Goal: Transaction & Acquisition: Purchase product/service

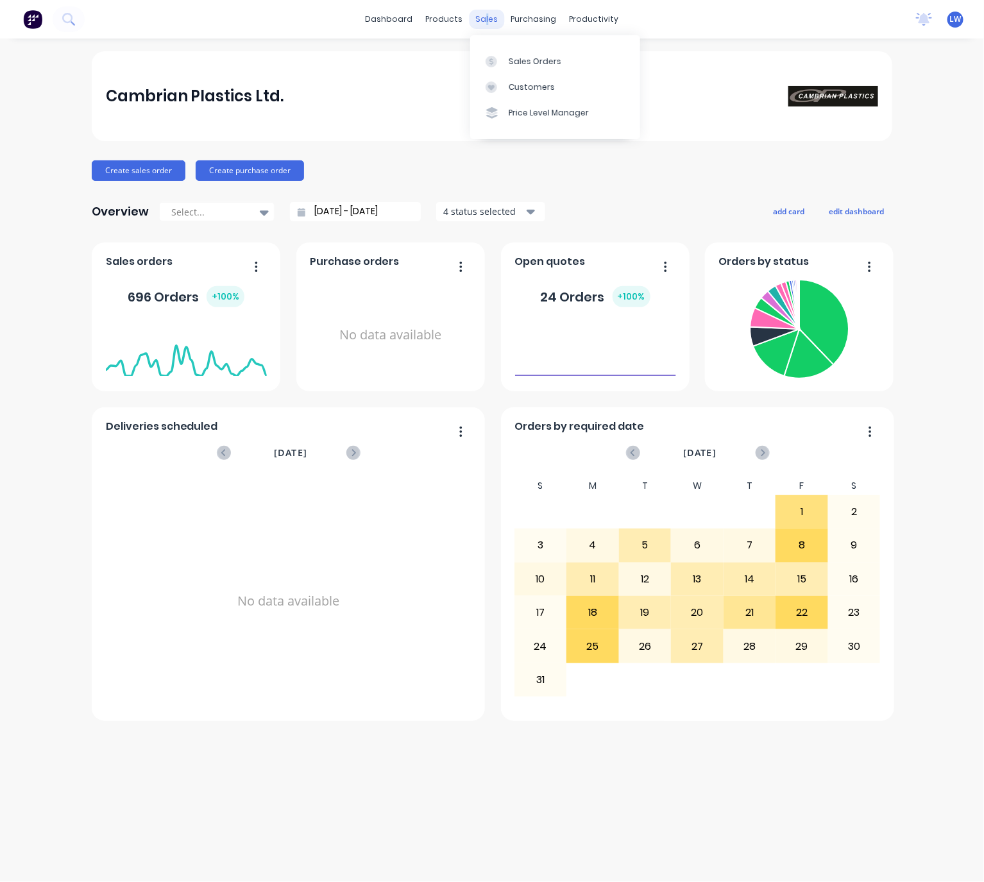
click at [487, 19] on div "sales" at bounding box center [486, 19] width 35 height 19
click at [531, 63] on div "Sales Orders" at bounding box center [535, 62] width 53 height 12
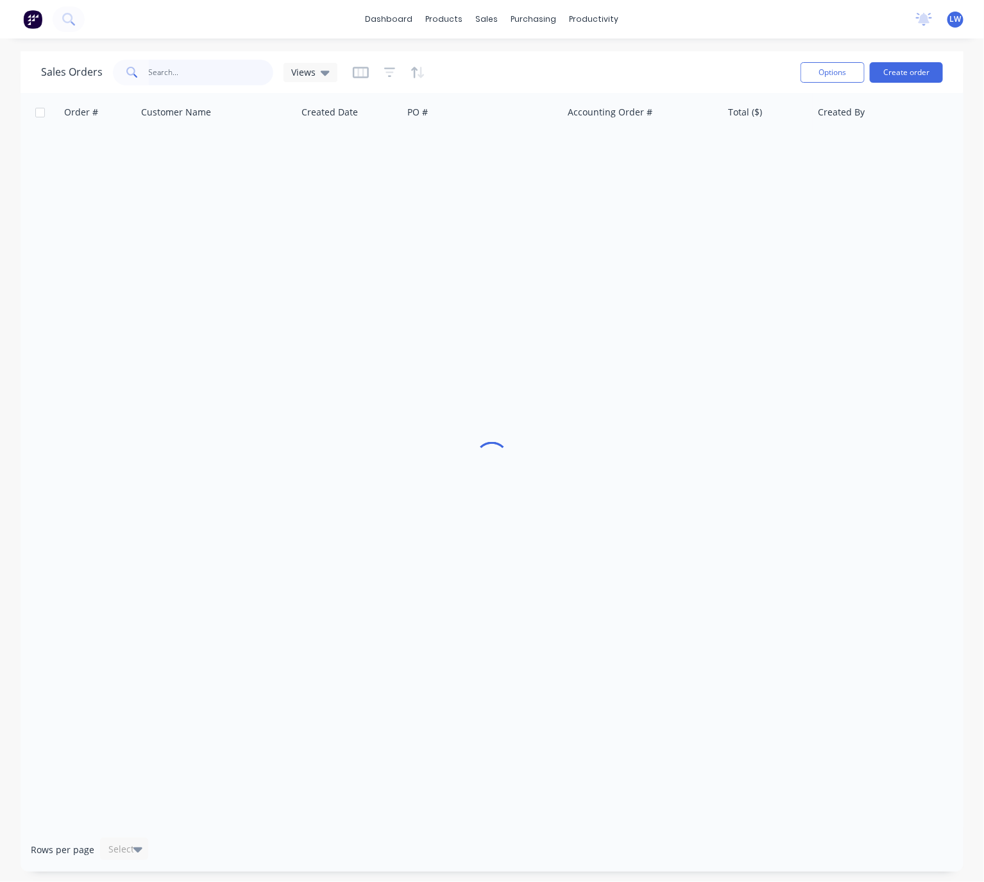
click at [228, 79] on input "text" at bounding box center [211, 73] width 125 height 26
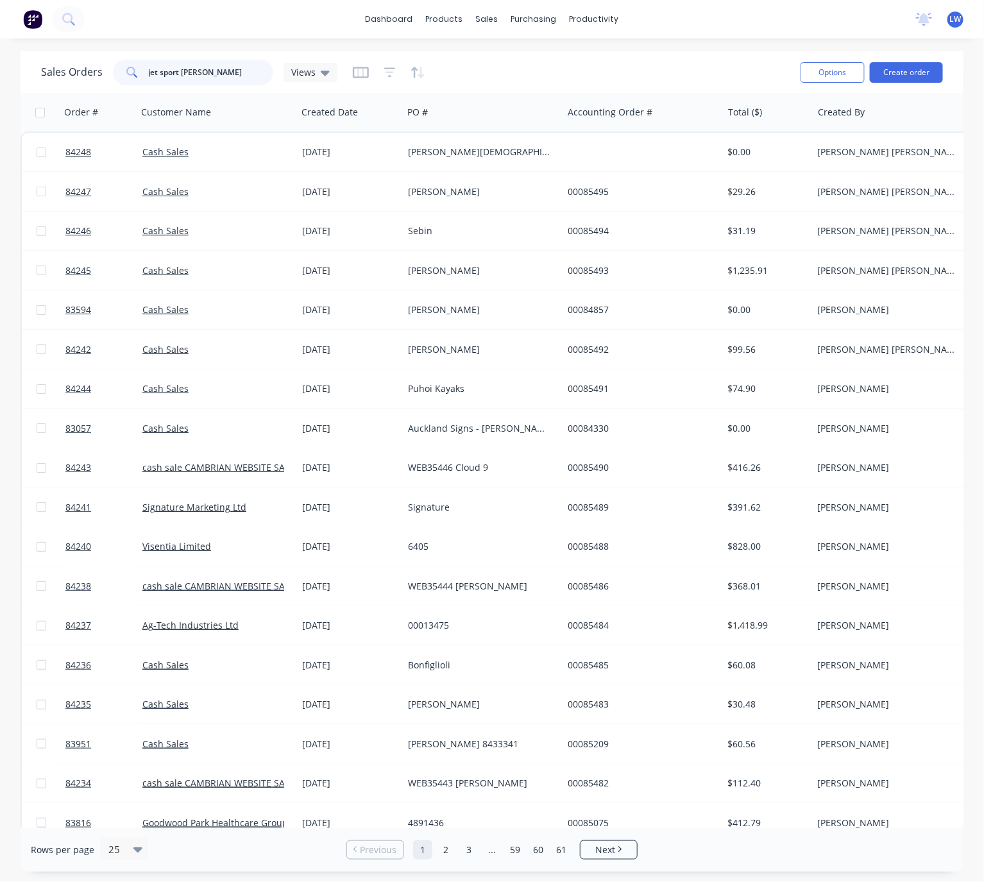
type input "jet sport west"
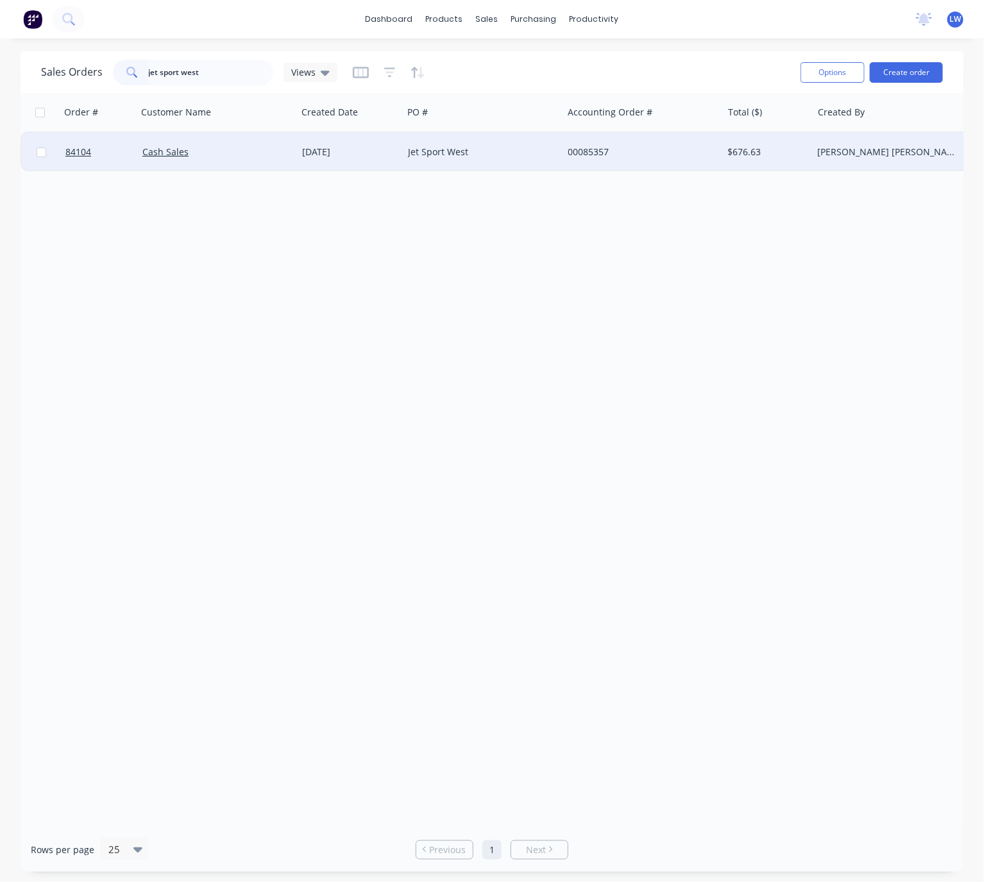
click at [285, 160] on div "Cash Sales" at bounding box center [217, 152] width 160 height 38
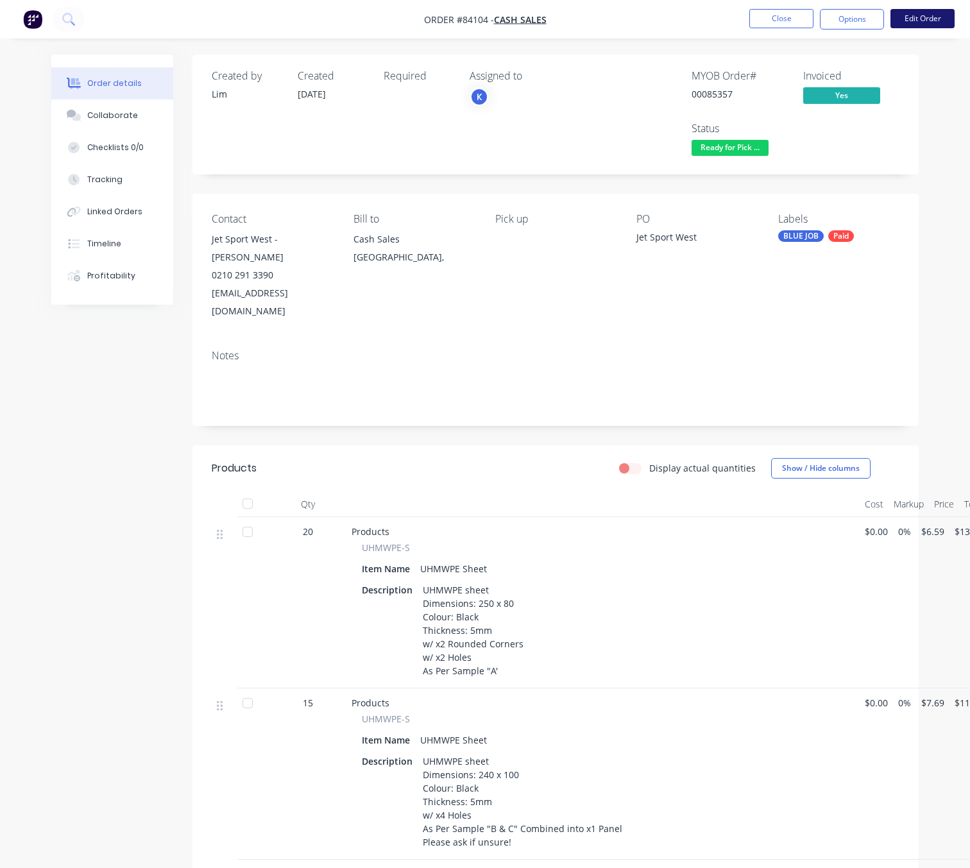
click at [929, 17] on button "Edit Order" at bounding box center [922, 18] width 64 height 19
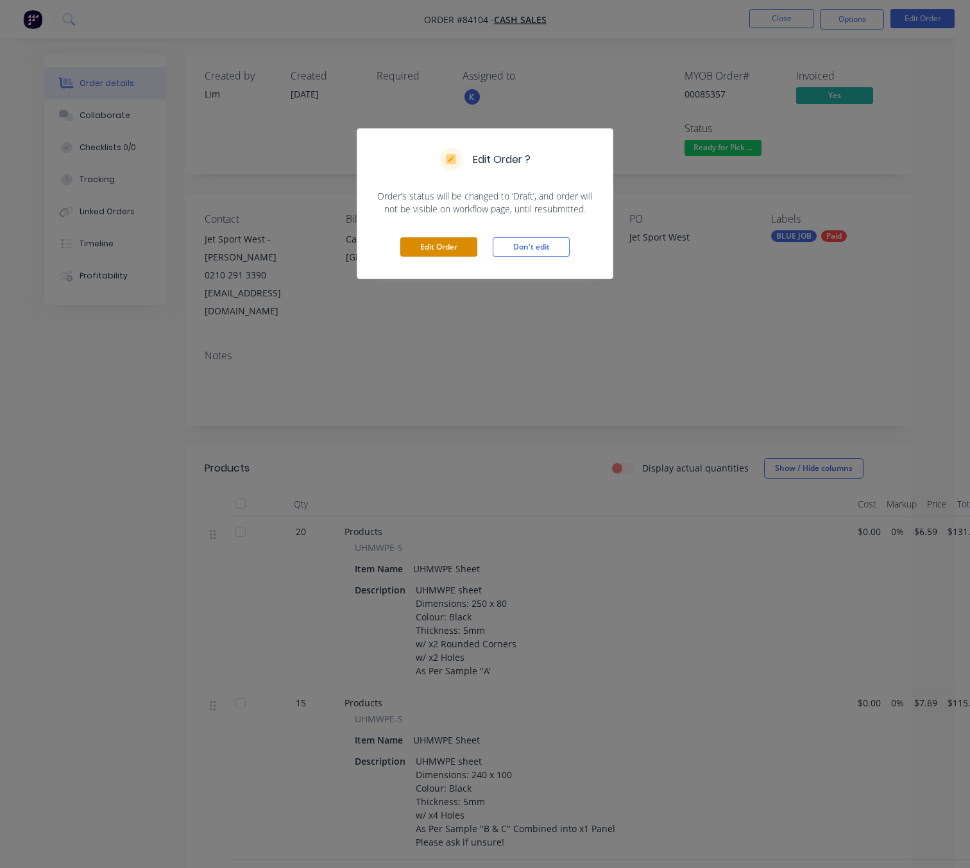
drag, startPoint x: 429, startPoint y: 239, endPoint x: 435, endPoint y: 251, distance: 13.2
click at [430, 240] on button "Edit Order" at bounding box center [438, 246] width 77 height 19
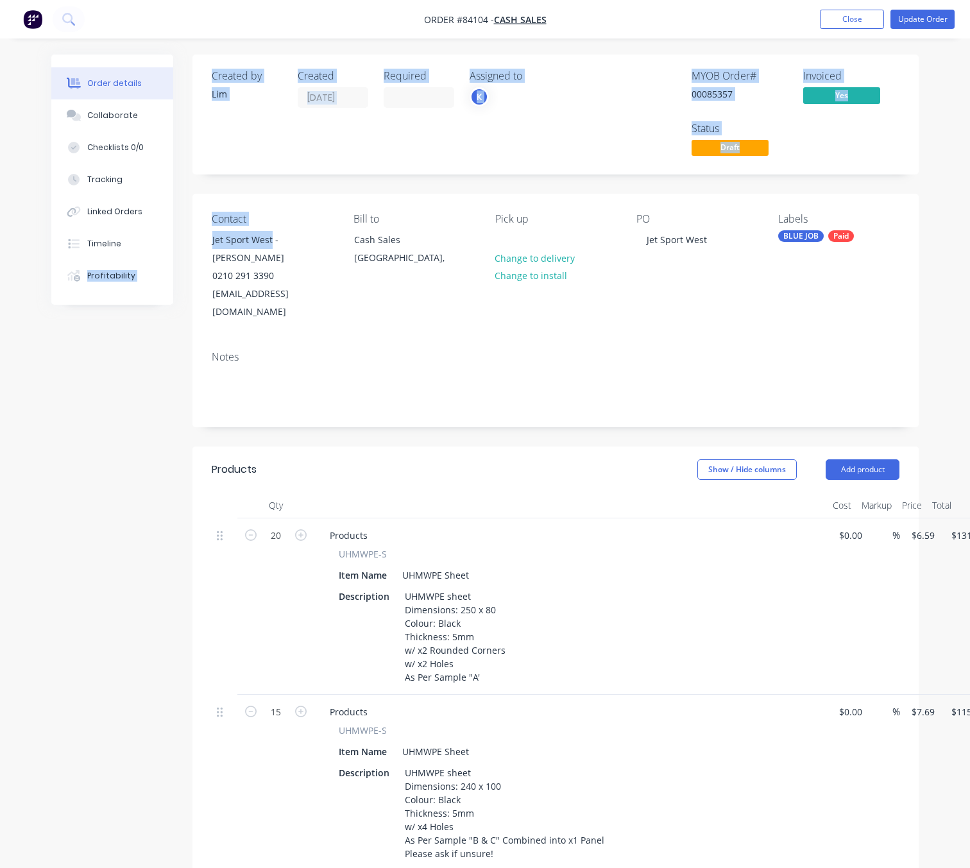
drag, startPoint x: 269, startPoint y: 240, endPoint x: 179, endPoint y: 235, distance: 90.6
click at [179, 235] on div "Order details Collaborate Checklists 0/0 Tracking Linked Orders Timeline Profit…" at bounding box center [484, 860] width 893 height 1610
click at [389, 289] on div "Bill to Cash Sales Auckland," at bounding box center [413, 267] width 121 height 108
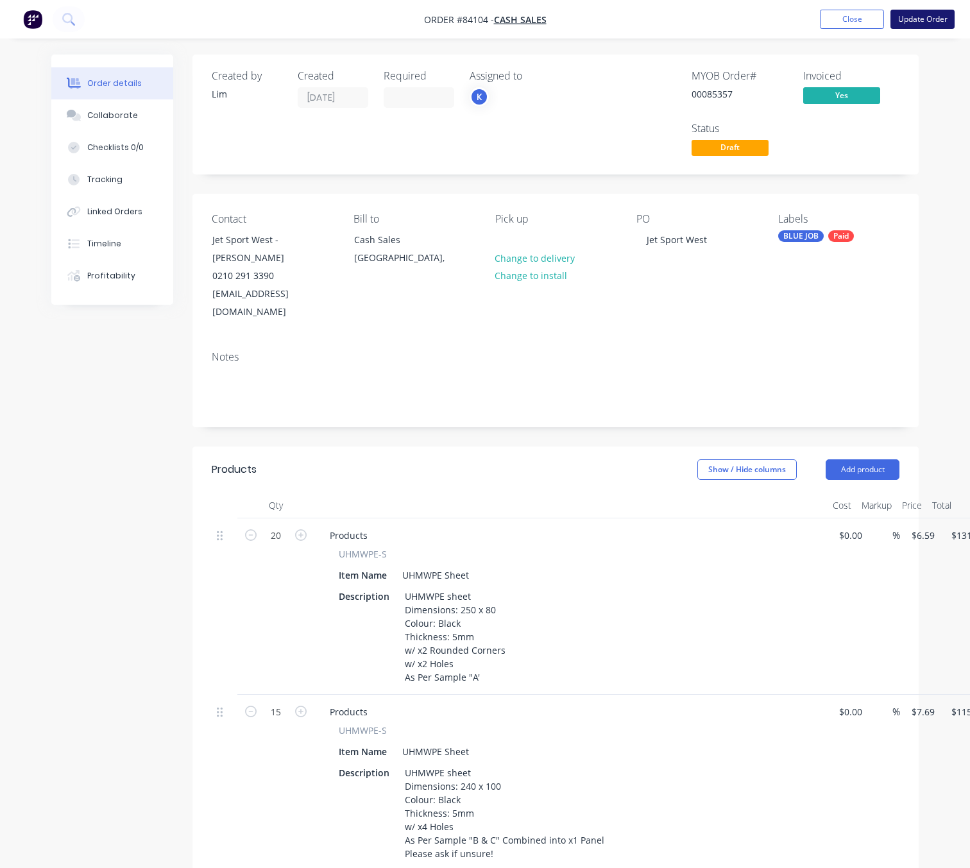
click at [924, 20] on button "Update Order" at bounding box center [922, 19] width 64 height 19
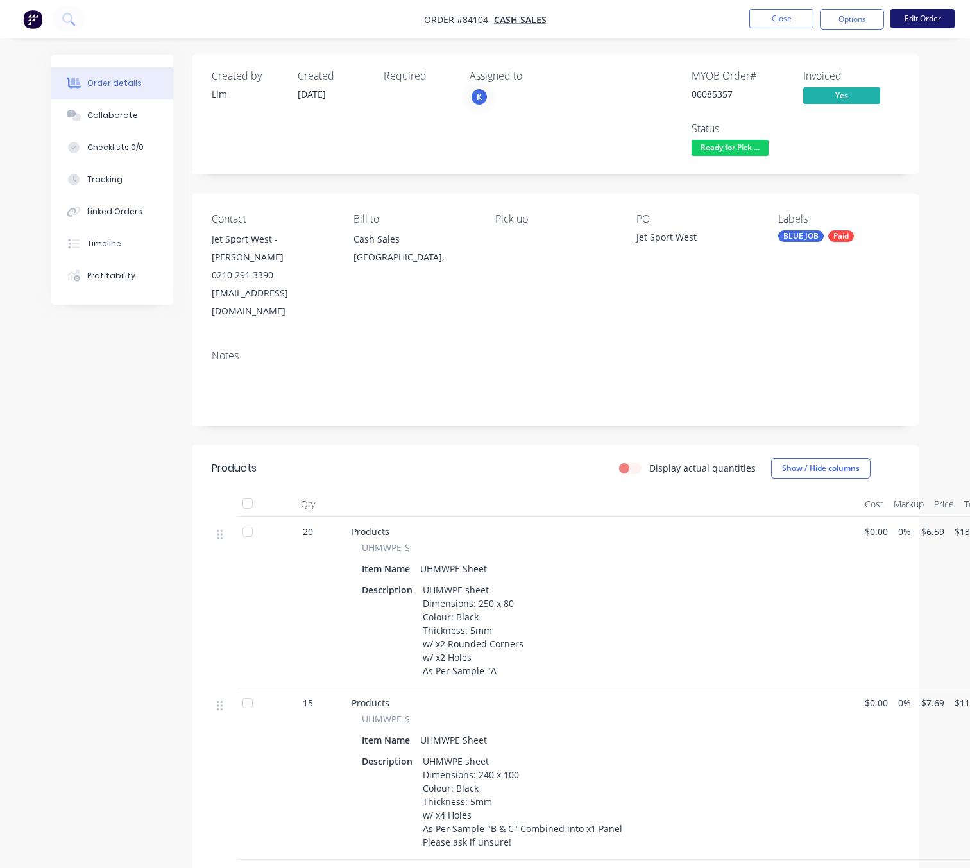
click at [913, 19] on button "Edit Order" at bounding box center [922, 18] width 64 height 19
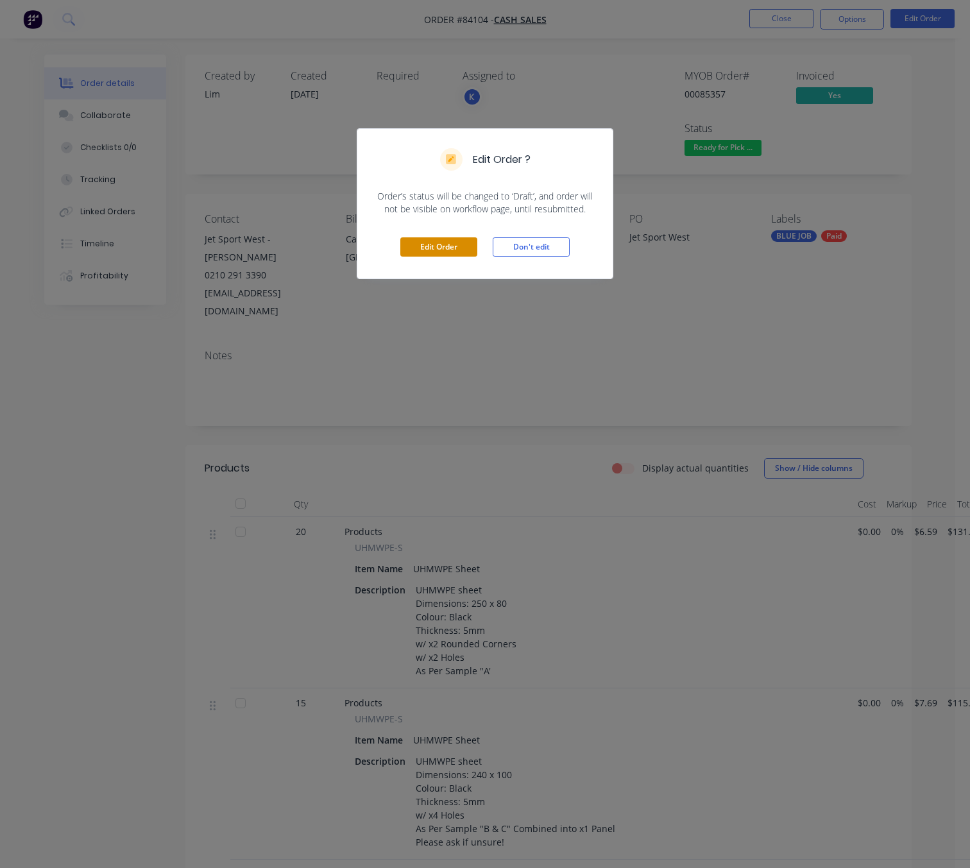
click at [446, 241] on button "Edit Order" at bounding box center [438, 246] width 77 height 19
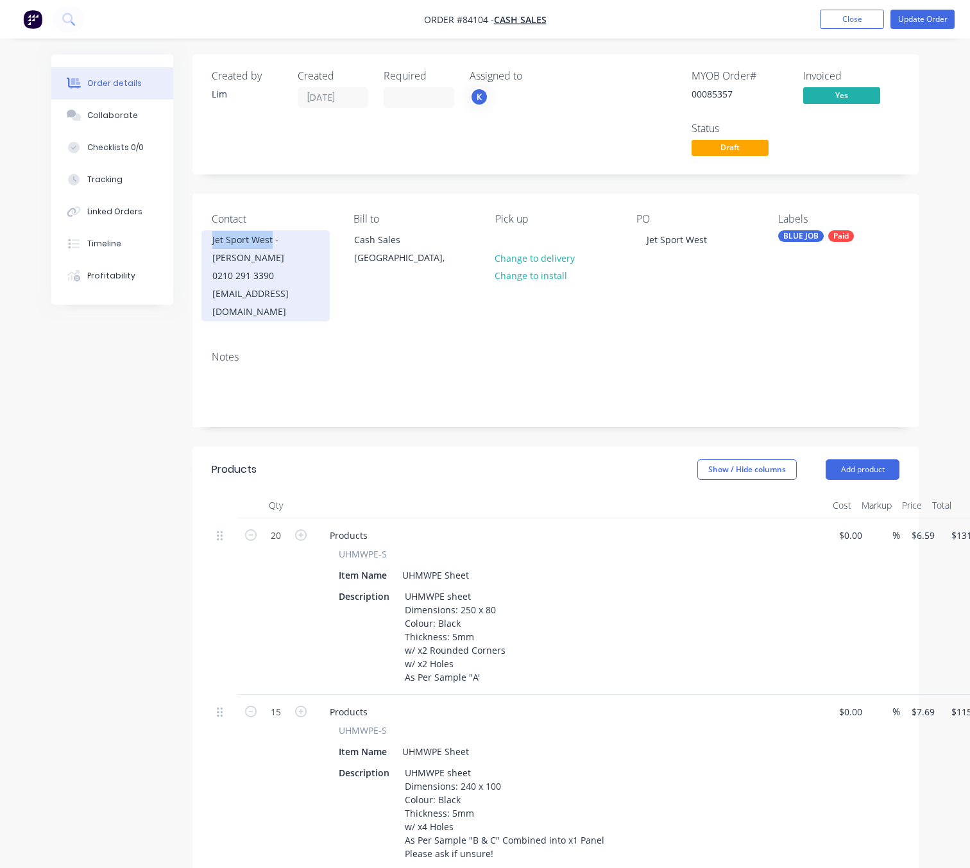
drag, startPoint x: 271, startPoint y: 239, endPoint x: 202, endPoint y: 245, distance: 69.6
click at [202, 245] on div "Jet Sport West - Leif Neilson 0210 291 3390 info@wai-ika.nz" at bounding box center [265, 275] width 128 height 91
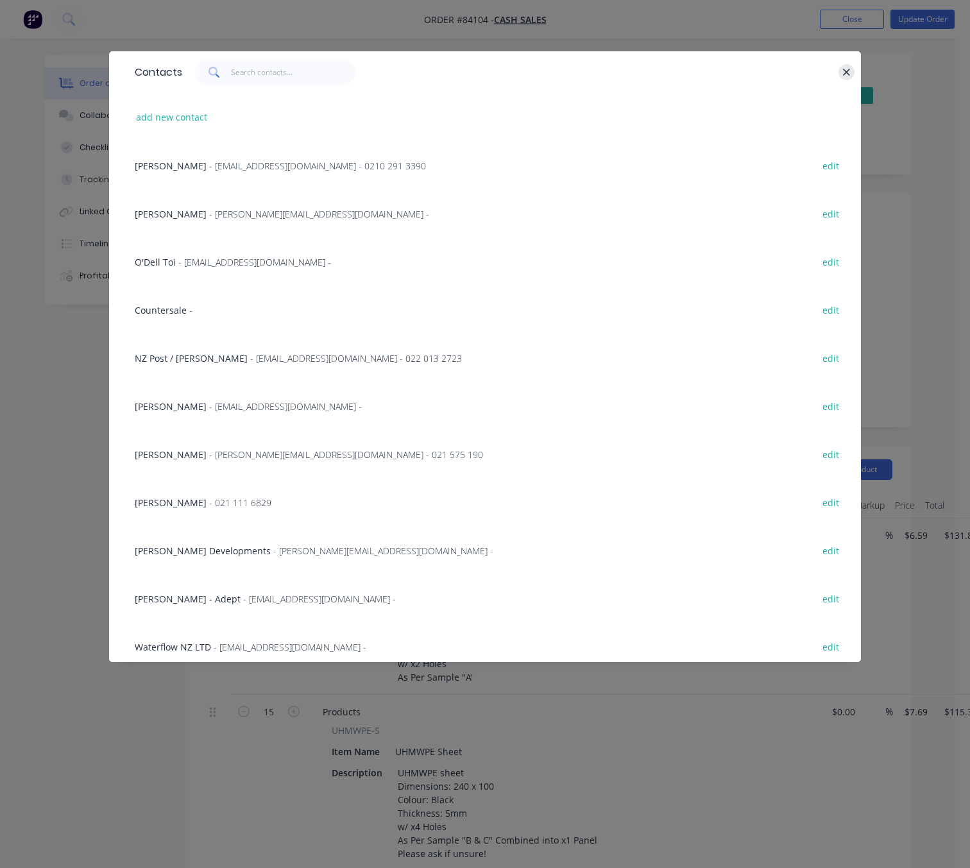
click at [847, 67] on icon "button" at bounding box center [846, 73] width 8 height 12
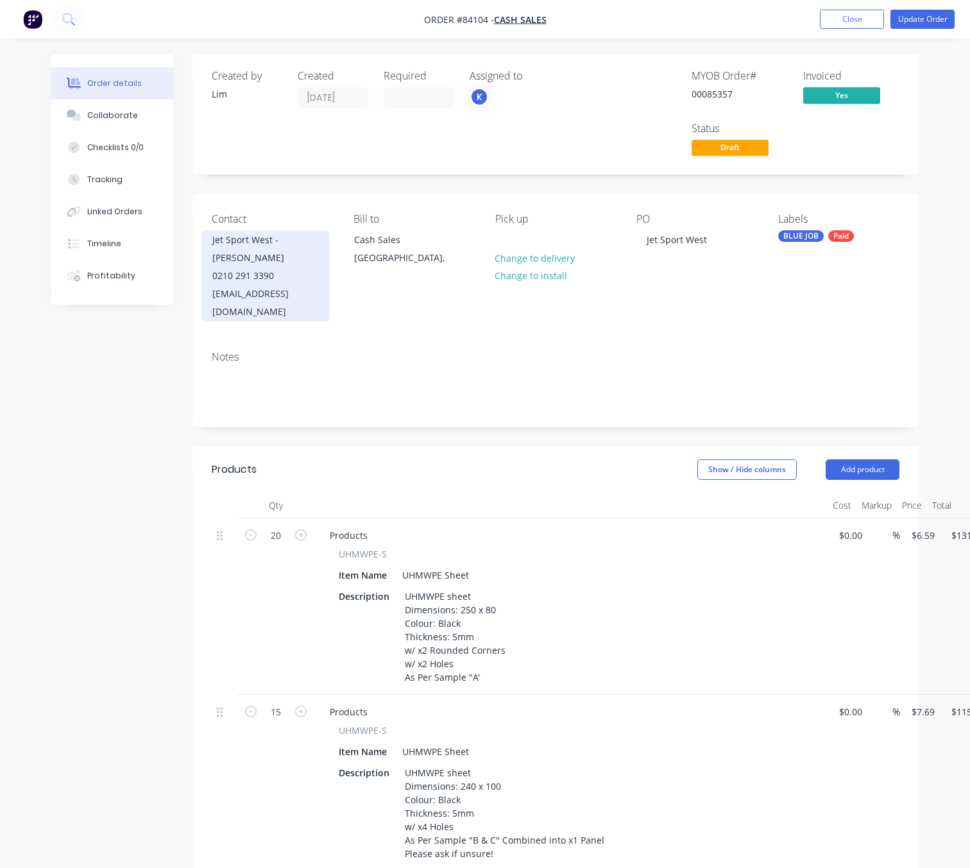
drag, startPoint x: 260, startPoint y: 246, endPoint x: 239, endPoint y: 256, distance: 22.7
click at [239, 256] on div "Jet Sport West - Leif Neilson" at bounding box center [265, 249] width 106 height 36
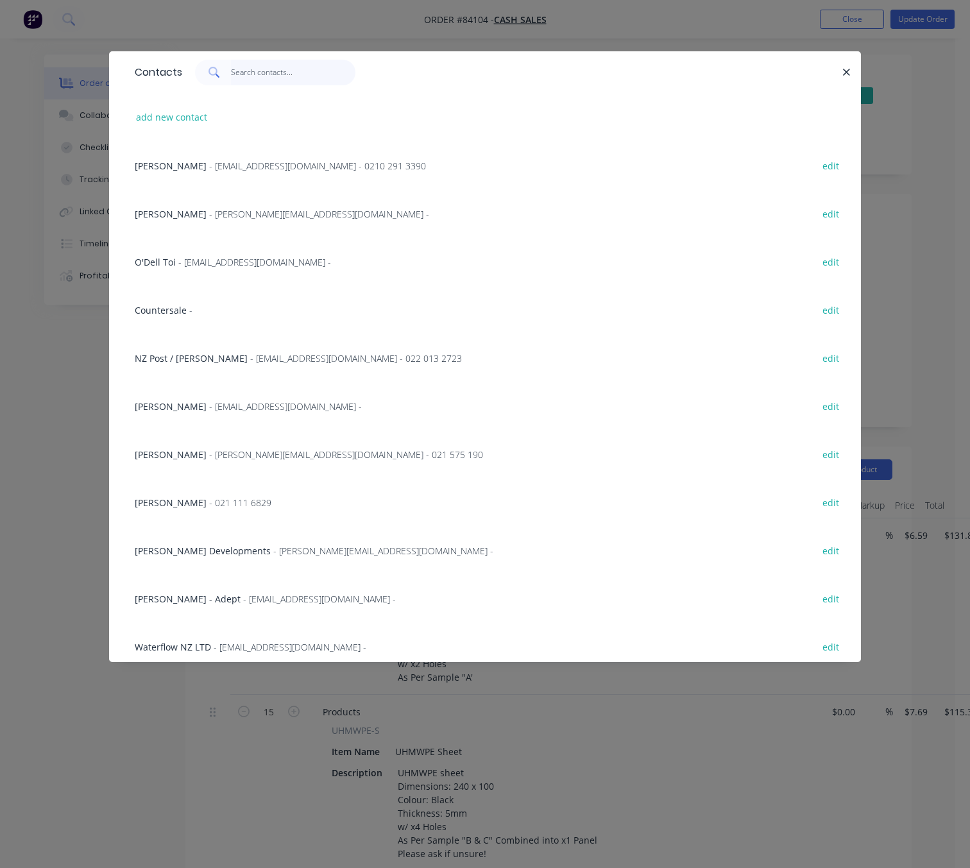
drag, startPoint x: 272, startPoint y: 71, endPoint x: 267, endPoint y: 66, distance: 6.8
click at [273, 71] on input "text" at bounding box center [293, 73] width 125 height 26
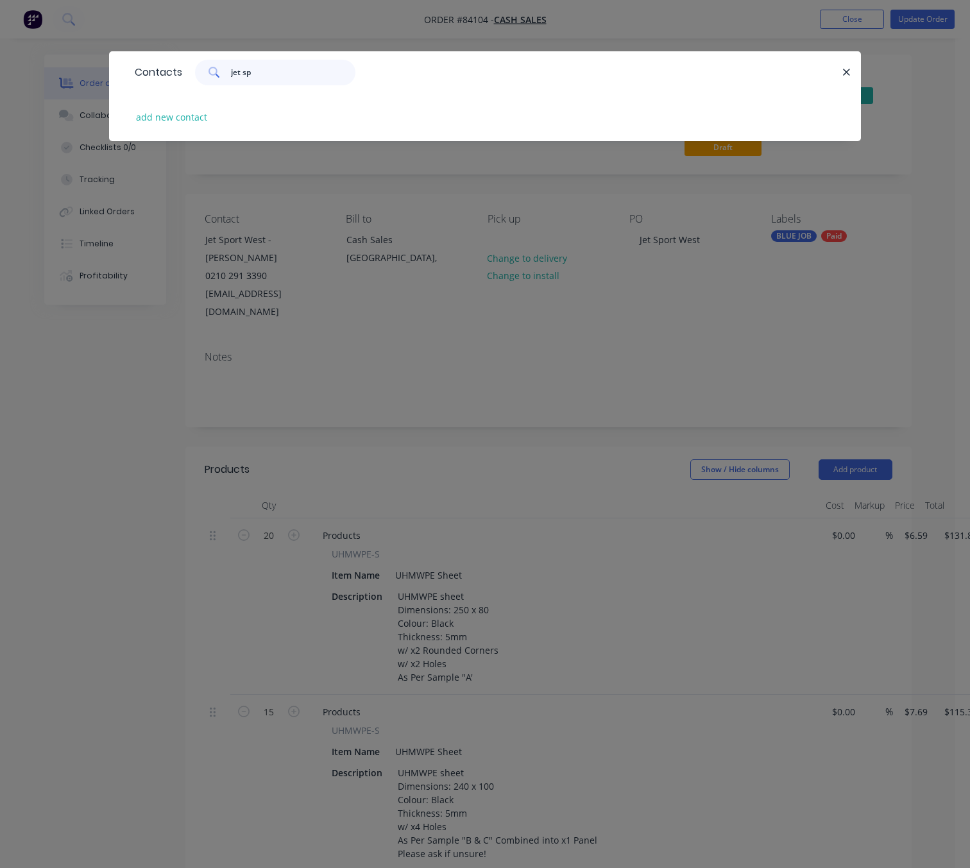
type input "jet spo"
drag, startPoint x: 257, startPoint y: 77, endPoint x: 202, endPoint y: 77, distance: 54.5
click at [202, 77] on div "jet spo" at bounding box center [275, 73] width 160 height 26
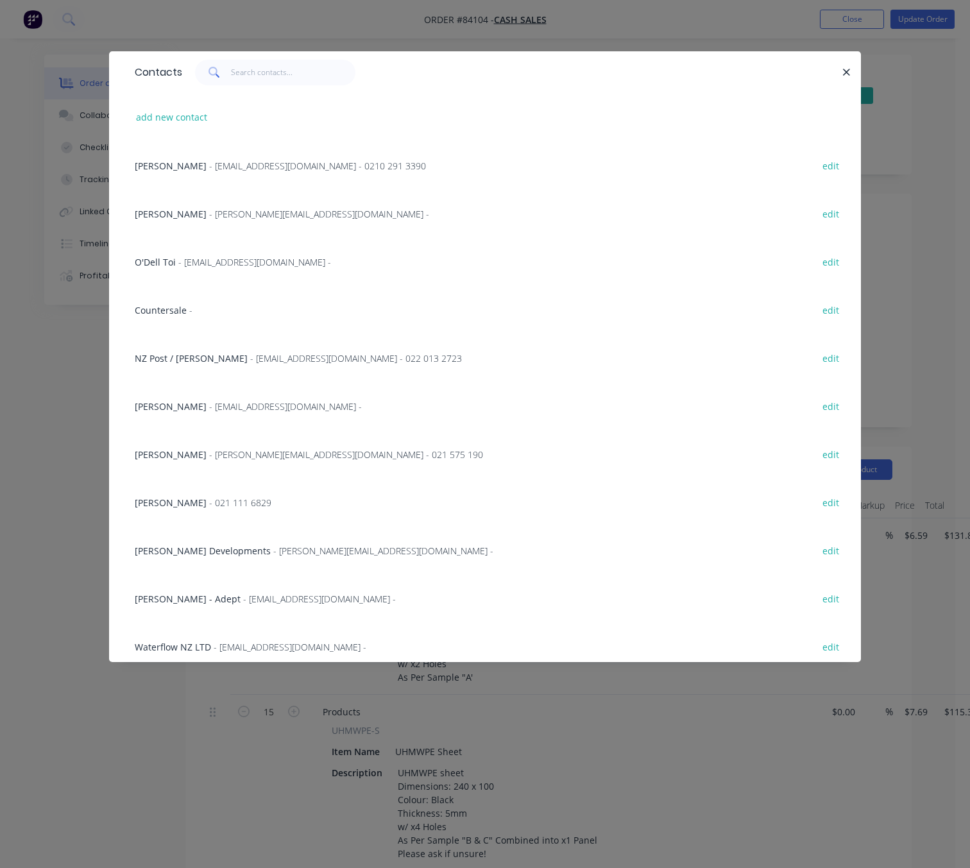
click at [239, 164] on span "- info@wai-ika.nz - 0210 291 3390" at bounding box center [317, 166] width 217 height 12
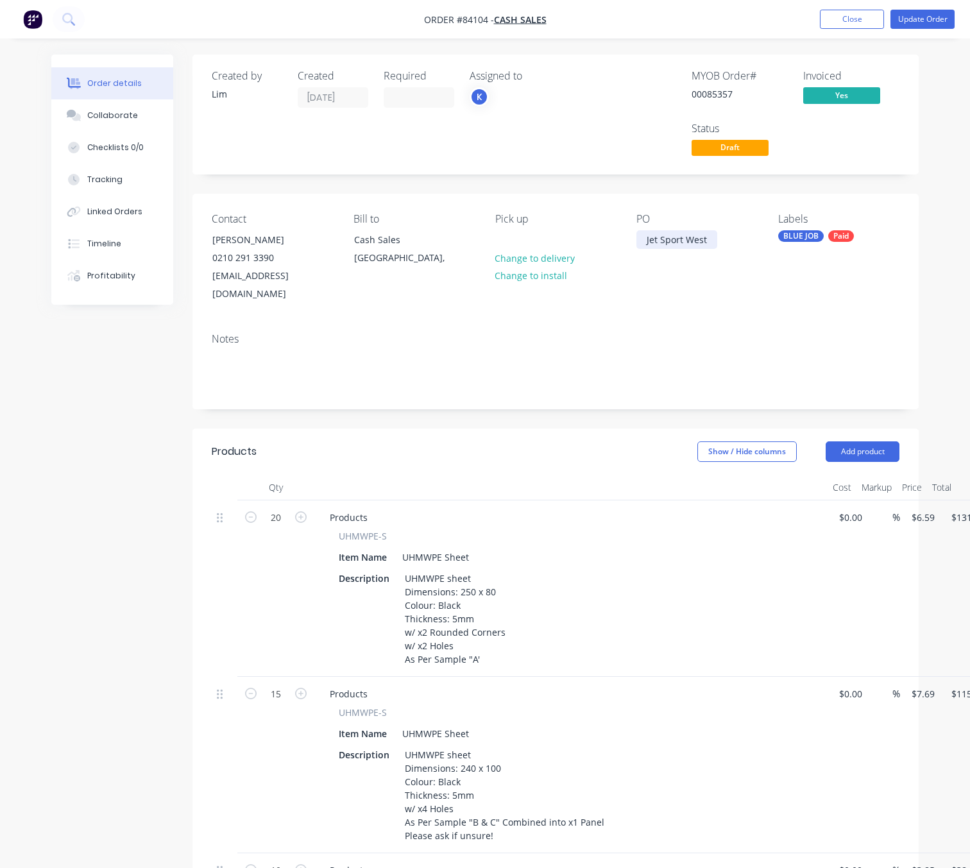
click at [706, 235] on div "Jet Sport West" at bounding box center [676, 239] width 81 height 19
drag, startPoint x: 707, startPoint y: 241, endPoint x: 603, endPoint y: 251, distance: 104.3
click at [612, 244] on div "Contact Leif Neilson 0210 291 3390 info@wai-ika.nz Bill to Cash Sales Auckland,…" at bounding box center [555, 258] width 726 height 129
click at [94, 451] on div "Created by Lim Created 21/08/25 Required Assigned to K MYOB Order # 00085357 In…" at bounding box center [484, 851] width 867 height 1592
click at [920, 15] on button "Update Order" at bounding box center [922, 19] width 64 height 19
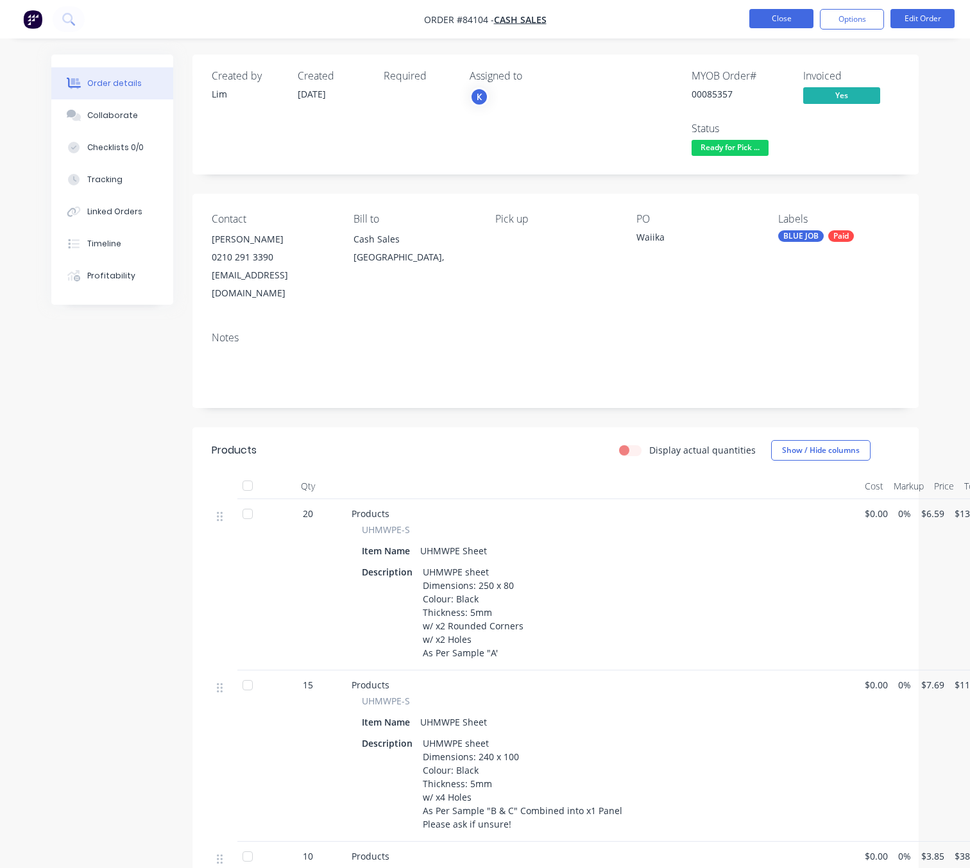
click at [800, 20] on button "Close" at bounding box center [781, 18] width 64 height 19
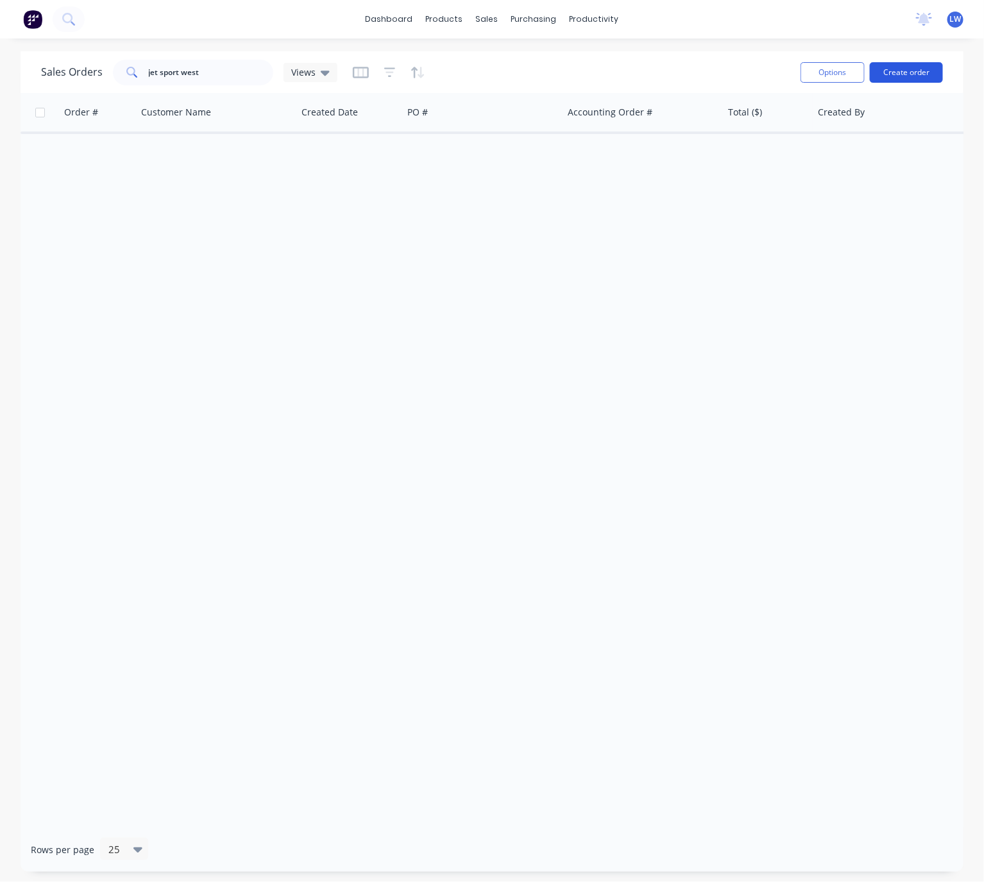
click at [899, 71] on button "Create order" at bounding box center [906, 72] width 73 height 21
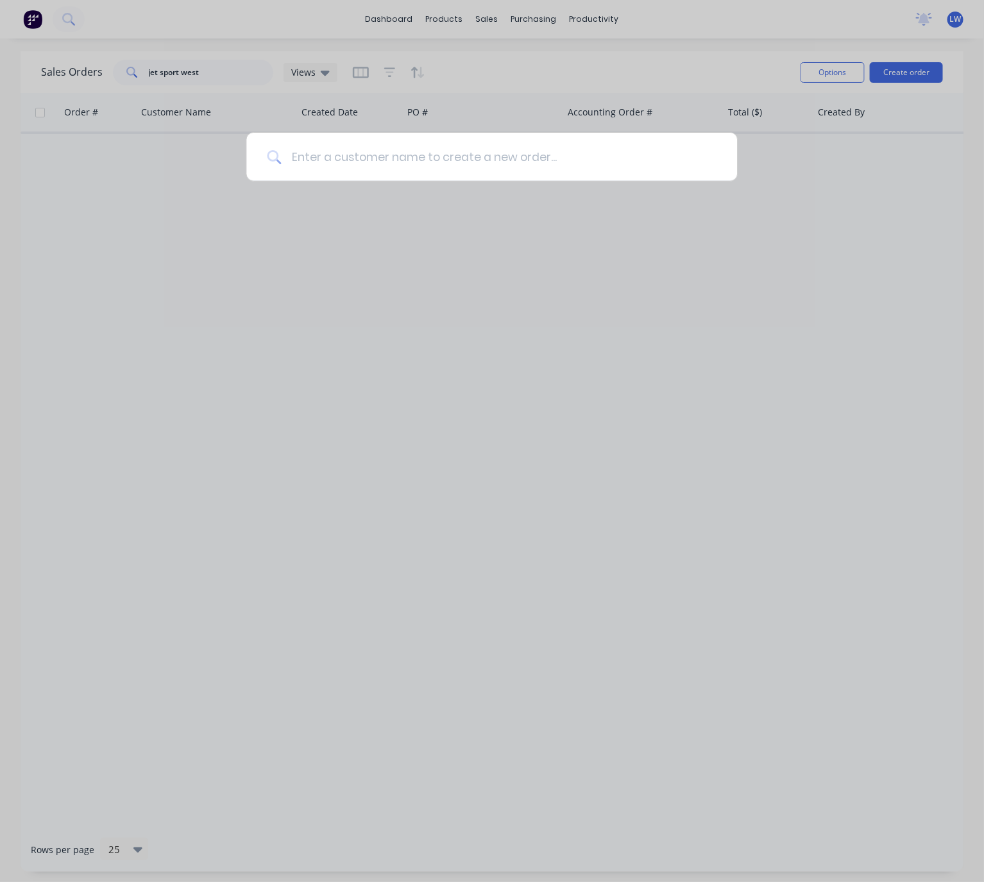
click at [541, 145] on input at bounding box center [498, 157] width 435 height 48
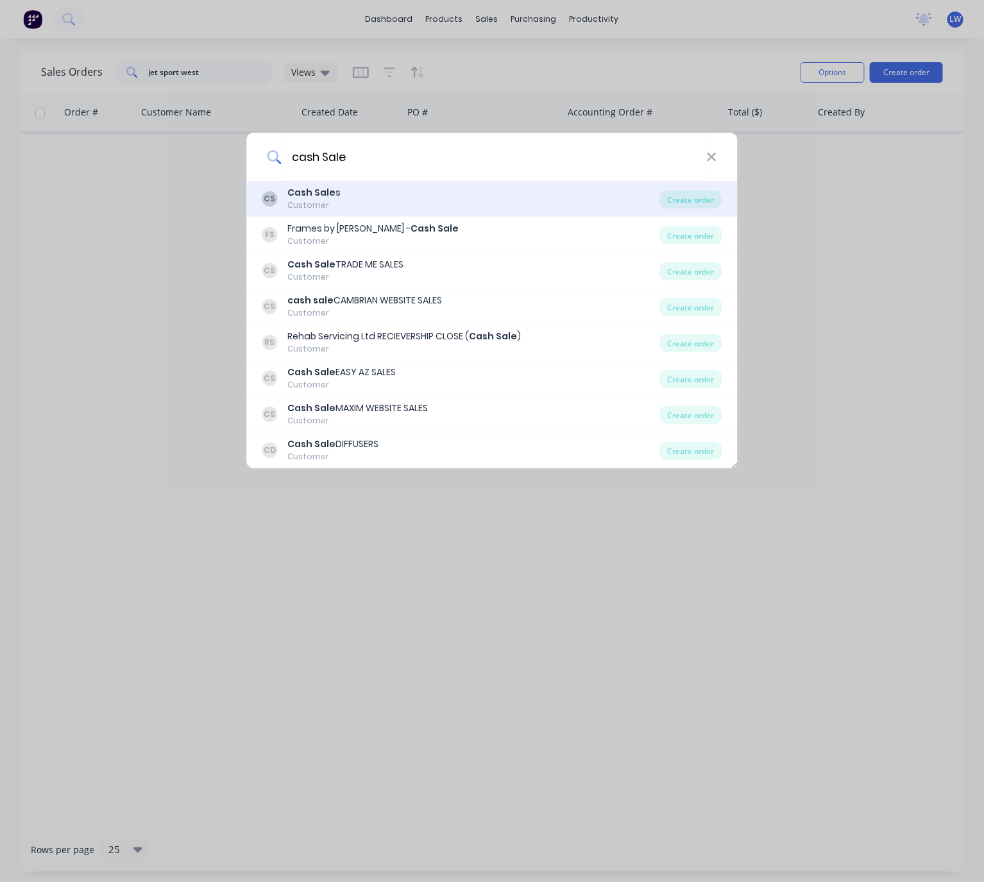
type input "cash Sale"
click at [448, 204] on div "CS Cash Sale s Customer" at bounding box center [461, 198] width 398 height 25
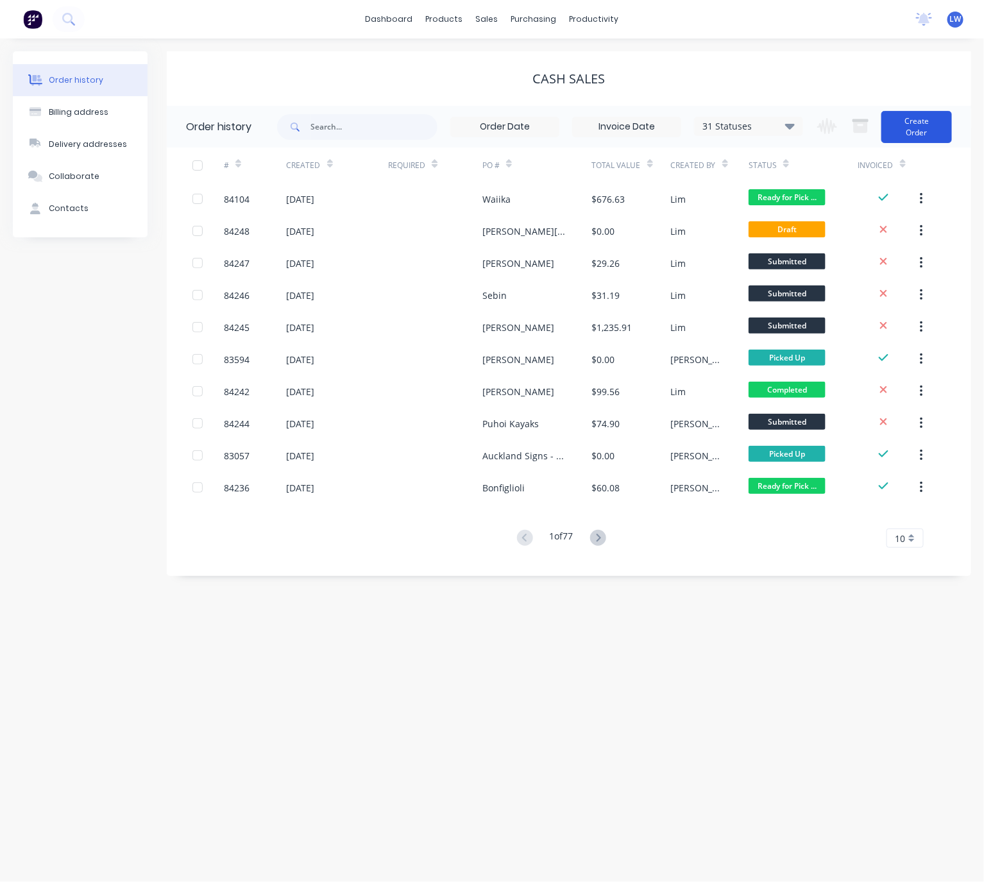
click at [928, 128] on button "Create Order" at bounding box center [916, 127] width 71 height 32
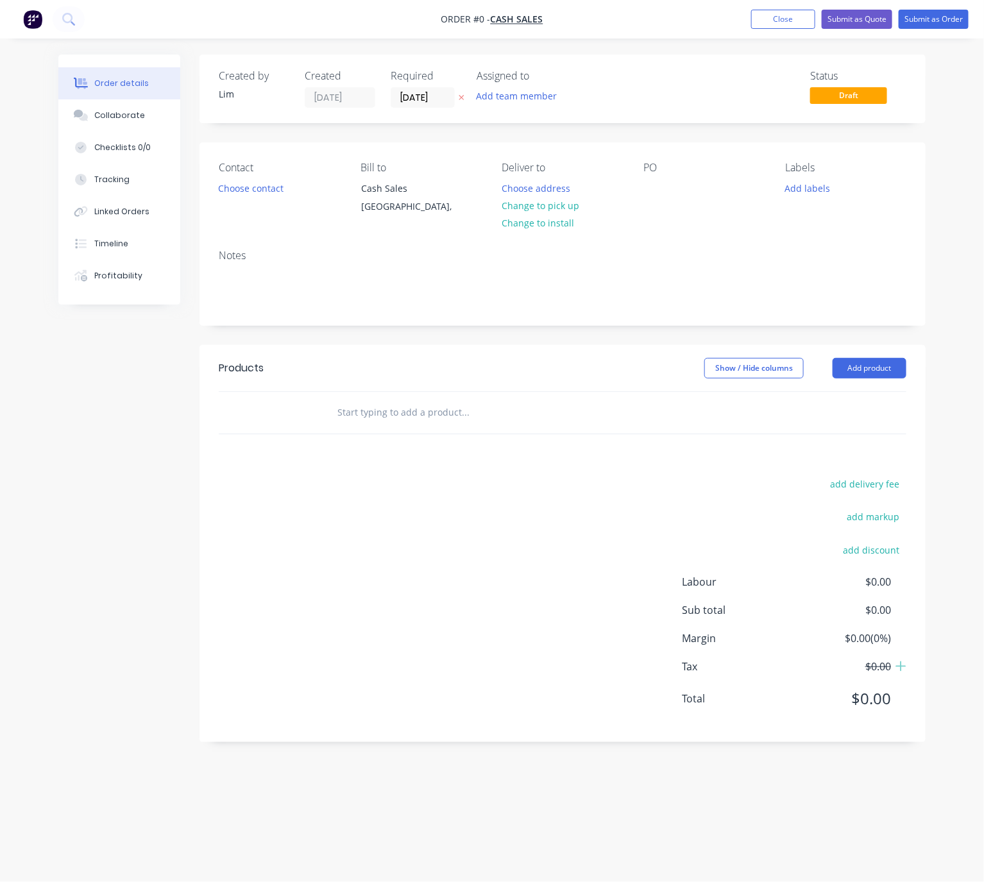
click at [460, 97] on icon at bounding box center [462, 98] width 6 height 8
click at [244, 189] on button "Choose contact" at bounding box center [251, 187] width 79 height 17
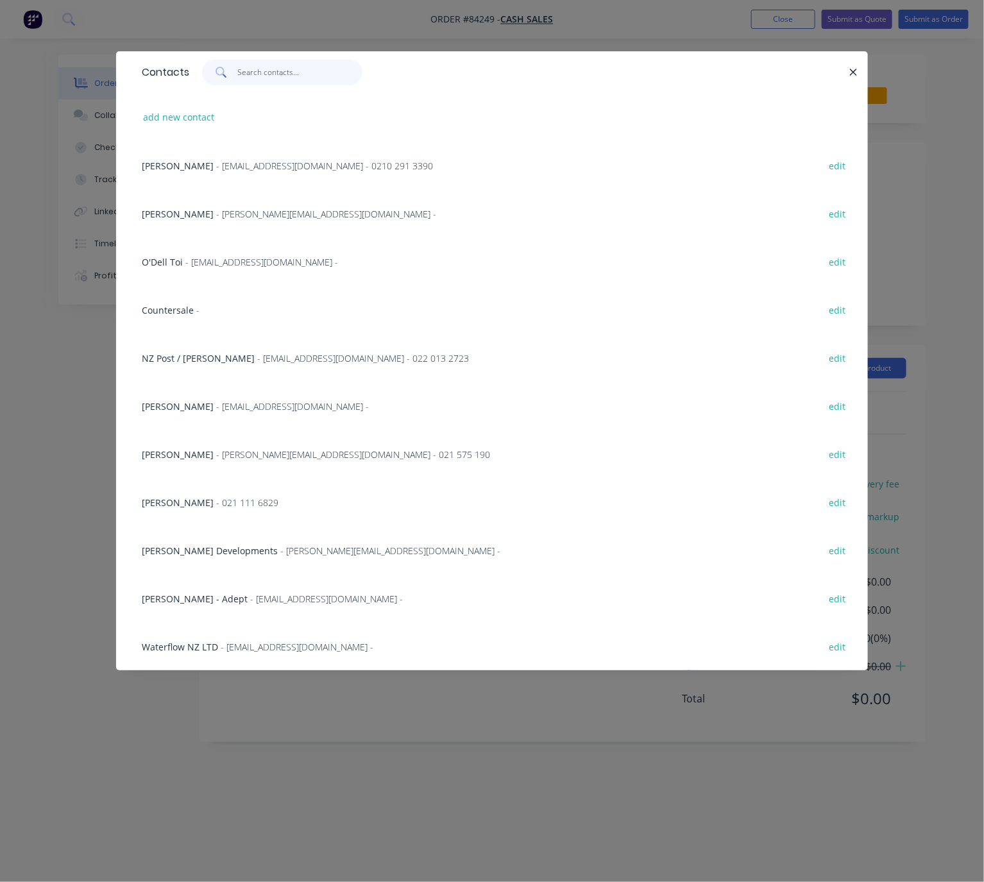
click at [277, 73] on input "text" at bounding box center [300, 73] width 125 height 26
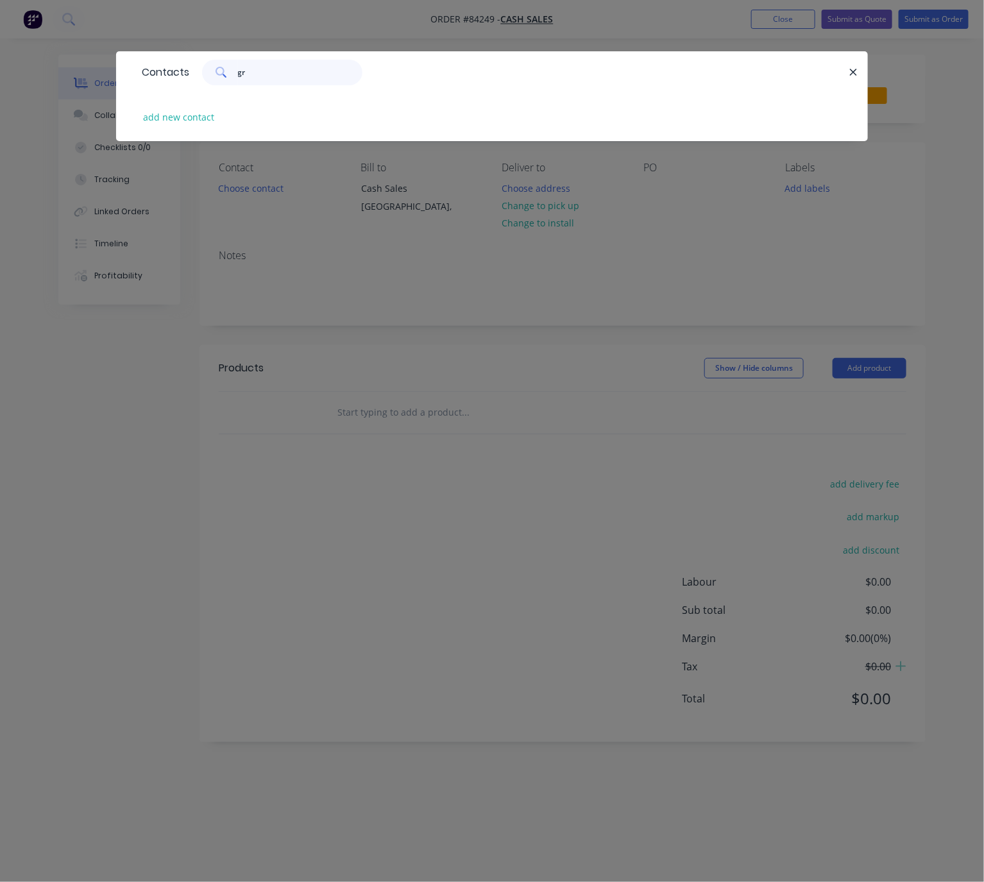
type input "g"
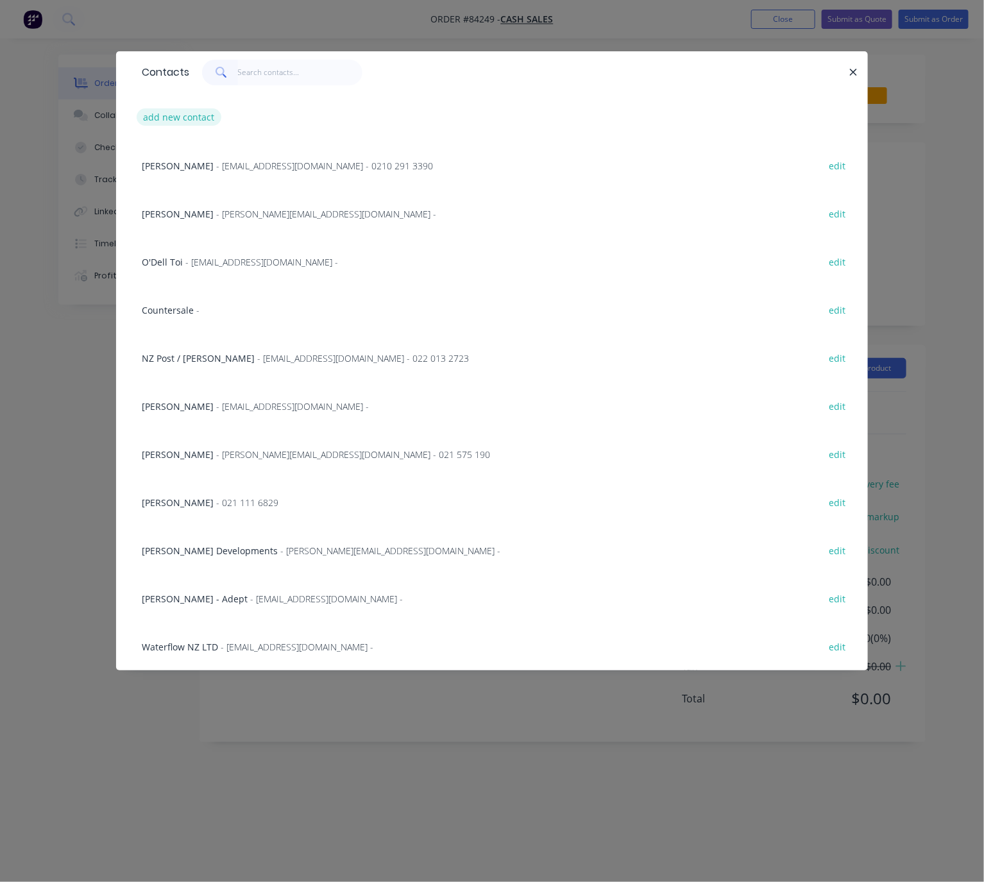
click at [185, 112] on button "add new contact" at bounding box center [179, 116] width 85 height 17
select select "NZ"
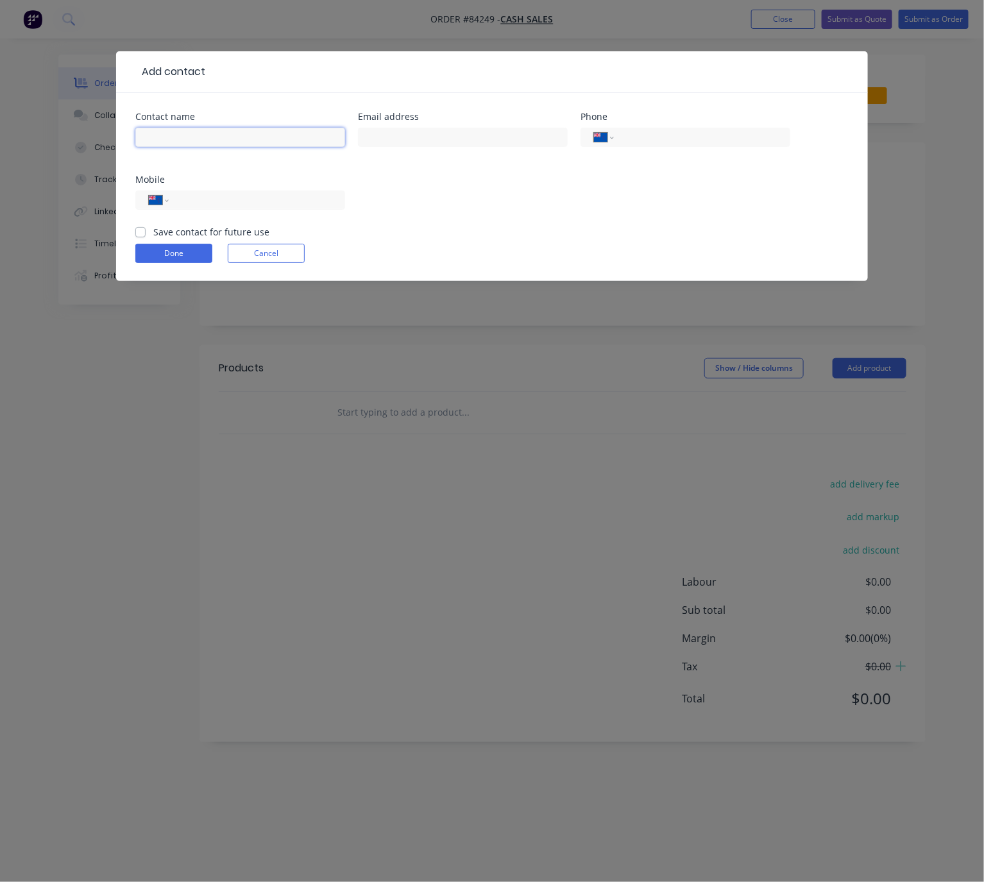
click at [235, 140] on input "text" at bounding box center [240, 137] width 210 height 19
paste input "Greg Ewing<greg.ewing@gmail.com>"
drag, startPoint x: 306, startPoint y: 137, endPoint x: 193, endPoint y: 139, distance: 112.9
click at [193, 139] on input "Greg Ewing<greg.ewing@gmail.com>" at bounding box center [240, 137] width 210 height 19
type input "[PERSON_NAME]"
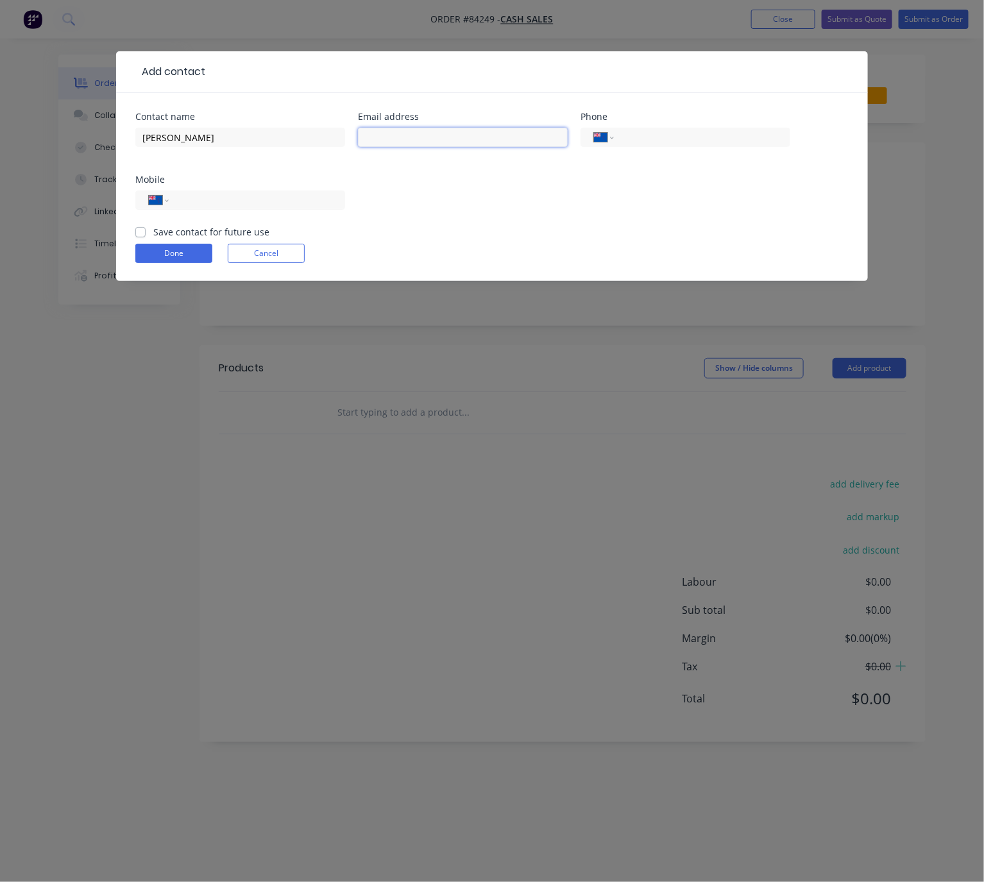
click at [405, 135] on input "text" at bounding box center [463, 137] width 210 height 19
drag, startPoint x: 405, startPoint y: 135, endPoint x: 397, endPoint y: 135, distance: 7.7
paste input "<greg.ewing@gmail.com>"
drag, startPoint x: 369, startPoint y: 137, endPoint x: 353, endPoint y: 137, distance: 16.7
click at [356, 137] on div "Contact name Greg Ewing Email address <greg.ewing@gmail.com> Phone Internationa…" at bounding box center [491, 168] width 713 height 113
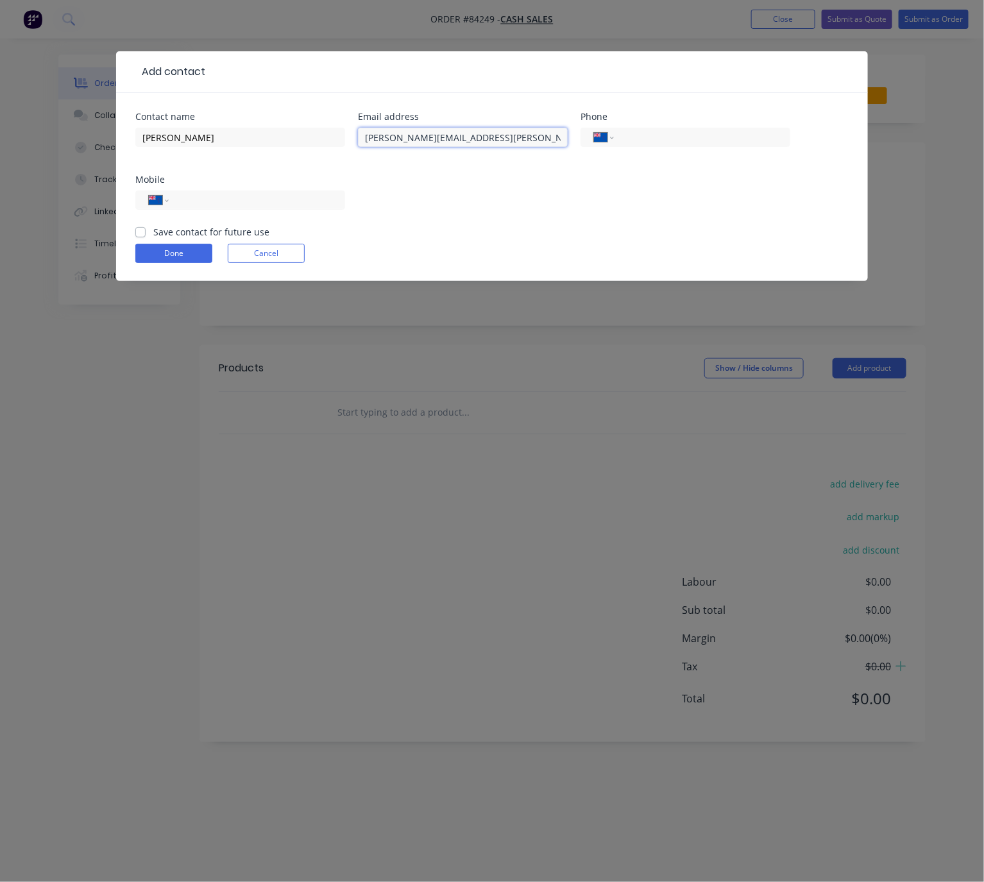
click at [485, 133] on input "greg.ewing@gmail.com>" at bounding box center [463, 137] width 210 height 19
type input "greg.ewing@gmail.com"
click at [253, 206] on input "tel" at bounding box center [255, 200] width 154 height 15
paste input "022 125 6335"
type input "022 125 6335"
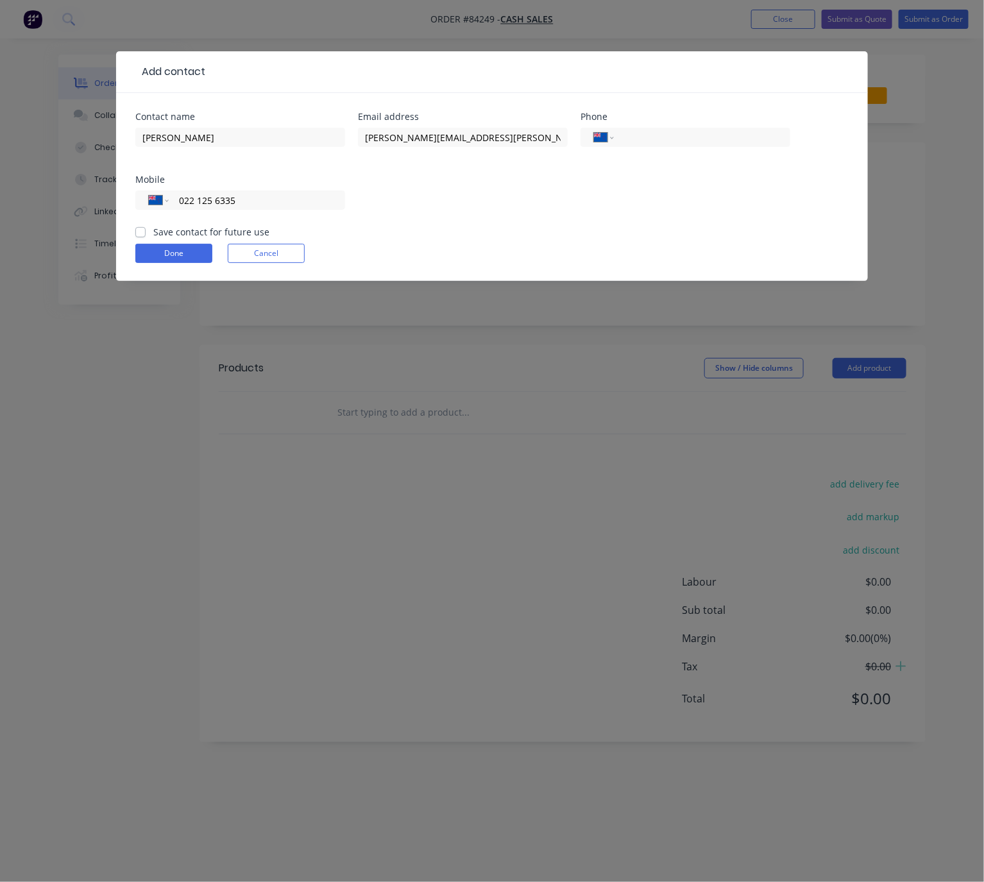
click at [153, 231] on label "Save contact for future use" at bounding box center [211, 231] width 116 height 13
click at [142, 231] on input "Save contact for future use" at bounding box center [140, 231] width 10 height 12
checkbox input "true"
drag, startPoint x: 177, startPoint y: 253, endPoint x: 247, endPoint y: 274, distance: 73.0
click at [179, 253] on button "Done" at bounding box center [173, 253] width 77 height 19
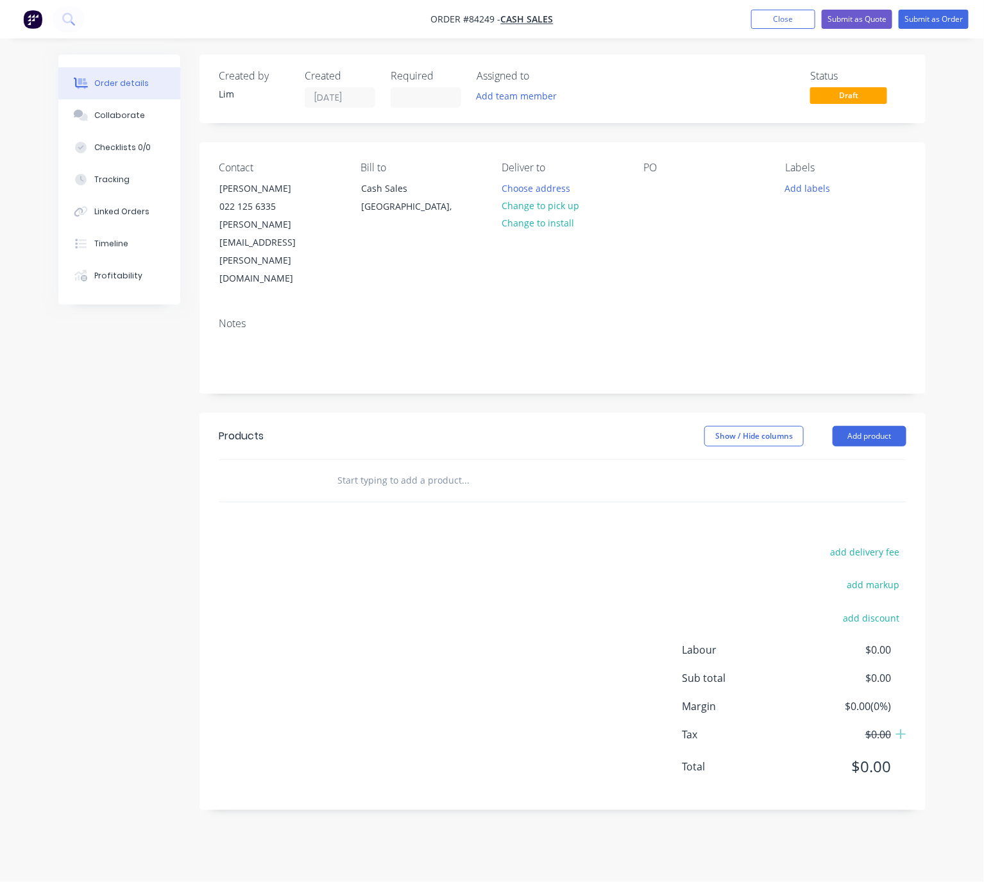
drag, startPoint x: 564, startPoint y: 204, endPoint x: 587, endPoint y: 210, distance: 24.0
click at [564, 204] on button "Change to pick up" at bounding box center [539, 205] width 91 height 17
click at [657, 185] on div at bounding box center [653, 188] width 21 height 19
click at [543, 208] on button "Change to delivery" at bounding box center [541, 206] width 94 height 17
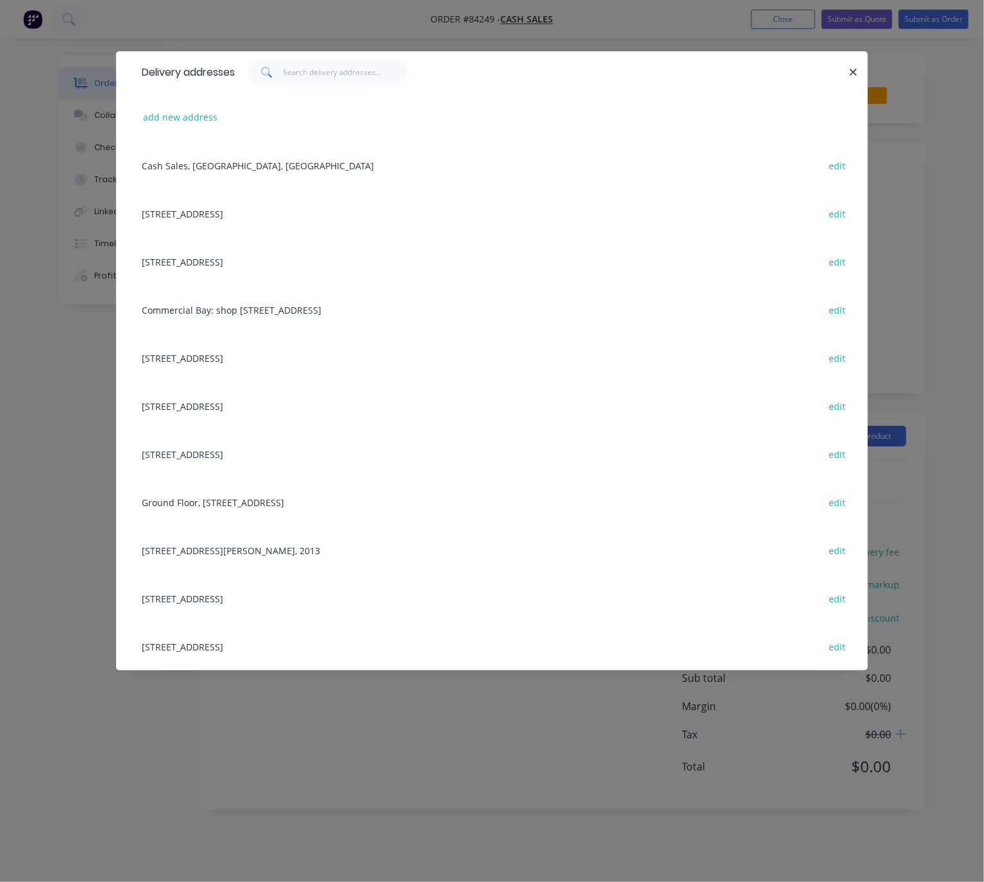
click at [167, 106] on div "add new address" at bounding box center [491, 117] width 713 height 48
click at [176, 112] on button "add new address" at bounding box center [181, 116] width 88 height 17
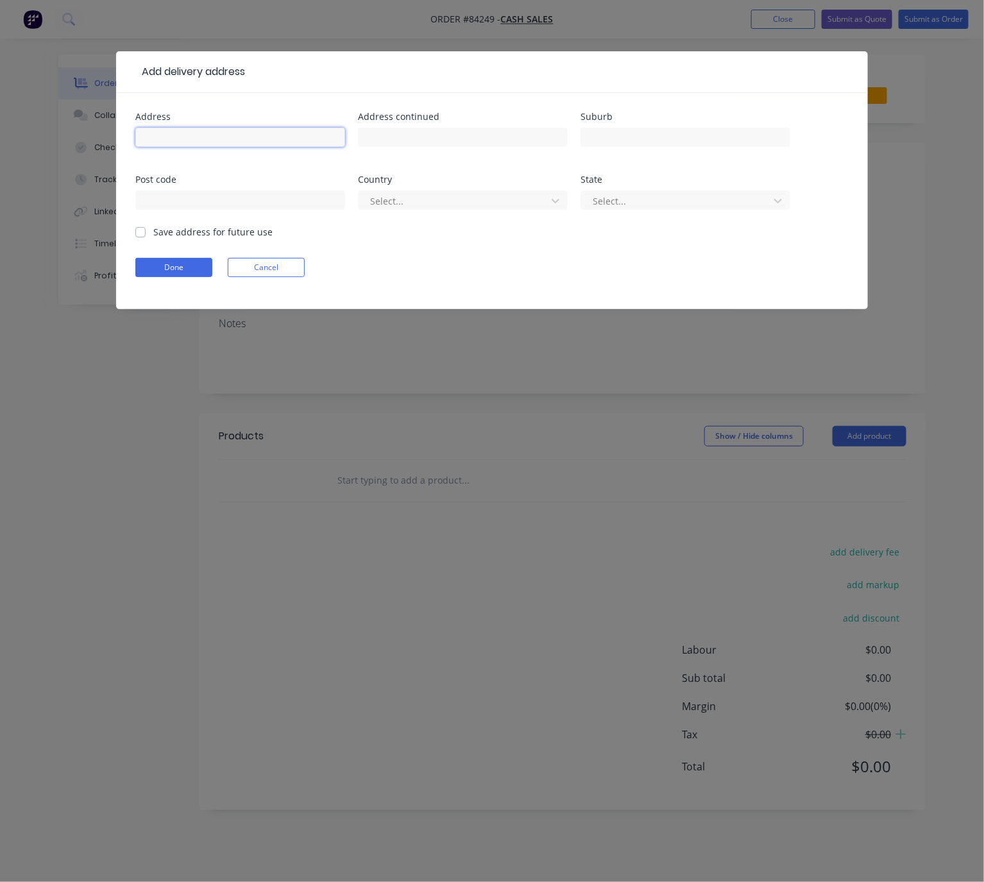
click at [192, 133] on input "text" at bounding box center [240, 137] width 210 height 19
click at [226, 139] on input "text" at bounding box center [240, 137] width 210 height 19
paste input "137A pah rd"
type input "137A pah rd"
click at [662, 139] on input "text" at bounding box center [685, 137] width 210 height 19
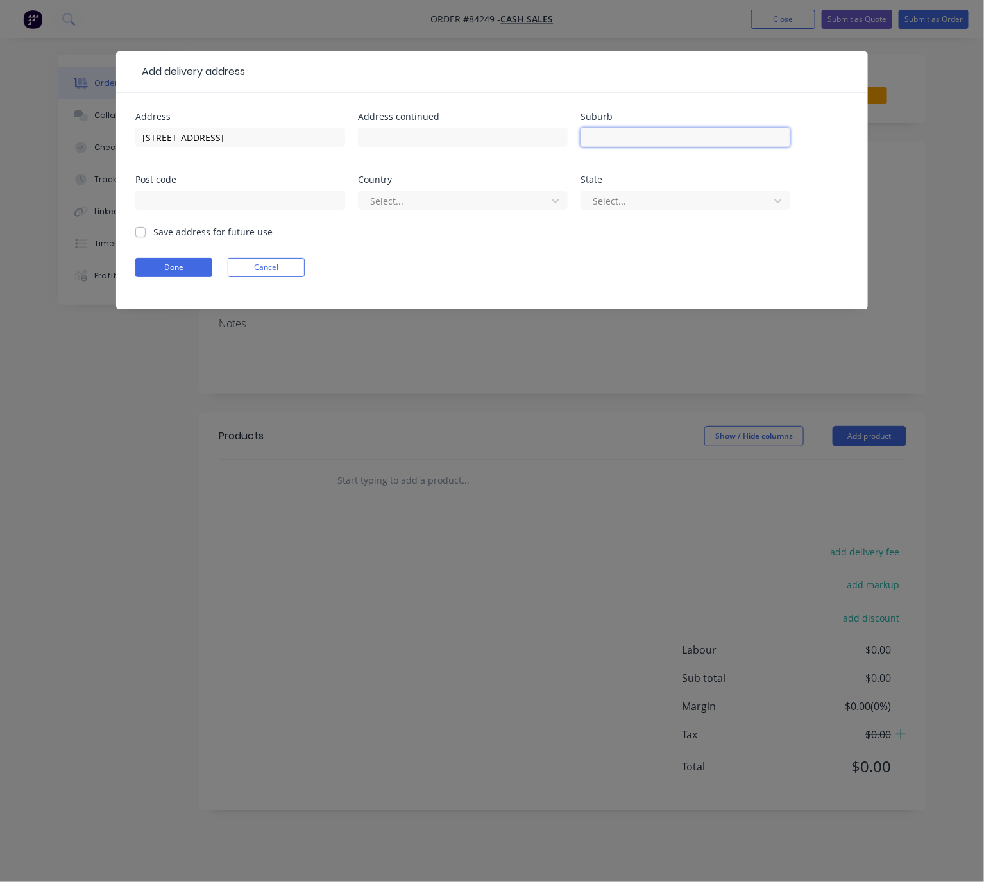
paste input "Royal oak"
type input "Royal oak"
drag, startPoint x: 206, startPoint y: 203, endPoint x: 205, endPoint y: 195, distance: 7.8
click at [207, 203] on input "text" at bounding box center [240, 199] width 210 height 19
click at [221, 200] on input "text" at bounding box center [240, 199] width 210 height 19
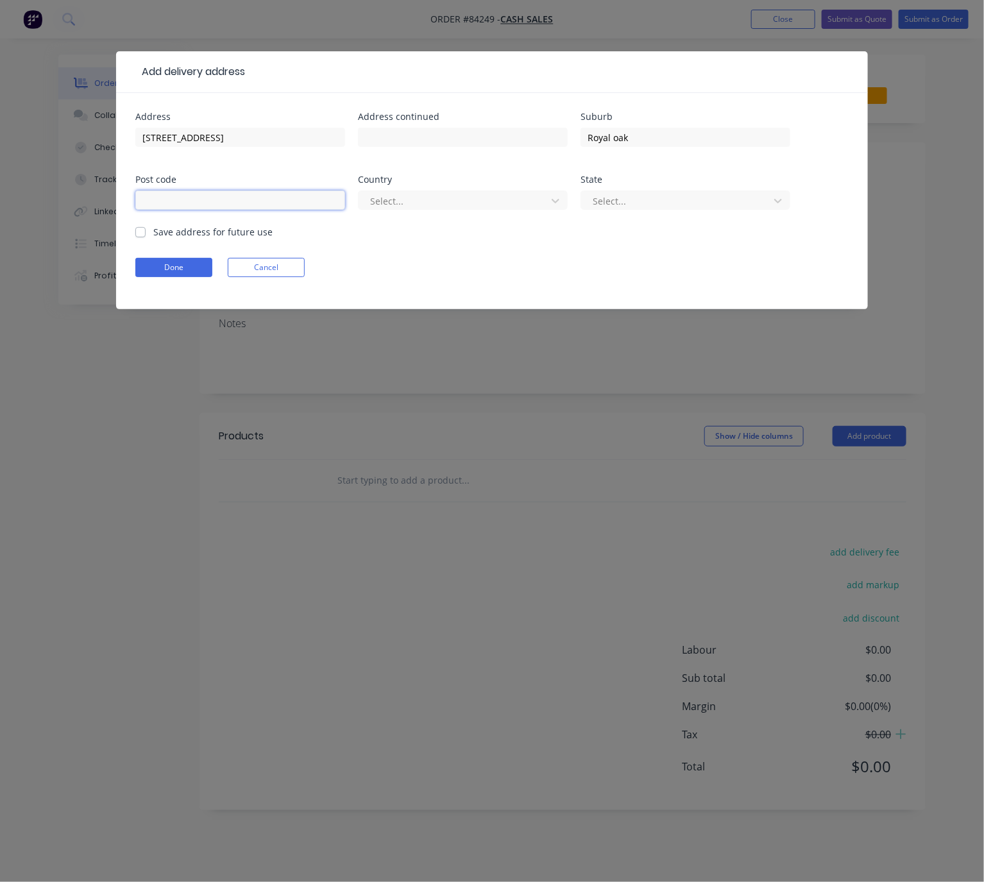
paste input "137A Pah Road, Royal Oak, Auckland 1023"
drag, startPoint x: 297, startPoint y: 199, endPoint x: 95, endPoint y: 210, distance: 202.3
click at [95, 210] on div "Add delivery address Address 137A pah rd Address continued Suburb Royal oak Pos…" at bounding box center [492, 441] width 984 height 882
type input "1023"
click at [405, 193] on div at bounding box center [454, 201] width 171 height 16
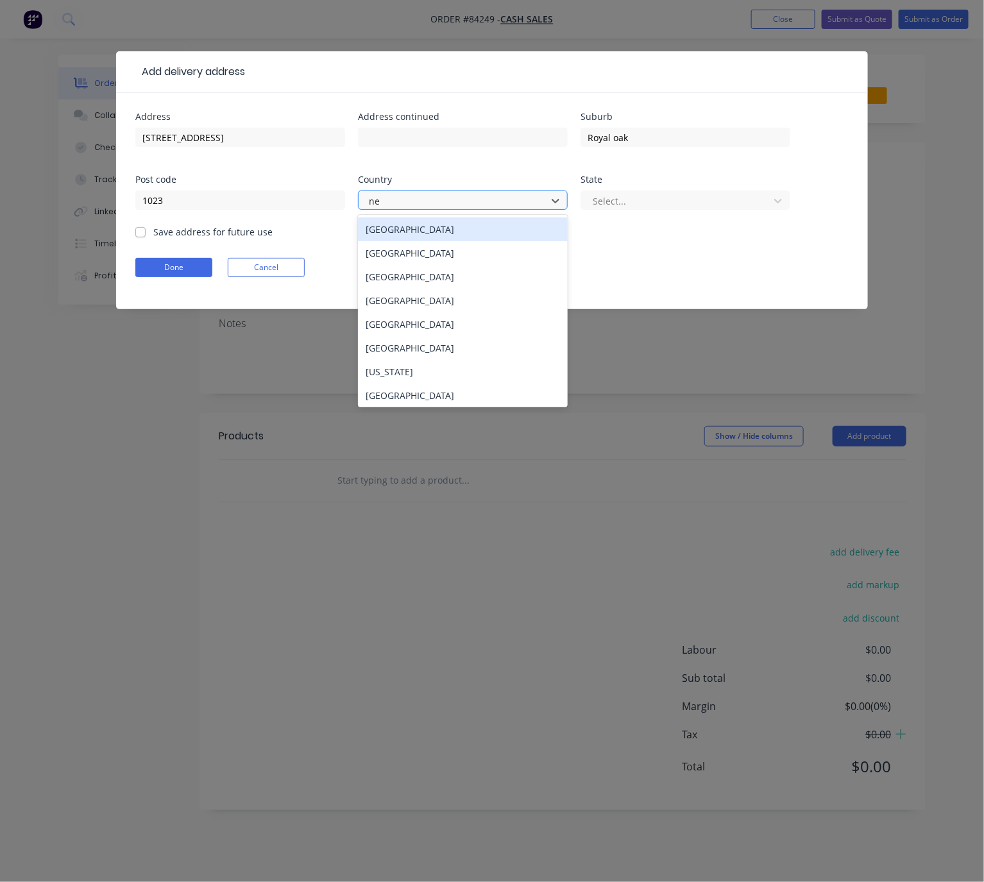
type input "new"
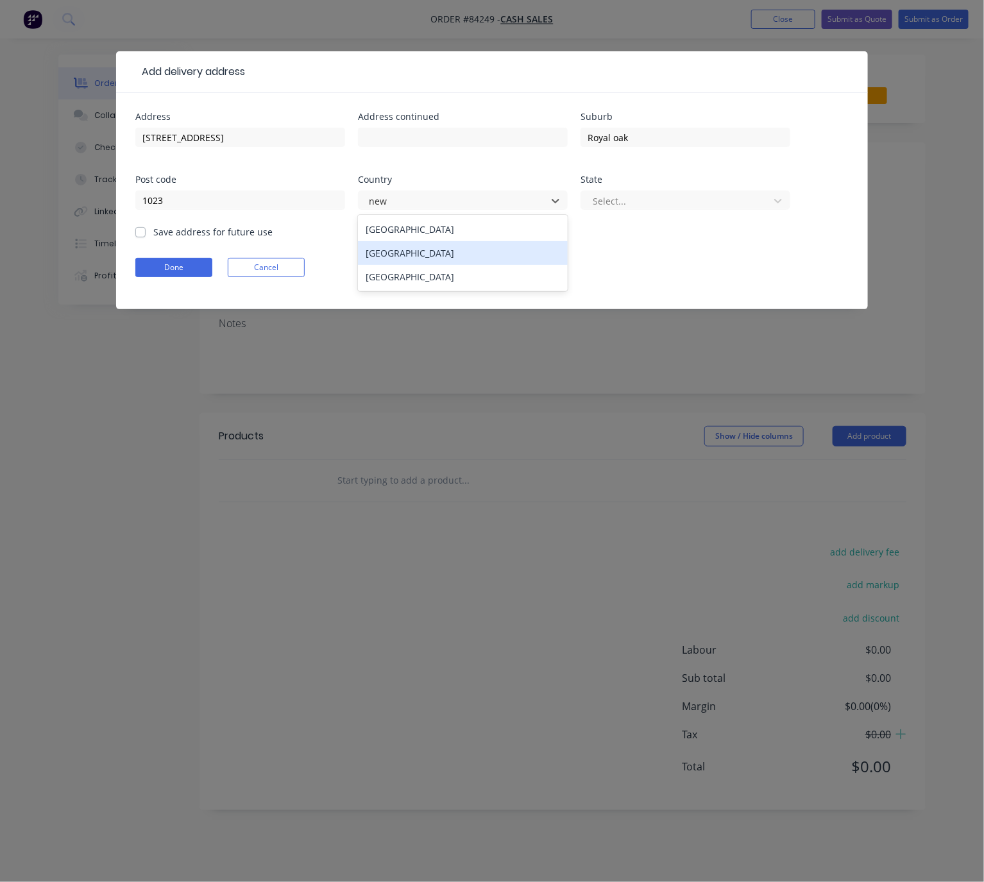
click at [425, 251] on div "New Zealand" at bounding box center [463, 253] width 210 height 24
click at [657, 208] on div at bounding box center [676, 201] width 171 height 16
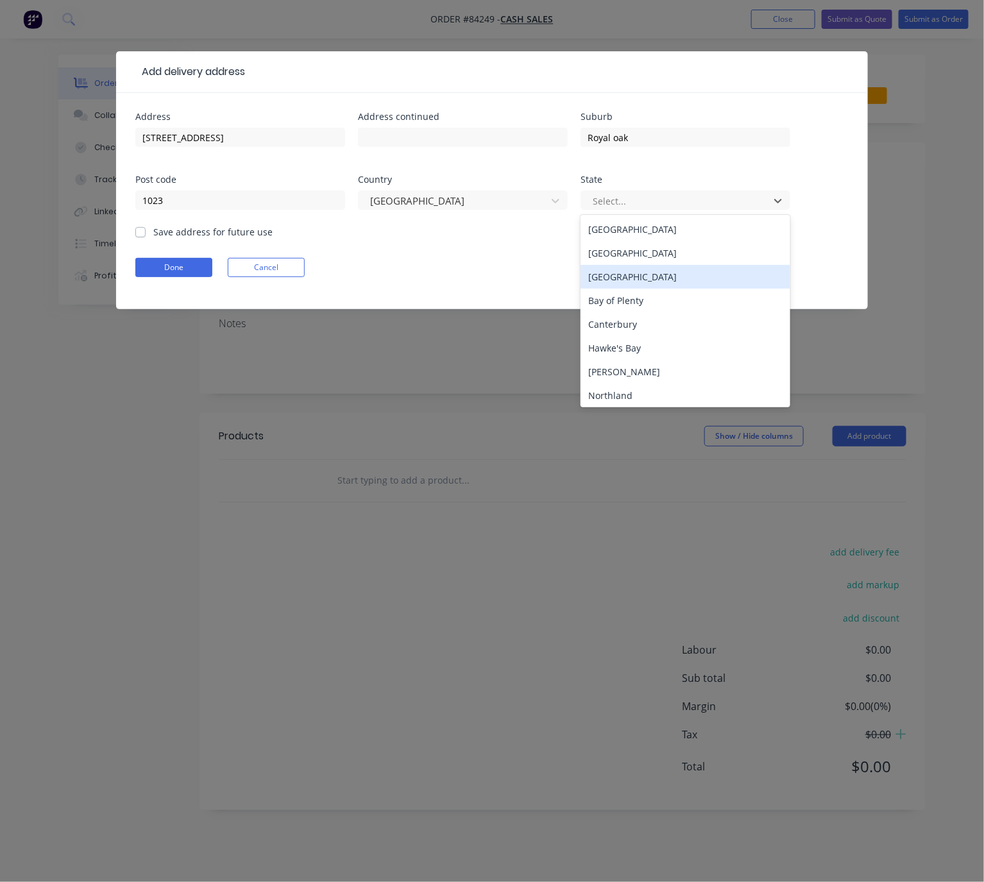
click at [664, 268] on div "Auckland" at bounding box center [685, 277] width 210 height 24
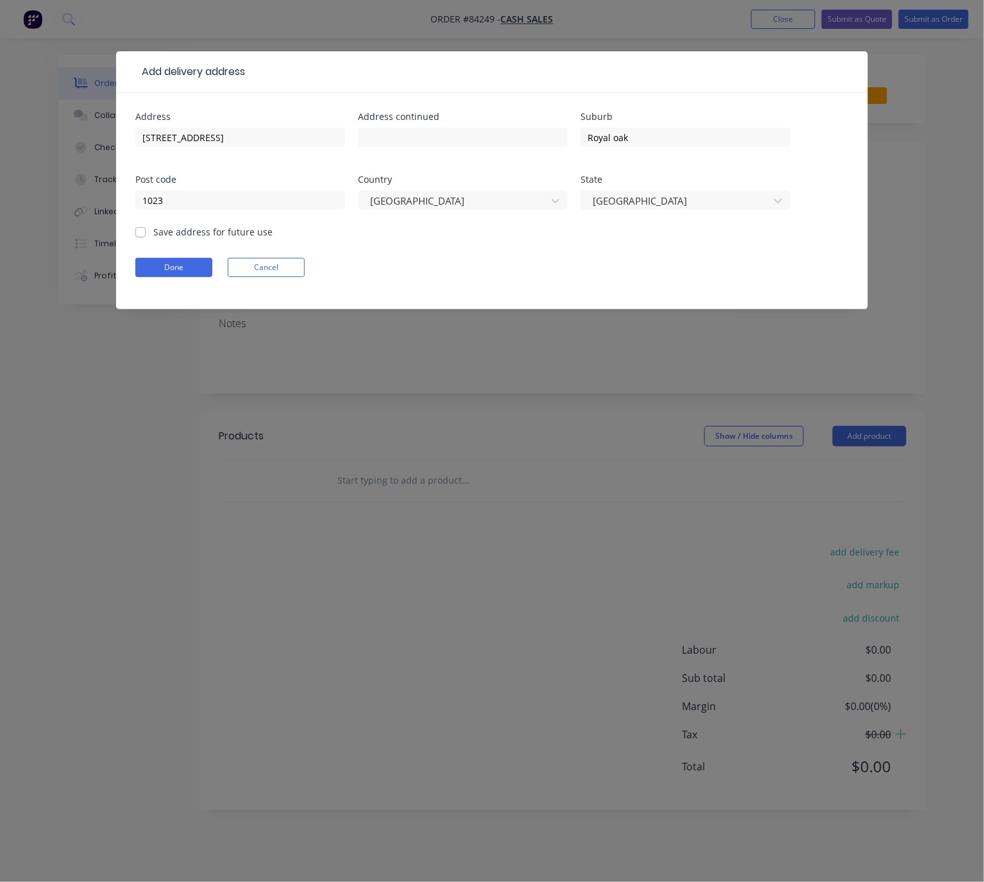
click at [146, 231] on div "Save address for future use" at bounding box center [203, 231] width 137 height 13
click at [153, 231] on label "Save address for future use" at bounding box center [212, 231] width 119 height 13
click at [139, 231] on input "Save address for future use" at bounding box center [140, 231] width 10 height 12
checkbox input "true"
click at [172, 262] on button "Done" at bounding box center [173, 267] width 77 height 19
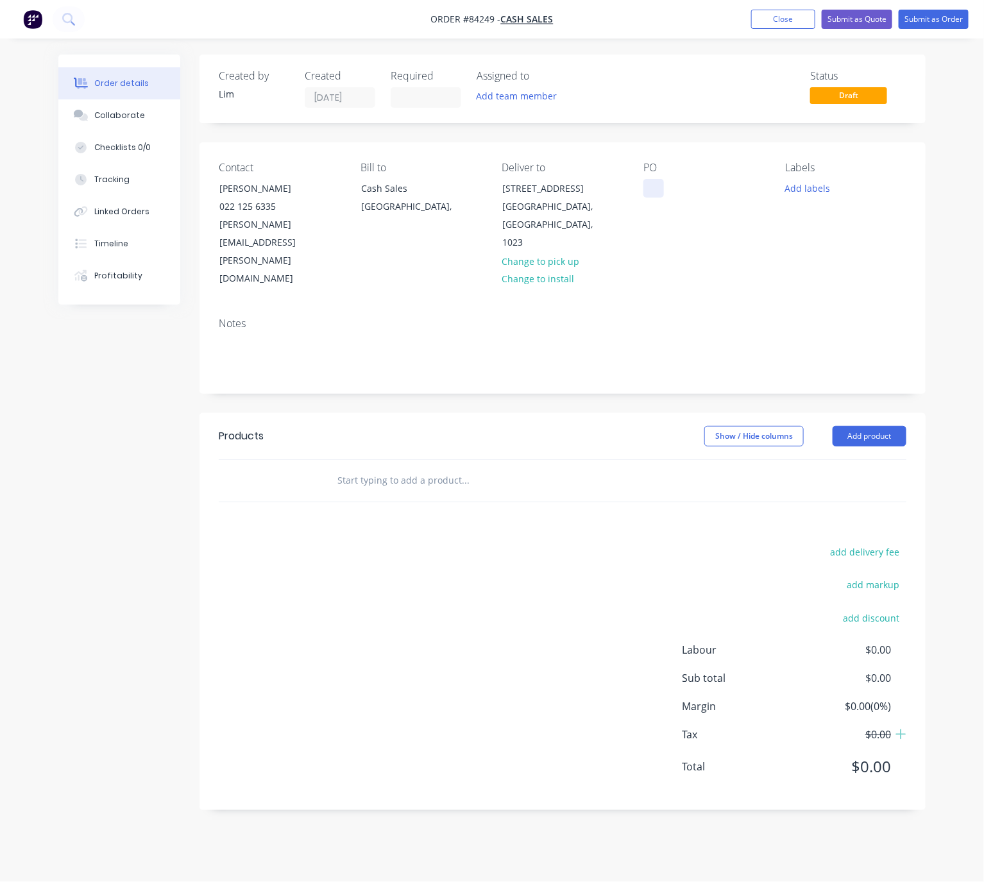
click at [649, 189] on div at bounding box center [653, 188] width 21 height 19
click at [653, 193] on div at bounding box center [653, 188] width 21 height 19
paste div
click at [813, 183] on button "Add labels" at bounding box center [807, 187] width 59 height 17
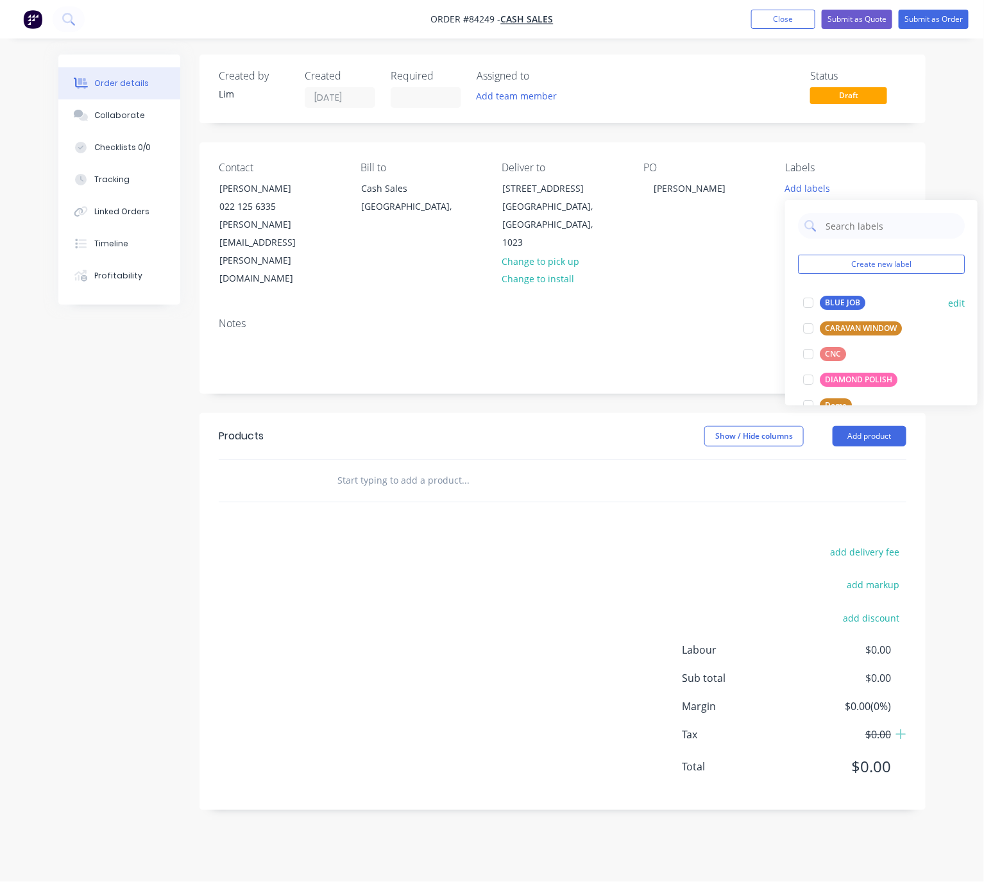
click at [836, 294] on button "BLUE JOB" at bounding box center [834, 303] width 72 height 18
click at [641, 339] on div "Notes" at bounding box center [562, 350] width 726 height 86
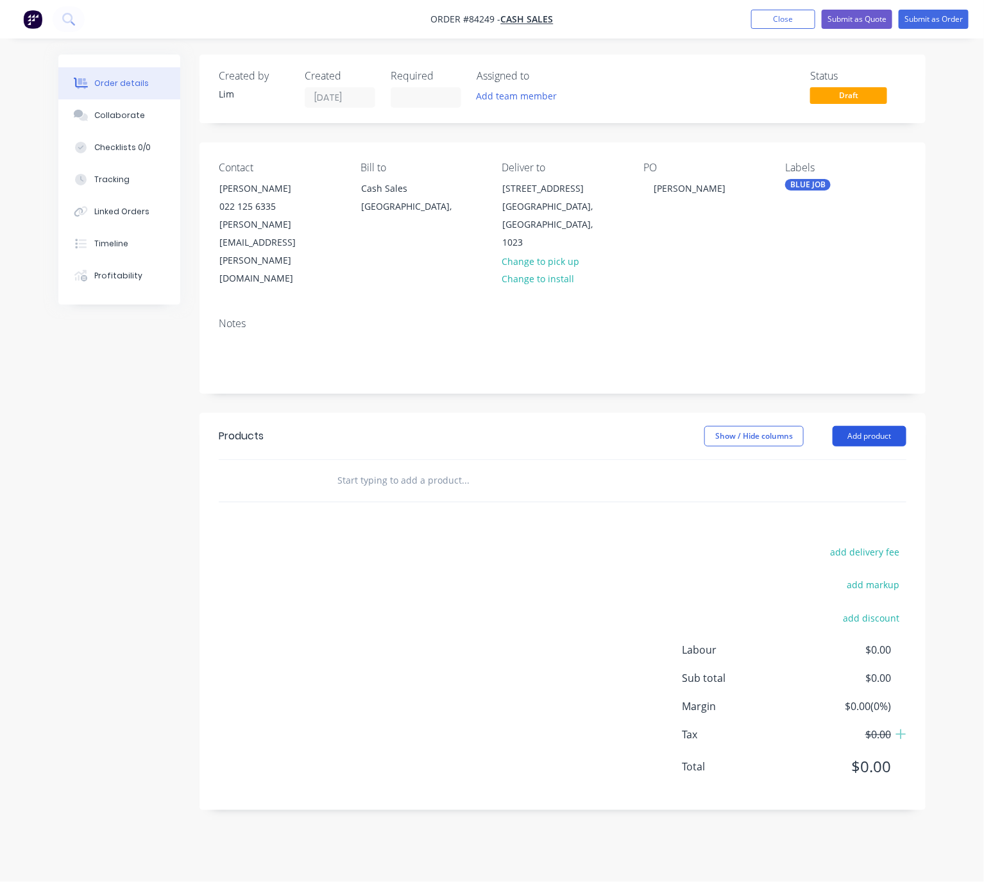
click at [891, 426] on button "Add product" at bounding box center [869, 436] width 74 height 21
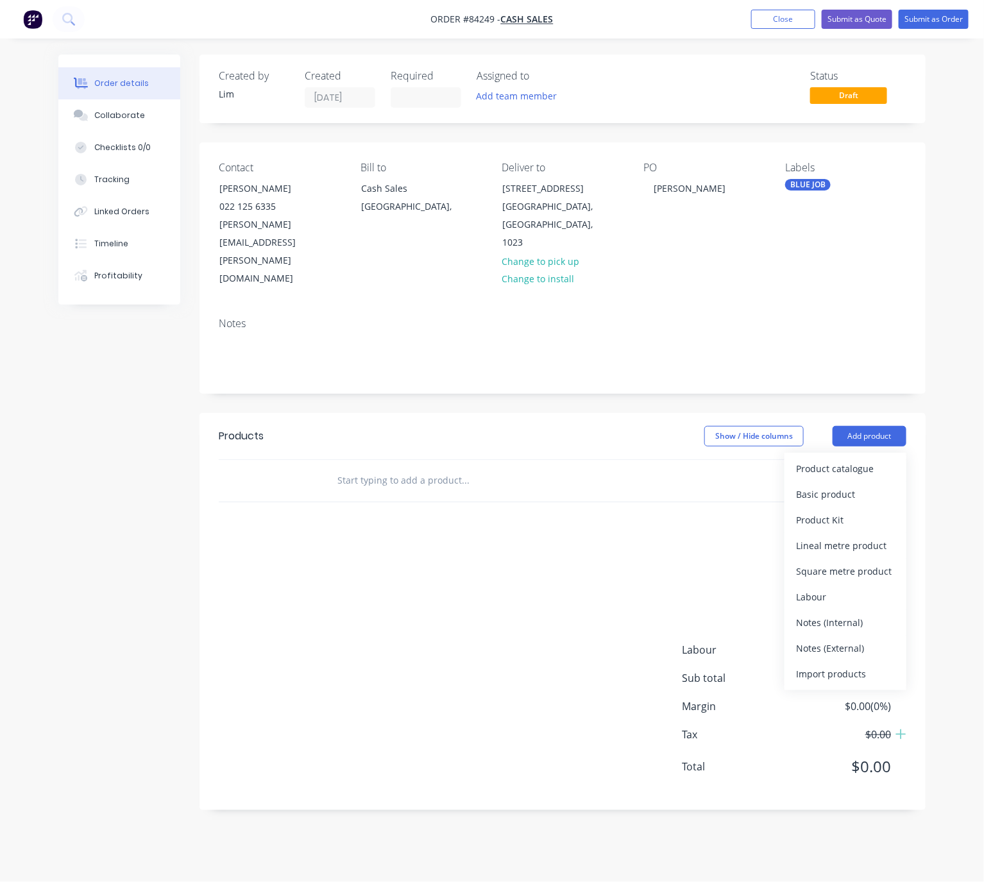
click at [453, 468] on input "text" at bounding box center [465, 481] width 257 height 26
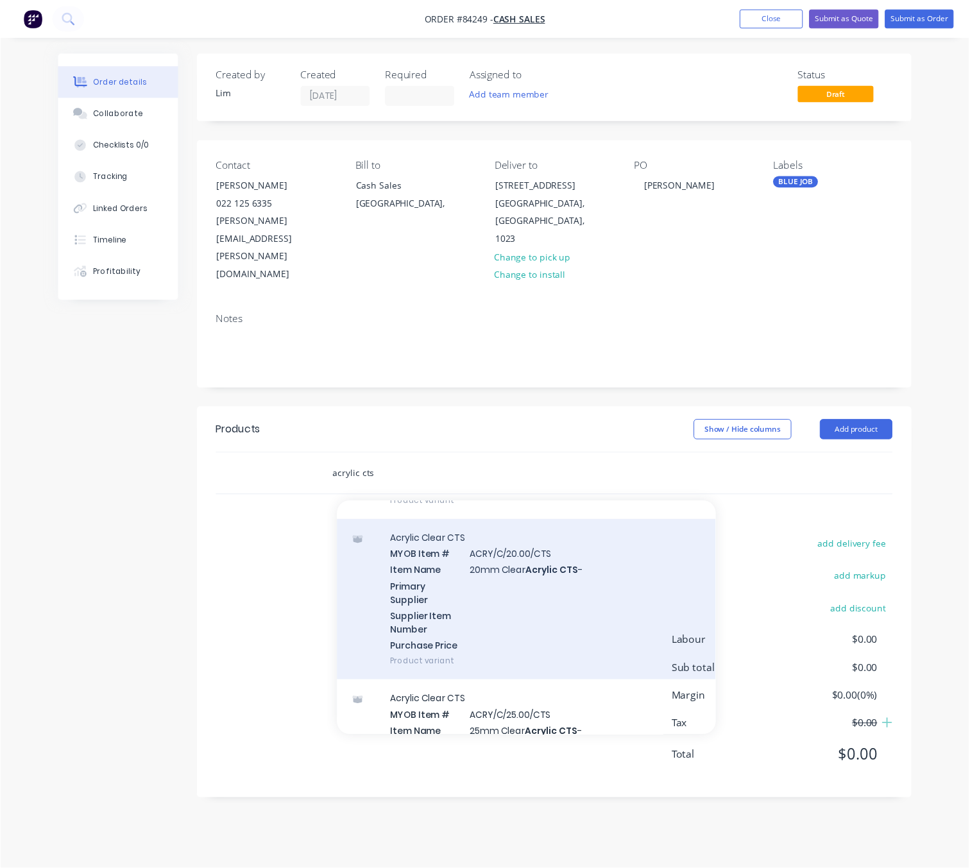
scroll to position [5291, 0]
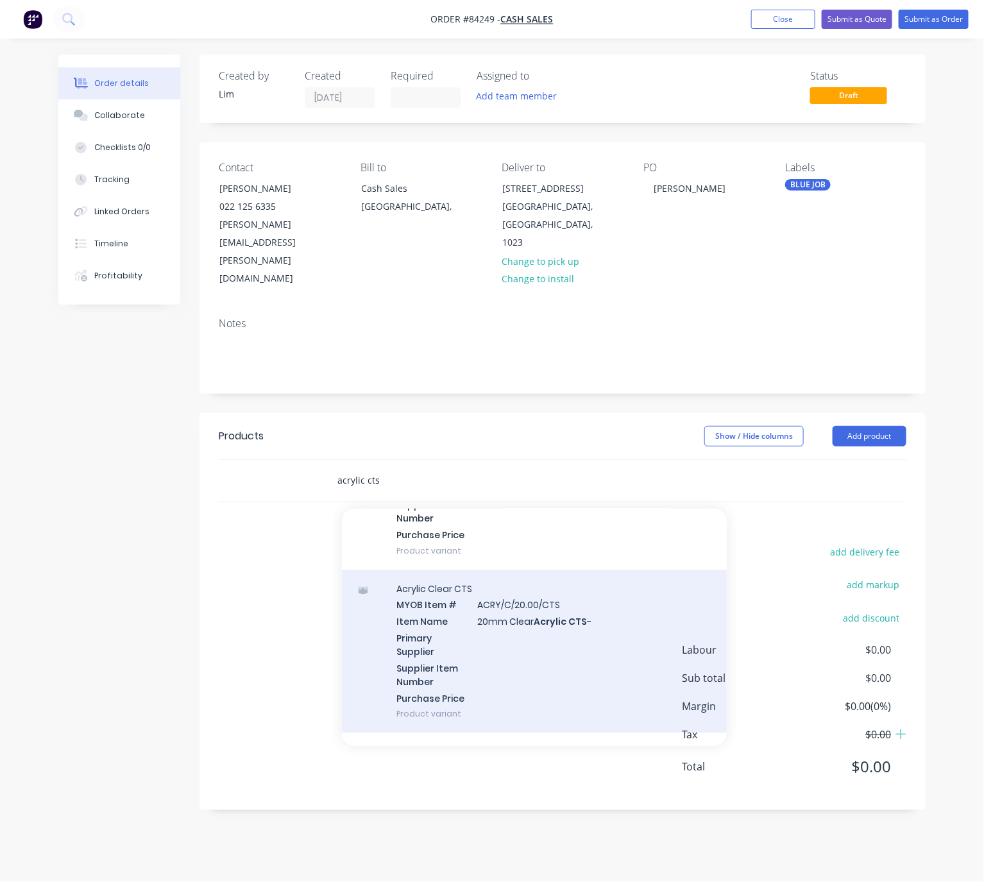
type input "acrylic cts"
click at [616, 597] on div "Acrylic Clear CTS MYOB Item # ACRY/C/20.00/CTS Item Name 20mm Clear Acrylic CTS…" at bounding box center [534, 652] width 385 height 164
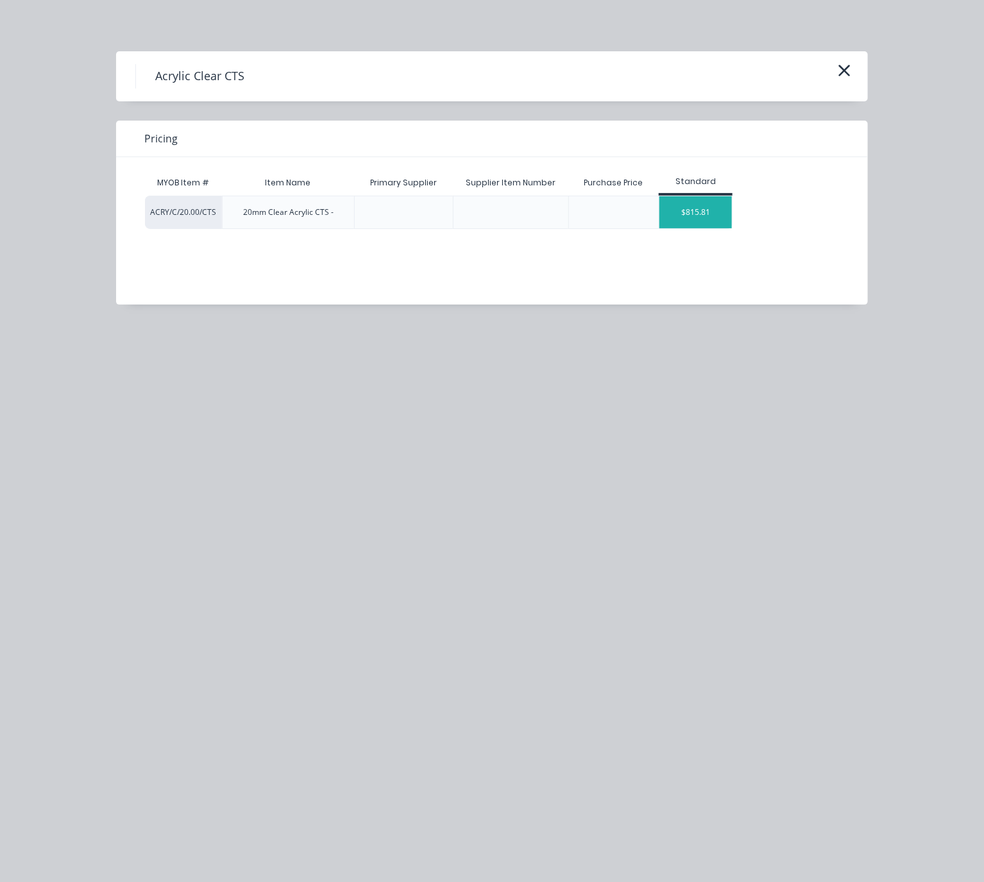
click at [701, 223] on div "$815.81" at bounding box center [695, 212] width 72 height 32
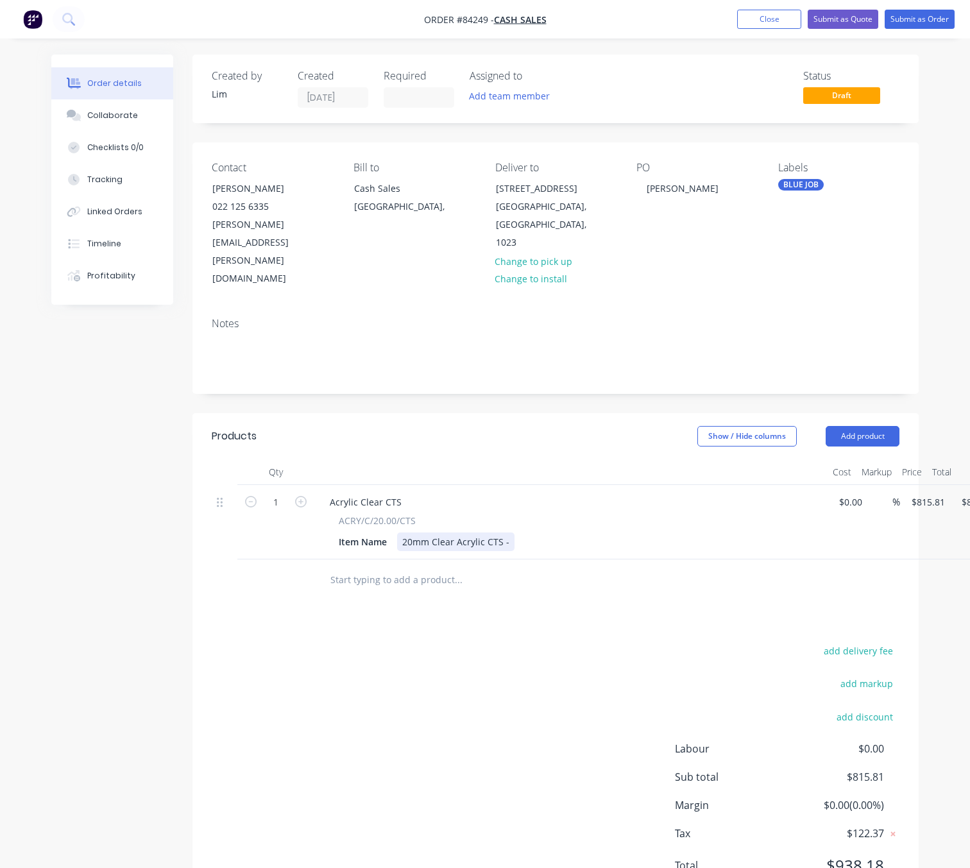
click at [505, 532] on div "20mm Clear Acrylic CTS -" at bounding box center [455, 541] width 117 height 19
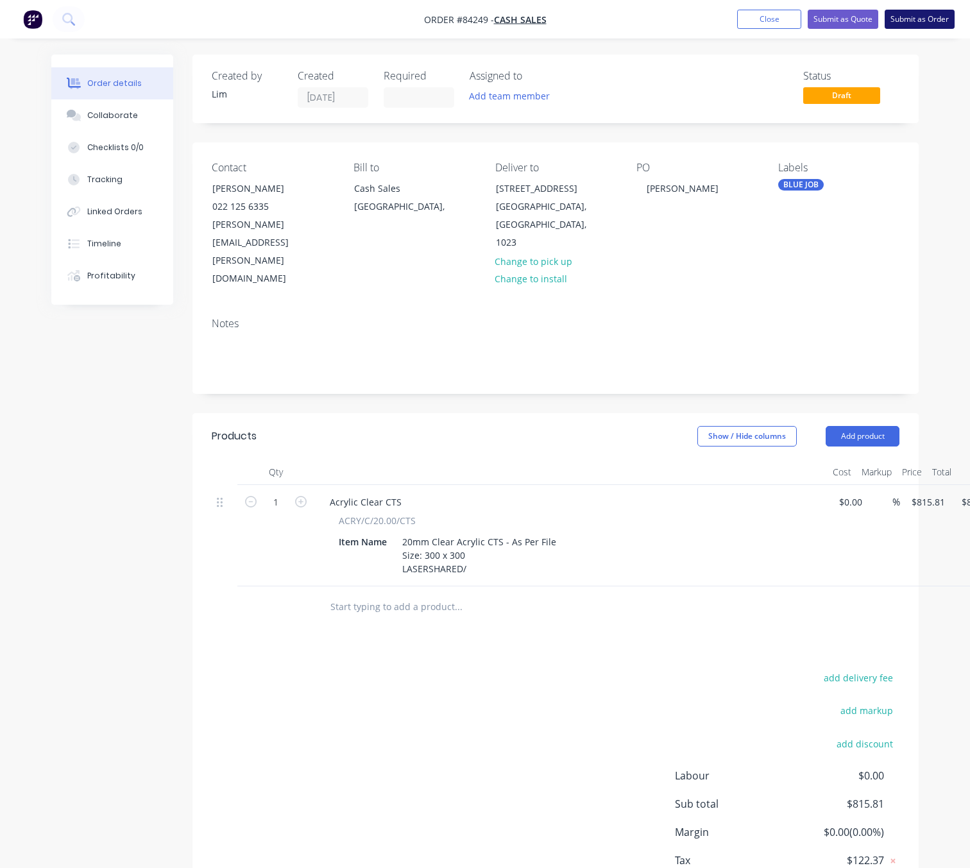
click at [915, 13] on button "Submit as Order" at bounding box center [919, 19] width 70 height 19
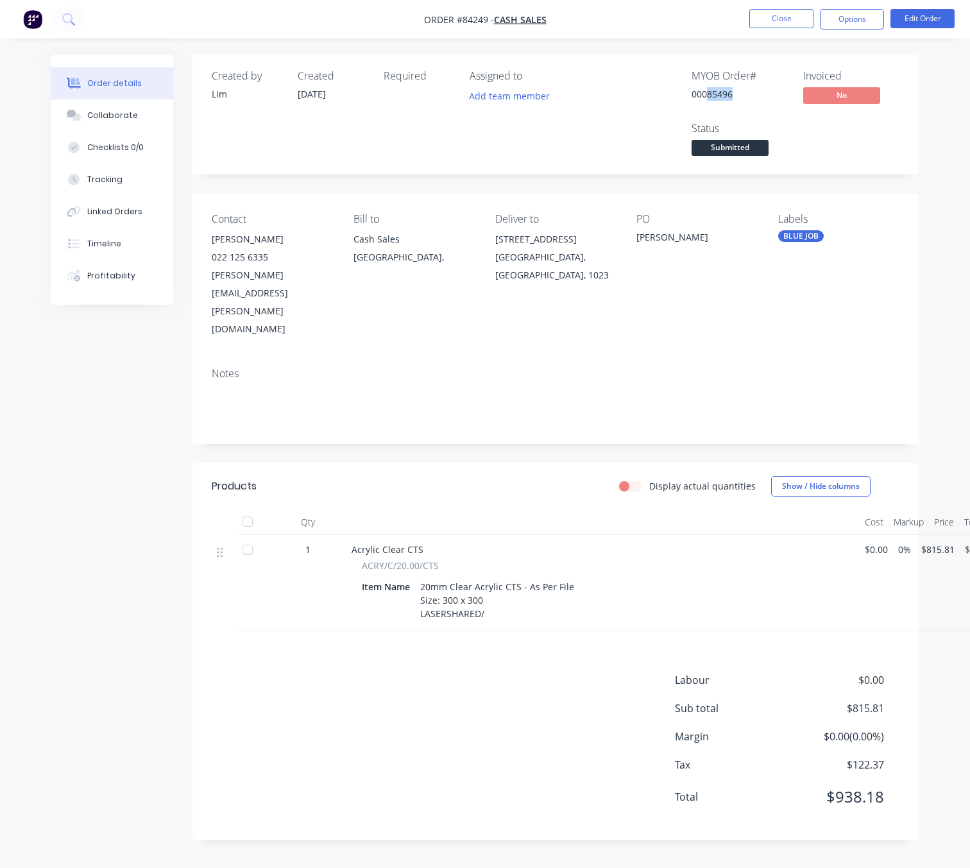
drag, startPoint x: 734, startPoint y: 93, endPoint x: 708, endPoint y: 94, distance: 25.7
click at [708, 94] on div "00085496" at bounding box center [739, 93] width 96 height 13
copy div "85496"
click at [483, 577] on div "20mm Clear Acrylic CTS - As Per File Size: 300 x 300 LASERSHARED/" at bounding box center [497, 600] width 164 height 46
click at [913, 17] on button "Edit Order" at bounding box center [922, 18] width 64 height 19
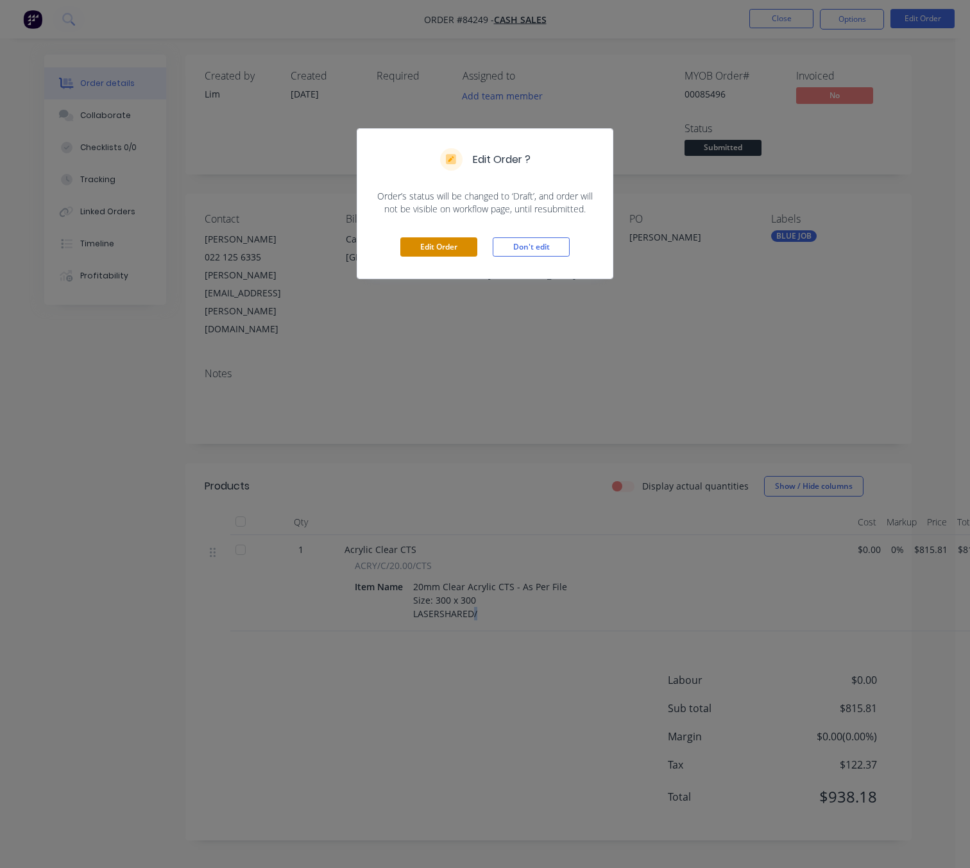
click at [443, 237] on button "Edit Order" at bounding box center [438, 246] width 77 height 19
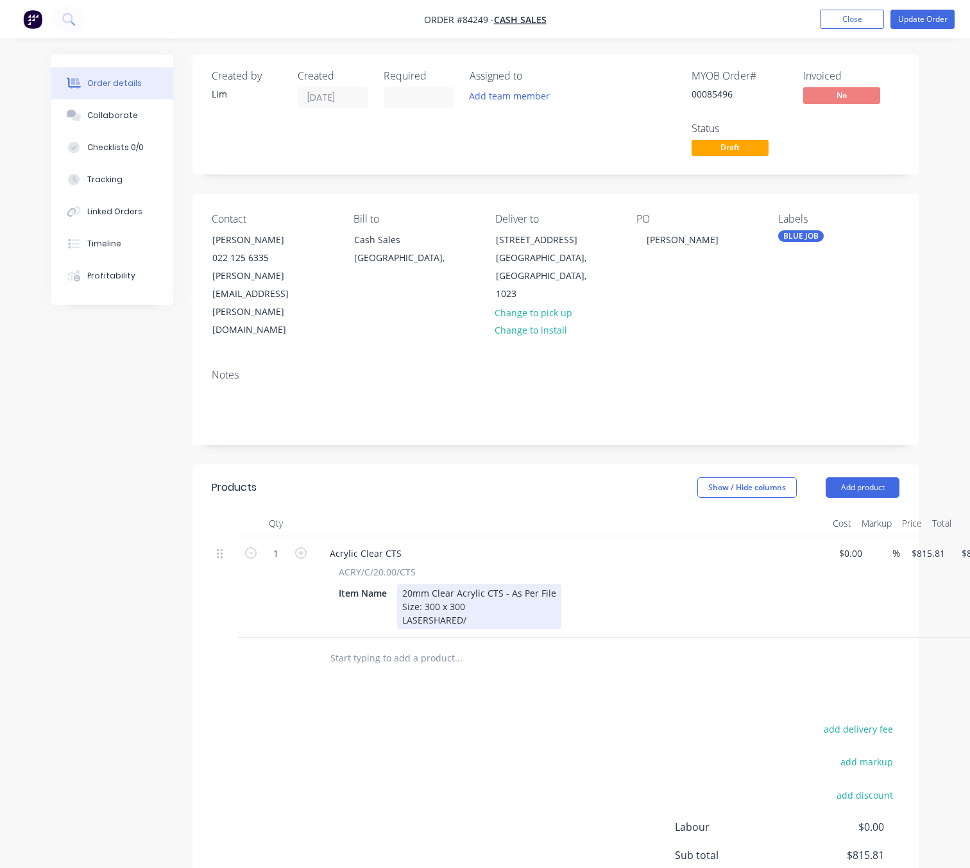
click at [472, 584] on div "20mm Clear Acrylic CTS - As Per File Size: 300 x 300 LASERSHARED/" at bounding box center [479, 607] width 164 height 46
paste div
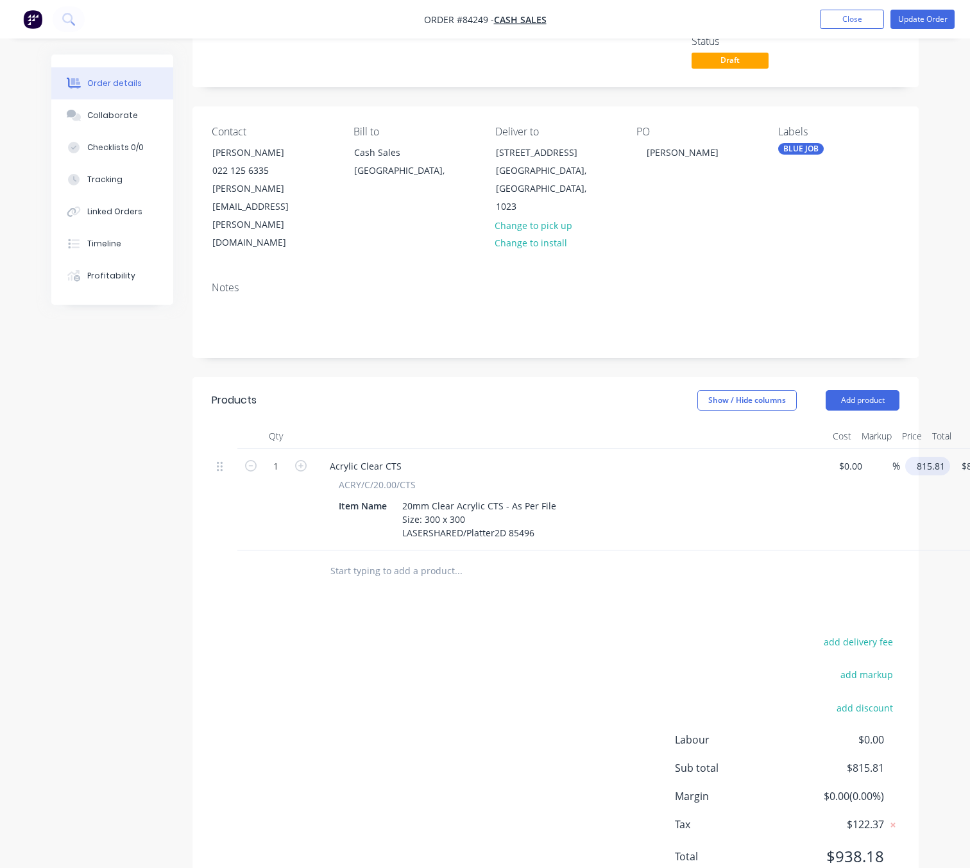
click at [931, 457] on input "815.81" at bounding box center [930, 466] width 40 height 19
type input "$73.02"
click at [480, 633] on div "add delivery fee add markup add discount Labour $0.00 Sub total $73.02 Margin $…" at bounding box center [556, 757] width 688 height 248
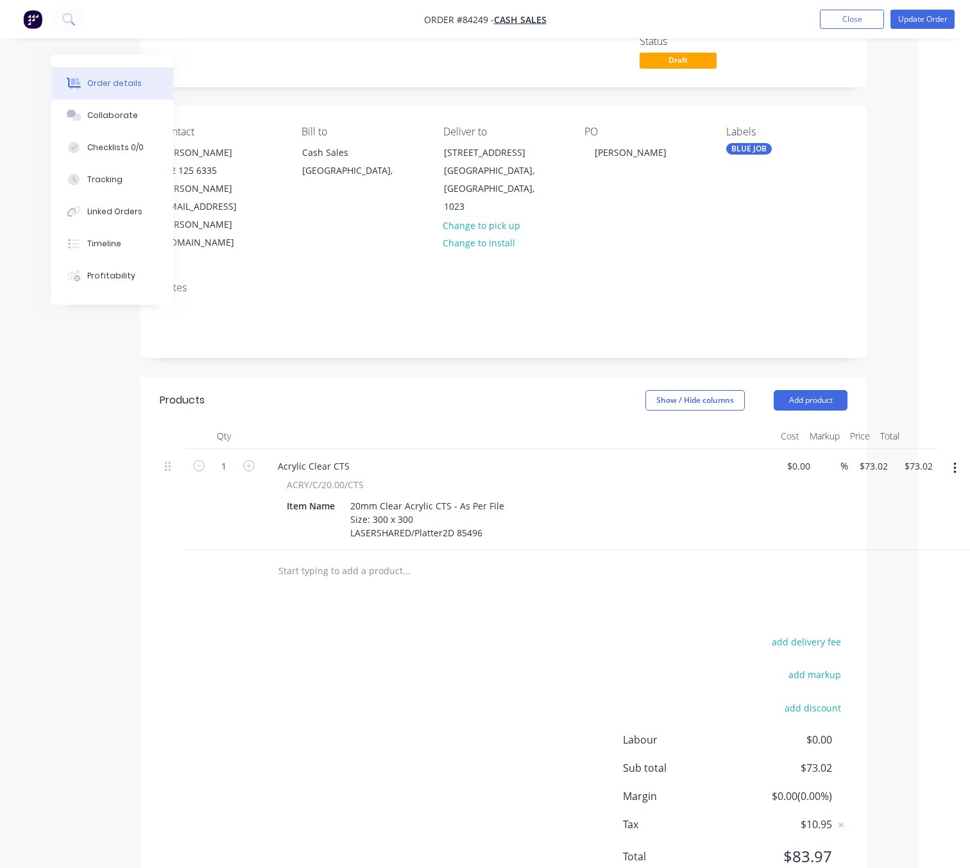
click at [956, 457] on button "button" at bounding box center [955, 468] width 30 height 23
click at [915, 518] on div "Duplicate" at bounding box center [908, 527] width 99 height 19
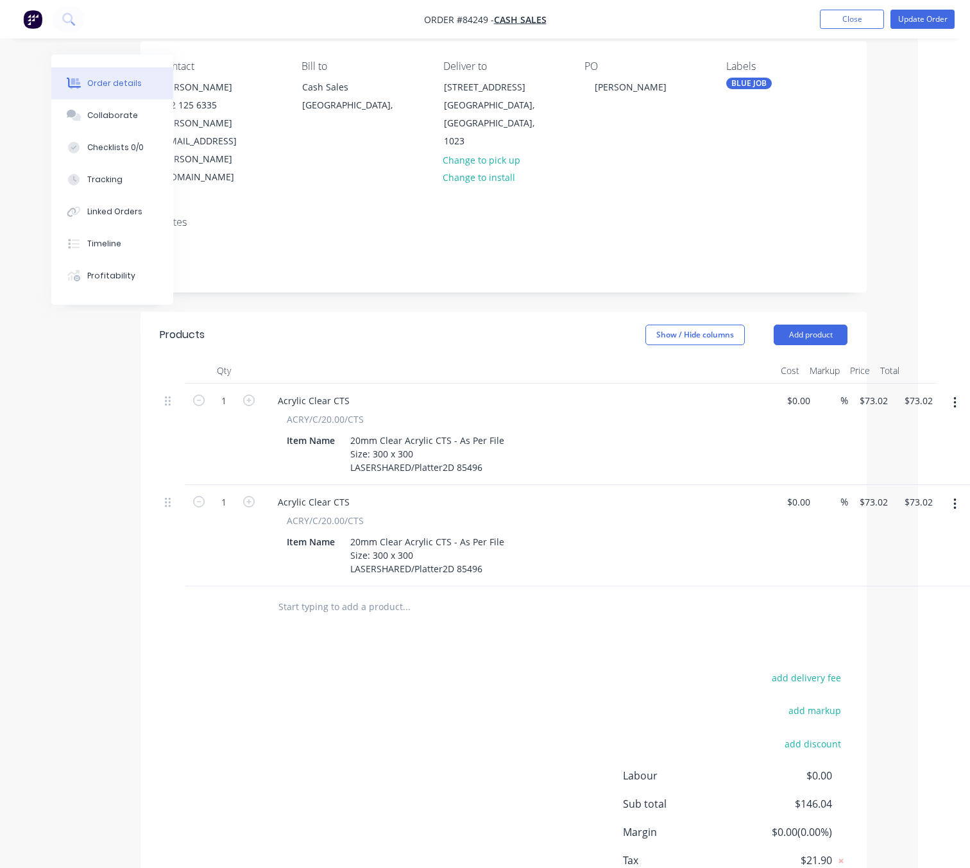
scroll to position [0, 52]
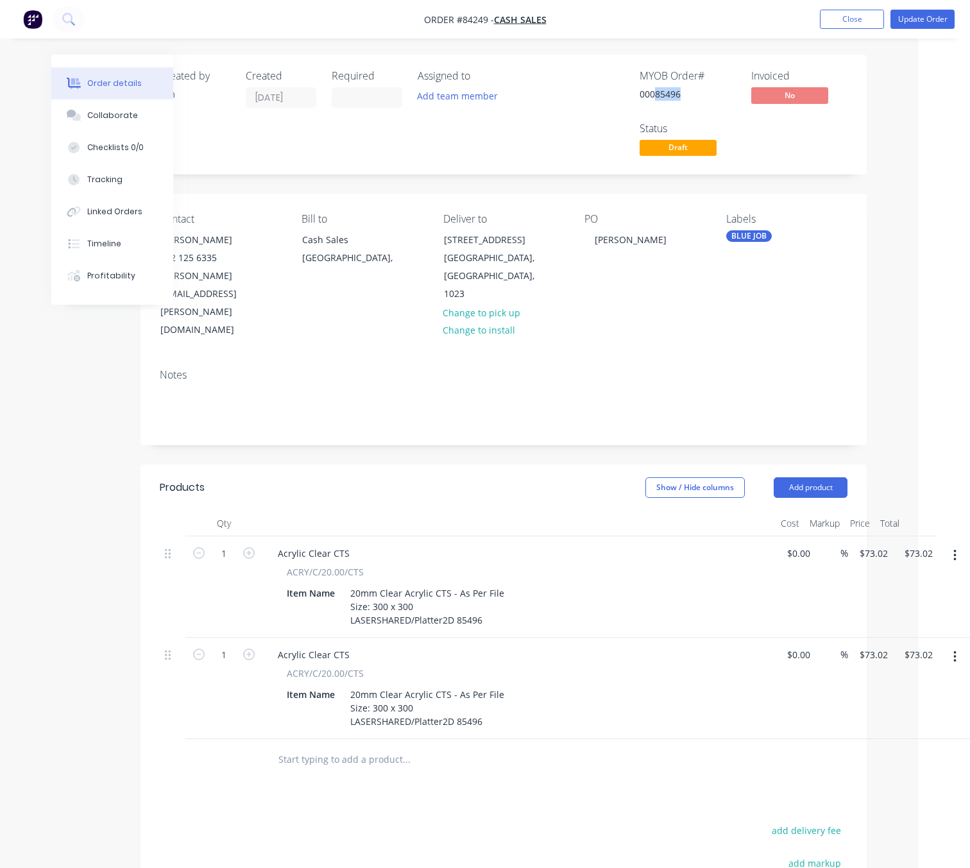
drag, startPoint x: 680, startPoint y: 92, endPoint x: 657, endPoint y: 94, distance: 23.2
click at [657, 94] on div "00085496" at bounding box center [687, 93] width 96 height 13
copy div "85496"
drag, startPoint x: 481, startPoint y: 668, endPoint x: 414, endPoint y: 668, distance: 67.3
click at [414, 685] on div "20mm Clear Acrylic CTS - As Per File Size: 300 x 300 LASERSHARED/Platter2D 85496" at bounding box center [427, 708] width 164 height 46
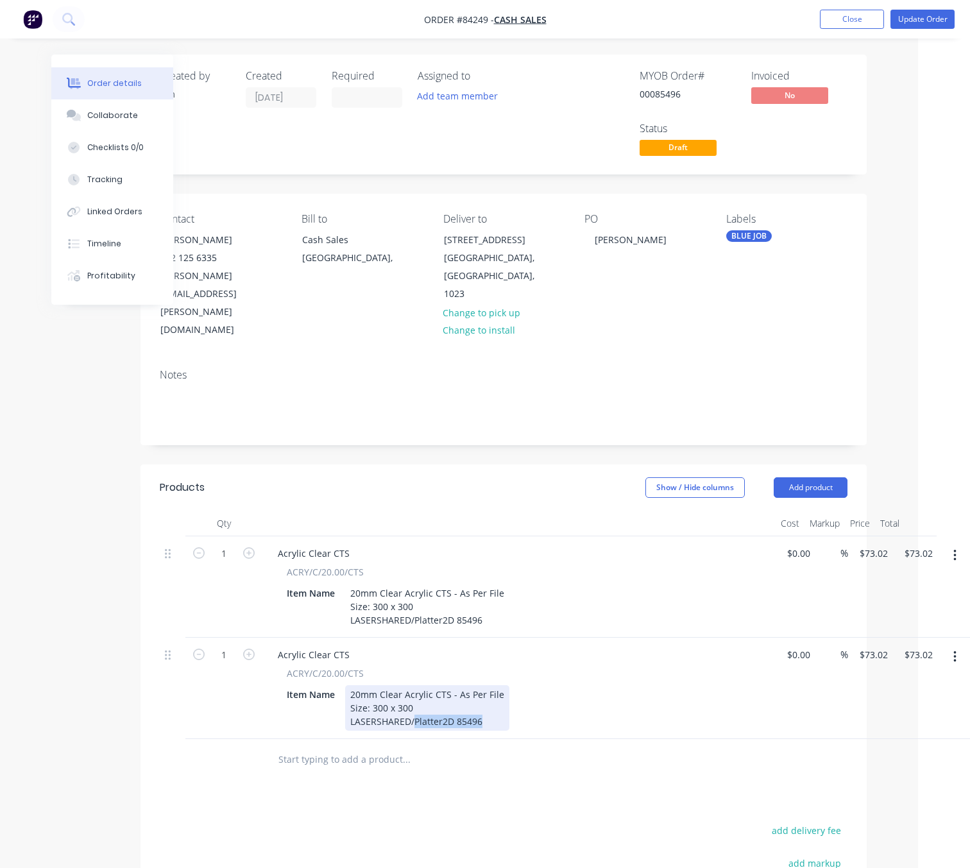
paste div
click at [506, 770] on div "Products Show / Hide columns Add product Qty Cost Markup Price Total 1 Acrylic …" at bounding box center [503, 776] width 726 height 624
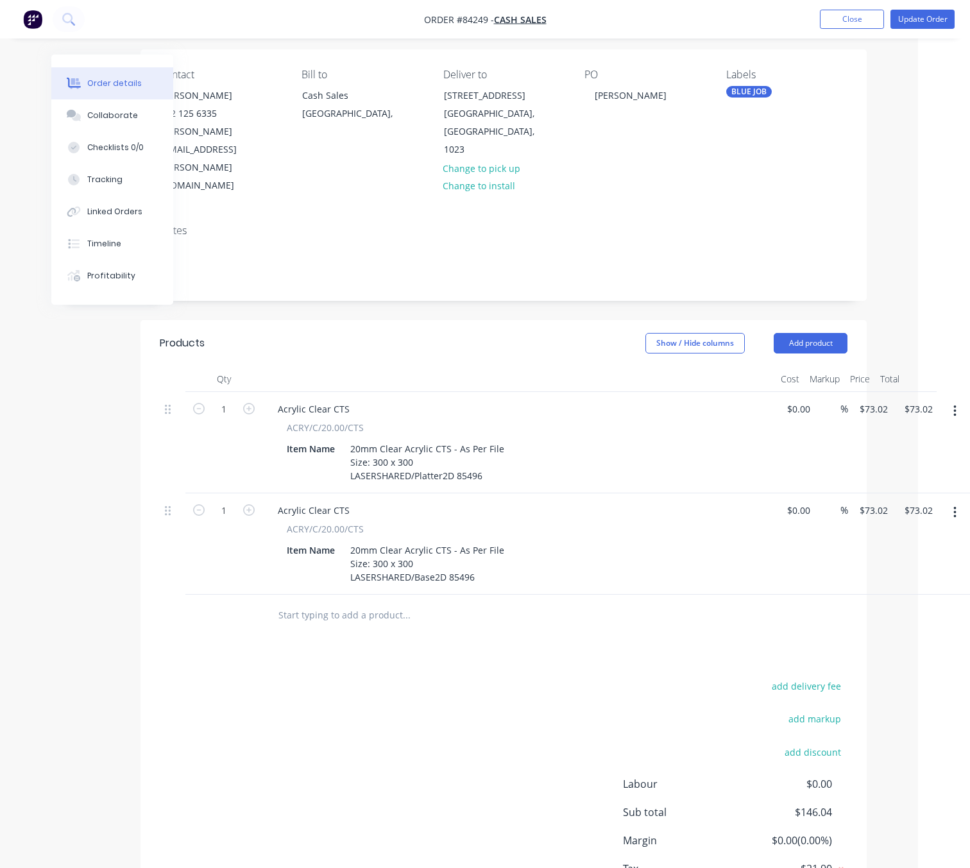
scroll to position [189, 52]
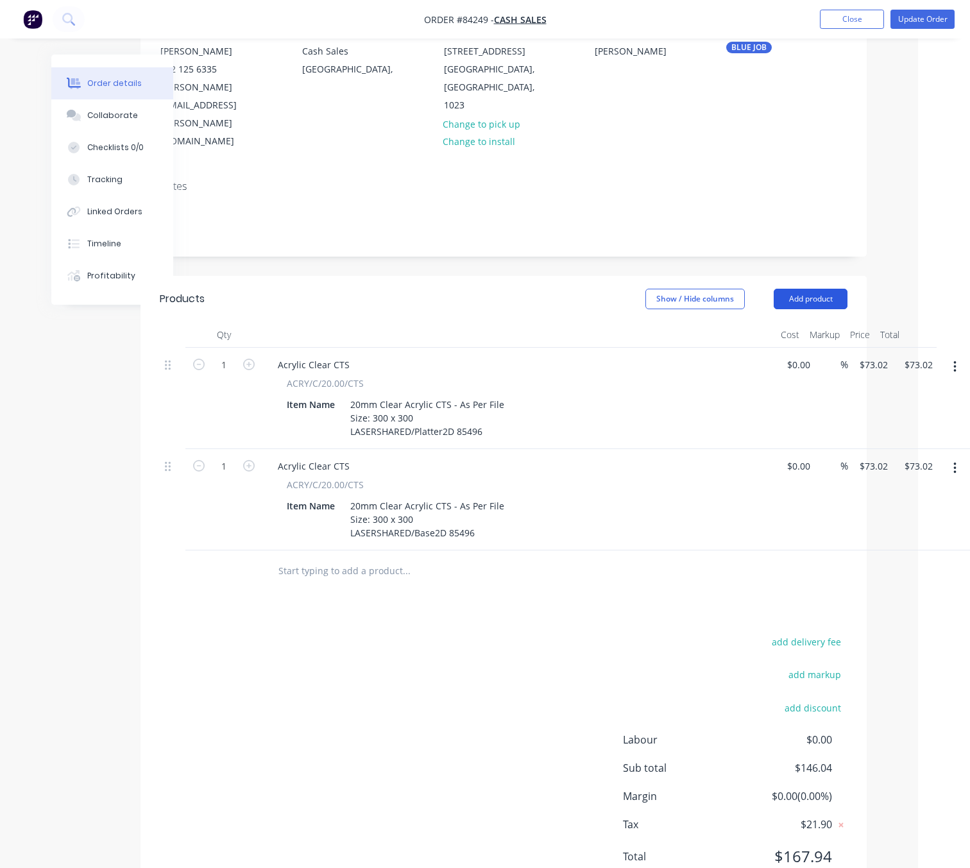
click at [804, 289] on button "Add product" at bounding box center [810, 299] width 74 height 21
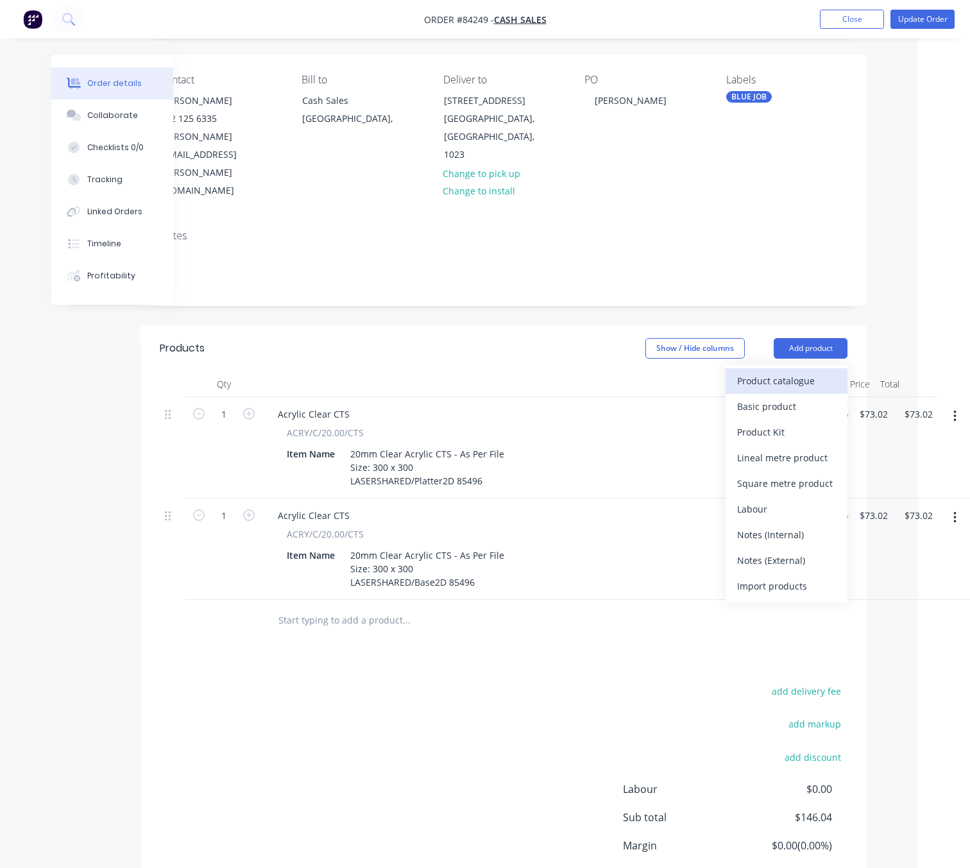
scroll to position [92, 52]
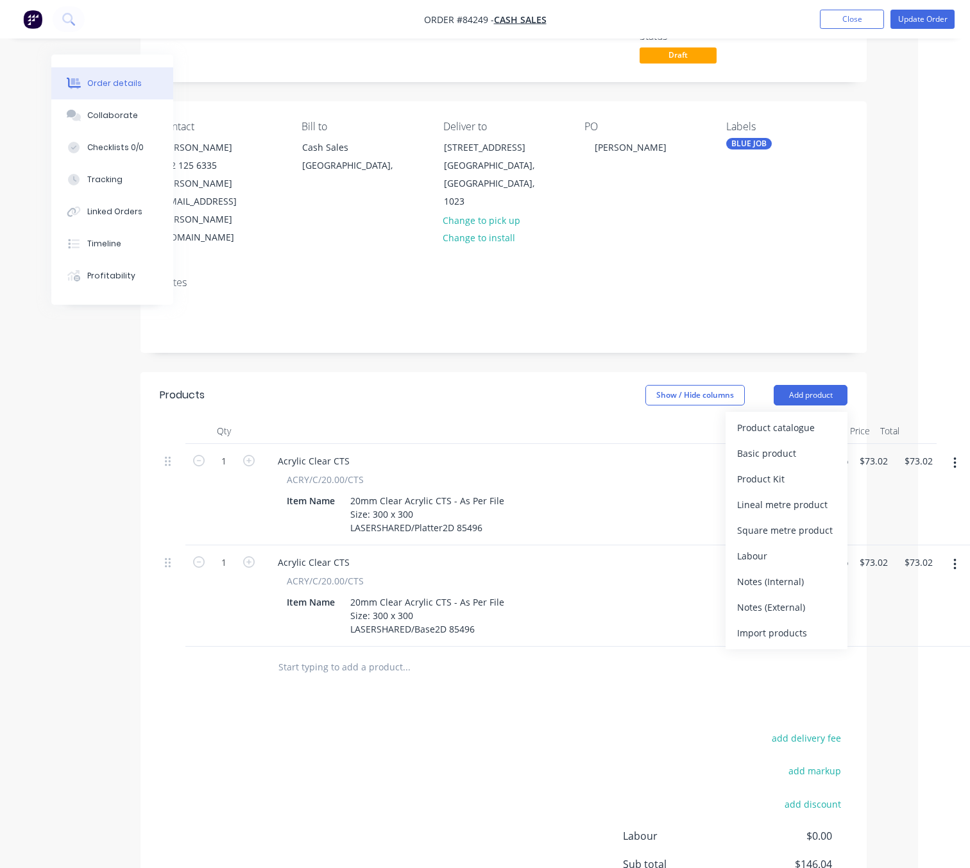
click at [414, 735] on div "add delivery fee add markup add discount Labour $0.00 Sub total $146.04 Margin …" at bounding box center [504, 853] width 688 height 248
click at [347, 654] on input "text" at bounding box center [406, 667] width 257 height 26
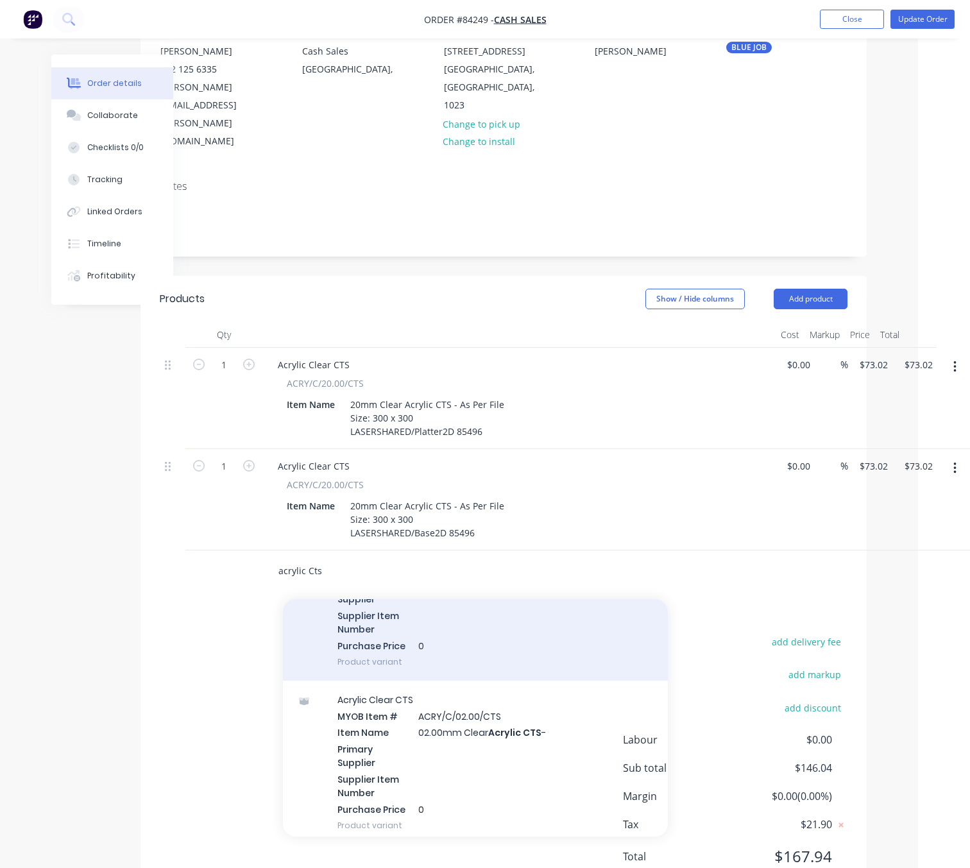
scroll to position [3752, 0]
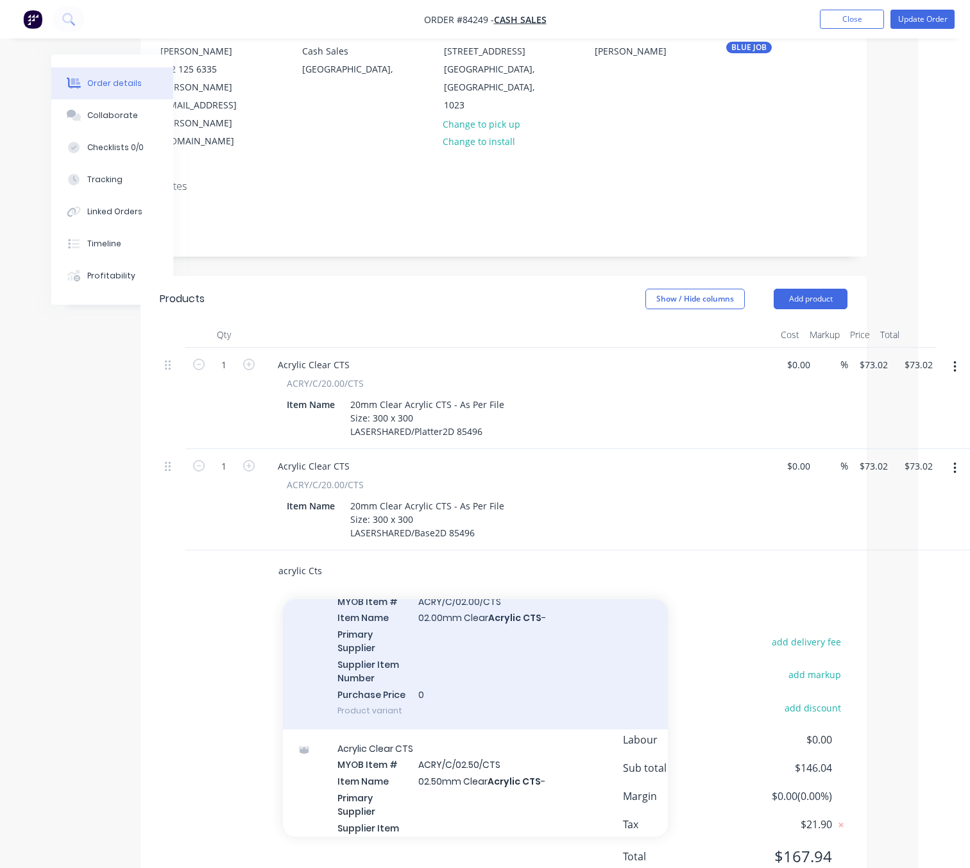
type input "acrylic Cts"
click at [550, 637] on div "Acrylic Clear CTS MYOB Item # ACRY/C/02.00/CTS Item Name 02.00mm Clear Acrylic …" at bounding box center [475, 648] width 385 height 164
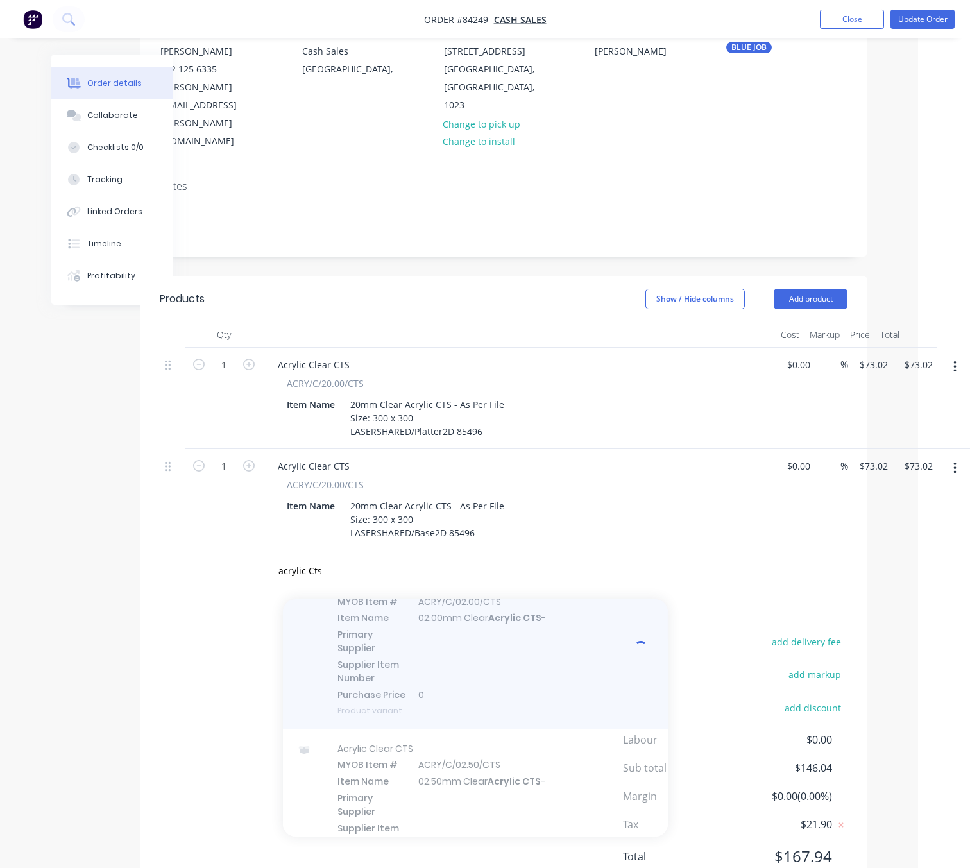
scroll to position [189, 44]
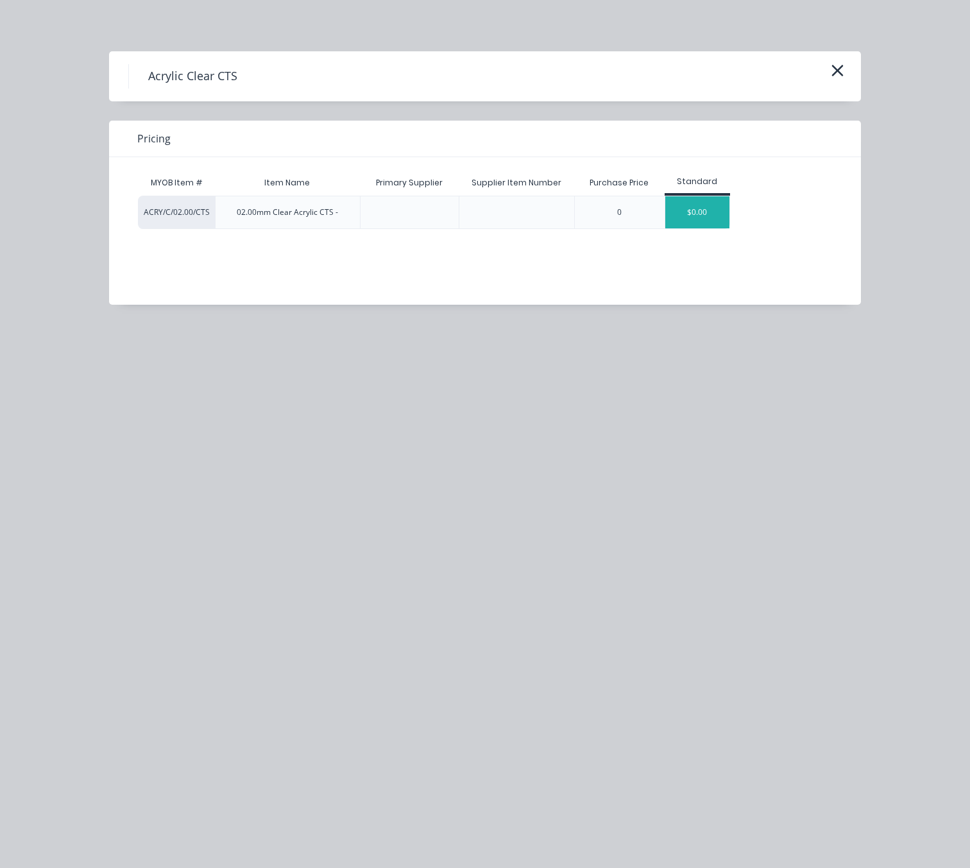
click at [689, 201] on div "$0.00" at bounding box center [697, 212] width 64 height 32
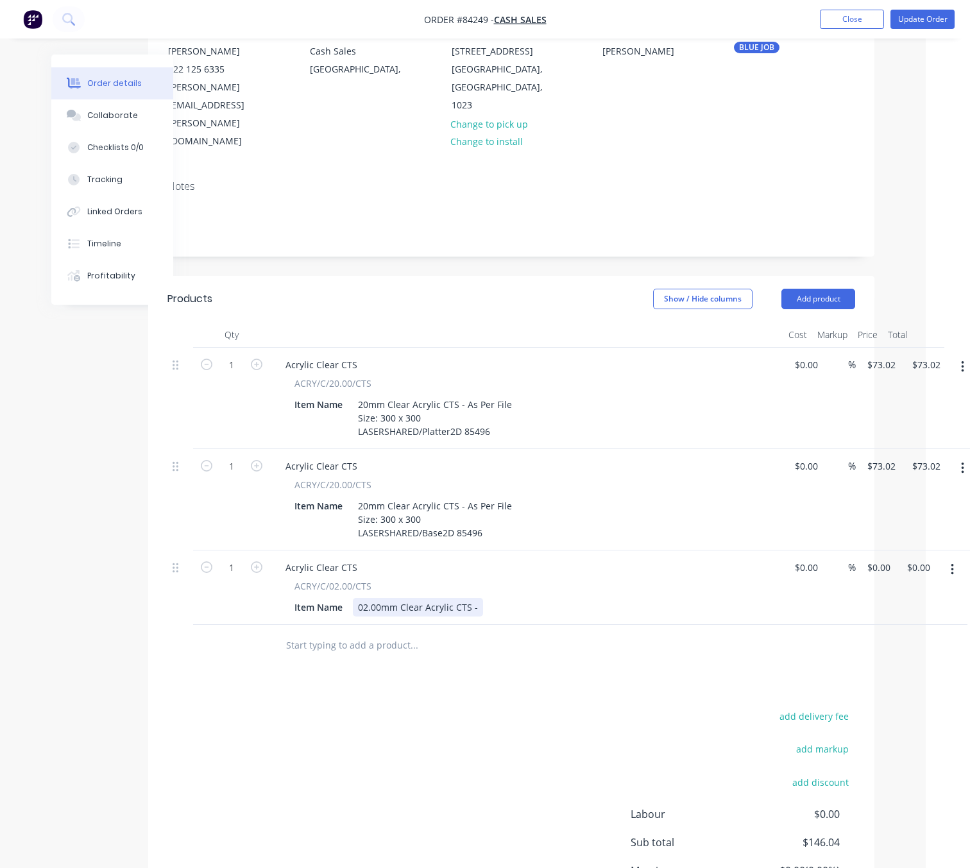
click at [475, 598] on div "02.00mm Clear Acrylic CTS -" at bounding box center [418, 607] width 130 height 19
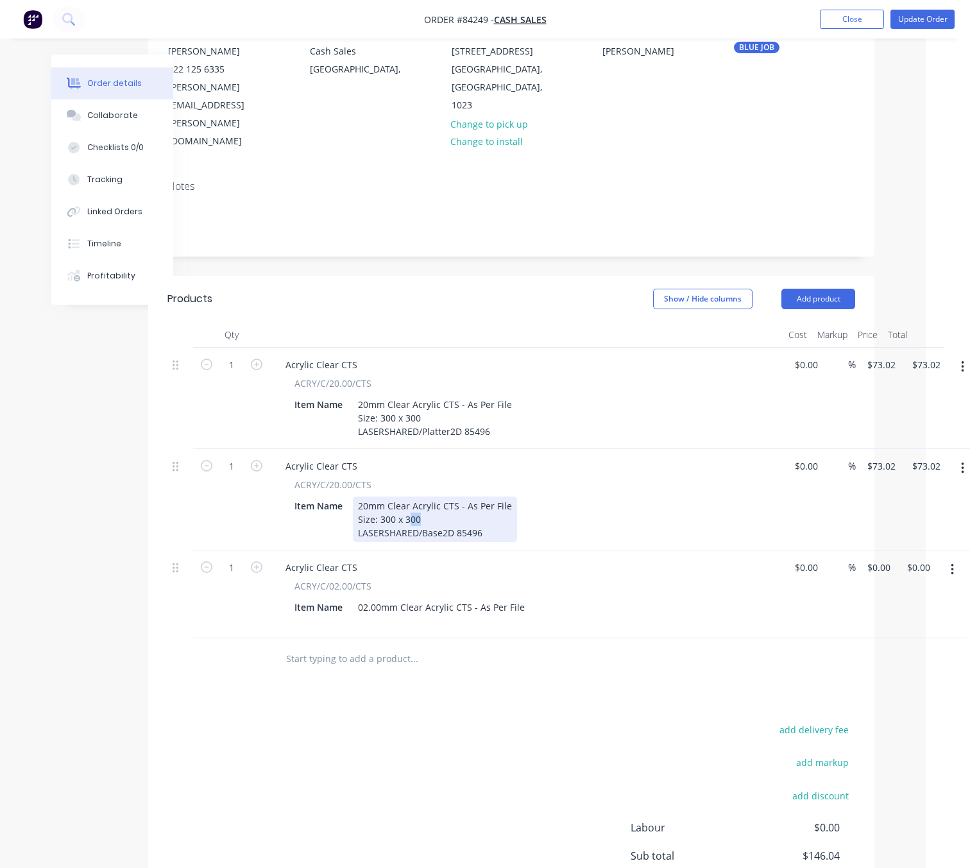
drag, startPoint x: 418, startPoint y: 471, endPoint x: 408, endPoint y: 468, distance: 10.8
click at [408, 496] on div "20mm Clear Acrylic CTS - As Per File Size: 300 x 300 LASERSHARED/Base2D 85496" at bounding box center [435, 519] width 164 height 46
click at [391, 496] on div "20mm Clear Acrylic CTS - As Per File Size: 300 x 350 LASERSHARED/Base2D 85496" at bounding box center [435, 519] width 164 height 46
drag, startPoint x: 393, startPoint y: 466, endPoint x: 380, endPoint y: 466, distance: 13.5
click at [380, 496] on div "20mm Clear Acrylic CTS - As Per File Size: 300 x 350 LASERSHARED/Base2D 85496" at bounding box center [435, 519] width 164 height 46
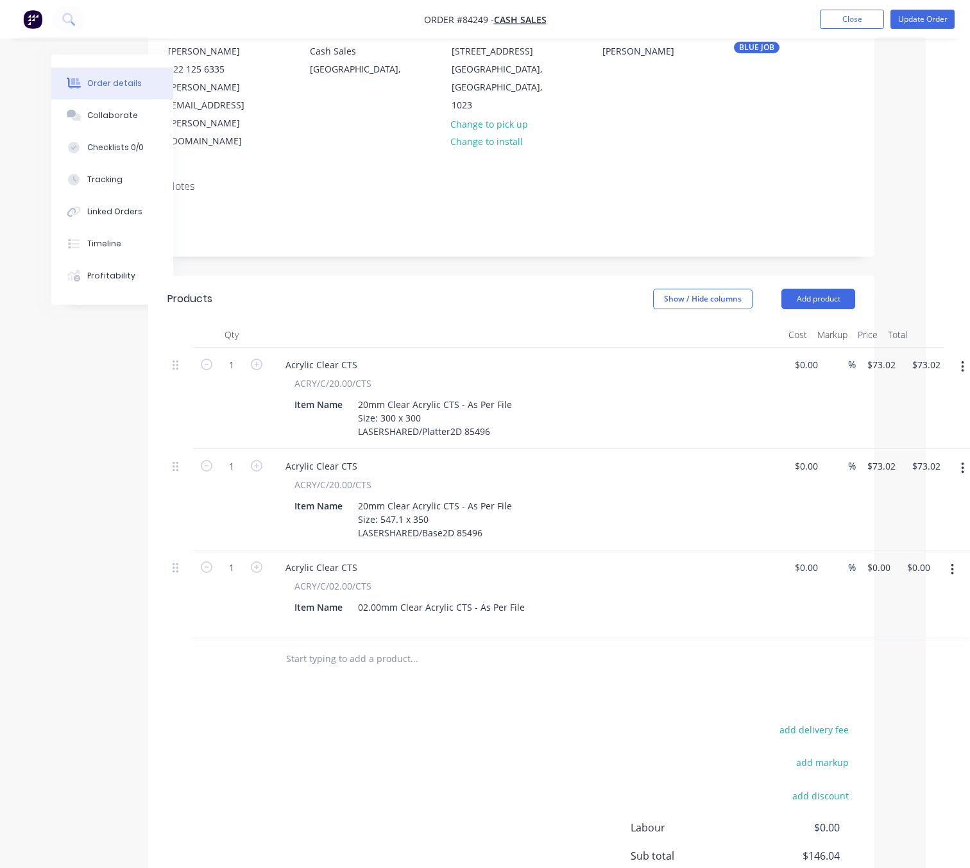
click at [446, 721] on div "add delivery fee add markup add discount Labour $0.00 Sub total $146.04 Margin …" at bounding box center [511, 845] width 688 height 248
click at [478, 598] on div "02.00mm Clear Acrylic CTS - As Per File" at bounding box center [441, 614] width 177 height 32
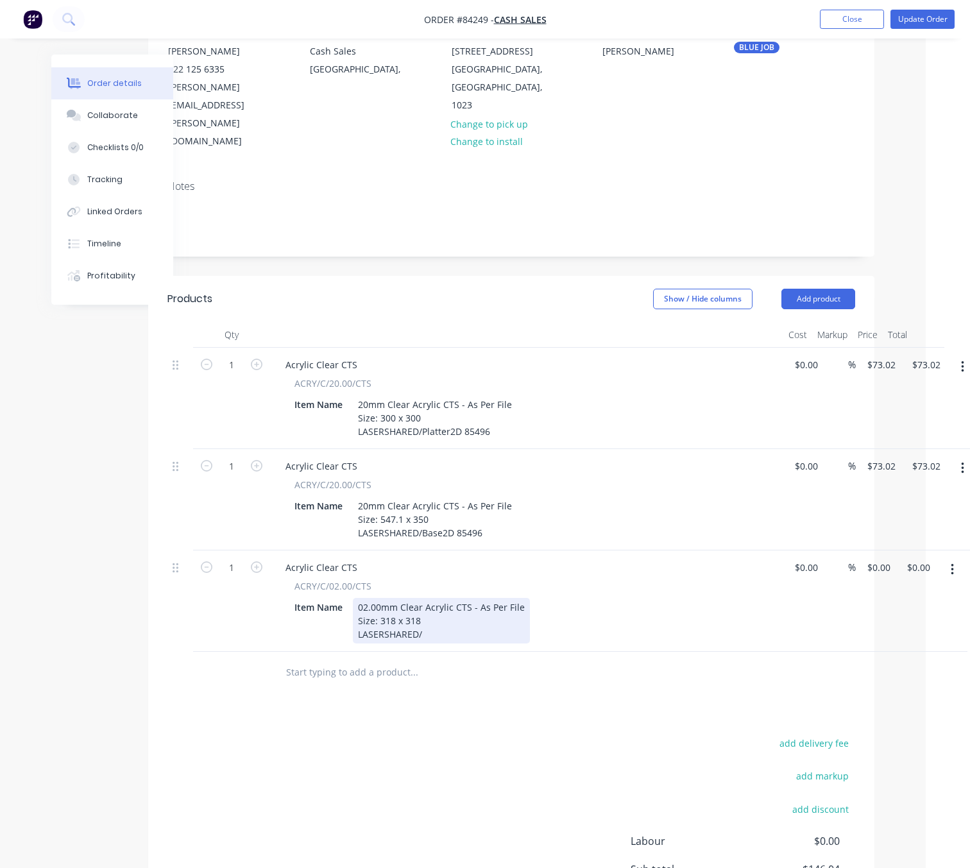
scroll to position [0, 44]
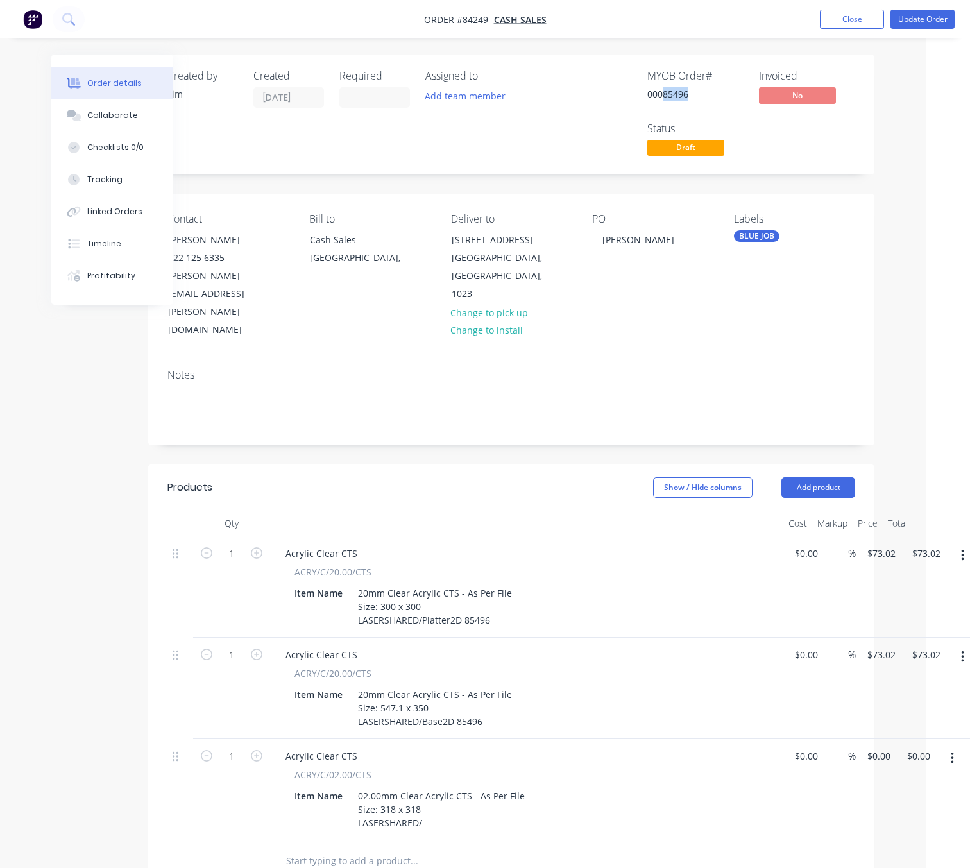
drag, startPoint x: 689, startPoint y: 94, endPoint x: 662, endPoint y: 94, distance: 26.3
click at [662, 94] on div "00085496" at bounding box center [695, 93] width 96 height 13
copy div "85496"
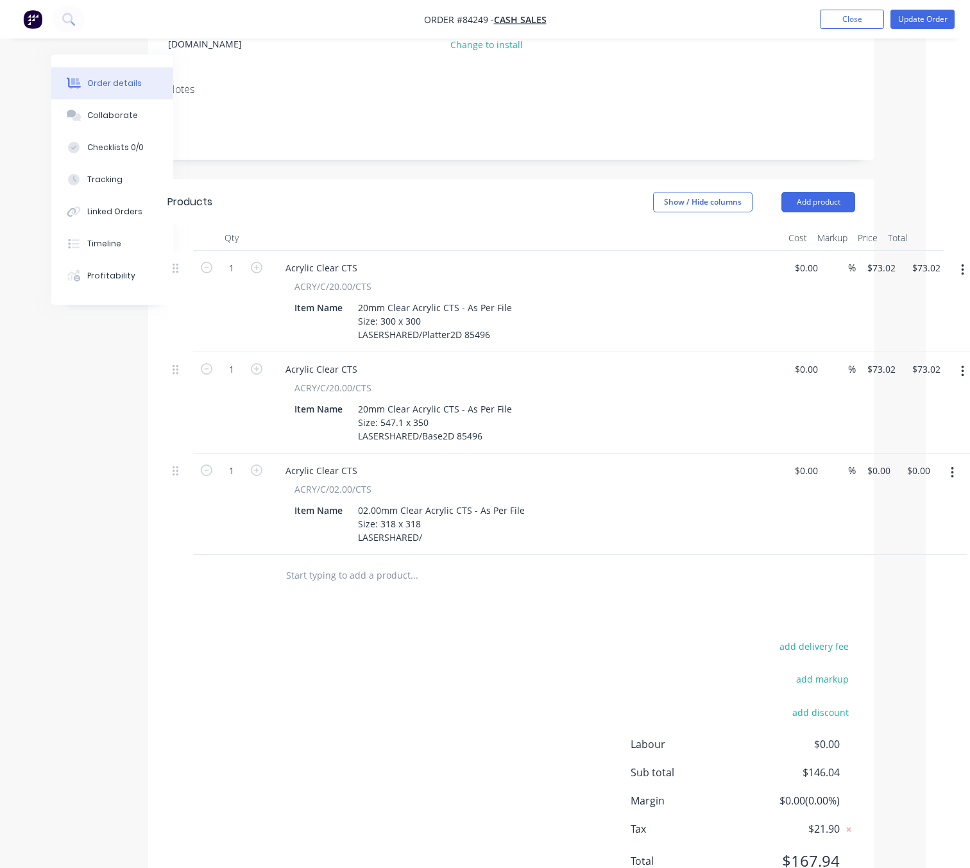
scroll to position [289, 44]
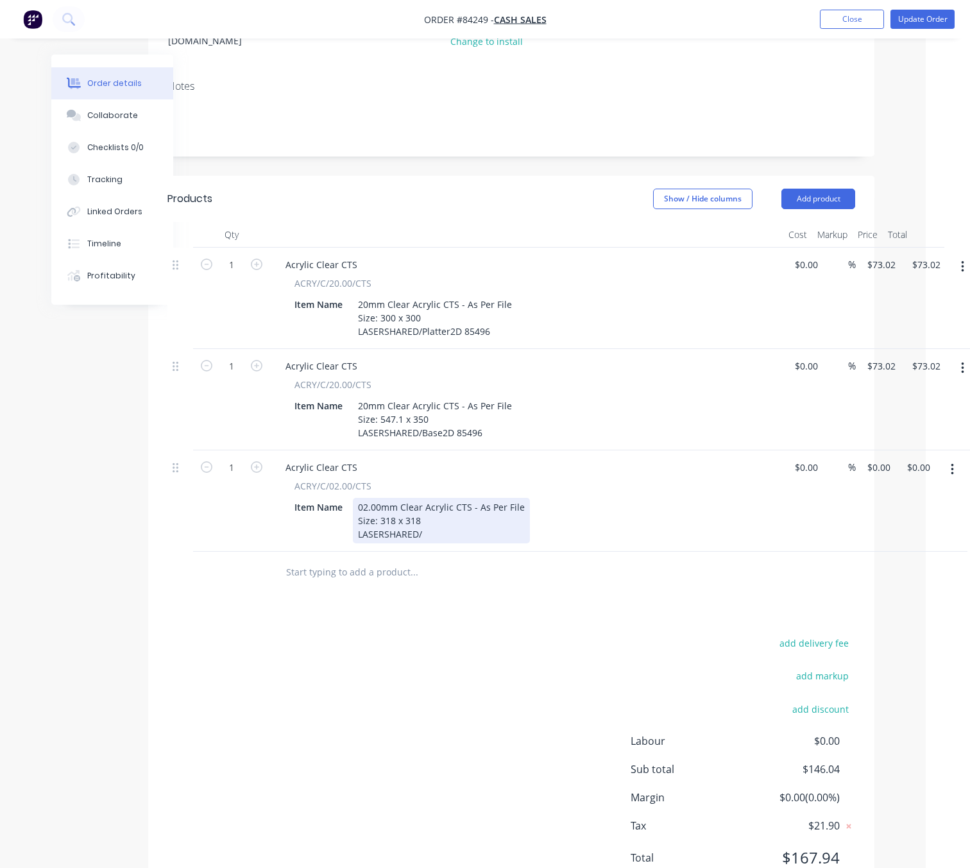
click at [439, 498] on div "02.00mm Clear Acrylic CTS - As Per File Size: 318 x 318 LASERSHARED/" at bounding box center [441, 521] width 177 height 46
click at [953, 462] on icon "button" at bounding box center [951, 469] width 3 height 14
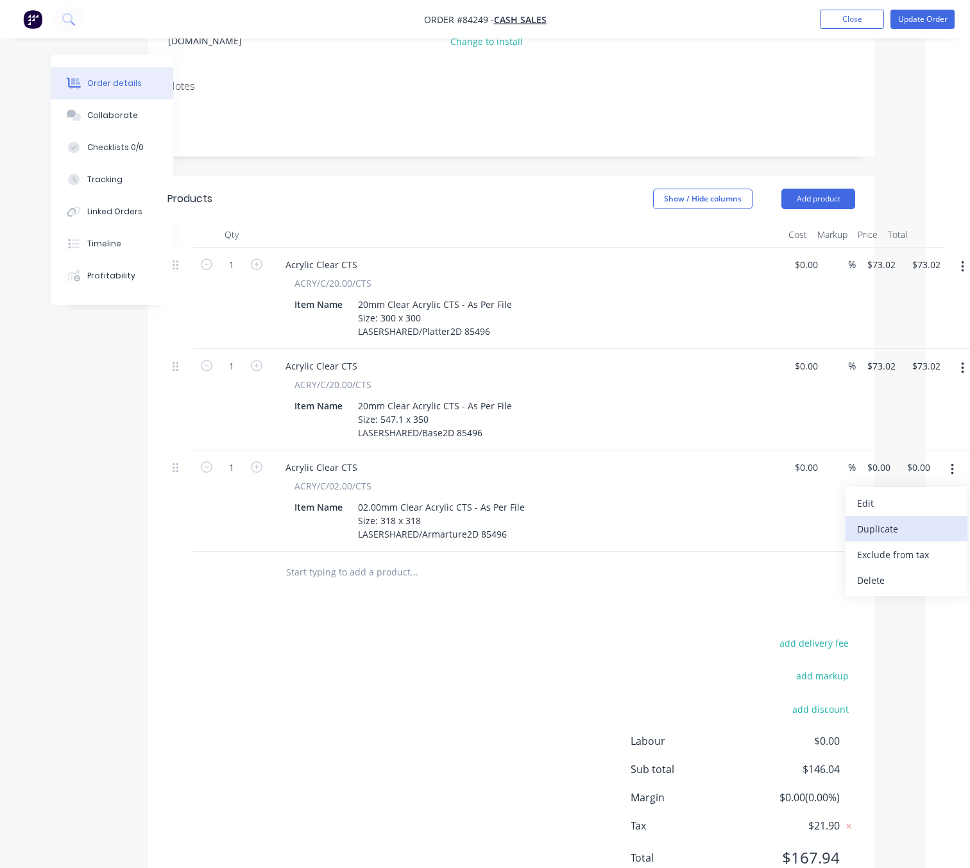
click at [915, 519] on div "Duplicate" at bounding box center [906, 528] width 99 height 19
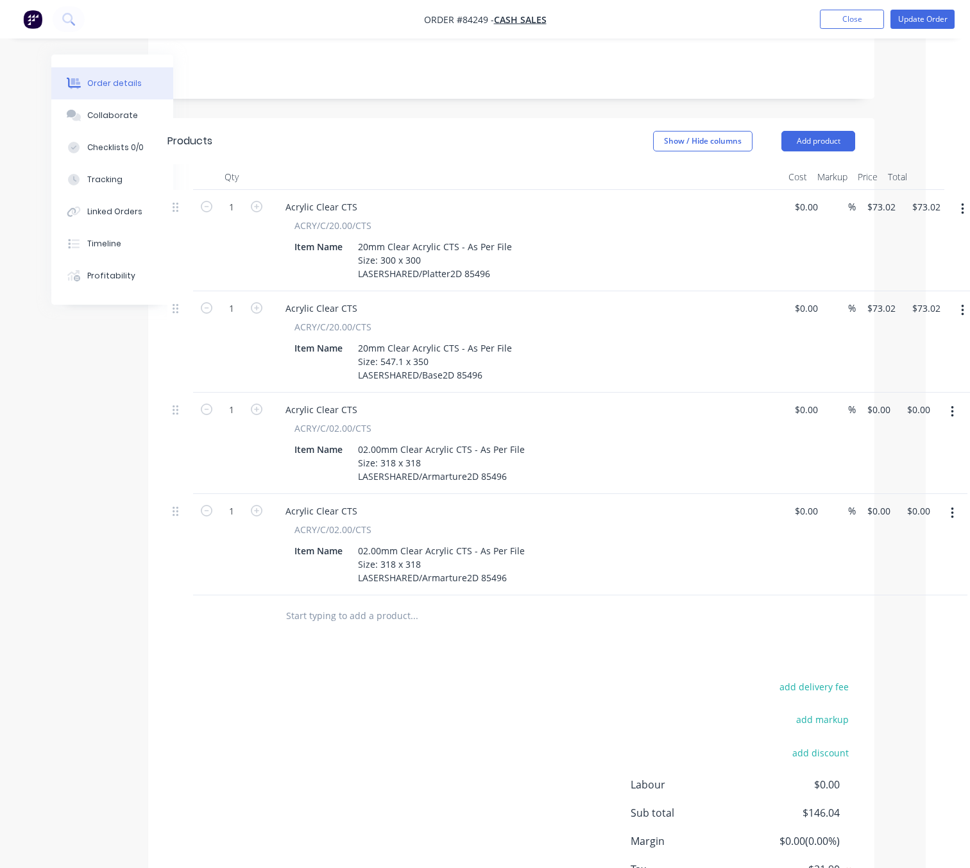
scroll to position [391, 44]
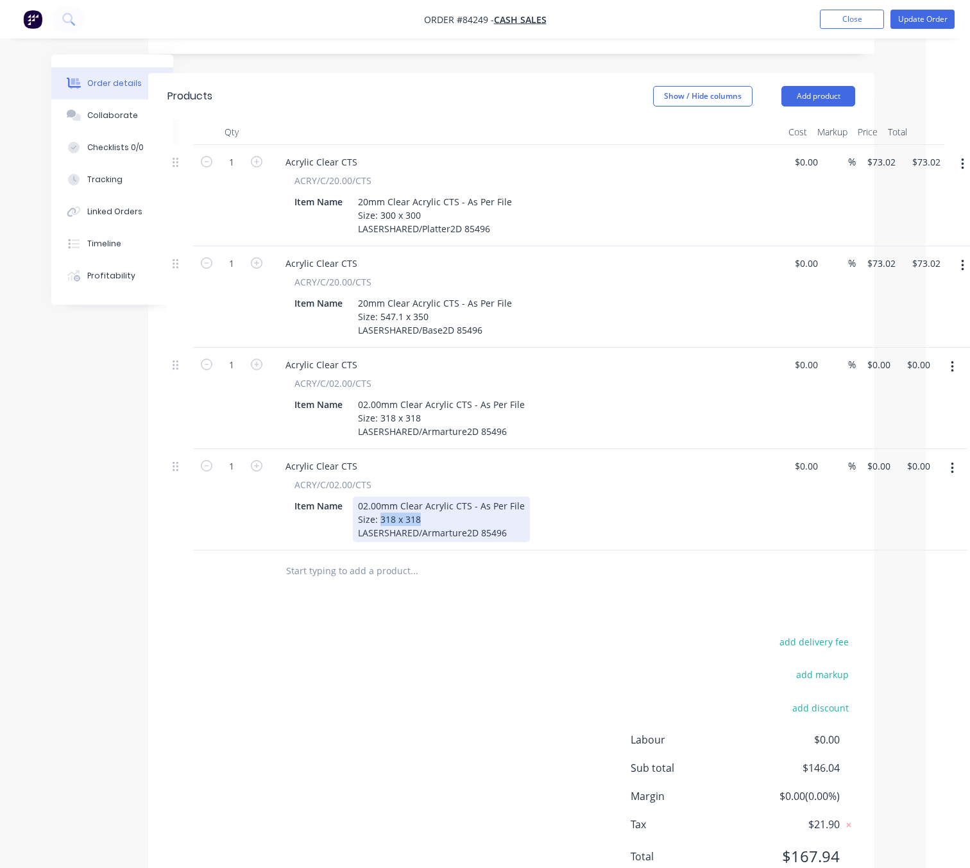
drag, startPoint x: 418, startPoint y: 466, endPoint x: 381, endPoint y: 468, distance: 36.6
click at [381, 496] on div "02.00mm Clear Acrylic CTS - As Per File Size: 318 x 318 LASERSHARED/Armarture2D…" at bounding box center [441, 519] width 177 height 46
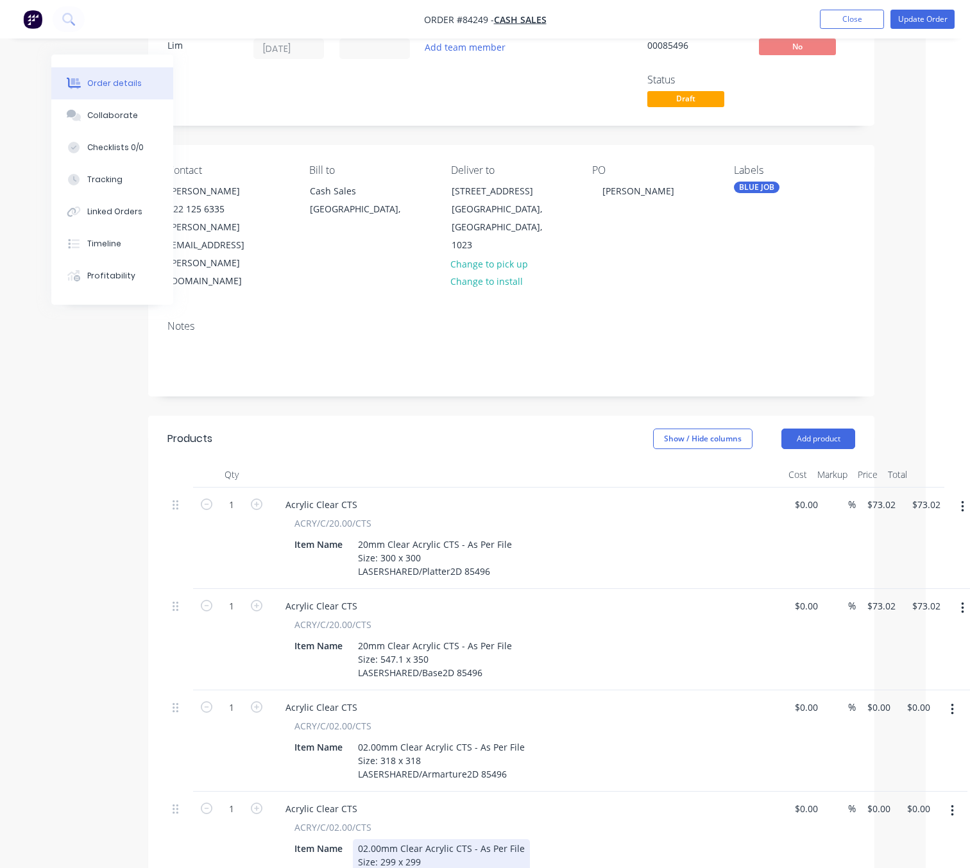
scroll to position [0, 44]
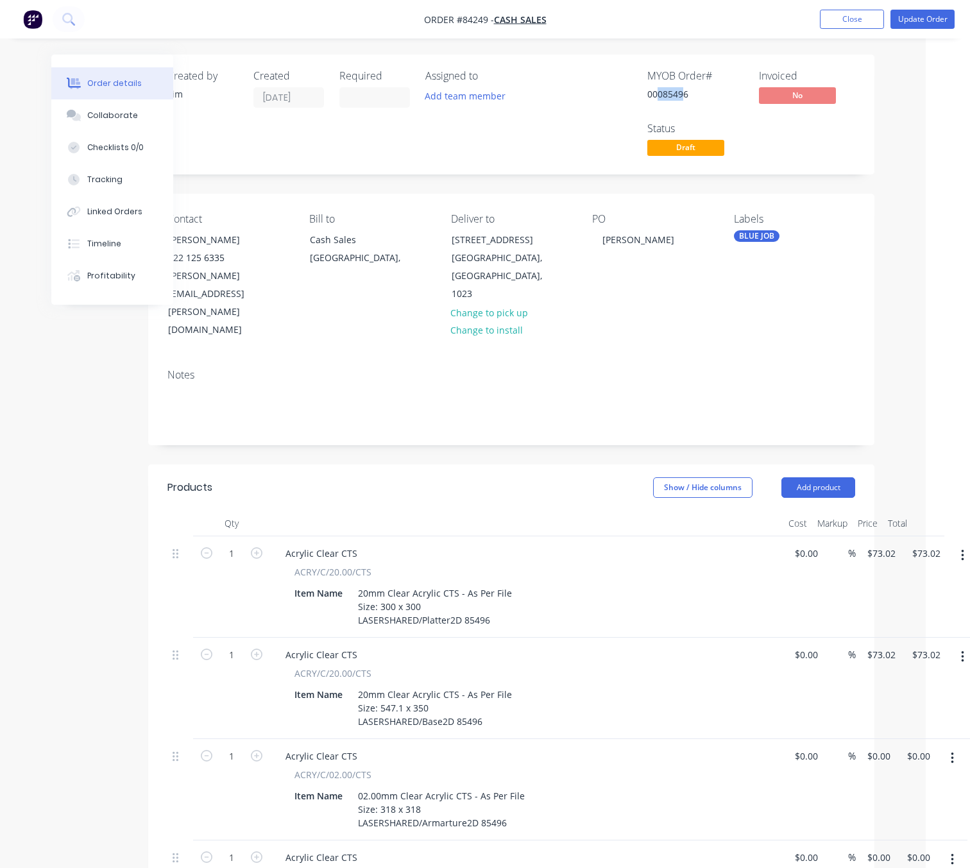
click at [657, 91] on div "00085496" at bounding box center [695, 93] width 96 height 13
click at [688, 92] on div "00085496" at bounding box center [695, 93] width 96 height 13
drag, startPoint x: 688, startPoint y: 92, endPoint x: 670, endPoint y: 92, distance: 17.3
click at [670, 92] on div "00085496" at bounding box center [695, 93] width 96 height 13
drag, startPoint x: 689, startPoint y: 123, endPoint x: 691, endPoint y: 115, distance: 7.8
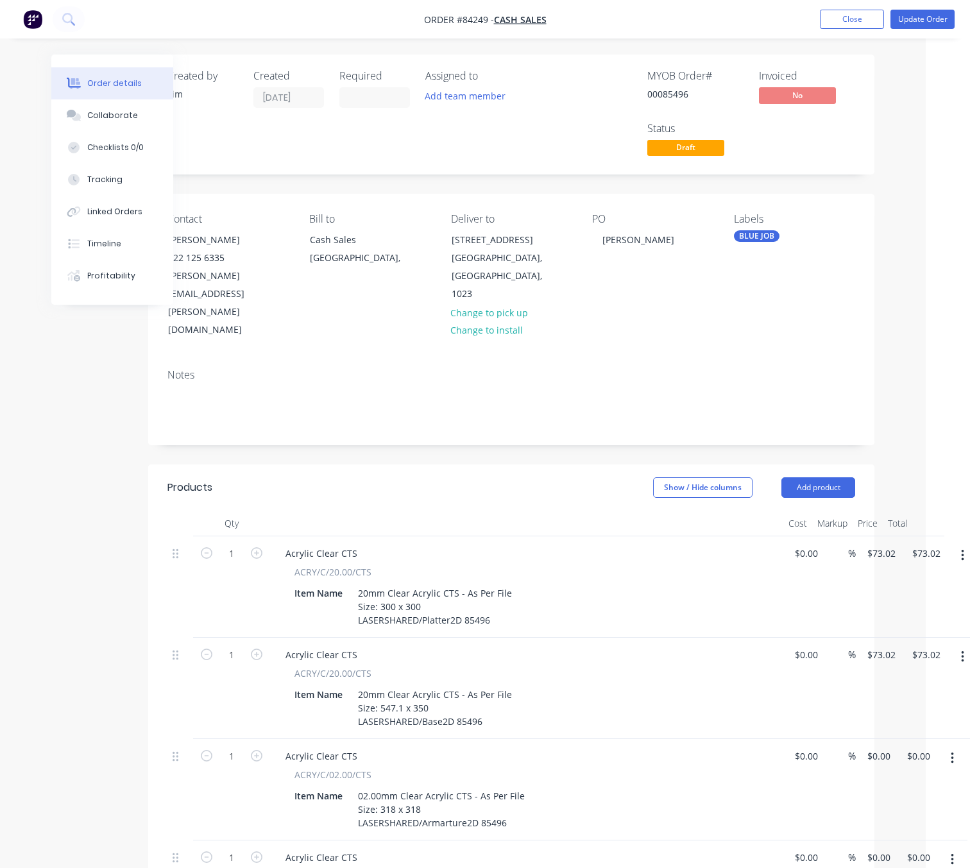
click at [689, 123] on div "Status" at bounding box center [695, 128] width 96 height 12
drag, startPoint x: 691, startPoint y: 93, endPoint x: 664, endPoint y: 92, distance: 27.6
click at [664, 92] on div "00085496" at bounding box center [695, 93] width 96 height 13
copy div "85496"
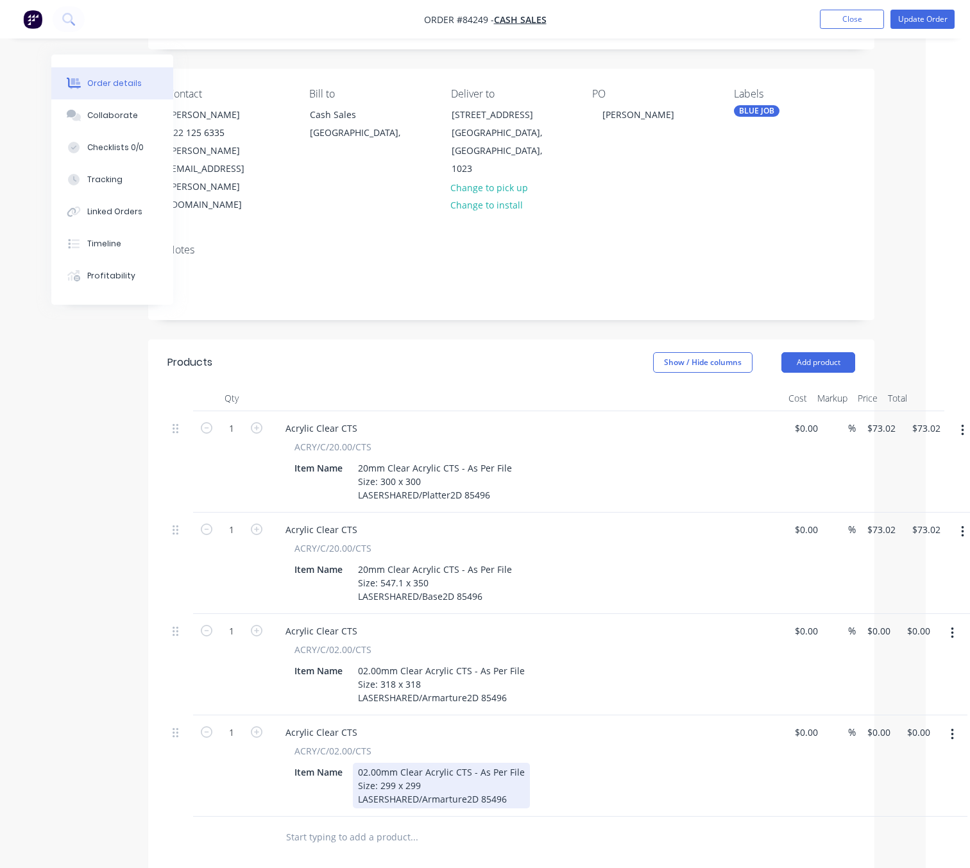
scroll to position [391, 44]
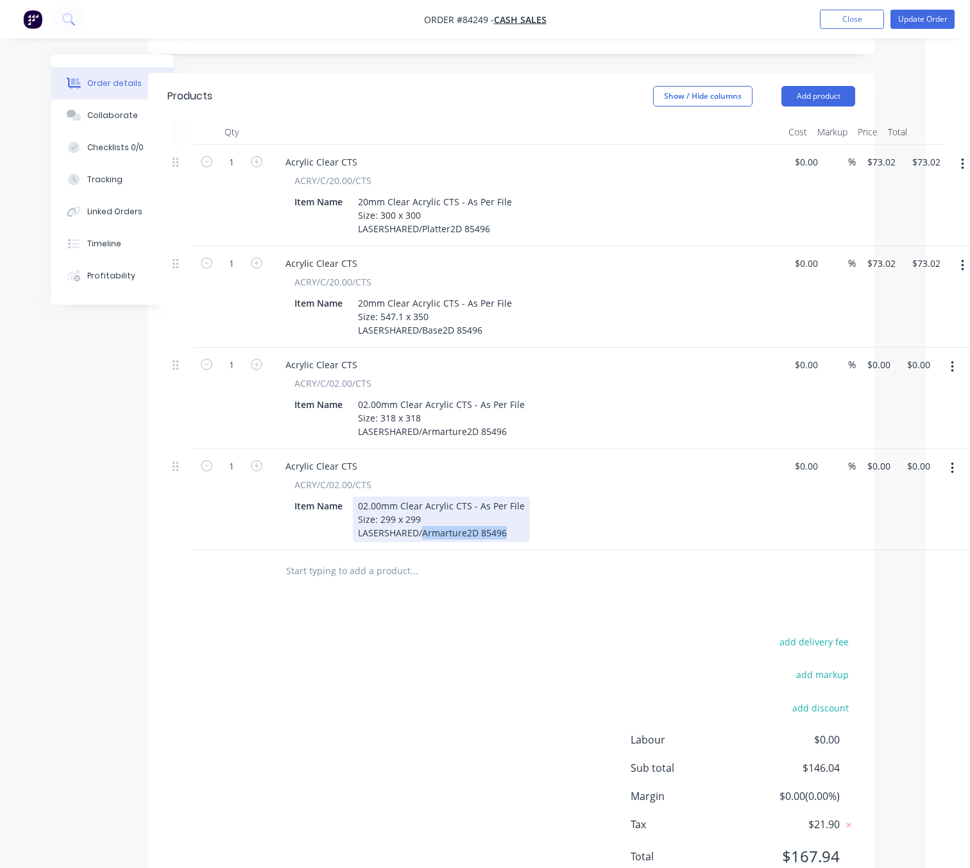
drag, startPoint x: 507, startPoint y: 480, endPoint x: 424, endPoint y: 484, distance: 82.8
click at [424, 496] on div "02.00mm Clear Acrylic CTS - As Per File Size: 299 x 299 LASERSHARED/Armarture2D…" at bounding box center [441, 519] width 177 height 46
click at [437, 688] on div "add delivery fee add markup add discount Labour $0.00 Sub total $146.04 Margin …" at bounding box center [511, 757] width 688 height 248
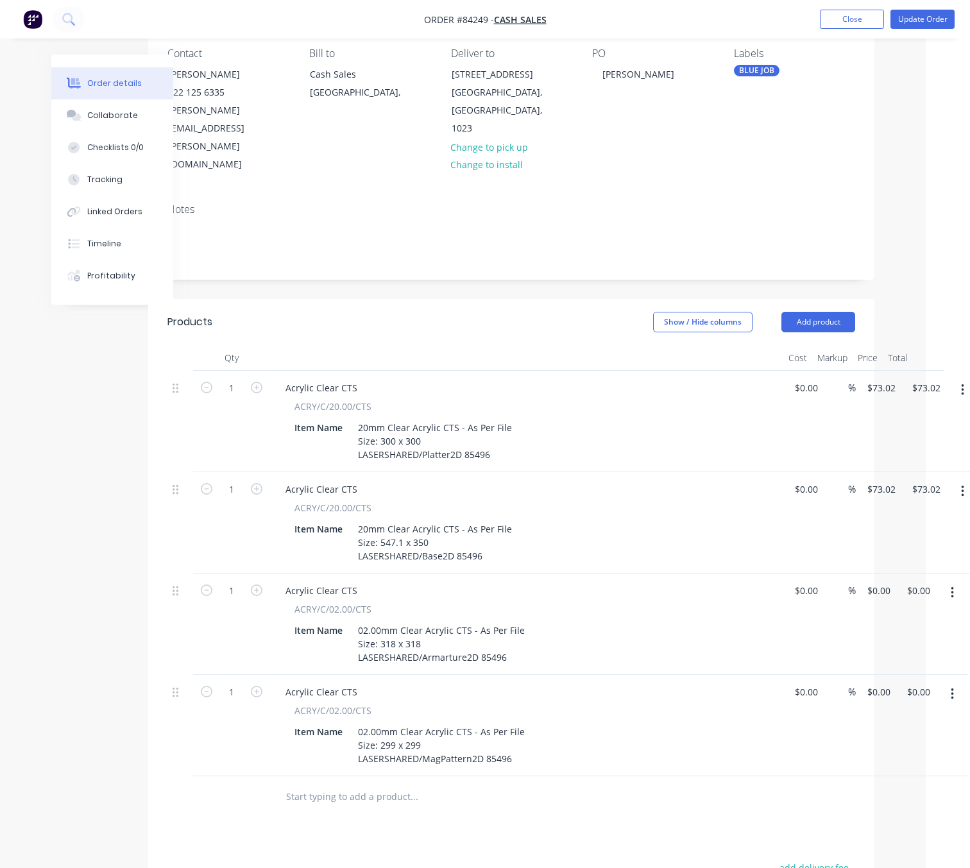
scroll to position [199, 44]
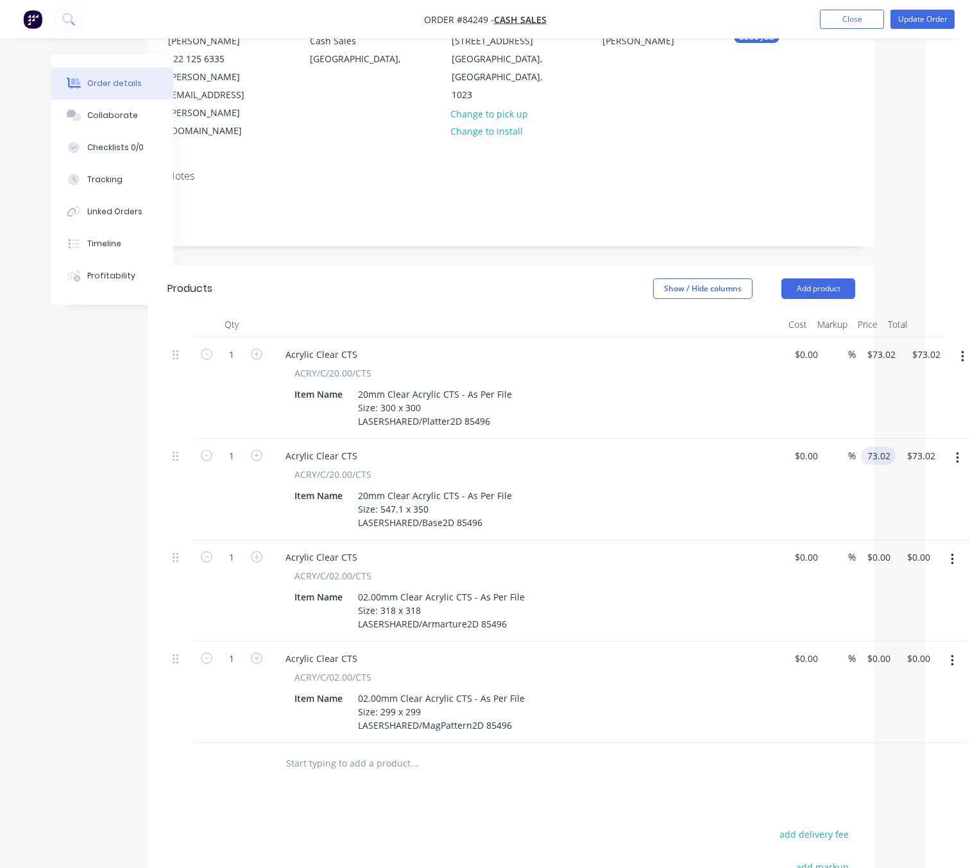
click at [889, 446] on input "73.02" at bounding box center [881, 455] width 30 height 19
type input "$128.08"
click at [879, 548] on input "0" at bounding box center [881, 557] width 30 height 19
type input "$16.45"
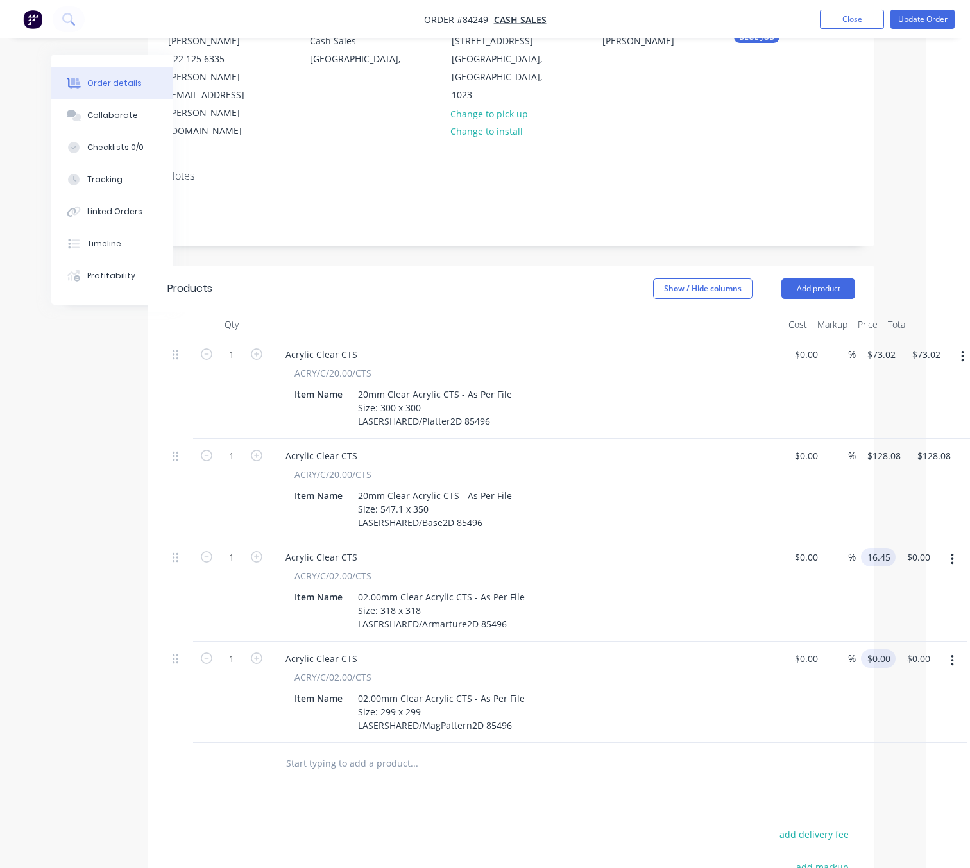
type input "$16.45"
click at [855, 641] on div "1 Acrylic Clear CTS ACRY/C/02.00/CTS Item Name 02.00mm Clear Acrylic CTS - As P…" at bounding box center [511, 691] width 688 height 101
type input "$10.26"
click at [631, 735] on div "Products Show / Hide columns Add product Qty Cost Markup Price Total 1 Acrylic …" at bounding box center [511, 679] width 726 height 827
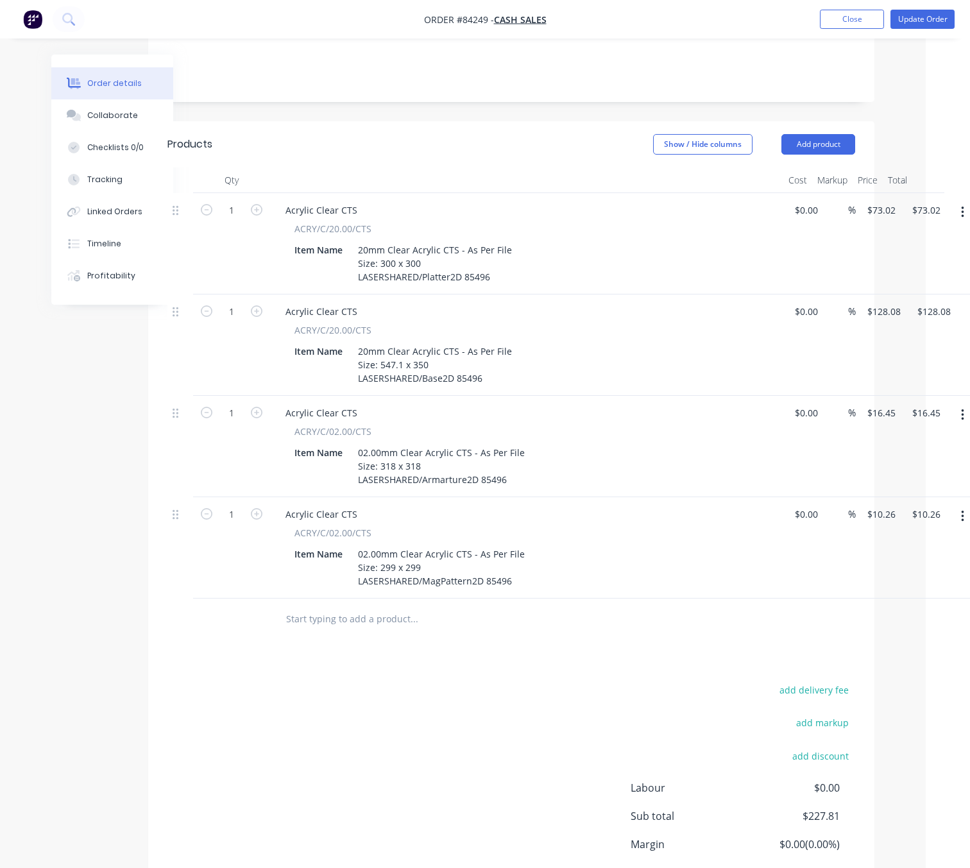
scroll to position [295, 44]
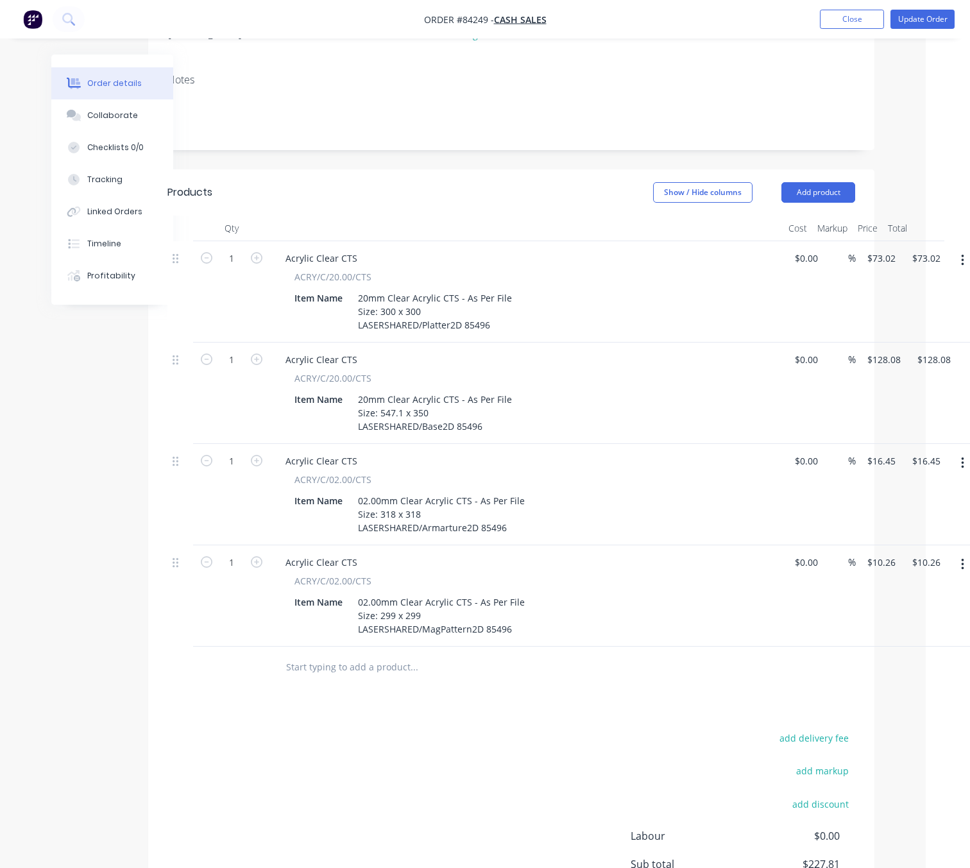
drag, startPoint x: 843, startPoint y: 137, endPoint x: 850, endPoint y: 152, distance: 17.2
click at [843, 182] on button "Add product" at bounding box center [818, 192] width 74 height 21
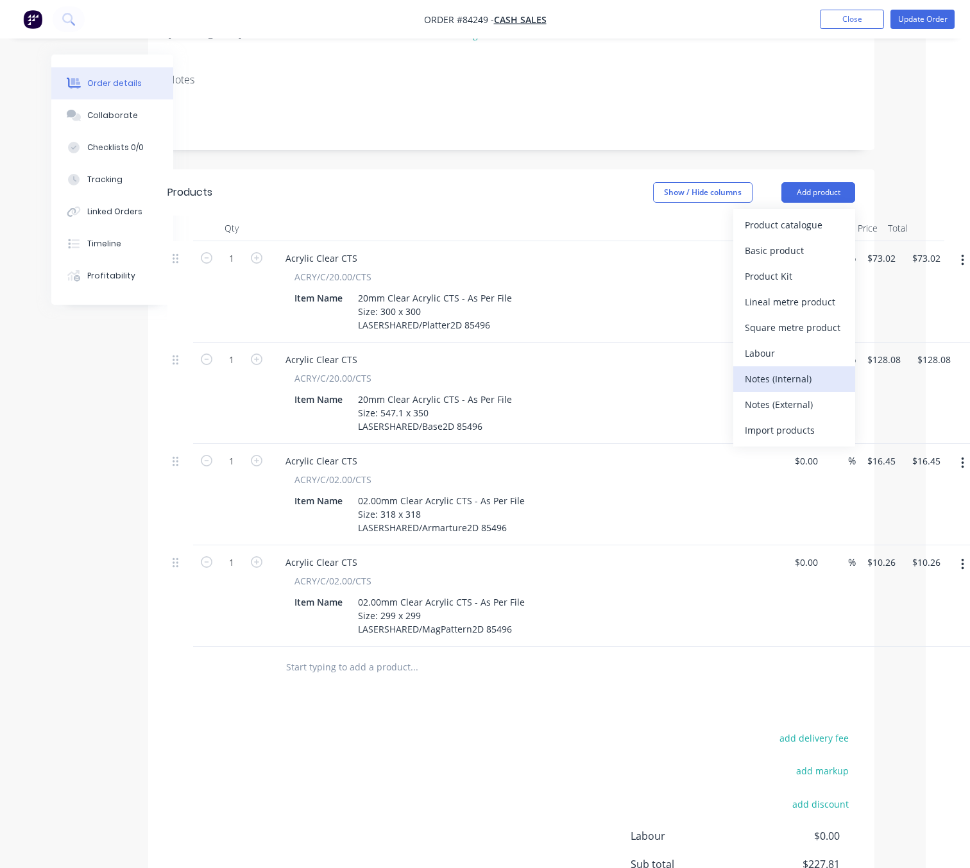
click at [820, 369] on div "Notes (Internal)" at bounding box center [794, 378] width 99 height 19
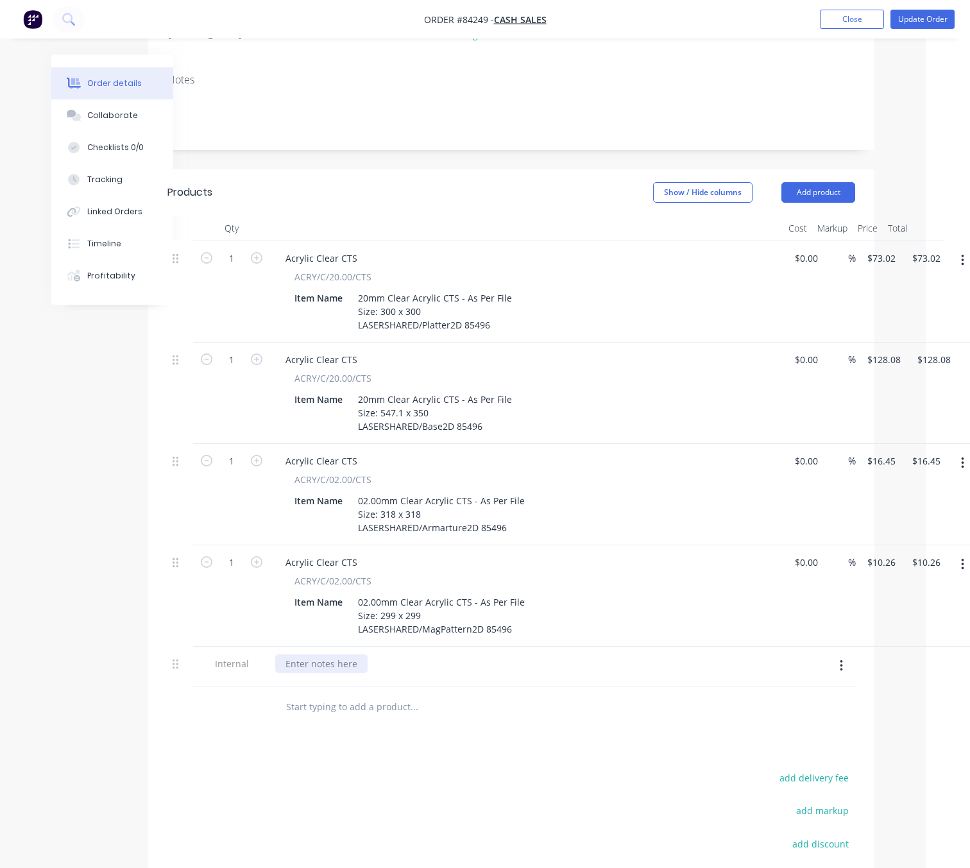
click at [337, 654] on div at bounding box center [321, 663] width 92 height 19
click at [841, 654] on button "button" at bounding box center [841, 665] width 30 height 23
click at [822, 716] on div "Delete" at bounding box center [795, 725] width 99 height 19
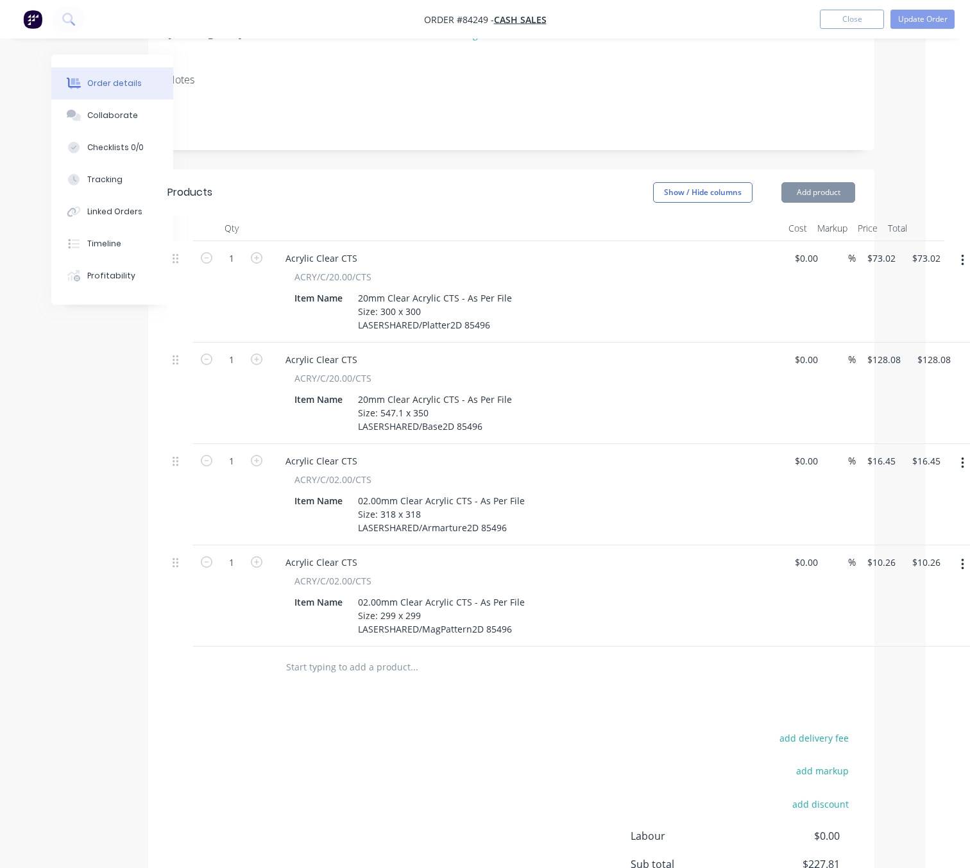
drag, startPoint x: 453, startPoint y: 705, endPoint x: 482, endPoint y: 735, distance: 41.7
click at [453, 729] on div "add delivery fee add markup add discount Labour $0.00 Sub total $227.81 Margin …" at bounding box center [511, 853] width 688 height 248
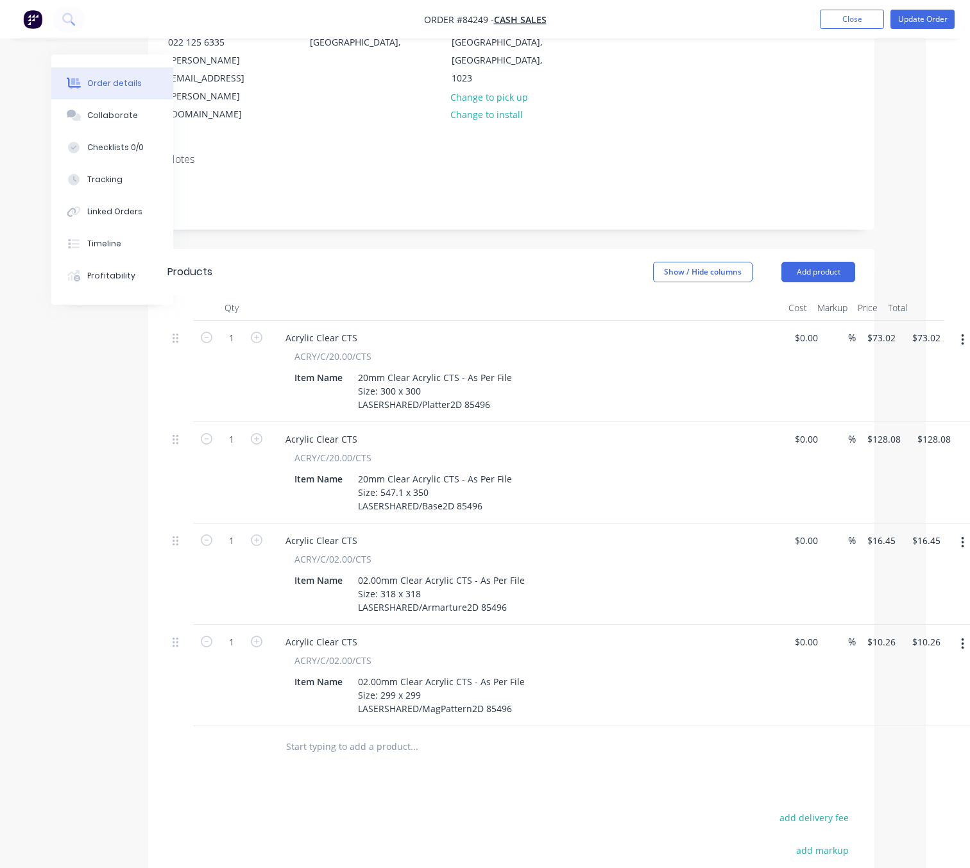
scroll to position [391, 44]
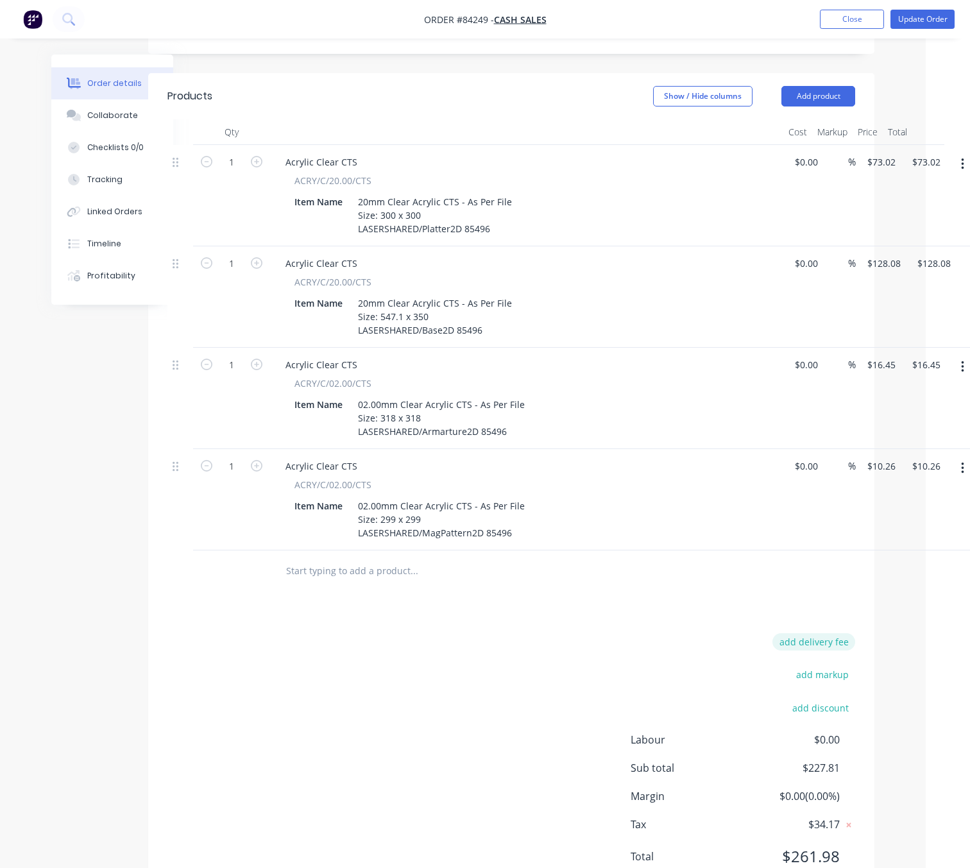
click at [820, 633] on button "add delivery fee" at bounding box center [813, 641] width 83 height 17
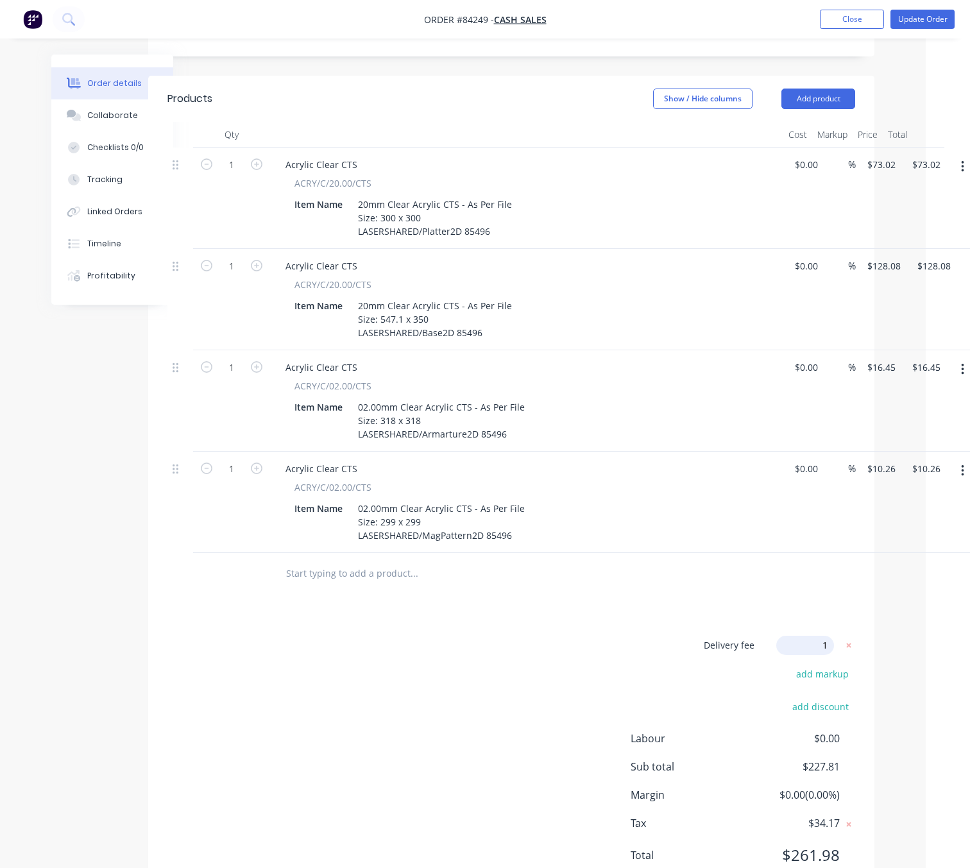
type input "10"
click at [568, 641] on div "Delivery fee Delivery fee Delivery fee name (Optional) 10 10 $0 add markup add …" at bounding box center [511, 758] width 688 height 244
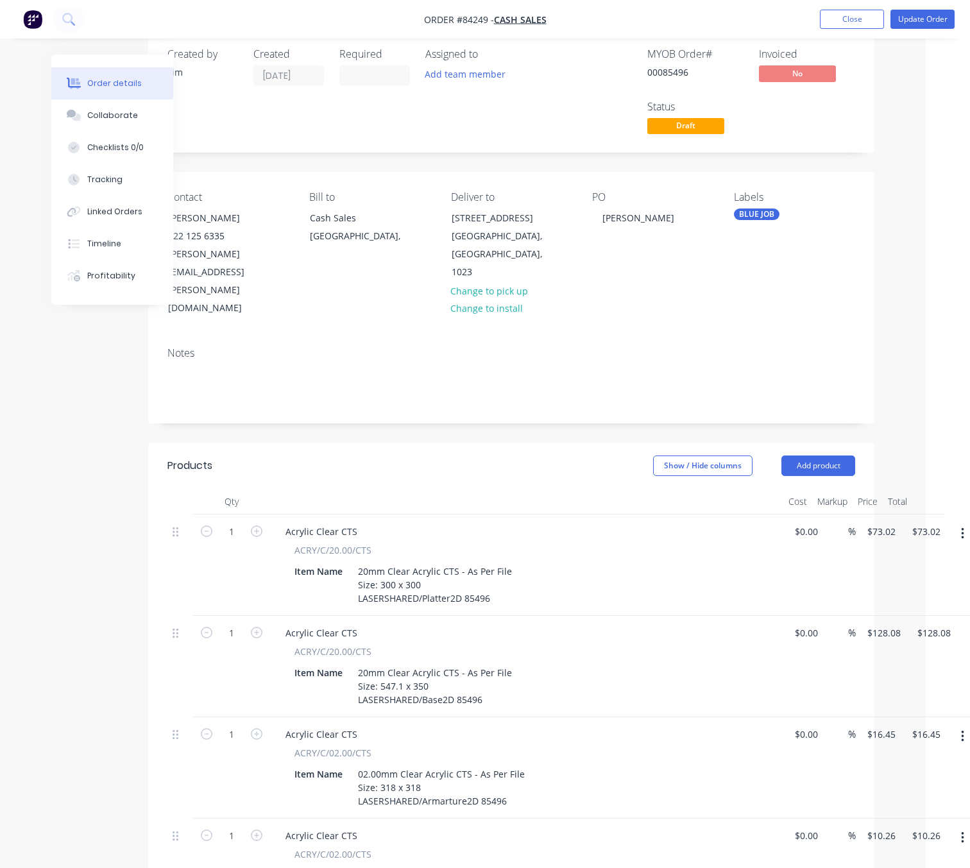
scroll to position [0, 44]
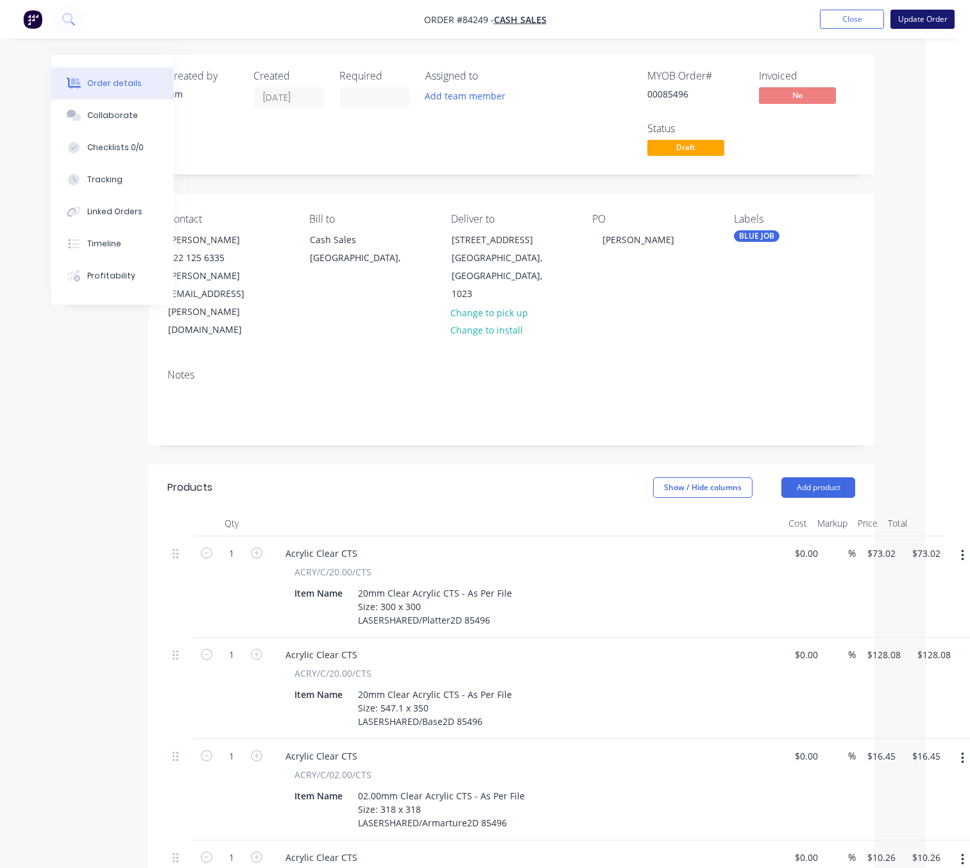
click at [940, 20] on button "Update Order" at bounding box center [922, 19] width 64 height 19
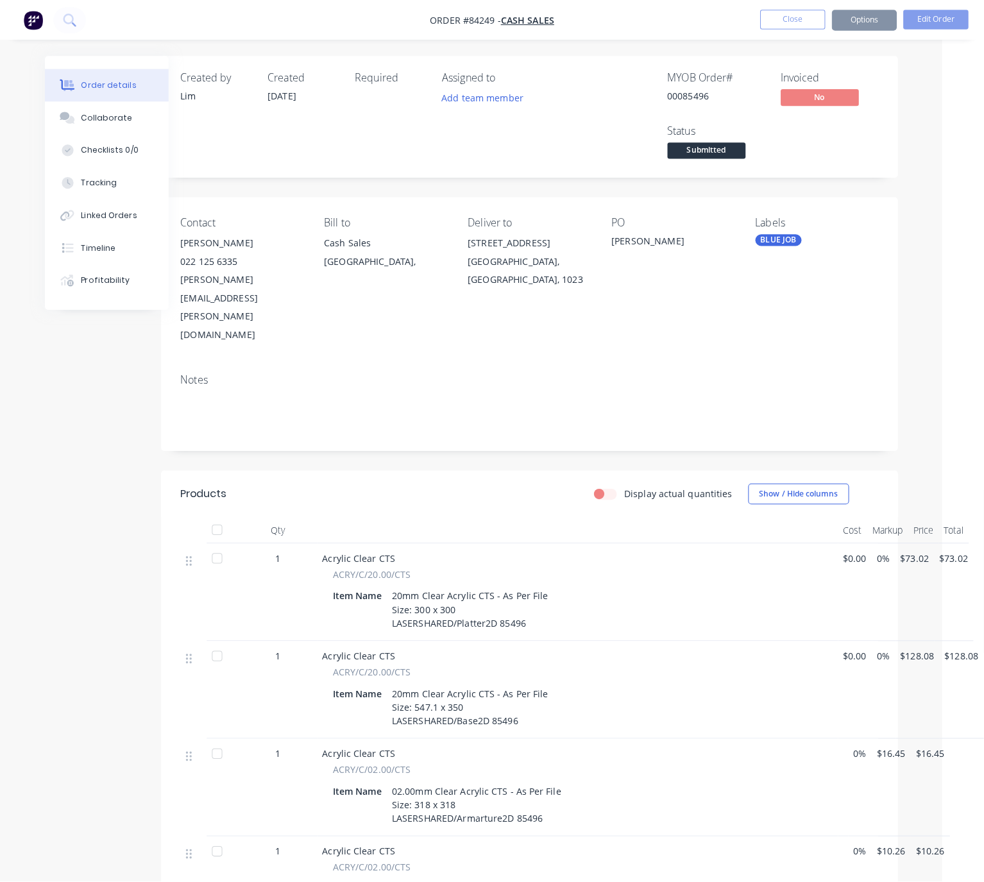
scroll to position [0, 0]
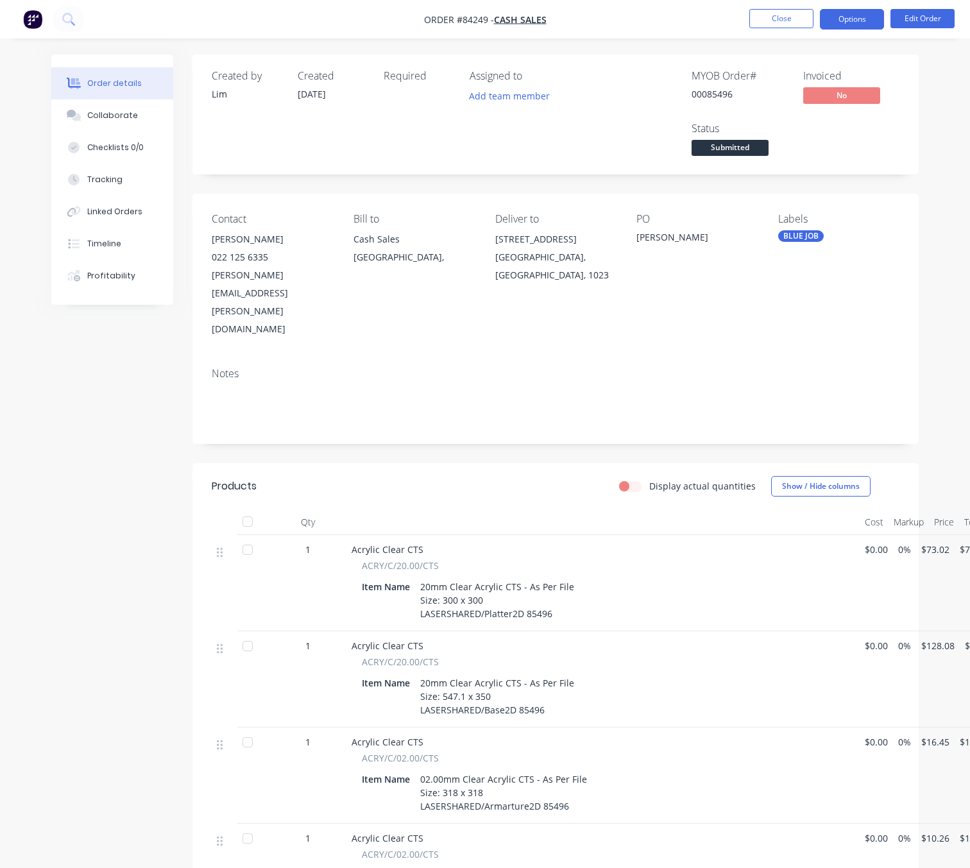
click at [845, 23] on button "Options" at bounding box center [852, 19] width 64 height 21
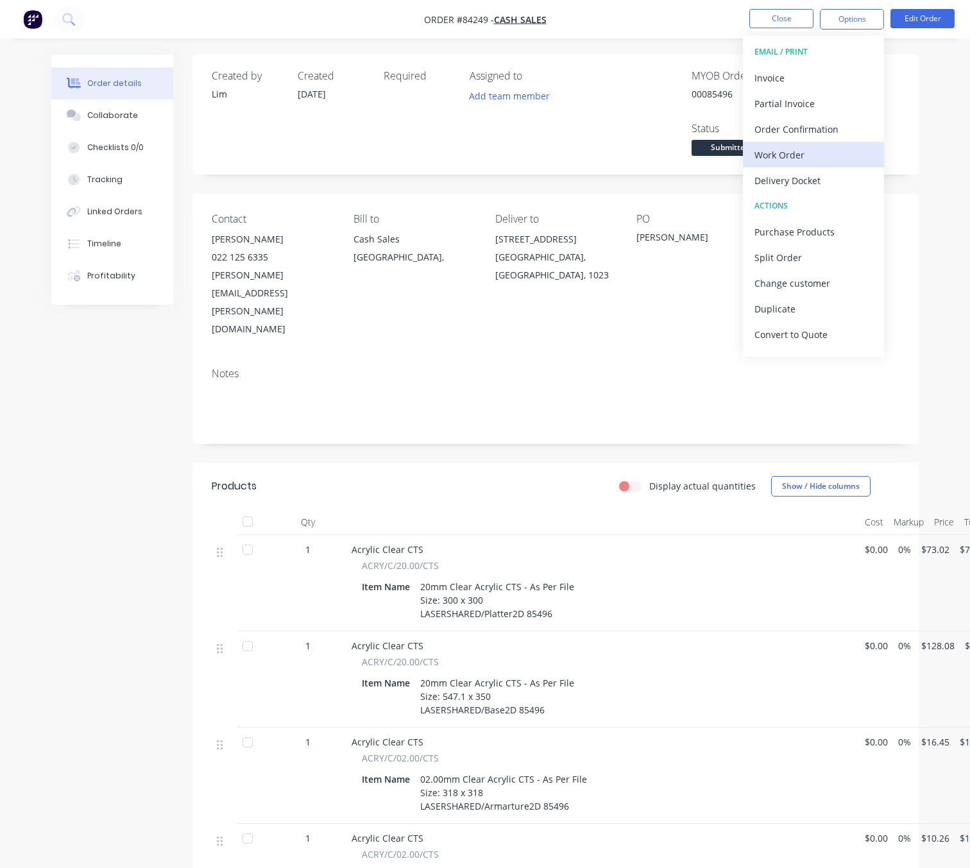
click at [812, 156] on div "Work Order" at bounding box center [813, 155] width 118 height 19
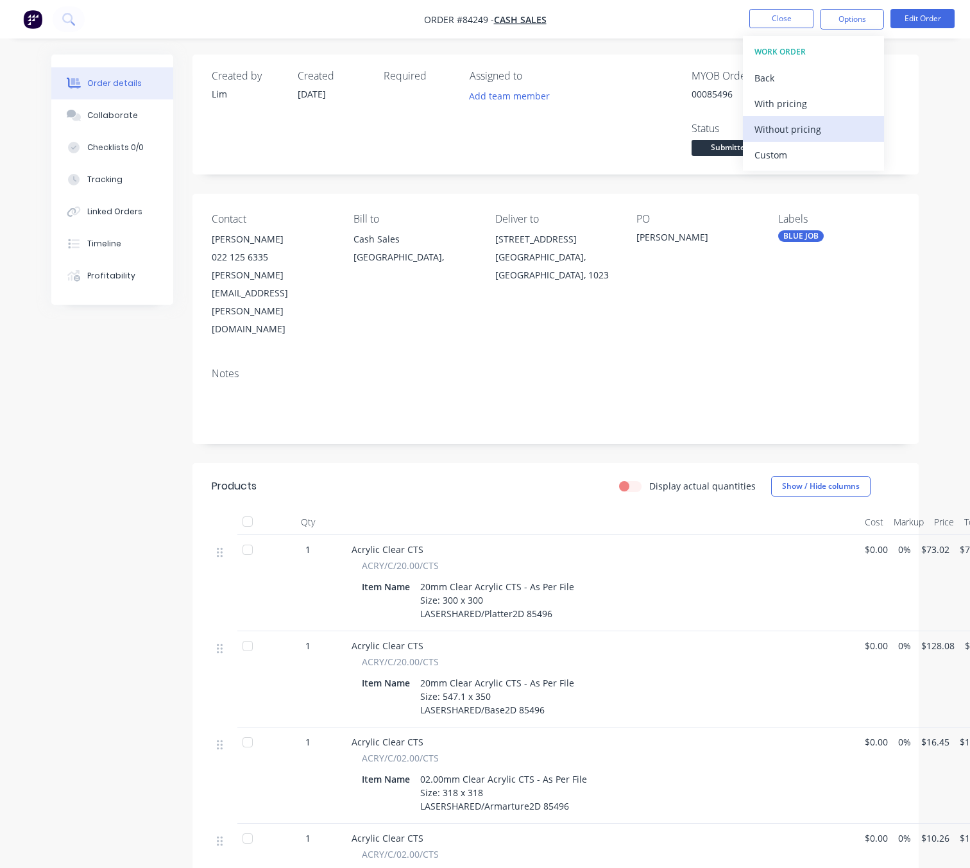
click at [820, 131] on div "Without pricing" at bounding box center [813, 129] width 118 height 19
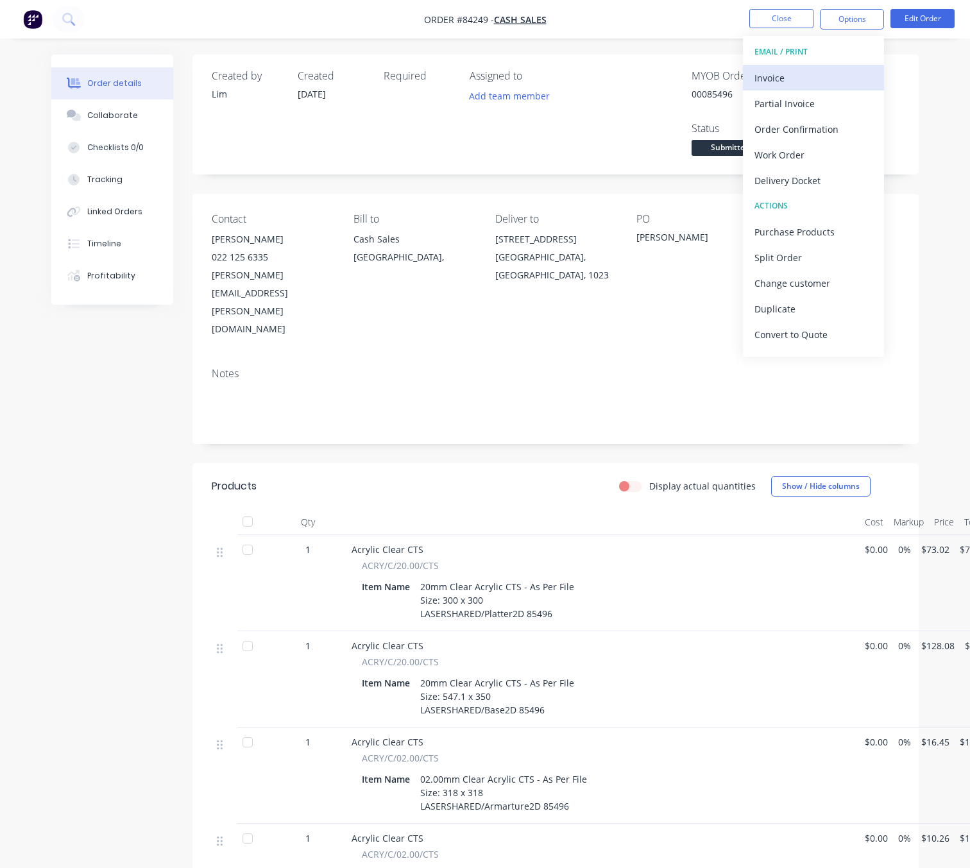
click at [805, 81] on div "Invoice" at bounding box center [813, 78] width 118 height 19
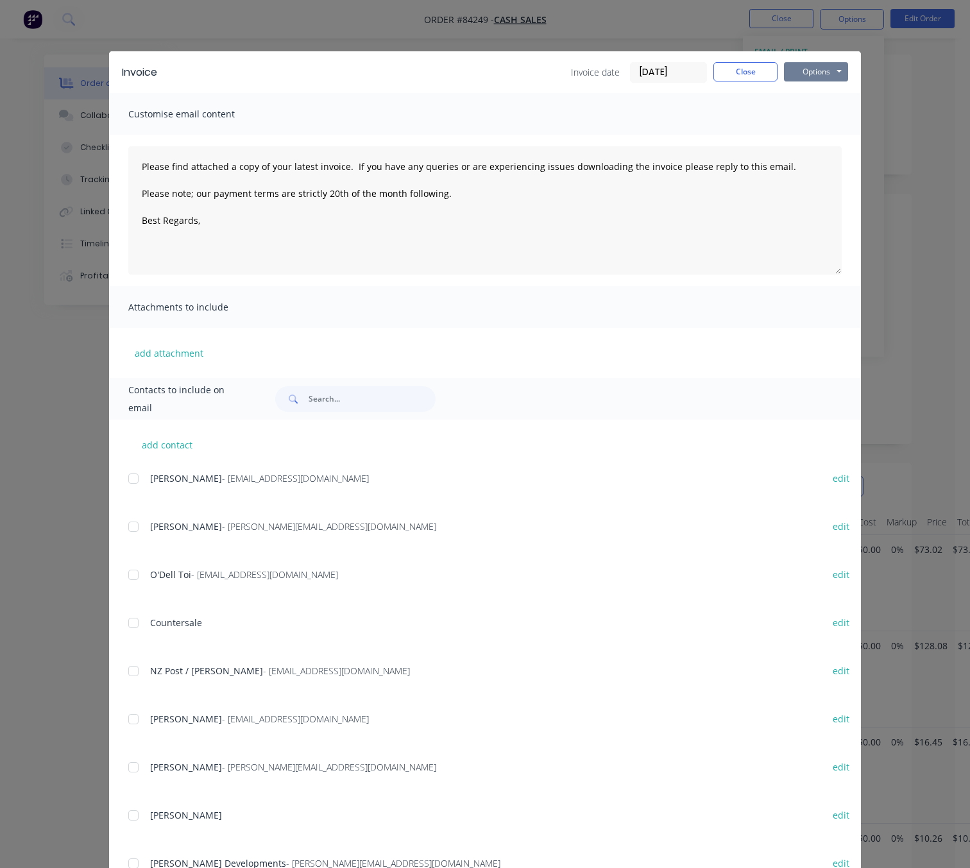
click at [818, 70] on button "Options" at bounding box center [816, 71] width 64 height 19
click at [826, 90] on button "Preview" at bounding box center [825, 94] width 82 height 21
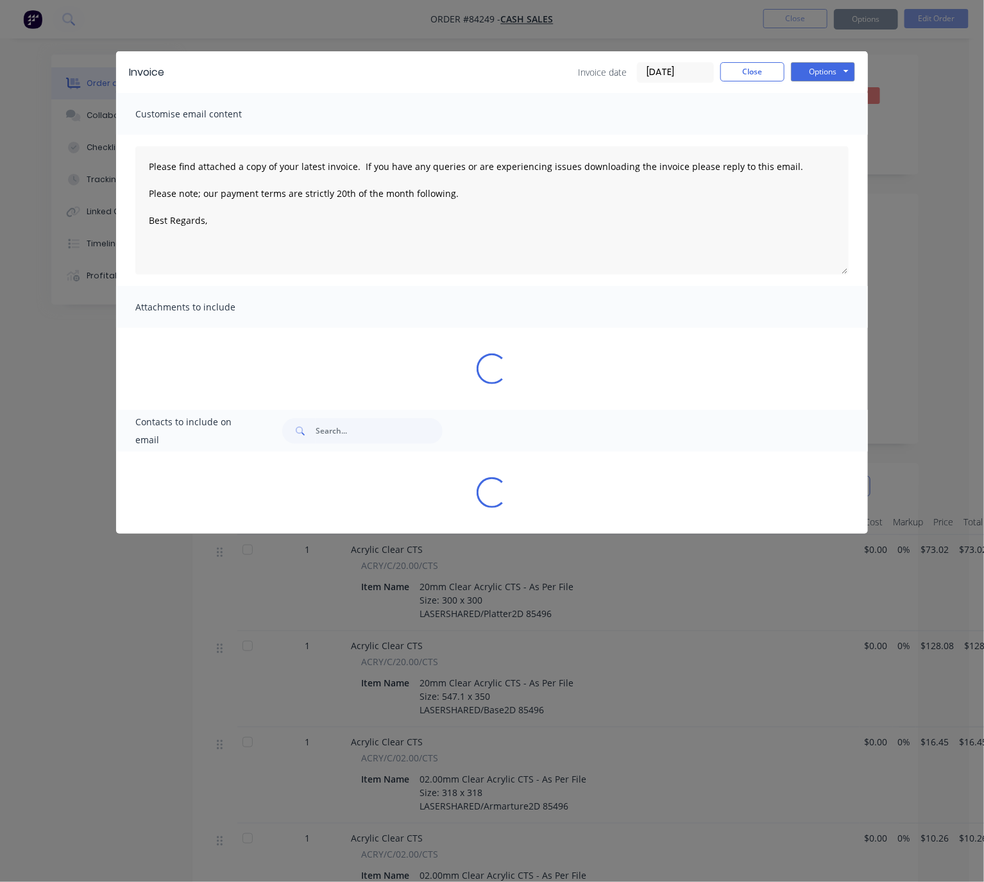
type textarea "Please find attached a copy of your latest invoice. If you have any queries or …"
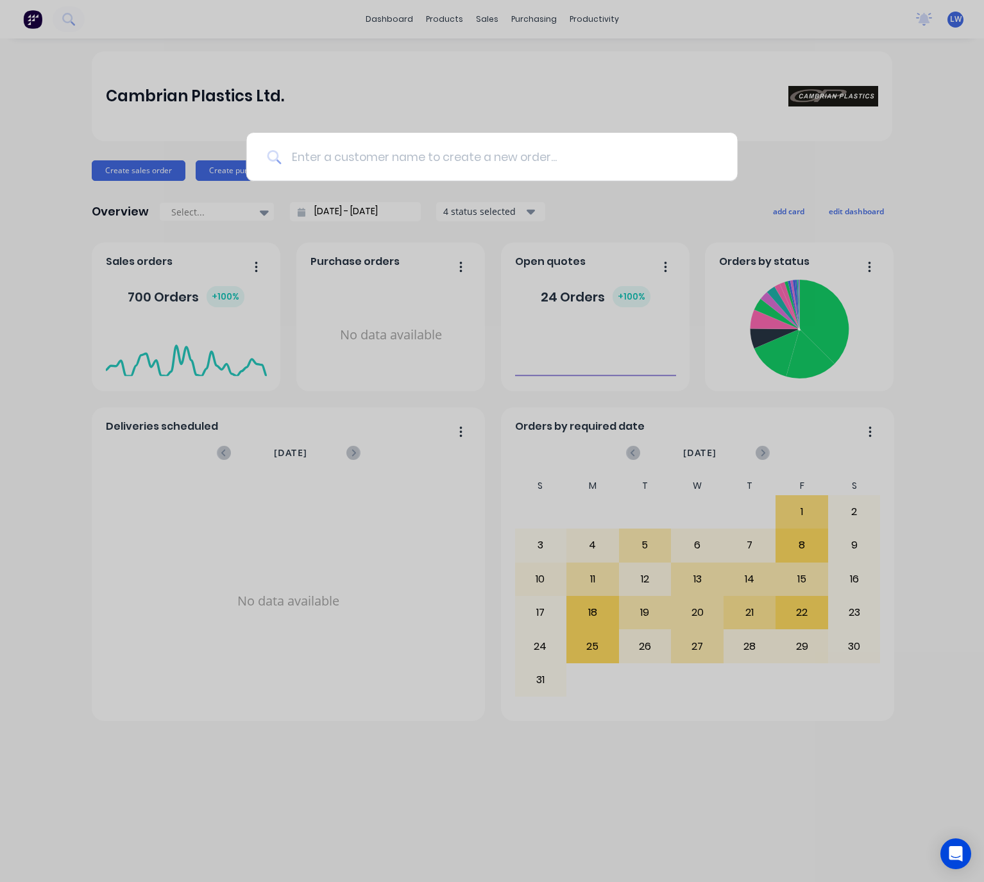
drag, startPoint x: 0, startPoint y: 0, endPoint x: 362, endPoint y: 150, distance: 392.2
click at [359, 153] on input at bounding box center [498, 157] width 435 height 48
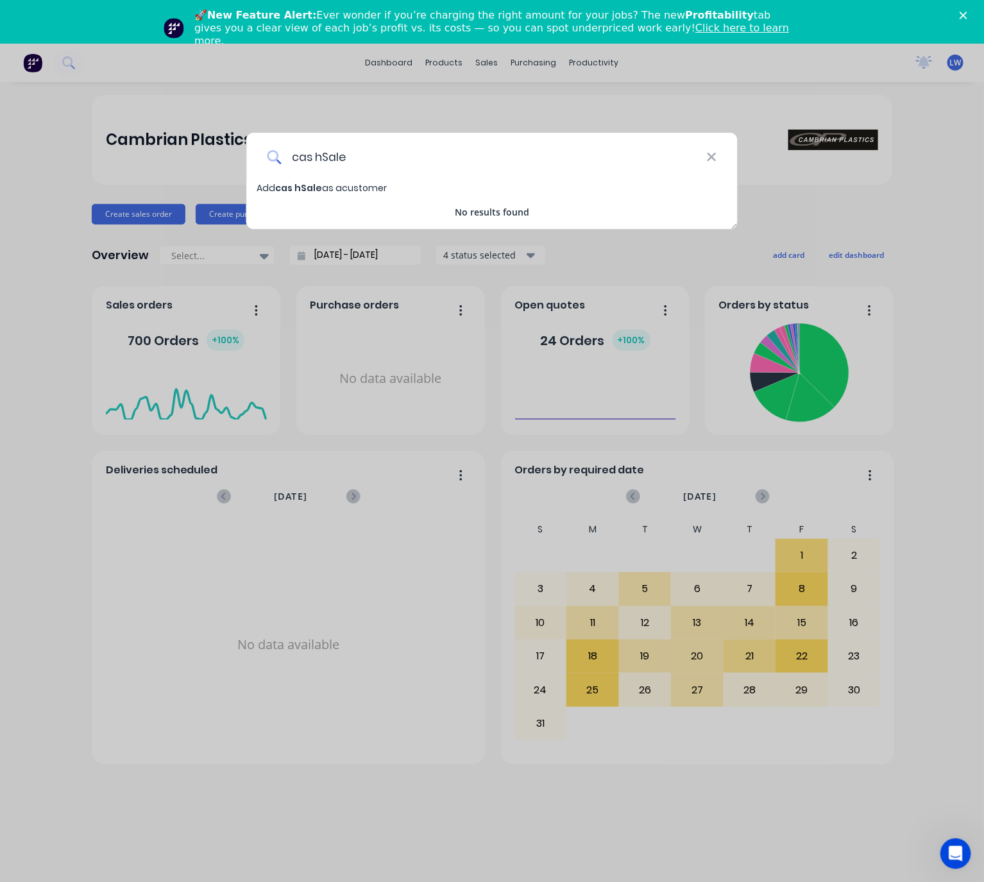
click at [325, 153] on input "cas hSale" at bounding box center [493, 157] width 425 height 48
click at [312, 158] on input "cas Sale" at bounding box center [493, 157] width 425 height 48
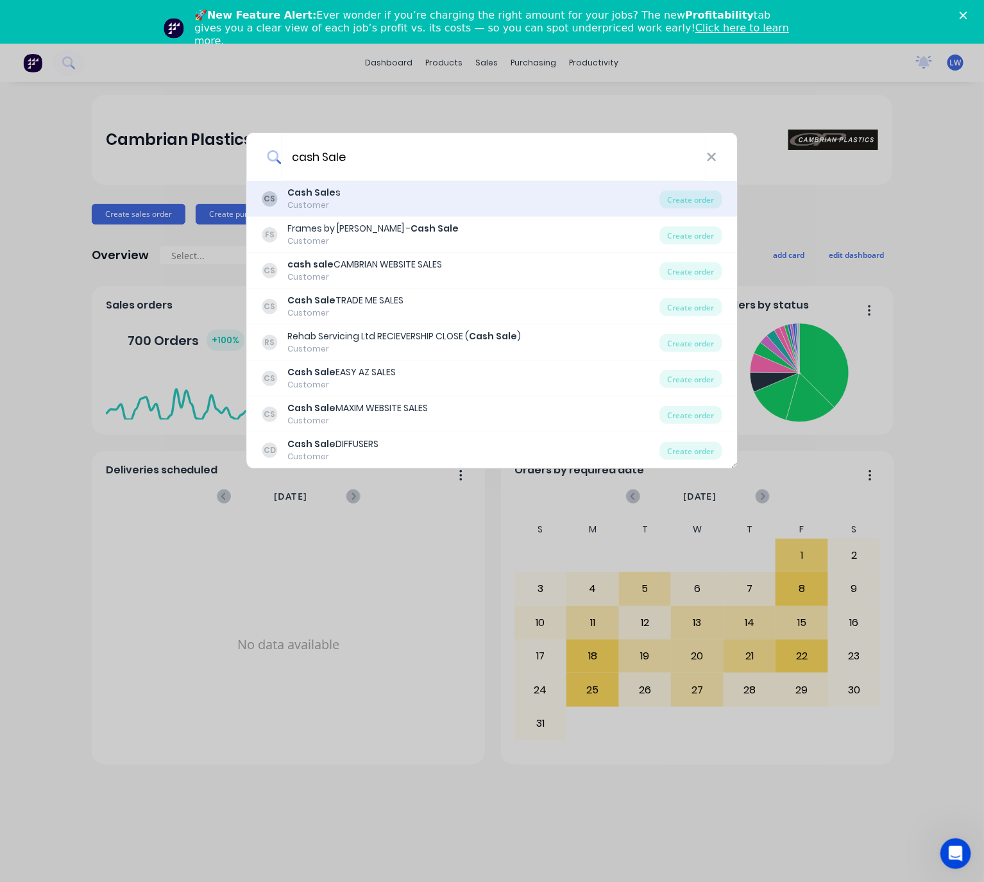
type input "cash Sale"
click at [392, 207] on div "CS Cash Sale s Customer" at bounding box center [461, 198] width 398 height 25
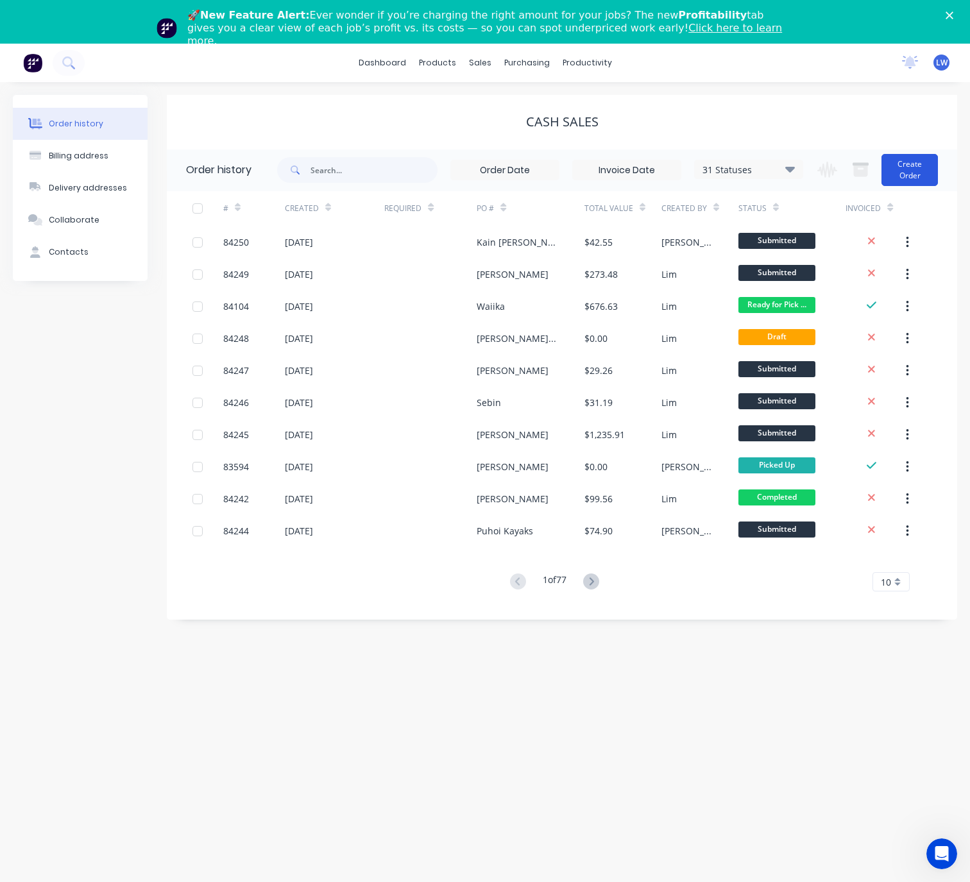
click at [907, 177] on button "Create Order" at bounding box center [909, 170] width 56 height 32
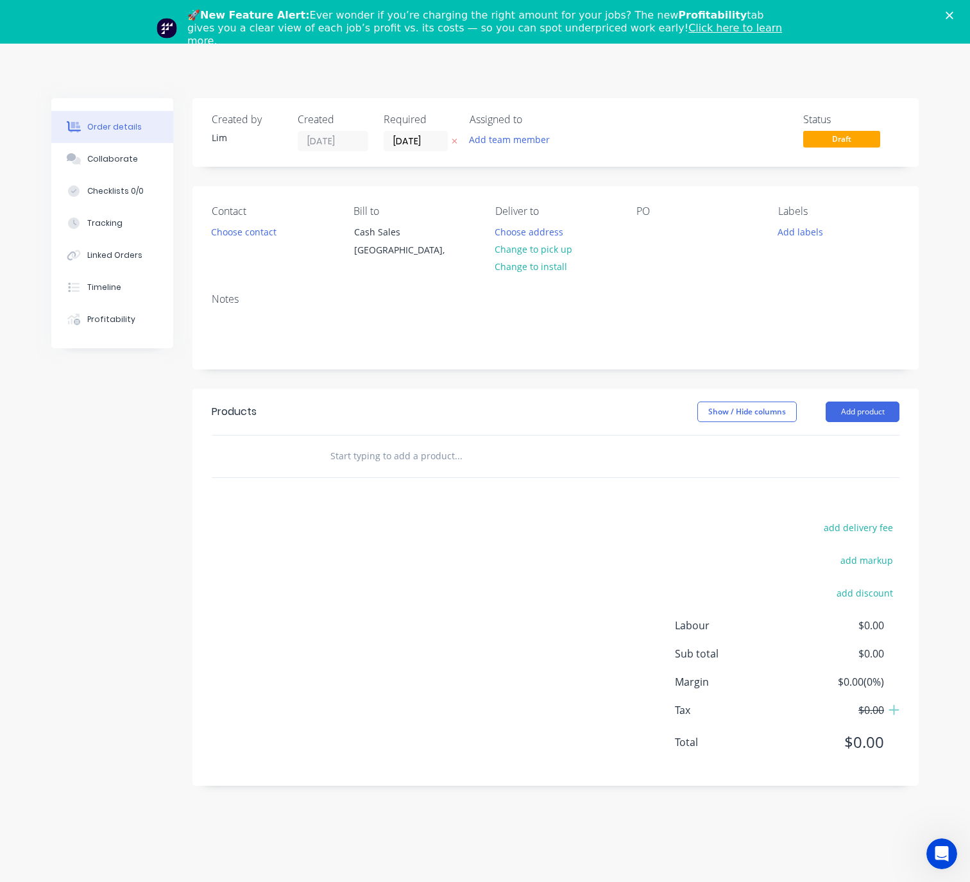
click at [457, 139] on icon at bounding box center [454, 141] width 6 height 8
click at [254, 239] on button "Choose contact" at bounding box center [244, 231] width 79 height 17
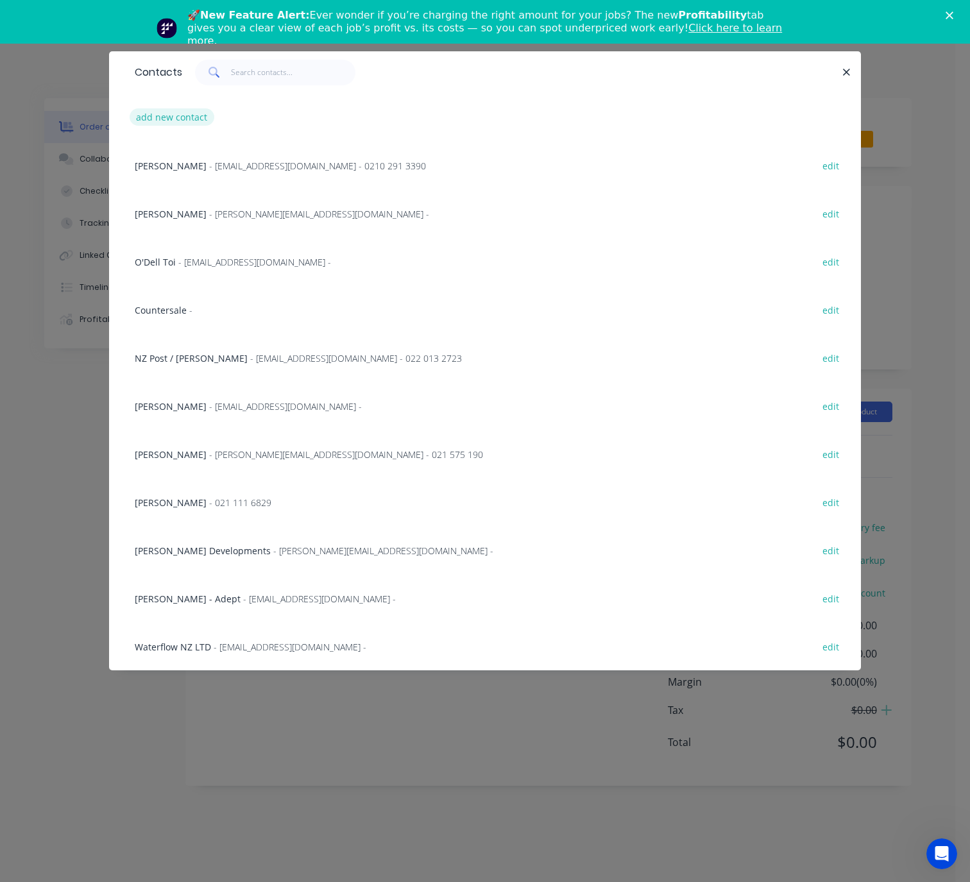
click at [190, 122] on button "add new contact" at bounding box center [172, 116] width 85 height 17
select select "NZ"
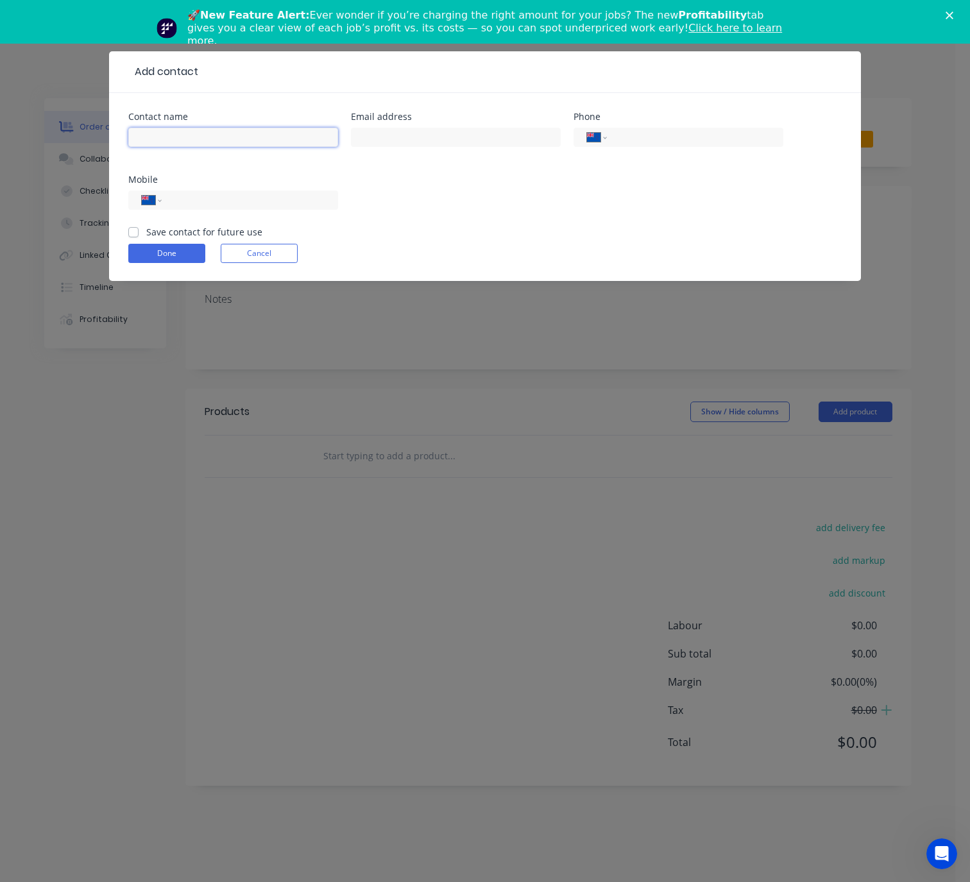
click at [191, 142] on input "text" at bounding box center [233, 137] width 210 height 19
type input "[PERSON_NAME]"
click at [285, 197] on input "tel" at bounding box center [248, 200] width 154 height 15
type input "027 308 1287"
click at [146, 233] on label "Save contact for future use" at bounding box center [204, 231] width 116 height 13
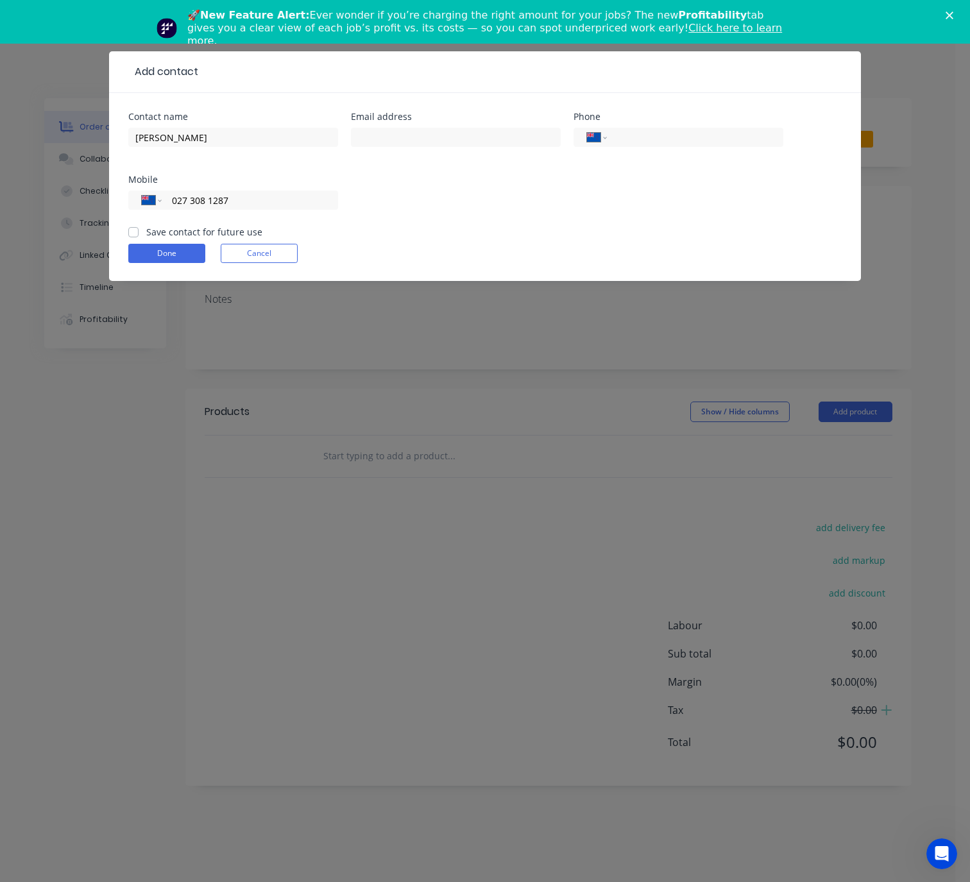
click at [131, 233] on input "Save contact for future use" at bounding box center [133, 231] width 10 height 12
checkbox input "true"
click at [144, 246] on button "Done" at bounding box center [166, 253] width 77 height 19
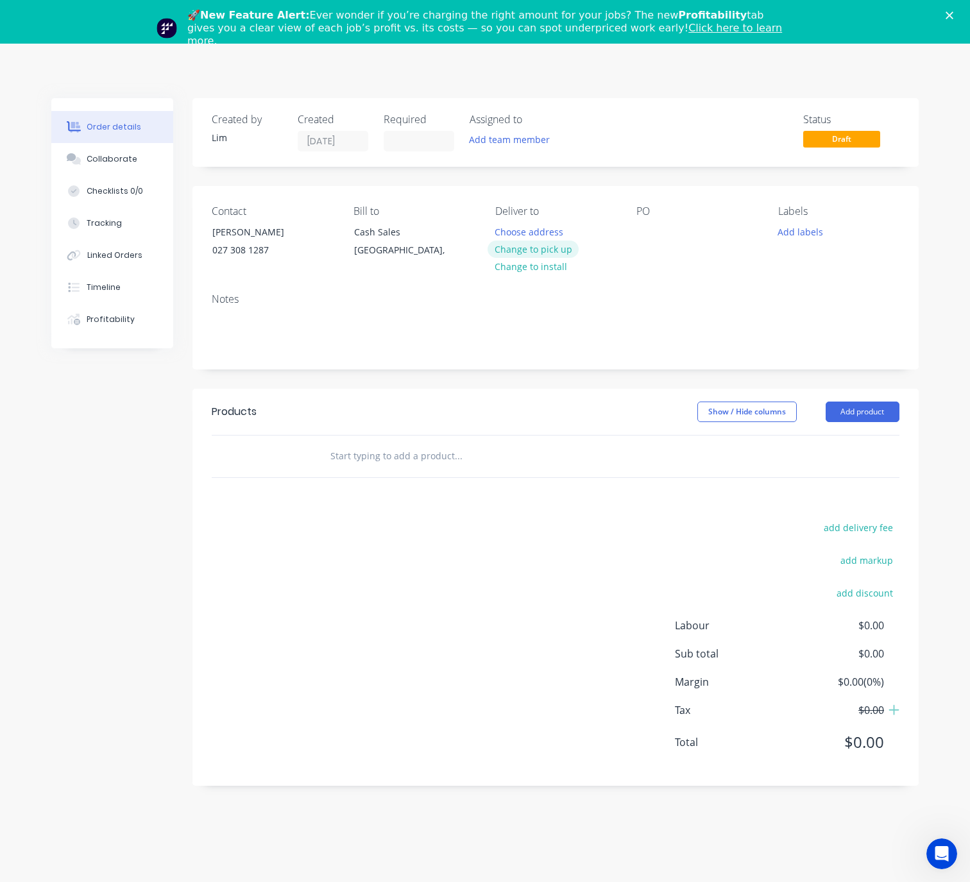
click at [537, 253] on button "Change to pick up" at bounding box center [532, 248] width 91 height 17
drag, startPoint x: 637, startPoint y: 225, endPoint x: 641, endPoint y: 233, distance: 8.6
click at [637, 227] on div at bounding box center [646, 232] width 21 height 19
click at [801, 231] on button "Add labels" at bounding box center [800, 231] width 59 height 17
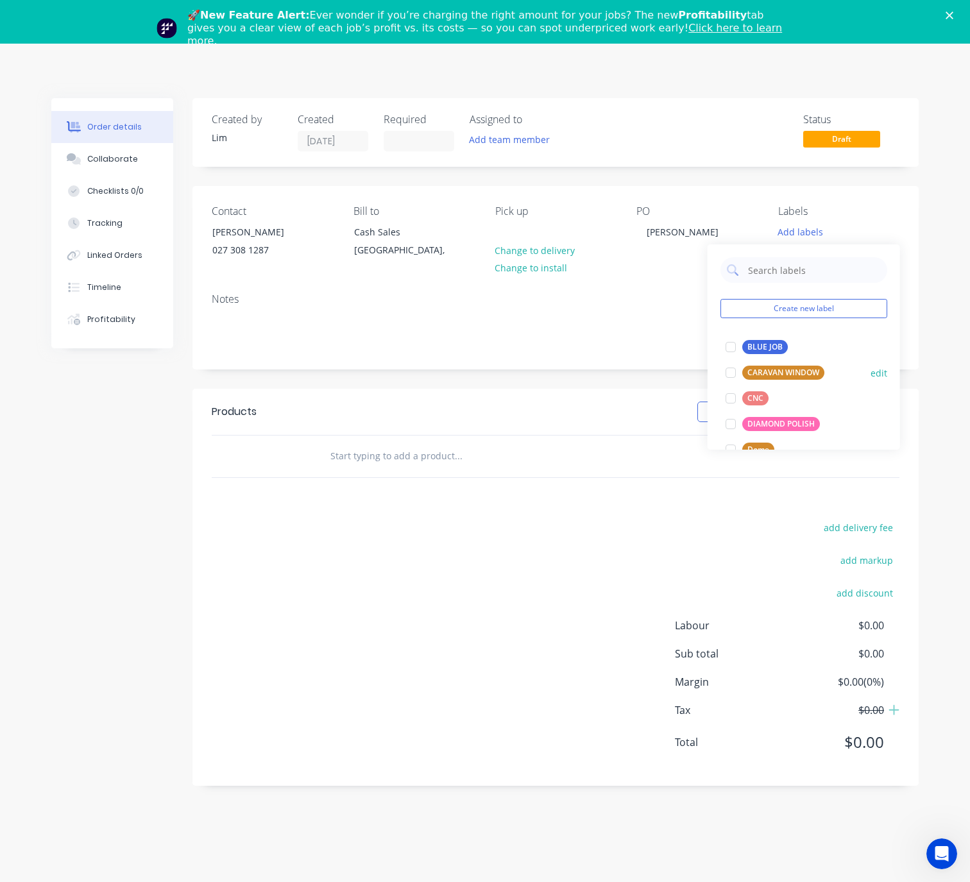
click at [759, 345] on div "BLUE JOB" at bounding box center [765, 347] width 46 height 14
click at [441, 397] on header "Products Show / Hide columns Add product" at bounding box center [555, 412] width 726 height 46
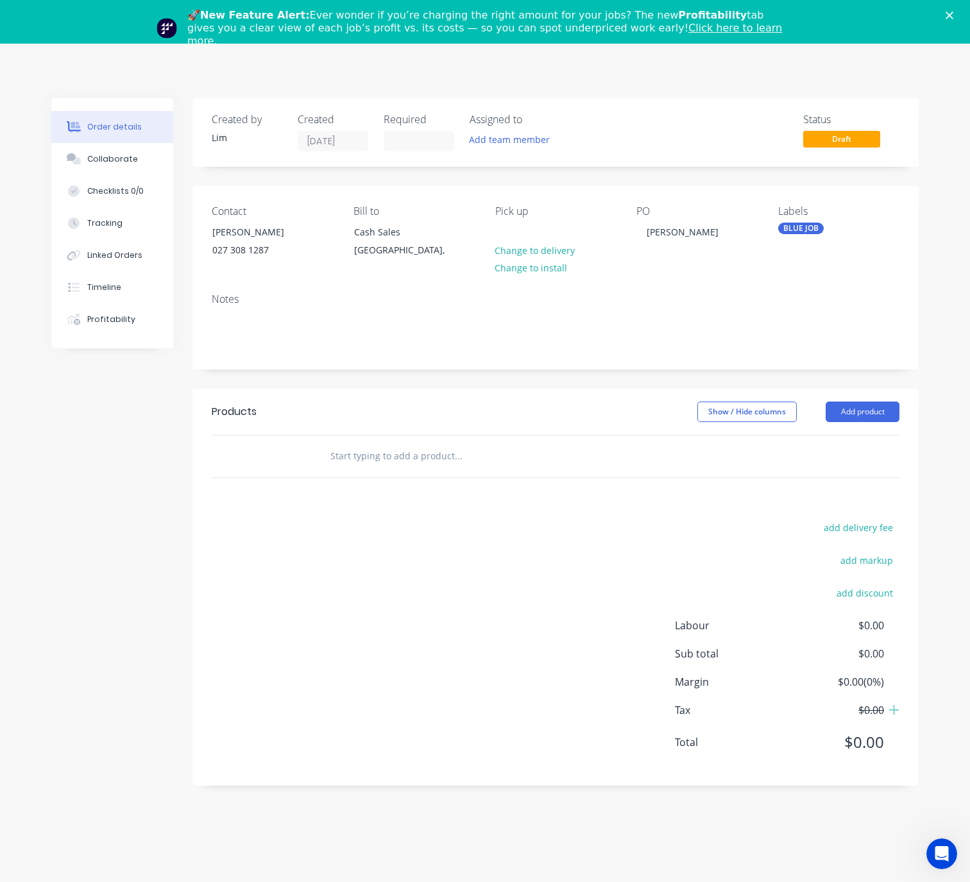
click at [393, 462] on input "text" at bounding box center [458, 456] width 257 height 26
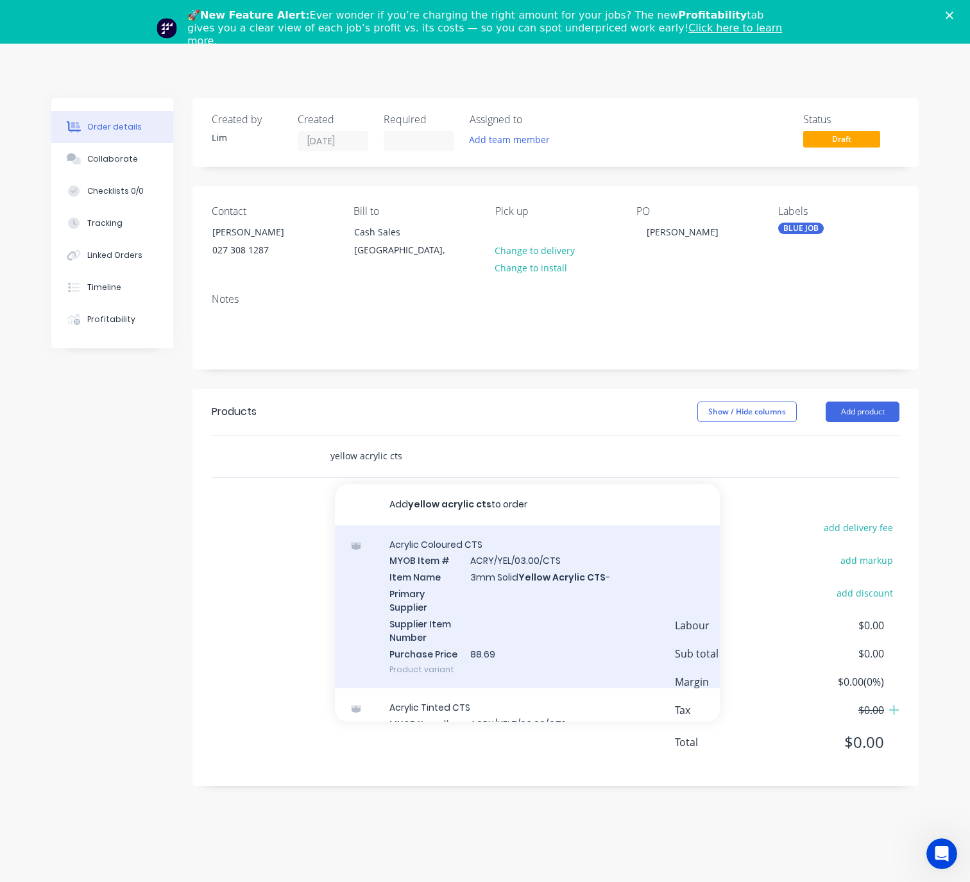
type input "yellow acrylic cts"
click at [571, 621] on div "Acrylic Coloured CTS MYOB Item # ACRY/YEL/03.00/CTS Item Name 3mm Solid Yellow …" at bounding box center [527, 607] width 385 height 164
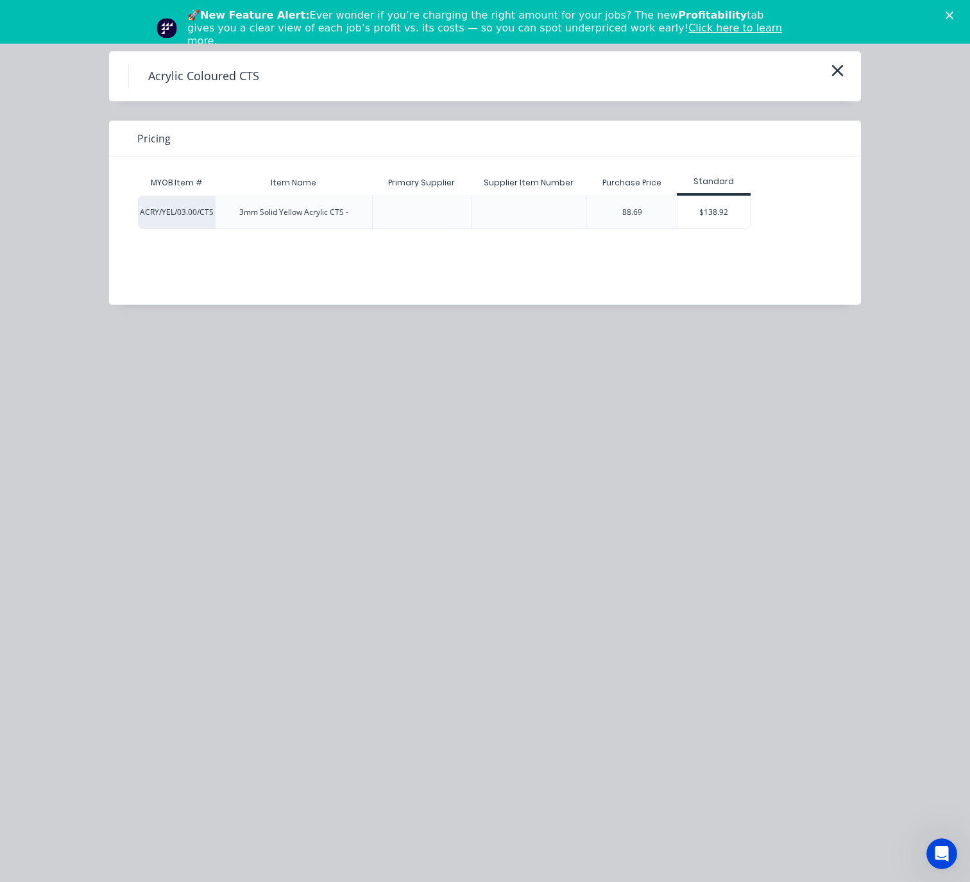
click at [732, 212] on div "$138.92" at bounding box center [713, 212] width 72 height 32
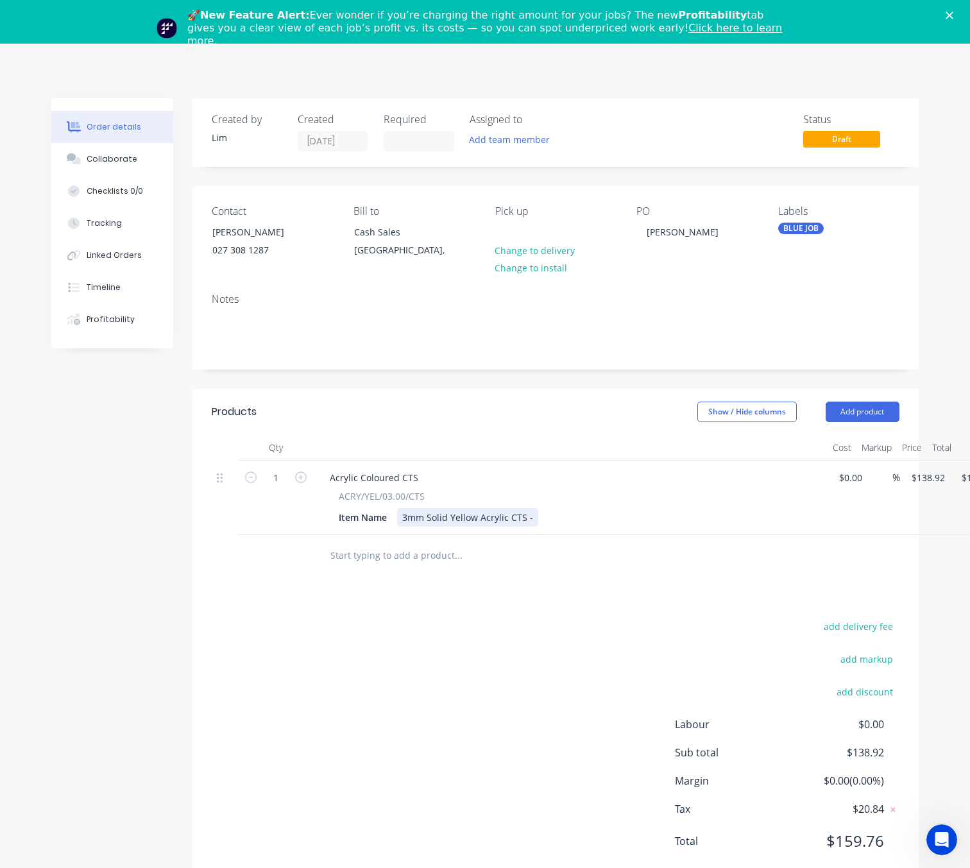
click at [530, 514] on div "3mm Solid Yellow Acrylic CTS -" at bounding box center [467, 517] width 141 height 19
click at [934, 480] on input "138.92" at bounding box center [930, 477] width 40 height 19
type input "$56.31"
click at [593, 627] on div "add delivery fee add markup add discount Labour $0.00 Sub total $138.92 Margin …" at bounding box center [556, 742] width 688 height 248
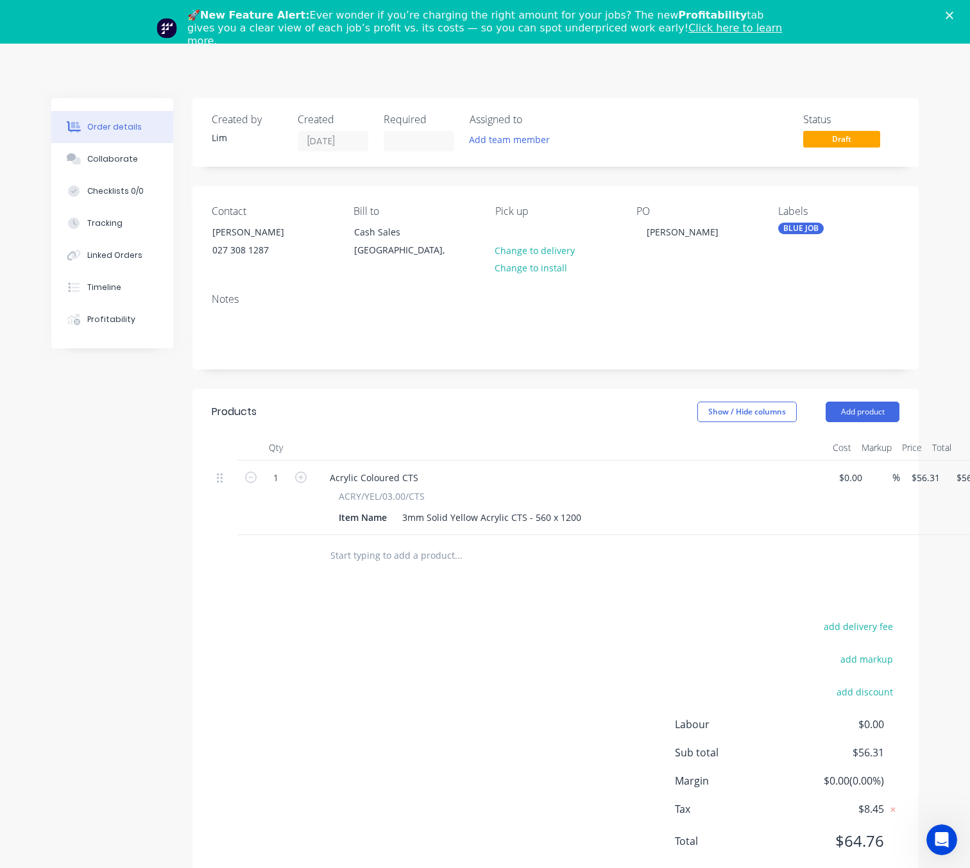
click at [953, 12] on icon "Close" at bounding box center [949, 16] width 8 height 8
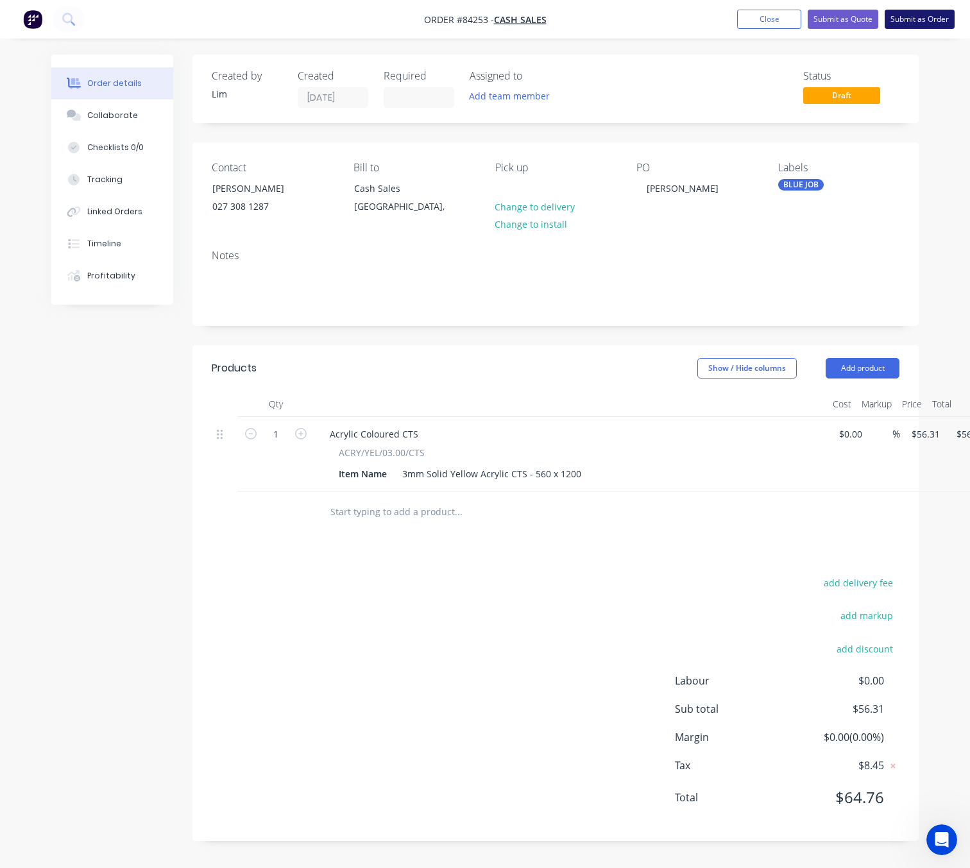
click at [924, 22] on button "Submit as Order" at bounding box center [919, 19] width 70 height 19
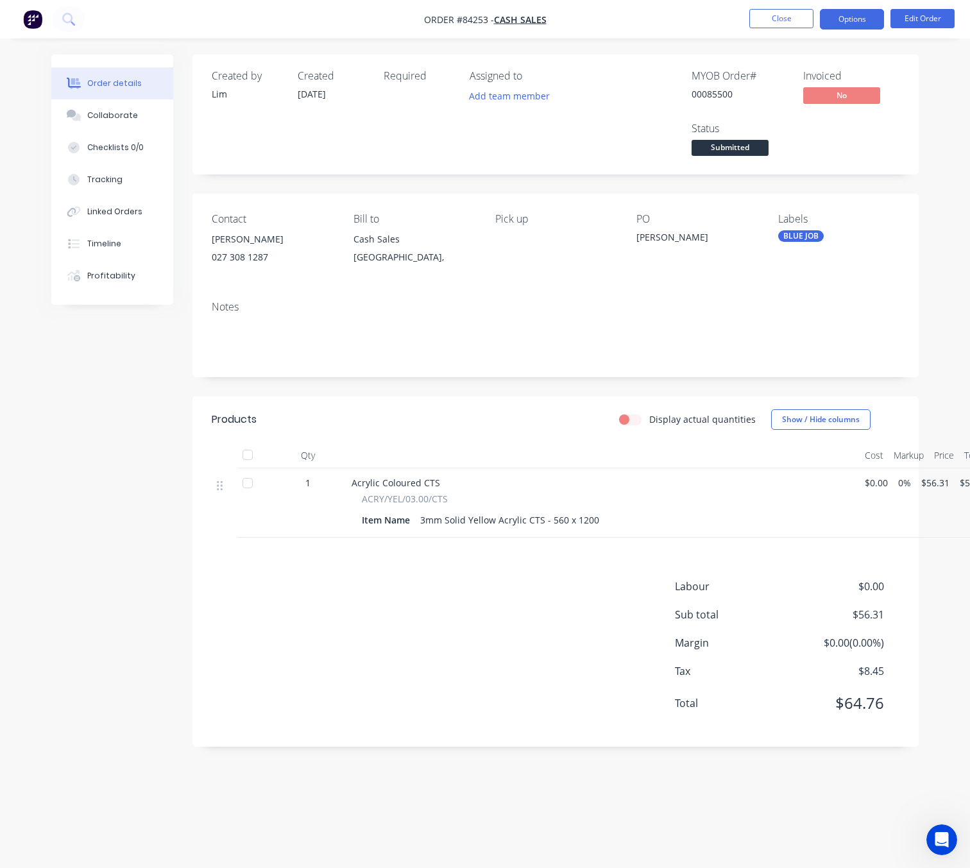
click at [870, 13] on button "Options" at bounding box center [852, 19] width 64 height 21
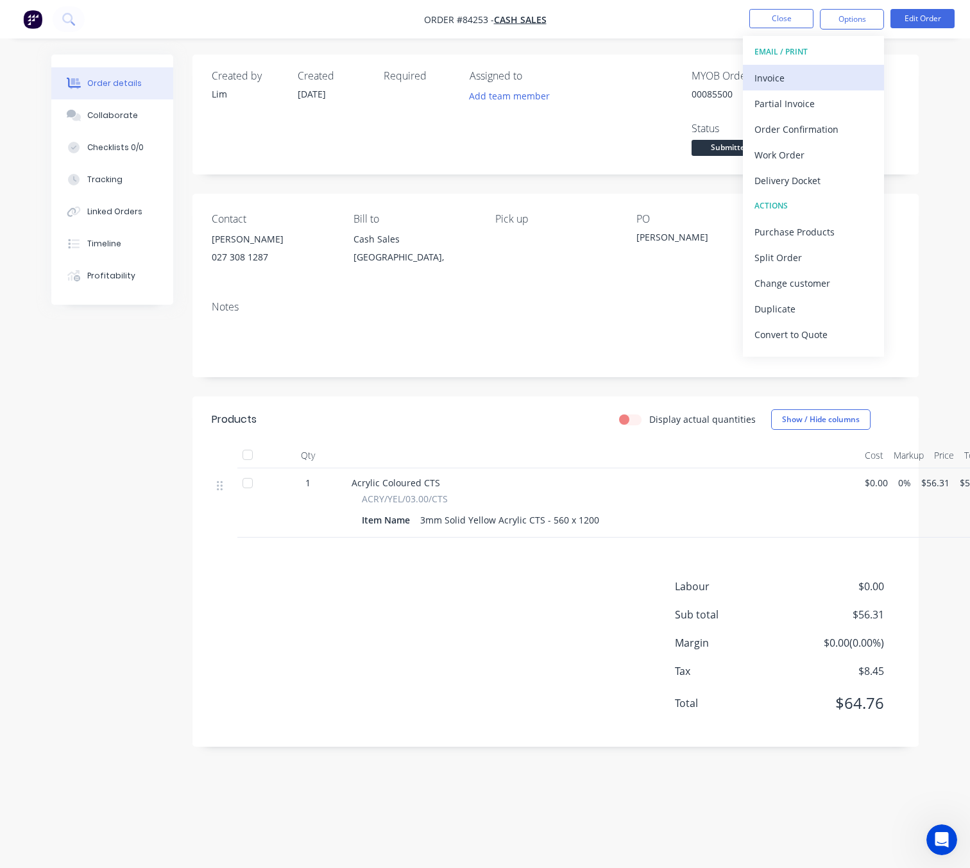
click at [825, 69] on div "Invoice" at bounding box center [813, 78] width 118 height 19
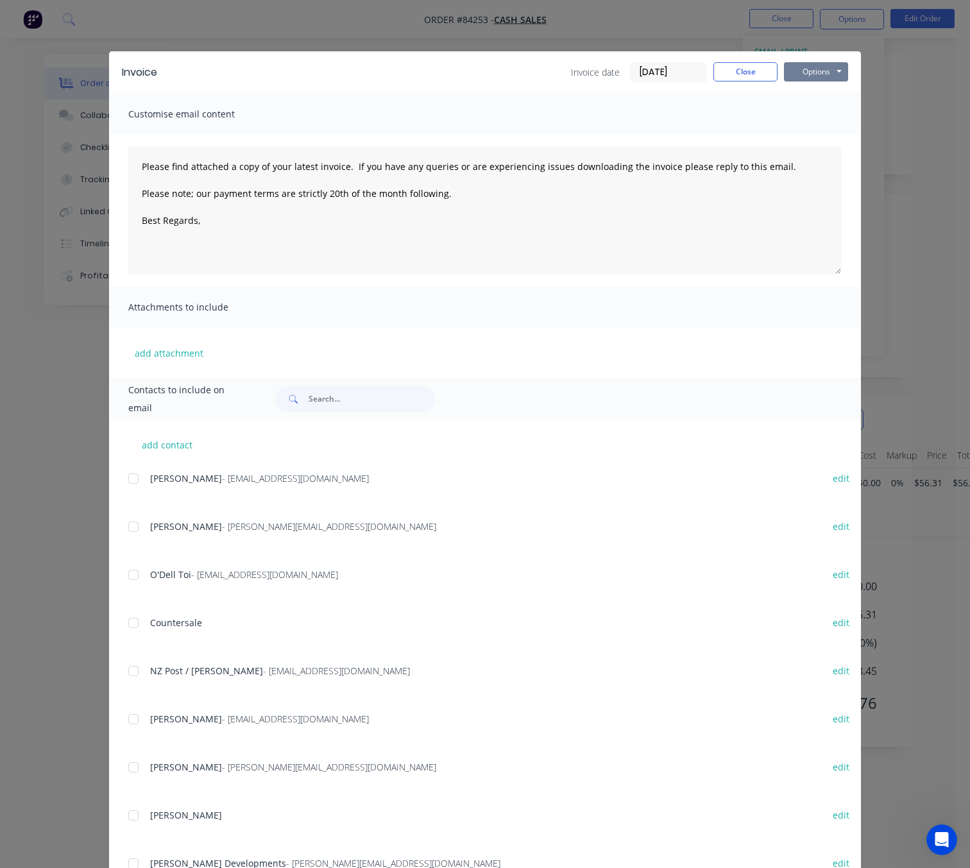
click at [827, 71] on button "Options" at bounding box center [816, 71] width 64 height 19
click at [827, 101] on button "Preview" at bounding box center [825, 94] width 82 height 21
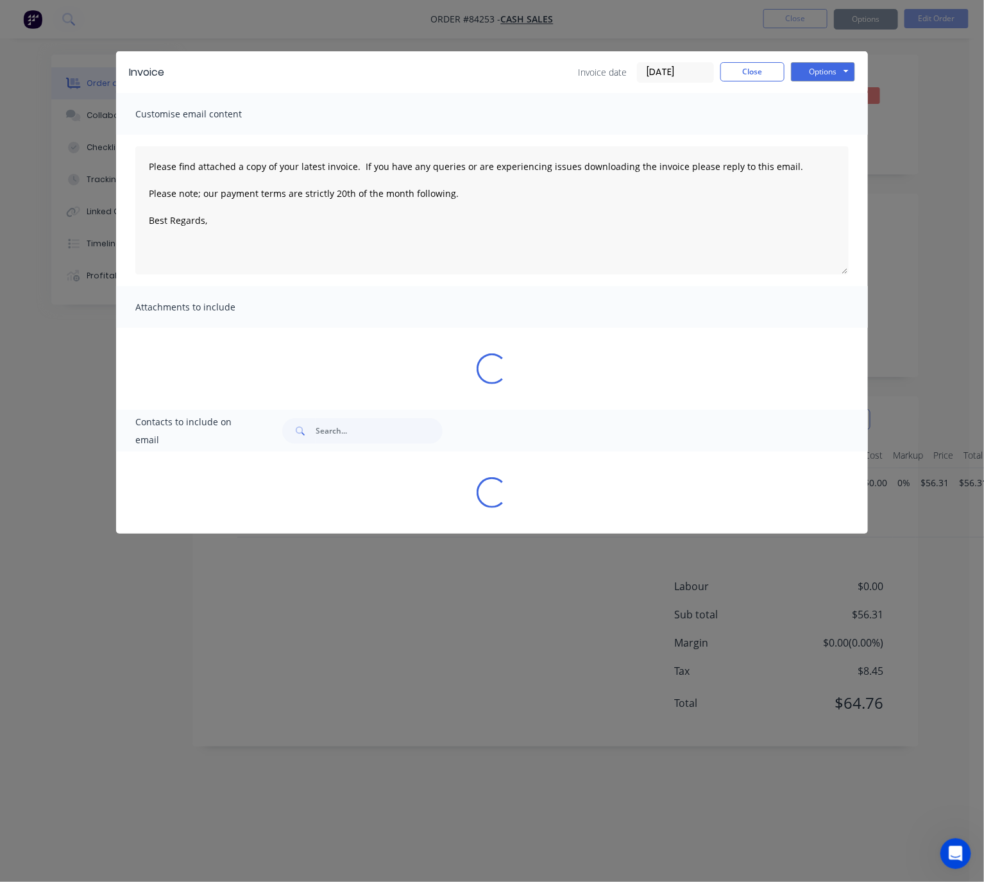
type textarea "Please find attached a copy of your latest invoice. If you have any queries or …"
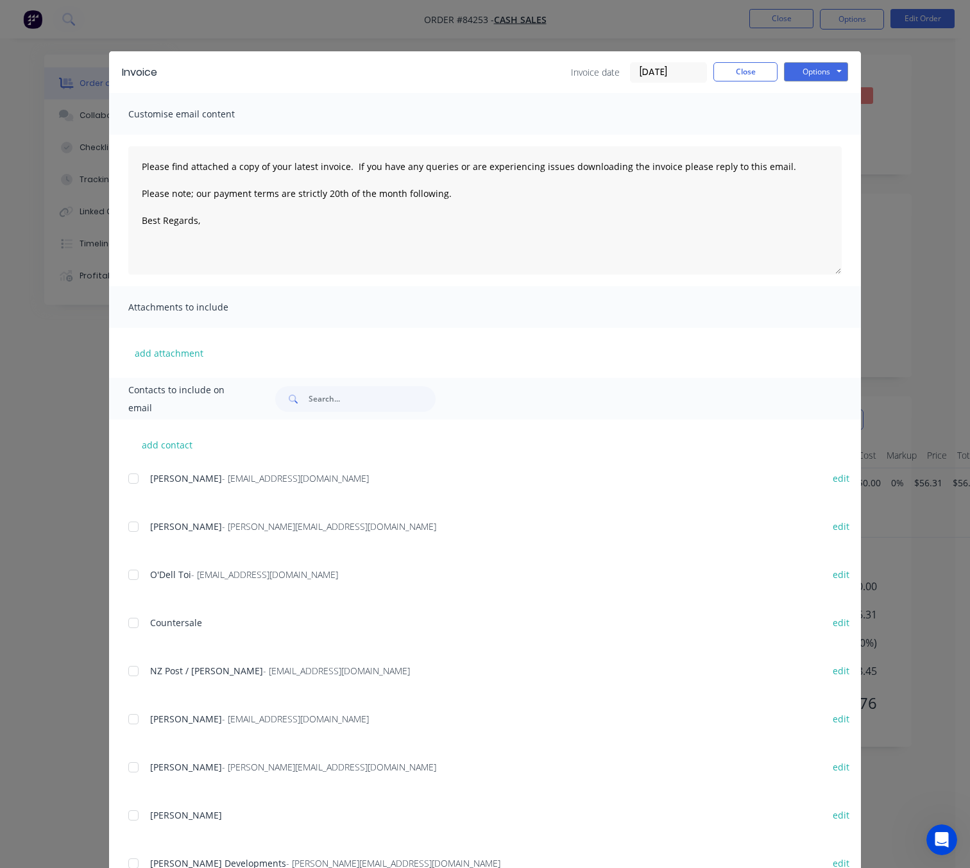
click at [741, 85] on div "Invoice Invoice date 29/08/25 Close Options Preview Print Email" at bounding box center [485, 72] width 752 height 42
click at [752, 63] on button "Close" at bounding box center [745, 71] width 64 height 19
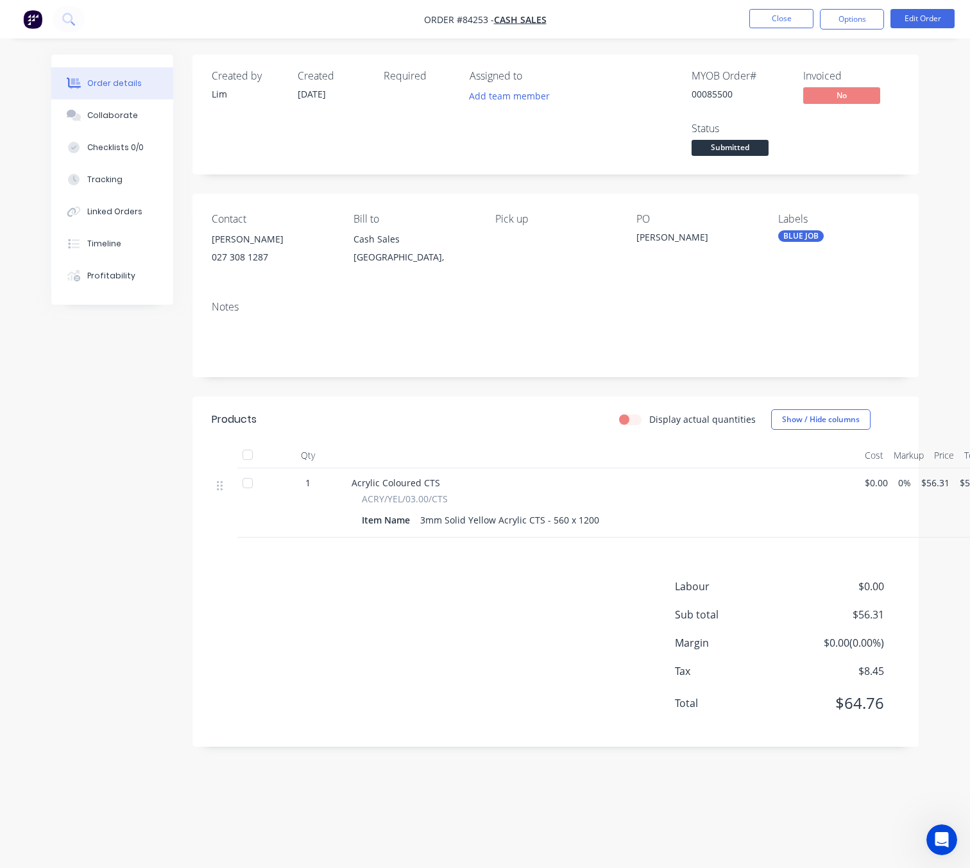
click at [768, 133] on div "Status" at bounding box center [739, 128] width 96 height 12
click at [761, 156] on span "Submitted" at bounding box center [729, 148] width 77 height 16
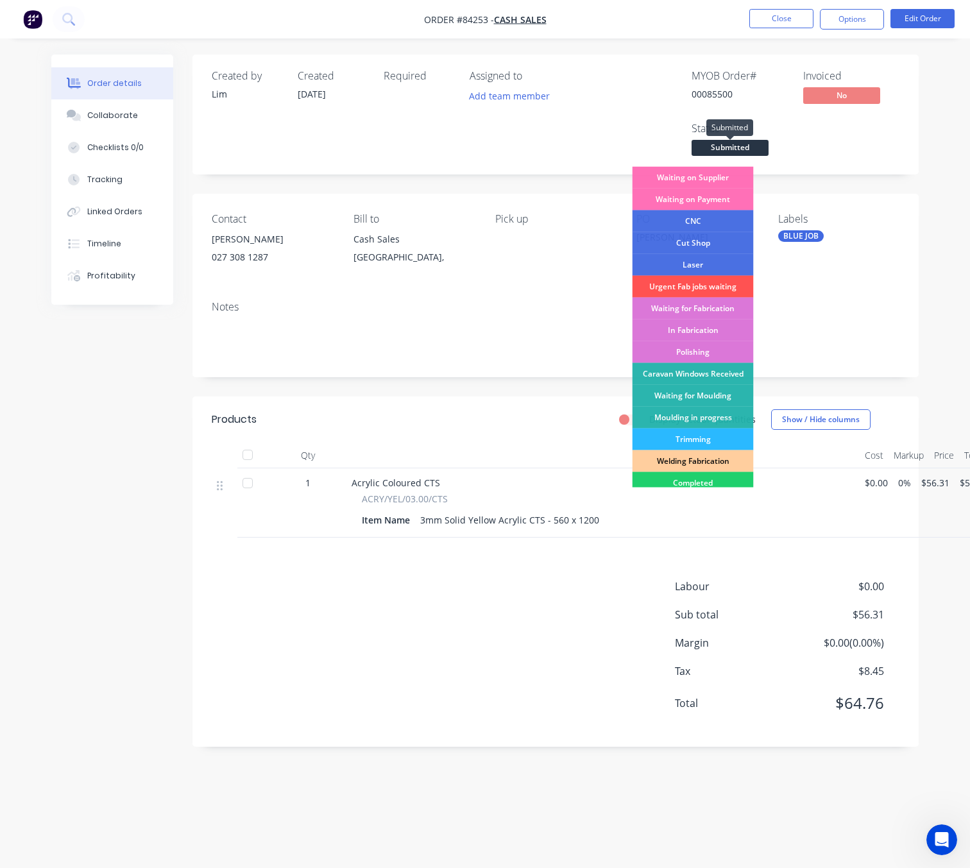
scroll to position [224, 0]
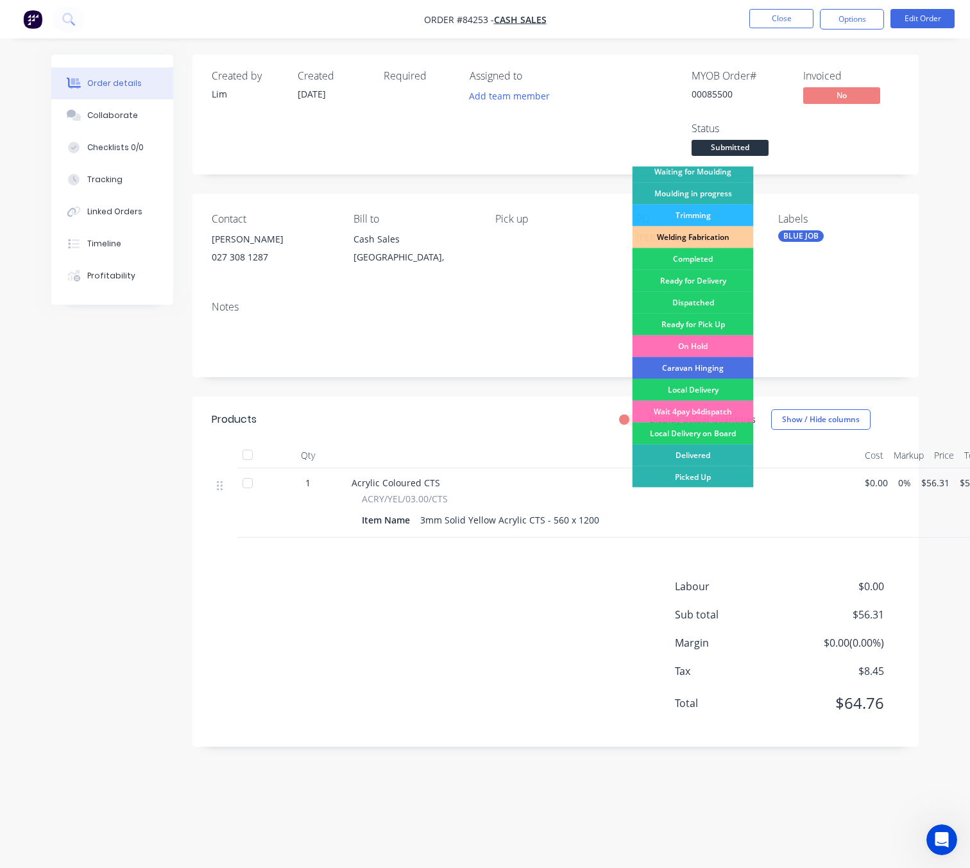
drag, startPoint x: 716, startPoint y: 471, endPoint x: 695, endPoint y: 477, distance: 21.9
click at [716, 472] on div "Picked Up" at bounding box center [692, 477] width 121 height 22
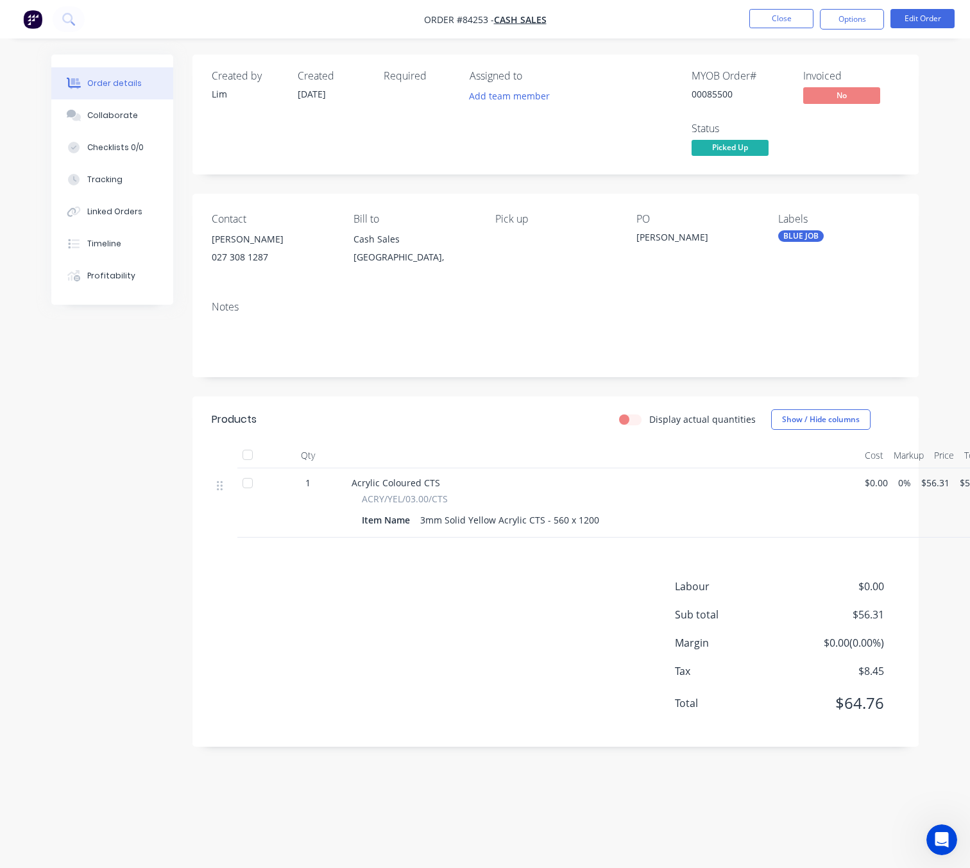
drag, startPoint x: 112, startPoint y: 437, endPoint x: 123, endPoint y: 428, distance: 14.5
click at [114, 437] on div "Created by Lim Created 29/08/25 Required Assigned to Add team member MYOB Order…" at bounding box center [484, 410] width 867 height 711
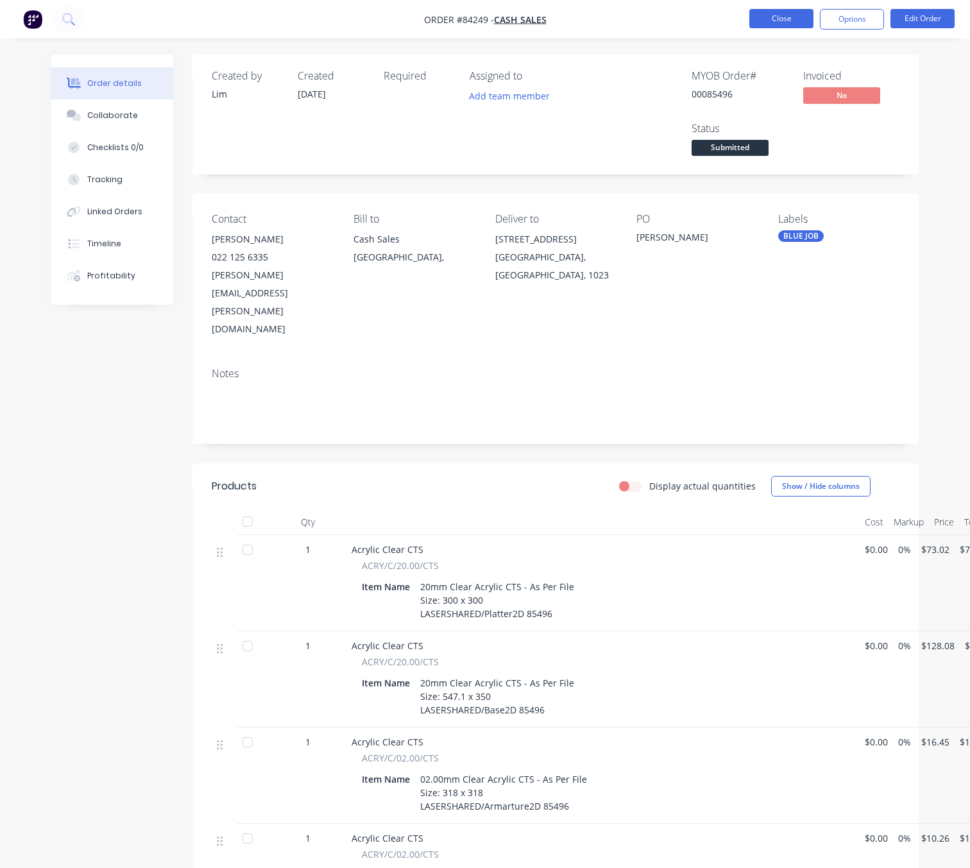
click at [784, 25] on button "Close" at bounding box center [781, 18] width 64 height 19
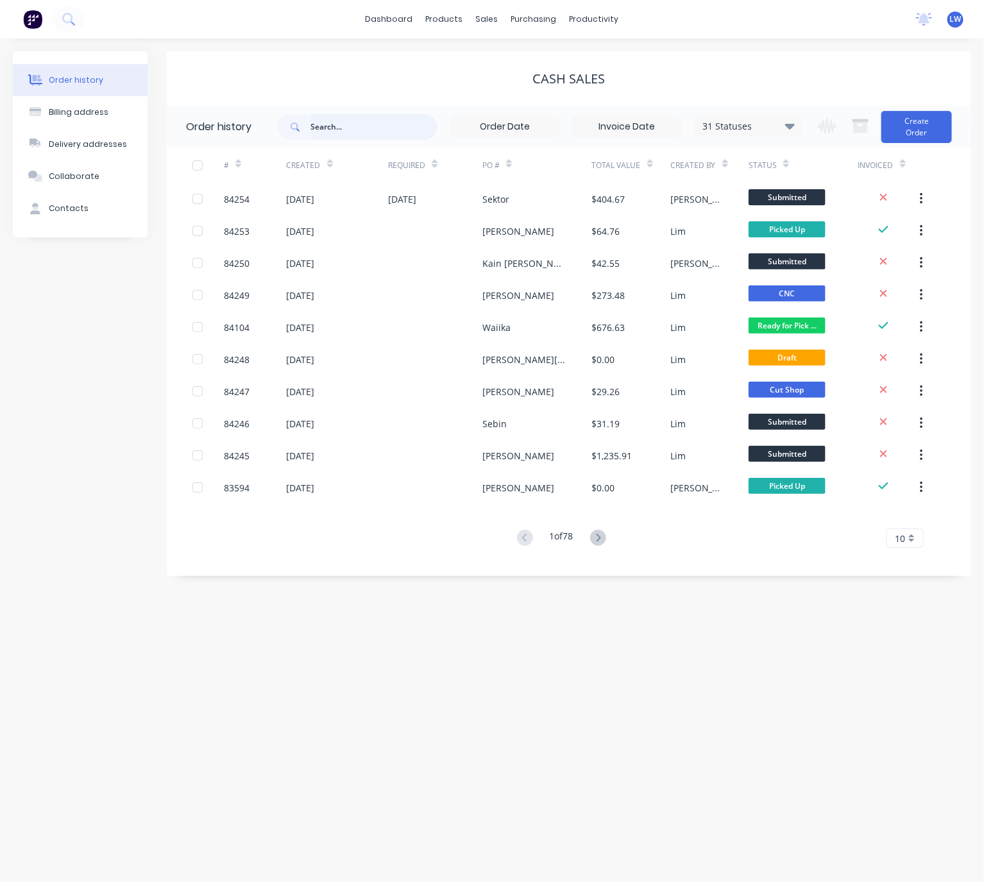
click at [366, 124] on input "text" at bounding box center [373, 127] width 127 height 26
type input "paul ross"
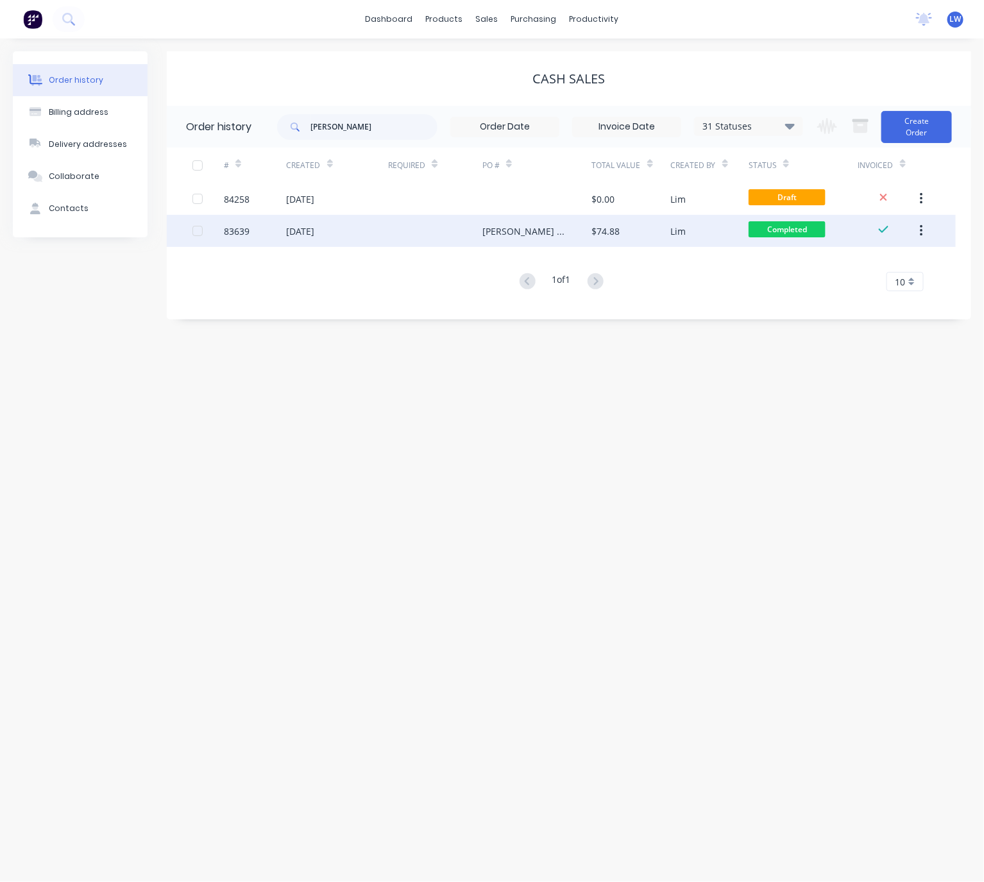
click at [533, 225] on div "PAUL ROSS JONES" at bounding box center [524, 230] width 84 height 13
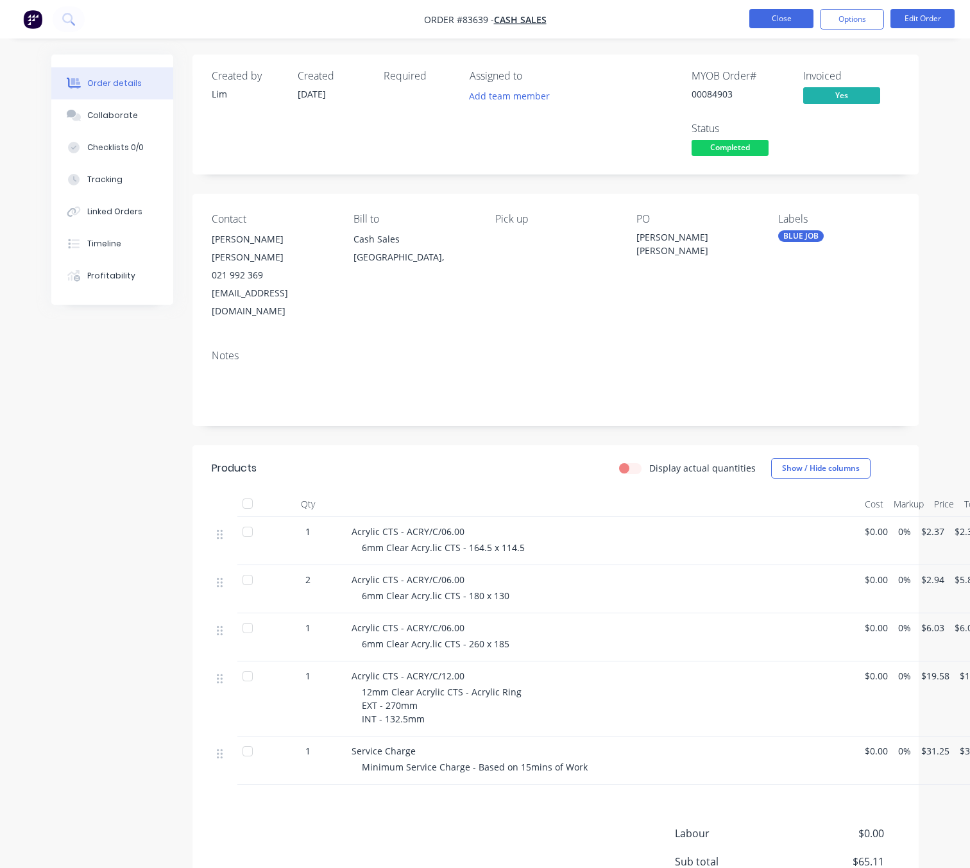
click at [780, 19] on button "Close" at bounding box center [781, 18] width 64 height 19
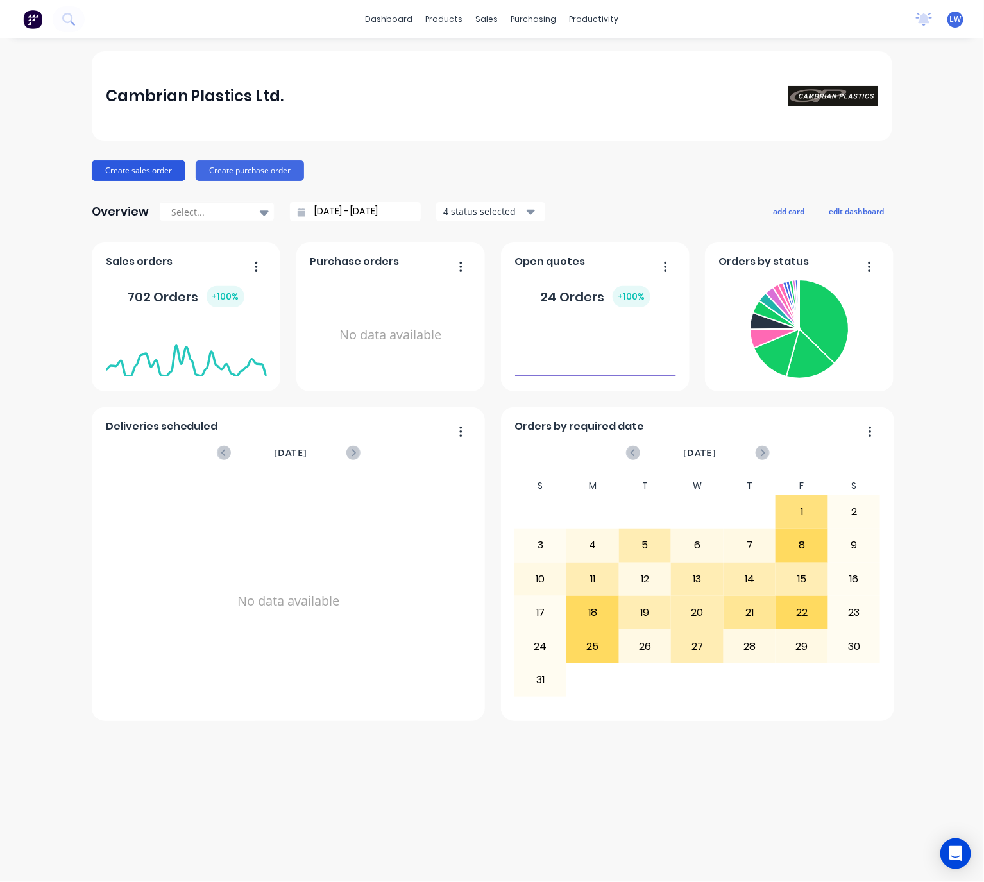
click at [151, 167] on button "Create sales order" at bounding box center [139, 170] width 94 height 21
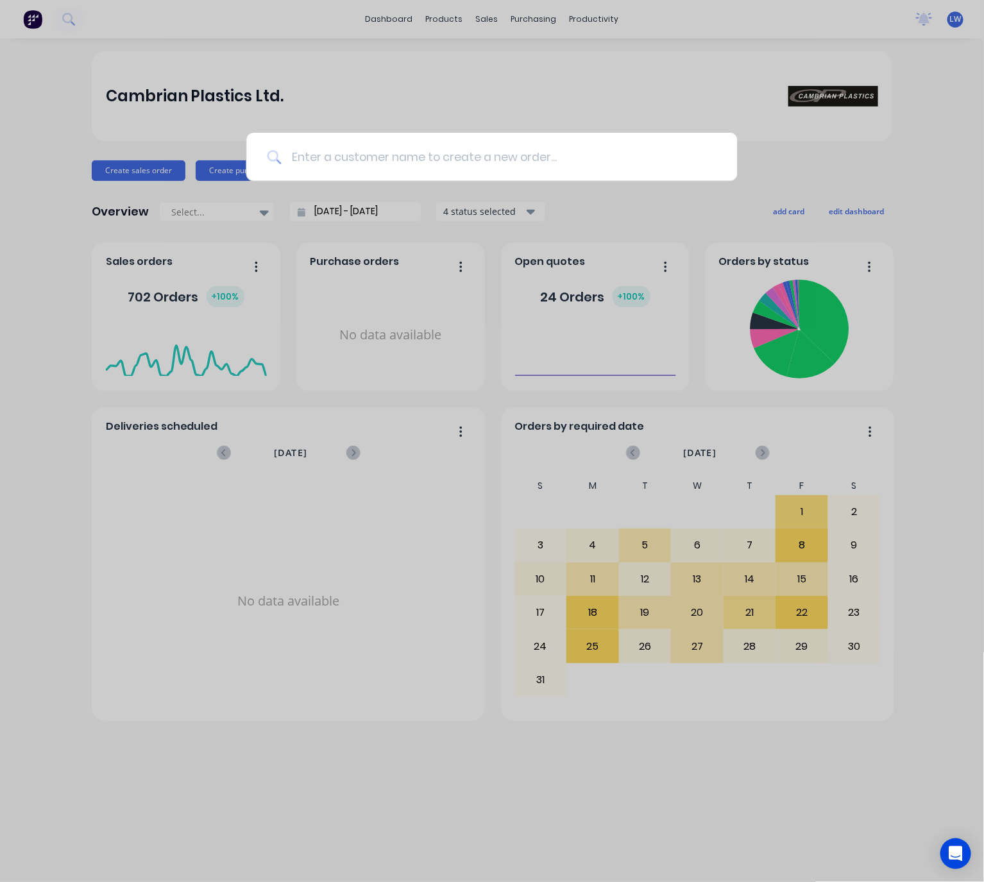
click at [377, 154] on input at bounding box center [498, 157] width 435 height 48
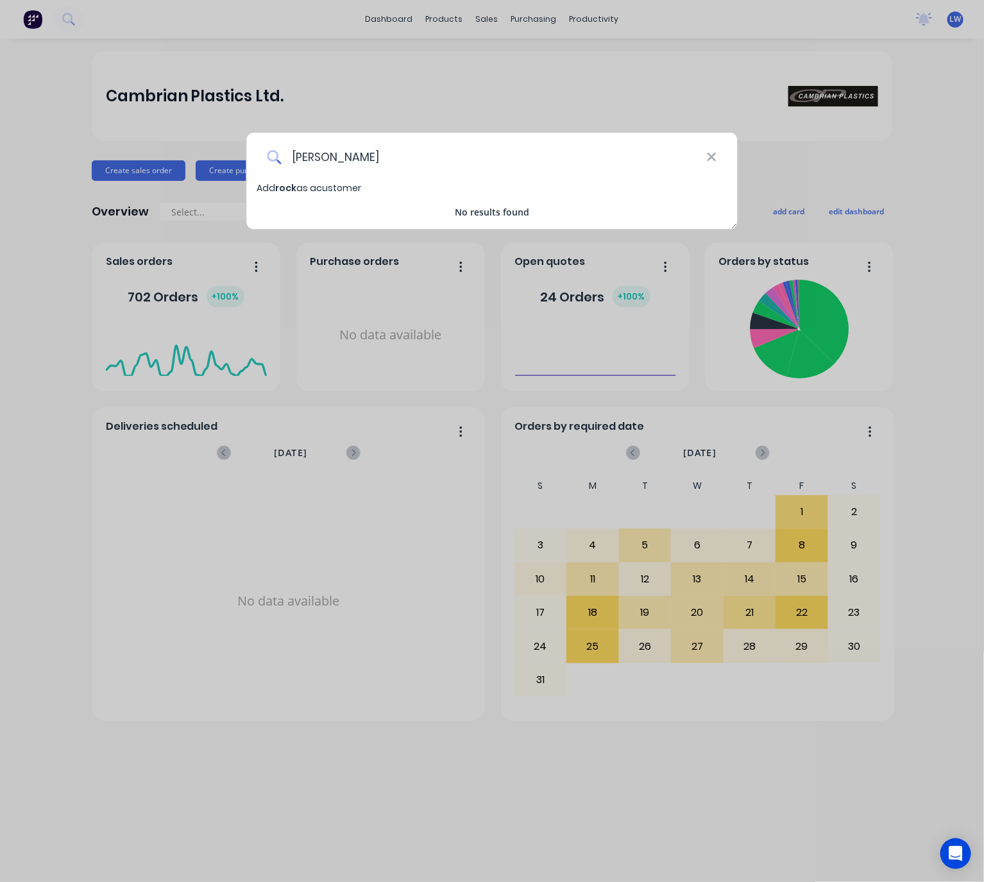
type input "rocket"
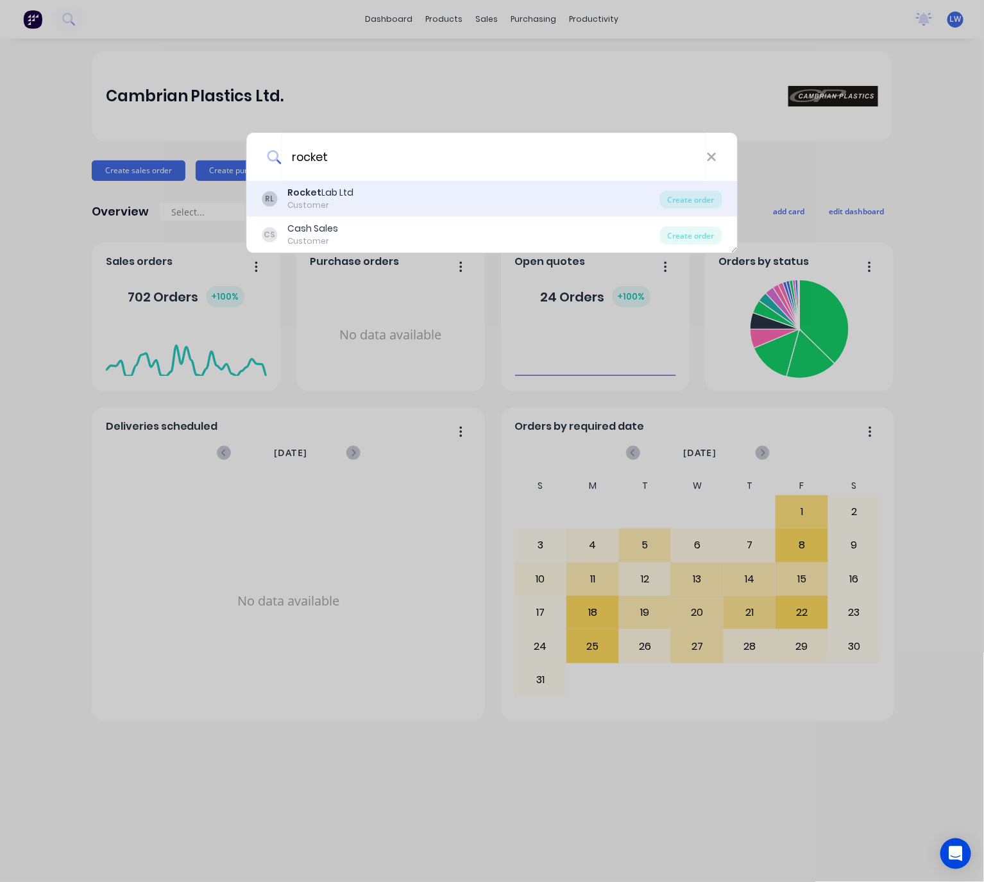
click at [414, 205] on div "RL Rocket Lab Ltd Customer" at bounding box center [461, 198] width 398 height 25
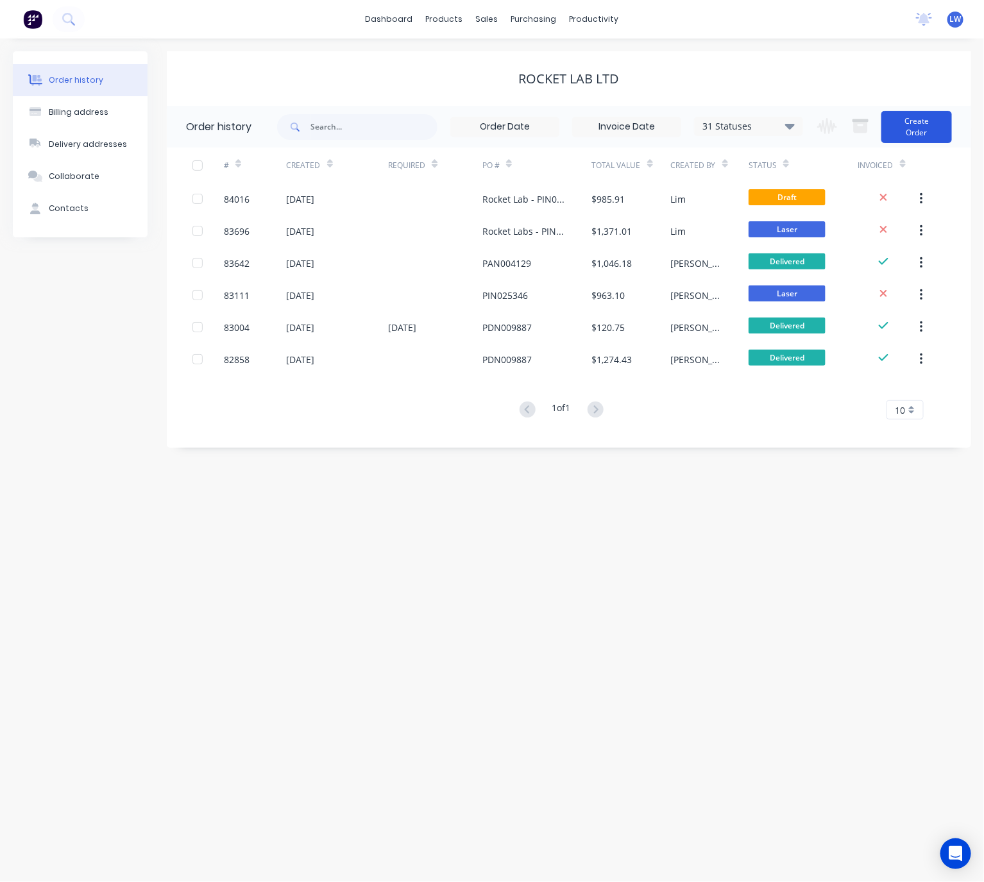
click at [934, 127] on button "Create Order" at bounding box center [916, 127] width 71 height 32
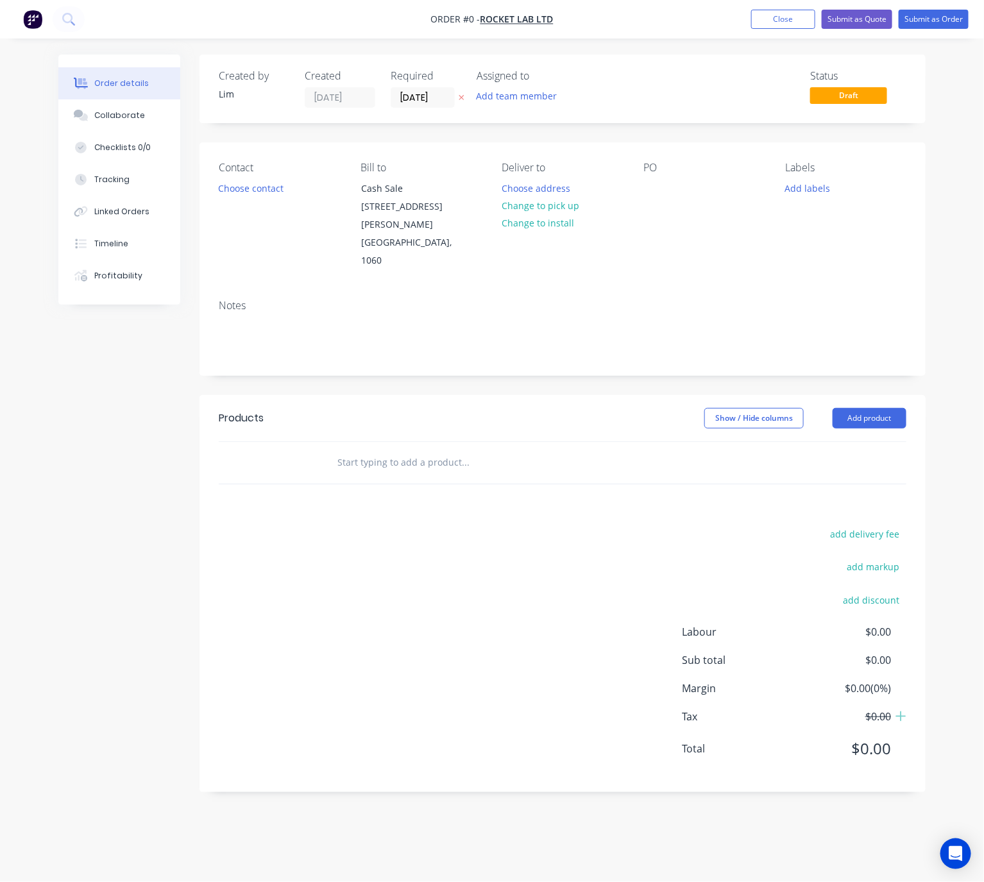
click at [460, 92] on button at bounding box center [461, 97] width 13 height 15
click at [264, 191] on button "Choose contact" at bounding box center [251, 187] width 79 height 17
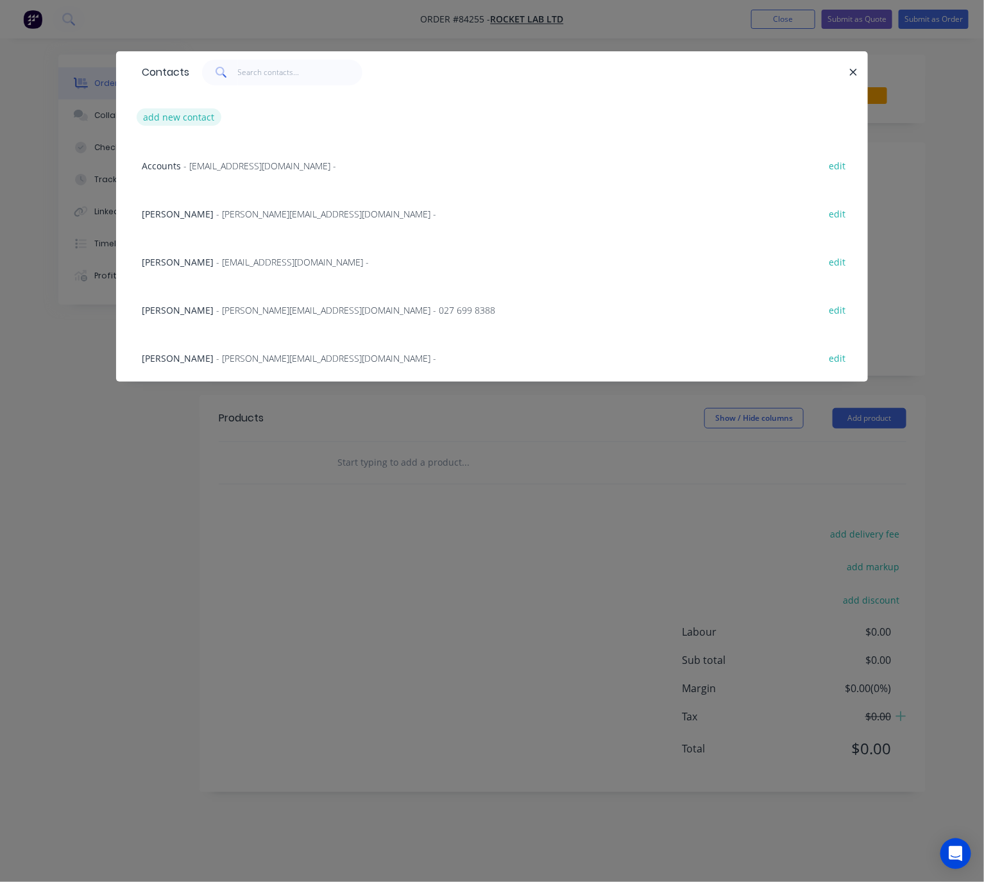
click at [177, 124] on button "add new contact" at bounding box center [179, 116] width 85 height 17
select select "NZ"
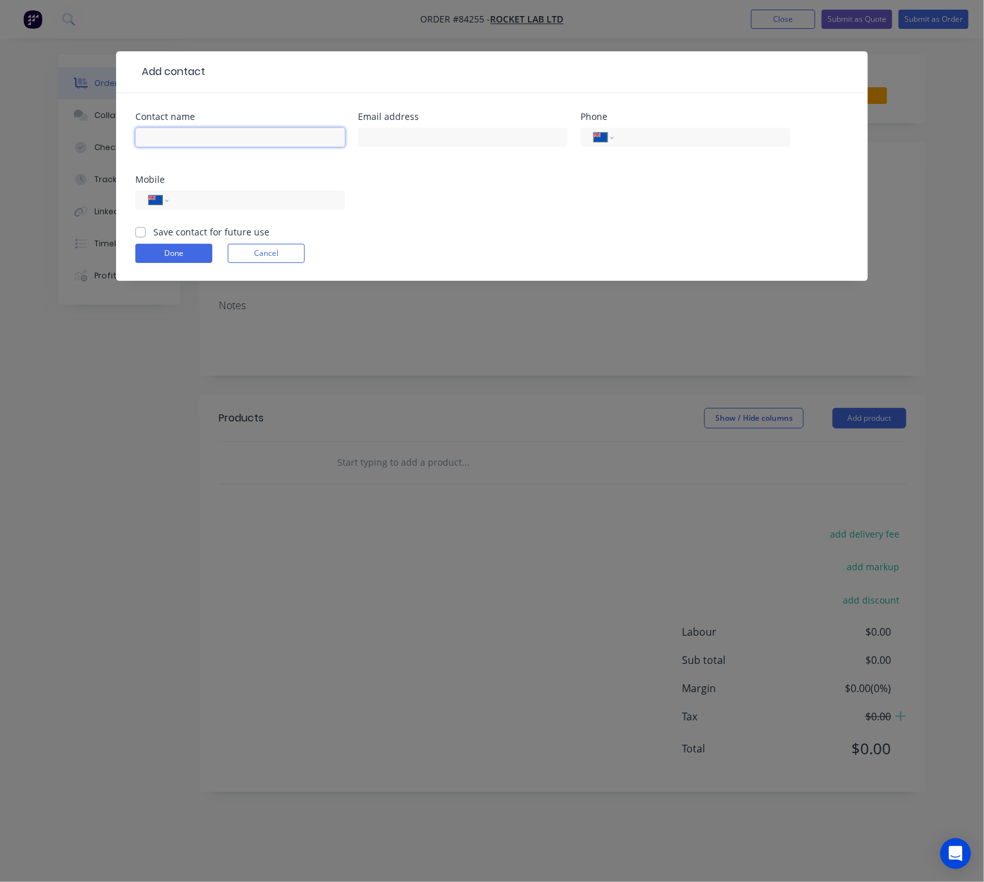
click at [187, 137] on input "text" at bounding box center [240, 137] width 210 height 19
paste input "Praneel Chand E-Mail : p.chand1@rocketlab.co.nz"
drag, startPoint x: 226, startPoint y: 139, endPoint x: 106, endPoint y: 146, distance: 120.2
click at [106, 146] on div "Add contact Contact name Praneel Chand E-Mail : p.chand1@rocketlab.co.nz Email …" at bounding box center [492, 441] width 984 height 882
click at [241, 133] on input "Praneel Chand E-Mail : p.chand1@rocketlab.co.nz" at bounding box center [240, 137] width 210 height 19
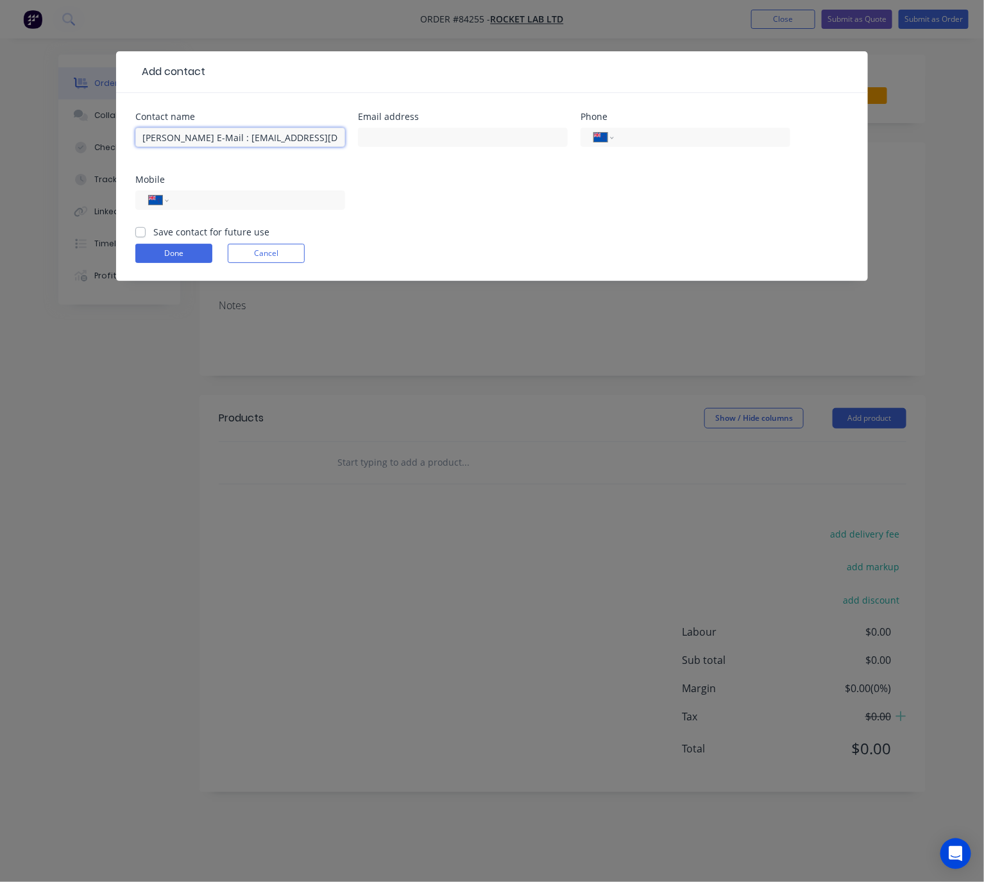
drag, startPoint x: 237, startPoint y: 139, endPoint x: 208, endPoint y: 135, distance: 29.7
click at [208, 135] on input "Praneel Chand E-Mail : p.chand1@rocketlab.co.nz" at bounding box center [240, 137] width 210 height 19
drag, startPoint x: 256, startPoint y: 133, endPoint x: 208, endPoint y: 131, distance: 47.5
click at [208, 131] on input "Praneel Chand p.chand1@rocketlab.co.nz" at bounding box center [240, 137] width 210 height 19
type input "Praneel Chand"
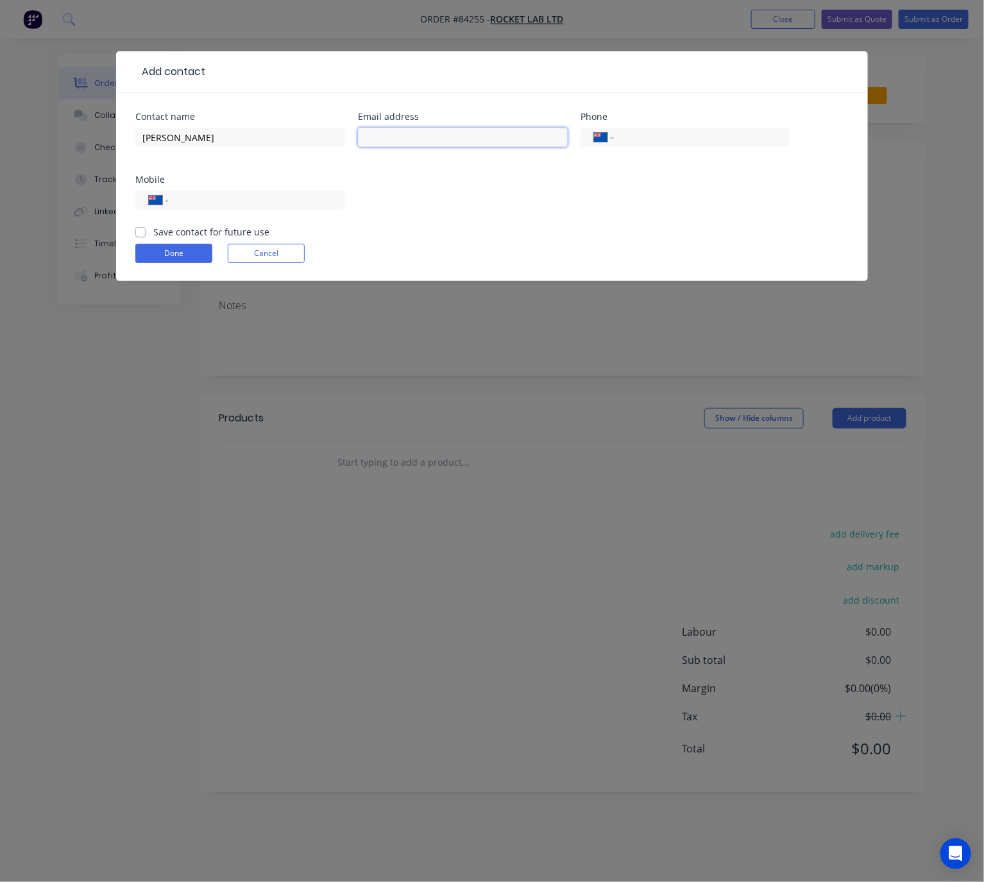
click at [434, 137] on input "text" at bounding box center [463, 137] width 210 height 19
paste input "p.chand1@rocketlab.co.nz"
type input "p.chand1@rocketlab.co.nz"
click at [141, 135] on input "Praneel Chand" at bounding box center [240, 137] width 210 height 19
drag, startPoint x: 202, startPoint y: 137, endPoint x: 194, endPoint y: 137, distance: 7.7
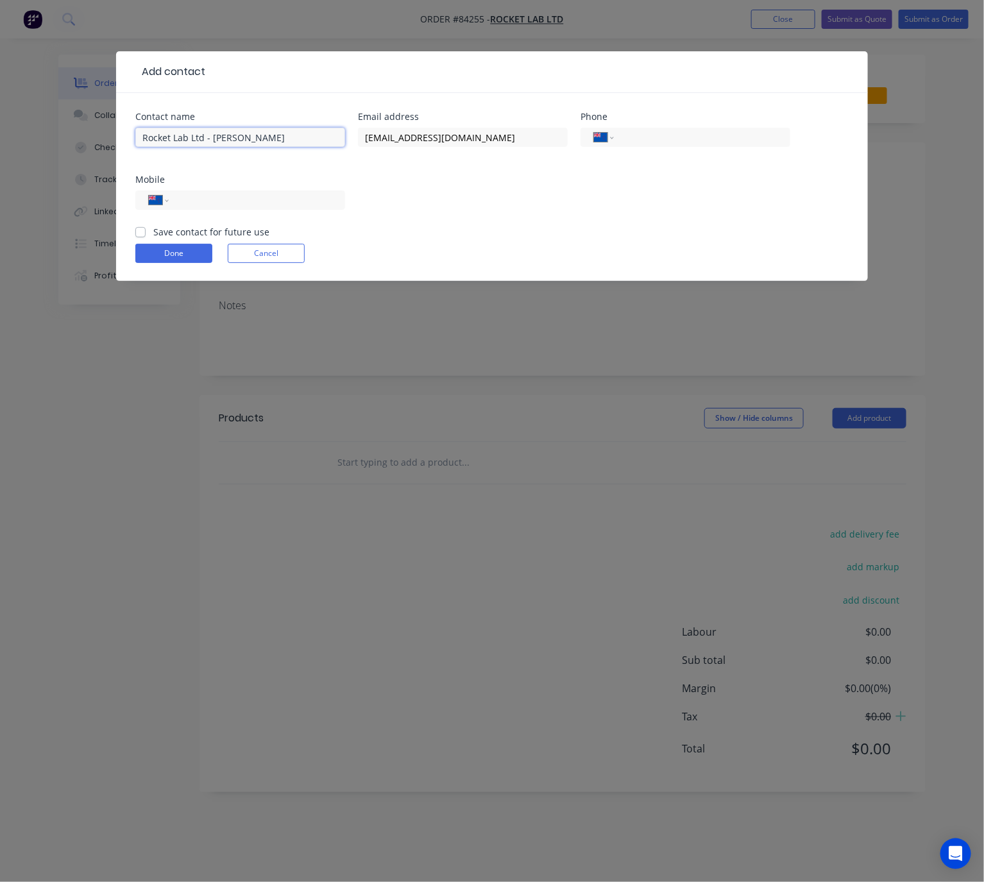
click at [194, 137] on input "Rocket Lab Ltd - Praneel Chand" at bounding box center [240, 137] width 210 height 19
type input "Rocket Lab - Praneel Chand"
click at [666, 135] on input "tel" at bounding box center [700, 137] width 154 height 15
paste input "94250073707"
type input "94250073707"
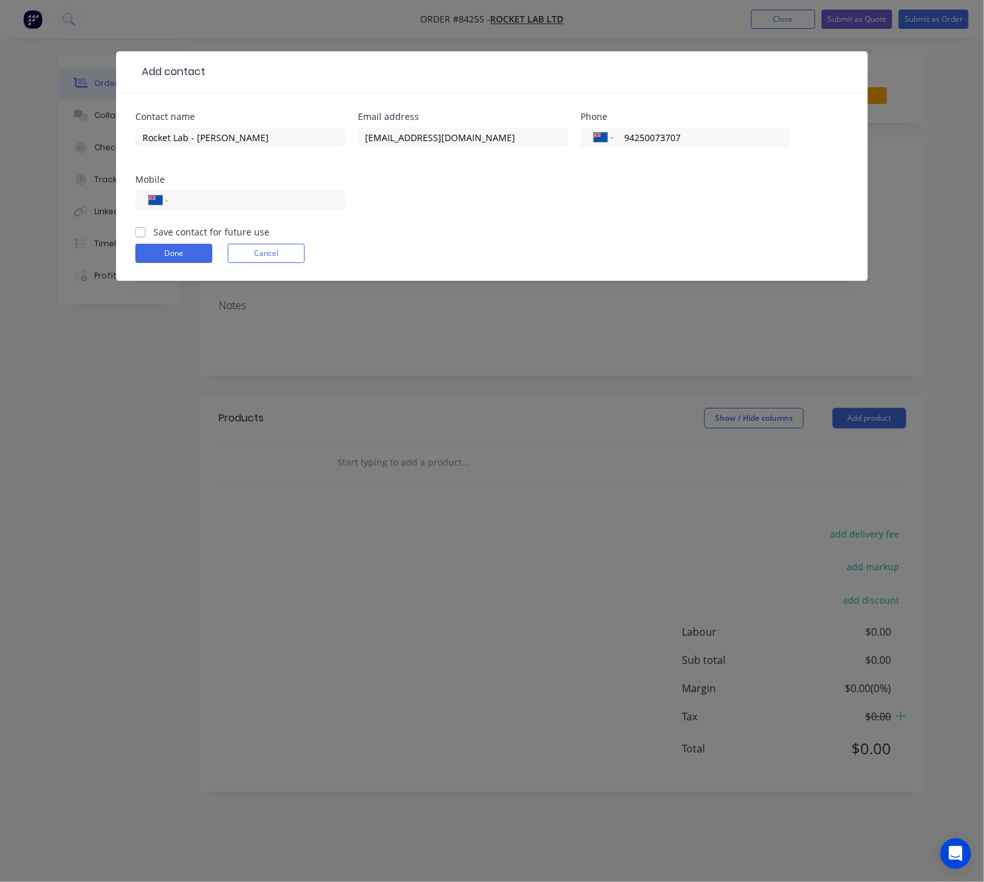
select select "AU"
drag, startPoint x: 681, startPoint y: 135, endPoint x: 666, endPoint y: 135, distance: 15.4
click at [666, 135] on input "94250073707" at bounding box center [700, 137] width 154 height 15
type input "94250073"
click at [153, 233] on label "Save contact for future use" at bounding box center [211, 231] width 116 height 13
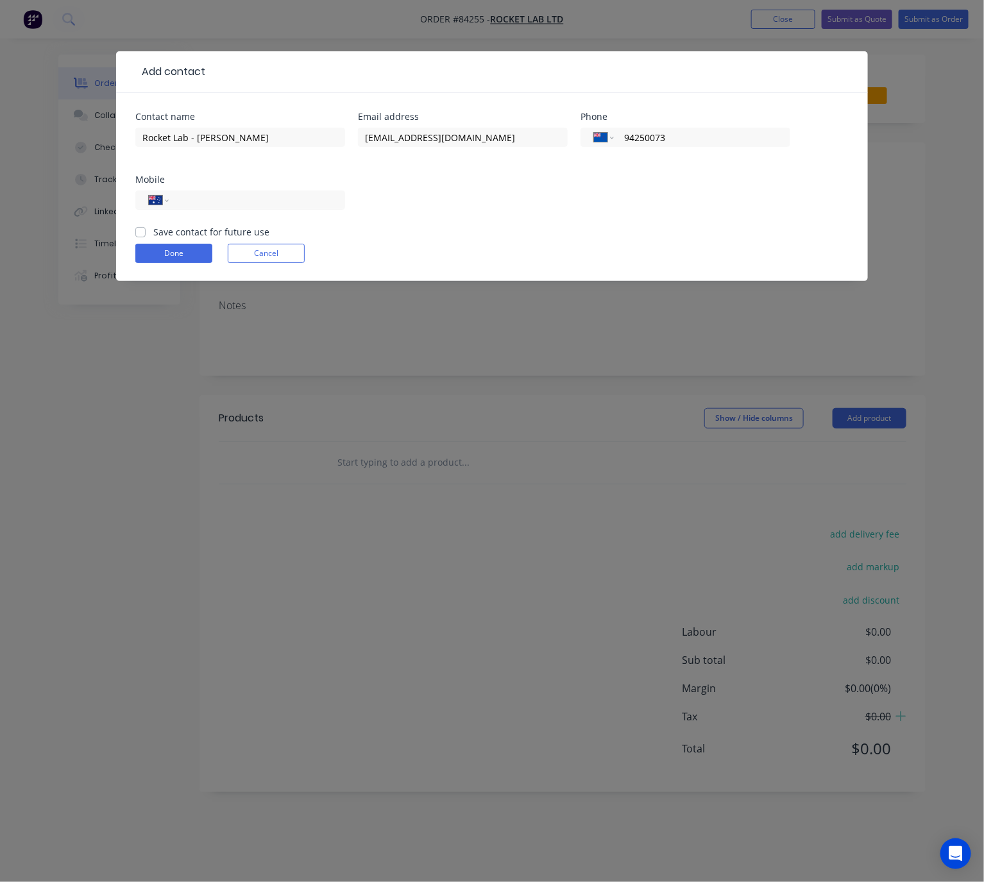
click at [141, 233] on input "Save contact for future use" at bounding box center [140, 231] width 10 height 12
checkbox input "true"
click at [158, 257] on button "Done" at bounding box center [173, 253] width 77 height 19
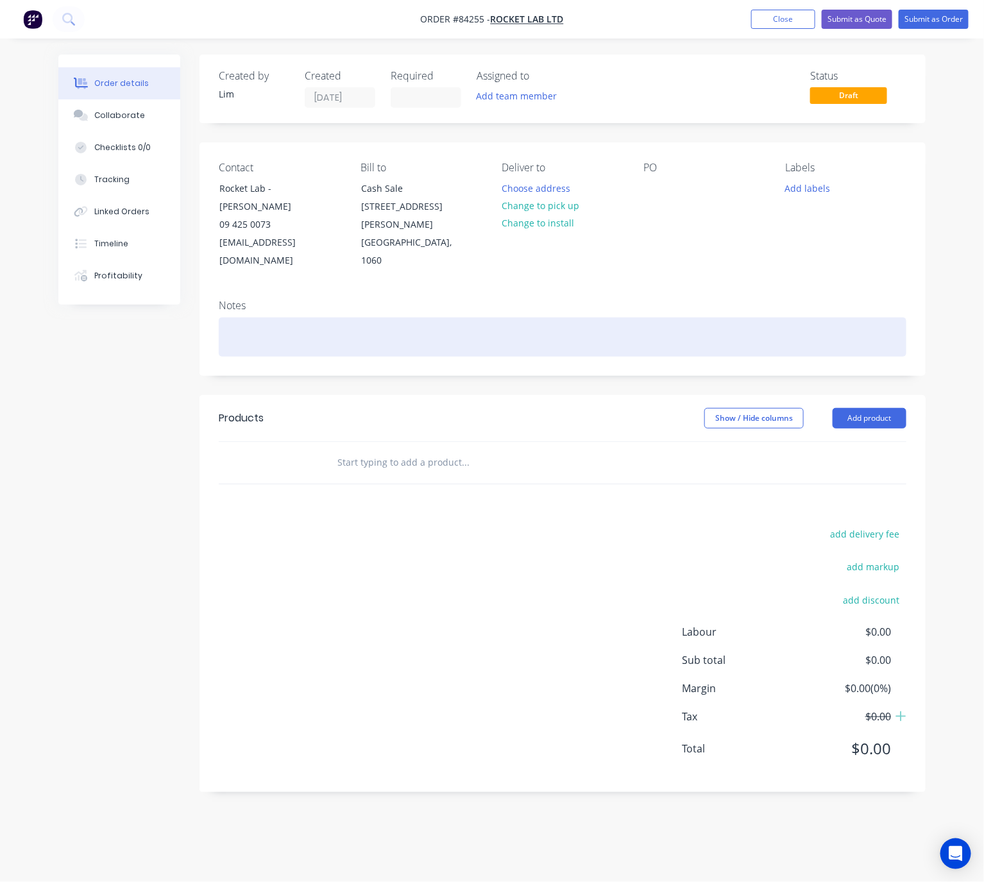
click at [285, 317] on div at bounding box center [563, 336] width 688 height 39
click at [230, 321] on div "EXT 707" at bounding box center [563, 336] width 688 height 39
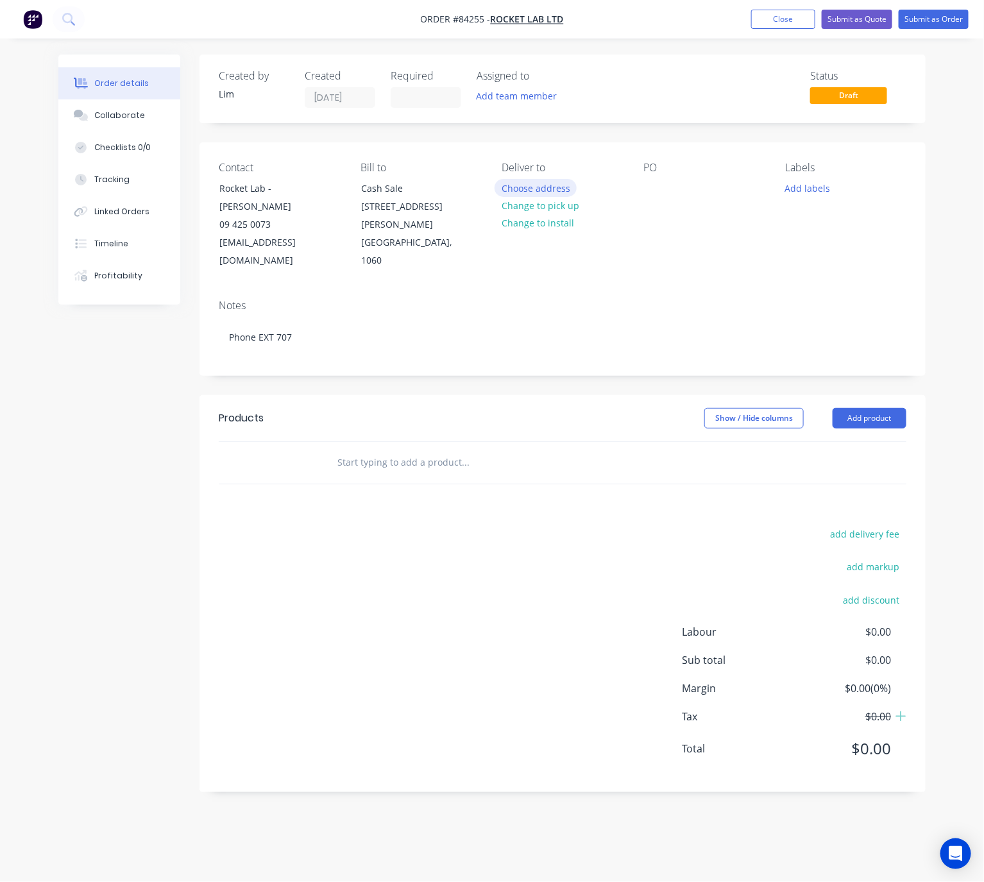
click at [548, 191] on button "Choose address" at bounding box center [535, 187] width 82 height 17
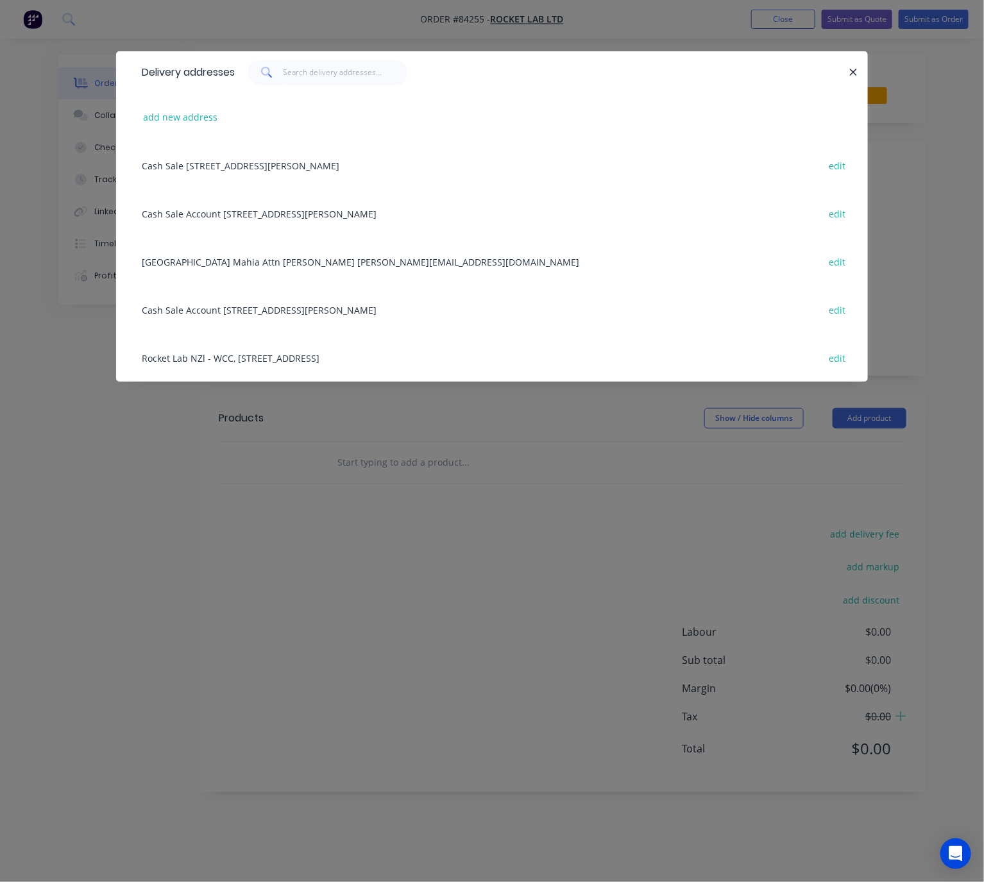
click at [314, 360] on div "Rocket Lab NZl - WCC, 73 Woodcocks Road, Warkworth, 0941 edit" at bounding box center [491, 357] width 713 height 48
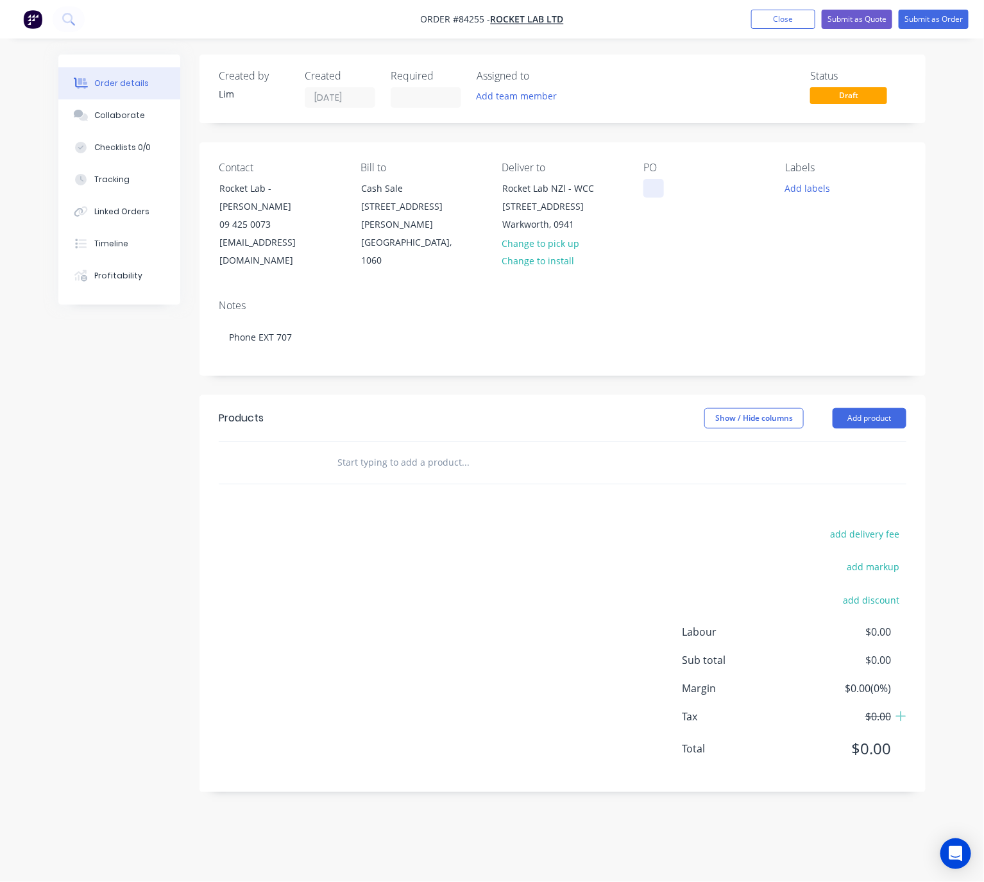
click at [653, 190] on div at bounding box center [653, 188] width 21 height 19
paste div
click at [816, 185] on button "Add labels" at bounding box center [807, 187] width 59 height 17
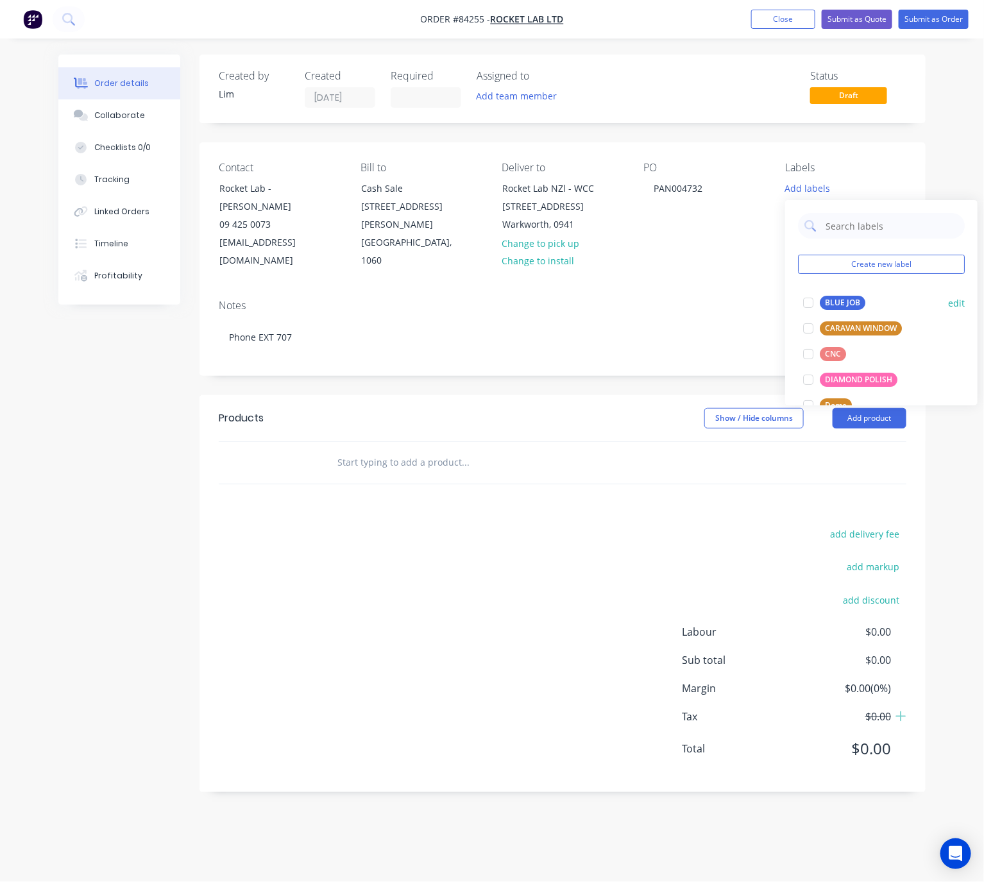
click at [855, 306] on div "BLUE JOB" at bounding box center [843, 303] width 46 height 14
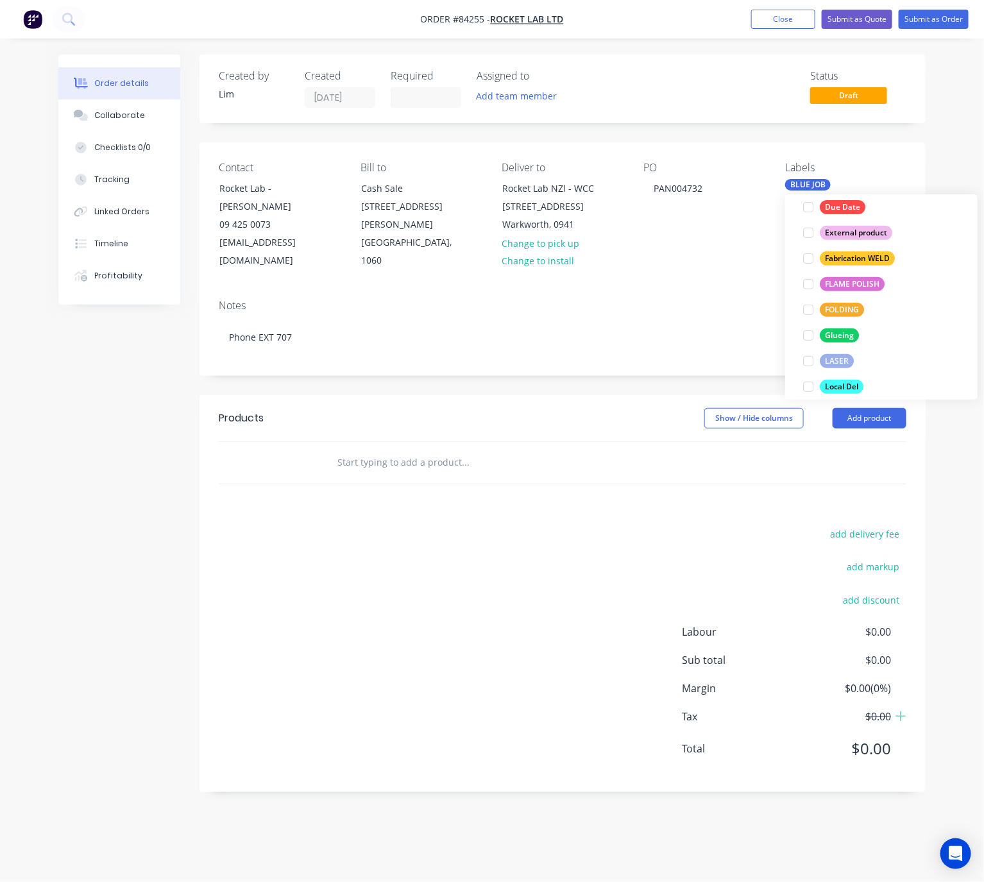
scroll to position [289, 0]
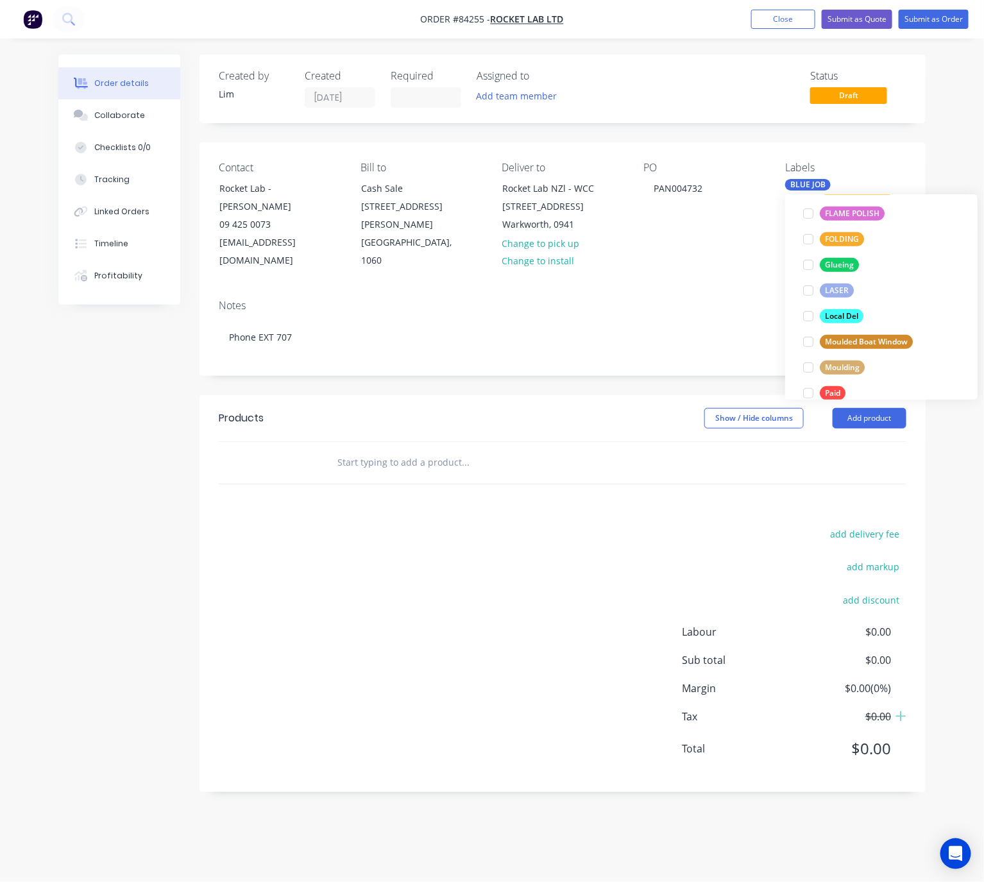
click at [504, 408] on div "Show / Hide columns Add product" at bounding box center [635, 418] width 541 height 21
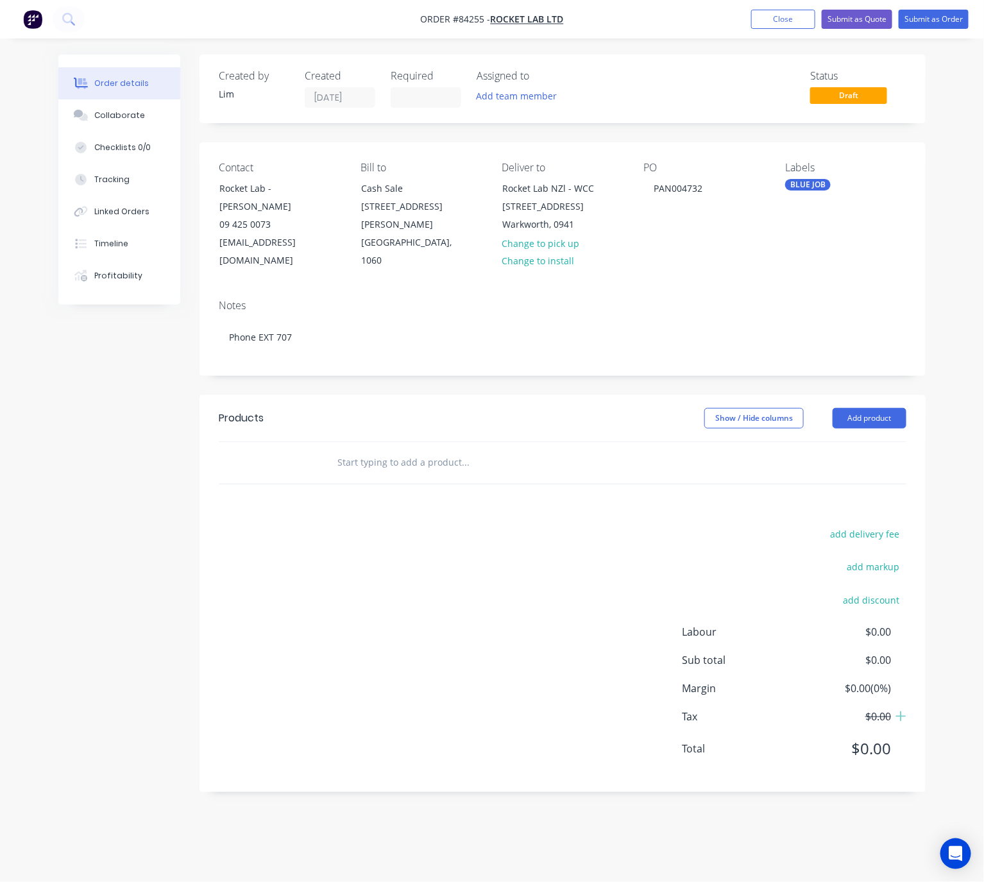
click at [450, 453] on input "text" at bounding box center [465, 463] width 257 height 26
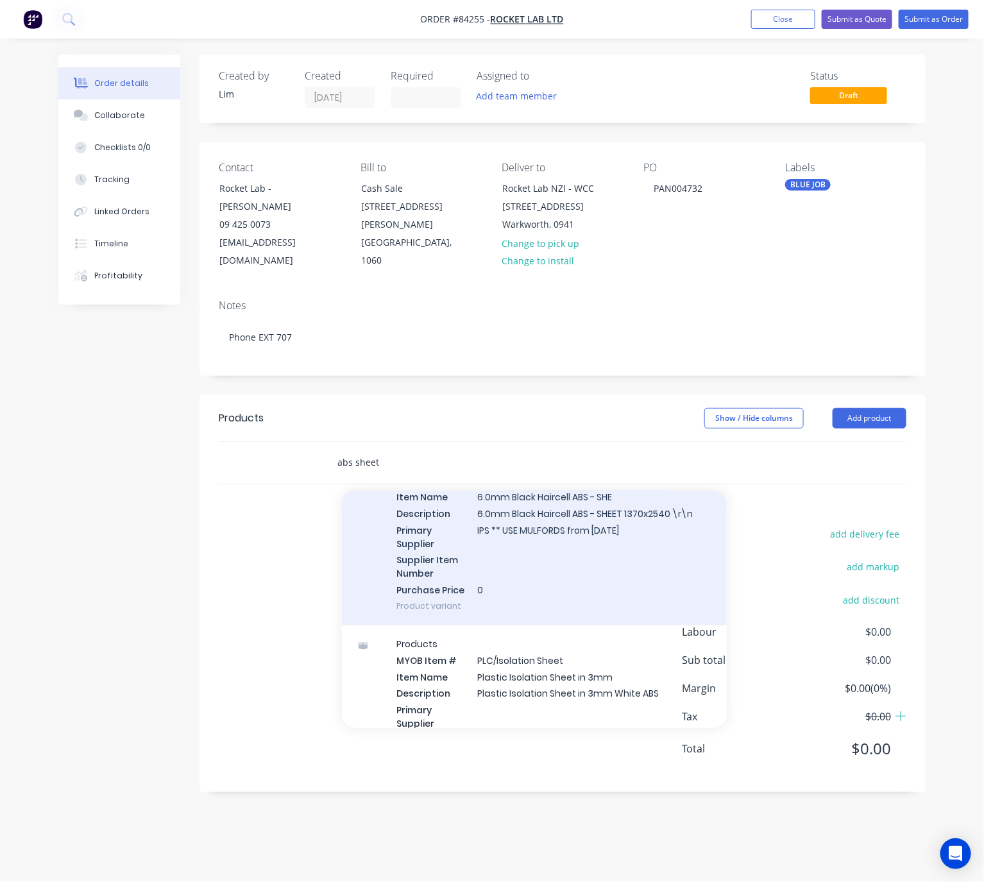
scroll to position [866, 0]
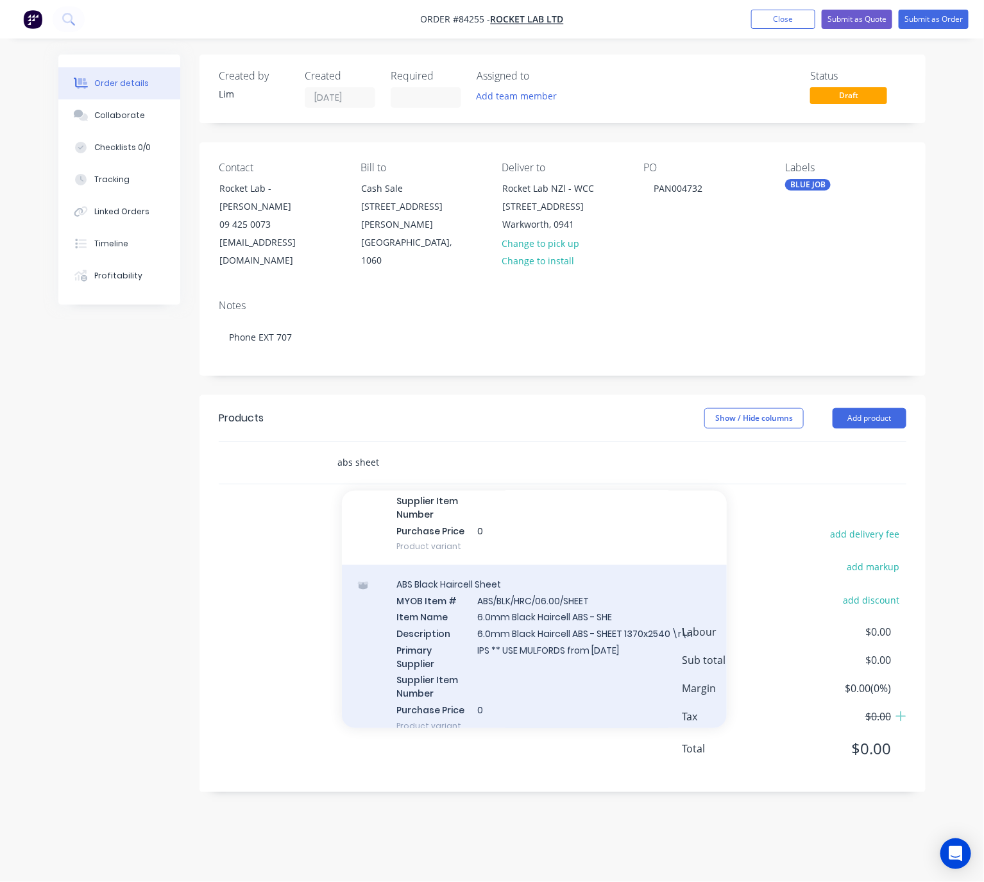
type input "abs sheet"
click at [625, 652] on div "ABS Black Haircell Sheet MYOB Item # ABS/BLK/HRC/06.00/SHEET Item Name 6.0mm Bl…" at bounding box center [534, 655] width 385 height 180
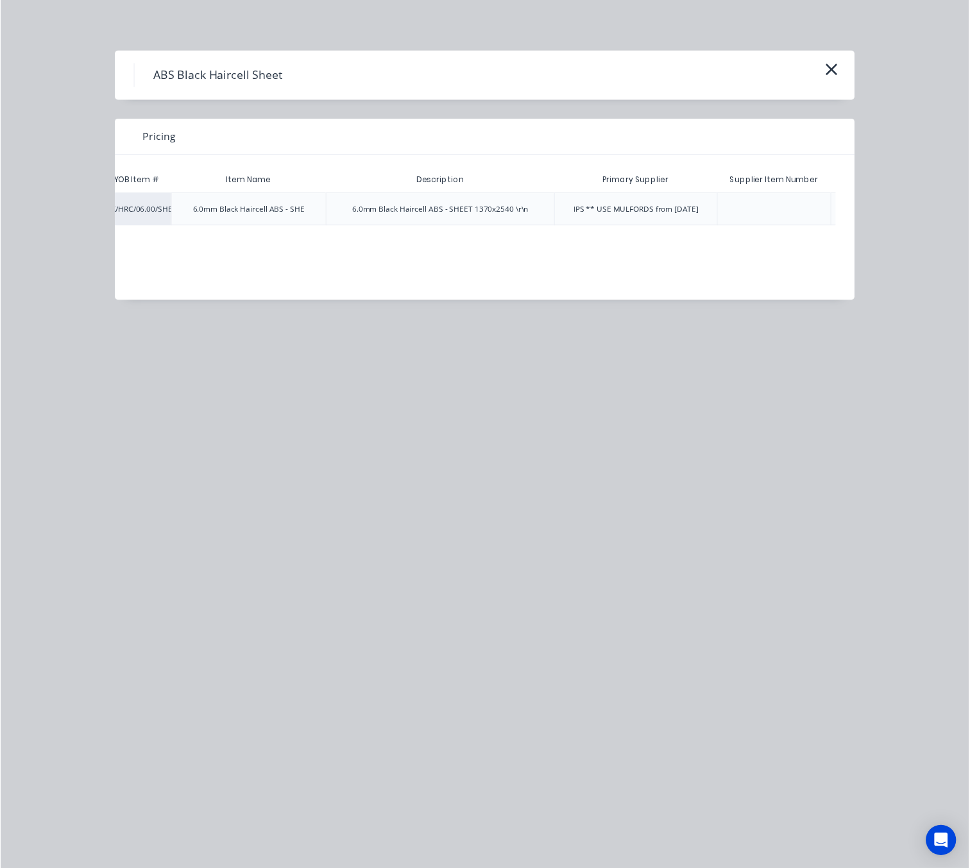
scroll to position [0, 208]
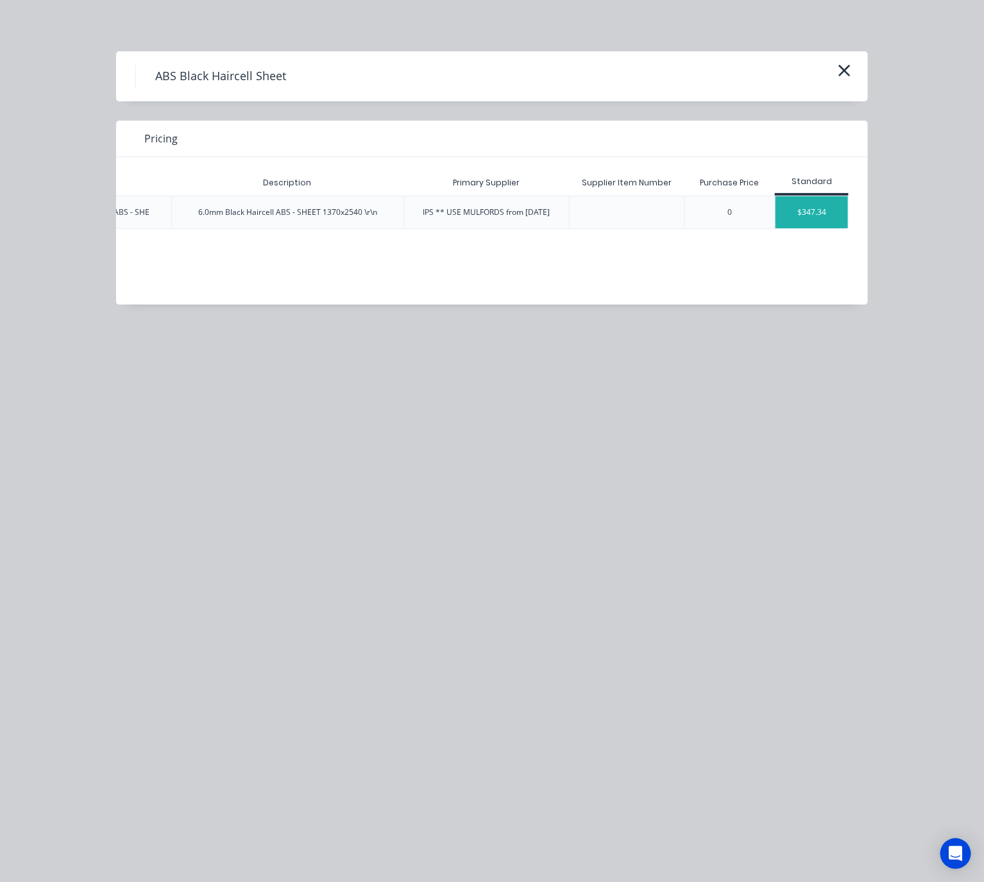
click at [822, 214] on div "$347.34" at bounding box center [811, 212] width 72 height 32
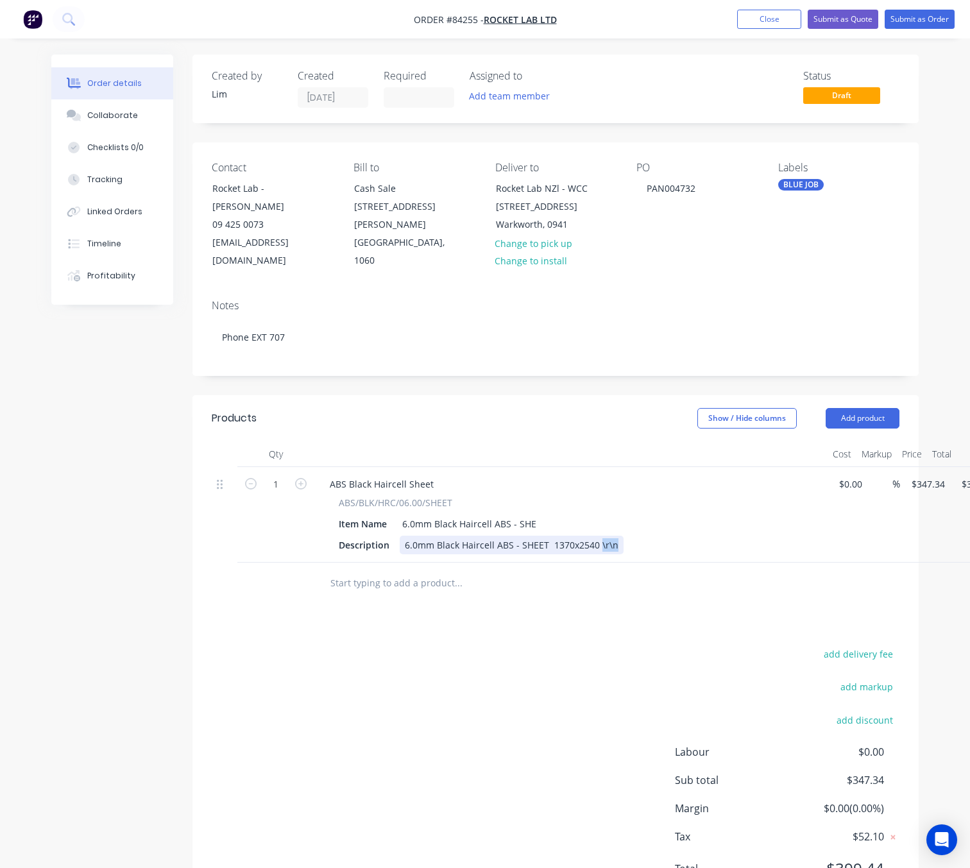
drag, startPoint x: 596, startPoint y: 525, endPoint x: 845, endPoint y: 582, distance: 255.2
click at [847, 582] on div "Qty Cost Markup Price Total 1 ABS Black Haircell Sheet ABS/BLK/HRC/06.00/SHEET …" at bounding box center [555, 522] width 726 height 163
click at [504, 678] on div "add delivery fee add markup add discount Labour $0.00 Sub total $347.34 Margin …" at bounding box center [556, 769] width 688 height 248
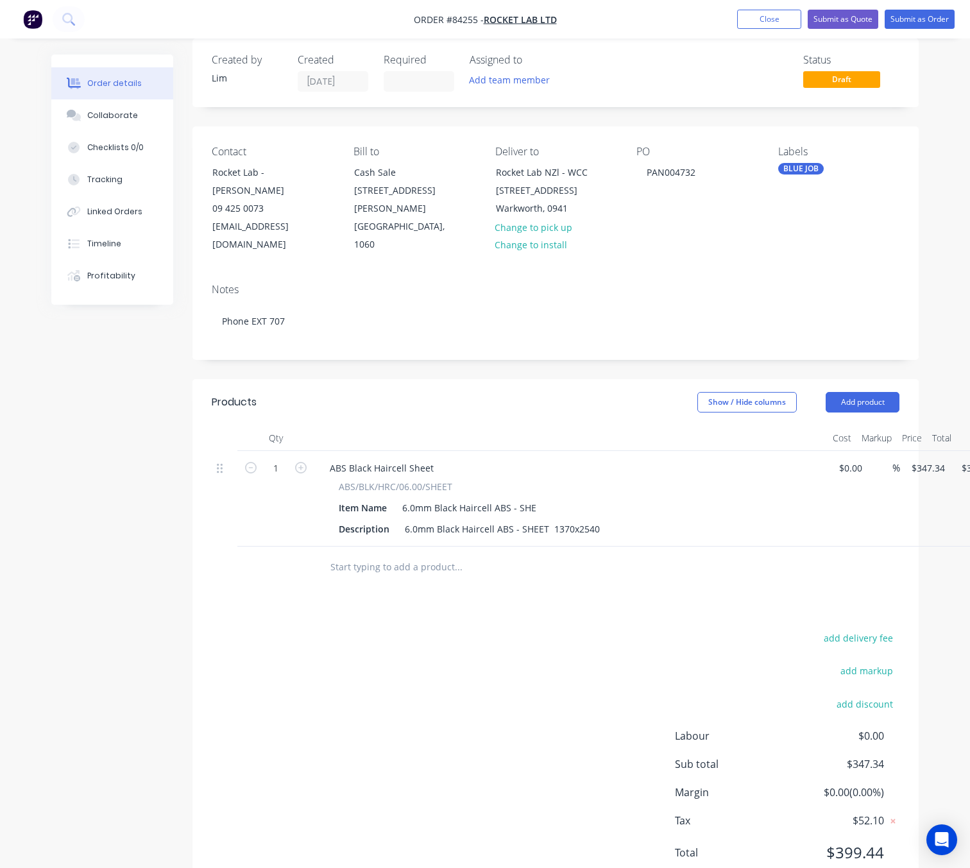
scroll to position [0, 0]
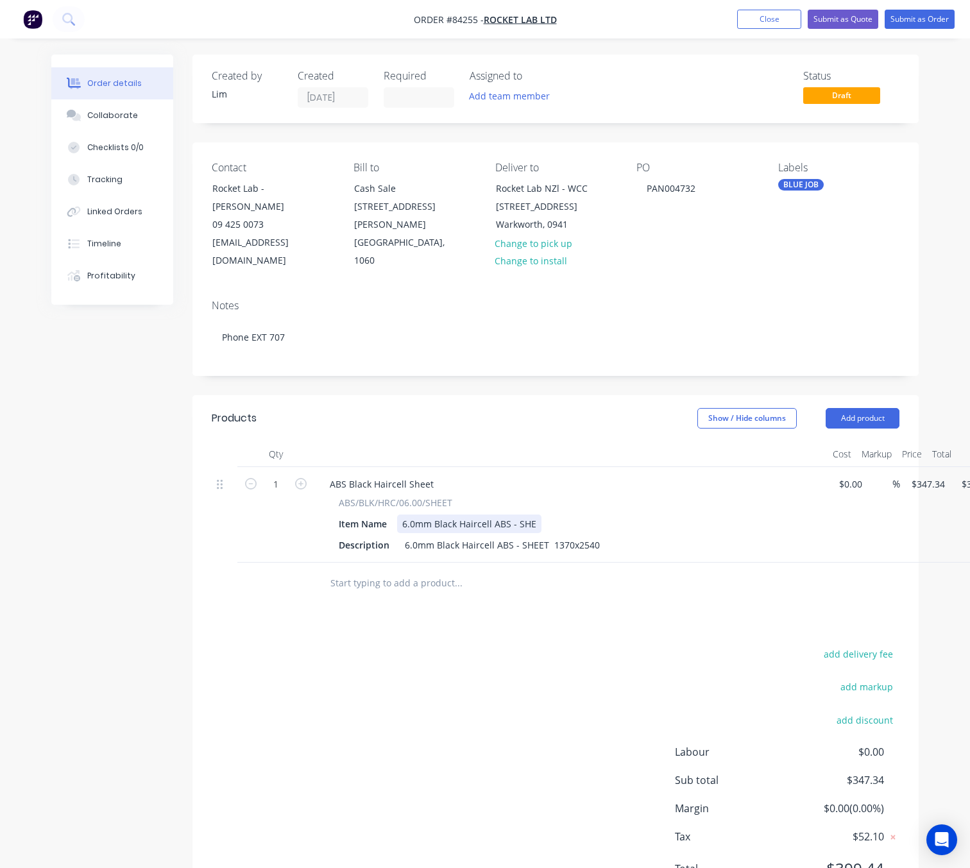
click at [533, 514] on div "6.0mm Black Haircell ABS - SHE" at bounding box center [469, 523] width 144 height 19
click at [526, 674] on div "add delivery fee add markup add discount Labour $0.00 Sub total $347.34 Margin …" at bounding box center [556, 769] width 688 height 248
click at [924, 475] on input "347.34" at bounding box center [930, 484] width 40 height 19
type input "$347.34"
click at [516, 707] on div "add delivery fee add markup add discount Labour $0.00 Sub total $347.34 Margin …" at bounding box center [556, 769] width 688 height 248
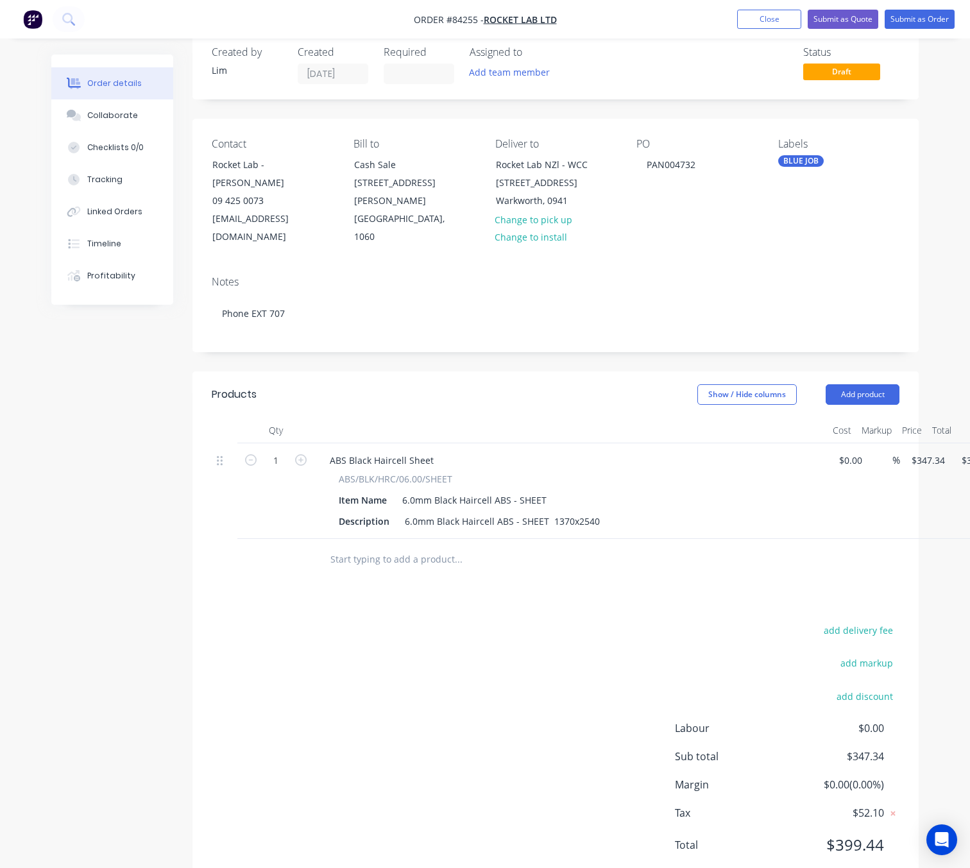
scroll to position [47, 0]
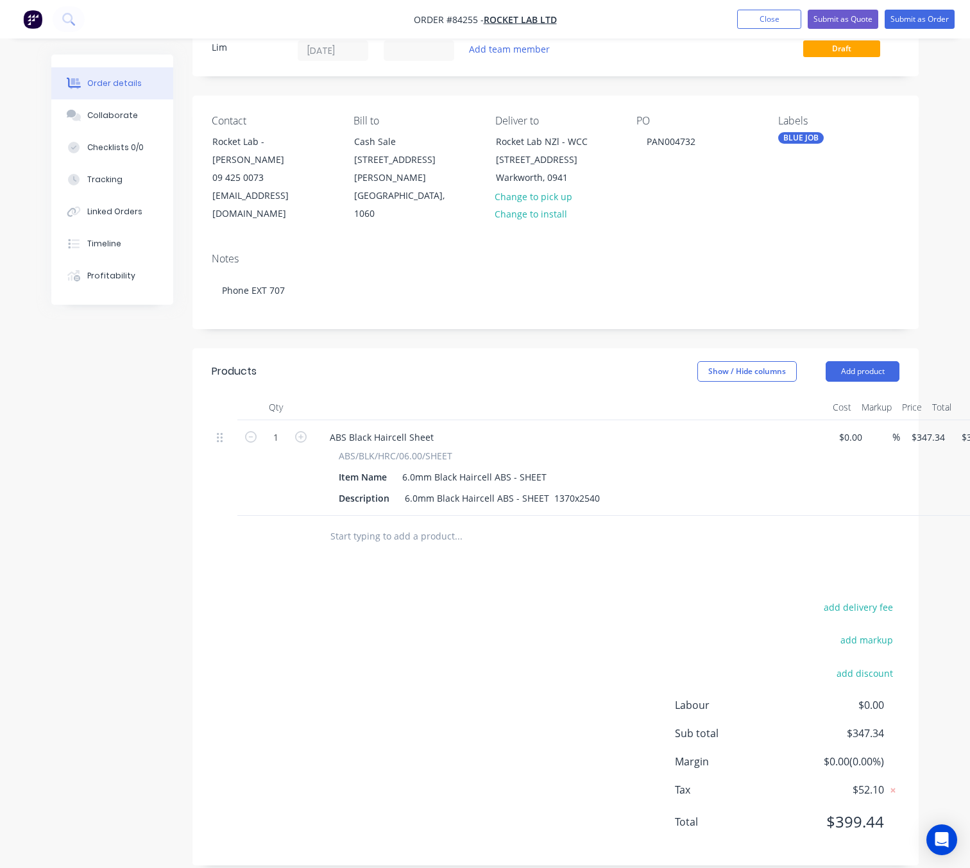
click at [301, 431] on icon "button" at bounding box center [301, 437] width 12 height 12
type input "2"
type input "$694.68"
click at [439, 618] on div "add delivery fee add markup add discount Labour $0.00 Sub total $694.68 Margin …" at bounding box center [556, 722] width 688 height 248
click at [435, 679] on div "add delivery fee add markup add discount Labour $0.00 Sub total $694.68 Margin …" at bounding box center [556, 722] width 688 height 248
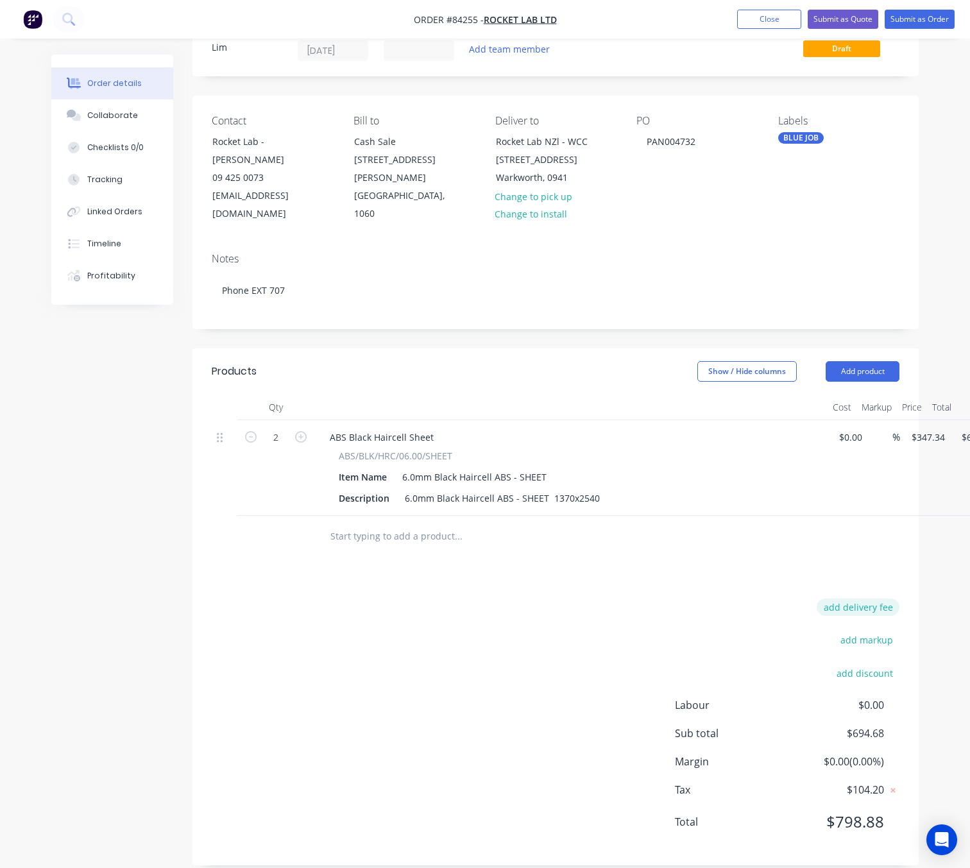
click at [876, 598] on button "add delivery fee" at bounding box center [857, 606] width 83 height 17
type input "175"
drag, startPoint x: 562, startPoint y: 643, endPoint x: 561, endPoint y: 651, distance: 7.9
click at [562, 643] on div "Delivery fee Delivery fee Delivery fee name (Optional) 175 175 $0 add markup ad…" at bounding box center [556, 723] width 688 height 244
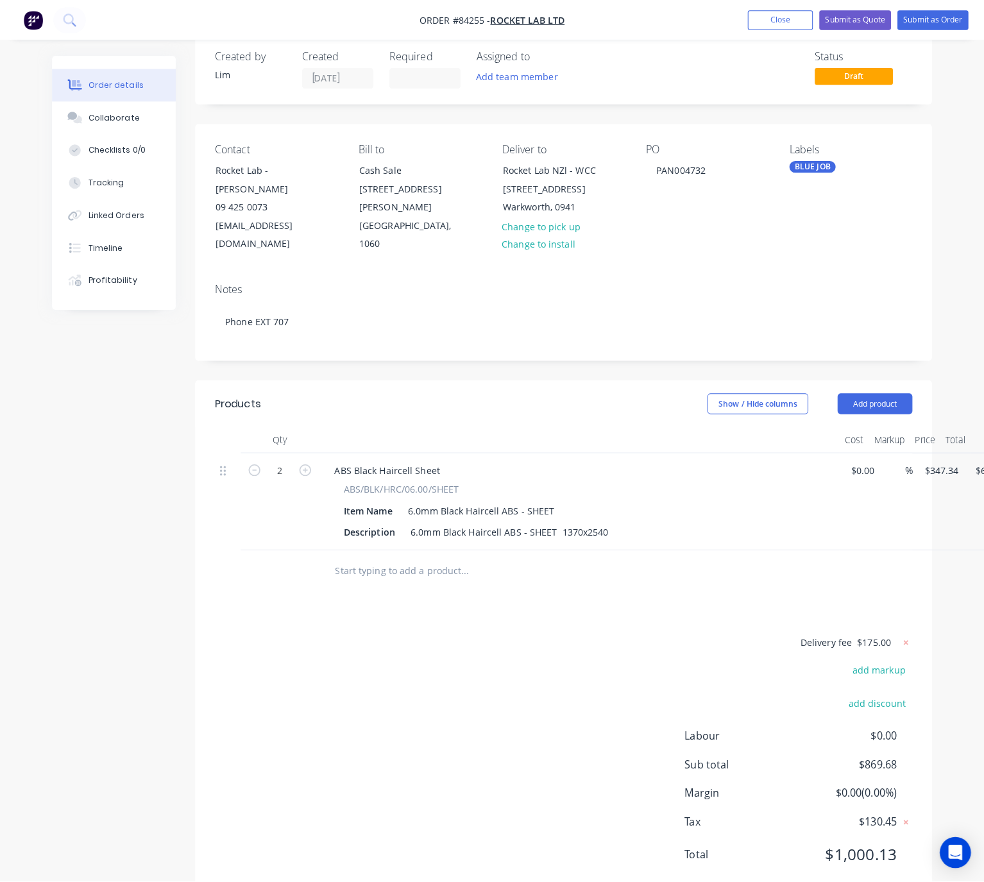
scroll to position [0, 0]
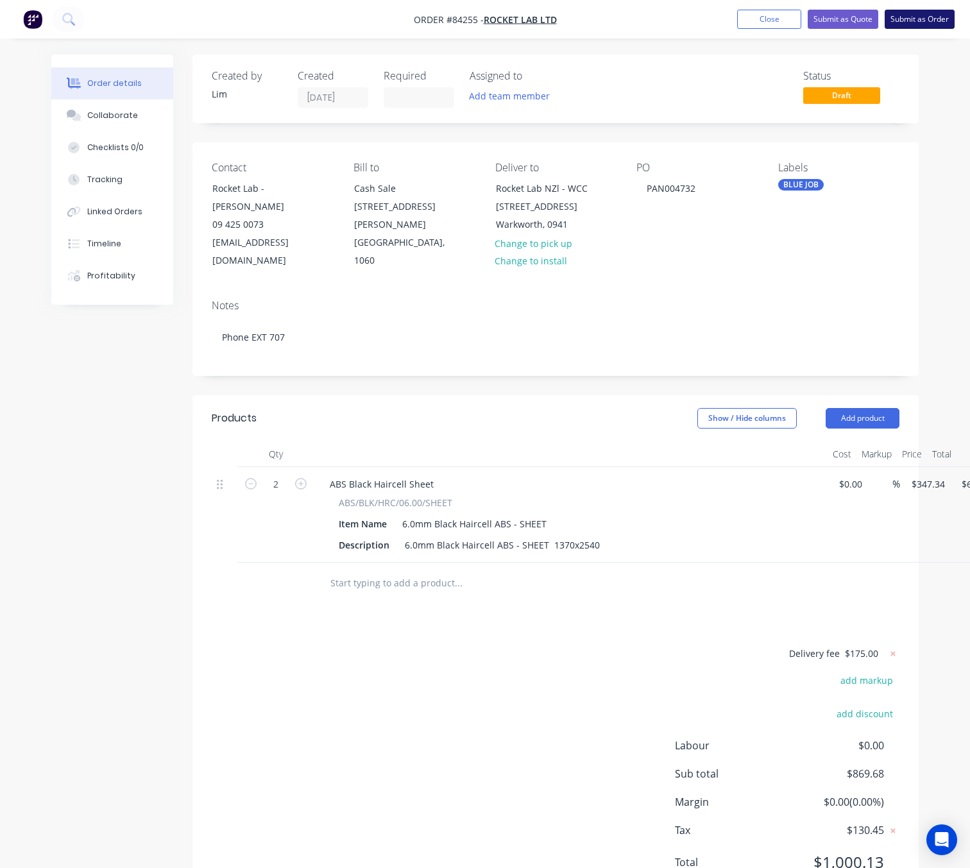
click at [924, 17] on button "Submit as Order" at bounding box center [919, 19] width 70 height 19
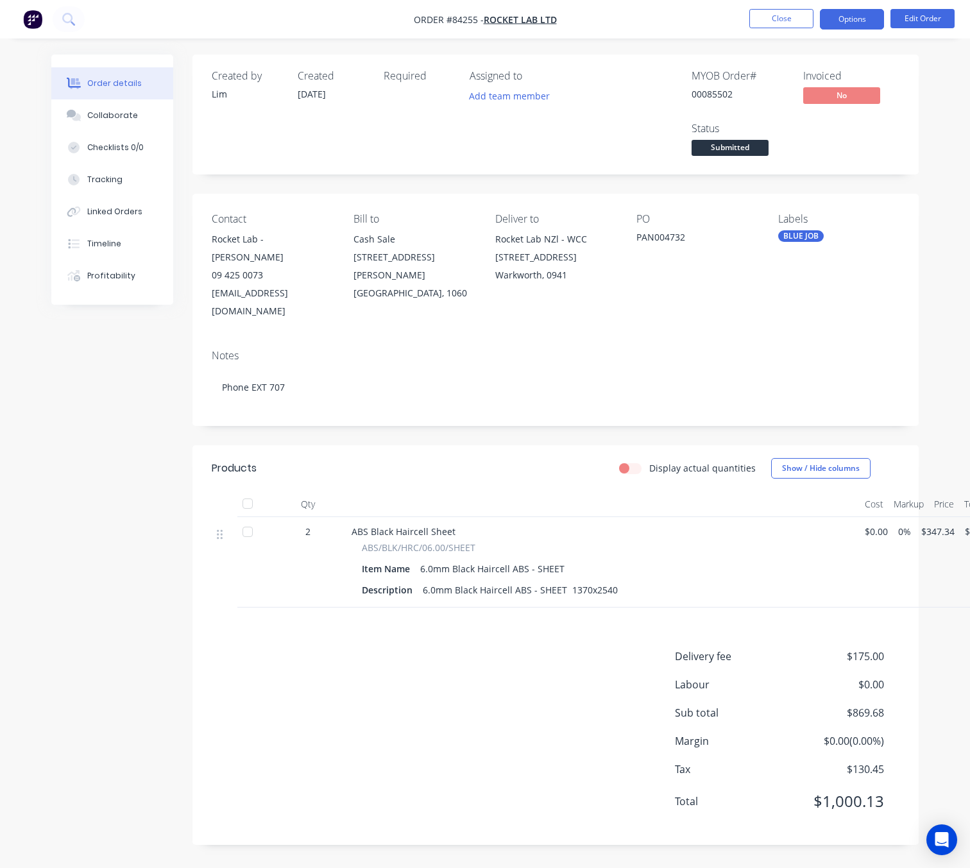
click at [857, 17] on button "Options" at bounding box center [852, 19] width 64 height 21
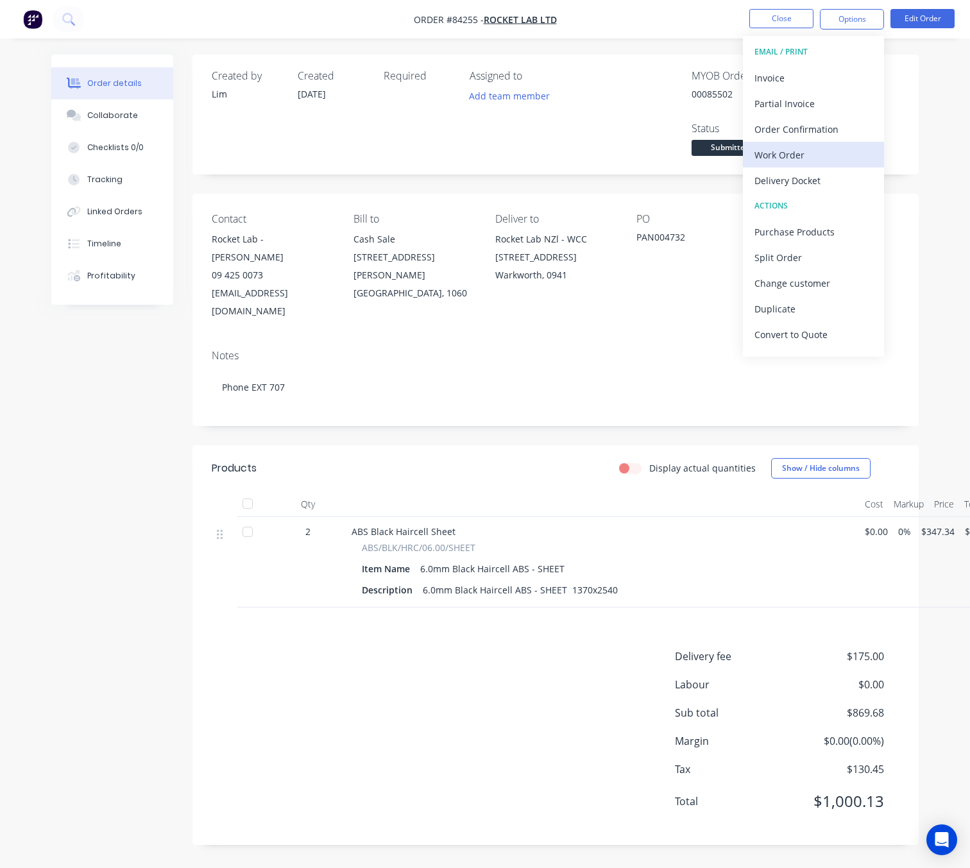
click at [810, 158] on div "Work Order" at bounding box center [813, 155] width 118 height 19
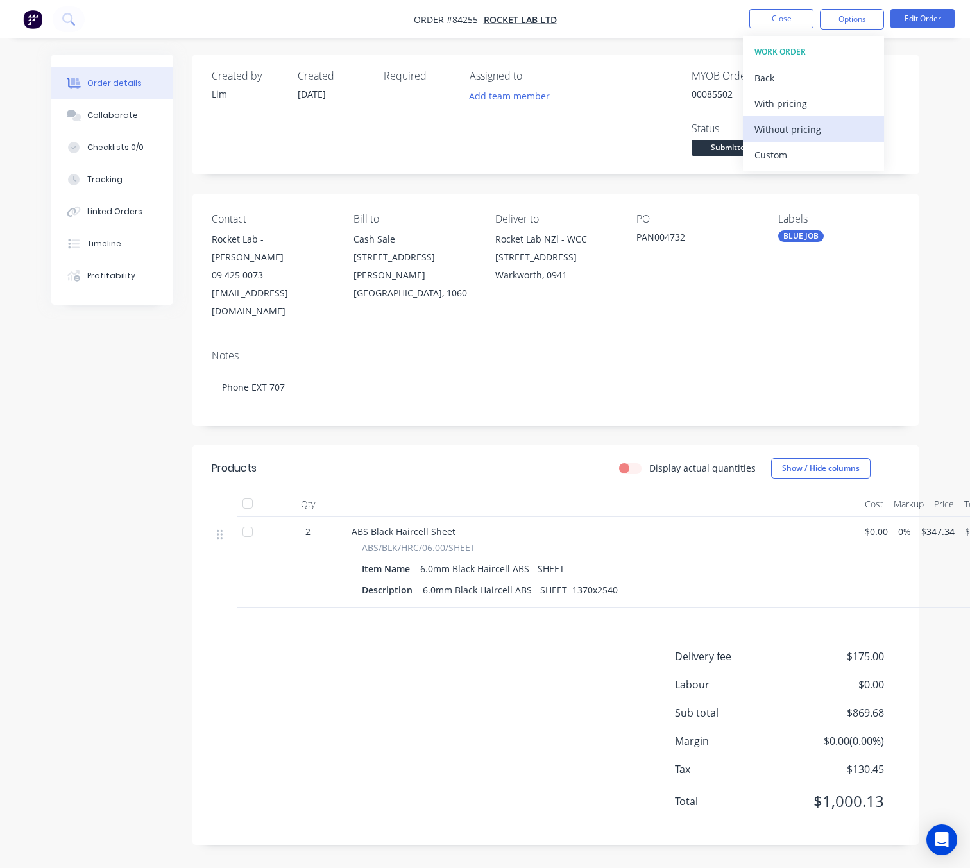
click at [820, 125] on div "Without pricing" at bounding box center [813, 129] width 118 height 19
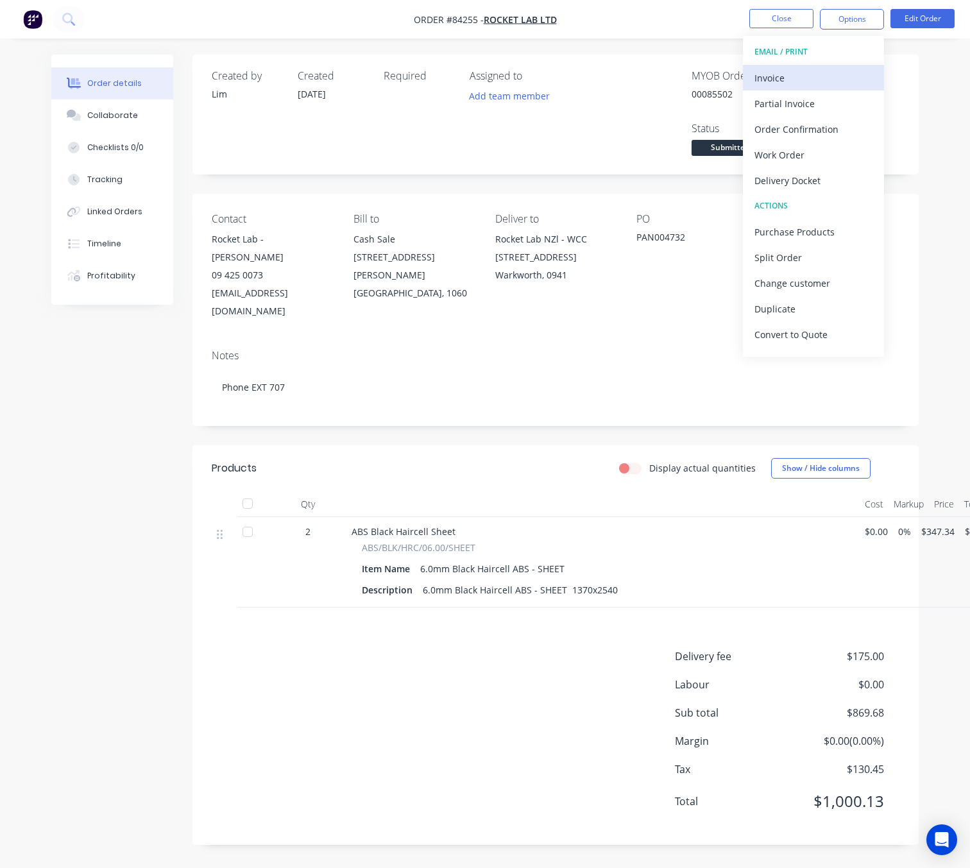
click at [788, 77] on div "Invoice" at bounding box center [813, 78] width 118 height 19
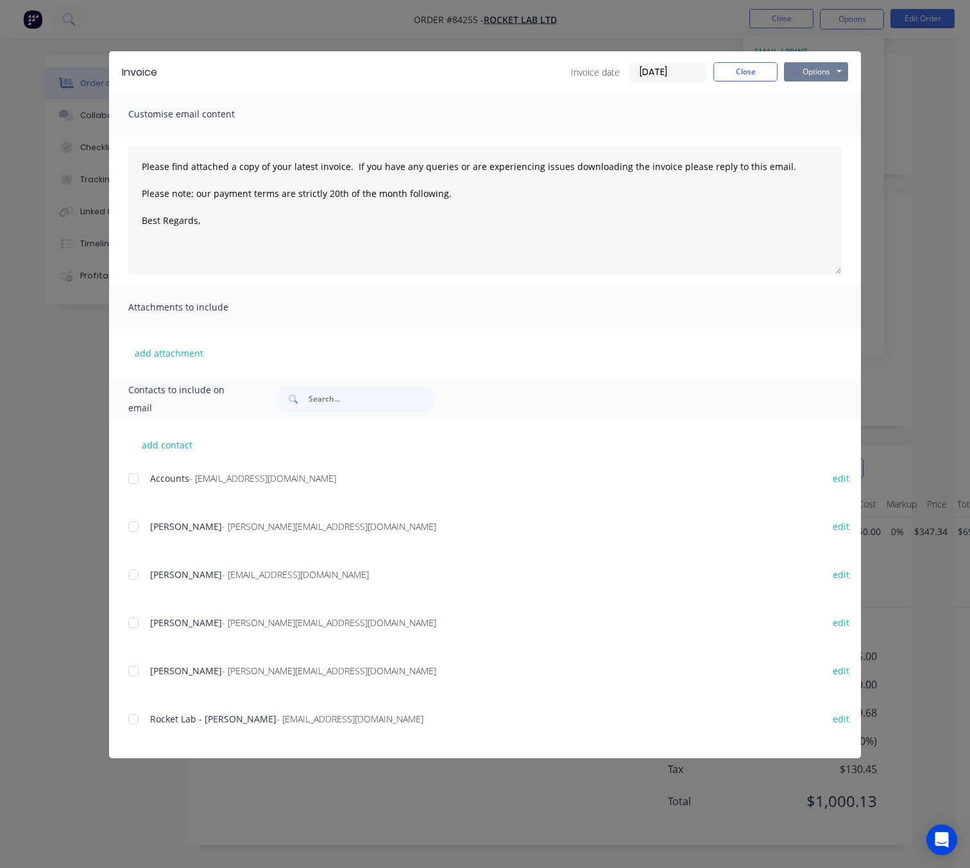
click at [809, 65] on button "Options" at bounding box center [816, 71] width 64 height 19
click at [841, 94] on button "Preview" at bounding box center [825, 94] width 82 height 21
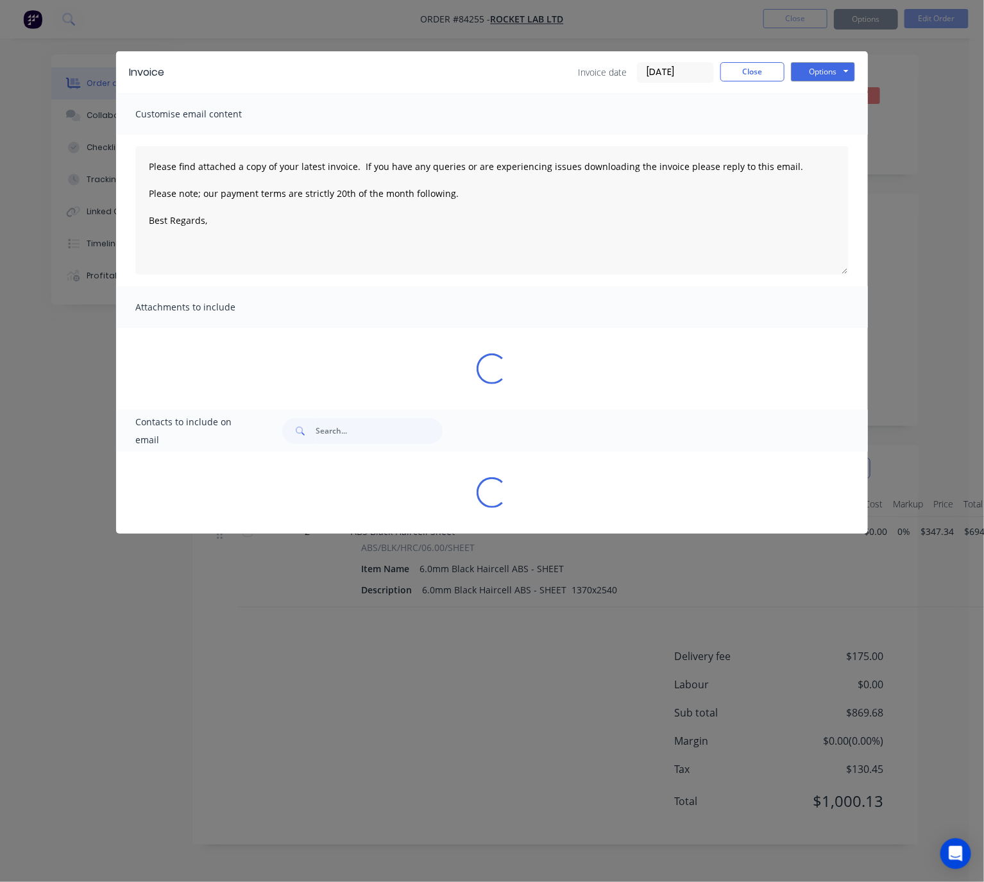
type textarea "Please find attached a copy of your latest invoice. If you have any queries or …"
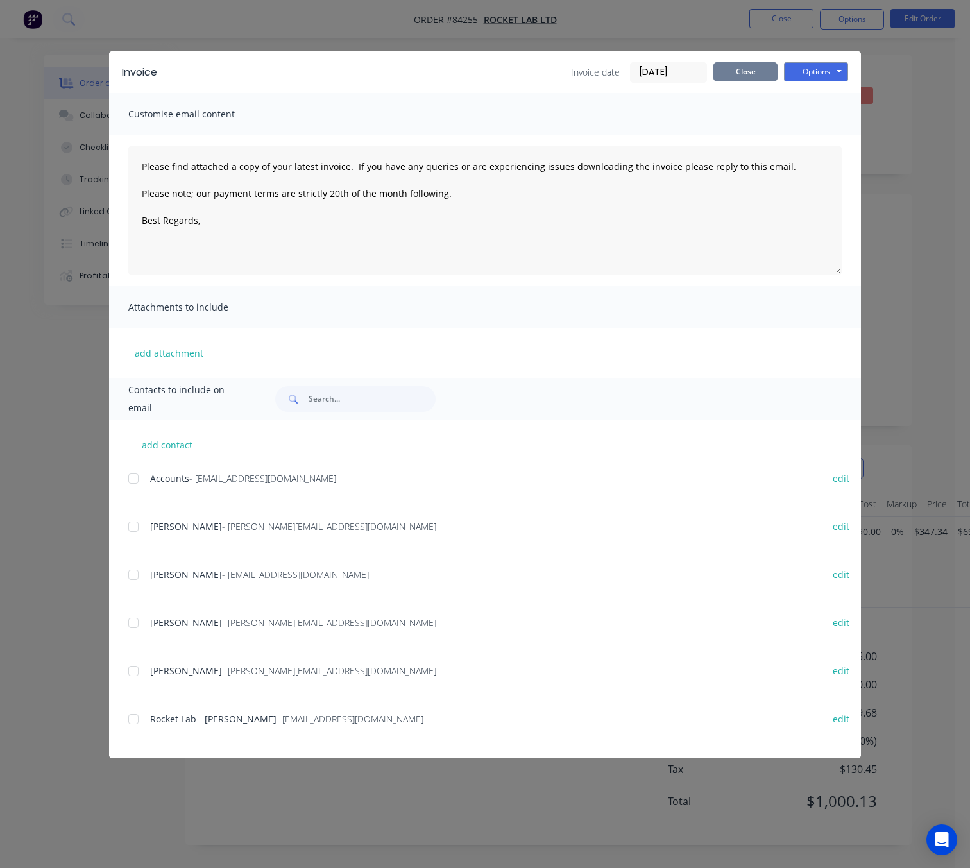
click at [753, 71] on button "Close" at bounding box center [745, 71] width 64 height 19
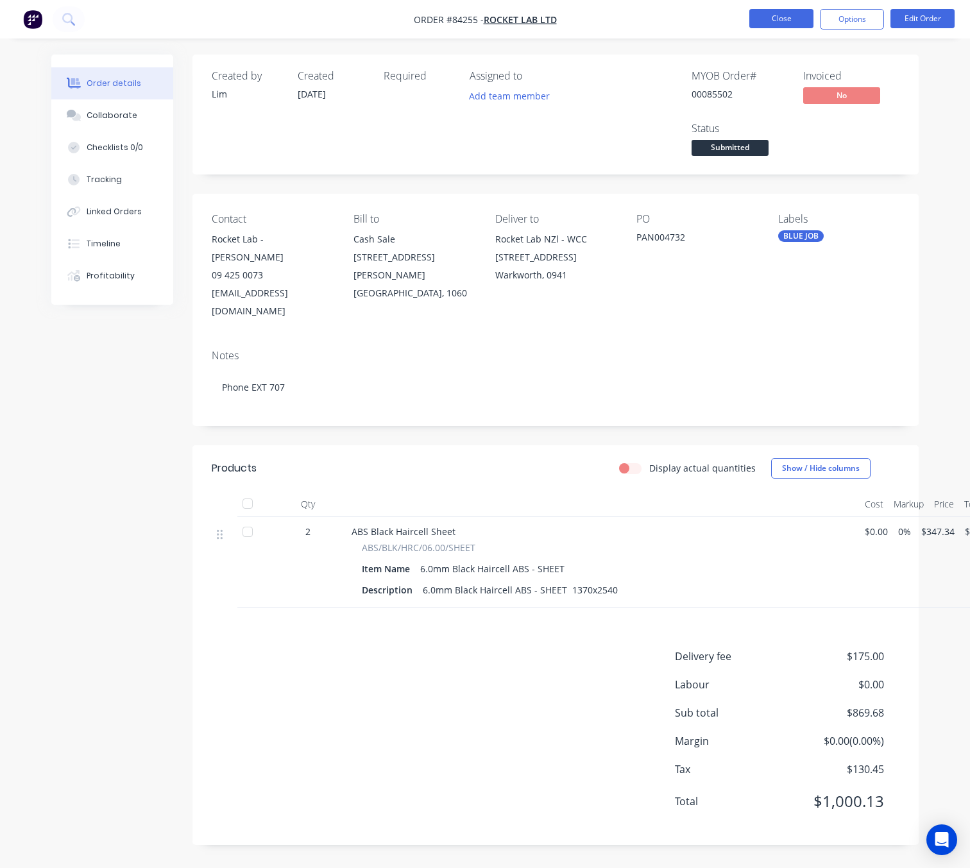
click at [775, 27] on button "Close" at bounding box center [781, 18] width 64 height 19
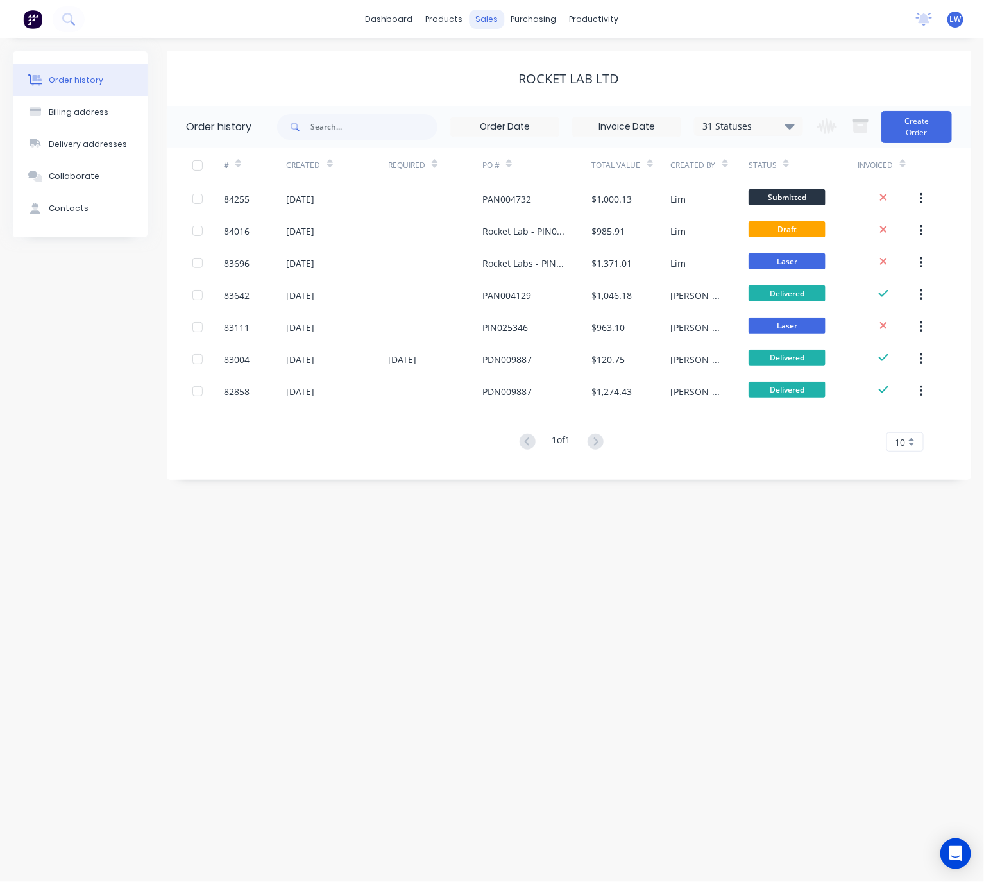
click at [479, 23] on div "sales" at bounding box center [486, 19] width 35 height 19
click at [541, 60] on div "Sales Orders" at bounding box center [535, 62] width 53 height 12
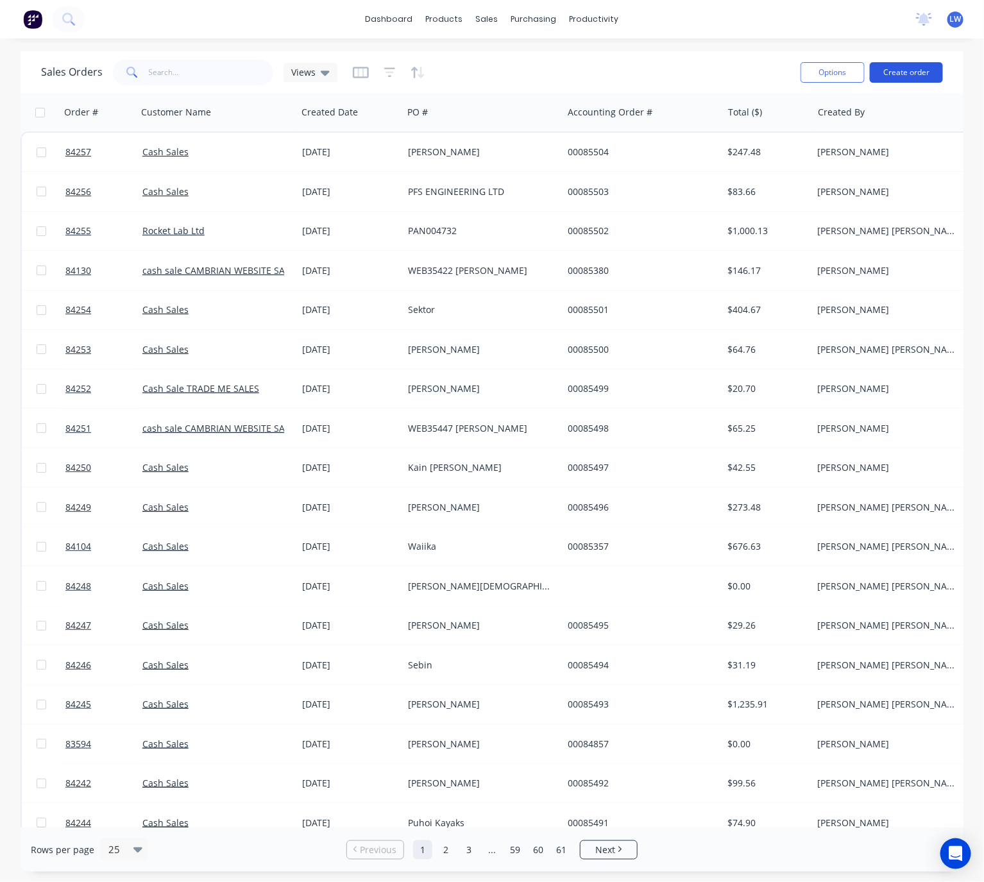
click at [929, 76] on button "Create order" at bounding box center [906, 72] width 73 height 21
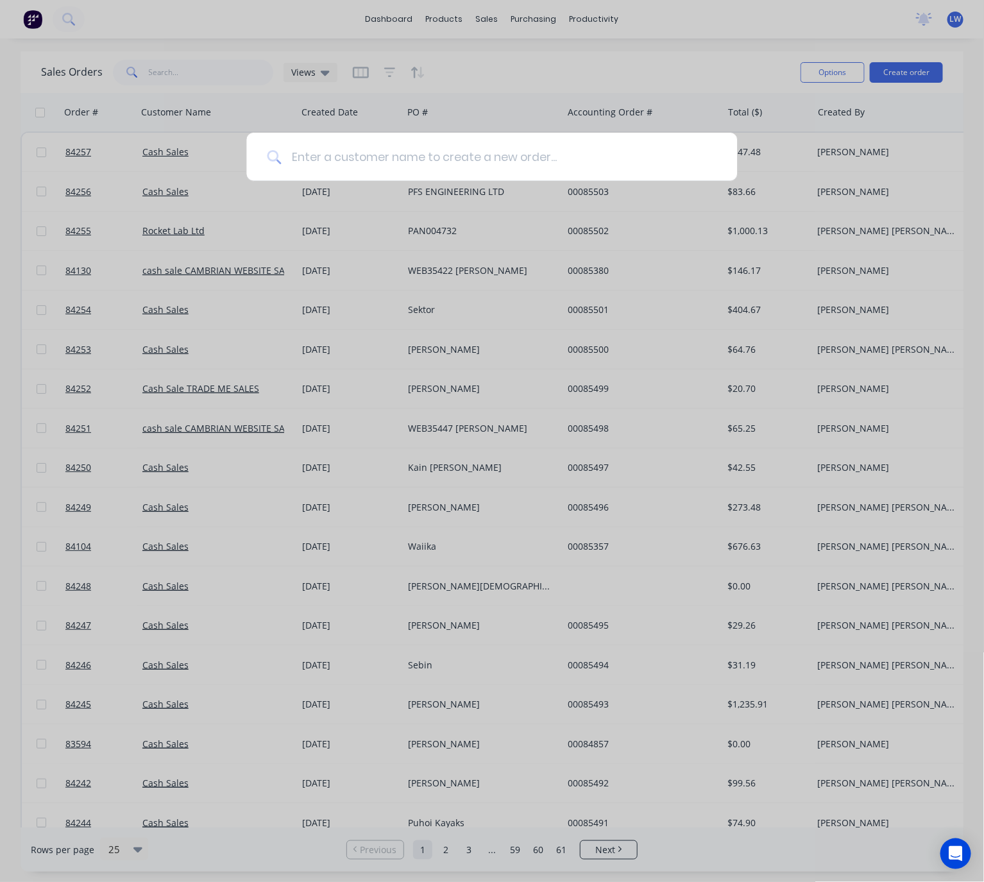
click at [366, 162] on input at bounding box center [498, 157] width 435 height 48
type input "p"
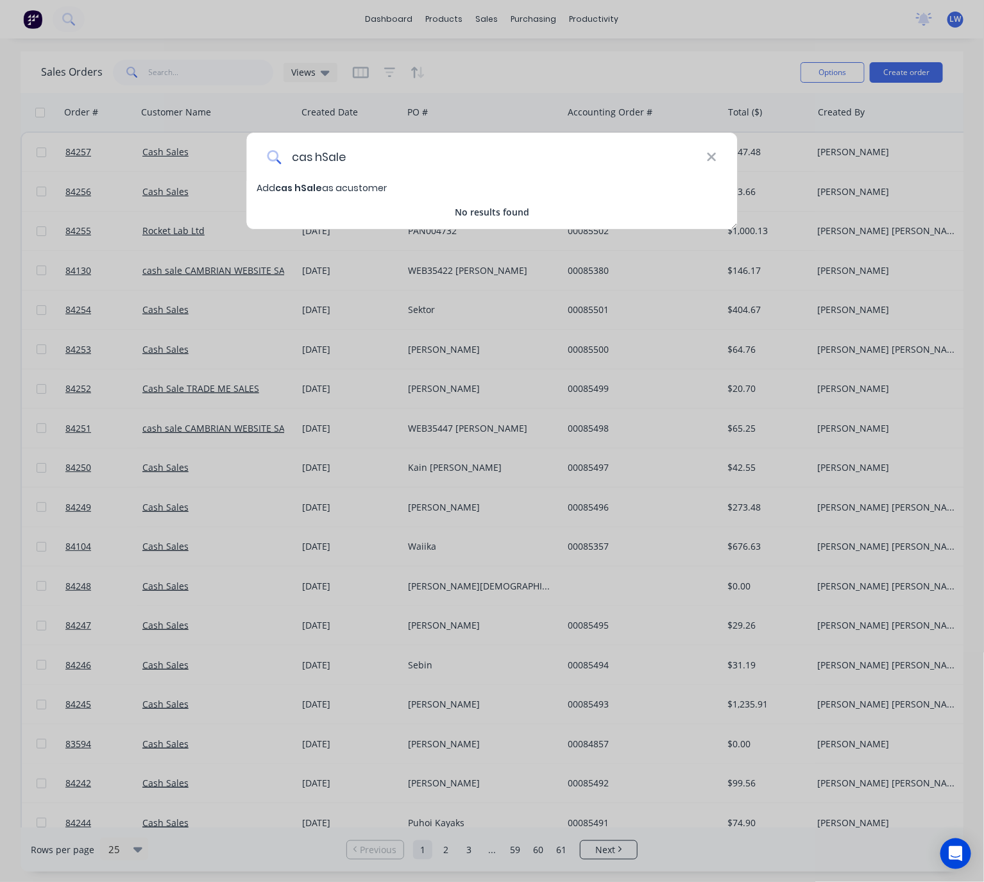
click at [316, 153] on input "cas hSale" at bounding box center [493, 157] width 425 height 48
click at [319, 154] on input "cashSale" at bounding box center [493, 157] width 425 height 48
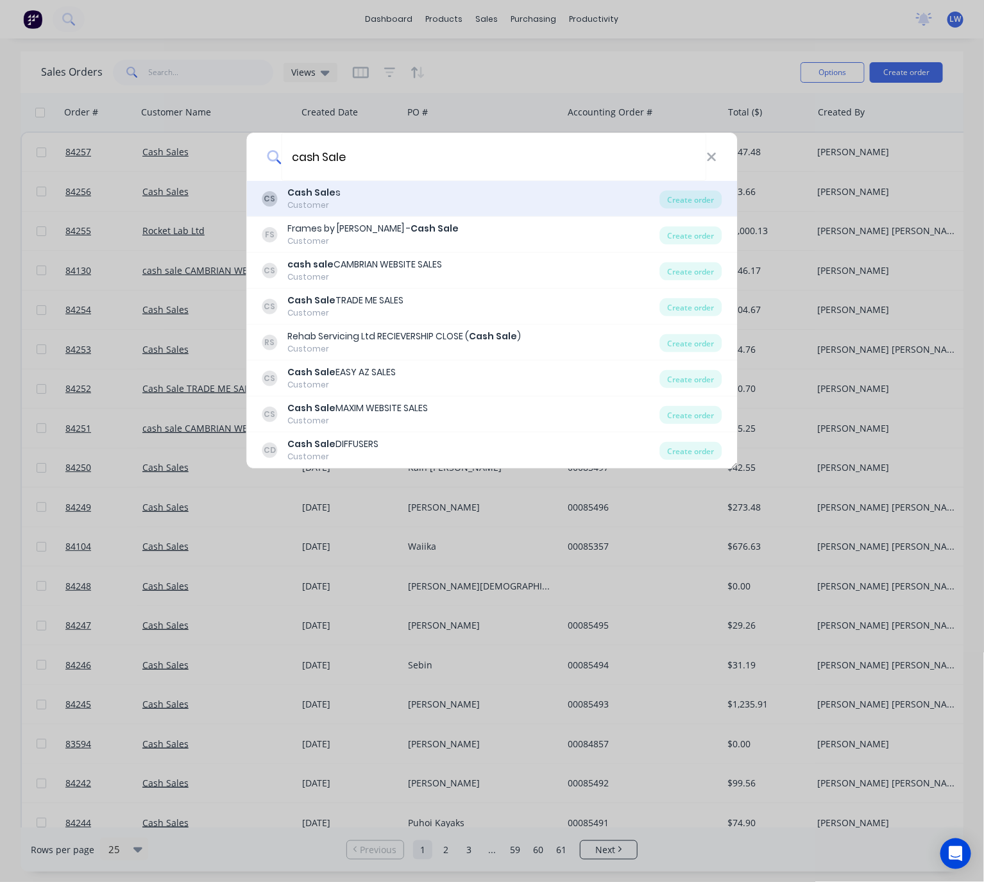
type input "cash Sale"
click at [353, 193] on div "CS Cash Sale s Customer" at bounding box center [461, 198] width 398 height 25
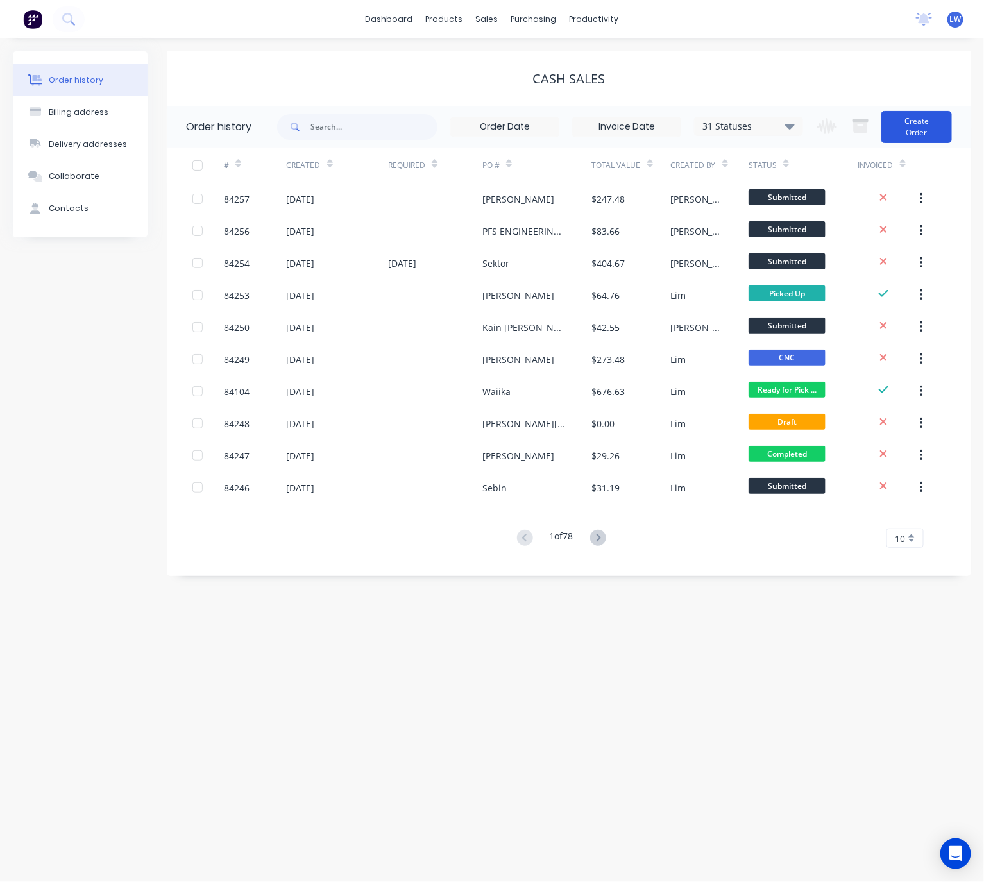
click at [911, 133] on button "Create Order" at bounding box center [916, 127] width 71 height 32
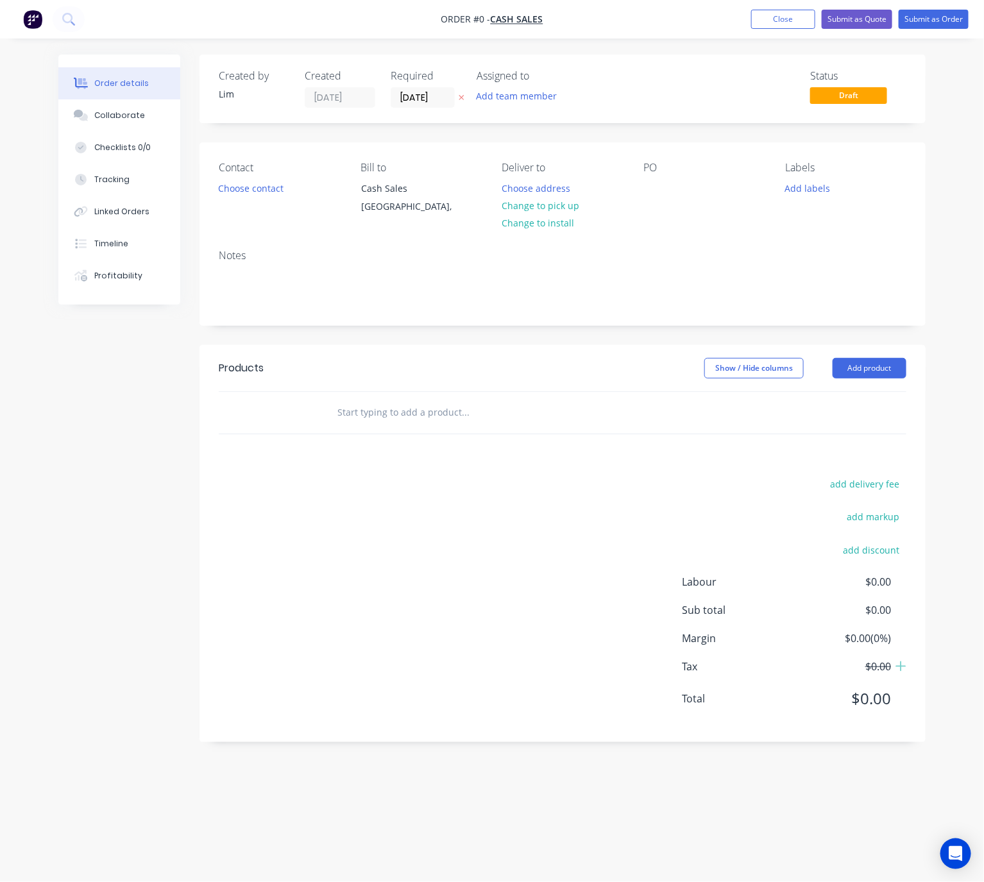
click at [464, 99] on icon at bounding box center [461, 98] width 5 height 5
click at [257, 194] on button "Choose contact" at bounding box center [251, 187] width 79 height 17
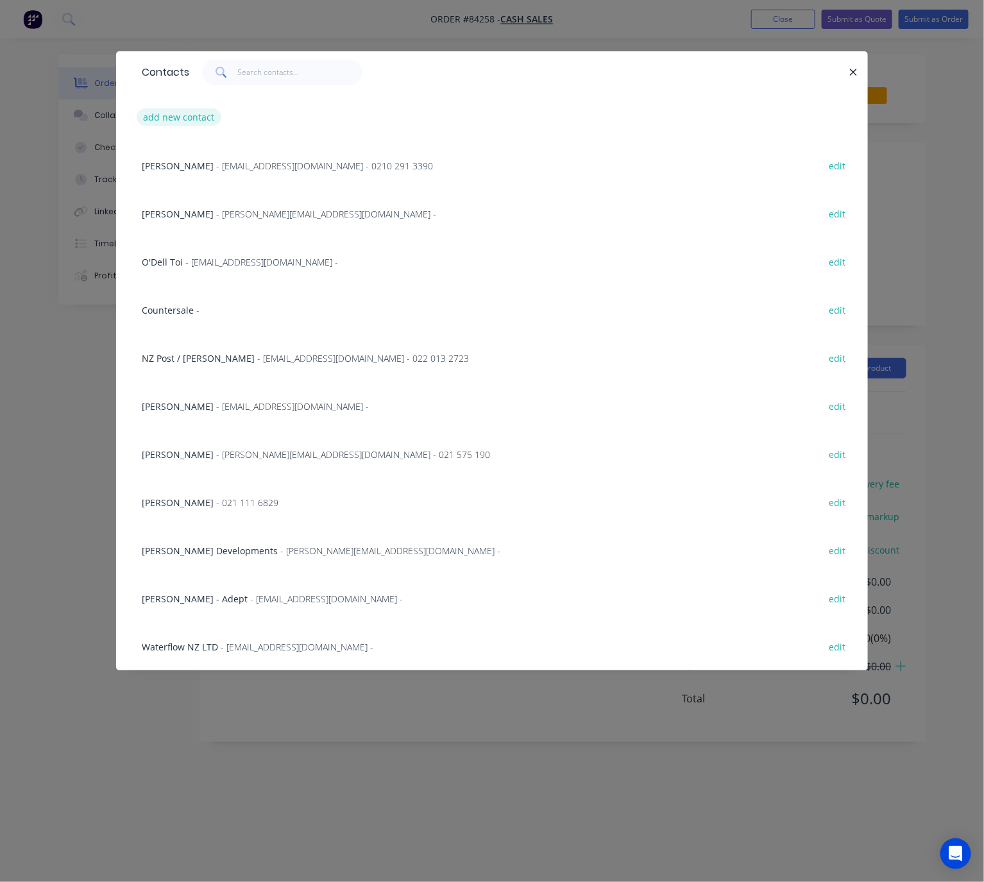
click at [203, 125] on button "add new contact" at bounding box center [179, 116] width 85 height 17
select select "NZ"
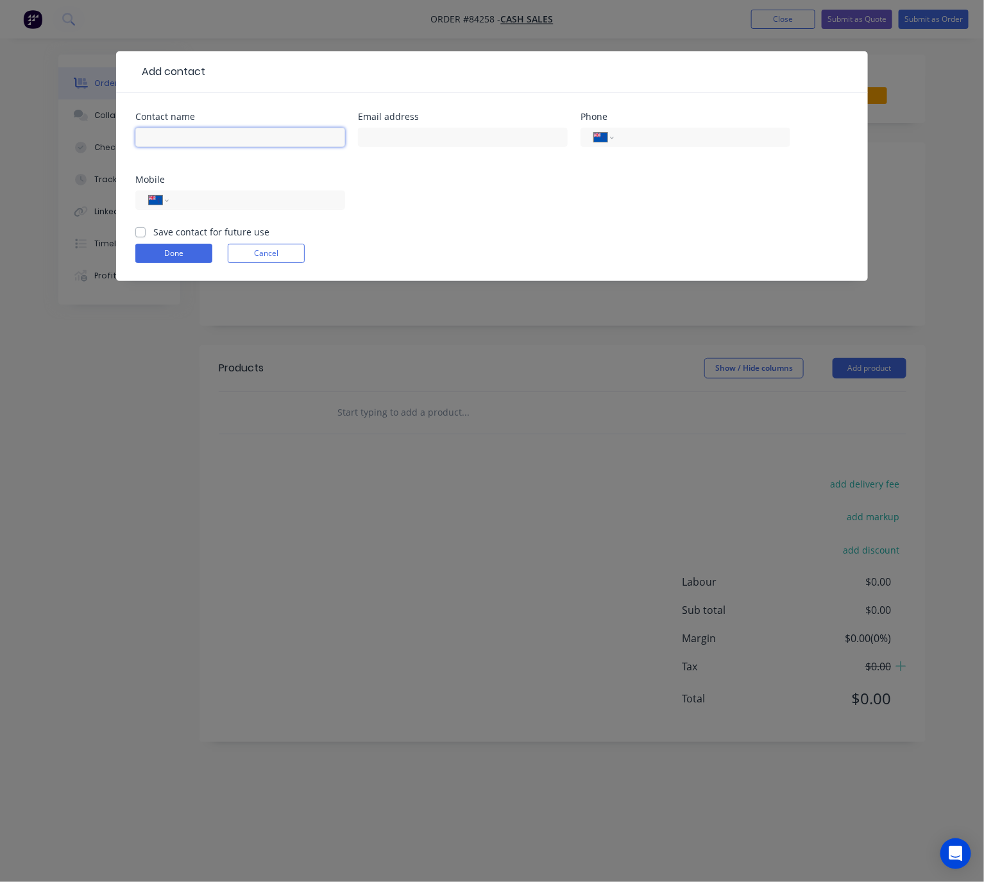
click at [200, 135] on input "text" at bounding box center [240, 137] width 210 height 19
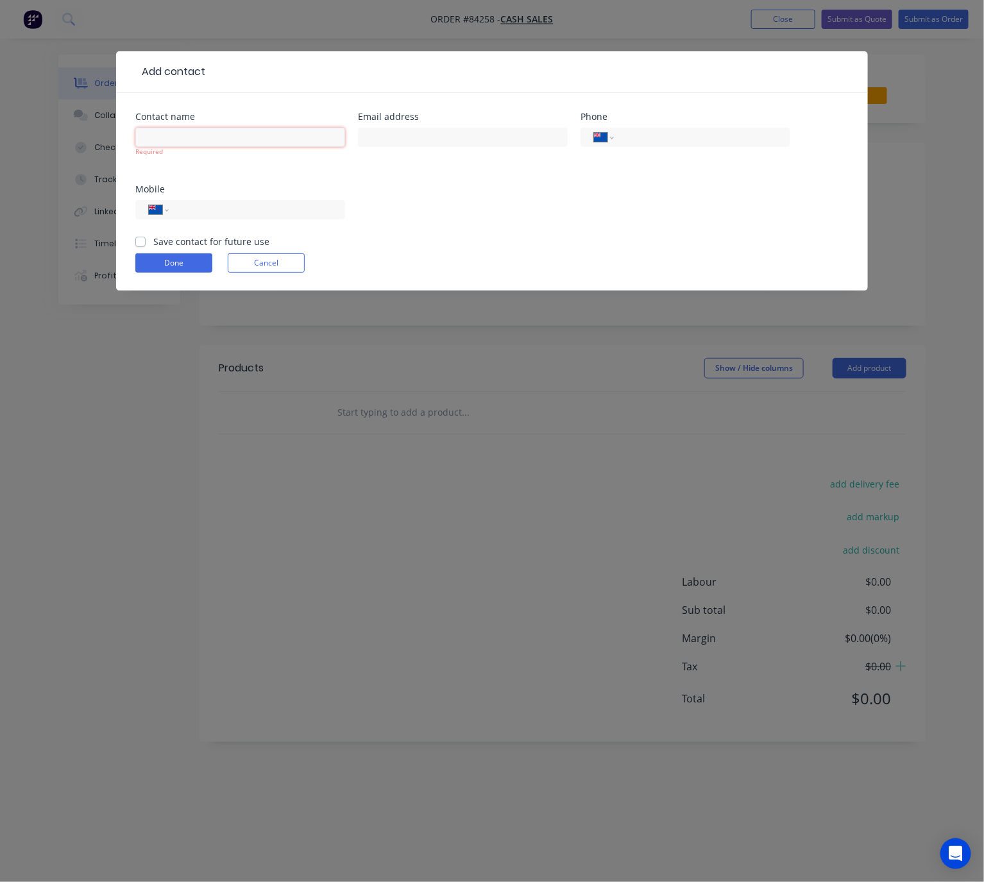
click at [190, 137] on input "text" at bounding box center [240, 137] width 210 height 19
paste input "Paul Ross Jones<info@paulrossjones.com>"
click at [210, 135] on input "Paul Ross Jones<info@paulrossjones.com>" at bounding box center [240, 137] width 210 height 19
drag, startPoint x: 321, startPoint y: 139, endPoint x: 208, endPoint y: 137, distance: 113.5
click at [208, 137] on input "Paul Ross Jones info@paulrossjones.com>" at bounding box center [240, 137] width 210 height 19
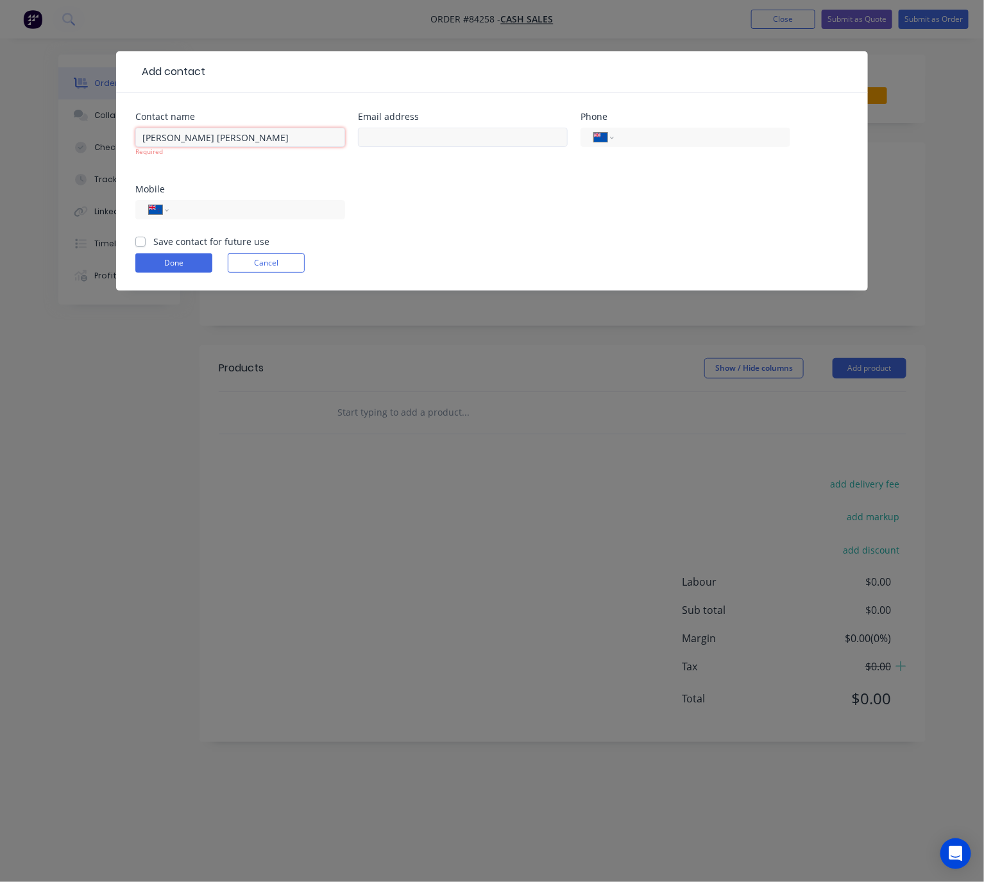
type input "Paul Ross Jones"
click at [446, 133] on input "text" at bounding box center [463, 137] width 210 height 19
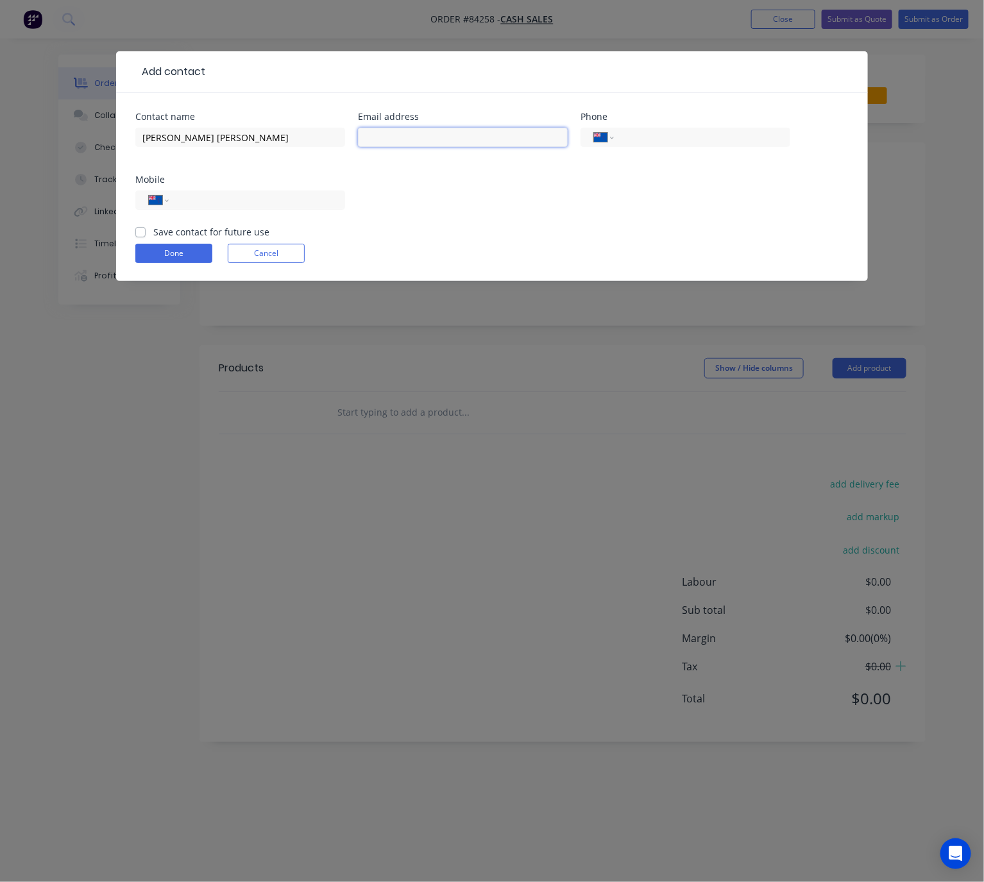
paste input "info@paulrossjones.com>"
click at [484, 135] on input "info@paulrossjones.com>" at bounding box center [463, 137] width 210 height 19
click at [366, 141] on input "info@paulrossjones.com" at bounding box center [463, 137] width 210 height 19
drag, startPoint x: 367, startPoint y: 133, endPoint x: 409, endPoint y: 169, distance: 55.0
click at [367, 131] on input "info@paulrossjones.com" at bounding box center [463, 137] width 210 height 19
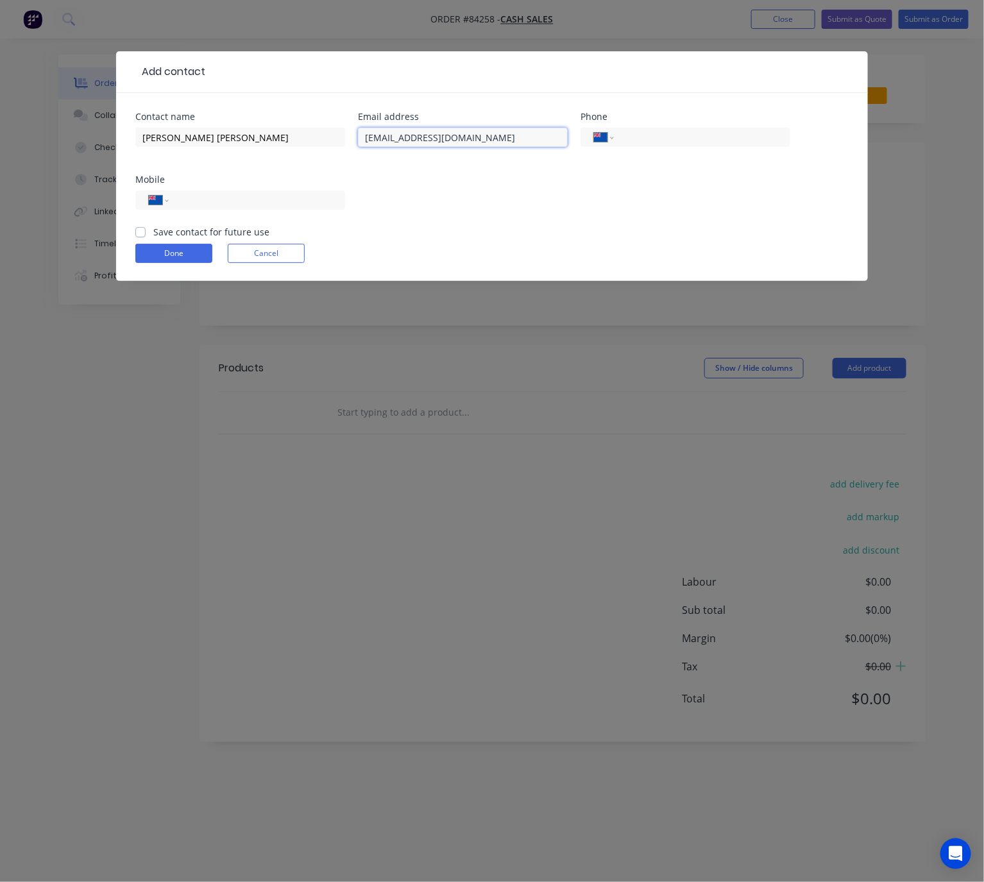
type input "info@paulrossjones.com"
click at [226, 202] on input "tel" at bounding box center [255, 200] width 154 height 15
paste input "021 992 369"
type input "021 992 369"
click at [153, 232] on label "Save contact for future use" at bounding box center [211, 231] width 116 height 13
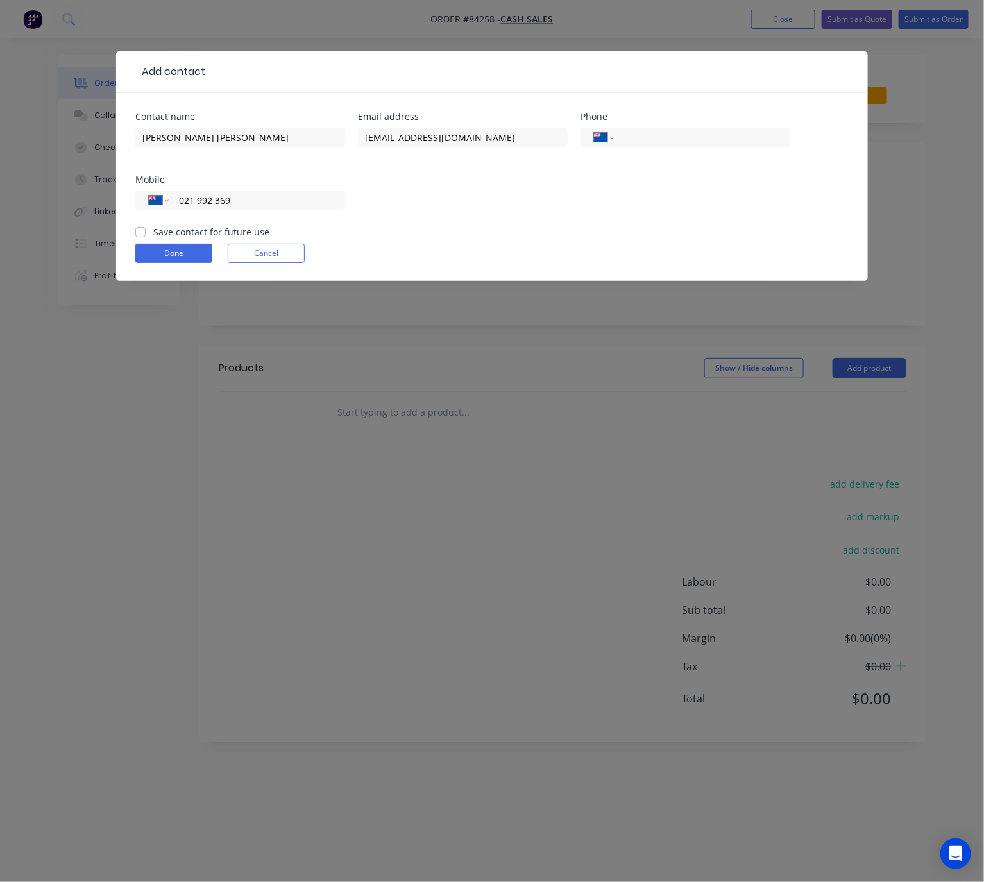
click at [140, 232] on input "Save contact for future use" at bounding box center [140, 231] width 10 height 12
checkbox input "true"
click at [179, 255] on button "Done" at bounding box center [173, 253] width 77 height 19
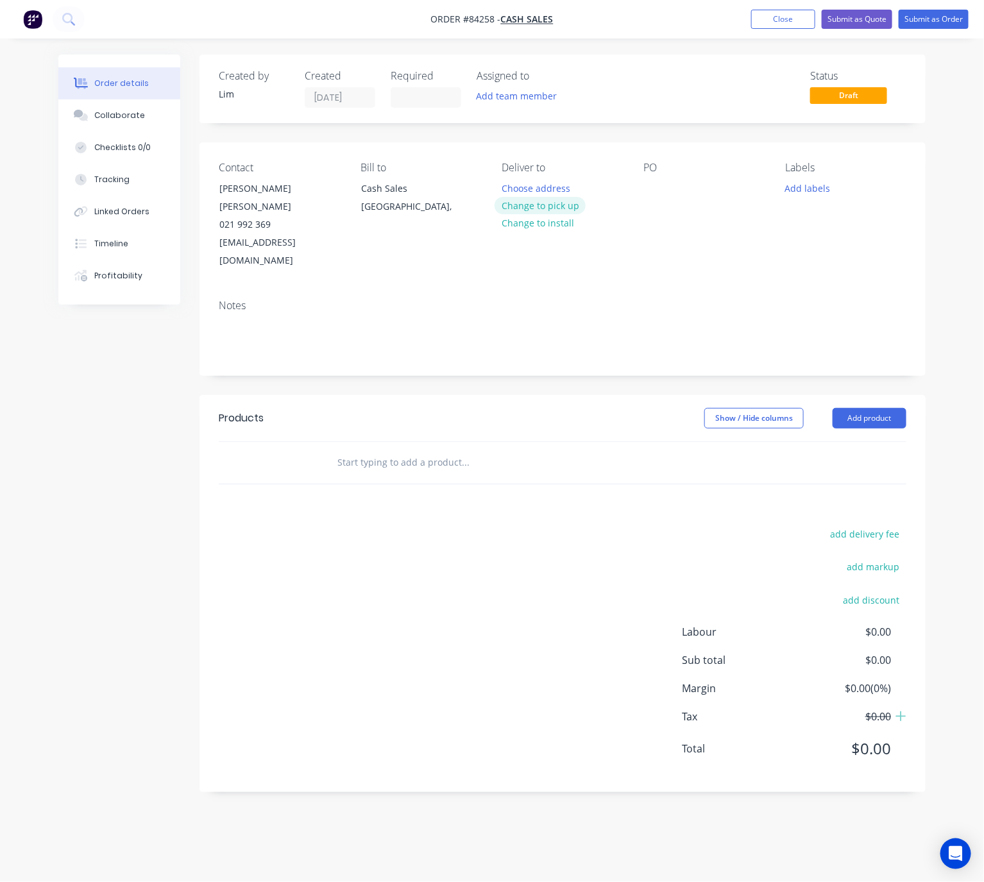
click at [557, 206] on button "Change to pick up" at bounding box center [539, 205] width 91 height 17
click at [662, 189] on div at bounding box center [653, 188] width 21 height 19
click at [809, 190] on button "Add labels" at bounding box center [807, 187] width 59 height 17
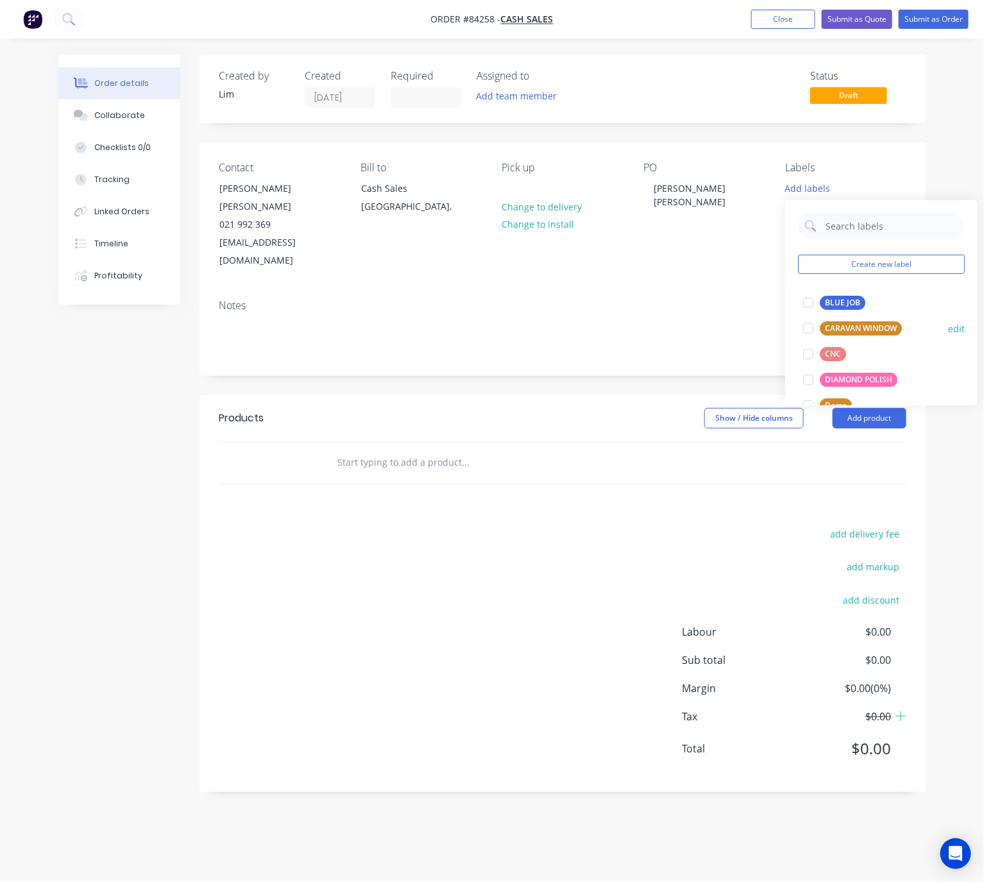
drag, startPoint x: 851, startPoint y: 302, endPoint x: 810, endPoint y: 319, distance: 44.5
click at [848, 302] on div "BLUE JOB" at bounding box center [843, 303] width 46 height 14
click at [612, 342] on div "Created by Lim Created 29/08/25 Required Assigned to Add team member Status Dra…" at bounding box center [562, 424] width 726 height 738
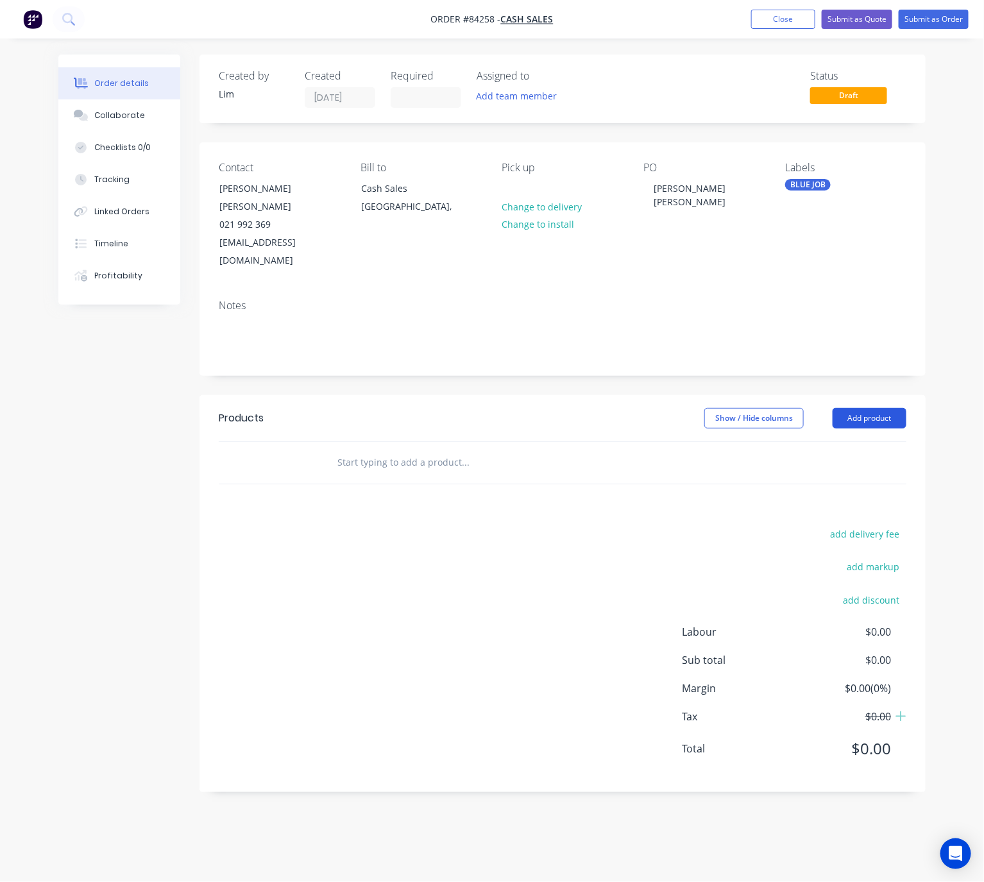
click at [870, 408] on button "Add product" at bounding box center [869, 418] width 74 height 21
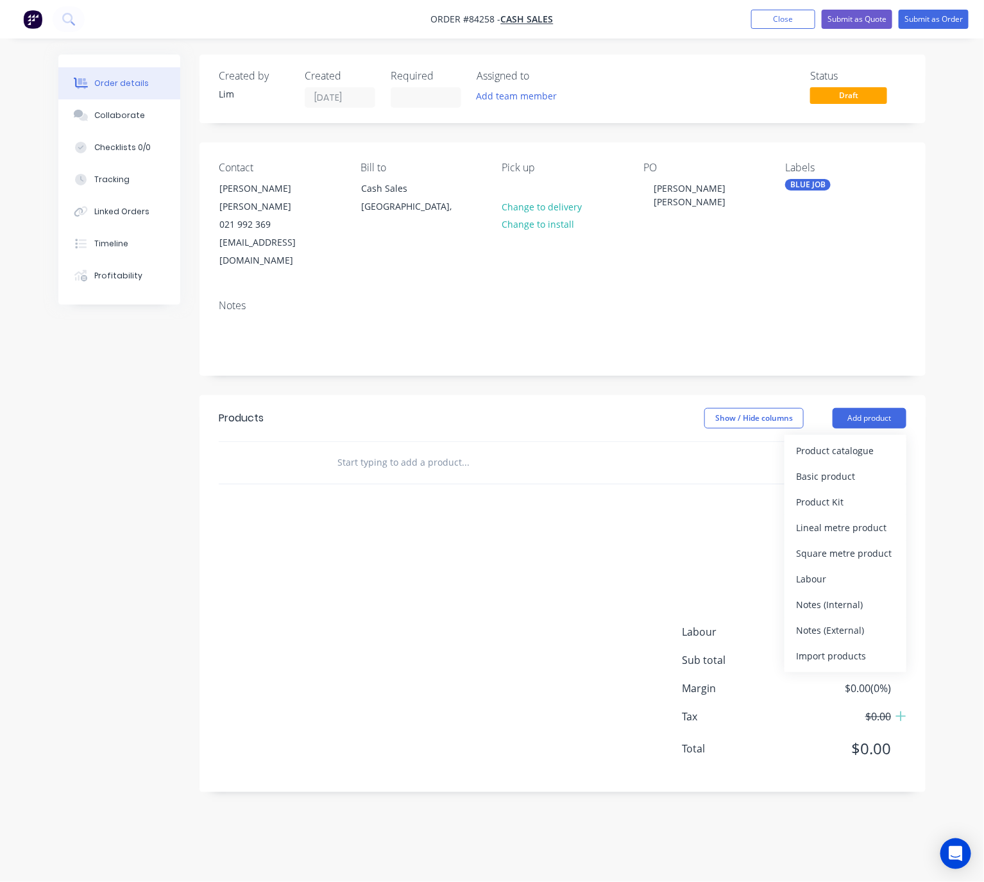
click at [332, 450] on div at bounding box center [518, 463] width 385 height 26
click at [380, 450] on input "text" at bounding box center [465, 463] width 257 height 26
click at [418, 450] on input "text" at bounding box center [465, 463] width 257 height 26
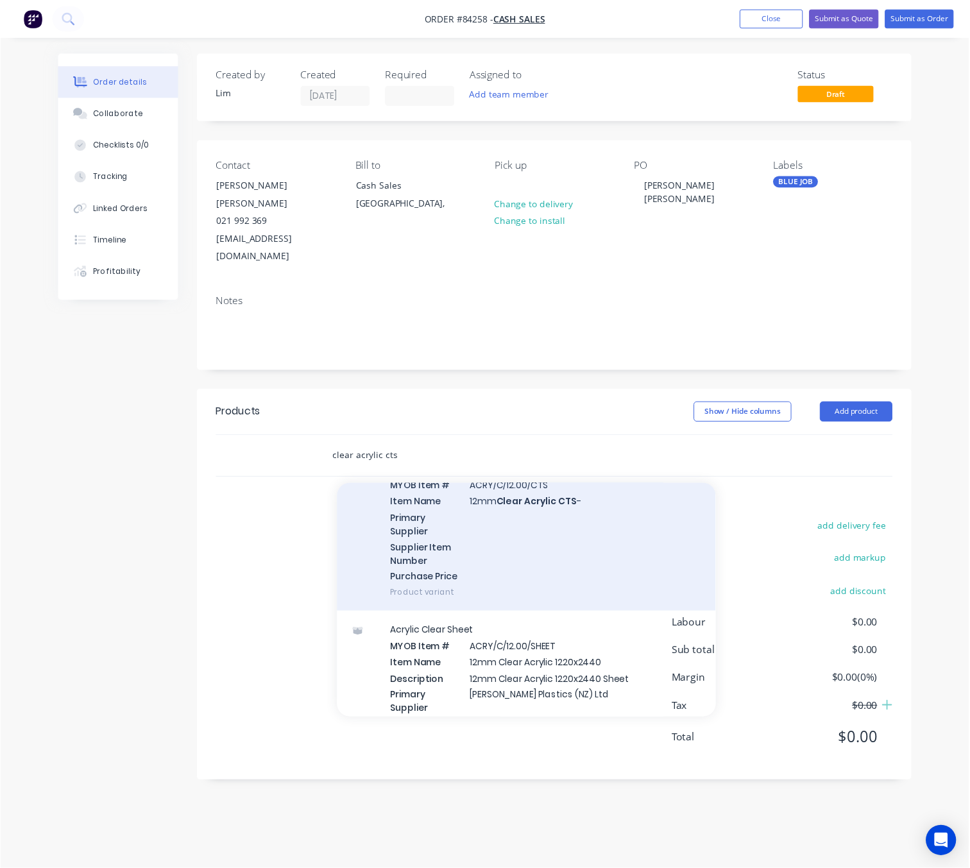
scroll to position [3278, 0]
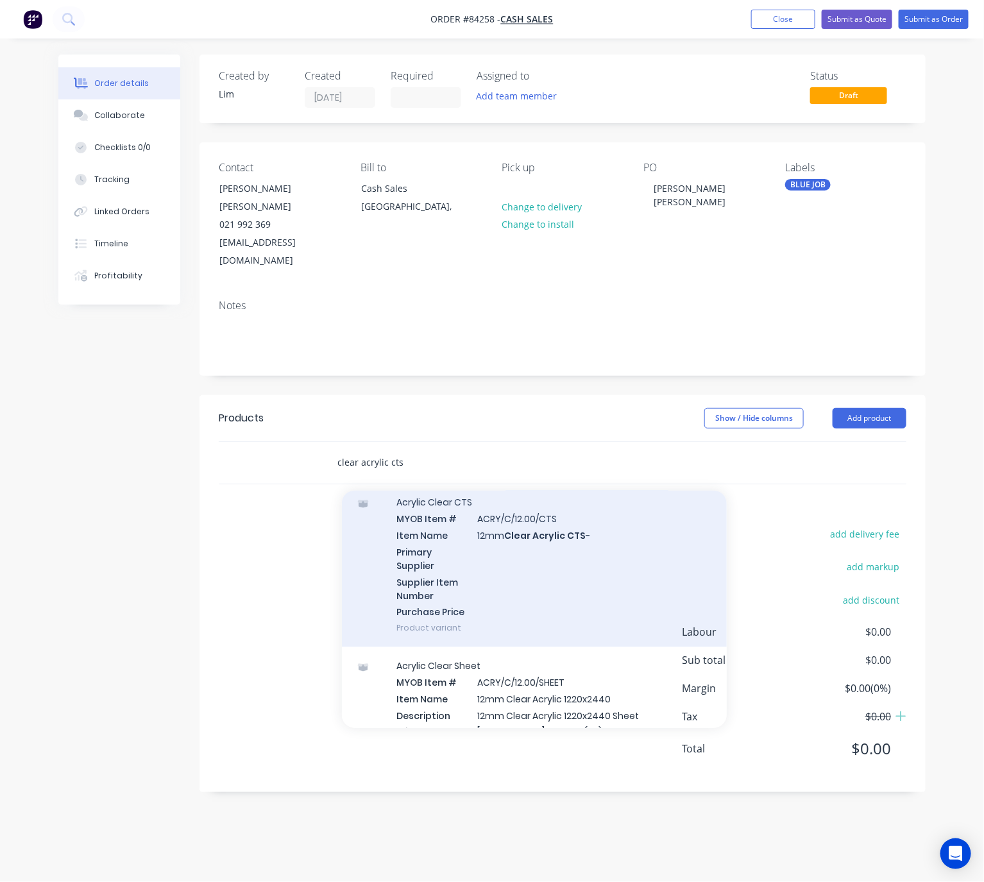
type input "clear acrylic cts"
click at [587, 539] on div "Acrylic Clear CTS MYOB Item # ACRY/C/12.00/CTS Item Name 12mm Clear Acrylic CTS…" at bounding box center [534, 566] width 385 height 164
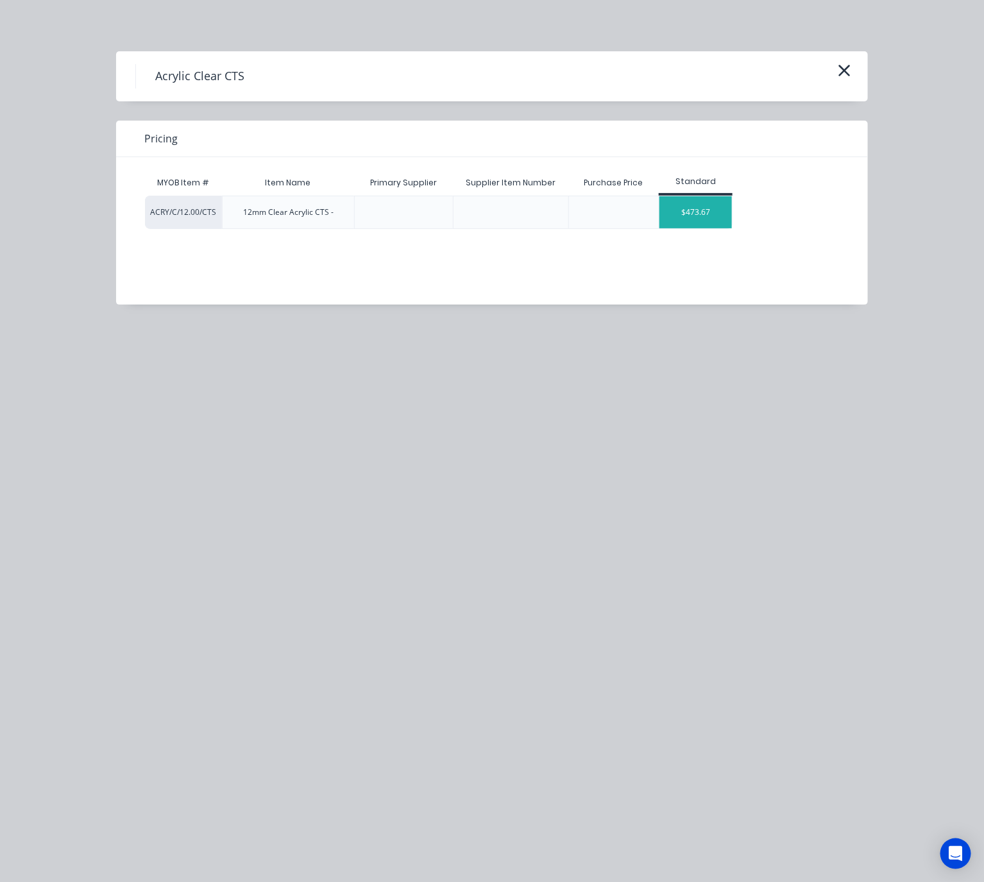
click at [710, 217] on div "$473.67" at bounding box center [695, 212] width 72 height 32
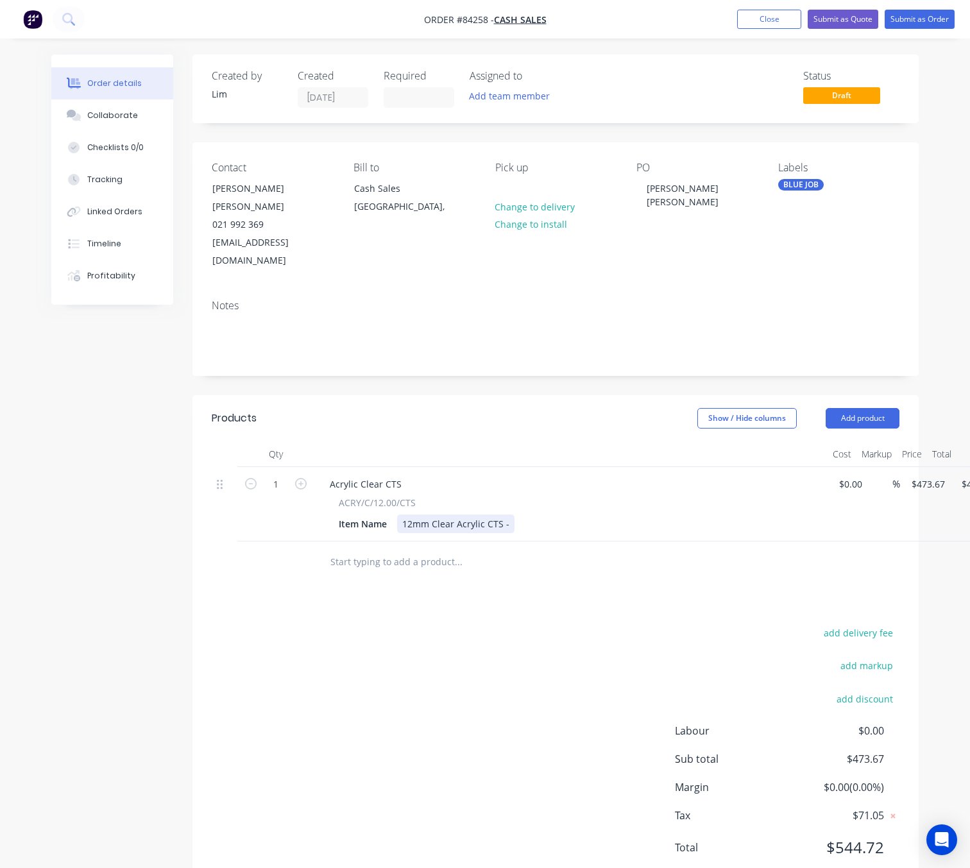
click at [510, 514] on div "12mm Clear Acrylic CTS -" at bounding box center [455, 523] width 117 height 19
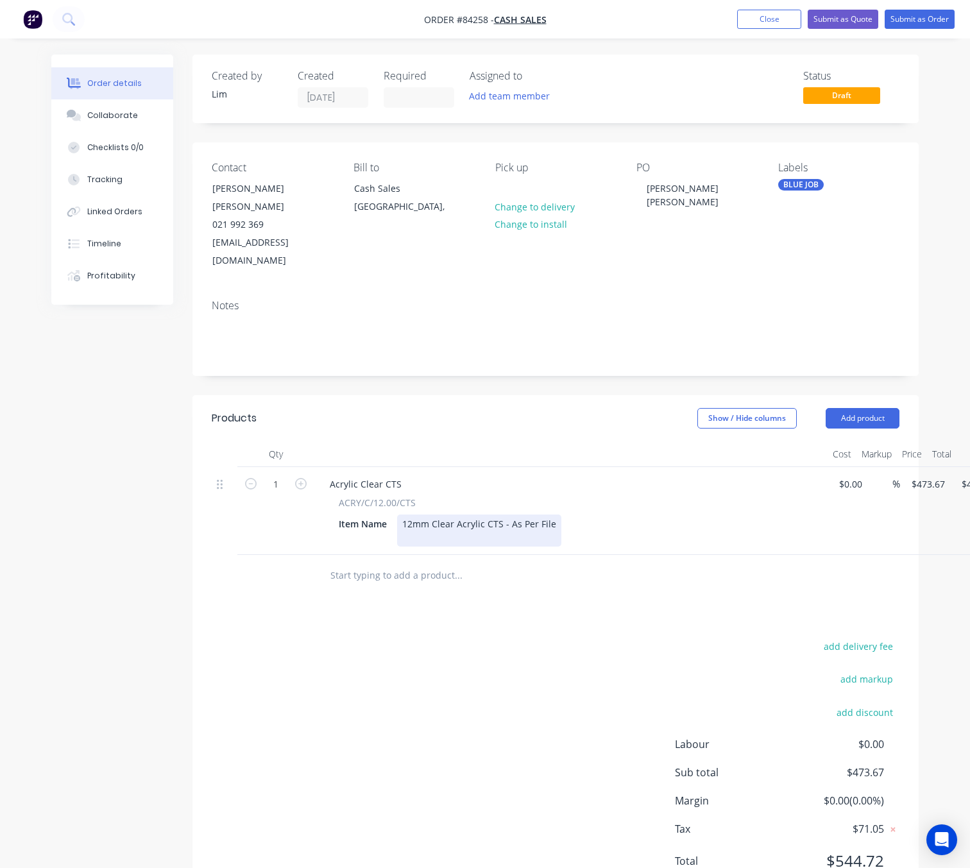
click at [536, 514] on div "12mm Clear Acrylic CTS - As Per File" at bounding box center [479, 530] width 164 height 32
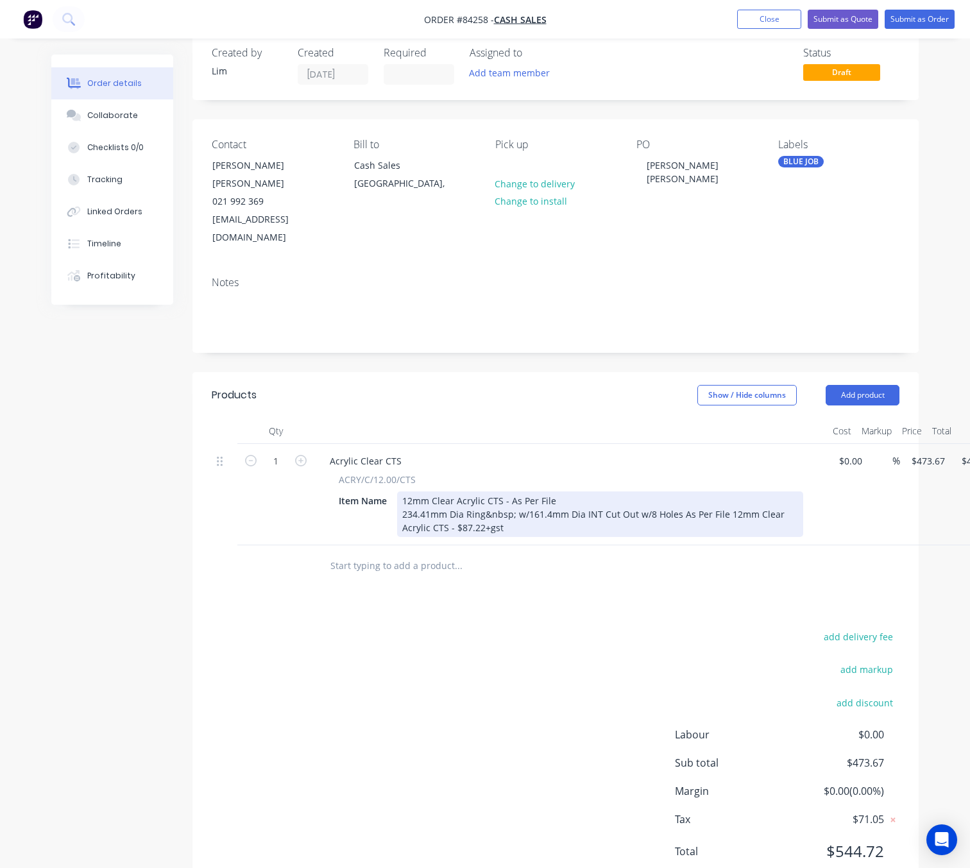
scroll to position [35, 0]
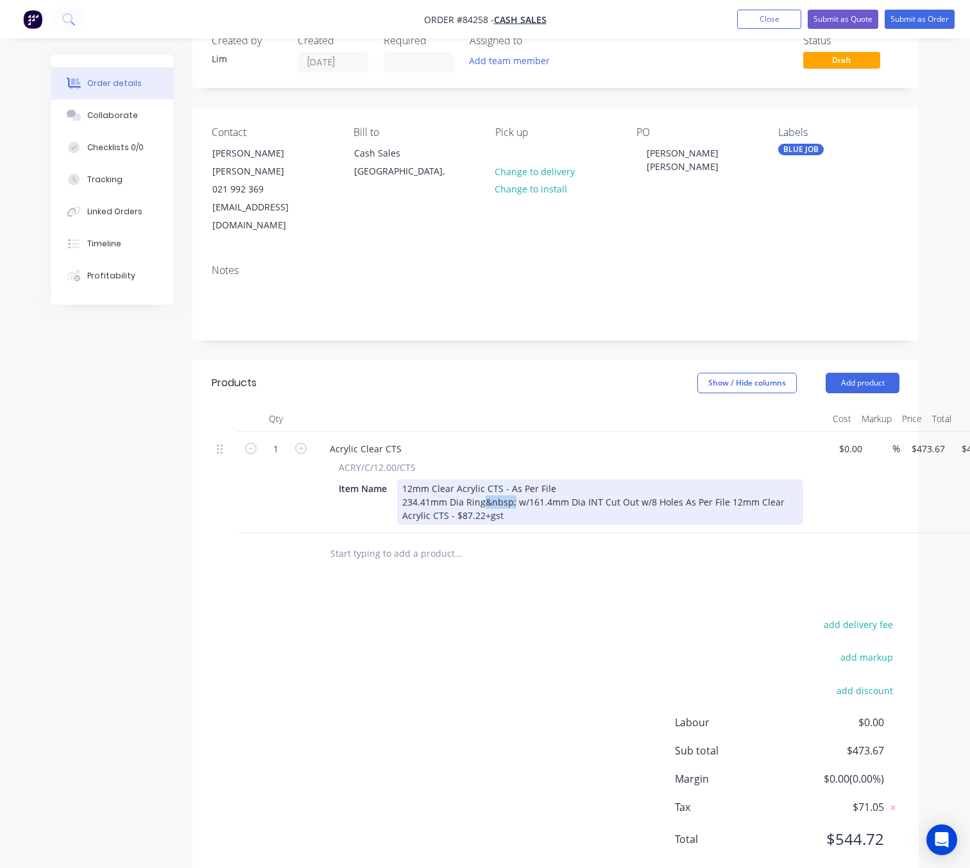
drag, startPoint x: 512, startPoint y: 466, endPoint x: 504, endPoint y: 469, distance: 8.9
click at [487, 479] on div "12mm Clear Acrylic CTS - As Per File 234.41mm Dia Ring&nbsp; w/161.4mm Dia INT …" at bounding box center [600, 502] width 406 height 46
drag, startPoint x: 606, startPoint y: 469, endPoint x: 618, endPoint y: 472, distance: 11.8
click at [606, 479] on div "12mm Clear Acrylic CTS - As Per File 234.41mm Dia Ring w/161.4mm Dia INT Cut Ou…" at bounding box center [600, 502] width 406 height 46
click at [493, 480] on div "12mm Clear Acrylic CTS - As Per File 234.41mm Dia Ring w/161.4mm Dia INT Cut Ou…" at bounding box center [525, 502] width 257 height 46
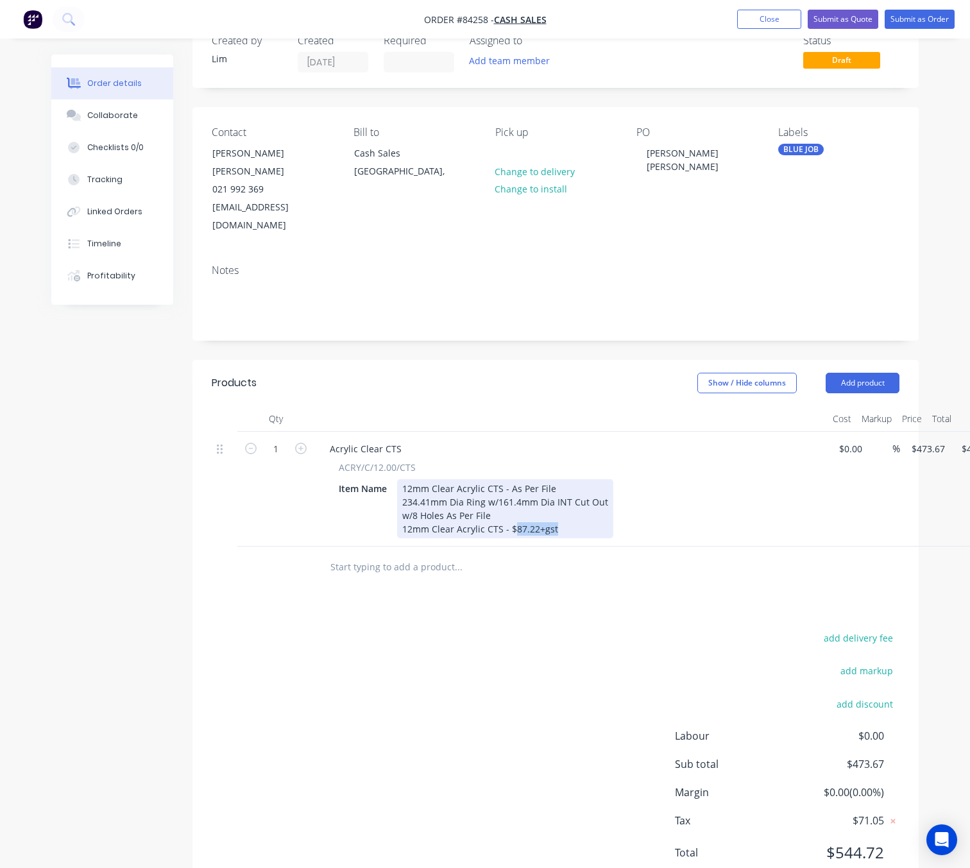
drag, startPoint x: 541, startPoint y: 493, endPoint x: 512, endPoint y: 494, distance: 28.9
click at [512, 494] on div "12mm Clear Acrylic CTS - As Per File 234.41mm Dia Ring w/161.4mm Dia INT Cut Ou…" at bounding box center [505, 508] width 216 height 59
copy div "87.22+gst"
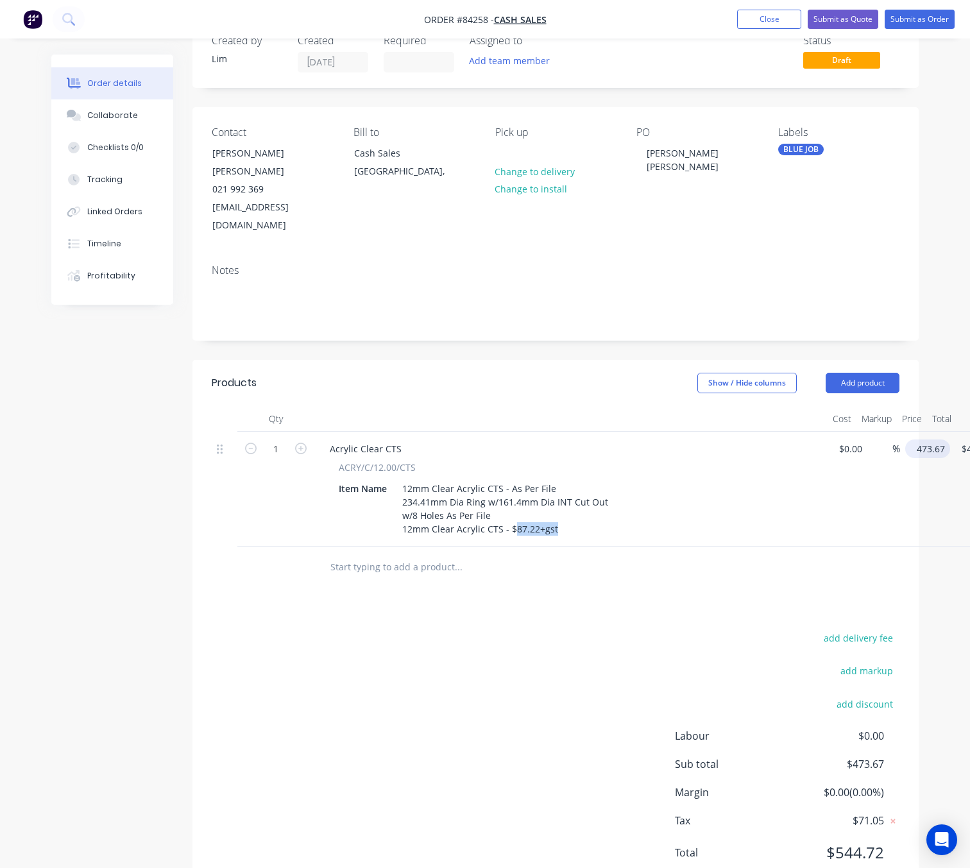
click at [925, 439] on input "473.67" at bounding box center [930, 448] width 40 height 19
paste input "87.22"
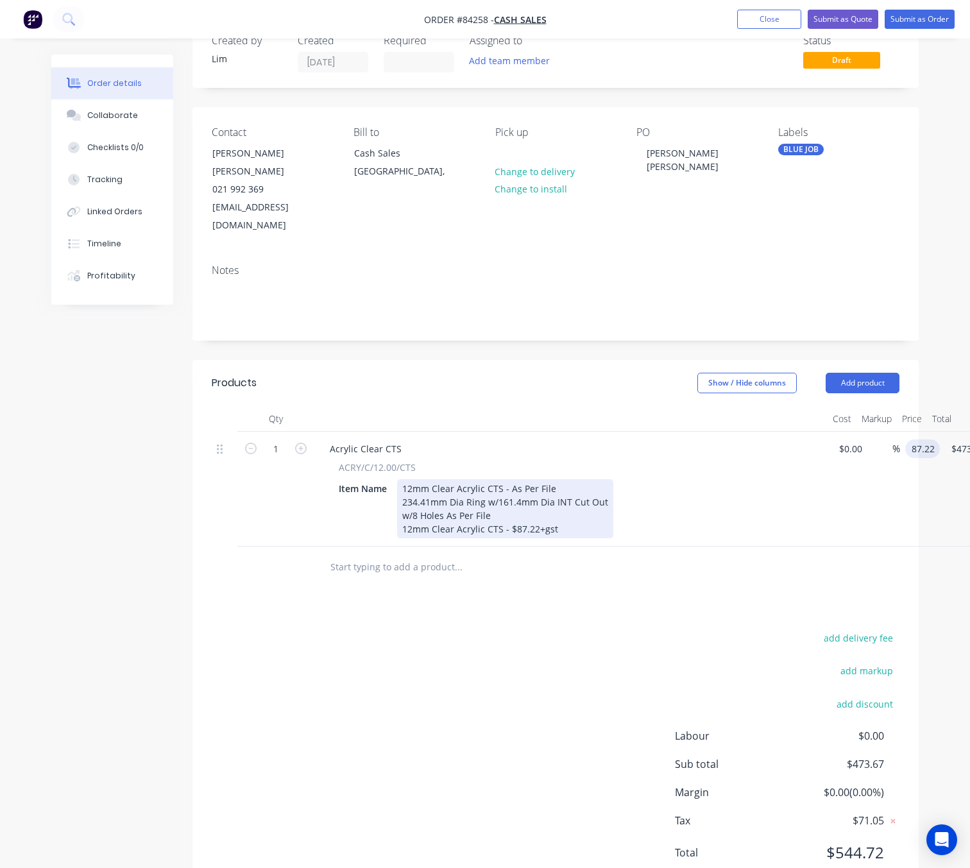
type input "$87.22"
drag, startPoint x: 525, startPoint y: 497, endPoint x: 398, endPoint y: 502, distance: 127.1
click at [398, 502] on div "12mm Clear Acrylic CTS - As Per File 234.41mm Dia Ring w/161.4mm Dia INT Cut Ou…" at bounding box center [506, 508] width 219 height 59
click at [552, 505] on div "Acrylic Clear CTS ACRY/C/12.00/CTS Item Name 12mm Clear Acrylic CTS - As Per Fi…" at bounding box center [570, 489] width 513 height 115
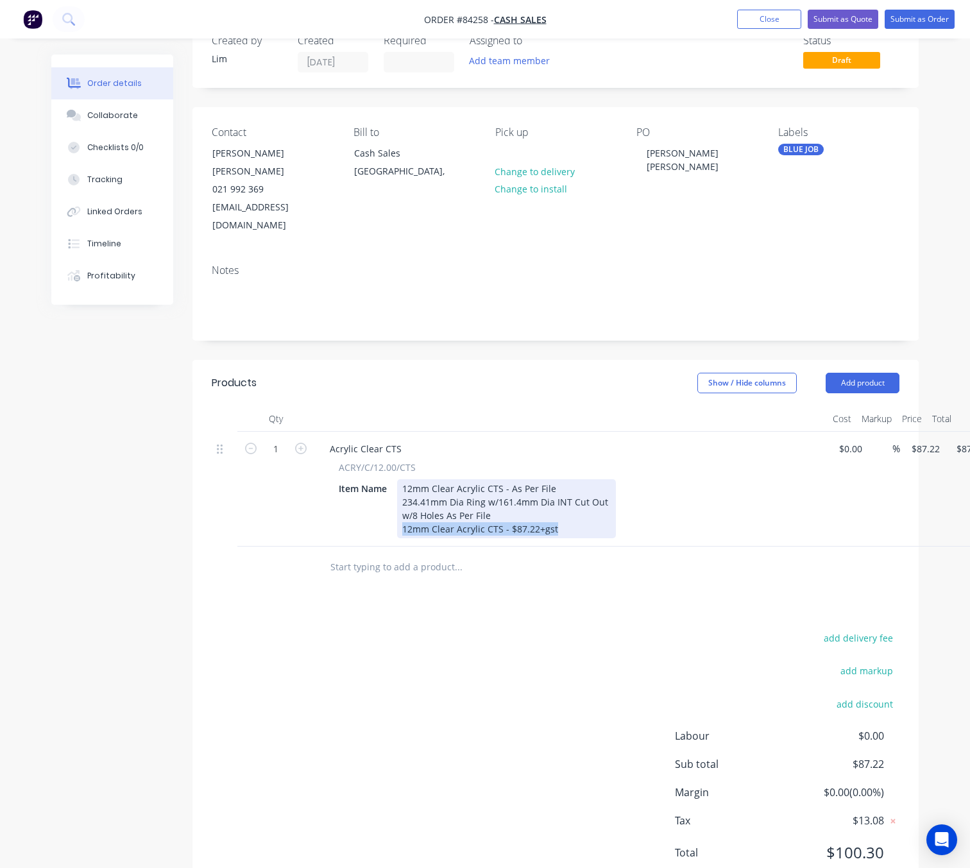
drag, startPoint x: 562, startPoint y: 497, endPoint x: 404, endPoint y: 499, distance: 157.8
click at [404, 499] on div "12mm Clear Acrylic CTS - As Per File 234.41mm Dia Ring w/161.4mm Dia INT Cut Ou…" at bounding box center [506, 508] width 219 height 59
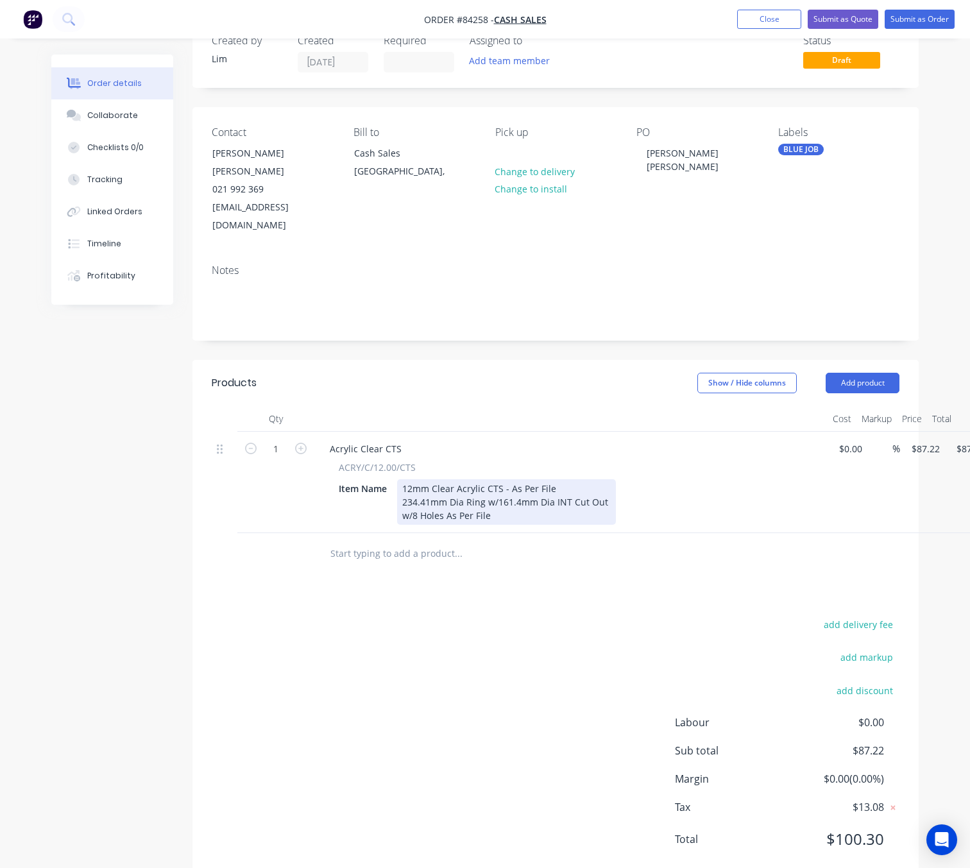
scroll to position [35, 52]
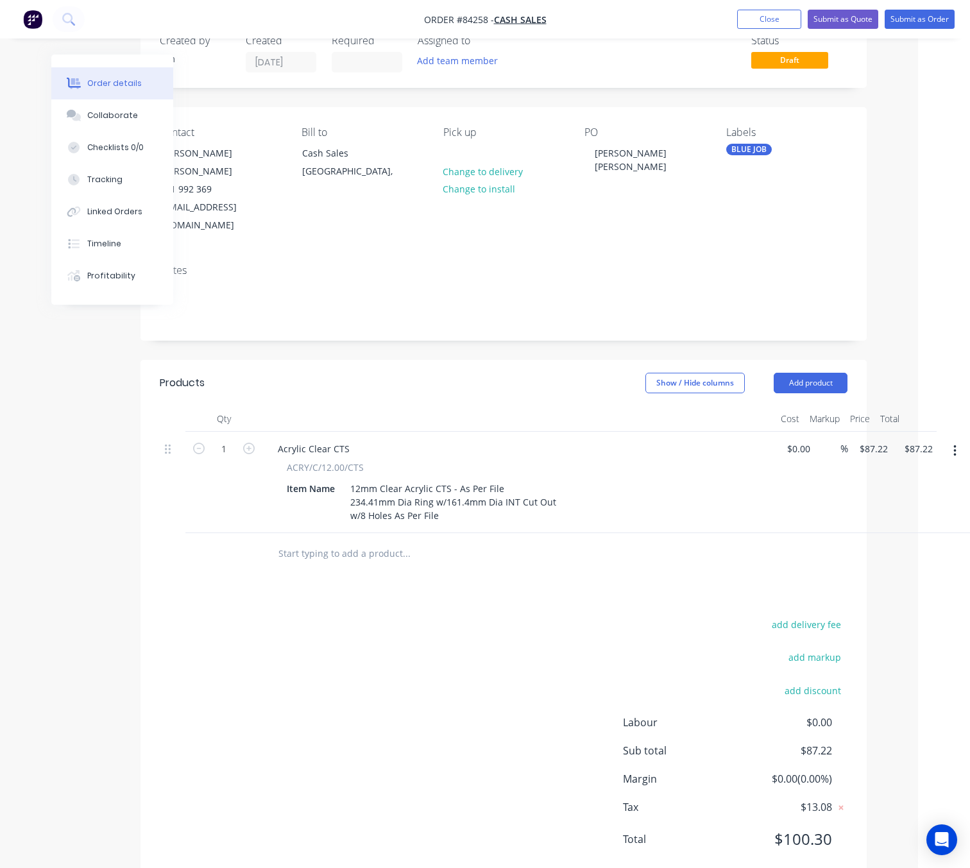
click at [960, 439] on button "button" at bounding box center [955, 450] width 30 height 23
click at [904, 501] on div "Duplicate" at bounding box center [908, 510] width 99 height 19
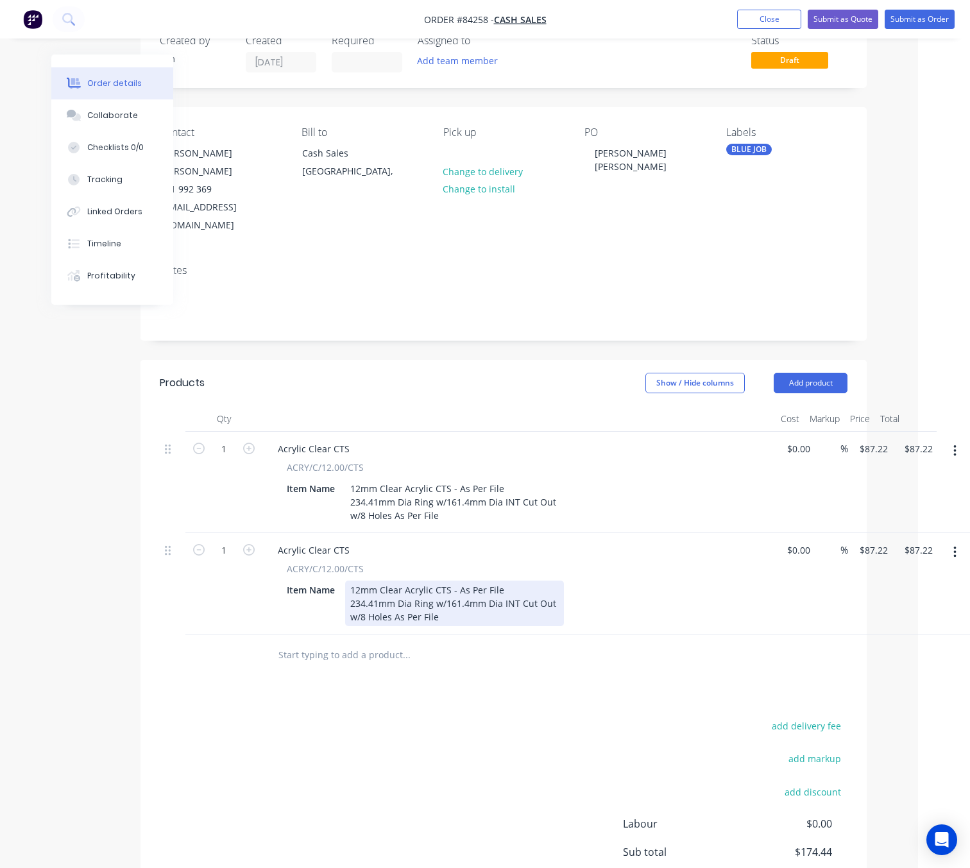
drag, startPoint x: 349, startPoint y: 568, endPoint x: 443, endPoint y: 587, distance: 95.5
click at [443, 587] on div "12mm Clear Acrylic CTS - As Per File 234.41mm Dia Ring w/161.4mm Dia INT Cut Ou…" at bounding box center [454, 603] width 219 height 46
paste div
drag, startPoint x: 462, startPoint y: 572, endPoint x: 435, endPoint y: 568, distance: 27.2
click at [435, 580] on div "12mm Clear Acrylic CTS - As Per File 234.41mm Dia Ring&nbsp; w/132.6mm Dia INT …" at bounding box center [548, 603] width 406 height 46
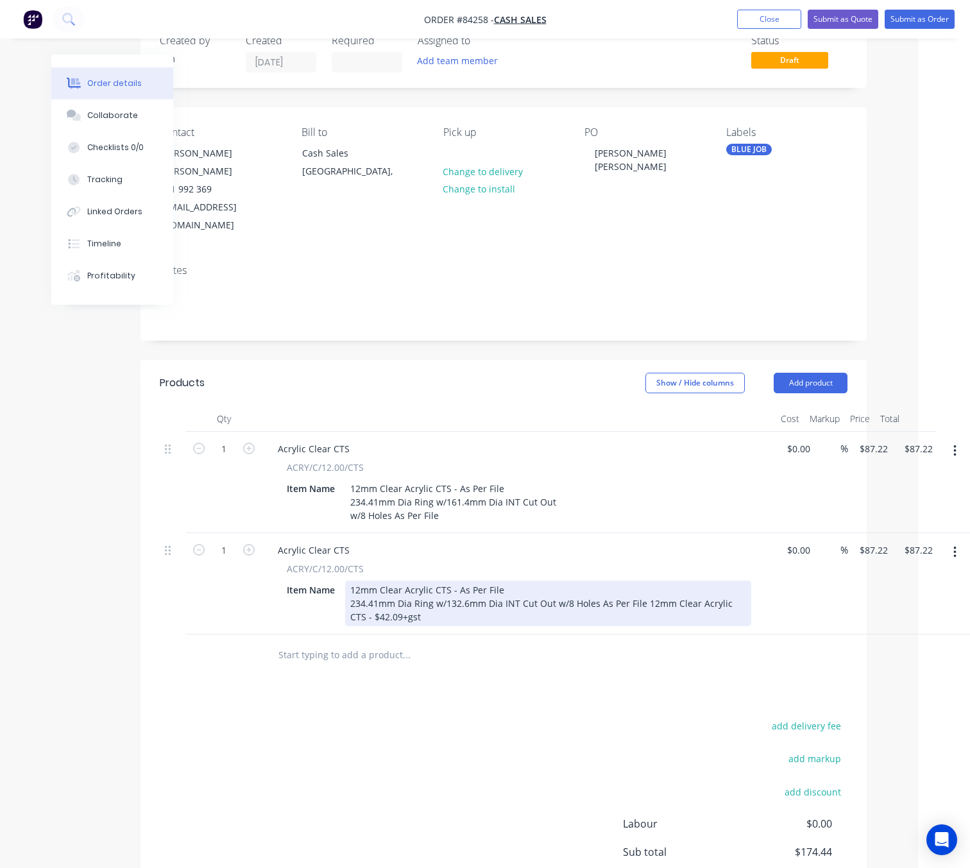
click at [554, 580] on div "12mm Clear Acrylic CTS - As Per File 234.41mm Dia Ring w/132.6mm Dia INT Cut Ou…" at bounding box center [548, 603] width 406 height 46
drag, startPoint x: 570, startPoint y: 579, endPoint x: 548, endPoint y: 579, distance: 21.8
click at [548, 580] on div "12mm Clear Acrylic CTS - As Per File 234.41mm Dia Ring w/132.6mm Dia INT Cut Ou…" at bounding box center [473, 603] width 257 height 46
copy div "42.09"
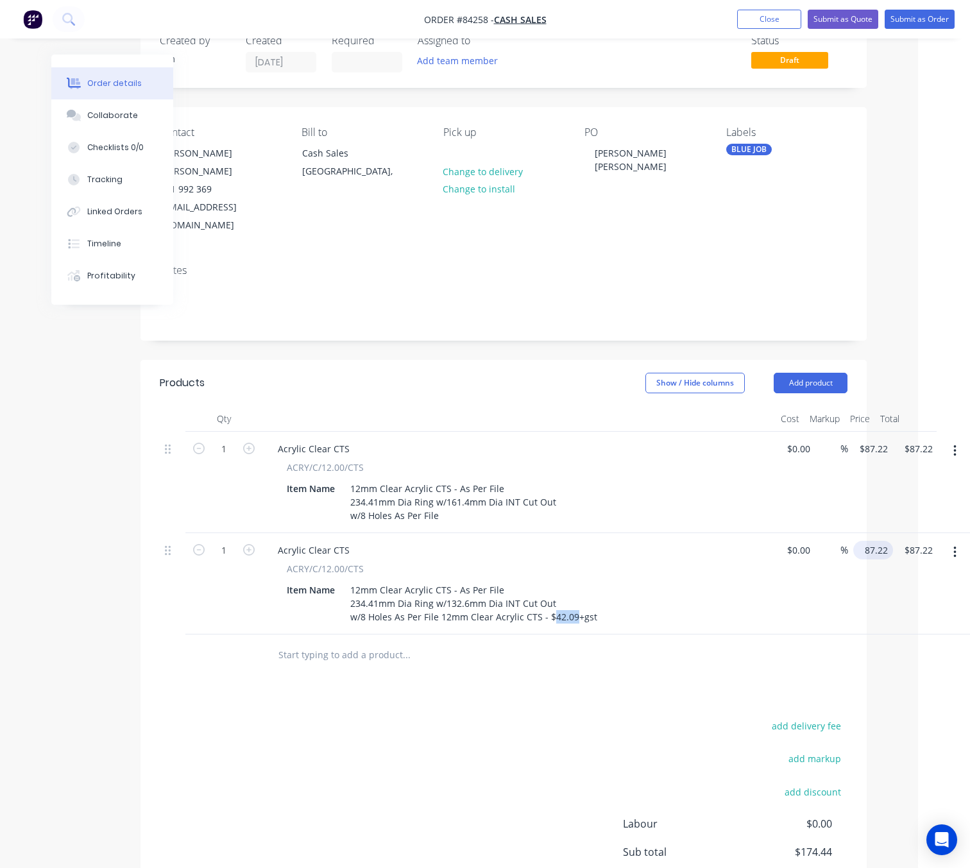
click at [876, 541] on input "87.22" at bounding box center [875, 550] width 35 height 19
paste input "42.09"
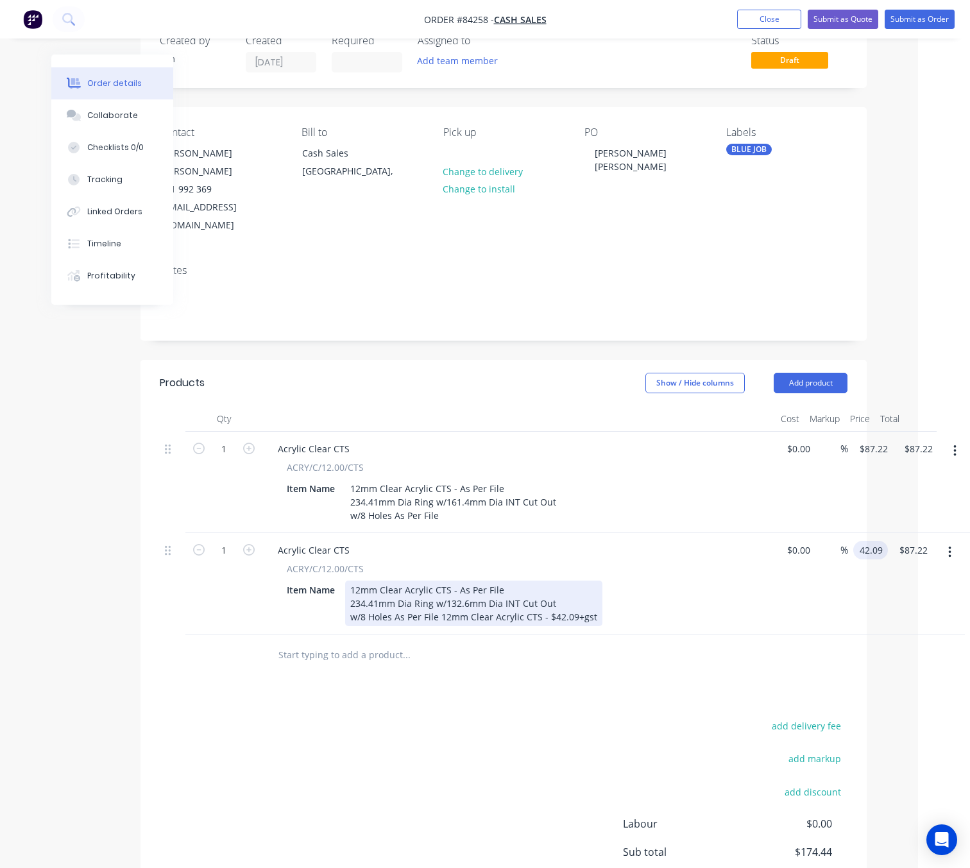
type input "$42.09"
drag, startPoint x: 595, startPoint y: 585, endPoint x: 527, endPoint y: 589, distance: 67.4
click at [443, 595] on div "Acrylic Clear CTS ACRY/C/12.00/CTS Item Name 12mm Clear Acrylic CTS - As Per Fi…" at bounding box center [518, 583] width 513 height 101
click at [543, 587] on div "12mm Clear Acrylic CTS - As Per File 234.41mm Dia Ring w/132.6mm Dia INT Cut Ou…" at bounding box center [473, 603] width 257 height 46
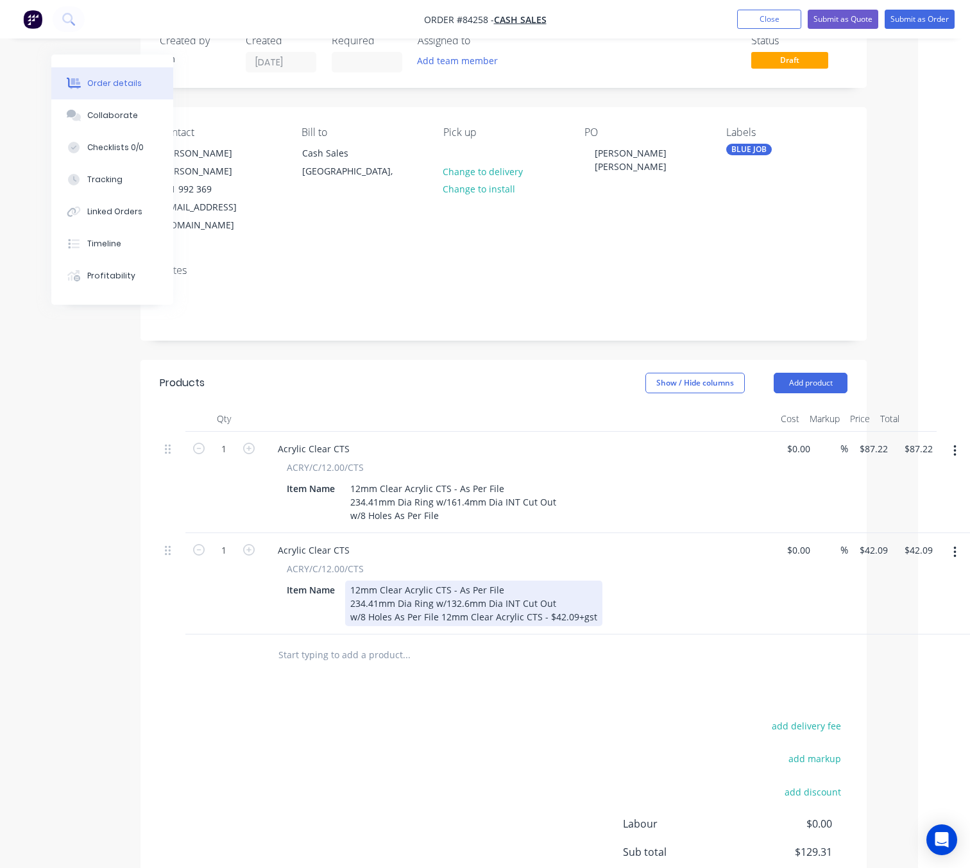
click at [471, 583] on div "12mm Clear Acrylic CTS - As Per File 234.41mm Dia Ring w/132.6mm Dia INT Cut Ou…" at bounding box center [473, 603] width 257 height 46
click at [439, 586] on div "12mm Clear Acrylic CTS - As Per File 234.41mm Dia Ring w/132.6mm Dia INT Cut Ou…" at bounding box center [473, 603] width 257 height 46
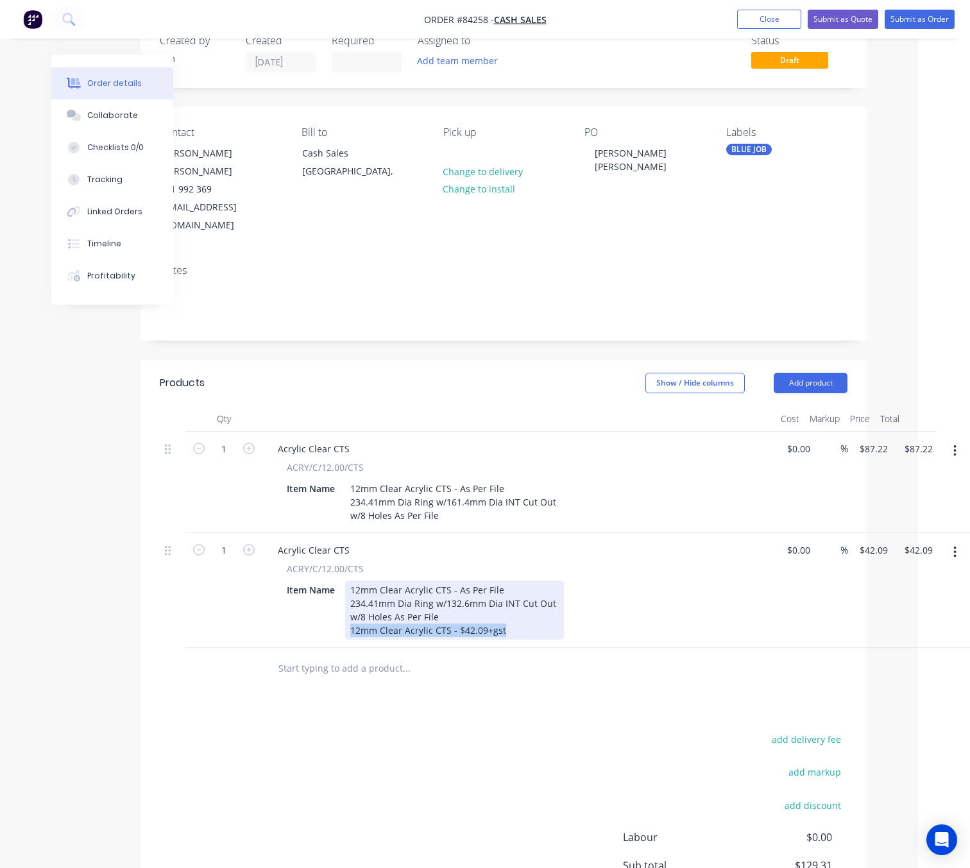
drag, startPoint x: 443, startPoint y: 599, endPoint x: 347, endPoint y: 599, distance: 95.6
click at [347, 599] on div "12mm Clear Acrylic CTS - As Per File 234.41mm Dia Ring w/132.6mm Dia INT Cut Ou…" at bounding box center [454, 609] width 219 height 59
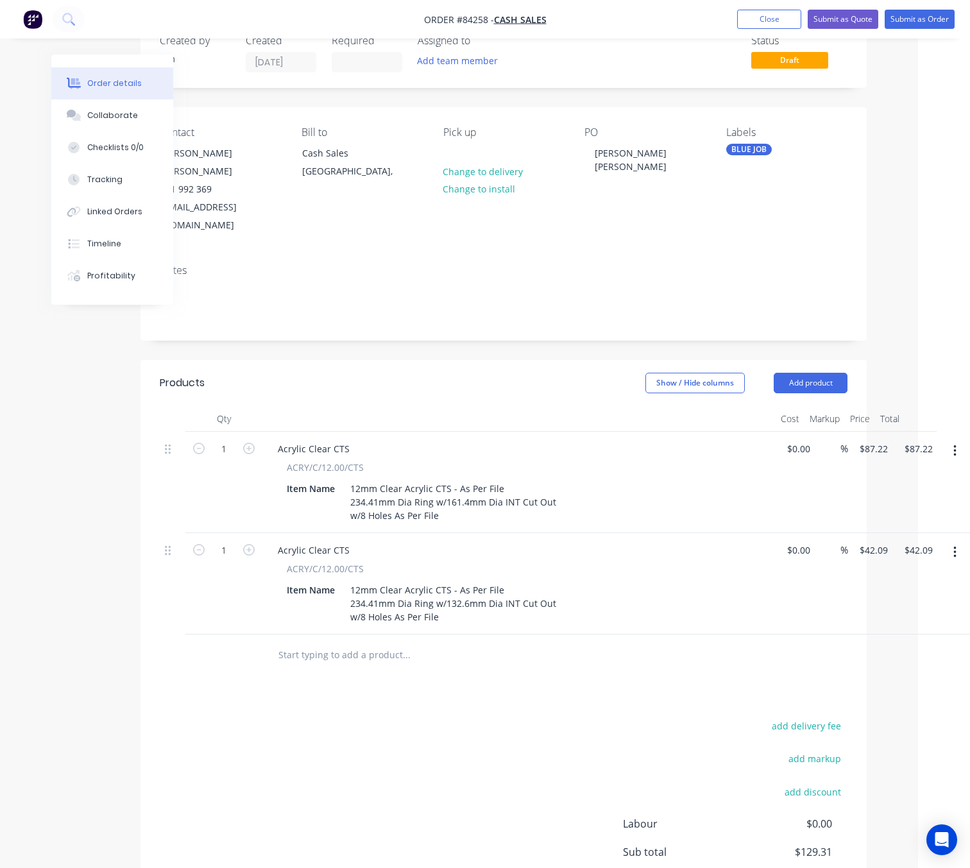
click at [956, 541] on button "button" at bounding box center [955, 552] width 30 height 23
click at [924, 602] on div "Duplicate" at bounding box center [908, 611] width 99 height 19
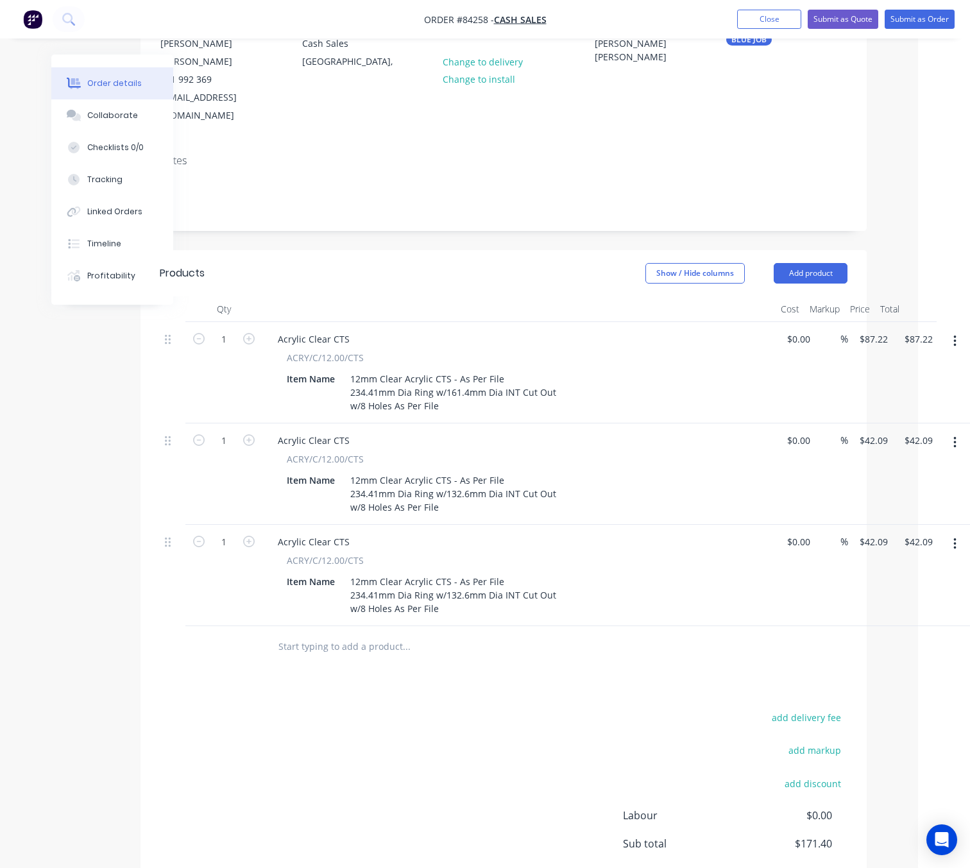
scroll to position [239, 52]
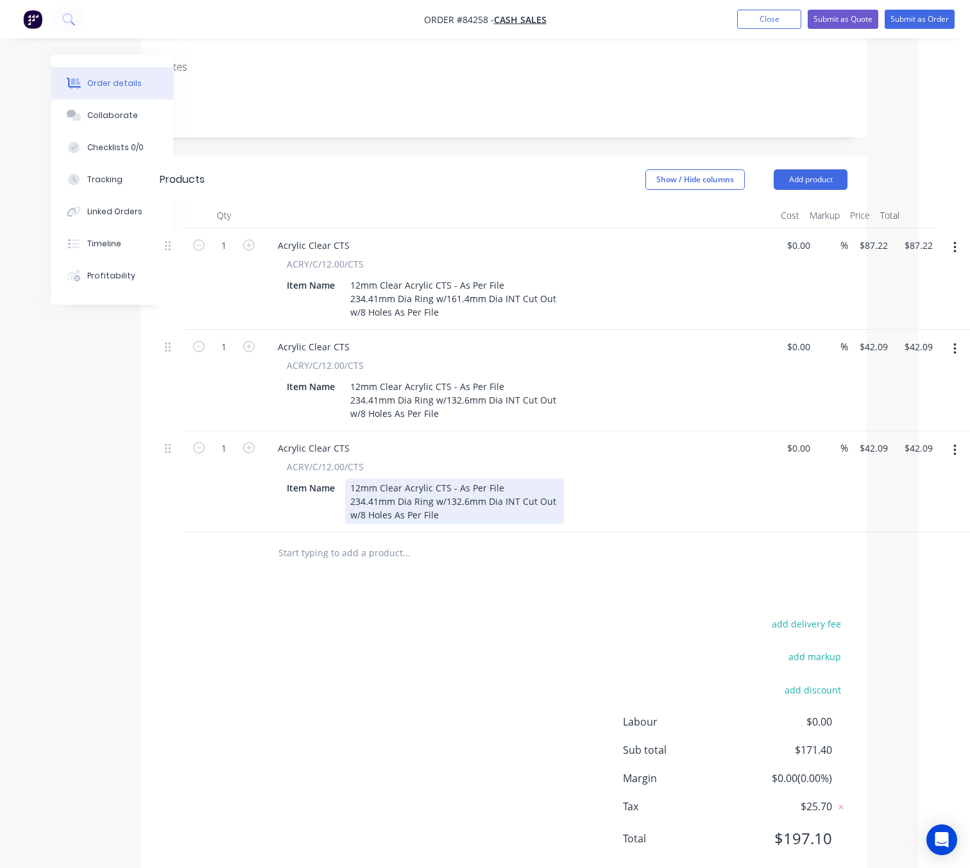
drag, startPoint x: 346, startPoint y: 466, endPoint x: 452, endPoint y: 483, distance: 107.1
click at [452, 483] on div "12mm Clear Acrylic CTS - As Per File 234.41mm Dia Ring w/132.6mm Dia INT Cut Ou…" at bounding box center [454, 501] width 219 height 46
paste div
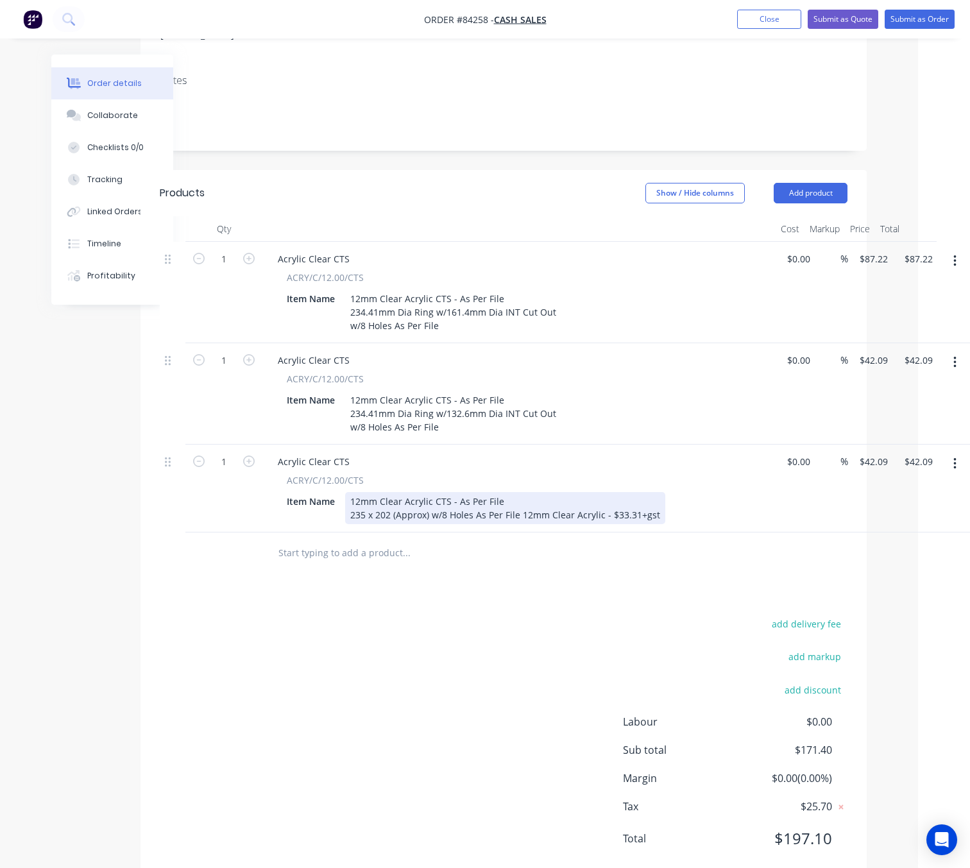
click at [430, 492] on div "12mm Clear Acrylic CTS - As Per File 235 x 202 (Approx) w/8 Holes As Per File 1…" at bounding box center [505, 508] width 320 height 32
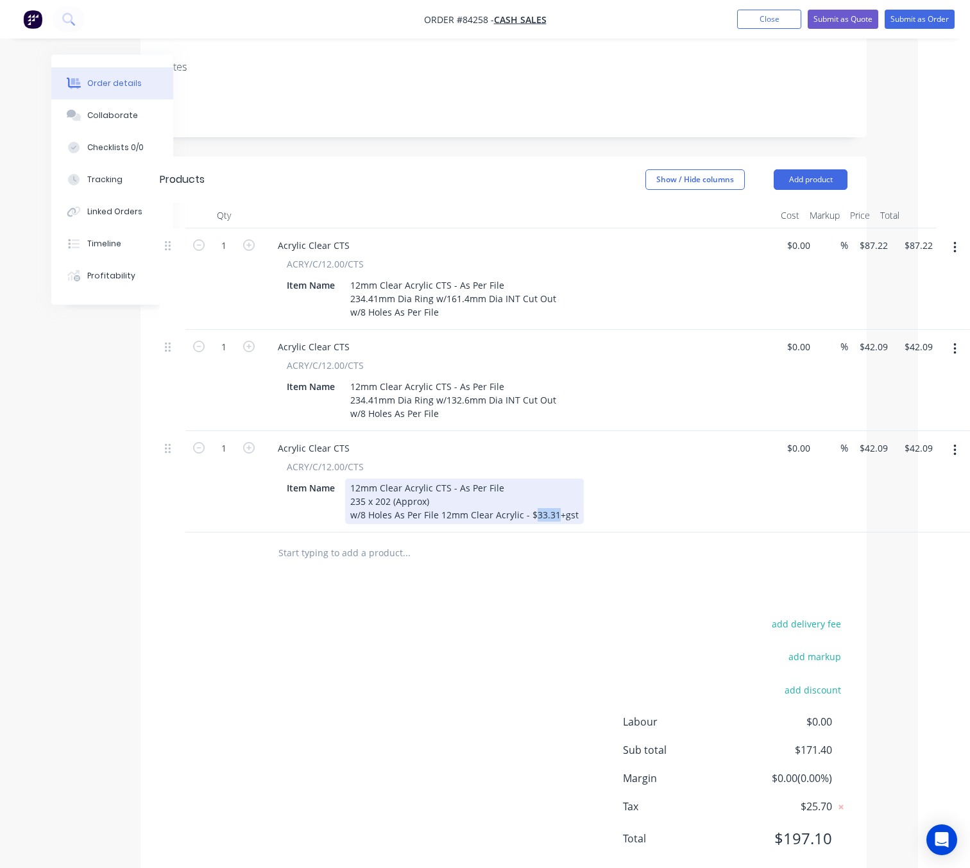
drag, startPoint x: 554, startPoint y: 481, endPoint x: 532, endPoint y: 481, distance: 22.4
click at [532, 481] on div "12mm Clear Acrylic CTS - As Per File 235 x 202 (Approx) w/8 Holes As Per File 1…" at bounding box center [464, 501] width 239 height 46
copy div "33.31"
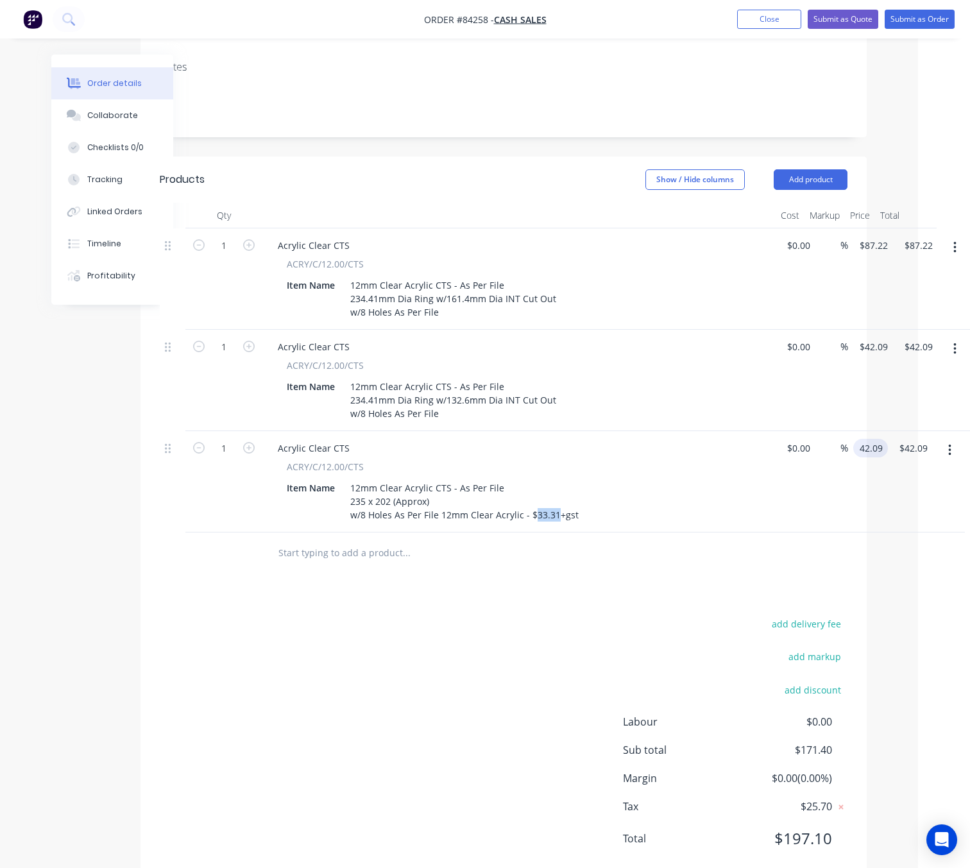
click at [876, 439] on input "42.09" at bounding box center [873, 448] width 30 height 19
paste input "33.31"
type input "$33.31"
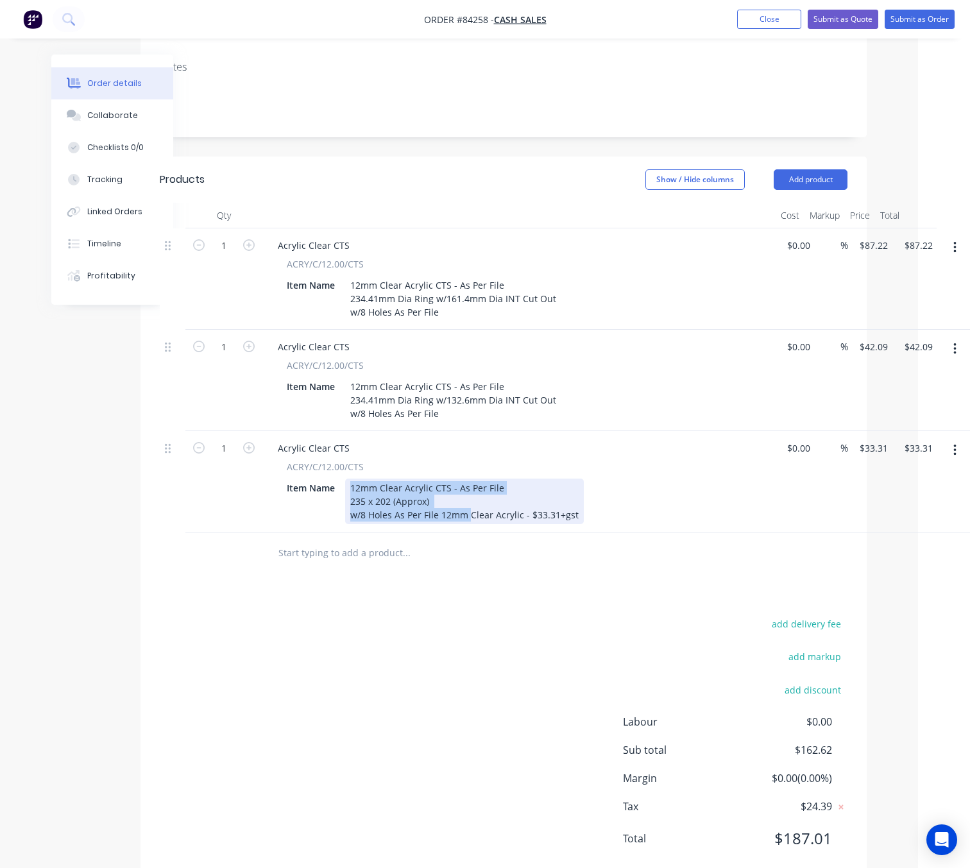
drag, startPoint x: 577, startPoint y: 483, endPoint x: 466, endPoint y: 480, distance: 111.6
click at [466, 480] on div "12mm Clear Acrylic CTS - As Per File 235 x 202 (Approx) w/8 Holes As Per File 1…" at bounding box center [464, 501] width 239 height 46
click at [439, 480] on div "12mm Clear Acrylic CTS - As Per File 235 x 202 (Approx) w/8 Holes As Per File 1…" at bounding box center [464, 501] width 239 height 46
drag, startPoint x: 441, startPoint y: 484, endPoint x: 573, endPoint y: 484, distance: 132.1
click at [573, 484] on div "12mm Clear Acrylic CTS - As Per File 235 x 202 (Approx) w/8 Holes As Per File 1…" at bounding box center [464, 501] width 239 height 46
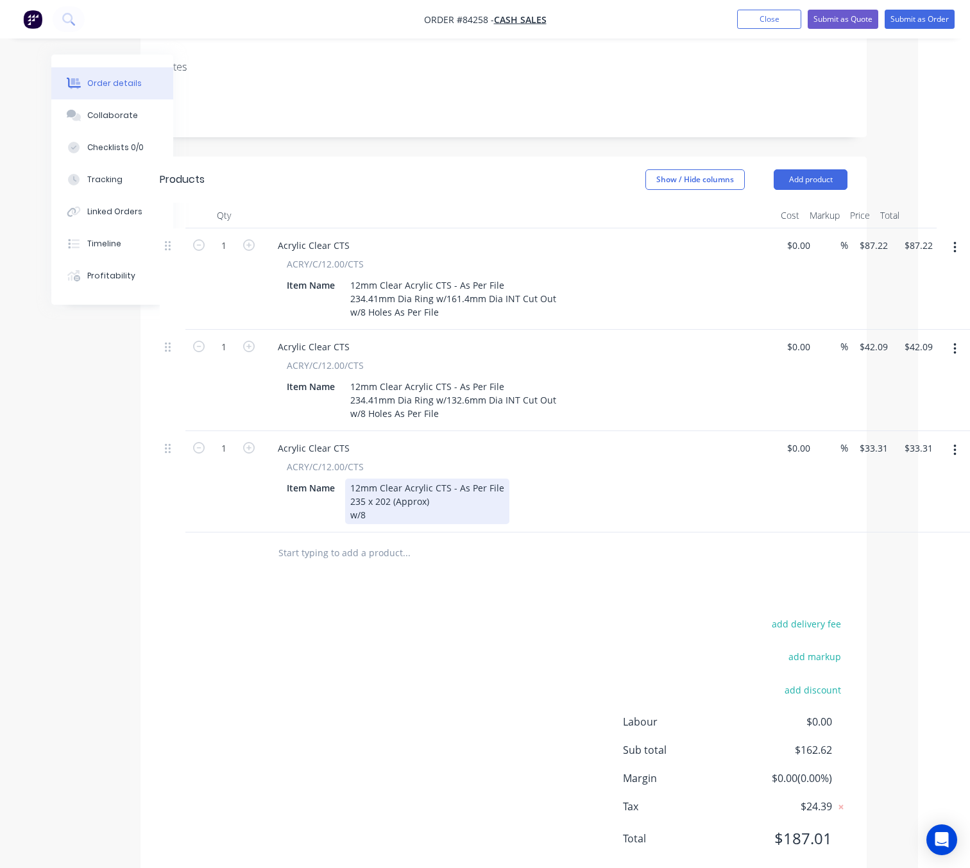
scroll to position [225, 52]
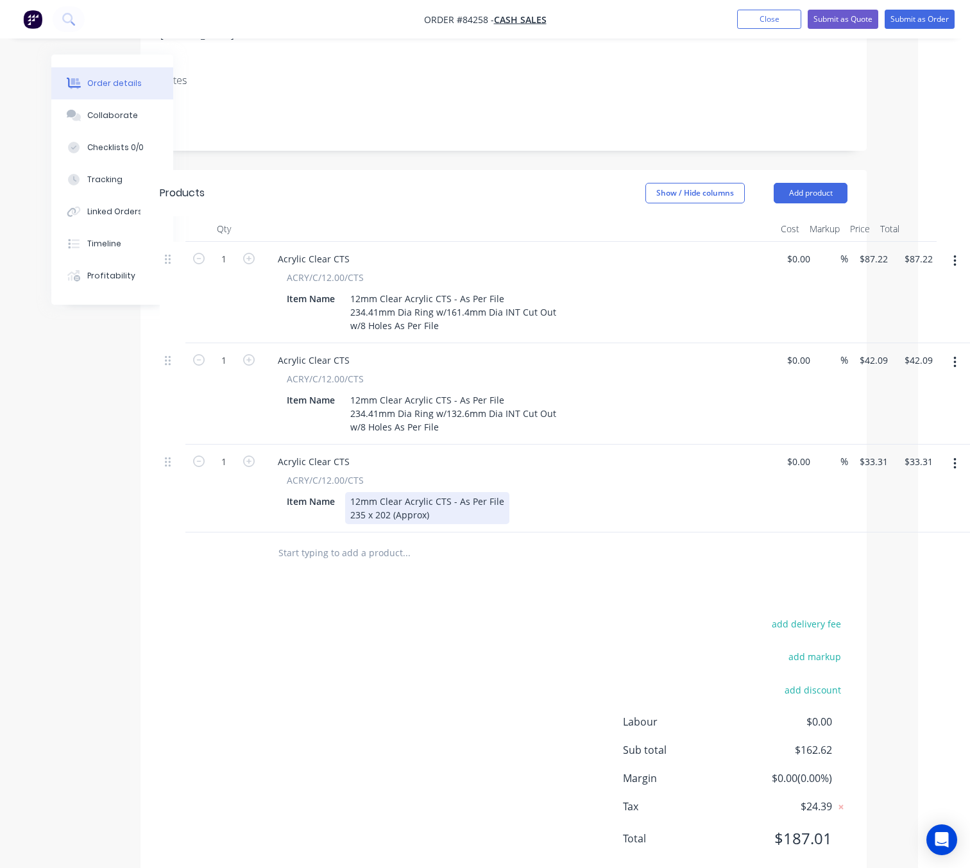
click at [437, 492] on div "12mm Clear Acrylic CTS - As Per File 235 x 202 (Approx)" at bounding box center [427, 508] width 164 height 32
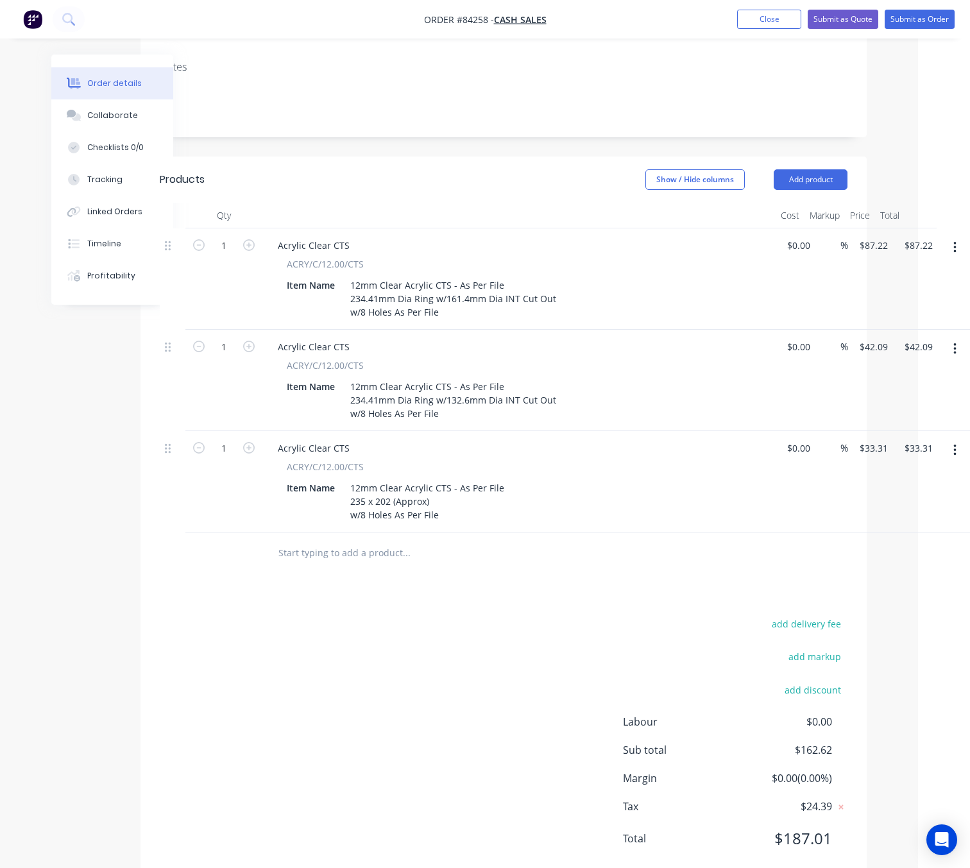
click at [458, 615] on div "add delivery fee add markup add discount Labour $0.00 Sub total $162.62 Margin …" at bounding box center [504, 739] width 688 height 248
drag, startPoint x: 957, startPoint y: 416, endPoint x: 951, endPoint y: 430, distance: 14.7
click at [956, 439] on button "button" at bounding box center [955, 450] width 30 height 23
click at [935, 500] on div "Duplicate" at bounding box center [908, 509] width 99 height 19
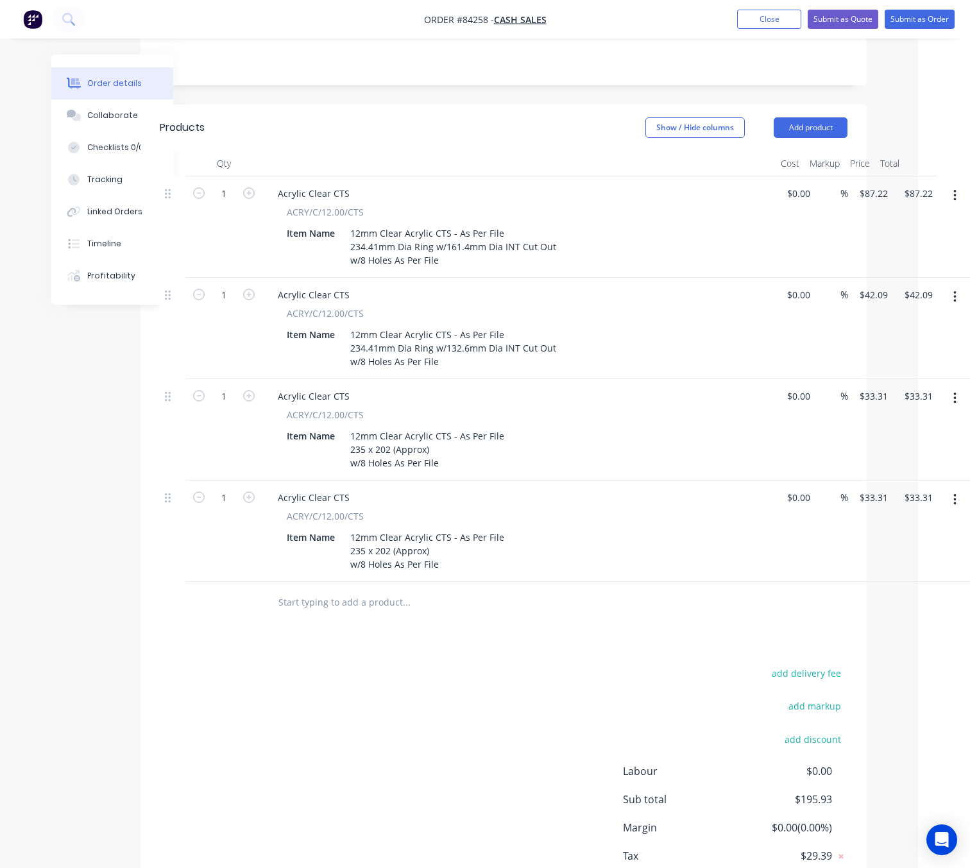
scroll to position [339, 52]
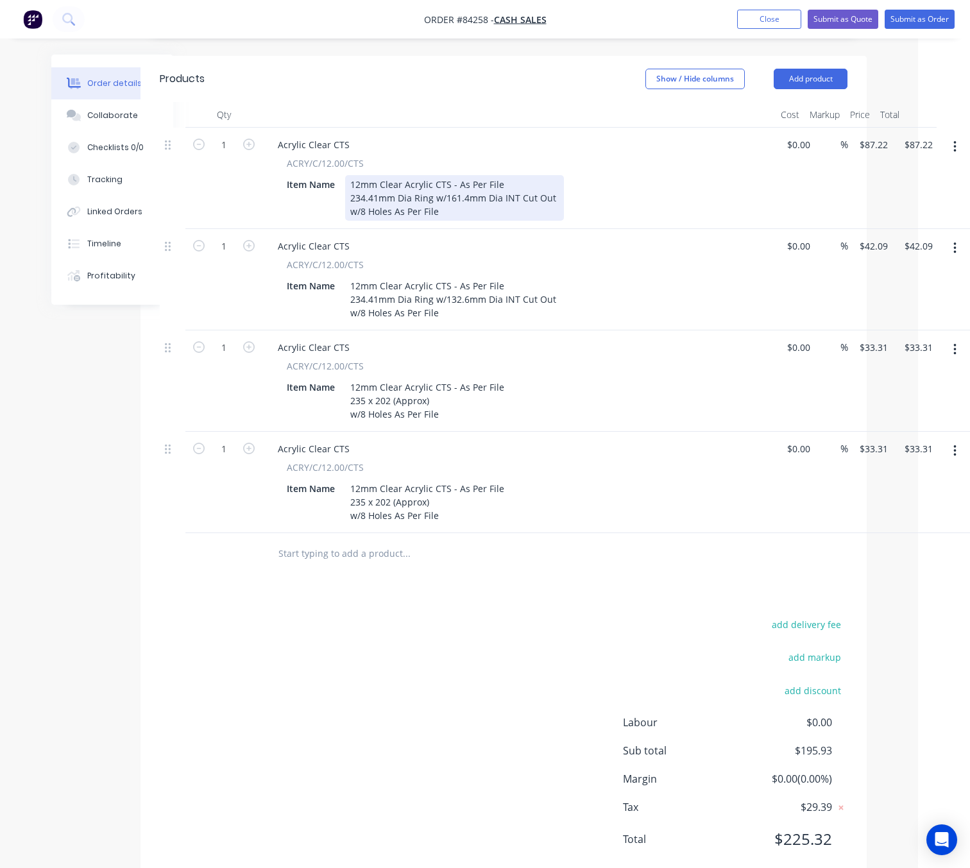
click at [507, 175] on div "12mm Clear Acrylic CTS - As Per File 234.41mm Dia Ring w/161.4mm Dia INT Cut Ou…" at bounding box center [454, 198] width 219 height 46
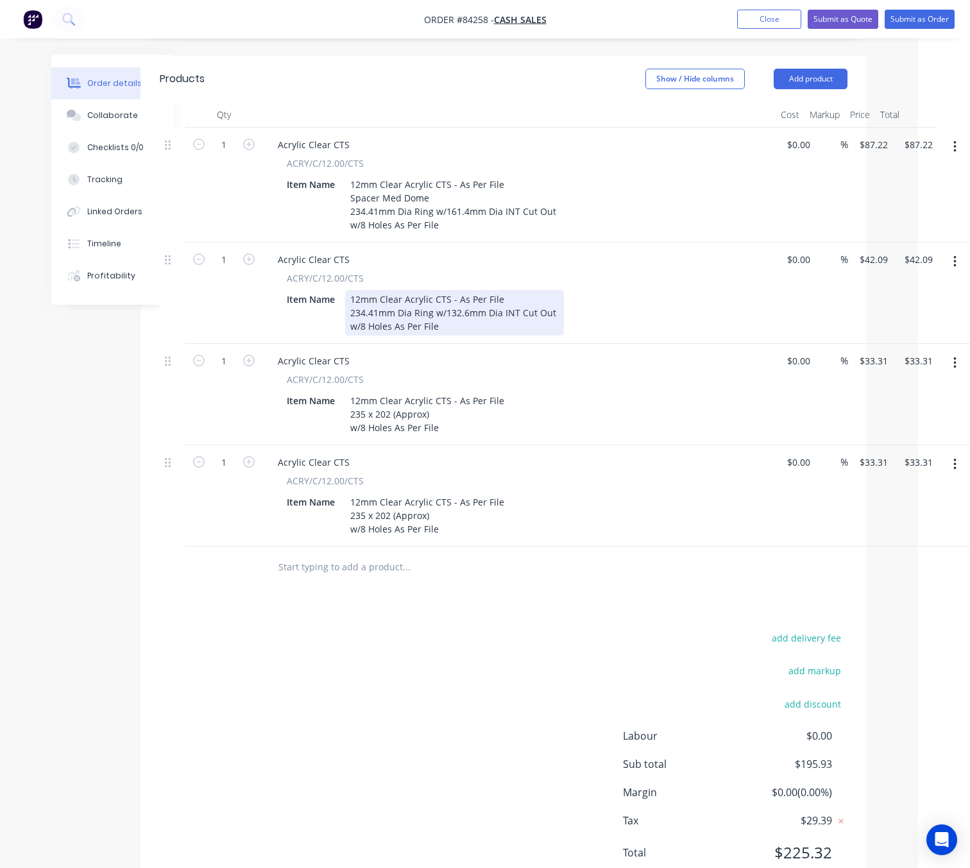
click at [502, 290] on div "12mm Clear Acrylic CTS - As Per File 234.41mm Dia Ring w/132.6mm Dia INT Cut Ou…" at bounding box center [454, 313] width 219 height 46
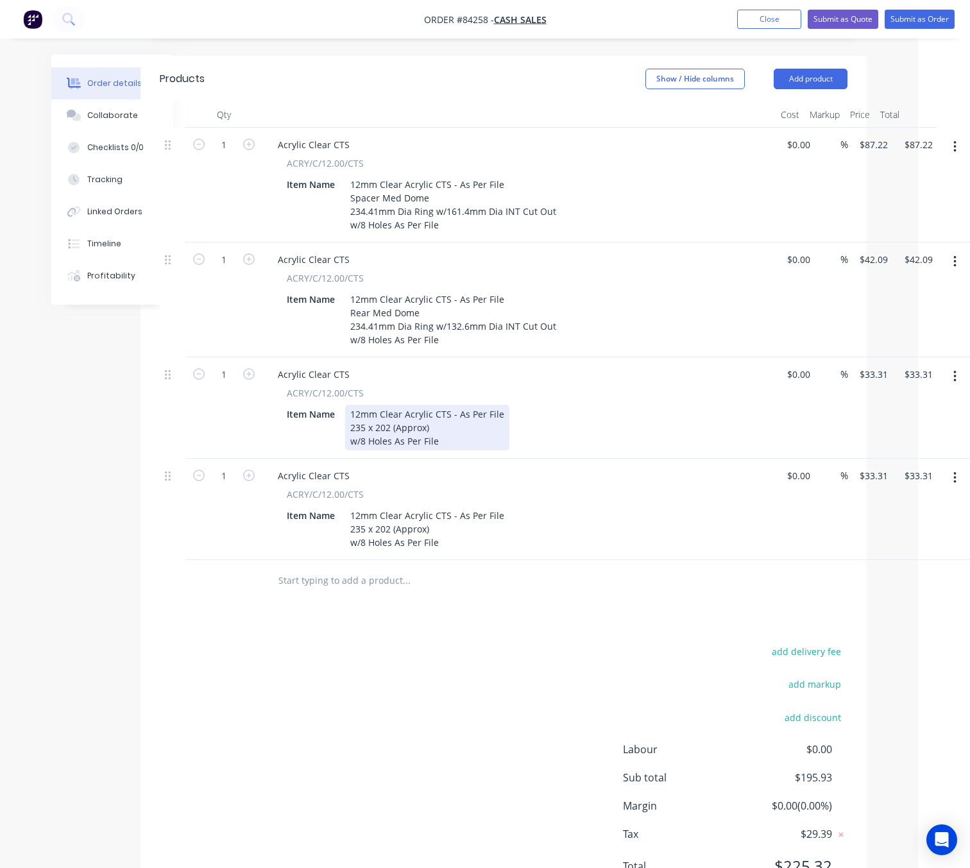
drag, startPoint x: 499, startPoint y: 380, endPoint x: 533, endPoint y: 387, distance: 34.7
click at [499, 405] on div "12mm Clear Acrylic CTS - As Per File 235 x 202 (Approx) w/8 Holes As Per File" at bounding box center [427, 428] width 164 height 46
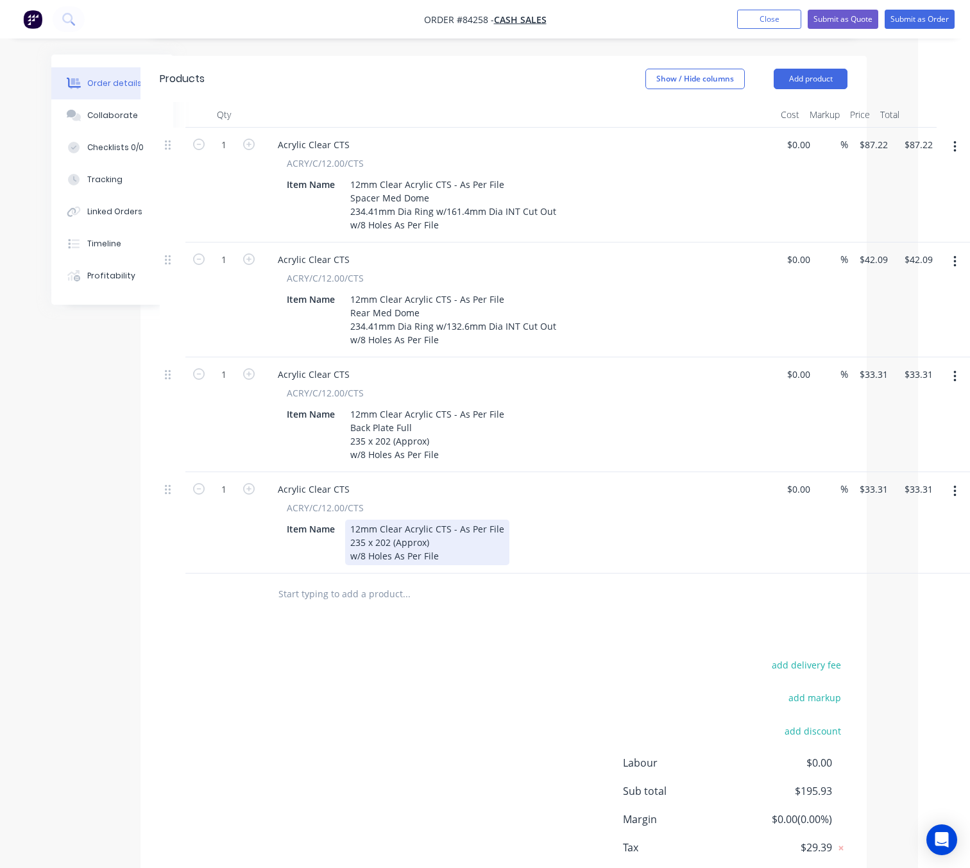
click at [501, 519] on div "12mm Clear Acrylic CTS - As Per File 235 x 202 (Approx) w/8 Holes As Per File" at bounding box center [427, 542] width 164 height 46
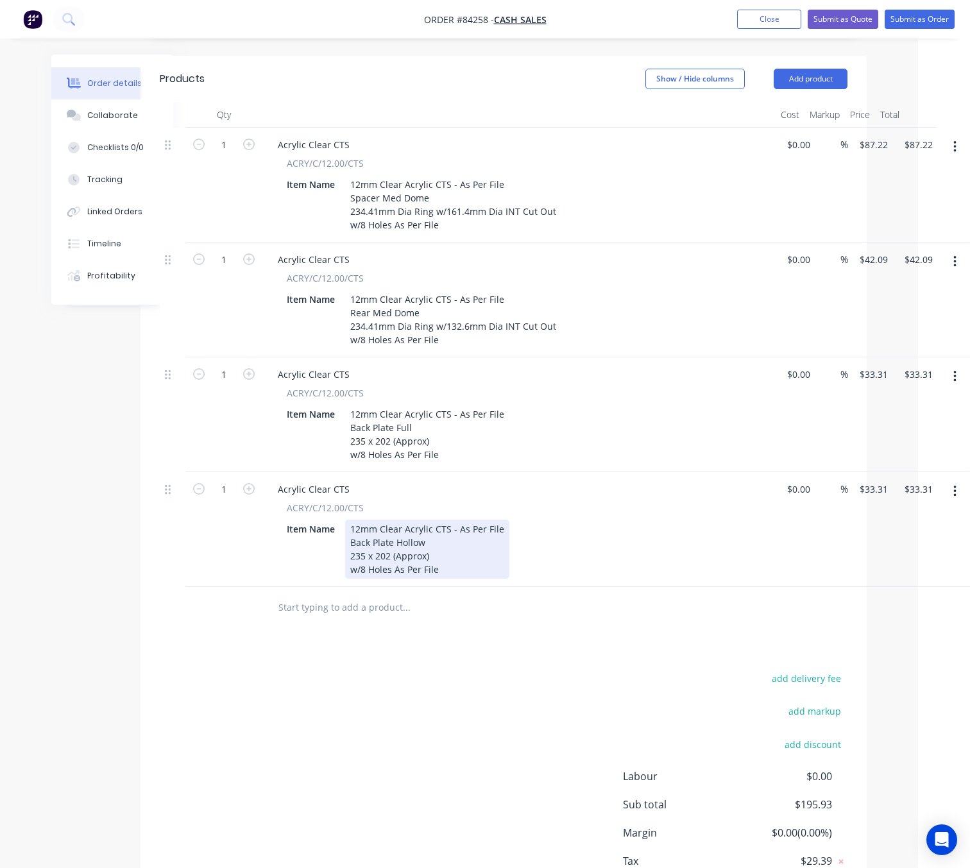
drag, startPoint x: 351, startPoint y: 521, endPoint x: 445, endPoint y: 536, distance: 95.3
click at [445, 535] on div "12mm Clear Acrylic CTS - As Per File Back Plate Hollow 235 x 202 (Approx) w/8 H…" at bounding box center [427, 548] width 164 height 59
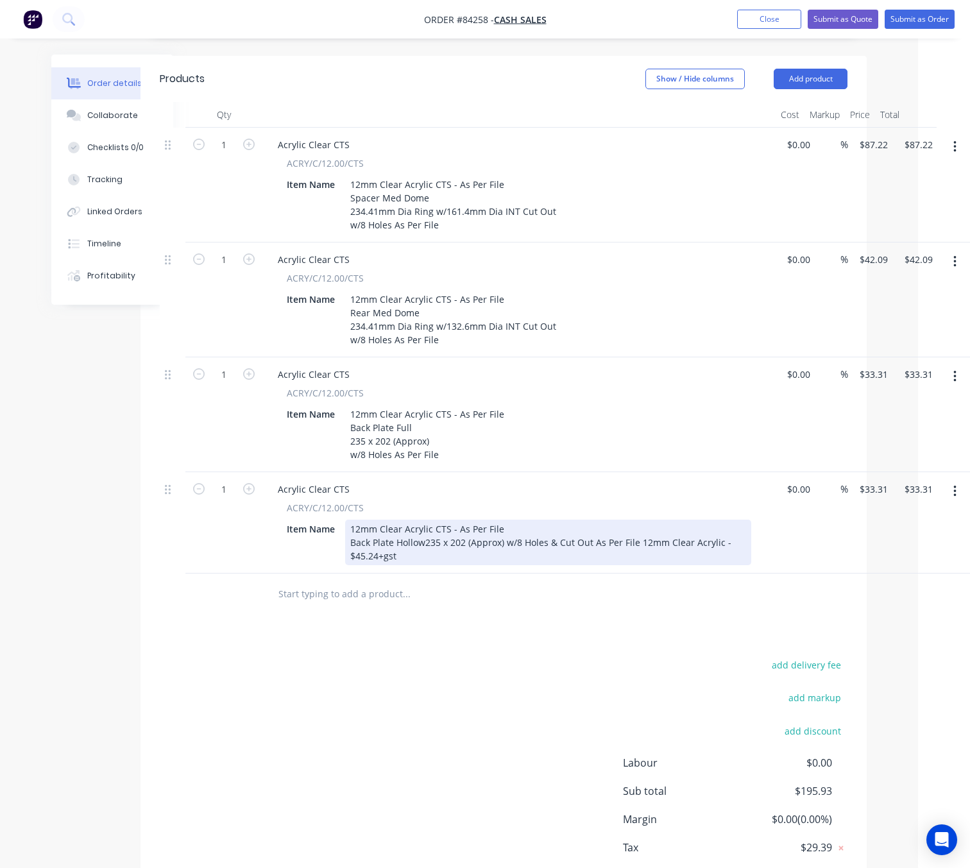
click at [427, 522] on div "12mm Clear Acrylic CTS - As Per File Back Plate Hollow 235 x 202 (Approx) w/8 H…" at bounding box center [548, 542] width 406 height 46
click at [431, 523] on div "12mm Clear Acrylic CTS - As Per File Back Plate Hollow 235 x 202 (Approx) w/8 H…" at bounding box center [548, 542] width 406 height 46
click at [481, 534] on div "12mm Clear Acrylic CTS - As Per File Back Plate Hollow 235 x 202 (Approx) w/8 H…" at bounding box center [486, 542] width 283 height 46
drag, startPoint x: 596, startPoint y: 534, endPoint x: 586, endPoint y: 536, distance: 11.1
click at [577, 536] on div "12mm Clear Acrylic CTS - As Per File Back Plate Hollow 235 x 202 (Approx) w/8 H…" at bounding box center [486, 542] width 283 height 46
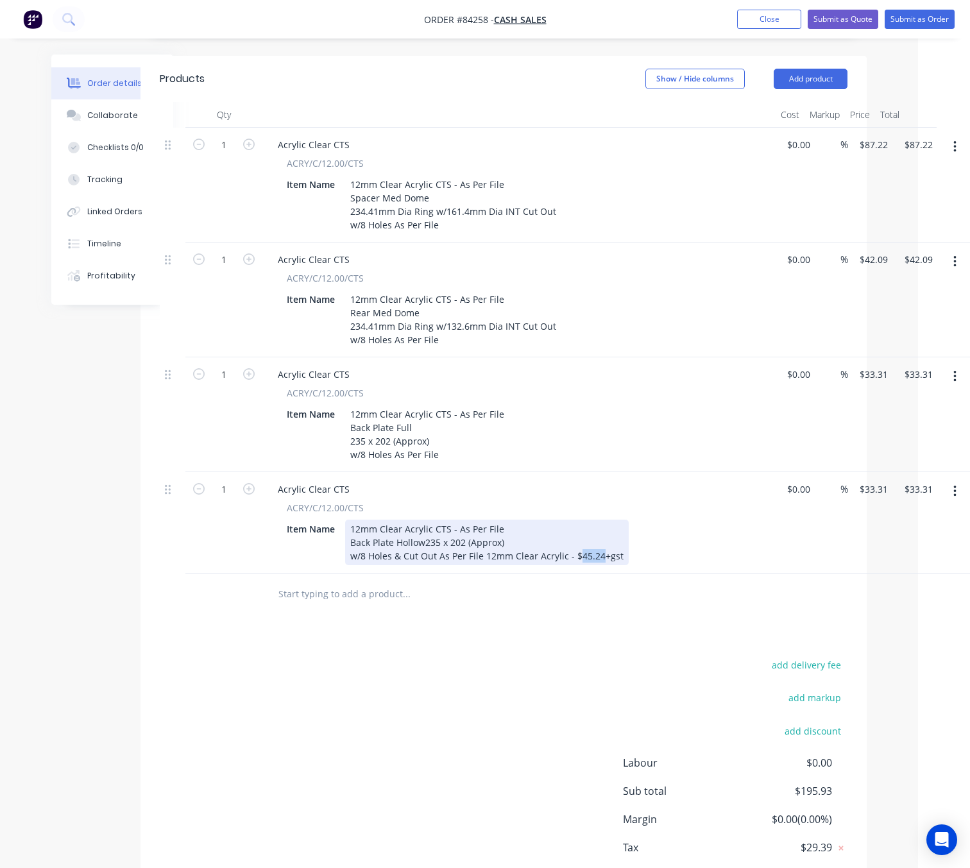
copy div "45.24"
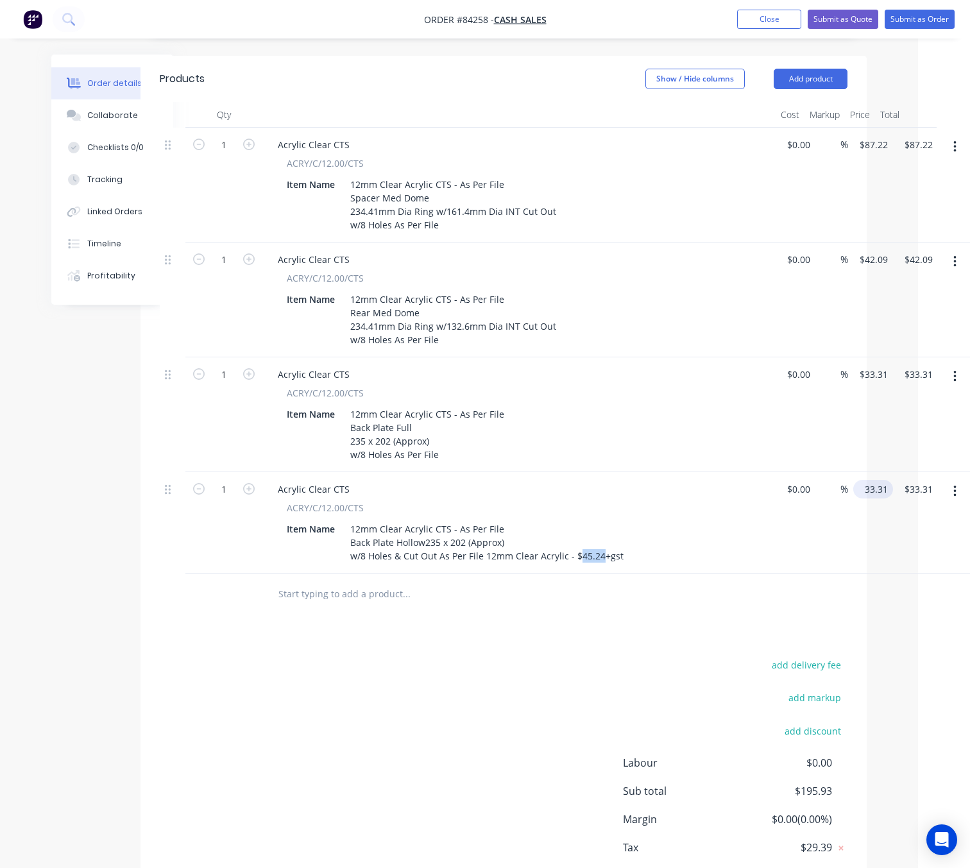
click at [870, 480] on input "33.31" at bounding box center [875, 489] width 35 height 19
paste input "45.24"
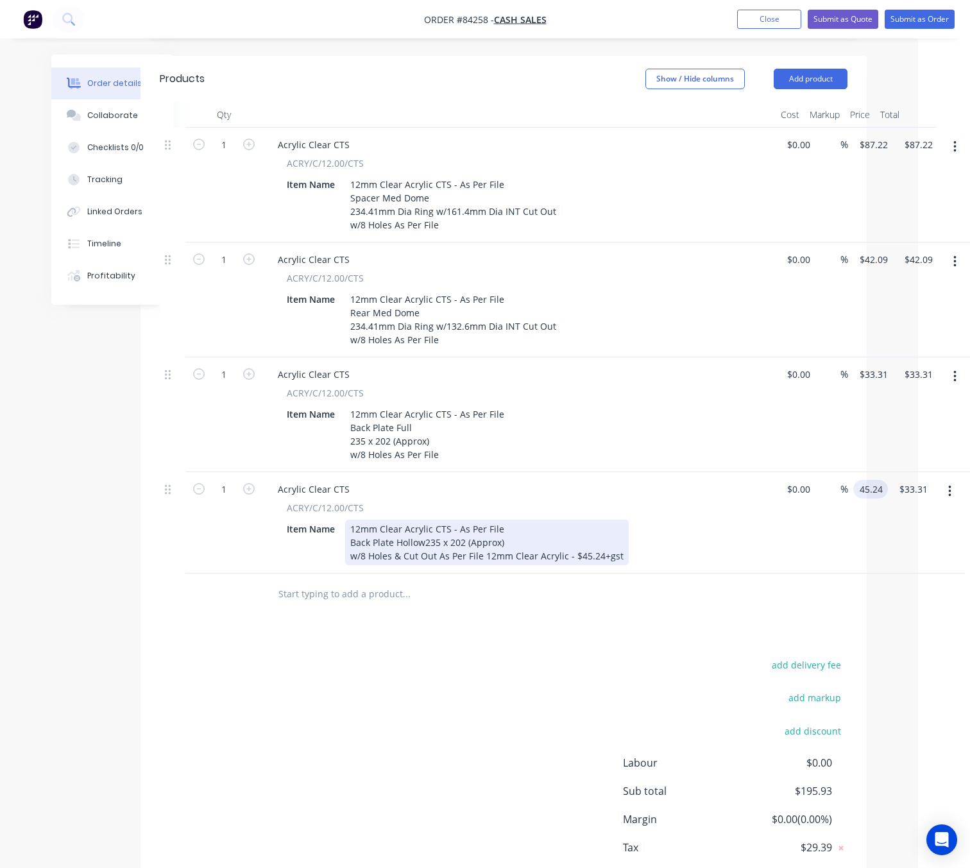
type input "$45.24"
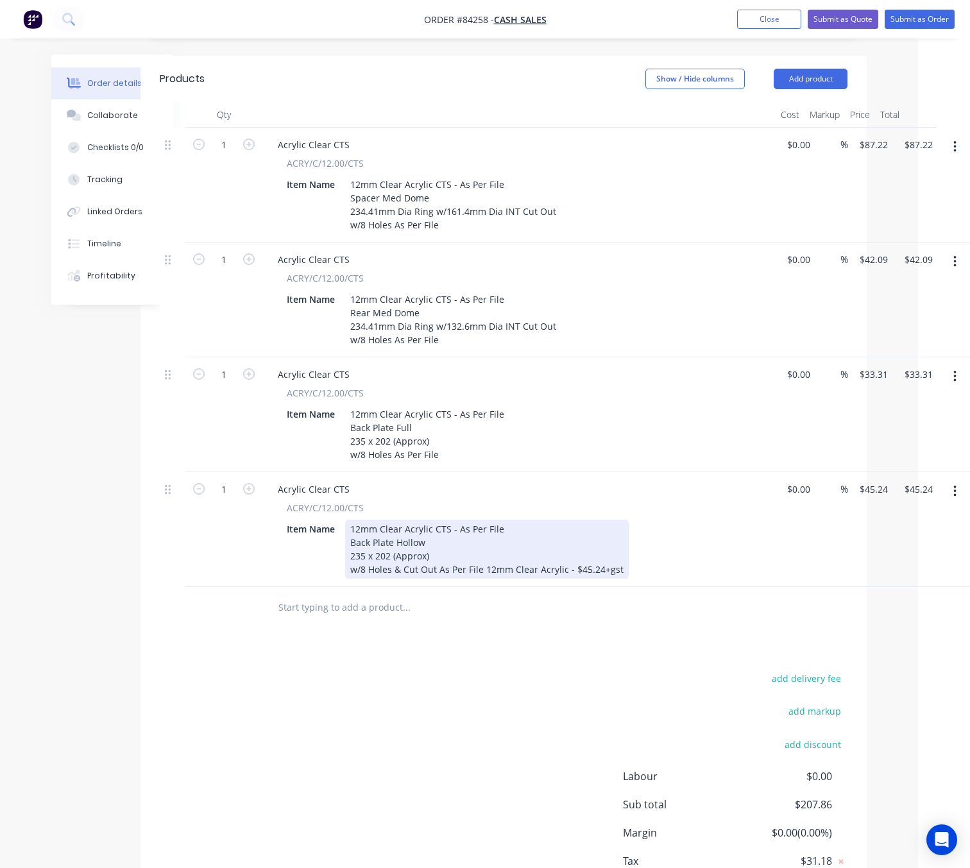
drag, startPoint x: 618, startPoint y: 537, endPoint x: 370, endPoint y: 536, distance: 248.2
click at [370, 536] on div "12mm Clear Acrylic CTS - As Per File Back Plate Hollow 235 x 202 (Approx) w/8 H…" at bounding box center [486, 548] width 283 height 59
click at [560, 533] on div "12mm Clear Acrylic CTS - As Per File Back Plate Hollow 235 x 202 (Approx) w/8 H…" at bounding box center [486, 548] width 283 height 59
drag, startPoint x: 612, startPoint y: 535, endPoint x: 419, endPoint y: 543, distance: 192.6
click at [427, 543] on div "12mm Clear Acrylic CTS - As Per File Back Plate Hollow 235 x 202 (Approx) w/8 H…" at bounding box center [486, 548] width 283 height 59
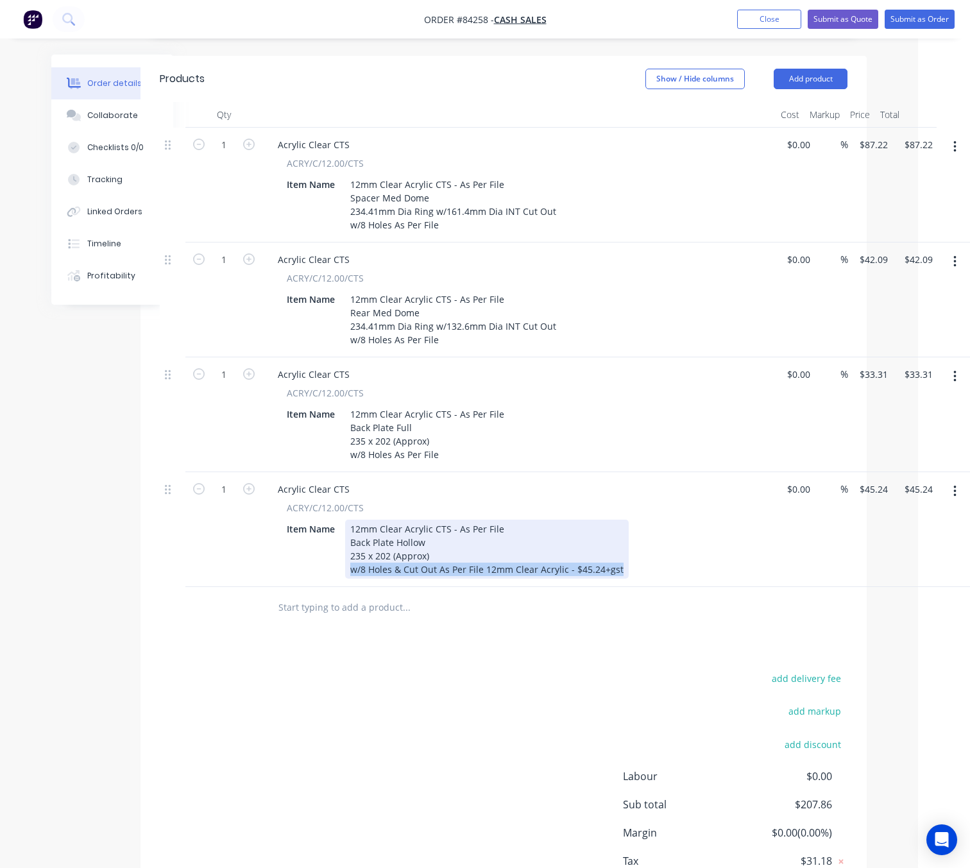
drag, startPoint x: 351, startPoint y: 535, endPoint x: 620, endPoint y: 543, distance: 269.5
click at [620, 543] on div "12mm Clear Acrylic CTS - As Per File Back Plate Hollow 235 x 202 (Approx) w/8 H…" at bounding box center [486, 548] width 283 height 59
click at [445, 535] on div "12mm Clear Acrylic CTS - As Per File Back Plate Hollow 235 x 202 (Approx) w/8 H…" at bounding box center [486, 548] width 283 height 59
drag, startPoint x: 481, startPoint y: 531, endPoint x: 630, endPoint y: 548, distance: 149.8
click at [637, 547] on div "Acrylic Clear CTS ACRY/C/12.00/CTS Item Name 12mm Clear Acrylic CTS - As Per Fi…" at bounding box center [518, 529] width 513 height 115
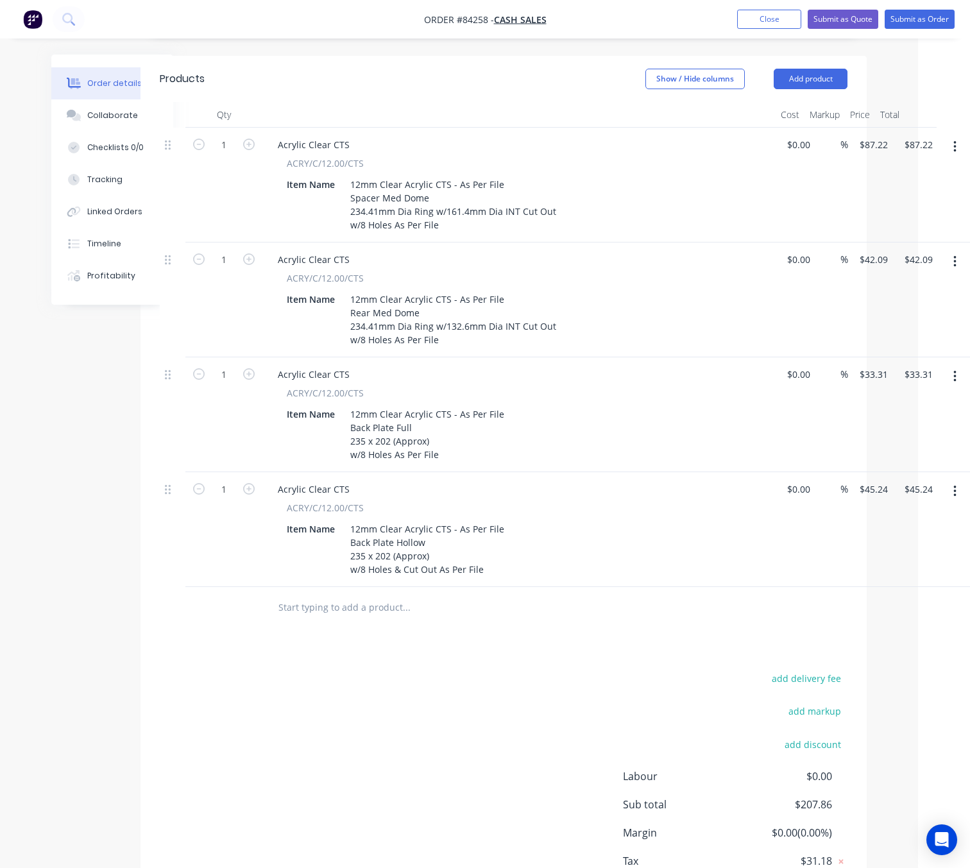
click at [949, 480] on button "button" at bounding box center [955, 491] width 30 height 23
click at [936, 541] on div "Duplicate" at bounding box center [908, 550] width 99 height 19
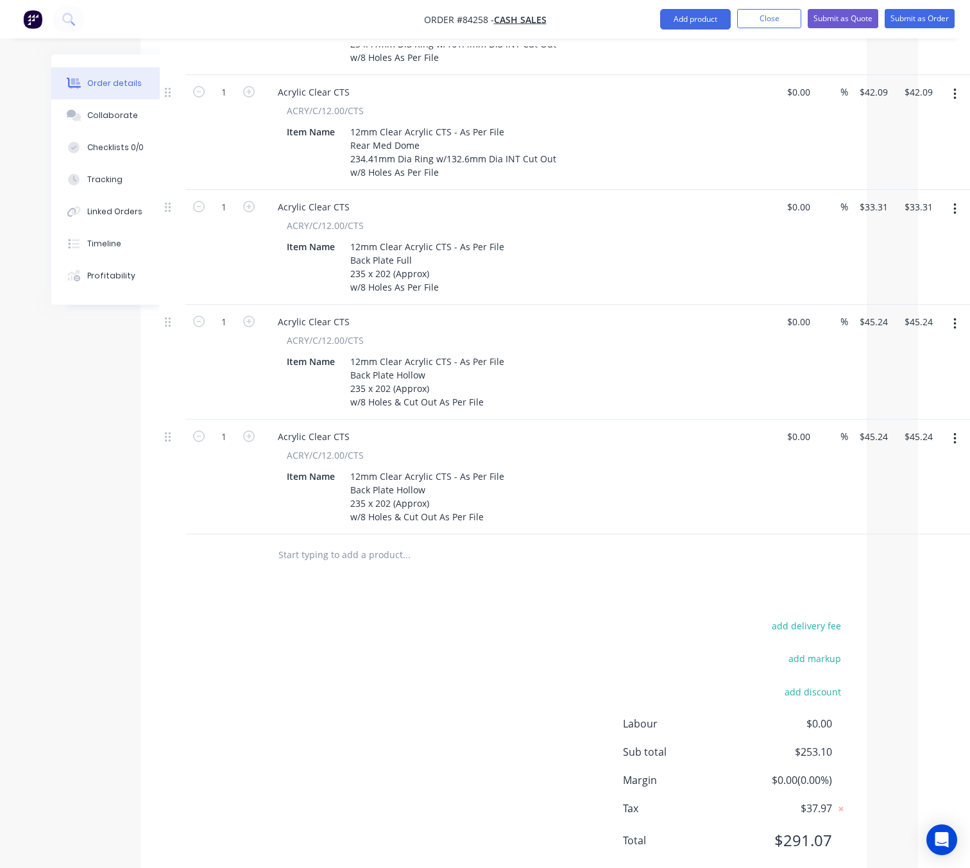
scroll to position [509, 52]
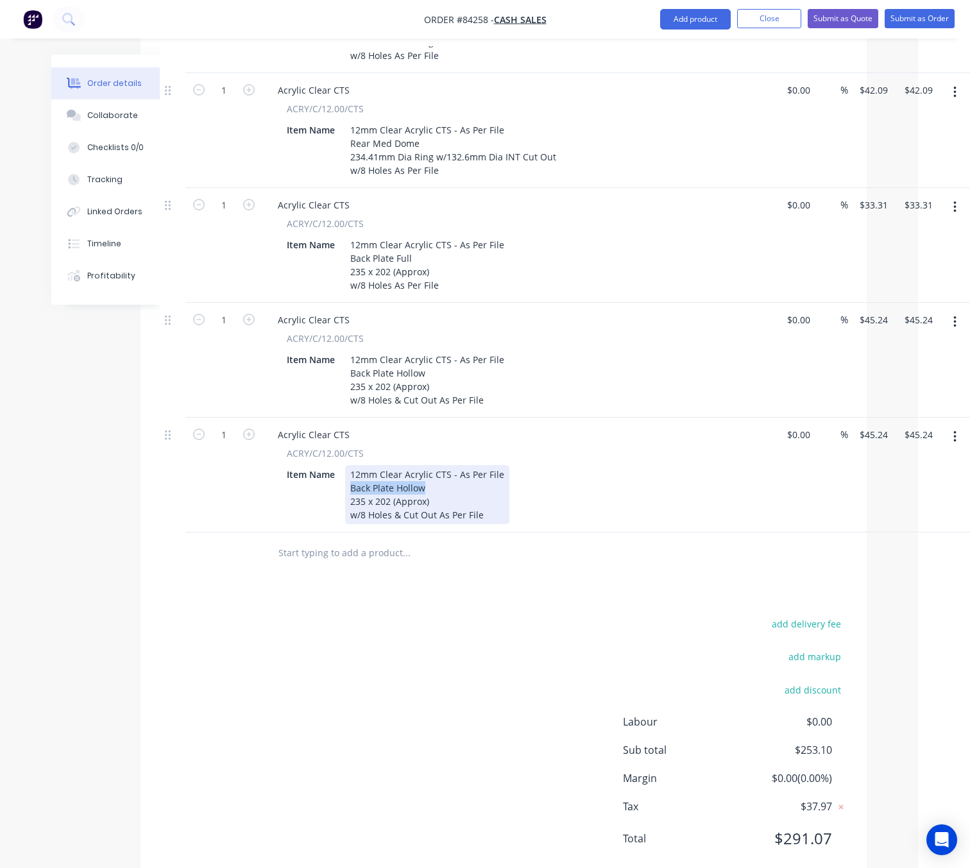
drag, startPoint x: 424, startPoint y: 453, endPoint x: 347, endPoint y: 454, distance: 77.0
click at [347, 465] on div "12mm Clear Acrylic CTS - As Per File Back Plate Hollow 235 x 202 (Approx) w/8 H…" at bounding box center [427, 494] width 164 height 59
paste div
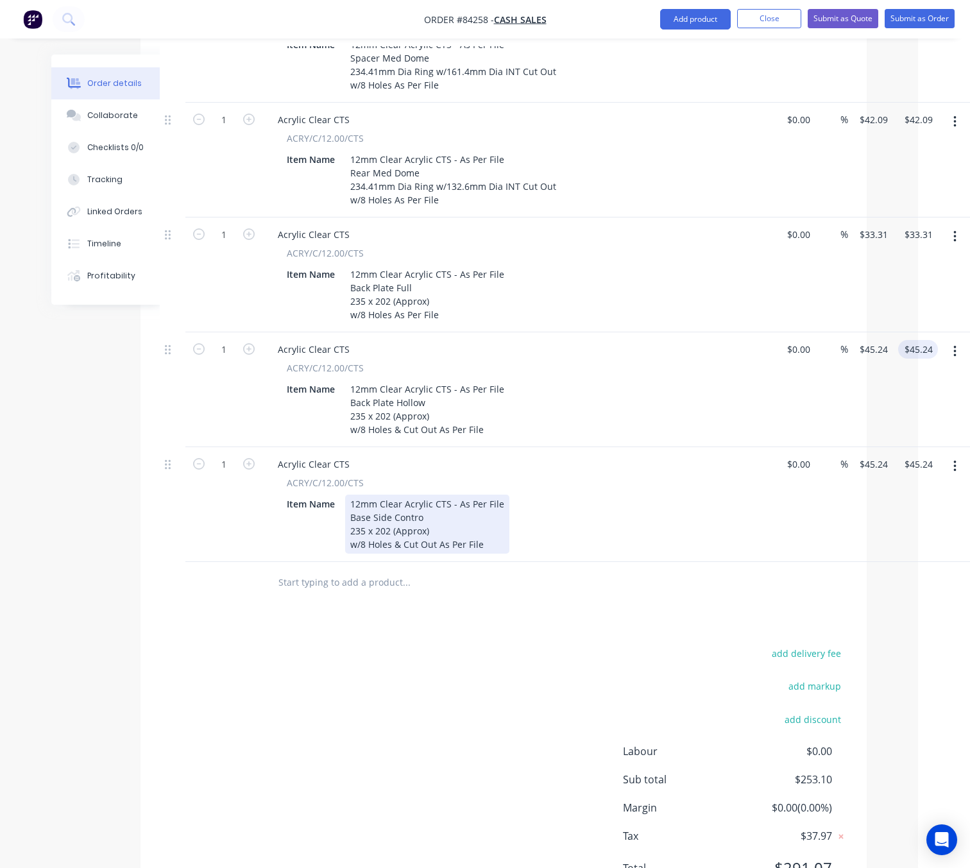
scroll to position [316, 52]
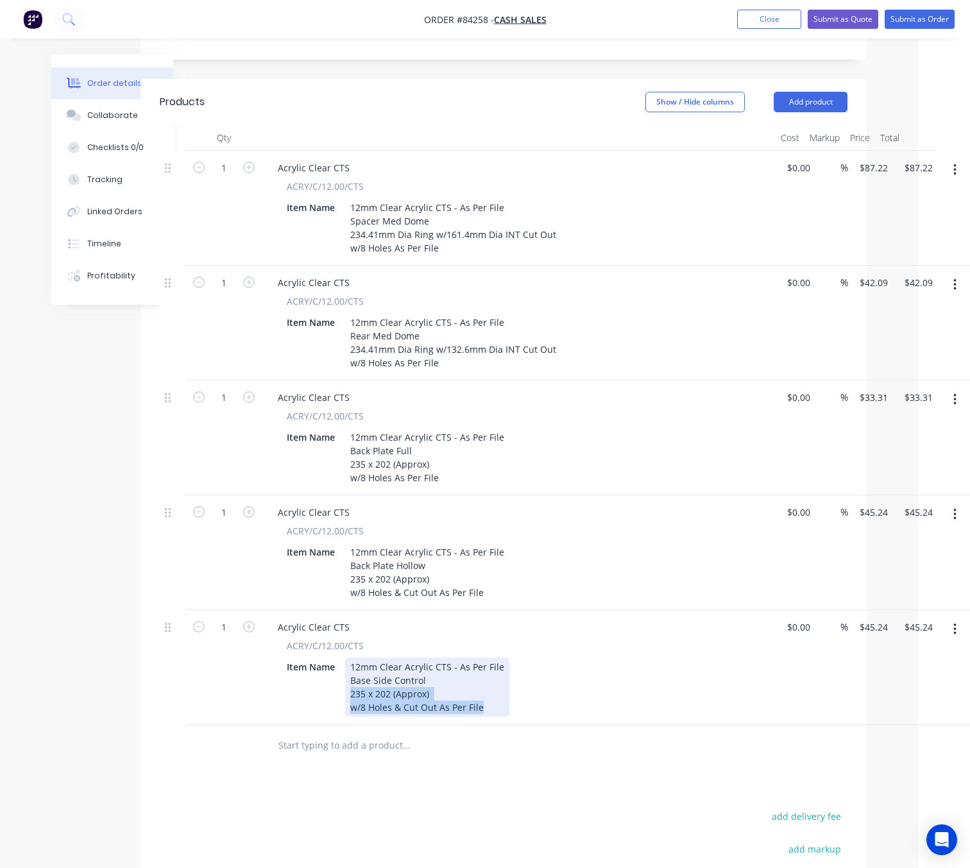
drag, startPoint x: 349, startPoint y: 658, endPoint x: 484, endPoint y: 684, distance: 137.1
click at [485, 681] on div "12mm Clear Acrylic CTS - As Per File Base Side Control 235 x 202 (Approx) w/8 H…" at bounding box center [427, 686] width 164 height 59
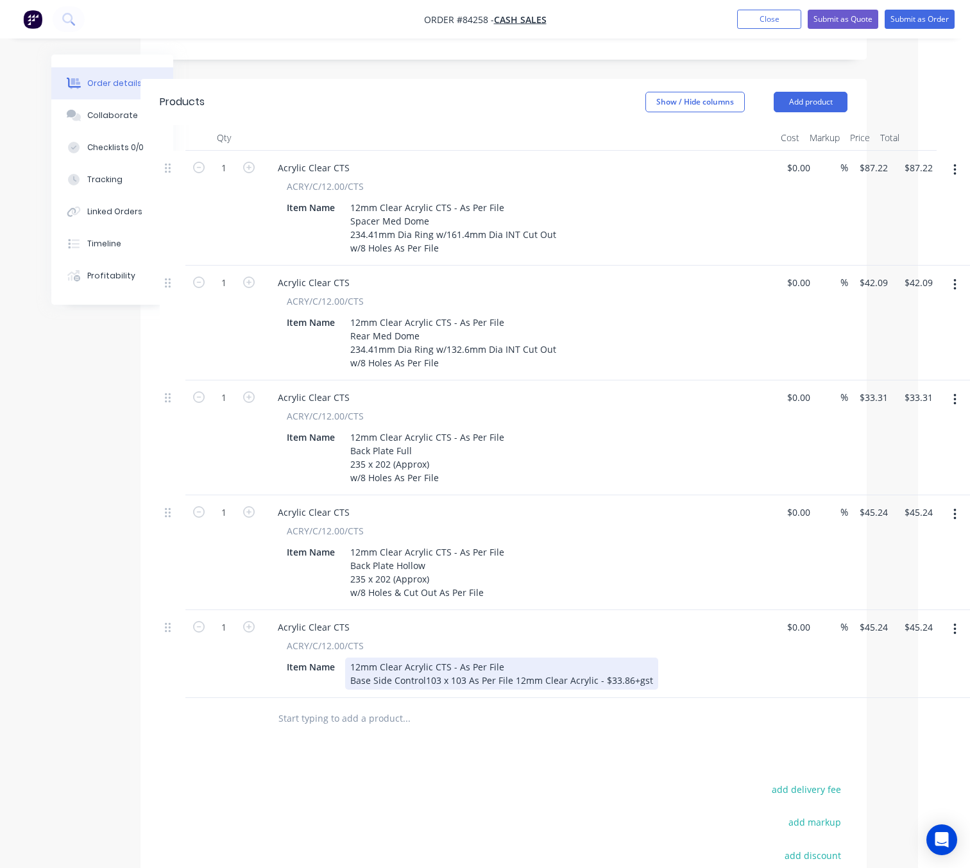
click at [437, 660] on div "12mm Clear Acrylic CTS - As Per File Base Side Control 103 x 103 As Per File 12…" at bounding box center [501, 673] width 313 height 32
click at [439, 661] on div "12mm Clear Acrylic CTS - As Per File Base Side Control 103 x 103 As Per File 12…" at bounding box center [501, 673] width 313 height 32
drag, startPoint x: 552, startPoint y: 659, endPoint x: 531, endPoint y: 660, distance: 21.2
click at [531, 660] on div "12mm Clear Acrylic CTS - As Per File Base Side Control 103 x 103 As Per File 12…" at bounding box center [501, 673] width 313 height 32
copy div "33.86"
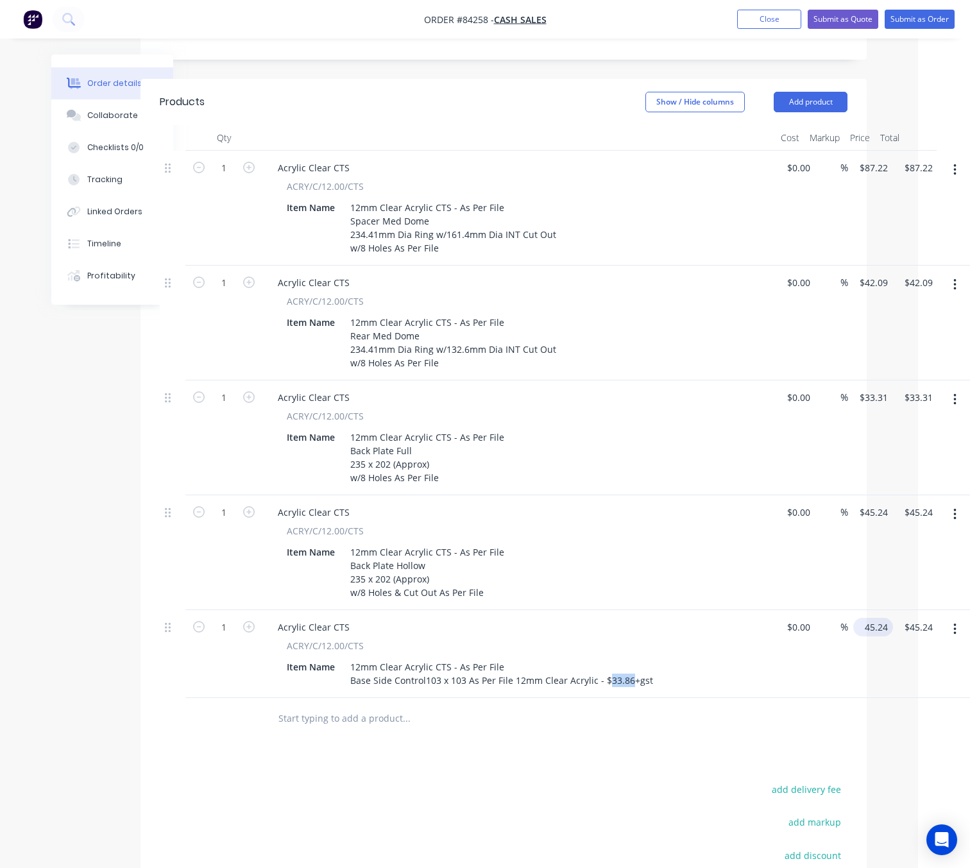
click at [877, 618] on input "45.24" at bounding box center [875, 627] width 35 height 19
paste input "33.86"
type input "$33.86"
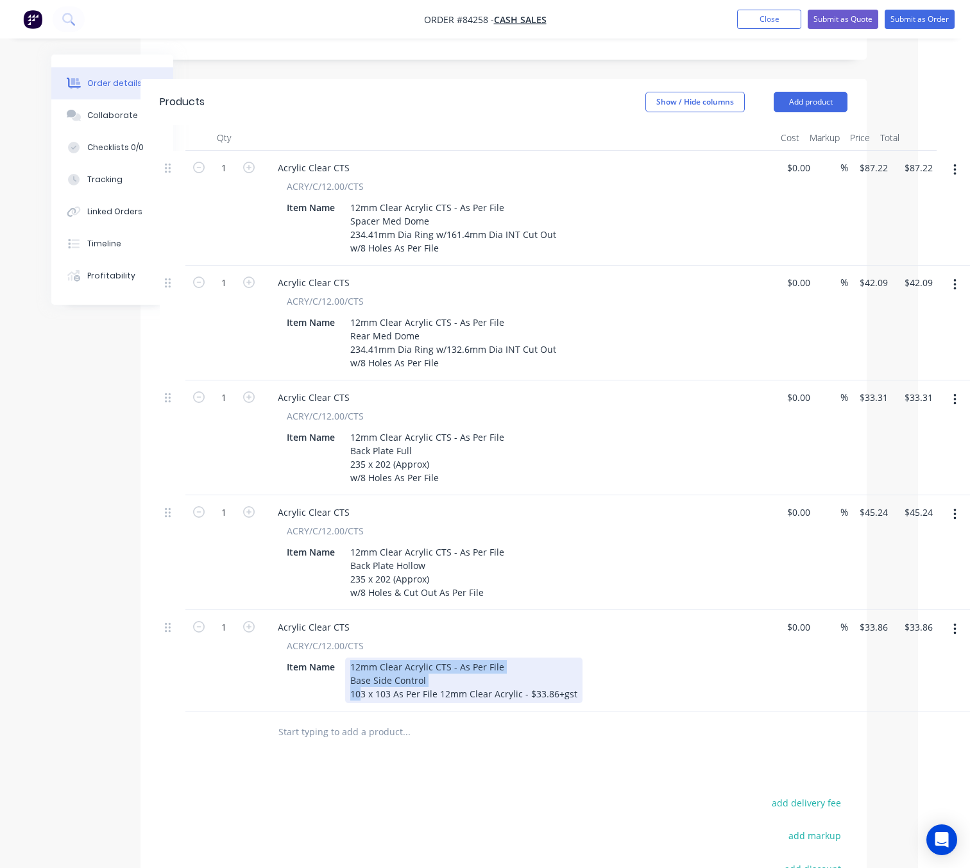
drag, startPoint x: 575, startPoint y: 659, endPoint x: 355, endPoint y: 664, distance: 220.7
click at [355, 664] on div "12mm Clear Acrylic CTS - As Per File Base Side Control 103 x 103 As Per File 12…" at bounding box center [463, 680] width 237 height 46
drag, startPoint x: 377, startPoint y: 664, endPoint x: 504, endPoint y: 664, distance: 127.0
click at [380, 664] on div "12mm Clear Acrylic CTS - As Per File Base Side Control 103 x 103 As Per File 12…" at bounding box center [463, 680] width 237 height 46
drag, startPoint x: 573, startPoint y: 660, endPoint x: 352, endPoint y: 664, distance: 221.3
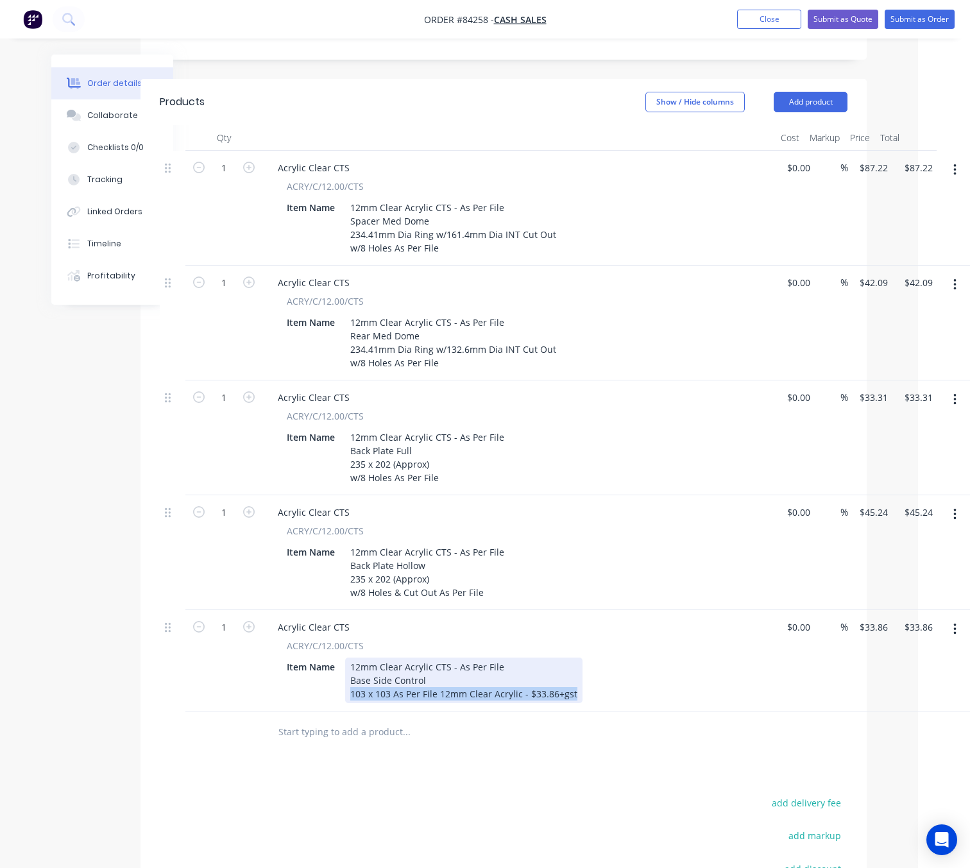
click at [352, 664] on div "12mm Clear Acrylic CTS - As Per File Base Side Control 103 x 103 As Per File 12…" at bounding box center [463, 680] width 237 height 46
click at [443, 661] on div "12mm Clear Acrylic CTS - As Per File Base Side Control 103 x 103 As Per File 12…" at bounding box center [463, 680] width 237 height 46
drag, startPoint x: 437, startPoint y: 655, endPoint x: 610, endPoint y: 664, distance: 172.8
click at [610, 664] on div "Item Name 12mm Clear Acrylic CTS - As Per File Base Side Control 103 x 103 As P…" at bounding box center [516, 680] width 469 height 46
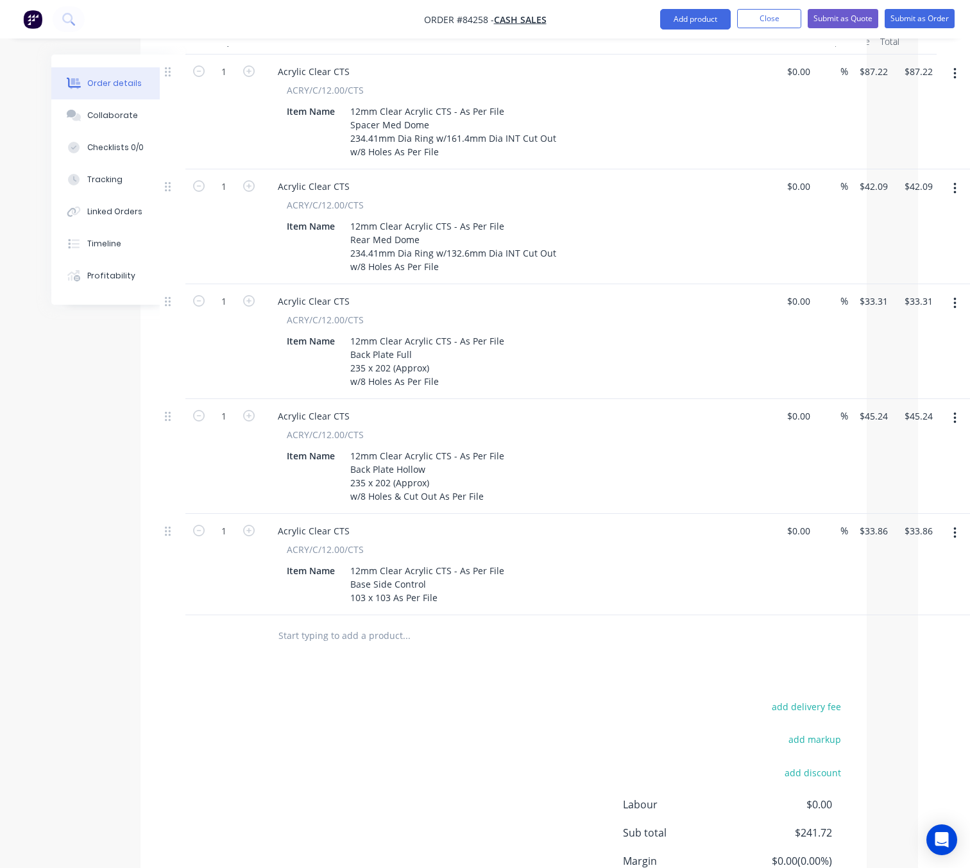
click at [953, 526] on icon "button" at bounding box center [954, 533] width 3 height 14
click at [933, 583] on div "Duplicate" at bounding box center [908, 592] width 99 height 19
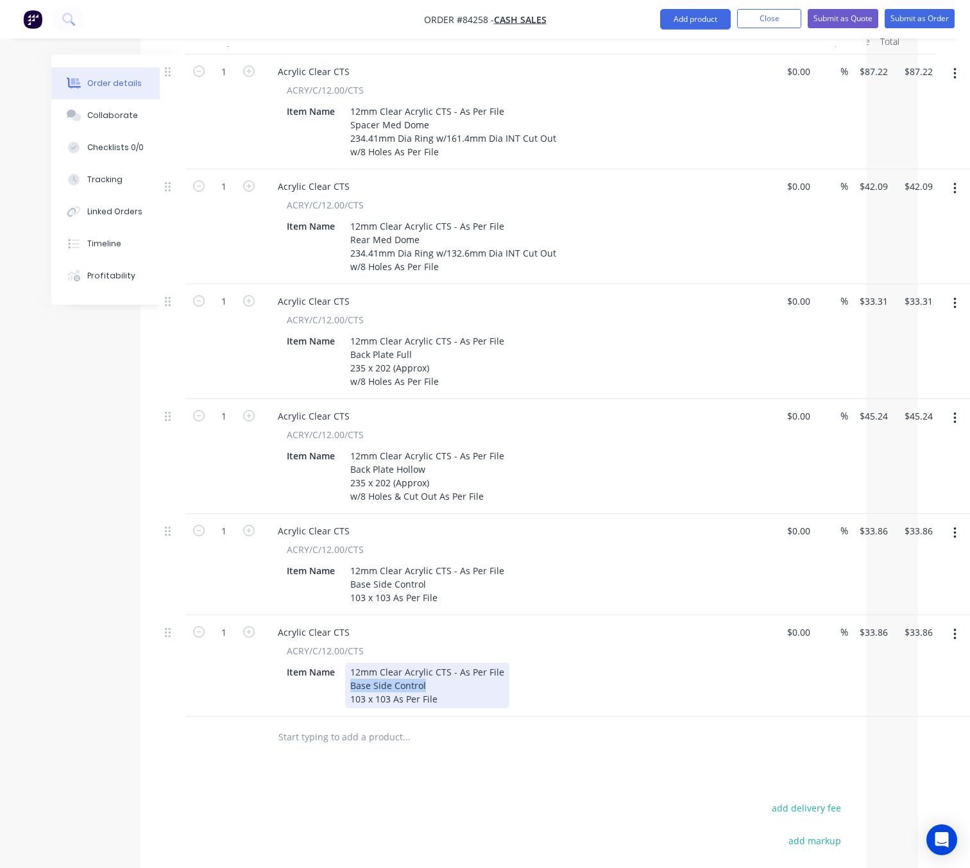
drag, startPoint x: 423, startPoint y: 651, endPoint x: 349, endPoint y: 649, distance: 74.4
click at [349, 662] on div "12mm Clear Acrylic CTS - As Per File Base Side Control 103 x 103 As Per File" at bounding box center [427, 685] width 164 height 46
paste div
click at [431, 662] on div "12mm Clear Acrylic CTS - As Per File Mid Side Control 103 x 103 As Per File" at bounding box center [427, 685] width 164 height 46
drag, startPoint x: 449, startPoint y: 680, endPoint x: 339, endPoint y: 681, distance: 110.3
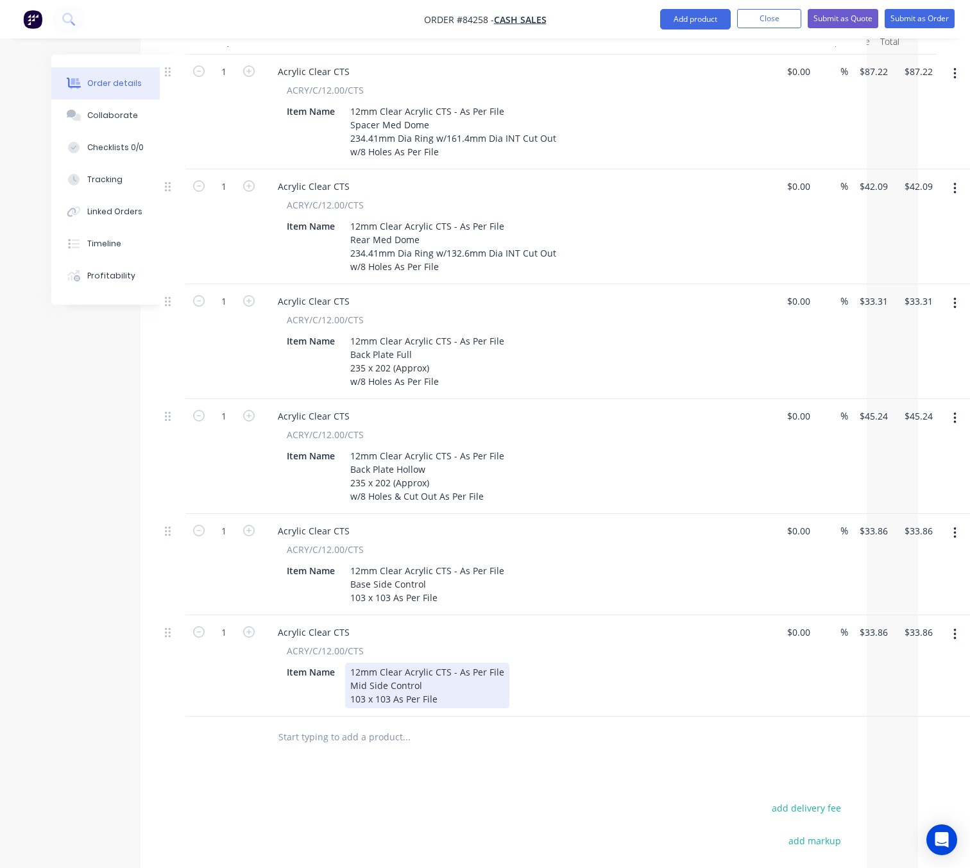
click at [339, 681] on div "Item Name 12mm Clear Acrylic CTS - As Per File Mid Side Control 103 x 103 As Pe…" at bounding box center [516, 685] width 469 height 46
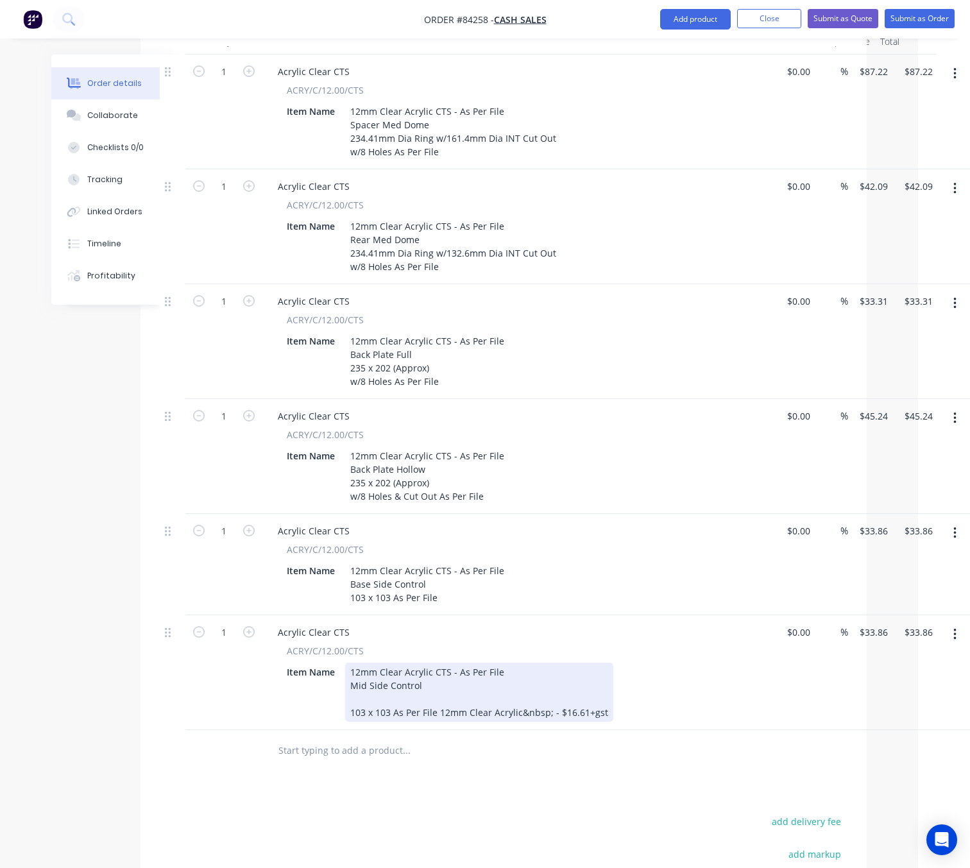
click at [349, 677] on div "12mm Clear Acrylic CTS - As Per File Mid Side Control 103 x 103 As Per File 12m…" at bounding box center [479, 691] width 268 height 59
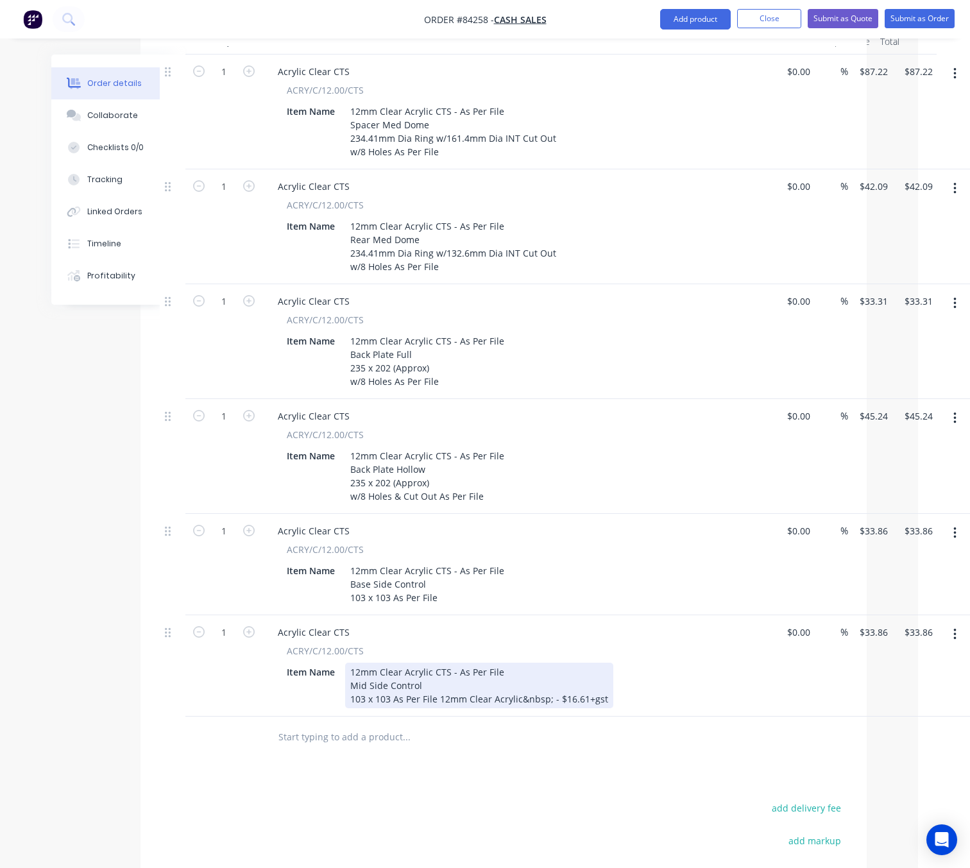
click at [439, 664] on div "12mm Clear Acrylic CTS - As Per File Mid Side Control 103 x 103 As Per File 12m…" at bounding box center [479, 685] width 268 height 46
click at [584, 666] on div "12mm Clear Acrylic CTS - As Per File Mid Side Control 103 x 103 As Per File 12m…" at bounding box center [479, 685] width 268 height 46
drag, startPoint x: 583, startPoint y: 668, endPoint x: 562, endPoint y: 668, distance: 20.5
click at [562, 668] on div "12mm Clear Acrylic CTS - As Per File Mid Side Control 103 x 103 As Per File 12m…" at bounding box center [479, 685] width 268 height 46
copy div "16.61"
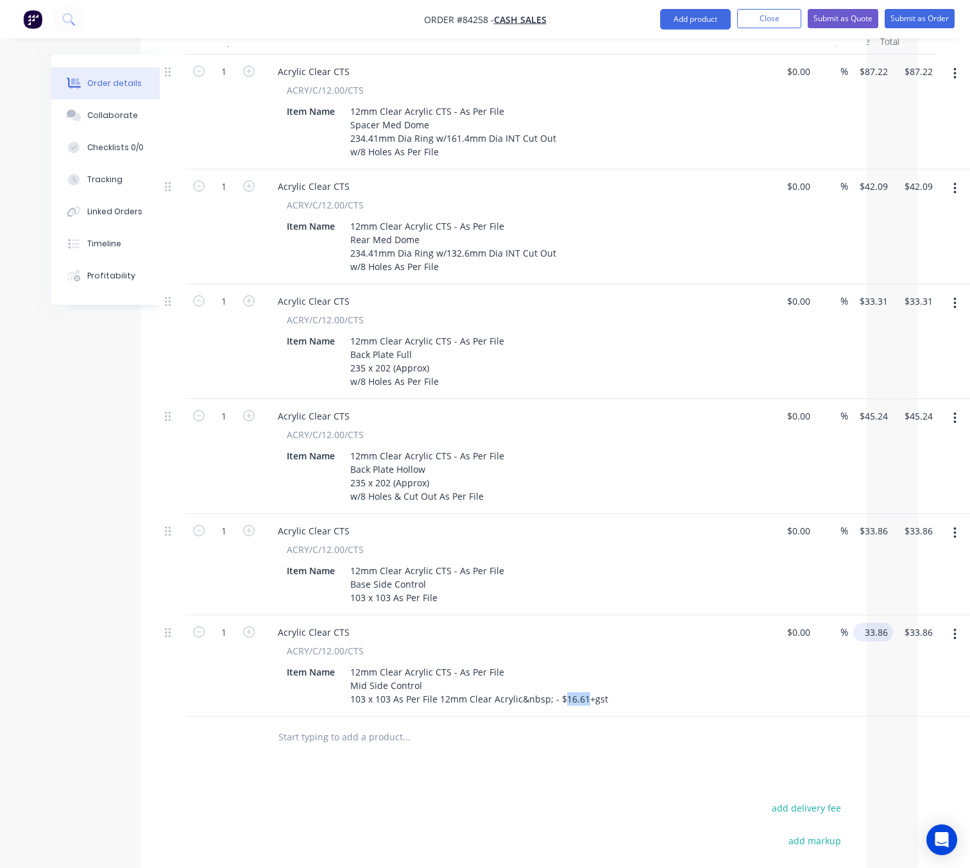
click at [873, 623] on input "33.86" at bounding box center [875, 632] width 35 height 19
paste input "16.61"
type input "$16.61"
click at [483, 750] on div "Products Show / Hide columns Add product Qty Cost Markup Price Total 1 Acrylic …" at bounding box center [503, 524] width 726 height 1083
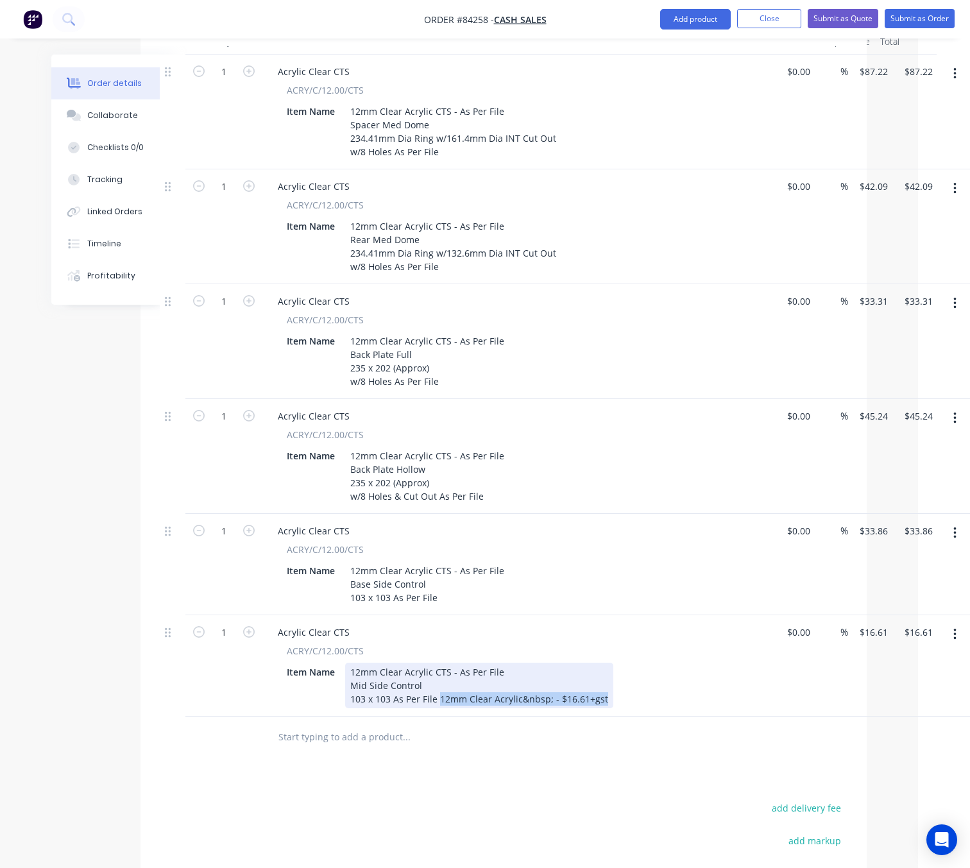
drag, startPoint x: 439, startPoint y: 664, endPoint x: 620, endPoint y: 679, distance: 181.5
click at [620, 679] on div "Acrylic Clear CTS ACRY/C/12.00/CTS Item Name 12mm Clear Acrylic CTS - As Per Fi…" at bounding box center [518, 665] width 513 height 101
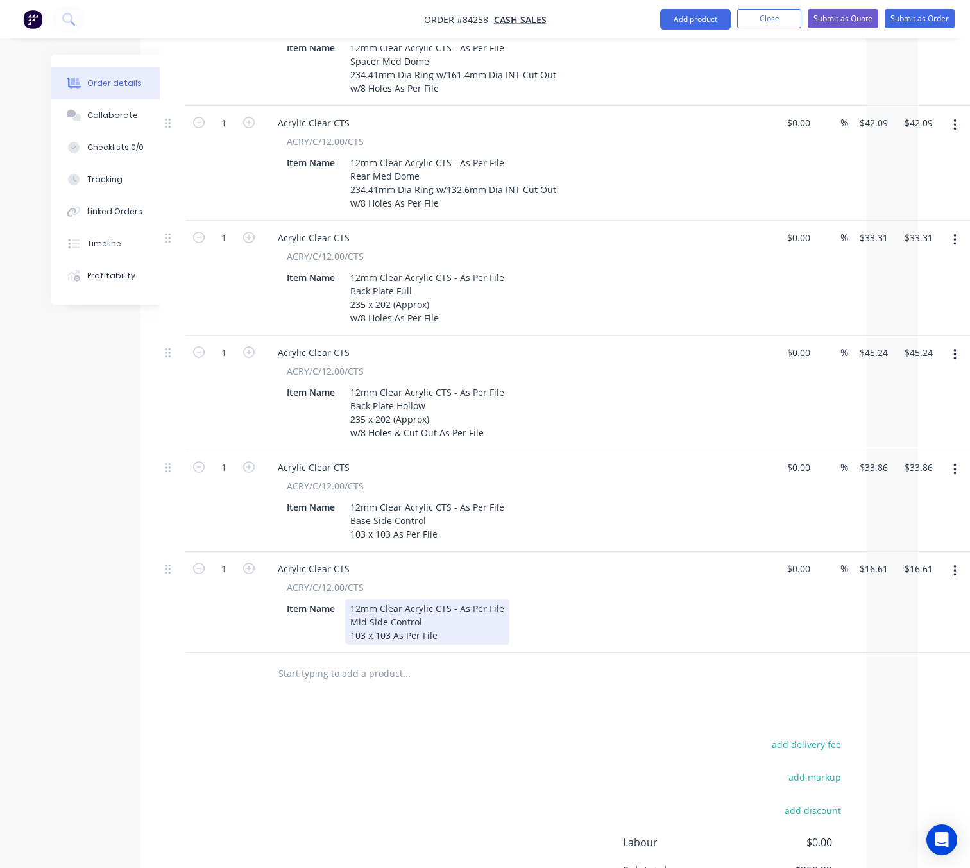
scroll to position [509, 52]
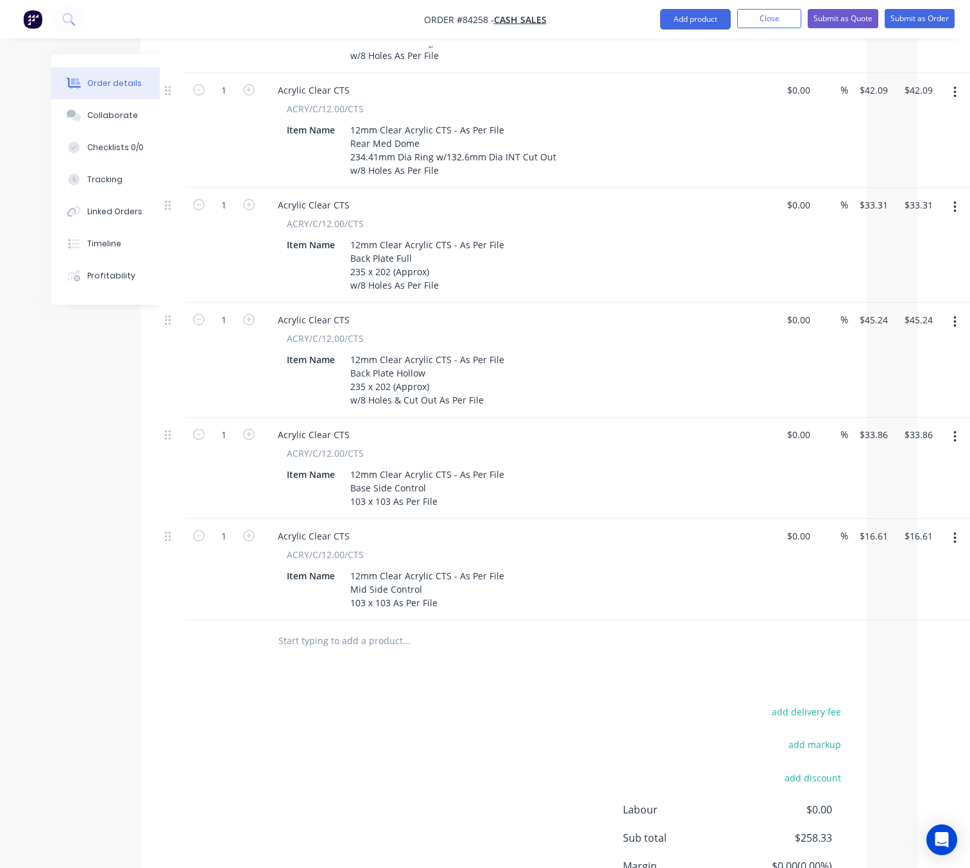
click at [353, 628] on input "text" at bounding box center [406, 641] width 257 height 26
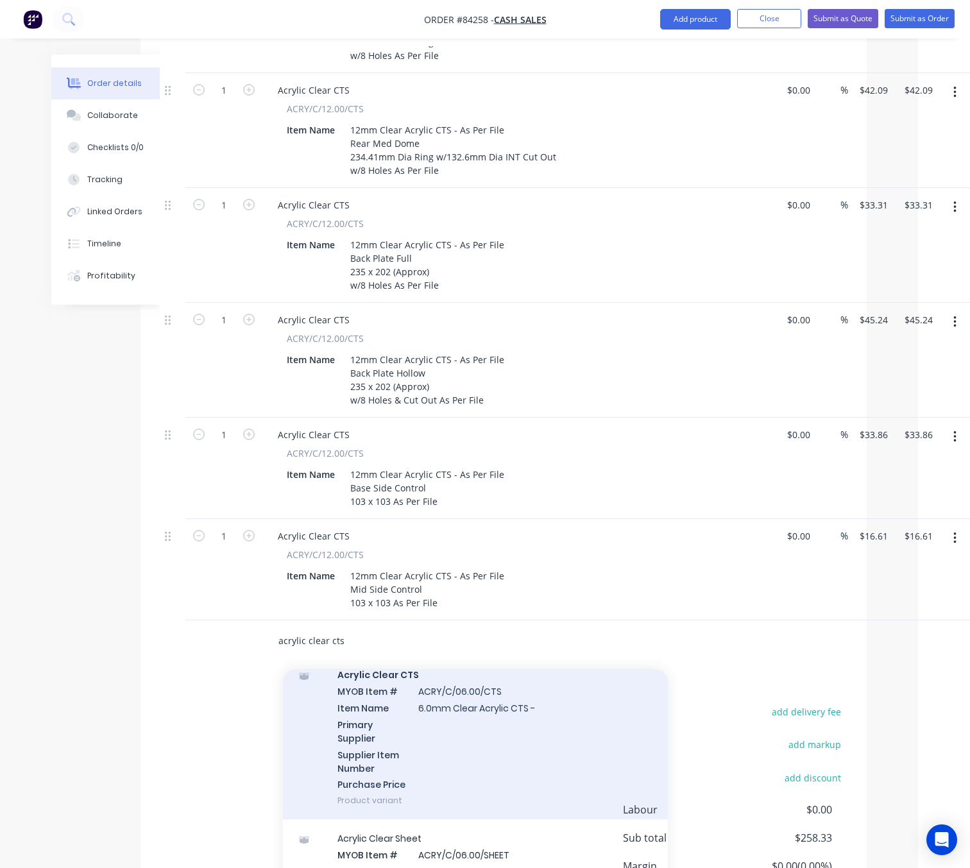
scroll to position [2282, 0]
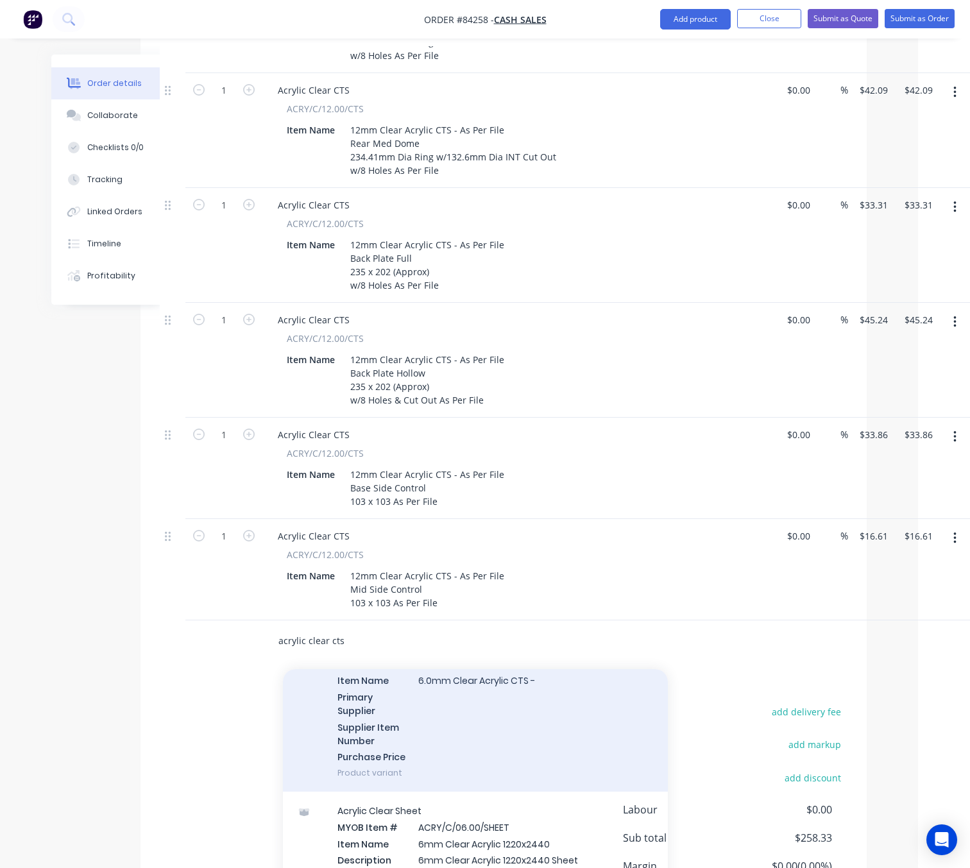
type input "acrylic clear cts"
click at [551, 737] on div "Acrylic Clear CTS MYOB Item # ACRY/C/06.00/CTS Item Name 6.0mm Clear Acrylic CT…" at bounding box center [475, 710] width 385 height 164
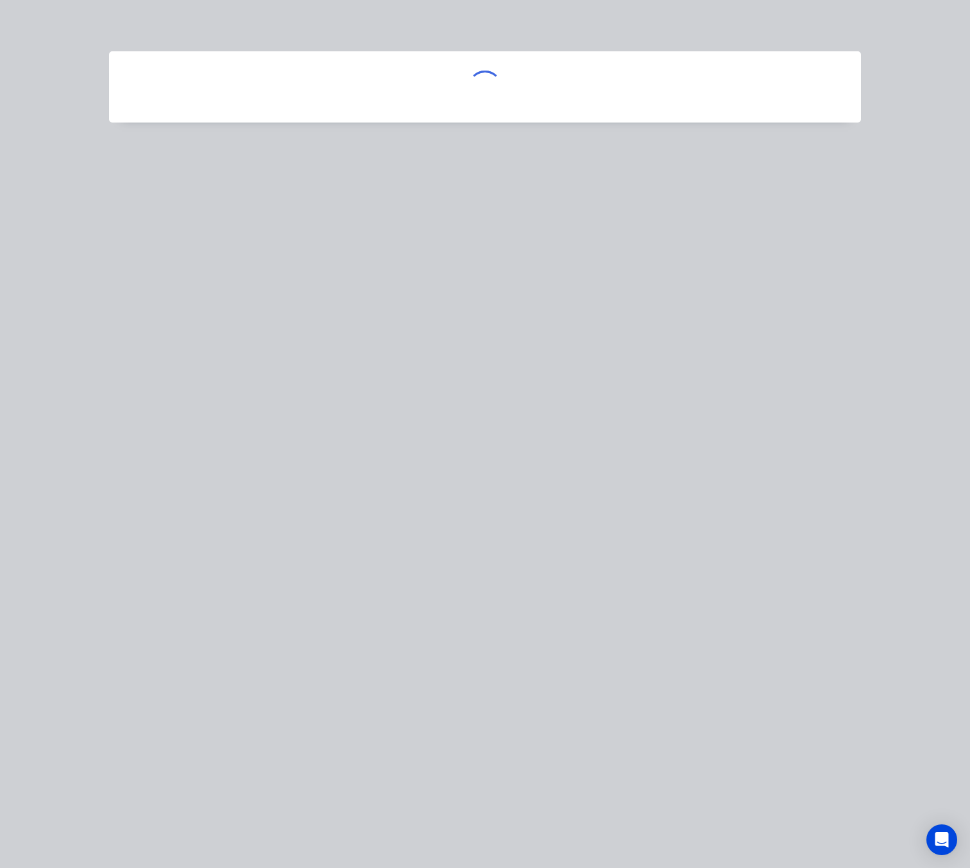
scroll to position [509, 44]
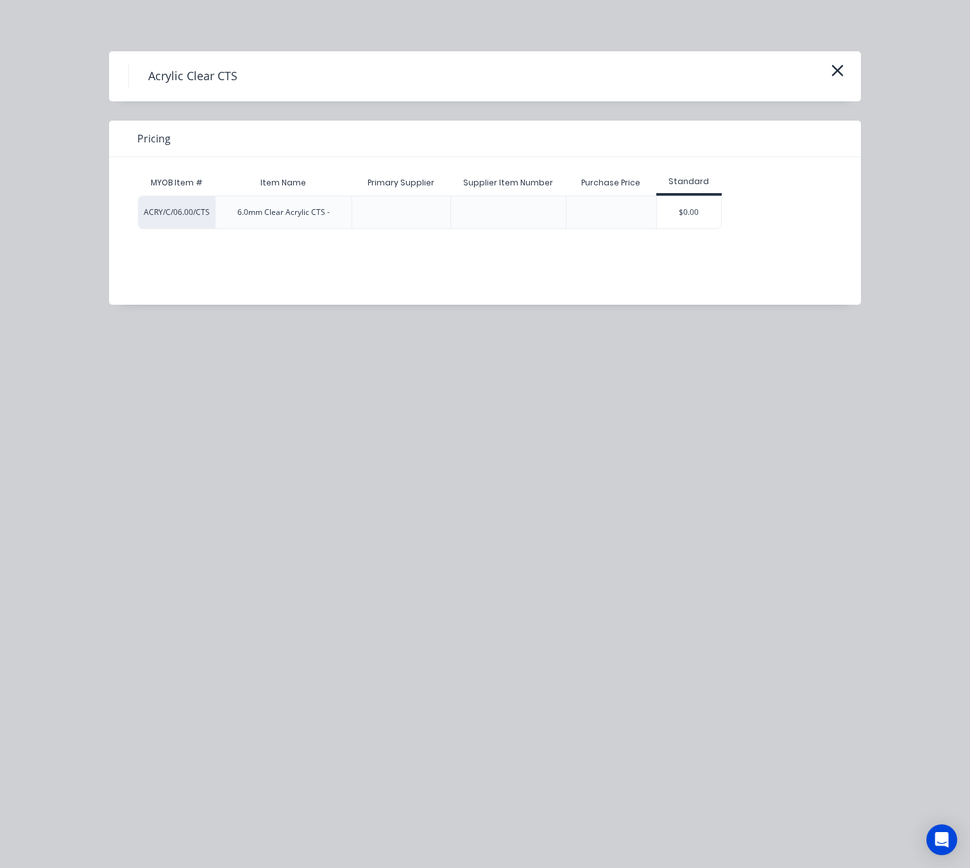
click at [698, 208] on div "$0.00" at bounding box center [689, 212] width 64 height 32
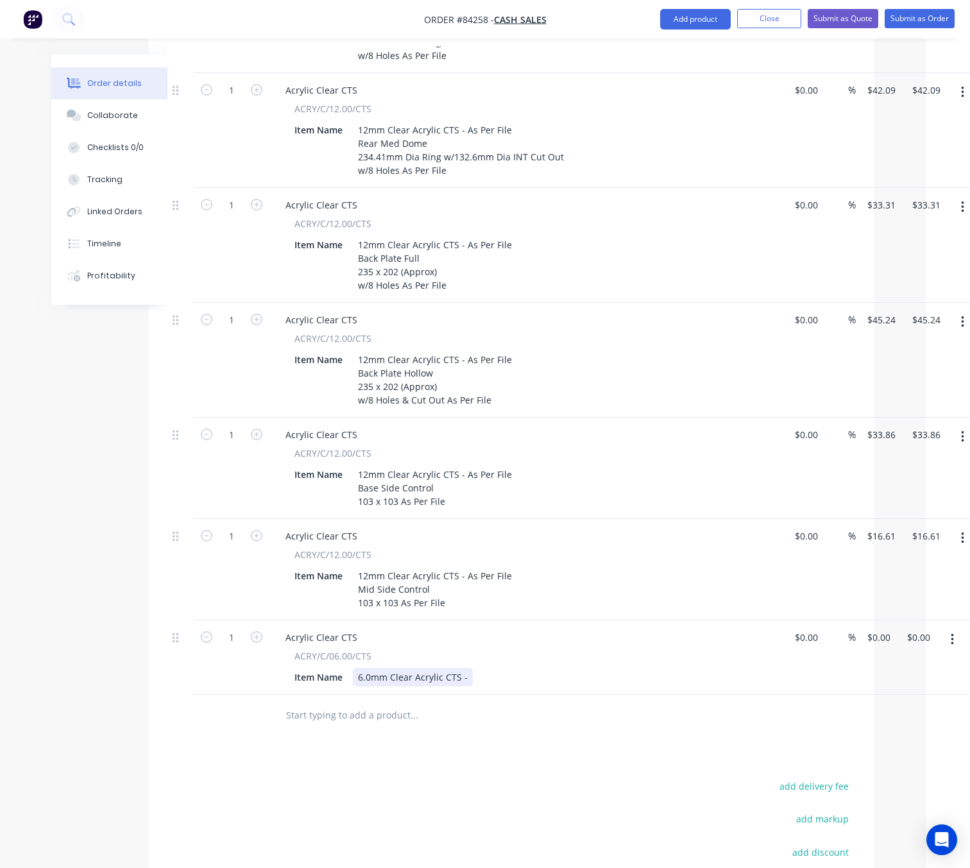
click at [466, 668] on div "6.0mm Clear Acrylic CTS -" at bounding box center [413, 677] width 120 height 19
click at [397, 668] on div "6.0mm Clear Acrylic CTS - As Per File" at bounding box center [436, 684] width 167 height 32
click at [427, 668] on div "6.0mm Clear Acrylic CTS - As Per File Top Side Control" at bounding box center [436, 691] width 167 height 46
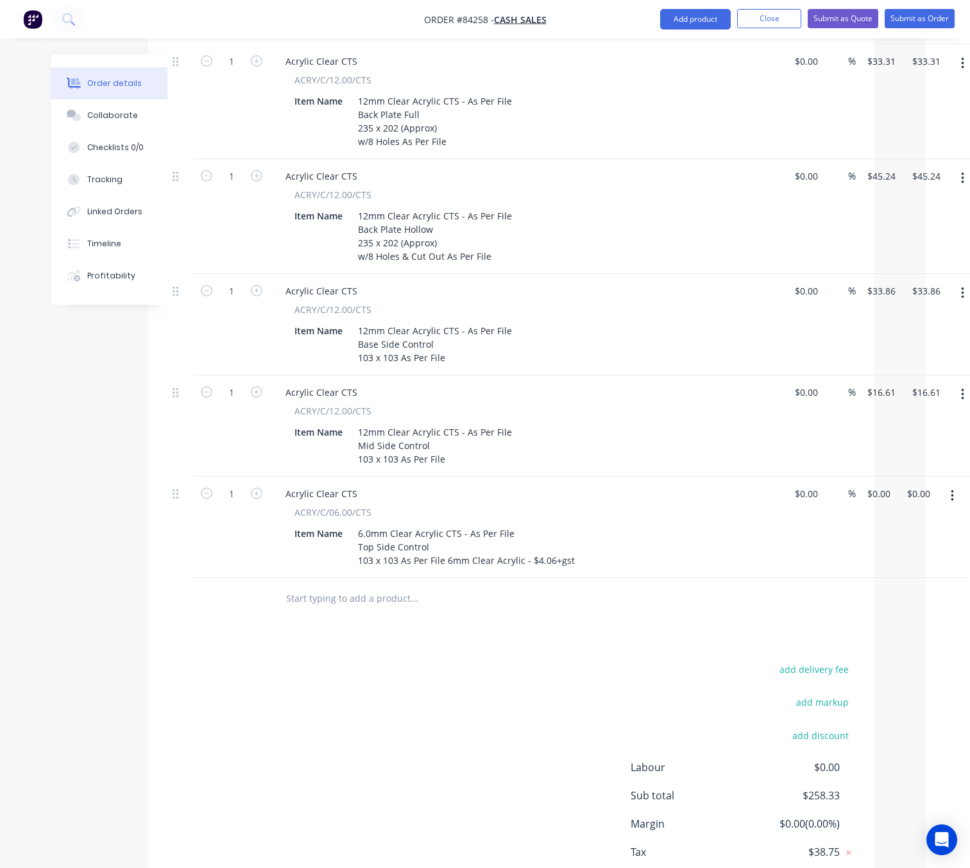
scroll to position [698, 44]
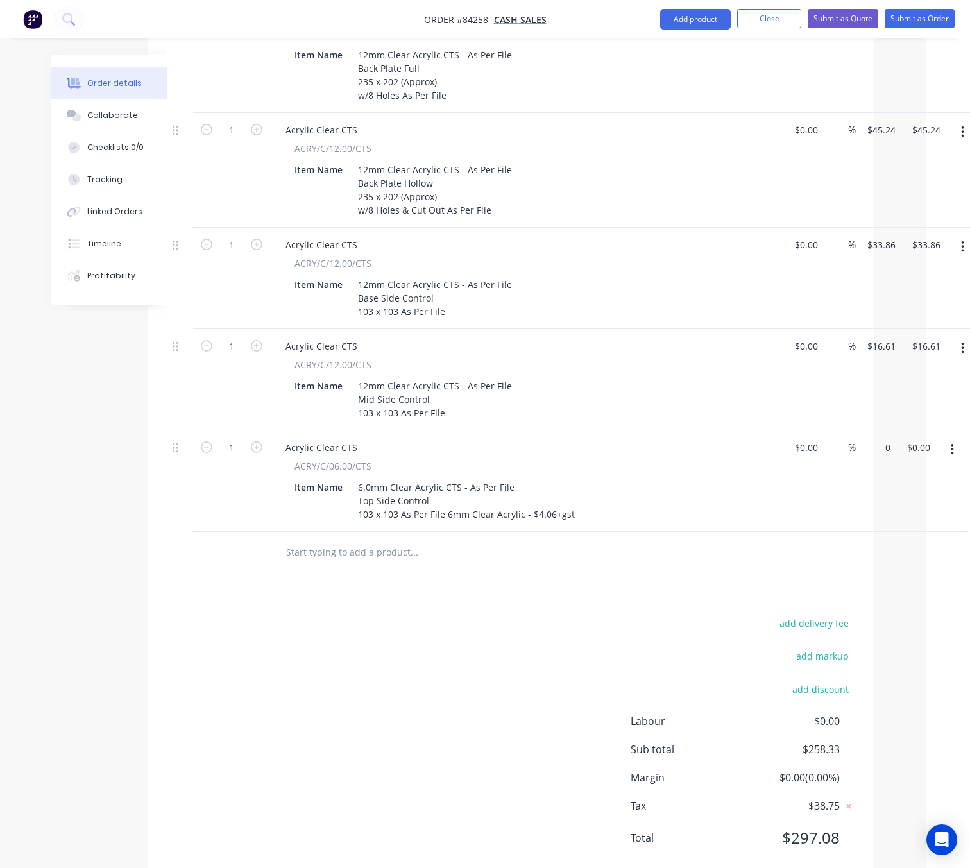
click at [855, 430] on div "1 Acrylic Clear CTS ACRY/C/06.00/CTS Item Name 6.0mm Clear Acrylic CTS - As Per…" at bounding box center [511, 480] width 688 height 101
type input "$4.06"
click at [325, 691] on div "add delivery fee add markup add discount Labour $0.00 Sub total $262.39 Margin …" at bounding box center [511, 738] width 688 height 248
click at [256, 239] on icon "button" at bounding box center [257, 245] width 12 height 12
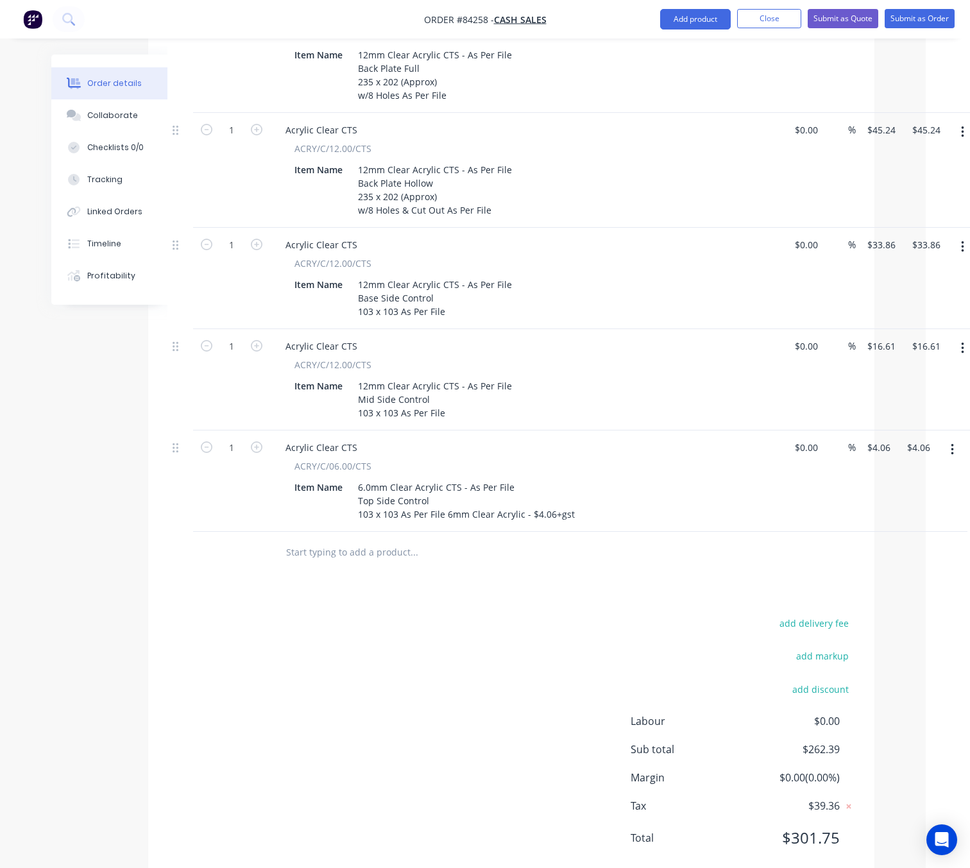
type input "2"
type input "$67.72"
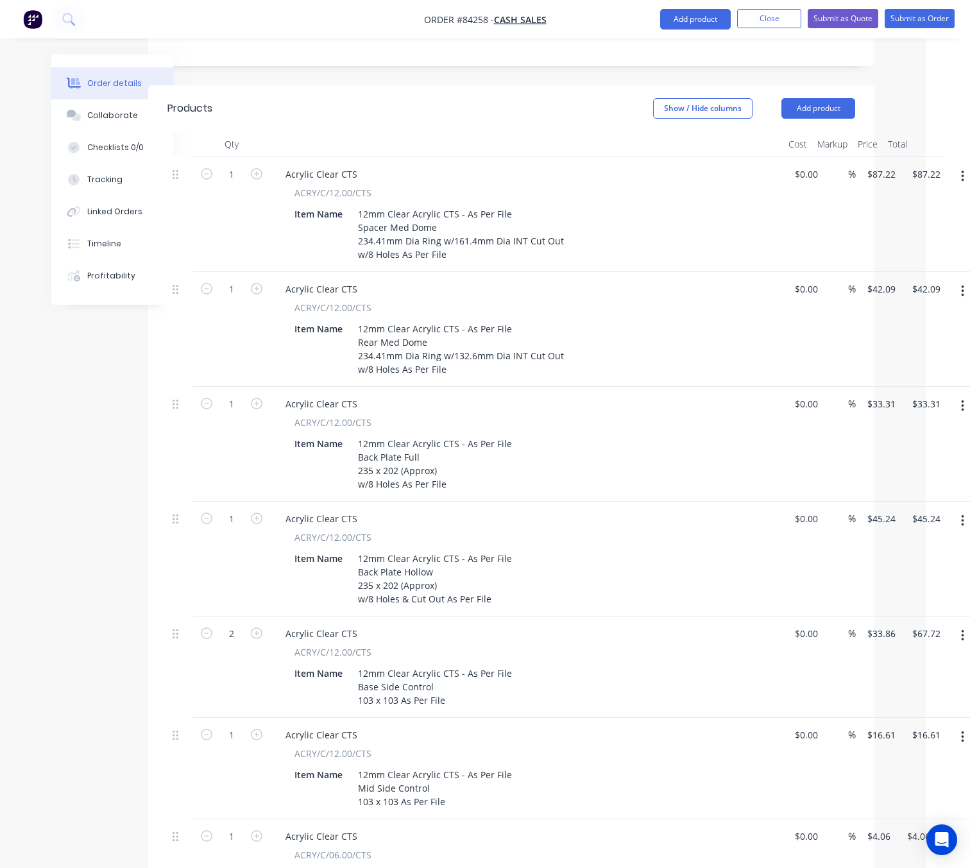
scroll to position [121, 44]
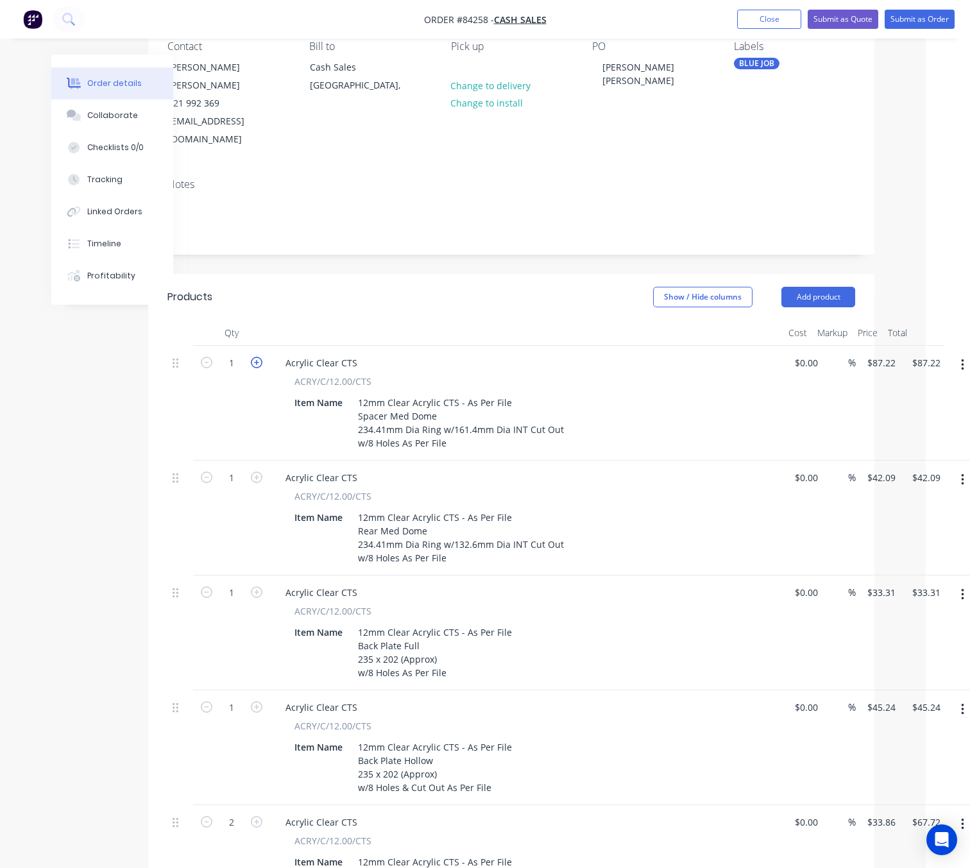
click at [258, 357] on icon "button" at bounding box center [257, 363] width 12 height 12
type input "2"
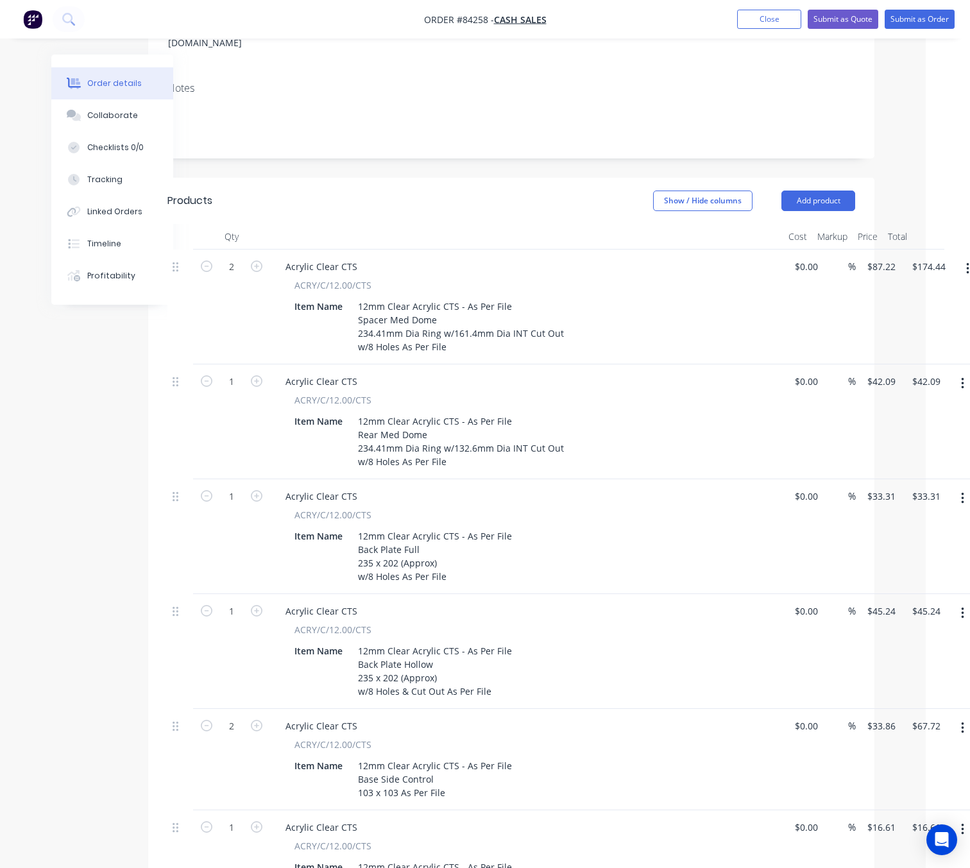
scroll to position [217, 56]
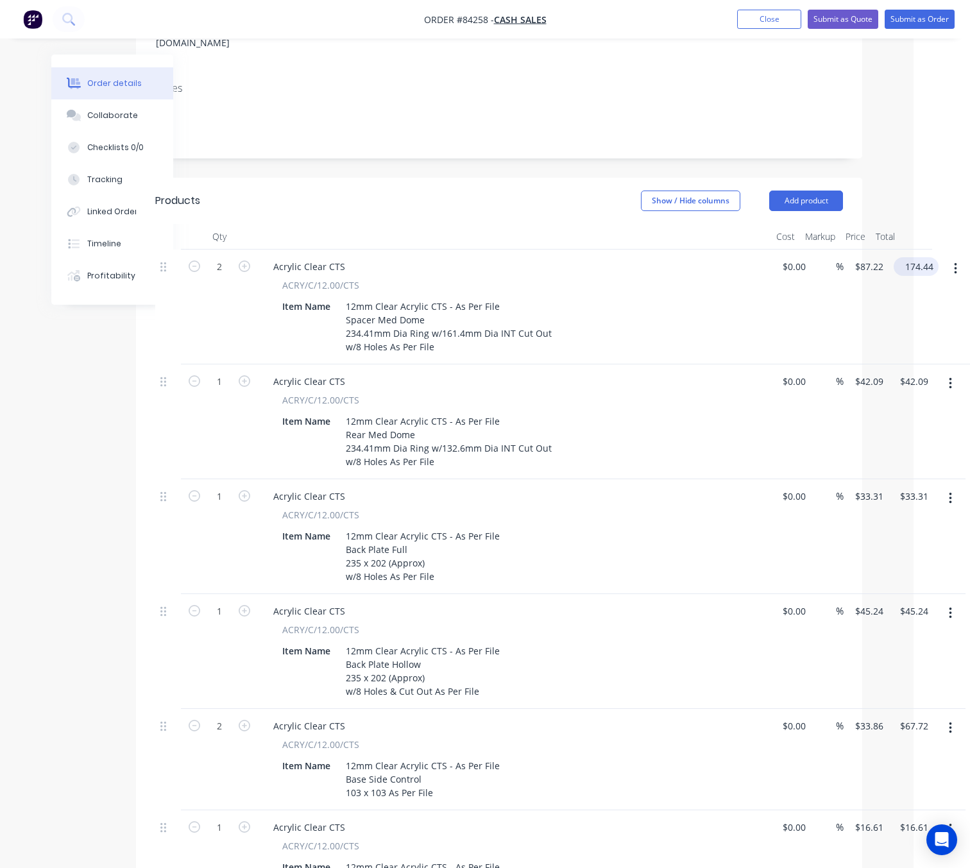
click at [915, 257] on input "174.44" at bounding box center [918, 266] width 40 height 19
type input "87.22"
type input "$43.61"
type input "$87.22"
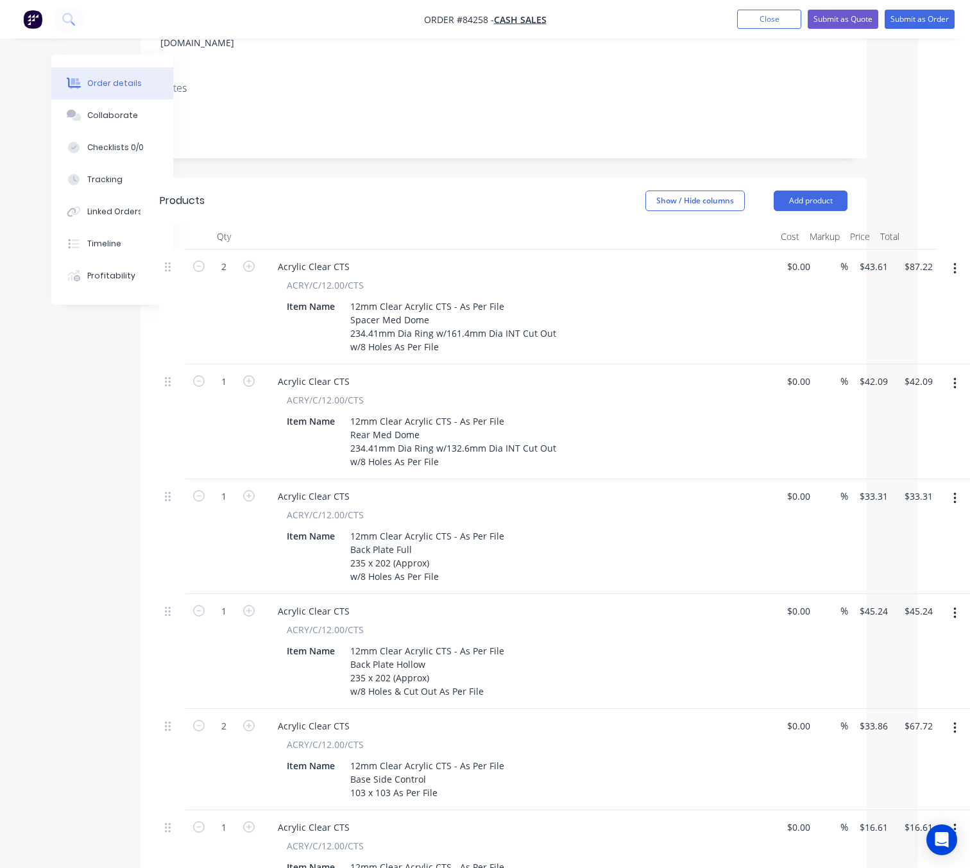
click at [837, 297] on div "%" at bounding box center [831, 306] width 33 height 115
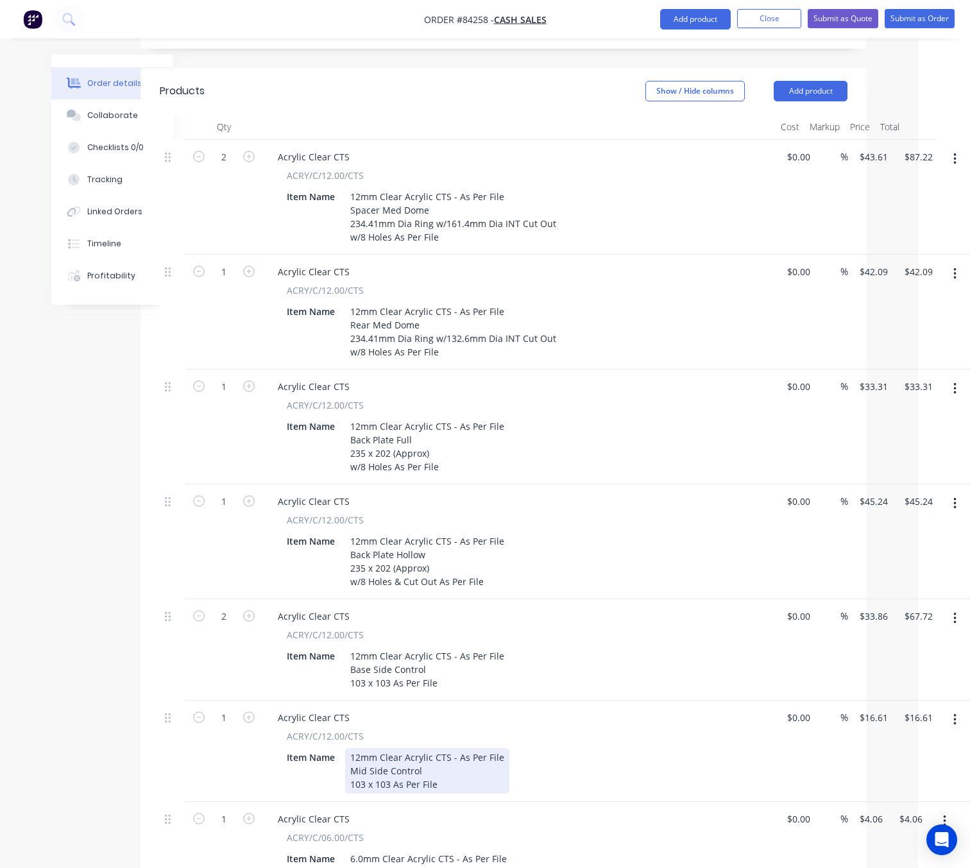
scroll to position [506, 52]
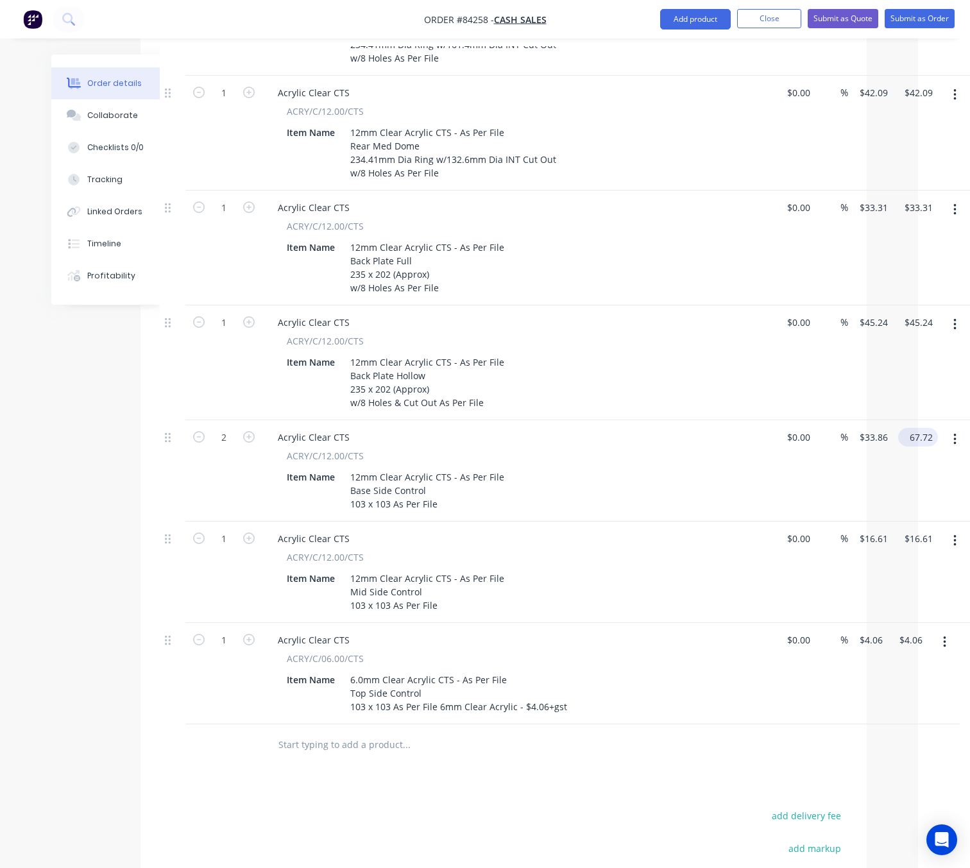
click at [920, 428] on input "67.72" at bounding box center [920, 437] width 35 height 19
type input "33.86"
type input "$16.93"
type input "$33.86"
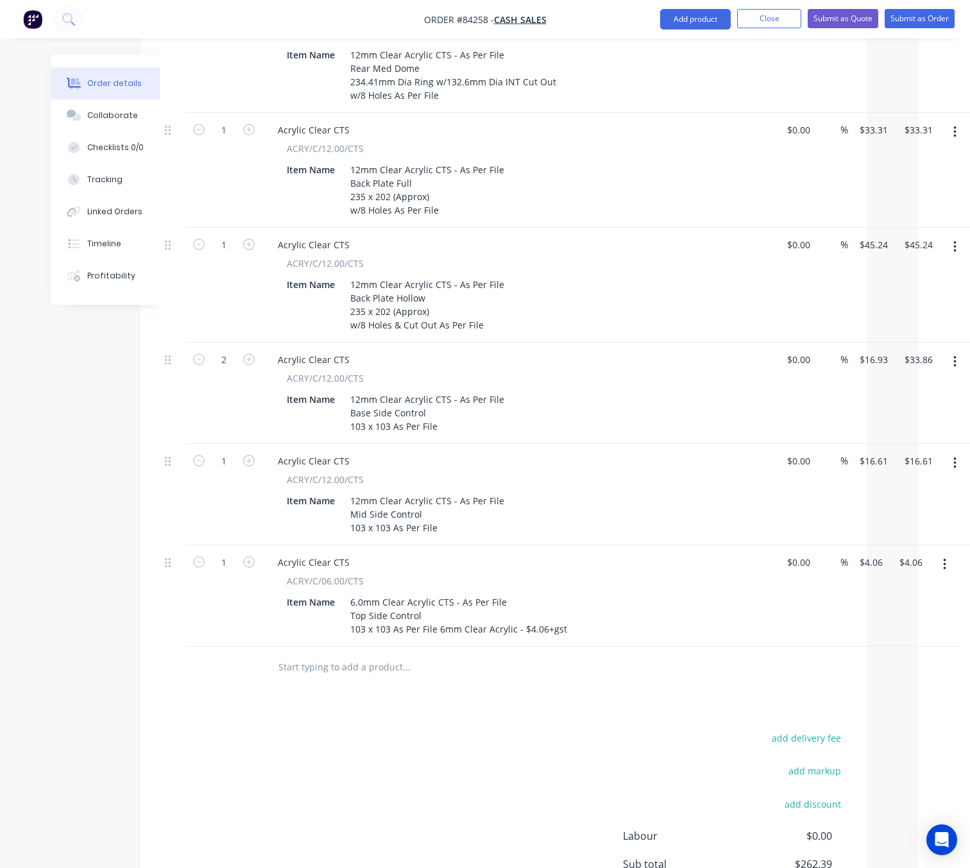
scroll to position [698, 52]
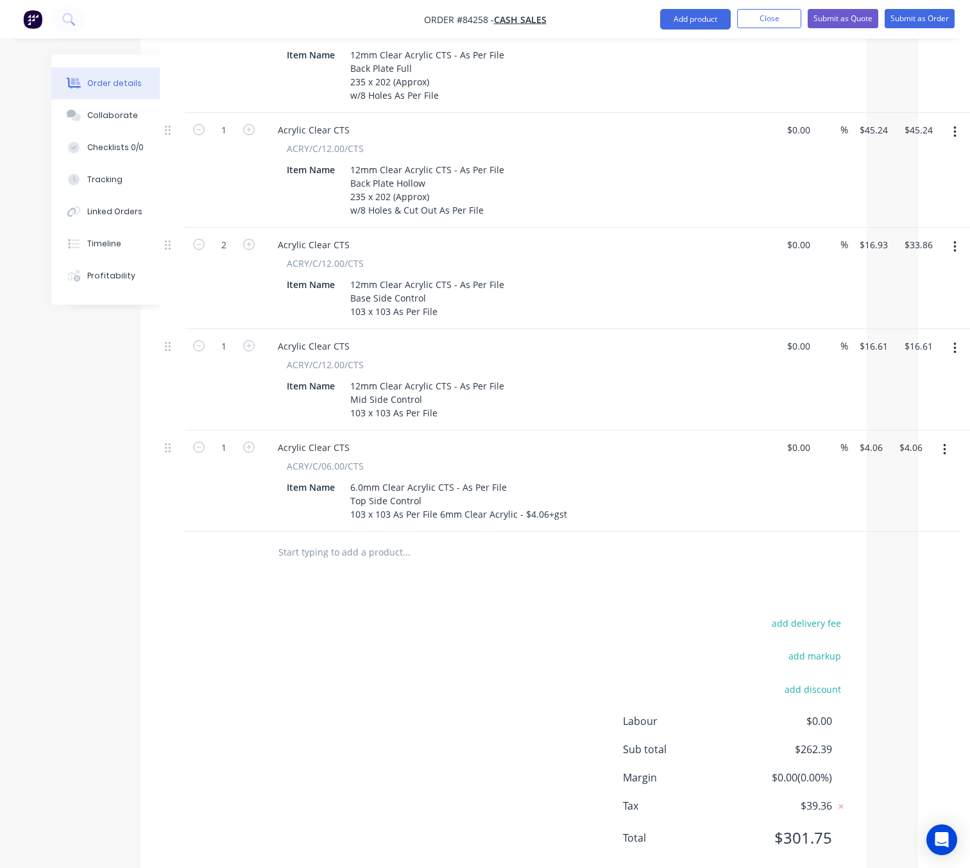
click at [423, 614] on div "add delivery fee add markup add discount Labour $0.00 Sub total $262.39 Margin …" at bounding box center [504, 738] width 688 height 248
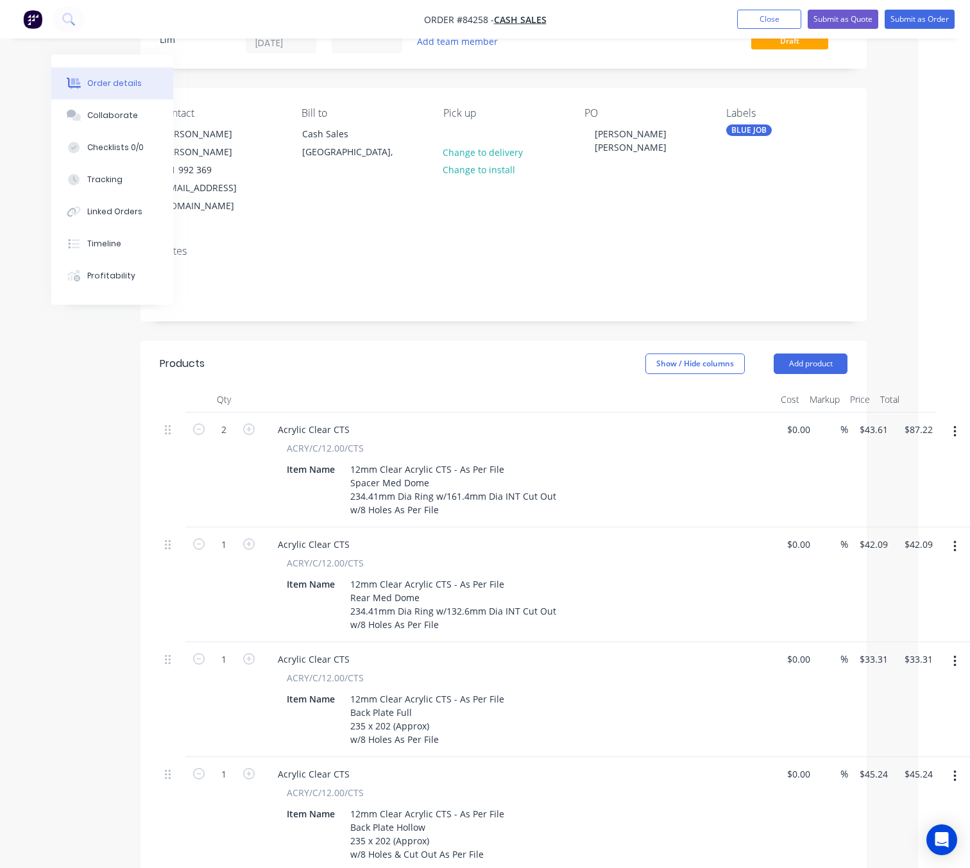
scroll to position [0, 52]
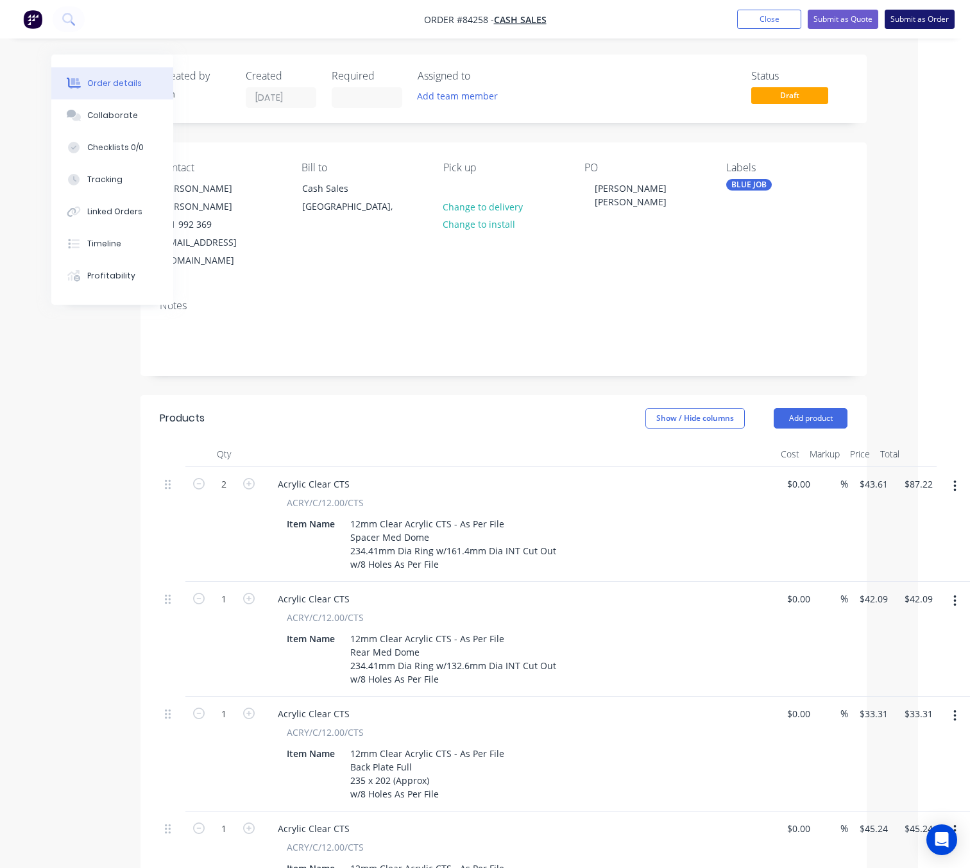
click at [918, 19] on button "Submit as Order" at bounding box center [919, 19] width 70 height 19
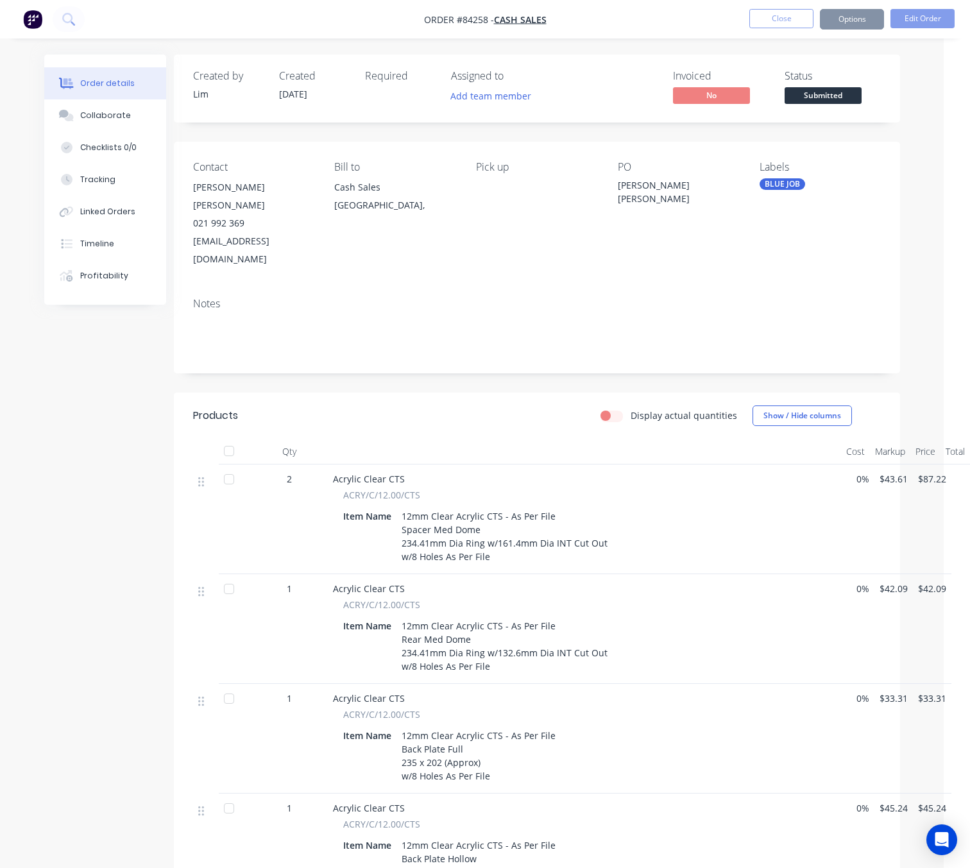
scroll to position [0, 0]
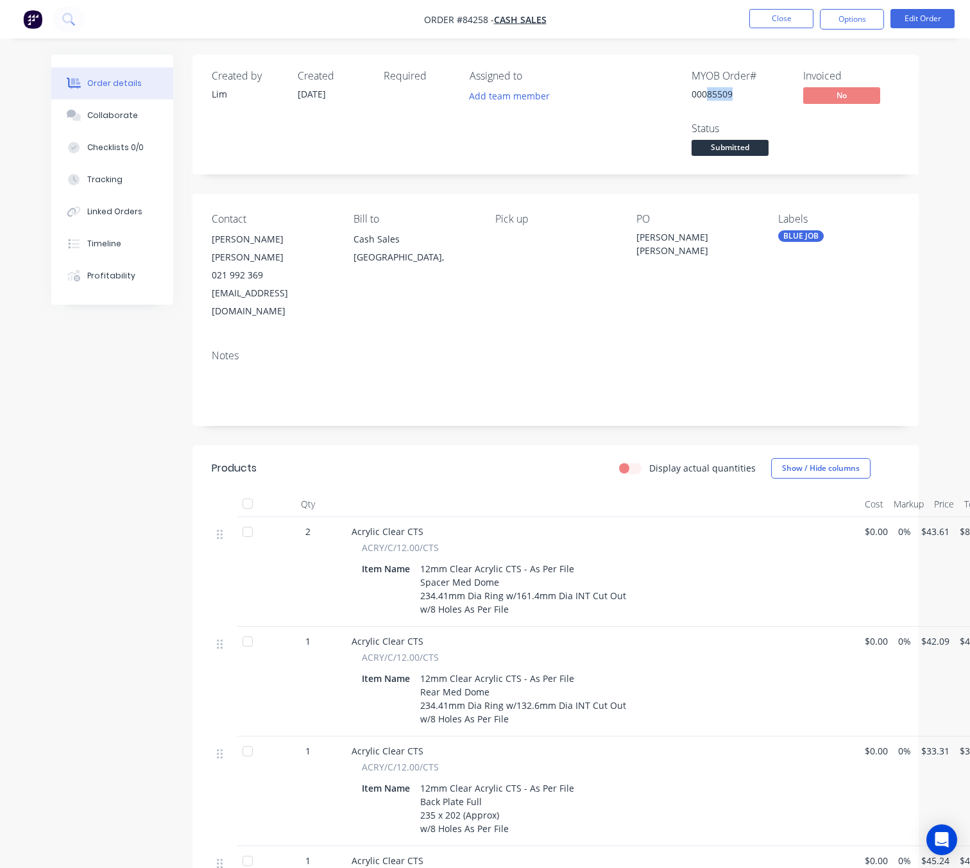
drag, startPoint x: 733, startPoint y: 93, endPoint x: 707, endPoint y: 93, distance: 26.3
click at [707, 93] on div "00085509" at bounding box center [739, 93] width 96 height 13
copy div "85509"
click at [908, 17] on button "Edit Order" at bounding box center [922, 18] width 64 height 19
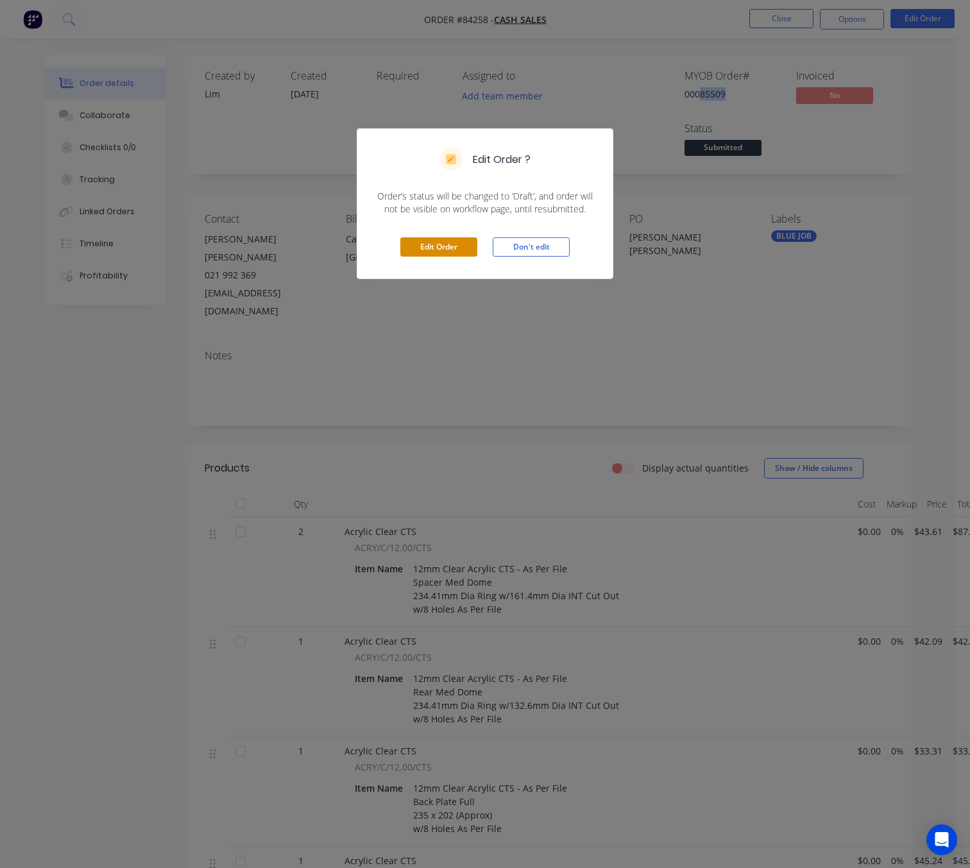
click at [452, 256] on button "Edit Order" at bounding box center [438, 246] width 77 height 19
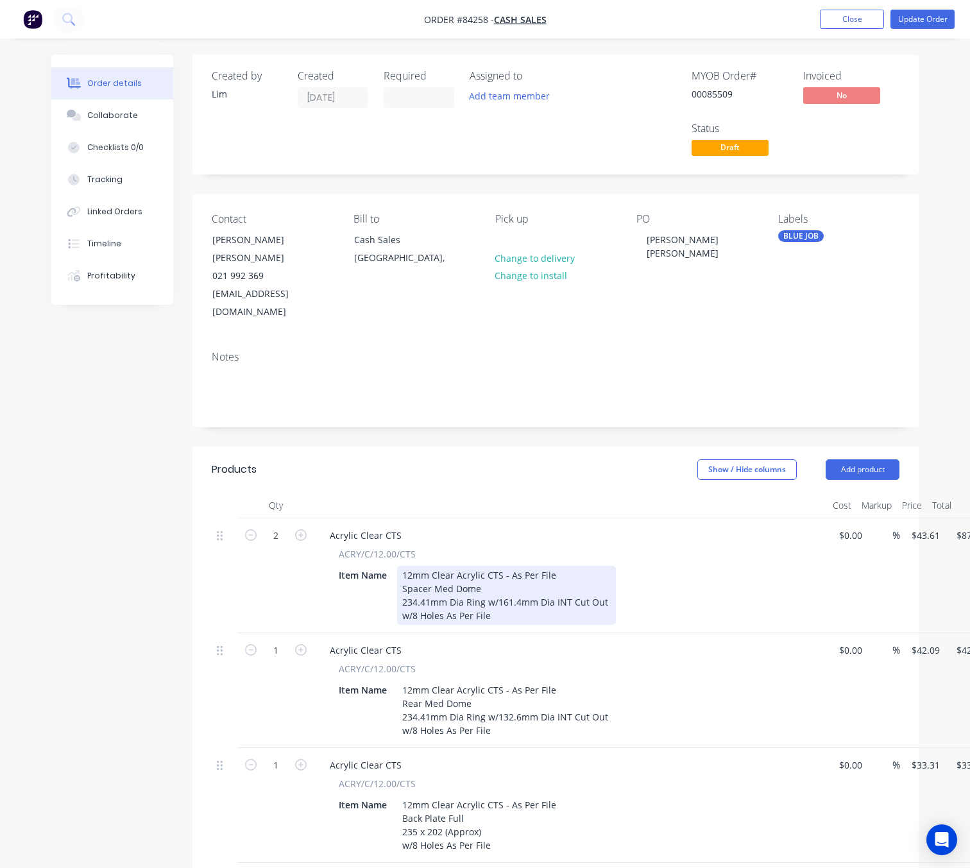
click at [507, 583] on div "12mm Clear Acrylic CTS - As Per File Spacer Med Dome 234.41mm Dia Ring w/161.4m…" at bounding box center [506, 595] width 219 height 59
click at [502, 566] on div "12mm Clear Acrylic CTS - As Per File Spacer Med Dome 234.41mm Dia Ring w/161.4m…" at bounding box center [506, 595] width 219 height 59
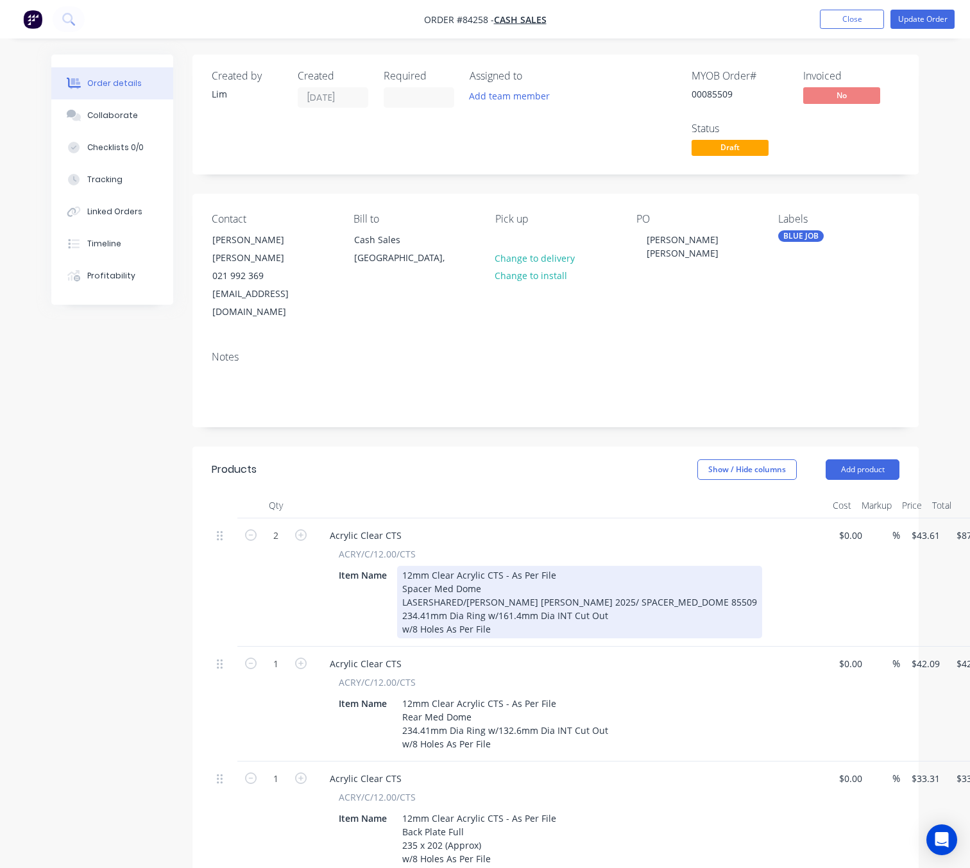
click at [560, 568] on div "12mm Clear Acrylic CTS - As Per File Spacer Med Dome LASERSHARED/Paul Ross Jone…" at bounding box center [579, 602] width 365 height 72
click at [673, 568] on div "12mm Clear Acrylic CTS - As Per File Spacer Med Dome LASERSHARED/Paul Ross Jone…" at bounding box center [578, 602] width 362 height 72
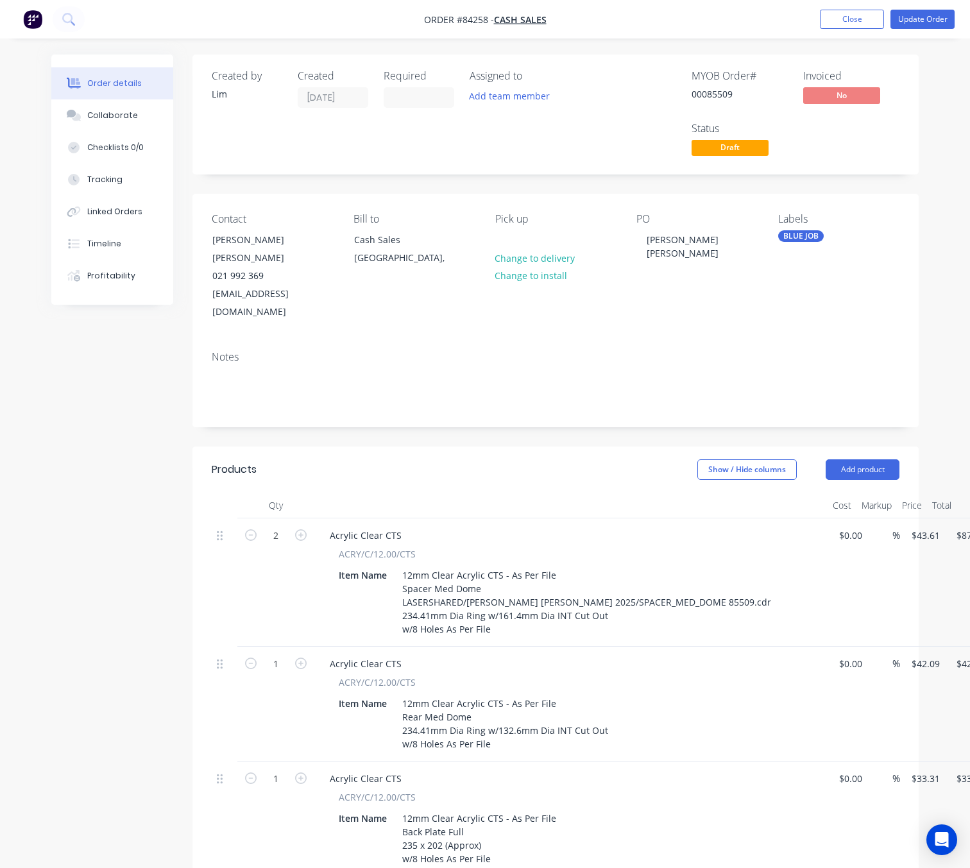
drag, startPoint x: 112, startPoint y: 607, endPoint x: 154, endPoint y: 606, distance: 42.3
click at [110, 607] on div "Created by Lim Created 29/08/25 Required Assigned to Add team member MYOB Order…" at bounding box center [484, 859] width 867 height 1609
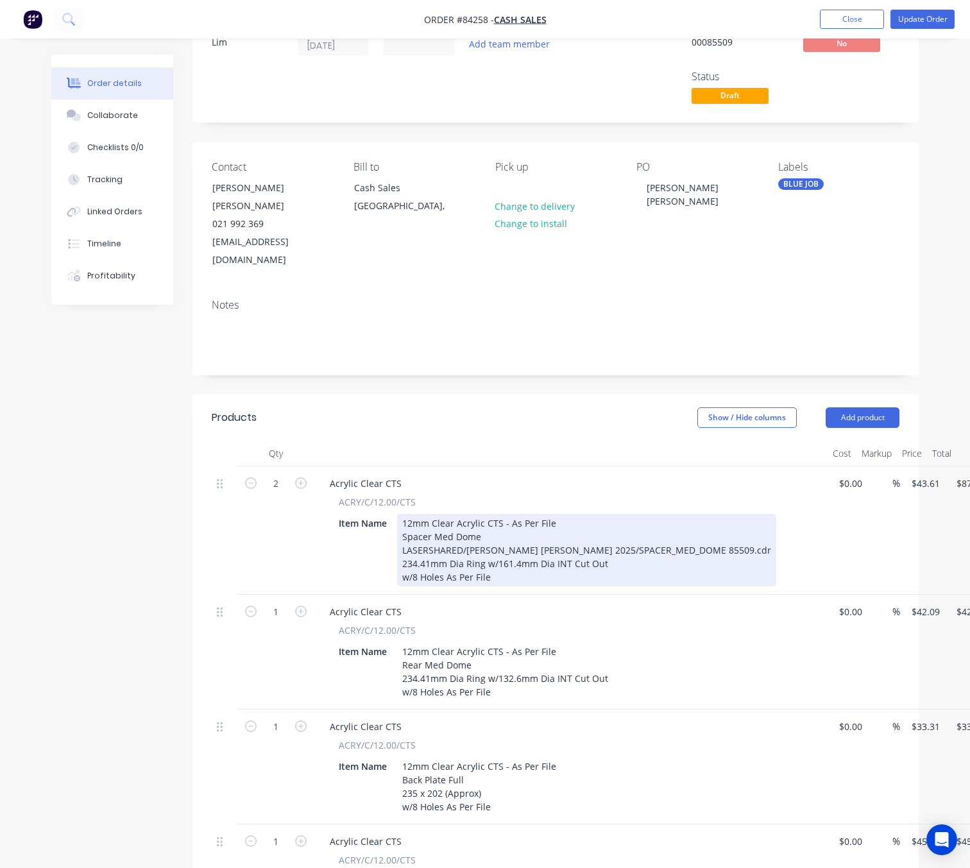
scroll to position [96, 0]
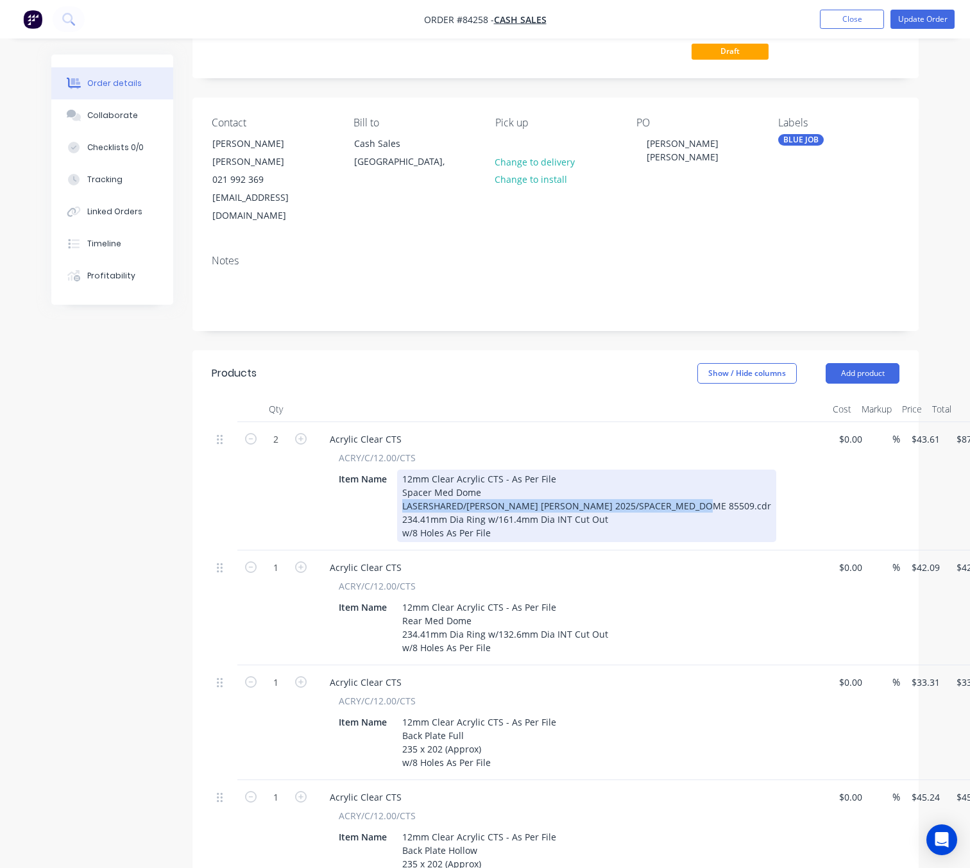
drag, startPoint x: 687, startPoint y: 468, endPoint x: 397, endPoint y: 470, distance: 289.9
click at [397, 470] on div "12mm Clear Acrylic CTS - As Per File Spacer Med Dome LASERSHARED/Paul Ross Jone…" at bounding box center [586, 505] width 379 height 72
copy div "LASERSHARED/Paul Ross Jones 2025/SPACER_MED_DOME 85509.cdr"
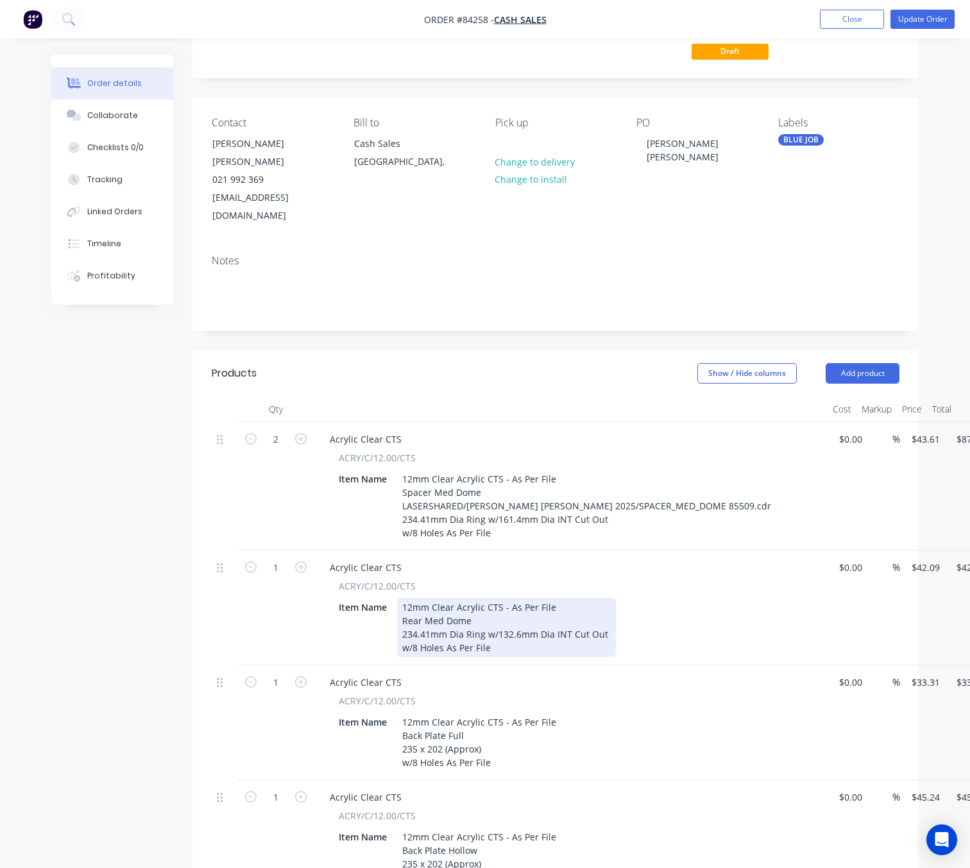
click at [494, 598] on div "12mm Clear Acrylic CTS - As Per File Rear Med Dome 234.41mm Dia Ring w/132.6mm …" at bounding box center [506, 627] width 219 height 59
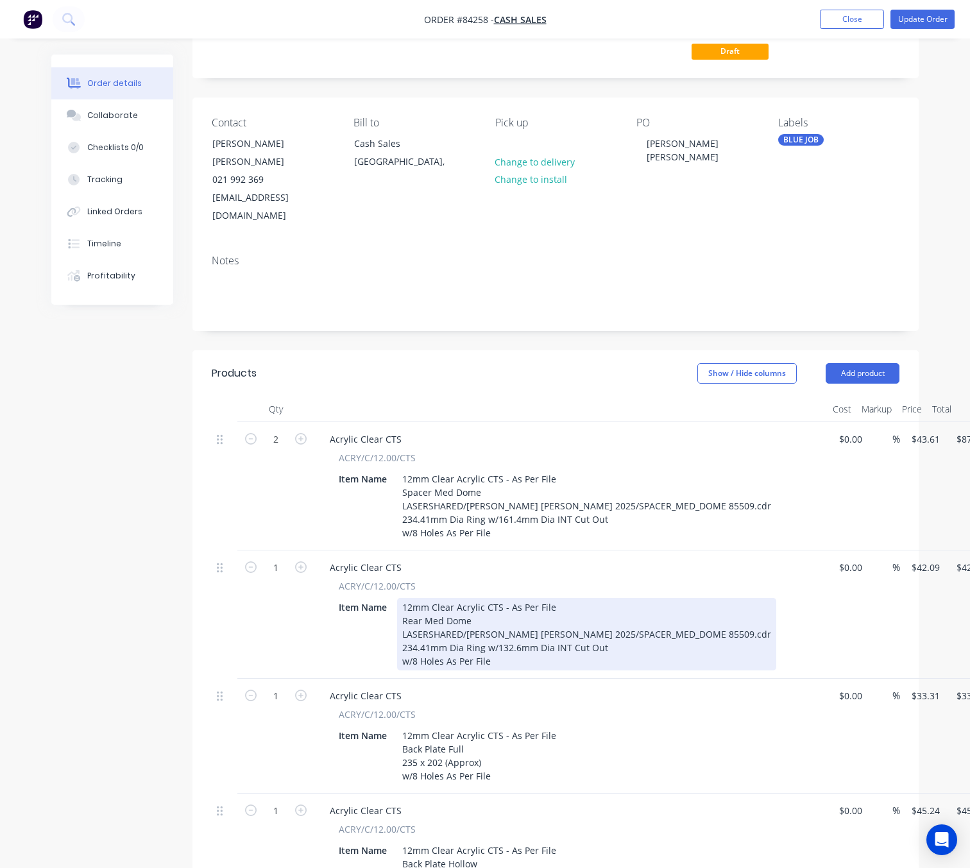
scroll to position [192, 0]
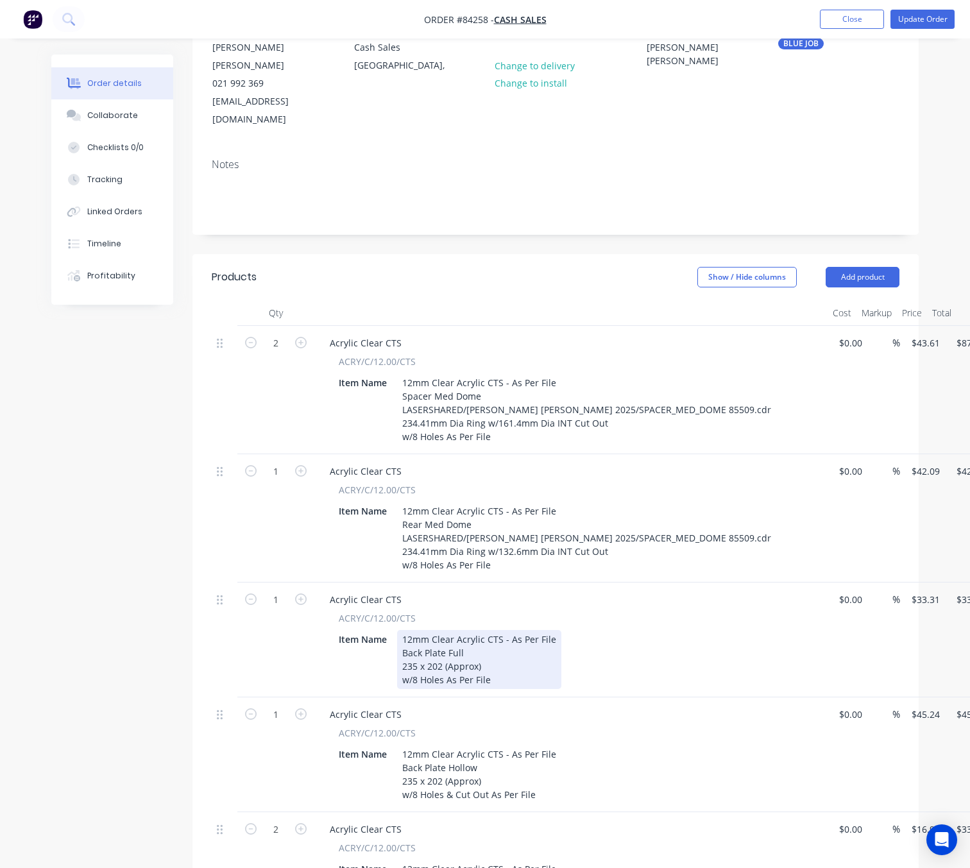
click at [505, 630] on div "12mm Clear Acrylic CTS - As Per File Back Plate Full 235 x 202 (Approx) w/8 Hol…" at bounding box center [479, 659] width 164 height 59
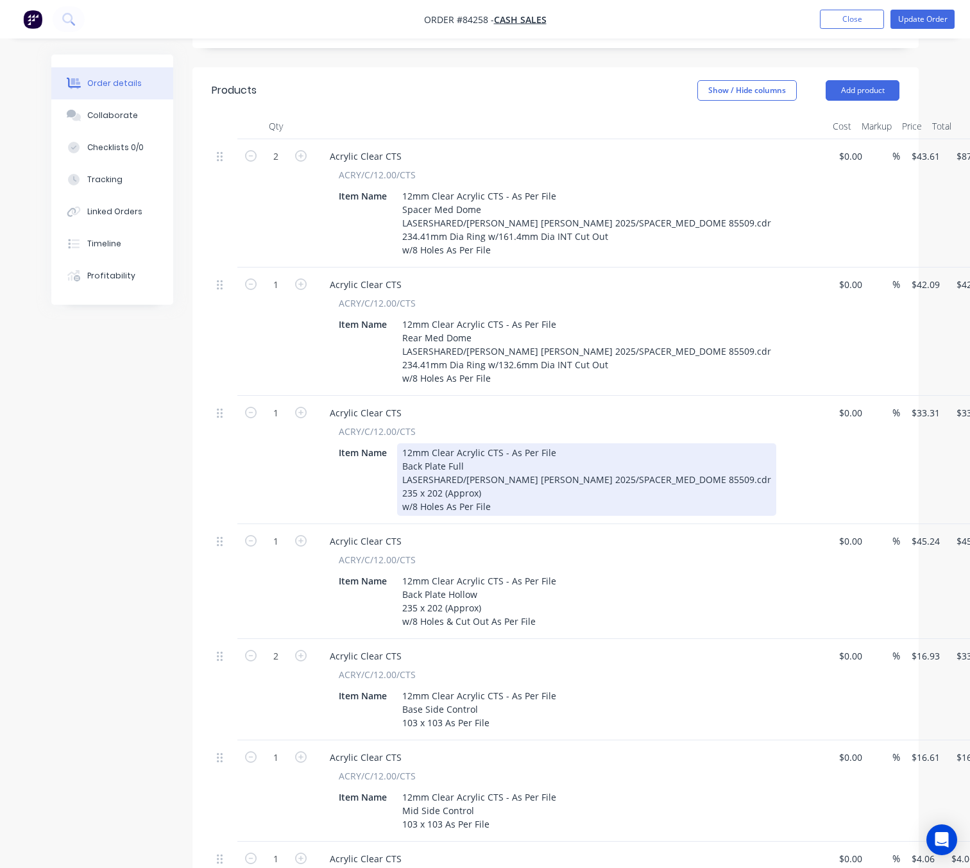
scroll to position [385, 0]
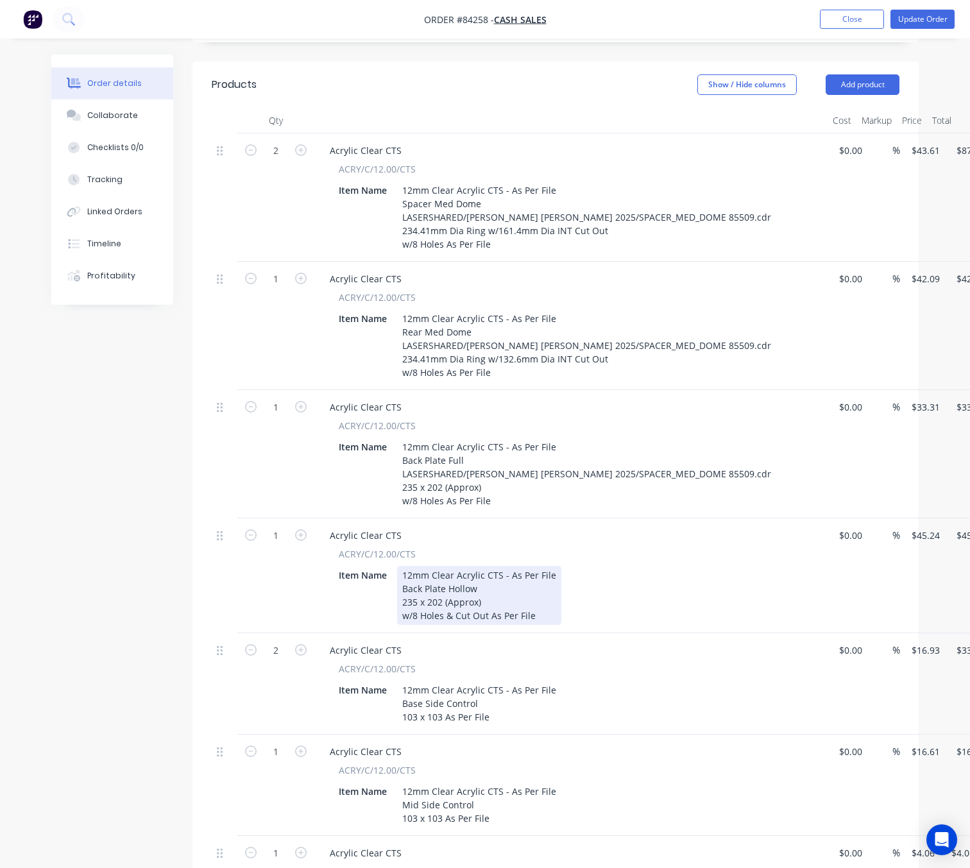
click at [489, 566] on div "12mm Clear Acrylic CTS - As Per File Back Plate Hollow 235 x 202 (Approx) w/8 H…" at bounding box center [479, 595] width 164 height 59
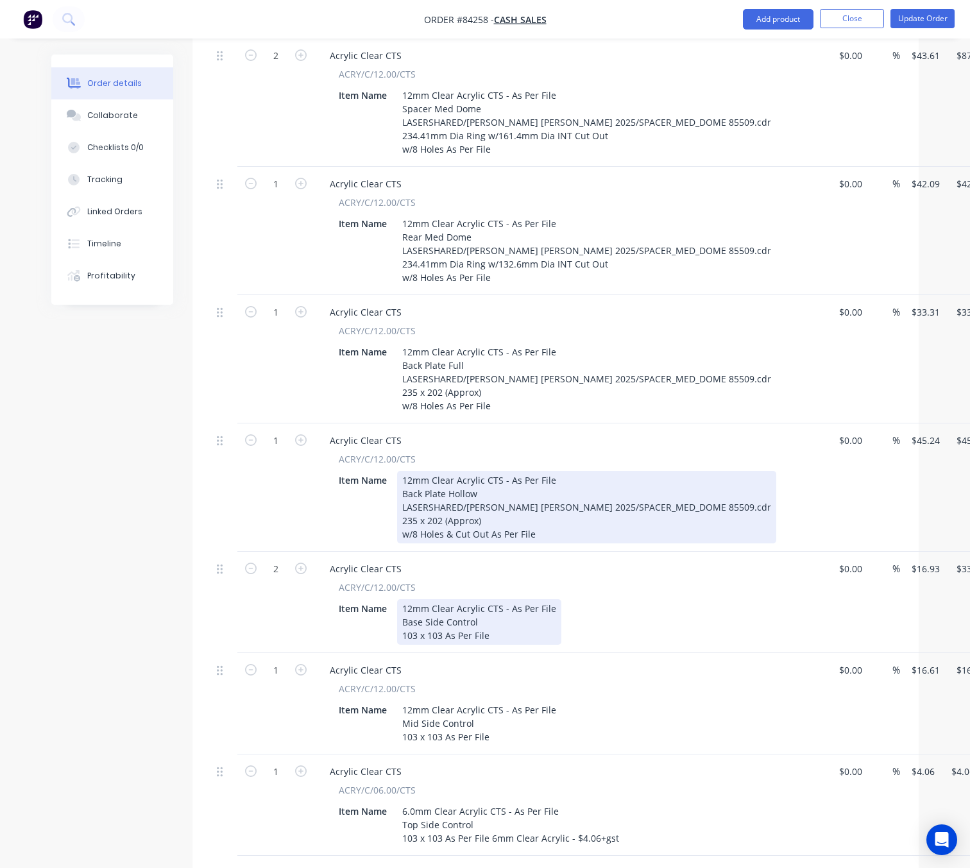
scroll to position [481, 0]
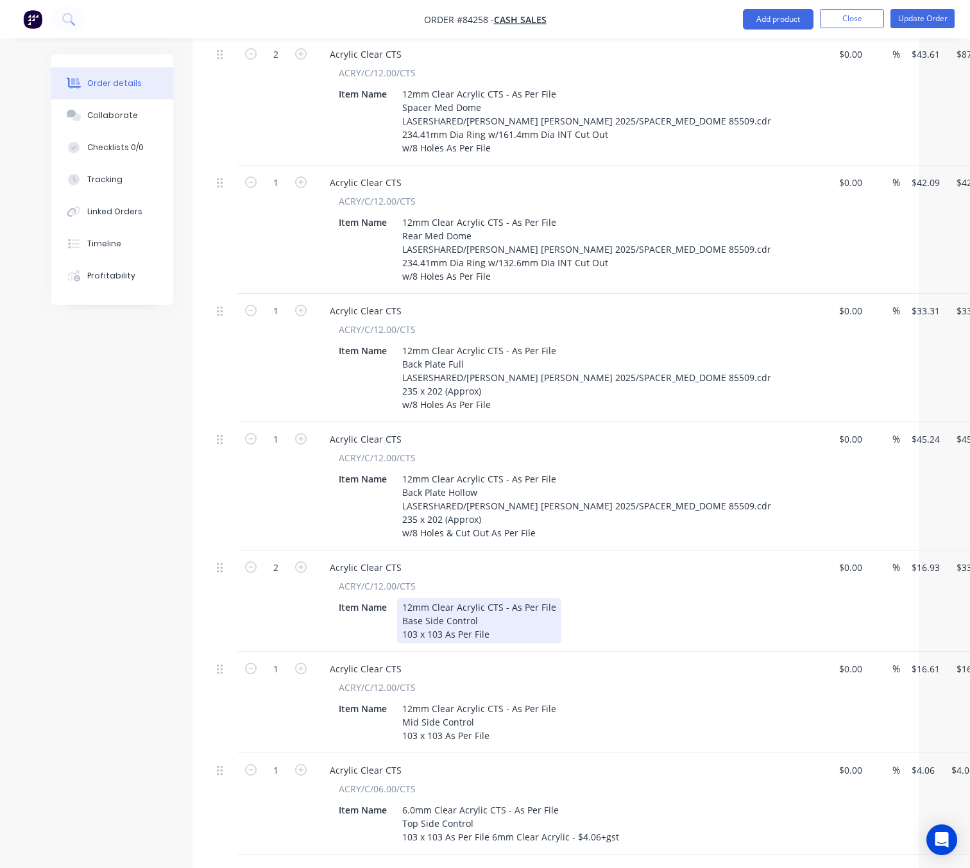
click at [493, 598] on div "12mm Clear Acrylic CTS - As Per File Base Side Control 103 x 103 As Per File" at bounding box center [479, 621] width 164 height 46
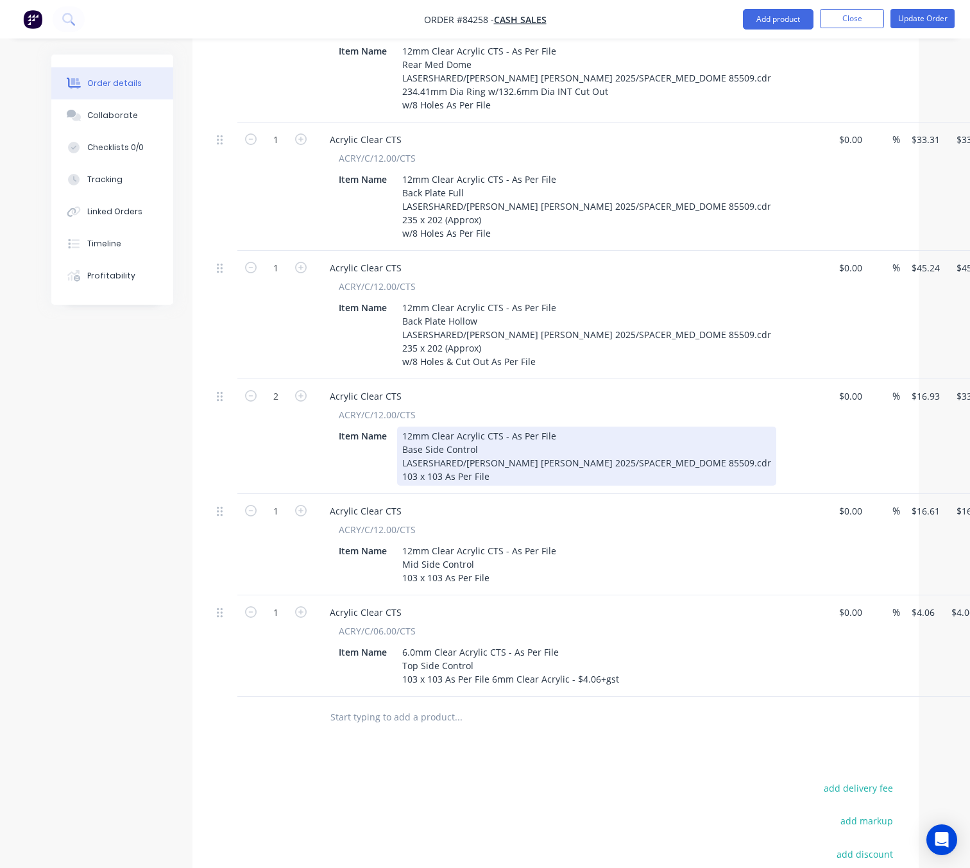
scroll to position [673, 0]
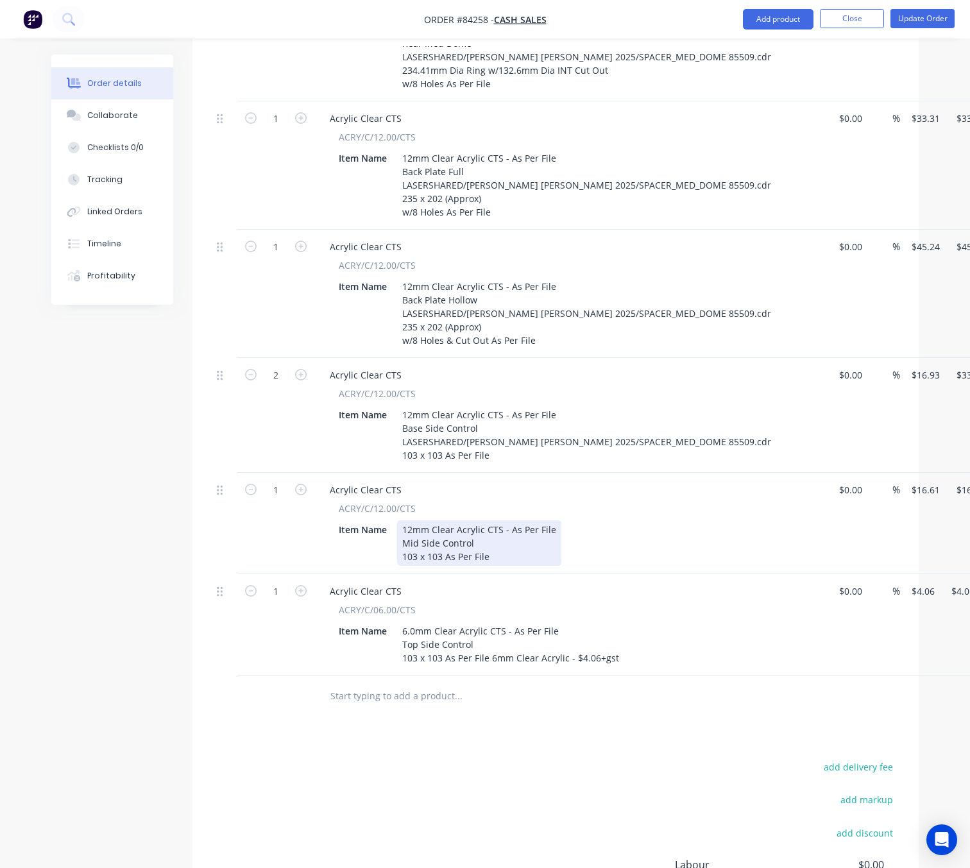
click at [493, 520] on div "12mm Clear Acrylic CTS - As Per File Mid Side Control 103 x 103 As Per File" at bounding box center [479, 543] width 164 height 46
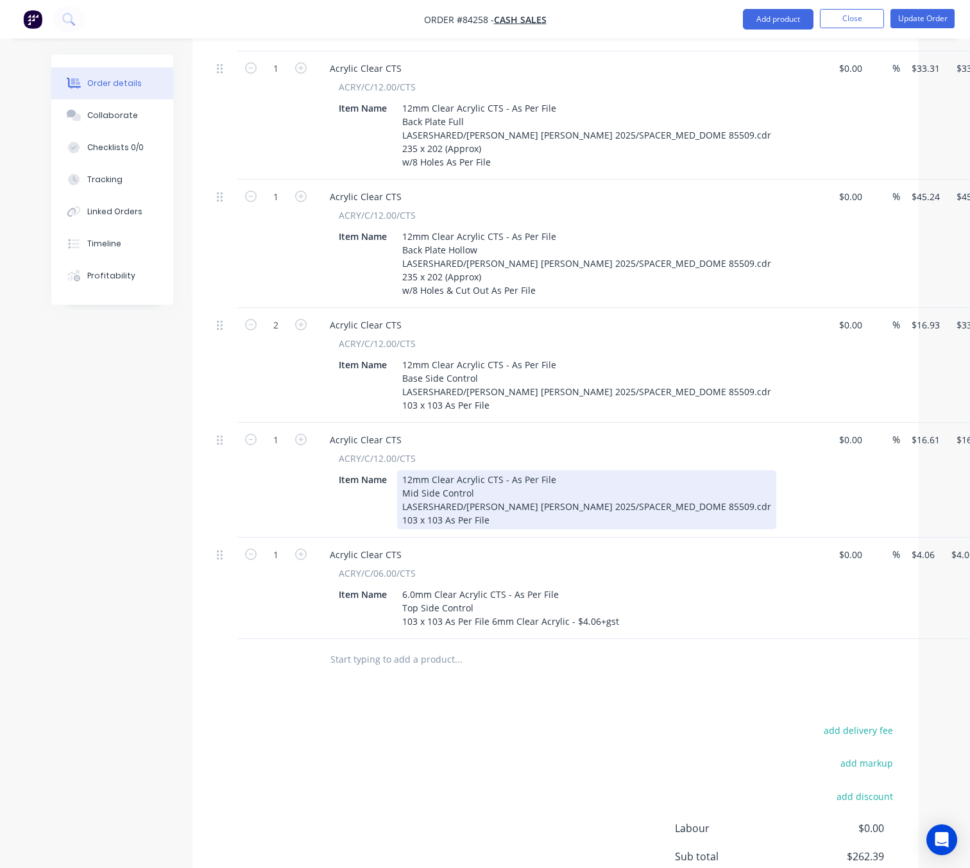
scroll to position [770, 0]
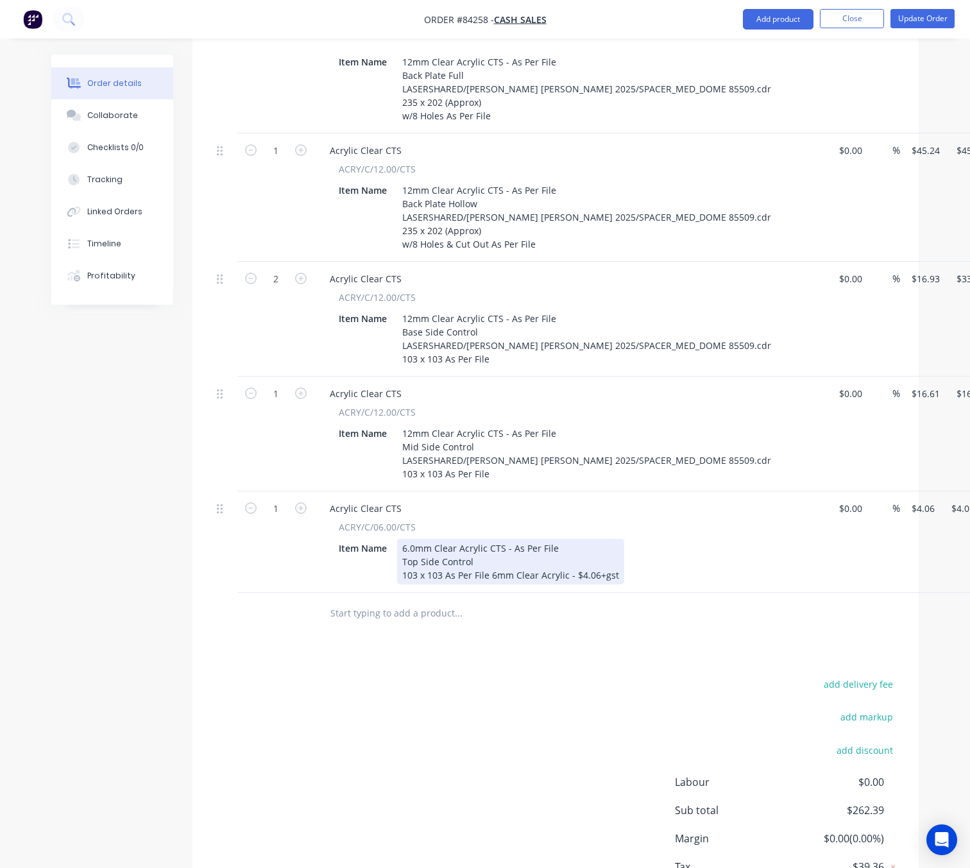
click at [491, 539] on div "6.0mm Clear Acrylic CTS - As Per File Top Side Control 103 x 103 As Per File 6m…" at bounding box center [510, 562] width 227 height 46
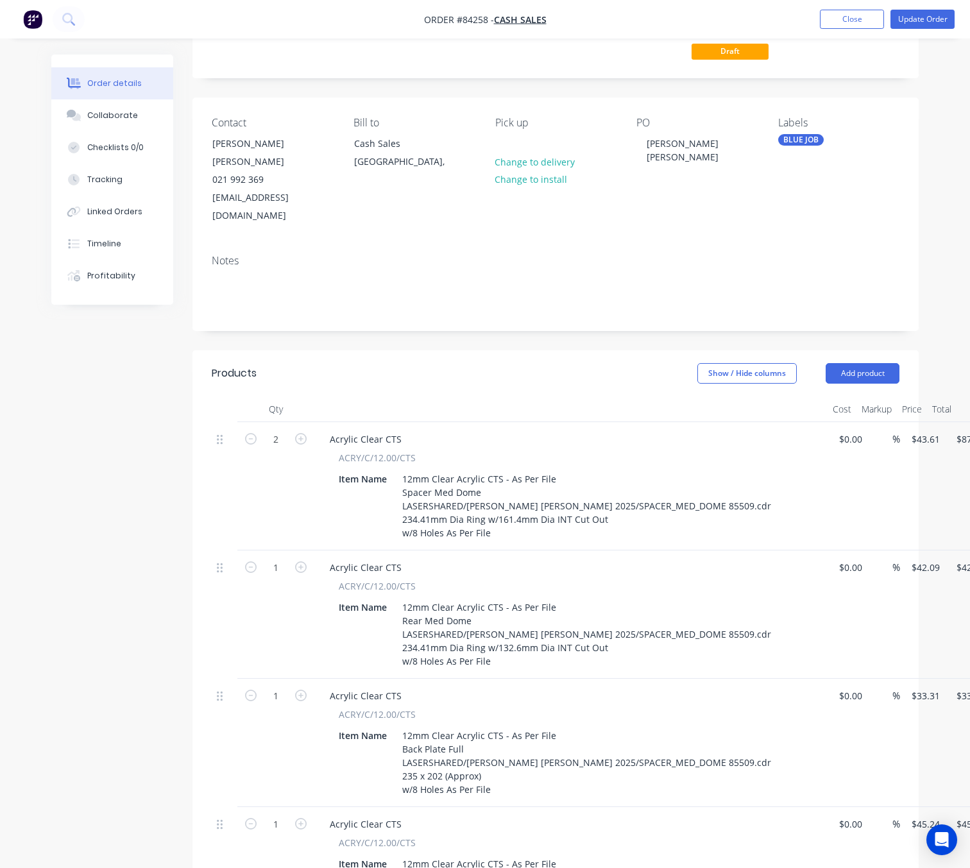
scroll to position [192, 0]
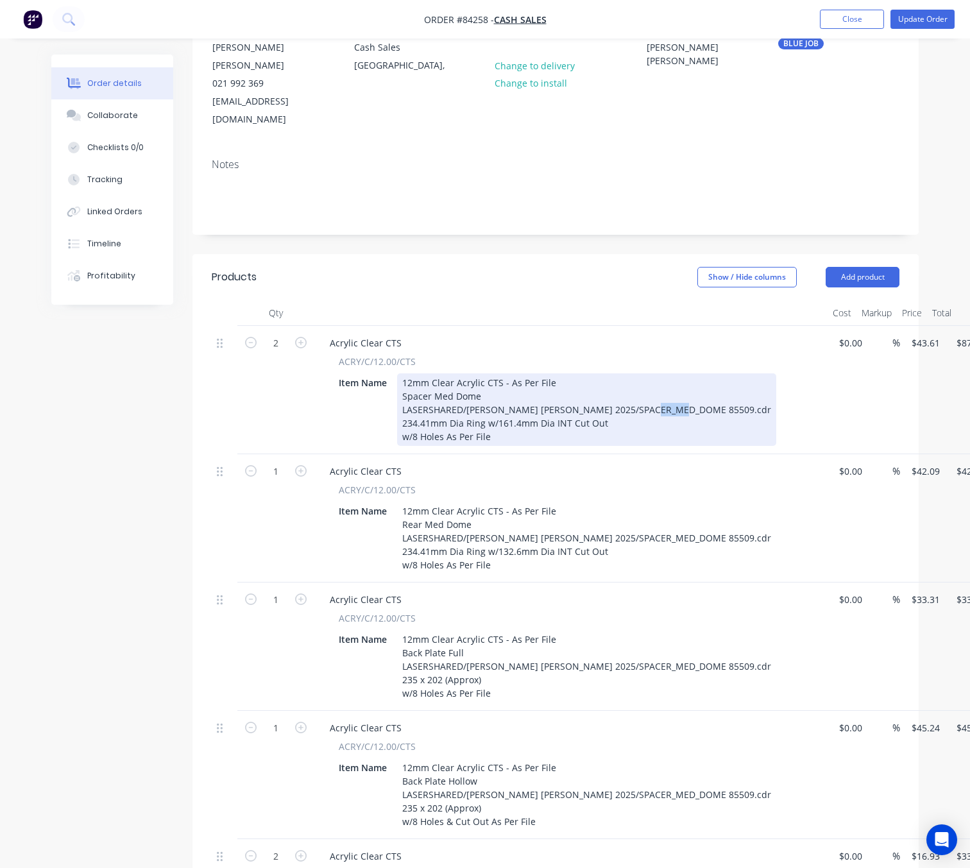
drag, startPoint x: 668, startPoint y: 373, endPoint x: 645, endPoint y: 374, distance: 23.1
click at [645, 374] on div "12mm Clear Acrylic CTS - As Per File Spacer Med Dome LASERSHARED/Paul Ross Jone…" at bounding box center [586, 409] width 379 height 72
copy div "85509"
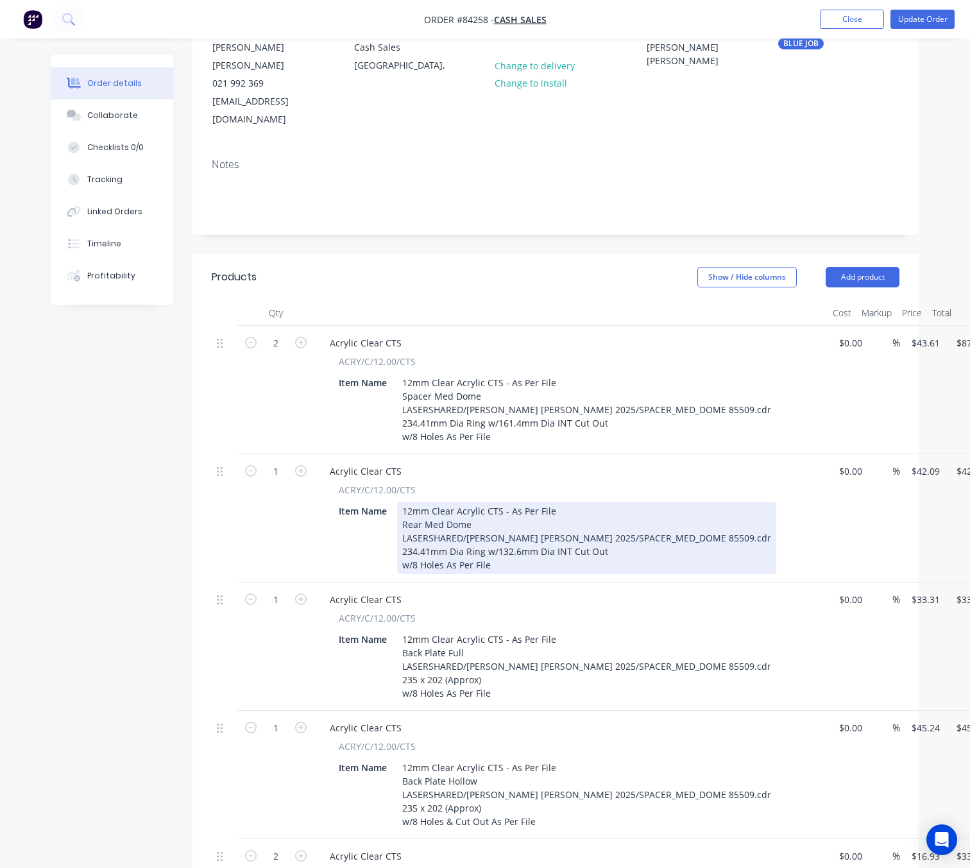
click at [506, 508] on div "12mm Clear Acrylic CTS - As Per File Rear Med Dome LASERSHARED/Paul Ross Jones …" at bounding box center [586, 538] width 379 height 72
drag, startPoint x: 686, startPoint y: 505, endPoint x: 557, endPoint y: 504, distance: 128.9
click at [557, 504] on div "12mm Clear Acrylic CTS - As Per File Rear Med Dome LASERSHARED/Paul Ross Jones …" at bounding box center [586, 538] width 379 height 72
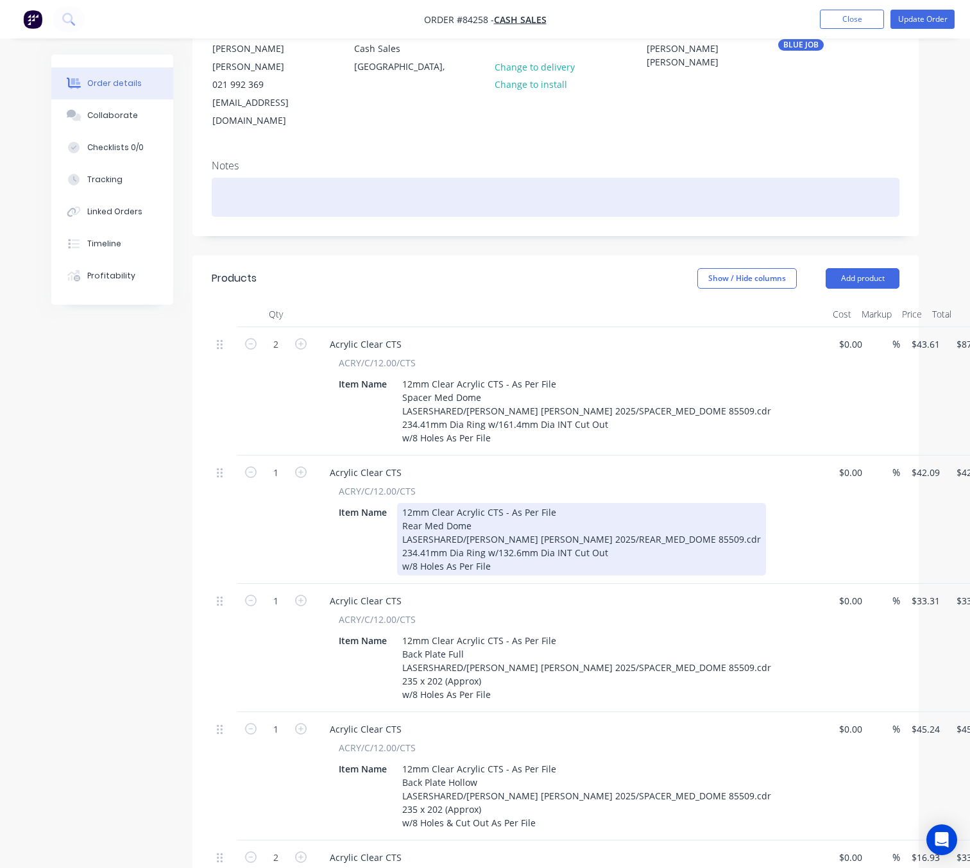
scroll to position [0, 0]
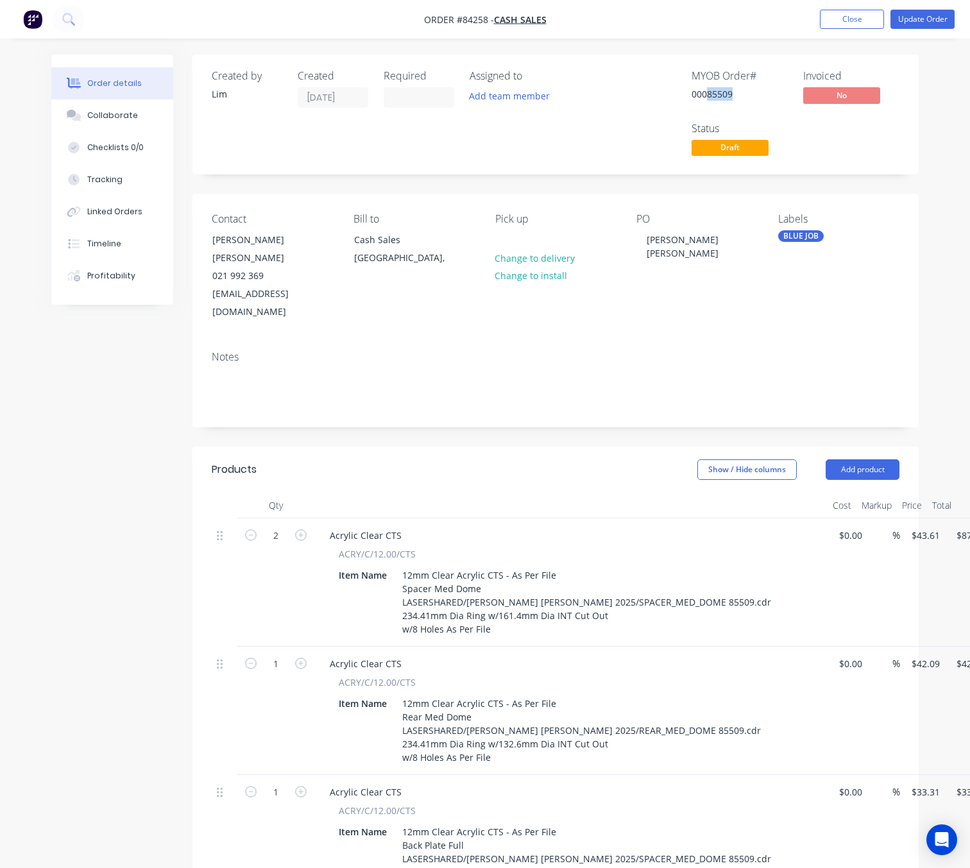
drag, startPoint x: 737, startPoint y: 91, endPoint x: 706, endPoint y: 90, distance: 30.8
click at [706, 90] on div "00085509" at bounding box center [739, 93] width 96 height 13
copy div "85509"
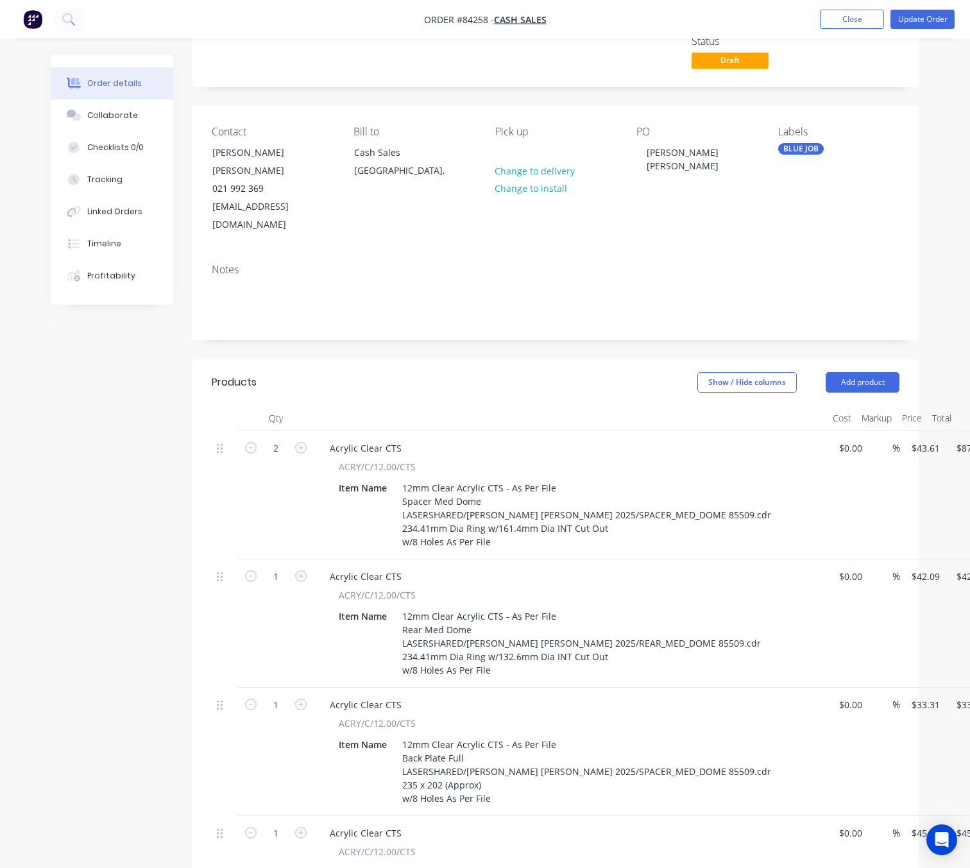
scroll to position [192, 0]
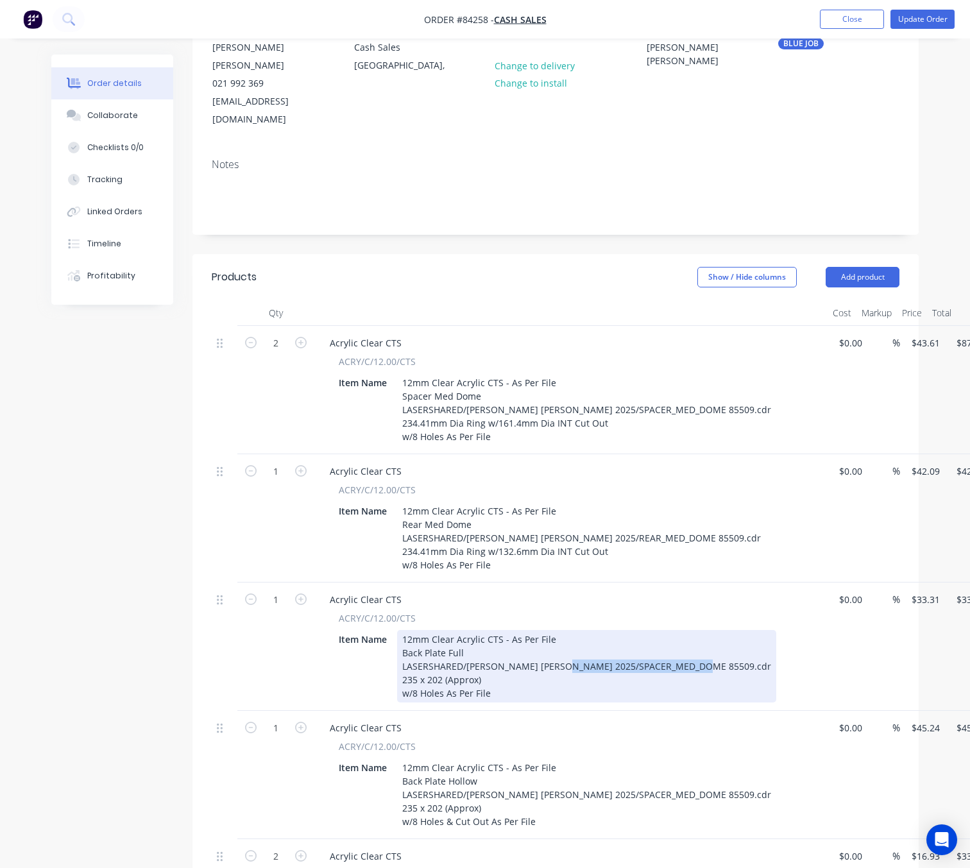
drag, startPoint x: 688, startPoint y: 633, endPoint x: 554, endPoint y: 631, distance: 133.4
click at [554, 631] on div "12mm Clear Acrylic CTS - As Per File Back Plate Full LASERSHARED/Paul Ross Jone…" at bounding box center [586, 666] width 379 height 72
click at [620, 634] on div "12mm Clear Acrylic CTS - As Per File Back Plate Full LASERSHARED/Paul Ross Jone…" at bounding box center [586, 666] width 379 height 72
click at [691, 639] on div "12mm Clear Acrylic CTS - As Per File Back Plate Full LASERSHARED/Paul Ross Jone…" at bounding box center [586, 666] width 379 height 72
click at [631, 637] on div "12mm Clear Acrylic CTS - As Per File Back Plate Full LASERSHARED/Paul Ross Jone…" at bounding box center [586, 666] width 379 height 72
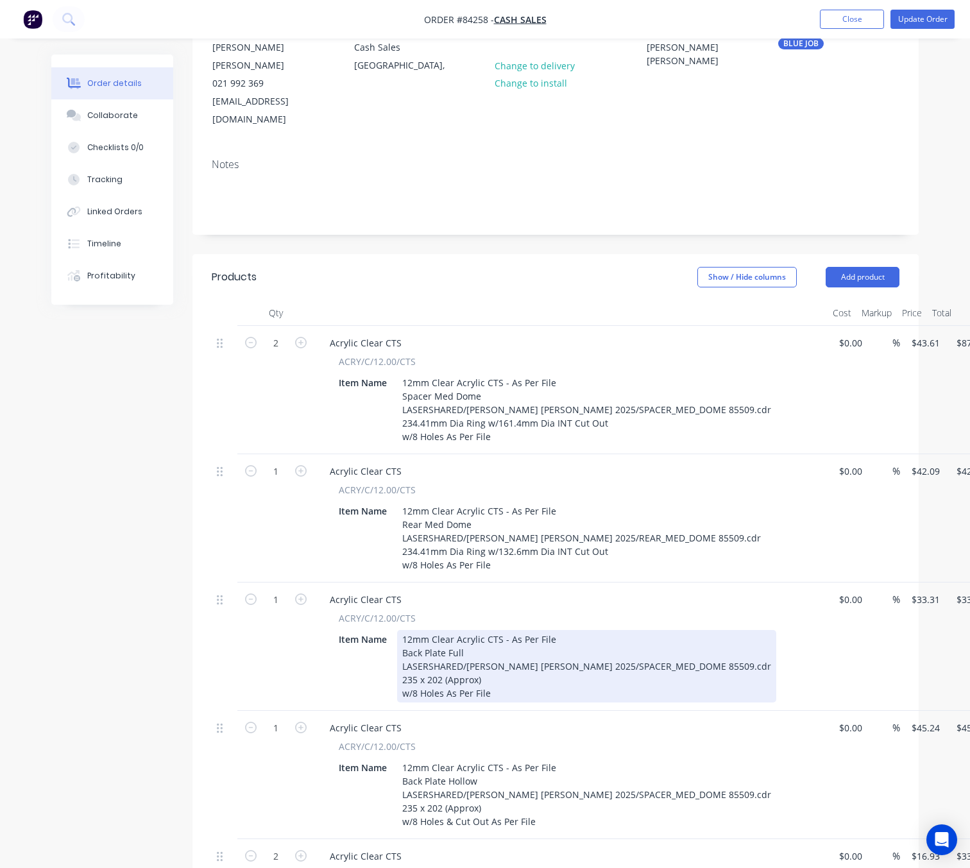
click at [489, 630] on div "12mm Clear Acrylic CTS - As Per File Back Plate Full LASERSHARED/Paul Ross Jone…" at bounding box center [586, 666] width 379 height 72
drag, startPoint x: 689, startPoint y: 631, endPoint x: 559, endPoint y: 630, distance: 130.8
click at [559, 630] on div "12mm Clear Acrylic CTS - As Per File Back Plate Full LASERSHARED/Paul Ross Jone…" at bounding box center [586, 666] width 379 height 72
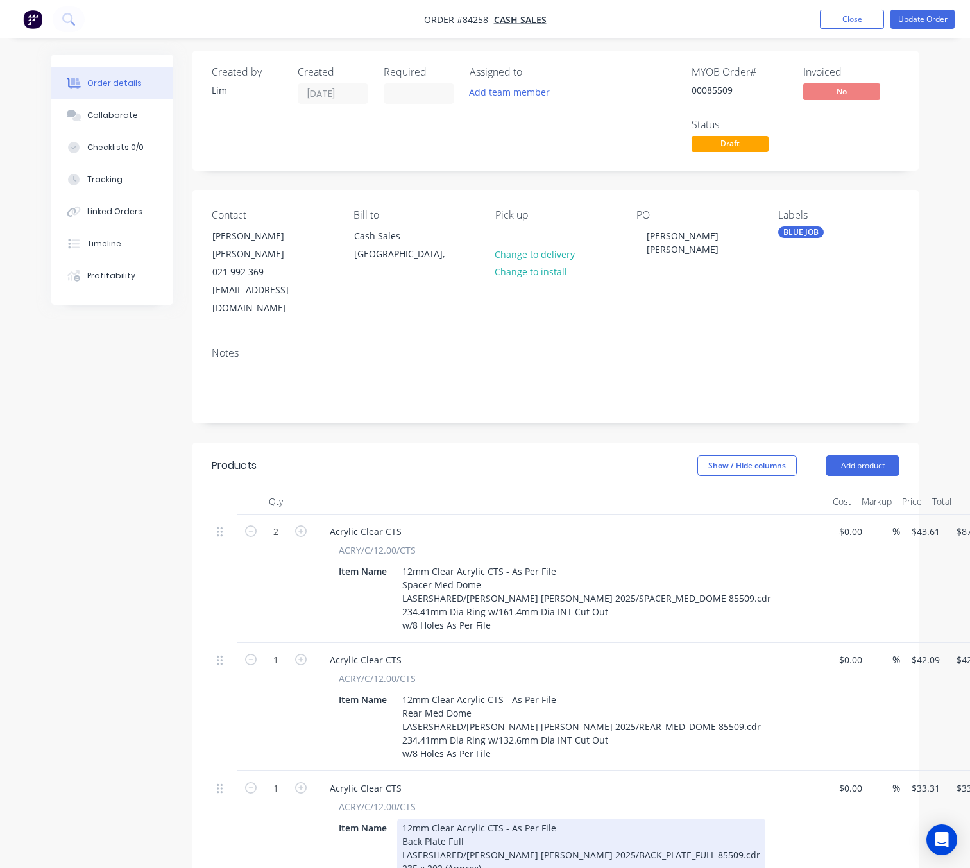
scroll to position [0, 0]
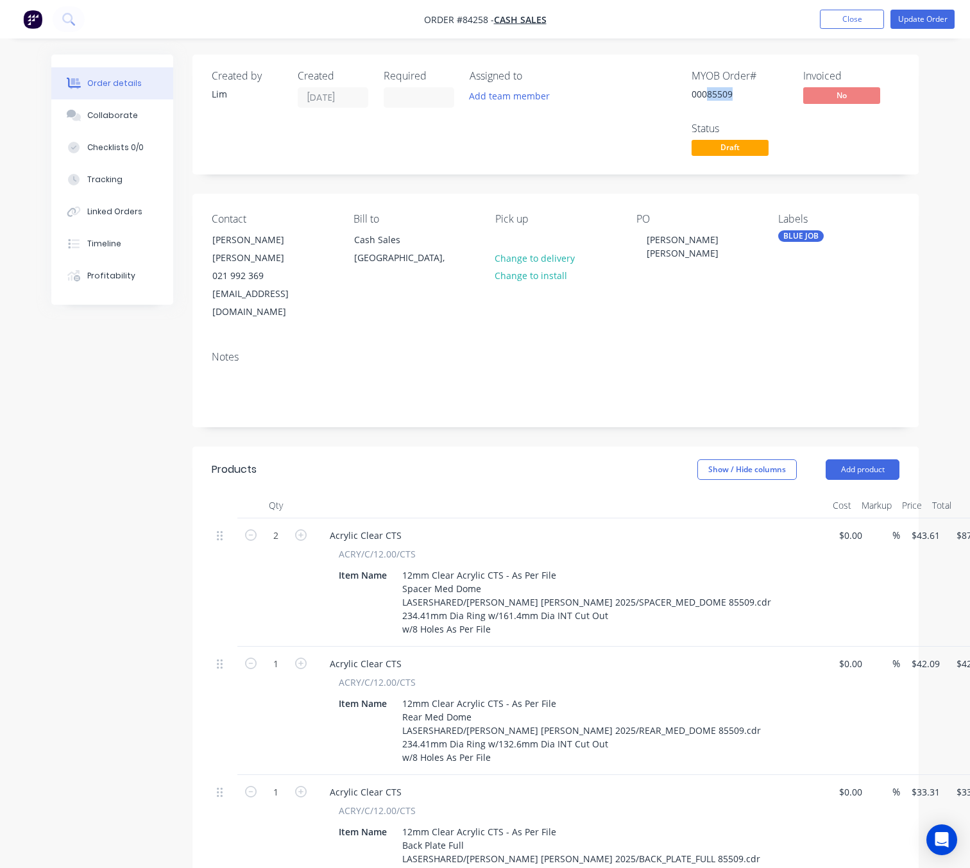
drag, startPoint x: 734, startPoint y: 87, endPoint x: 705, endPoint y: 89, distance: 28.9
click at [705, 89] on div "00085509" at bounding box center [739, 93] width 96 height 13
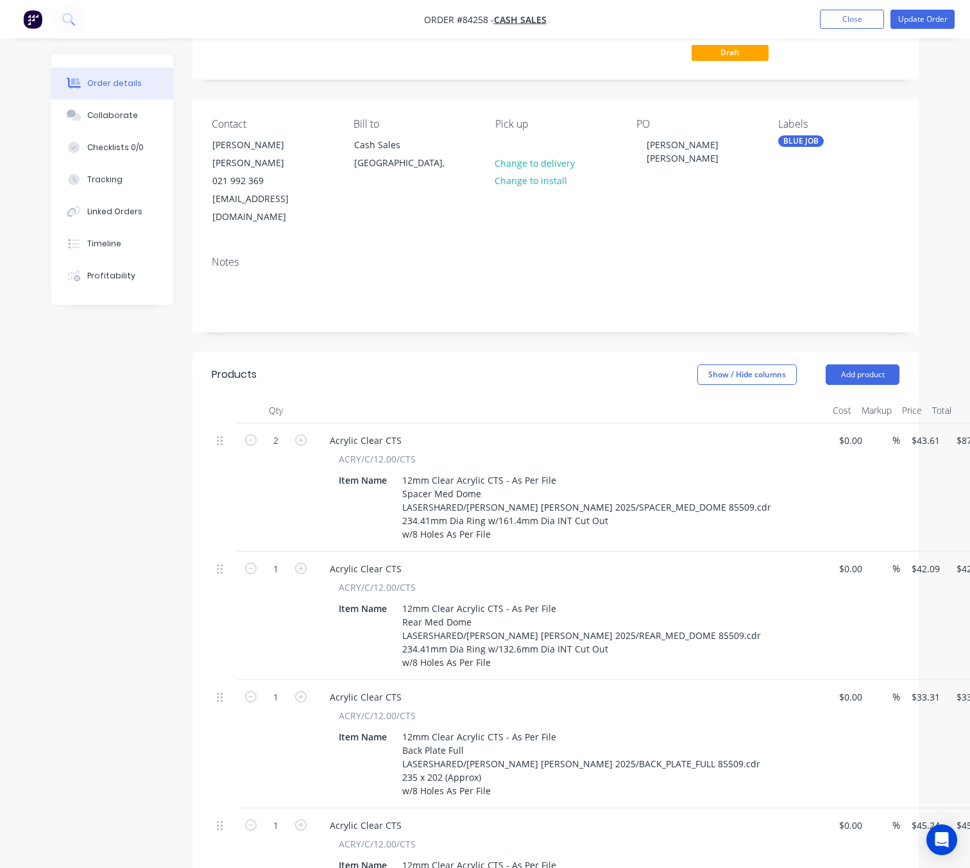
scroll to position [289, 0]
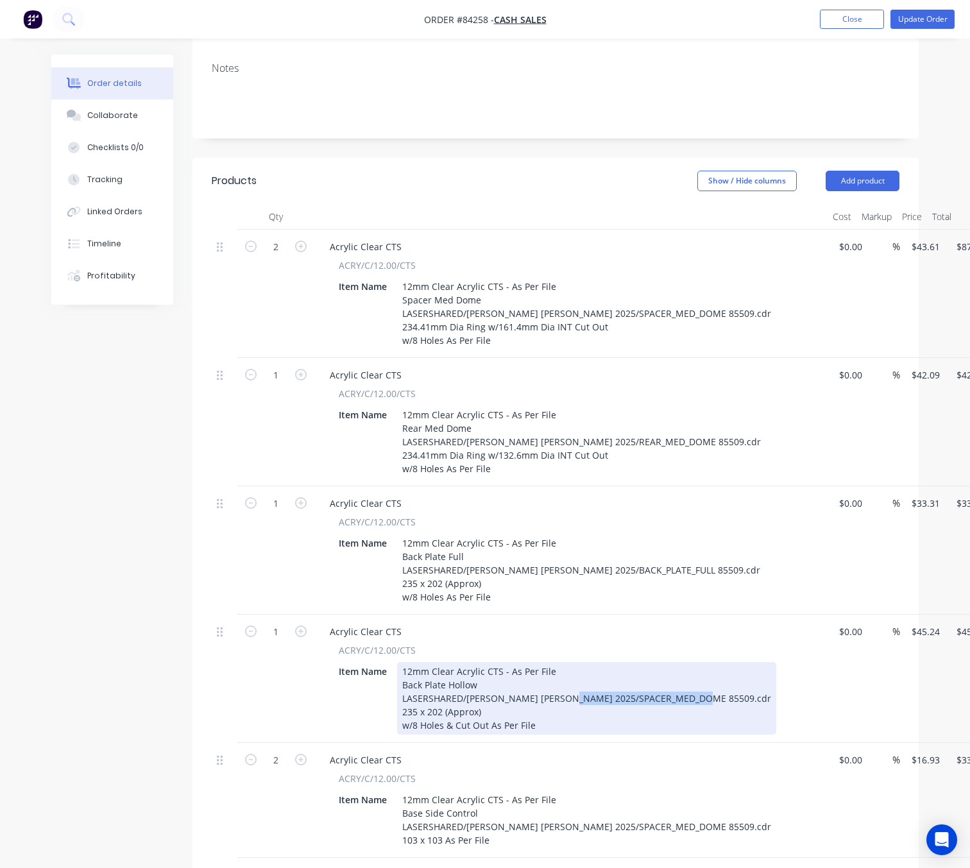
drag, startPoint x: 689, startPoint y: 666, endPoint x: 559, endPoint y: 664, distance: 130.2
click at [559, 664] on div "12mm Clear Acrylic CTS - As Per File Back Plate Hollow LASERSHARED/Paul Ross Jo…" at bounding box center [586, 698] width 379 height 72
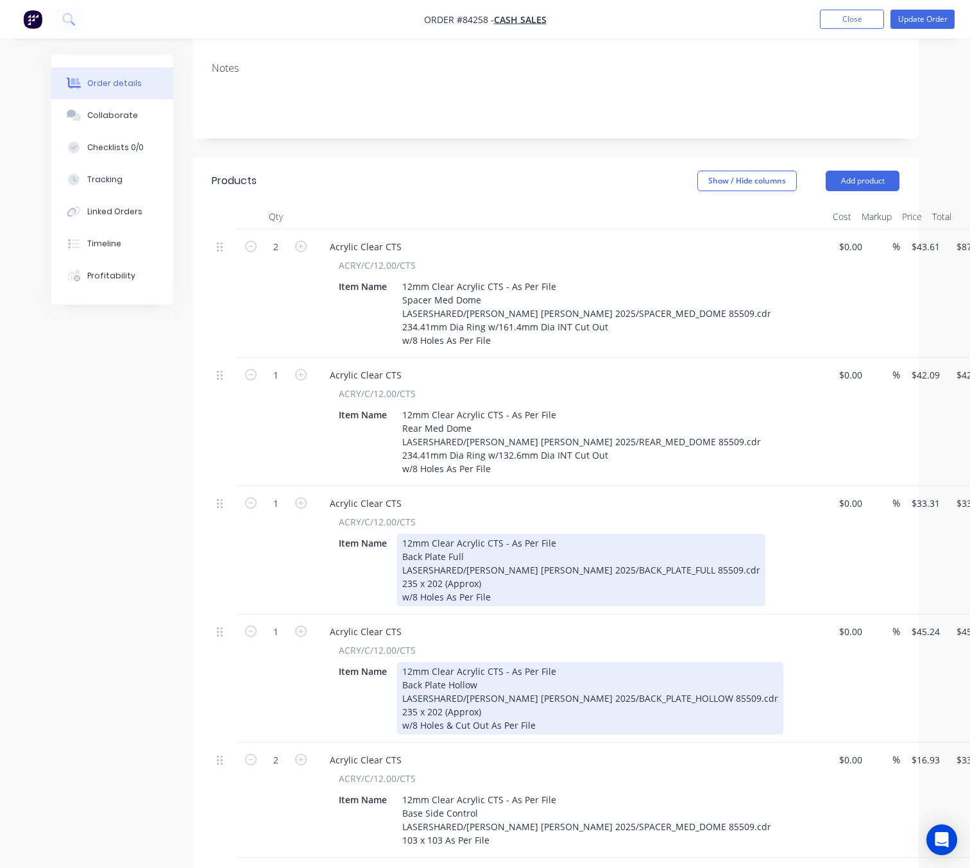
scroll to position [385, 0]
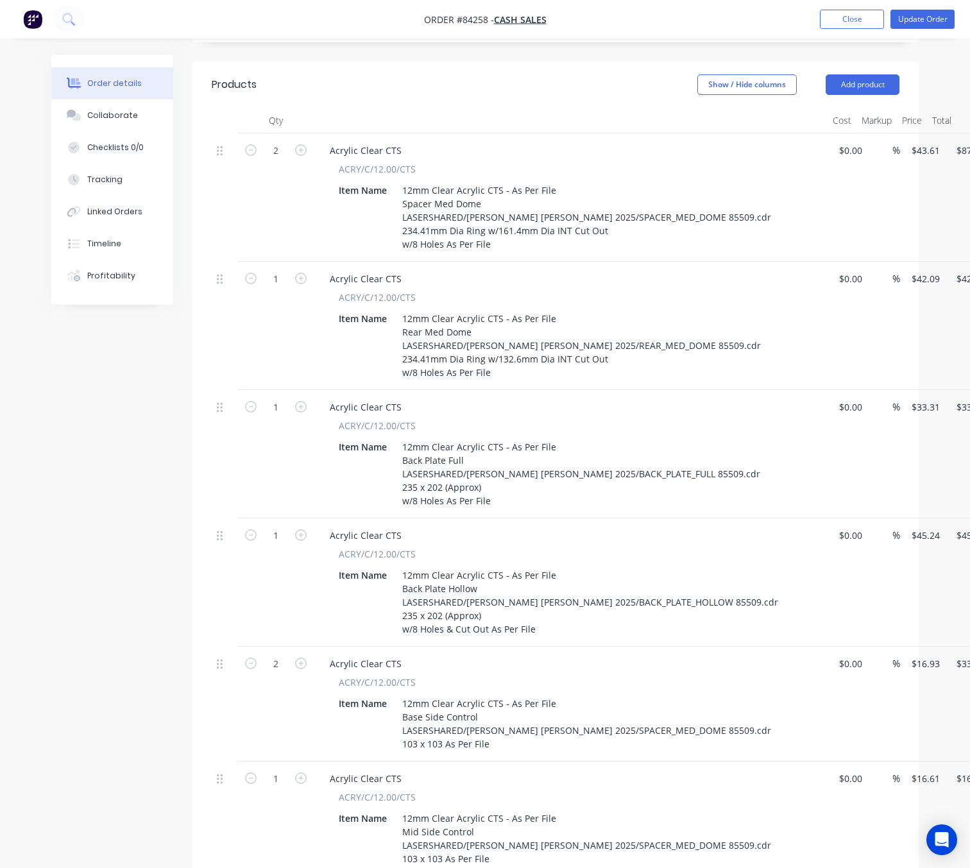
click at [112, 571] on div "Created by Lim Created 29/08/25 Required Assigned to Add team member MYOB Order…" at bounding box center [484, 515] width 867 height 1690
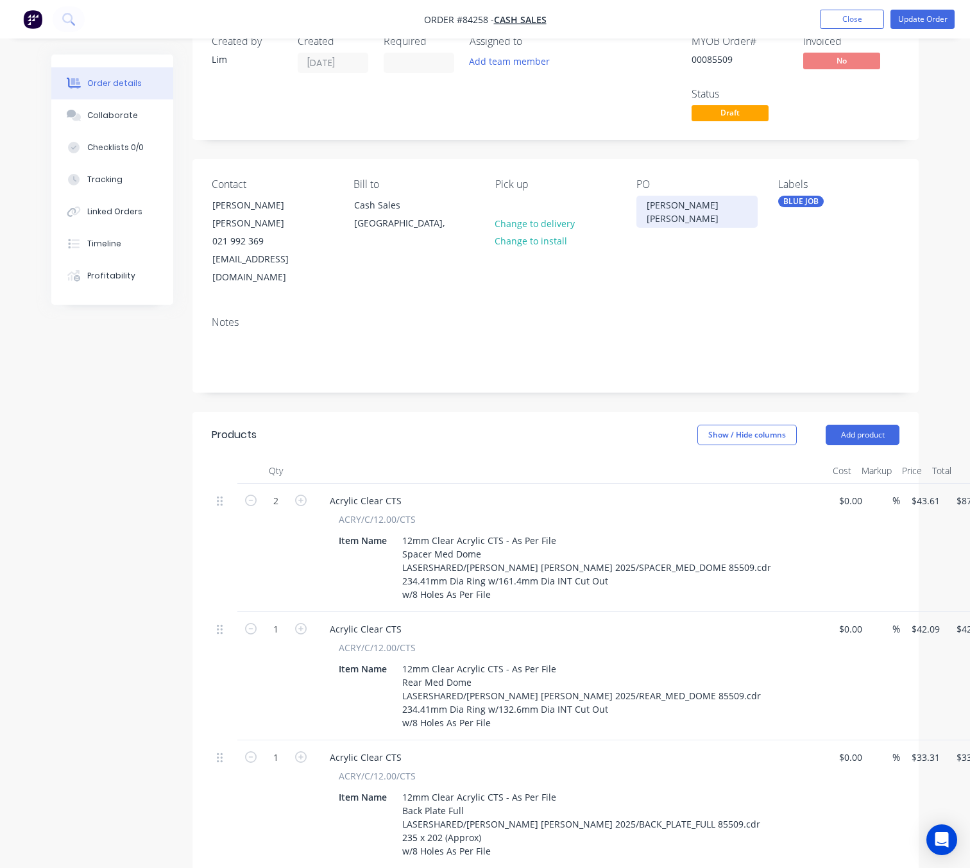
scroll to position [0, 0]
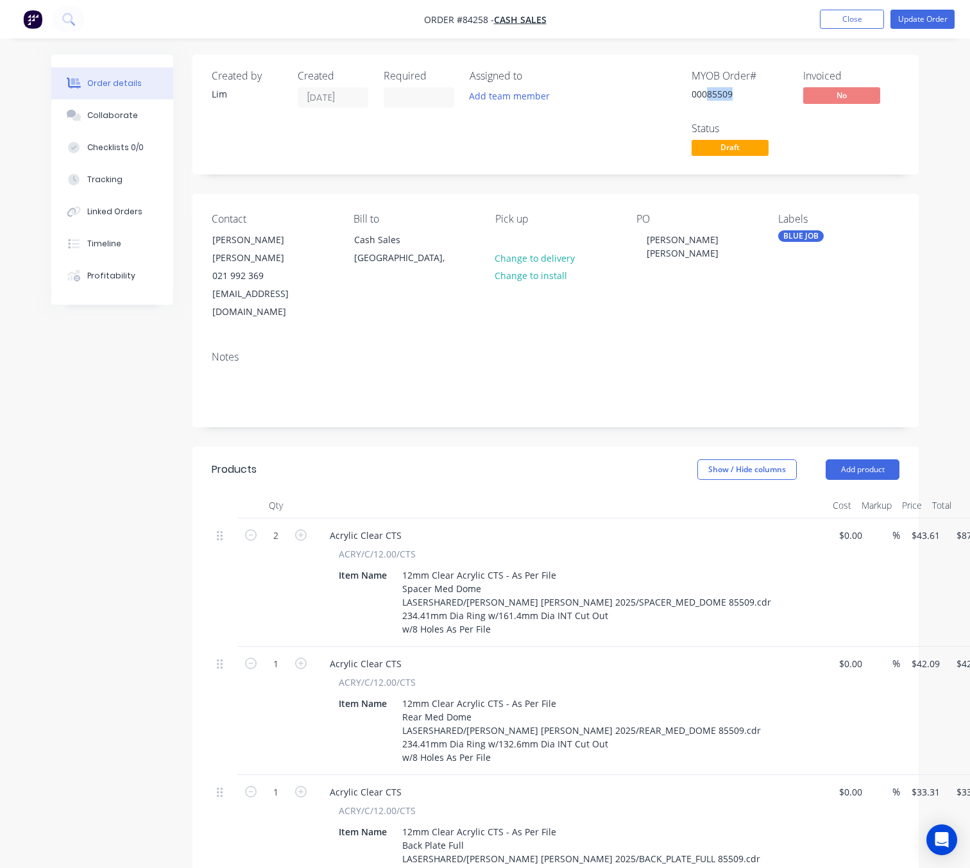
drag, startPoint x: 718, startPoint y: 94, endPoint x: 709, endPoint y: 93, distance: 9.1
click at [709, 93] on div "00085509" at bounding box center [739, 93] width 96 height 13
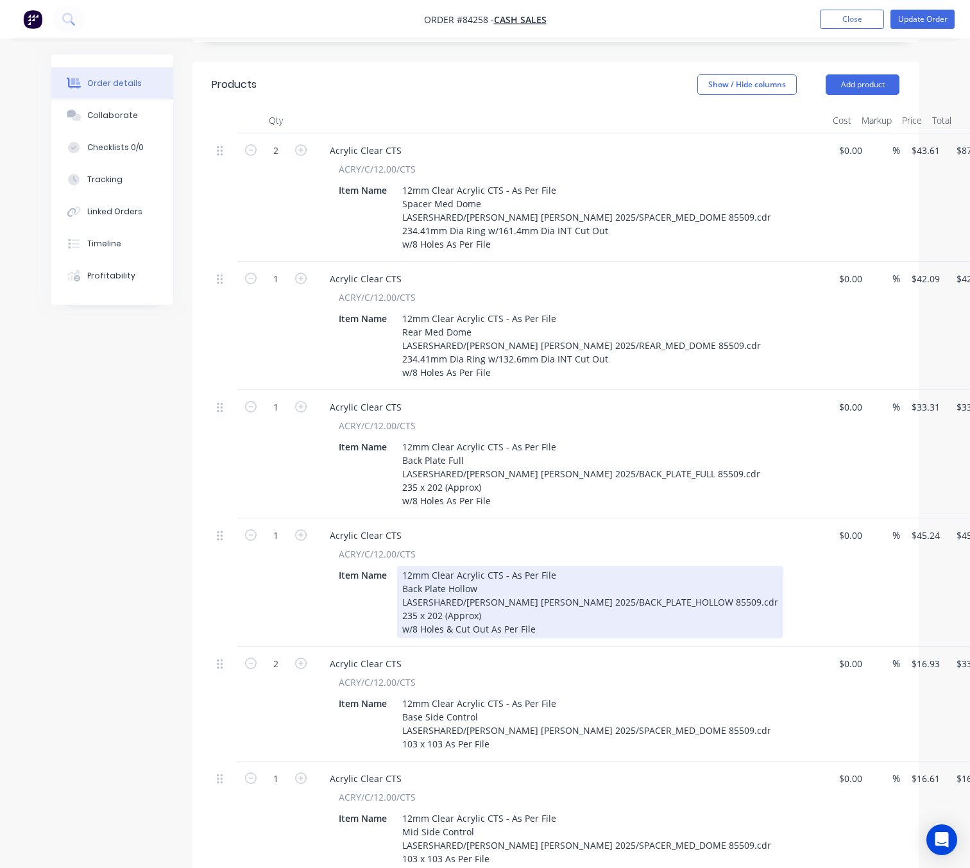
scroll to position [481, 0]
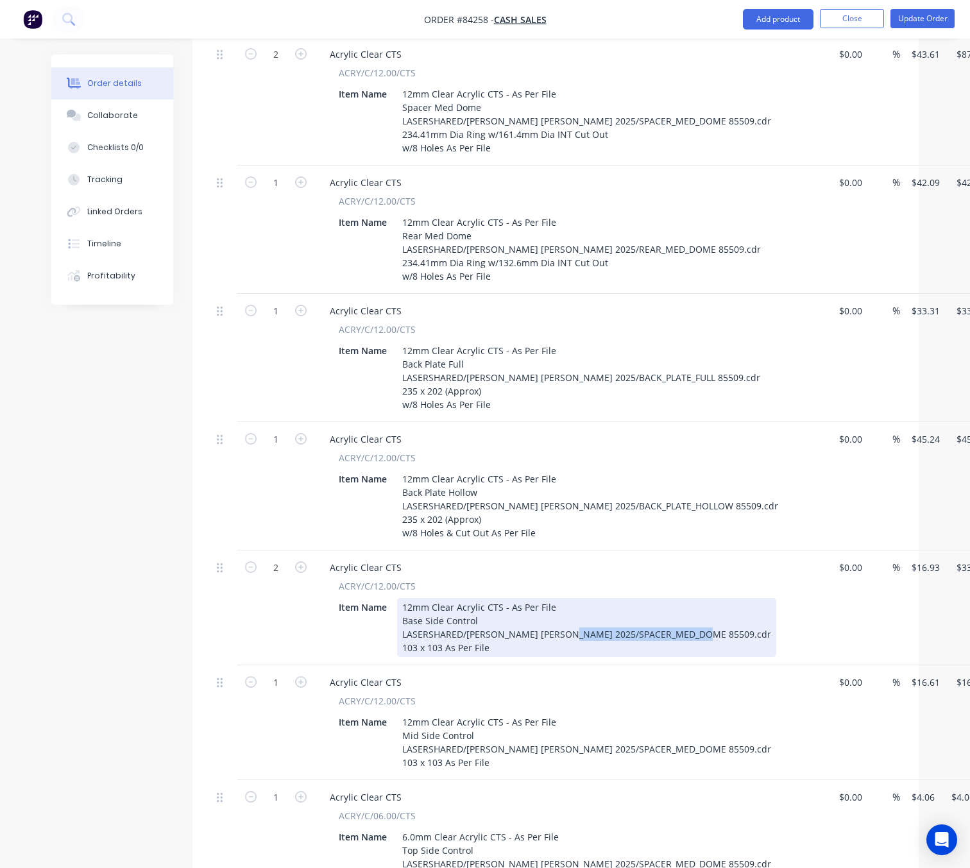
drag, startPoint x: 689, startPoint y: 600, endPoint x: 558, endPoint y: 599, distance: 130.8
click at [558, 599] on div "12mm Clear Acrylic CTS - As Per File Base Side Control LASERSHARED/Paul Ross Jo…" at bounding box center [586, 627] width 379 height 59
click at [575, 624] on div "Acrylic Clear CTS ACRY/C/12.00/CTS Item Name 12mm Clear Acrylic CTS - As Per Fi…" at bounding box center [570, 607] width 513 height 115
click at [570, 616] on div "12mm Clear Acrylic CTS - As Per File Base Side Control LASERSHARED/Paul Ross Jo…" at bounding box center [580, 627] width 366 height 59
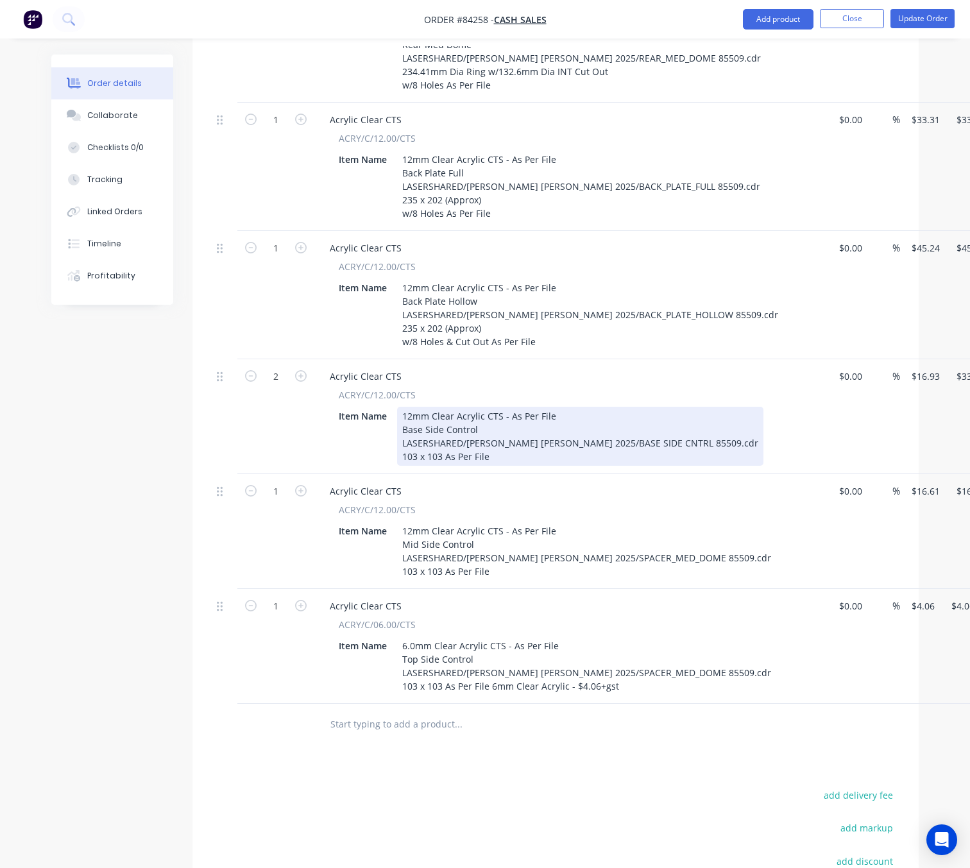
scroll to position [673, 0]
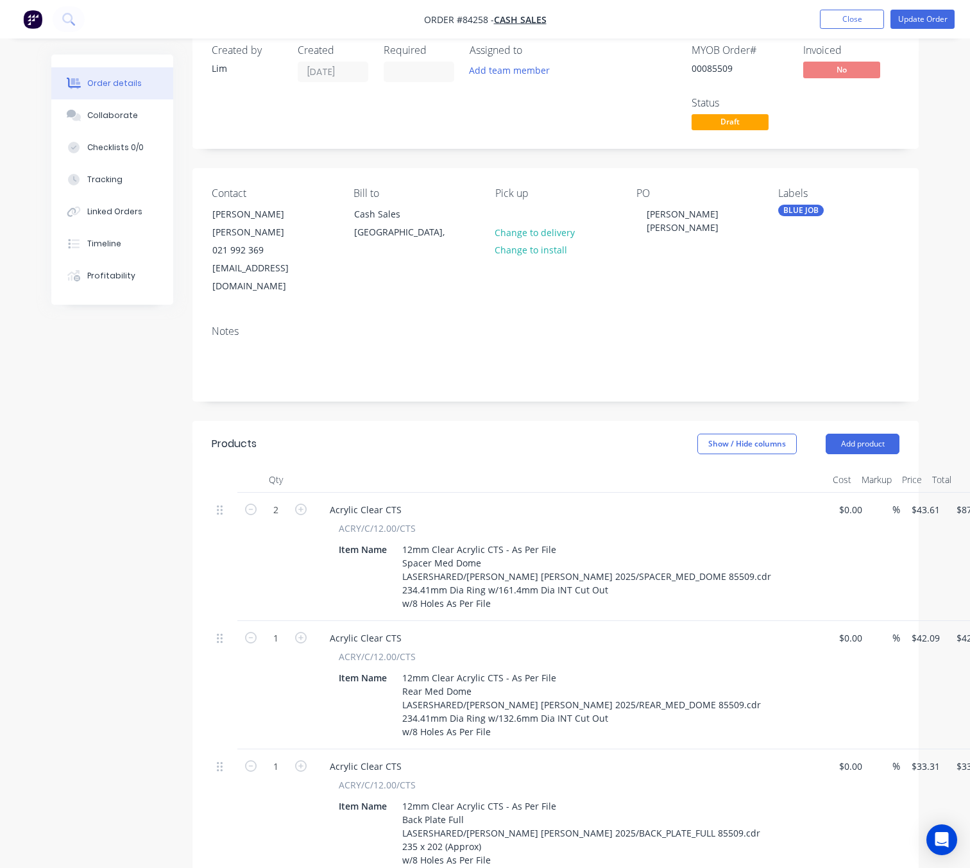
scroll to position [0, 0]
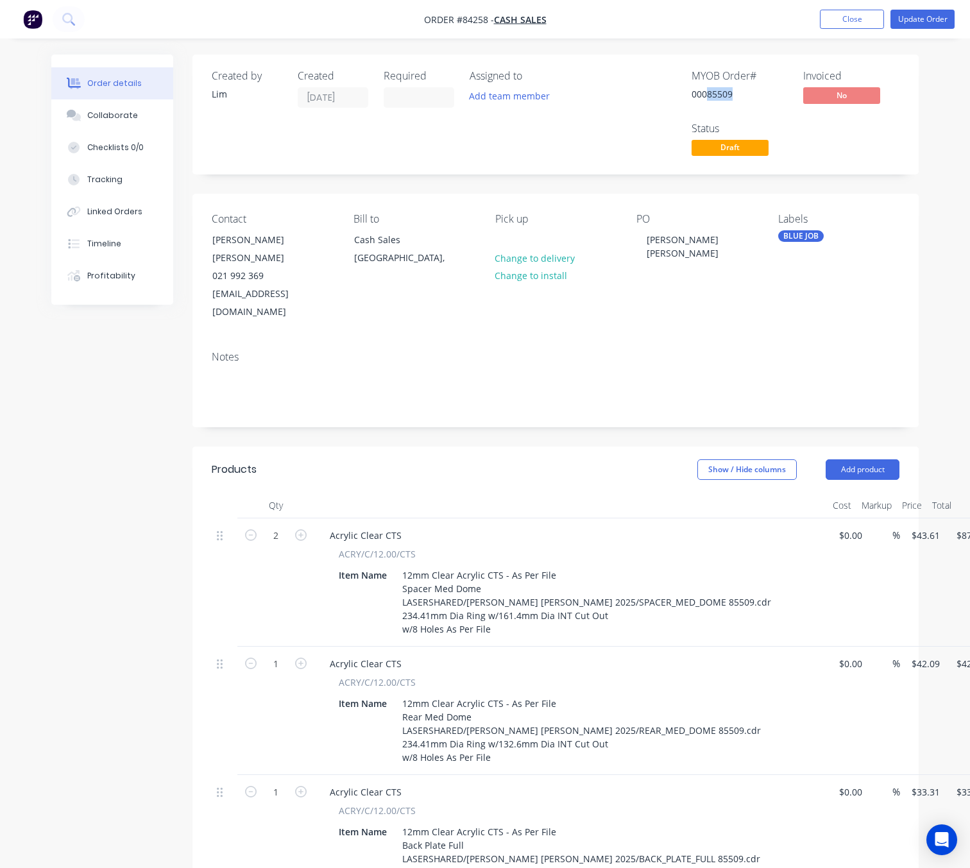
drag, startPoint x: 732, startPoint y: 90, endPoint x: 707, endPoint y: 93, distance: 25.1
click at [707, 93] on div "00085509" at bounding box center [739, 93] width 96 height 13
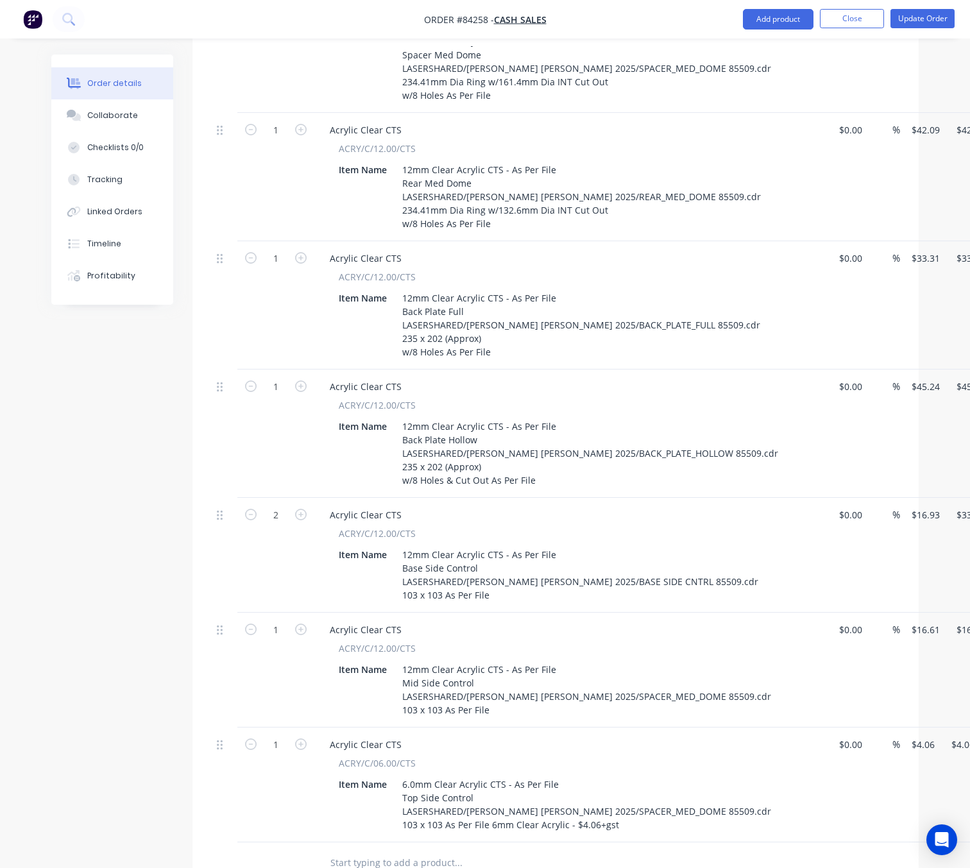
scroll to position [577, 0]
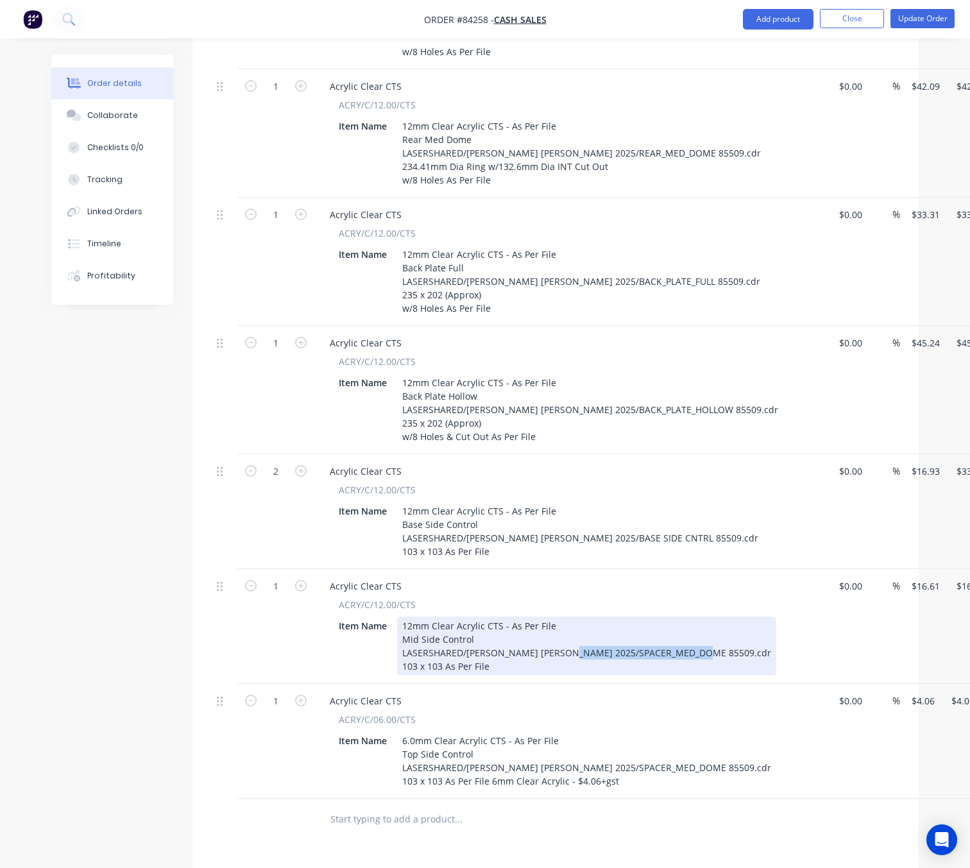
drag, startPoint x: 688, startPoint y: 621, endPoint x: 557, endPoint y: 620, distance: 130.8
click at [557, 620] on div "12mm Clear Acrylic CTS - As Per File Mid Side Control LASERSHARED/Paul Ross Jon…" at bounding box center [586, 645] width 379 height 59
drag, startPoint x: 581, startPoint y: 622, endPoint x: 557, endPoint y: 620, distance: 24.5
click at [557, 620] on div "12mm Clear Acrylic CTS - As Per File Mid Side Control LASERSHARED/Paul Ross Jon…" at bounding box center [533, 645] width 273 height 59
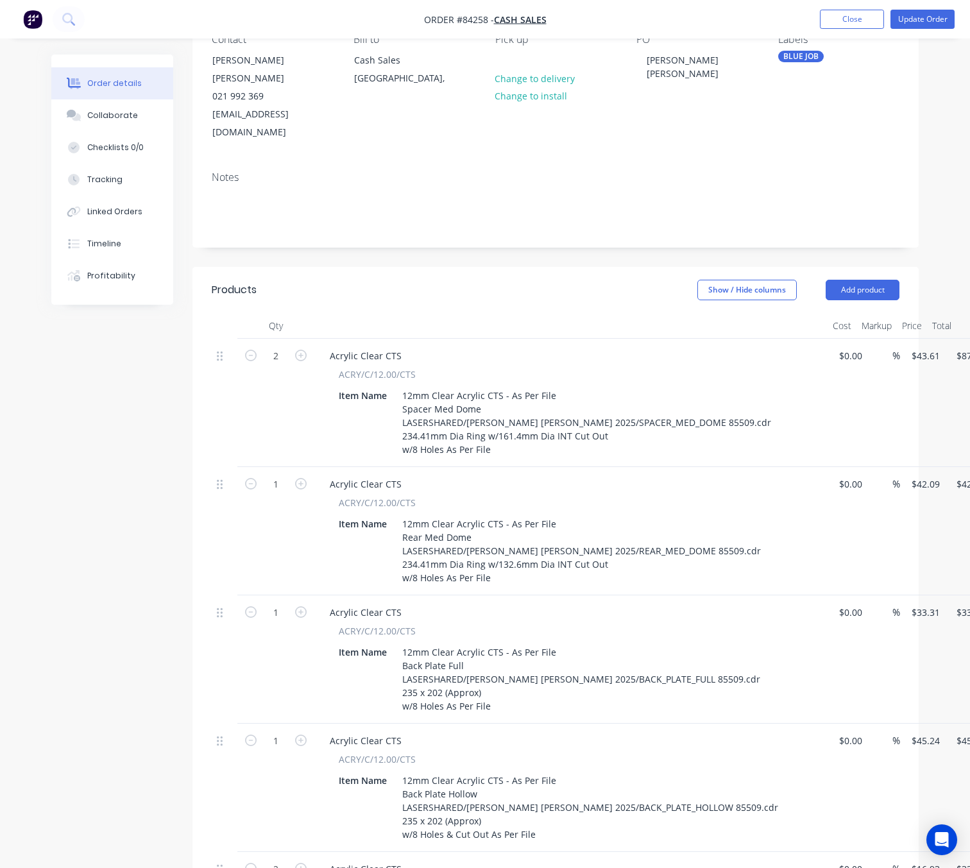
scroll to position [0, 0]
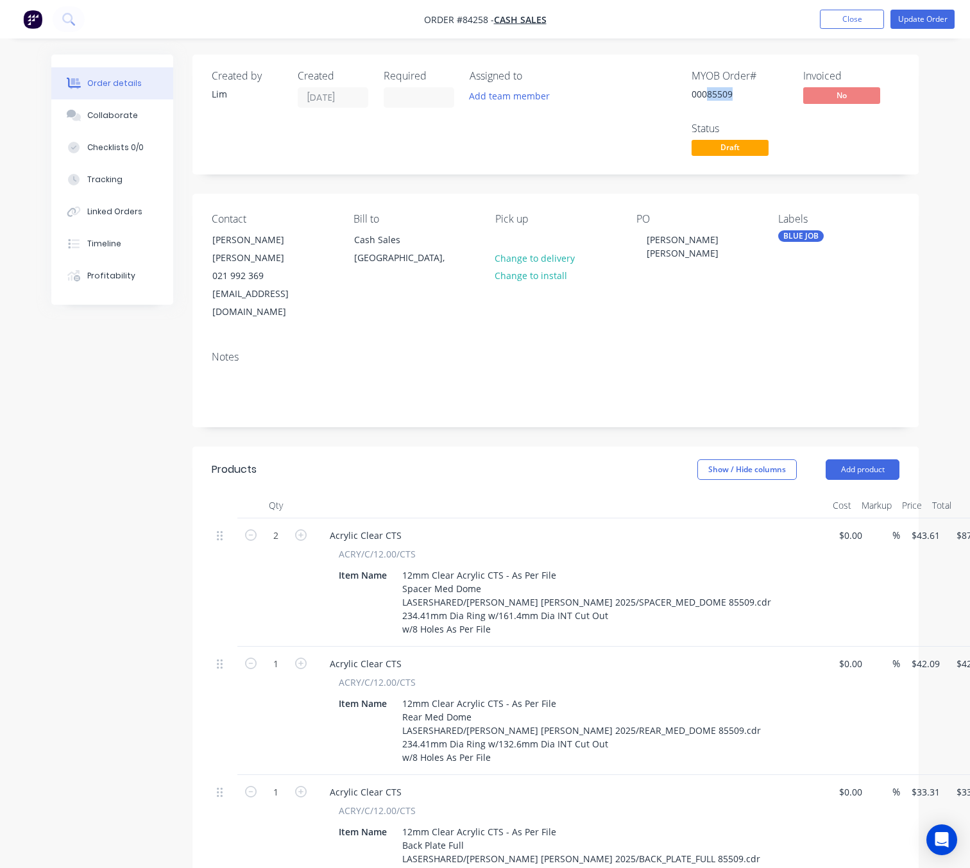
drag, startPoint x: 738, startPoint y: 97, endPoint x: 708, endPoint y: 89, distance: 30.5
click at [708, 89] on div "00085509" at bounding box center [739, 93] width 96 height 13
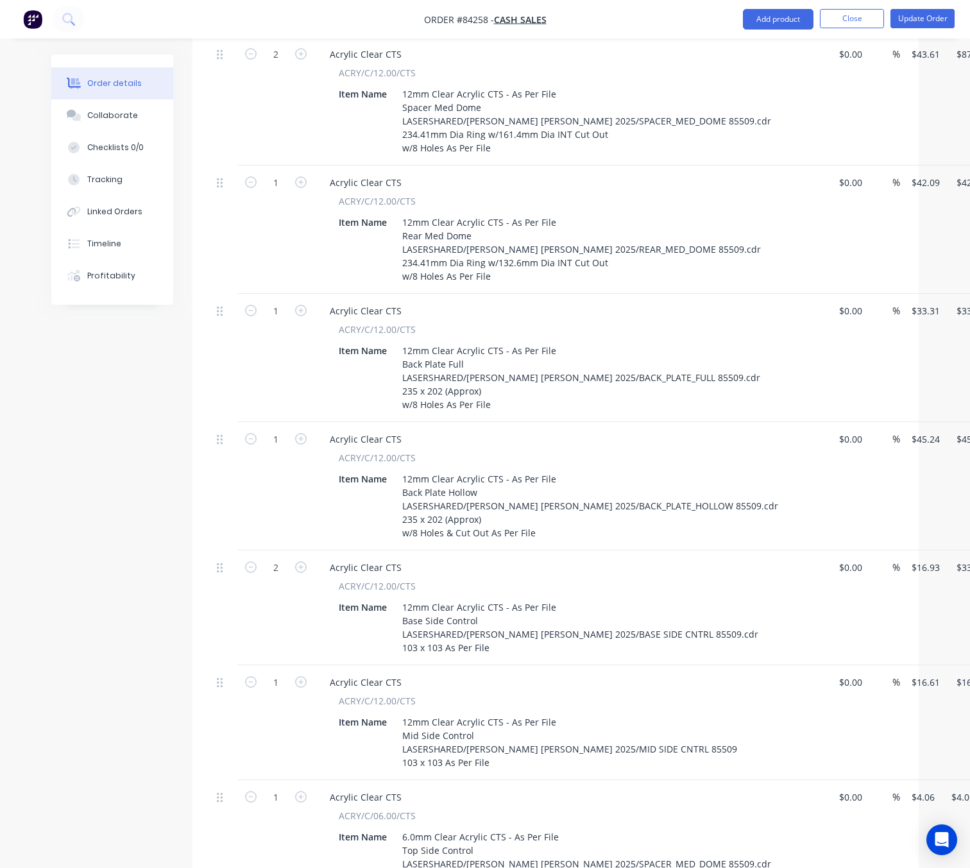
scroll to position [845, 0]
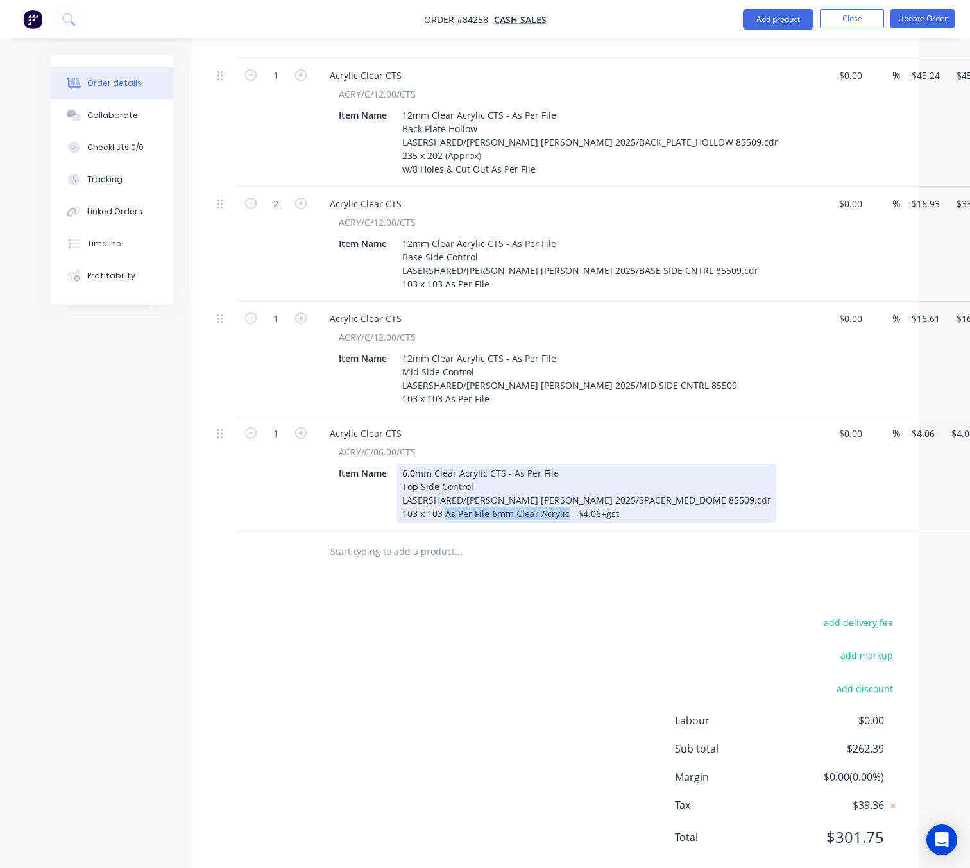
drag, startPoint x: 625, startPoint y: 484, endPoint x: 489, endPoint y: 482, distance: 136.0
click at [489, 482] on div "6.0mm Clear Acrylic CTS - As Per File Top Side Control LASERSHARED/Paul Ross Jo…" at bounding box center [586, 493] width 379 height 59
drag, startPoint x: 688, startPoint y: 464, endPoint x: 559, endPoint y: 468, distance: 129.0
click at [559, 468] on div "6.0mm Clear Acrylic CTS - As Per File Top Side Control LASERSHARED/Paul Ross Jo…" at bounding box center [586, 493] width 379 height 59
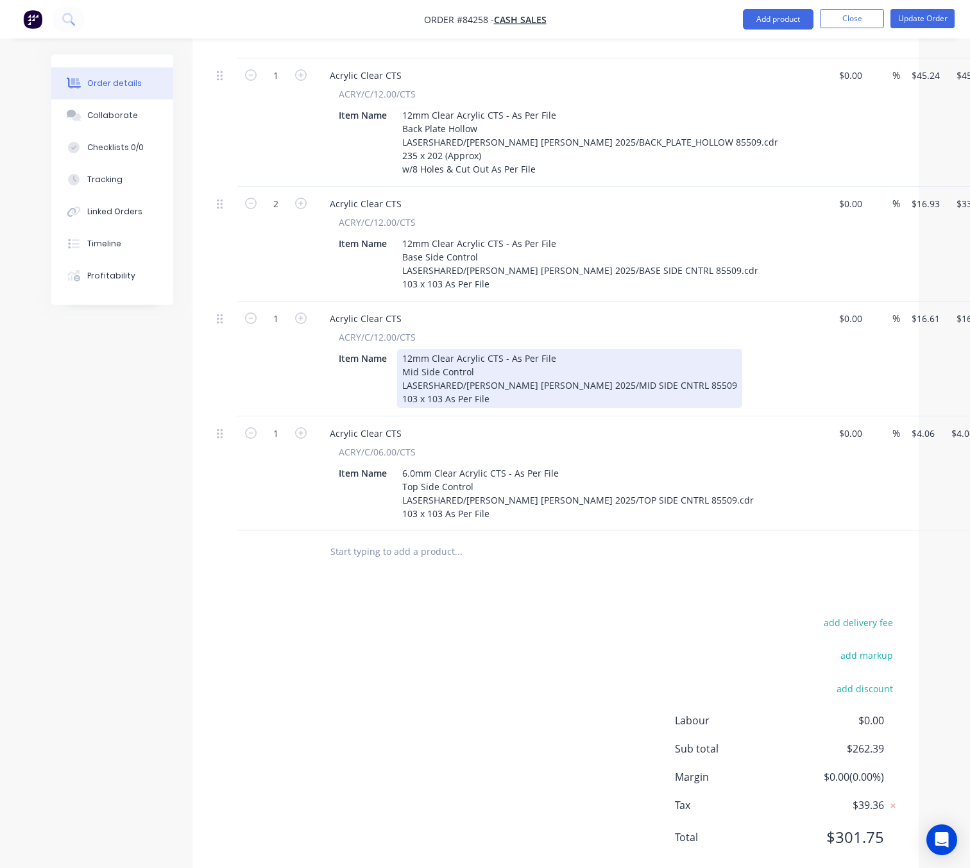
click at [655, 358] on div "12mm Clear Acrylic CTS - As Per File Mid Side Control LASERSHARED/Paul Ross Jon…" at bounding box center [569, 378] width 345 height 59
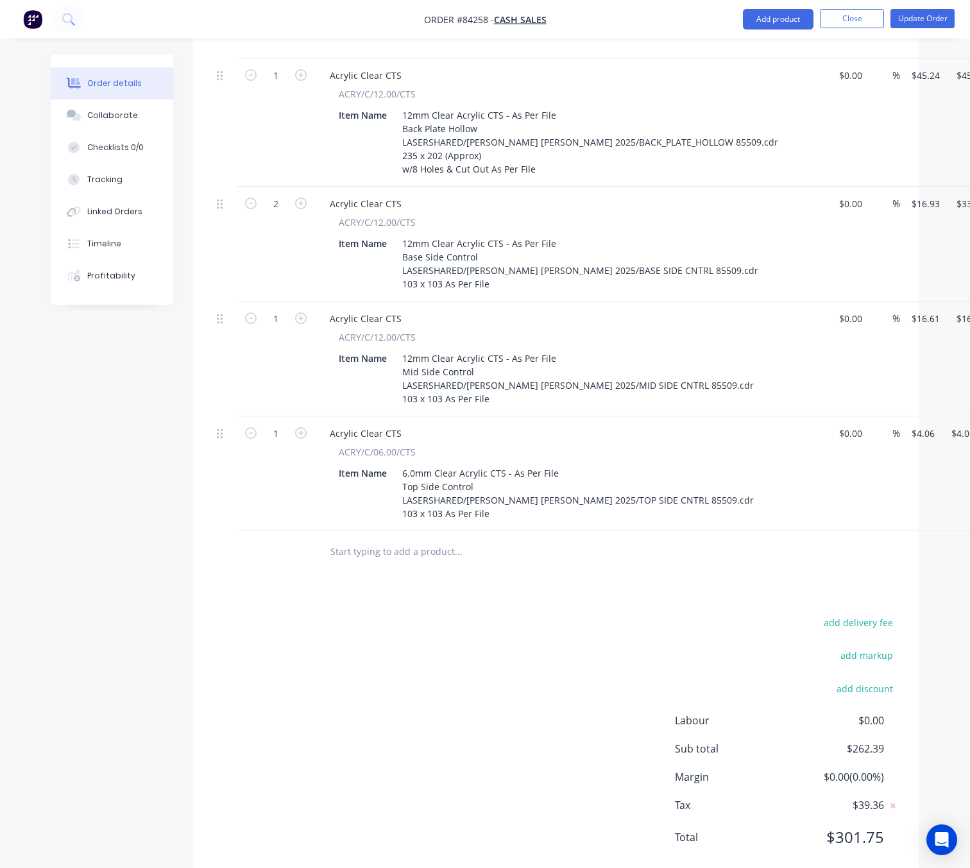
click at [462, 652] on div "add delivery fee add markup add discount Labour $0.00 Sub total $262.39 Margin …" at bounding box center [556, 738] width 688 height 248
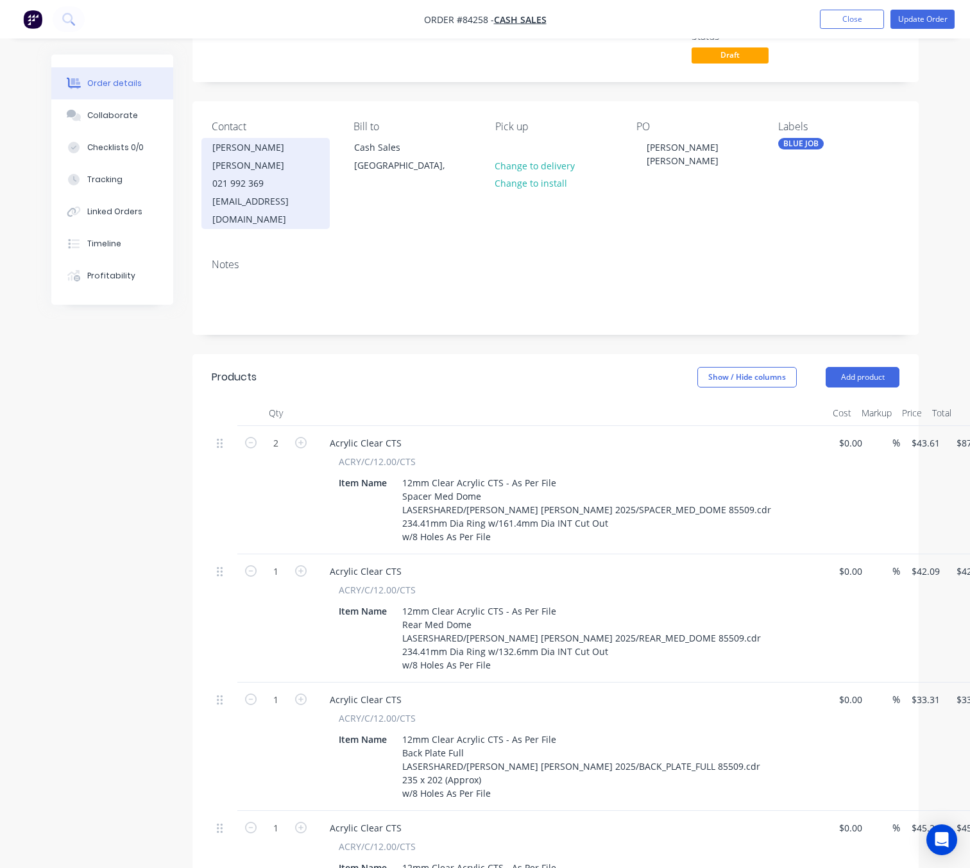
scroll to position [0, 0]
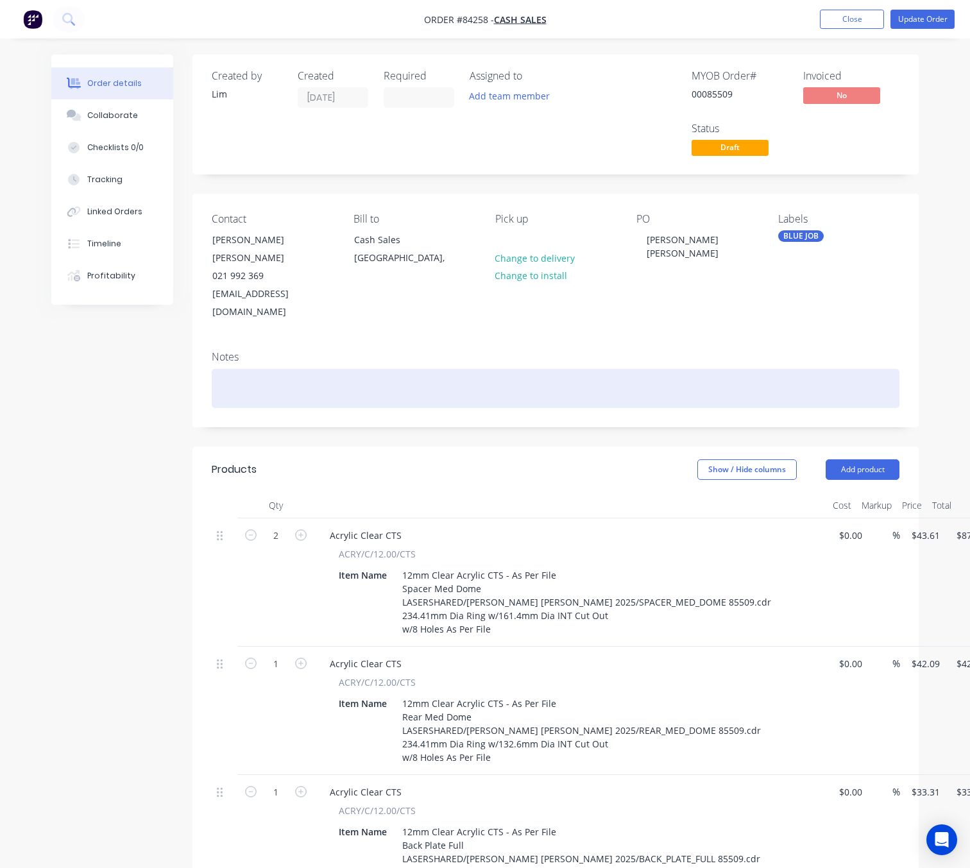
click at [271, 369] on div at bounding box center [556, 388] width 688 height 39
click at [280, 369] on div "Please Keep PArt Internals" at bounding box center [556, 388] width 688 height 39
click at [360, 369] on div "Please Keep Part Internals" at bounding box center [556, 388] width 688 height 39
click at [370, 369] on div "Please Keep Part Internals They Arfe Required By The Customer" at bounding box center [556, 388] width 688 height 39
click at [496, 369] on div "Please Keep Part Internals They Are Required By The Customer" at bounding box center [556, 388] width 688 height 39
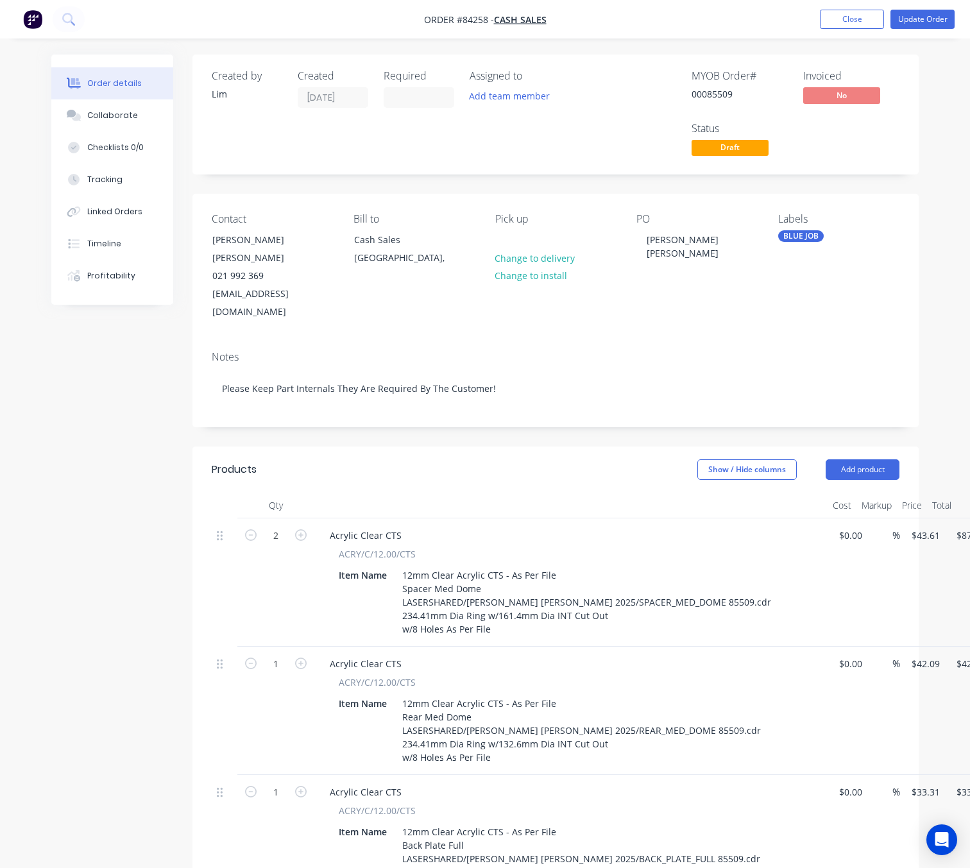
click at [927, 21] on button "Update Order" at bounding box center [922, 19] width 64 height 19
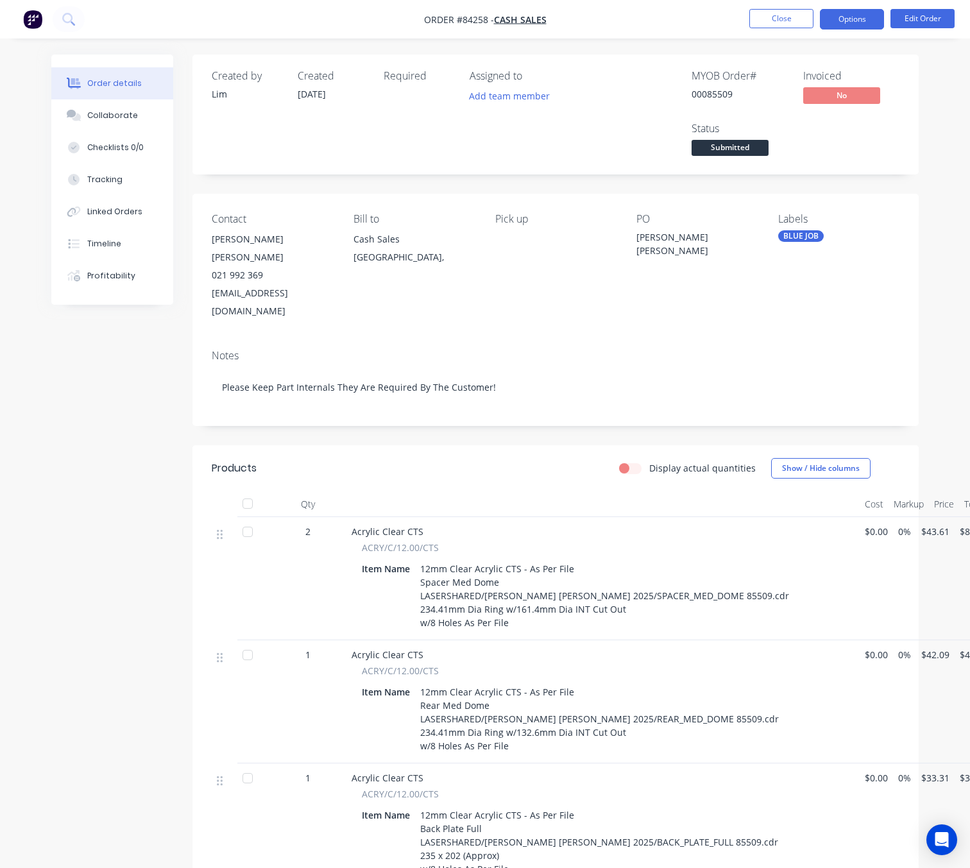
click at [850, 22] on button "Options" at bounding box center [852, 19] width 64 height 21
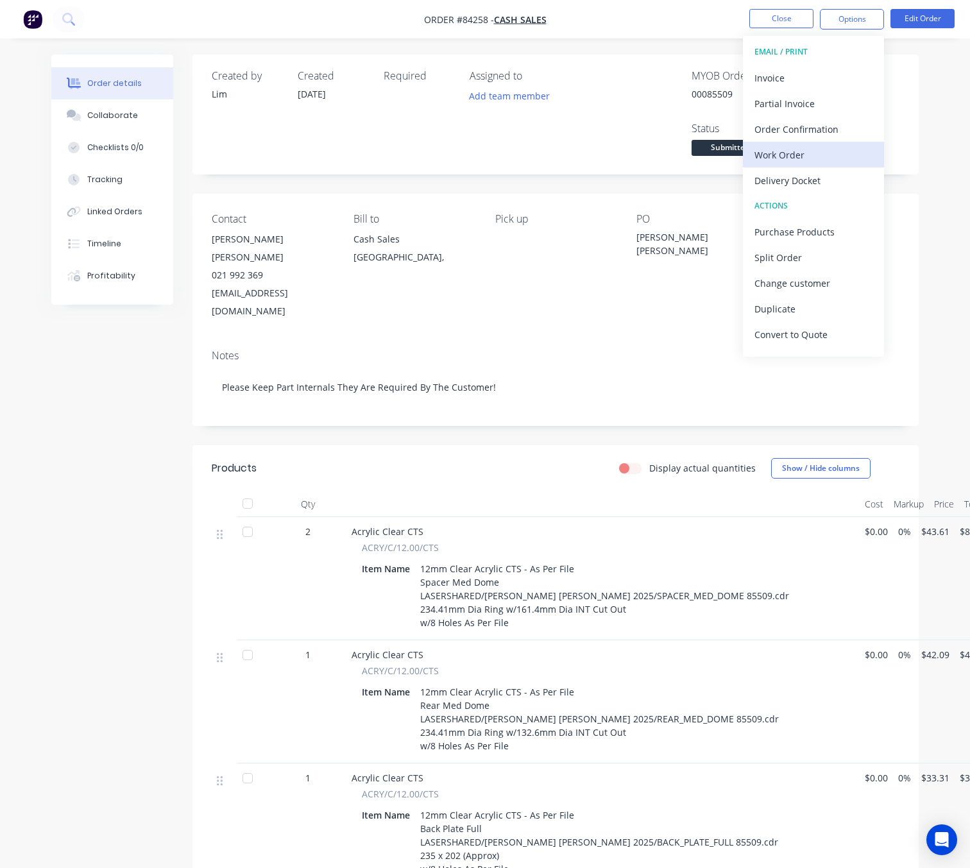
click at [802, 149] on div "Work Order" at bounding box center [813, 155] width 118 height 19
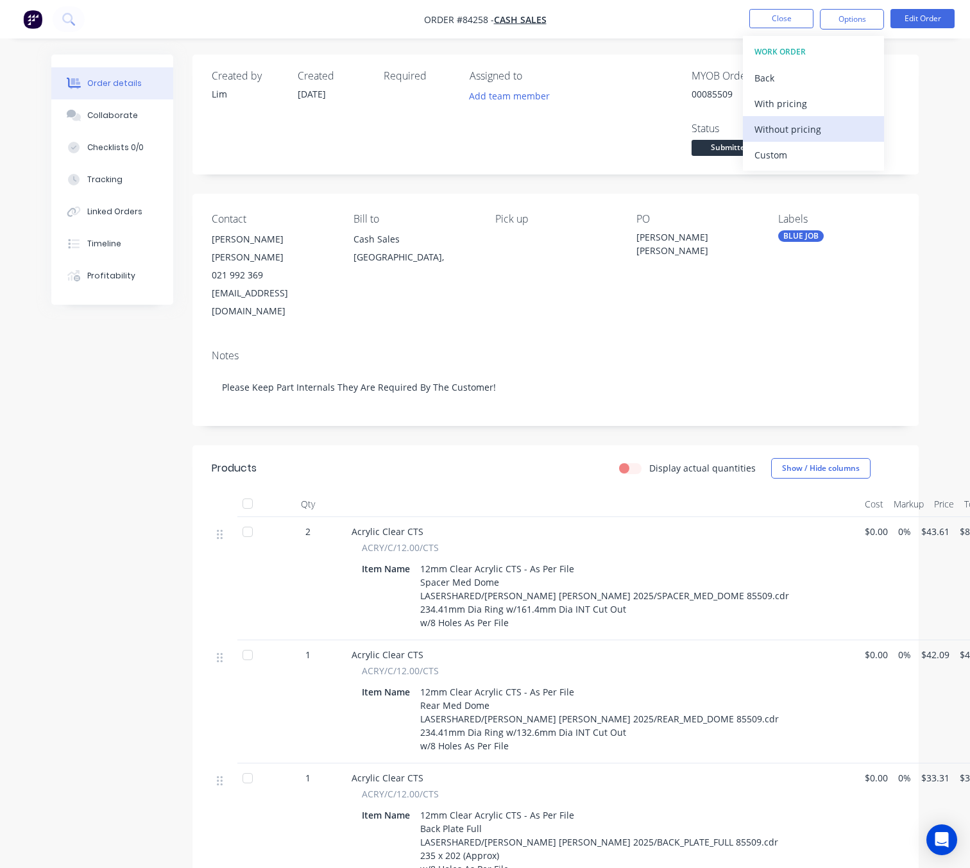
click at [808, 127] on div "Without pricing" at bounding box center [813, 129] width 118 height 19
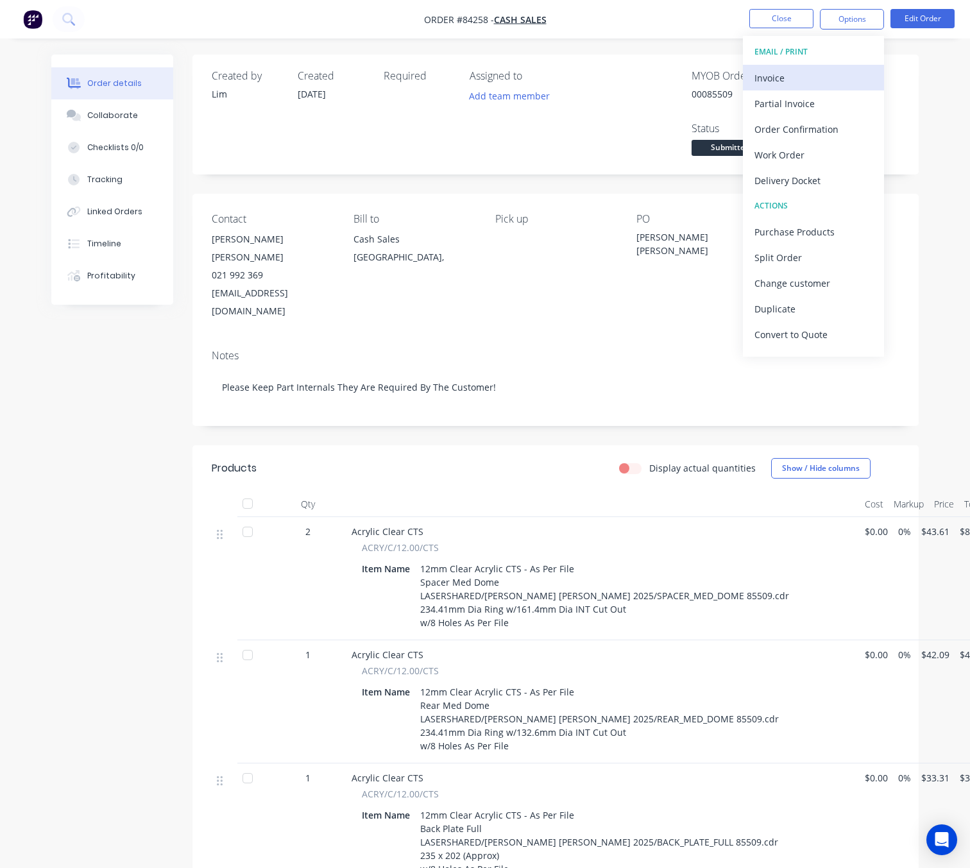
click at [829, 81] on div "Invoice" at bounding box center [813, 78] width 118 height 19
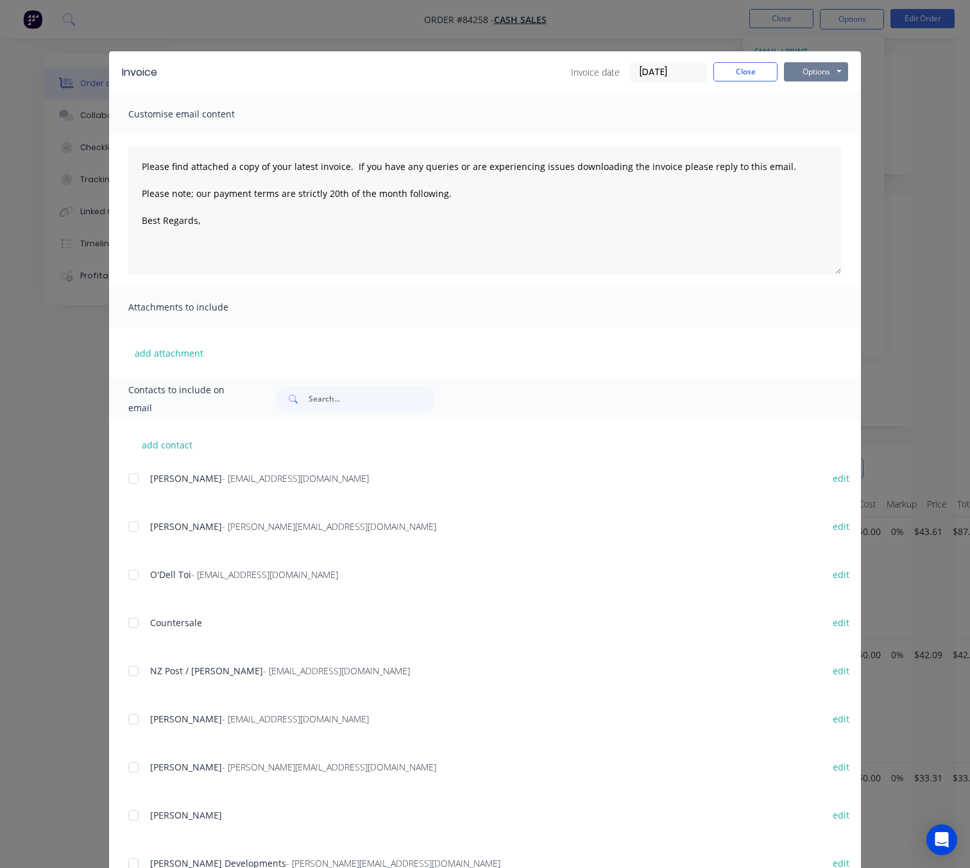
click at [831, 71] on button "Options" at bounding box center [816, 71] width 64 height 19
click at [834, 92] on button "Preview" at bounding box center [825, 94] width 82 height 21
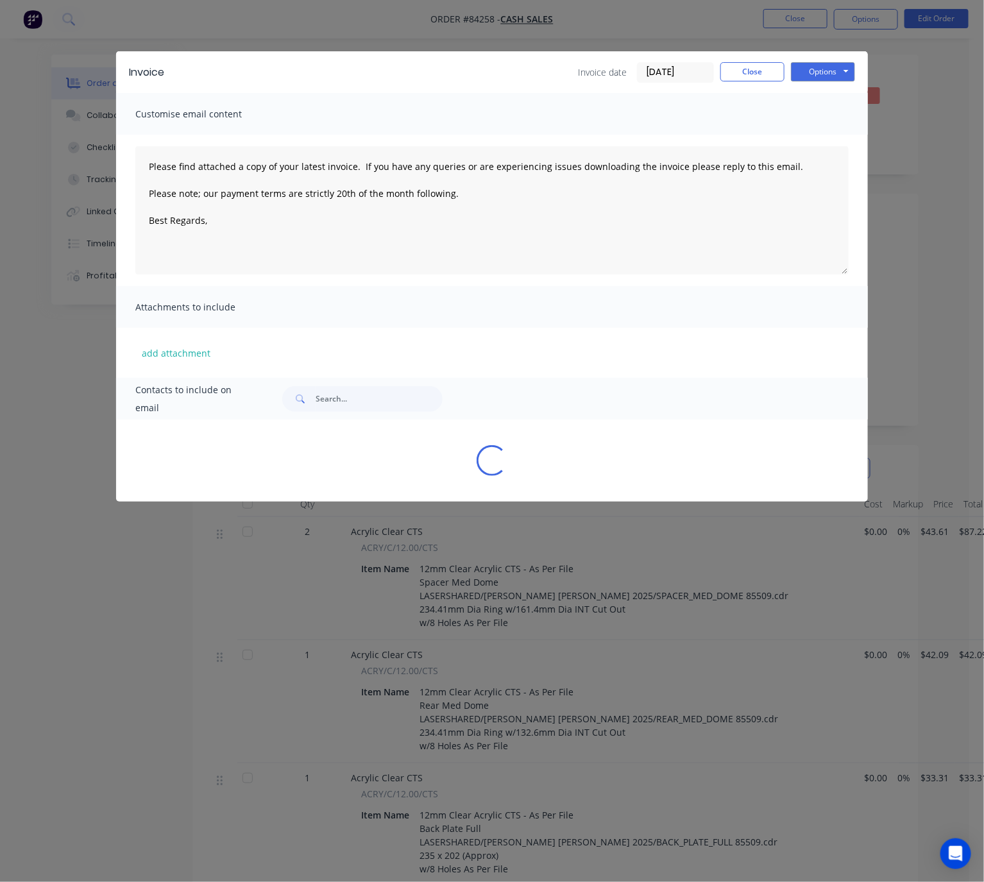
type textarea "Please find attached a copy of your latest invoice. If you have any queries or …"
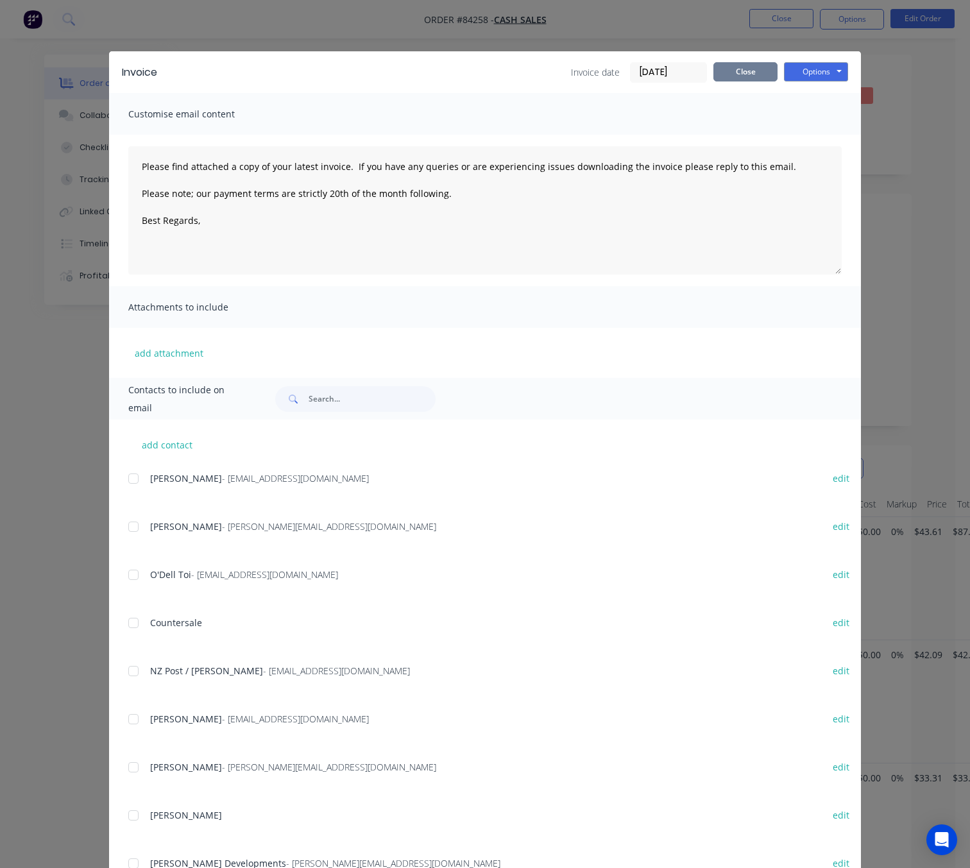
click at [738, 72] on button "Close" at bounding box center [745, 71] width 64 height 19
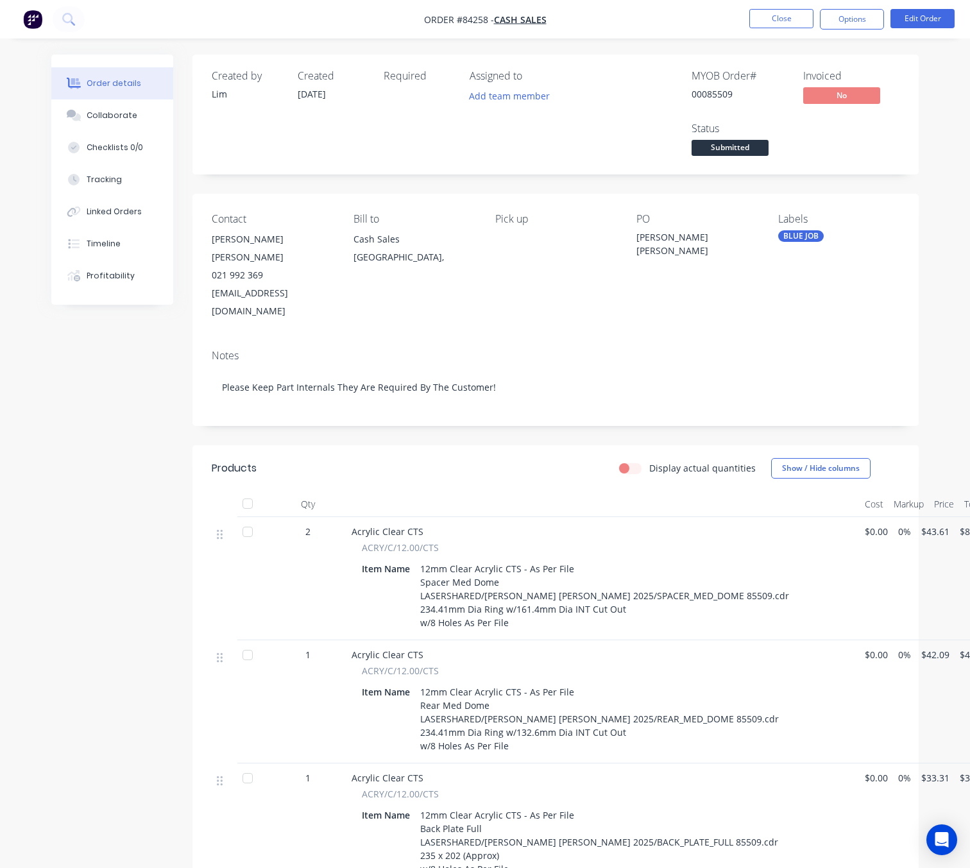
click at [786, 1] on nav "Order #84258 - Cash Sales Close Options Edit Order" at bounding box center [485, 19] width 970 height 38
click at [789, 10] on button "Close" at bounding box center [781, 18] width 64 height 19
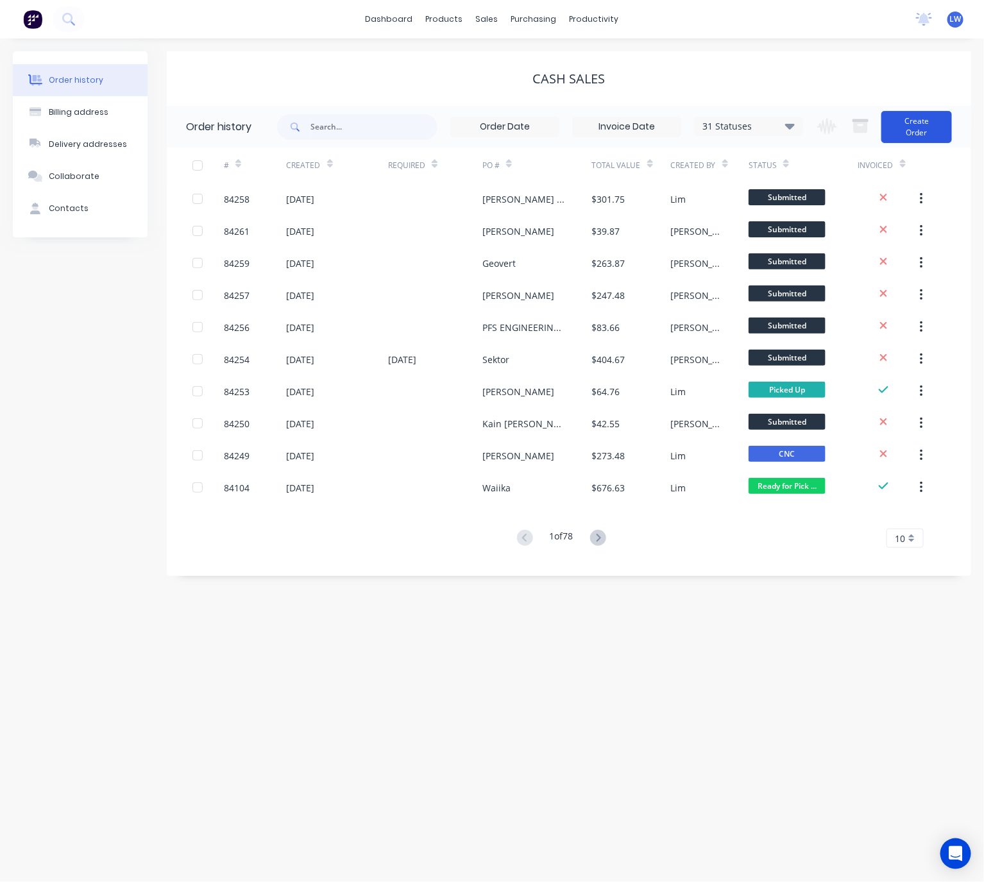
click at [934, 127] on button "Create Order" at bounding box center [916, 127] width 71 height 32
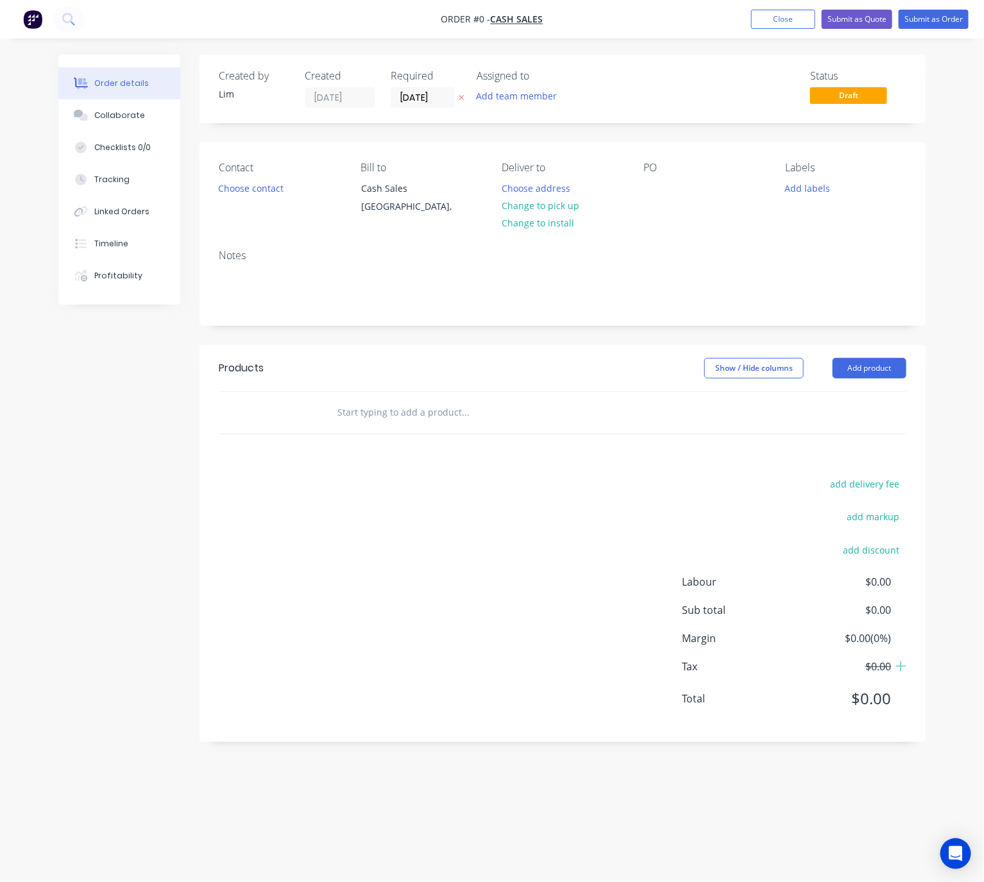
click at [460, 97] on icon at bounding box center [462, 98] width 6 height 8
click at [257, 189] on button "Choose contact" at bounding box center [251, 187] width 79 height 17
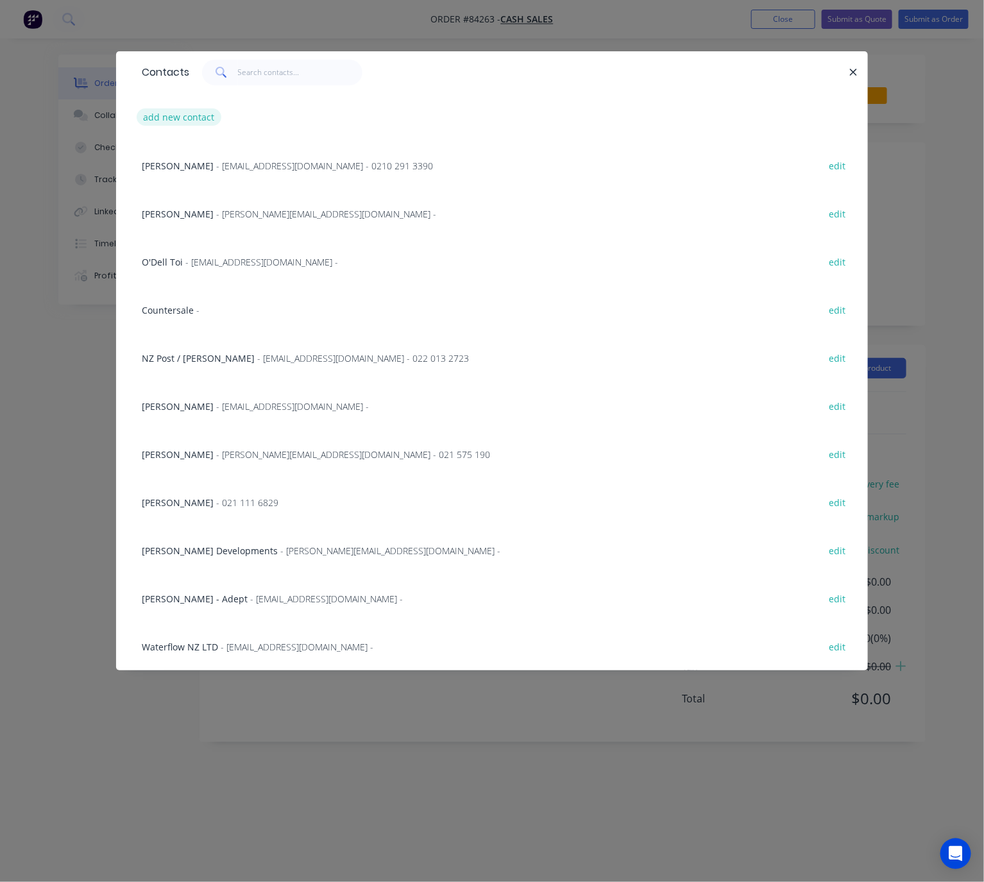
click at [181, 122] on button "add new contact" at bounding box center [179, 116] width 85 height 17
select select "NZ"
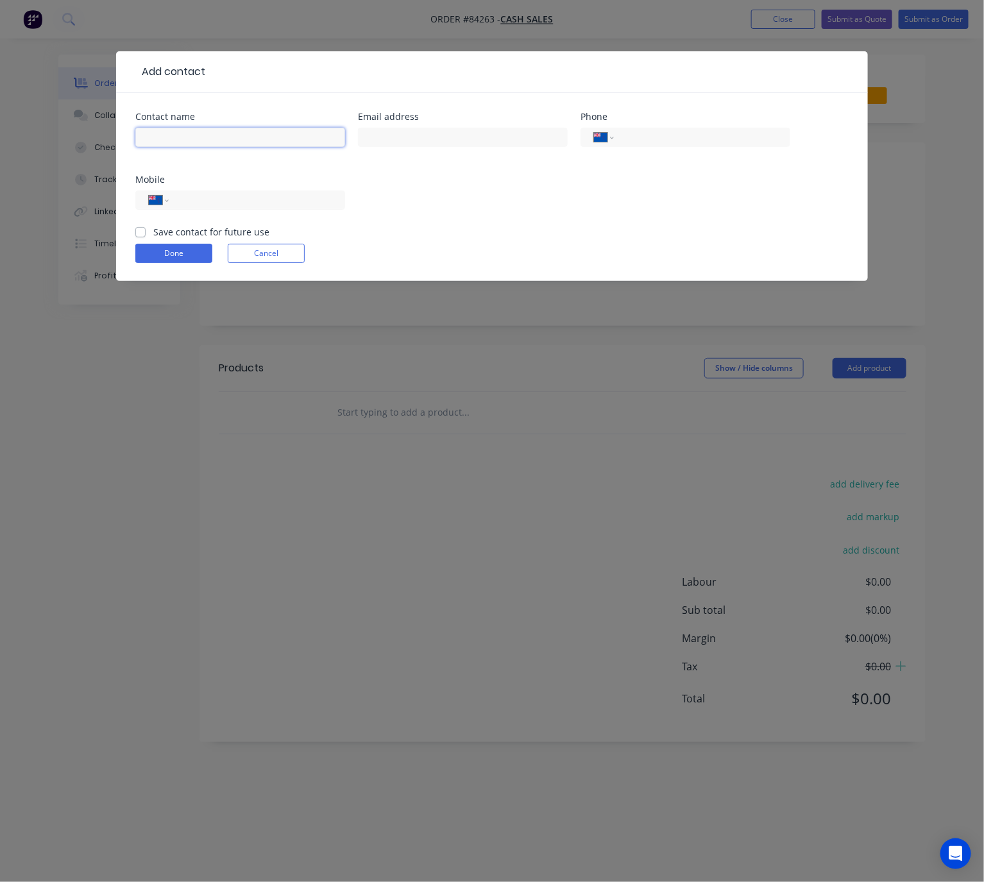
click at [214, 139] on input "text" at bounding box center [240, 137] width 210 height 19
paste input "Anish christian<anish.christian@yahoo.com>"
drag, startPoint x: 335, startPoint y: 139, endPoint x: 207, endPoint y: 137, distance: 128.3
click at [207, 137] on input "Anish christian<anish.christian@yahoo.com>" at bounding box center [240, 137] width 210 height 19
type input "[PERSON_NAME][DEMOGRAPHIC_DATA]"
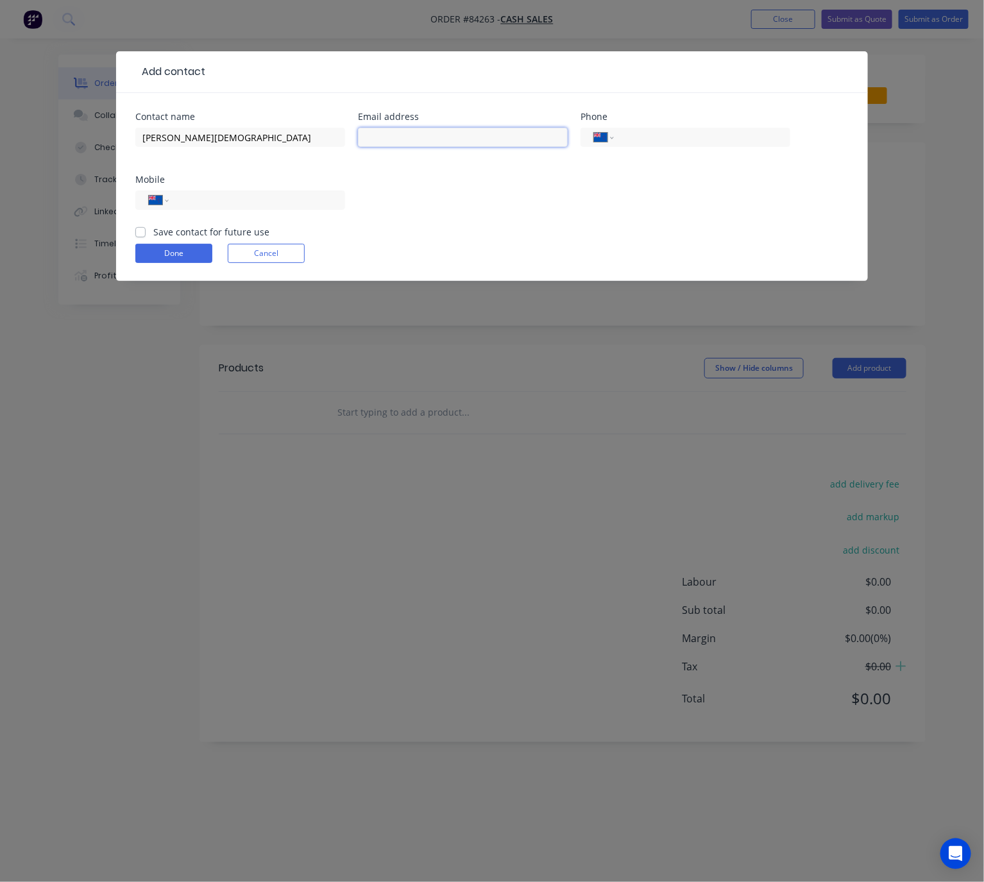
click at [402, 133] on input "text" at bounding box center [463, 137] width 210 height 19
paste input "<anish.christian@yahoo.com>"
drag, startPoint x: 370, startPoint y: 137, endPoint x: 333, endPoint y: 140, distance: 36.7
click at [335, 140] on div "Contact name Anish christian Email address <anish.christian@yahoo.com> Phone In…" at bounding box center [491, 168] width 713 height 113
click at [516, 139] on input "anish.christian@yahoo.com>" at bounding box center [463, 137] width 210 height 19
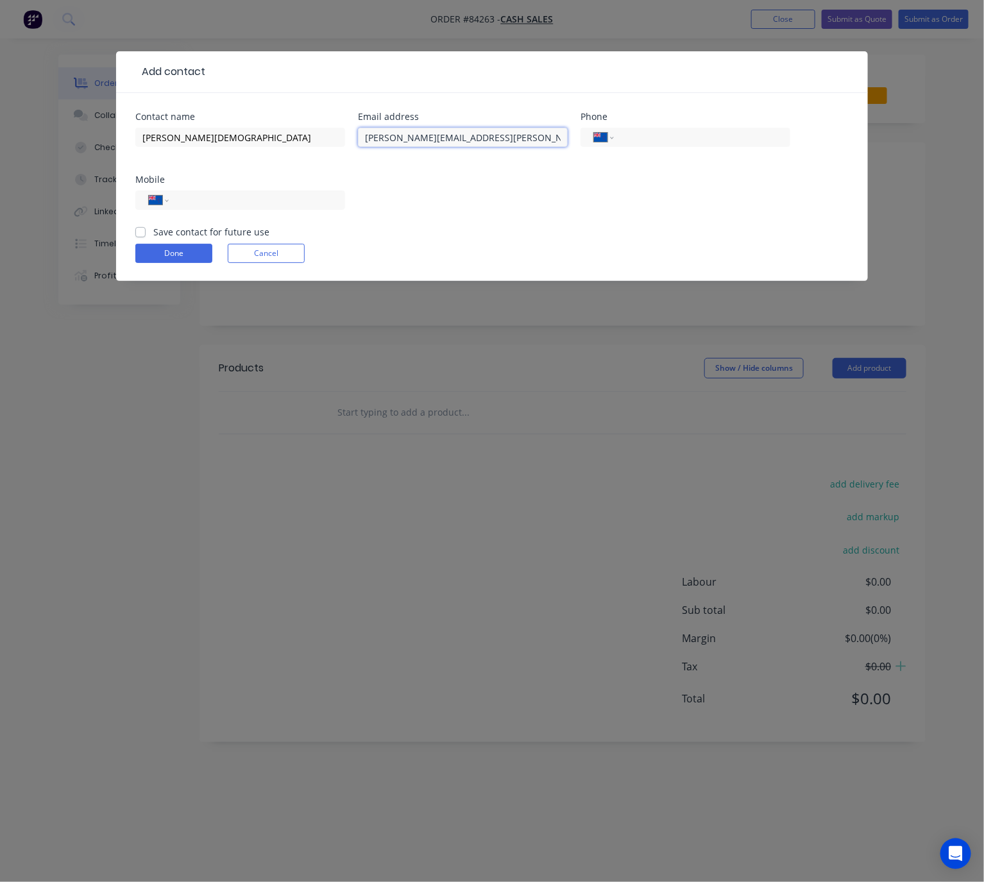
type input "anish.christian@yahoo.com"
click at [298, 190] on div "International Afghanistan Åland Islands Albania Algeria American Samoa Andorra …" at bounding box center [240, 199] width 210 height 19
click at [279, 204] on input "tel" at bounding box center [255, 200] width 154 height 15
type input "022 357 8949"
click at [153, 233] on label "Save contact for future use" at bounding box center [211, 231] width 116 height 13
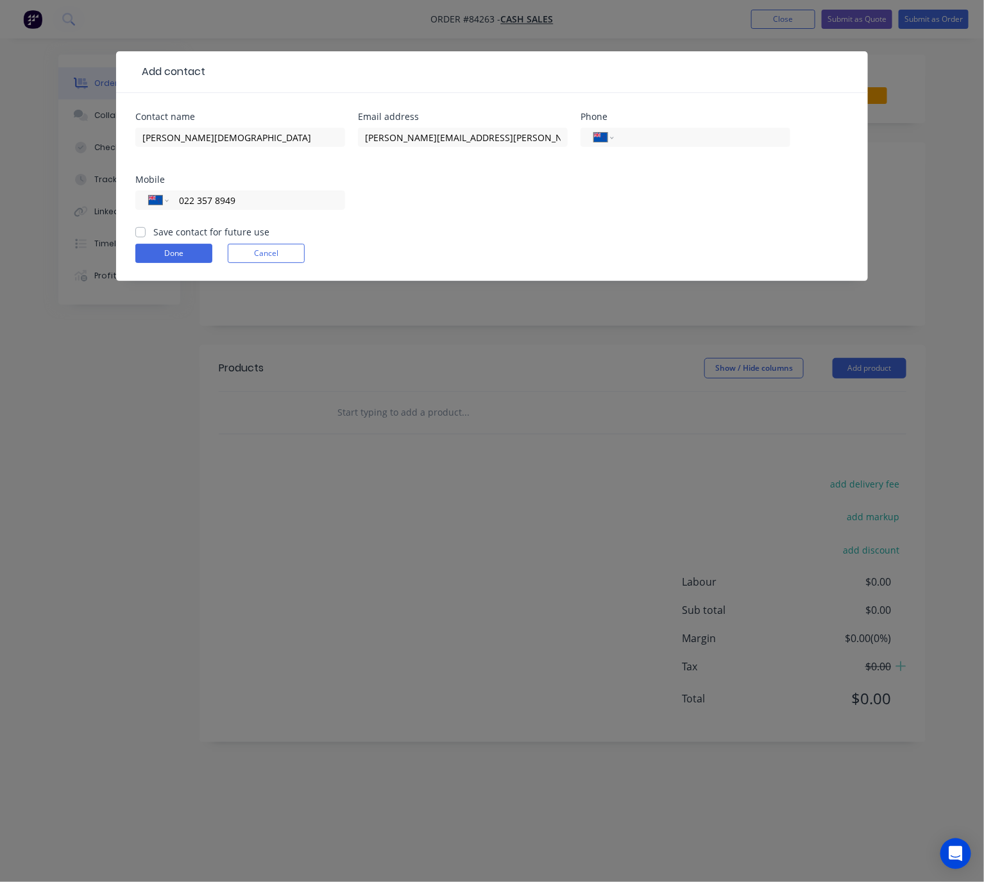
click at [137, 233] on input "Save contact for future use" at bounding box center [140, 231] width 10 height 12
checkbox input "true"
click at [181, 258] on button "Done" at bounding box center [173, 253] width 77 height 19
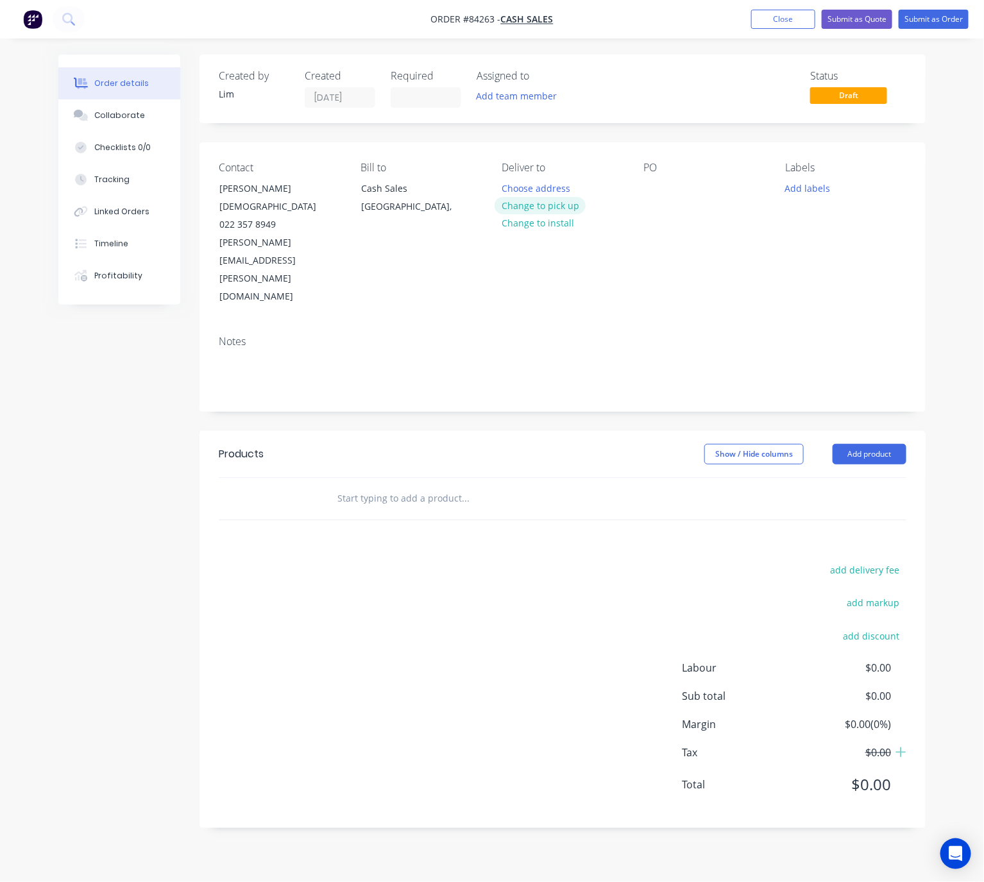
click at [537, 206] on button "Change to pick up" at bounding box center [539, 205] width 91 height 17
click at [653, 185] on div at bounding box center [653, 188] width 21 height 19
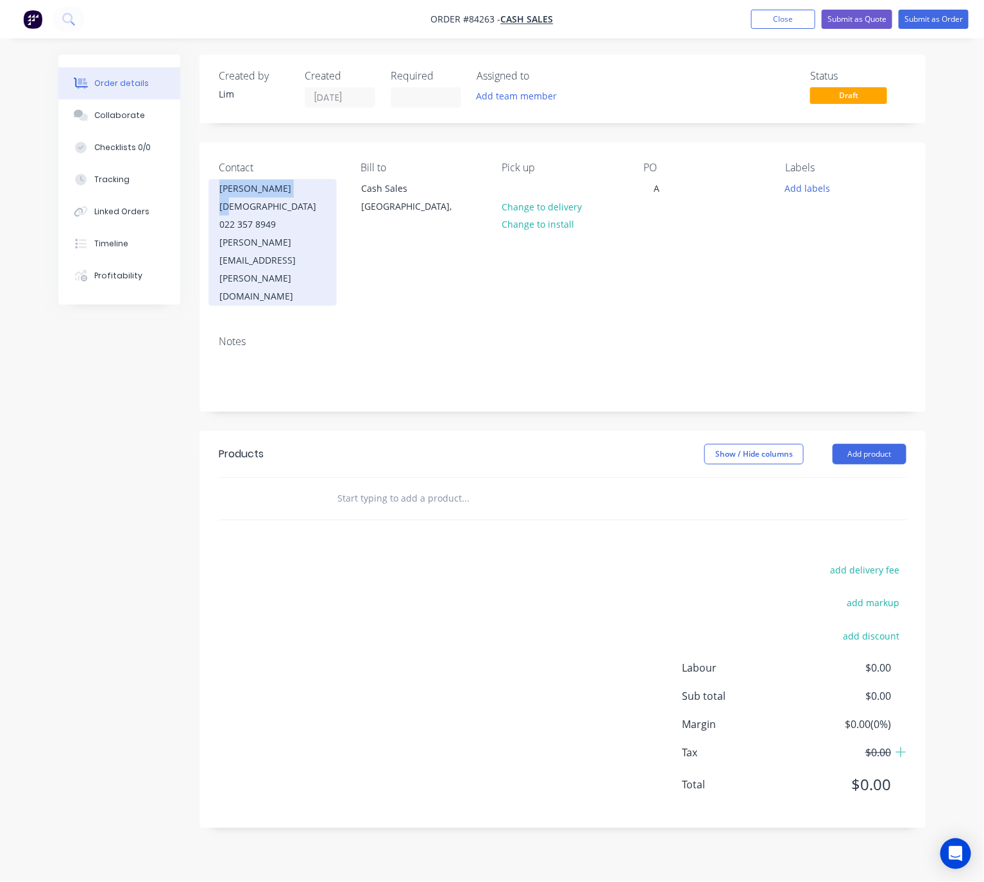
drag, startPoint x: 218, startPoint y: 187, endPoint x: 291, endPoint y: 193, distance: 72.8
click at [291, 193] on div "Anish christian 022 357 8949 anish.christian@yahoo.com" at bounding box center [272, 242] width 128 height 127
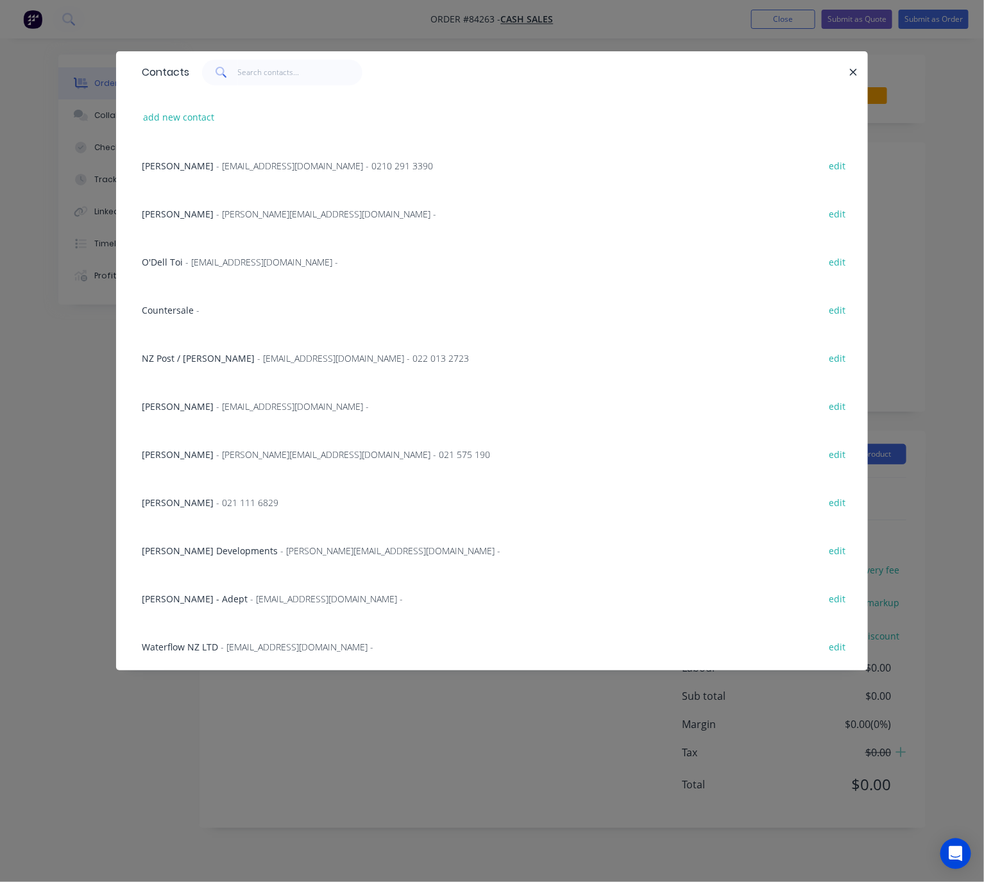
click at [850, 73] on icon "button" at bounding box center [853, 73] width 8 height 12
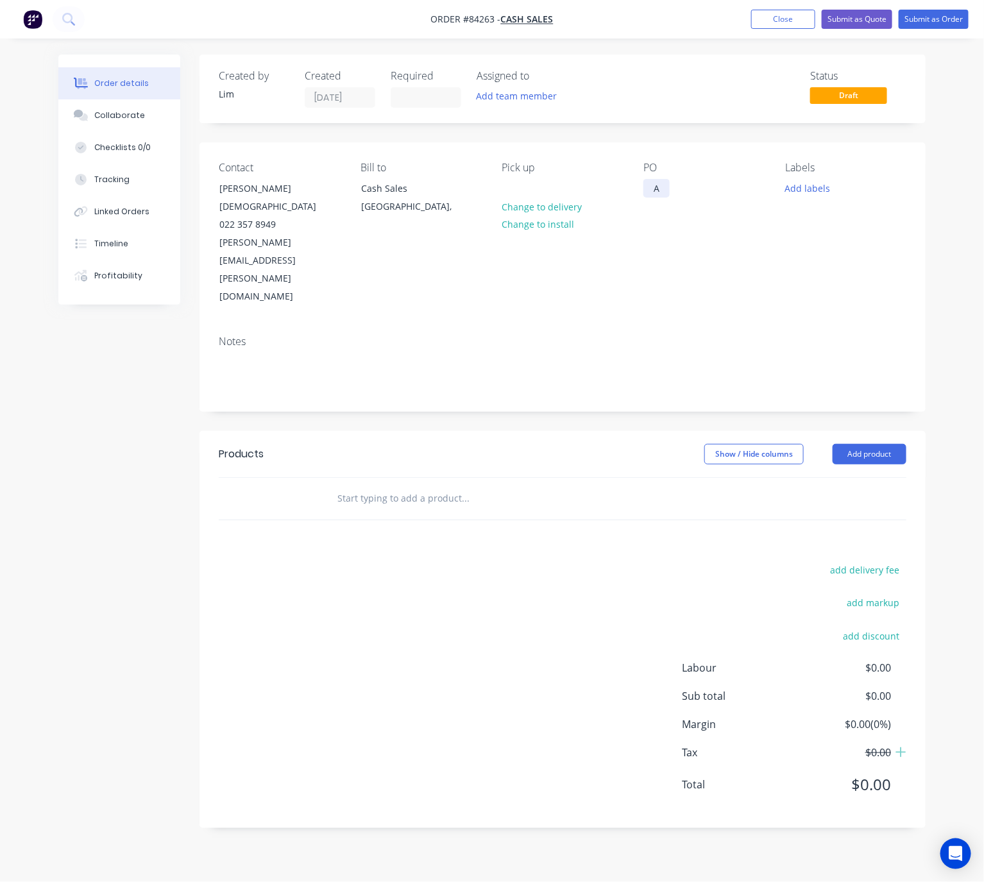
click at [662, 189] on div "A" at bounding box center [656, 188] width 26 height 19
drag, startPoint x: 660, startPoint y: 189, endPoint x: 646, endPoint y: 187, distance: 13.5
click at [646, 187] on div "A" at bounding box center [656, 188] width 26 height 19
click at [814, 189] on button "Add labels" at bounding box center [807, 187] width 59 height 17
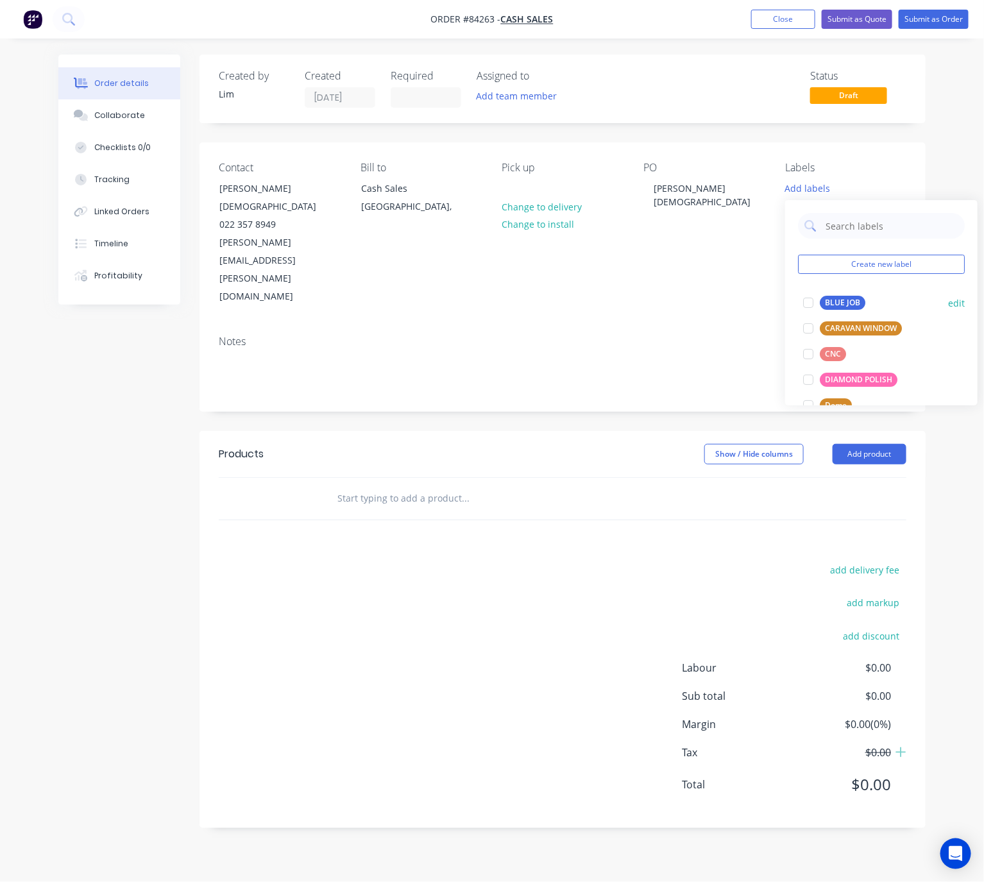
drag, startPoint x: 838, startPoint y: 303, endPoint x: 958, endPoint y: 420, distance: 168.3
click at [839, 303] on div "BLUE JOB" at bounding box center [843, 303] width 46 height 14
click at [139, 469] on div "Created by Lim Created 29/08/25 Required Assigned to Add team member Status Dra…" at bounding box center [491, 451] width 867 height 793
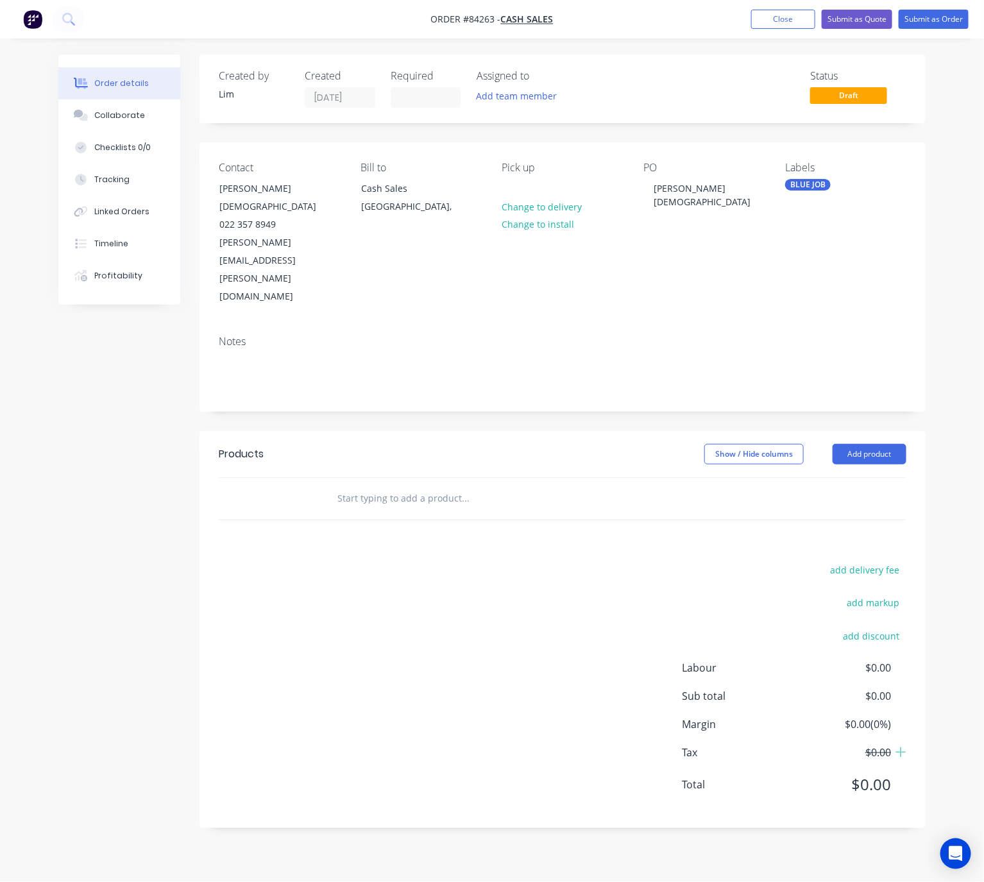
click at [414, 485] on input "text" at bounding box center [465, 498] width 257 height 26
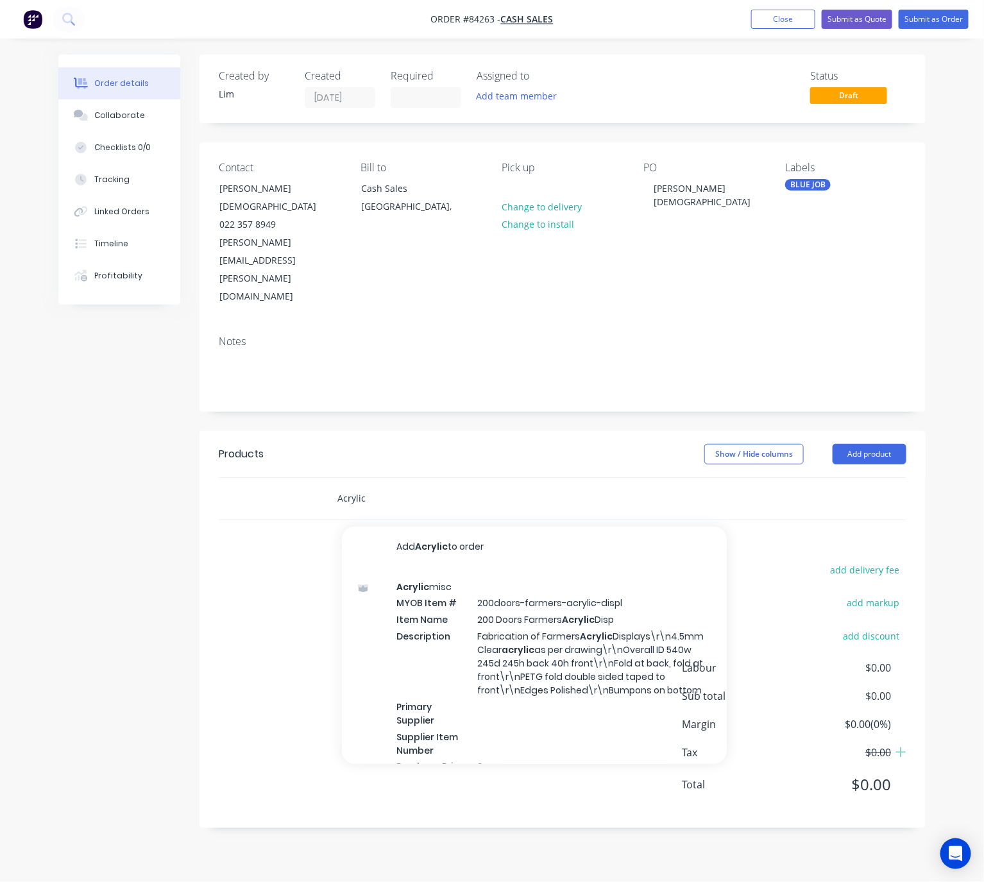
type input "Acrylic"
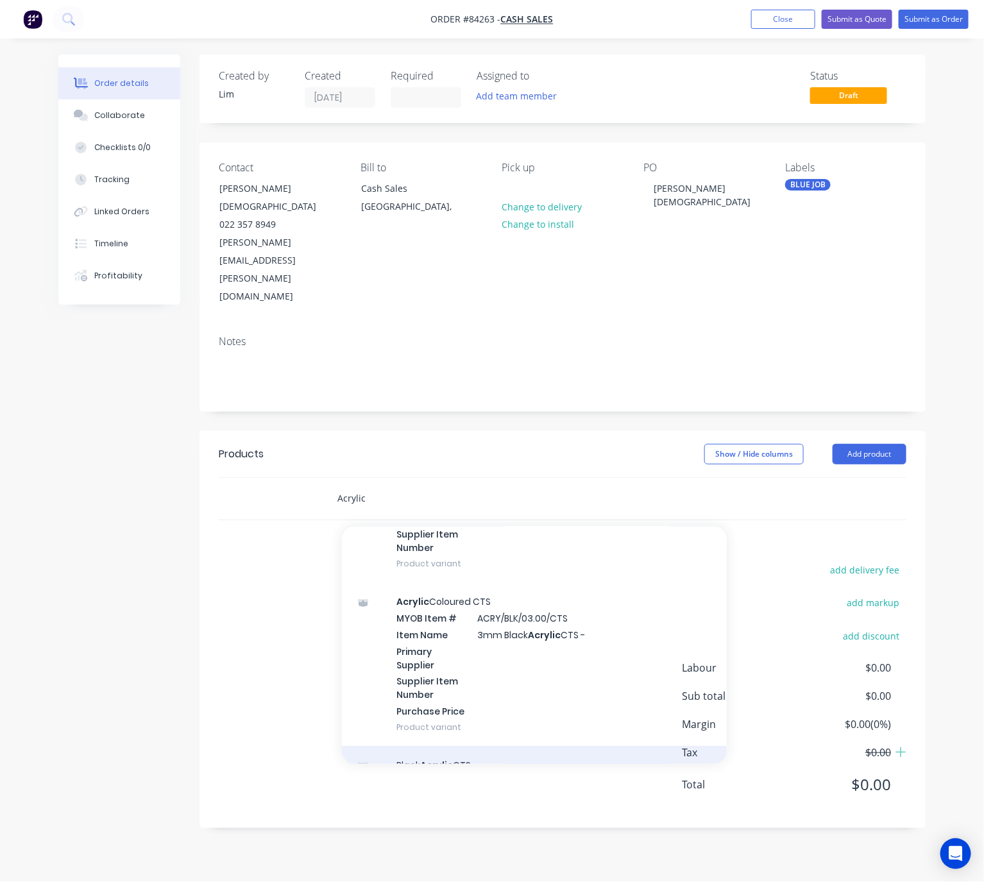
scroll to position [289, 0]
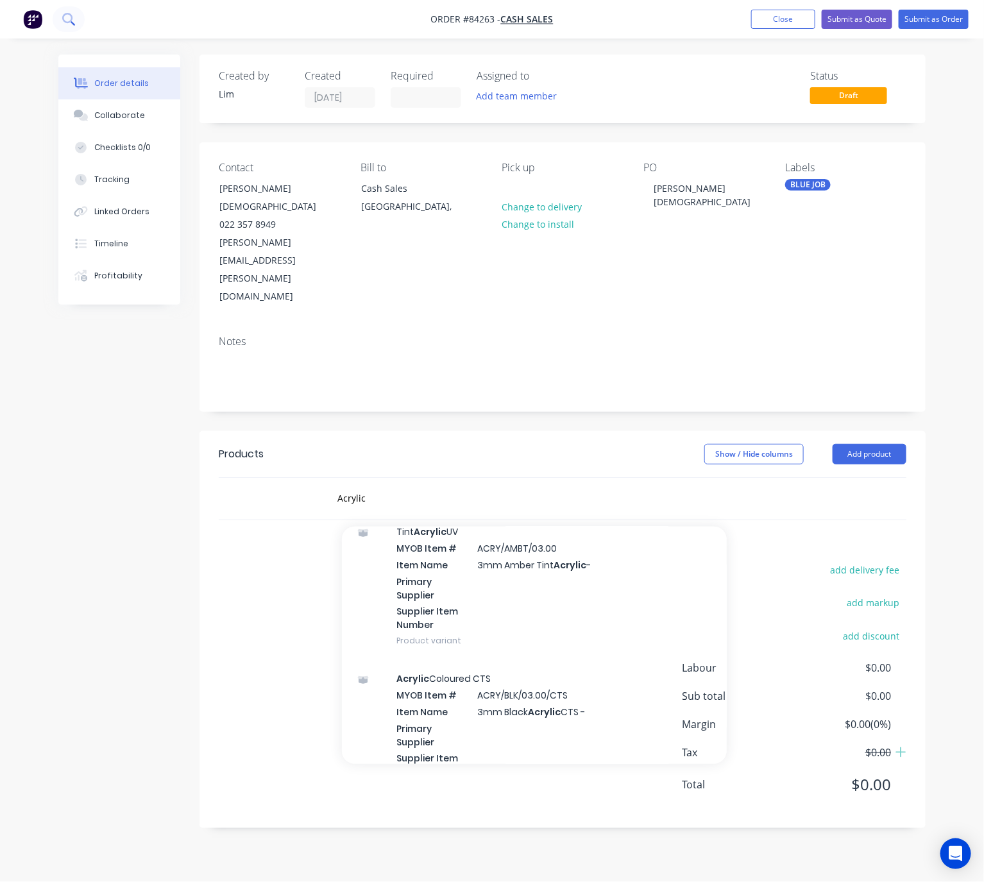
click at [75, 23] on button at bounding box center [69, 19] width 32 height 26
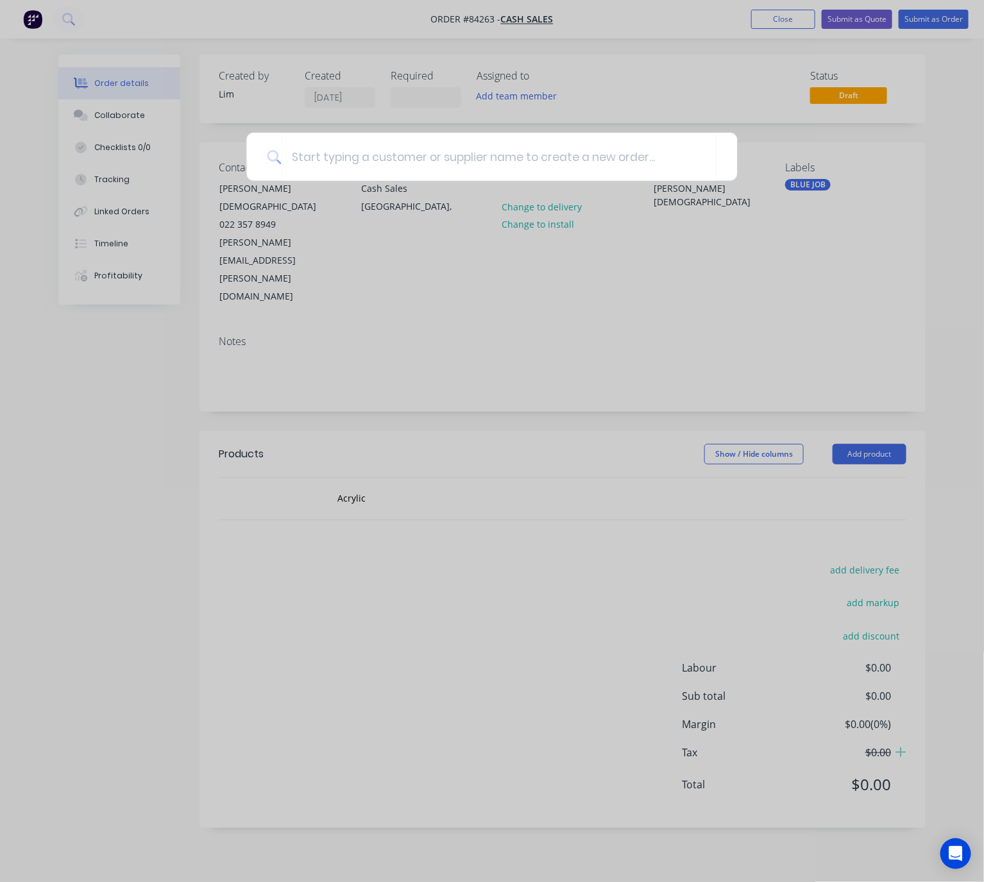
click at [419, 66] on div at bounding box center [492, 441] width 984 height 882
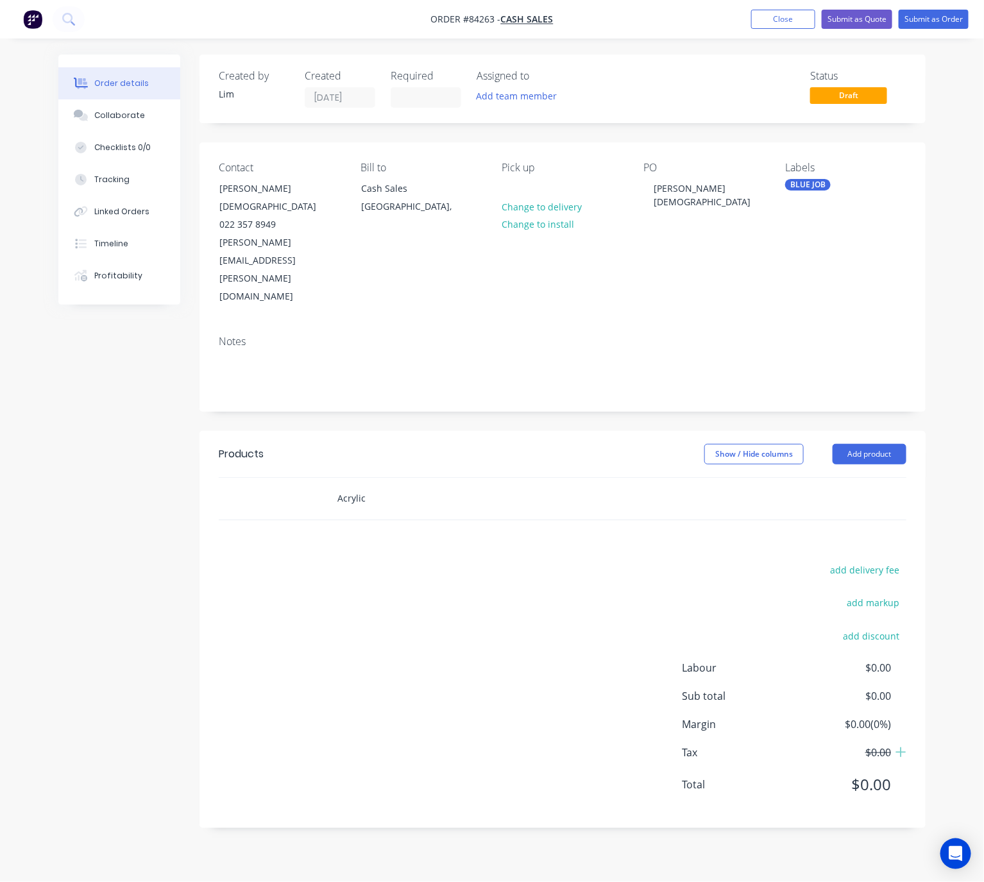
click at [379, 485] on input "Acrylic" at bounding box center [465, 498] width 257 height 26
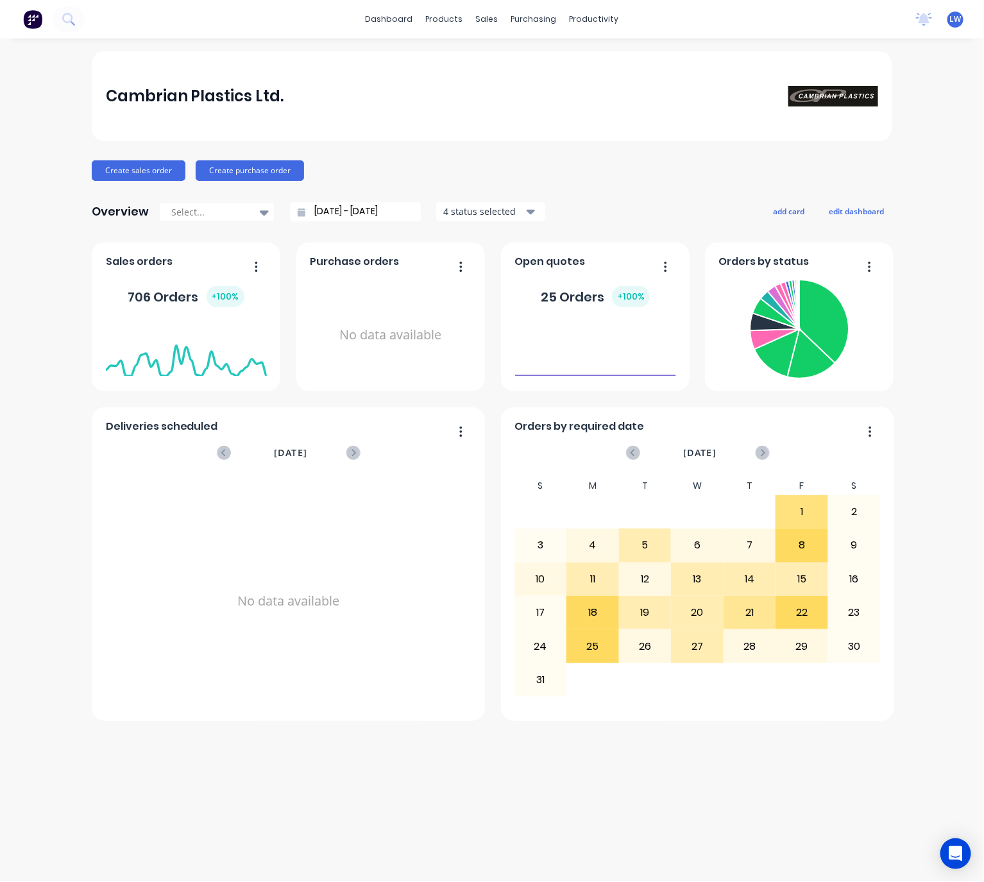
click at [49, 31] on div at bounding box center [42, 19] width 85 height 26
click at [73, 24] on icon at bounding box center [73, 23] width 4 height 4
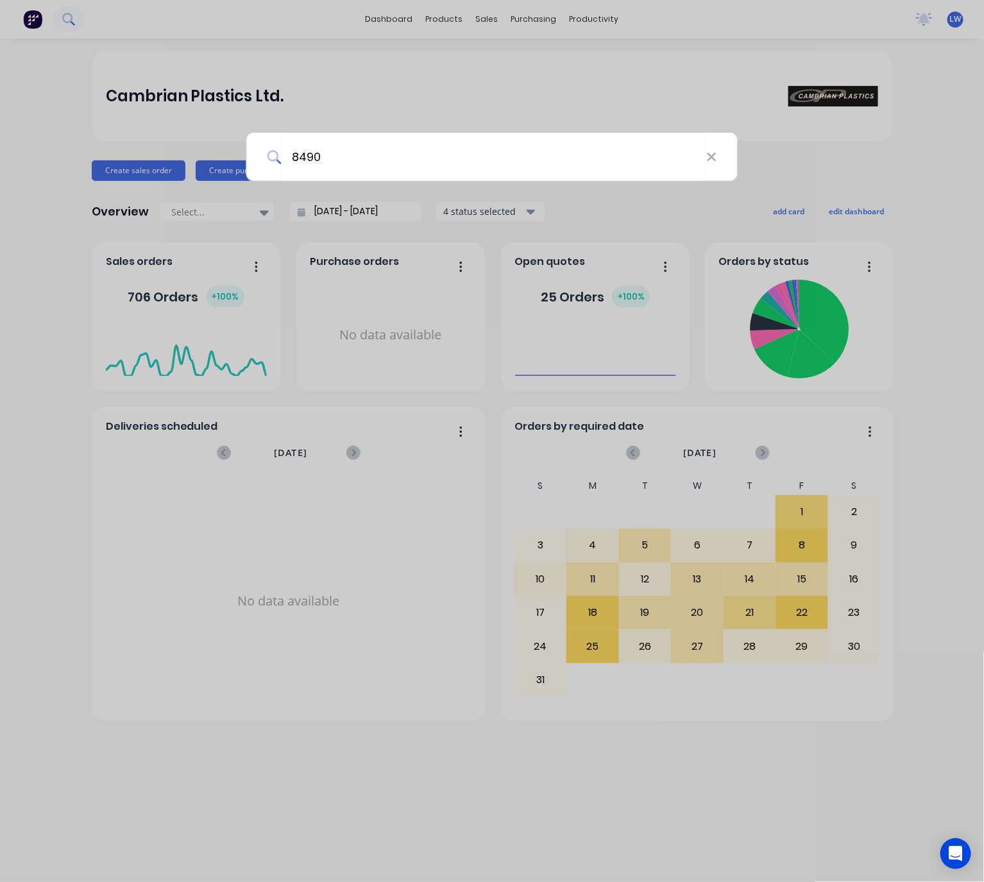
type input "84903"
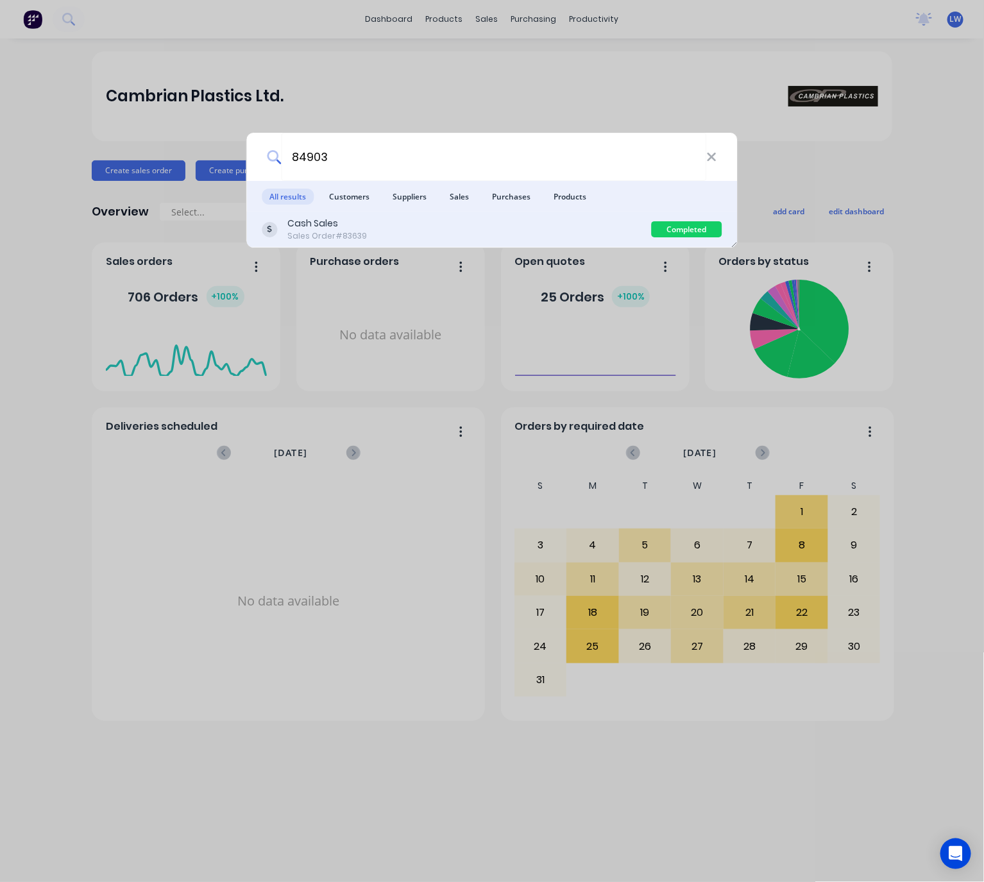
click at [368, 232] on div "Cash Sales Sales Order #83639" at bounding box center [456, 229] width 389 height 25
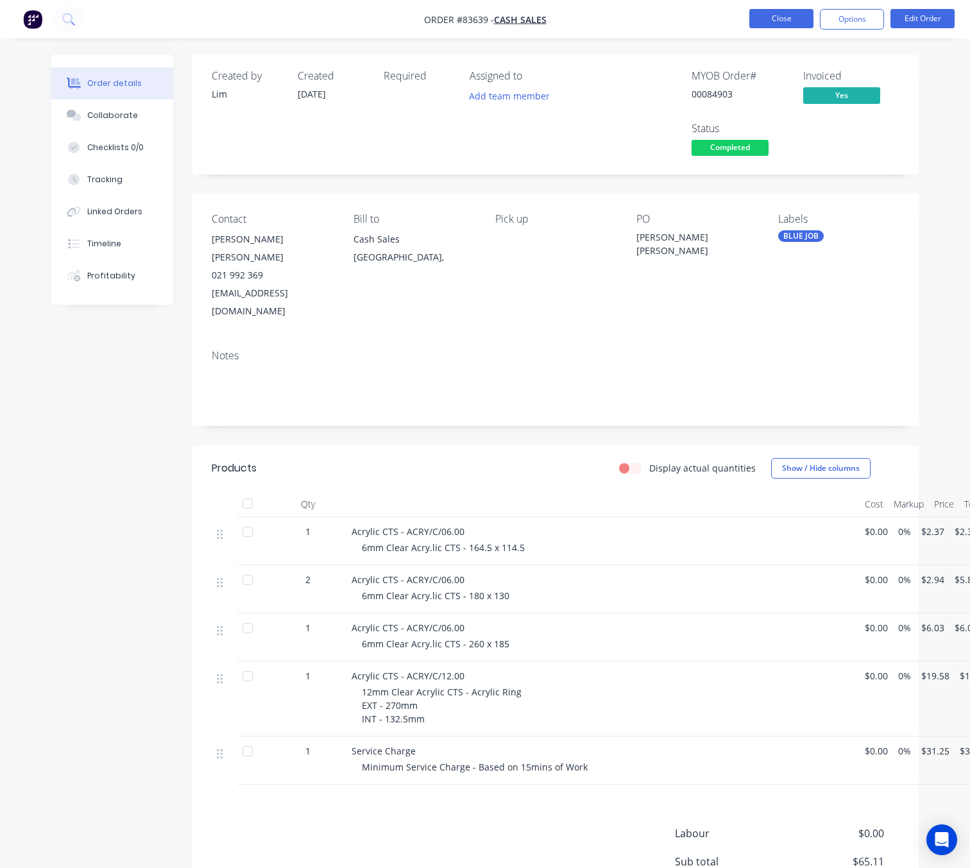
click at [782, 15] on button "Close" at bounding box center [781, 18] width 64 height 19
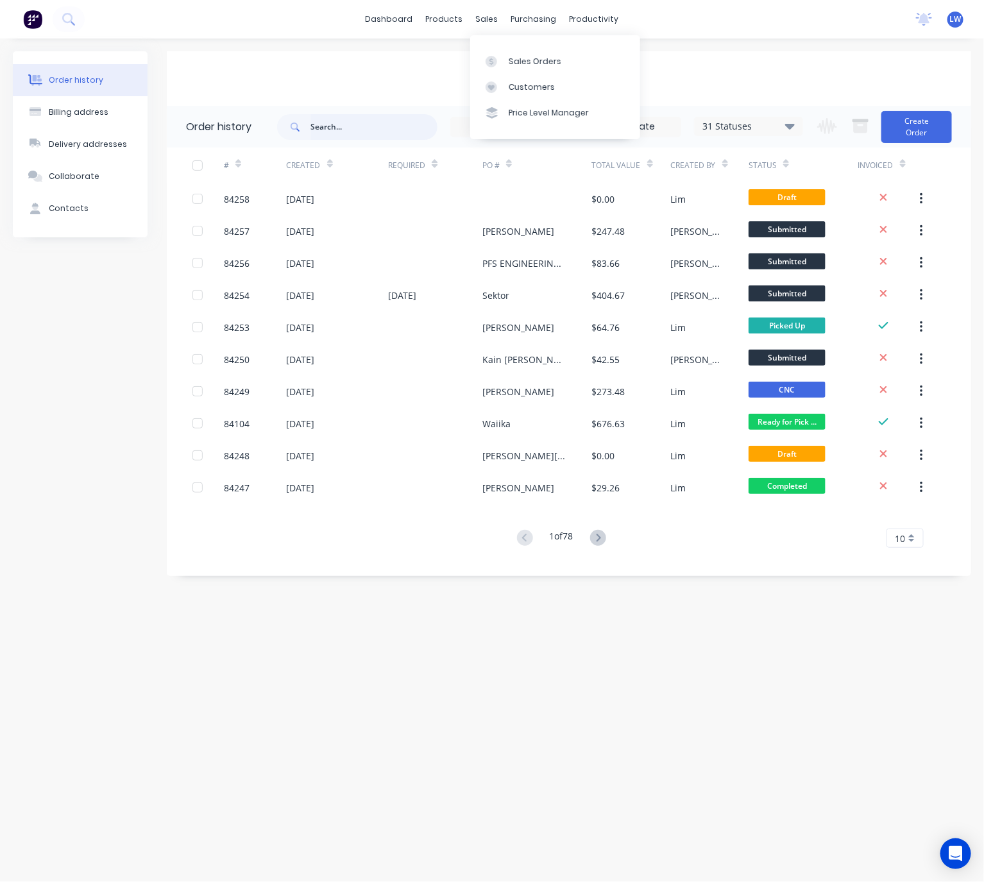
click at [351, 124] on input "text" at bounding box center [373, 127] width 127 height 26
type input "85009"
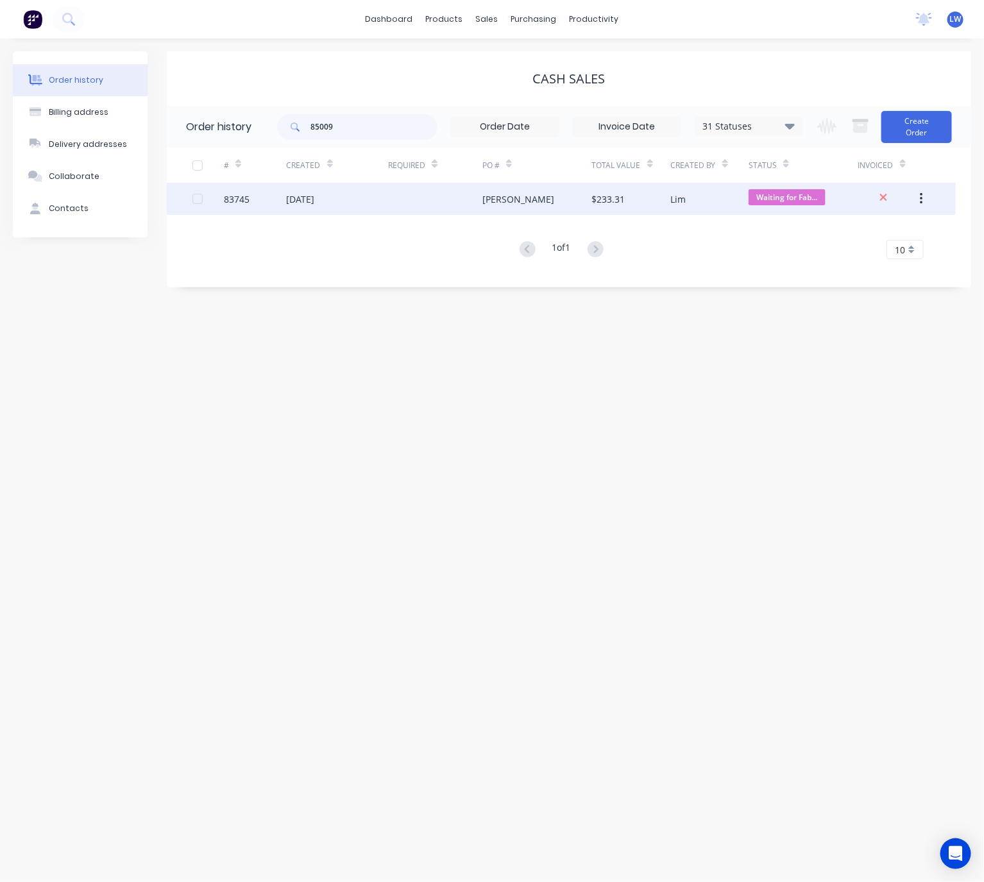
click at [484, 197] on div "[PERSON_NAME]" at bounding box center [518, 198] width 72 height 13
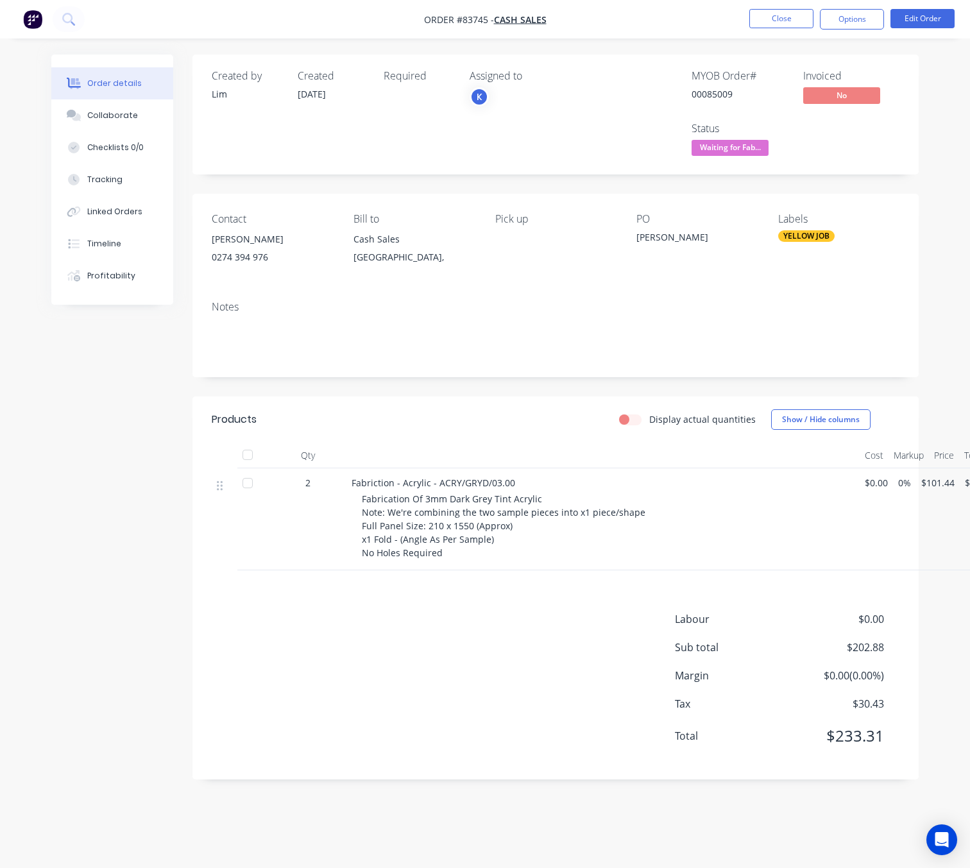
scroll to position [14, 0]
click at [146, 276] on button "Profitability" at bounding box center [112, 276] width 122 height 32
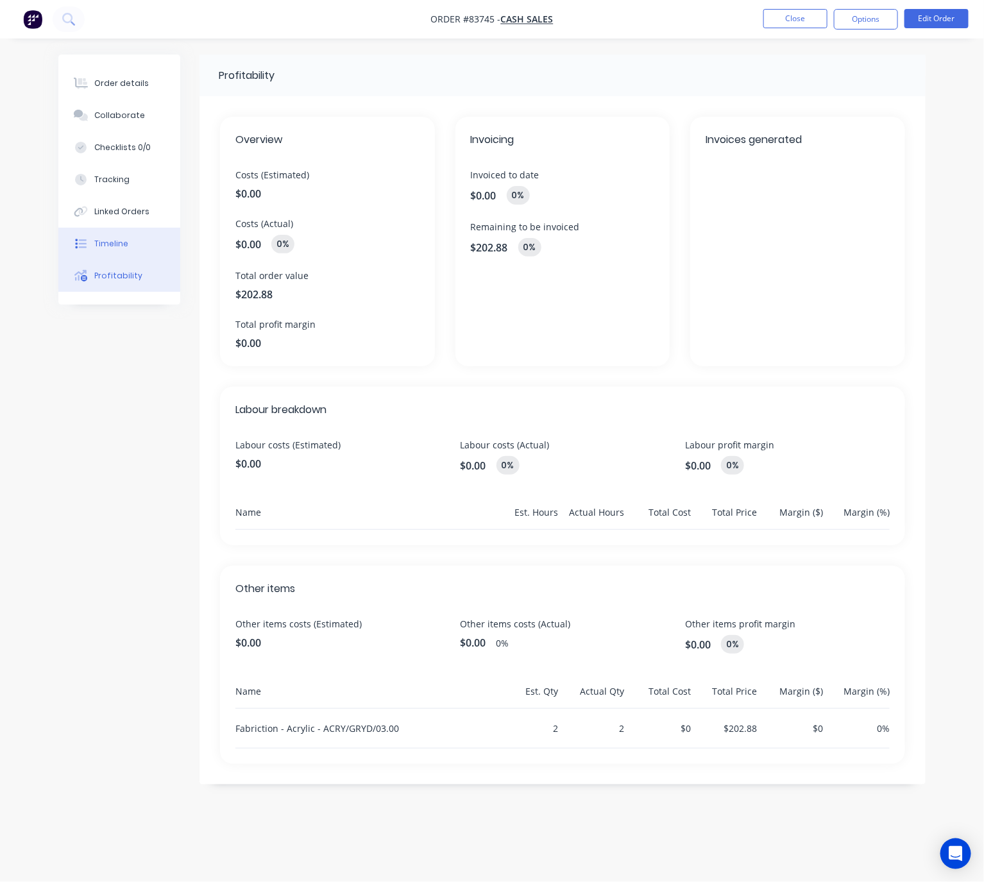
click at [127, 246] on button "Timeline" at bounding box center [119, 244] width 122 height 32
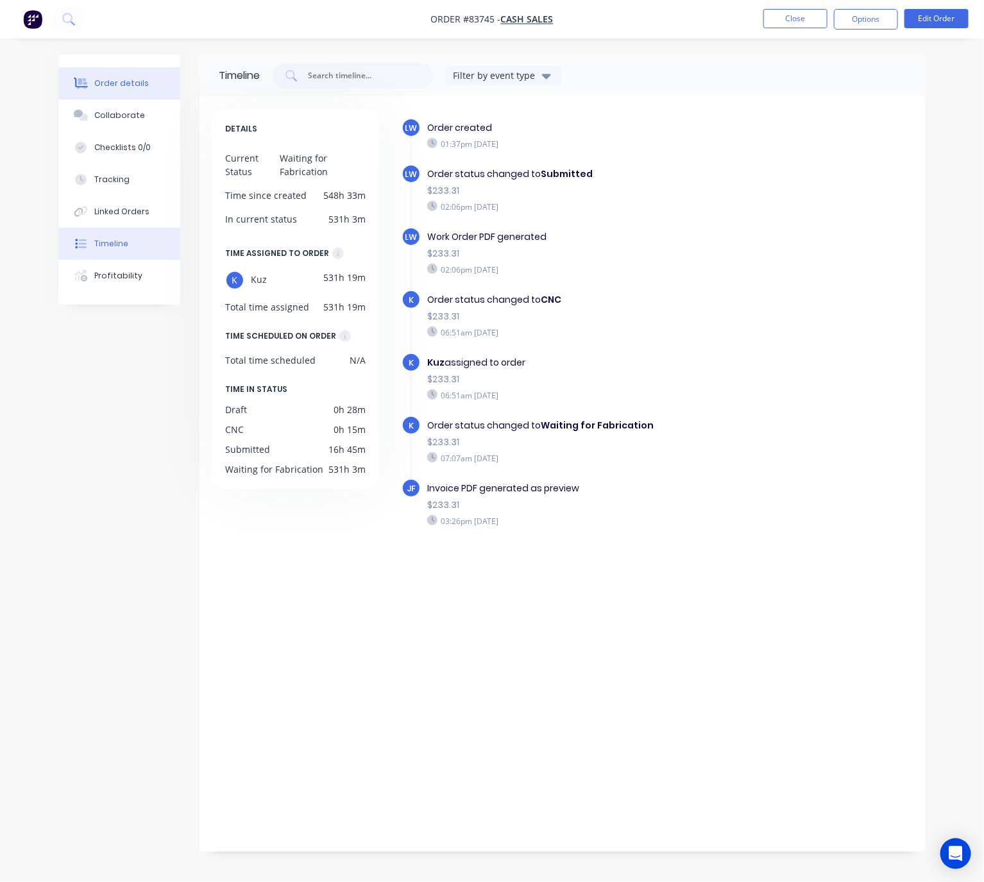
click at [135, 83] on div "Order details" at bounding box center [121, 84] width 55 height 12
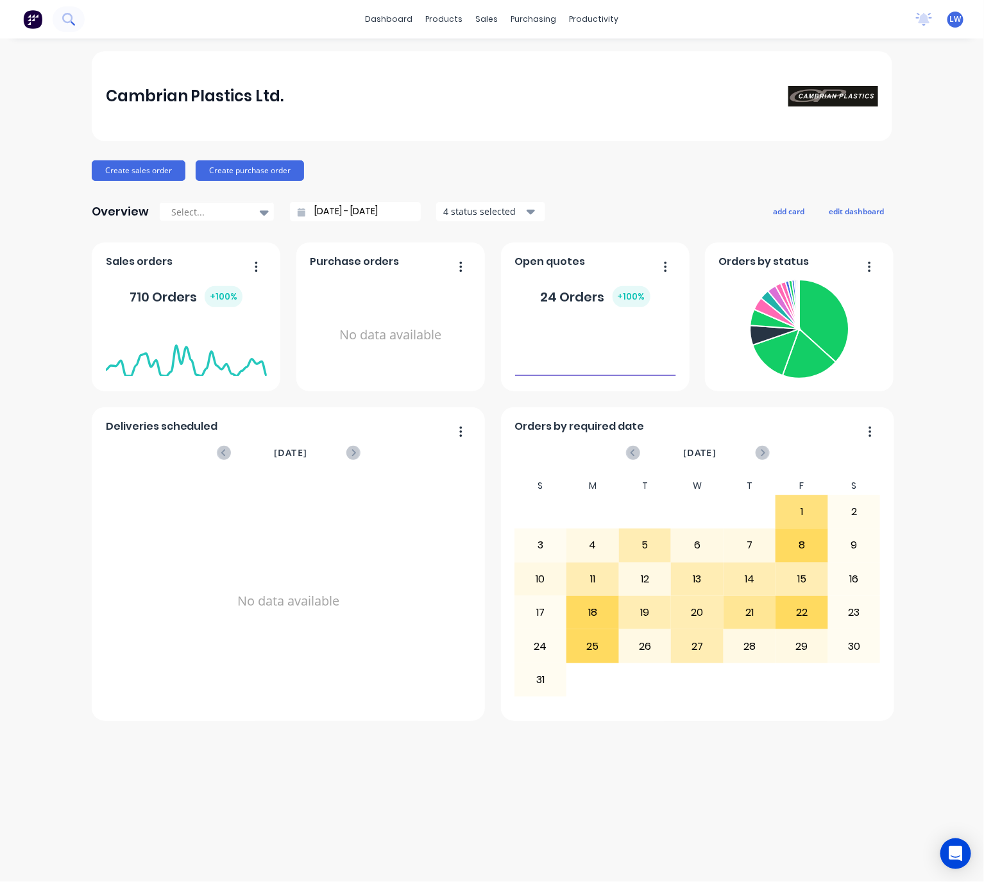
click at [75, 19] on button at bounding box center [69, 19] width 32 height 26
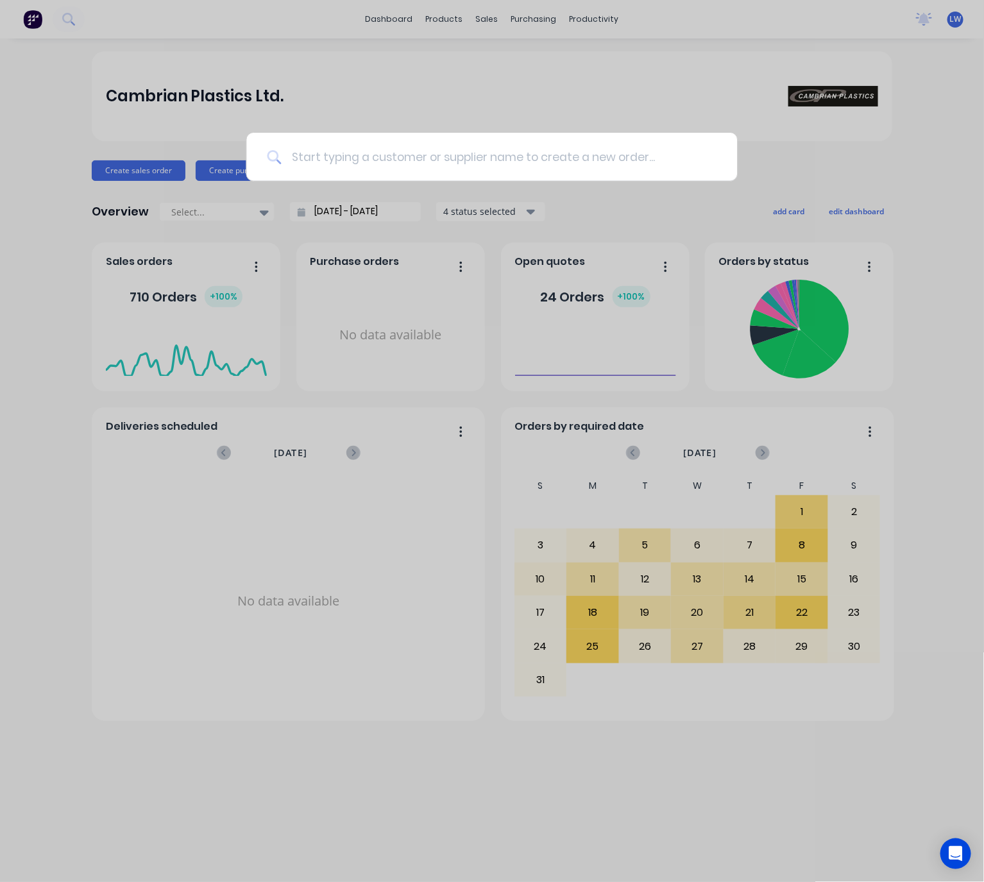
click at [374, 141] on input at bounding box center [498, 157] width 435 height 48
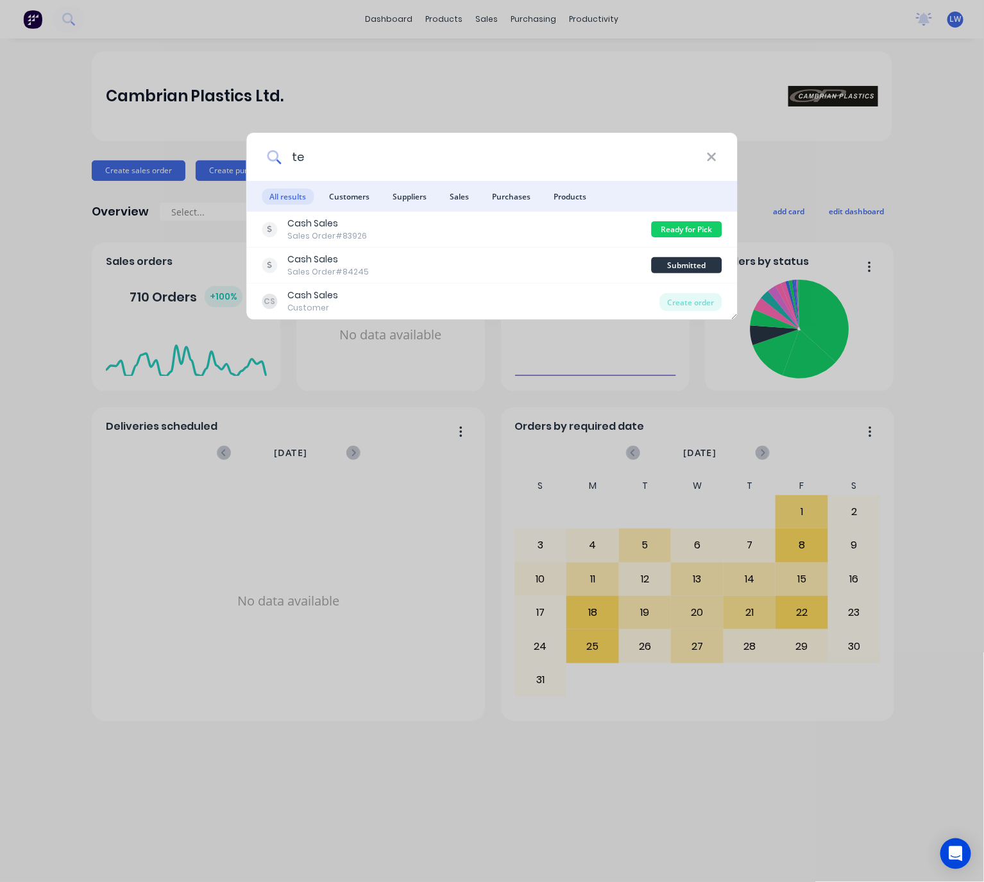
type input "t"
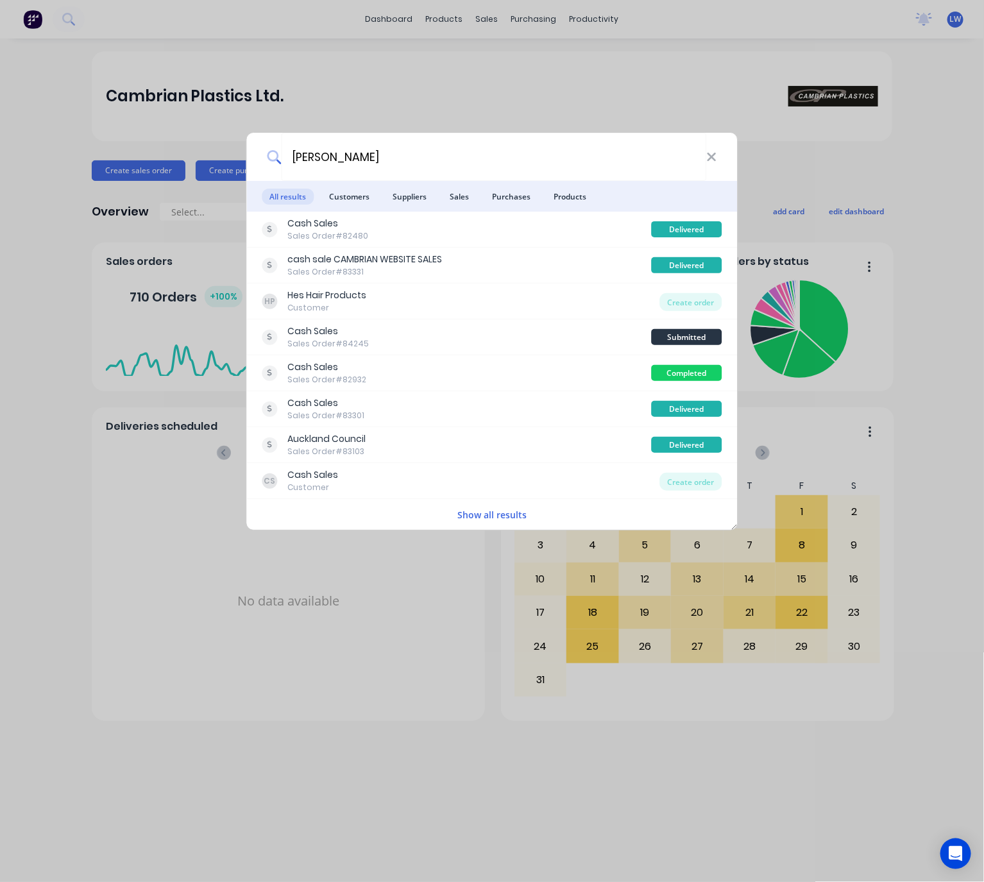
drag, startPoint x: 291, startPoint y: 166, endPoint x: 253, endPoint y: 169, distance: 38.6
click at [258, 165] on div "[PERSON_NAME]" at bounding box center [492, 157] width 491 height 48
type input "teak"
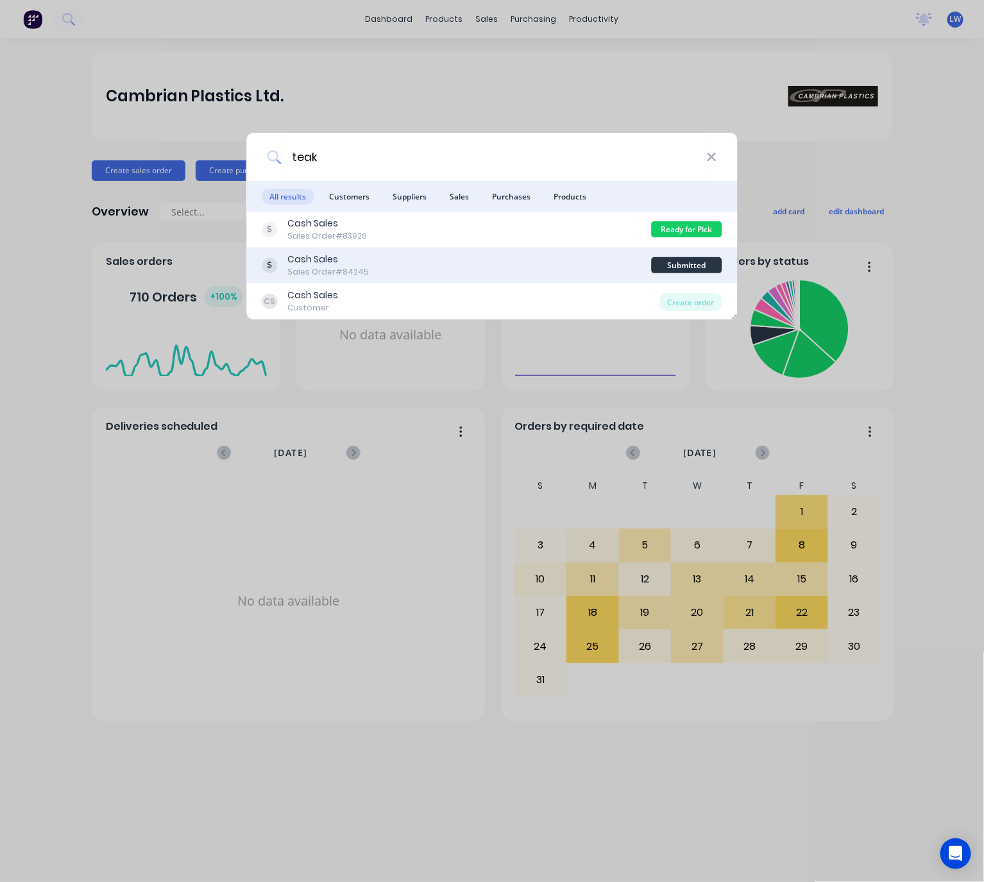
click at [604, 268] on div "Cash Sales Sales Order #84245" at bounding box center [456, 265] width 389 height 25
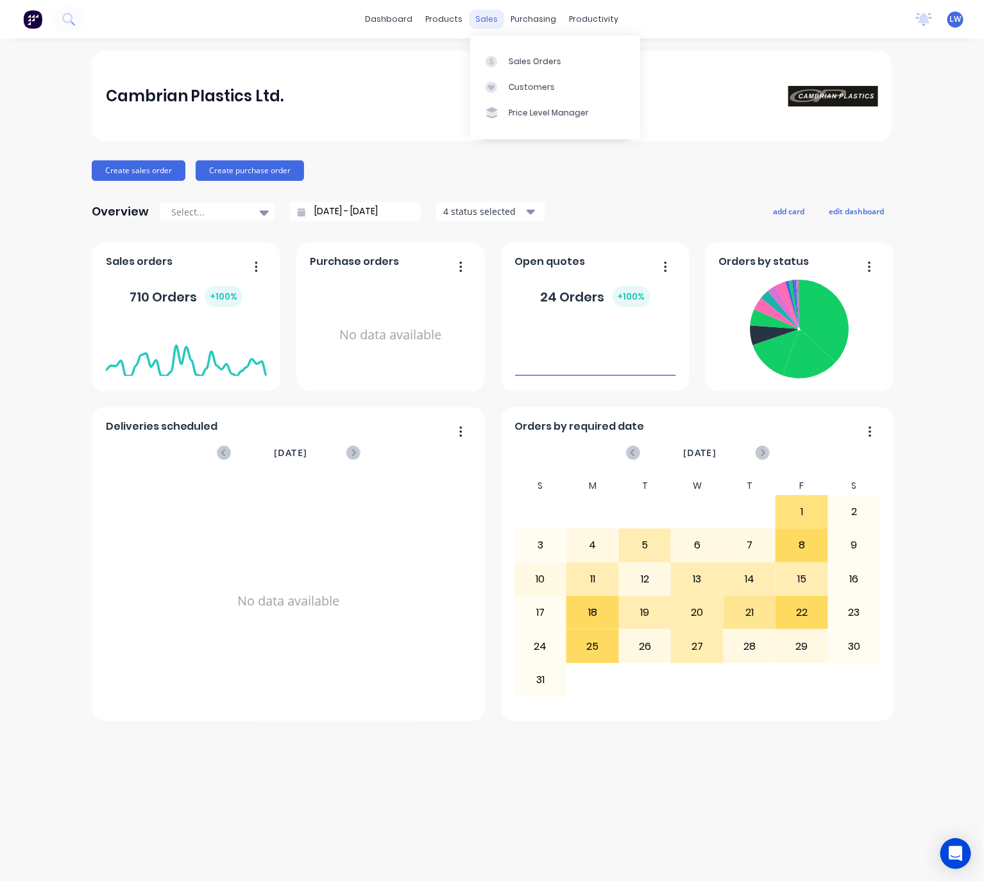
click at [485, 25] on div "sales" at bounding box center [486, 19] width 35 height 19
drag, startPoint x: 516, startPoint y: 60, endPoint x: 534, endPoint y: 95, distance: 39.6
click at [516, 62] on div "Sales Orders" at bounding box center [535, 62] width 53 height 12
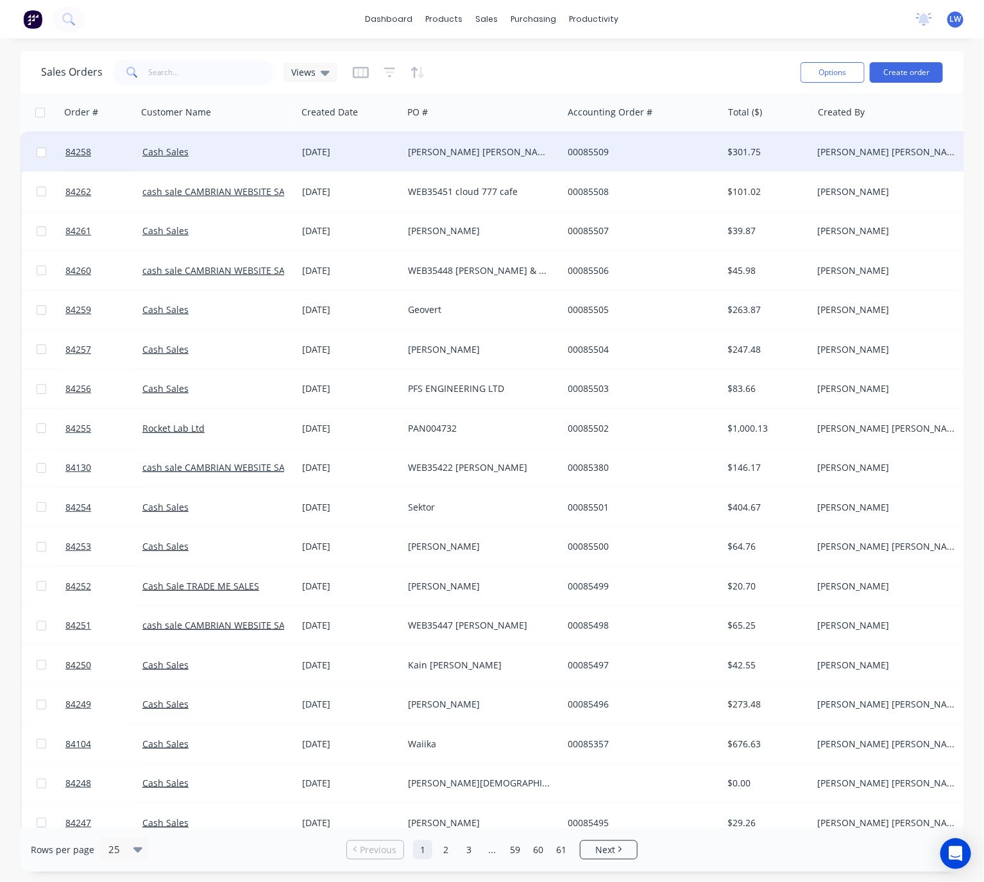
click at [854, 154] on div "[PERSON_NAME] [PERSON_NAME]" at bounding box center [888, 152] width 142 height 13
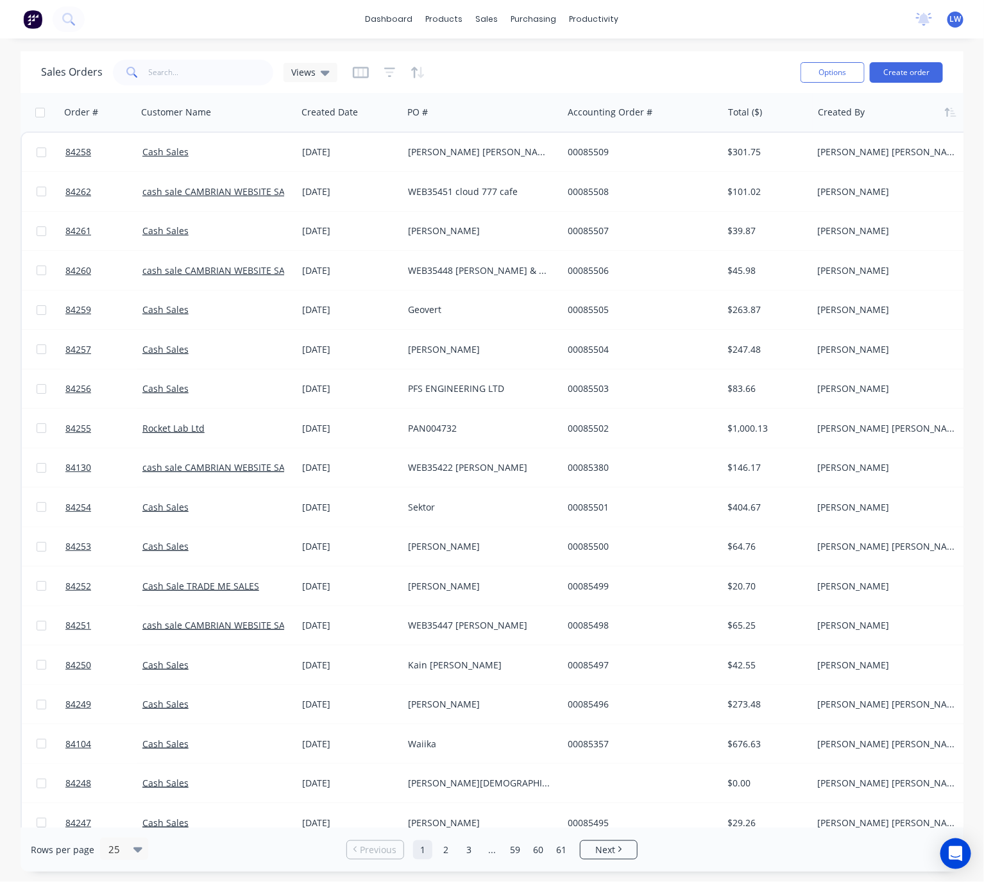
click at [849, 115] on div at bounding box center [889, 112] width 142 height 26
click at [943, 114] on button "button" at bounding box center [950, 112] width 19 height 19
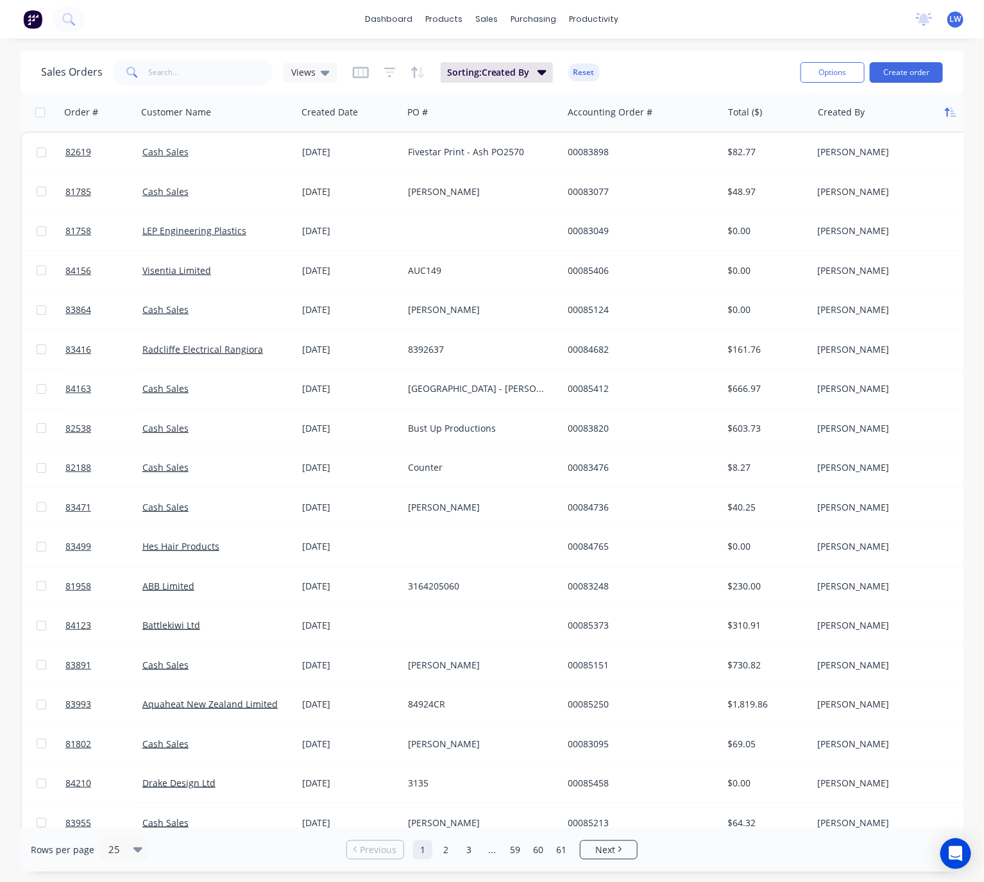
click at [947, 114] on icon "button" at bounding box center [947, 112] width 4 height 9
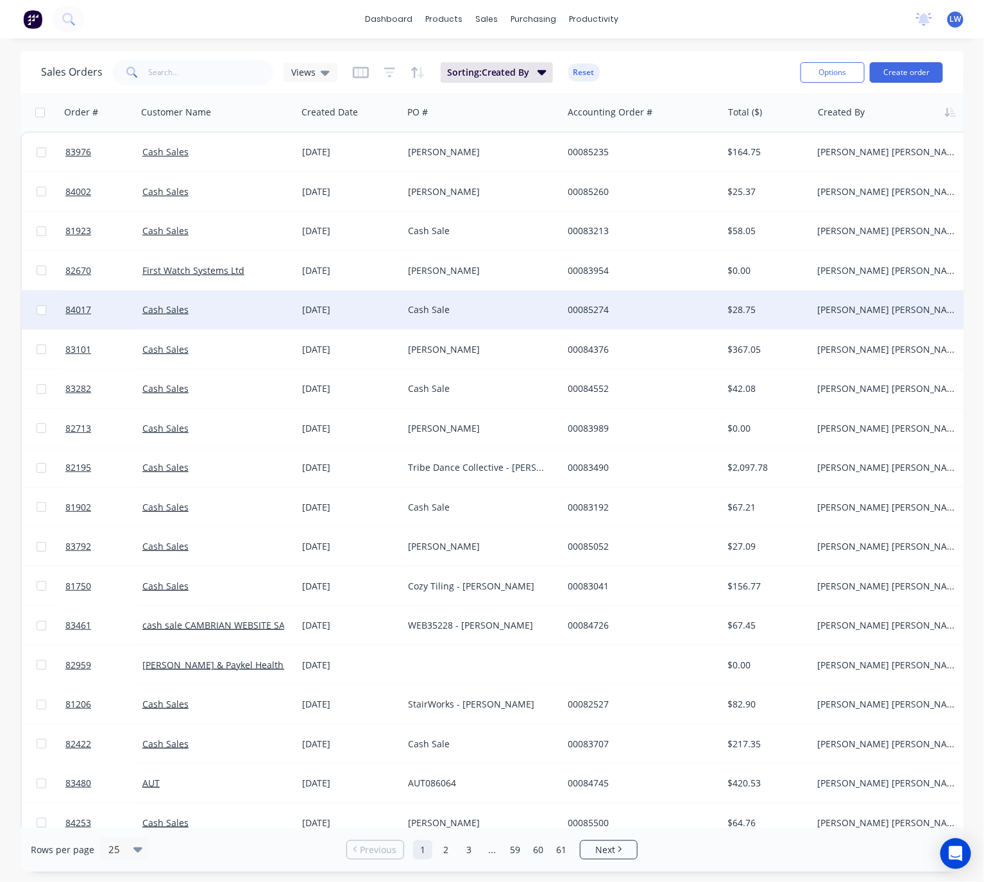
click at [482, 308] on div "Cash Sale" at bounding box center [479, 309] width 142 height 13
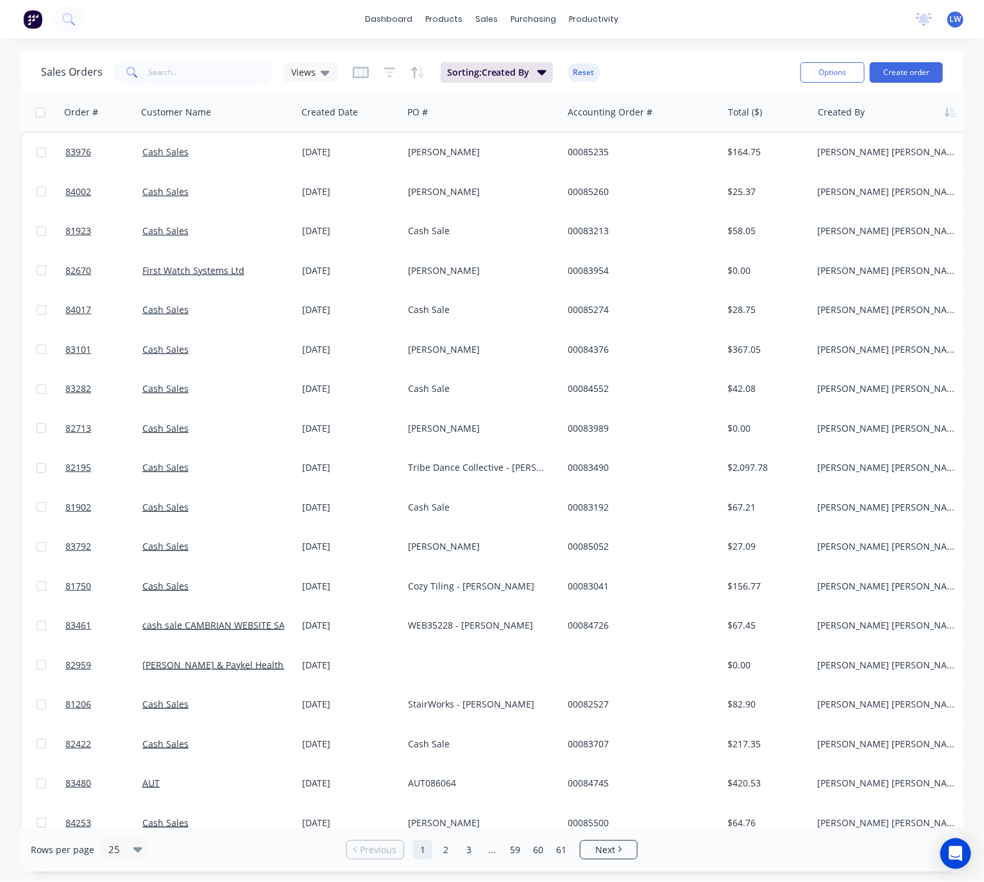
click at [216, 85] on div "Sales Orders Views Sorting: Created By Reset" at bounding box center [415, 71] width 749 height 31
click at [210, 78] on input "text" at bounding box center [211, 73] width 125 height 26
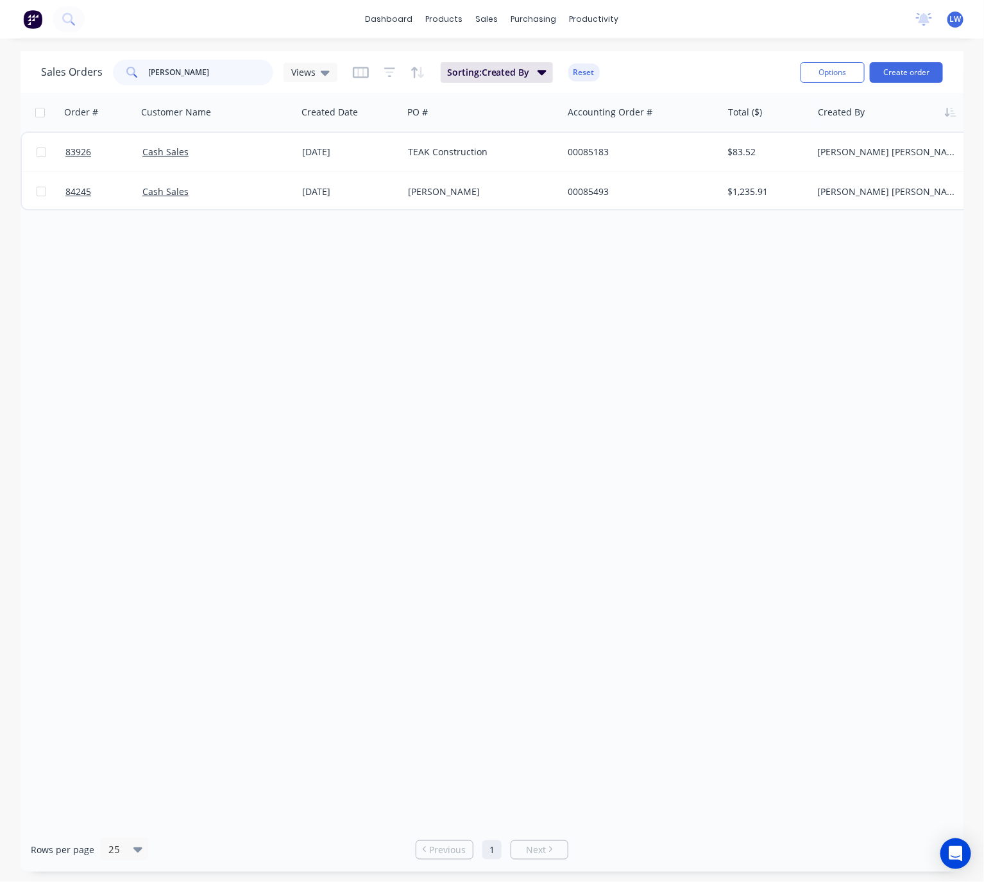
type input "[PERSON_NAME]"
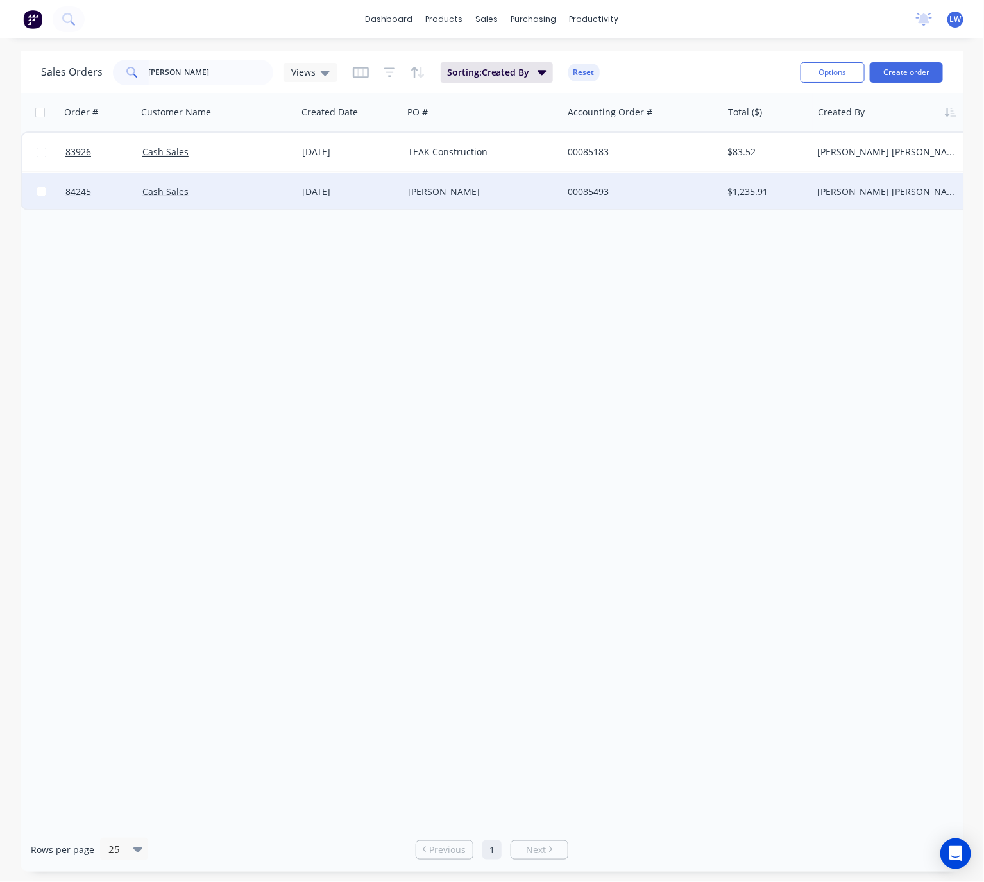
click at [505, 194] on div "[PERSON_NAME]" at bounding box center [479, 191] width 142 height 13
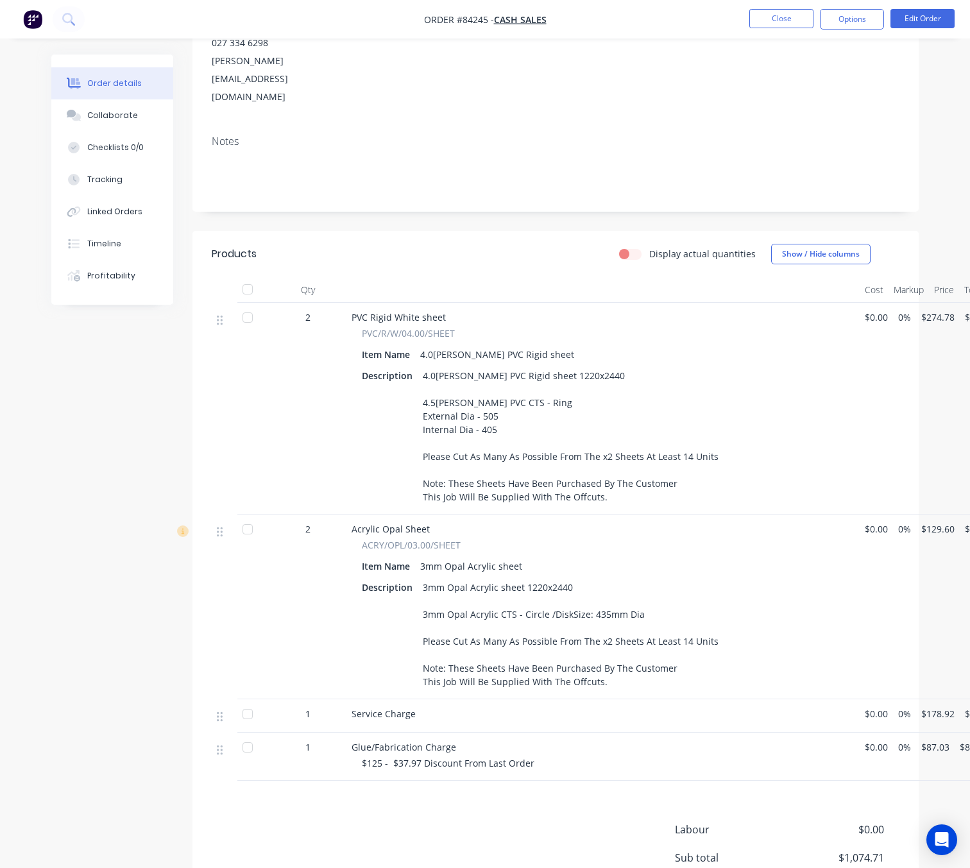
scroll to position [165, 0]
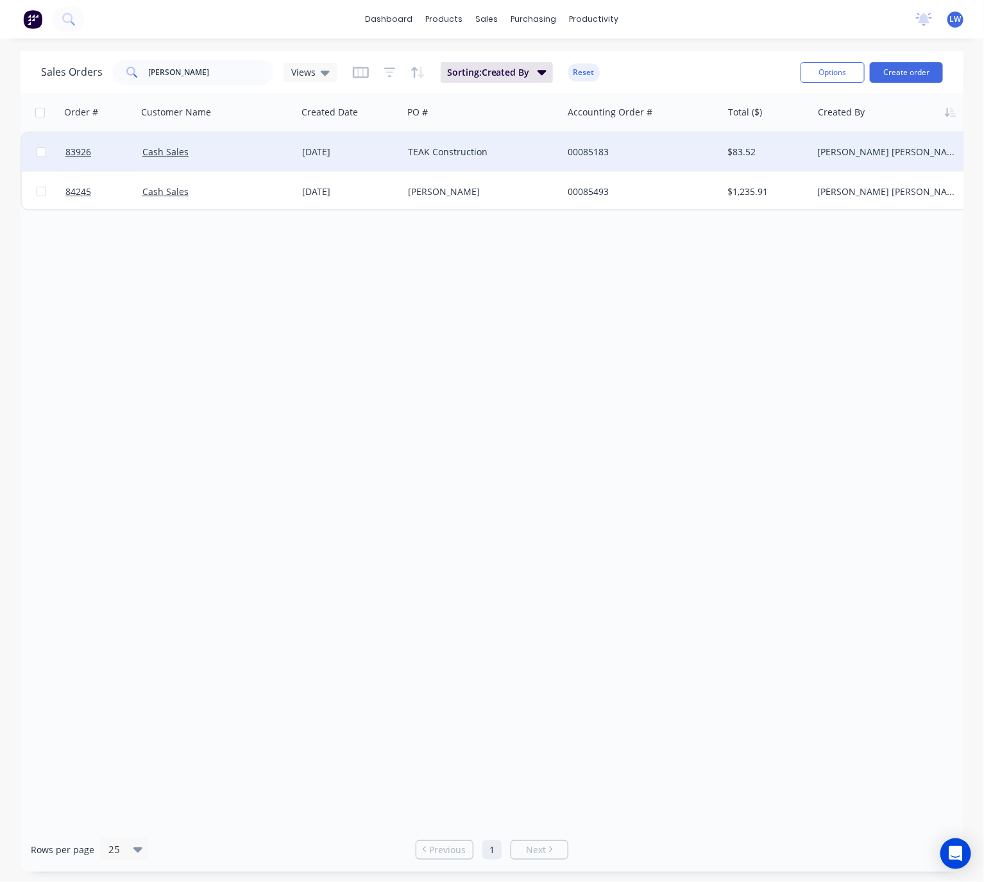
click at [462, 150] on div "TEAK Construction" at bounding box center [479, 152] width 142 height 13
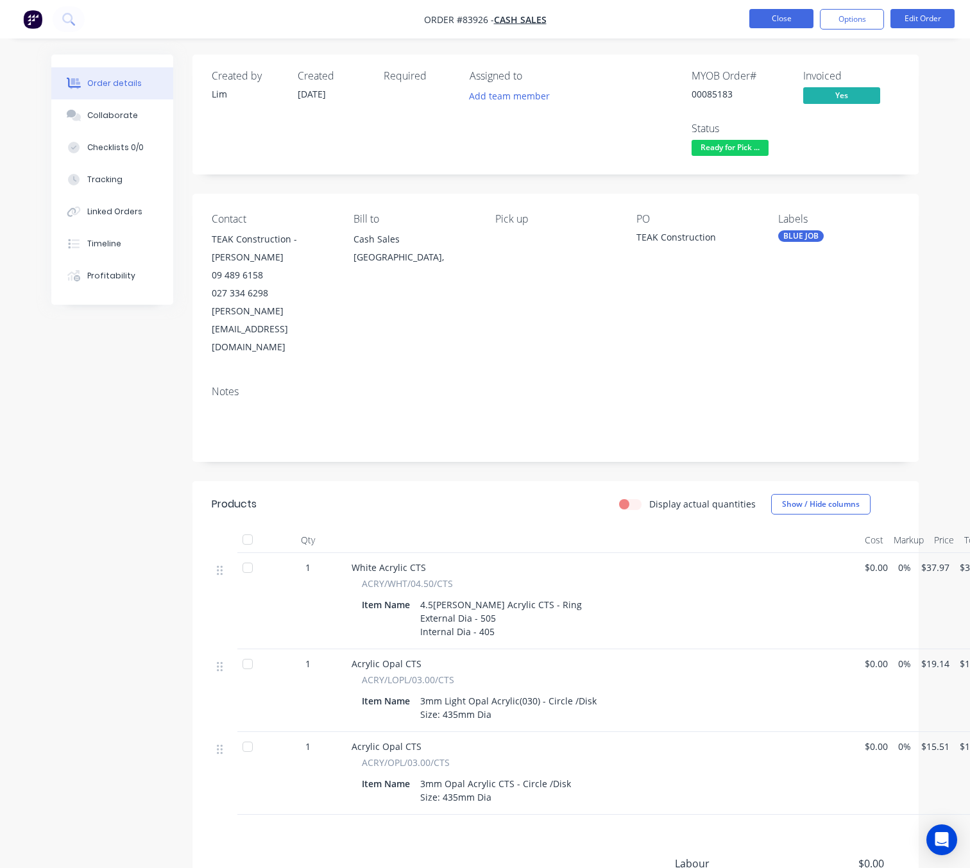
click at [779, 18] on button "Close" at bounding box center [781, 18] width 64 height 19
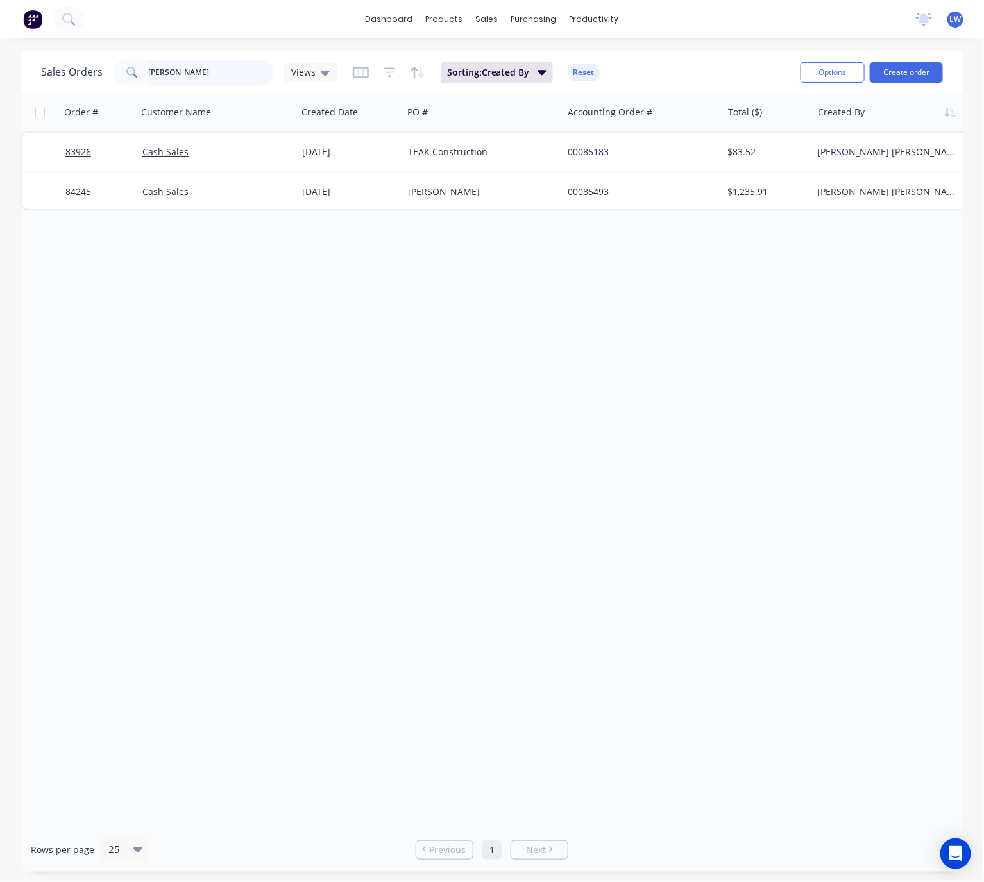
click at [221, 70] on input "[PERSON_NAME]" at bounding box center [211, 73] width 125 height 26
drag, startPoint x: 217, startPoint y: 70, endPoint x: -1, endPoint y: 74, distance: 218.7
click at [0, 74] on html "dashboard products sales purchasing productivity dashboard products Product Cat…" at bounding box center [492, 441] width 984 height 882
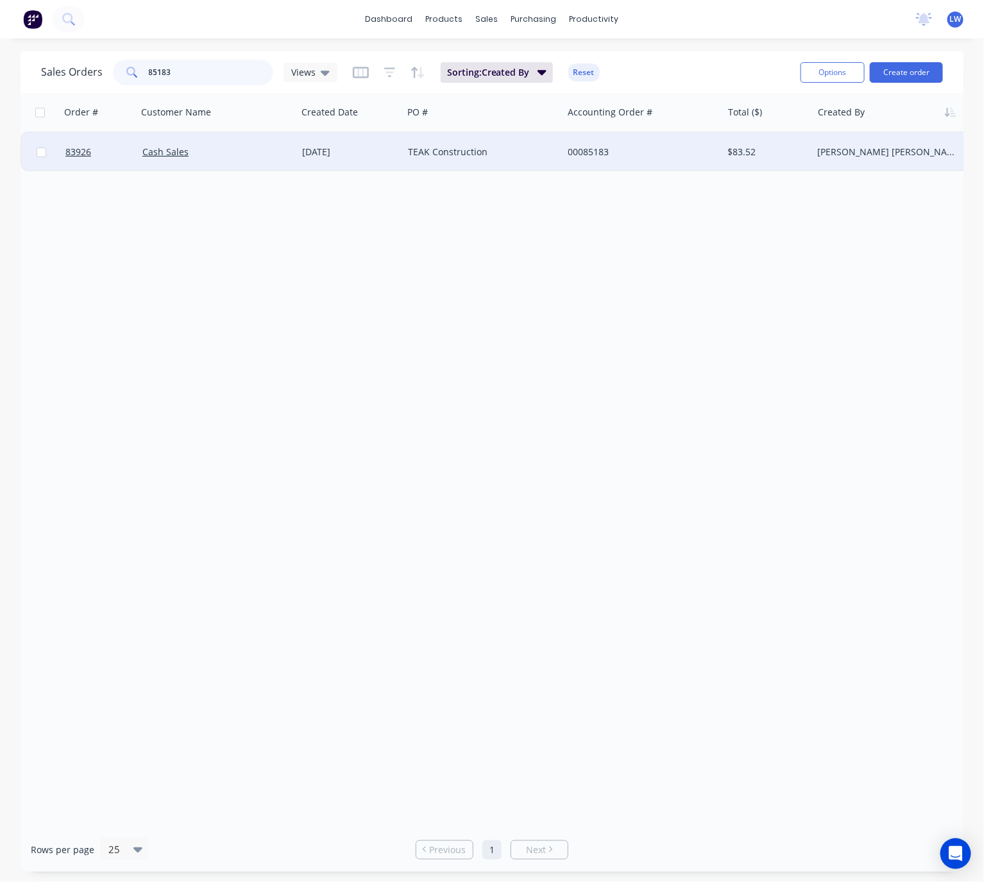
type input "85183"
click at [429, 160] on div "TEAK Construction" at bounding box center [483, 152] width 160 height 38
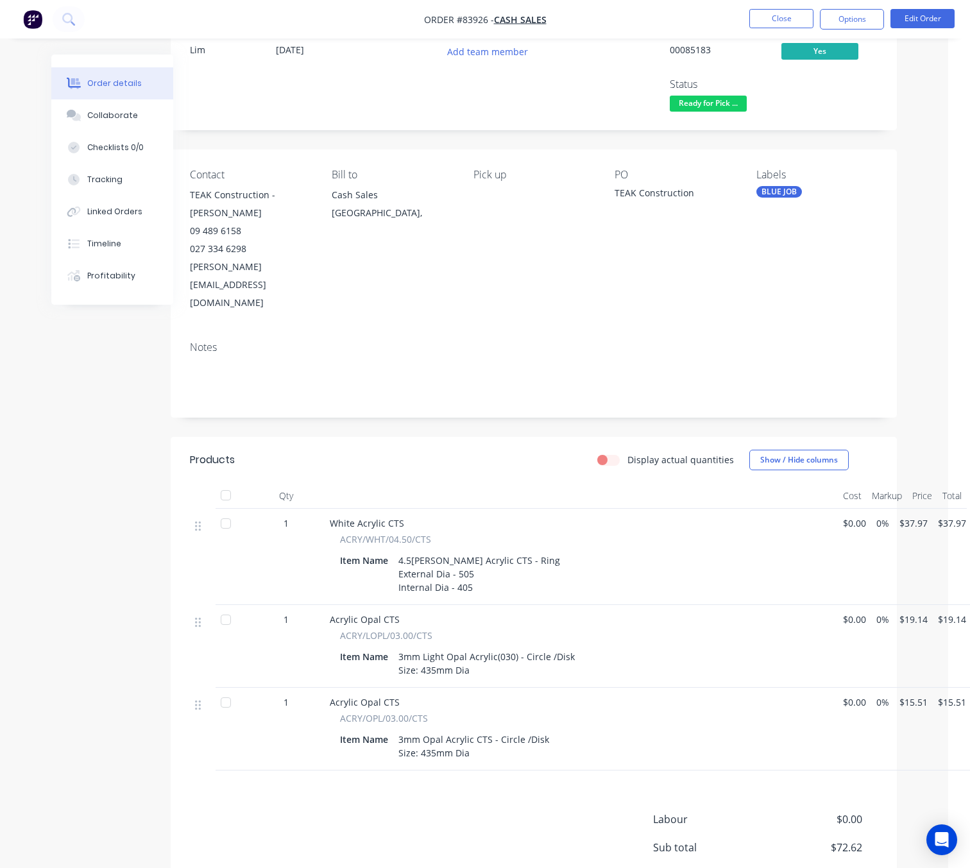
scroll to position [0, 22]
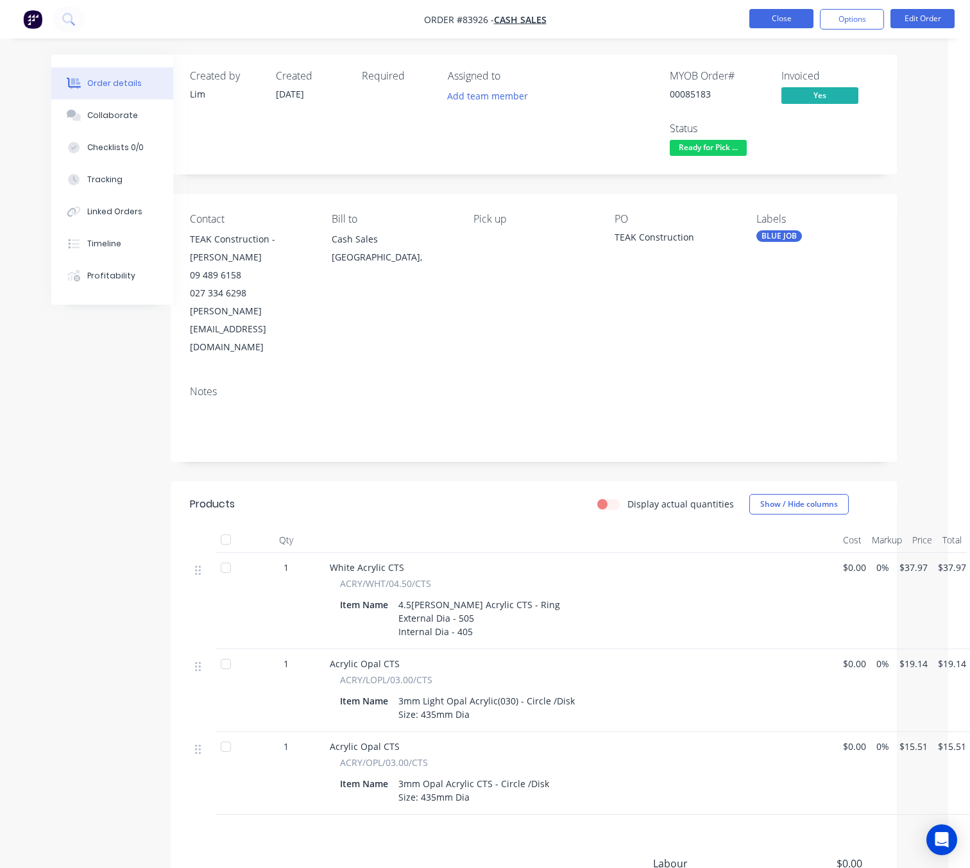
click at [806, 19] on button "Close" at bounding box center [781, 18] width 64 height 19
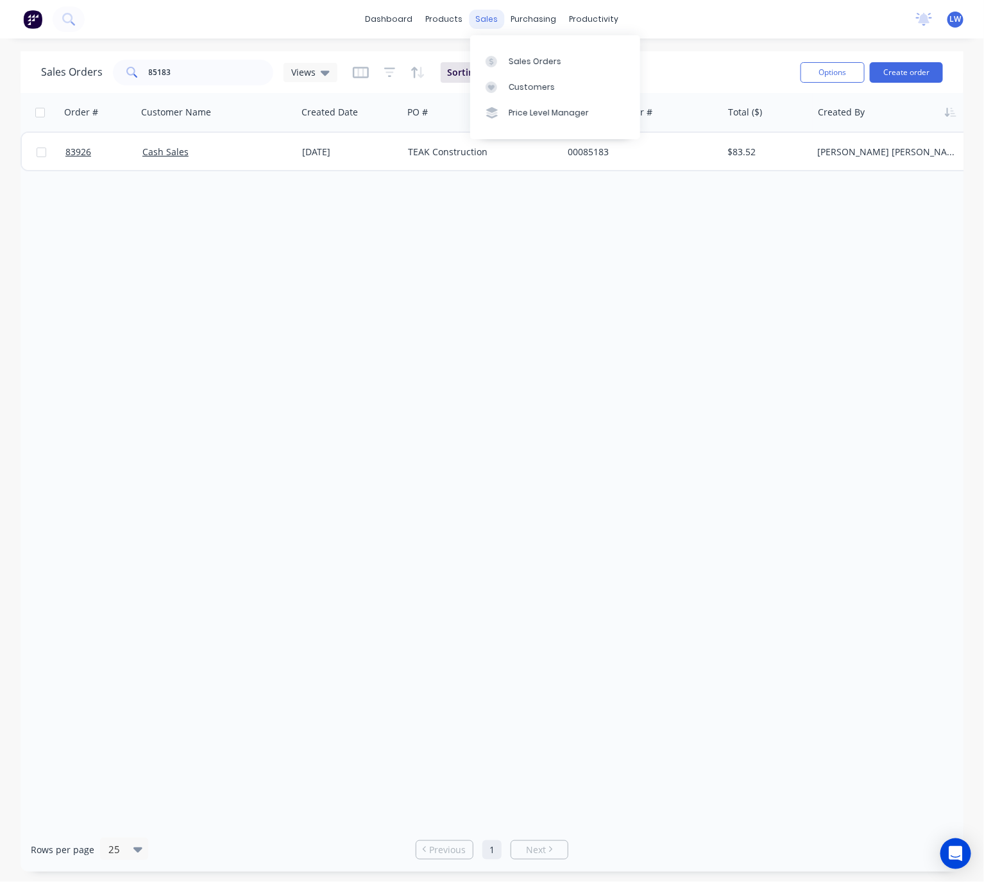
click at [483, 24] on div "sales" at bounding box center [486, 19] width 35 height 19
click at [536, 56] on div "Sales Orders" at bounding box center [535, 62] width 53 height 12
click at [539, 72] on link "Sales Orders" at bounding box center [555, 61] width 170 height 26
drag, startPoint x: 233, startPoint y: 73, endPoint x: 117, endPoint y: 66, distance: 115.7
click at [119, 64] on div "85183" at bounding box center [193, 73] width 160 height 26
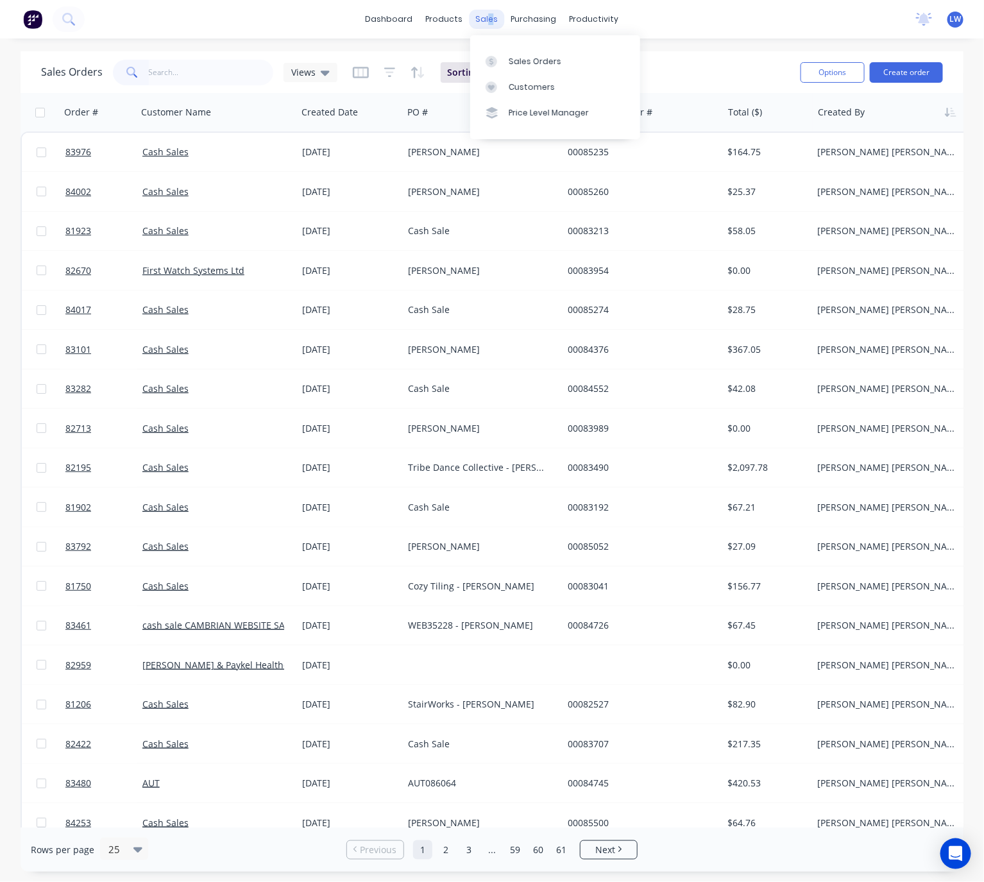
click at [491, 18] on div "sales" at bounding box center [486, 19] width 35 height 19
click at [523, 60] on div "Sales Orders" at bounding box center [535, 62] width 53 height 12
click at [387, 20] on link "dashboard" at bounding box center [389, 19] width 60 height 19
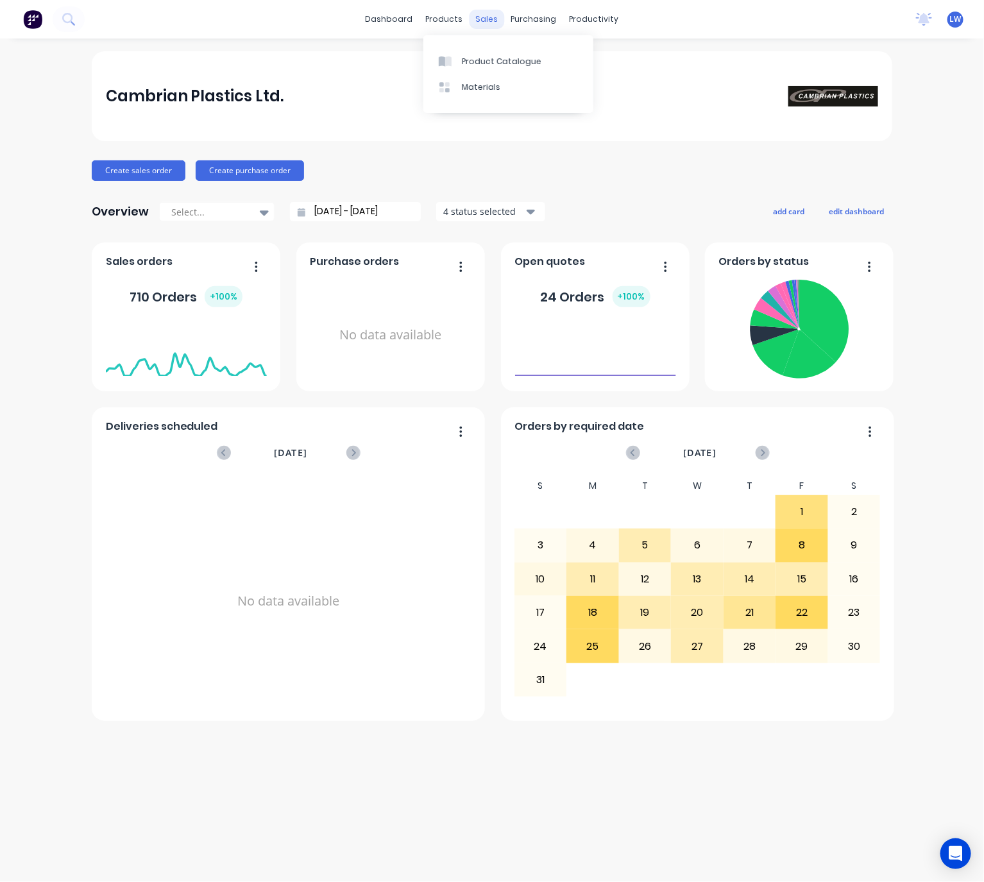
click at [487, 20] on div "sales" at bounding box center [486, 19] width 35 height 19
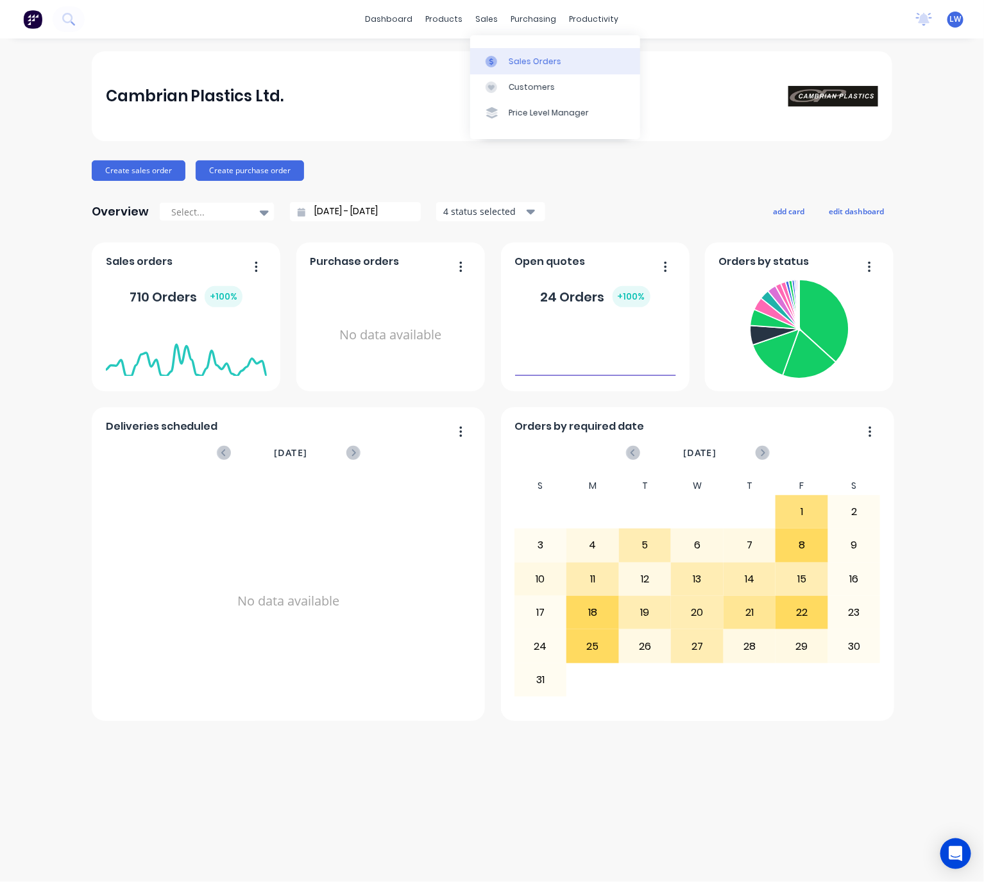
click at [552, 72] on link "Sales Orders" at bounding box center [555, 61] width 170 height 26
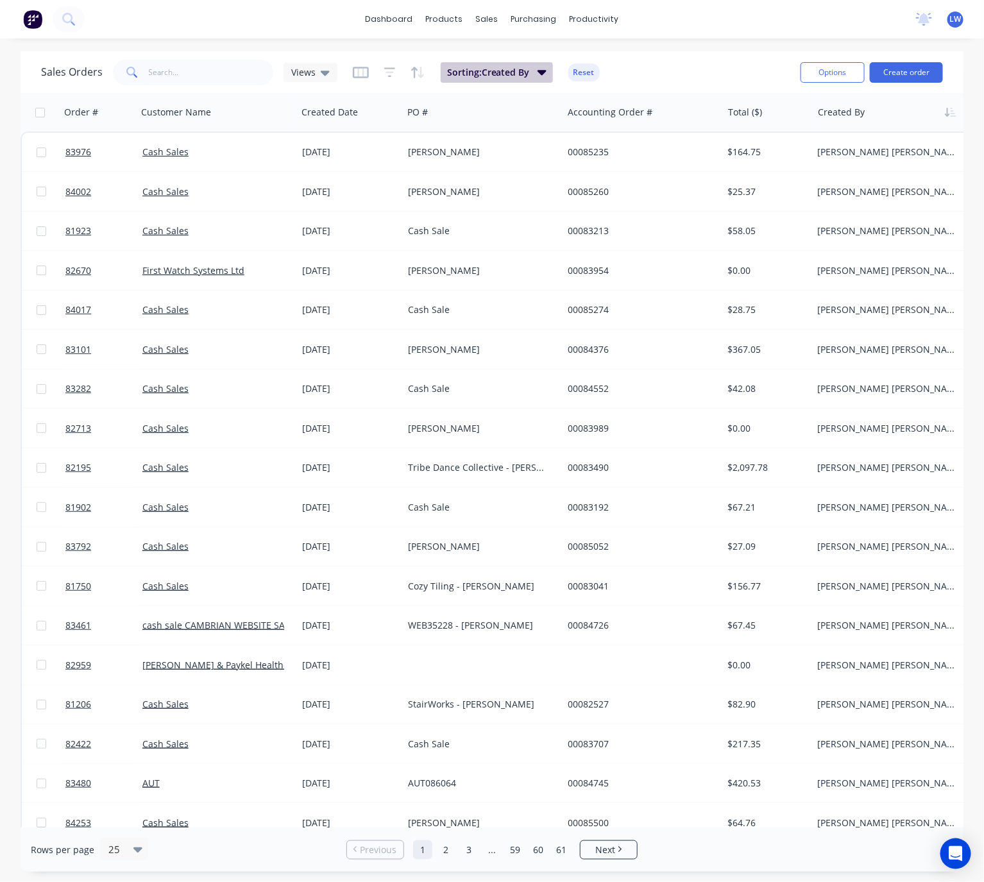
click at [534, 73] on button "Sorting: Created By" at bounding box center [497, 72] width 112 height 21
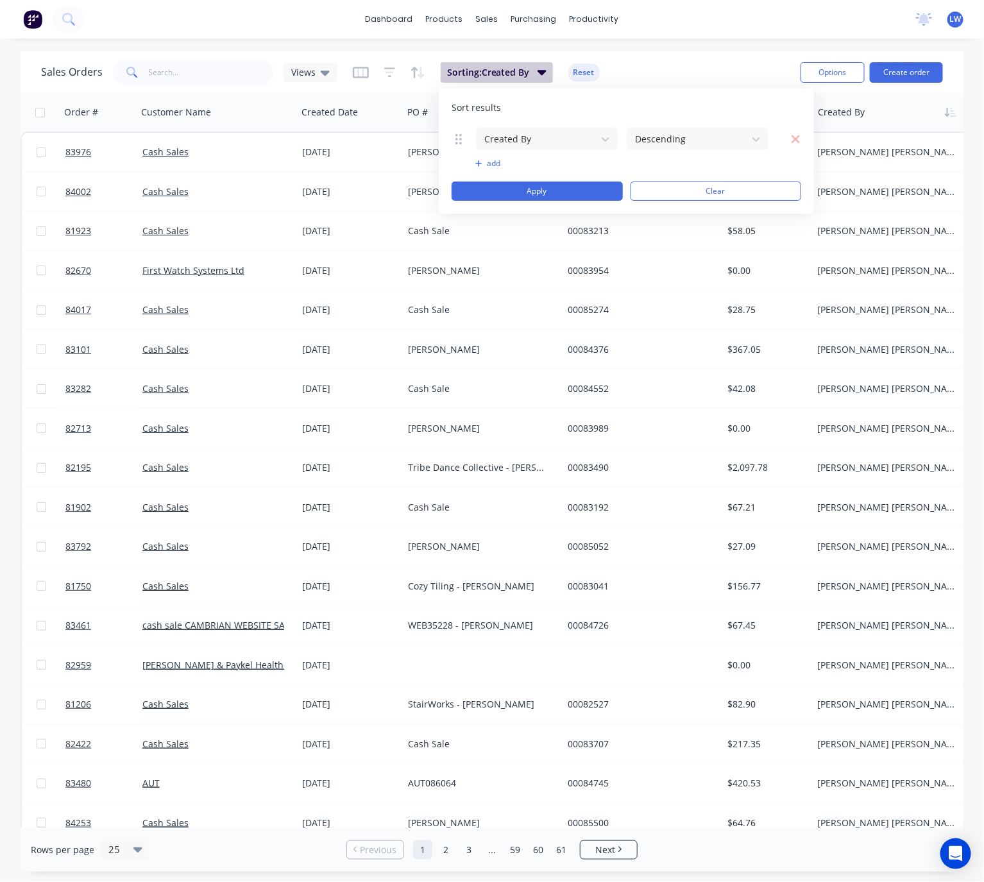
click at [546, 81] on button "Sorting: Created By" at bounding box center [497, 72] width 112 height 21
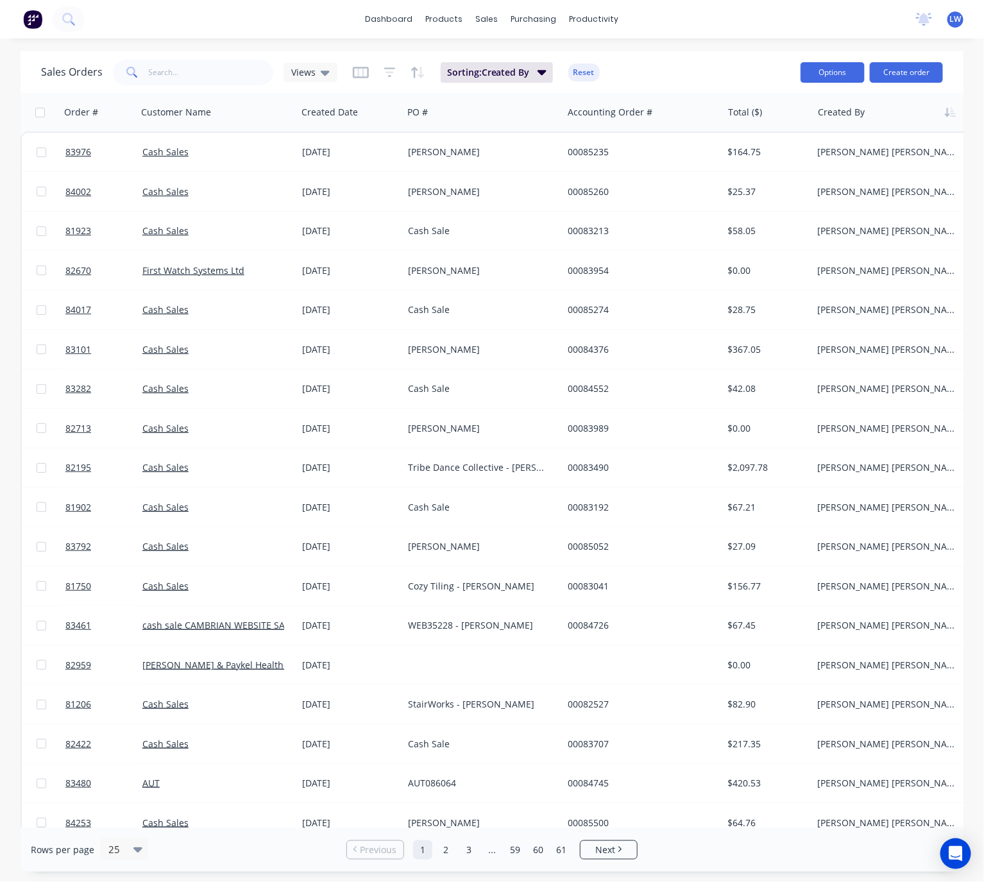
click at [832, 81] on button "Options" at bounding box center [832, 72] width 64 height 21
click at [781, 50] on div "dashboard products sales purchasing productivity dashboard products Product Cat…" at bounding box center [492, 441] width 984 height 882
click at [67, 21] on icon at bounding box center [68, 19] width 12 height 12
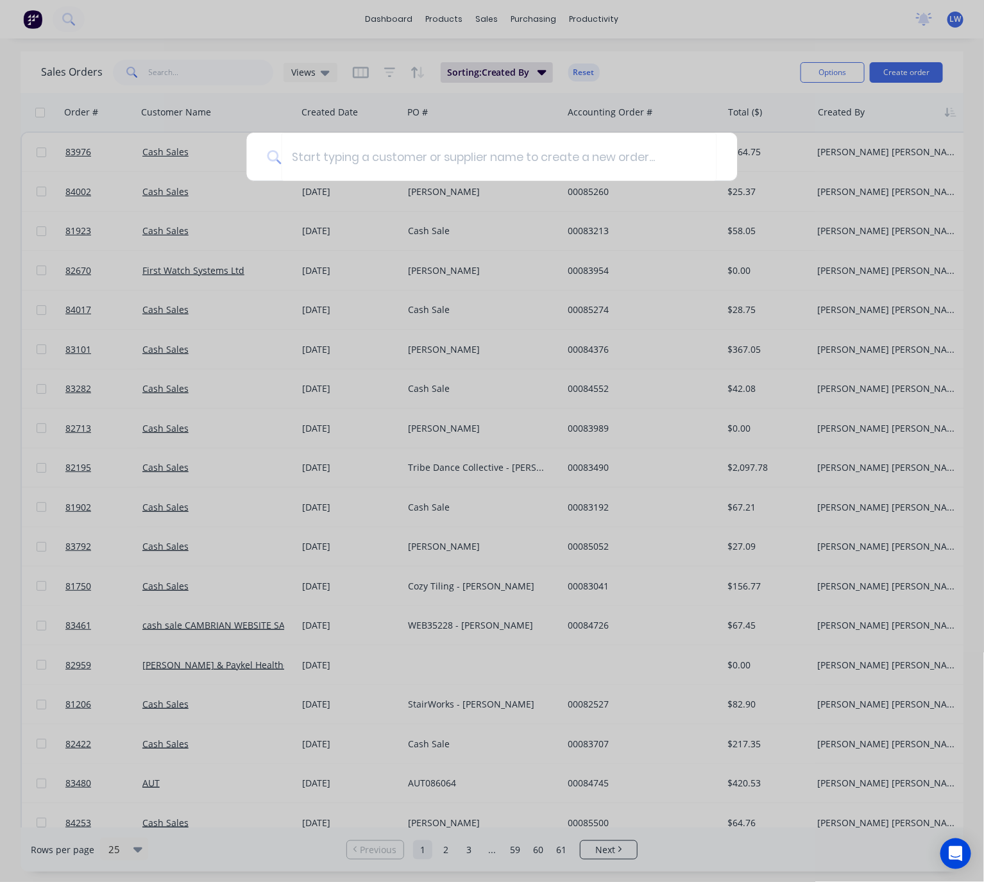
click at [112, 10] on div at bounding box center [492, 441] width 984 height 882
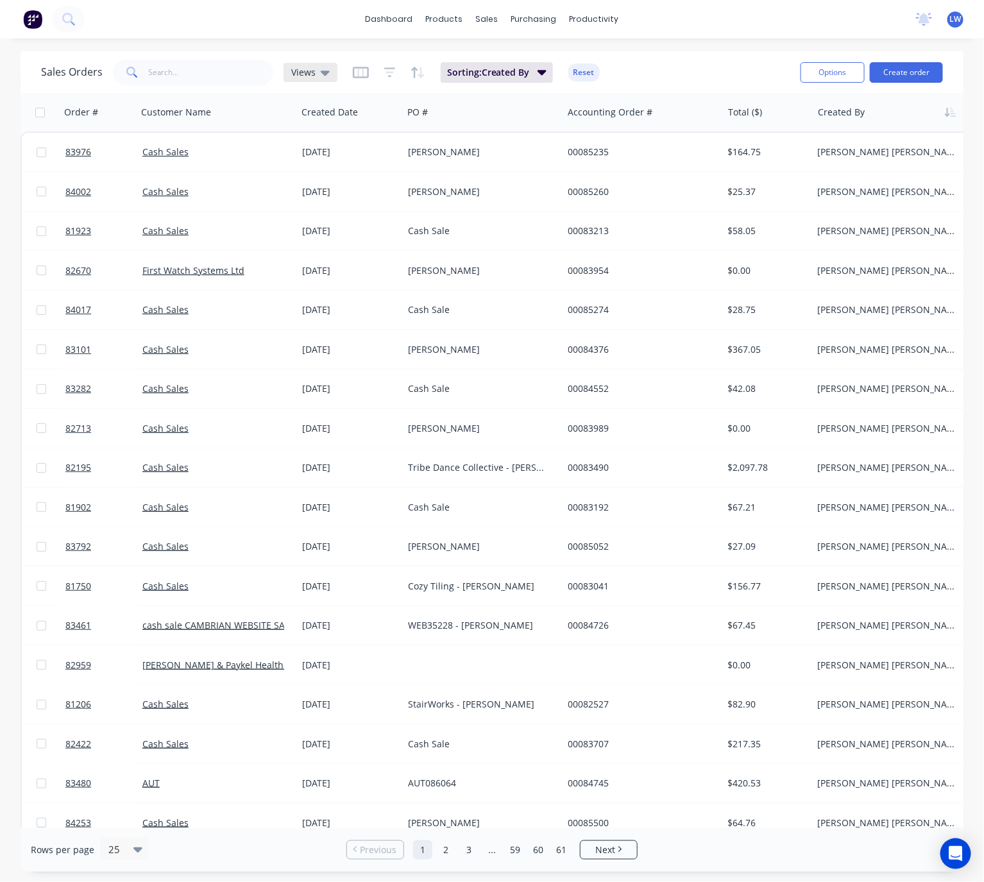
click at [326, 77] on icon at bounding box center [325, 72] width 9 height 14
click at [185, 69] on input "text" at bounding box center [211, 73] width 125 height 26
click at [202, 70] on input "text" at bounding box center [211, 73] width 125 height 26
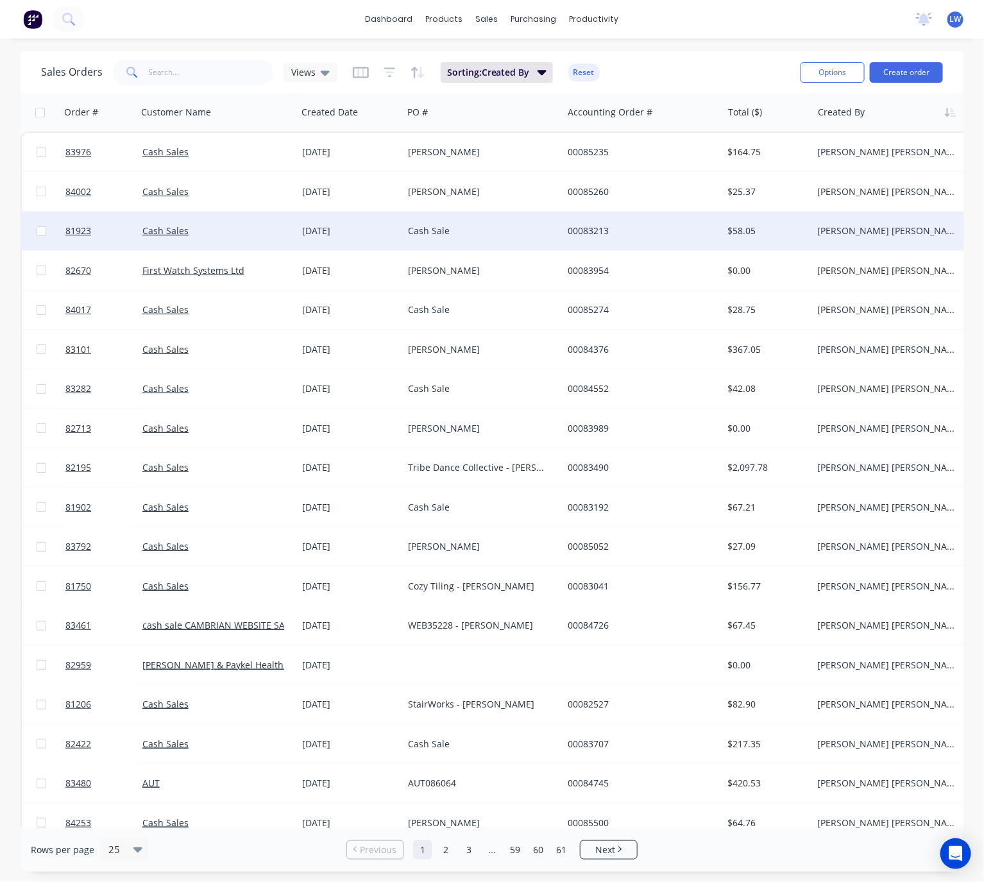
click at [525, 237] on div "Cash Sale" at bounding box center [479, 230] width 142 height 13
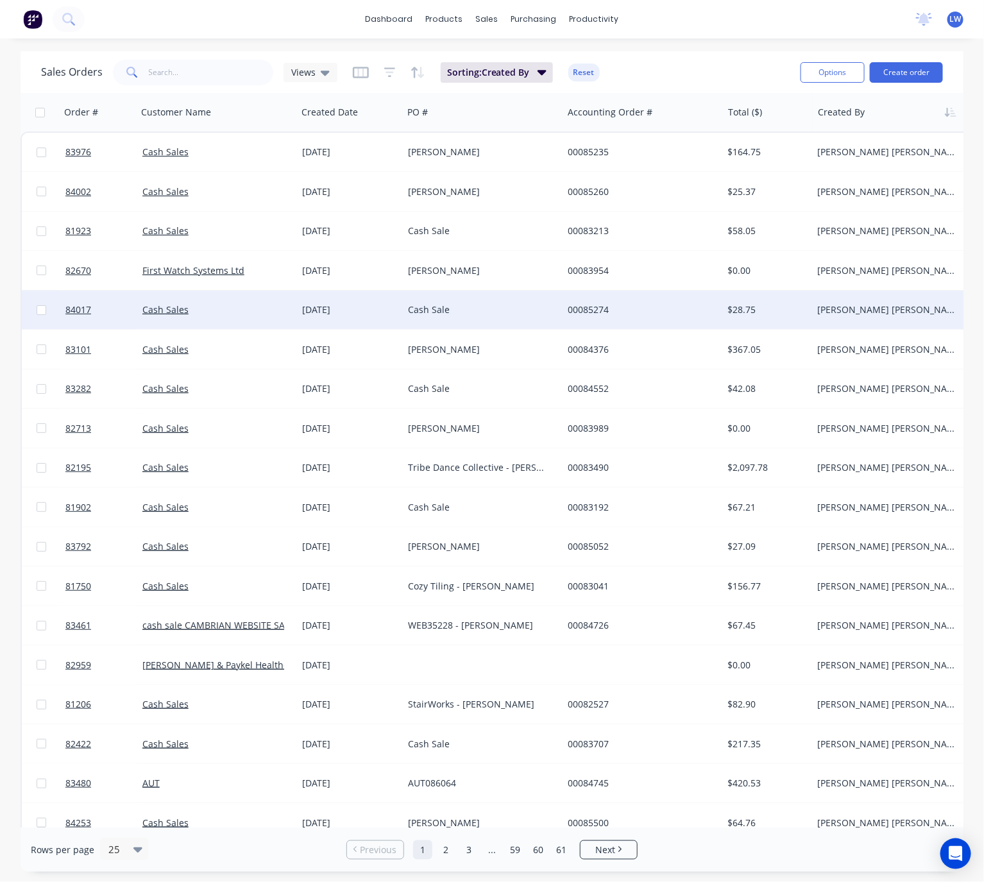
click at [499, 308] on div "Cash Sale" at bounding box center [479, 309] width 142 height 13
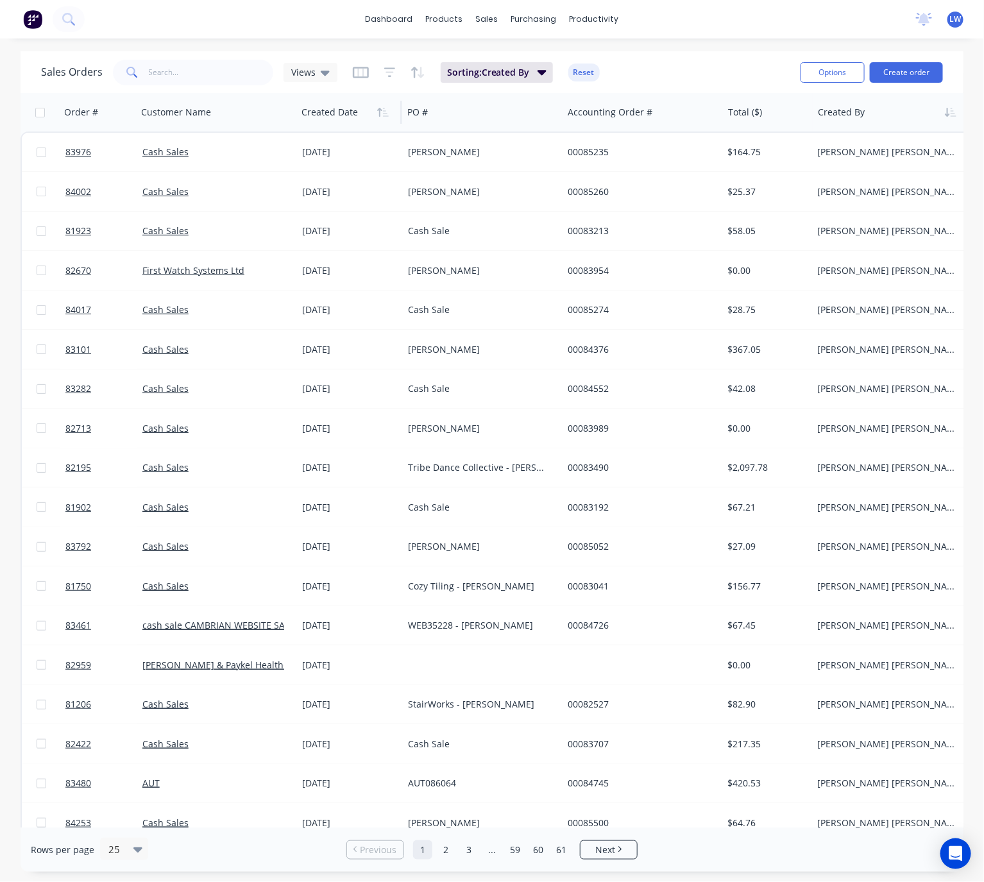
click at [335, 119] on div at bounding box center [346, 112] width 91 height 26
click at [379, 114] on icon "button" at bounding box center [383, 112] width 12 height 10
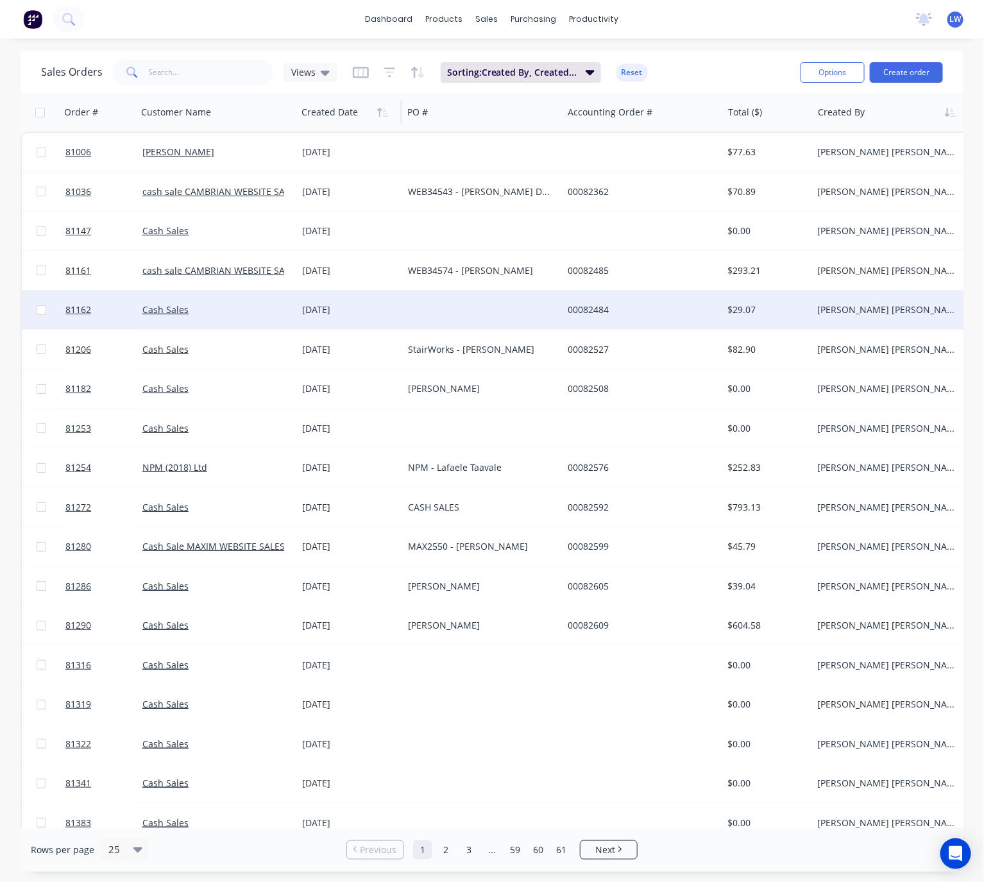
click at [481, 314] on div at bounding box center [483, 310] width 160 height 38
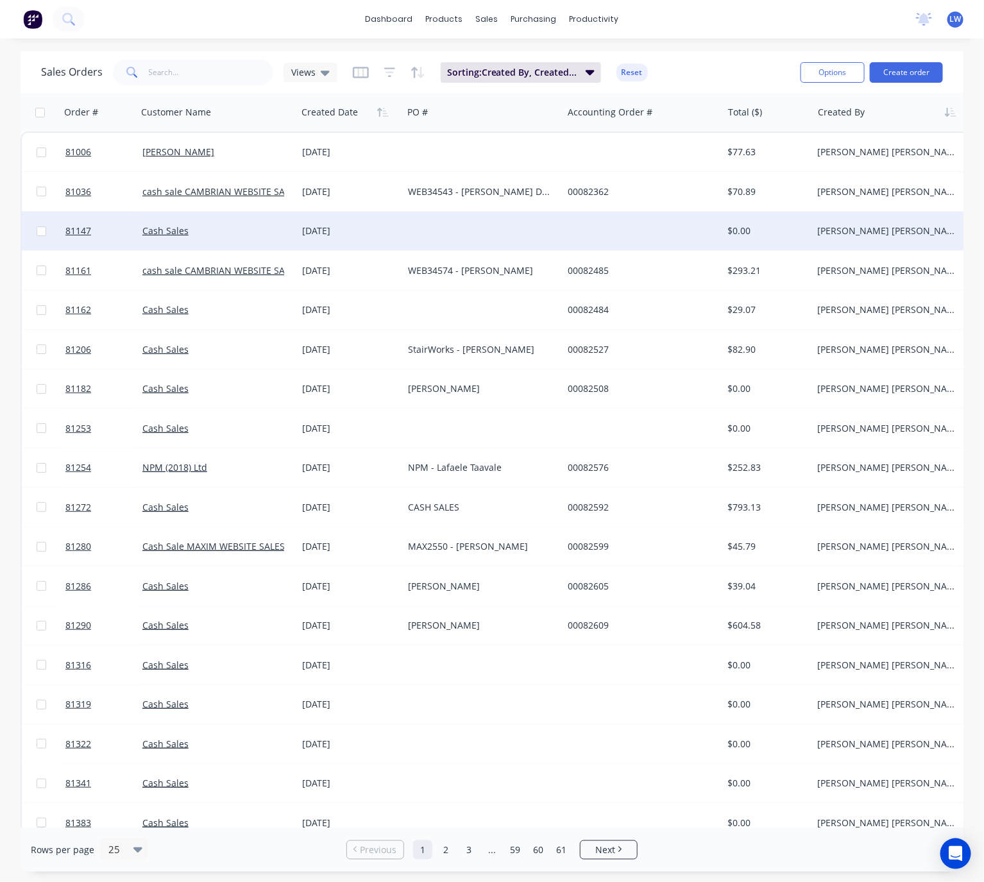
click at [457, 229] on div at bounding box center [483, 231] width 160 height 38
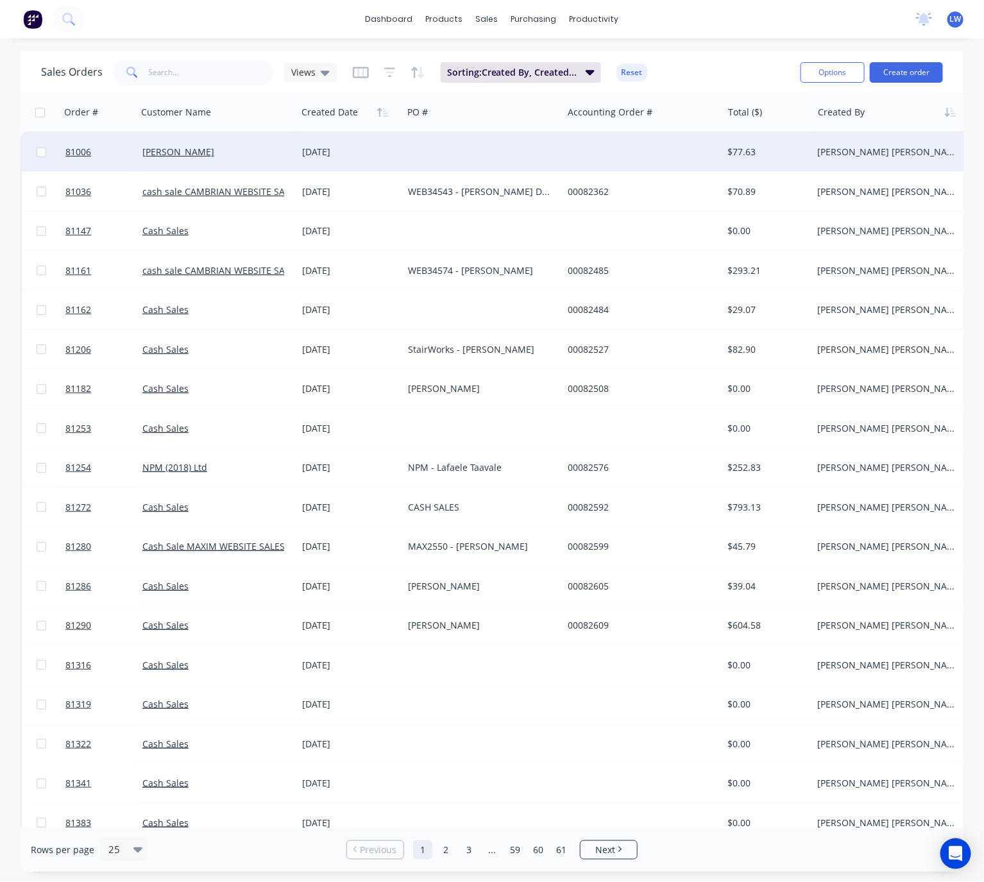
click at [485, 150] on div at bounding box center [483, 152] width 160 height 38
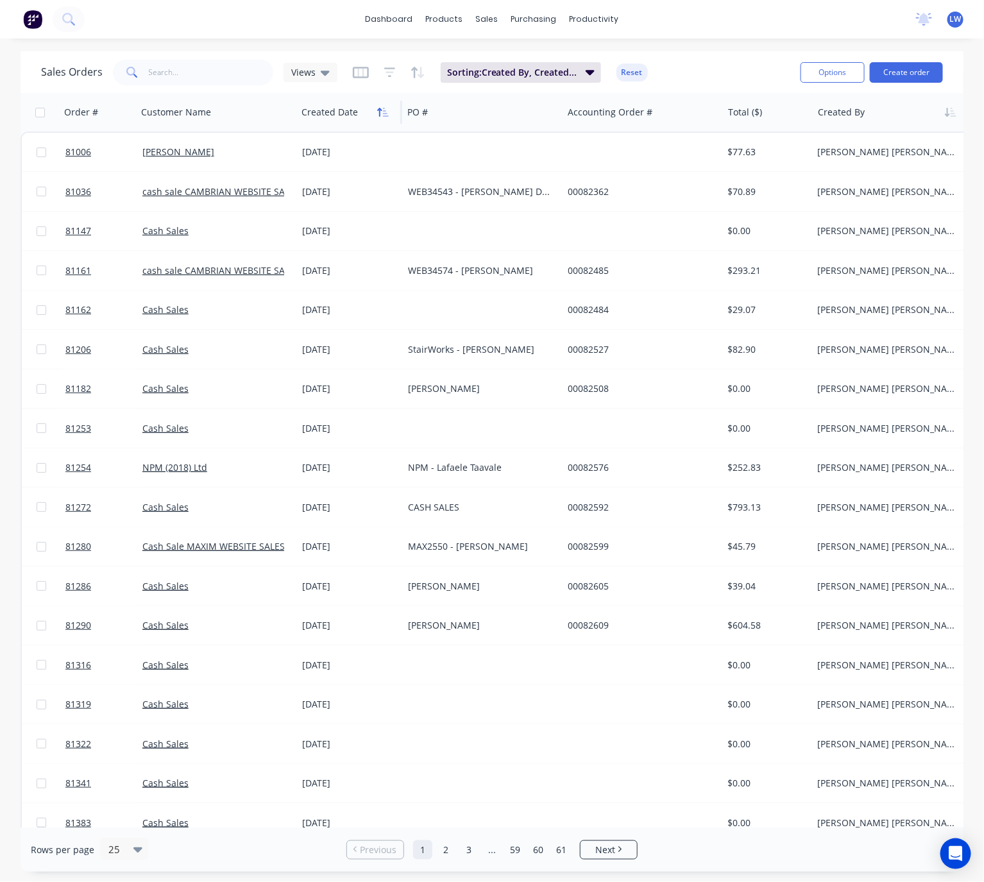
click at [377, 106] on button "button" at bounding box center [382, 112] width 19 height 19
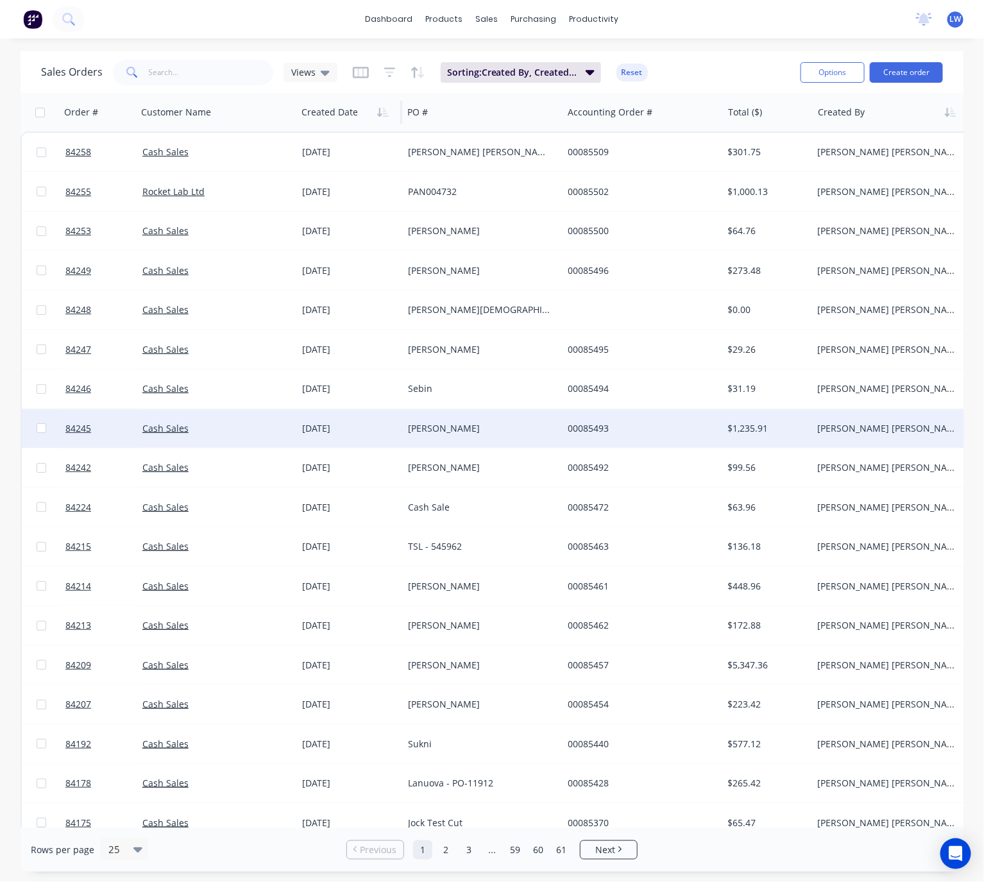
click at [479, 427] on div "Joe Buley" at bounding box center [479, 428] width 142 height 13
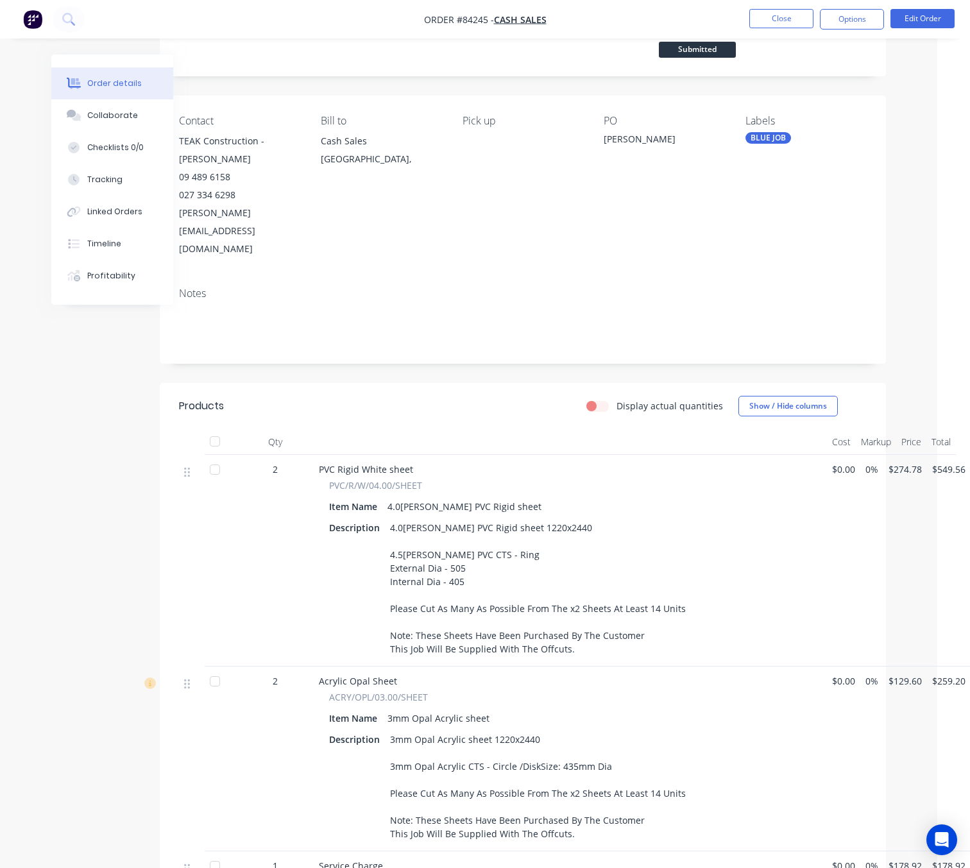
scroll to position [0, 33]
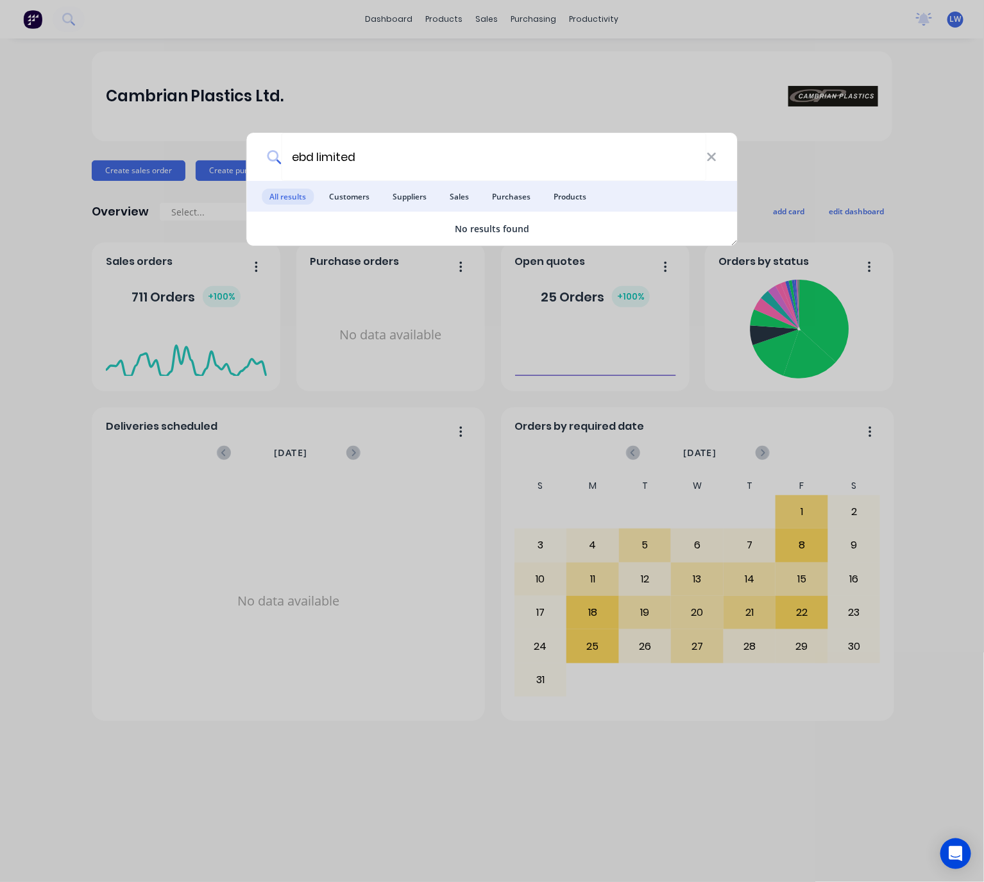
type input "ebd limited"
drag, startPoint x: 366, startPoint y: 164, endPoint x: 273, endPoint y: 154, distance: 93.5
click at [273, 154] on div "ebd limited" at bounding box center [492, 157] width 491 height 48
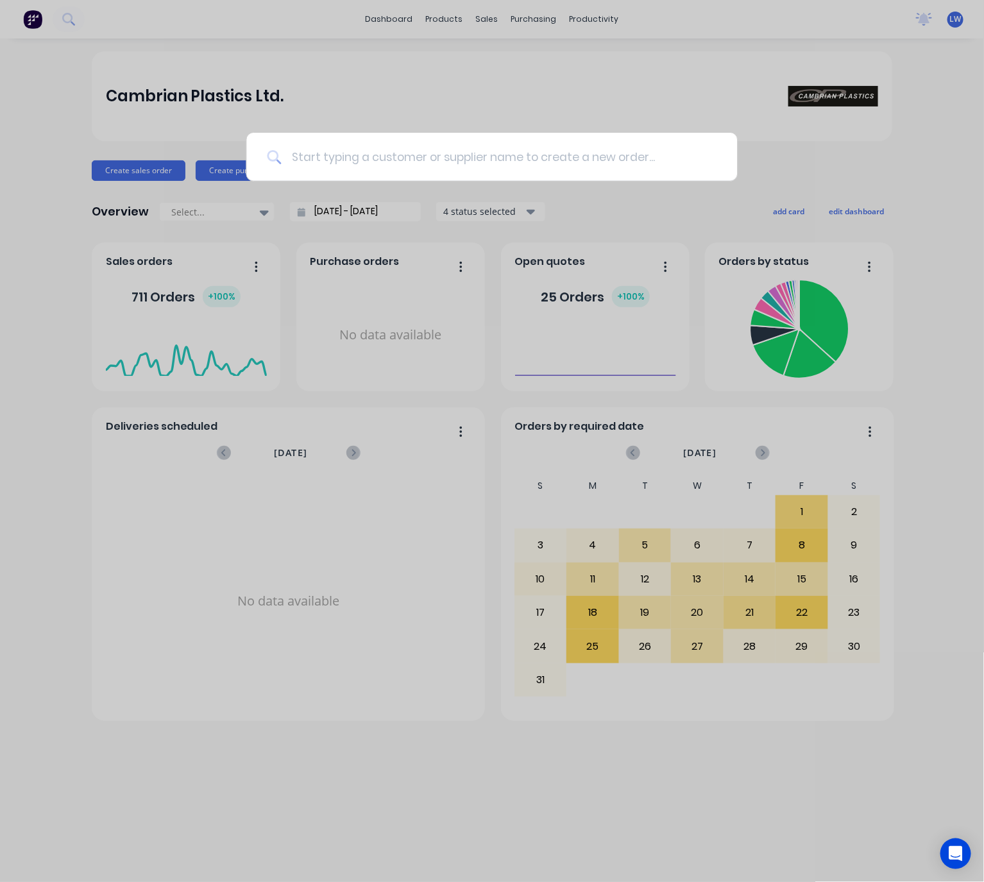
click at [349, 152] on input at bounding box center [498, 157] width 435 height 48
click at [395, 164] on input at bounding box center [498, 157] width 435 height 48
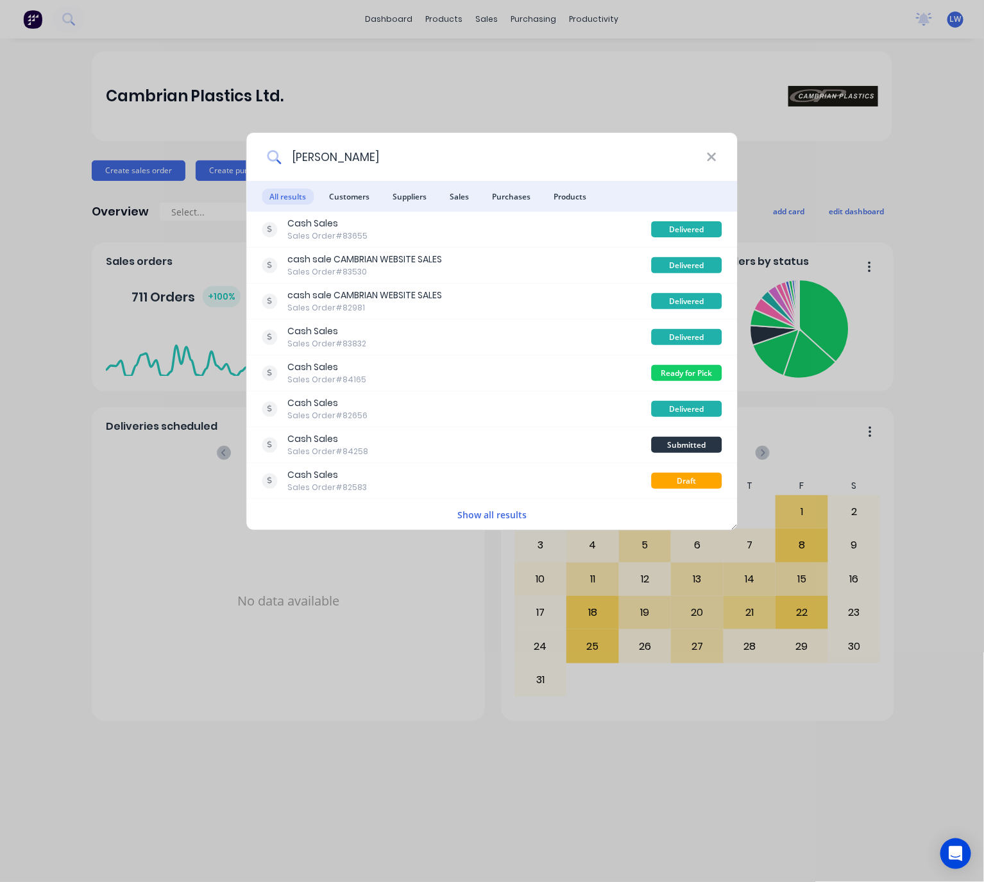
type input "paul"
click at [716, 158] on div "paul" at bounding box center [492, 157] width 491 height 48
click at [711, 160] on icon at bounding box center [711, 157] width 10 height 14
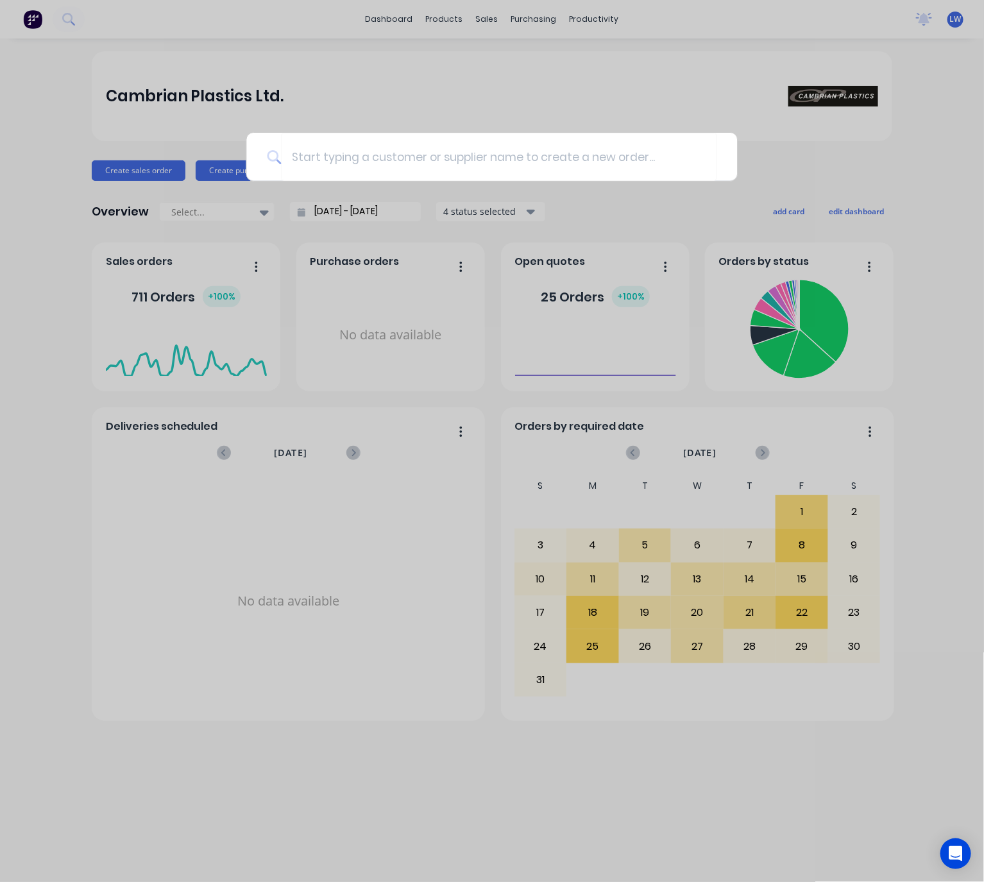
click at [539, 85] on div at bounding box center [492, 441] width 984 height 882
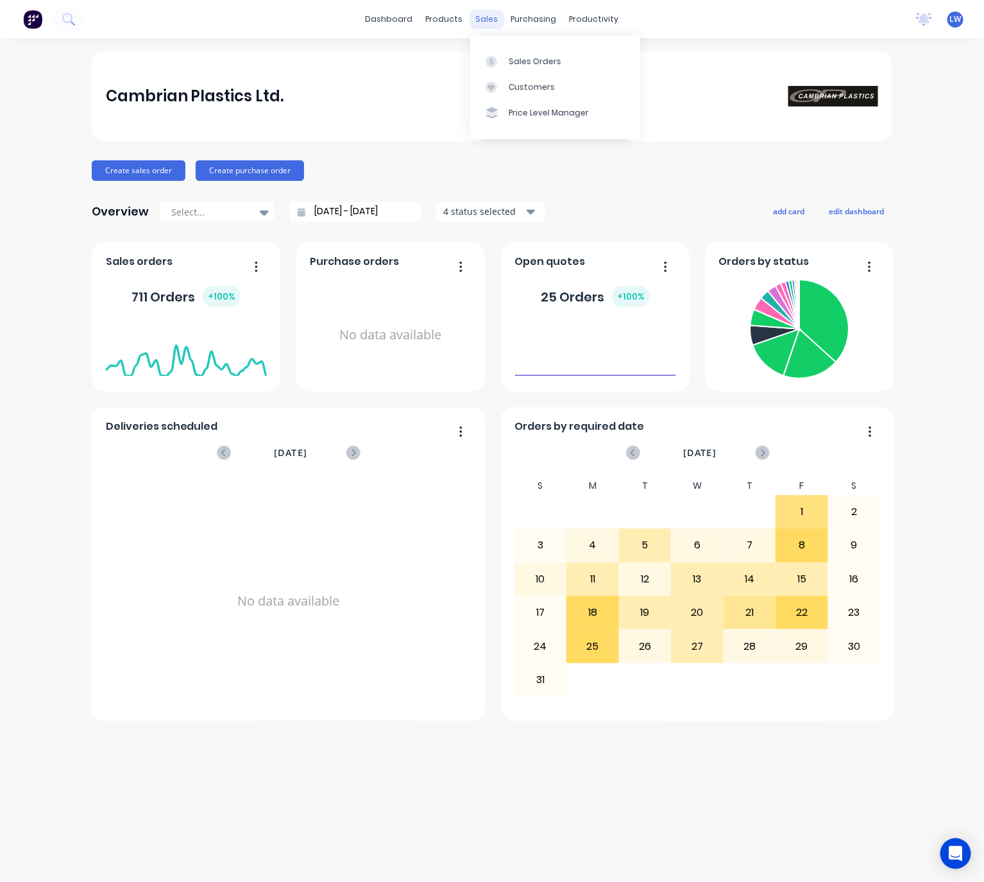
click at [495, 19] on div "sales" at bounding box center [486, 19] width 35 height 19
click at [503, 60] on div at bounding box center [494, 62] width 19 height 12
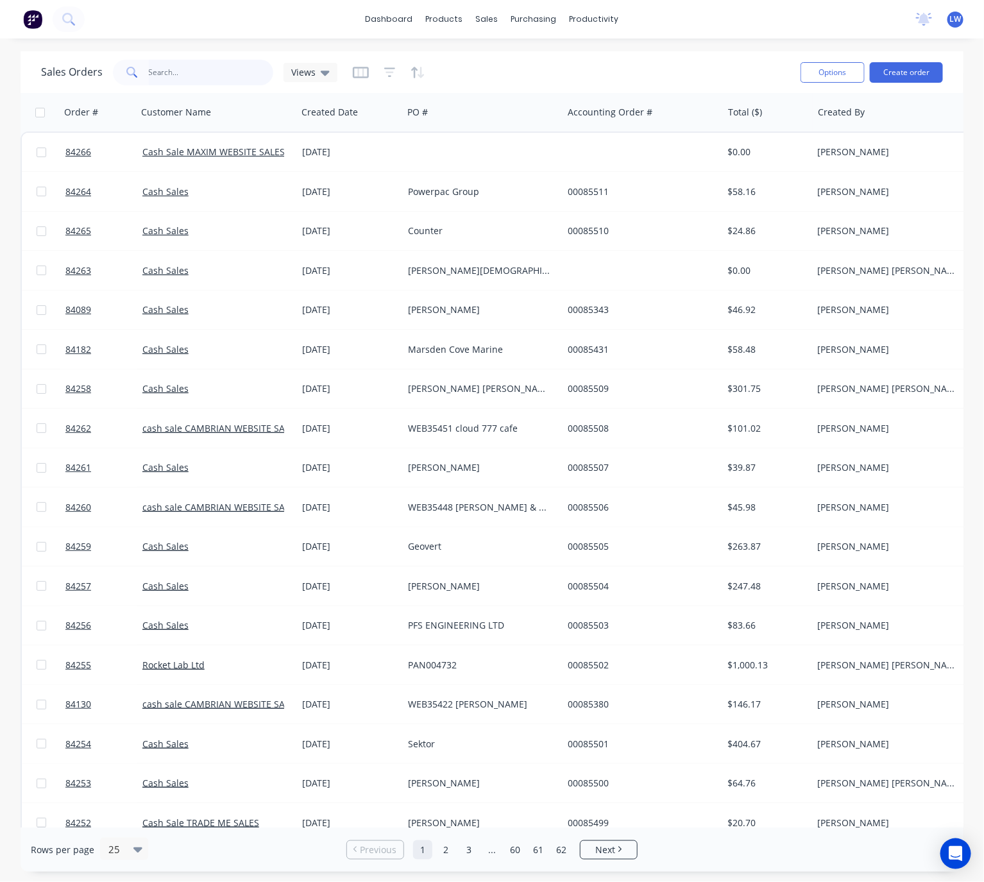
click at [216, 72] on input "text" at bounding box center [211, 73] width 125 height 26
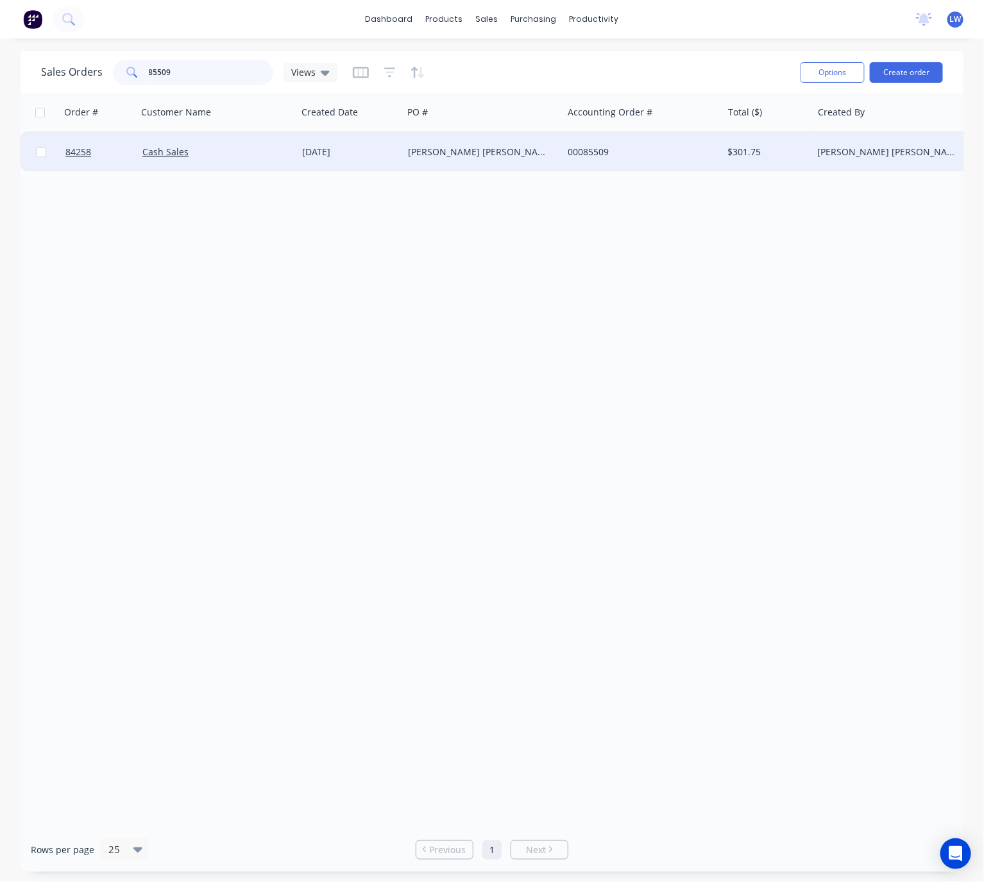
type input "85509"
click at [622, 149] on div "00085509" at bounding box center [639, 152] width 142 height 13
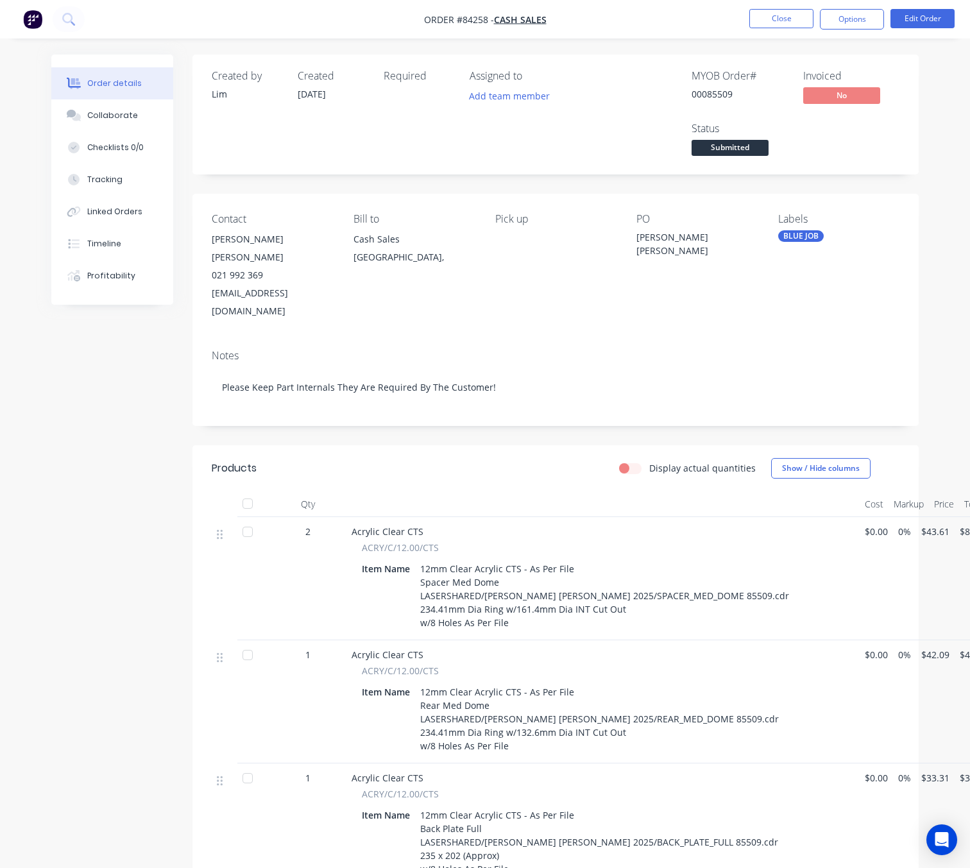
click at [861, 26] on button "Options" at bounding box center [852, 19] width 64 height 21
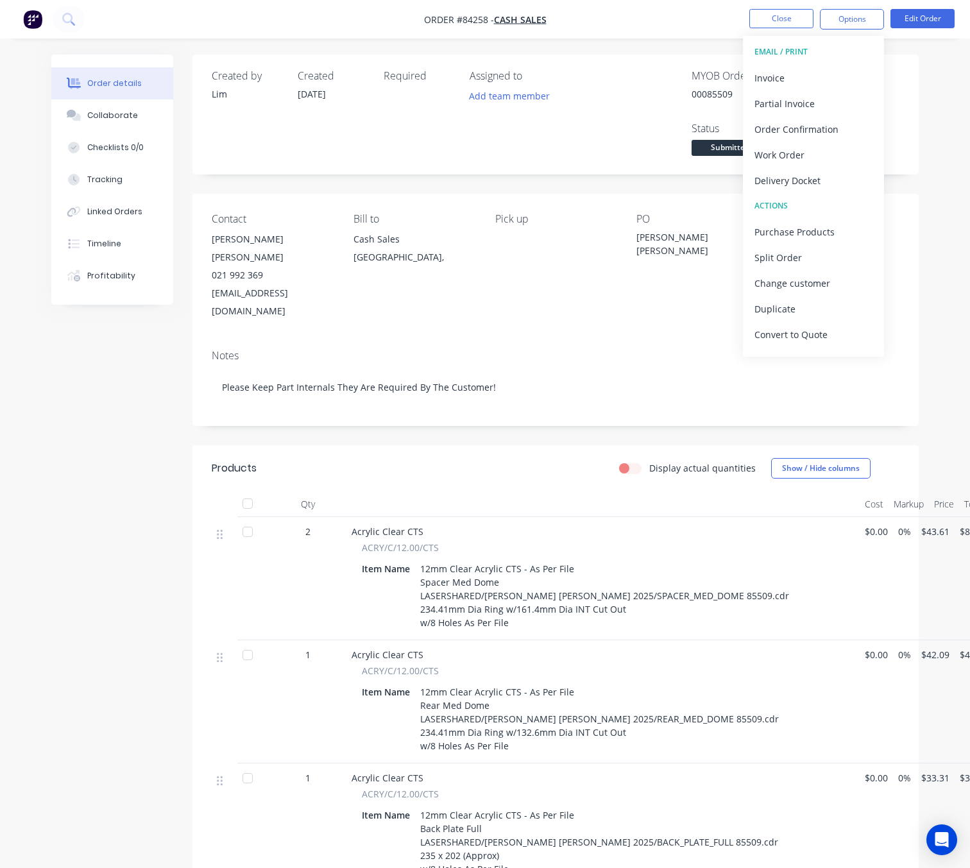
click at [651, 89] on div "MYOB Order # 00085509 Invoiced No Status Submitted" at bounding box center [748, 114] width 301 height 89
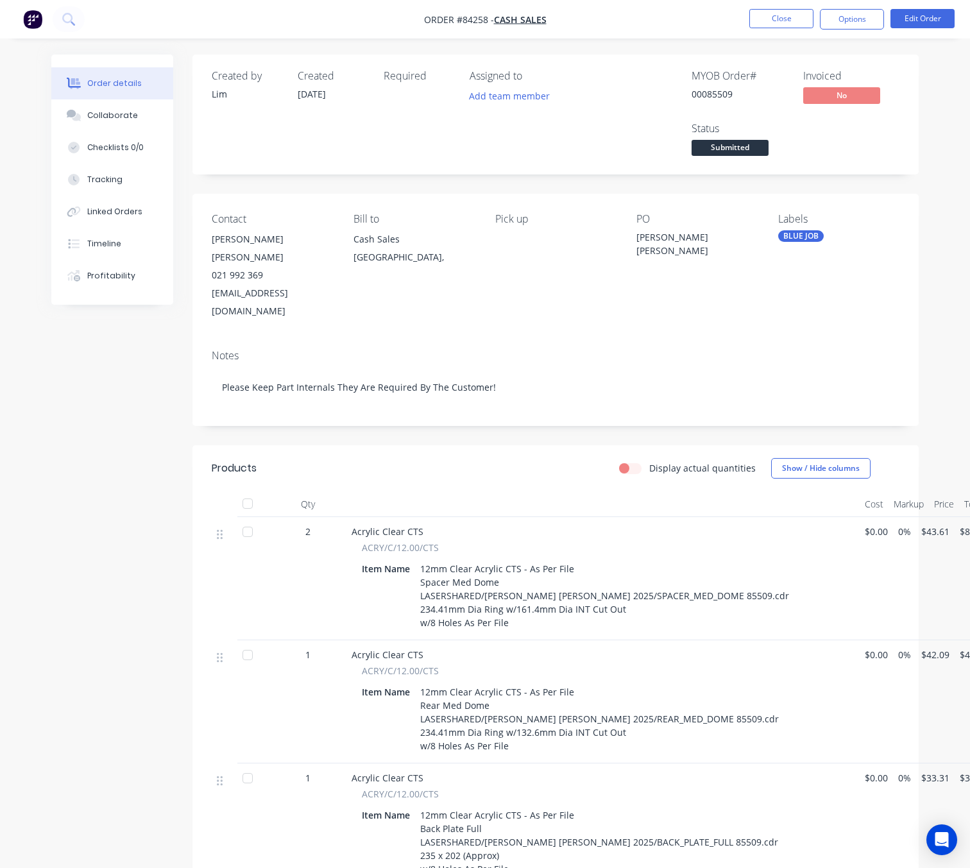
click at [728, 148] on span "Submitted" at bounding box center [729, 148] width 77 height 16
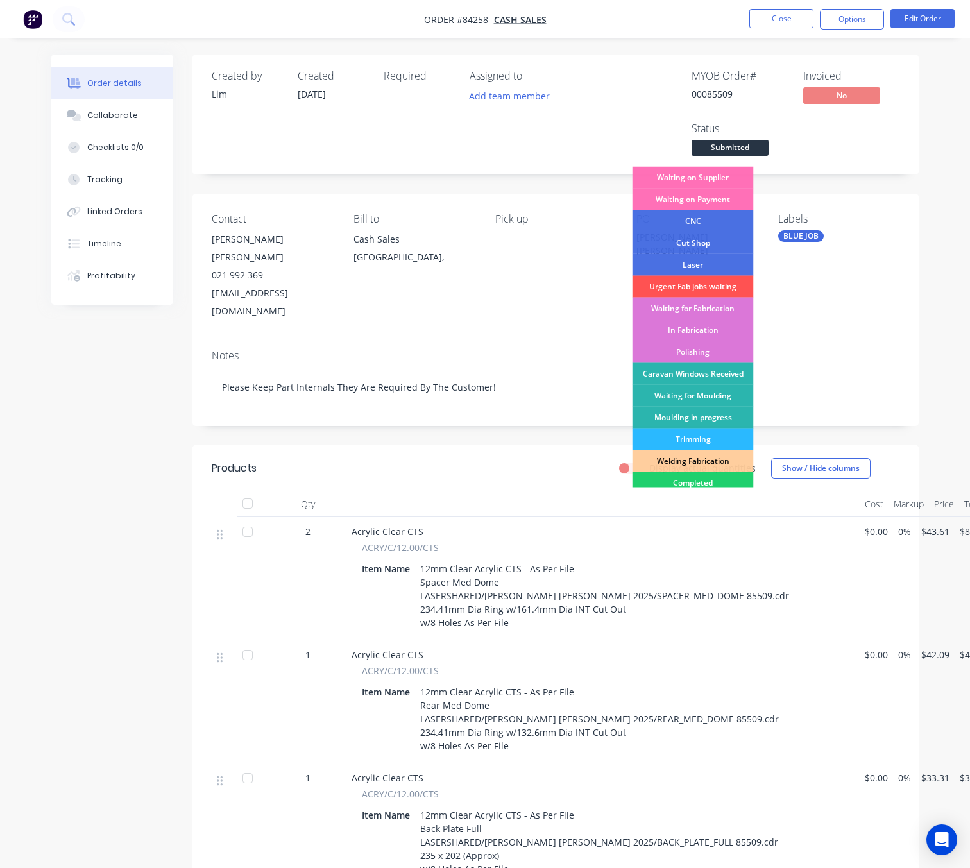
click at [836, 152] on div "MYOB Order # 00085509 Invoiced No Status Submitted Waiting on Supplier Waiting …" at bounding box center [748, 114] width 301 height 89
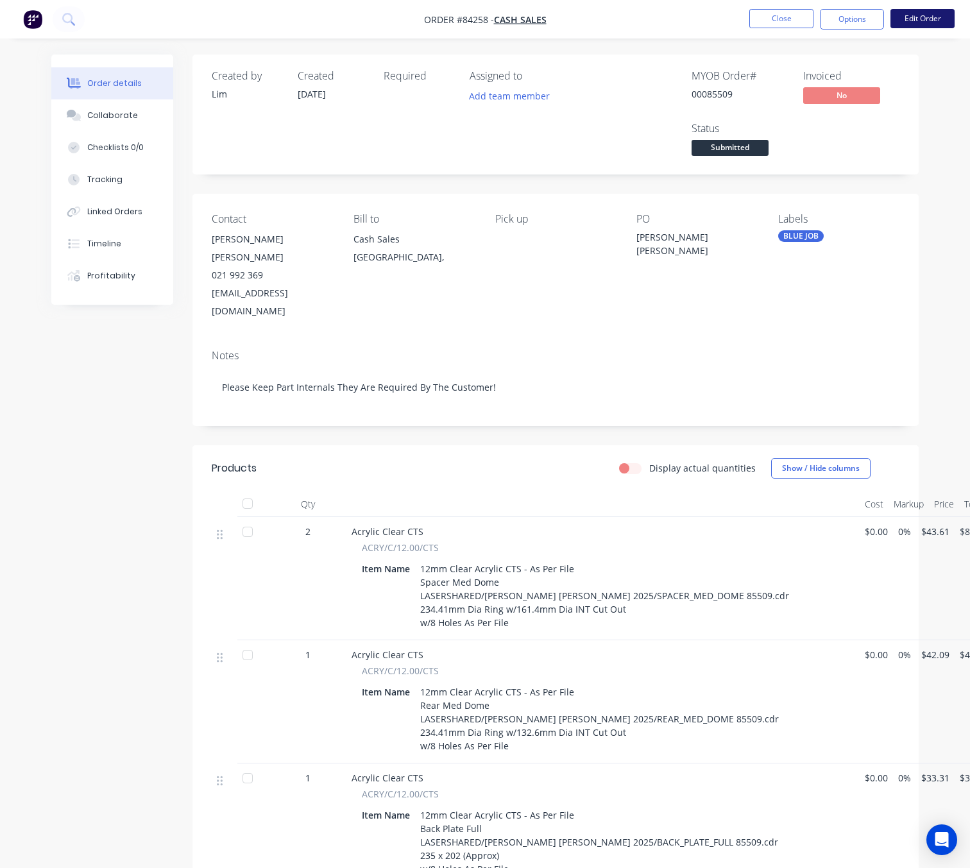
click at [900, 17] on button "Edit Order" at bounding box center [922, 18] width 64 height 19
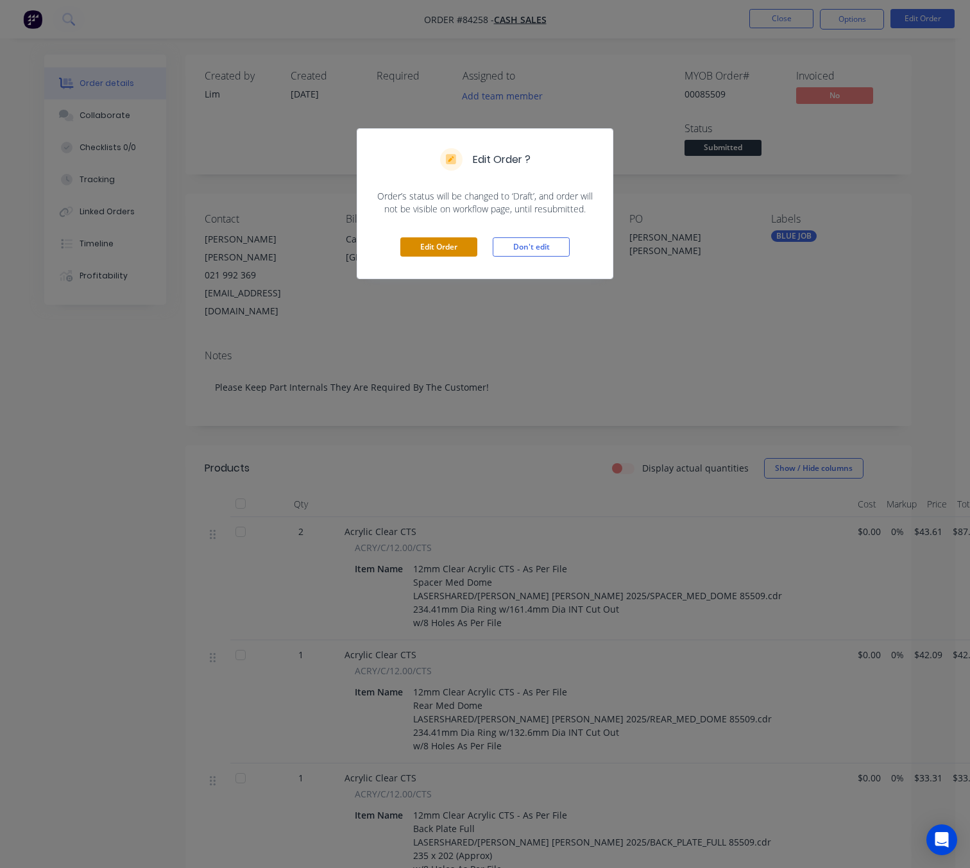
click at [444, 252] on button "Edit Order" at bounding box center [438, 246] width 77 height 19
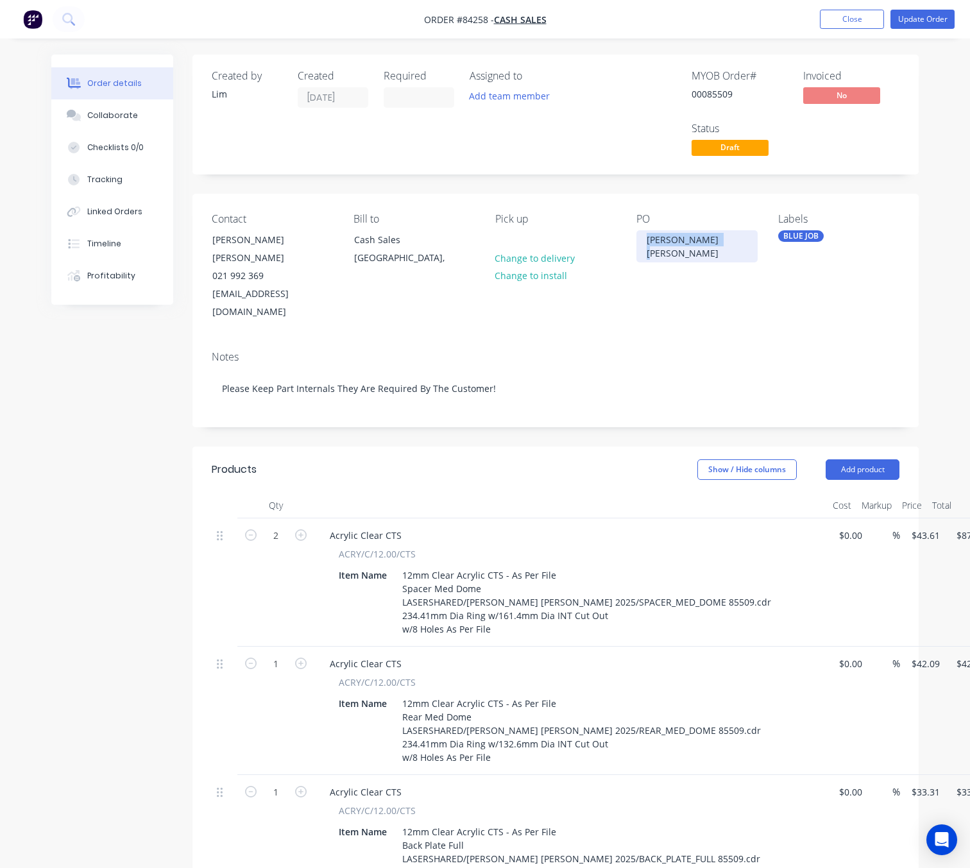
drag, startPoint x: 718, startPoint y: 242, endPoint x: 632, endPoint y: 240, distance: 86.0
click at [639, 235] on div "Paul Ross Jones" at bounding box center [696, 246] width 121 height 32
drag, startPoint x: 668, startPoint y: 239, endPoint x: 582, endPoint y: 239, distance: 85.9
click at [624, 235] on div "Contact Paul Ross Jones 021 992 369 info@paulrossjones.com Bill to Cash Sales A…" at bounding box center [555, 267] width 726 height 147
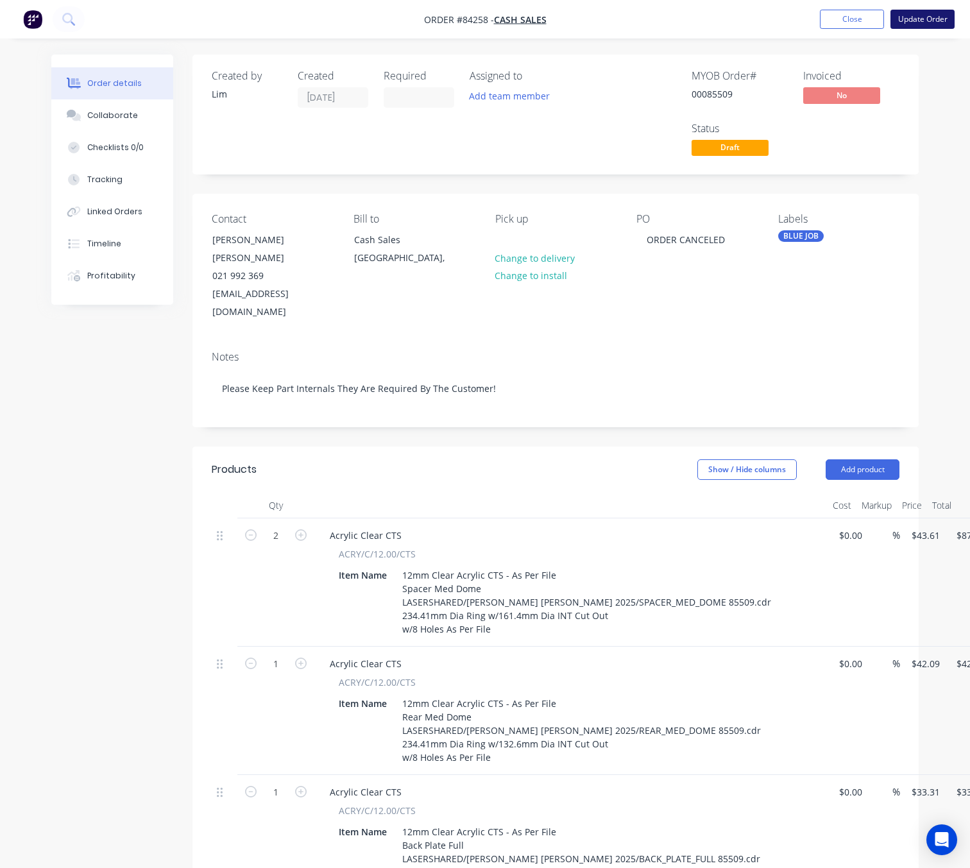
click at [934, 18] on button "Update Order" at bounding box center [922, 19] width 64 height 19
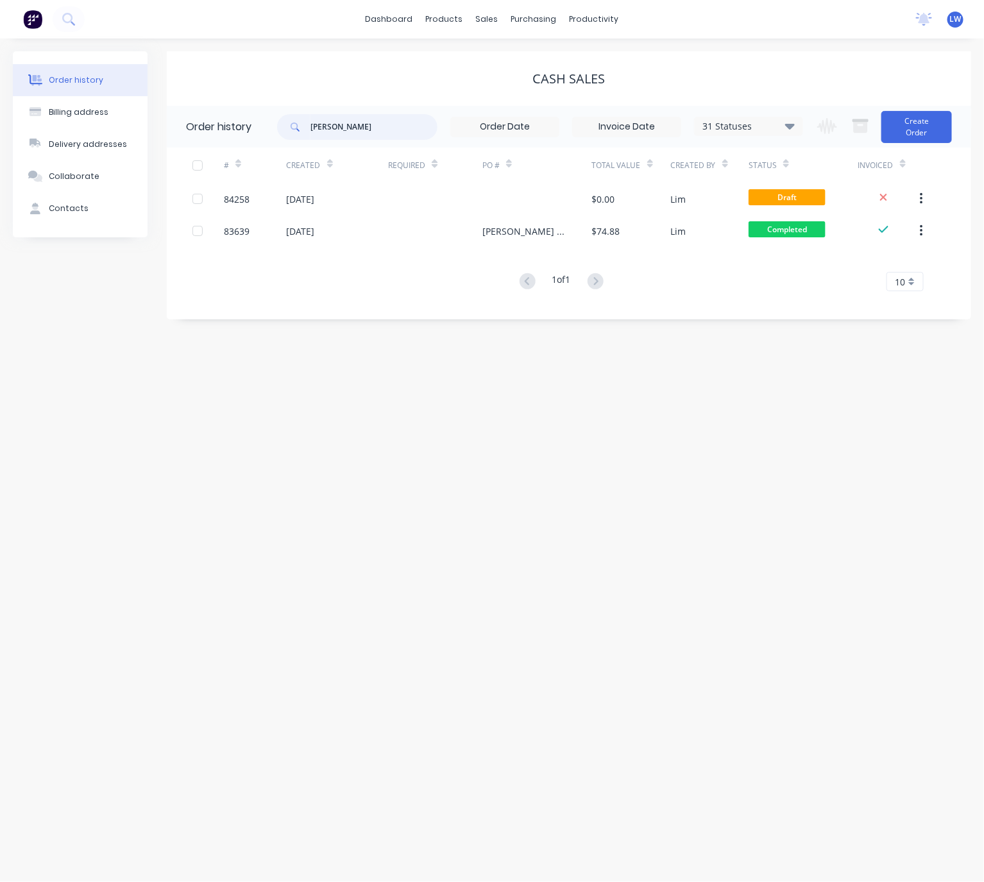
drag, startPoint x: 364, startPoint y: 127, endPoint x: 319, endPoint y: 124, distance: 45.0
click at [322, 124] on input "[PERSON_NAME]" at bounding box center [373, 127] width 127 height 26
type input "p"
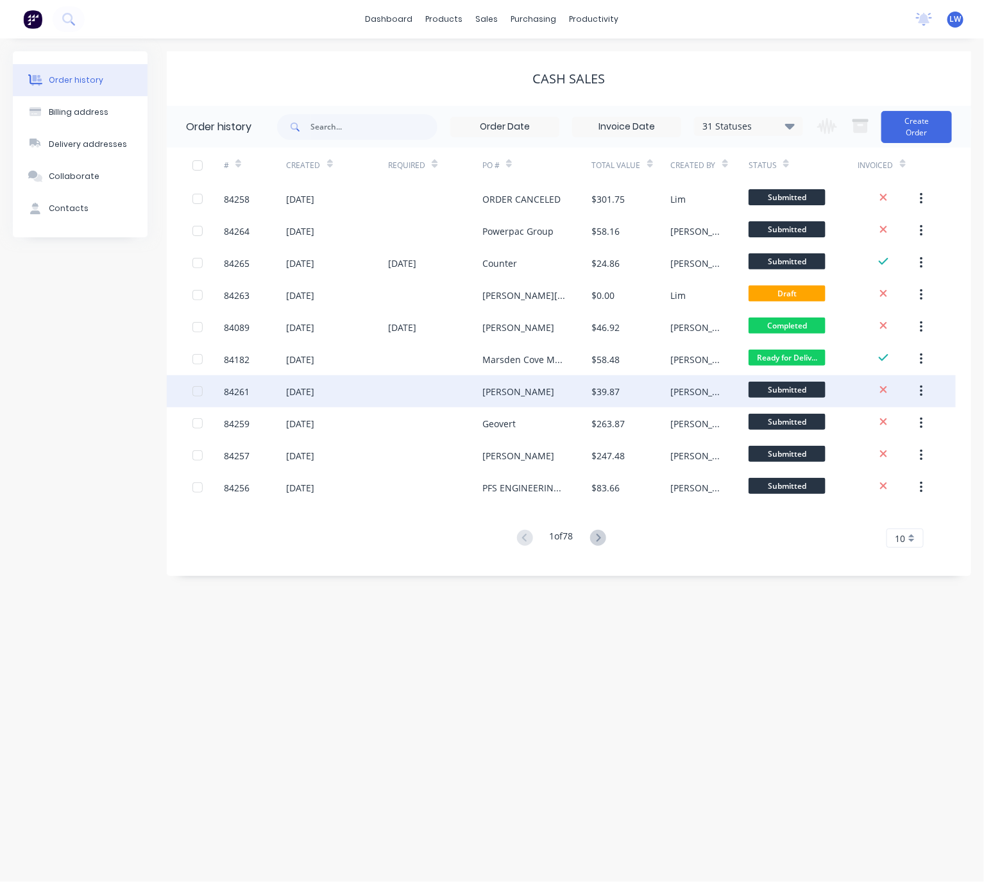
click at [541, 392] on div "[PERSON_NAME]" at bounding box center [537, 391] width 110 height 32
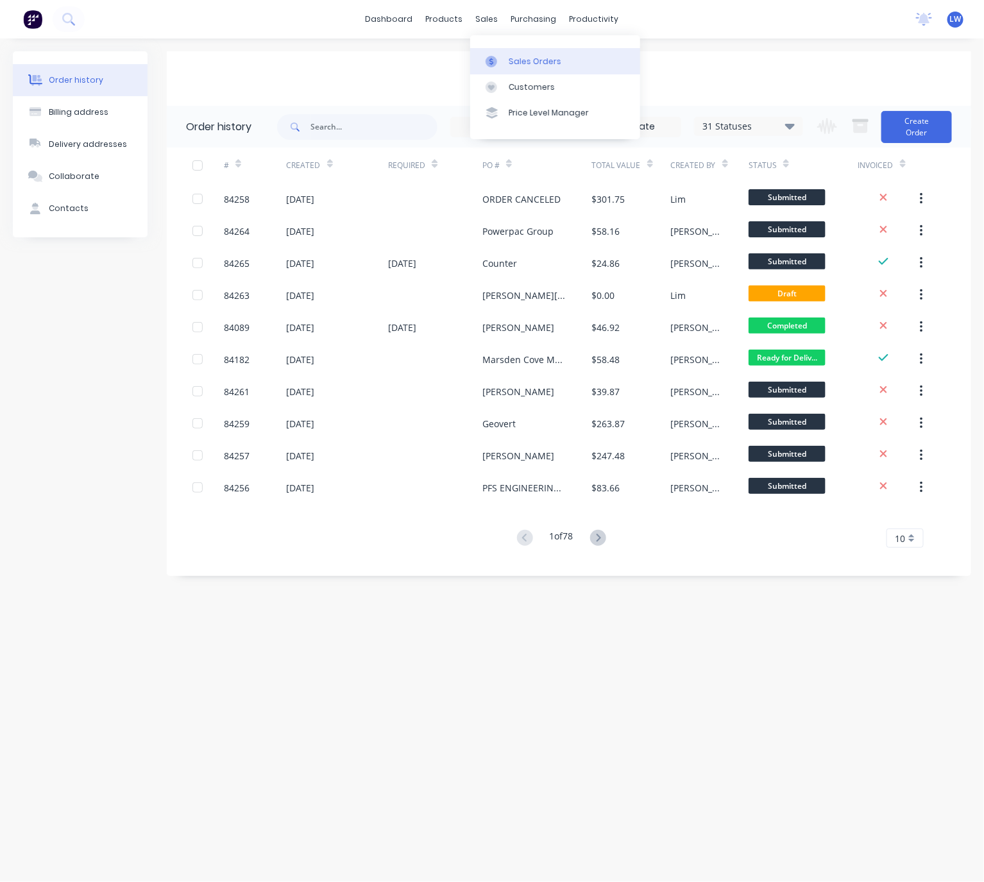
click at [529, 53] on link "Sales Orders" at bounding box center [555, 61] width 170 height 26
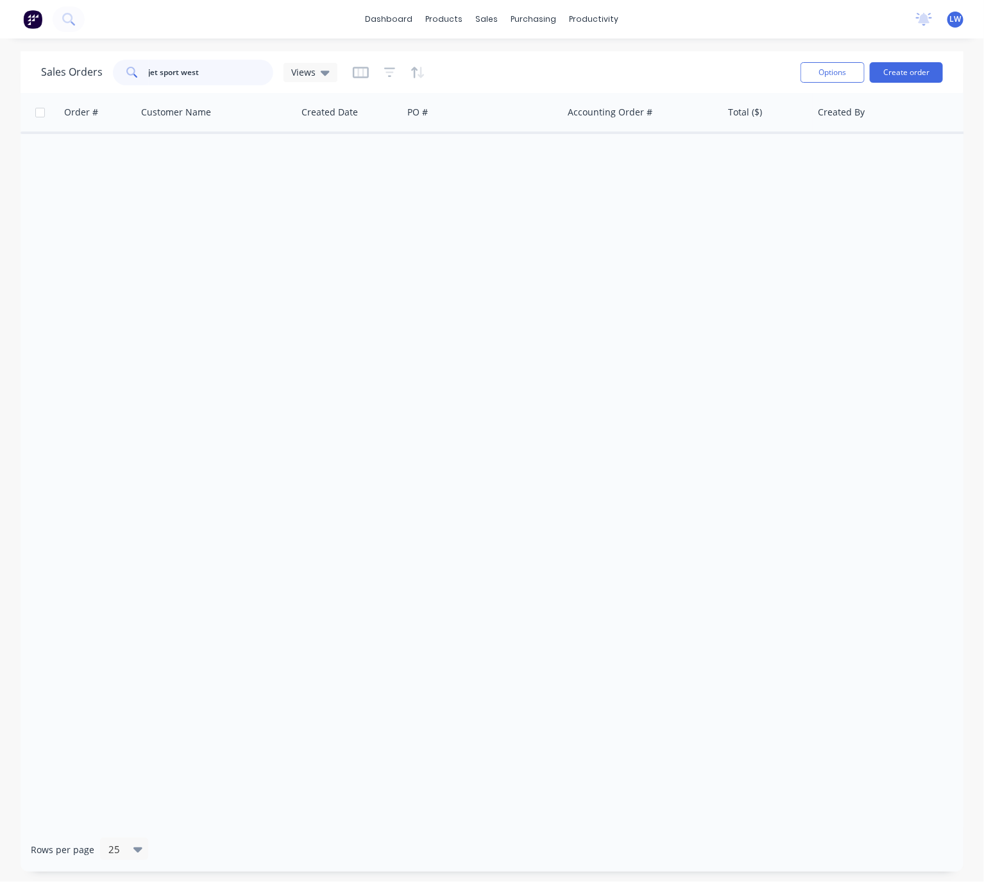
drag, startPoint x: 168, startPoint y: 71, endPoint x: 121, endPoint y: 68, distance: 46.9
click at [122, 68] on div "jet sport west" at bounding box center [193, 73] width 160 height 26
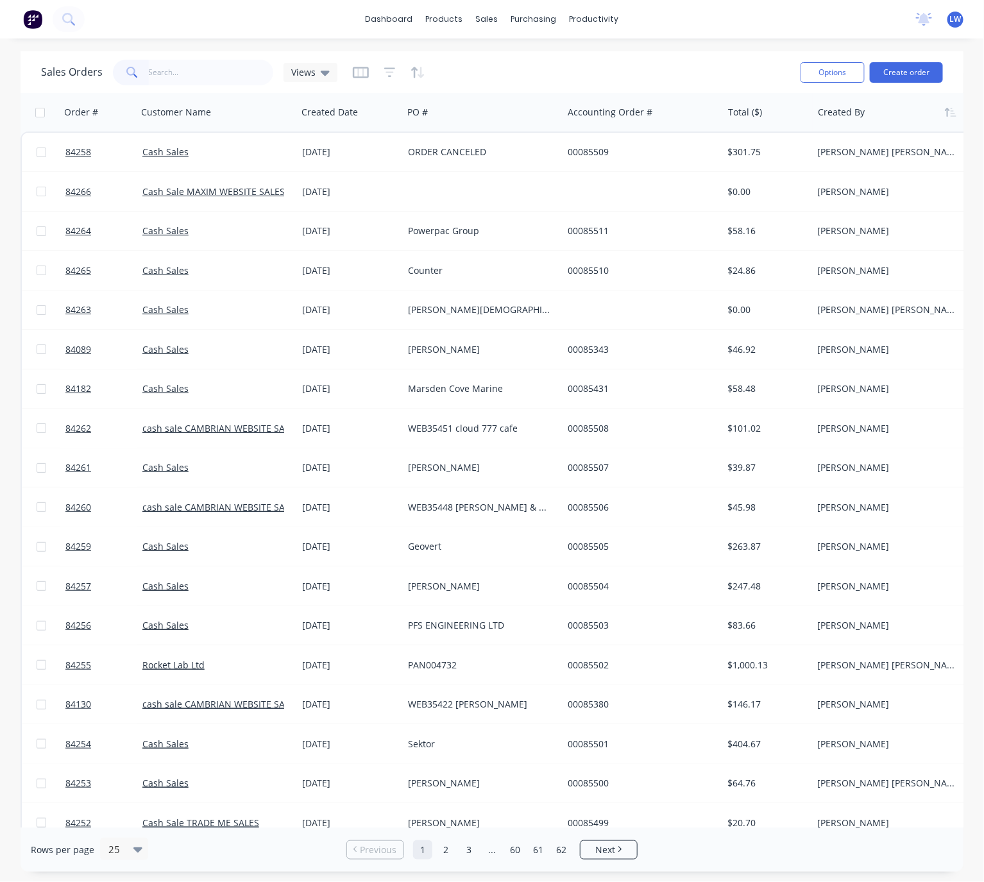
click at [857, 115] on div at bounding box center [889, 112] width 142 height 26
click at [952, 118] on button "button" at bounding box center [950, 112] width 19 height 19
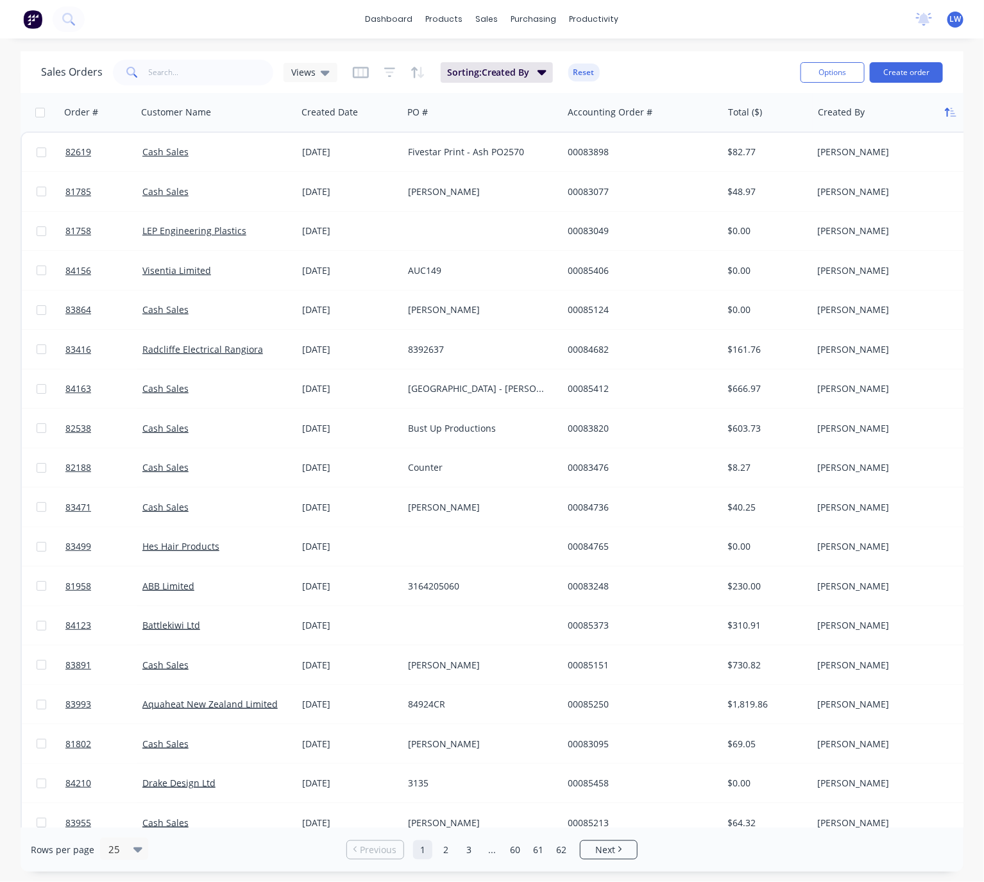
click at [951, 116] on button "button" at bounding box center [950, 112] width 19 height 19
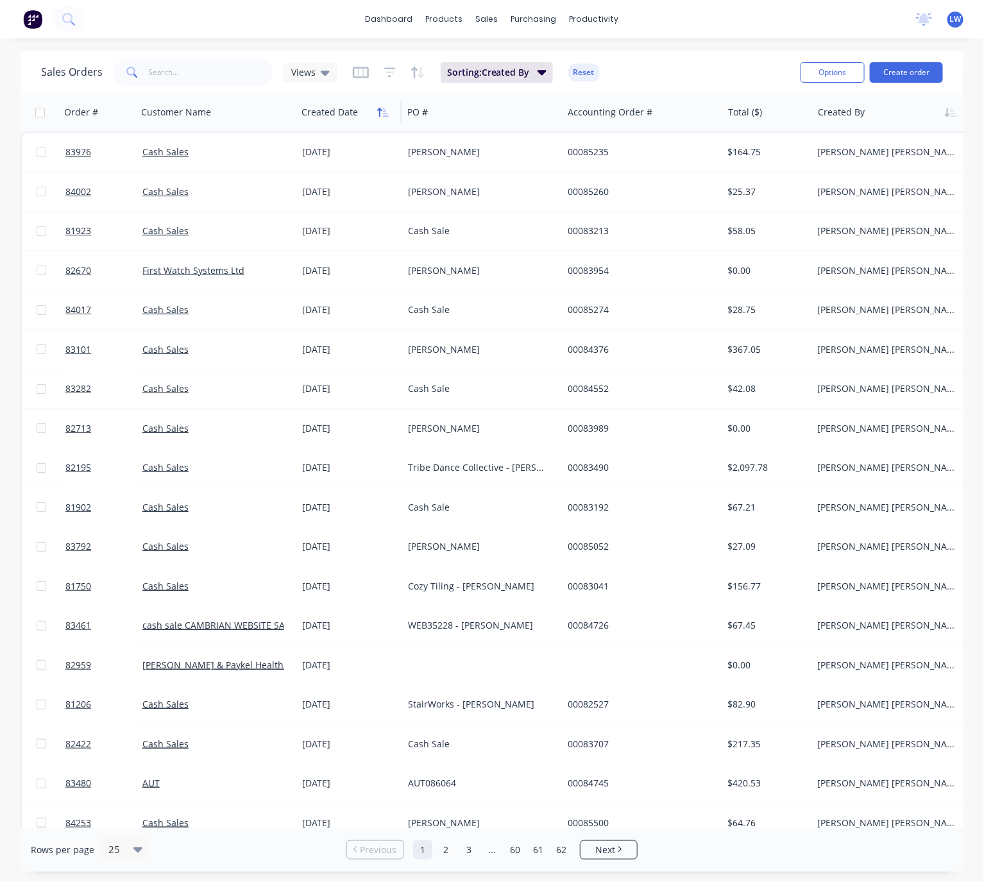
click at [385, 114] on icon "button" at bounding box center [383, 112] width 12 height 10
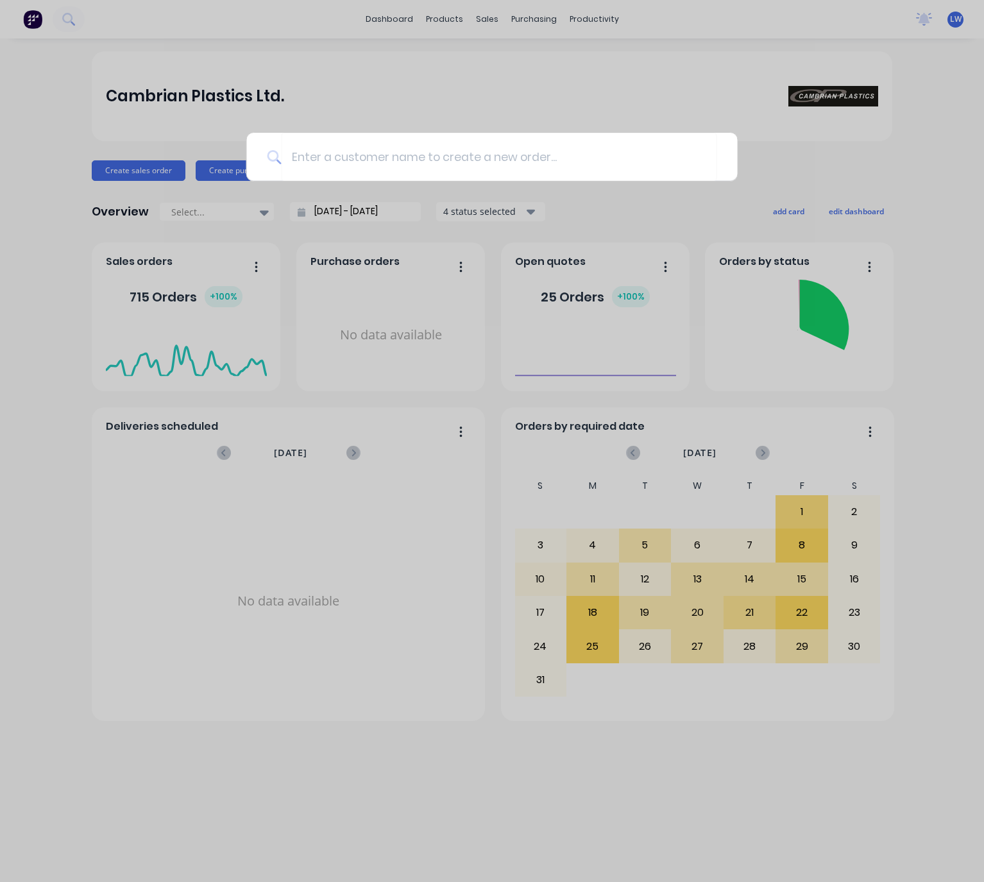
click at [374, 153] on input at bounding box center [498, 157] width 435 height 48
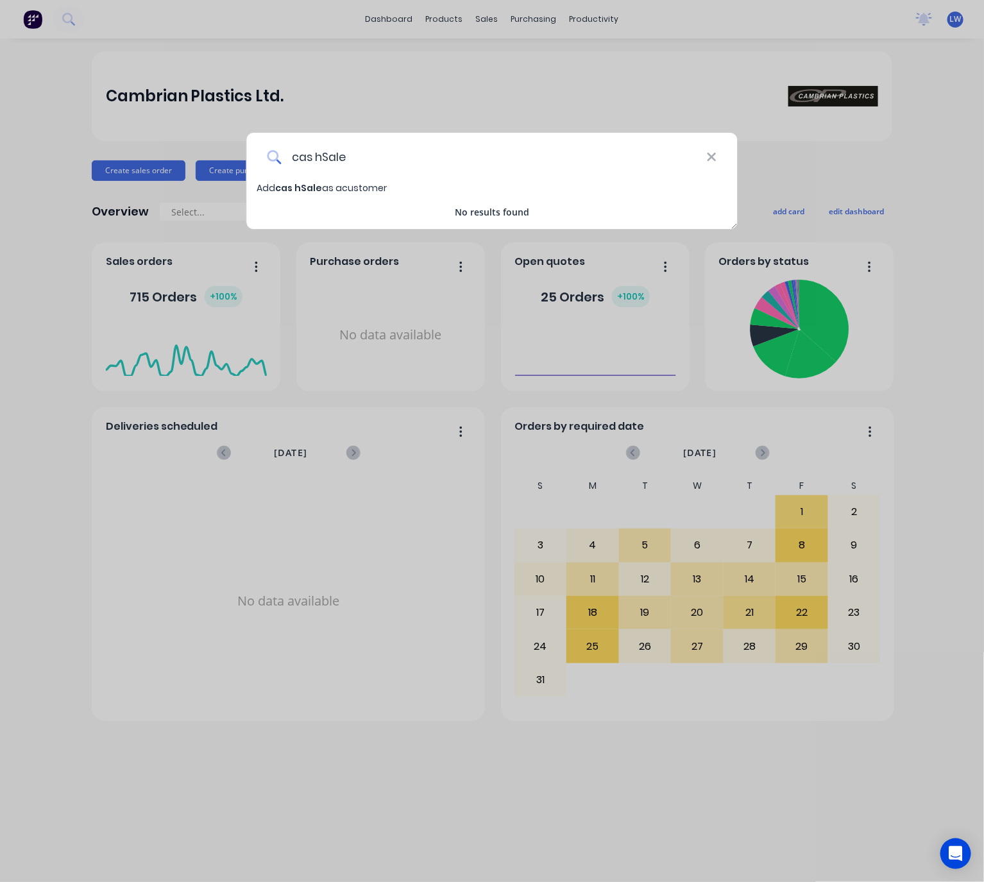
click at [323, 153] on input "cas hSale" at bounding box center [493, 157] width 425 height 48
click at [316, 162] on input "cas hSale" at bounding box center [493, 157] width 425 height 48
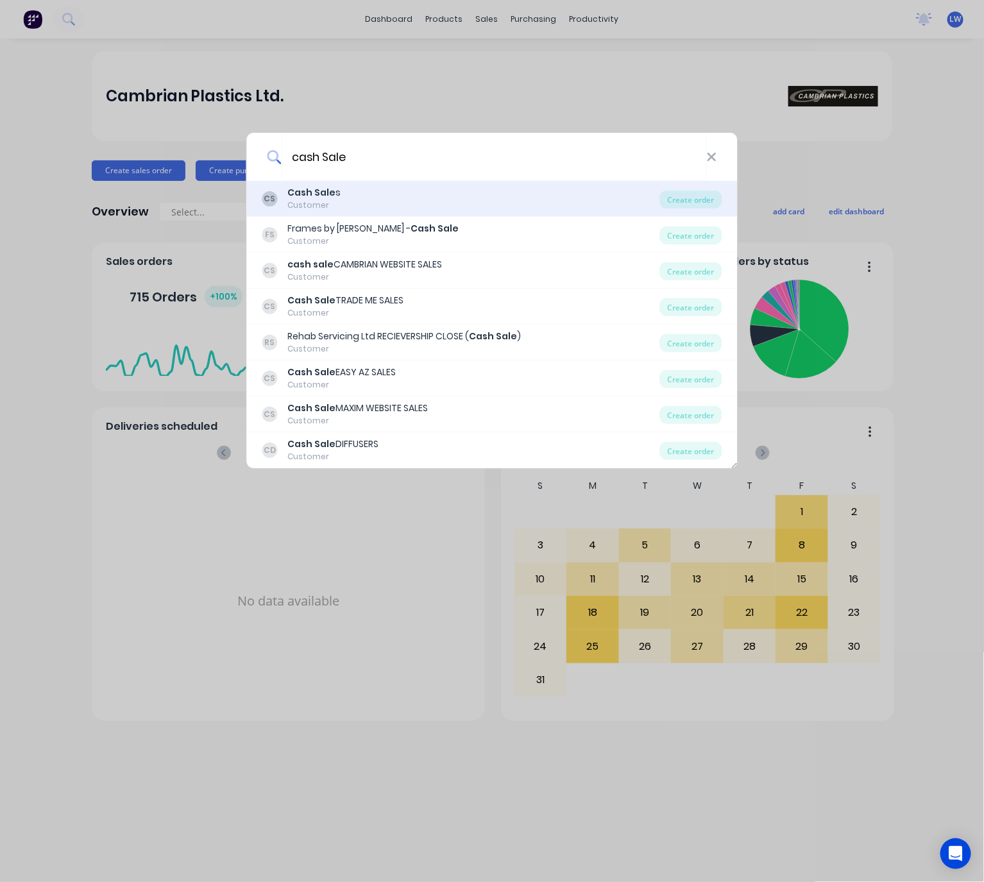
type input "cash Sale"
click at [435, 208] on div "CS Cash Sale s Customer" at bounding box center [461, 198] width 398 height 25
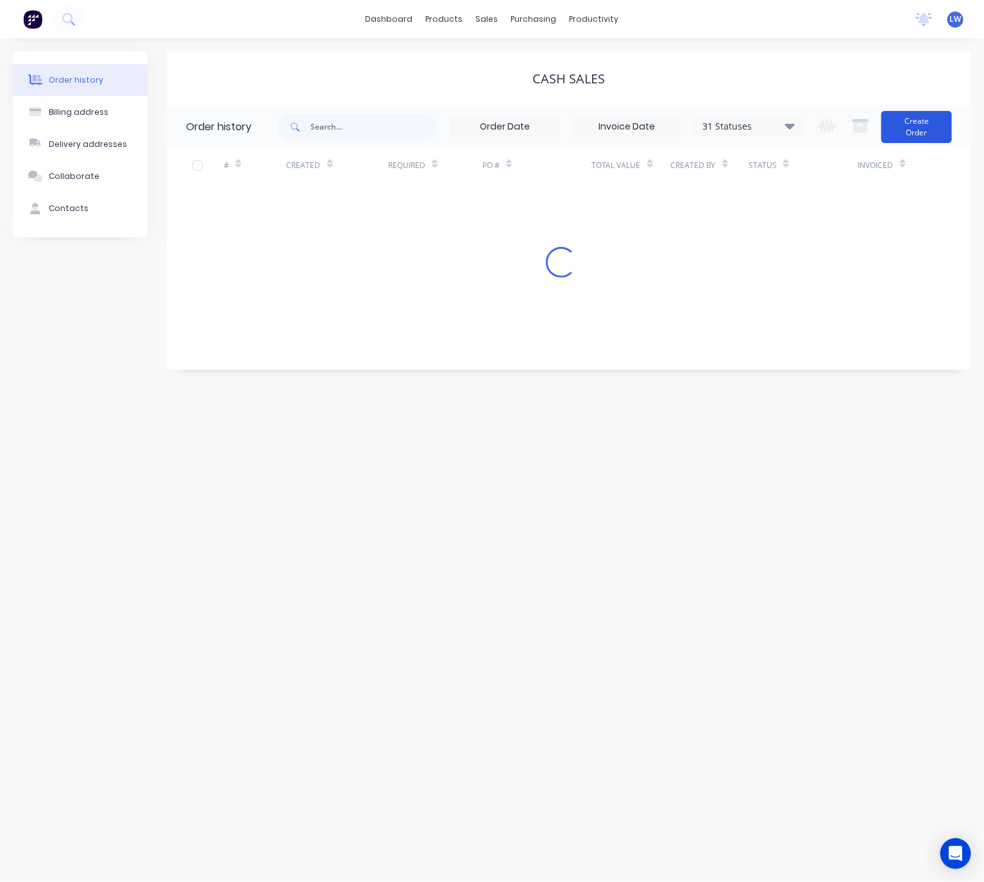
click at [909, 139] on button "Create Order" at bounding box center [916, 127] width 71 height 32
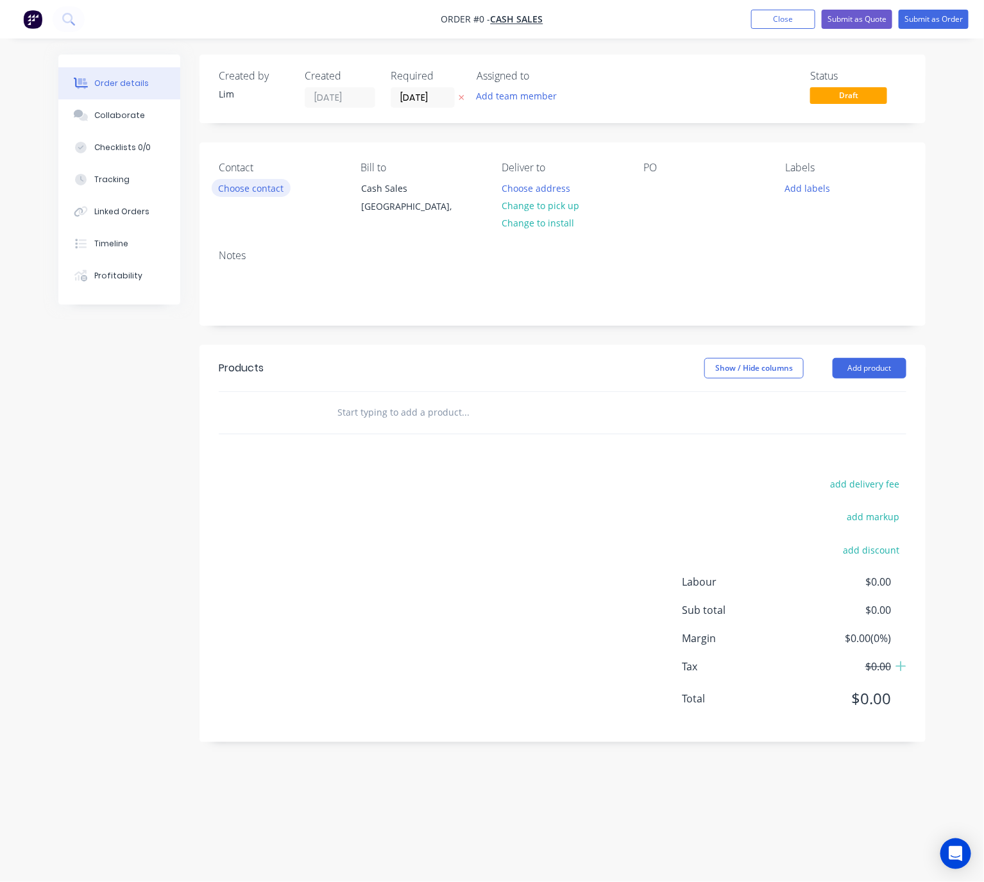
click at [255, 189] on button "Choose contact" at bounding box center [251, 187] width 79 height 17
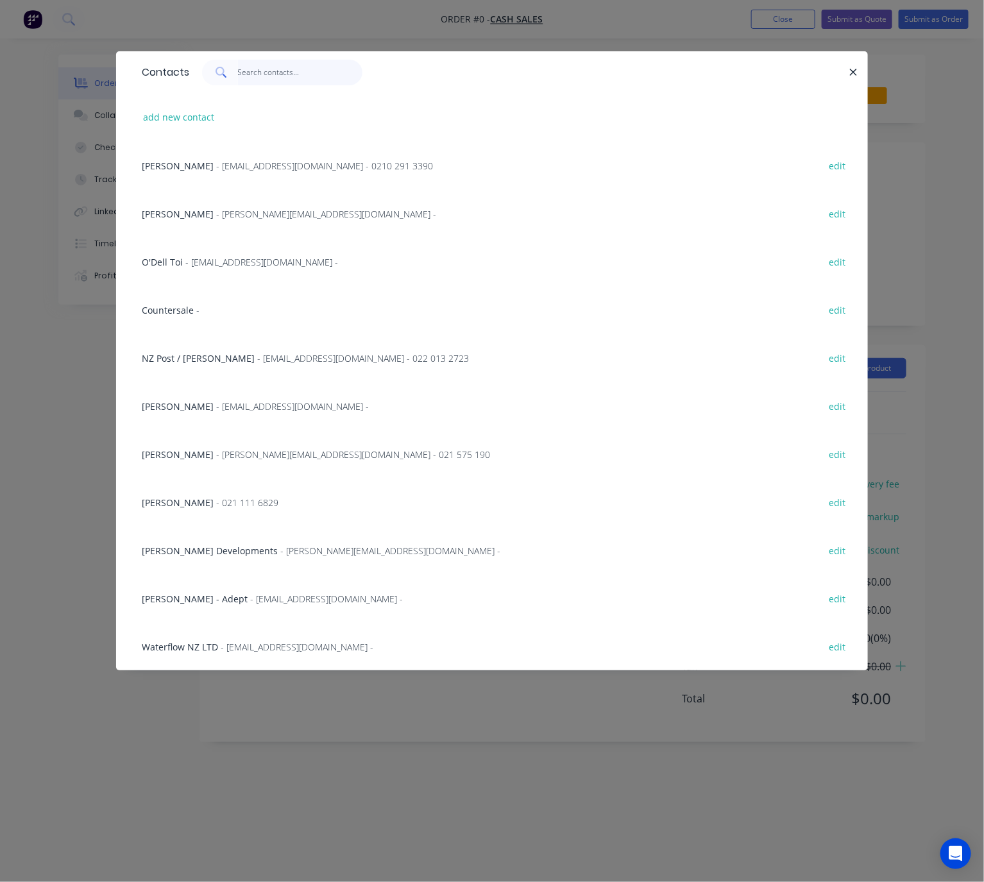
click at [262, 80] on input "text" at bounding box center [300, 73] width 125 height 26
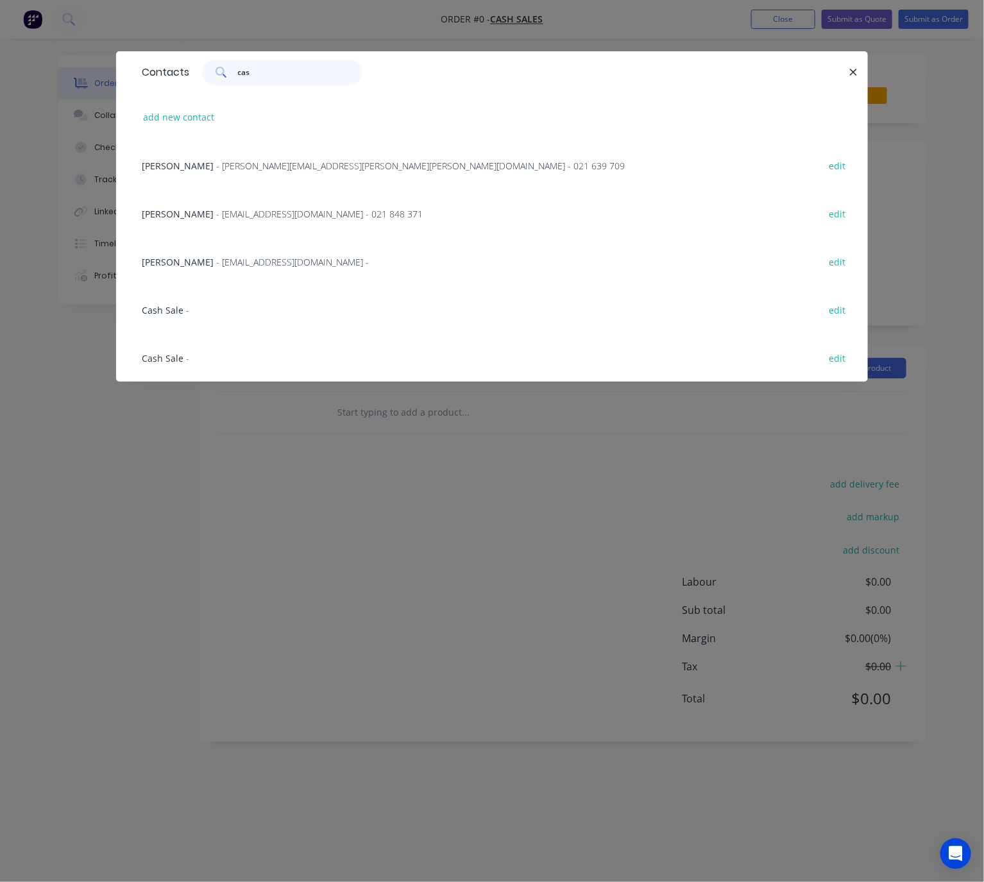
type input "cash"
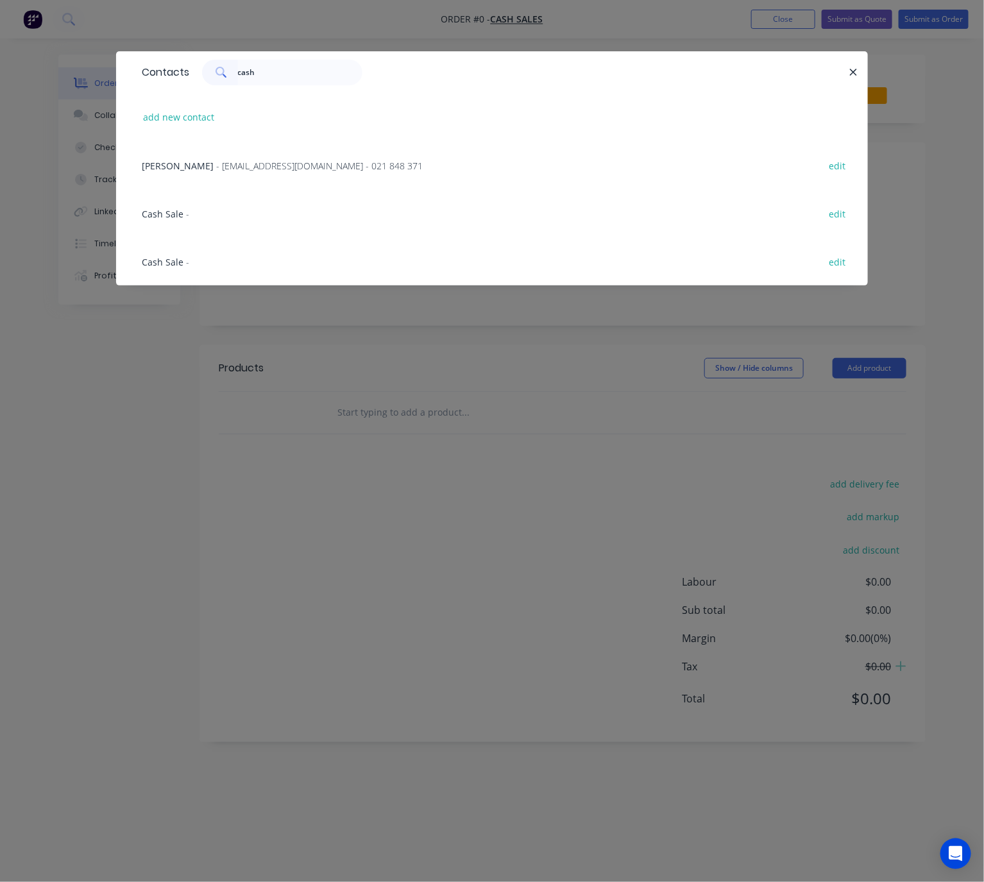
click at [183, 217] on div "Cash Sale -" at bounding box center [165, 213] width 47 height 13
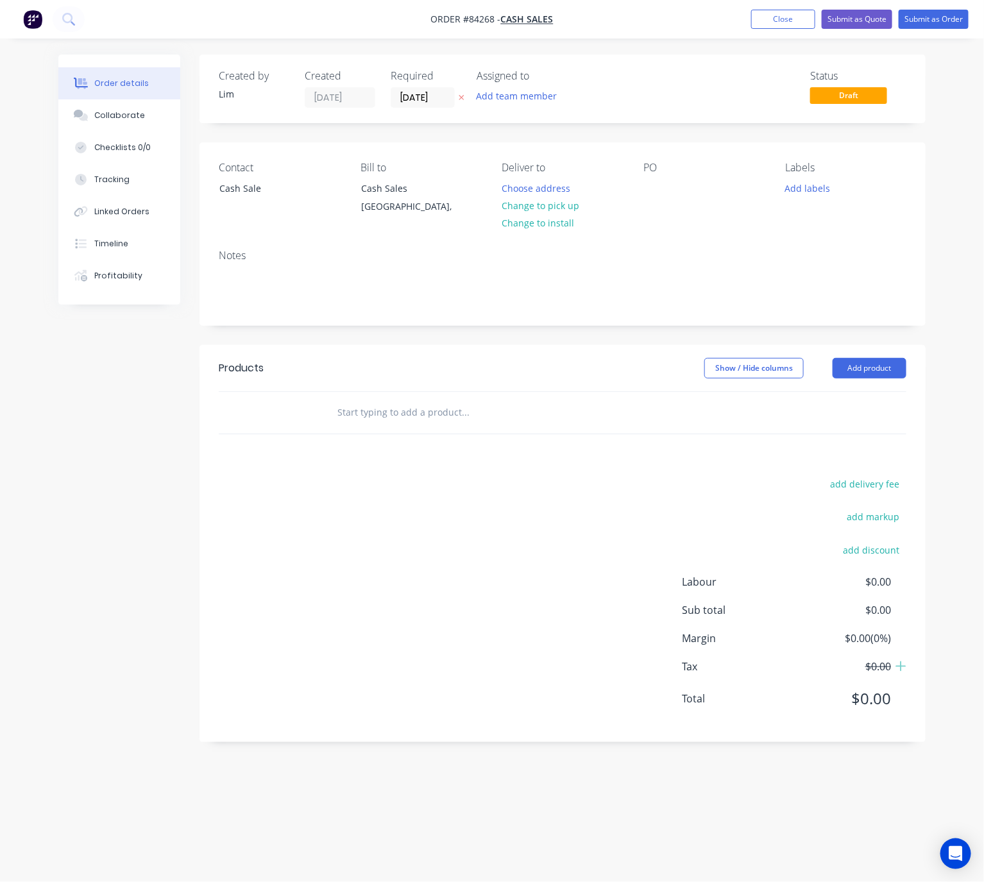
click at [664, 178] on div "PO" at bounding box center [703, 191] width 121 height 58
click at [656, 193] on div at bounding box center [653, 188] width 21 height 19
click at [561, 206] on button "Change to pick up" at bounding box center [539, 205] width 91 height 17
click at [674, 187] on div "Cas hSale" at bounding box center [674, 188] width 62 height 19
click at [811, 195] on button "Add labels" at bounding box center [807, 187] width 59 height 17
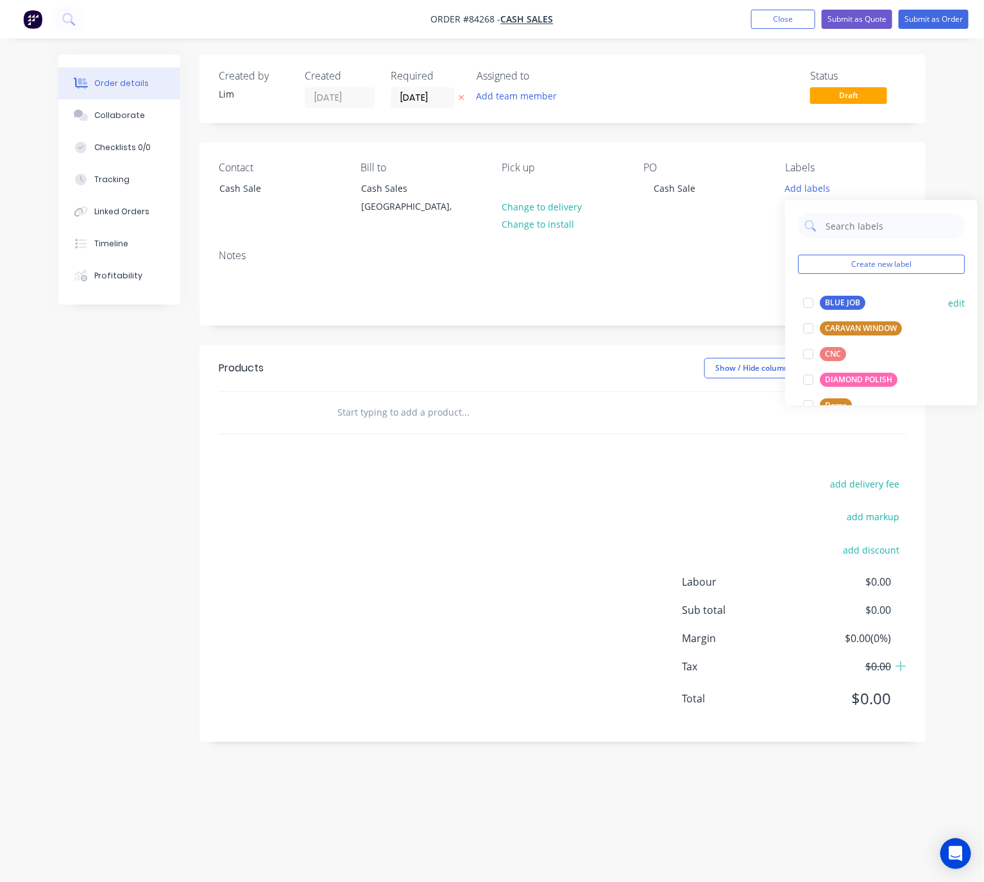
click at [849, 305] on div "BLUE JOB" at bounding box center [843, 303] width 46 height 14
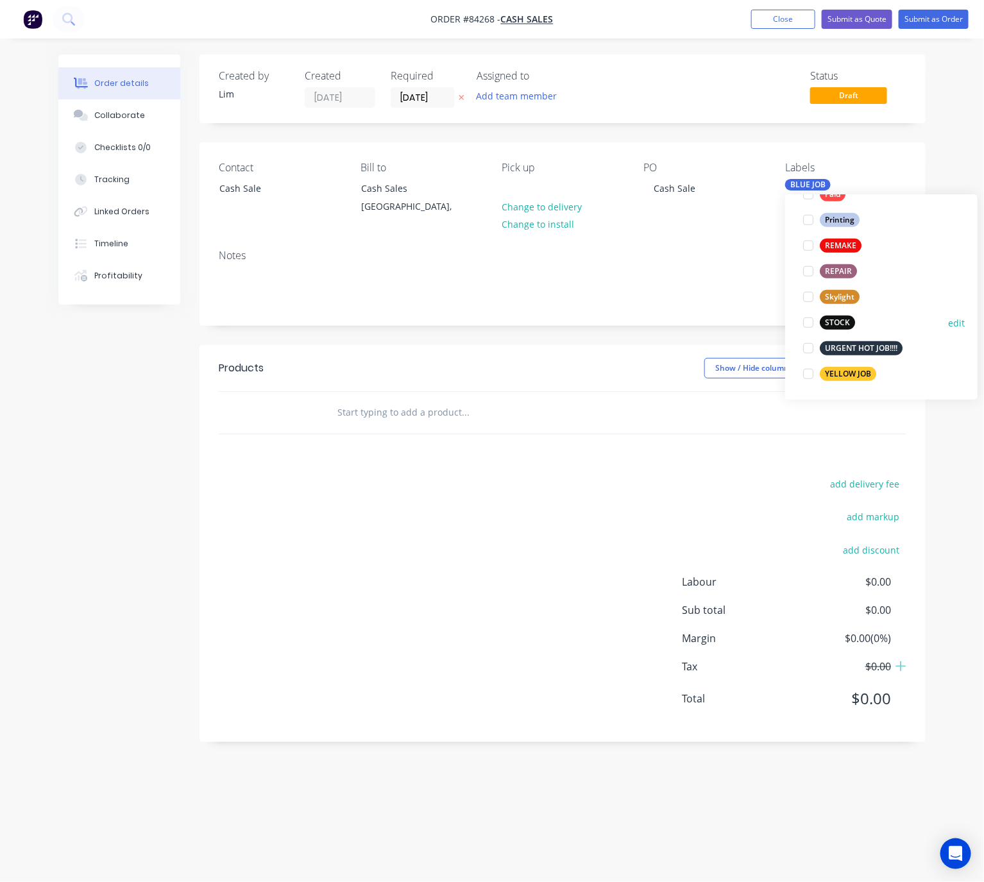
click at [843, 322] on div "STOCK" at bounding box center [837, 323] width 35 height 14
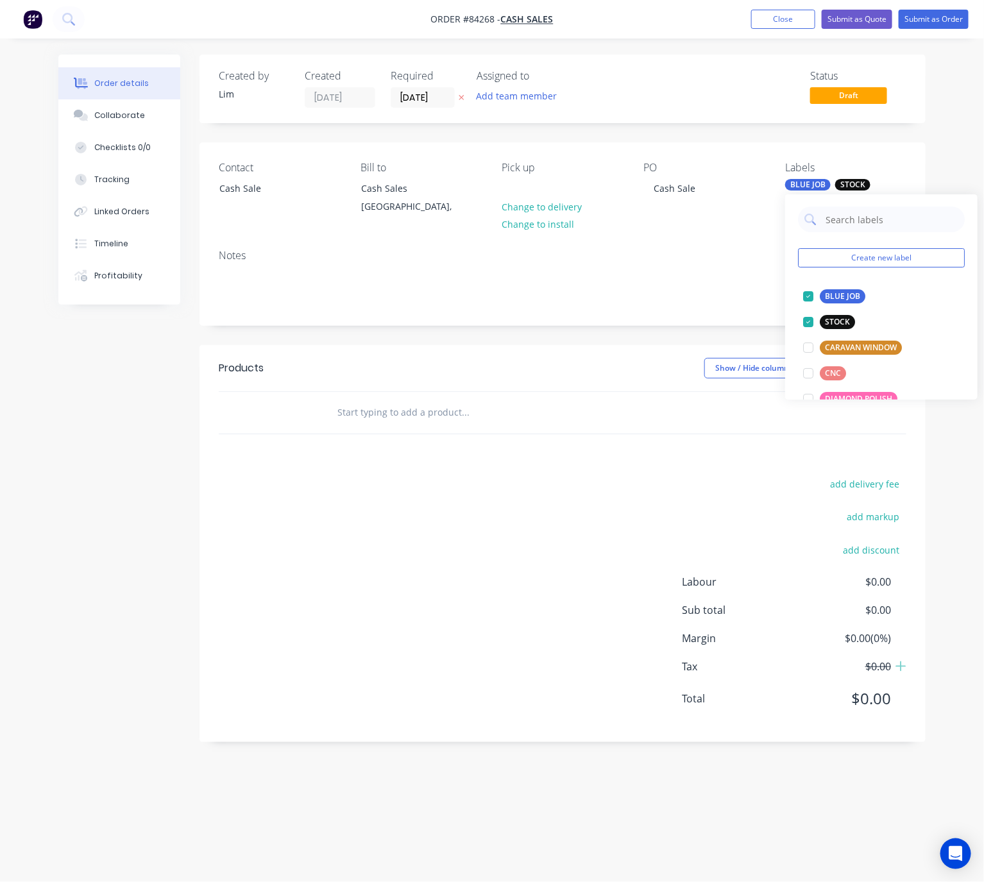
click at [552, 329] on div "Created by Lim Created 29/08/25 Required 29/08/25 Assigned to Add team member S…" at bounding box center [562, 399] width 726 height 688
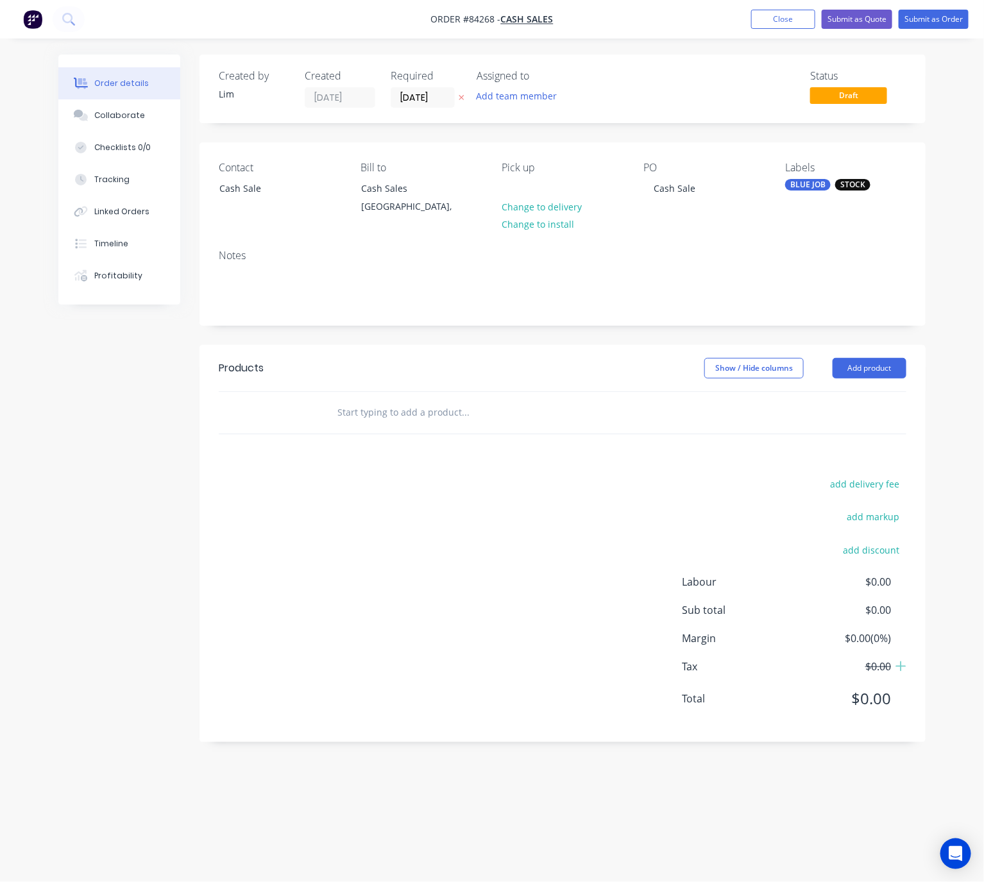
click at [419, 420] on input "text" at bounding box center [465, 413] width 257 height 26
drag, startPoint x: 362, startPoint y: 412, endPoint x: 299, endPoint y: 414, distance: 62.9
click at [302, 412] on div "dpca-1625 Add dpca-1625 to order No results found" at bounding box center [563, 413] width 688 height 42
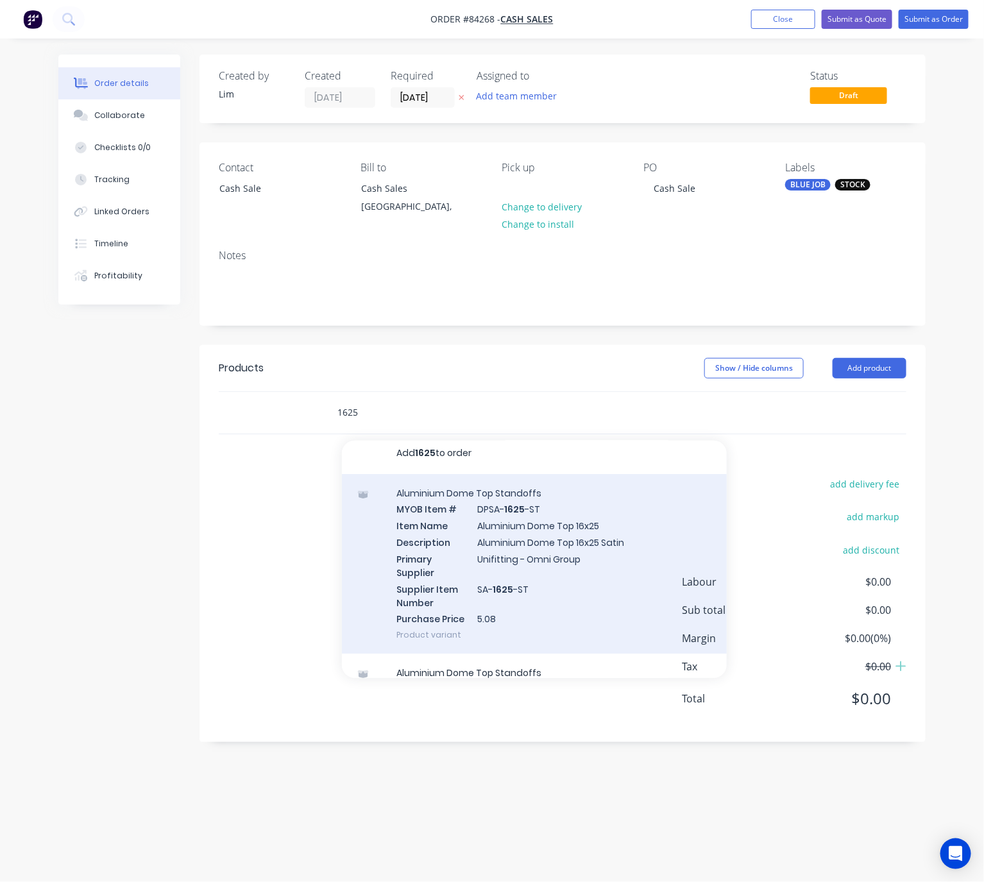
scroll to position [0, 0]
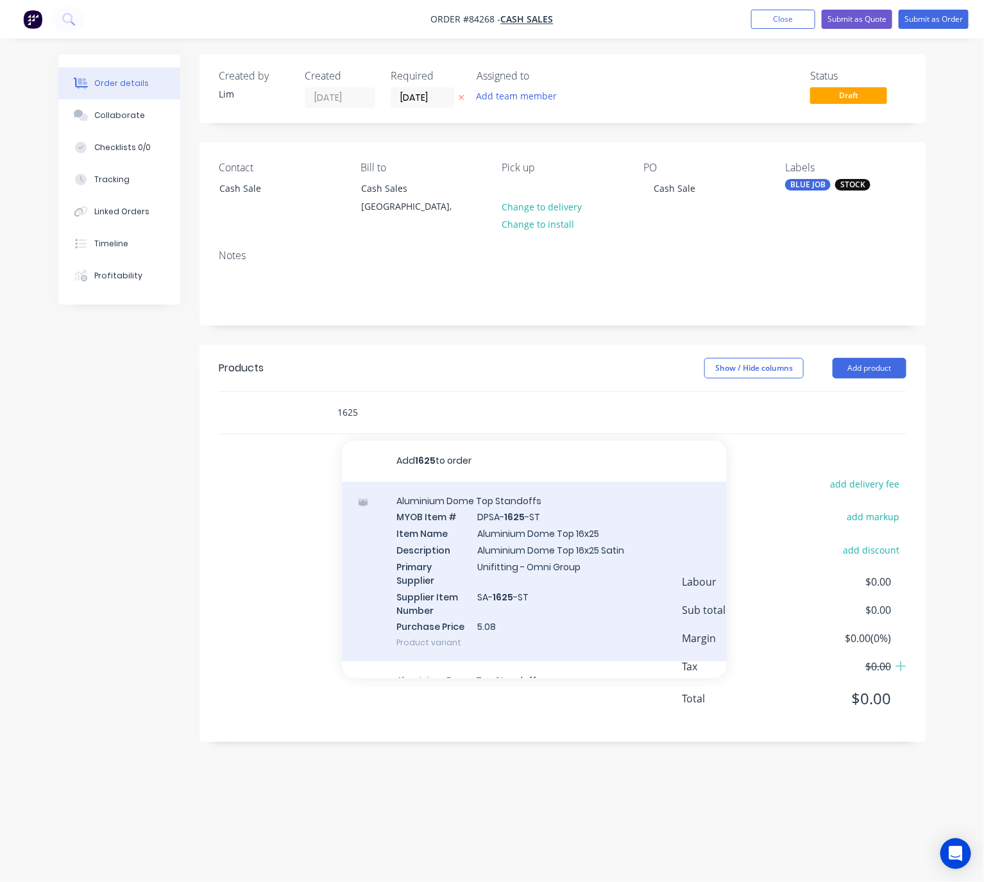
type input "1625"
click at [582, 564] on div "Aluminium Dome Top Standoffs MYOB Item # DPSA- 1625 -ST Item Name Aluminium Dom…" at bounding box center [534, 572] width 385 height 180
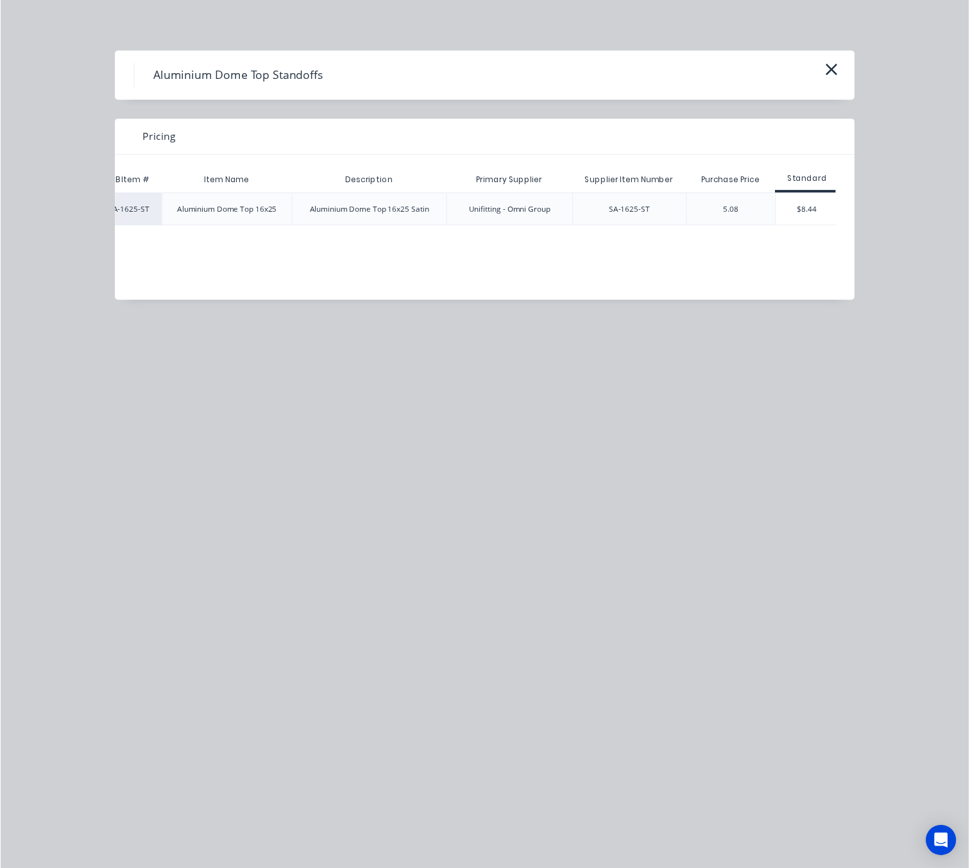
scroll to position [0, 62]
click at [832, 204] on div "$8.44" at bounding box center [816, 212] width 64 height 32
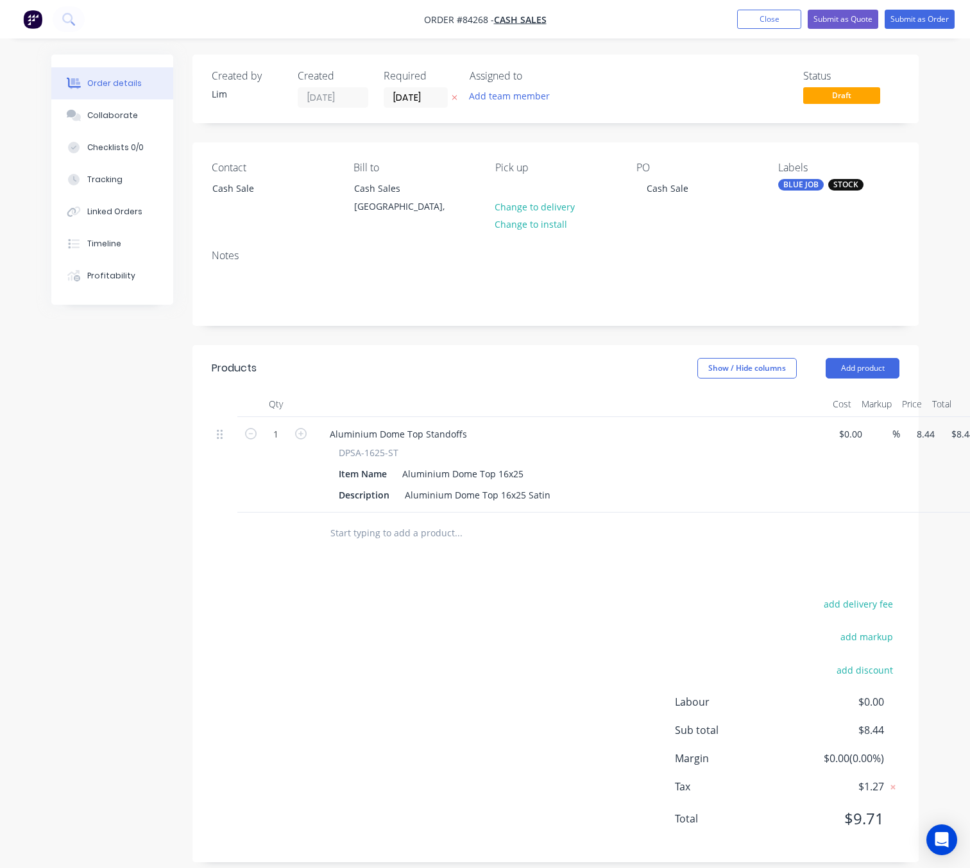
drag, startPoint x: 918, startPoint y: 435, endPoint x: 936, endPoint y: 441, distance: 18.9
click at [918, 435] on input "8.44" at bounding box center [925, 434] width 30 height 19
type input "$8.18"
click at [523, 657] on div "add delivery fee add markup add discount Labour $0.00 Sub total $8.44 Margin $0…" at bounding box center [556, 719] width 688 height 248
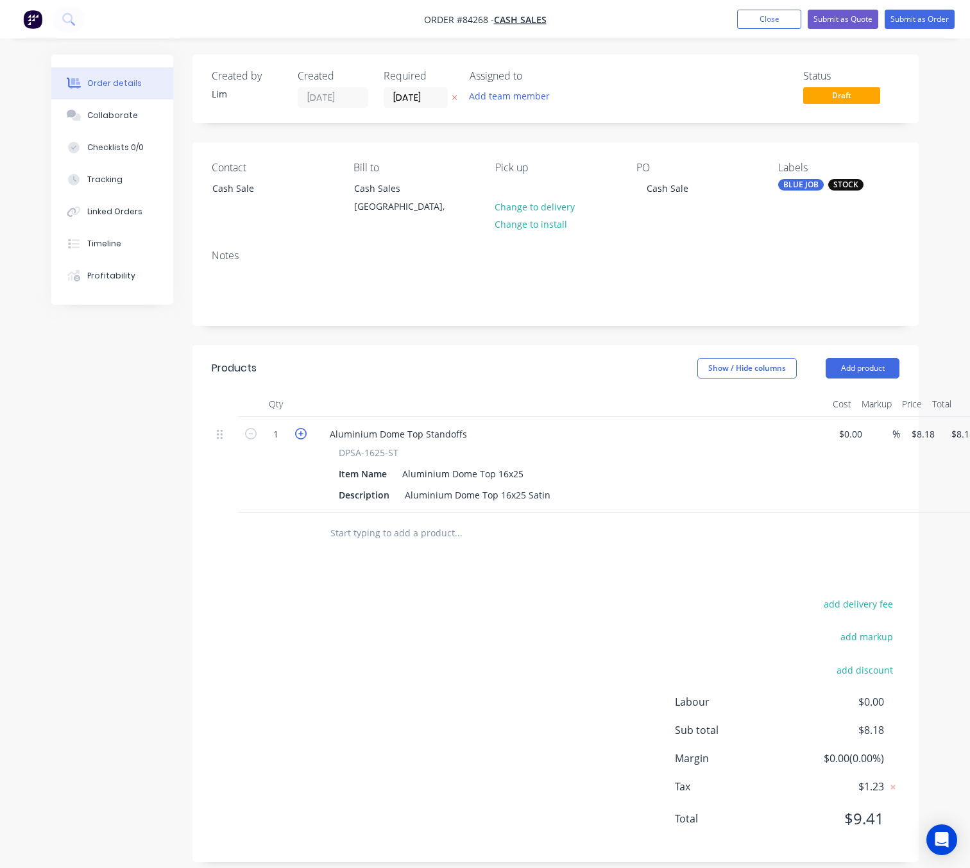
click at [306, 437] on icon "button" at bounding box center [301, 434] width 12 height 12
type input "2"
type input "$16.36"
click at [304, 437] on icon "button" at bounding box center [301, 434] width 12 height 12
type input "3"
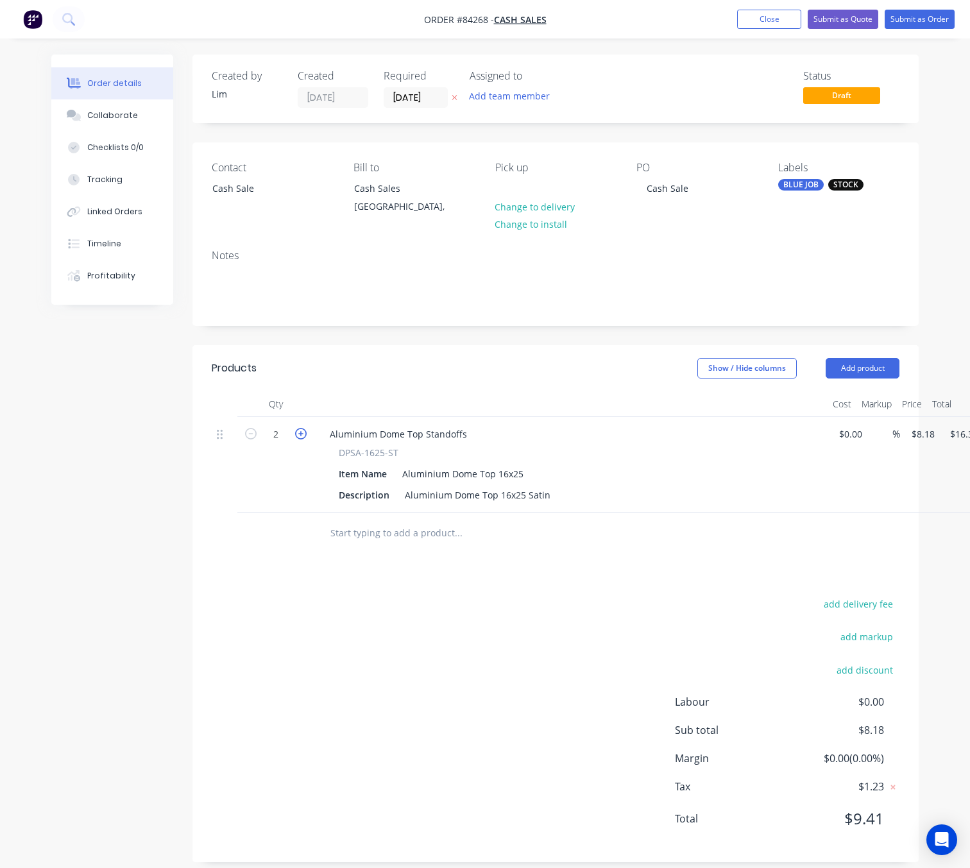
type input "$24.54"
click at [303, 437] on icon "button" at bounding box center [301, 434] width 12 height 12
type input "4"
type input "$32.72"
click at [446, 680] on div "add delivery fee add markup add discount Labour $0.00 Sub total $32.72 Margin $…" at bounding box center [556, 719] width 688 height 248
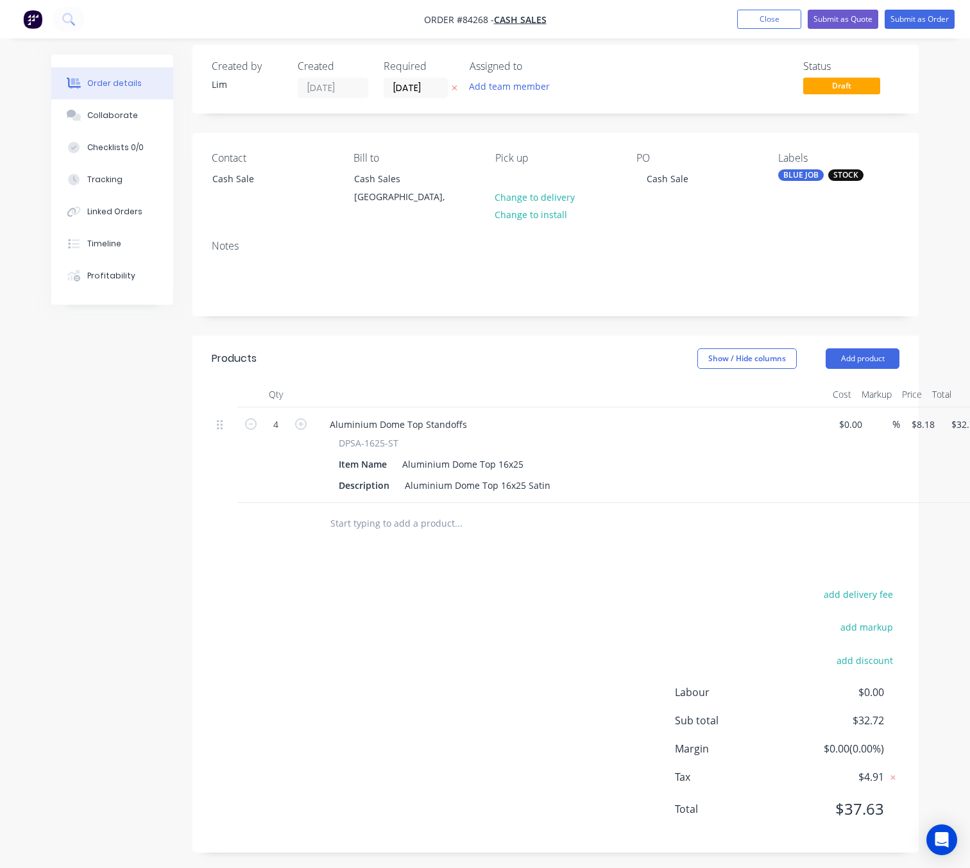
scroll to position [0, 0]
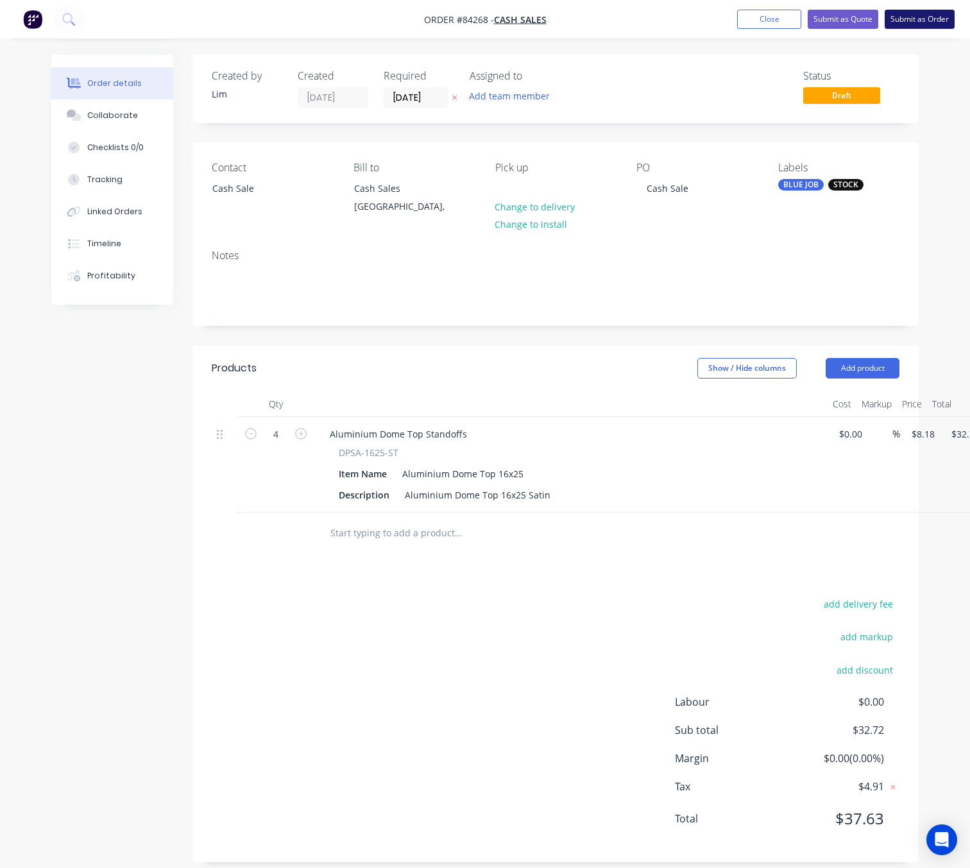
click at [922, 12] on button "Submit as Order" at bounding box center [919, 19] width 70 height 19
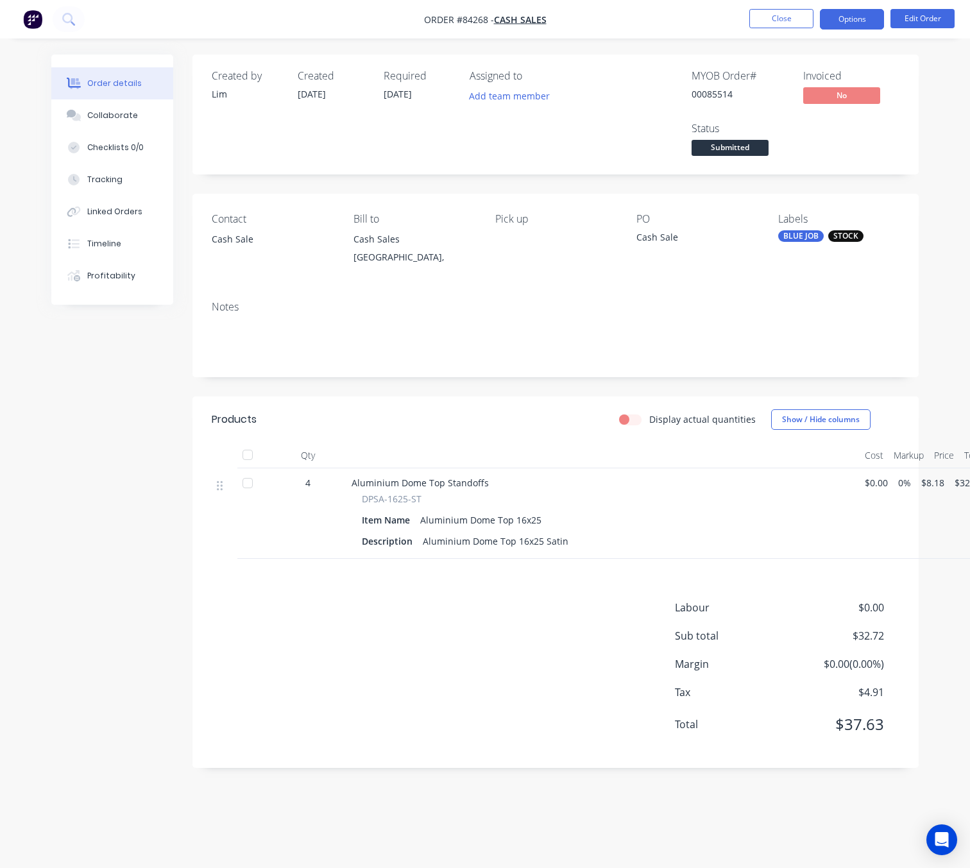
click at [850, 22] on button "Options" at bounding box center [852, 19] width 64 height 21
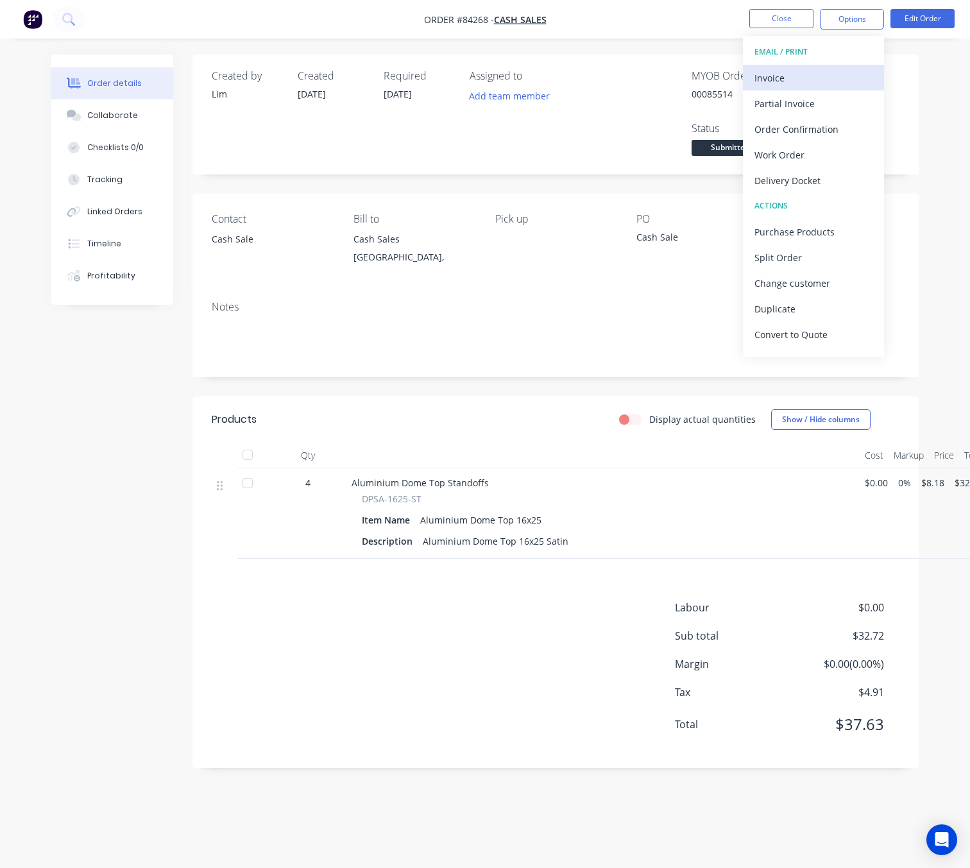
click at [813, 79] on div "Invoice" at bounding box center [813, 78] width 118 height 19
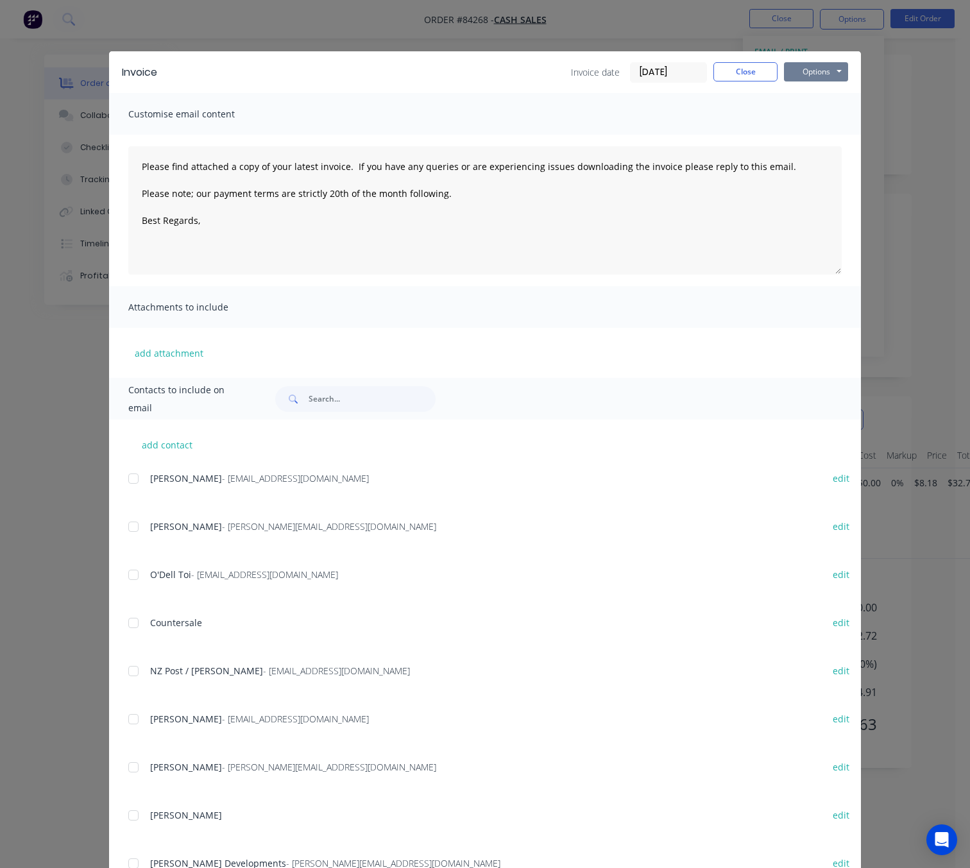
click at [820, 70] on button "Options" at bounding box center [816, 71] width 64 height 19
click at [830, 93] on button "Preview" at bounding box center [825, 94] width 82 height 21
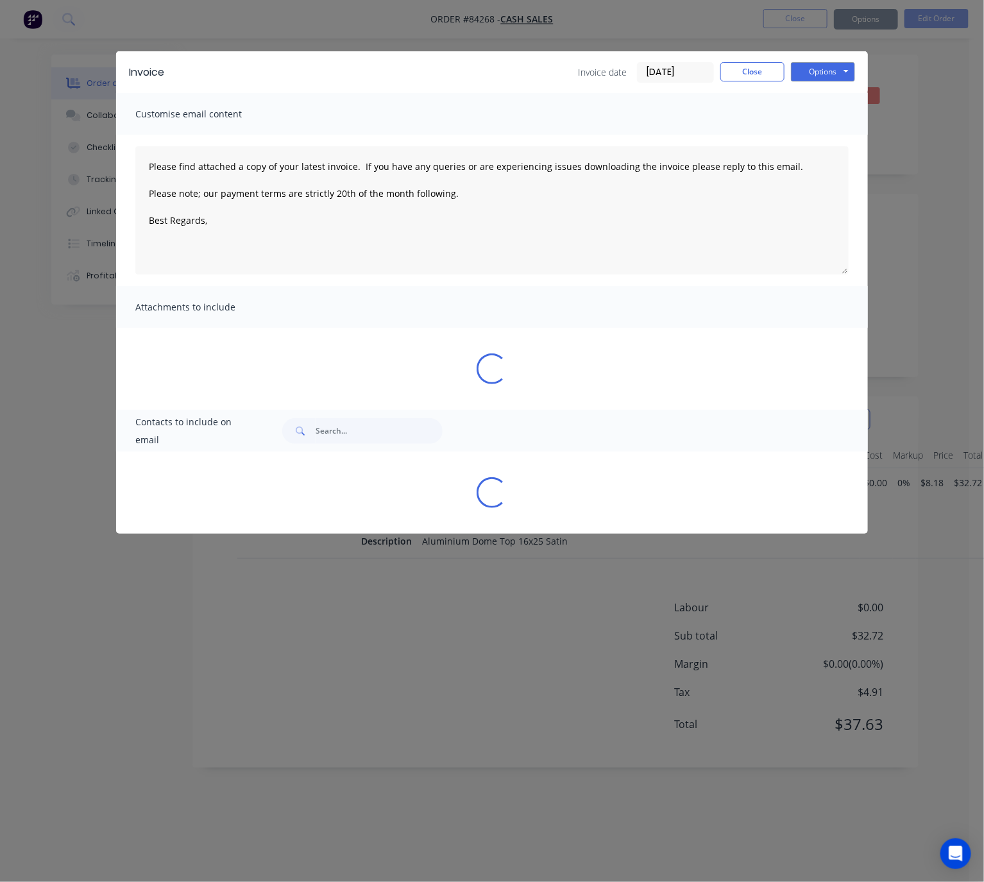
type textarea "Please find attached a copy of your latest invoice. If you have any queries or …"
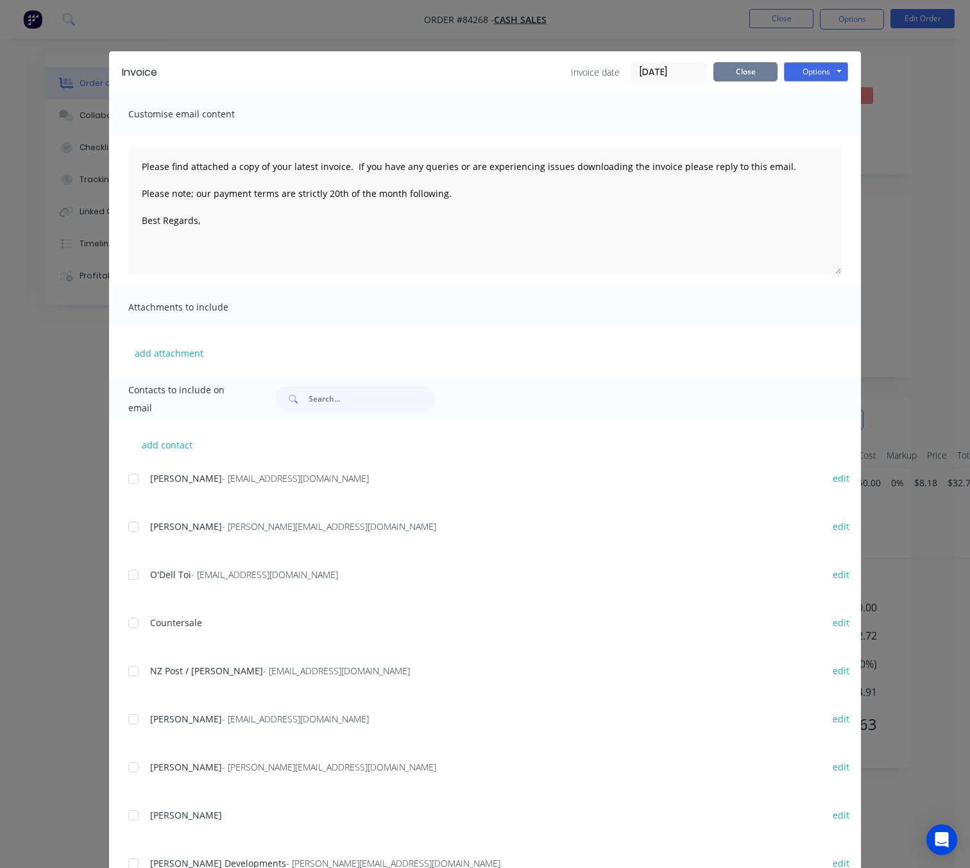
click at [741, 76] on button "Close" at bounding box center [745, 71] width 64 height 19
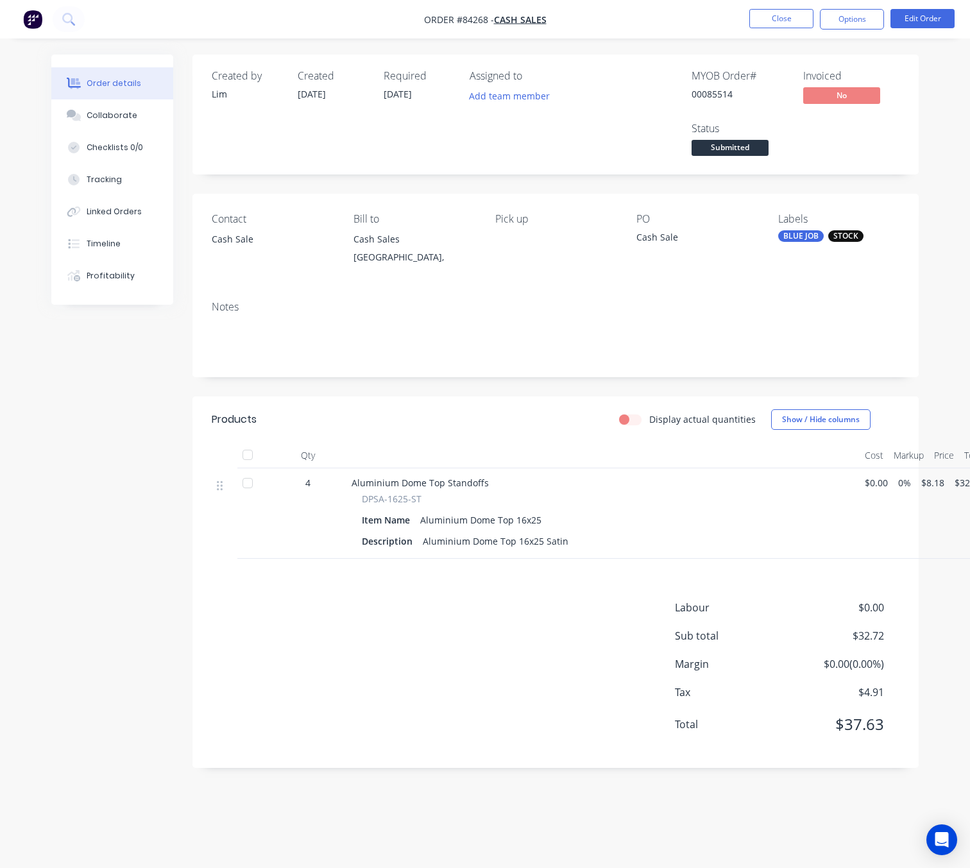
click at [745, 146] on span "Submitted" at bounding box center [729, 148] width 77 height 16
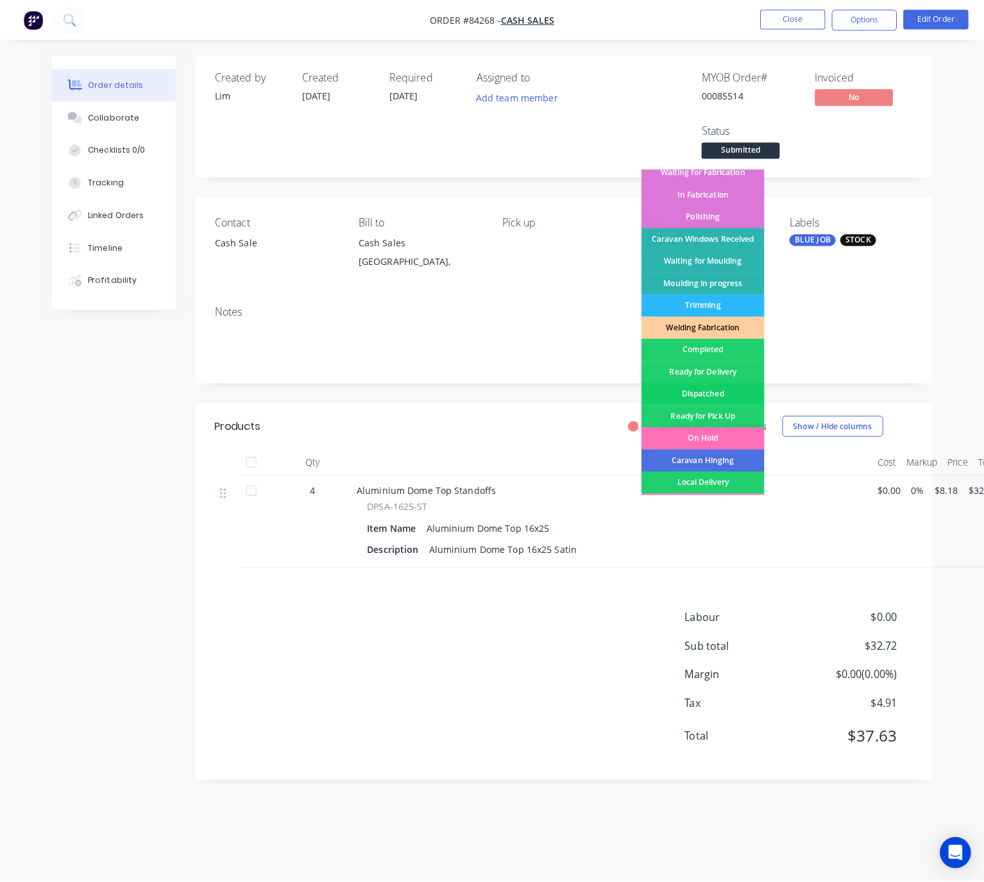
scroll to position [224, 0]
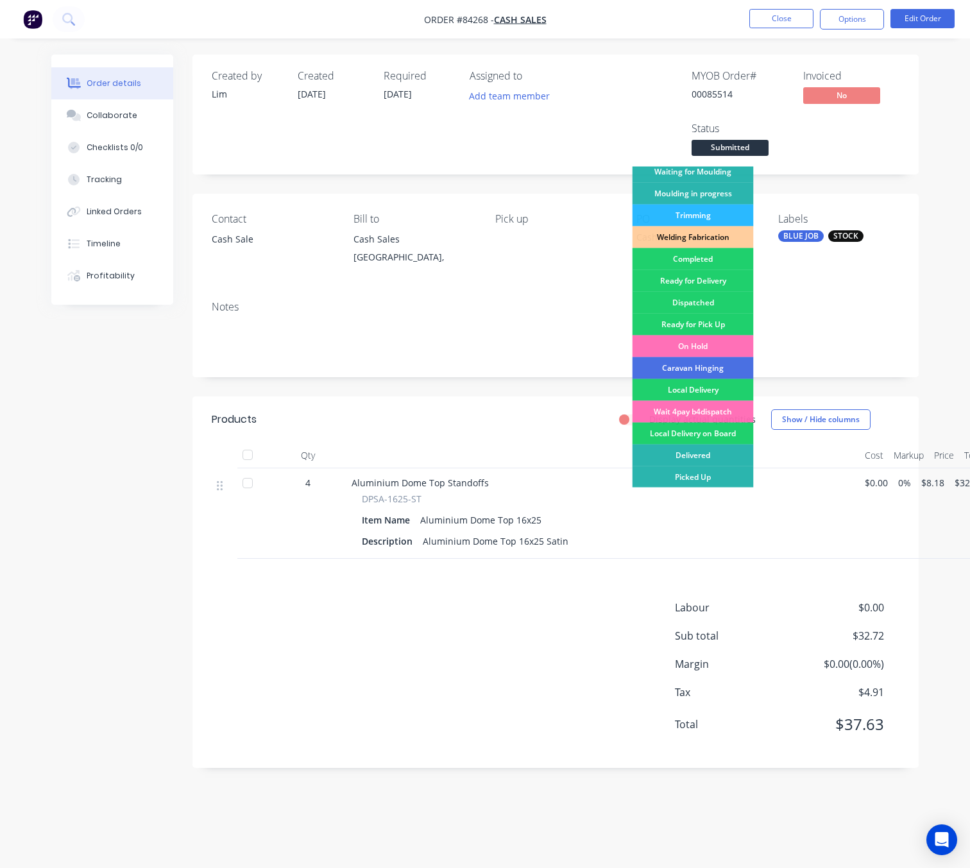
drag, startPoint x: 710, startPoint y: 479, endPoint x: 718, endPoint y: 469, distance: 12.3
click at [710, 478] on div "Picked Up" at bounding box center [692, 477] width 121 height 22
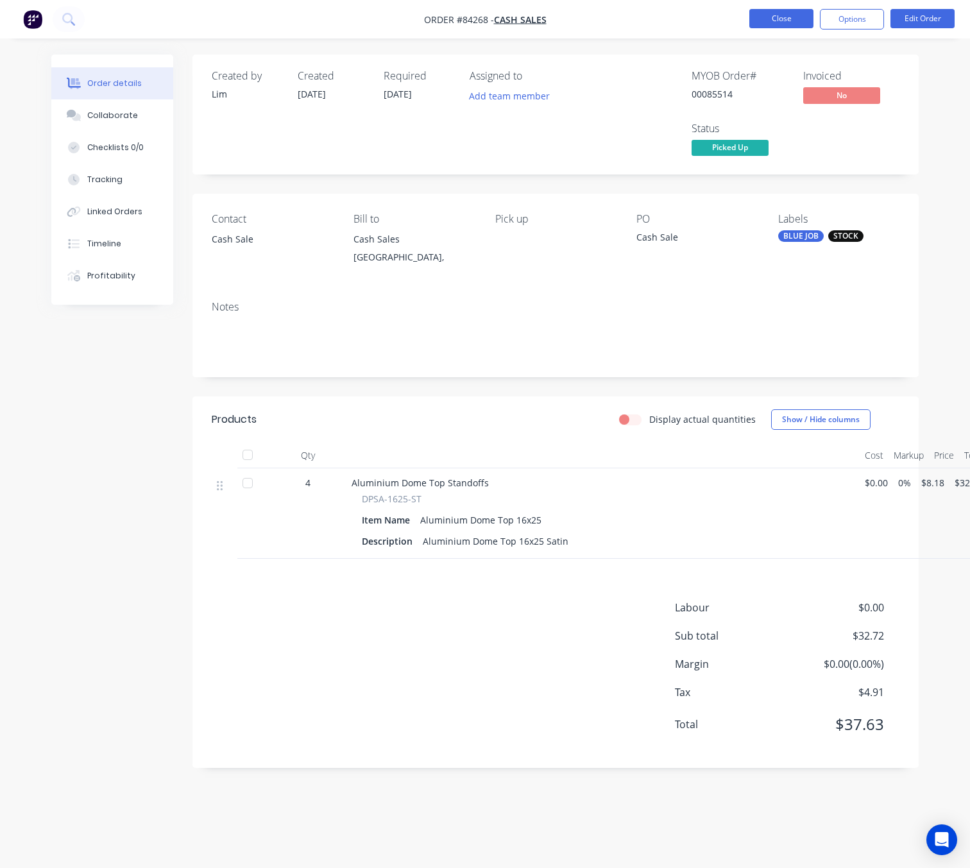
click at [795, 23] on button "Close" at bounding box center [781, 18] width 64 height 19
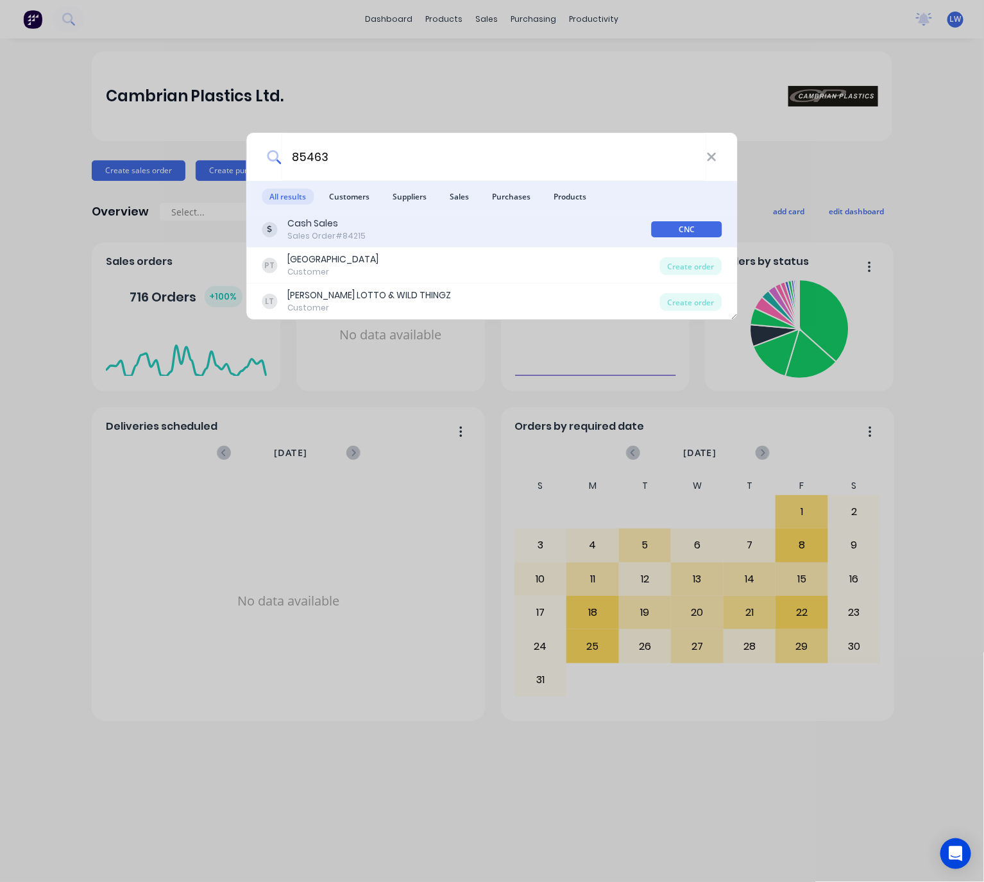
type input "85463"
click at [456, 229] on div "Cash Sales Sales Order #84215" at bounding box center [456, 229] width 389 height 25
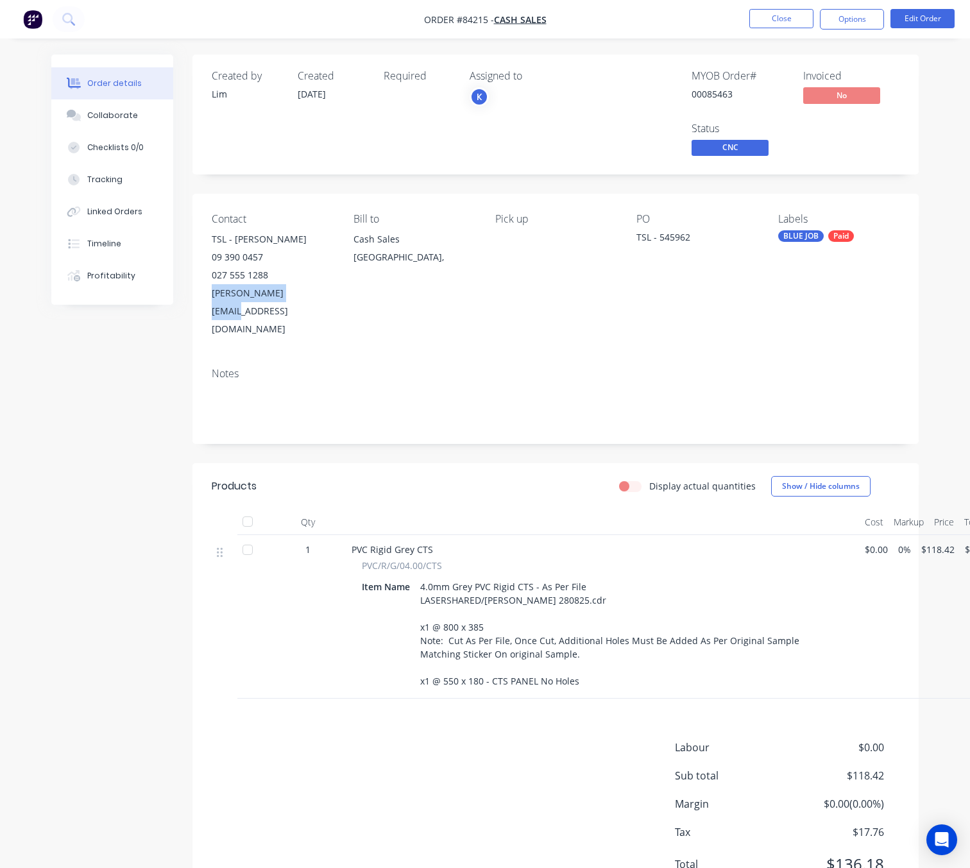
drag, startPoint x: 295, startPoint y: 300, endPoint x: 212, endPoint y: 294, distance: 82.9
click at [212, 294] on div "[PERSON_NAME][EMAIL_ADDRESS][DOMAIN_NAME]" at bounding box center [272, 311] width 121 height 54
copy div "[PERSON_NAME][EMAIL_ADDRESS][DOMAIN_NAME]"
click at [124, 372] on div "Created by Lim Created [DATE] Required Assigned to K MYOB Order # 00085463 Invo…" at bounding box center [484, 491] width 867 height 872
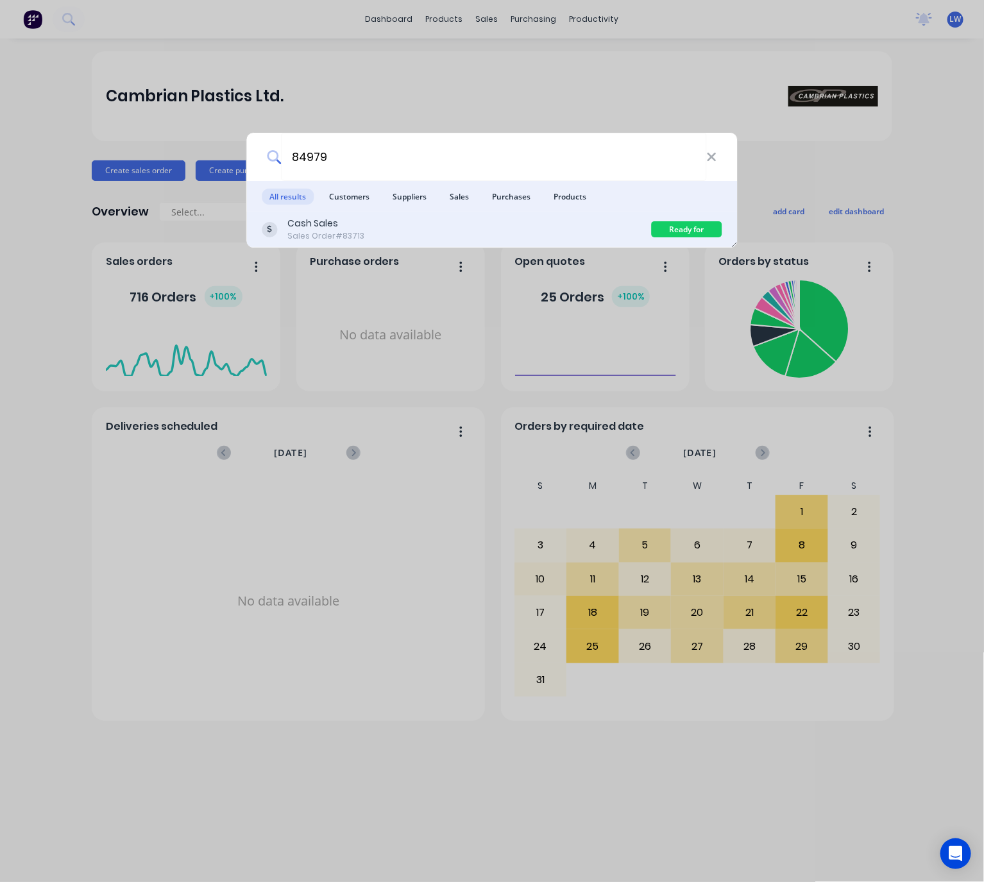
type input "84979"
click at [489, 230] on div "Cash Sales Sales Order #83713" at bounding box center [456, 229] width 389 height 25
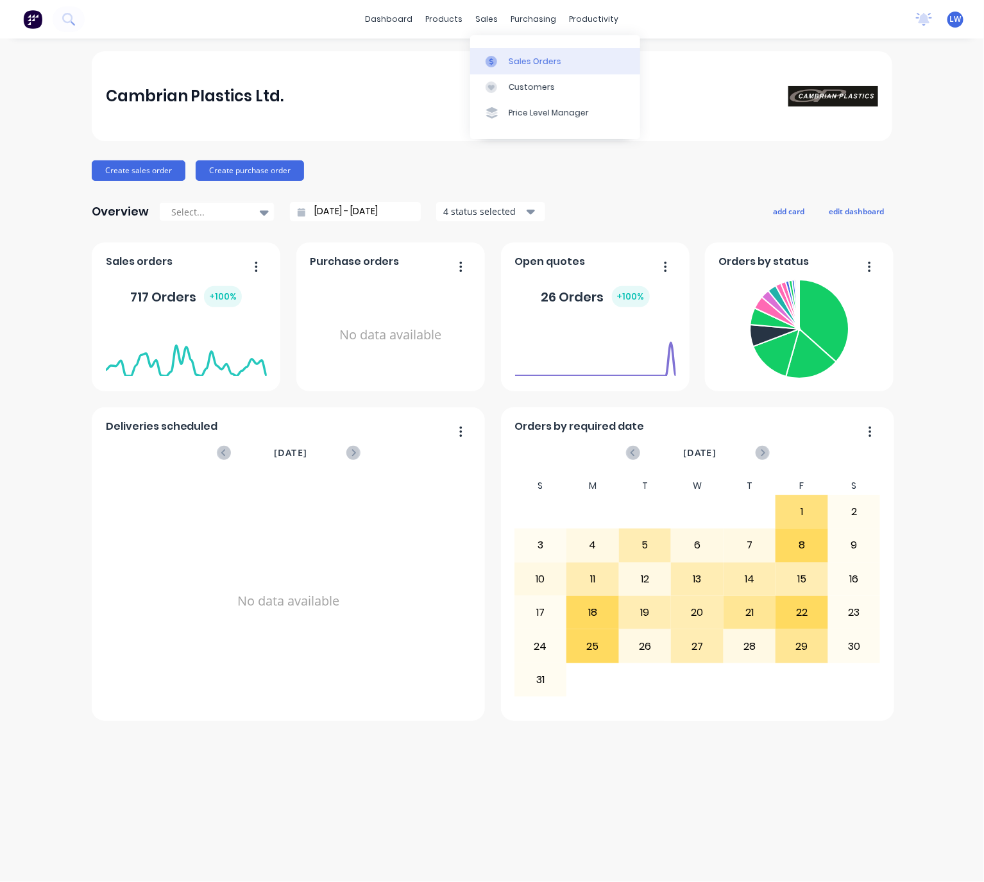
click at [519, 56] on div "Sales Orders" at bounding box center [535, 62] width 53 height 12
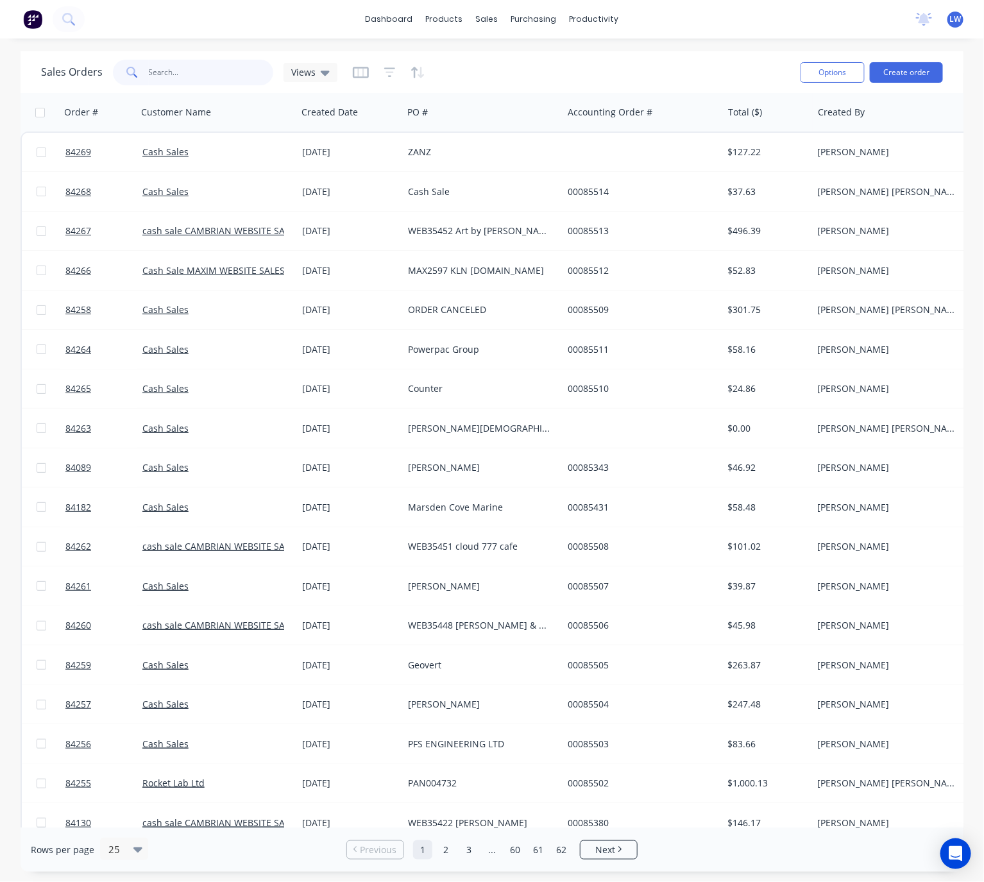
click at [201, 79] on input "text" at bounding box center [211, 73] width 125 height 26
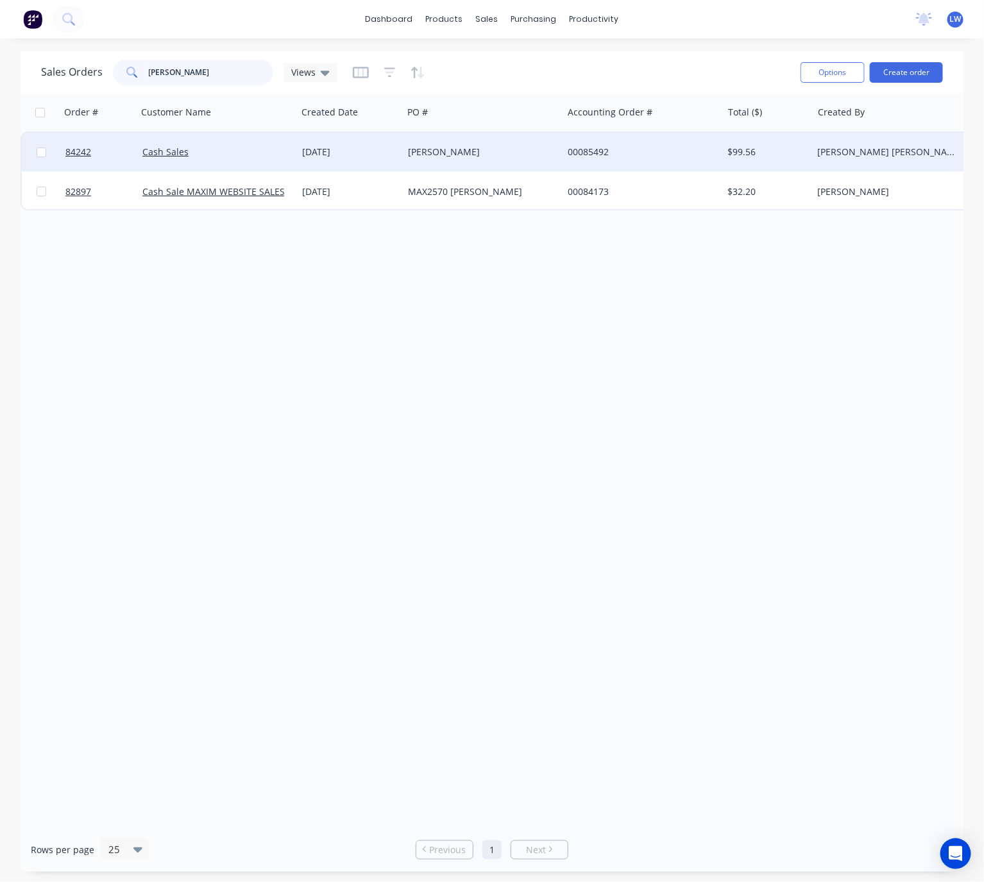
type input "carolyn"
click at [528, 160] on div "Carolyn Bibson" at bounding box center [483, 152] width 160 height 38
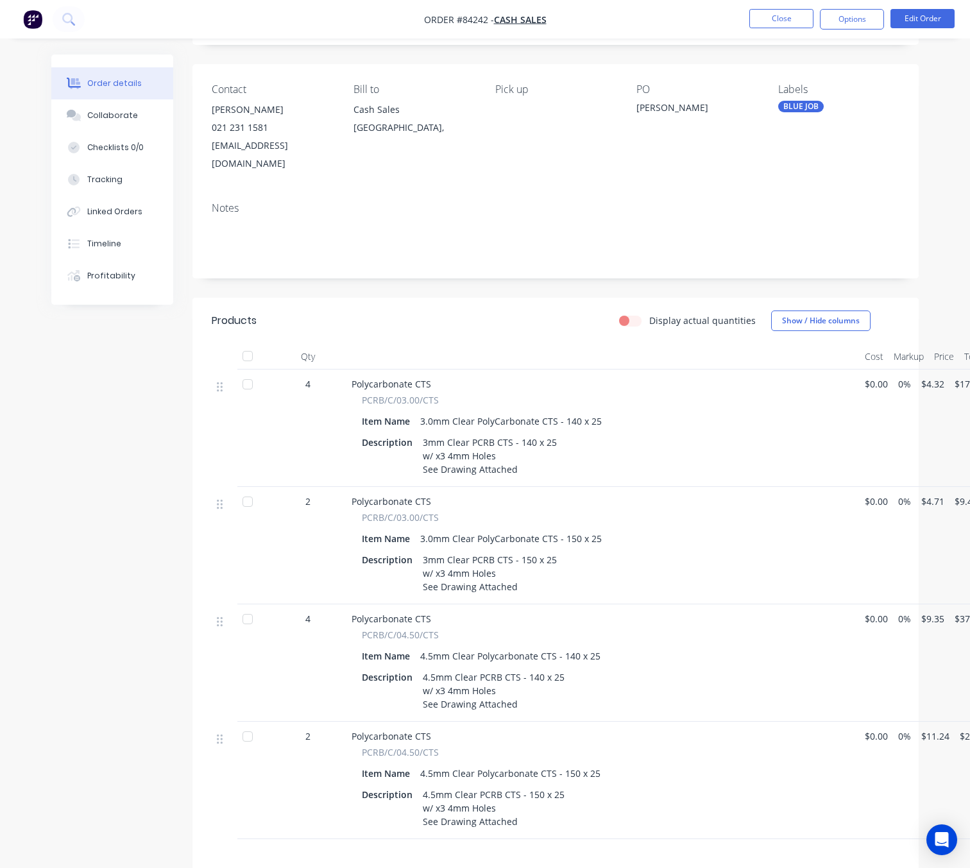
scroll to position [24, 0]
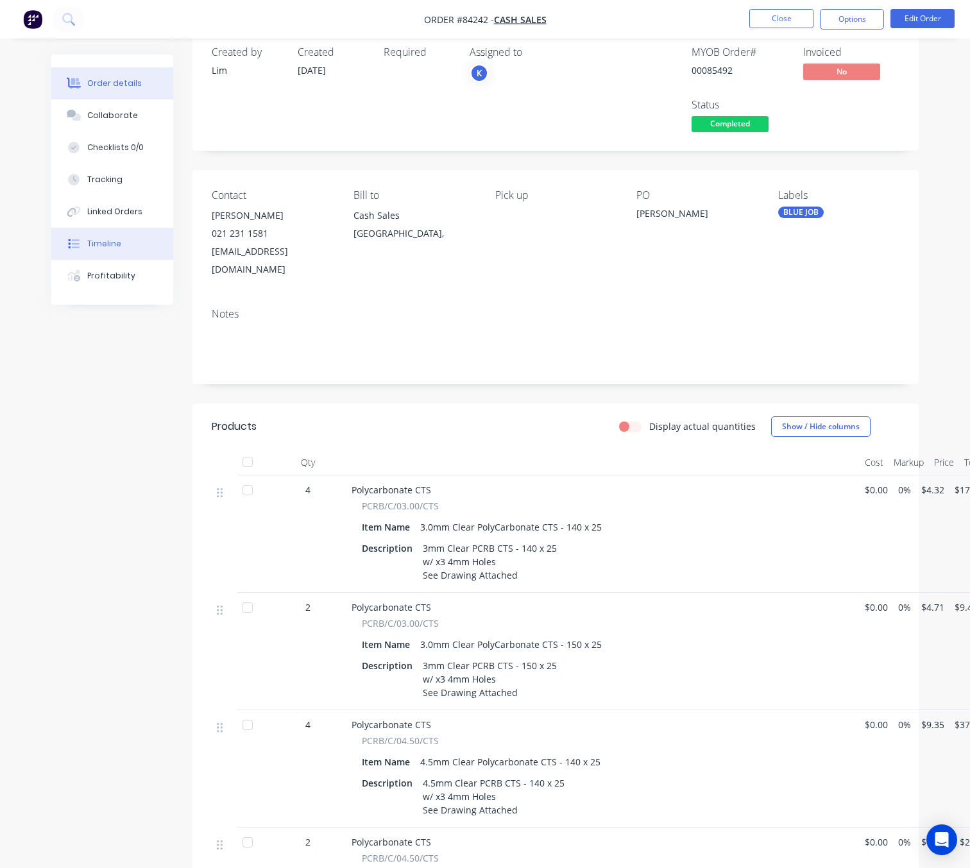
click at [104, 239] on div "Timeline" at bounding box center [104, 244] width 34 height 12
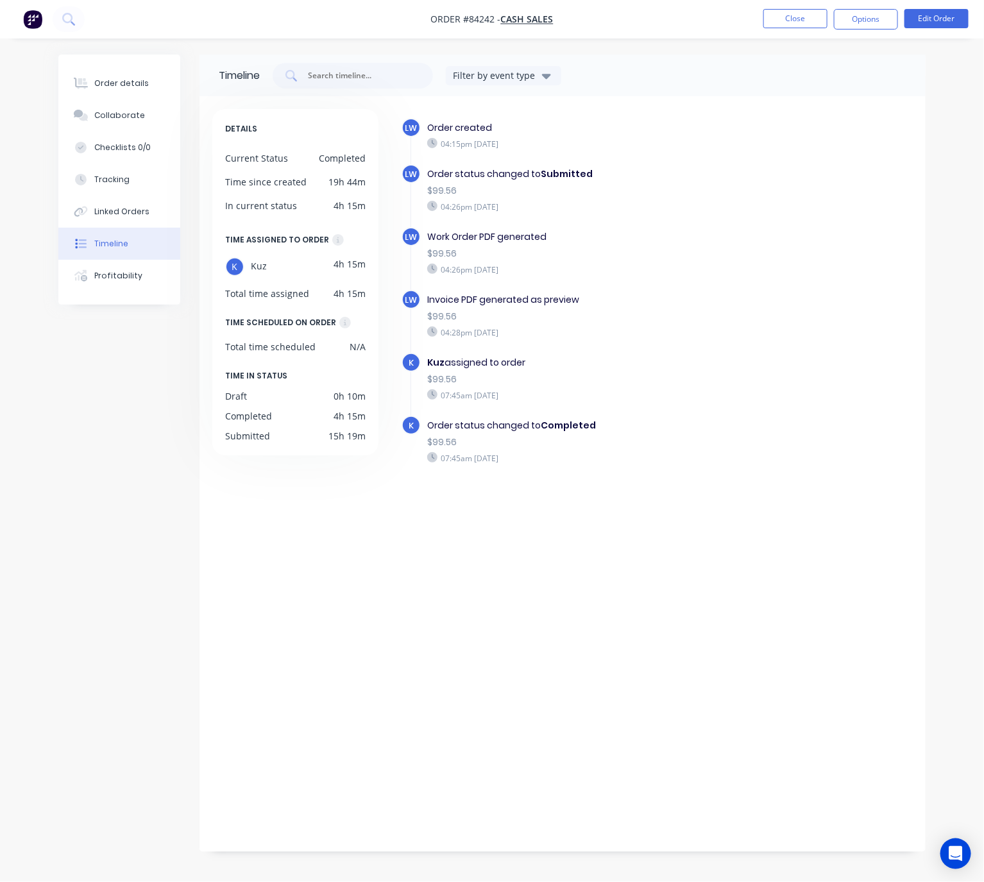
drag, startPoint x: 146, startPoint y: 85, endPoint x: 178, endPoint y: 127, distance: 52.2
click at [145, 85] on button "Order details" at bounding box center [119, 83] width 122 height 32
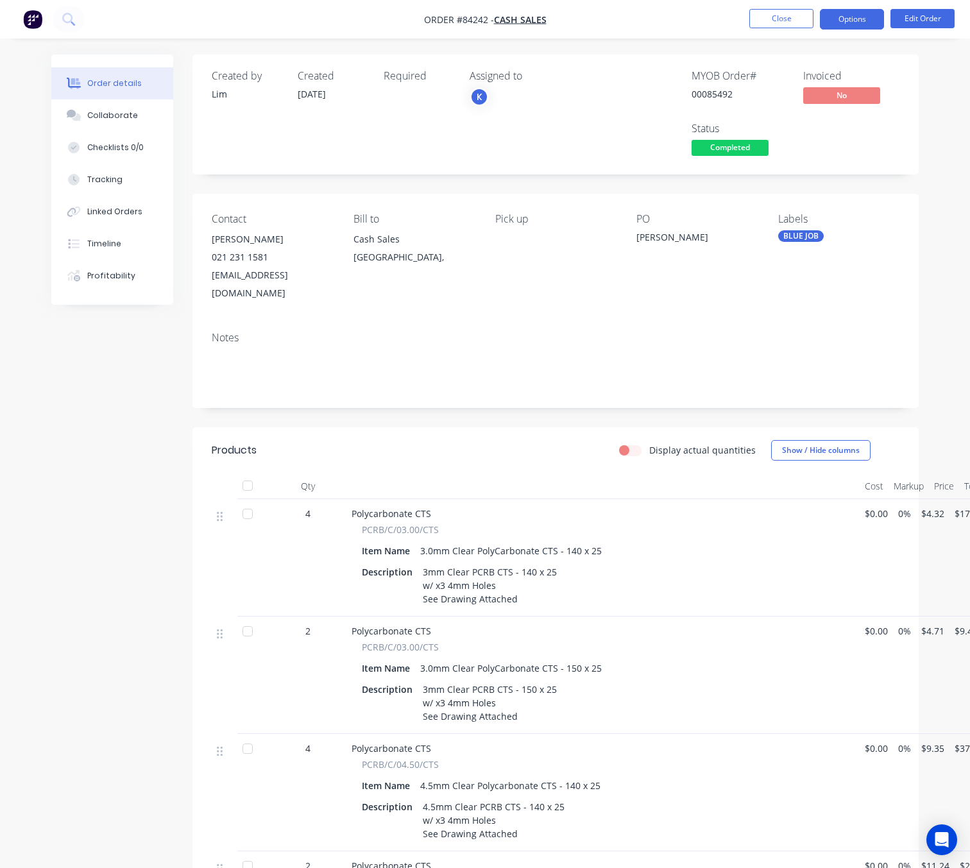
click at [857, 20] on button "Options" at bounding box center [852, 19] width 64 height 21
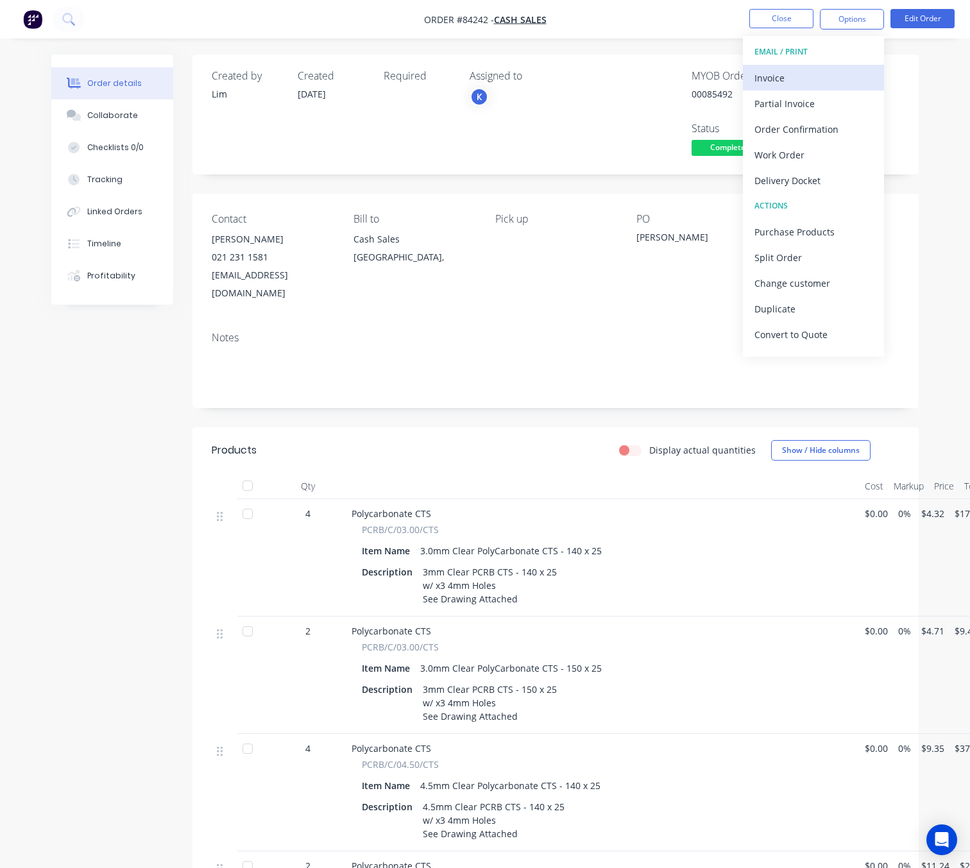
click at [845, 77] on div "Invoice" at bounding box center [813, 78] width 118 height 19
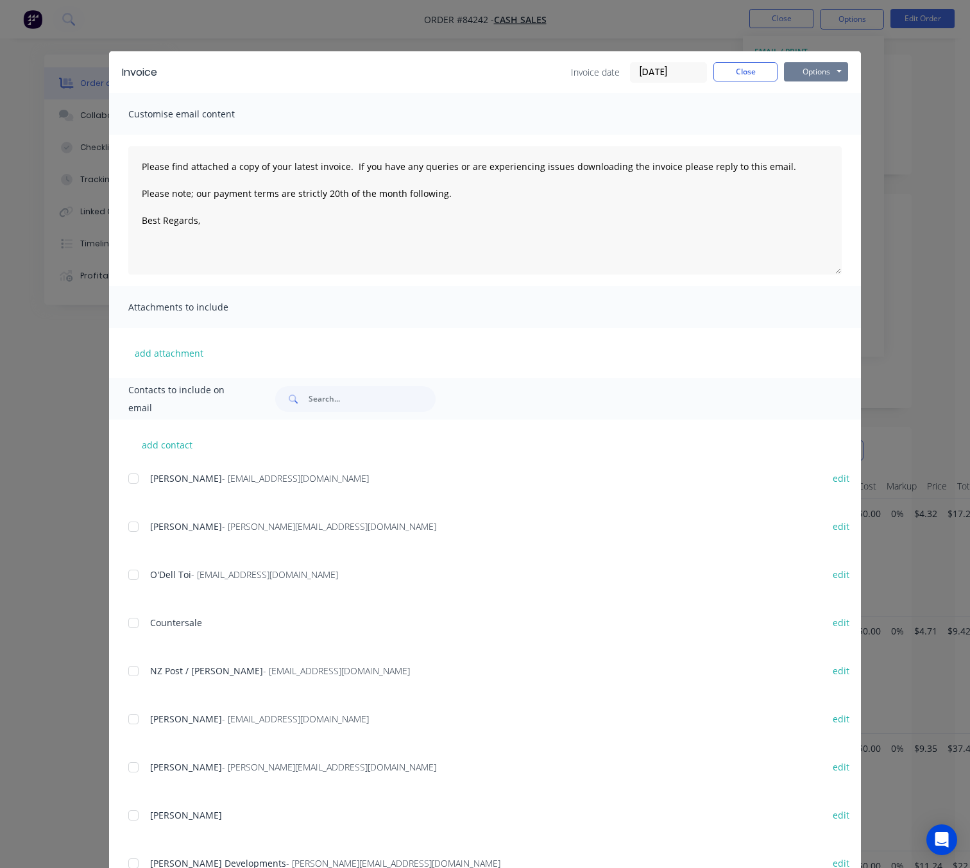
click at [816, 63] on button "Options" at bounding box center [816, 71] width 64 height 19
click at [823, 95] on button "Preview" at bounding box center [825, 94] width 82 height 21
click at [741, 74] on button "Close" at bounding box center [745, 71] width 64 height 19
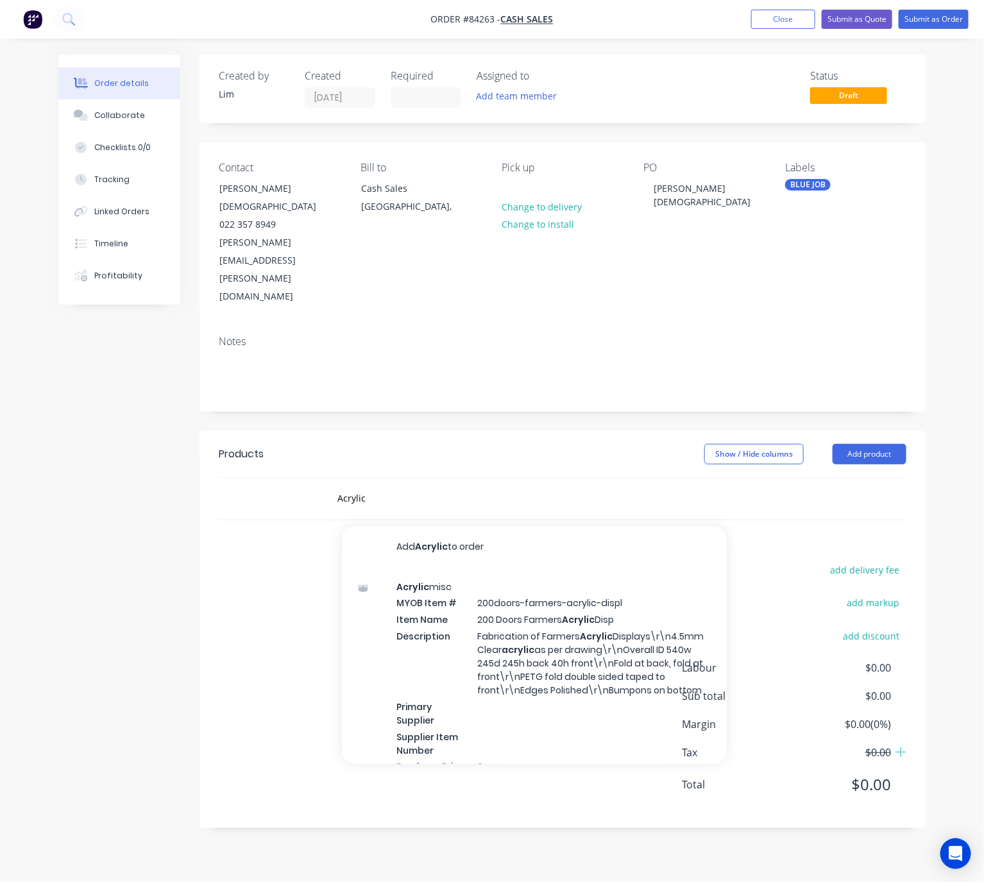
click at [110, 572] on div "Created by Lim Created 29/08/25 Required Assigned to Add team member Status Dra…" at bounding box center [491, 451] width 867 height 793
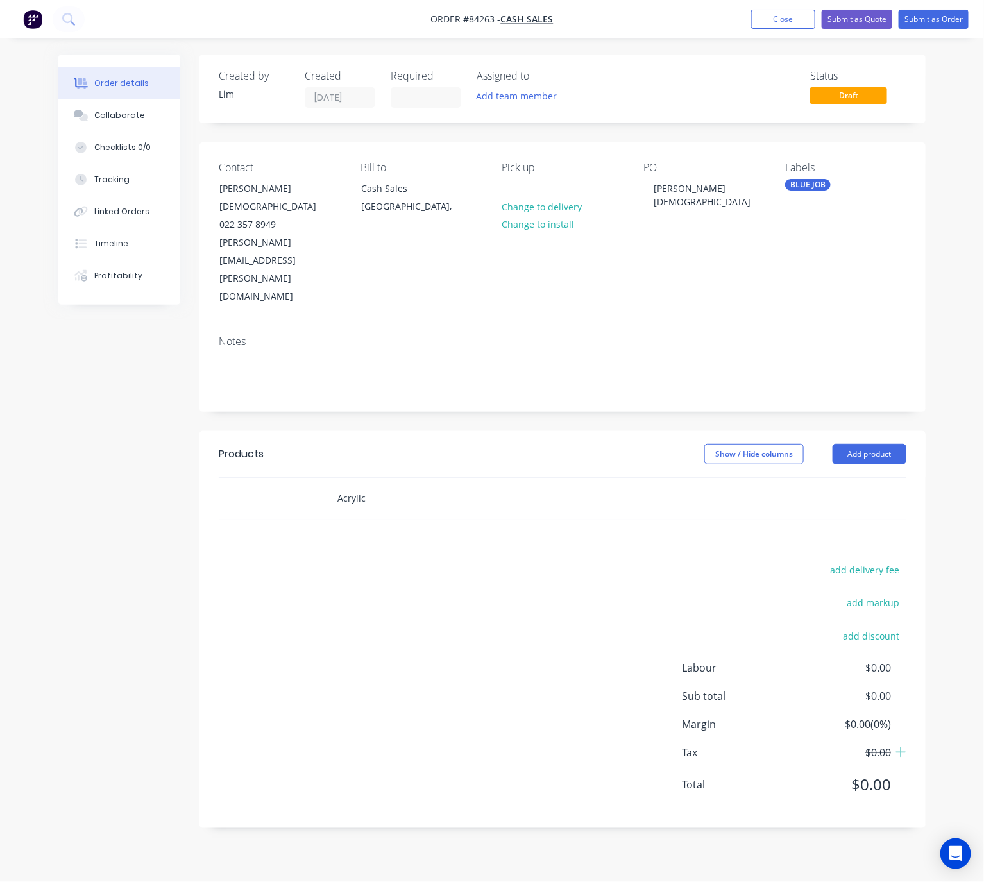
click at [376, 485] on input "Acrylic" at bounding box center [465, 498] width 257 height 26
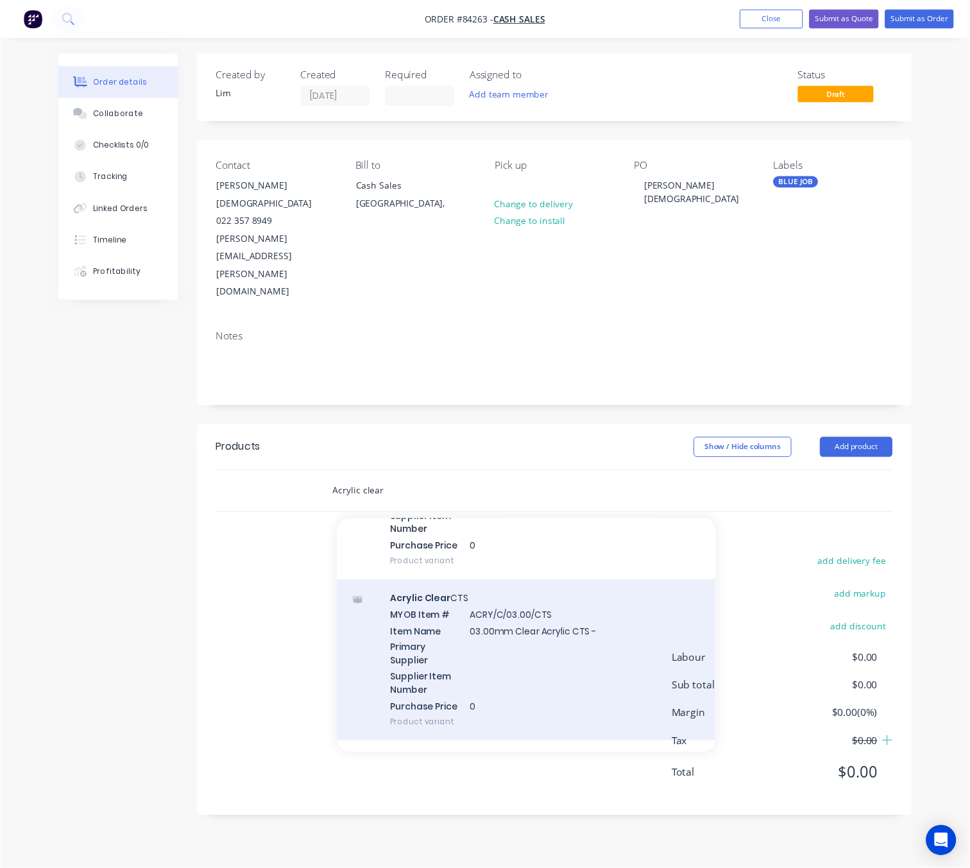
scroll to position [1347, 0]
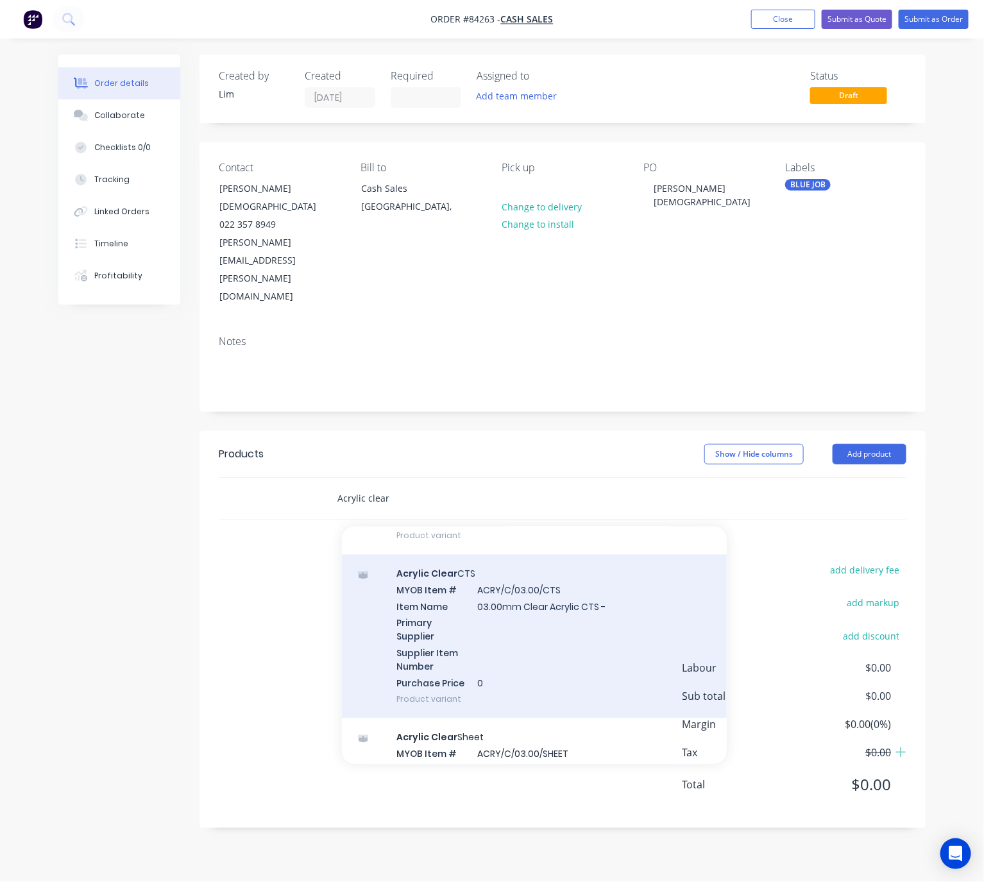
type input "Acrylic clear"
click at [597, 589] on div "Acrylic Clear CTS MYOB Item # ACRY/C/03.00/CTS Item Name 03.00mm Clear Acrylic …" at bounding box center [534, 637] width 385 height 164
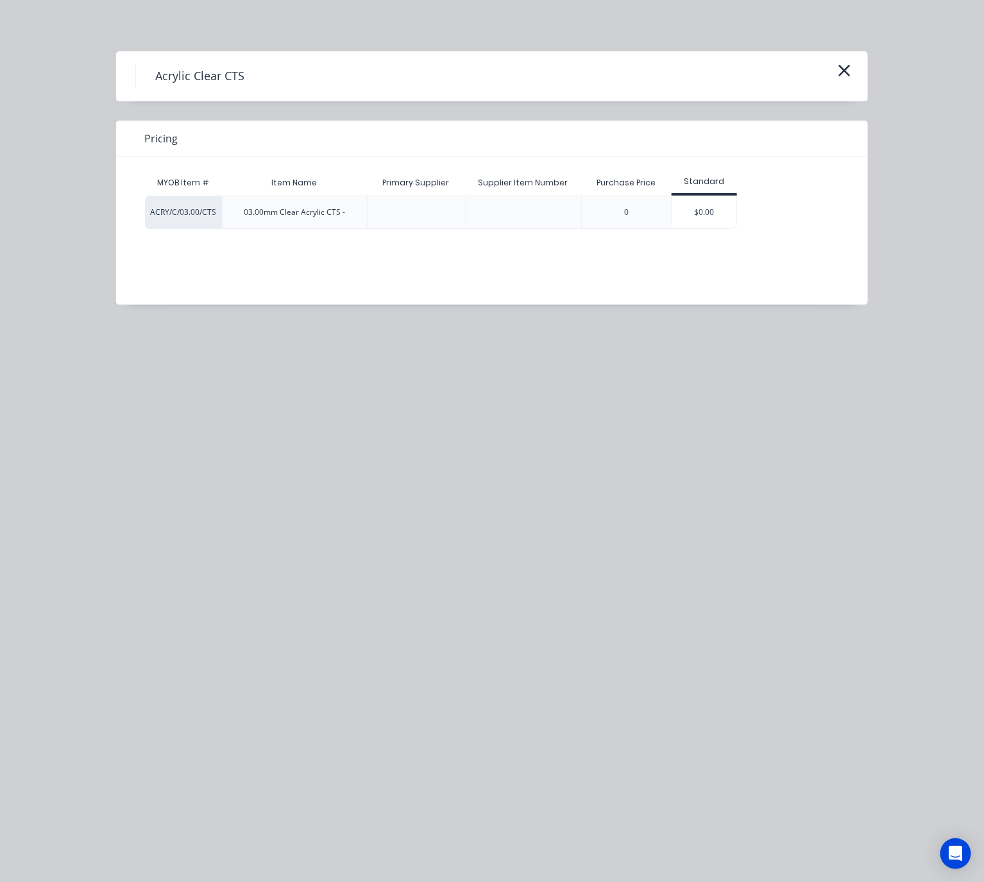
click at [724, 203] on div "$0.00" at bounding box center [704, 212] width 64 height 32
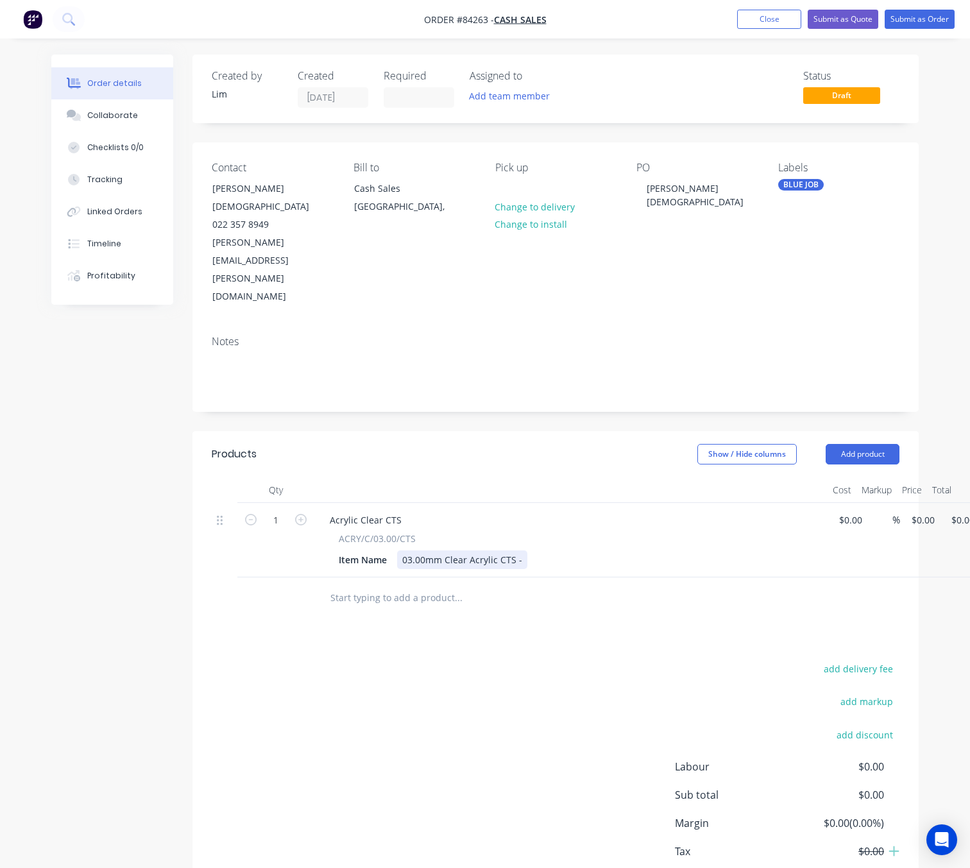
click at [522, 550] on div "03.00mm Clear Acrylic CTS -" at bounding box center [462, 559] width 130 height 19
click at [504, 660] on div "add delivery fee add markup add discount Labour $0.00 Sub total $0.00 Margin $0…" at bounding box center [556, 784] width 688 height 248
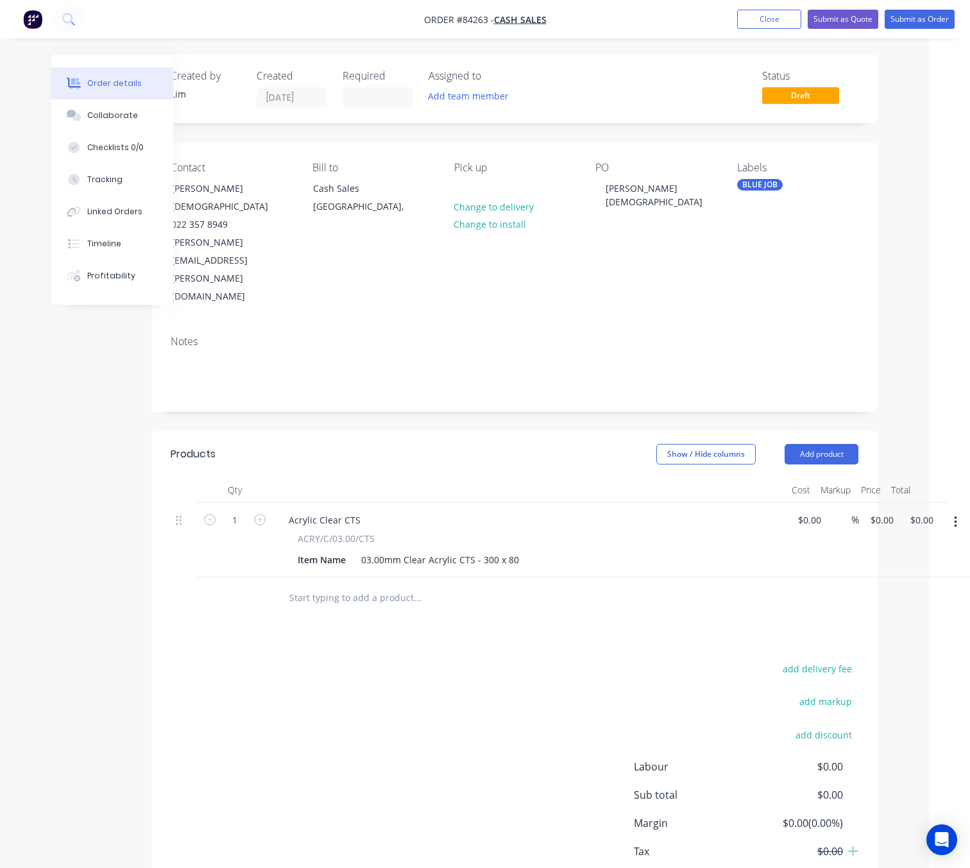
click at [954, 515] on icon "button" at bounding box center [955, 522] width 3 height 14
click at [909, 572] on div "Duplicate" at bounding box center [909, 581] width 99 height 19
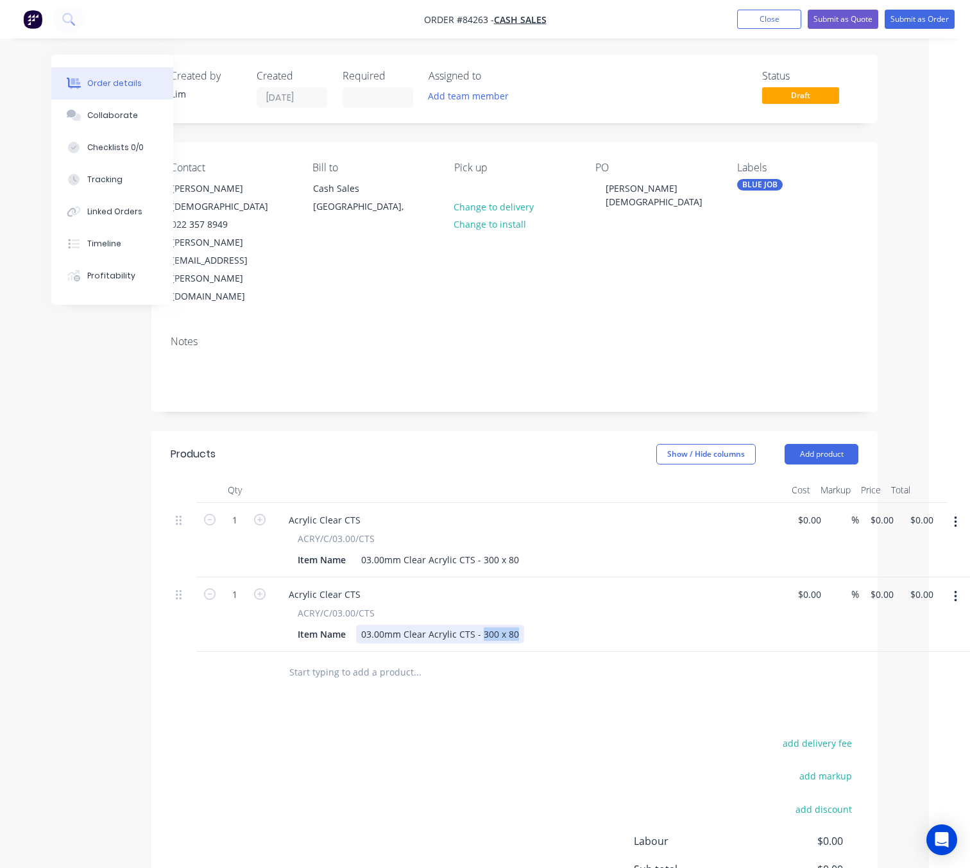
drag, startPoint x: 493, startPoint y: 559, endPoint x: 480, endPoint y: 558, distance: 13.5
click at [480, 625] on div "03.00mm Clear Acrylic CTS - 300 x 80" at bounding box center [440, 634] width 168 height 19
click at [951, 585] on button "button" at bounding box center [955, 596] width 30 height 23
click at [421, 734] on div "add delivery fee add markup add discount Labour $0.00 Sub total $0.00 Margin $0…" at bounding box center [515, 858] width 688 height 248
click at [369, 659] on input "text" at bounding box center [417, 672] width 257 height 26
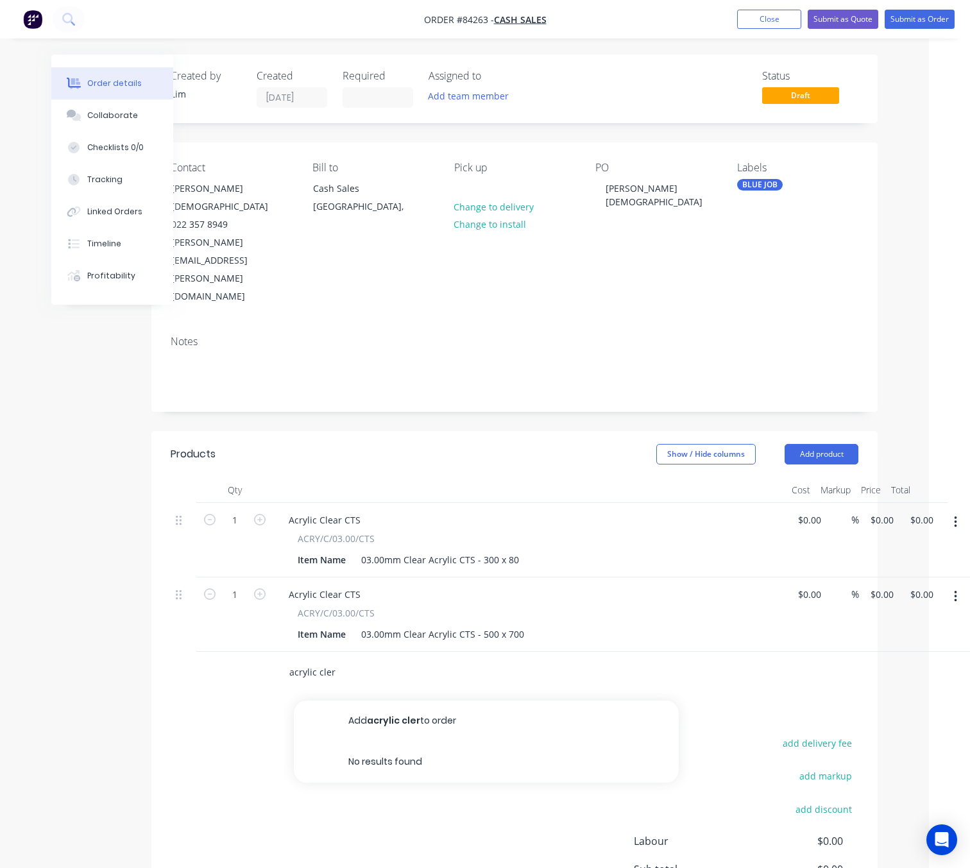
click at [327, 659] on input "acrylic cler" at bounding box center [417, 672] width 257 height 26
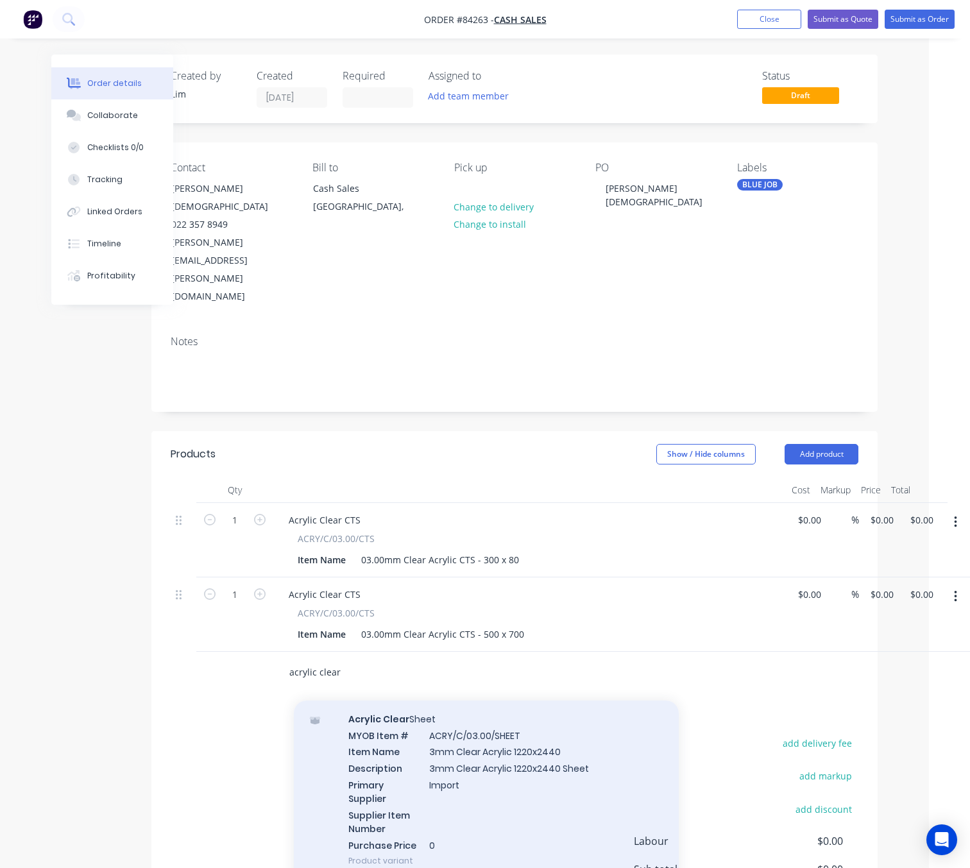
scroll to position [1635, 0]
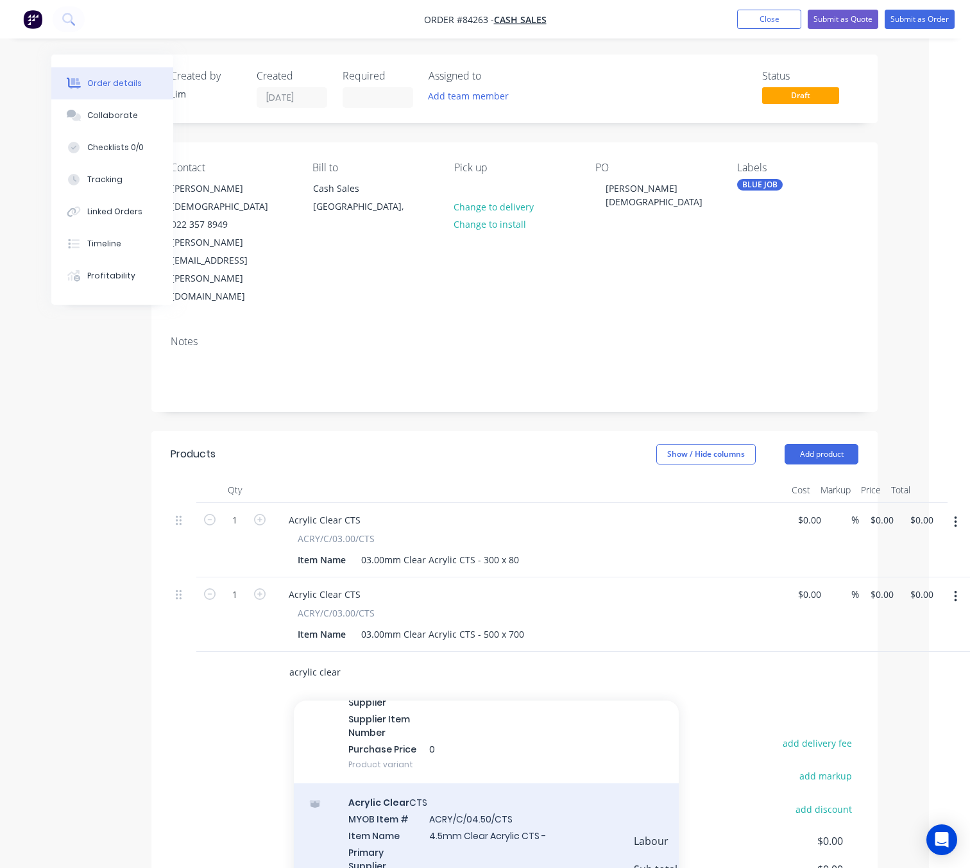
type input "acrylic clear"
click at [531, 793] on div "Acrylic Clear CTS MYOB Item # ACRY/C/04.50/CTS Item Name 4.5mm Clear Acrylic CT…" at bounding box center [486, 865] width 385 height 164
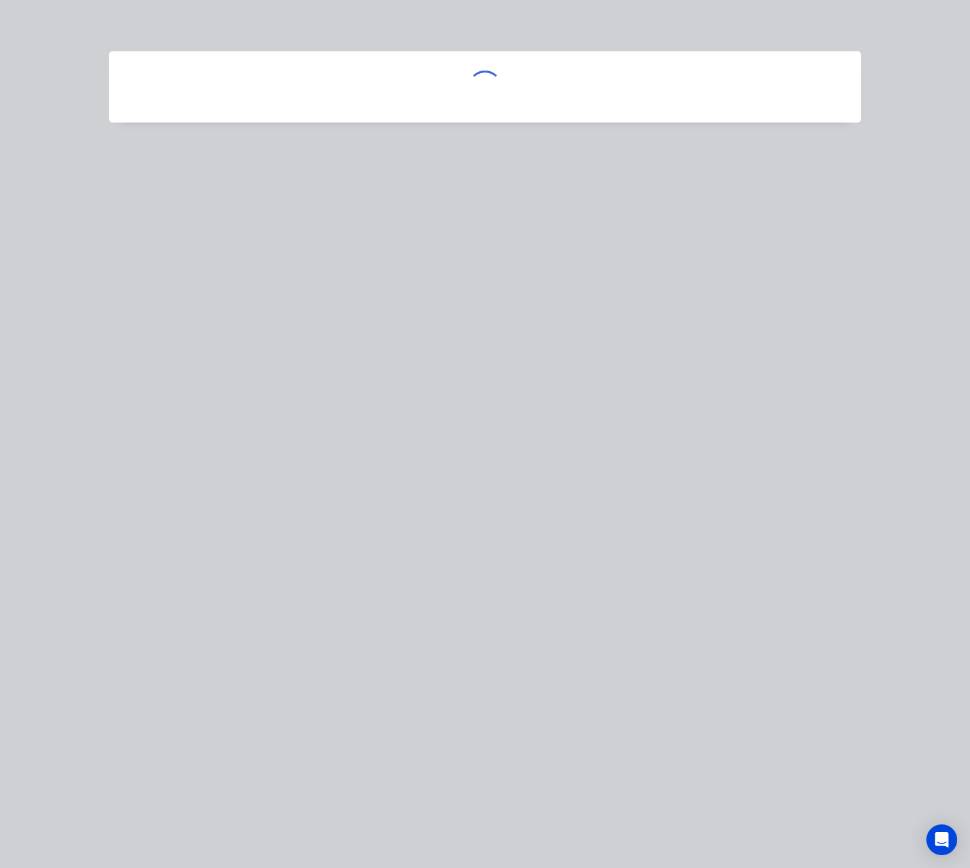
scroll to position [0, 35]
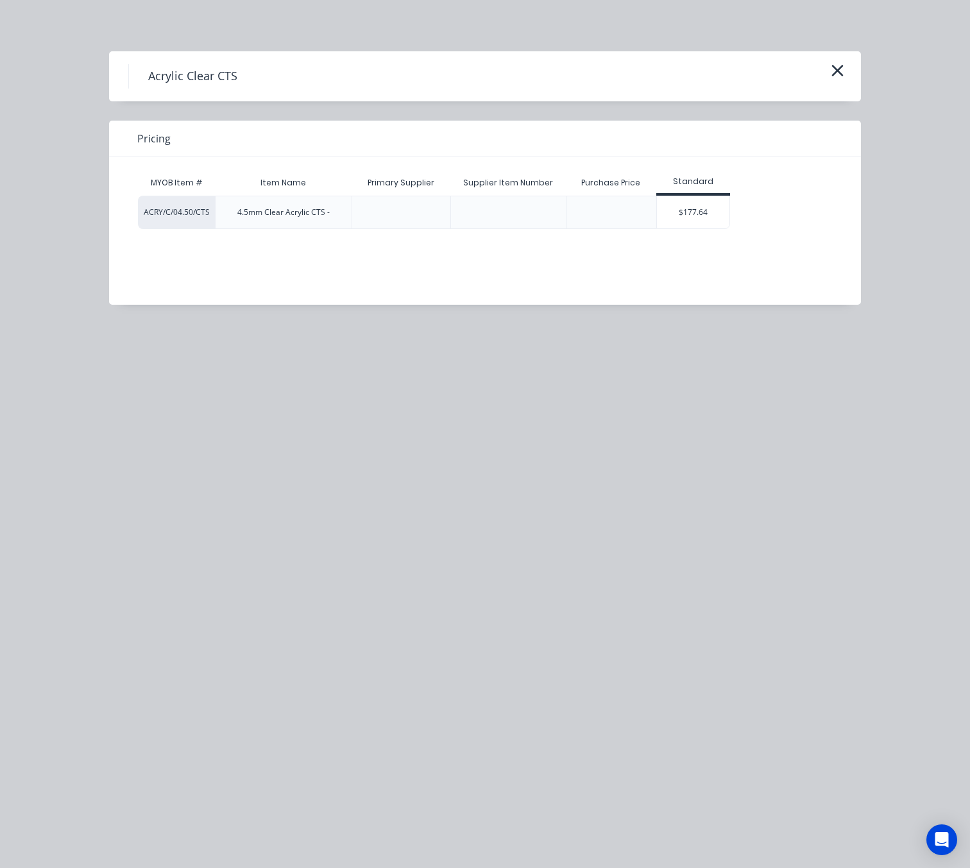
click at [722, 220] on div "$177.64" at bounding box center [693, 212] width 72 height 32
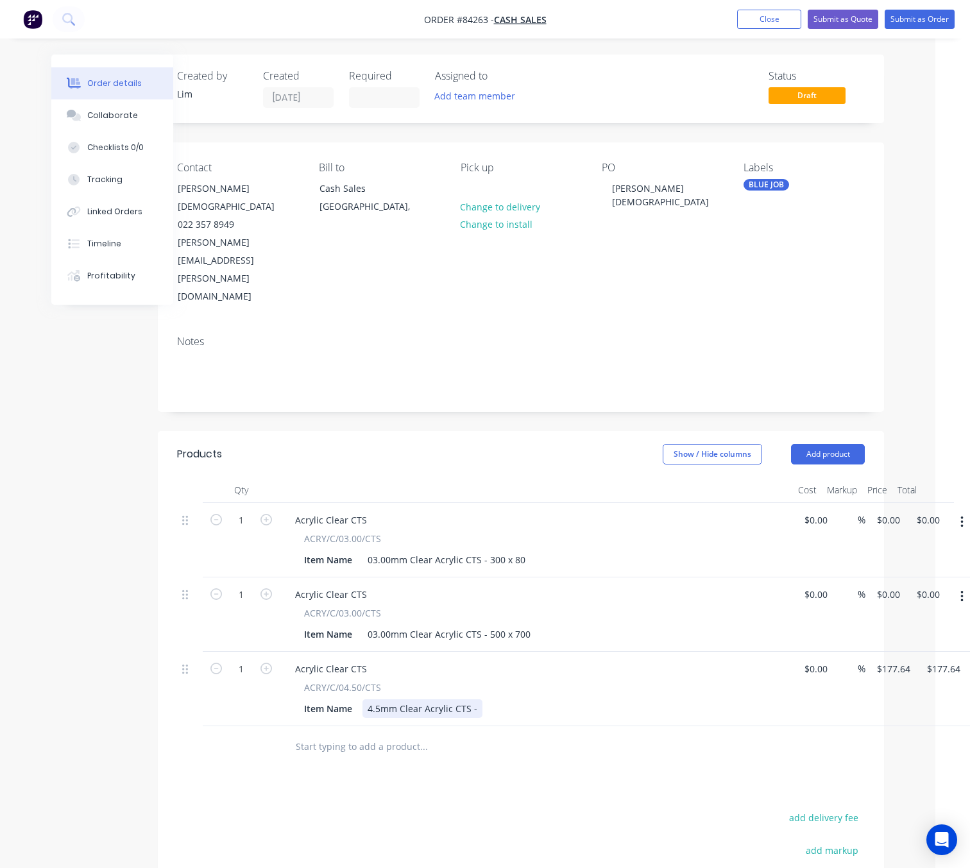
click at [473, 699] on div "4.5mm Clear Acrylic CTS -" at bounding box center [422, 708] width 120 height 19
click at [507, 730] on div "Products Show / Hide columns Add product Qty Cost Markup Price Total 1 Acrylic …" at bounding box center [521, 753] width 726 height 645
click at [903, 659] on input "177.64" at bounding box center [895, 668] width 40 height 19
type input "$27.54"
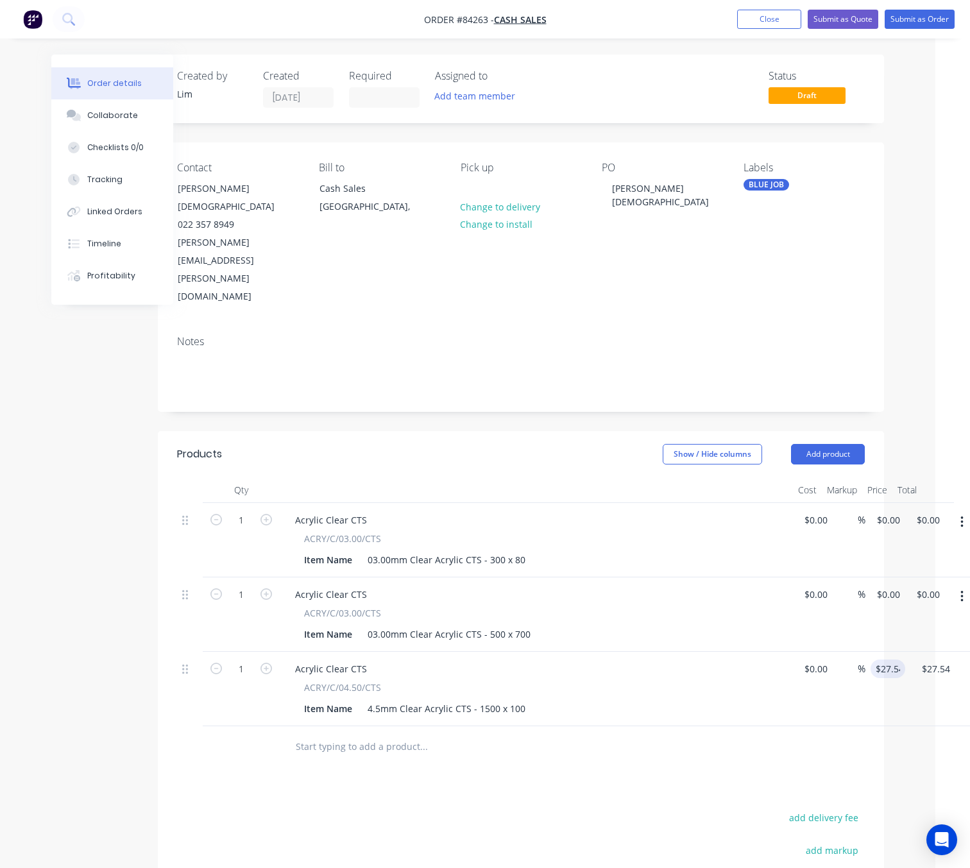
click at [637, 727] on div "Products Show / Hide columns Add product Qty Cost Markup Price Total 1 Acrylic …" at bounding box center [521, 753] width 726 height 645
click at [865, 577] on div "1 Acrylic Clear CTS ACRY/C/03.00/CTS Item Name 03.00mm Clear Acrylic CTS - 500 …" at bounding box center [521, 614] width 688 height 74
type input "30.95"
type input "0"
type input "$30.95"
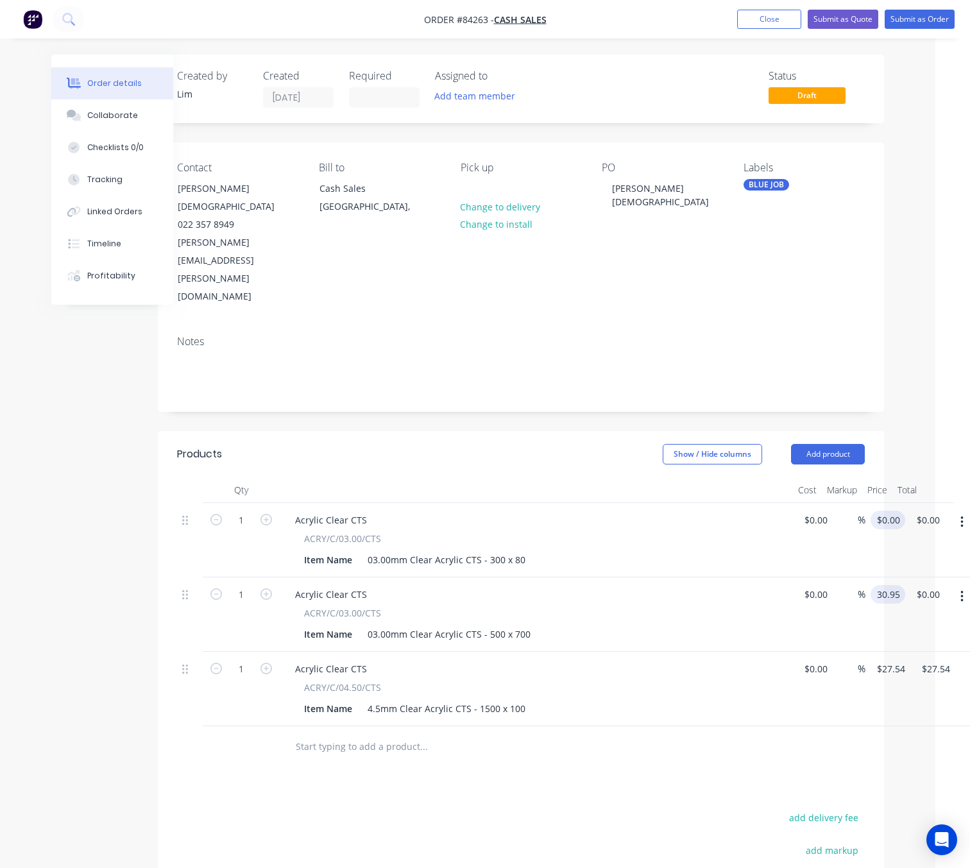
type input "$30.95"
click at [865, 503] on div "1 Acrylic Clear CTS ACRY/C/03.00/CTS Item Name 03.00mm Clear Acrylic CTS - 300 …" at bounding box center [521, 540] width 688 height 74
type input "$4.18"
click at [556, 723] on div "Products Show / Hide columns Add product Qty Cost Markup Price Total 1 Acrylic …" at bounding box center [521, 753] width 726 height 645
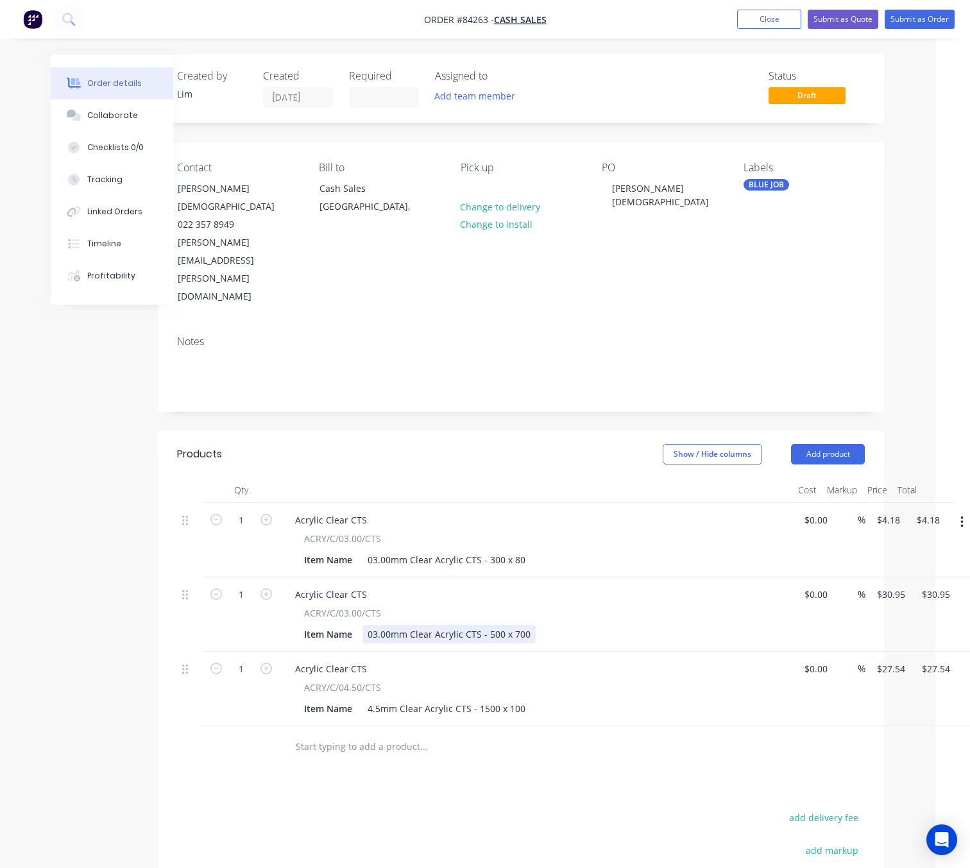
click at [525, 625] on div "03.00mm Clear Acrylic CTS - 500 x 700" at bounding box center [448, 634] width 173 height 19
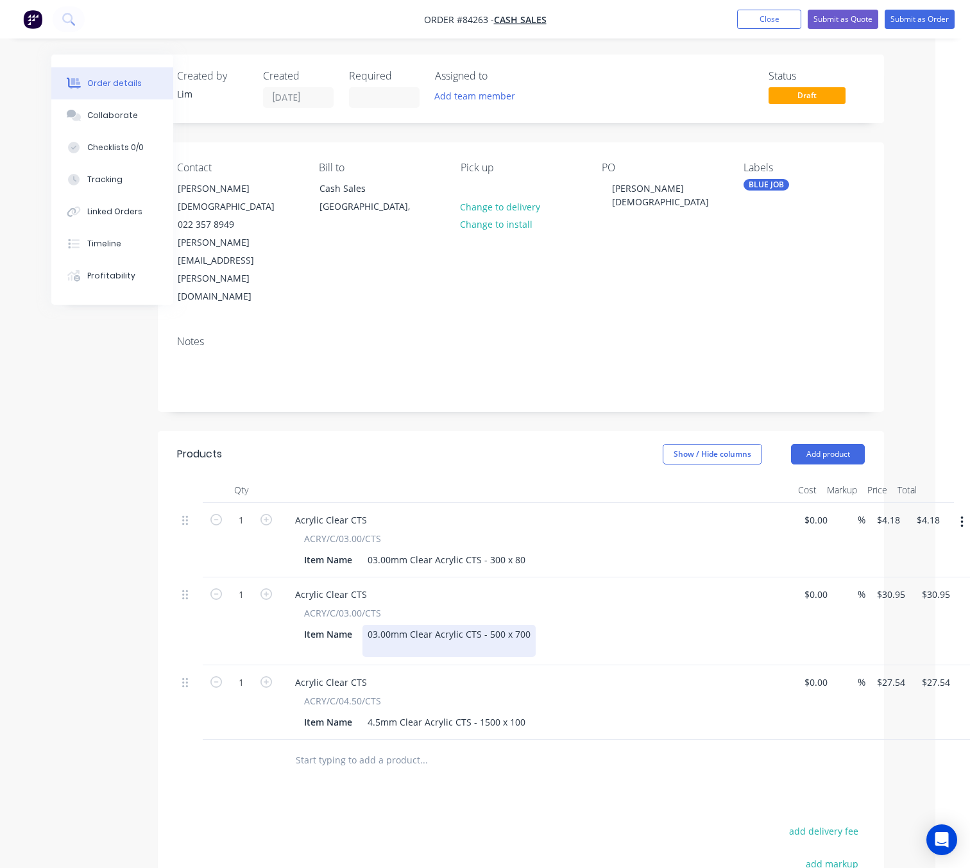
click at [505, 625] on div "03.00mm Clear Acrylic CTS - 500 x 700" at bounding box center [448, 641] width 173 height 32
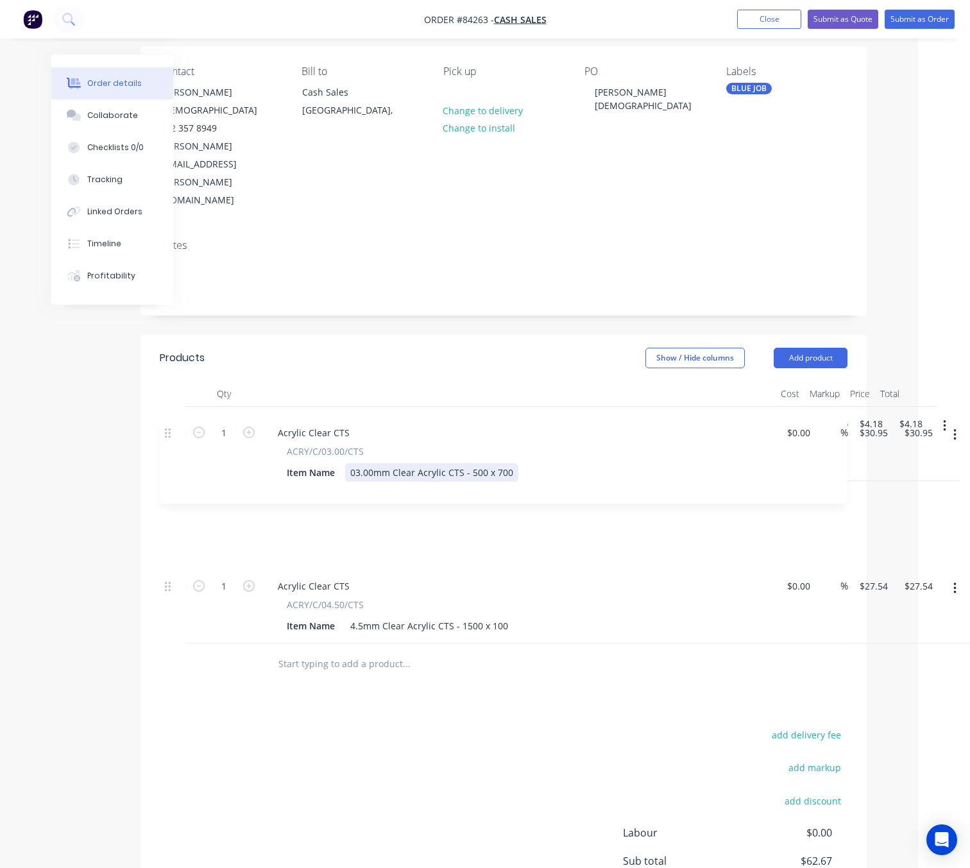
scroll to position [96, 51]
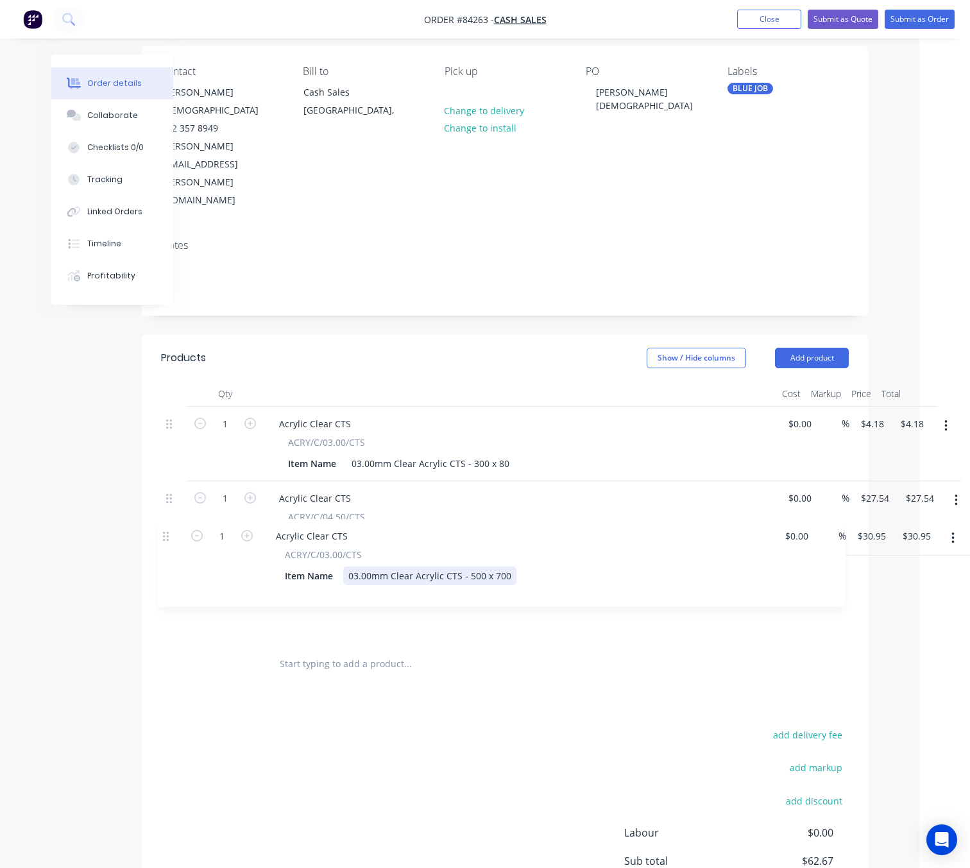
drag, startPoint x: 165, startPoint y: 426, endPoint x: 164, endPoint y: 539, distance: 112.9
click at [164, 539] on div "1 Acrylic Clear CTS ACRY/C/03.00/CTS Item Name 03.00mm Clear Acrylic CTS - 300 …" at bounding box center [505, 525] width 688 height 237
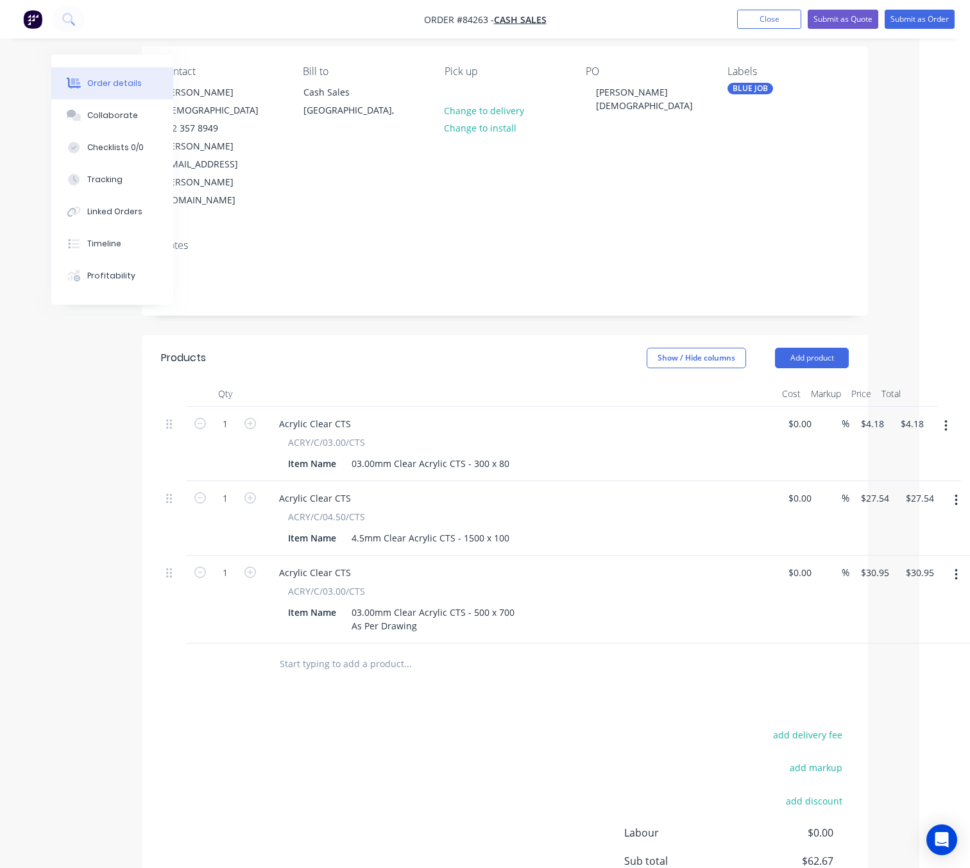
drag, startPoint x: 548, startPoint y: 697, endPoint x: 566, endPoint y: 691, distance: 18.5
click at [548, 726] on div "add delivery fee add markup add discount Labour $0.00 Sub total $62.67 Margin $…" at bounding box center [505, 850] width 688 height 248
click at [352, 603] on div "03.00mm Clear Acrylic CTS - 500 x 700 As Per Drawing" at bounding box center [432, 619] width 173 height 32
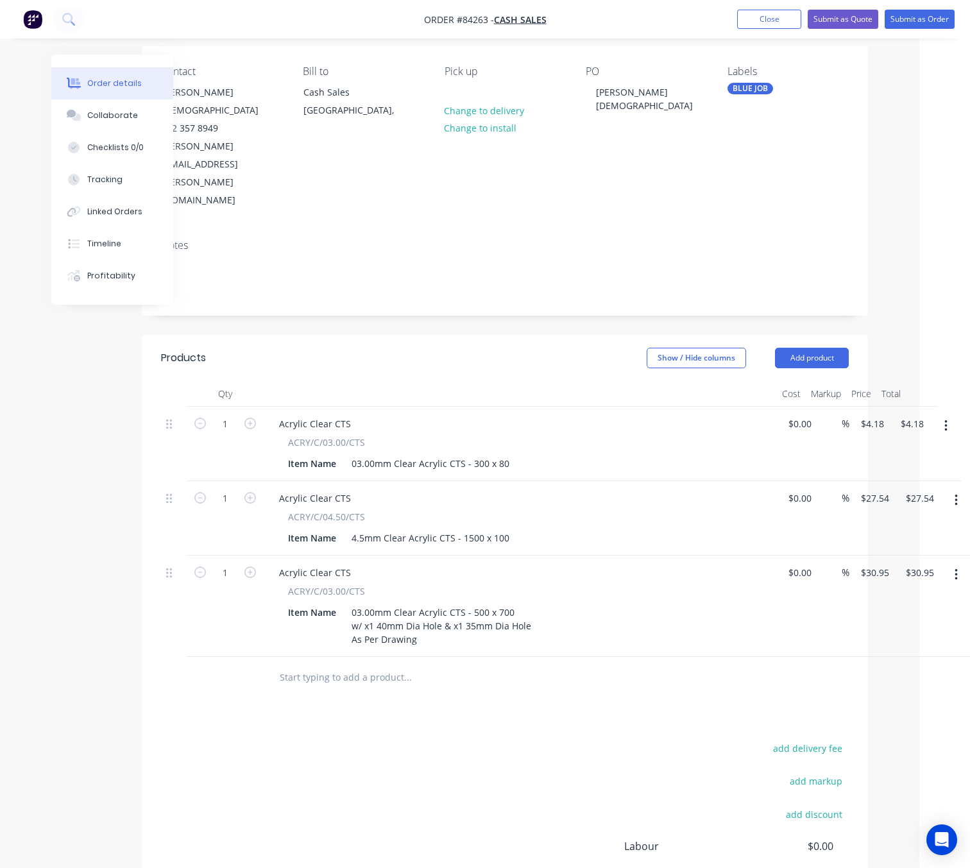
click at [668, 649] on div "Products Show / Hide columns Add product Qty Cost Markup Price Total 1 Acrylic …" at bounding box center [505, 670] width 726 height 671
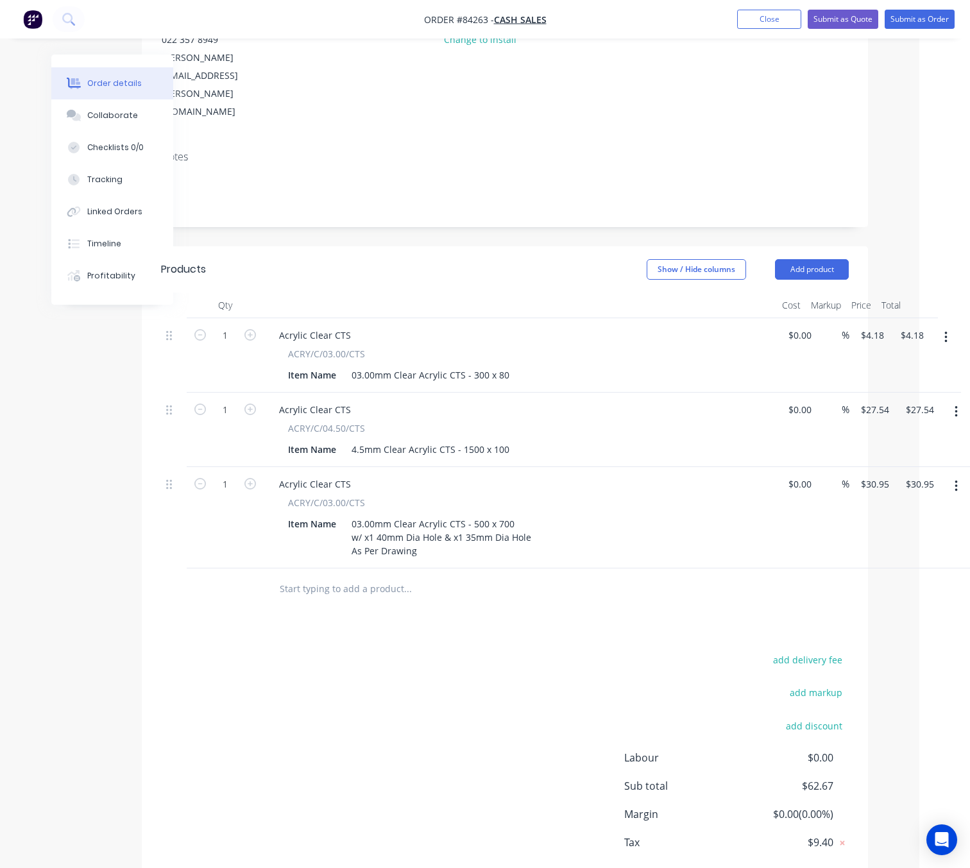
scroll to position [0, 51]
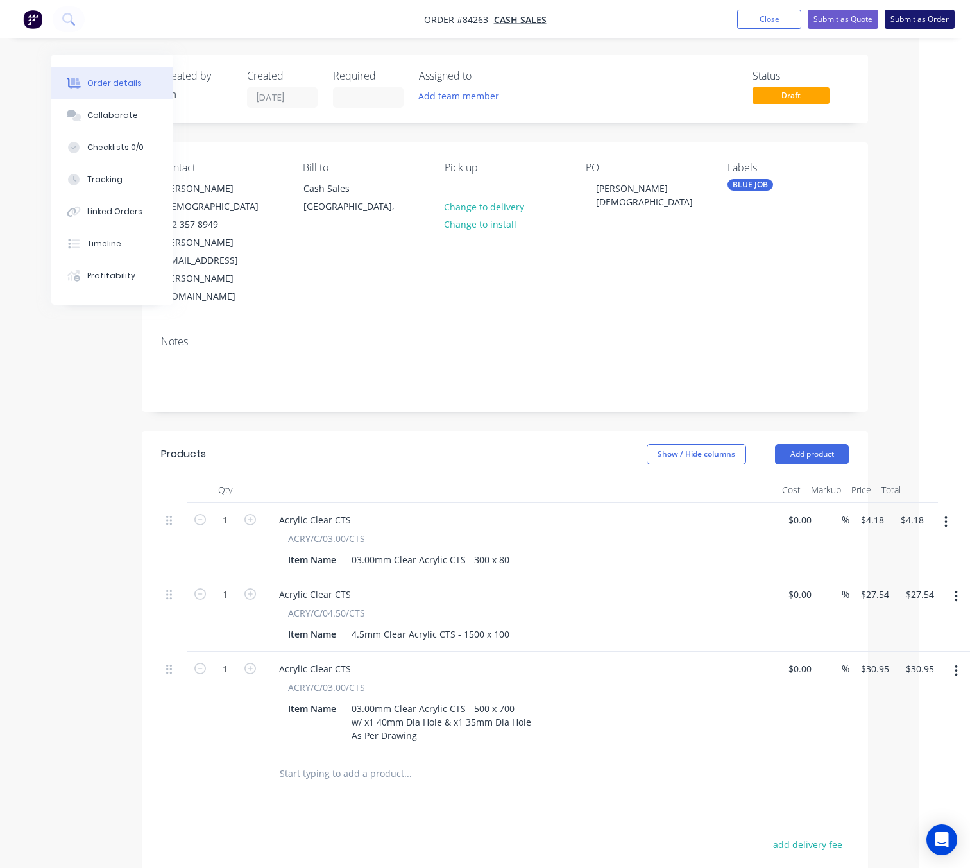
click at [899, 16] on button "Submit as Order" at bounding box center [919, 19] width 70 height 19
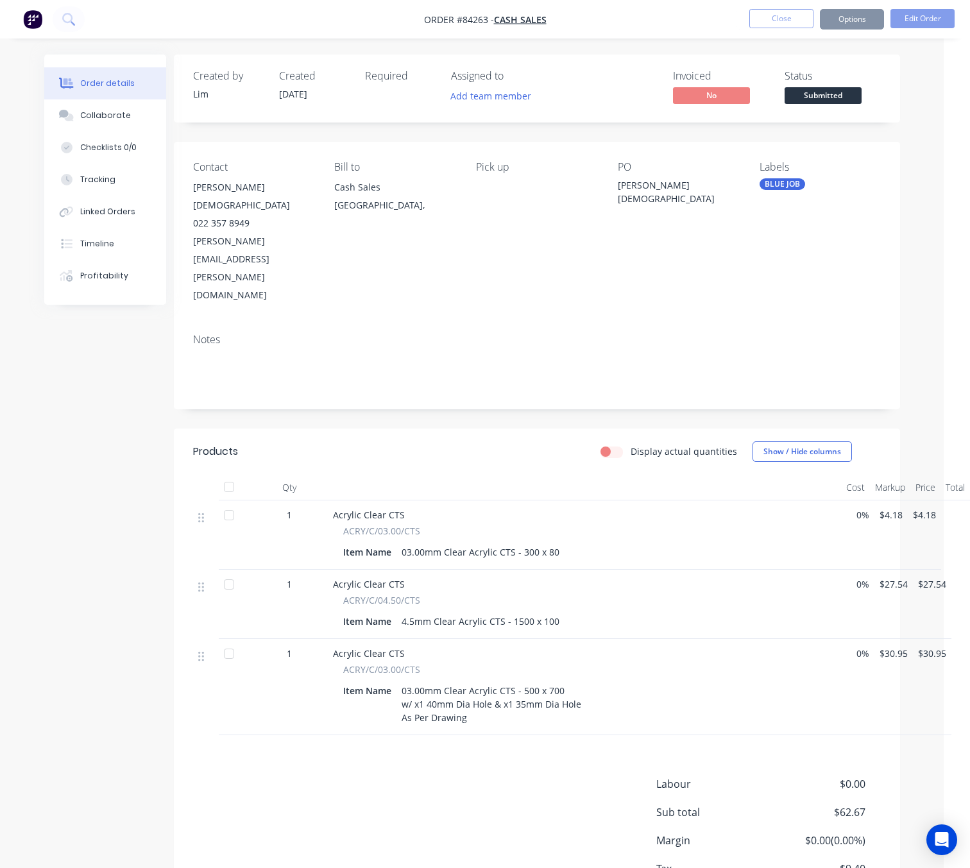
scroll to position [0, 0]
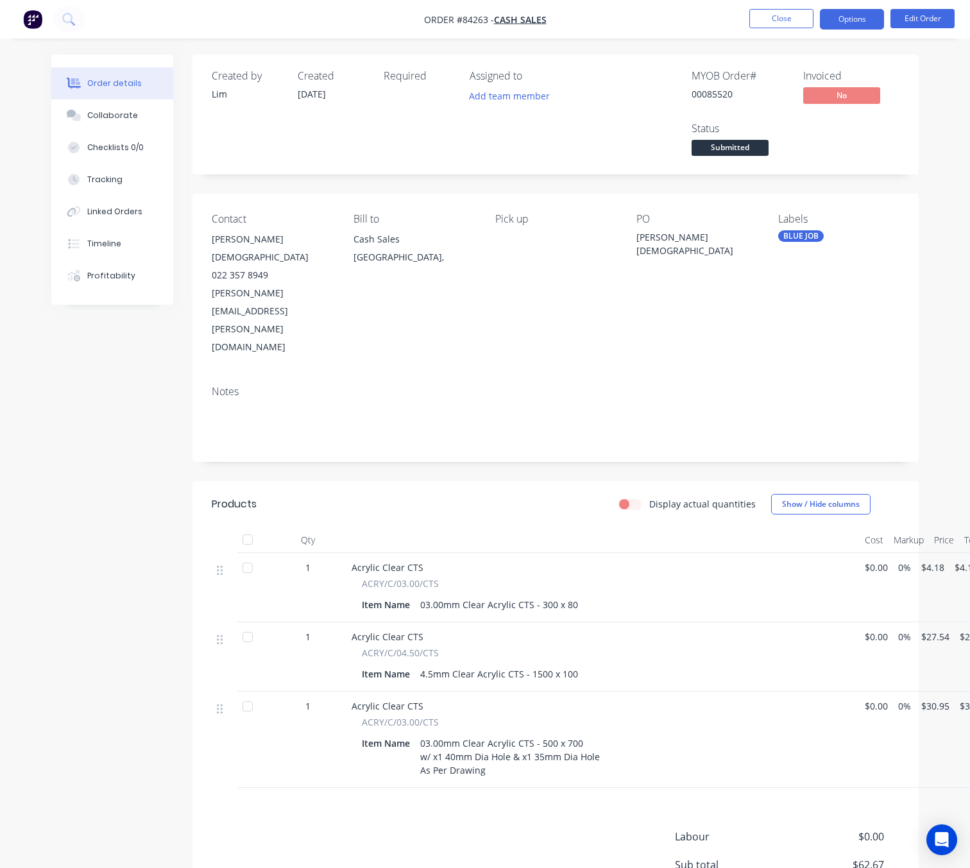
drag, startPoint x: 841, startPoint y: 14, endPoint x: 843, endPoint y: 26, distance: 11.8
click at [841, 14] on button "Options" at bounding box center [852, 19] width 64 height 21
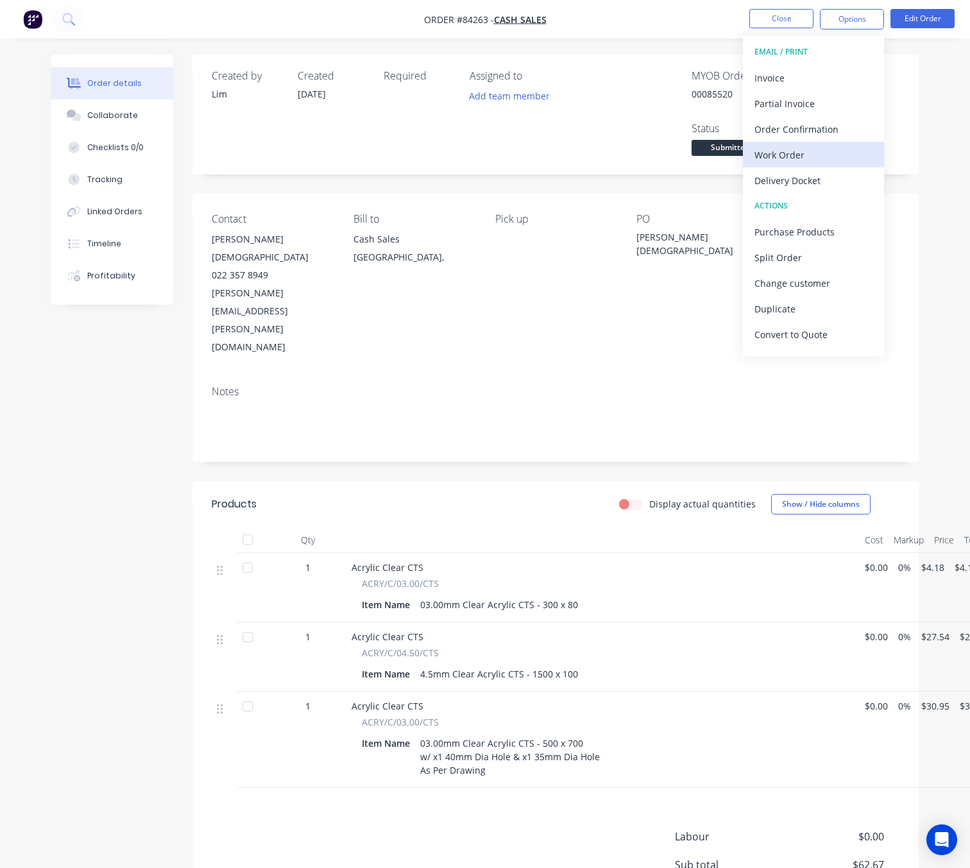
click at [816, 142] on button "Work Order" at bounding box center [813, 155] width 141 height 26
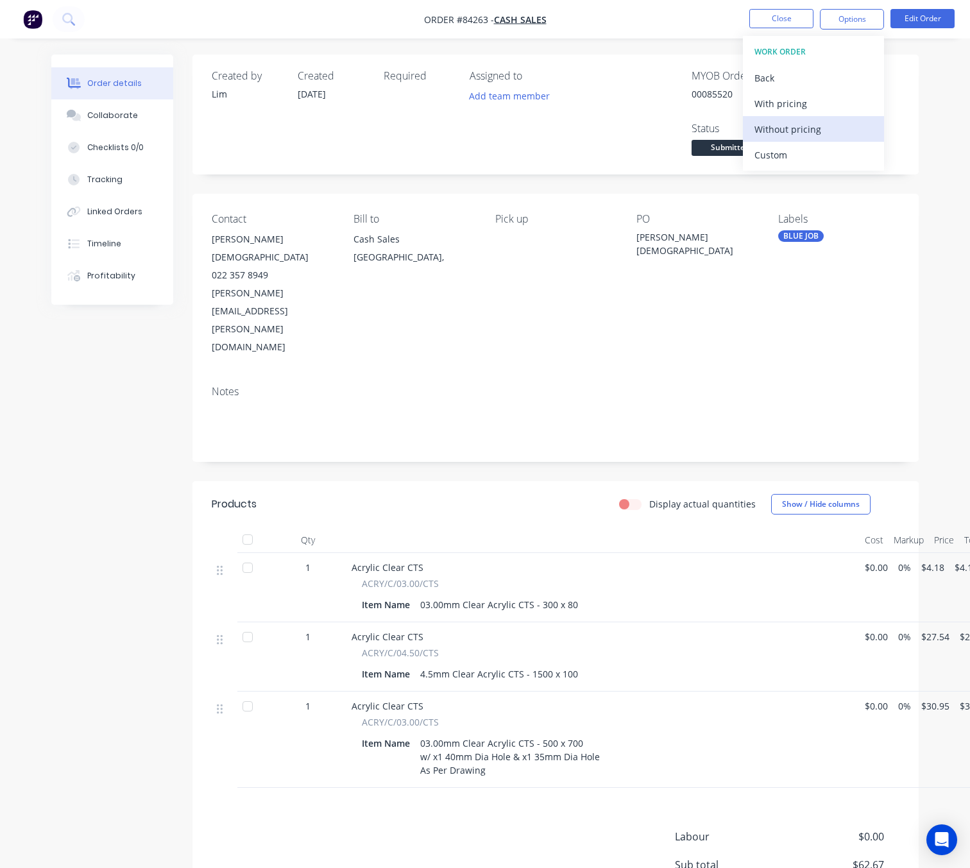
click at [814, 124] on div "Without pricing" at bounding box center [813, 129] width 118 height 19
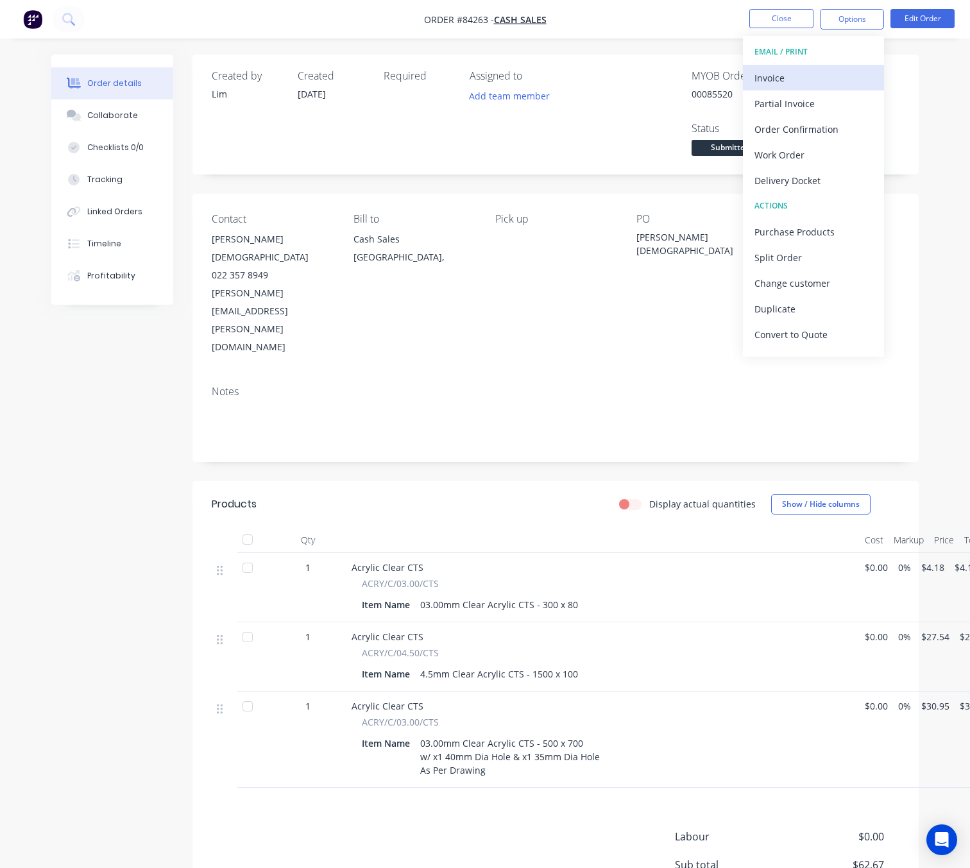
drag, startPoint x: 770, startPoint y: 63, endPoint x: 778, endPoint y: 73, distance: 12.7
click at [772, 63] on button "EMAIL / PRINT" at bounding box center [813, 52] width 141 height 26
click at [779, 73] on div "Invoice" at bounding box center [813, 78] width 118 height 19
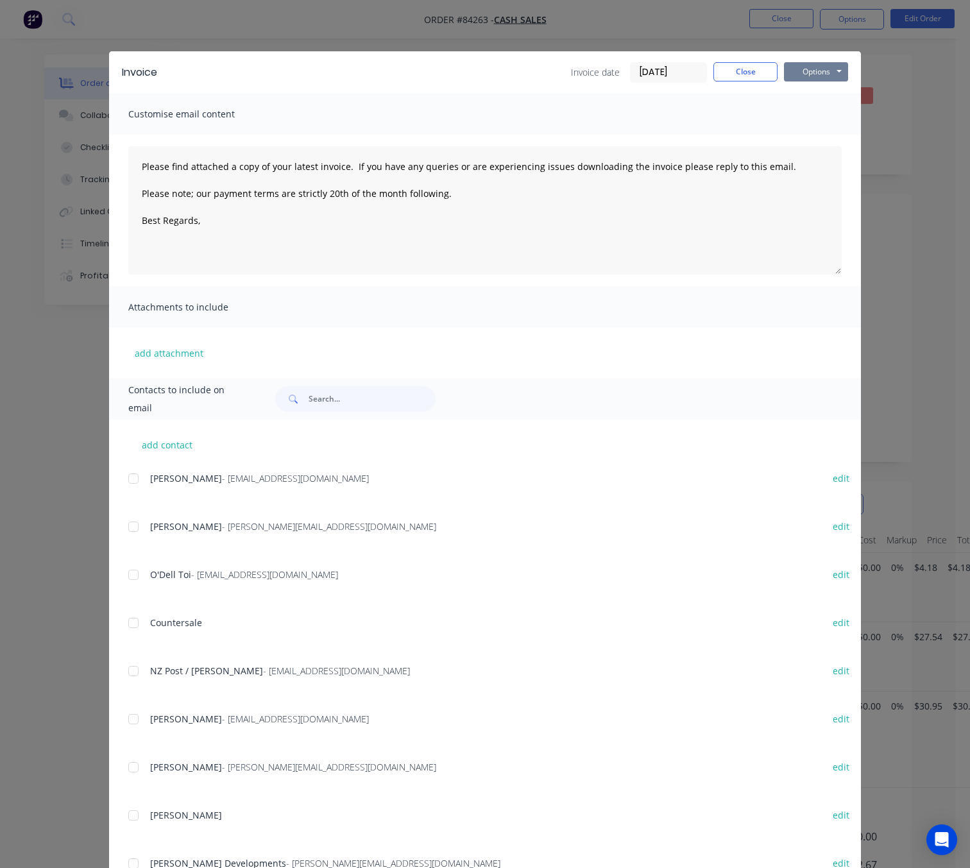
click at [820, 67] on button "Options" at bounding box center [816, 71] width 64 height 19
click at [829, 98] on button "Preview" at bounding box center [825, 94] width 82 height 21
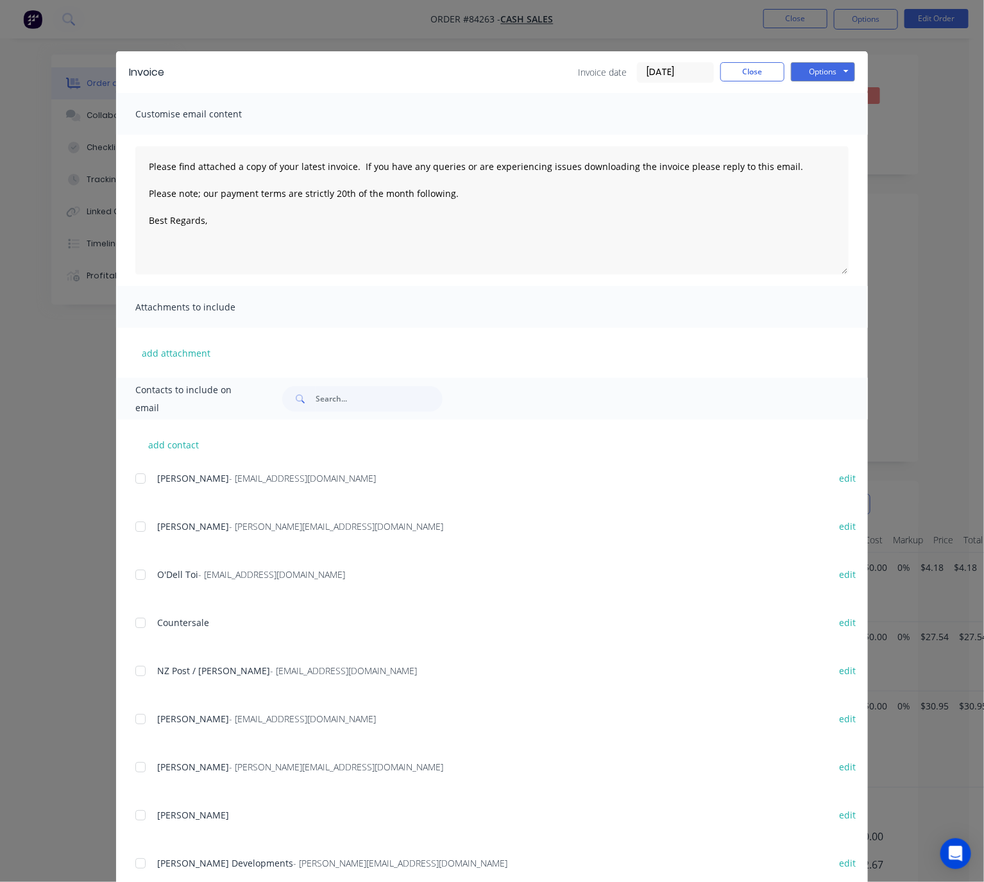
type textarea "Please find attached a copy of your latest invoice. If you have any queries or …"
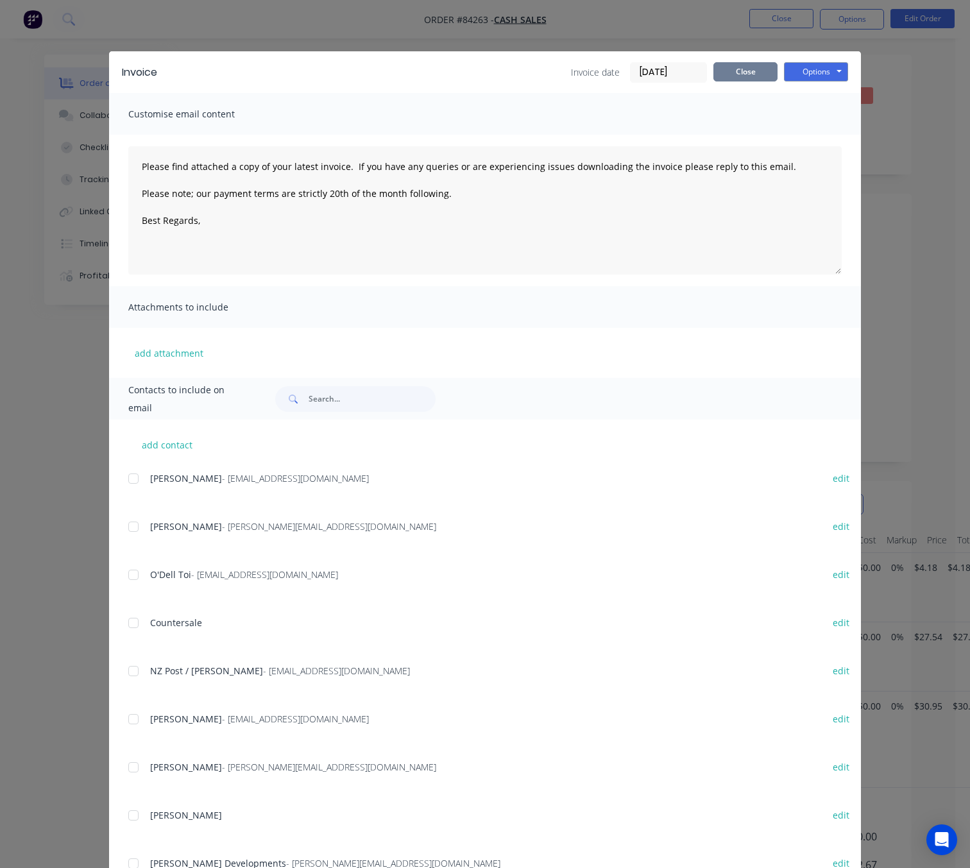
click at [723, 67] on button "Close" at bounding box center [745, 71] width 64 height 19
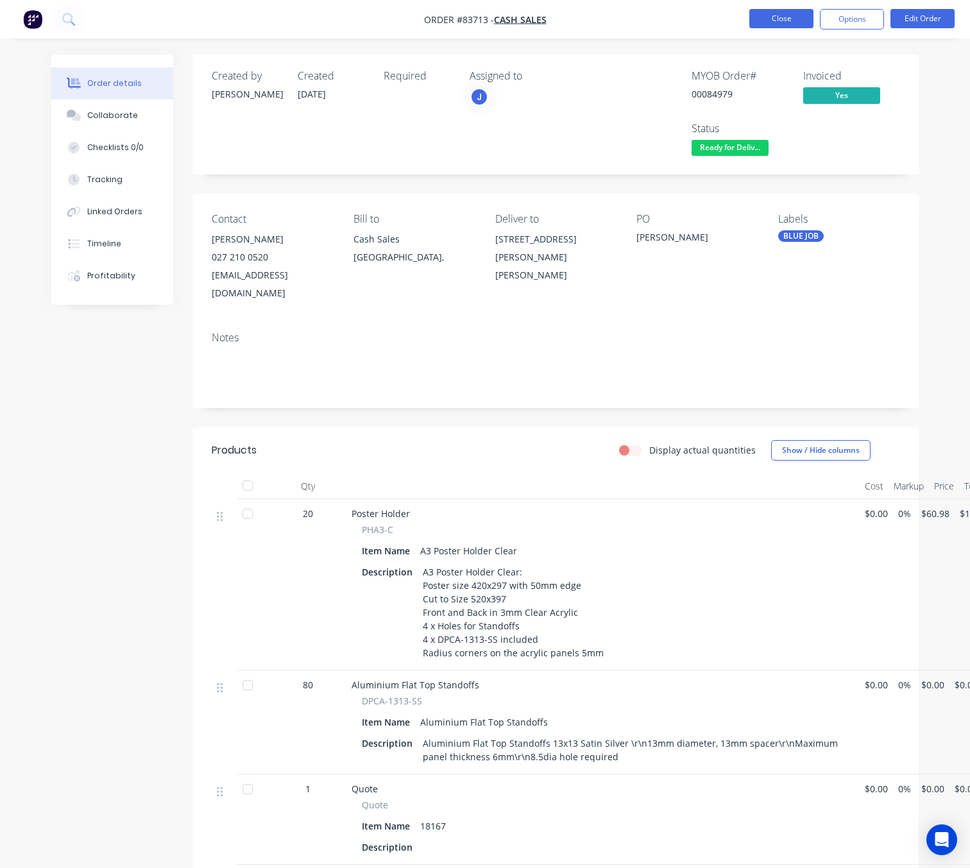
click at [784, 26] on button "Close" at bounding box center [781, 18] width 64 height 19
click at [69, 33] on nav "Order #83713 - Cash Sales Close Options Edit Order" at bounding box center [485, 19] width 970 height 38
click at [70, 27] on button at bounding box center [69, 19] width 32 height 26
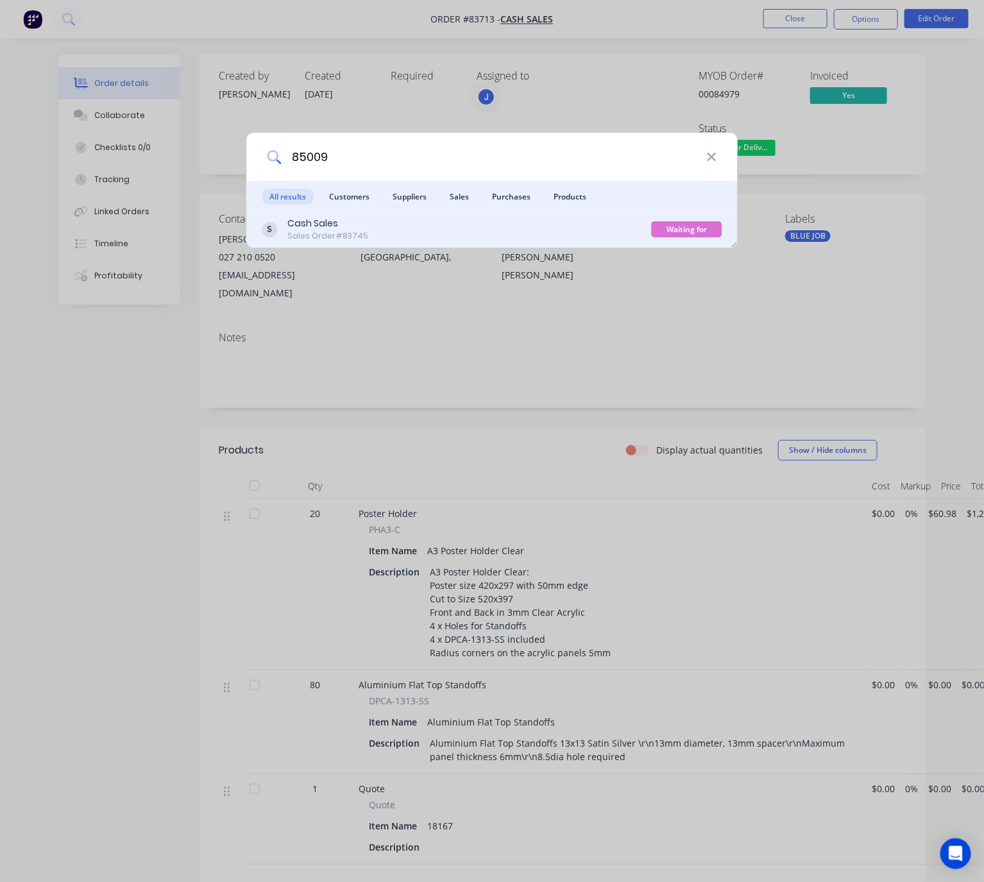
type input "85009"
click at [399, 225] on div "Cash Sales Sales Order #83745" at bounding box center [456, 229] width 389 height 25
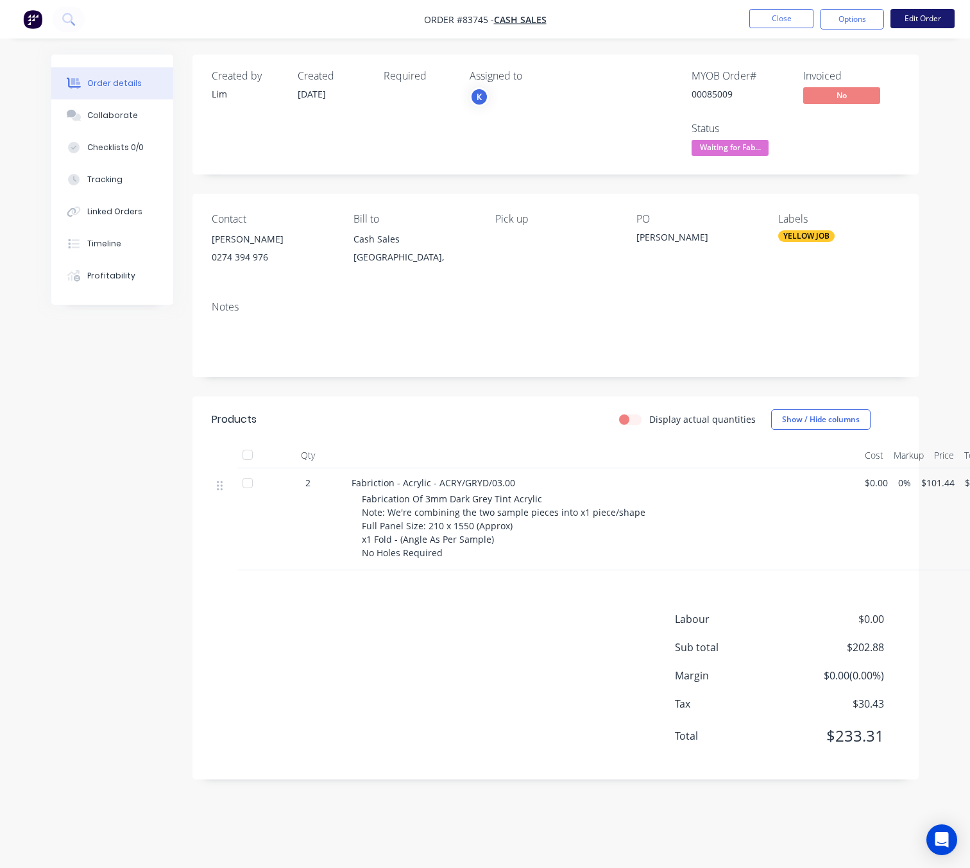
click at [941, 17] on button "Edit Order" at bounding box center [922, 18] width 64 height 19
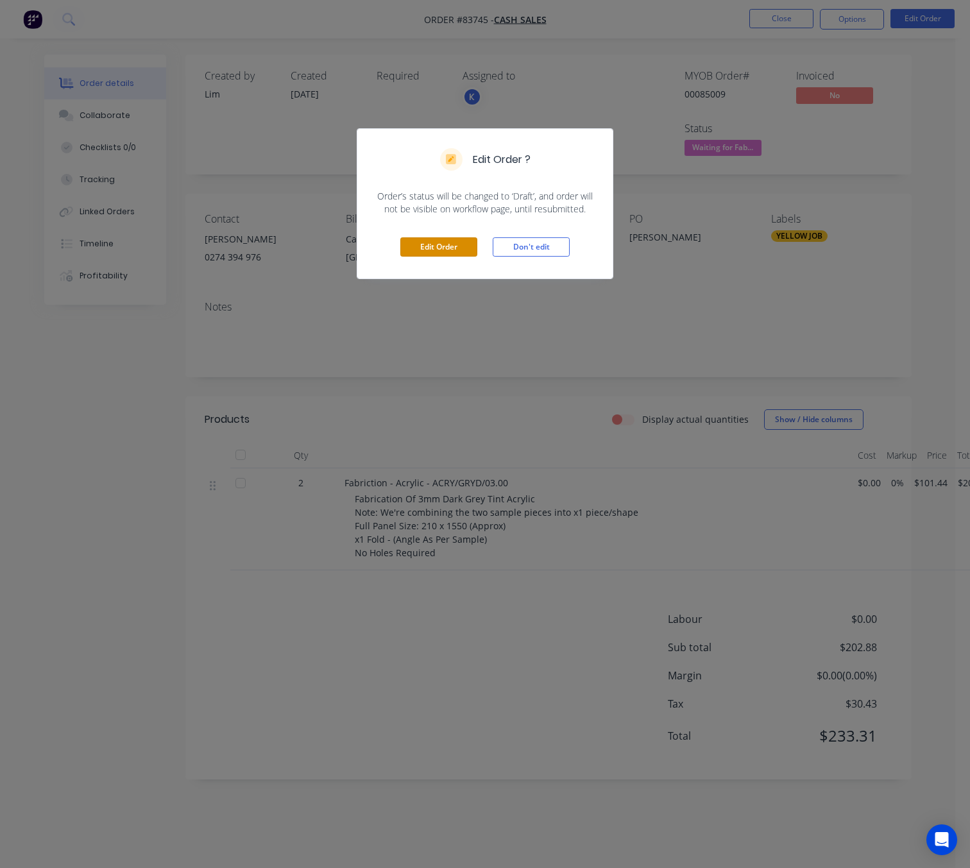
click at [432, 253] on button "Edit Order" at bounding box center [438, 246] width 77 height 19
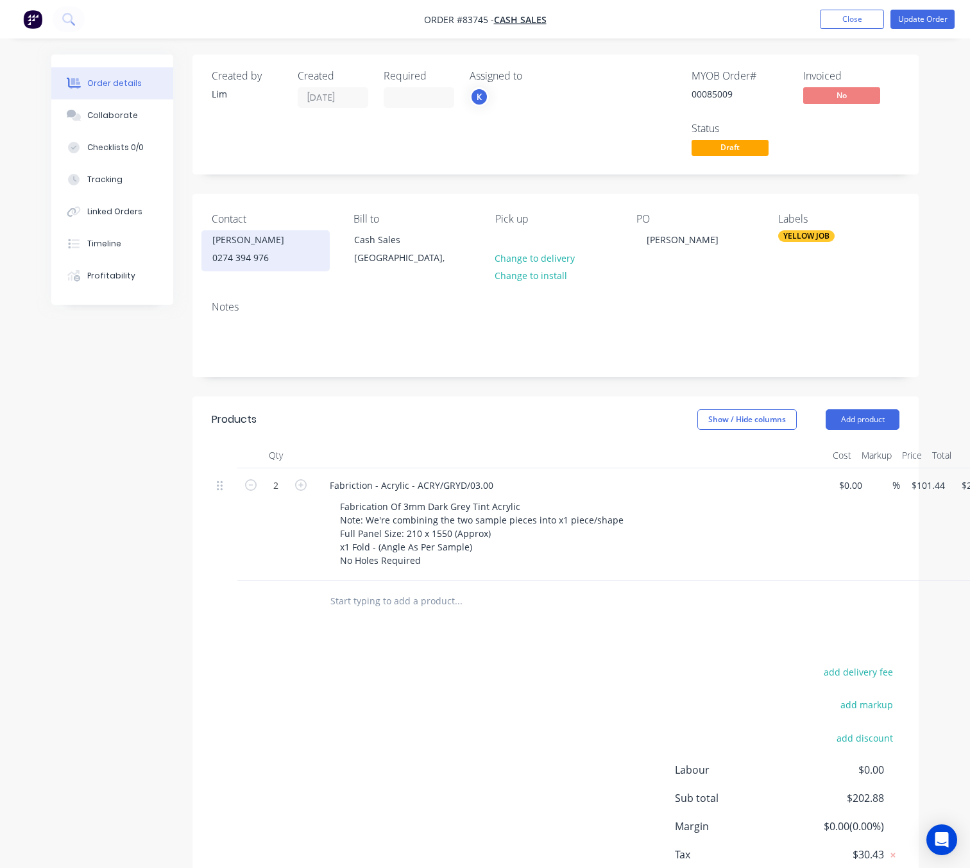
click at [249, 262] on div "0274 394 976" at bounding box center [265, 258] width 106 height 18
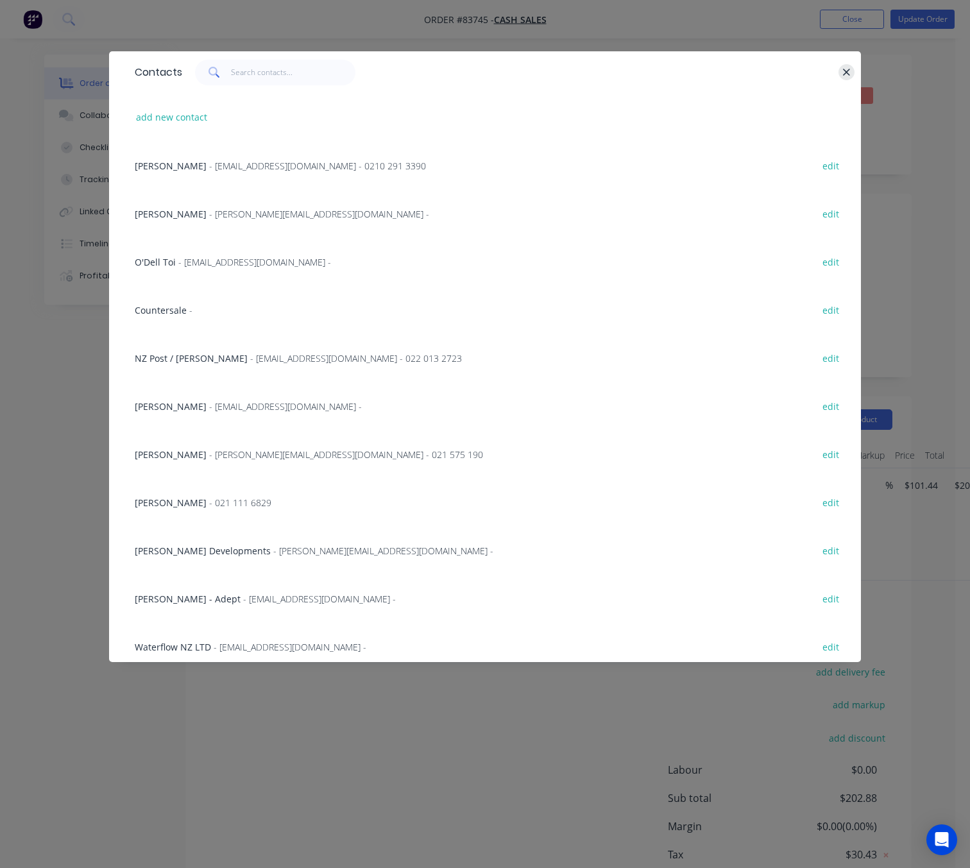
drag, startPoint x: 843, startPoint y: 72, endPoint x: 739, endPoint y: 123, distance: 116.4
click at [845, 72] on icon "button" at bounding box center [846, 73] width 8 height 12
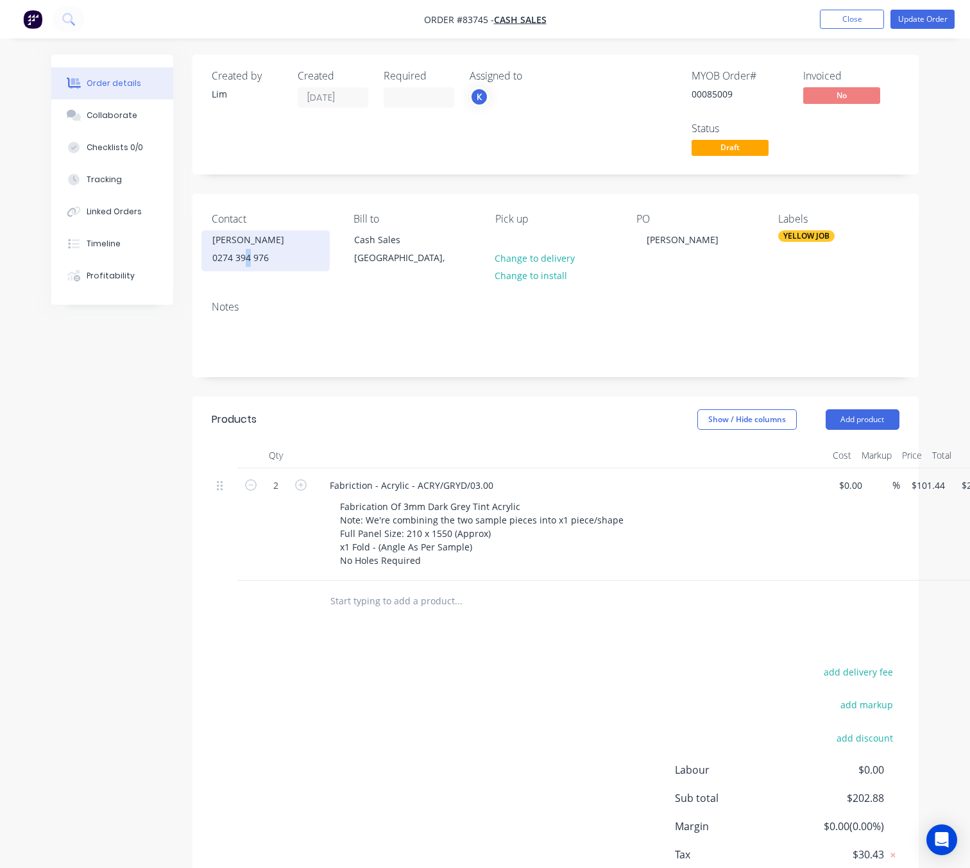
click at [247, 254] on div "0274 394 976" at bounding box center [265, 258] width 106 height 18
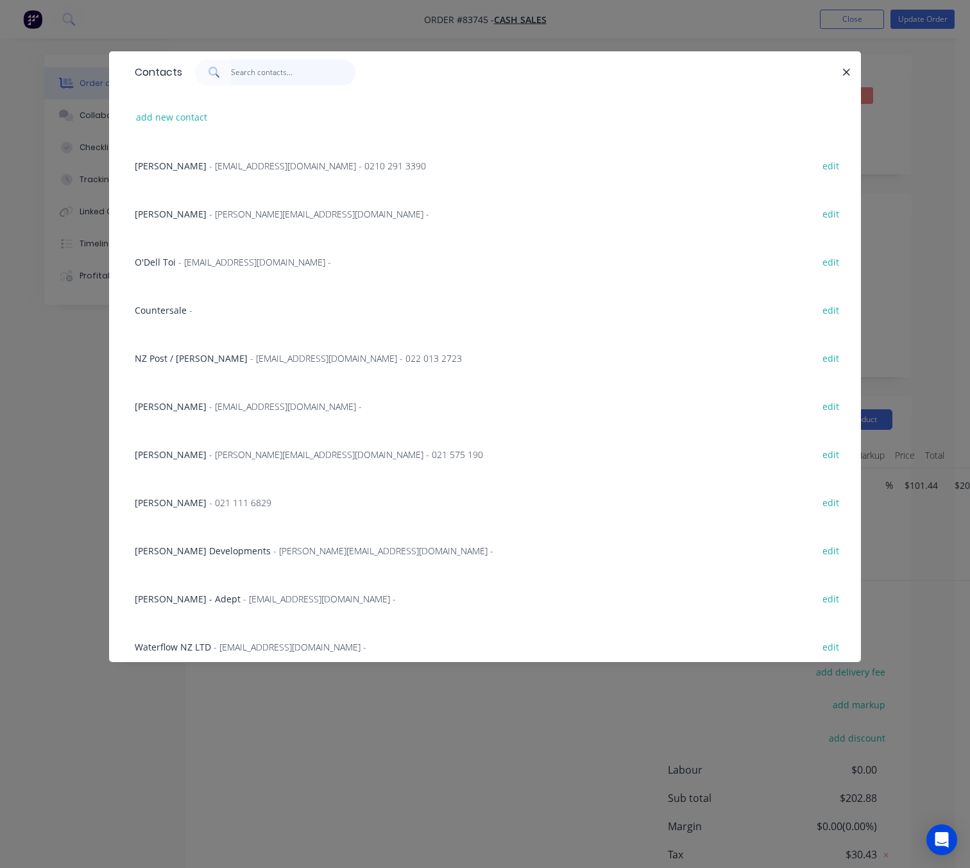
click at [272, 76] on input "text" at bounding box center [293, 73] width 125 height 26
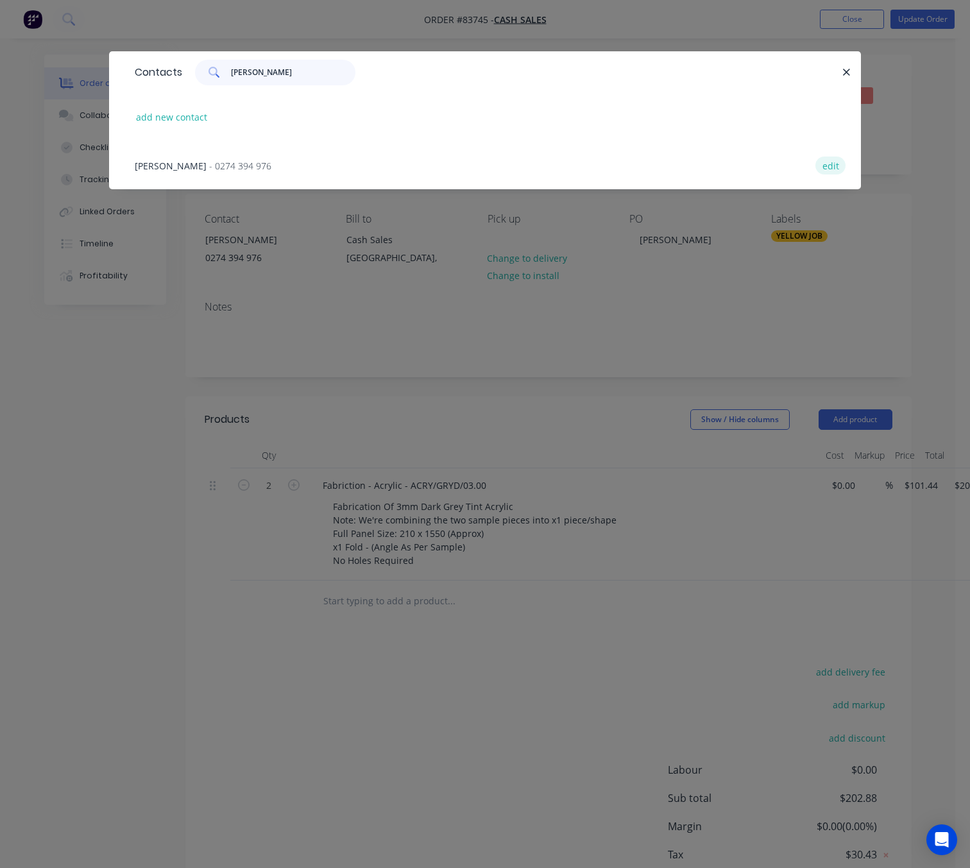
type input "[PERSON_NAME]"
click at [841, 164] on button "edit" at bounding box center [830, 164] width 30 height 17
select select "NZ"
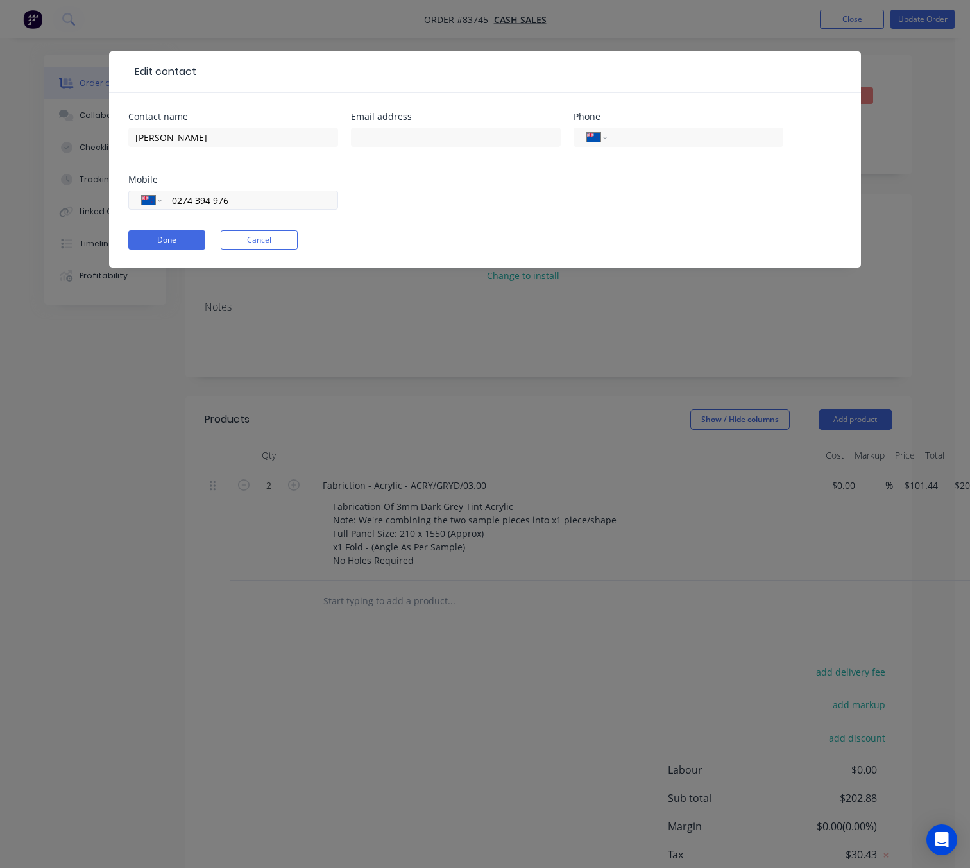
drag, startPoint x: 208, startPoint y: 195, endPoint x: 229, endPoint y: 207, distance: 24.1
click at [210, 196] on input "0274 394 976" at bounding box center [248, 200] width 154 height 15
drag, startPoint x: 210, startPoint y: 200, endPoint x: 220, endPoint y: 204, distance: 10.4
click at [210, 199] on input "0274 394 976" at bounding box center [248, 200] width 154 height 15
click at [212, 198] on input "0274 394 976" at bounding box center [248, 200] width 154 height 15
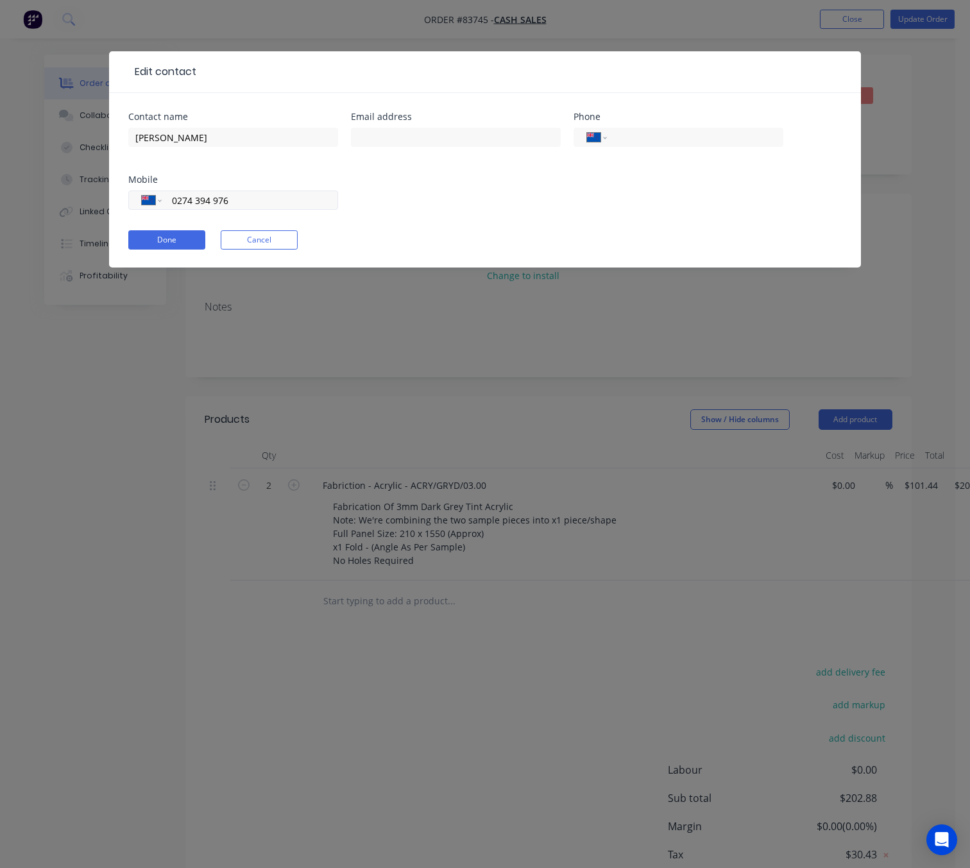
click at [229, 202] on input "0274 394 976" at bounding box center [248, 200] width 154 height 15
drag, startPoint x: 208, startPoint y: 199, endPoint x: 222, endPoint y: 207, distance: 15.5
click at [210, 199] on input "0274 394 976" at bounding box center [248, 200] width 154 height 15
type input "0274 394 4976"
click at [185, 243] on button "Done" at bounding box center [166, 239] width 77 height 19
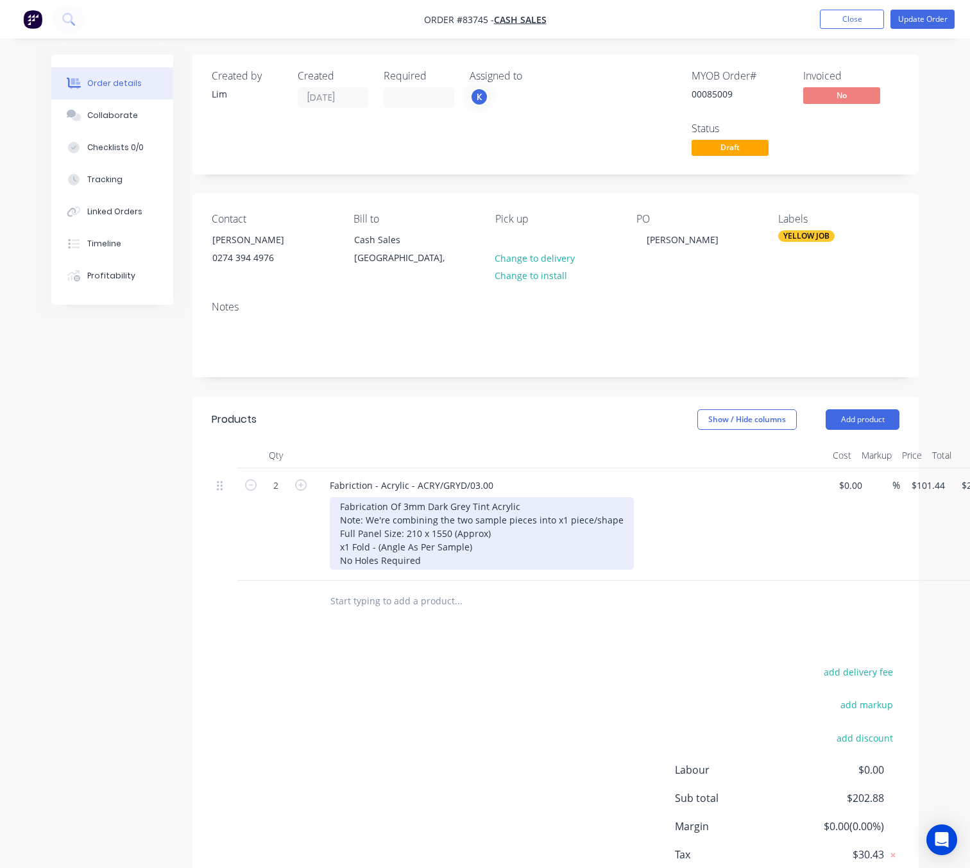
drag, startPoint x: 449, startPoint y: 557, endPoint x: 472, endPoint y: 562, distance: 23.7
click at [449, 556] on div "Fabrication Of 3mm Dark Grey Tint Acrylic Note: We're combining the two sample …" at bounding box center [482, 533] width 304 height 72
click at [460, 560] on div "Fabrication Of 3mm Dark Grey Tint Acrylic Note: We're combining the two sample …" at bounding box center [482, 533] width 304 height 72
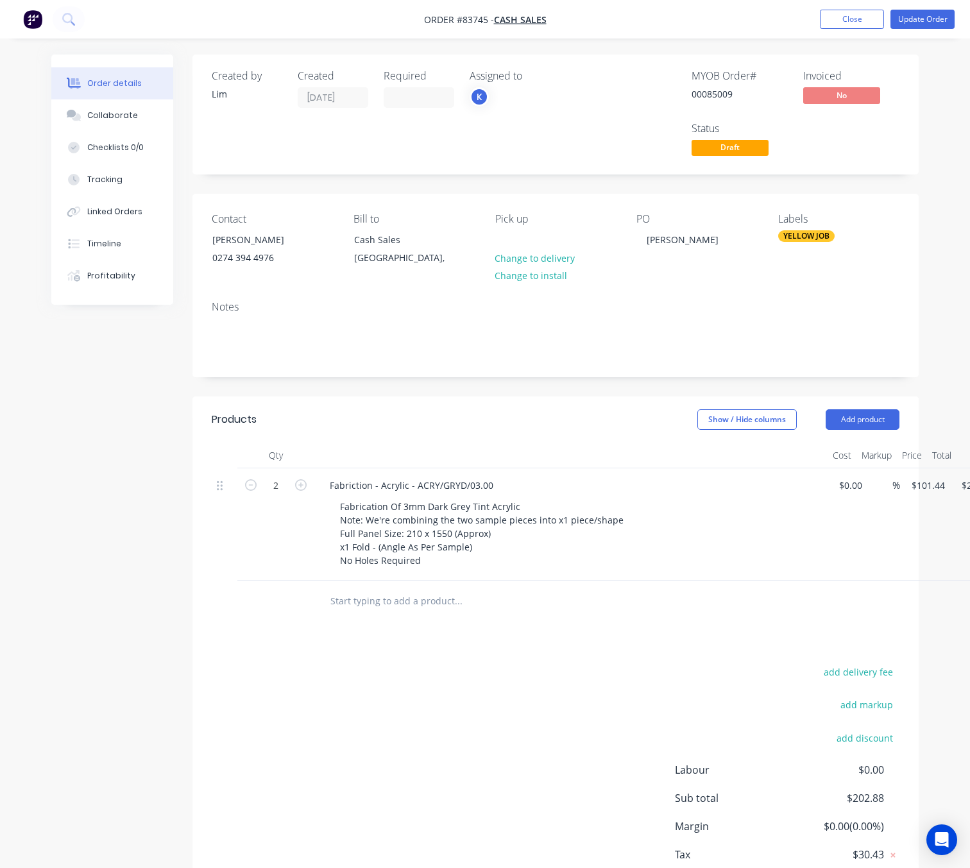
click at [397, 735] on div "add delivery fee add markup add discount Labour $0.00 Sub total $202.88 Margin …" at bounding box center [556, 787] width 688 height 248
click at [859, 15] on button "Close" at bounding box center [852, 19] width 64 height 19
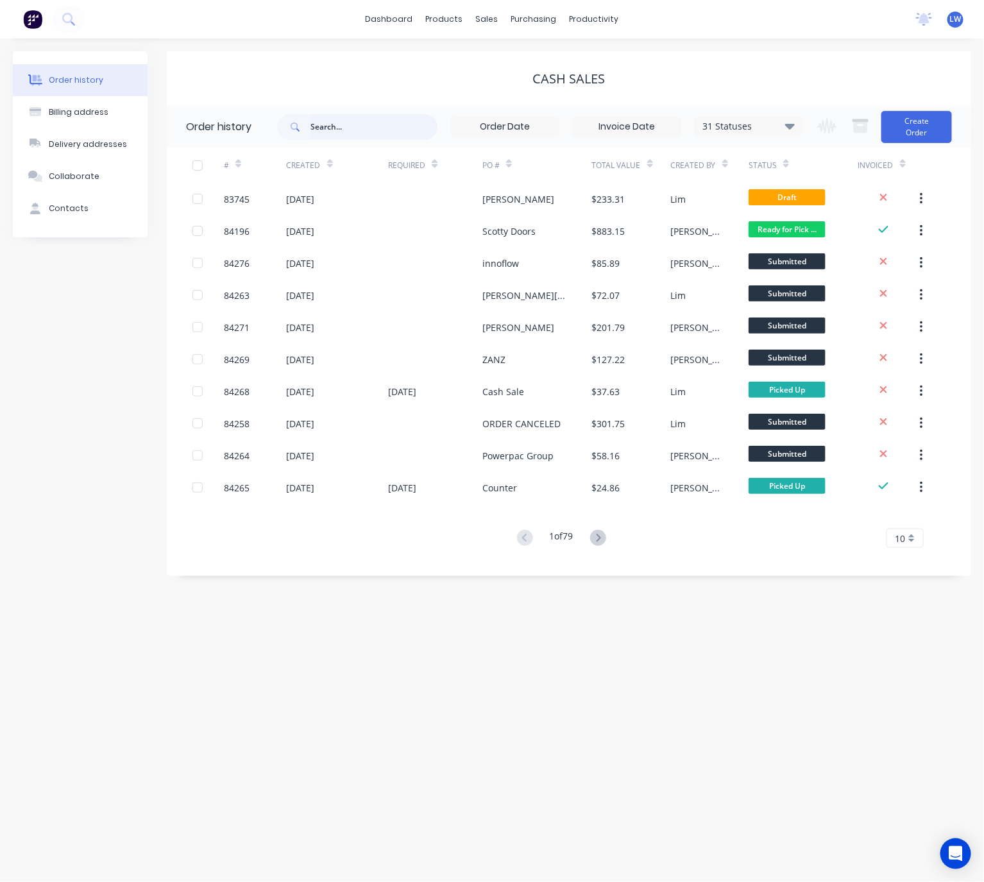
click at [335, 121] on input "text" at bounding box center [373, 127] width 127 height 26
type input "83654"
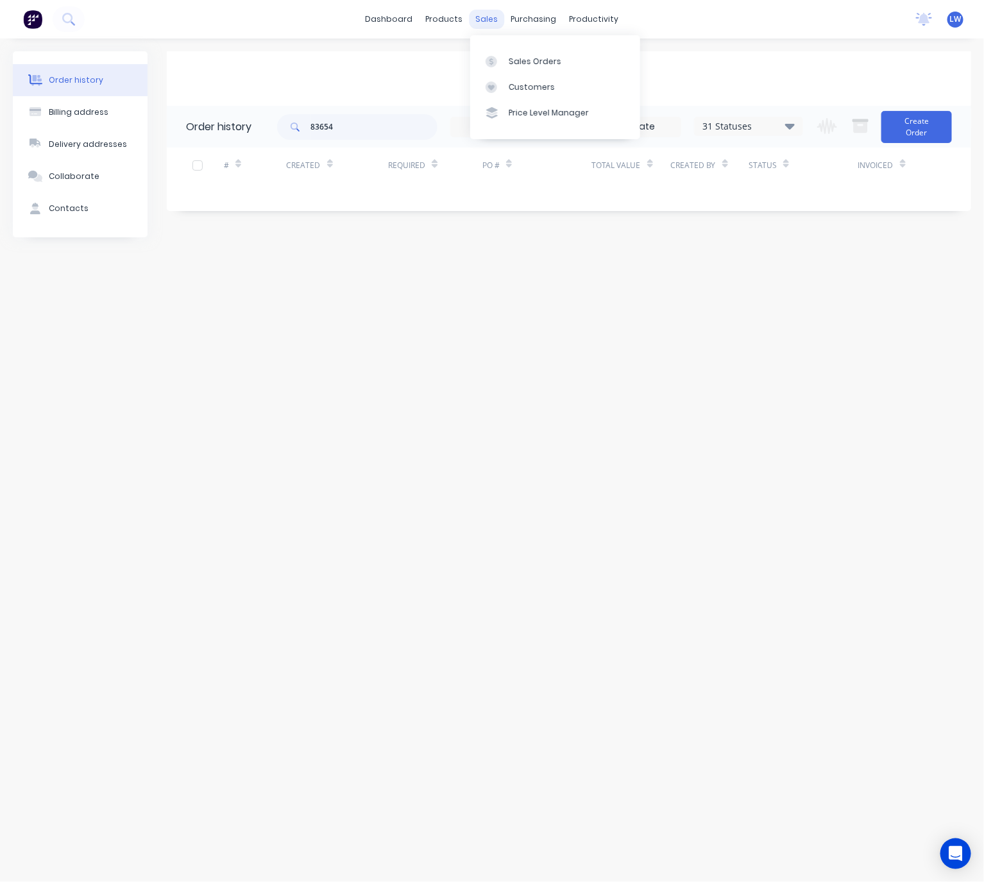
click at [487, 25] on div "sales" at bounding box center [486, 19] width 35 height 19
drag, startPoint x: 521, startPoint y: 73, endPoint x: 518, endPoint y: 62, distance: 12.0
click at [521, 71] on div "Cash Sales" at bounding box center [569, 78] width 804 height 15
click at [472, 14] on div "sales" at bounding box center [486, 19] width 35 height 19
click at [514, 58] on div "Sales Orders" at bounding box center [535, 62] width 53 height 12
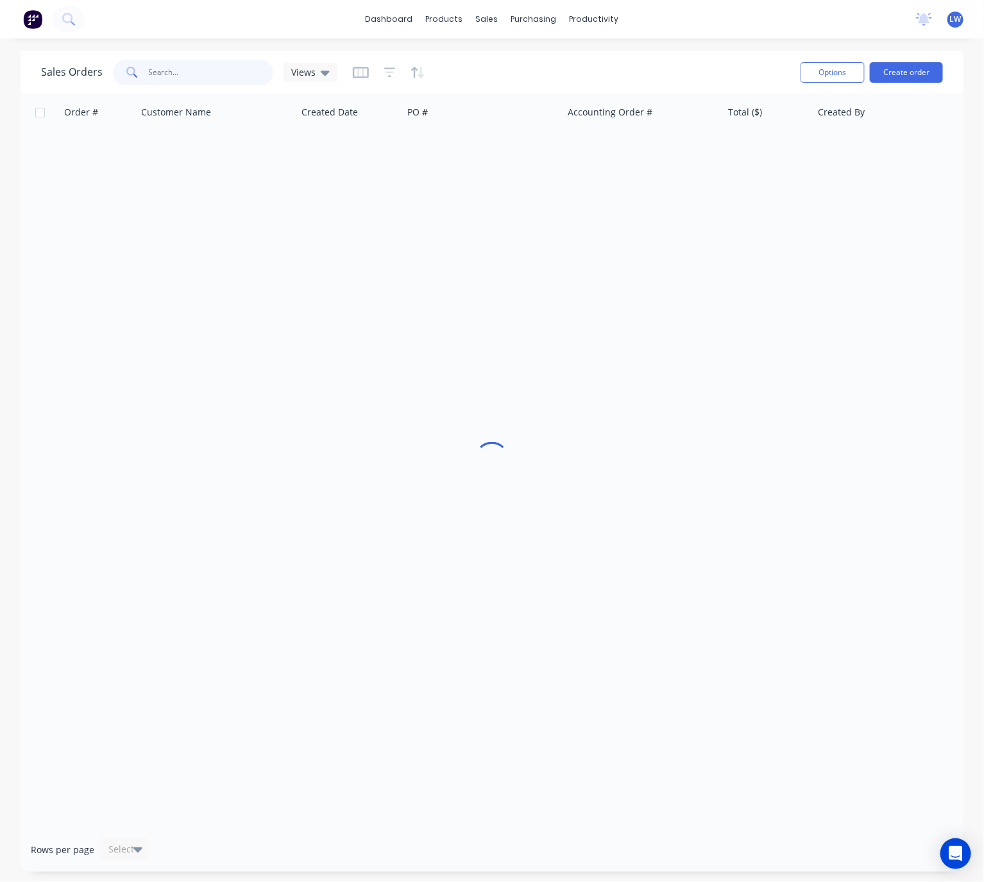
click at [212, 75] on input "text" at bounding box center [211, 73] width 125 height 26
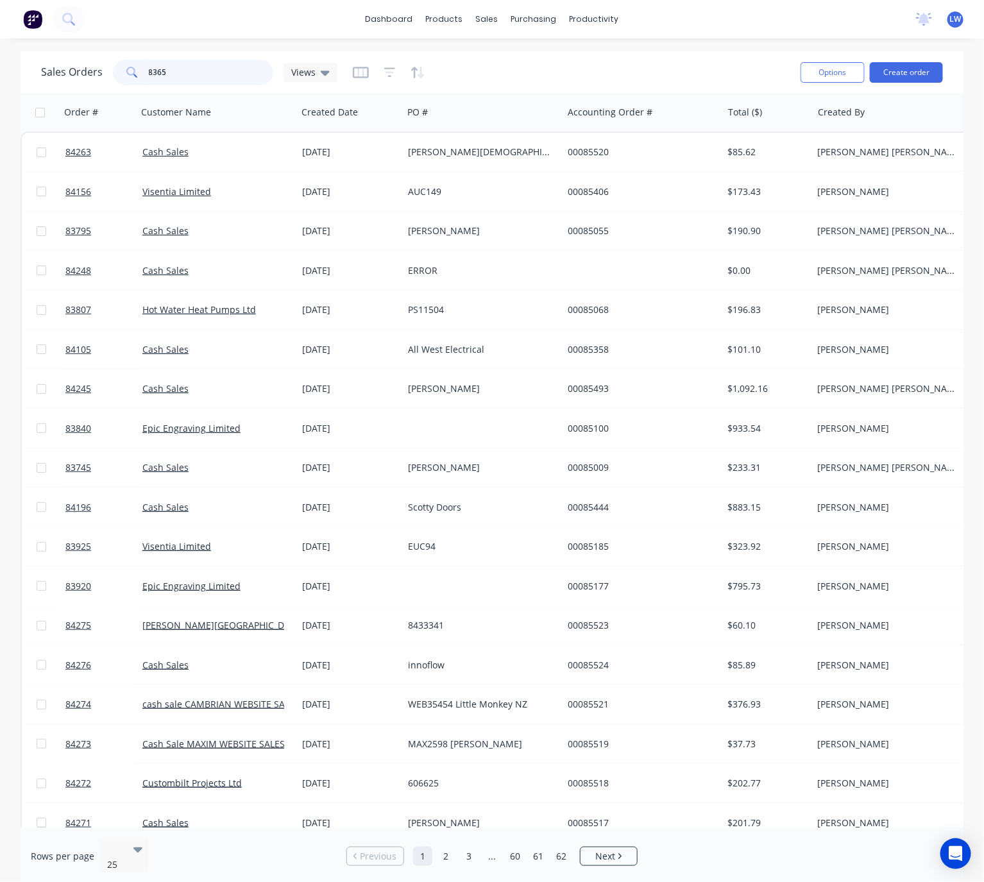
type input "83654"
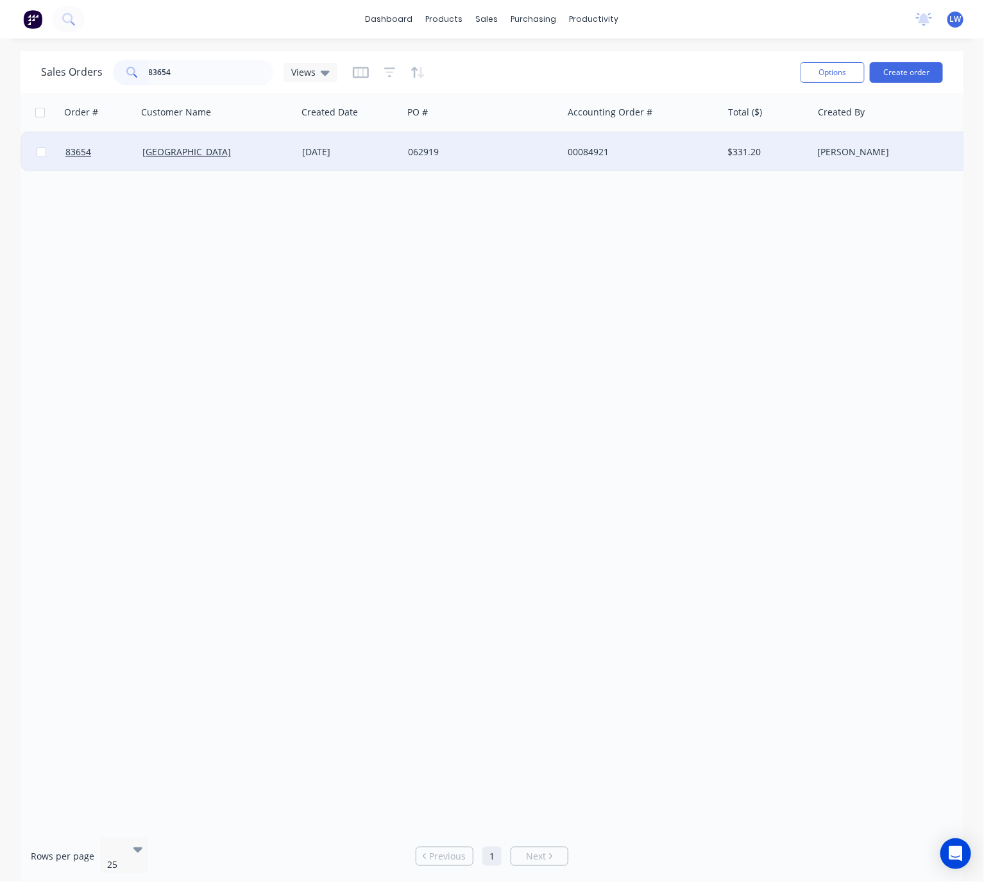
click at [446, 158] on div "062919" at bounding box center [479, 152] width 142 height 13
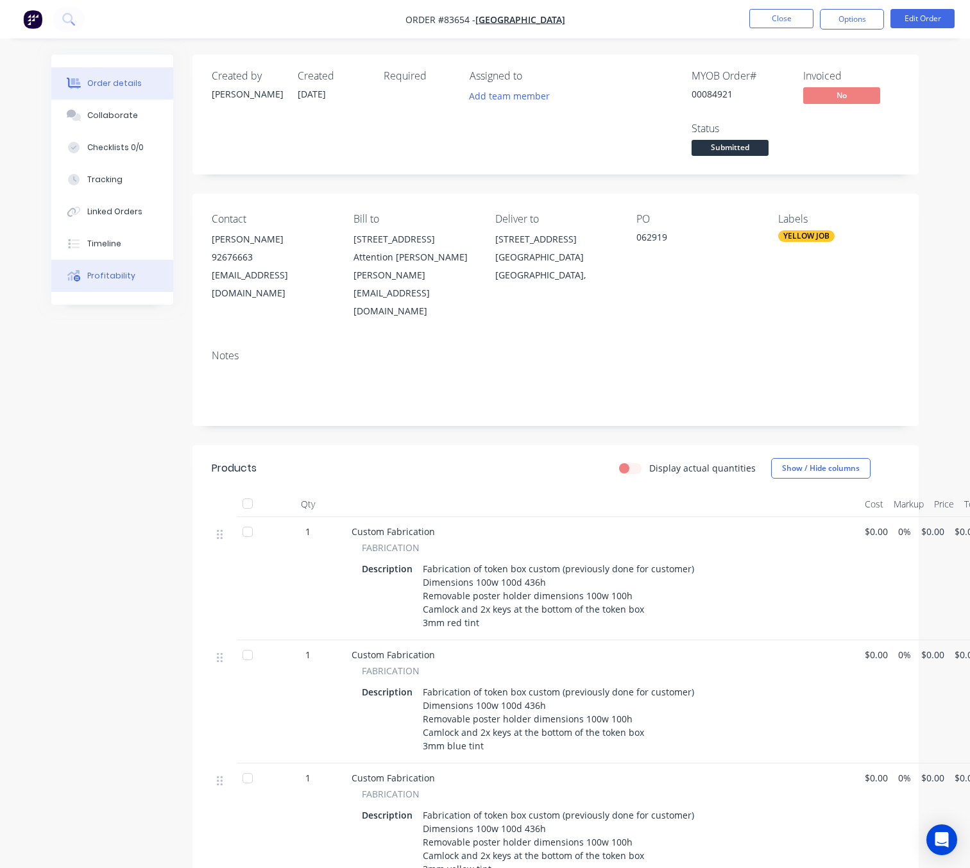
click at [135, 283] on button "Profitability" at bounding box center [112, 276] width 122 height 32
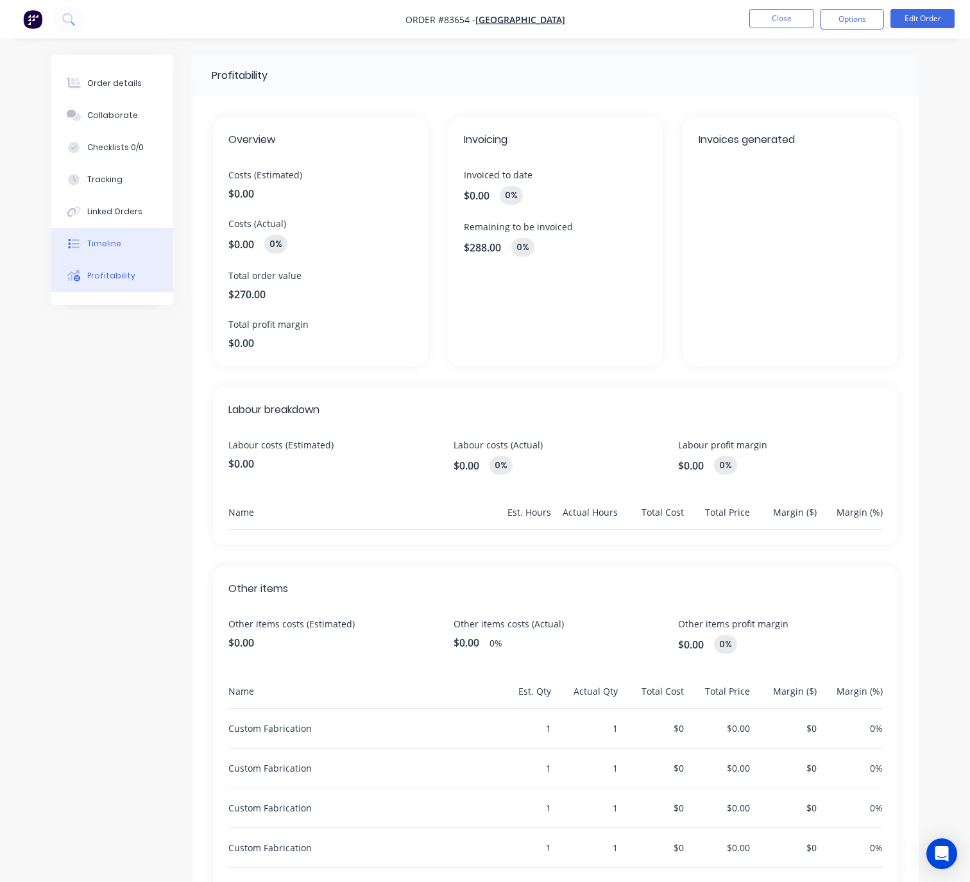
click at [139, 247] on button "Timeline" at bounding box center [112, 244] width 122 height 32
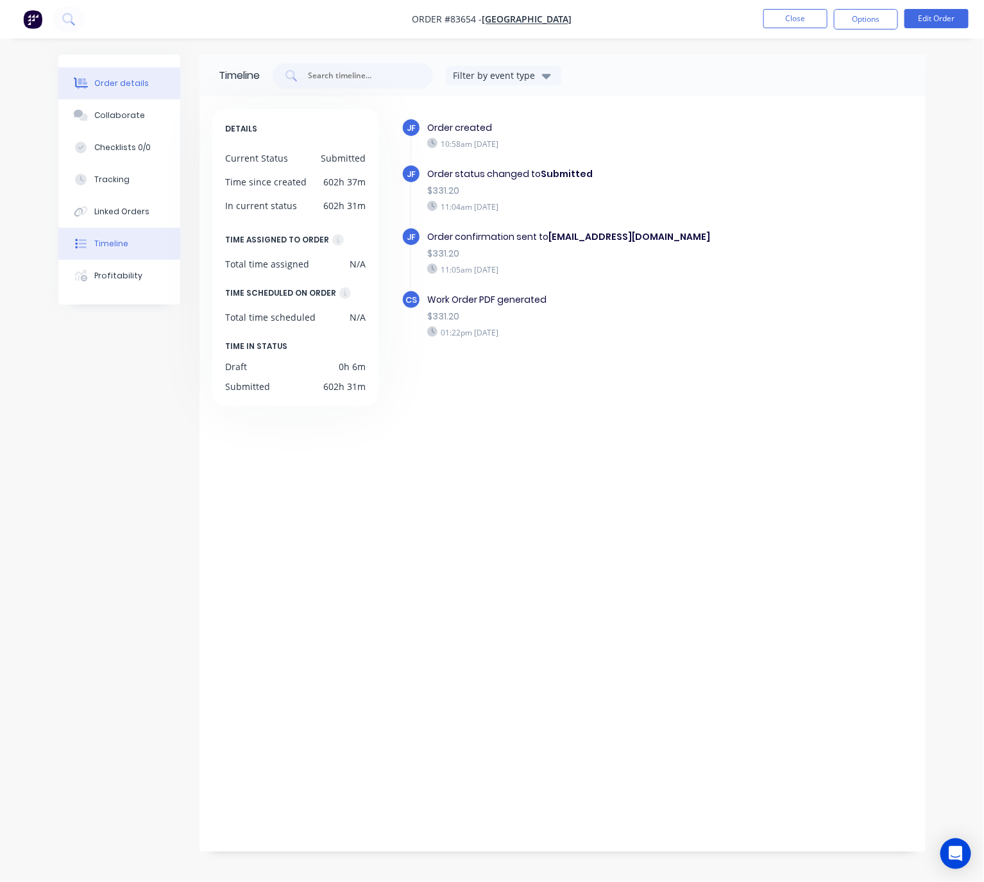
click at [143, 74] on button "Order details" at bounding box center [119, 83] width 122 height 32
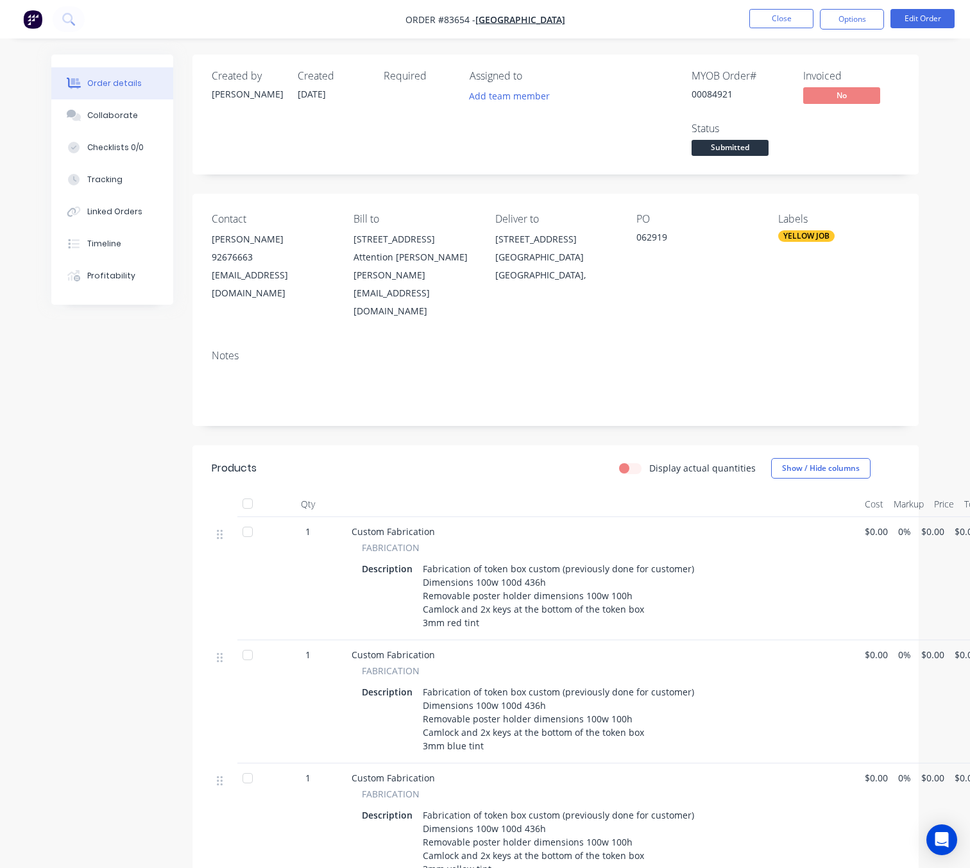
drag, startPoint x: 139, startPoint y: 545, endPoint x: 145, endPoint y: 541, distance: 7.8
click at [139, 544] on div "Created by Jess Created 04/08/25 Required Assigned to Add team member MYOB Orde…" at bounding box center [484, 706] width 867 height 1302
click at [128, 252] on button "Timeline" at bounding box center [112, 244] width 122 height 32
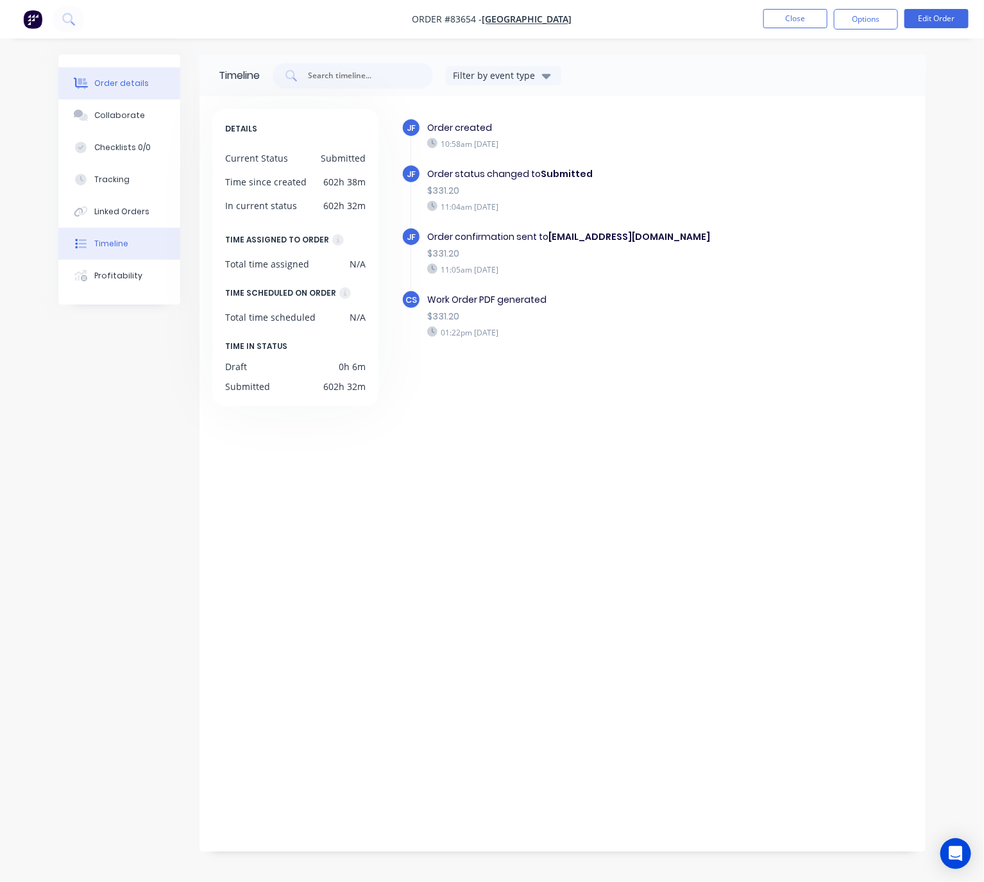
click at [153, 79] on button "Order details" at bounding box center [119, 83] width 122 height 32
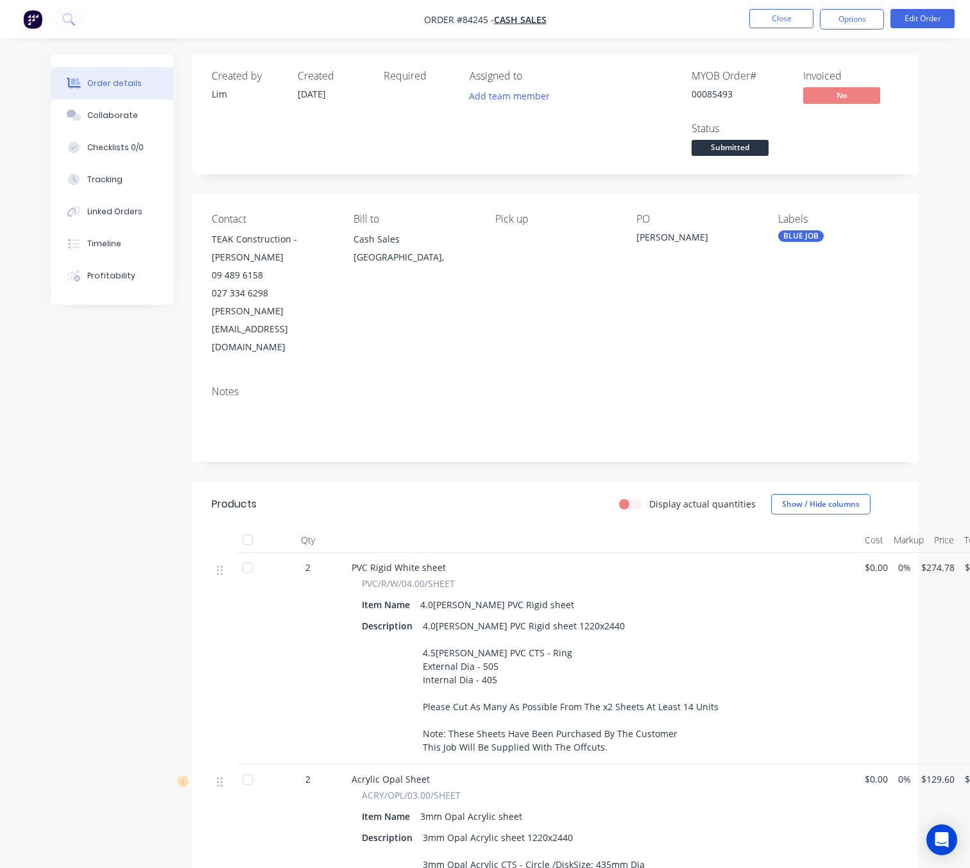
scroll to position [0, 33]
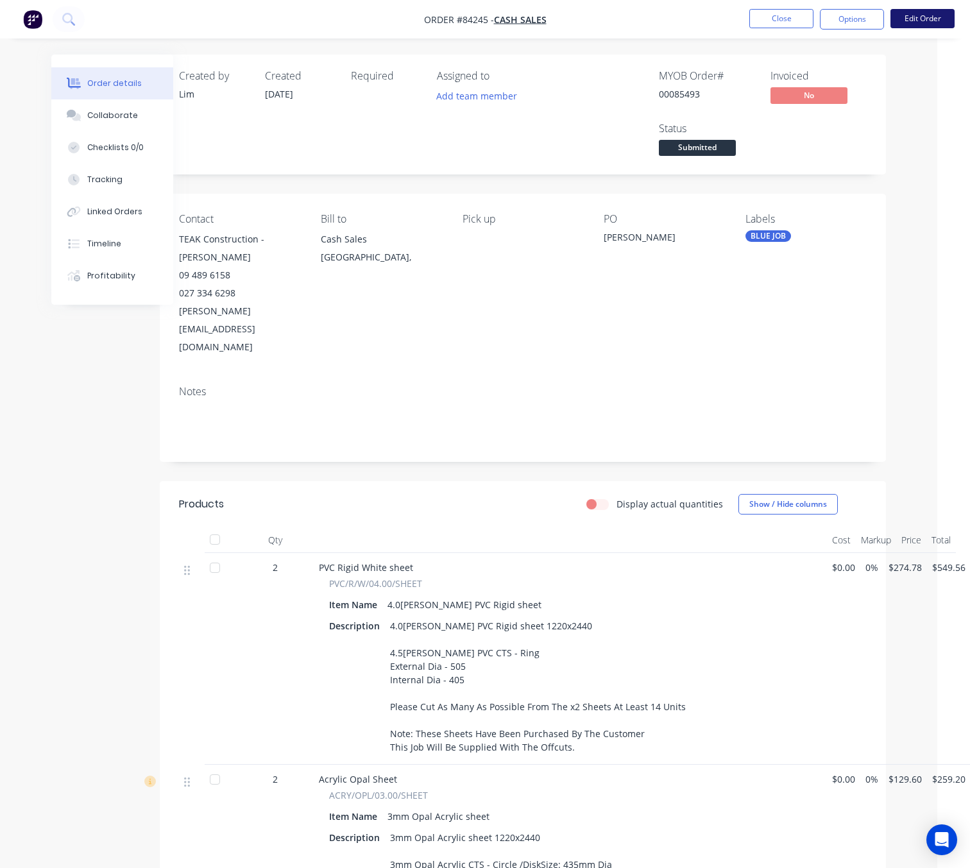
click at [932, 12] on button "Edit Order" at bounding box center [922, 18] width 64 height 19
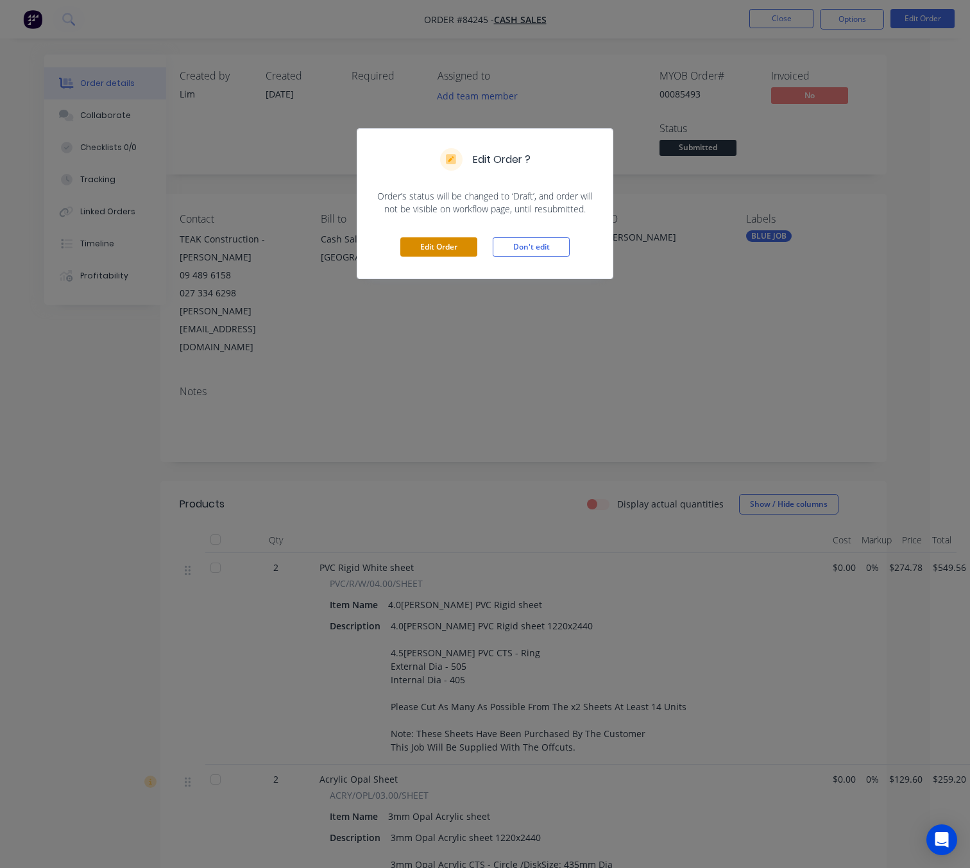
drag, startPoint x: 426, startPoint y: 227, endPoint x: 443, endPoint y: 246, distance: 25.9
click at [427, 227] on div "Edit Order Don't edit" at bounding box center [484, 246] width 255 height 63
click at [443, 246] on button "Edit Order" at bounding box center [438, 246] width 77 height 19
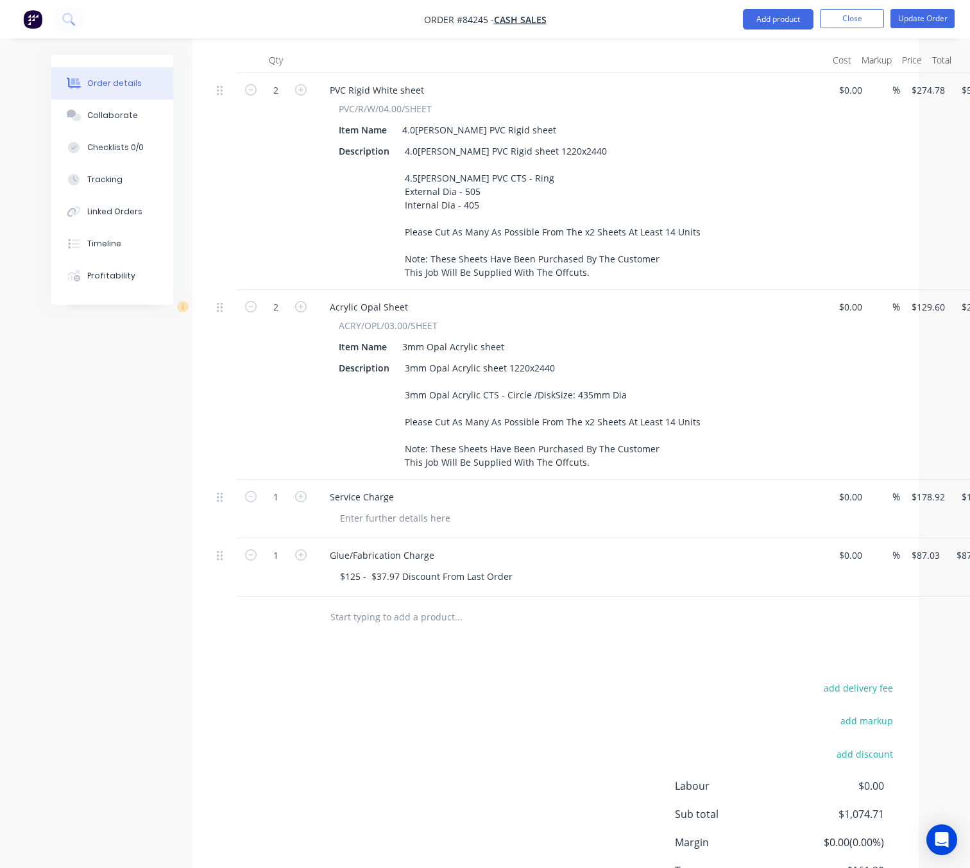
scroll to position [481, 62]
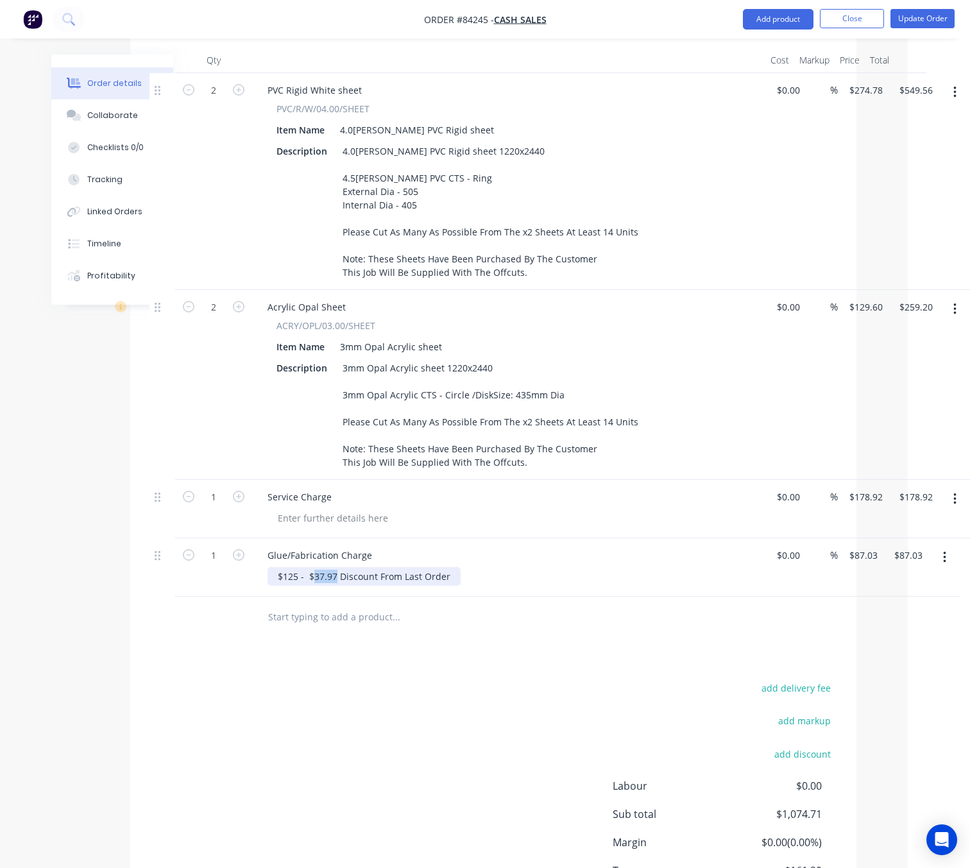
drag, startPoint x: 335, startPoint y: 544, endPoint x: 314, endPoint y: 541, distance: 20.9
click at [314, 567] on div "$125 - $37.97 Discount From Last Order" at bounding box center [363, 576] width 193 height 19
copy div "37.97"
click at [306, 509] on div at bounding box center [332, 518] width 131 height 19
paste div
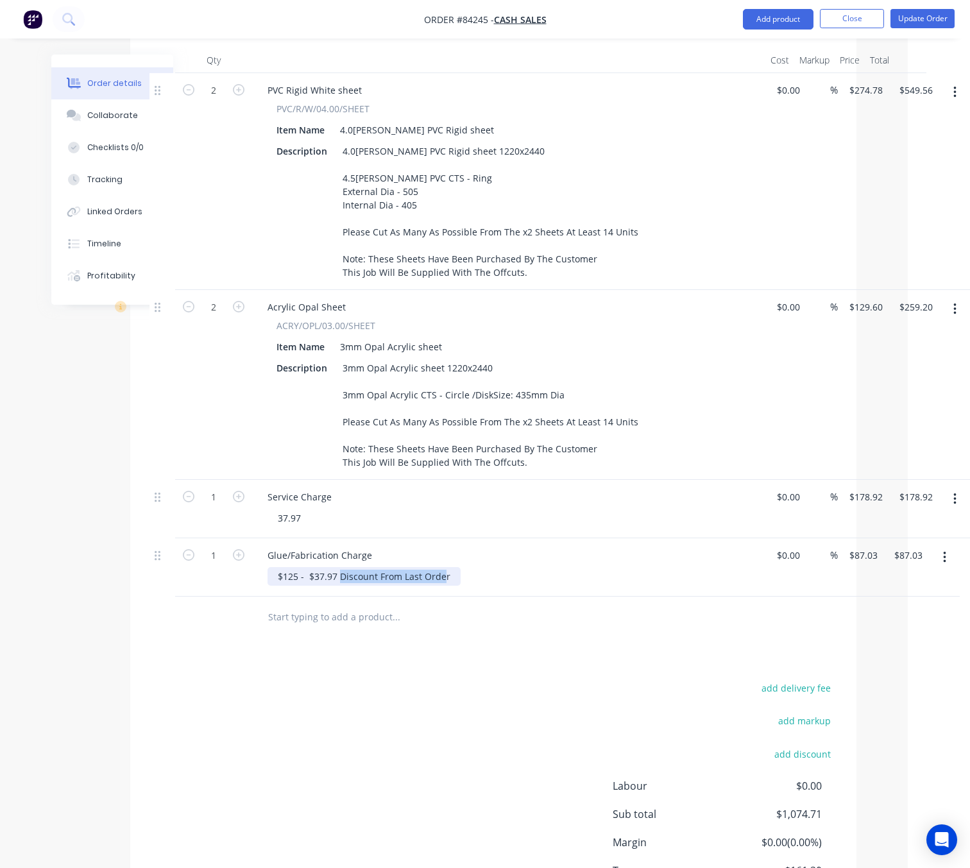
drag, startPoint x: 443, startPoint y: 543, endPoint x: 339, endPoint y: 541, distance: 104.6
click at [339, 567] on div "$125 - $37.97 Discount From Last Order" at bounding box center [363, 576] width 193 height 19
copy div "Discount From Last Orde"
click at [308, 509] on div "37.97" at bounding box center [289, 518] width 44 height 19
click at [940, 546] on button "button" at bounding box center [944, 557] width 30 height 23
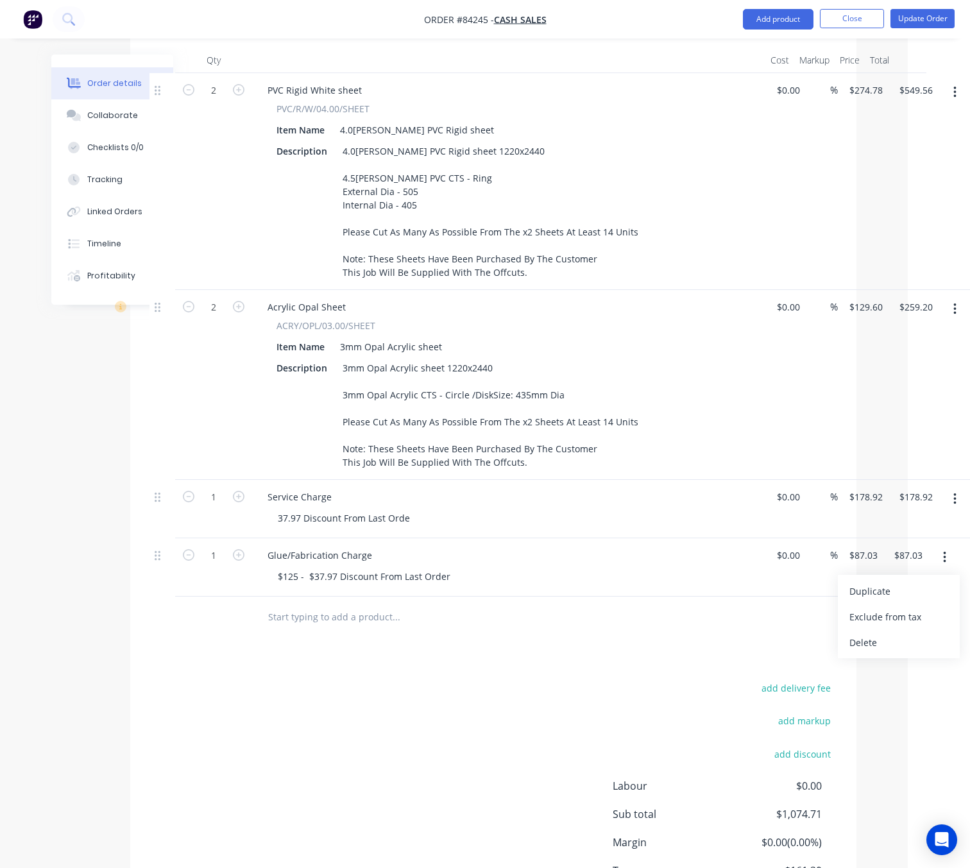
click at [898, 633] on div "Delete" at bounding box center [898, 642] width 99 height 19
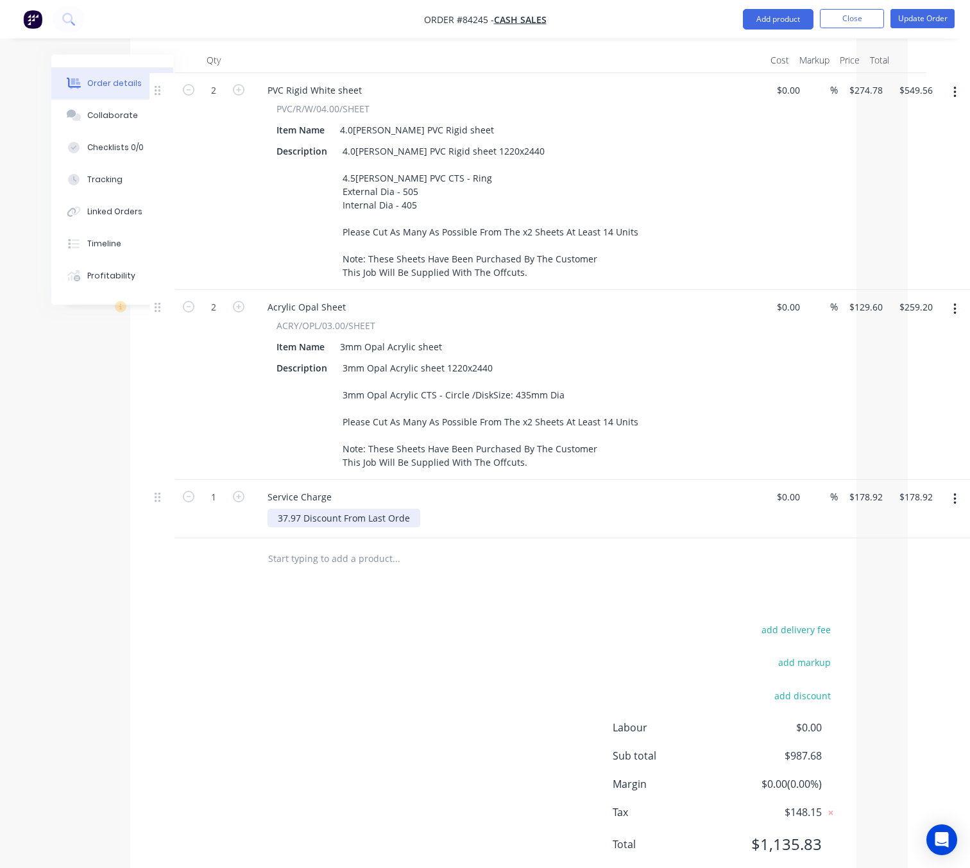
click at [408, 509] on div "37.97 Discount From Last Orde" at bounding box center [343, 518] width 153 height 19
click at [872, 487] on input "178.92" at bounding box center [868, 496] width 40 height 19
click at [276, 509] on div "37.97 Discount From Last Order" at bounding box center [345, 518] width 156 height 19
click at [270, 509] on div "37.97 Discount From Last Order" at bounding box center [345, 518] width 156 height 19
click at [868, 487] on input "178.92" at bounding box center [865, 496] width 35 height 19
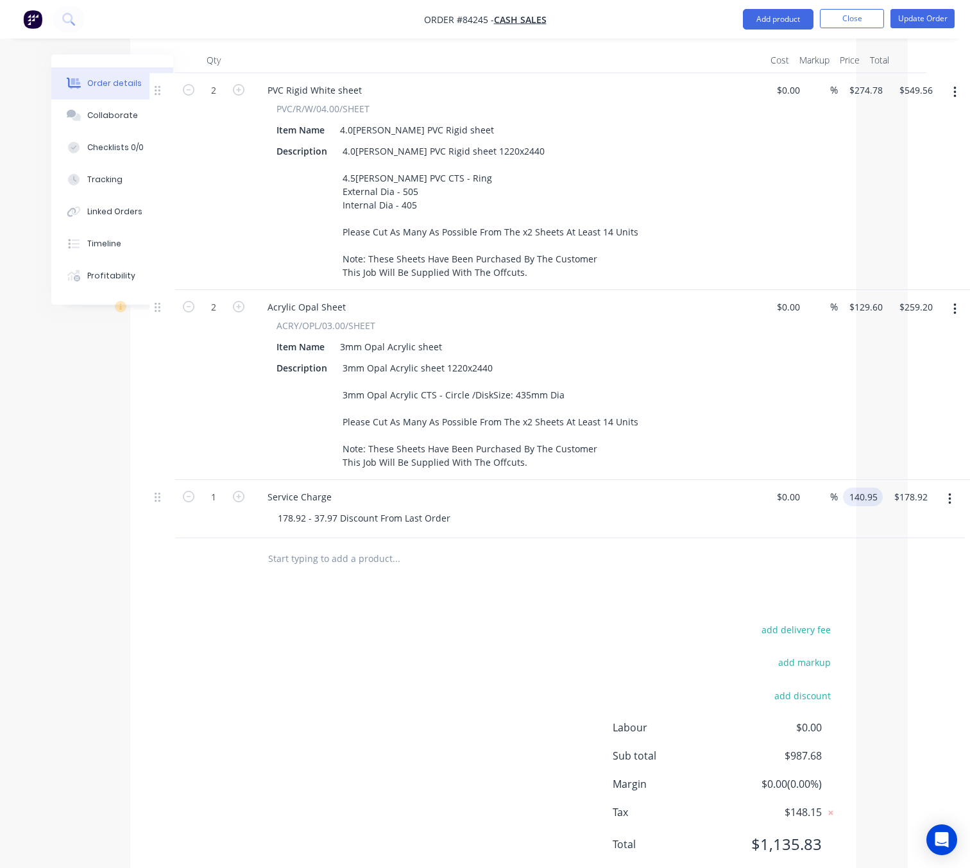
type input "$140.95"
click at [418, 639] on div "add delivery fee add markup add discount Labour $0.00 Sub total $987.68 Margin …" at bounding box center [493, 745] width 688 height 248
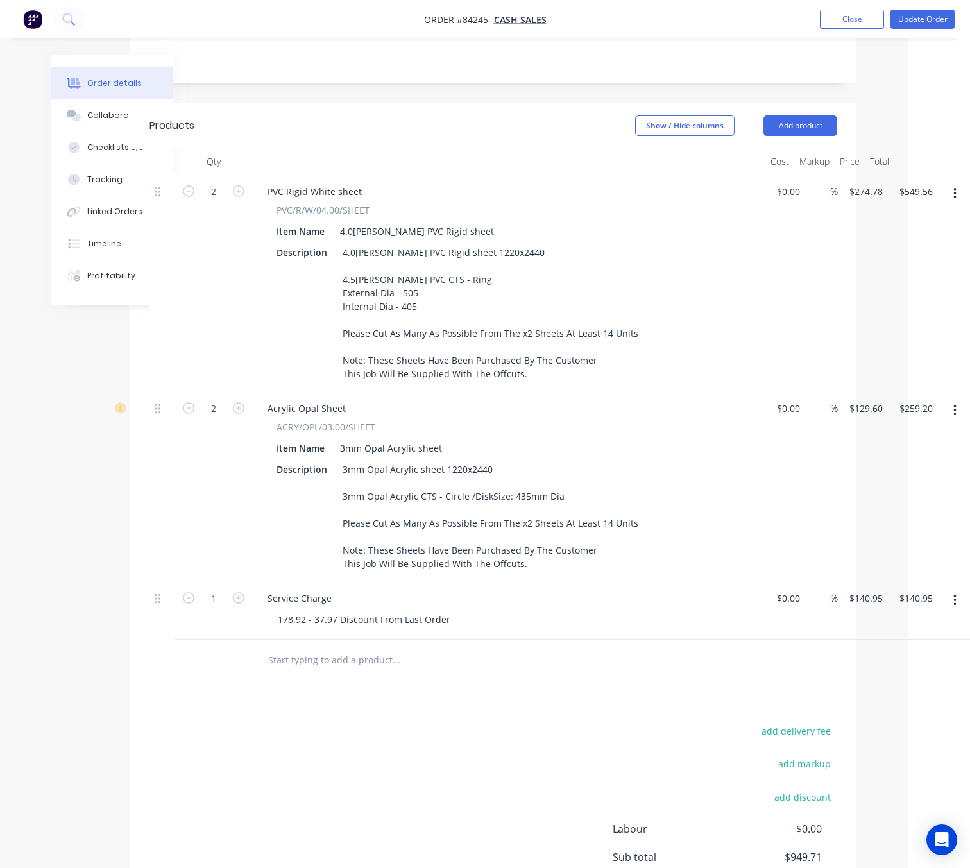
scroll to position [487, 62]
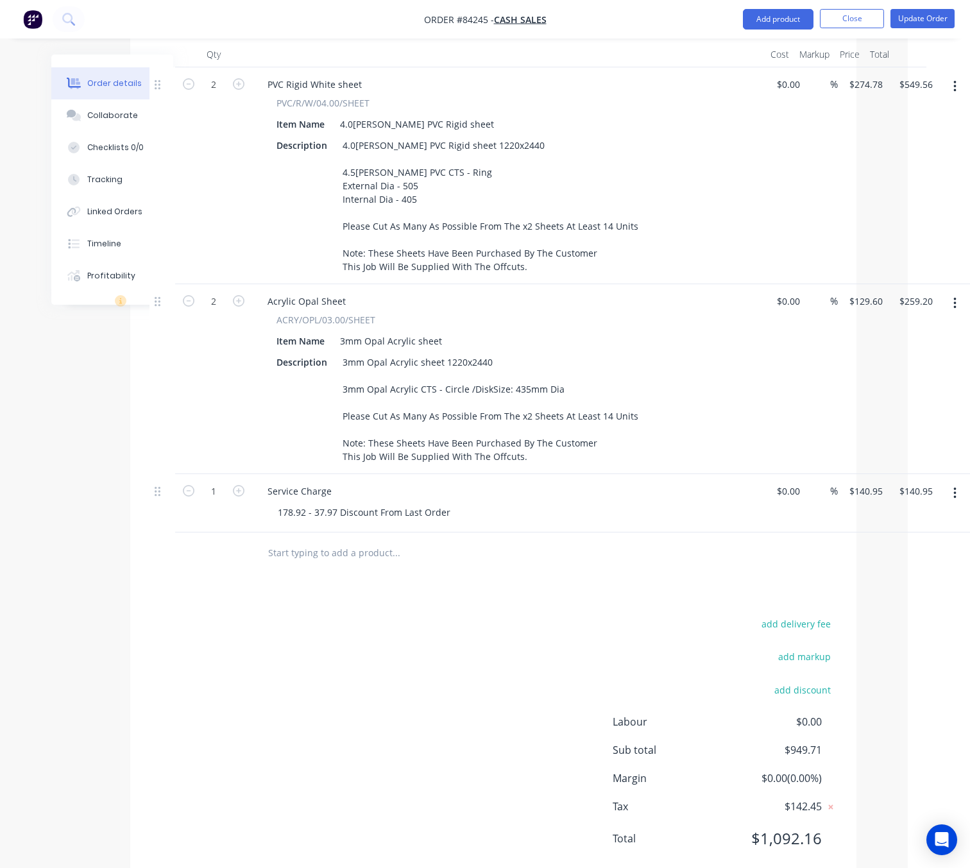
click at [533, 615] on div "add delivery fee add markup add discount Labour $0.00 Sub total $949.71 Margin …" at bounding box center [493, 739] width 688 height 248
click at [916, 25] on button "Update Order" at bounding box center [922, 18] width 64 height 19
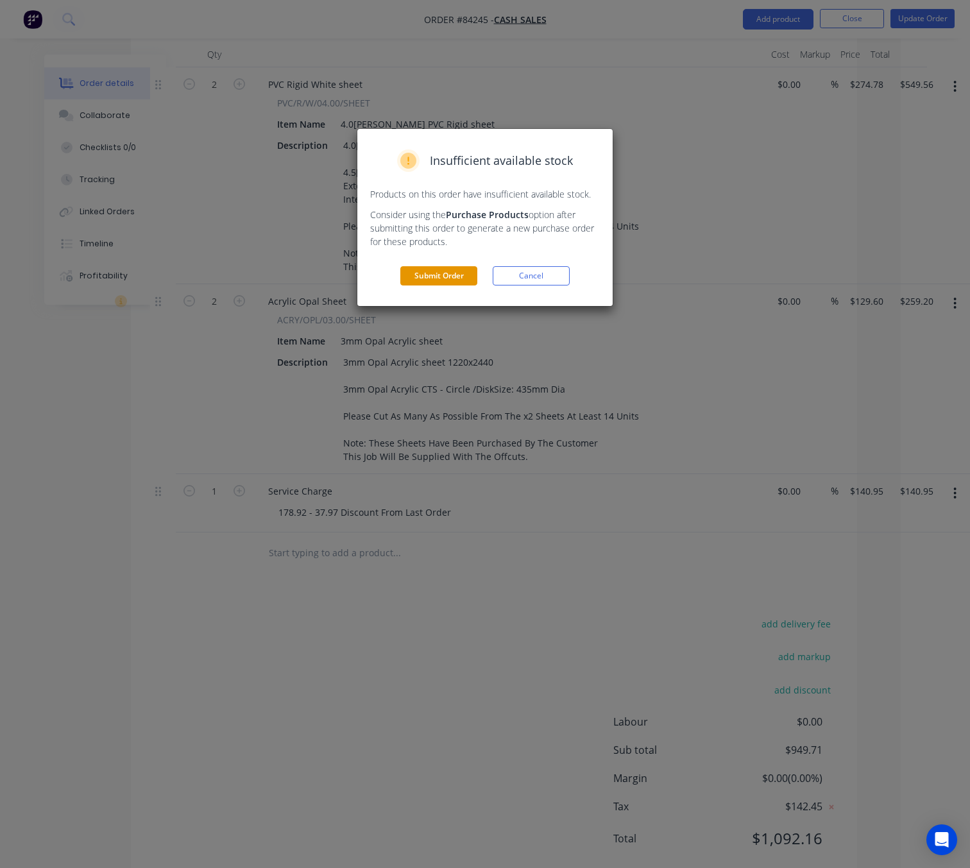
click at [455, 281] on button "Submit Order" at bounding box center [438, 275] width 77 height 19
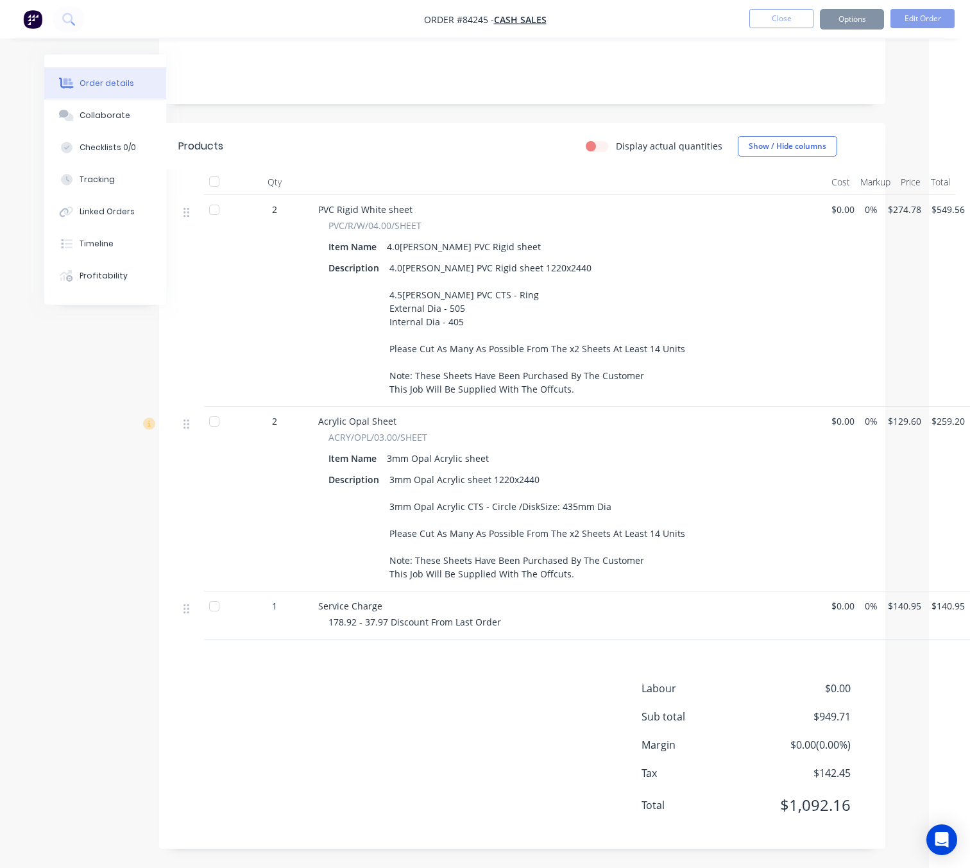
scroll to position [323, 25]
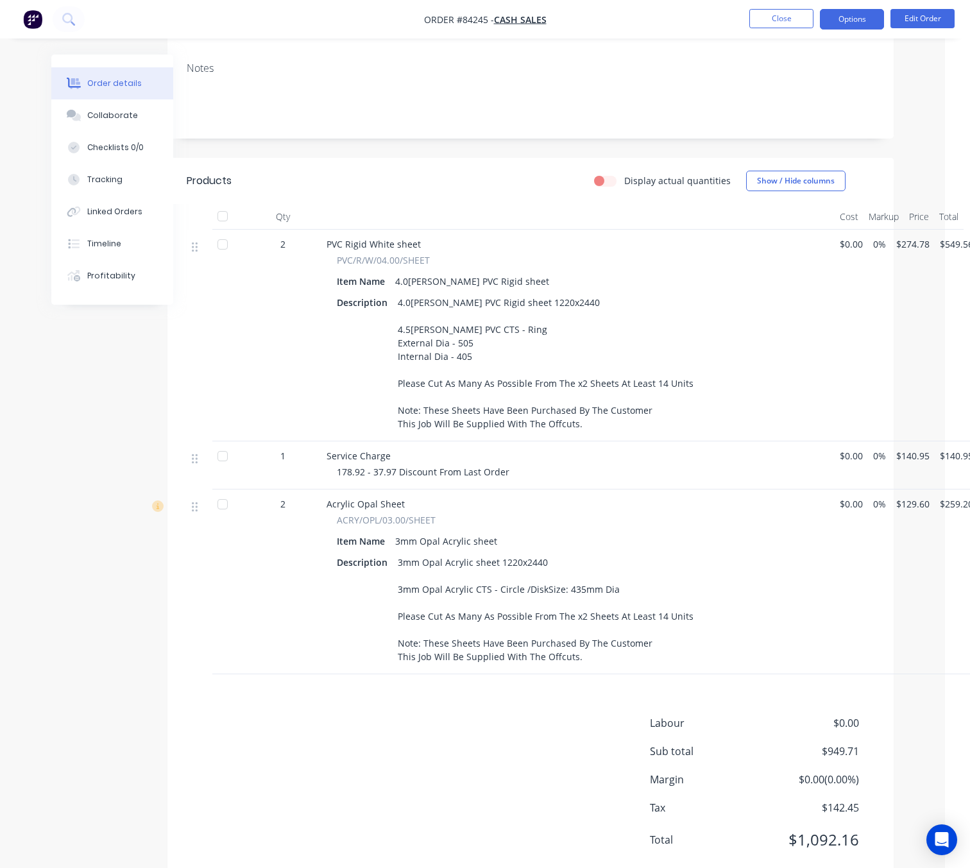
click at [860, 10] on button "Options" at bounding box center [852, 19] width 64 height 21
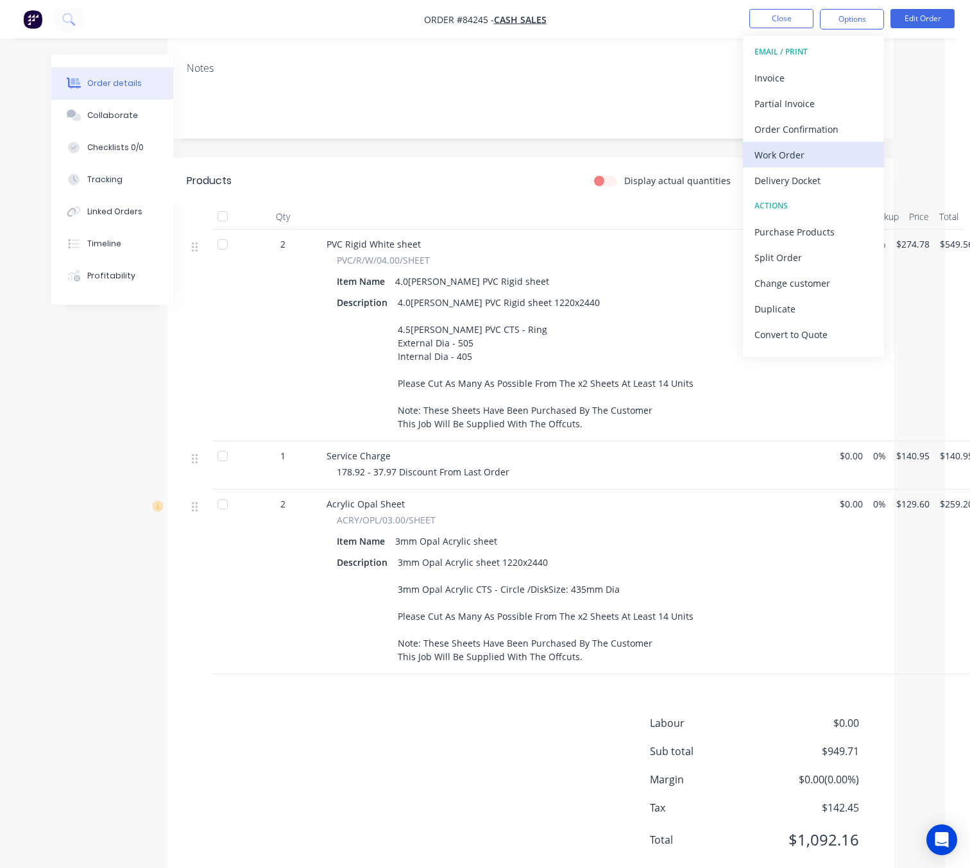
click at [816, 150] on div "Work Order" at bounding box center [813, 155] width 118 height 19
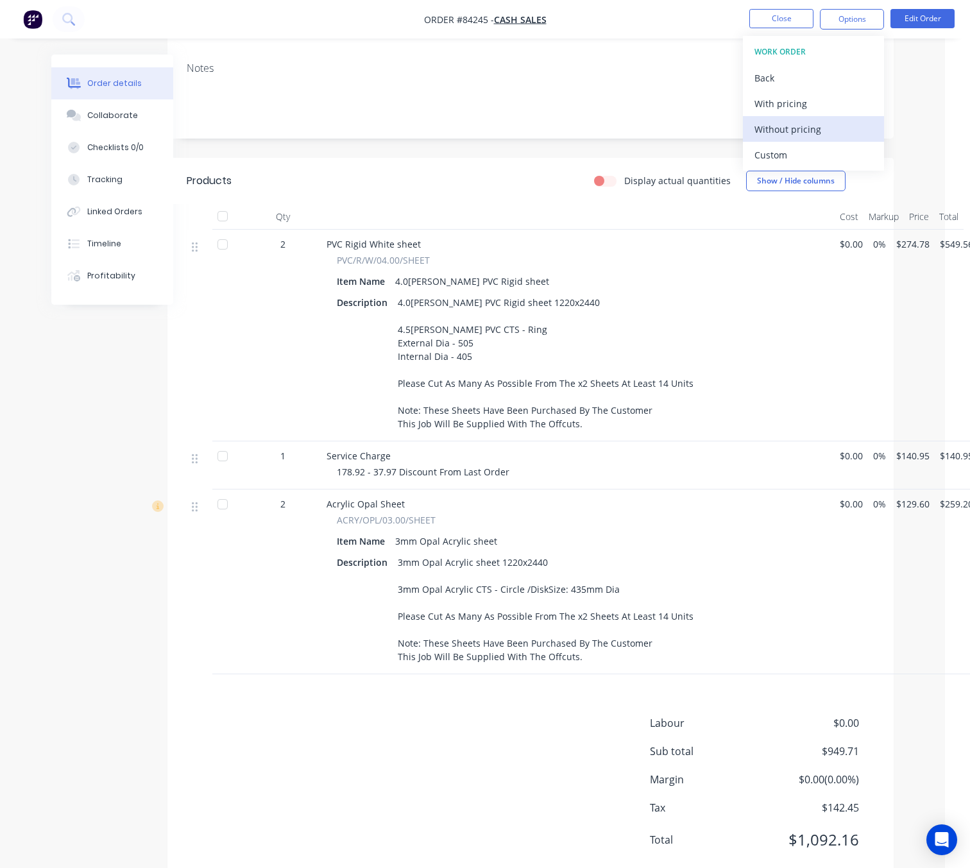
click at [816, 128] on div "Without pricing" at bounding box center [813, 129] width 118 height 19
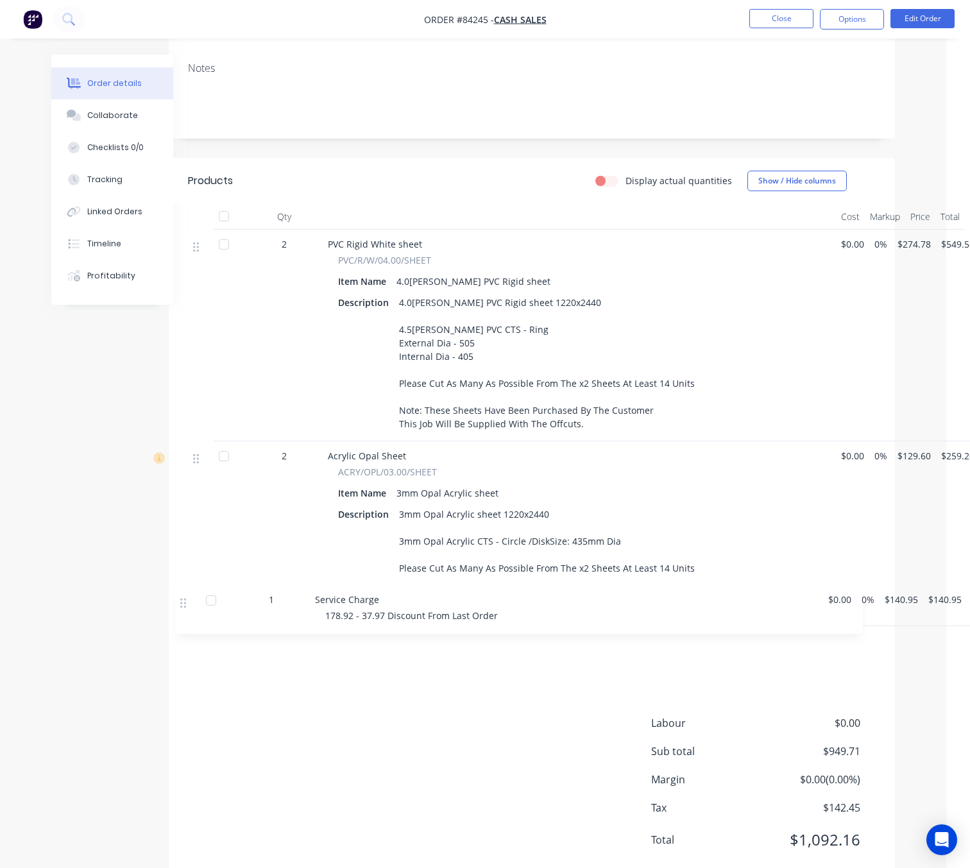
drag, startPoint x: 200, startPoint y: 469, endPoint x: 185, endPoint y: 602, distance: 133.6
click at [183, 607] on div "Qty Cost Markup Price Total 2 PVC Rigid White sheet PVC/R/W/04.00/SHEET Item Na…" at bounding box center [532, 439] width 726 height 470
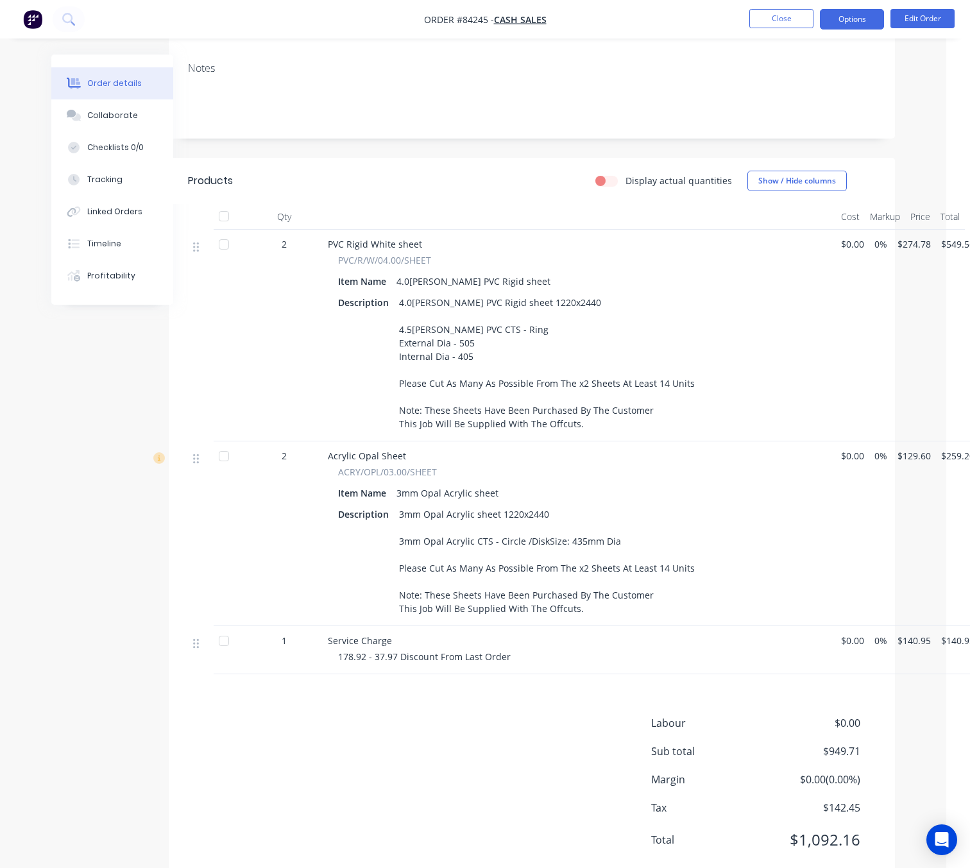
click at [851, 22] on button "Options" at bounding box center [852, 19] width 64 height 21
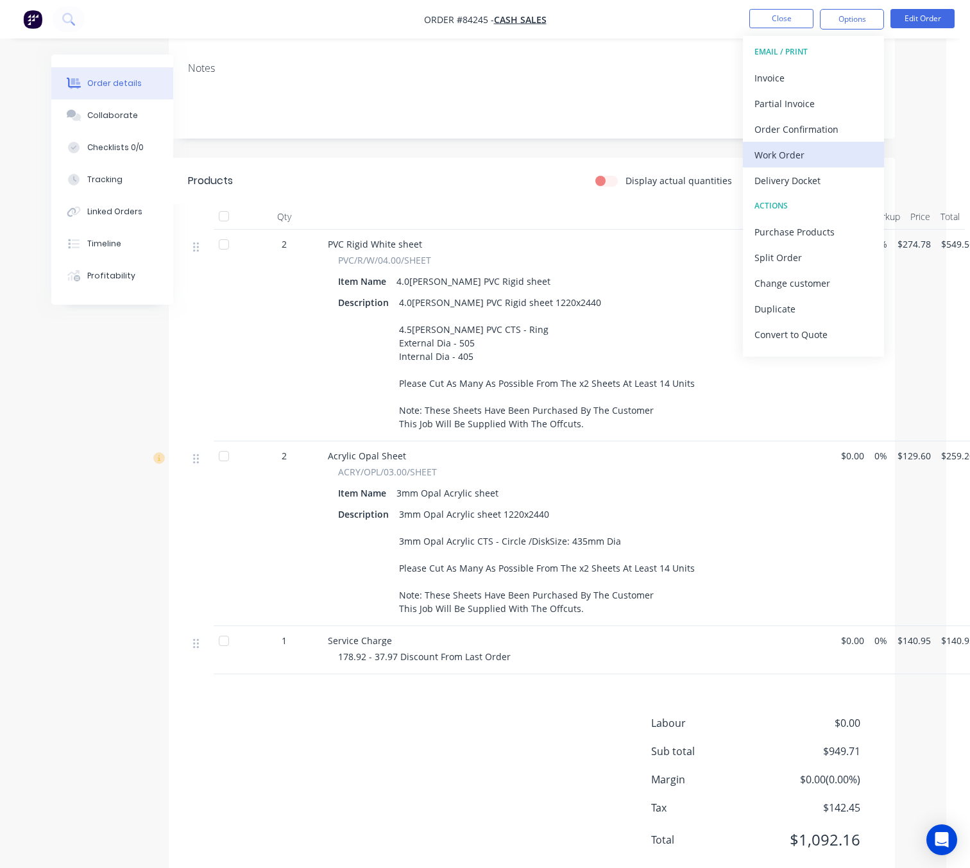
click at [804, 156] on div "Work Order" at bounding box center [813, 155] width 118 height 19
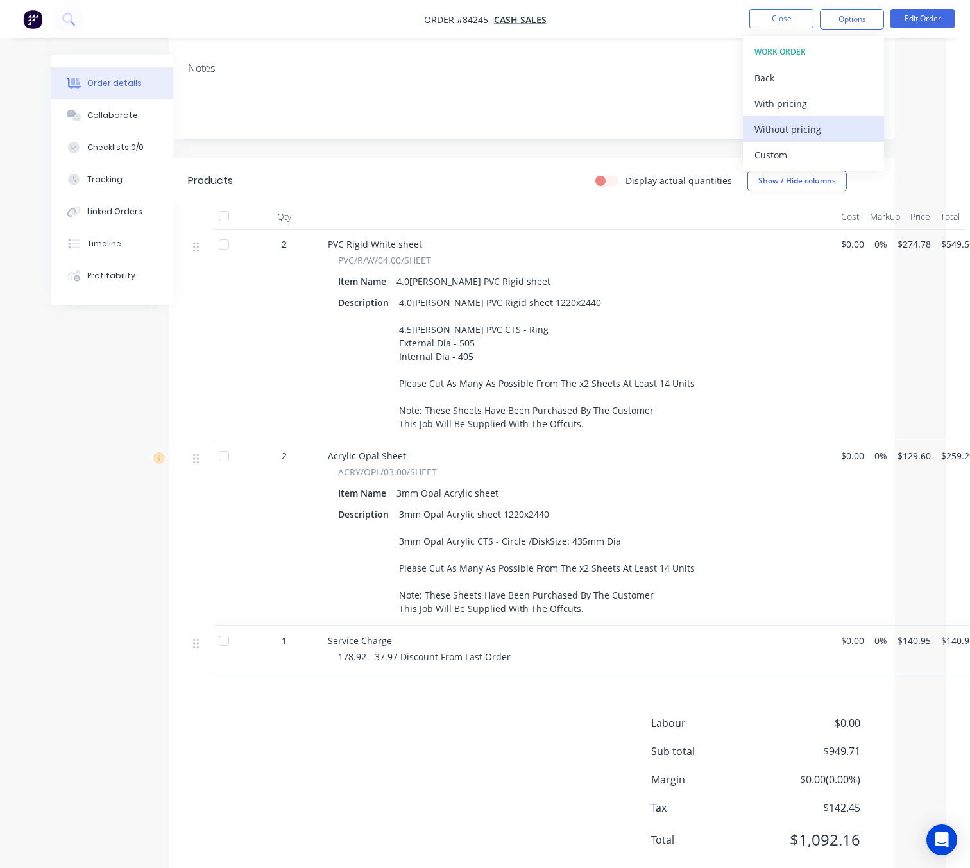
click at [812, 128] on div "Without pricing" at bounding box center [813, 129] width 118 height 19
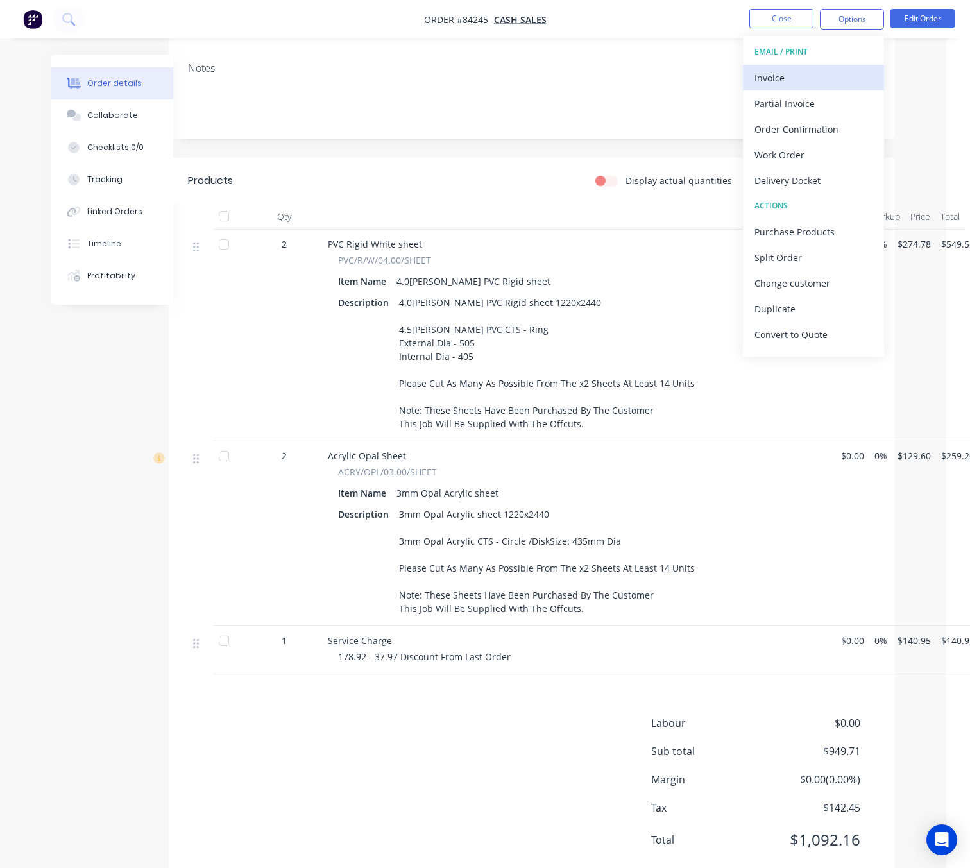
click at [813, 76] on div "Invoice" at bounding box center [813, 78] width 118 height 19
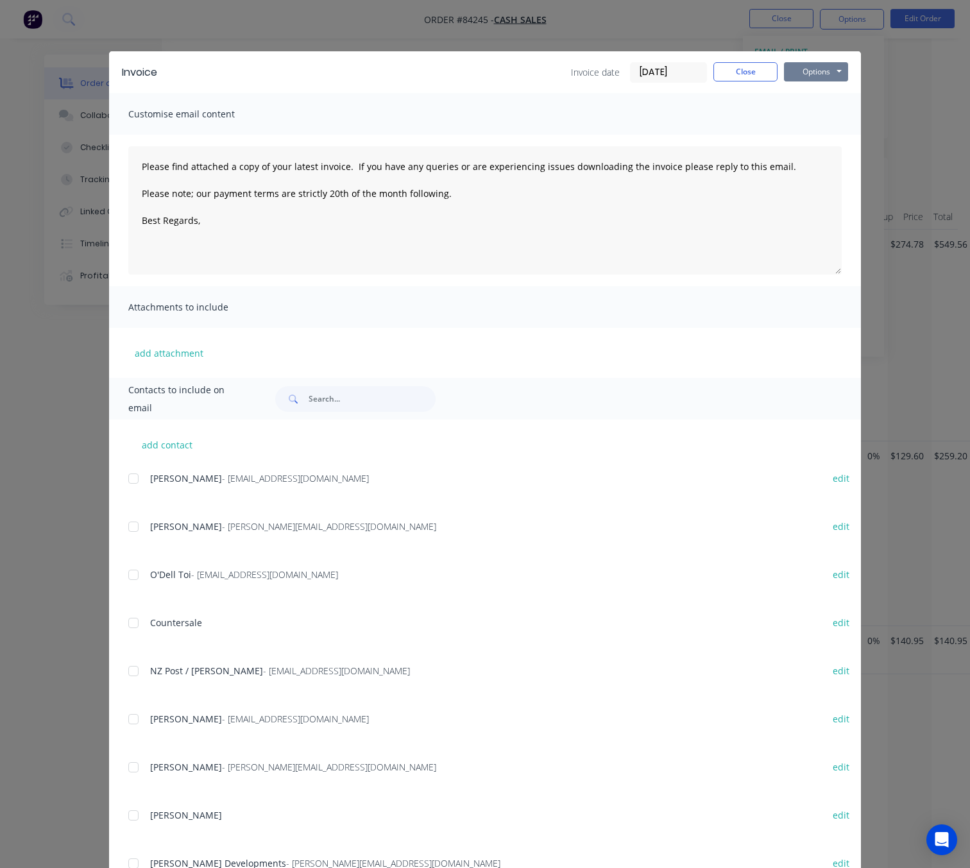
drag, startPoint x: 835, startPoint y: 67, endPoint x: 831, endPoint y: 74, distance: 7.5
click at [834, 67] on button "Options" at bounding box center [816, 71] width 64 height 19
click at [824, 101] on button "Preview" at bounding box center [825, 94] width 82 height 21
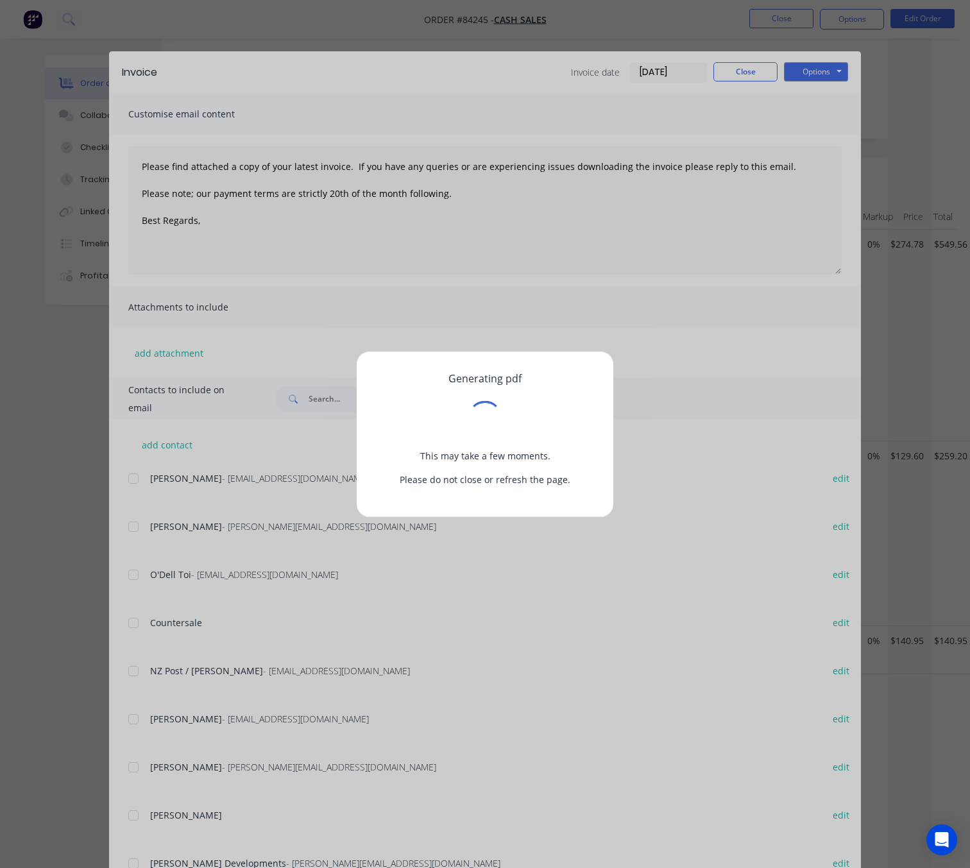
scroll to position [308, 18]
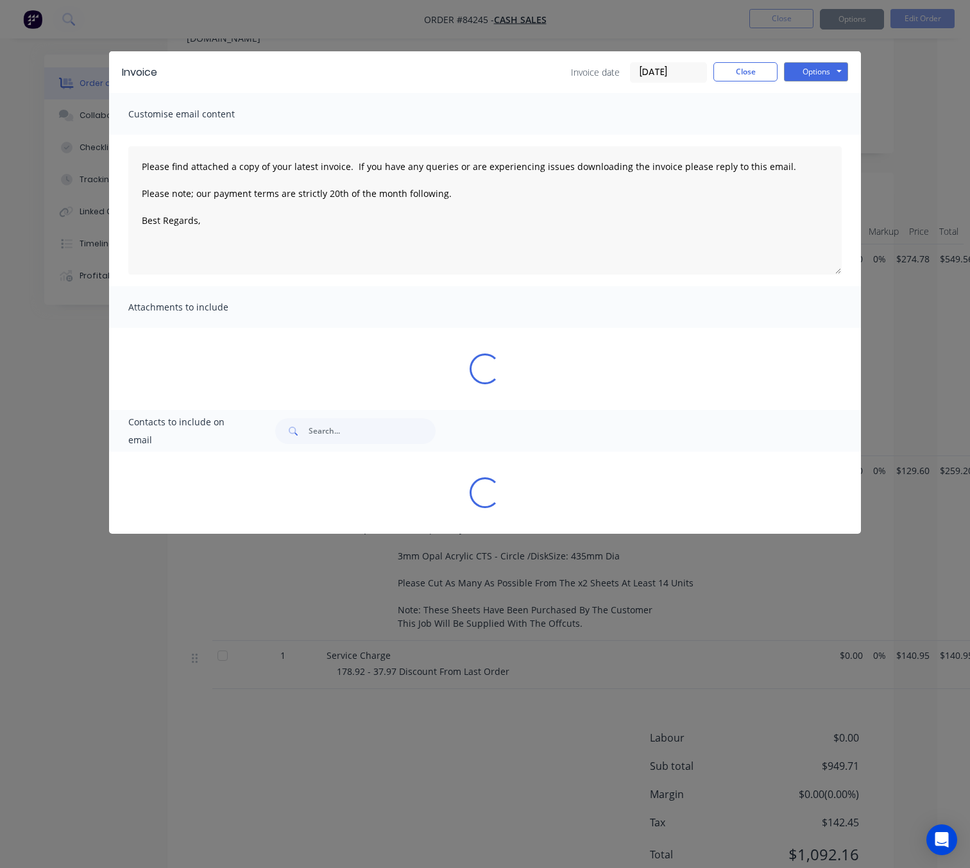
type textarea "Please find attached a copy of your latest invoice. If you have any queries or …"
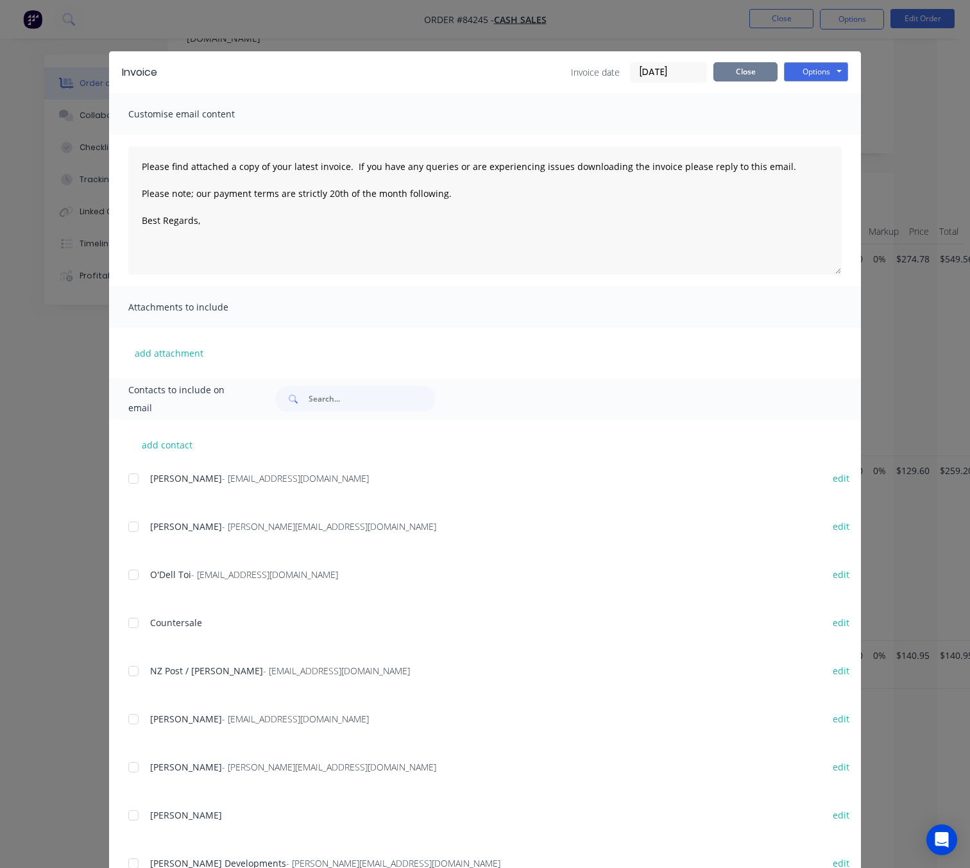
click at [731, 68] on button "Close" at bounding box center [745, 71] width 64 height 19
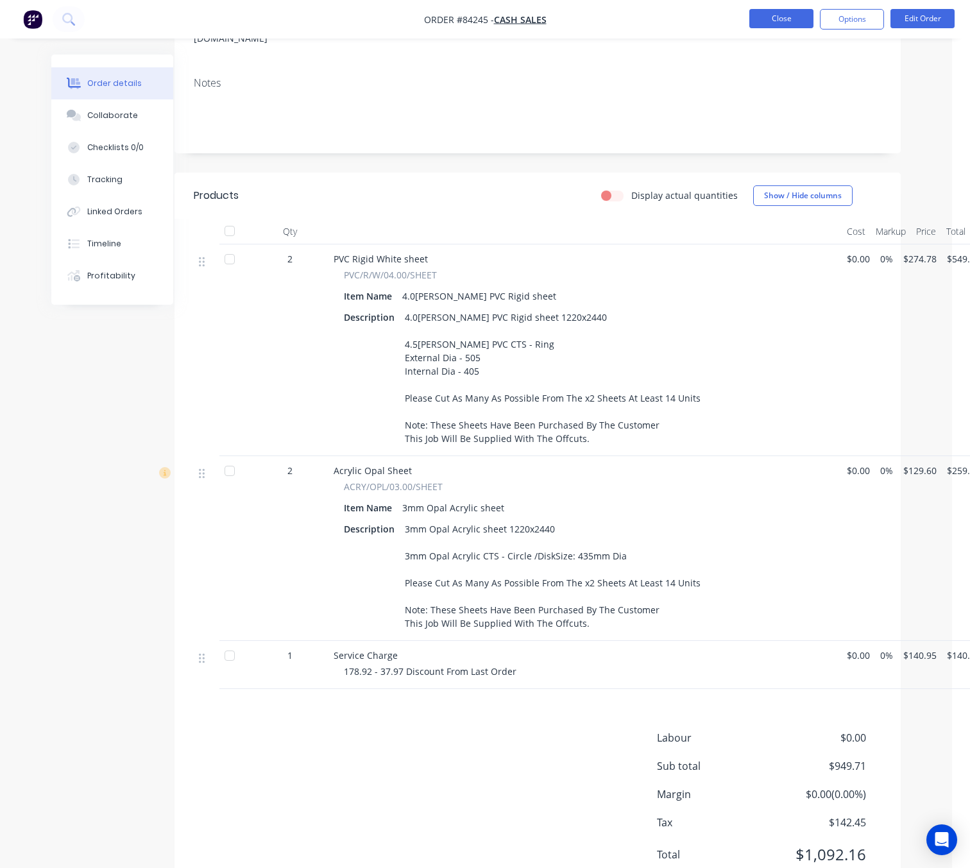
click at [797, 23] on button "Close" at bounding box center [781, 18] width 64 height 19
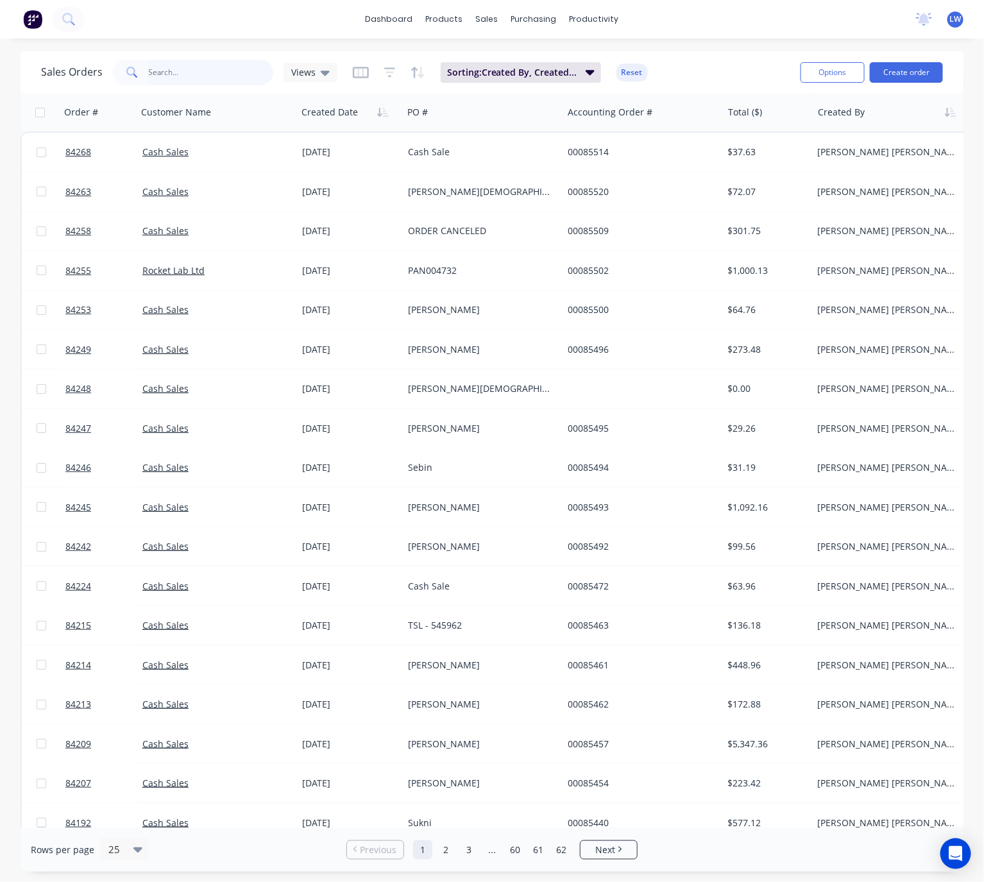
click at [233, 70] on input "text" at bounding box center [211, 73] width 125 height 26
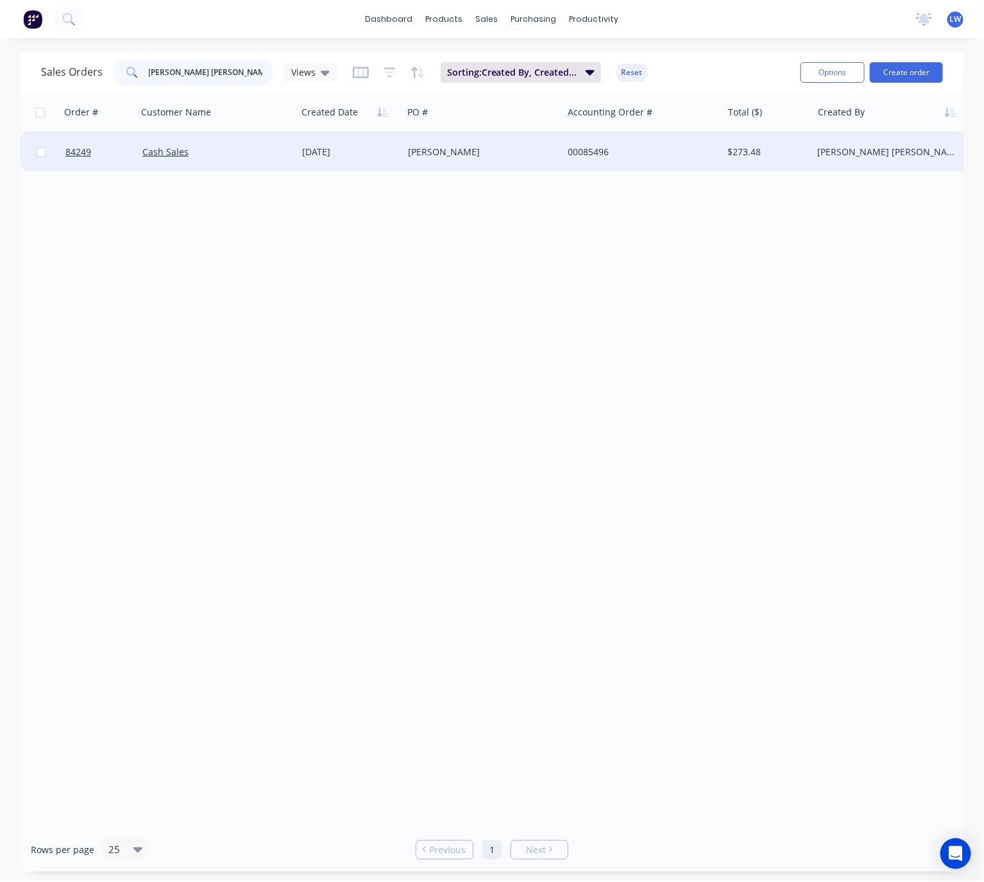
type input "greg ew"
click at [481, 146] on div "Greg Ewing" at bounding box center [479, 152] width 142 height 13
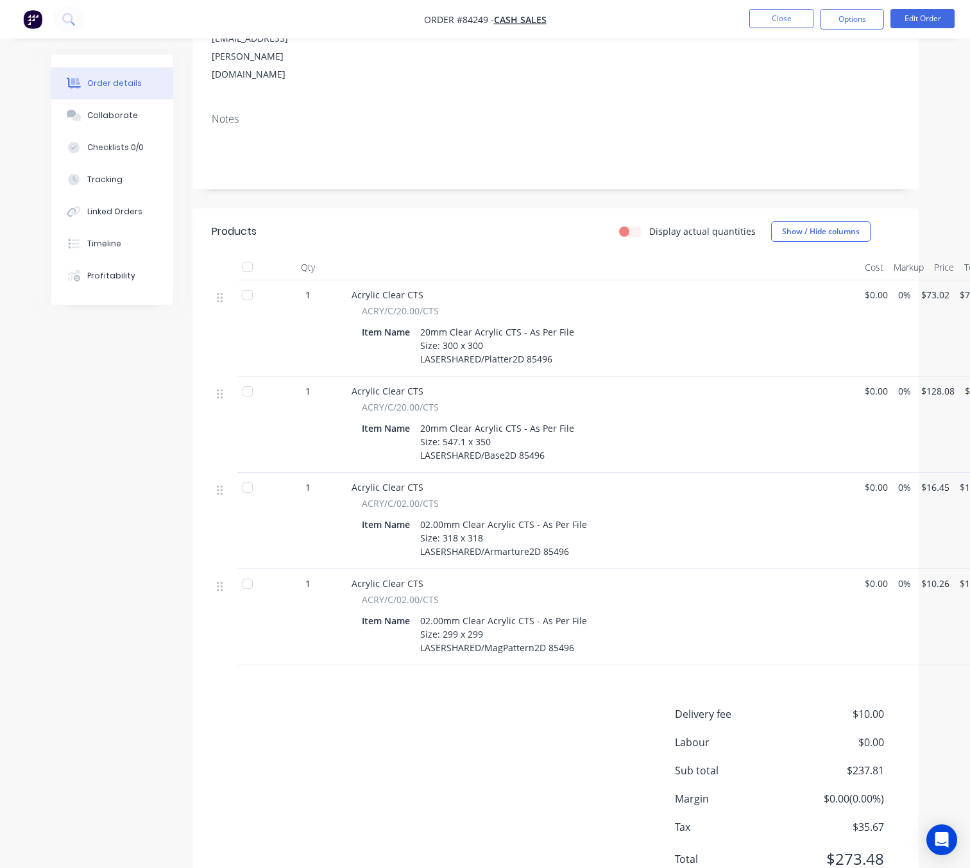
scroll to position [256, 0]
click at [763, 28] on button "Close" at bounding box center [781, 18] width 64 height 19
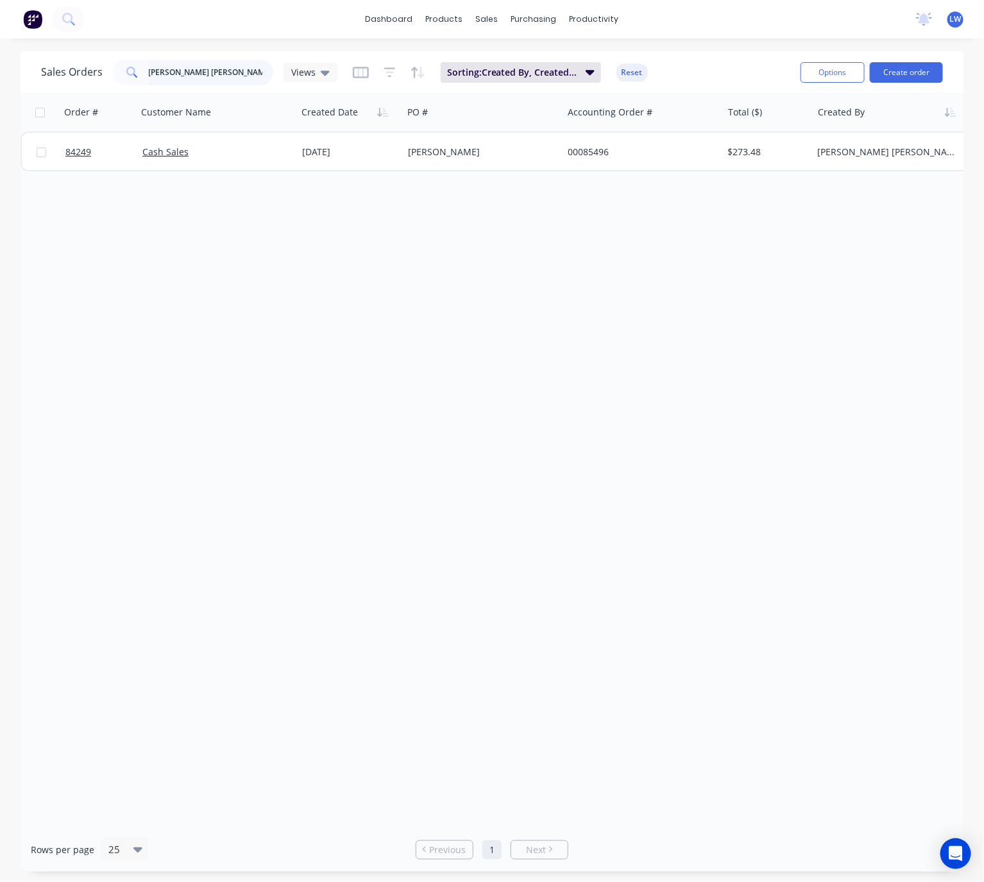
click at [206, 77] on input "greg ew" at bounding box center [211, 73] width 125 height 26
type input "g"
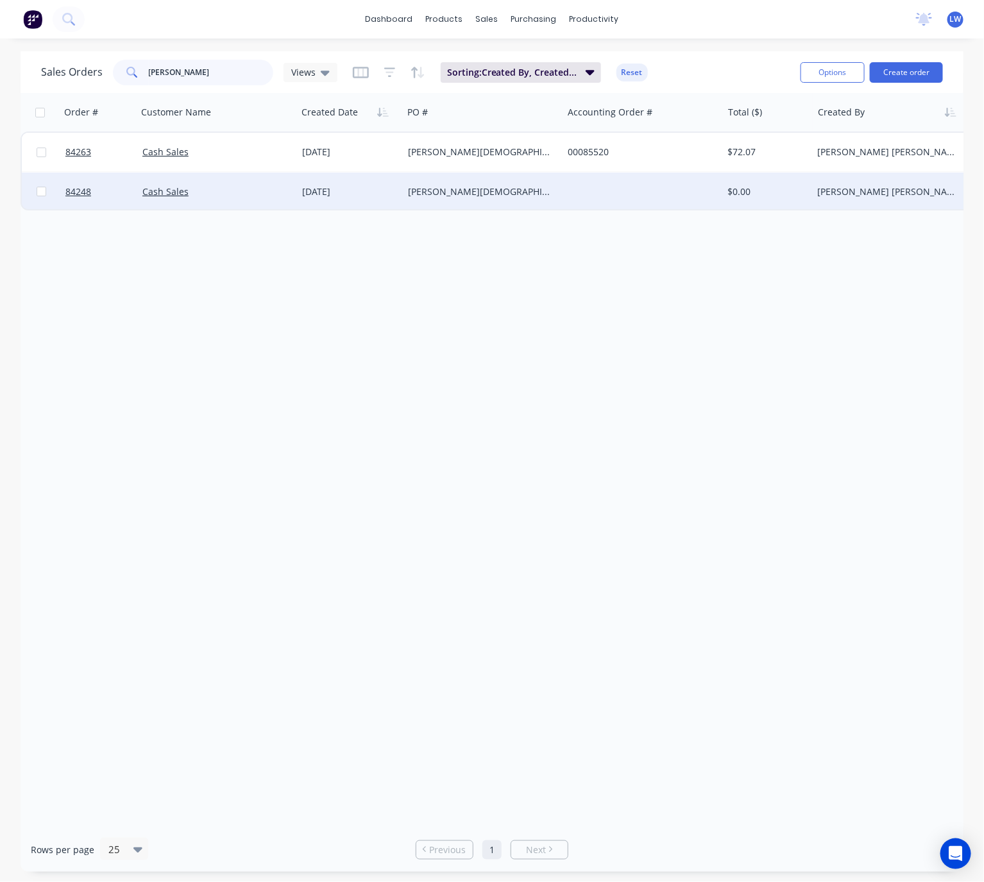
type input "Anish"
click at [494, 194] on div "Anish Christian" at bounding box center [479, 191] width 142 height 13
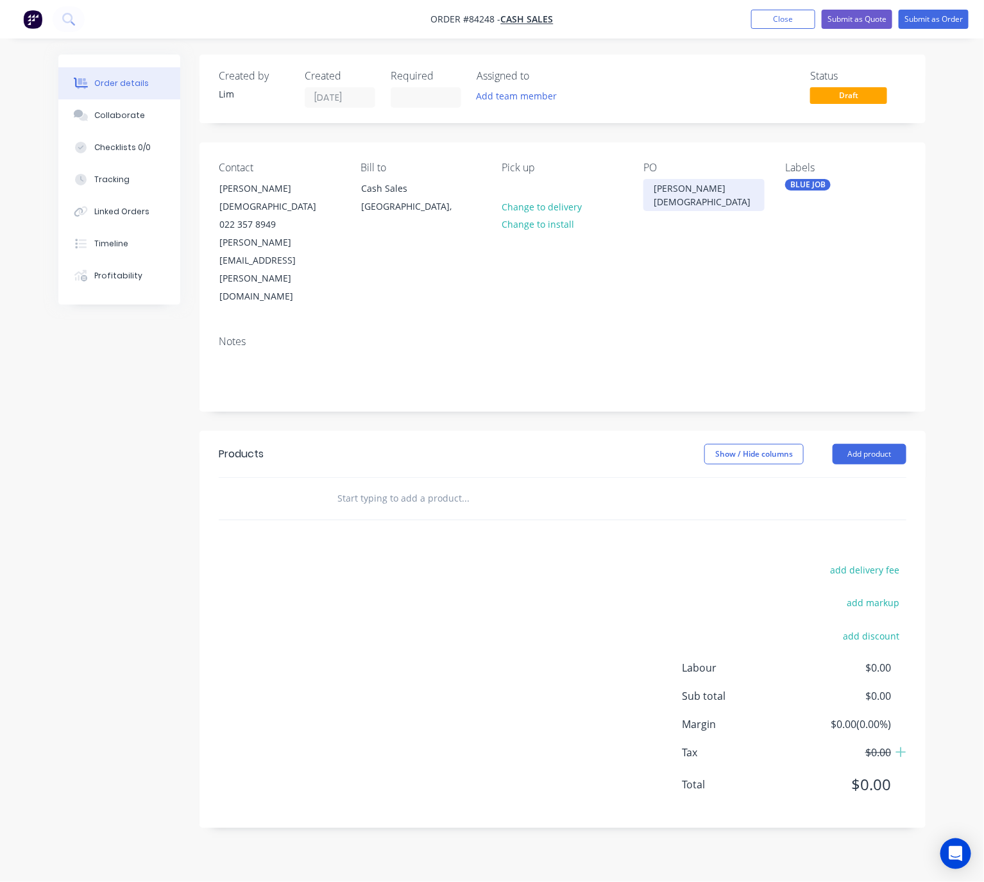
click at [672, 193] on div "Anish Christian" at bounding box center [703, 195] width 121 height 32
drag, startPoint x: 714, startPoint y: 189, endPoint x: 575, endPoint y: 189, distance: 138.5
click at [575, 189] on div "Contact Anish Christian 022 357 8949 anish.christian@yahoo.com Bill to Cash Sal…" at bounding box center [562, 233] width 726 height 183
click at [718, 192] on div "Anish Christian" at bounding box center [703, 195] width 121 height 32
drag, startPoint x: 720, startPoint y: 191, endPoint x: 558, endPoint y: 187, distance: 162.3
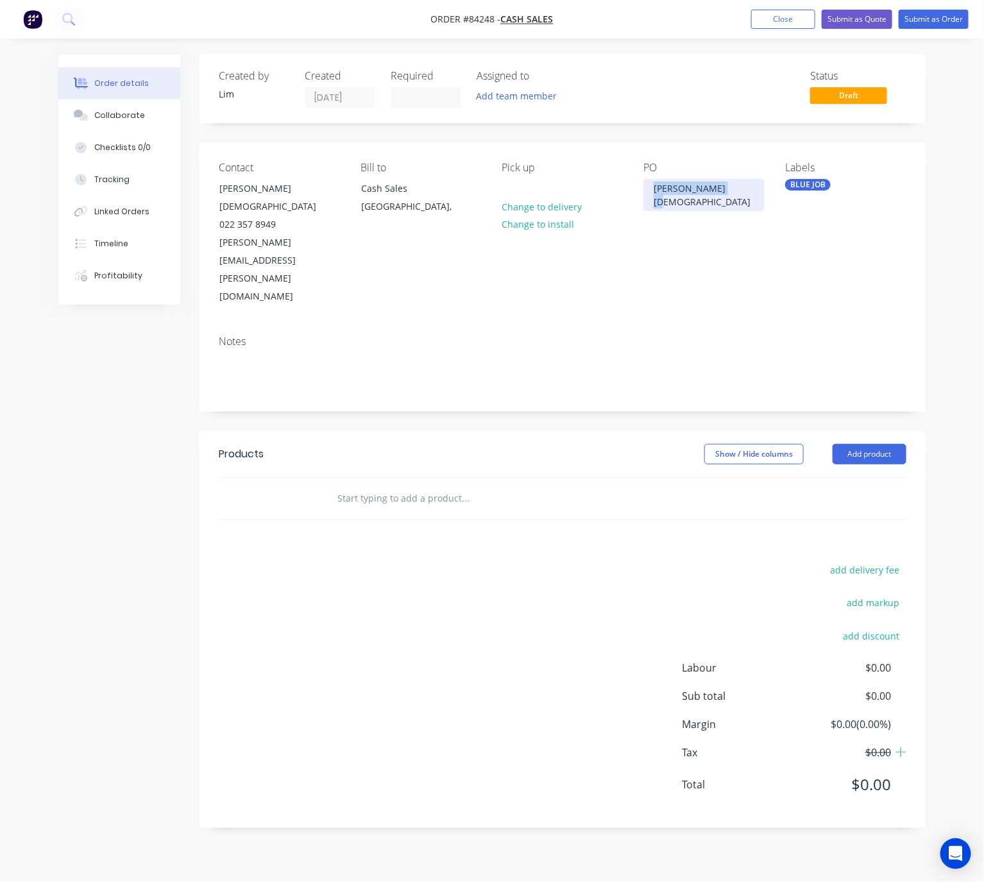
click at [586, 190] on div "Contact Anish Christian 022 357 8949 anish.christian@yahoo.com Bill to Cash Sal…" at bounding box center [562, 233] width 726 height 183
click at [158, 457] on div "Created by Lim Created 28/08/25 Required Assigned to Add team member Status Dra…" at bounding box center [491, 451] width 867 height 793
click at [768, 25] on button "Close" at bounding box center [783, 19] width 64 height 19
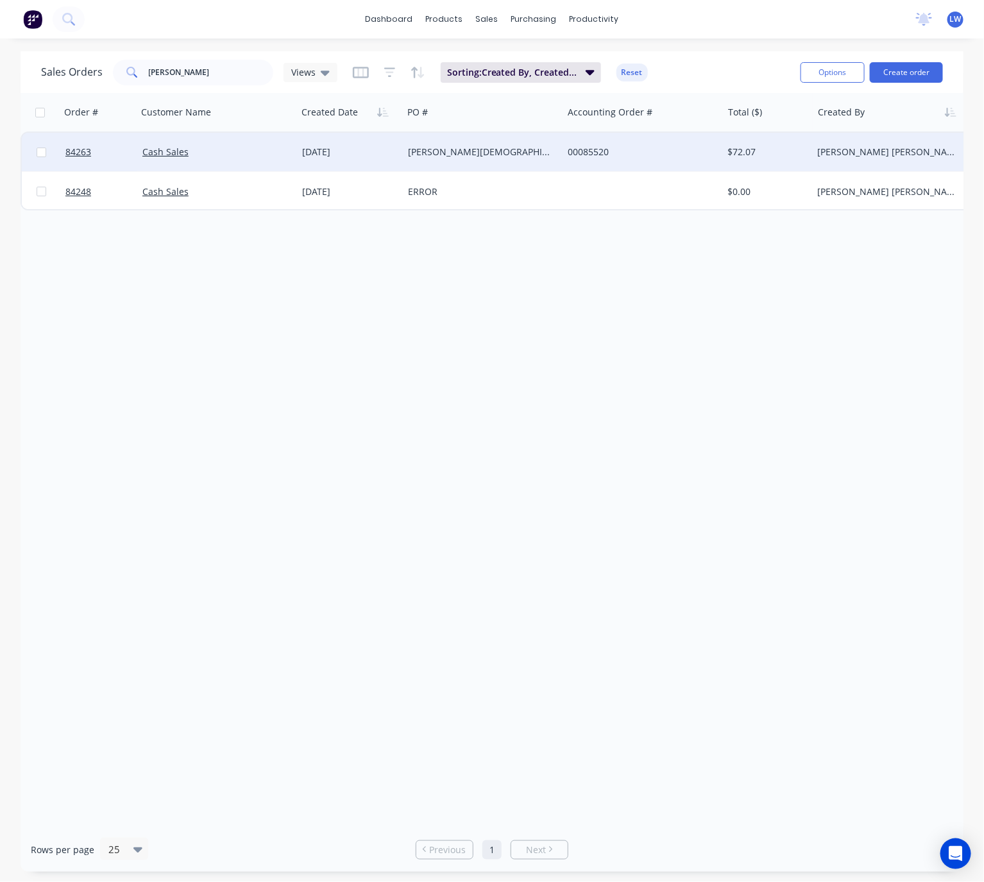
click at [504, 151] on div "[PERSON_NAME][DEMOGRAPHIC_DATA]" at bounding box center [479, 152] width 142 height 13
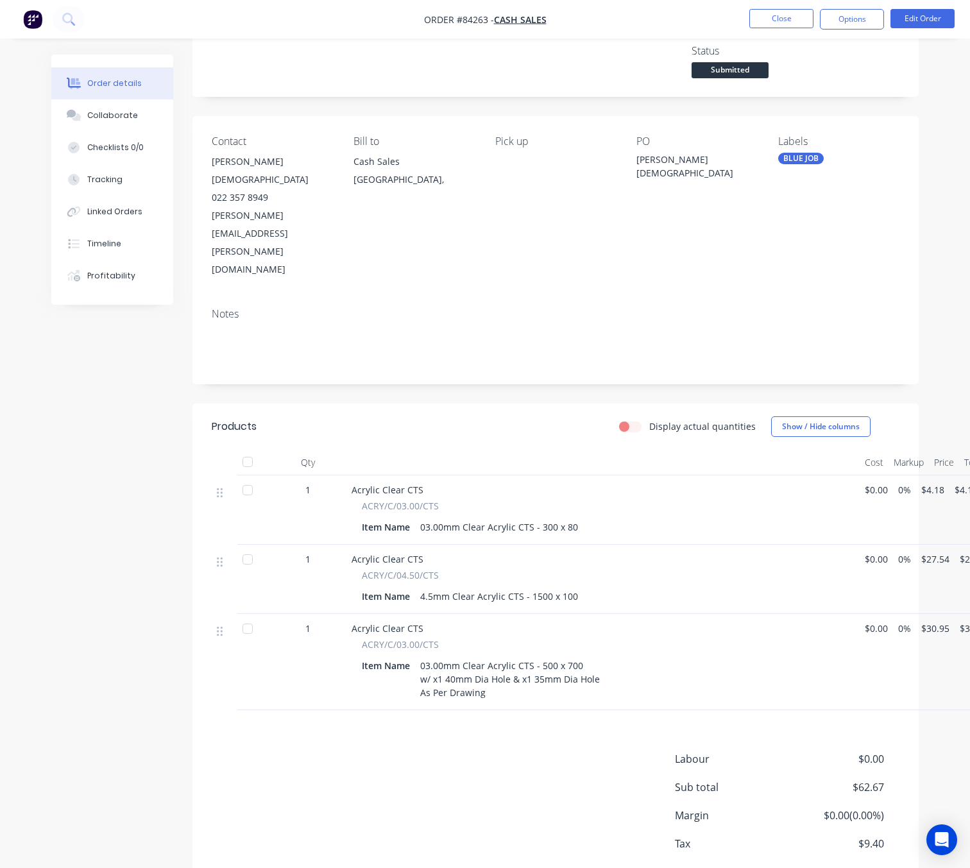
scroll to position [78, 22]
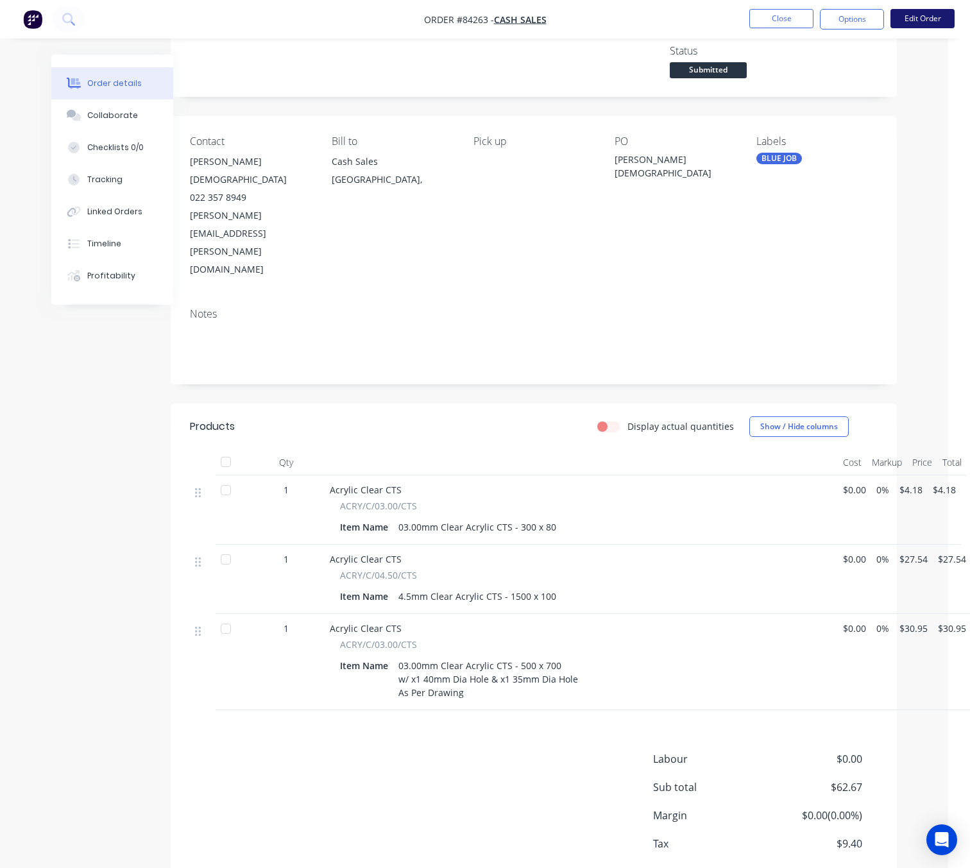
click at [931, 24] on button "Edit Order" at bounding box center [922, 18] width 64 height 19
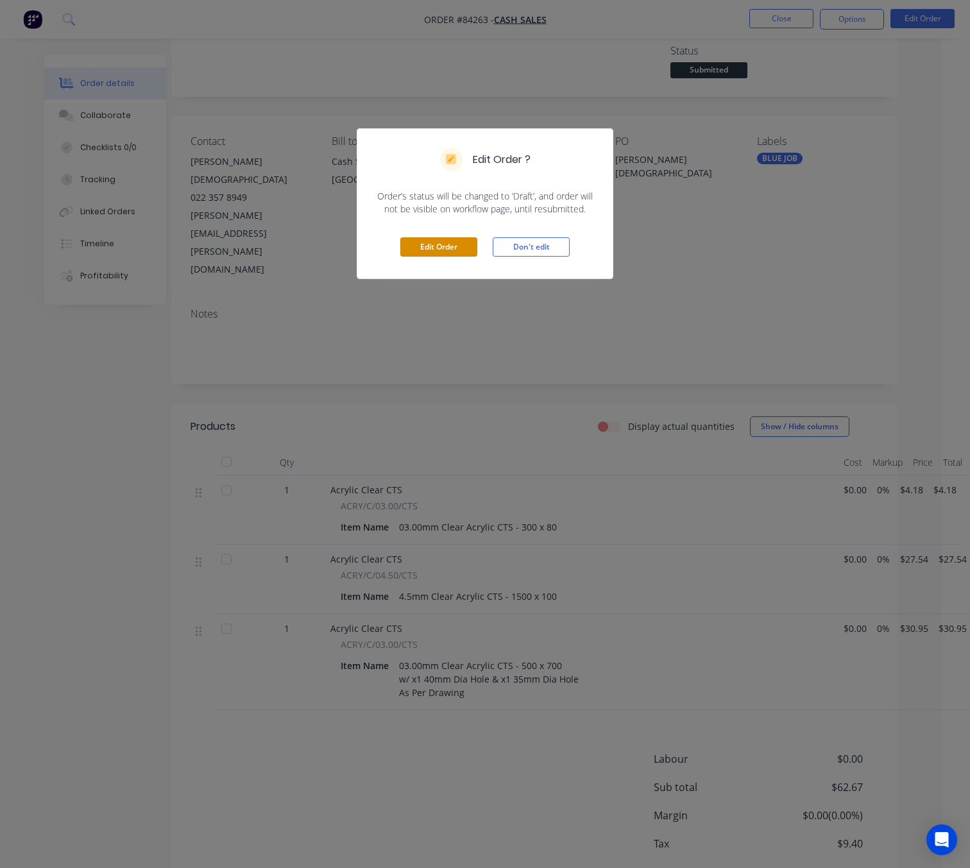
click at [460, 251] on button "Edit Order" at bounding box center [438, 246] width 77 height 19
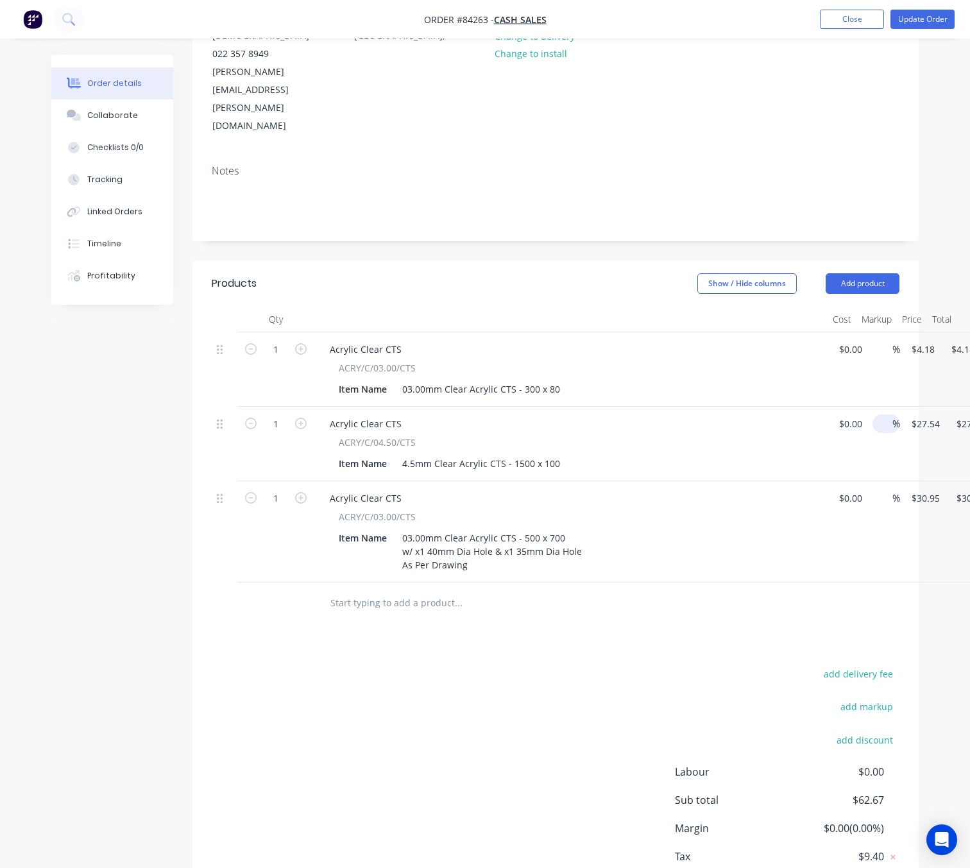
scroll to position [237, 0]
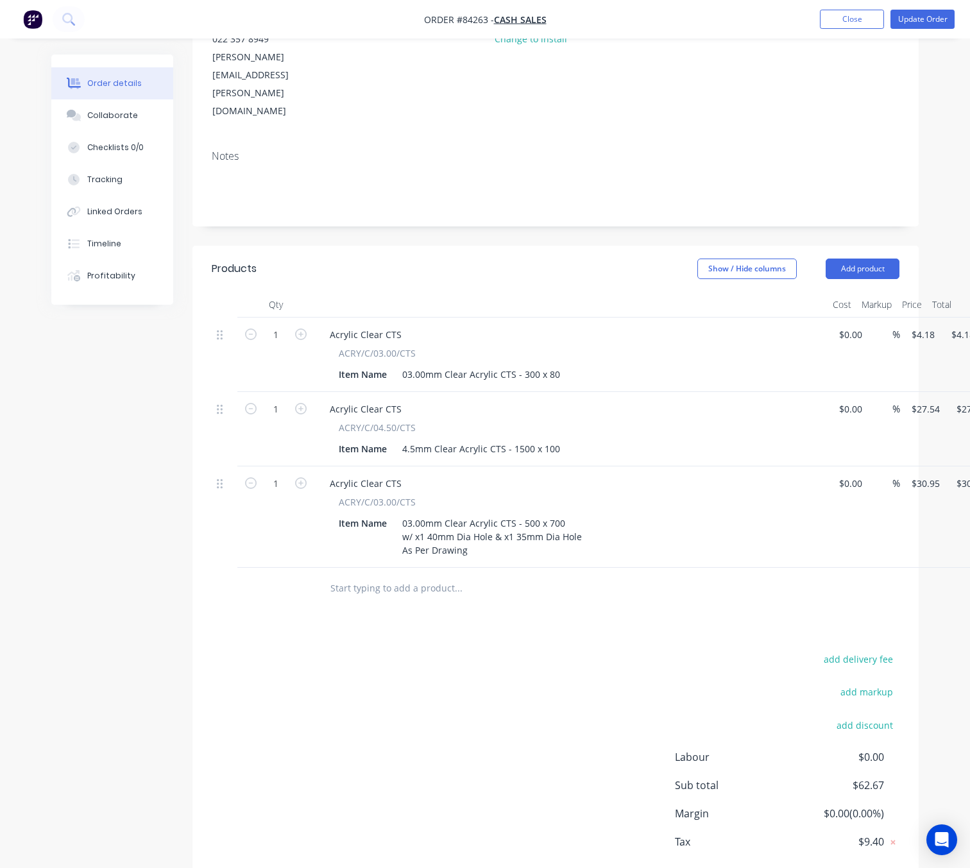
click at [410, 575] on input "text" at bounding box center [458, 588] width 257 height 26
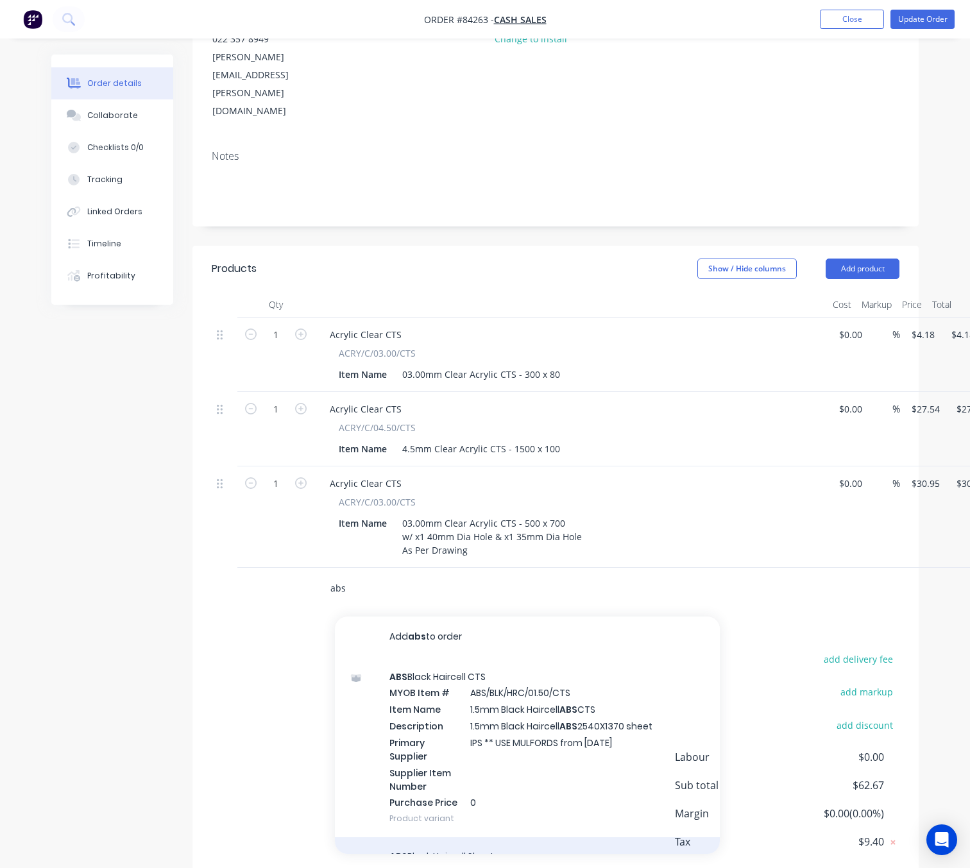
scroll to position [289, 0]
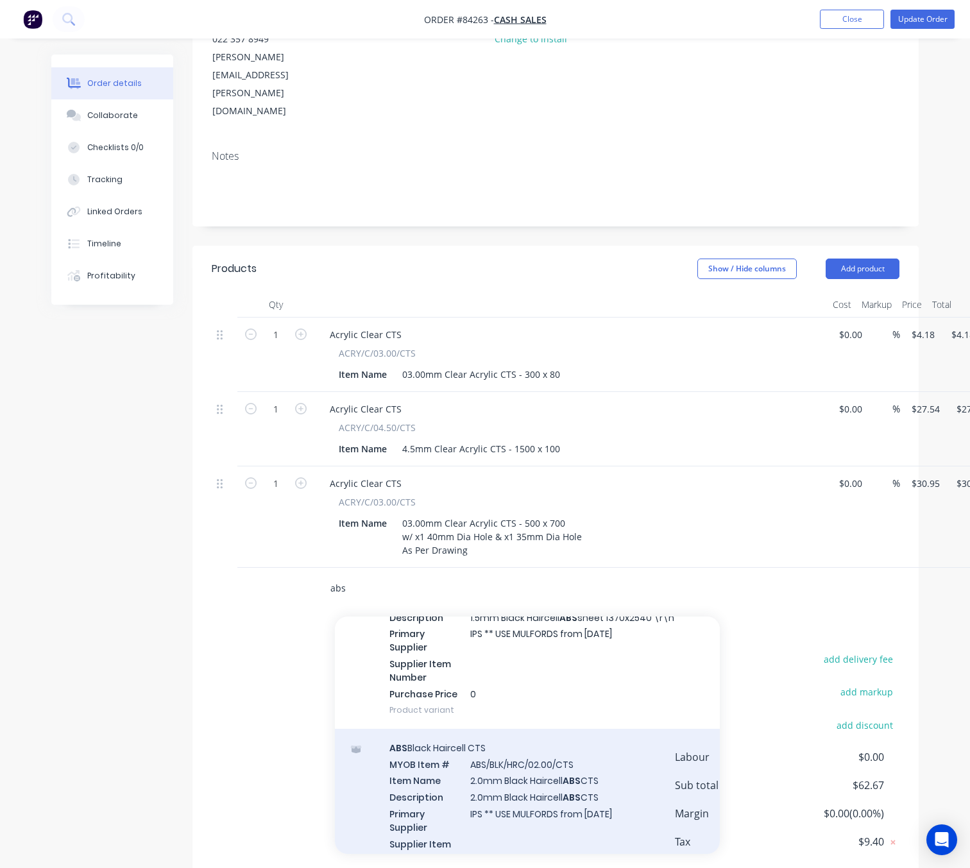
type input "abs"
click at [606, 737] on div "ABS Black Haircell CTS MYOB Item # ABS/BLK/HRC/02.00/CTS Item Name 2.0mm Black …" at bounding box center [527, 819] width 385 height 180
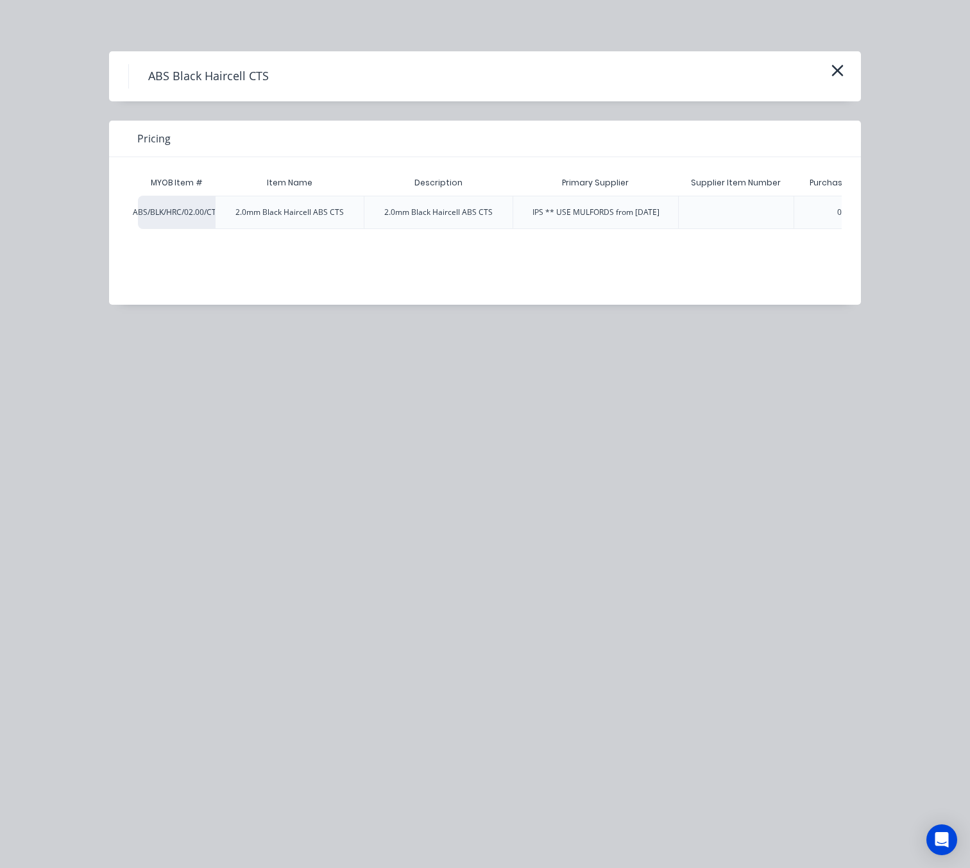
click at [703, 302] on div "MYOB Item # Item Name Description Primary Supplier Supplier Item Number Purchas…" at bounding box center [475, 231] width 732 height 148
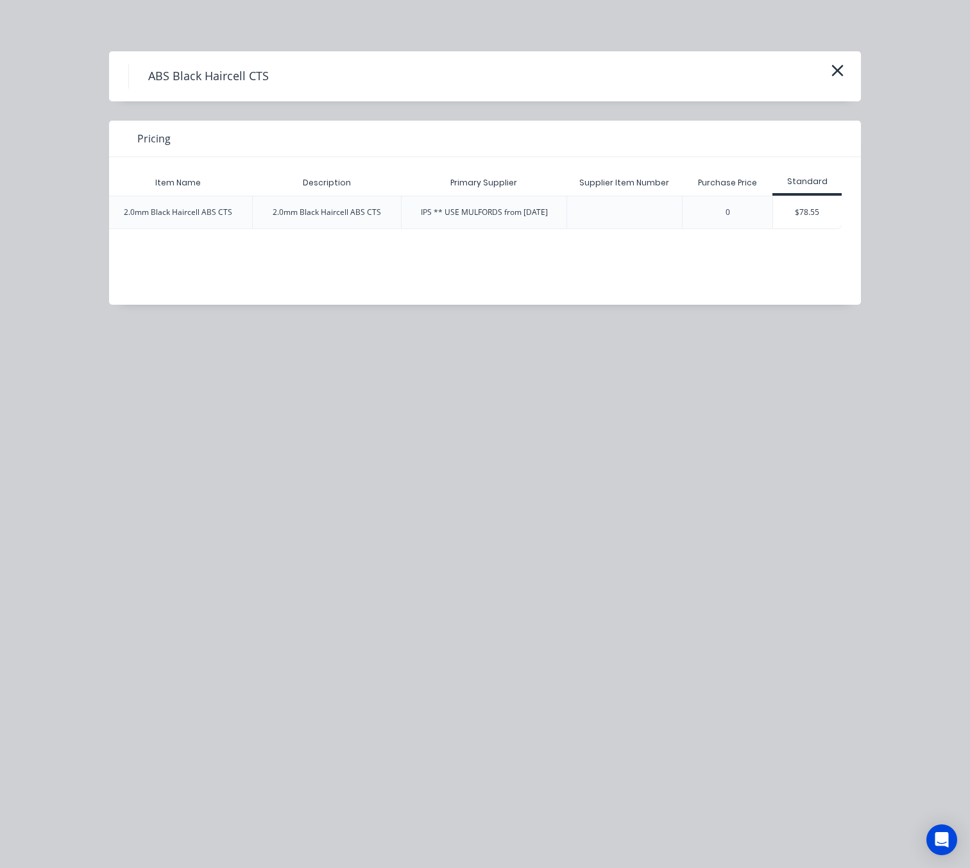
drag, startPoint x: 818, startPoint y: 200, endPoint x: 811, endPoint y: 212, distance: 13.5
click at [818, 201] on div "$78.55" at bounding box center [807, 212] width 69 height 32
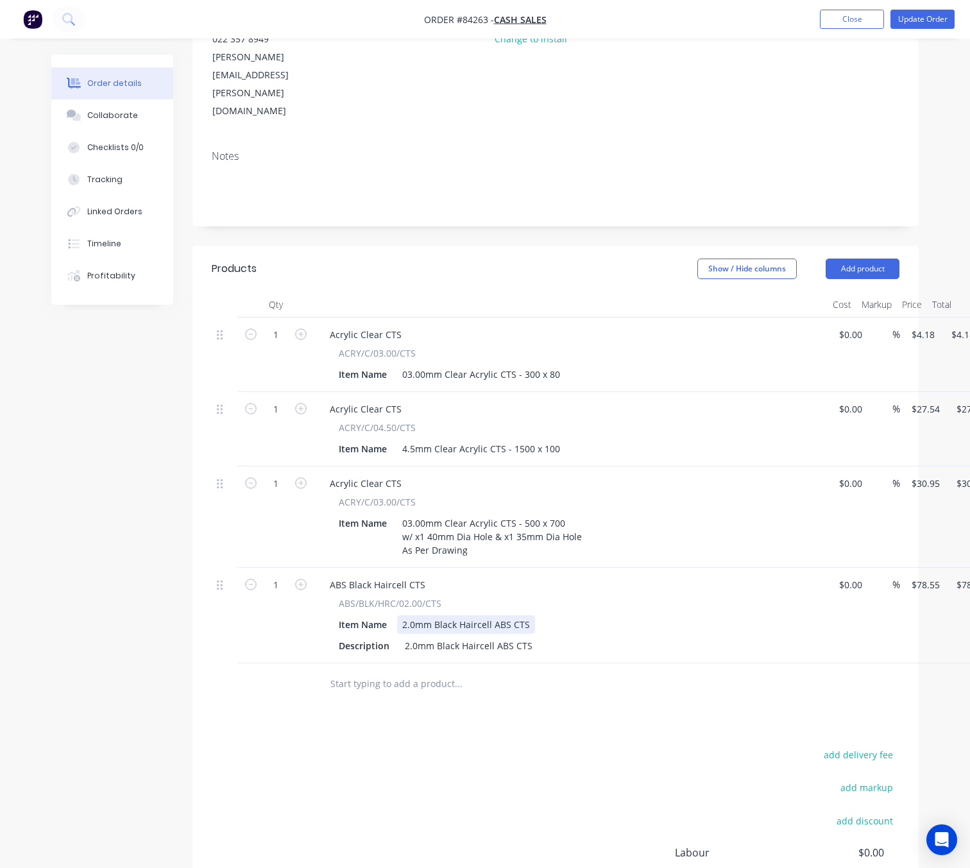
click at [526, 615] on div "2.0mm Black Haircell ABS CTS" at bounding box center [466, 624] width 138 height 19
click at [485, 761] on div "add delivery fee add markup add discount Labour $0.00 Sub total $141.22 Margin …" at bounding box center [556, 870] width 688 height 248
click at [931, 575] on input "78.55" at bounding box center [927, 584] width 35 height 19
type input "$11.78"
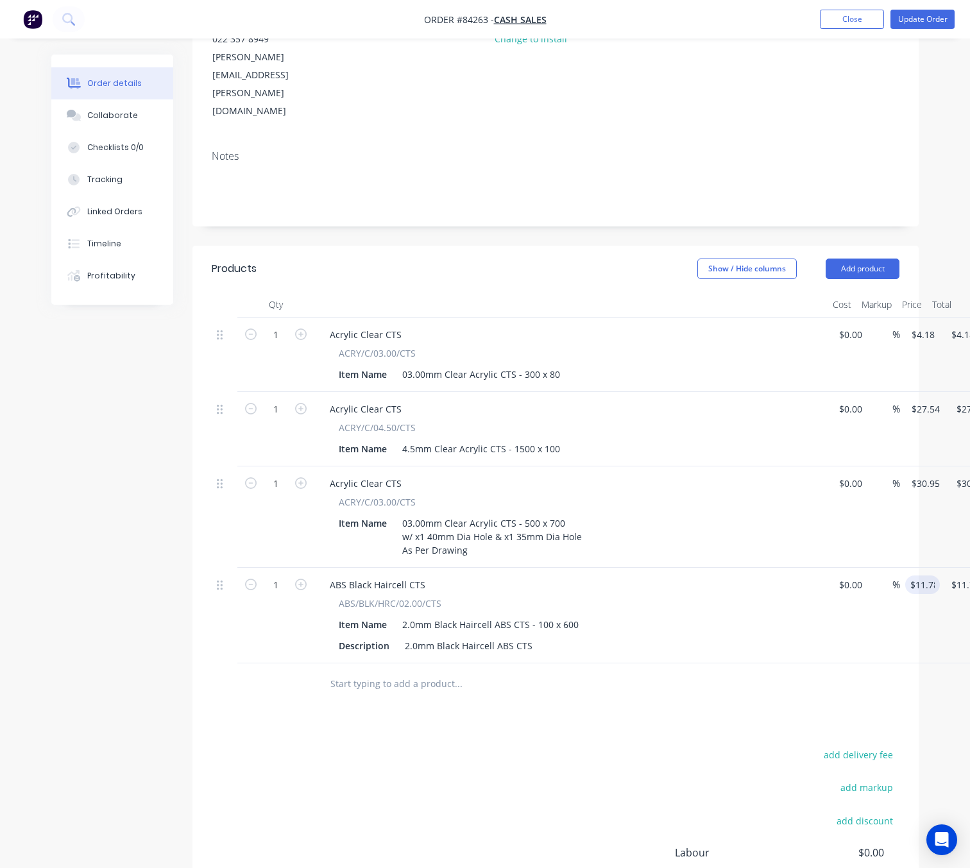
click at [472, 749] on div "add delivery fee add markup add discount Labour $0.00 Sub total $141.22 Margin …" at bounding box center [556, 870] width 688 height 248
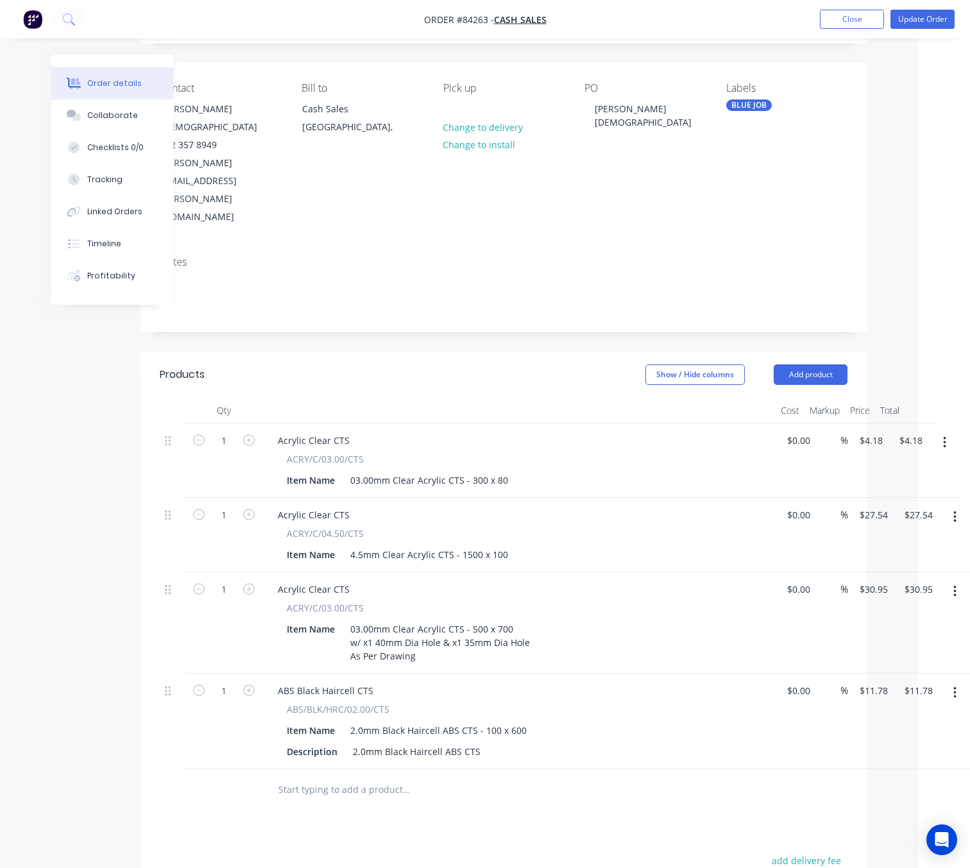
scroll to position [0, 52]
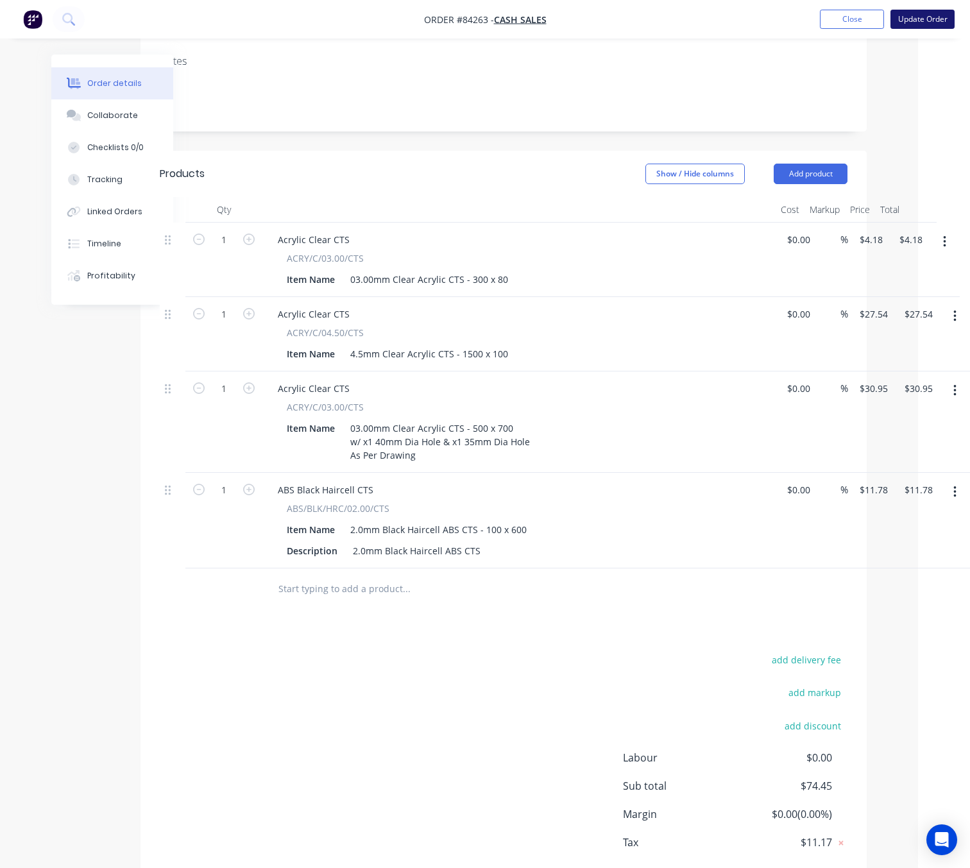
click at [941, 21] on button "Update Order" at bounding box center [922, 19] width 64 height 19
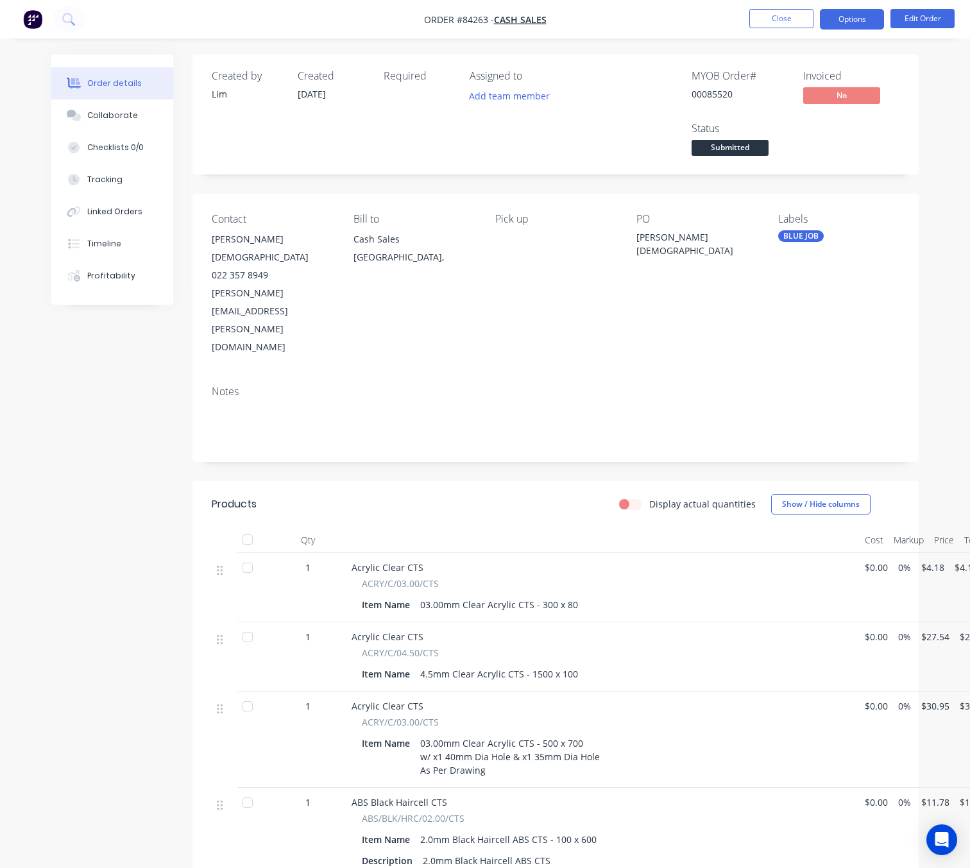
click at [863, 22] on button "Options" at bounding box center [852, 19] width 64 height 21
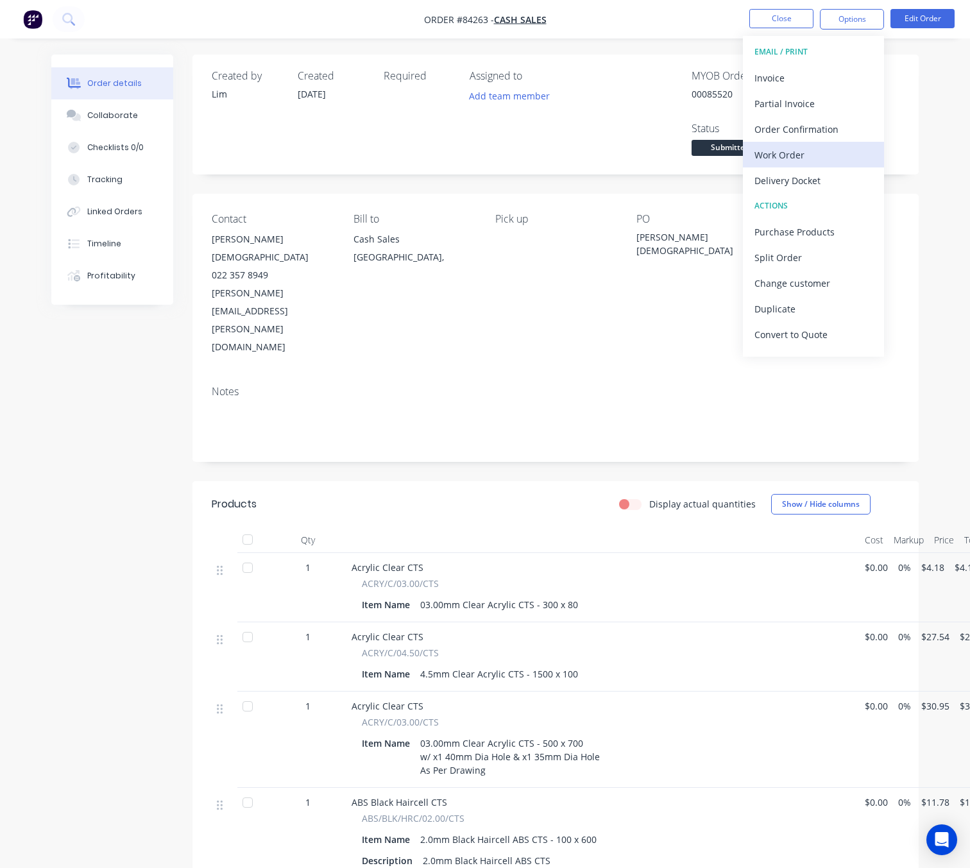
click at [816, 152] on div "Work Order" at bounding box center [813, 155] width 118 height 19
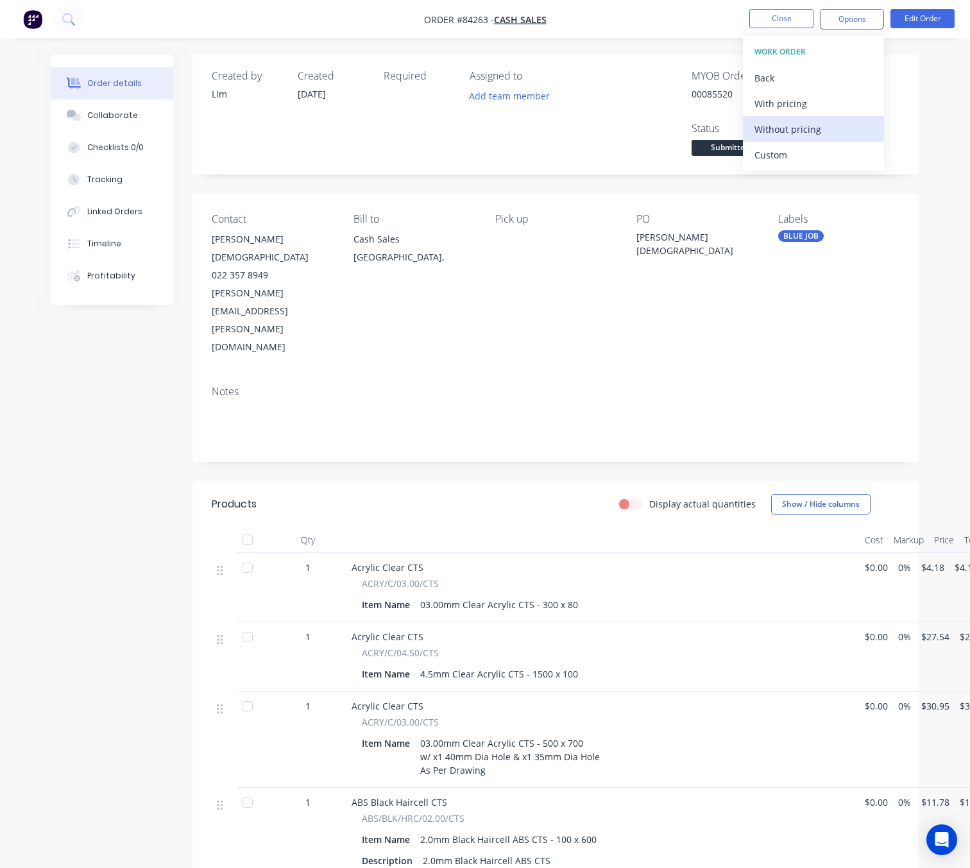
click at [818, 135] on div "Without pricing" at bounding box center [813, 129] width 118 height 19
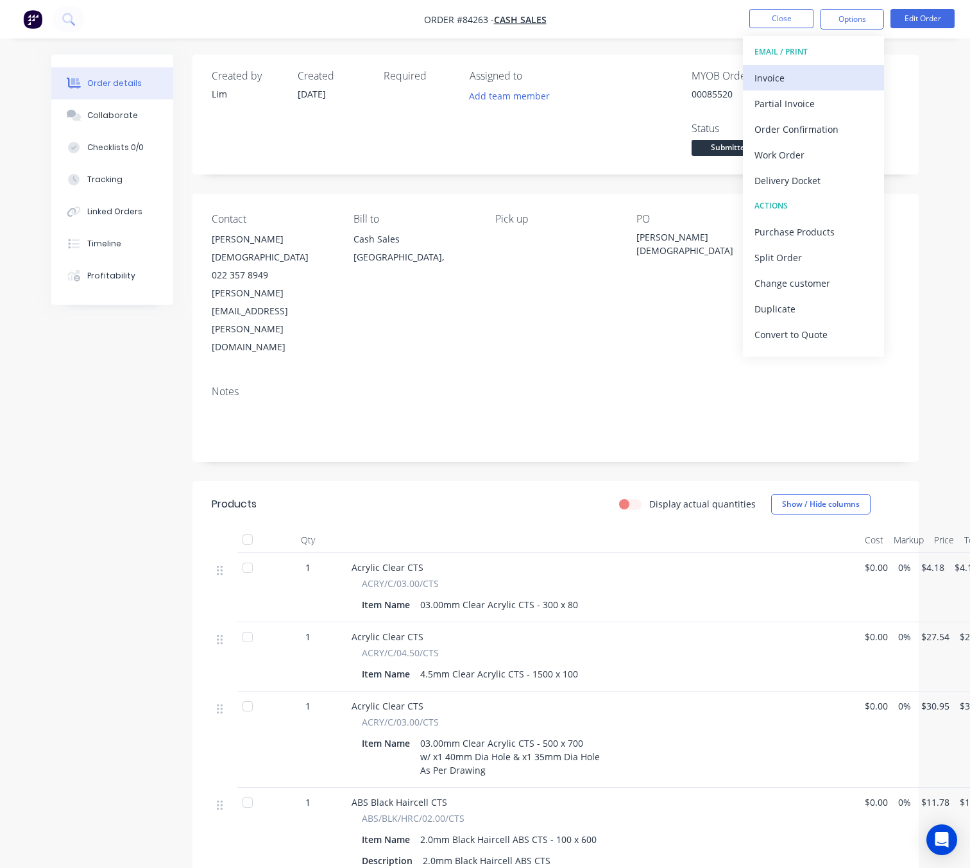
click at [795, 83] on div "Invoice" at bounding box center [813, 78] width 118 height 19
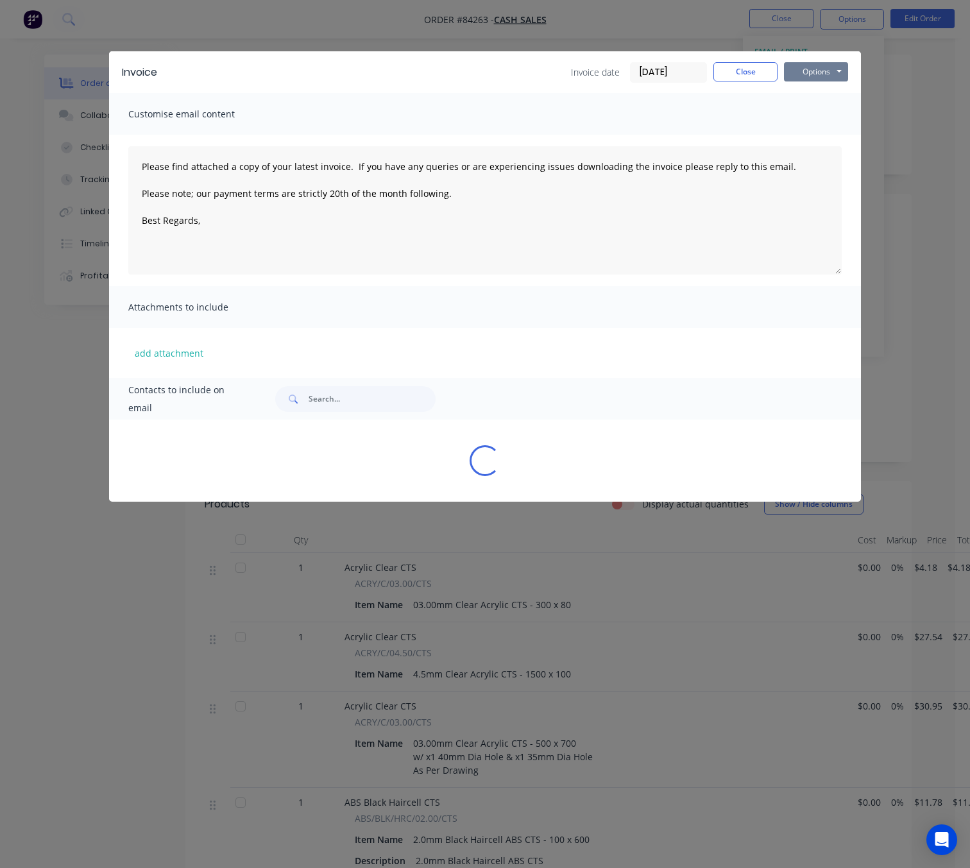
click at [825, 73] on button "Options" at bounding box center [816, 71] width 64 height 19
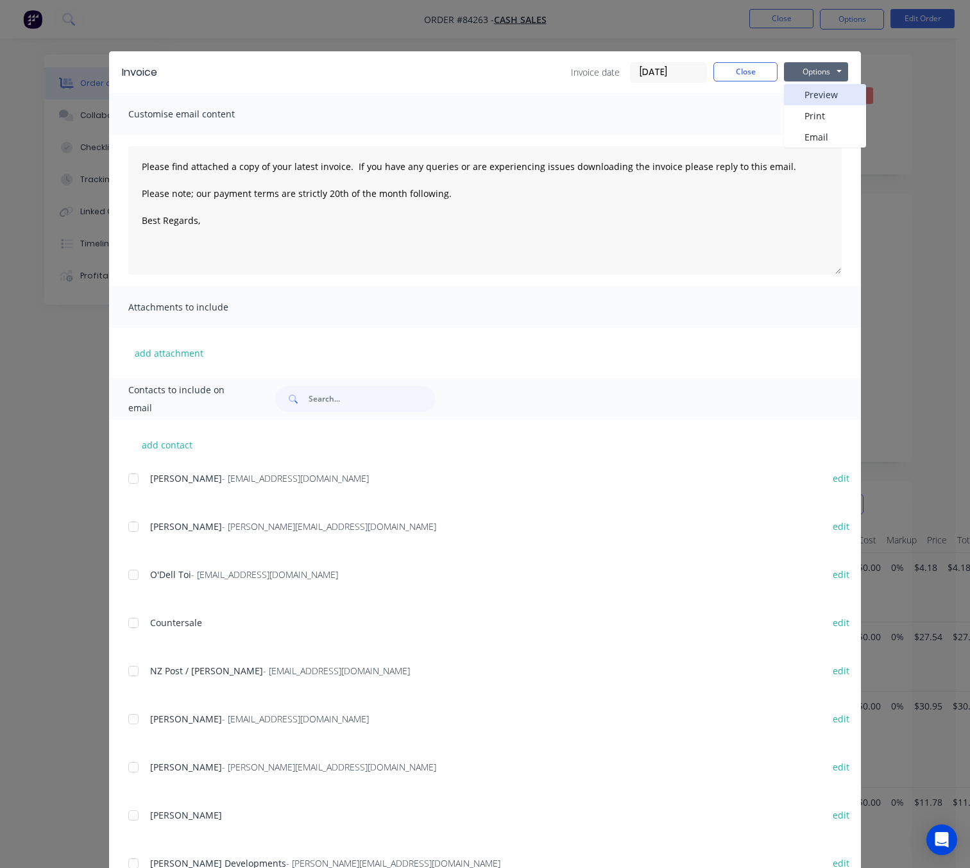
click at [827, 89] on button "Preview" at bounding box center [825, 94] width 82 height 21
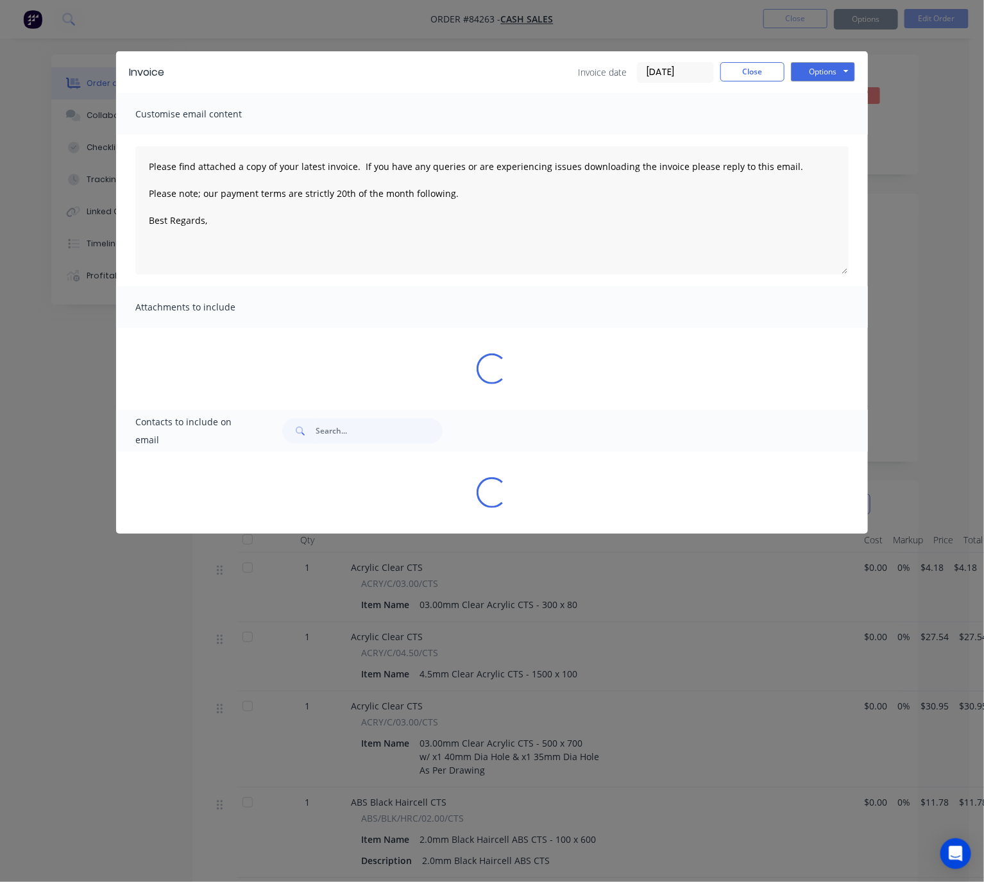
type textarea "Please find attached a copy of your latest invoice. If you have any queries or …"
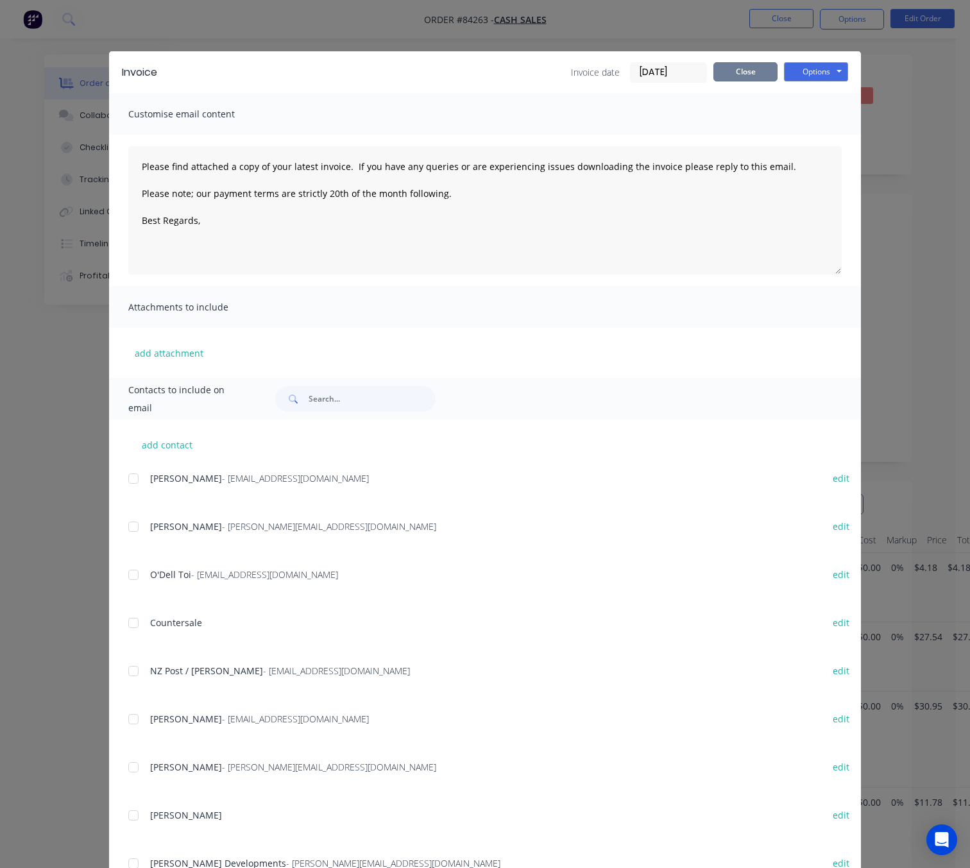
click at [757, 64] on button "Close" at bounding box center [745, 71] width 64 height 19
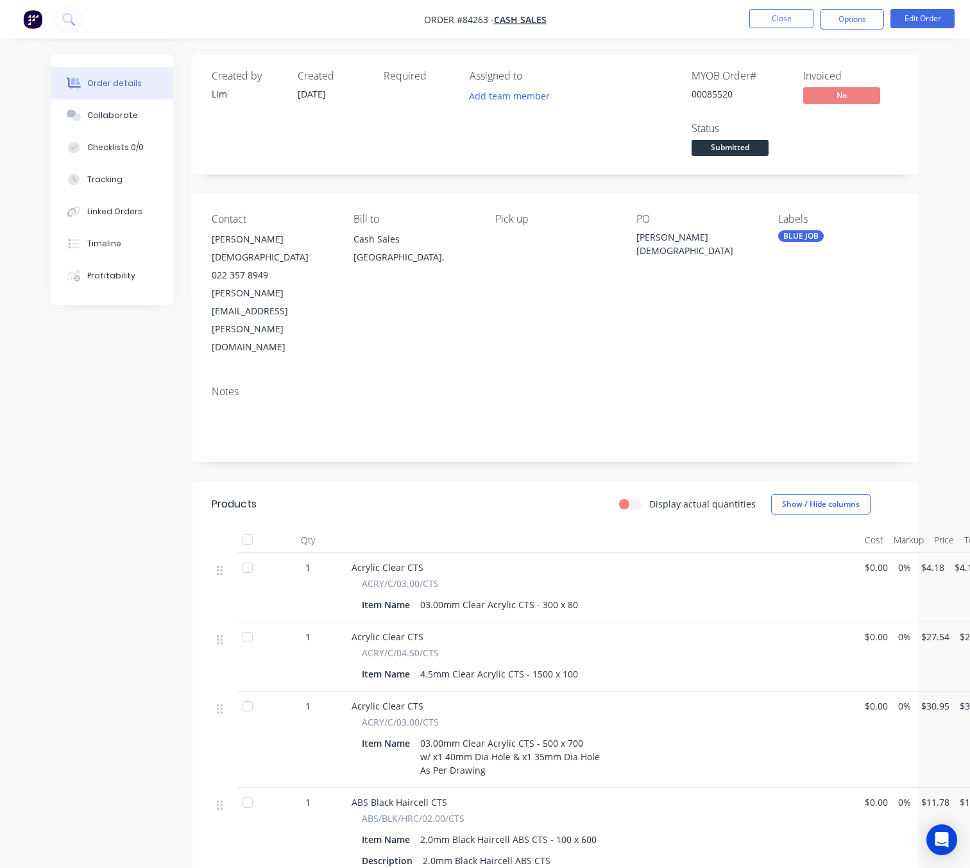
click at [766, 31] on nav "Order #84263 - Cash Sales Close Options Edit Order" at bounding box center [485, 19] width 970 height 38
click at [778, 18] on button "Close" at bounding box center [781, 18] width 64 height 19
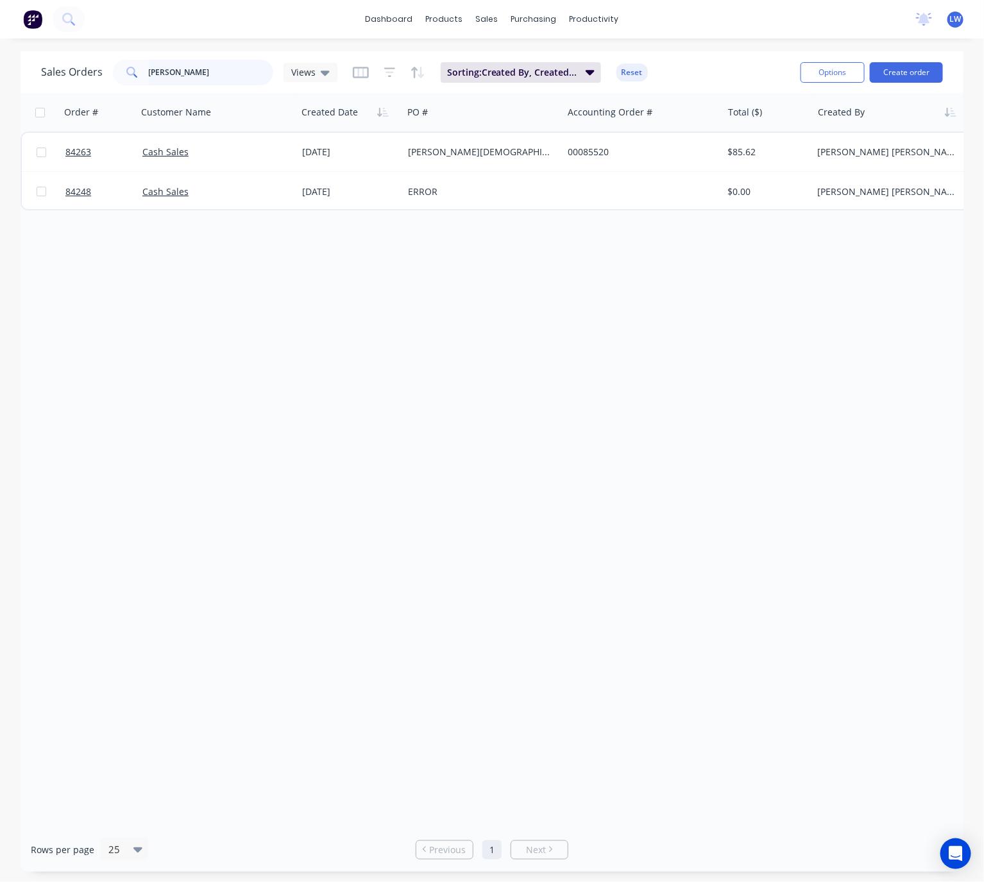
click at [220, 73] on input "Anish" at bounding box center [211, 73] width 125 height 26
type input "A"
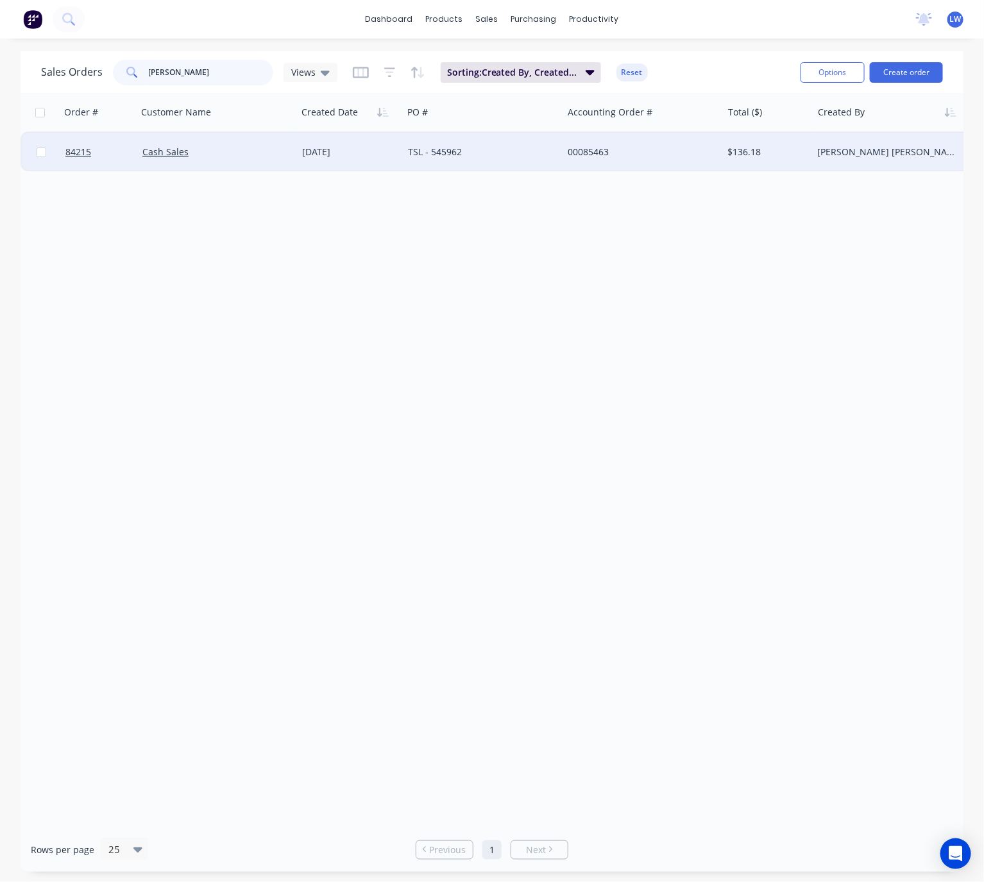
type input "peter cron"
click at [468, 162] on div "TSL - 545962" at bounding box center [483, 152] width 160 height 38
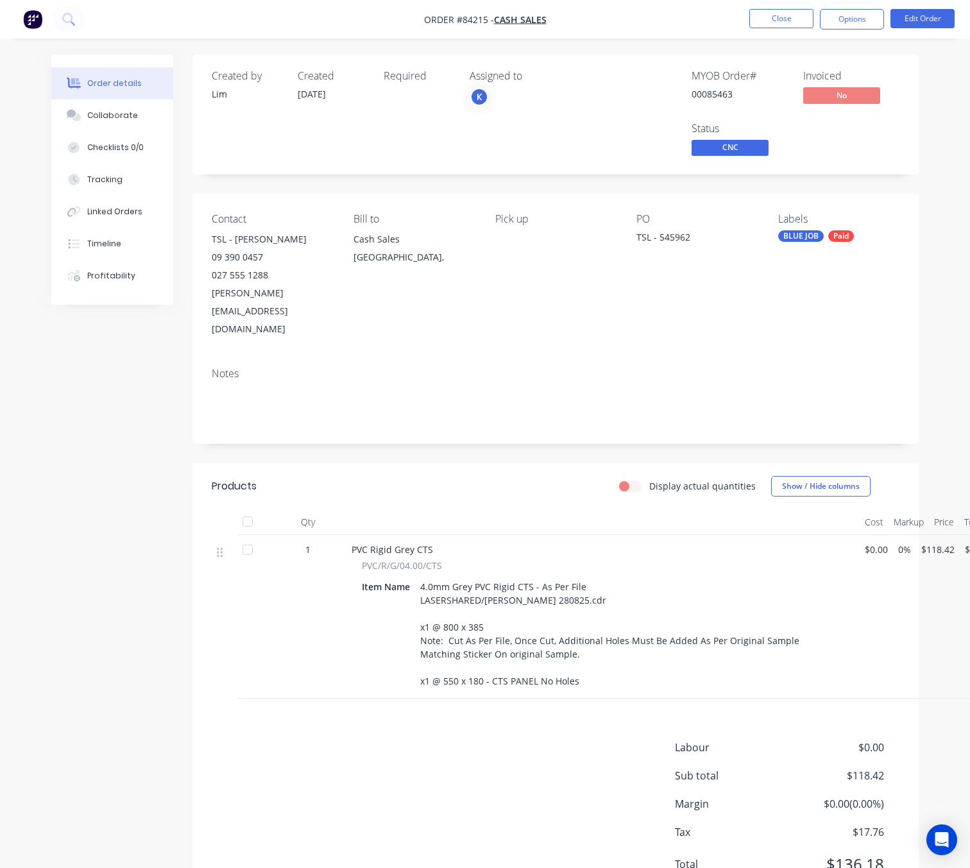
click at [858, 28] on button "Options" at bounding box center [852, 19] width 64 height 21
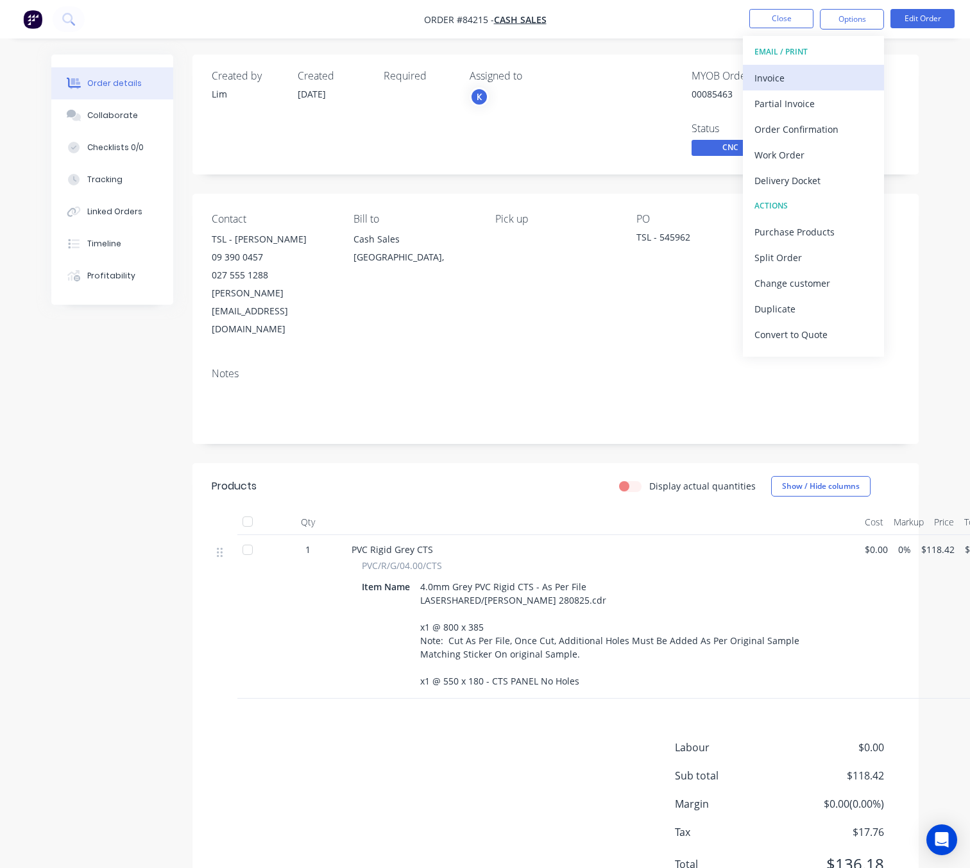
click at [824, 73] on div "Invoice" at bounding box center [813, 78] width 118 height 19
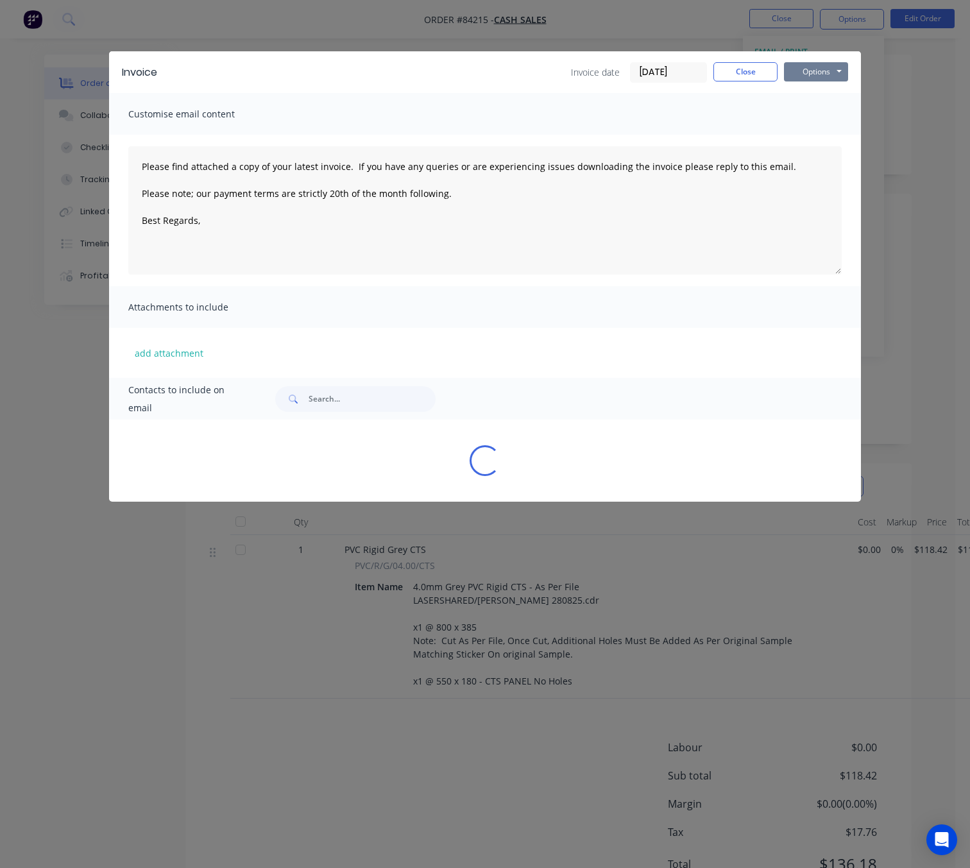
click at [839, 76] on button "Options" at bounding box center [816, 71] width 64 height 19
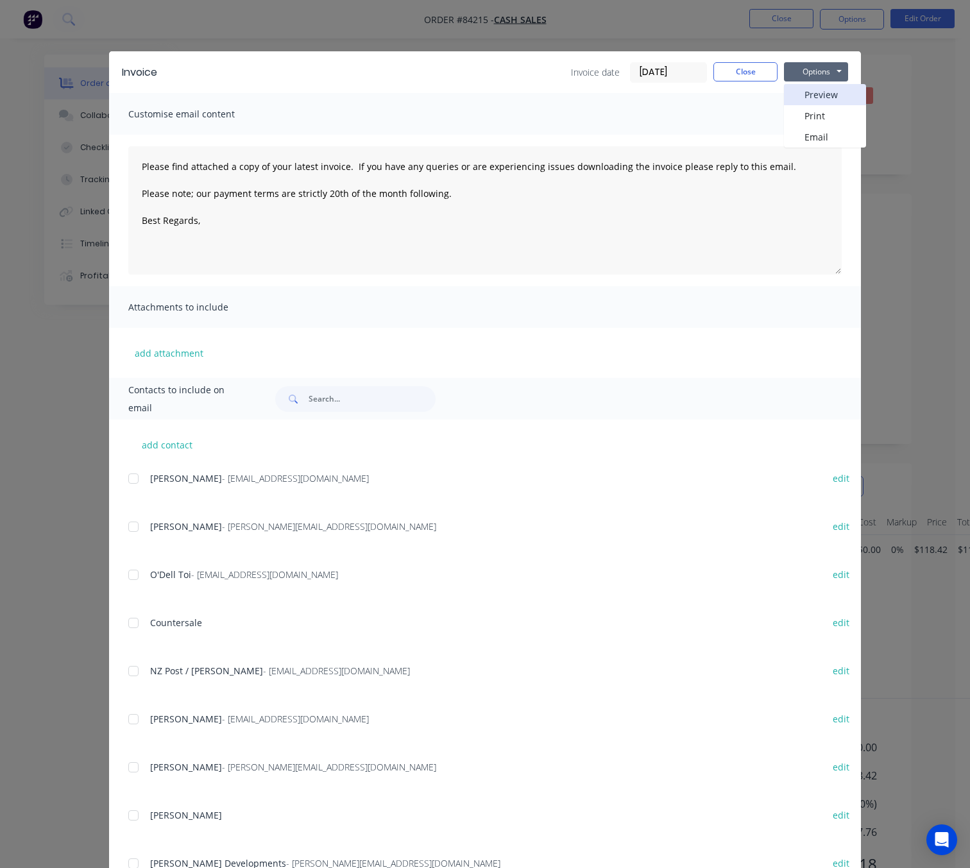
click at [829, 99] on button "Preview" at bounding box center [825, 94] width 82 height 21
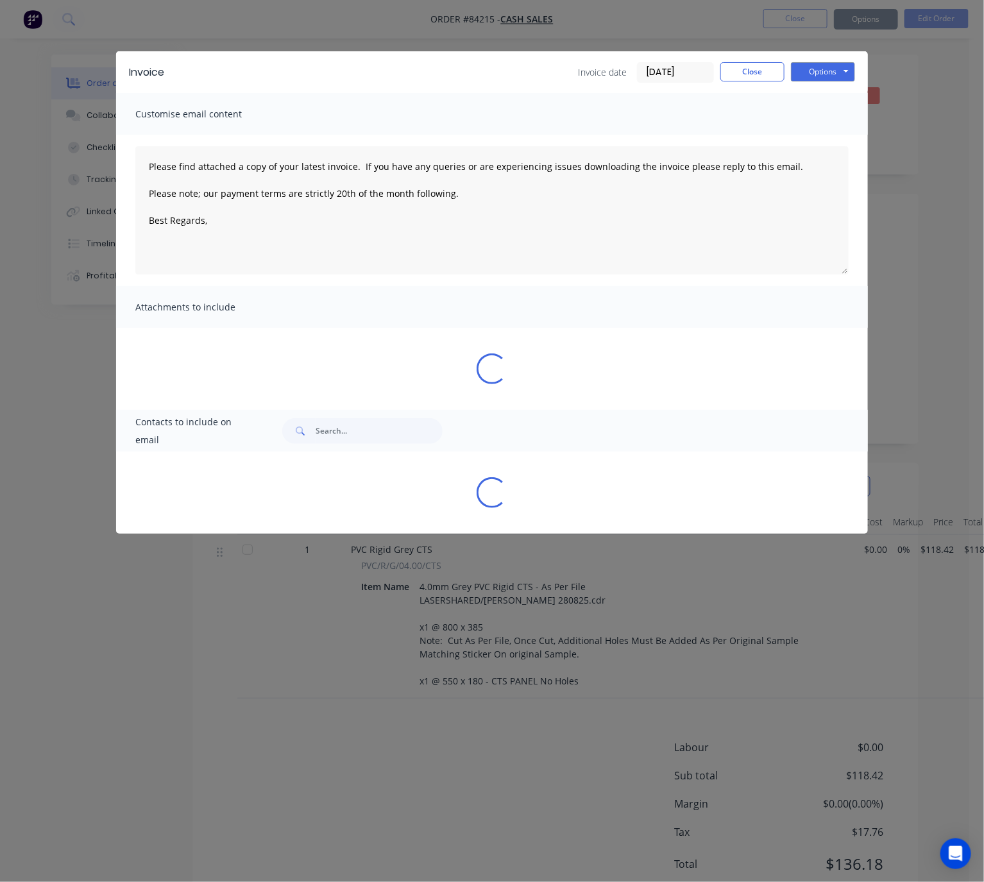
type textarea "Please find attached a copy of your latest invoice. If you have any queries or …"
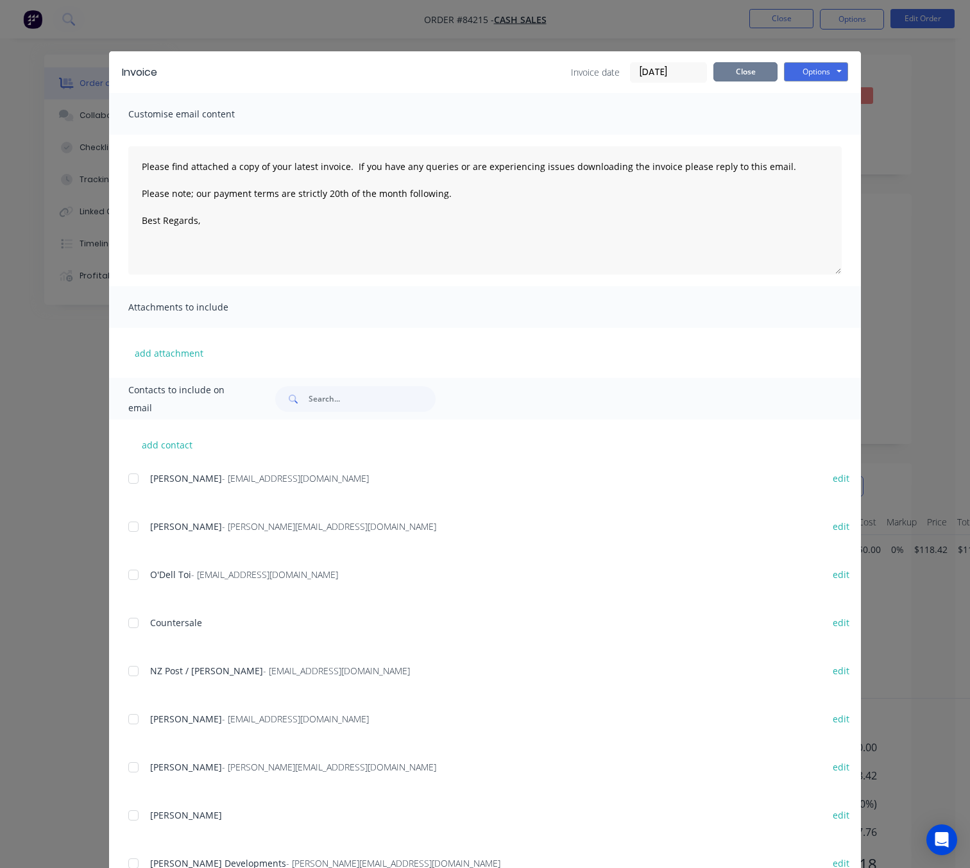
drag, startPoint x: 747, startPoint y: 64, endPoint x: 788, endPoint y: 51, distance: 43.2
click at [747, 65] on button "Close" at bounding box center [745, 71] width 64 height 19
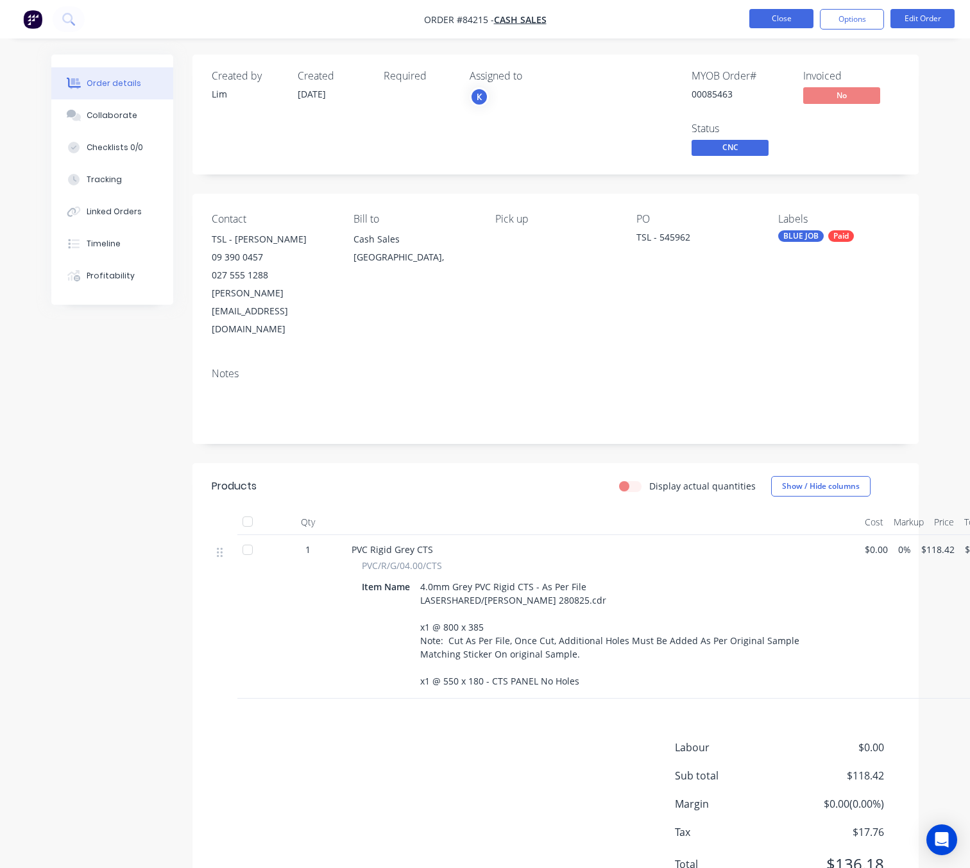
click at [795, 20] on button "Close" at bounding box center [781, 18] width 64 height 19
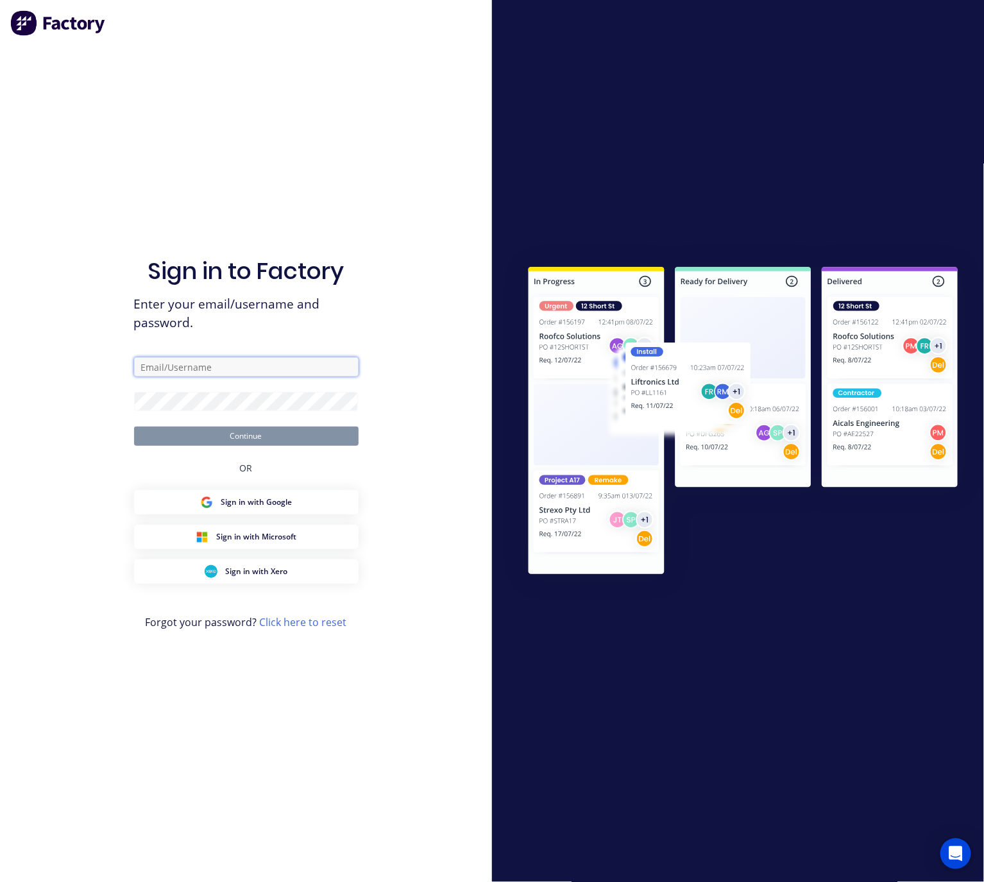
click at [319, 357] on input "text" at bounding box center [246, 366] width 224 height 19
type input "lim@cambrianplastics.co.nz"
click at [280, 424] on form "lim@cambrianplastics.co.nz Continue" at bounding box center [246, 401] width 224 height 89
click at [287, 434] on button "Continue" at bounding box center [246, 435] width 224 height 19
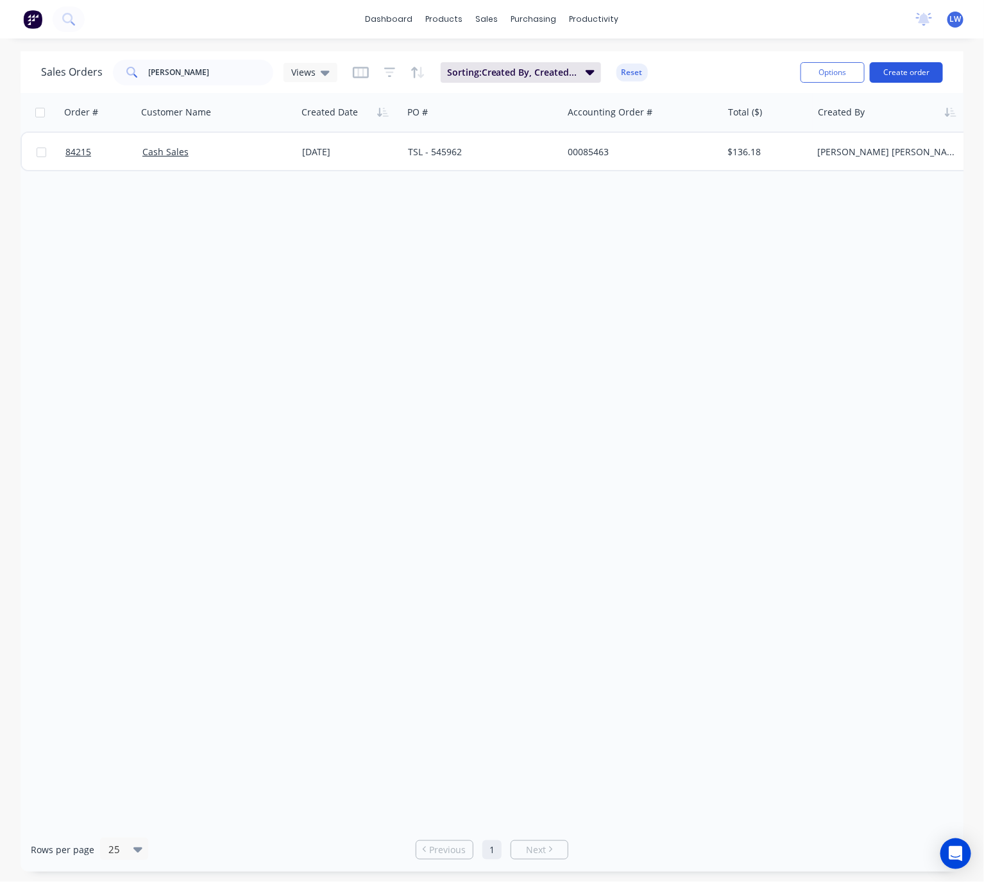
click at [909, 77] on button "Create order" at bounding box center [906, 72] width 73 height 21
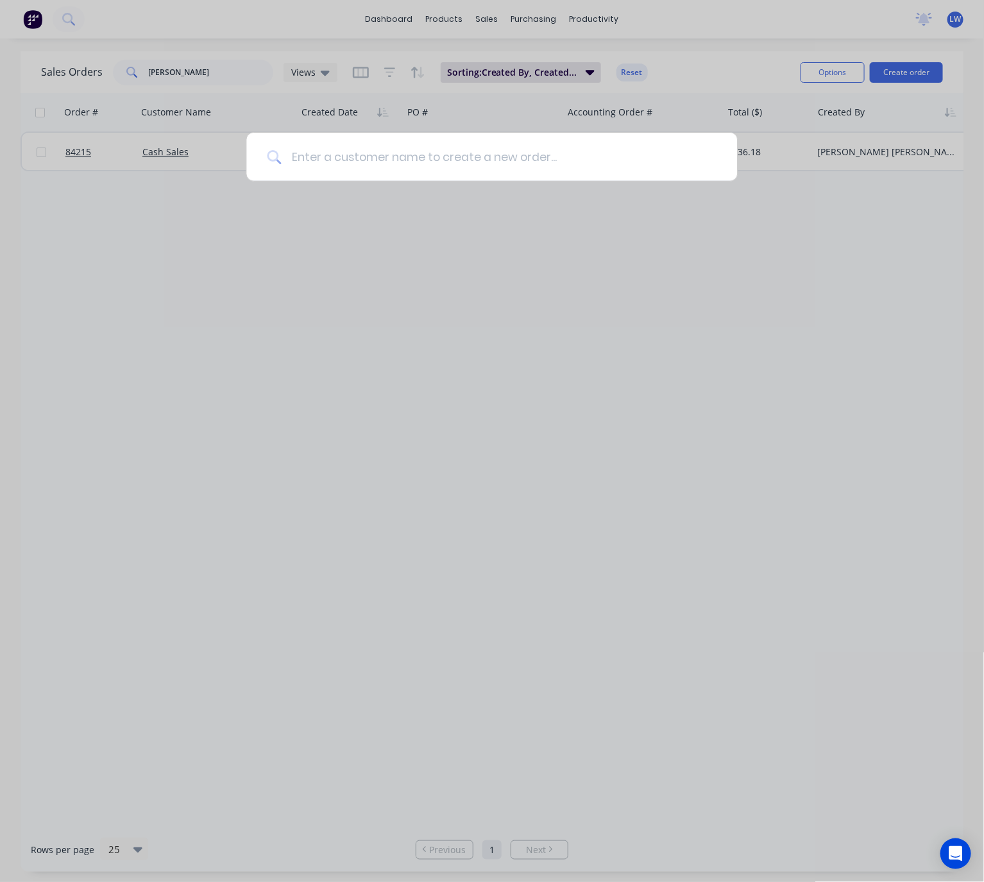
click at [362, 154] on input at bounding box center [498, 157] width 435 height 48
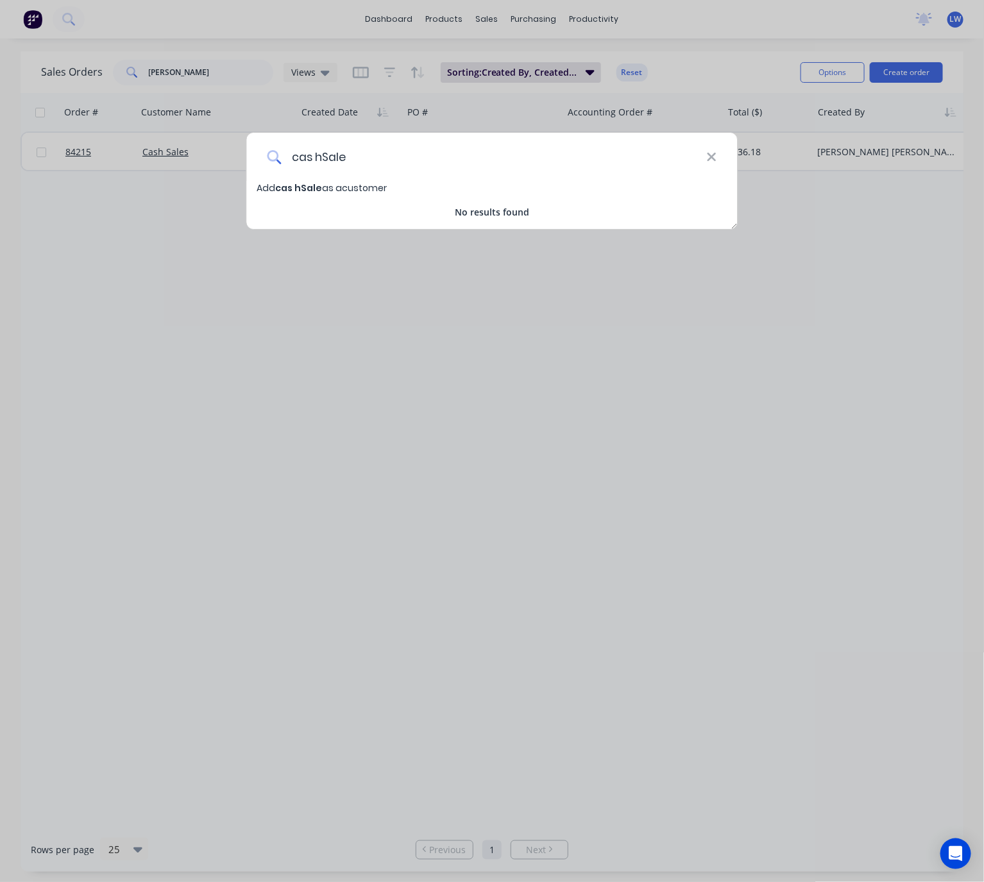
click at [316, 155] on input "cas hSale" at bounding box center [493, 157] width 425 height 48
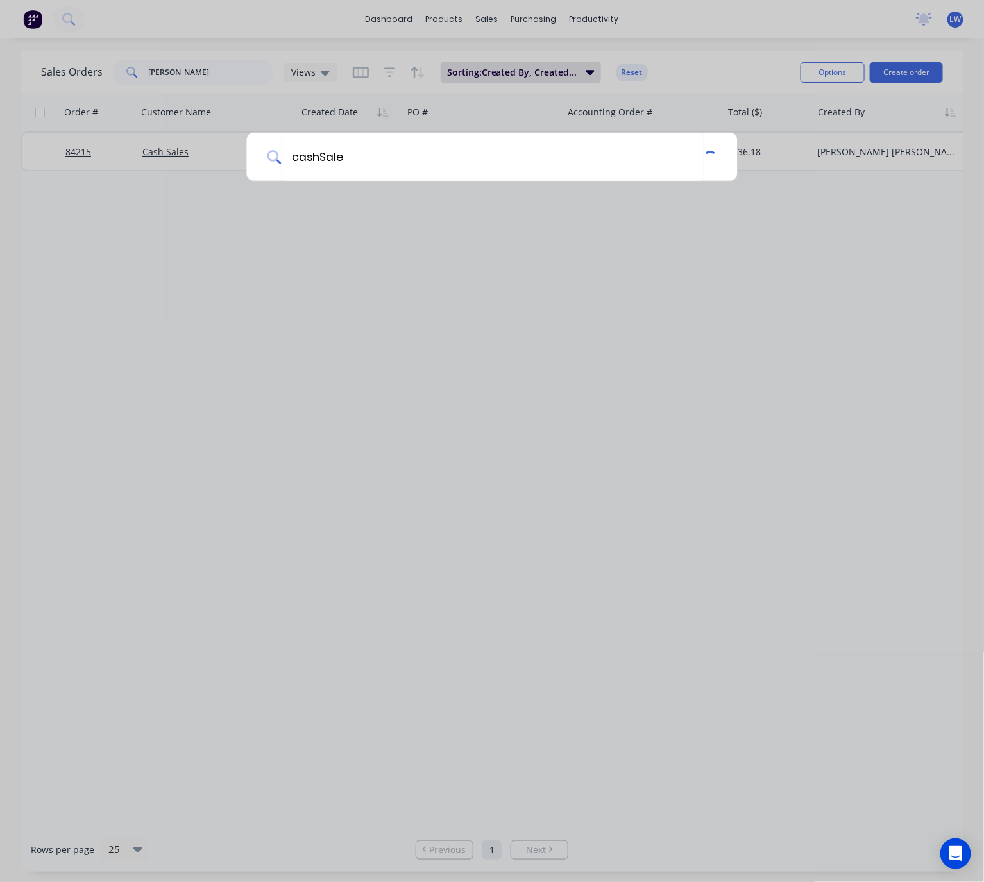
type input "cash Sale"
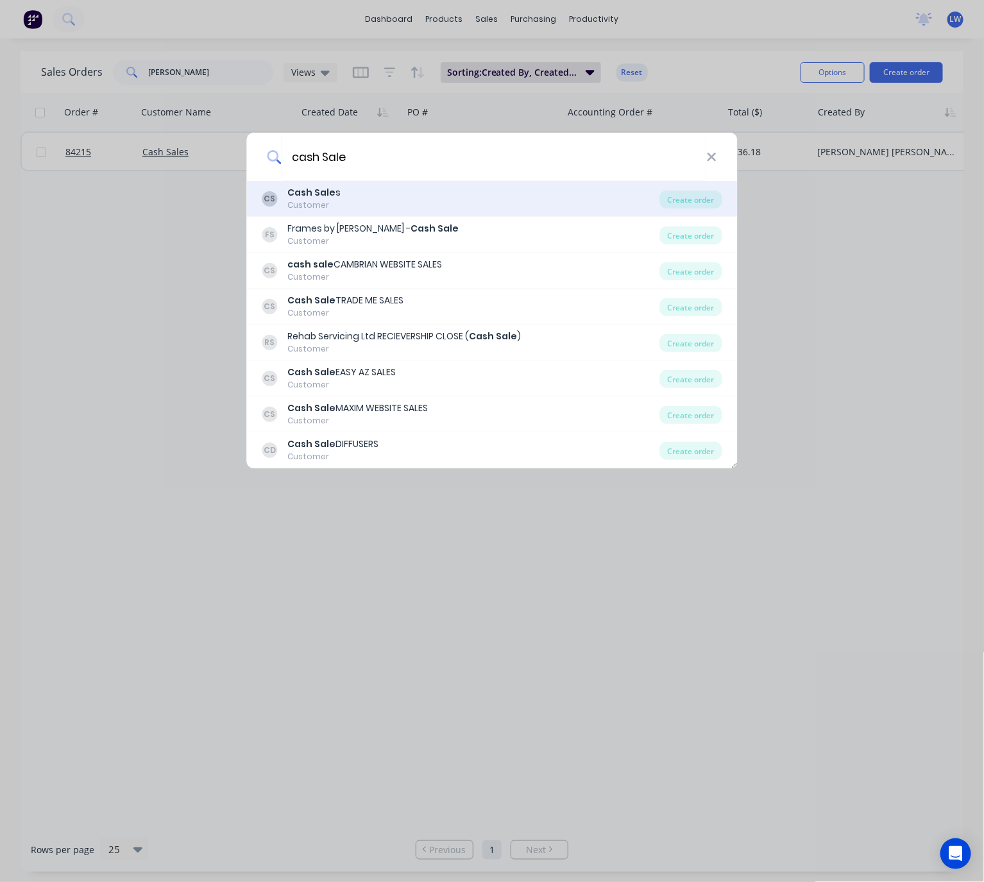
click at [401, 210] on div "CS Cash Sale s Customer" at bounding box center [461, 198] width 398 height 25
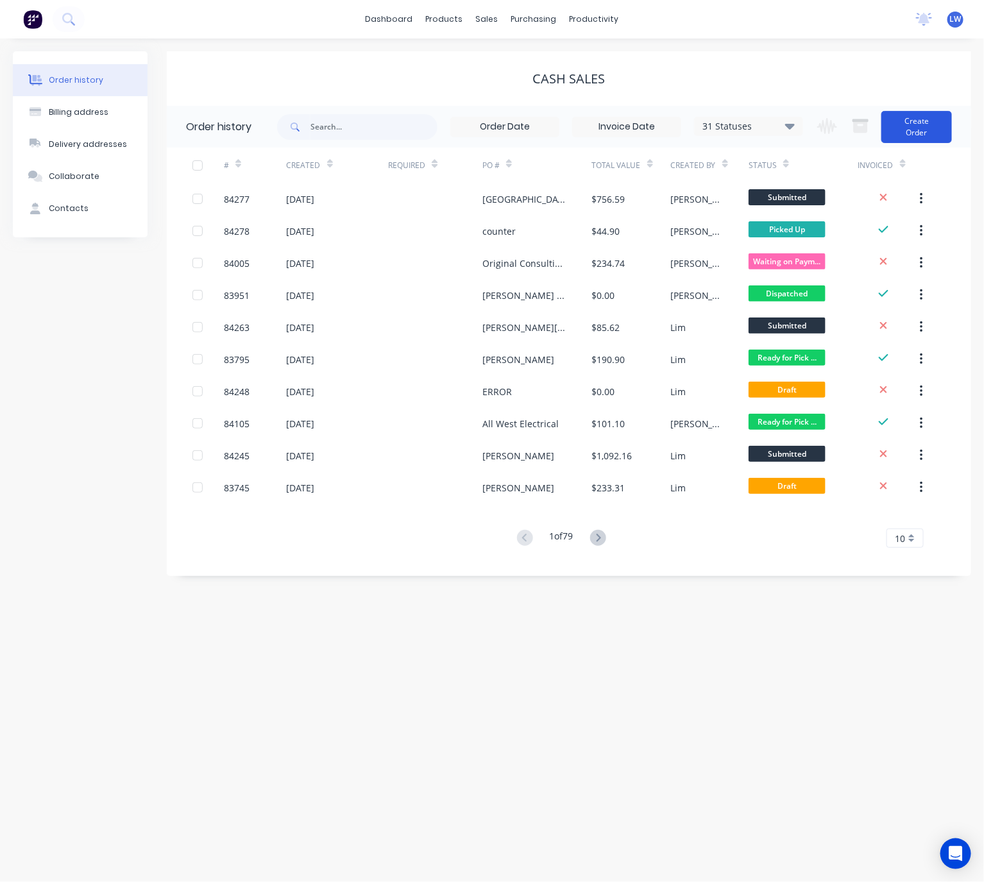
click at [915, 123] on button "Create Order" at bounding box center [916, 127] width 71 height 32
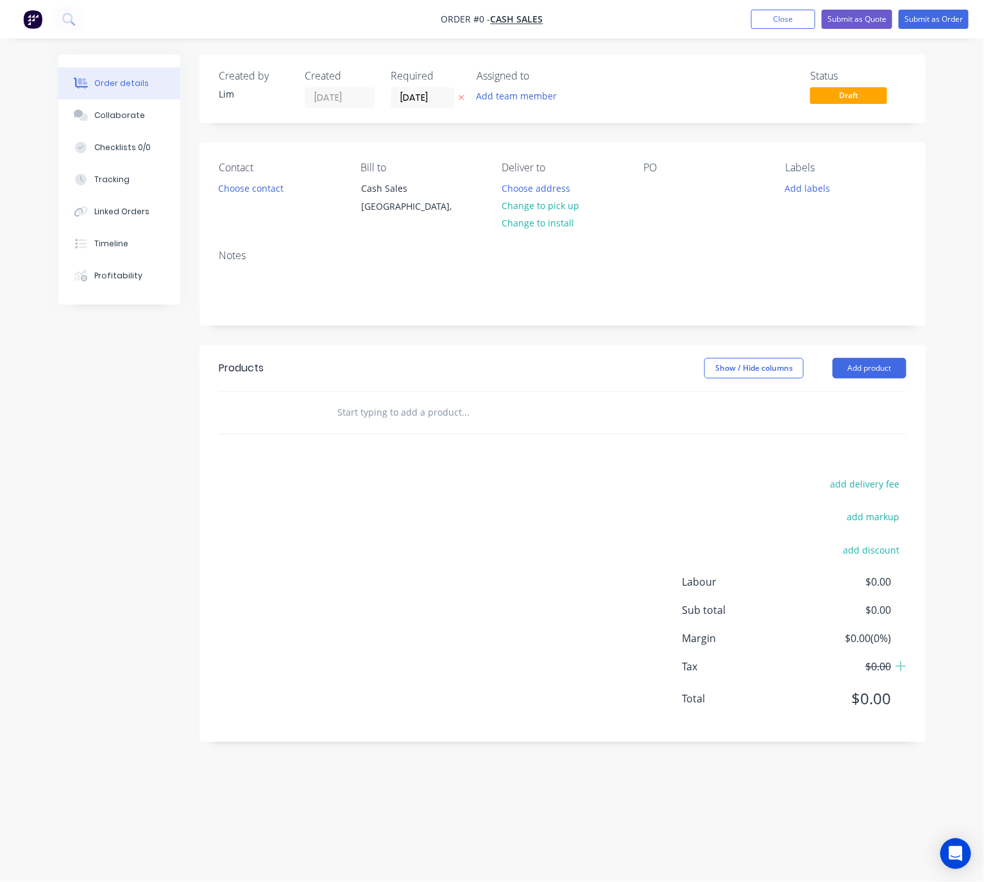
click at [462, 97] on icon at bounding box center [462, 98] width 6 height 8
click at [264, 192] on button "Choose contact" at bounding box center [251, 187] width 79 height 17
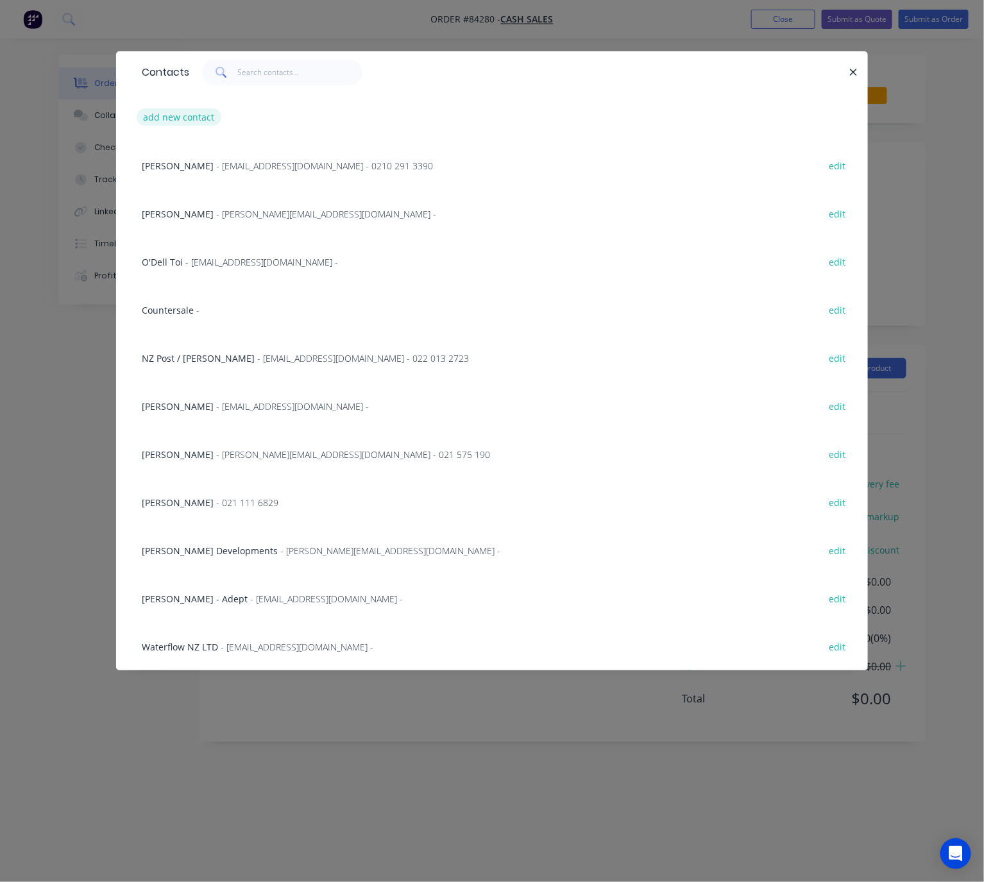
click at [192, 114] on button "add new contact" at bounding box center [179, 116] width 85 height 17
select select "NZ"
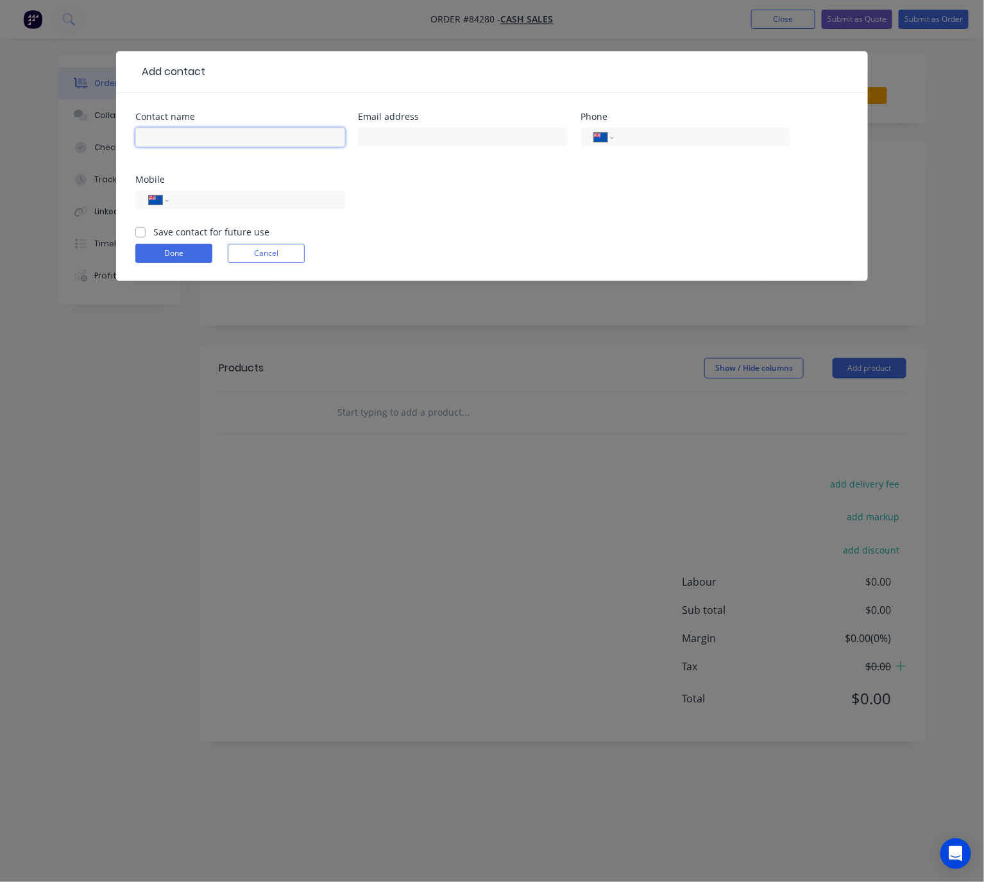
click at [208, 130] on input "text" at bounding box center [240, 137] width 210 height 19
type input "[PERSON_NAME]"
click at [399, 135] on input "text" at bounding box center [463, 137] width 210 height 19
type input "info@fridgesealers.co.nz"
click at [257, 206] on input "tel" at bounding box center [255, 200] width 154 height 15
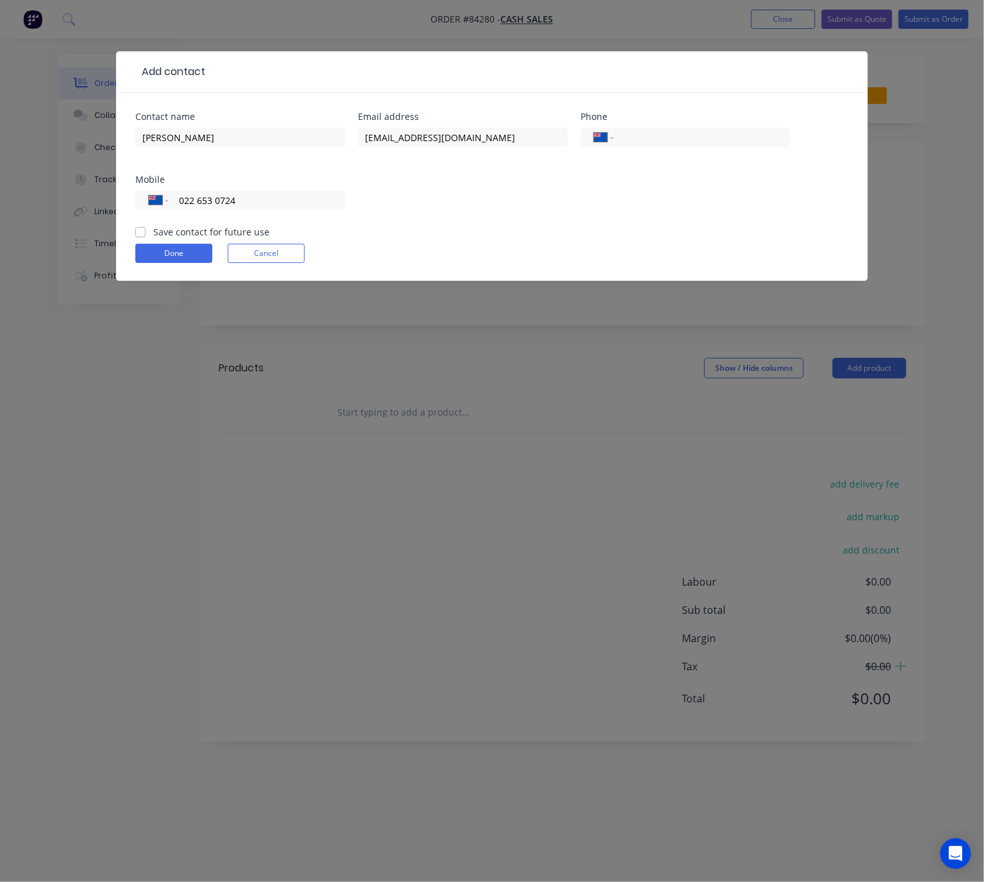
type input "022 653 0724"
click at [153, 237] on label "Save contact for future use" at bounding box center [211, 231] width 116 height 13
click at [139, 237] on input "Save contact for future use" at bounding box center [140, 231] width 10 height 12
checkbox input "true"
click at [170, 267] on form "Contact name Campbell Email address info@fridgesealers.co.nz Phone Internationa…" at bounding box center [491, 196] width 713 height 169
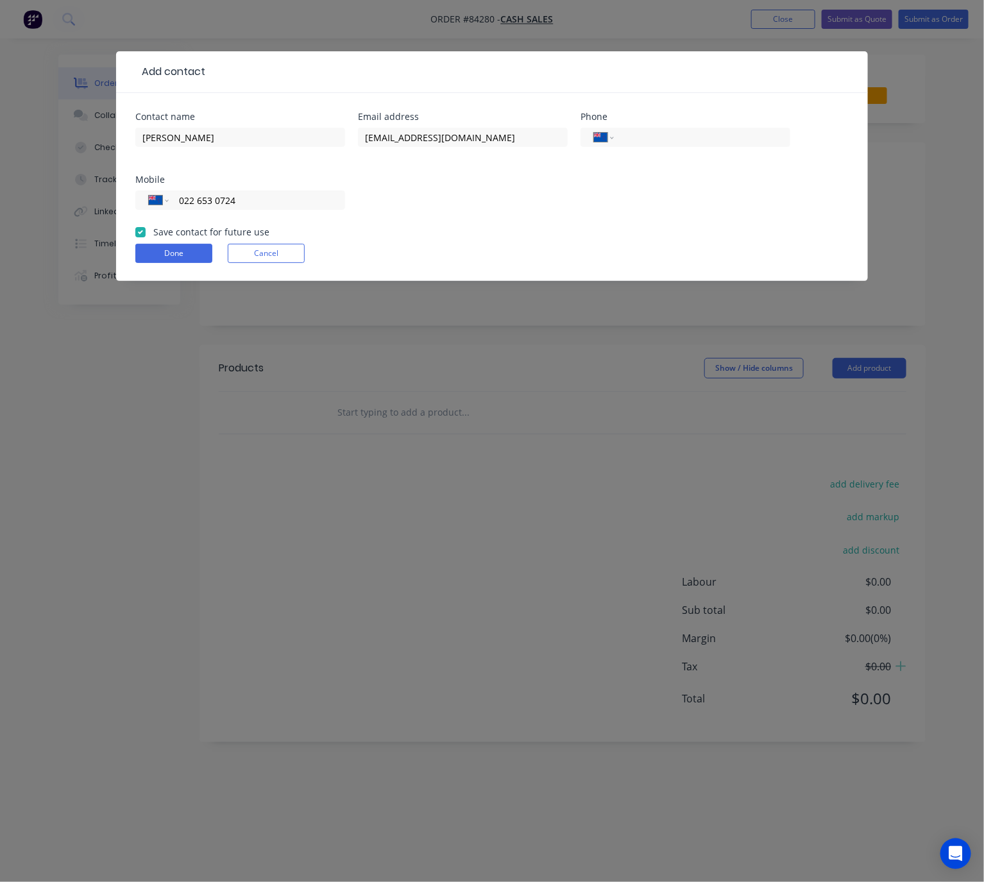
click at [175, 264] on form "Contact name Campbell Email address info@fridgesealers.co.nz Phone Internationa…" at bounding box center [491, 196] width 713 height 169
click at [178, 257] on button "Done" at bounding box center [173, 253] width 77 height 19
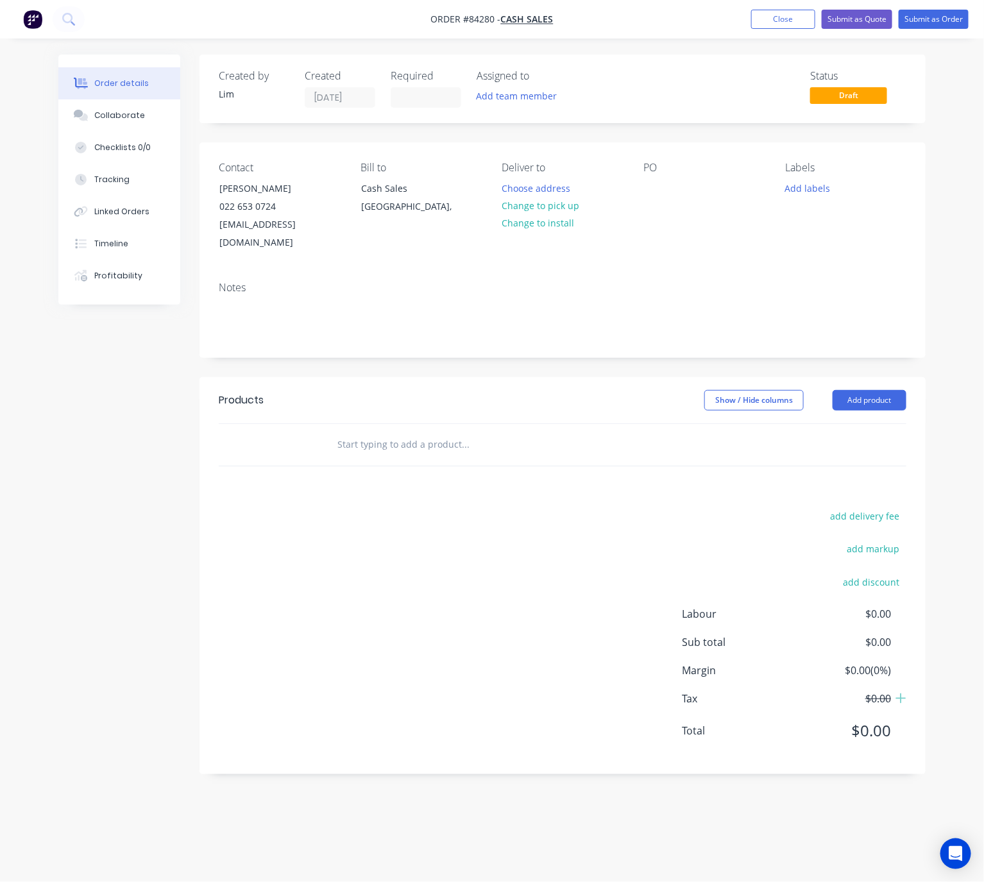
click at [571, 210] on button "Change to pick up" at bounding box center [539, 205] width 91 height 17
click at [650, 185] on div at bounding box center [653, 188] width 21 height 19
click at [822, 185] on button "Add labels" at bounding box center [807, 187] width 59 height 17
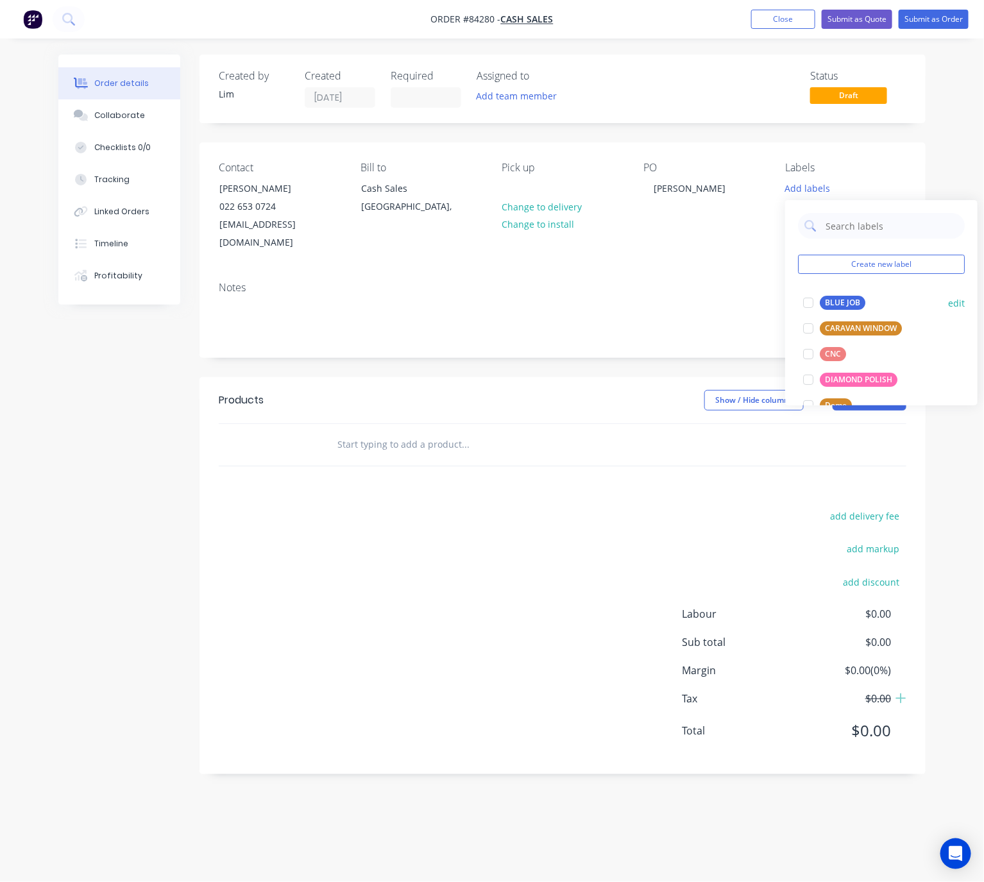
click at [852, 302] on div "BLUE JOB" at bounding box center [843, 303] width 46 height 14
click at [618, 352] on div "Created by Lim Created 29/08/25 Required Assigned to Add team member Status Dra…" at bounding box center [562, 415] width 726 height 720
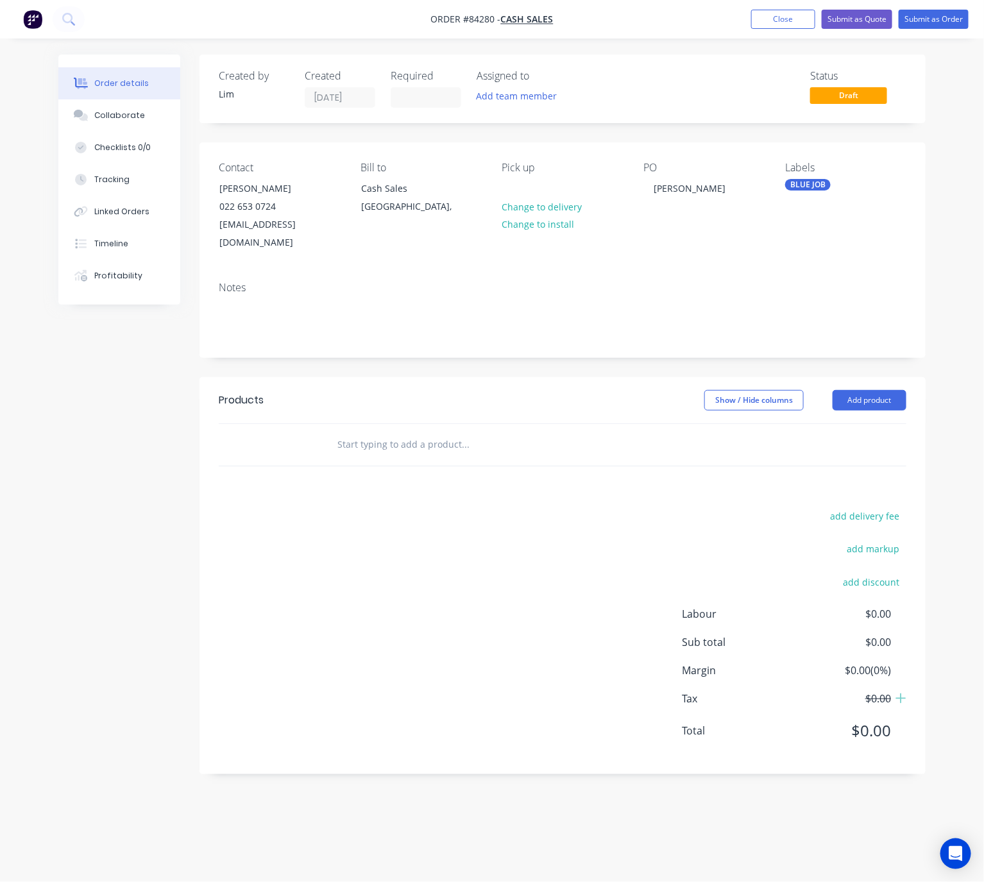
click at [412, 439] on input "text" at bounding box center [465, 445] width 257 height 26
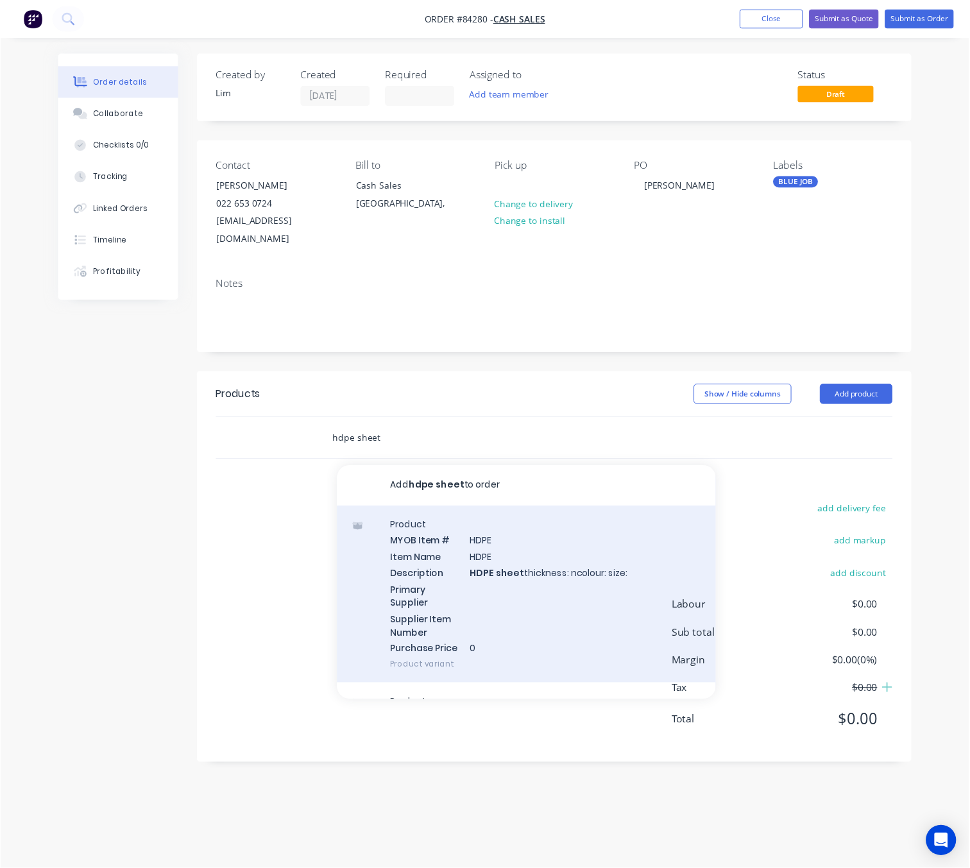
scroll to position [37, 0]
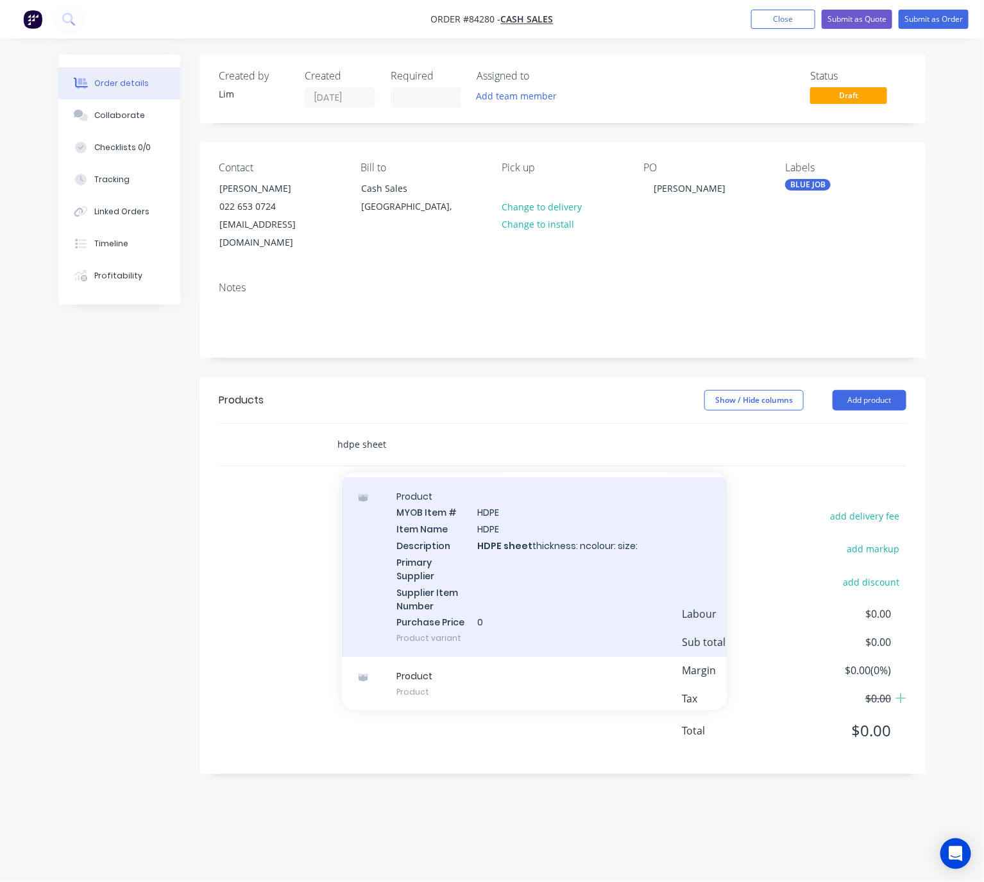
type input "hdpe sheet"
click at [593, 568] on div "Product MYOB Item # HDPE Item Name HDPE Description HDPE sheet thickness: ncolo…" at bounding box center [534, 567] width 385 height 180
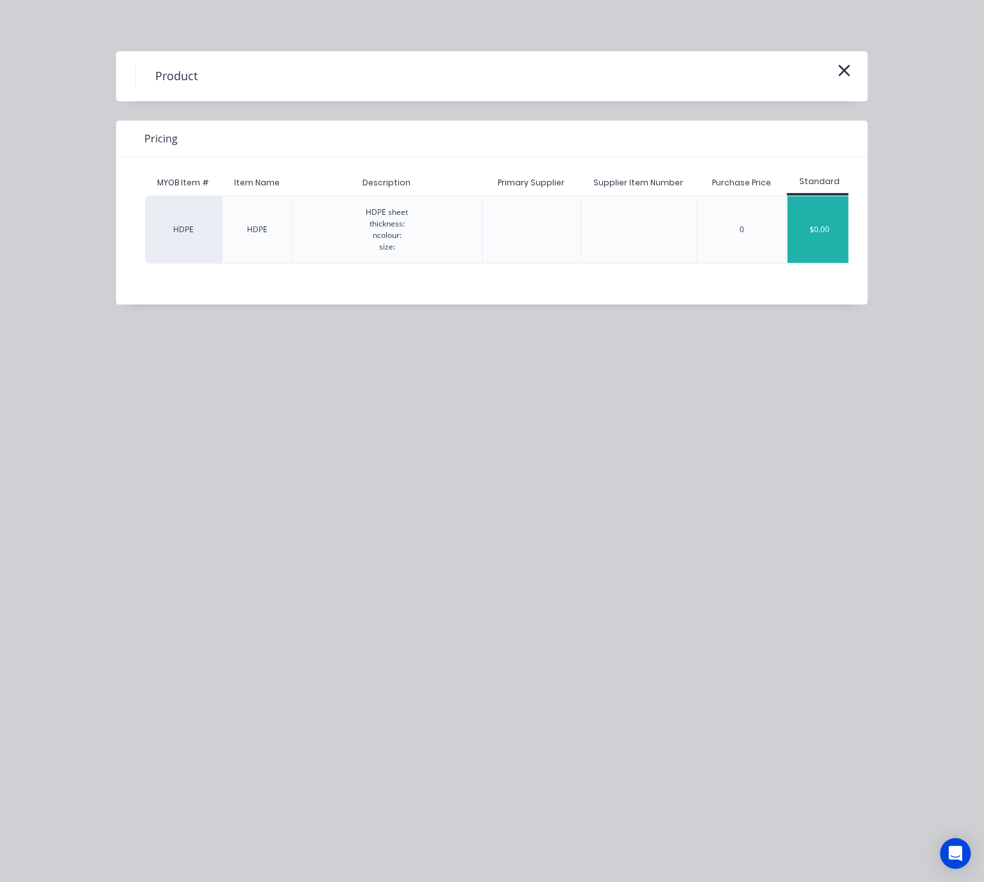
click at [831, 226] on div "$0.00" at bounding box center [820, 229] width 64 height 67
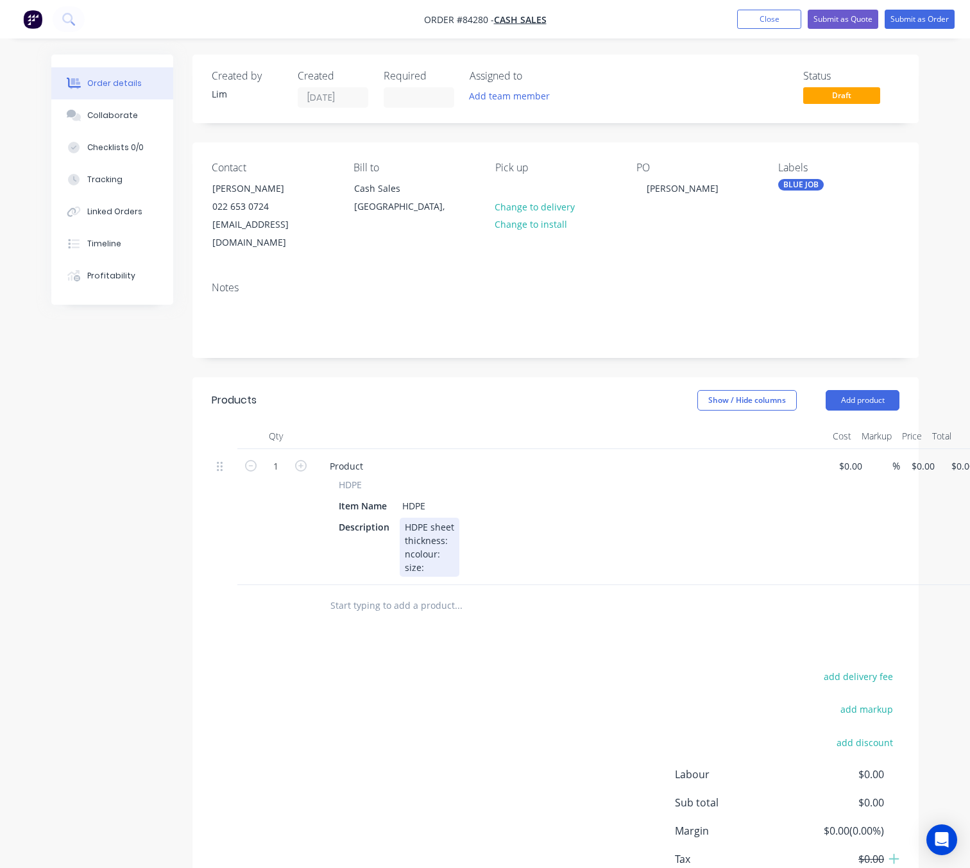
click at [448, 521] on div "HDPE sheet thickness: ncolour: size:" at bounding box center [430, 547] width 60 height 59
drag, startPoint x: 412, startPoint y: 539, endPoint x: 400, endPoint y: 539, distance: 11.5
click at [400, 539] on div "HDPE sheet thickness: 3mm ncolour: size:" at bounding box center [439, 547] width 78 height 59
click at [409, 539] on div "HDPE sheet thickness: 3mm ncolour: size:" at bounding box center [439, 547] width 78 height 59
click at [441, 537] on div "HDPE sheet thickness: 3mm colour: size:" at bounding box center [439, 547] width 78 height 59
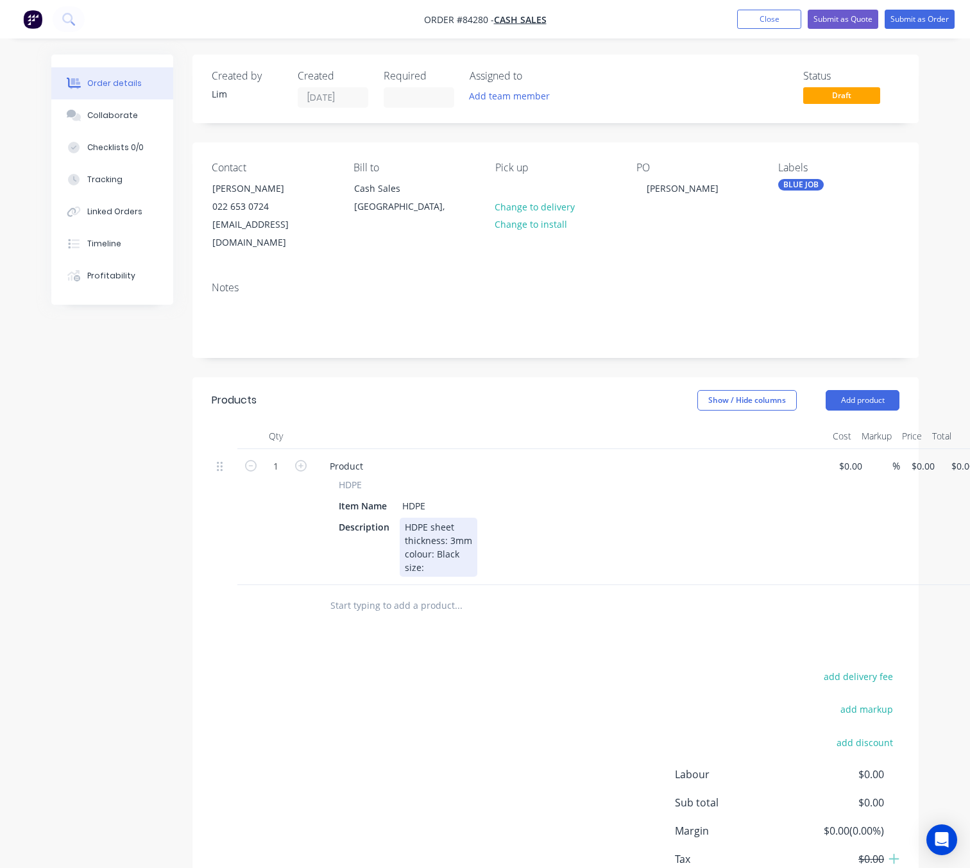
click at [437, 544] on div "HDPE sheet thickness: 3mm colour: Black size:" at bounding box center [439, 547] width 78 height 59
drag, startPoint x: 543, startPoint y: 737, endPoint x: 531, endPoint y: 738, distance: 11.6
click at [535, 736] on div "add delivery fee add markup add discount Labour $0.00 Sub total $0.00 Margin $0…" at bounding box center [556, 792] width 688 height 248
click at [916, 457] on input "0" at bounding box center [925, 466] width 30 height 19
type input "$199.58"
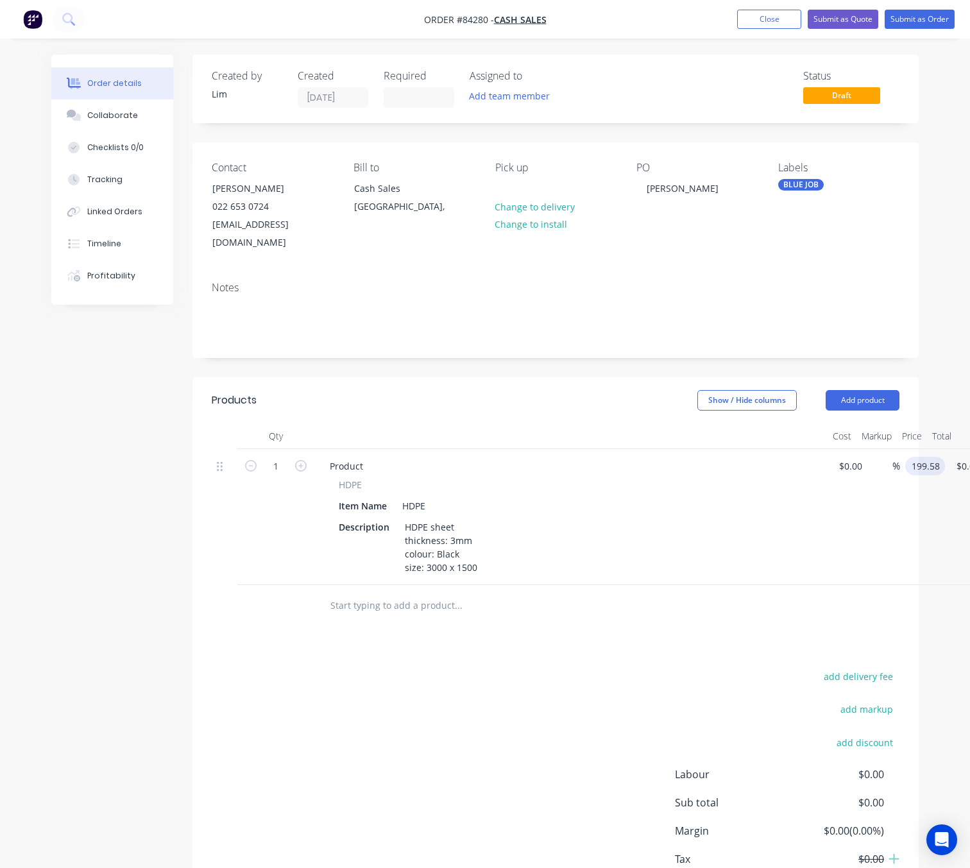
type input "$199.58"
click at [543, 728] on div "add delivery fee add markup add discount Labour $0.00 Sub total $0.00 Margin $0…" at bounding box center [556, 792] width 688 height 248
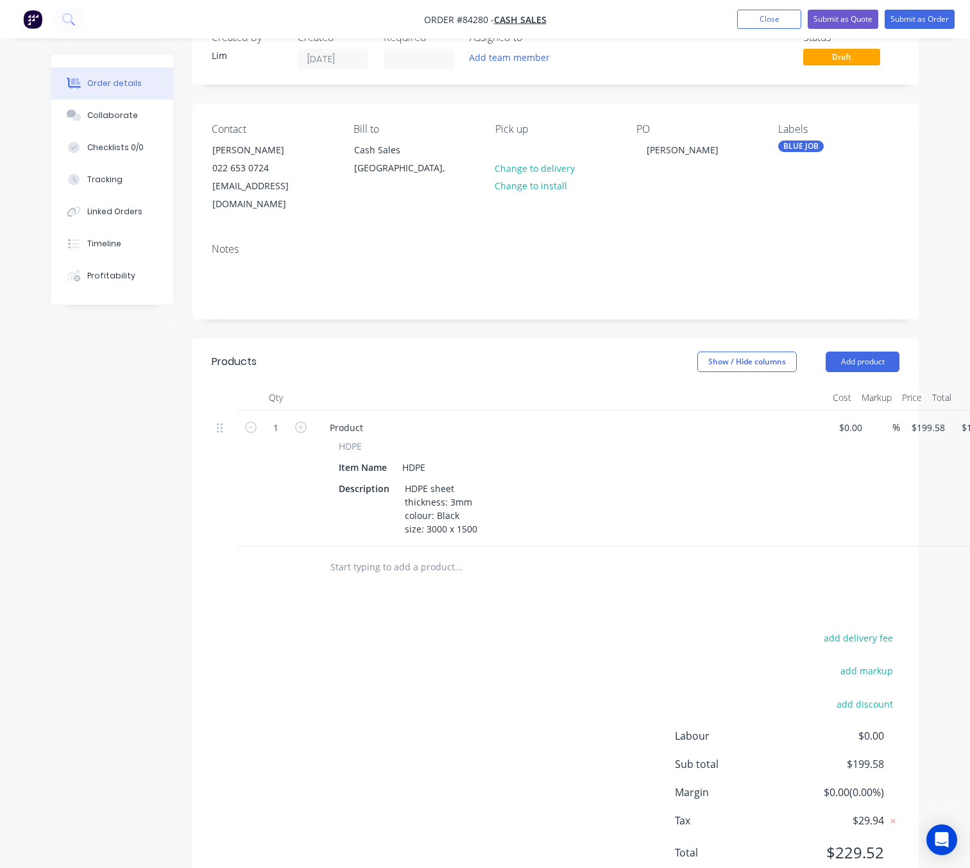
scroll to position [70, 0]
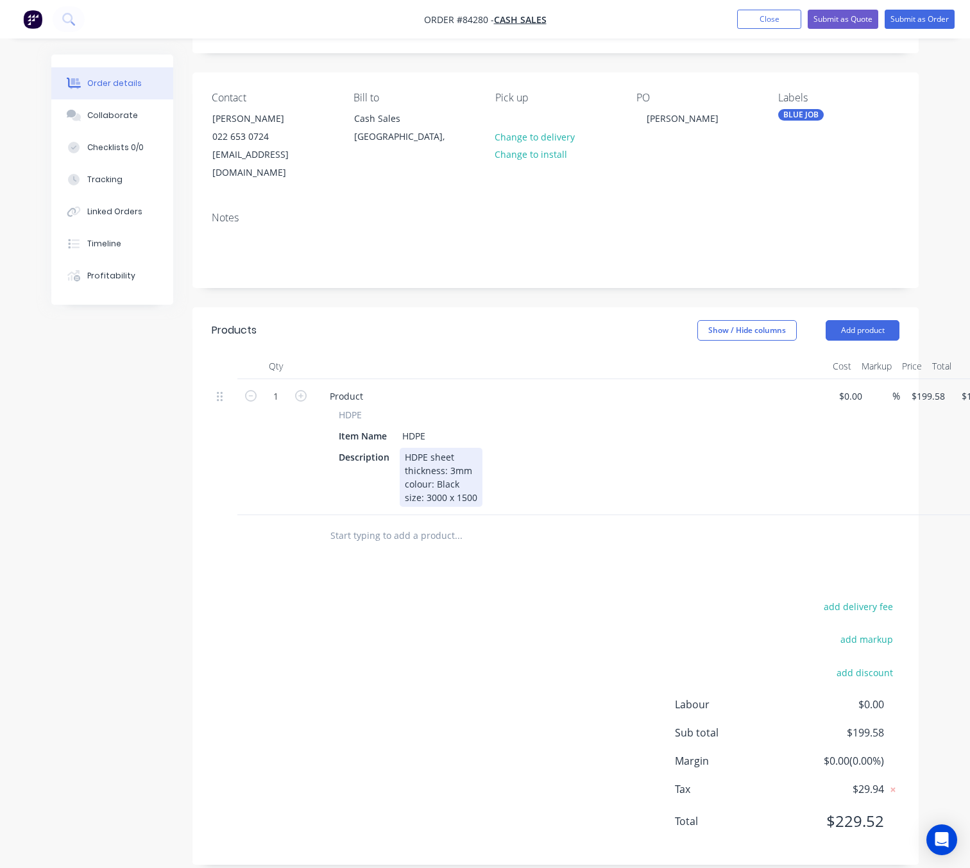
click at [476, 481] on div "HDPE sheet thickness: 3mm colour: Black size: 3000 x 1500" at bounding box center [441, 477] width 83 height 59
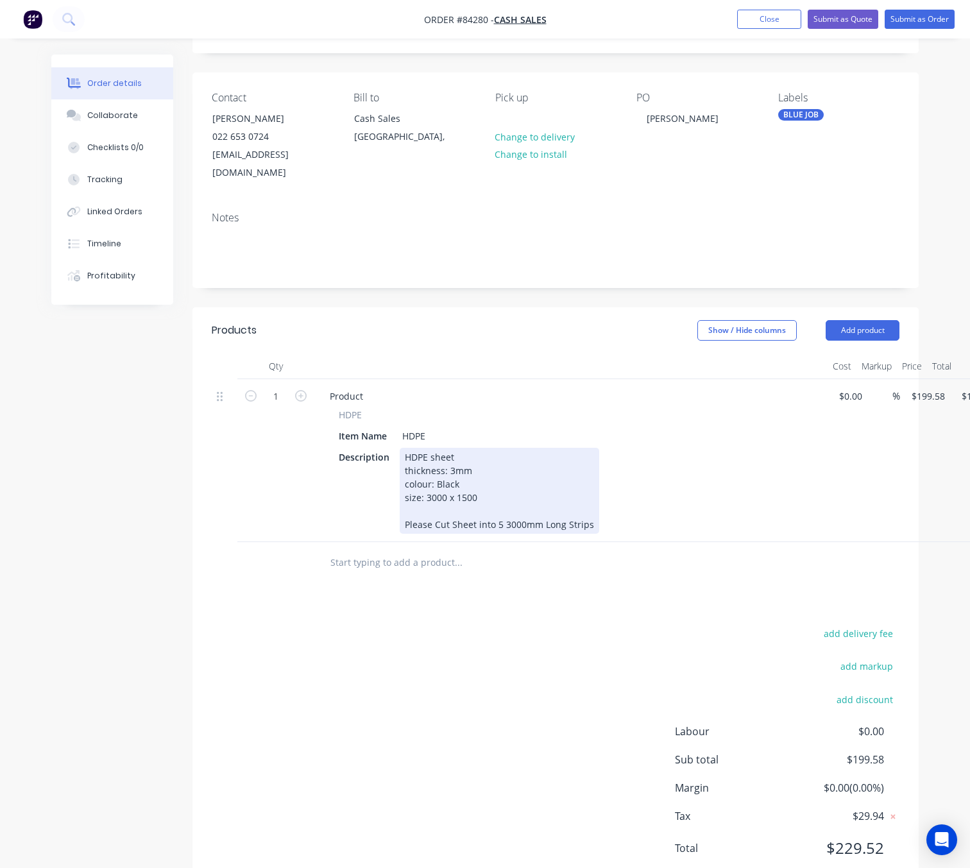
click at [499, 504] on div "HDPE sheet thickness: 3mm colour: Black size: 3000 x 1500 Please Cut Sheet into…" at bounding box center [499, 491] width 199 height 86
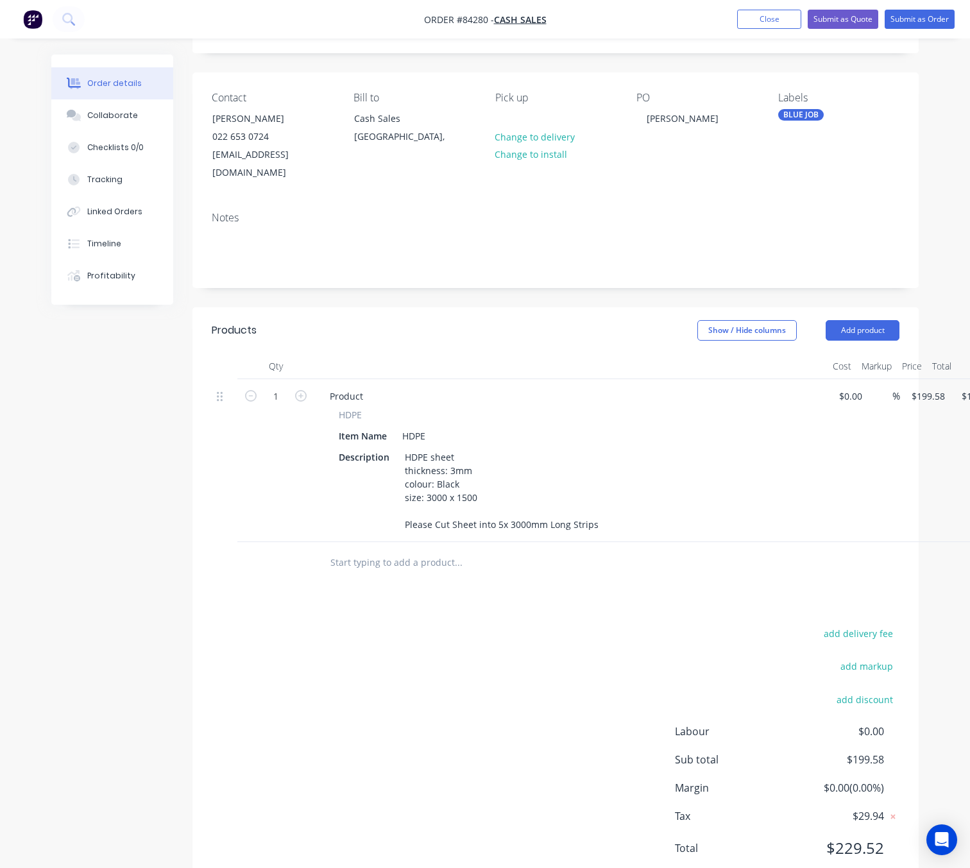
click at [533, 714] on div "add delivery fee add markup add discount Labour $0.00 Sub total $199.58 Margin …" at bounding box center [556, 749] width 688 height 248
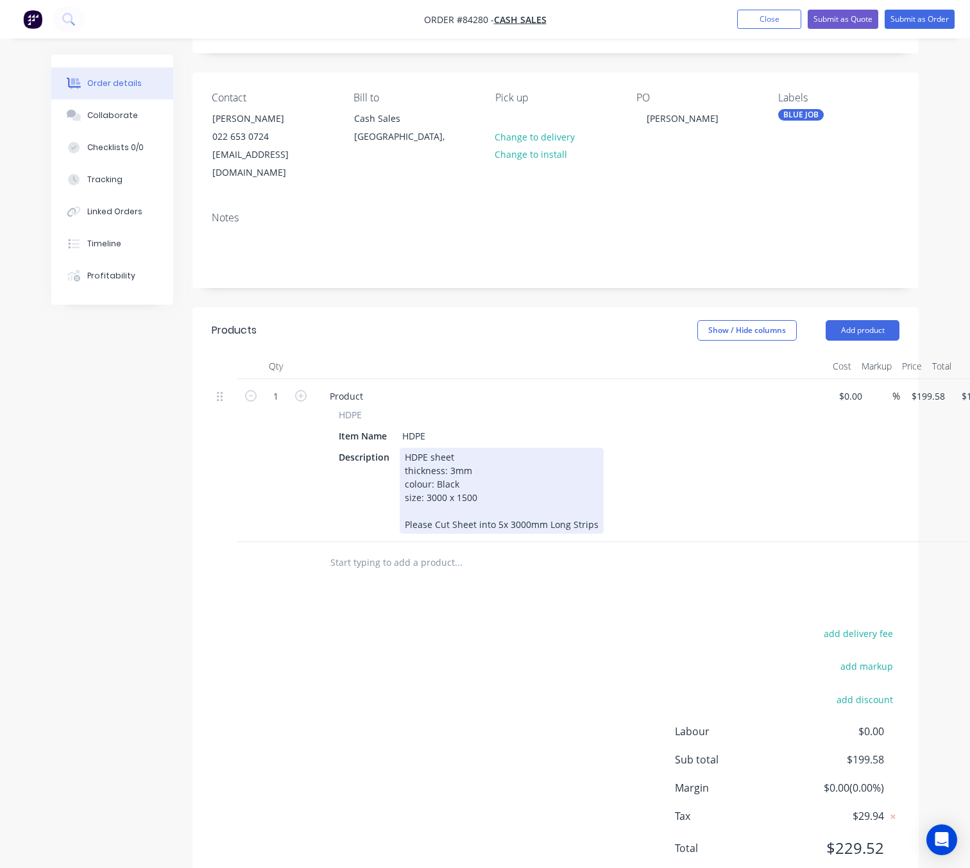
click at [597, 508] on div "HDPE sheet thickness: 3mm colour: Black size: 3000 x 1500 Please Cut Sheet into…" at bounding box center [502, 491] width 204 height 86
drag, startPoint x: 627, startPoint y: 505, endPoint x: 600, endPoint y: 504, distance: 26.9
click at [600, 504] on div "HDPE sheet thickness: 3mm colour: Black size: 3000 x 1500 Please Cut Sheet into…" at bounding box center [520, 491] width 240 height 86
click at [612, 506] on div "HDPE sheet thickness: 3mm colour: Black size: 3000 x 1500 Please Cut Sheet into…" at bounding box center [535, 491] width 271 height 86
click at [639, 507] on div "HDPE sheet thickness: 3mm colour: Black size: 3000 x 1500 Please Cut Sheet into…" at bounding box center [535, 491] width 271 height 86
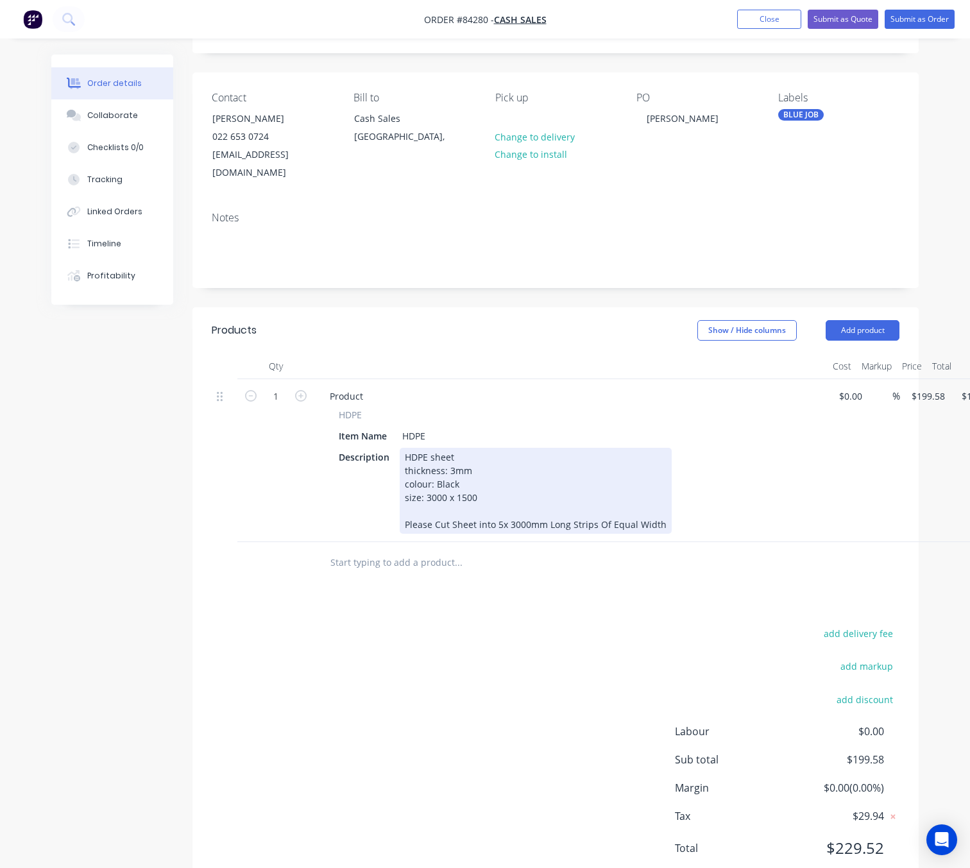
click at [662, 502] on div "HDPE sheet thickness: 3mm colour: Black size: 3000 x 1500 Please Cut Sheet into…" at bounding box center [536, 491] width 272 height 86
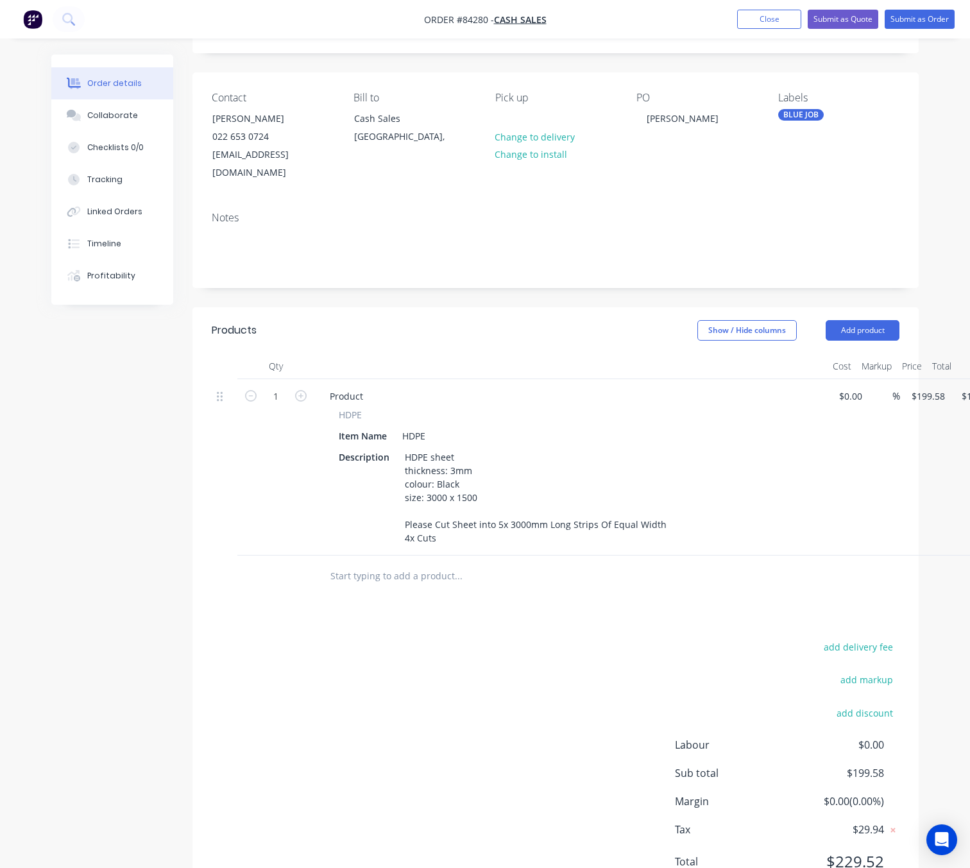
click at [537, 735] on div "add delivery fee add markup add discount Labour $0.00 Sub total $199.58 Margin …" at bounding box center [556, 762] width 688 height 248
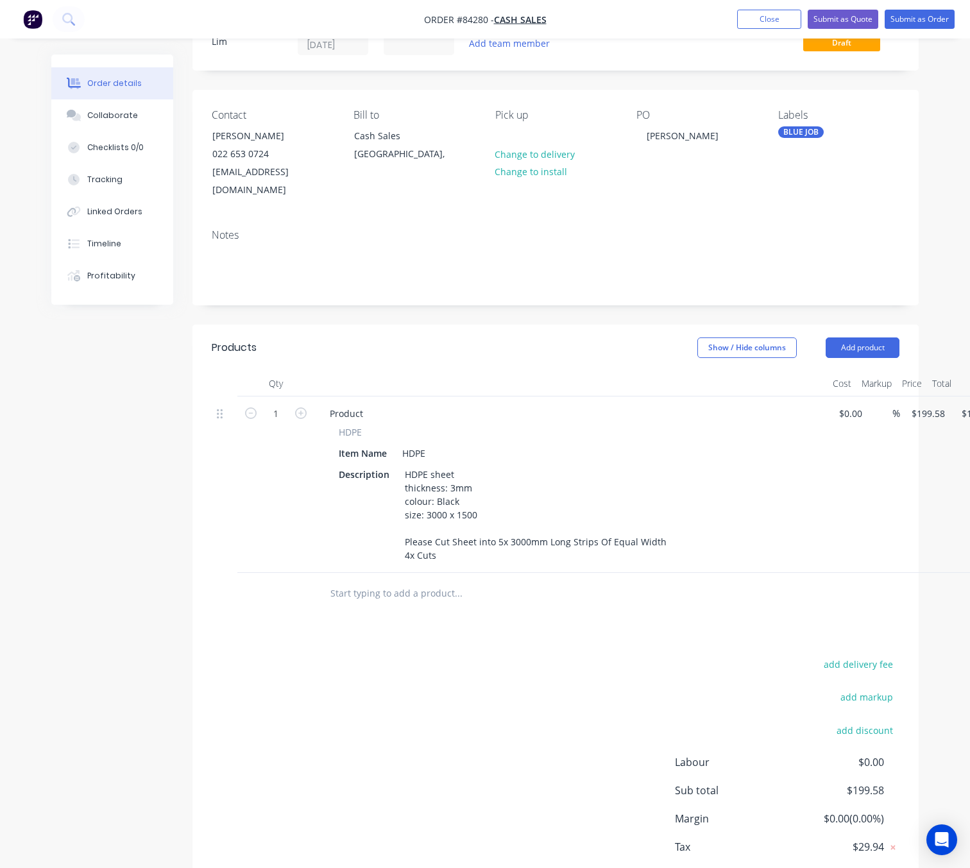
scroll to position [0, 0]
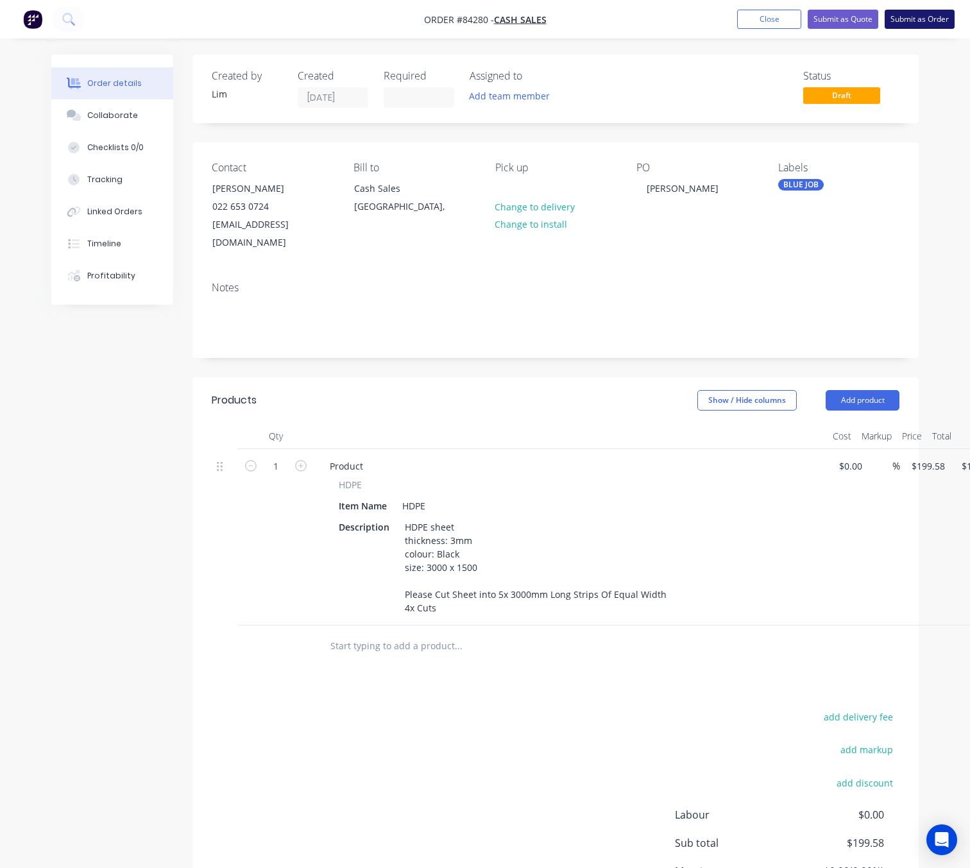
click at [931, 15] on button "Submit as Order" at bounding box center [919, 19] width 70 height 19
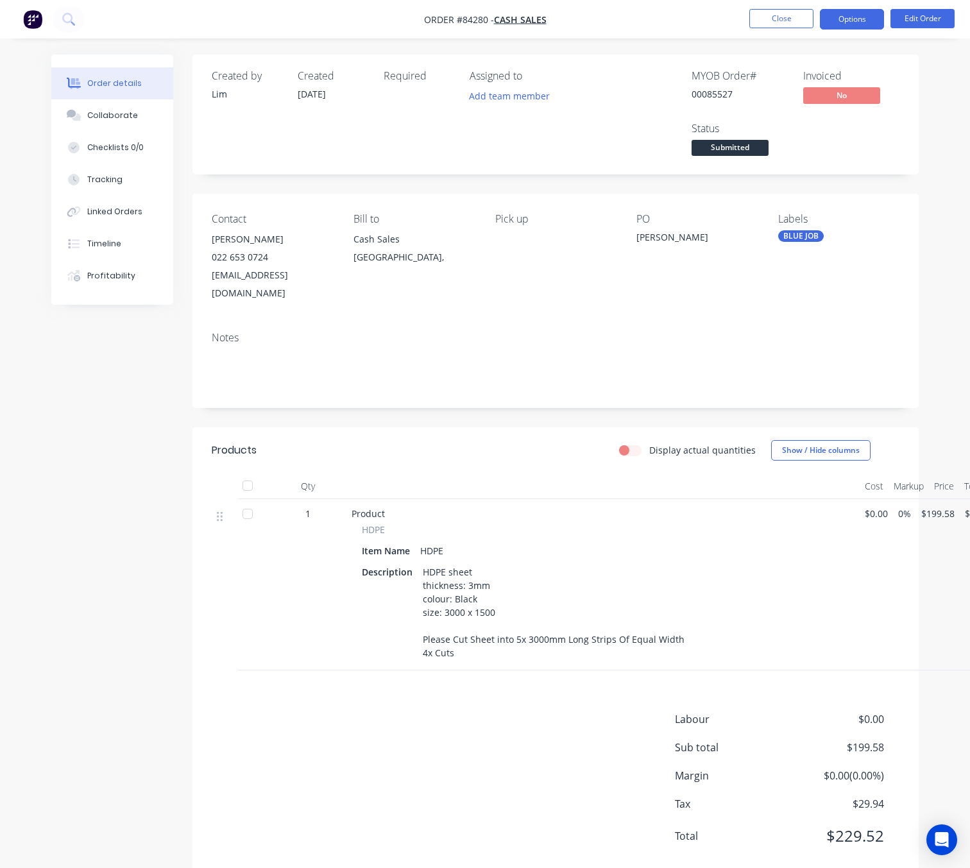
click at [853, 22] on button "Options" at bounding box center [852, 19] width 64 height 21
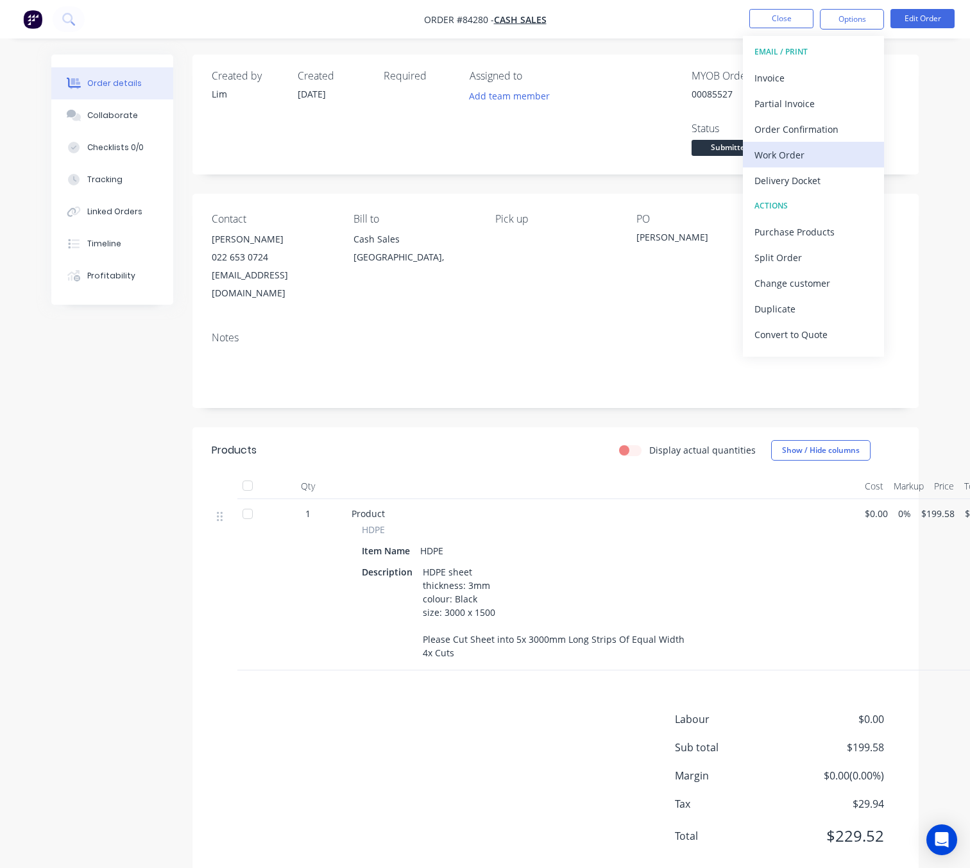
click at [799, 146] on div "Work Order" at bounding box center [813, 155] width 118 height 19
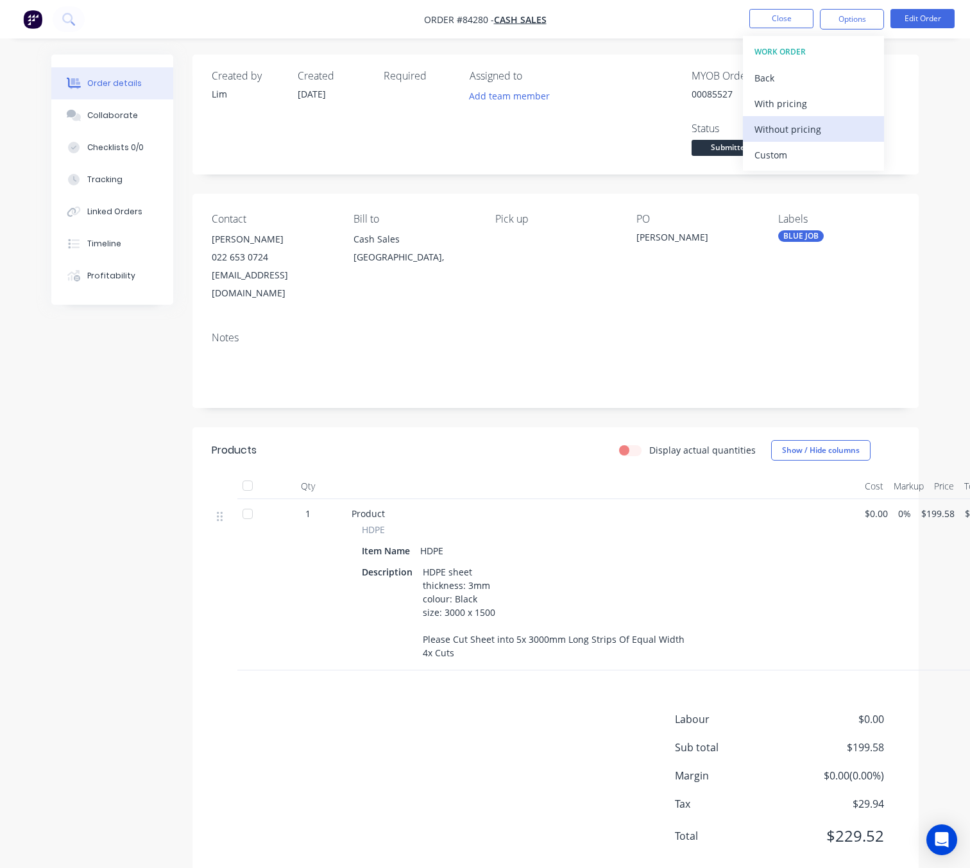
click at [812, 131] on div "Without pricing" at bounding box center [813, 129] width 118 height 19
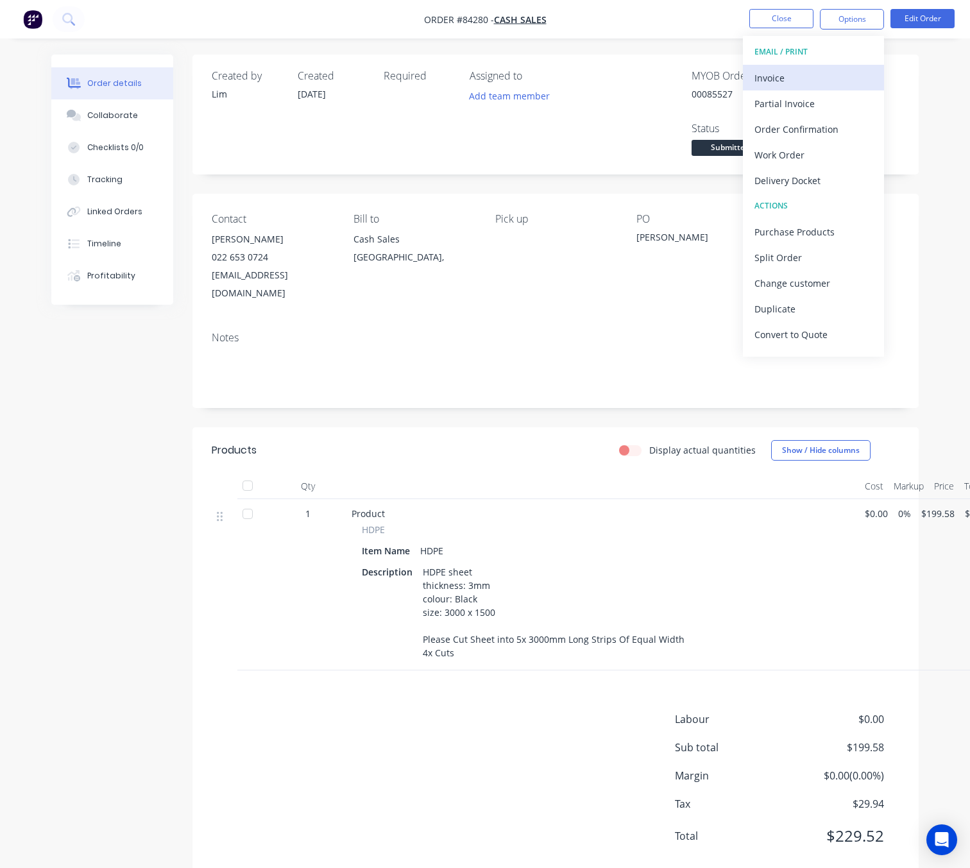
click at [800, 71] on div "Invoice" at bounding box center [813, 78] width 118 height 19
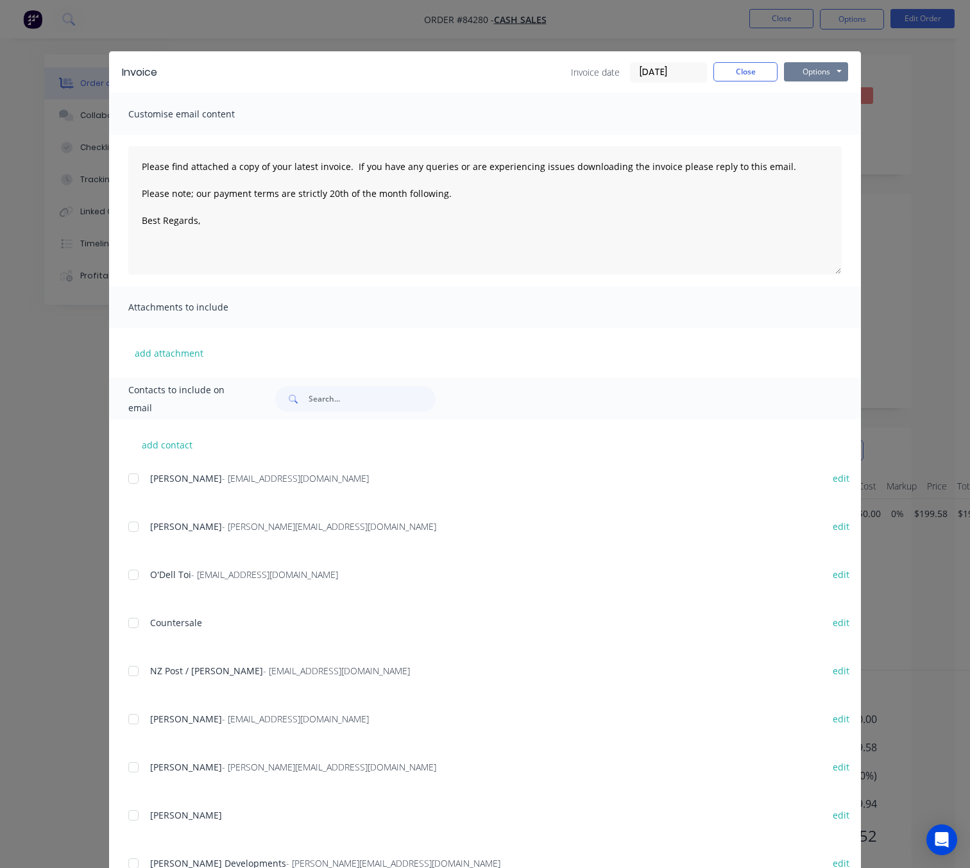
click at [804, 73] on button "Options" at bounding box center [816, 71] width 64 height 19
drag, startPoint x: 808, startPoint y: 81, endPoint x: 812, endPoint y: 102, distance: 20.9
click at [812, 102] on button "Preview" at bounding box center [825, 94] width 82 height 21
click at [749, 67] on button "Close" at bounding box center [745, 71] width 64 height 19
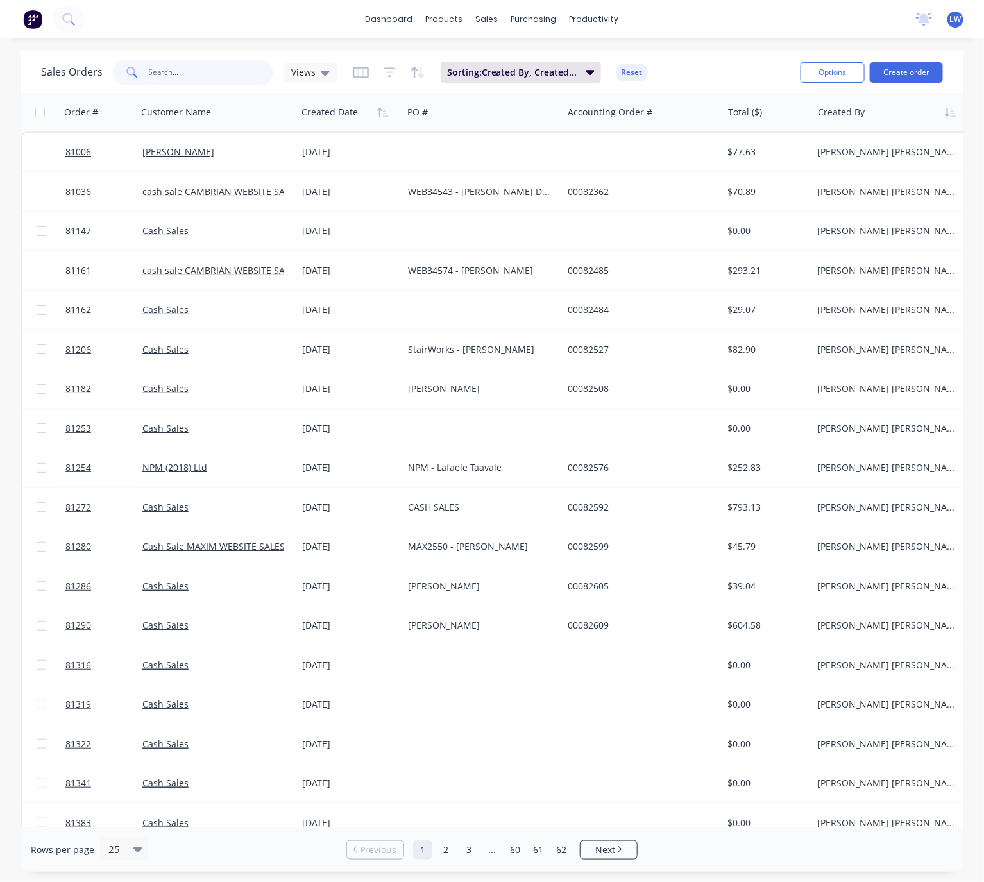
click at [185, 69] on input "text" at bounding box center [211, 73] width 125 height 26
drag, startPoint x: 164, startPoint y: 75, endPoint x: 164, endPoint y: 64, distance: 10.9
click at [164, 75] on input "text" at bounding box center [211, 73] width 125 height 26
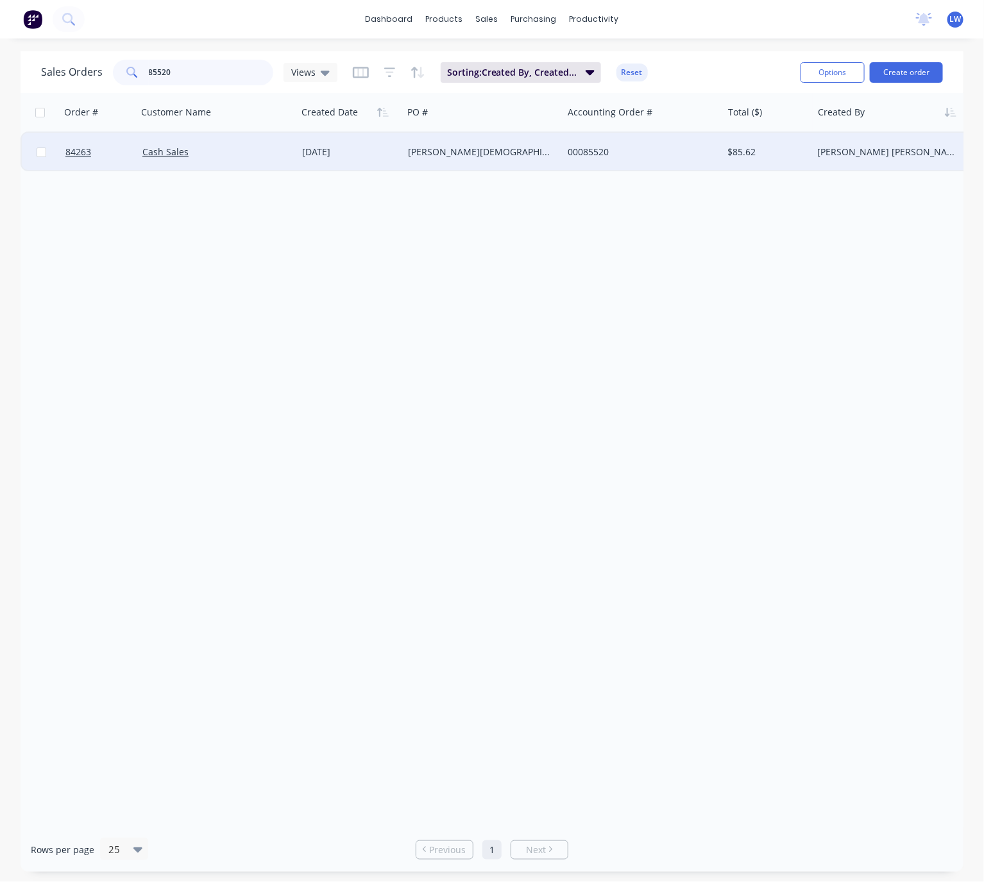
type input "85520"
click at [264, 166] on div "Cash Sales" at bounding box center [217, 152] width 160 height 38
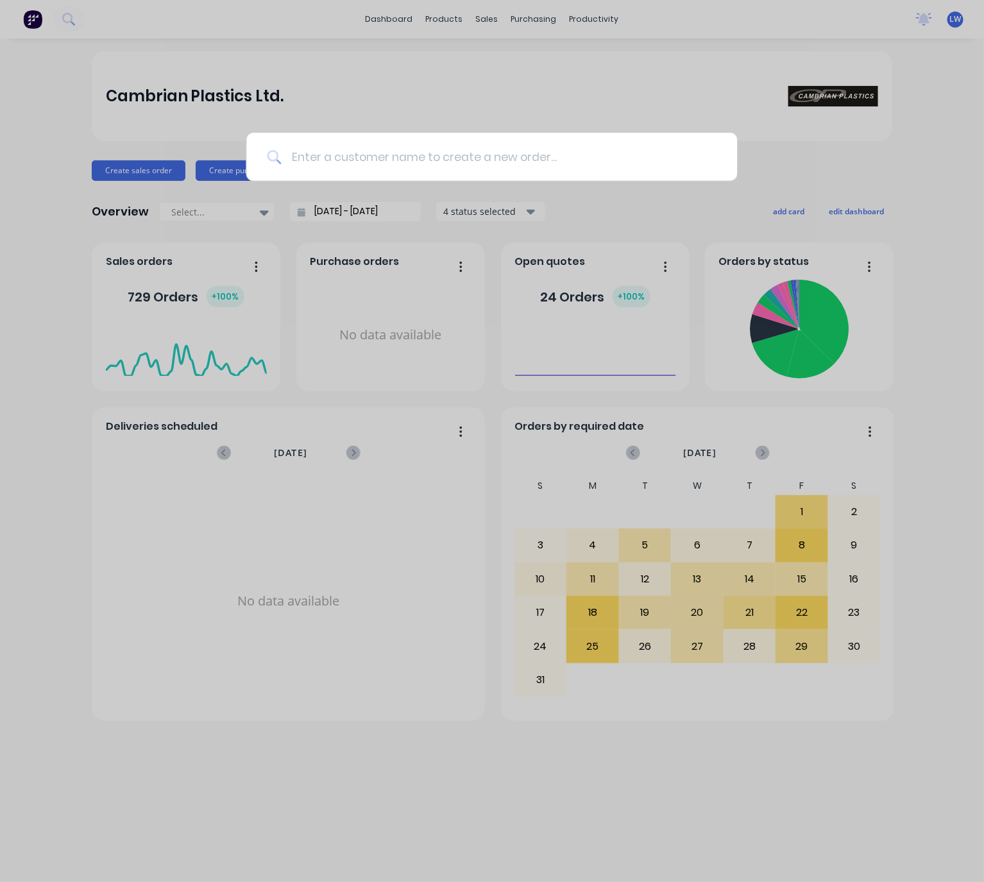
click at [425, 162] on input at bounding box center [498, 157] width 435 height 48
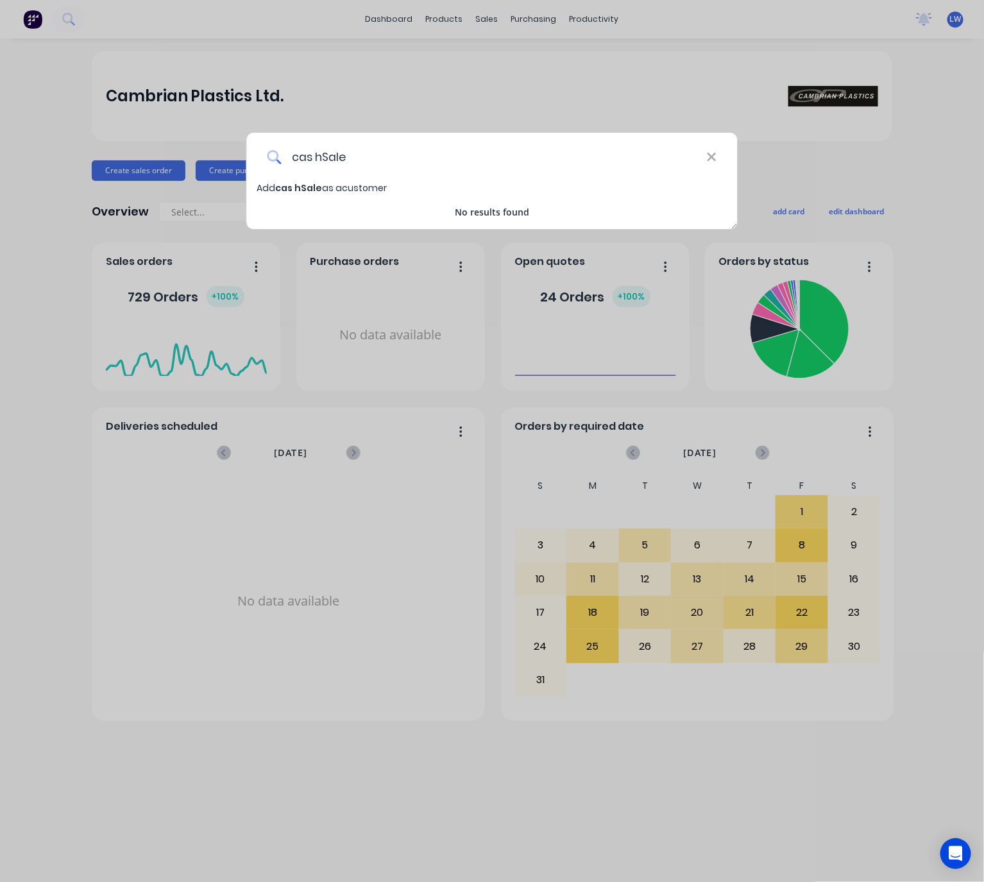
click at [318, 153] on input "cas hSale" at bounding box center [493, 157] width 425 height 48
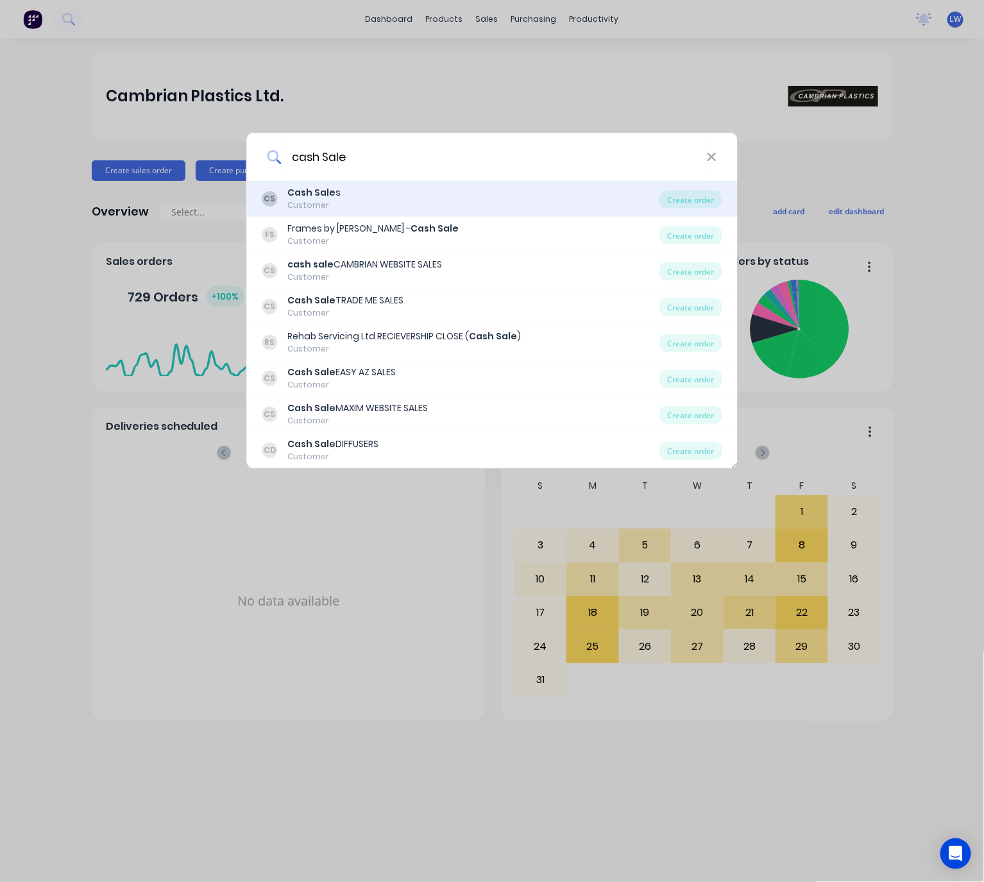
type input "cash Sale"
click at [414, 207] on div "CS Cash Sale s Customer" at bounding box center [461, 198] width 398 height 25
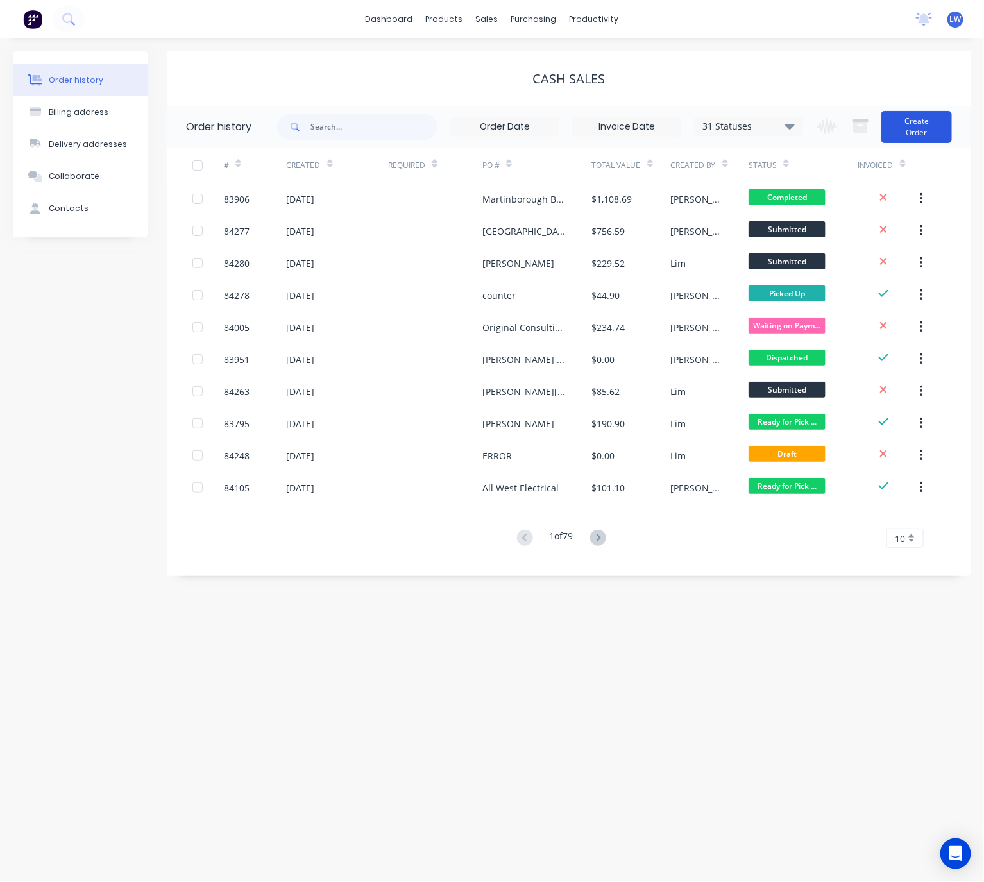
click at [897, 125] on button "Create Order" at bounding box center [916, 127] width 71 height 32
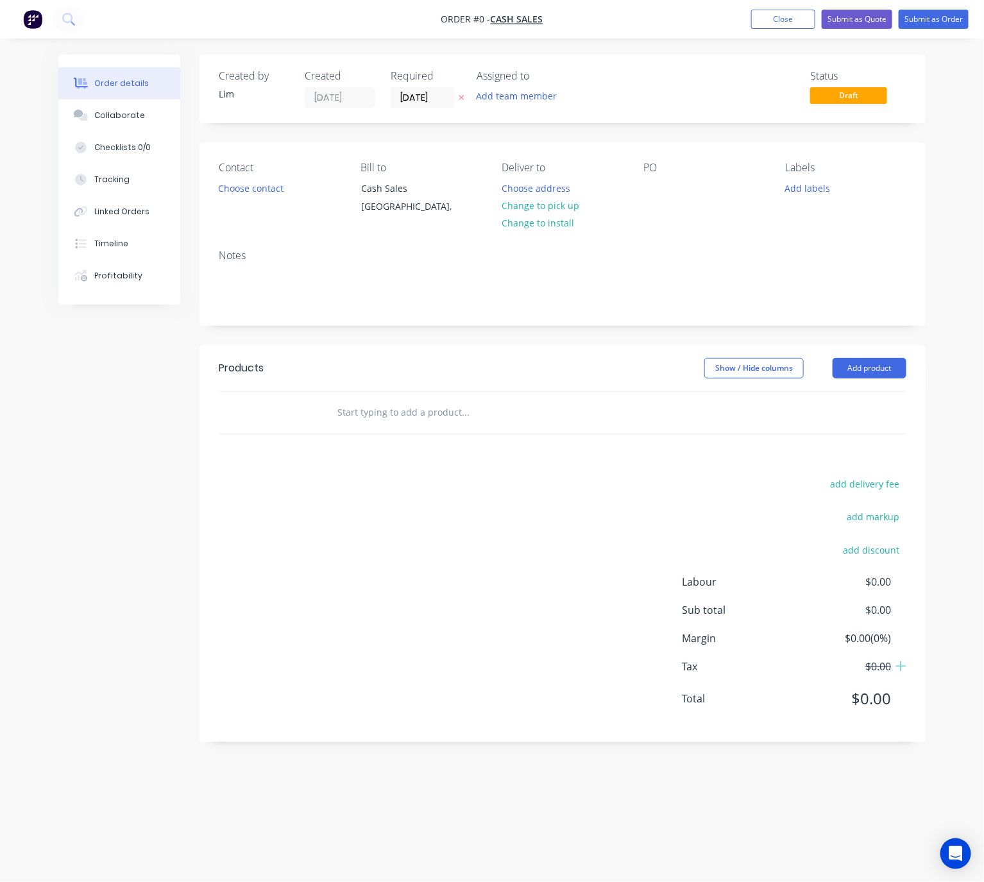
click at [460, 97] on icon at bounding box center [462, 98] width 6 height 8
click at [255, 183] on button "Choose contact" at bounding box center [251, 187] width 79 height 17
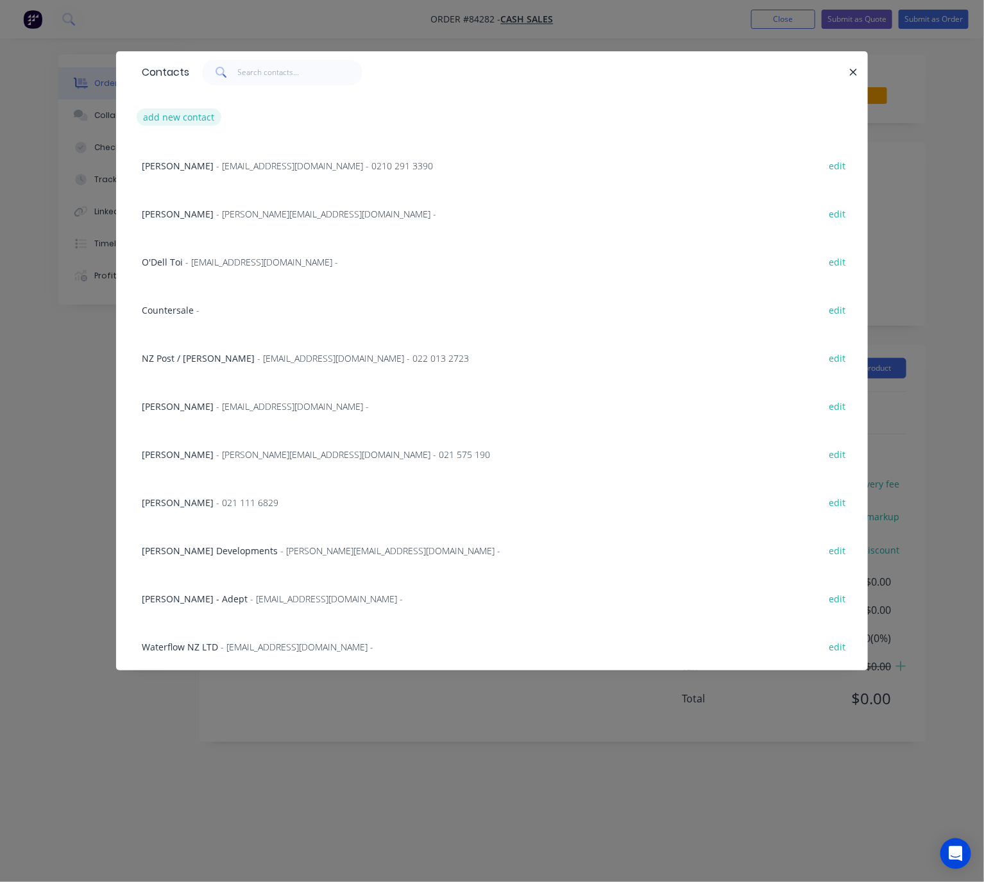
click at [180, 110] on button "add new contact" at bounding box center [179, 116] width 85 height 17
select select "NZ"
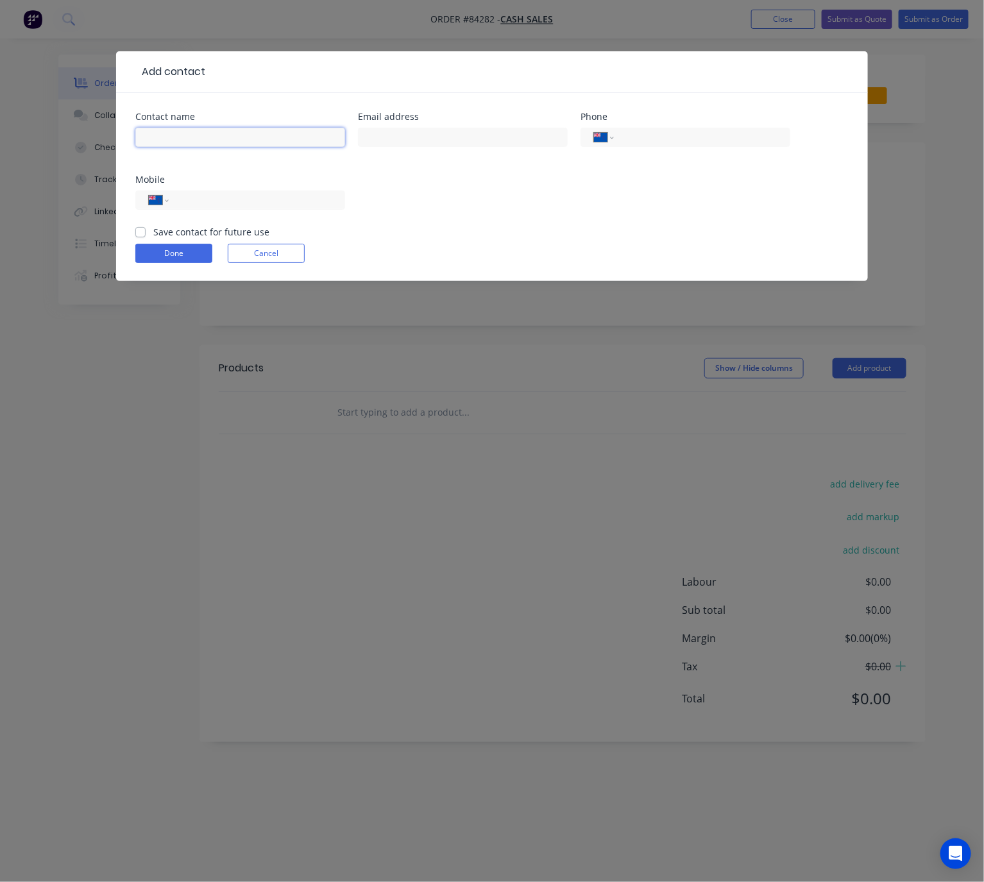
click at [199, 137] on input "text" at bounding box center [240, 137] width 210 height 19
type input "Cash Sale"
click at [181, 242] on form "Contact name Cash Sale Email address Phone International [GEOGRAPHIC_DATA] [GEO…" at bounding box center [491, 196] width 713 height 169
click at [196, 262] on button "Done" at bounding box center [173, 253] width 77 height 19
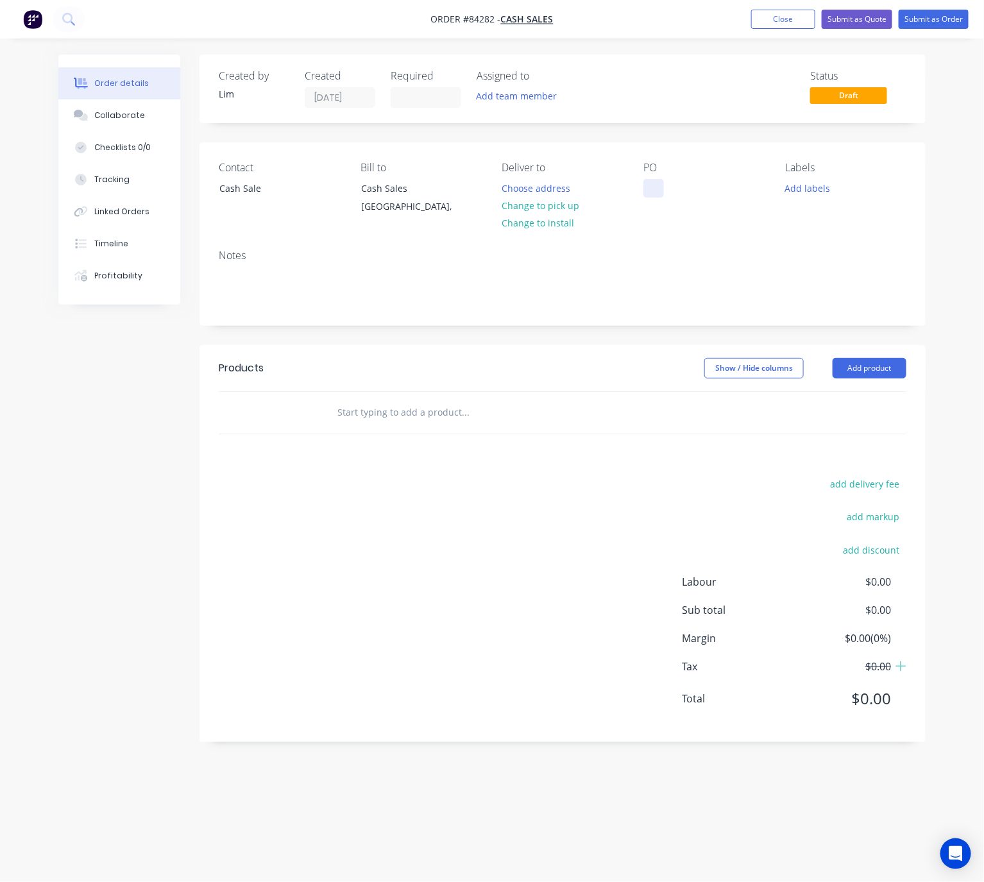
click at [647, 185] on div at bounding box center [653, 188] width 21 height 19
click at [671, 189] on div "Cas hSale" at bounding box center [674, 188] width 62 height 19
click at [795, 185] on button "Add labels" at bounding box center [807, 187] width 59 height 17
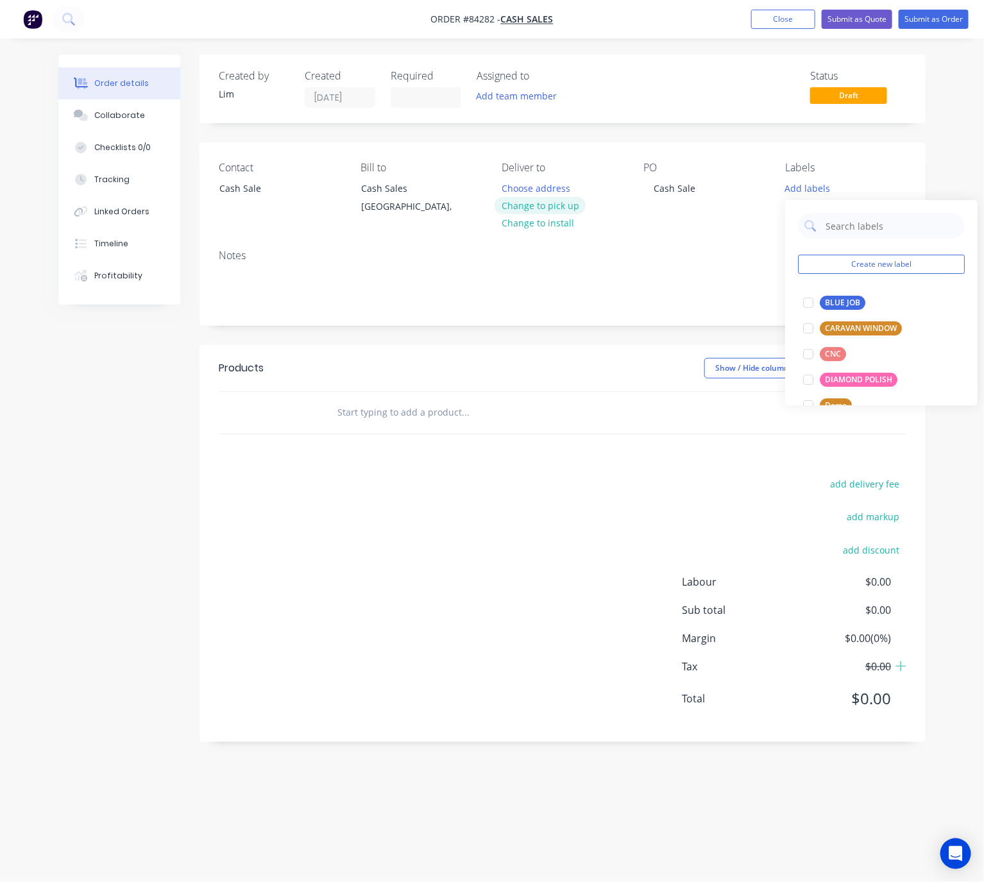
drag, startPoint x: 839, startPoint y: 306, endPoint x: 544, endPoint y: 208, distance: 310.7
click at [835, 304] on div "BLUE JOB" at bounding box center [843, 303] width 46 height 14
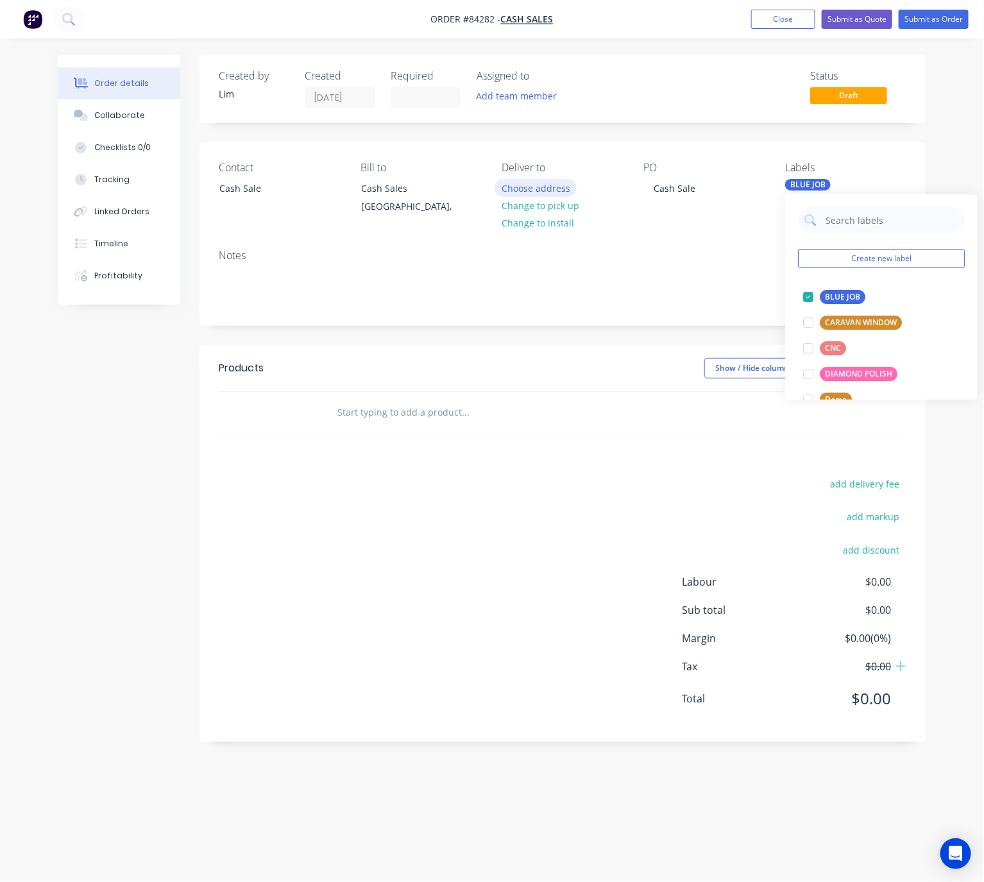
click at [534, 185] on button "Choose address" at bounding box center [535, 187] width 82 height 17
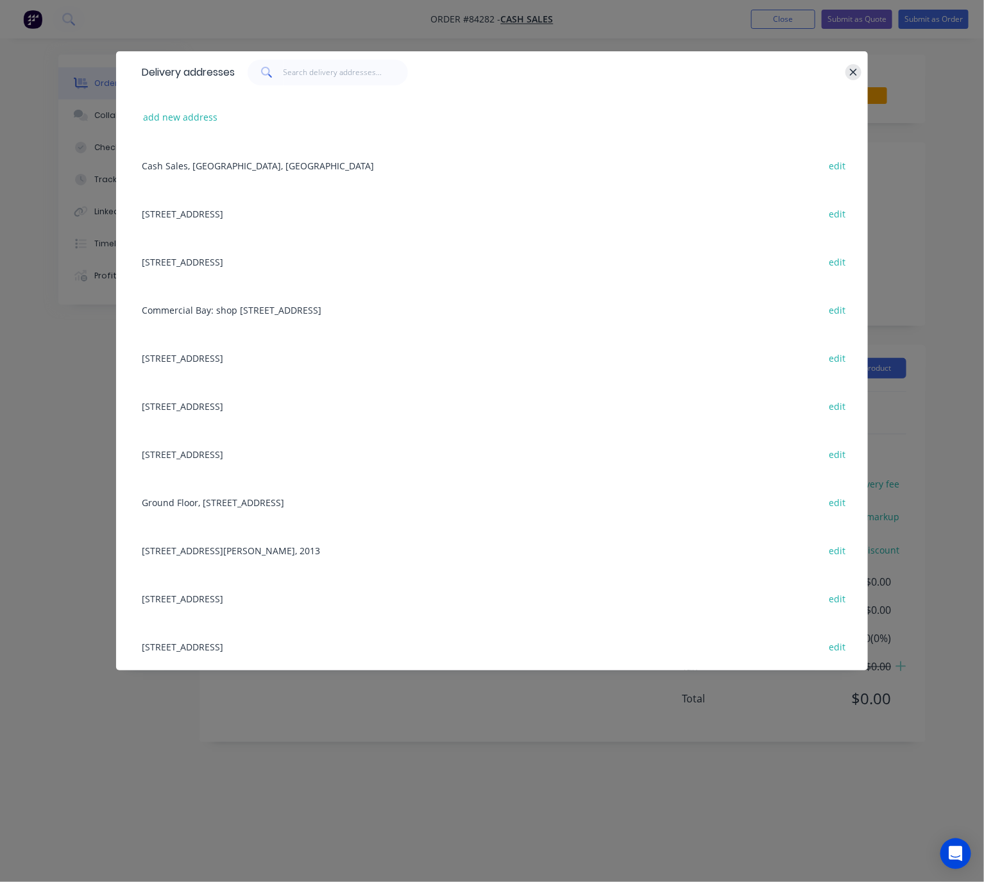
click at [861, 72] on button "button" at bounding box center [853, 72] width 16 height 16
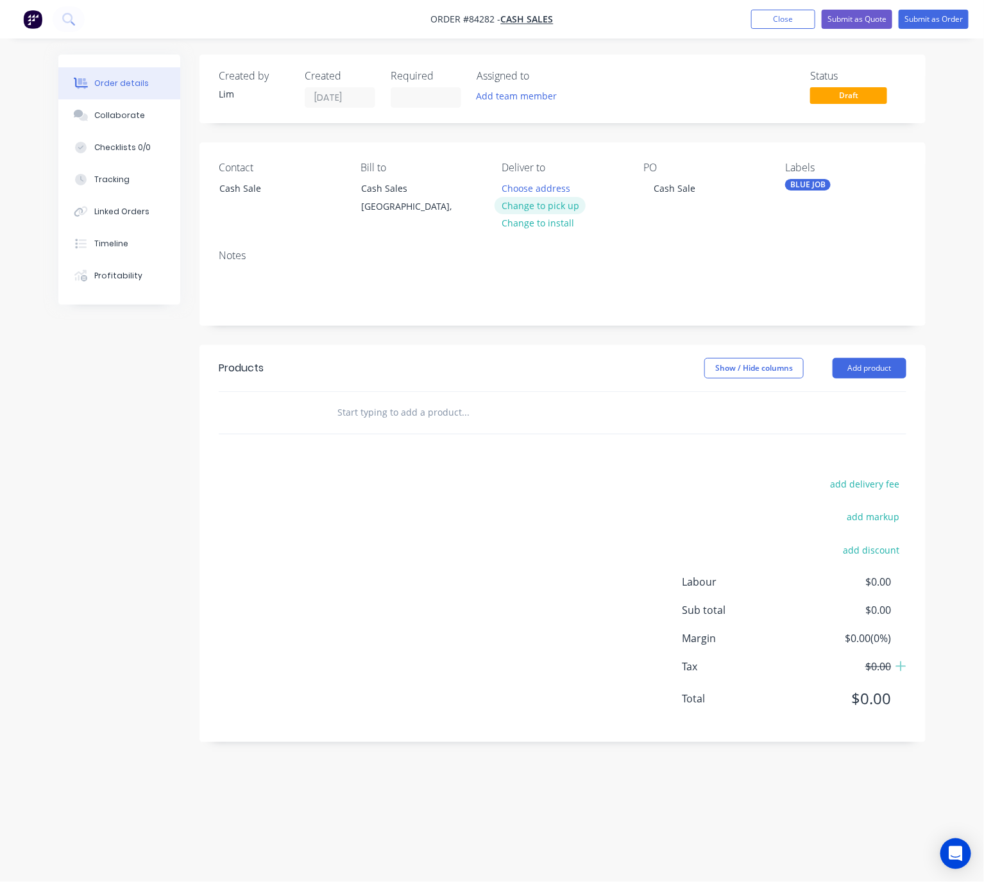
click at [562, 207] on button "Change to pick up" at bounding box center [539, 205] width 91 height 17
click at [793, 187] on div "BLUE JOB" at bounding box center [808, 185] width 46 height 12
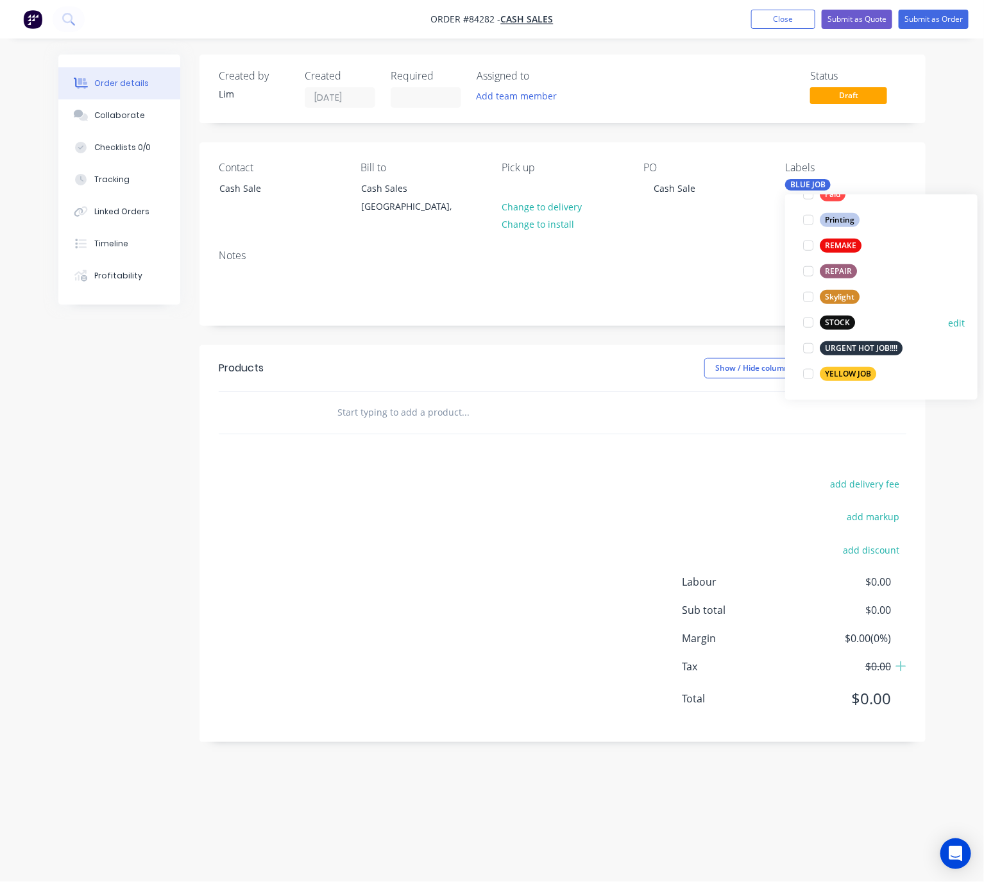
click at [843, 320] on div "STOCK" at bounding box center [837, 323] width 35 height 14
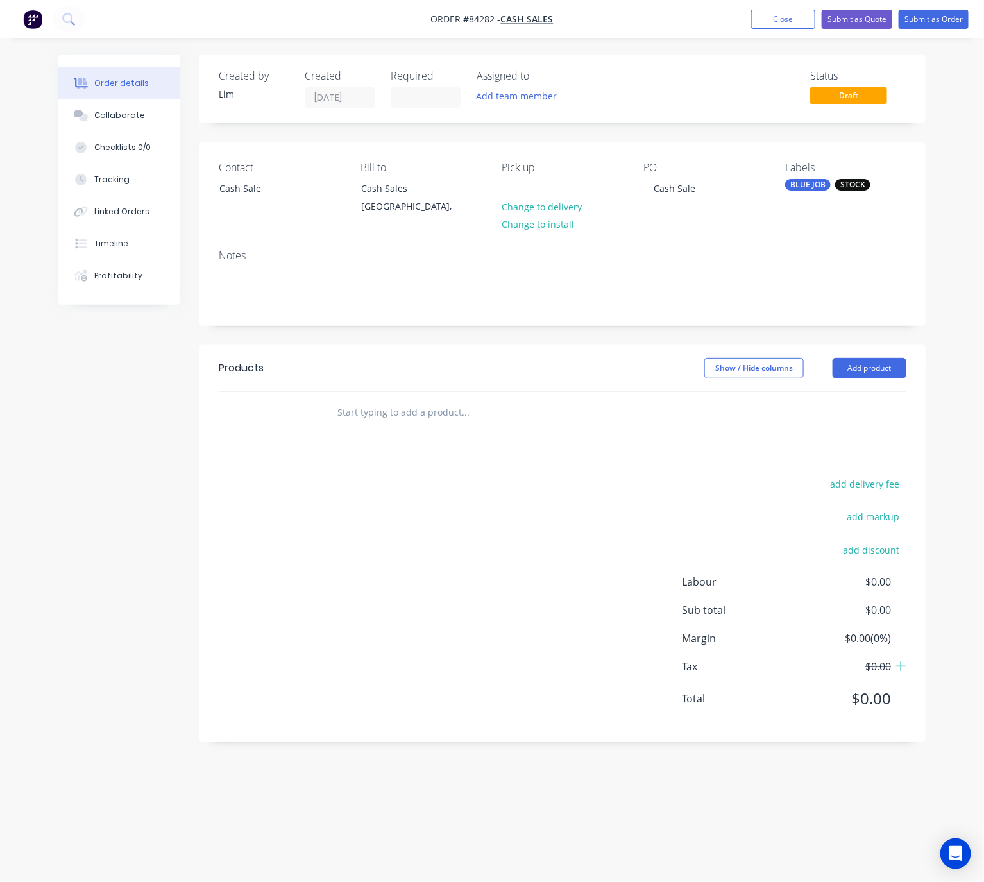
click at [564, 362] on div "Show / Hide columns Add product" at bounding box center [635, 368] width 541 height 21
click at [379, 408] on input "text" at bounding box center [465, 413] width 257 height 26
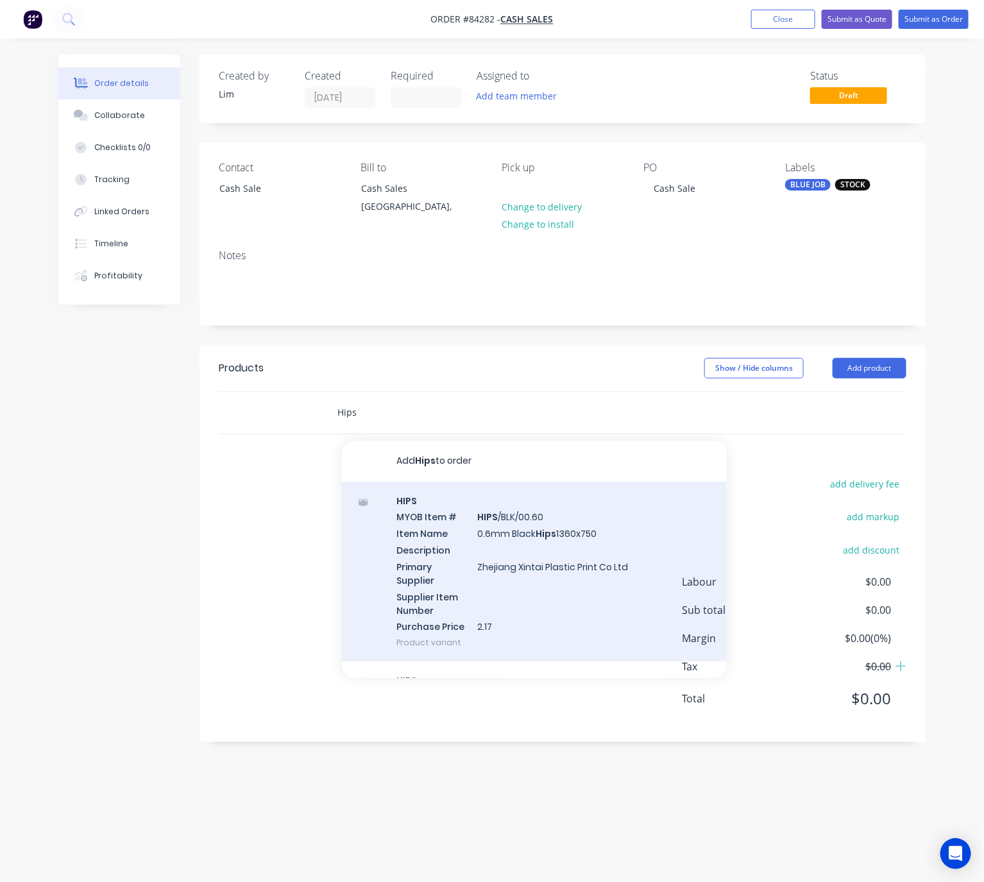
type input "Hips"
click at [631, 568] on div "HIPS MYOB Item # HIPS /BLK/00.60 Item Name 0.6mm Black Hips 1360x750 Descriptio…" at bounding box center [534, 572] width 385 height 180
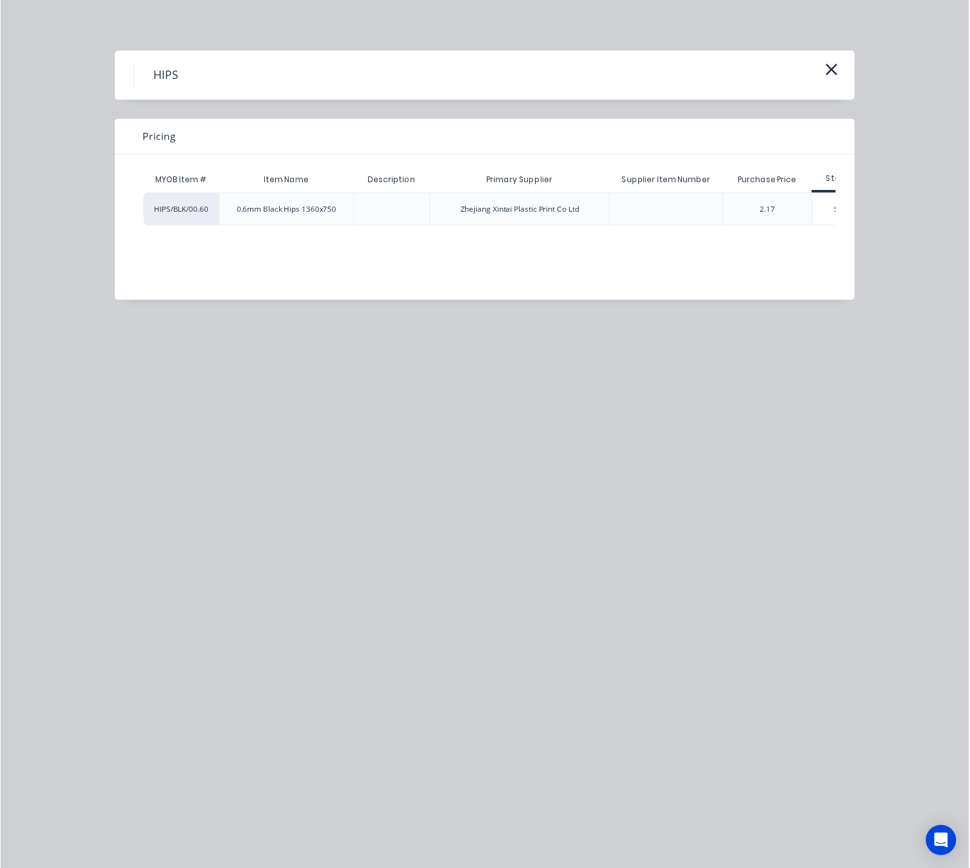
scroll to position [0, 45]
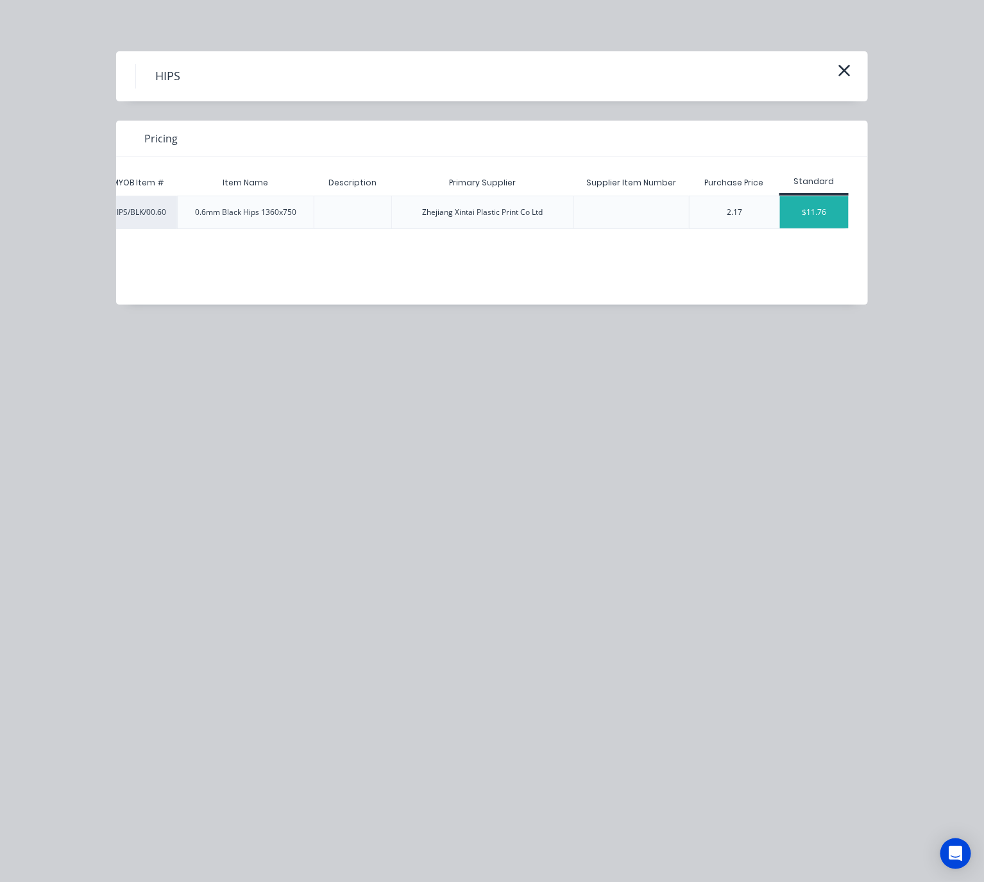
click at [827, 198] on div "$11.76" at bounding box center [814, 212] width 69 height 32
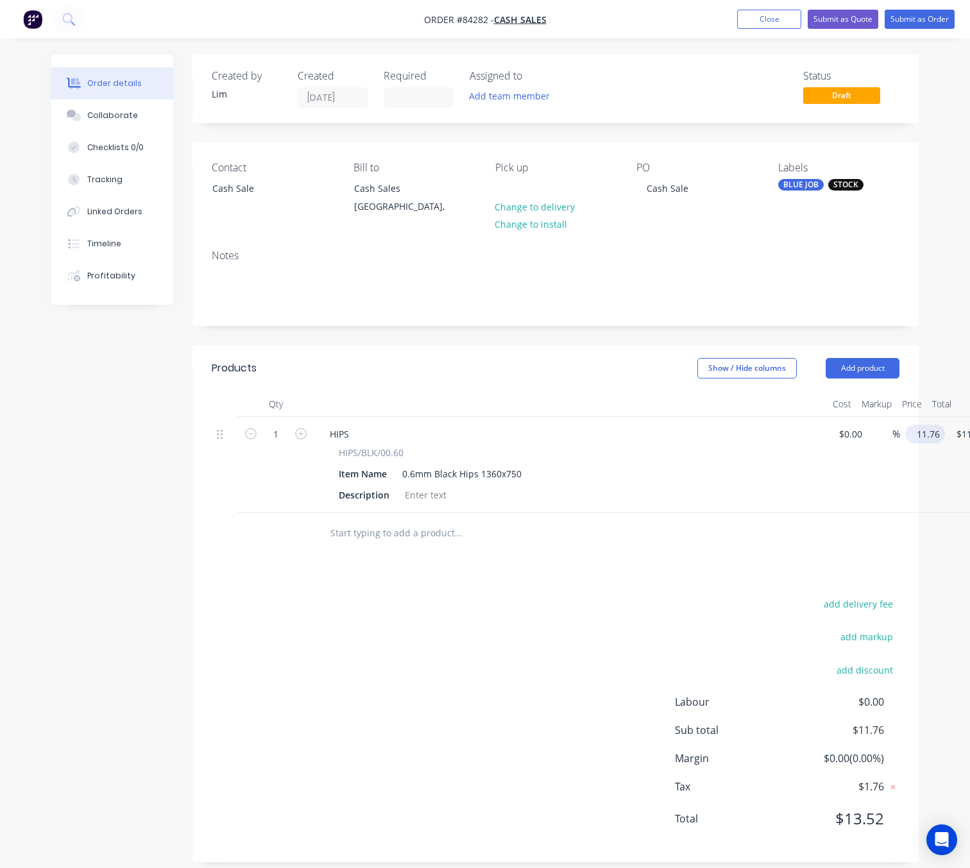
click at [927, 435] on input "11.76" at bounding box center [927, 434] width 35 height 19
type input "$12.24"
click at [400, 718] on div "add delivery fee add markup add discount Labour $0.00 Sub total $11.76 Margin $…" at bounding box center [556, 719] width 688 height 248
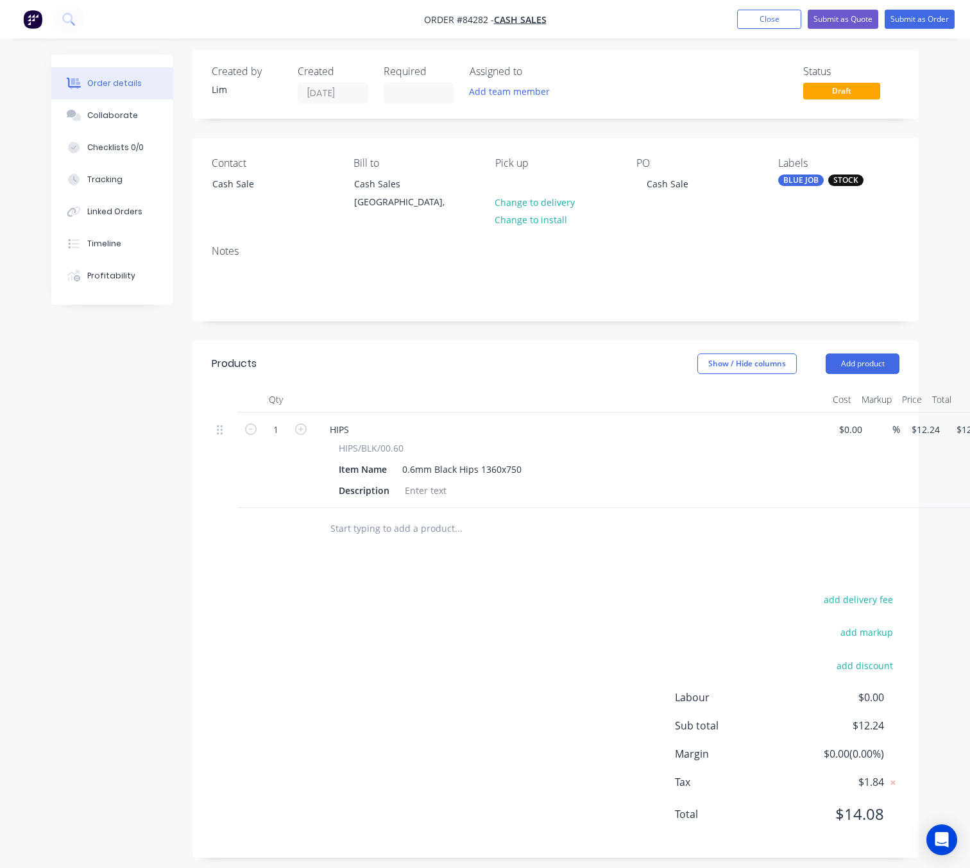
scroll to position [0, 0]
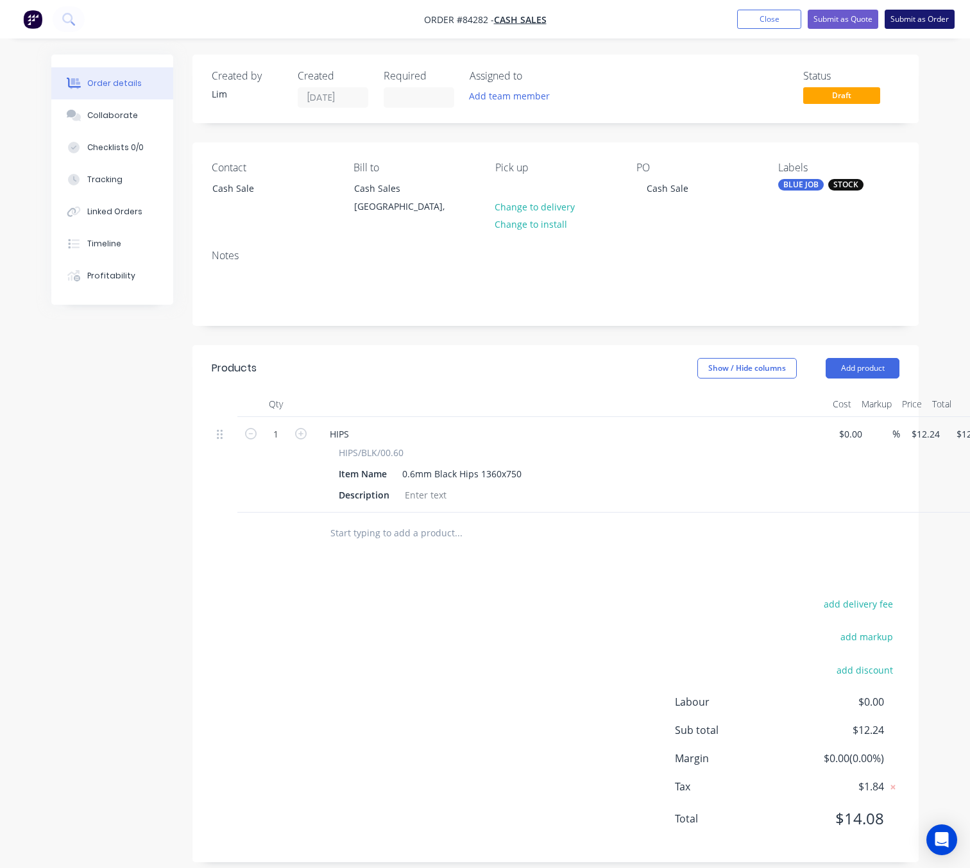
click at [925, 22] on button "Submit as Order" at bounding box center [919, 19] width 70 height 19
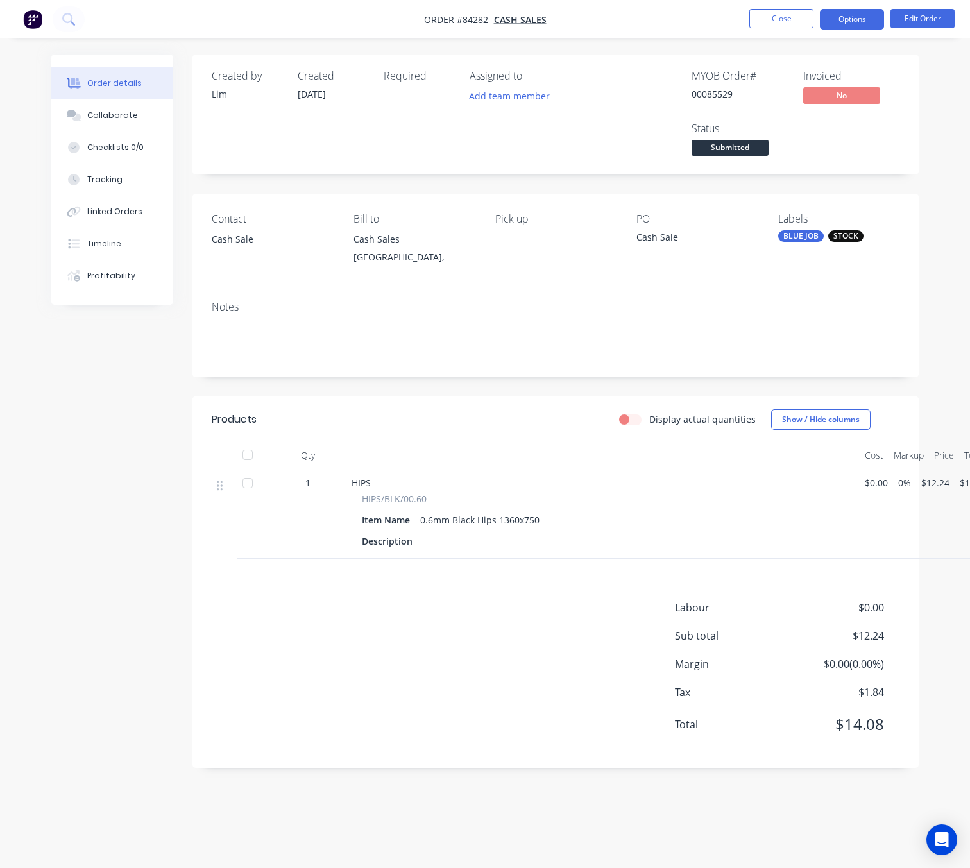
click at [841, 12] on button "Options" at bounding box center [852, 19] width 64 height 21
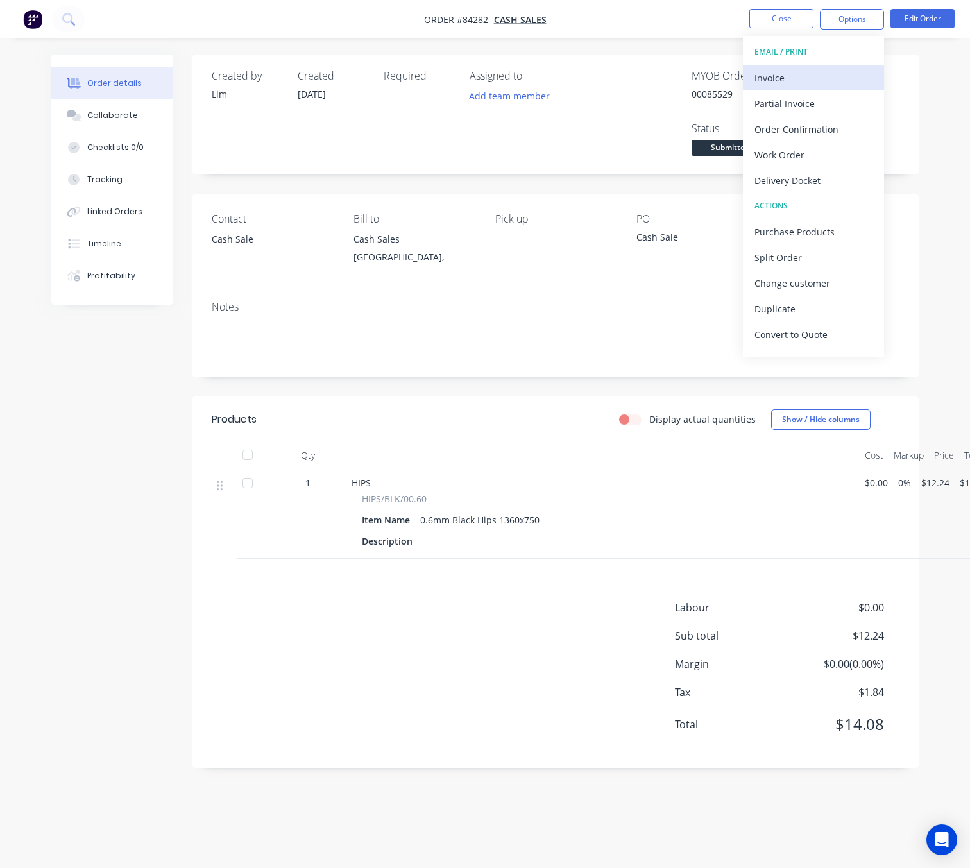
click at [808, 72] on div "Invoice" at bounding box center [813, 78] width 118 height 19
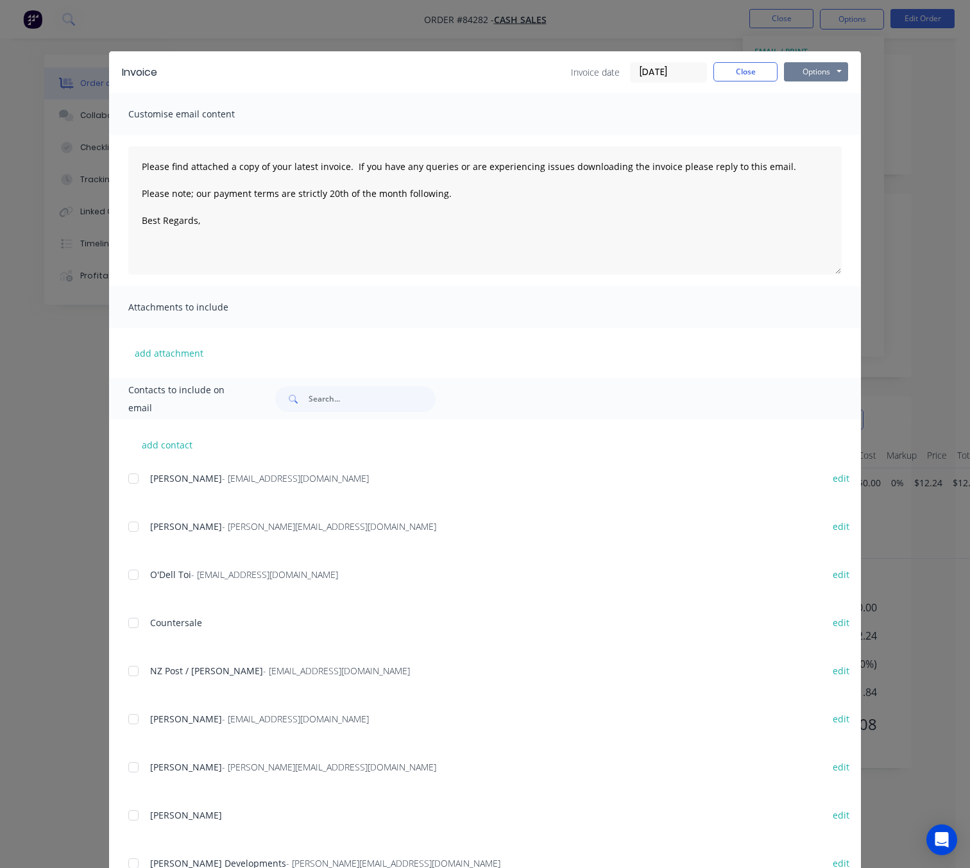
click at [814, 71] on button "Options" at bounding box center [816, 71] width 64 height 19
click at [824, 91] on button "Preview" at bounding box center [825, 94] width 82 height 21
click at [741, 72] on button "Close" at bounding box center [745, 71] width 64 height 19
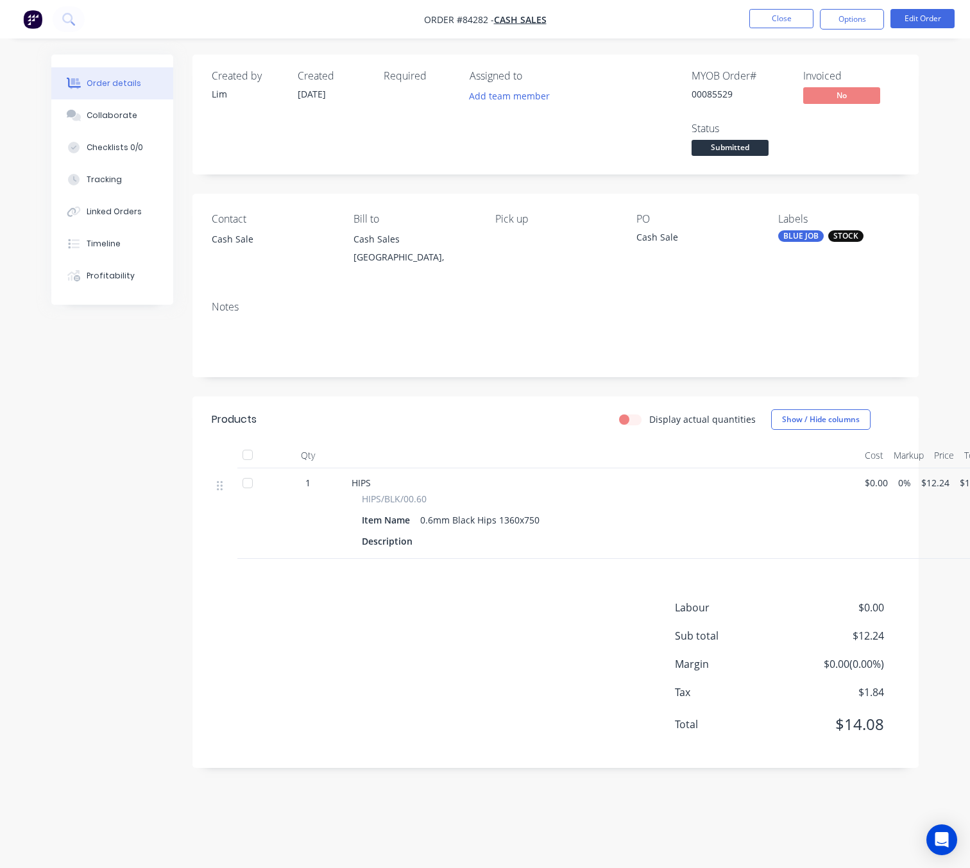
click at [743, 152] on span "Submitted" at bounding box center [729, 148] width 77 height 16
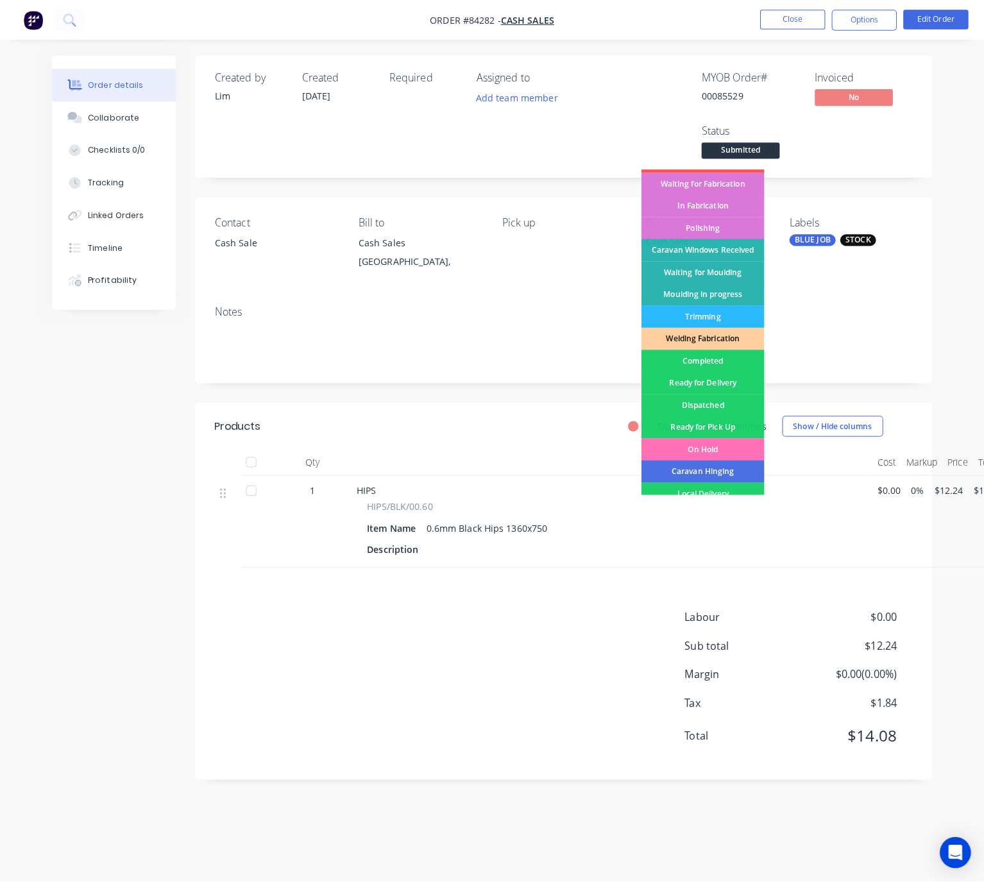
scroll to position [224, 0]
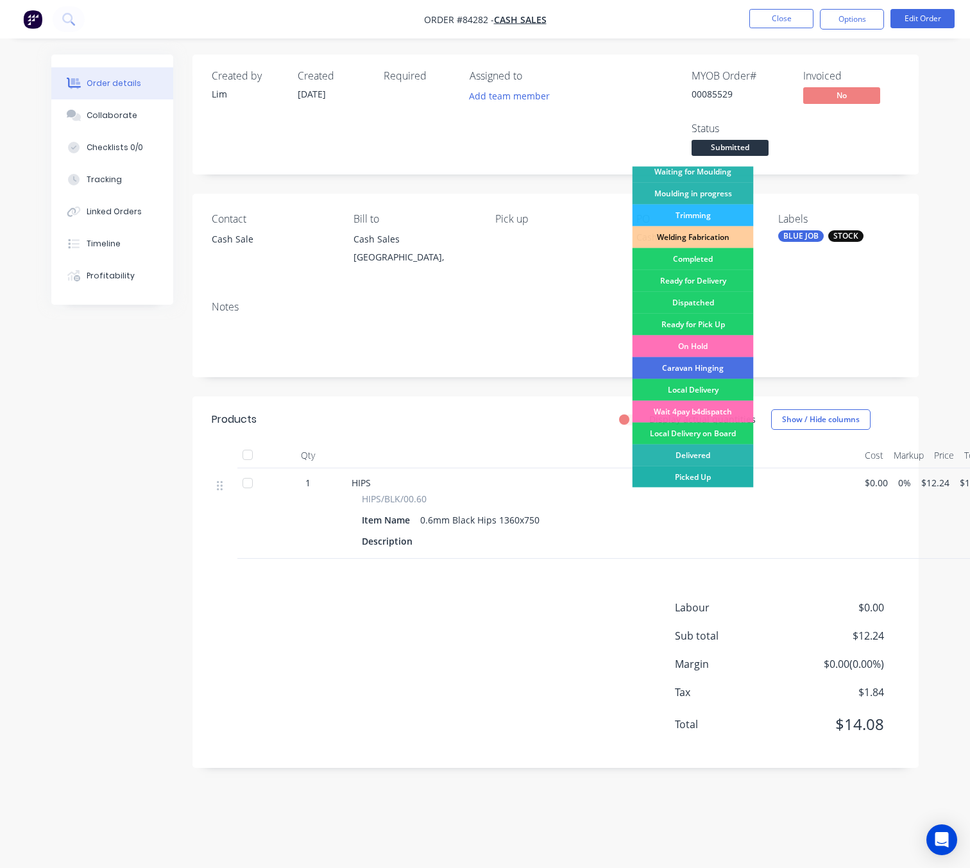
click at [700, 475] on div "Picked Up" at bounding box center [692, 477] width 121 height 22
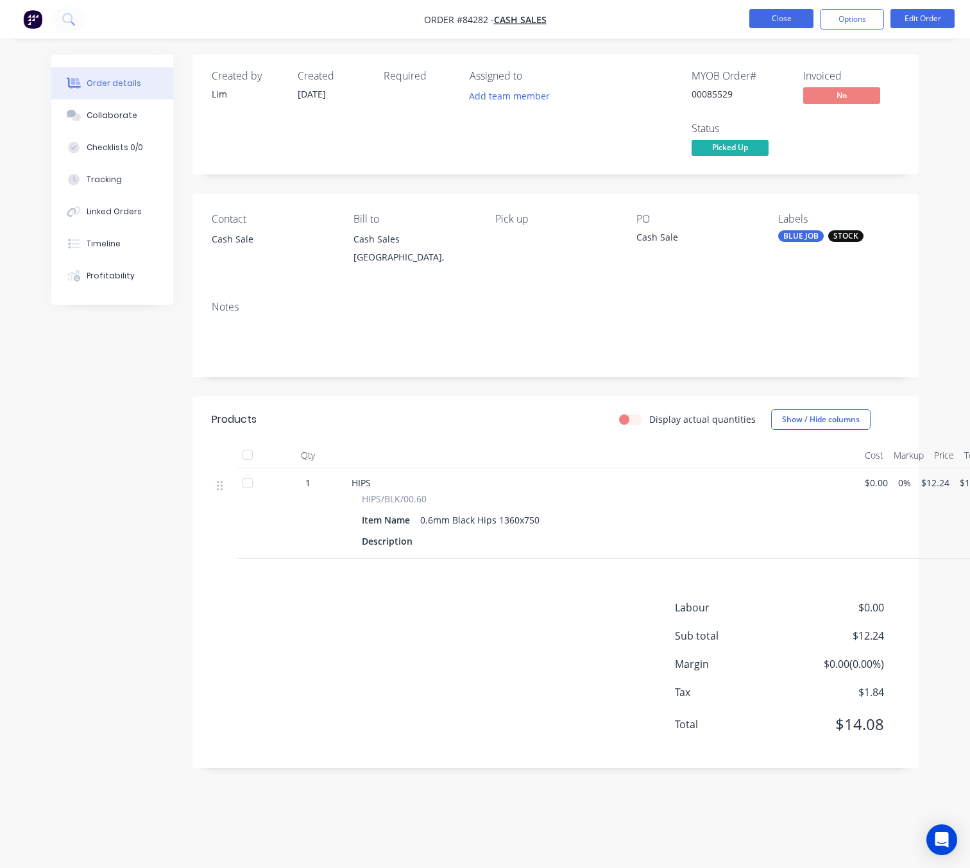
click at [789, 17] on button "Close" at bounding box center [781, 18] width 64 height 19
